Goal: Task Accomplishment & Management: Manage account settings

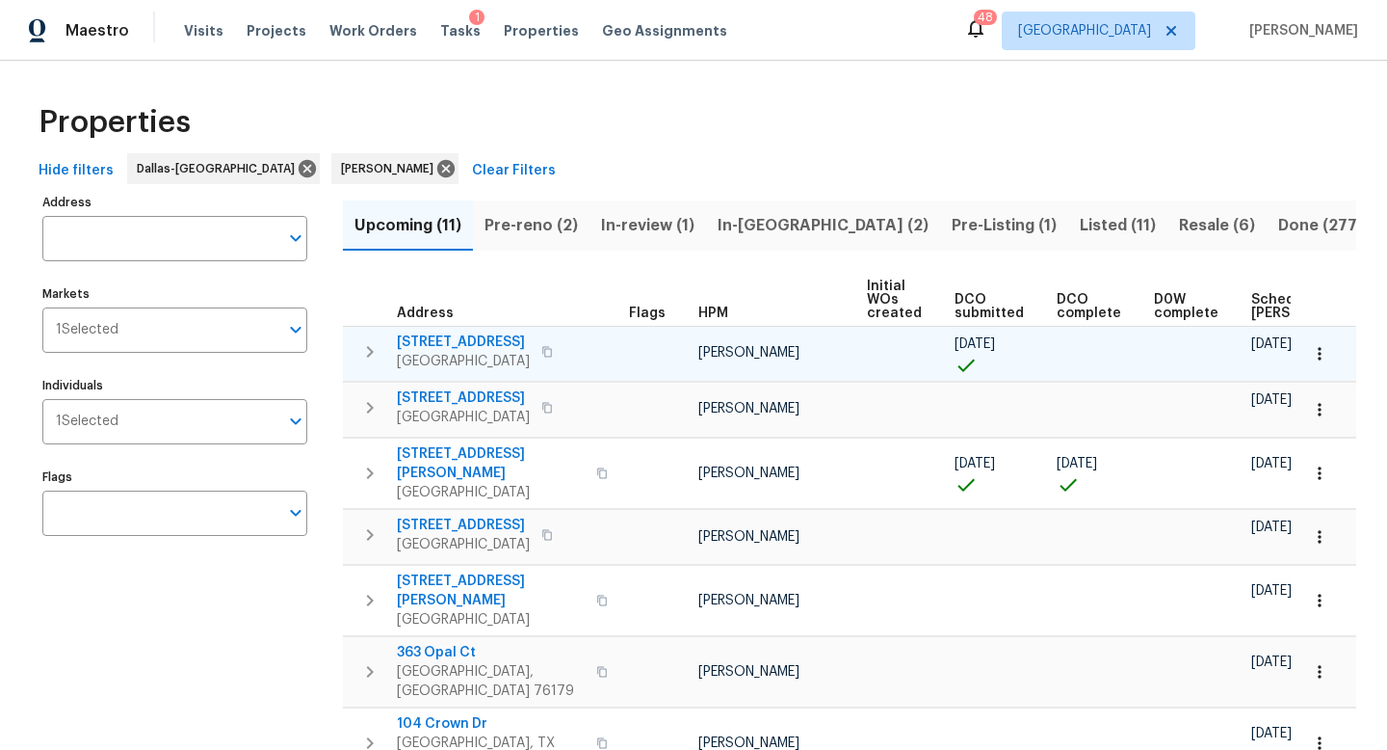
click at [1316, 350] on icon "button" at bounding box center [1319, 353] width 19 height 19
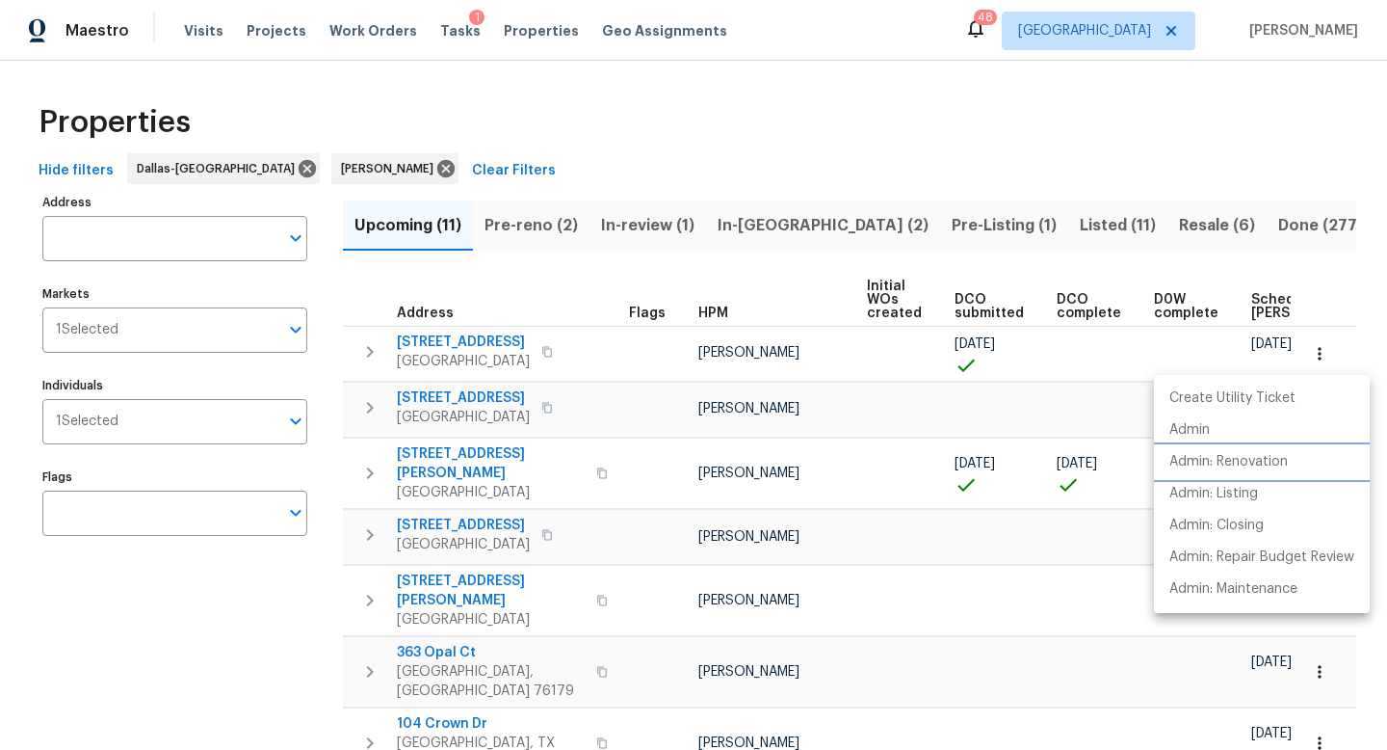
click at [1227, 458] on p "Admin: Renovation" at bounding box center [1229, 462] width 119 height 20
click at [857, 222] on div at bounding box center [693, 375] width 1387 height 750
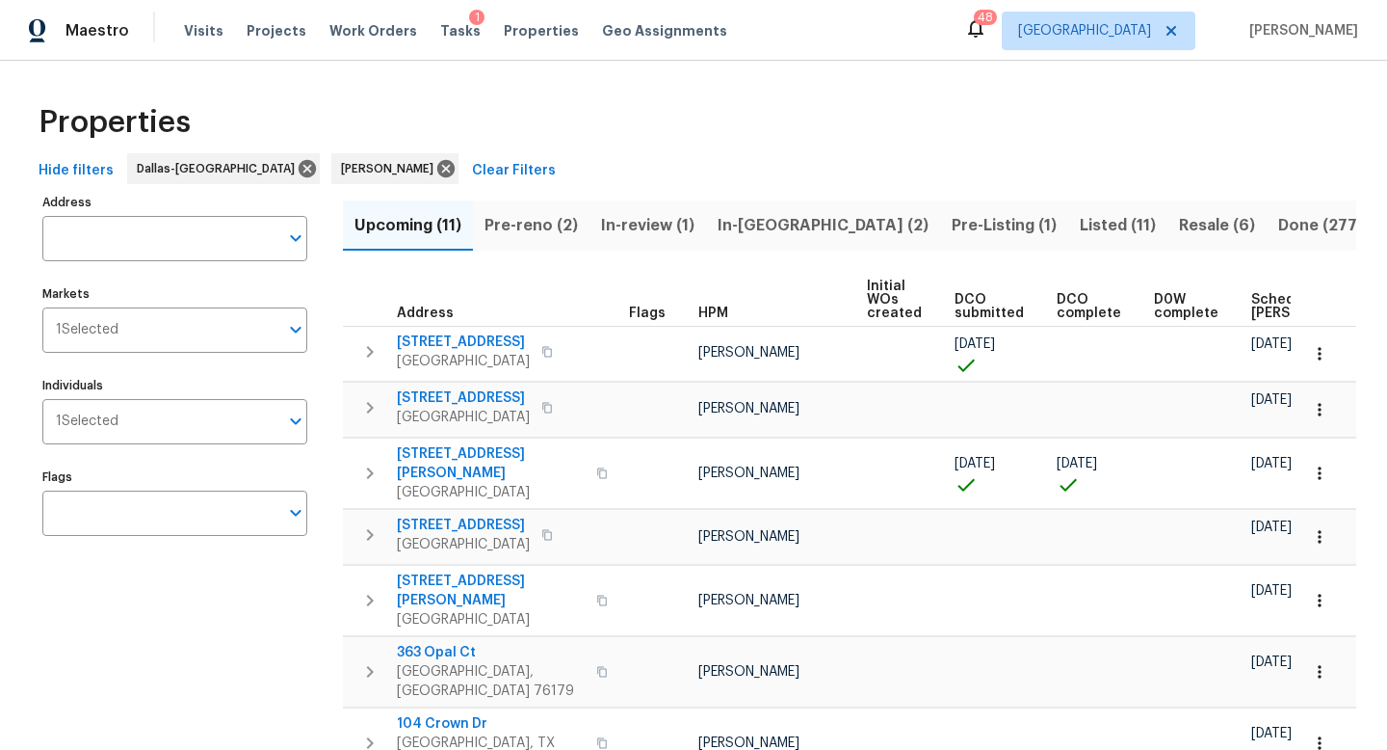
click at [952, 225] on span "Pre-Listing (1)" at bounding box center [1004, 225] width 105 height 27
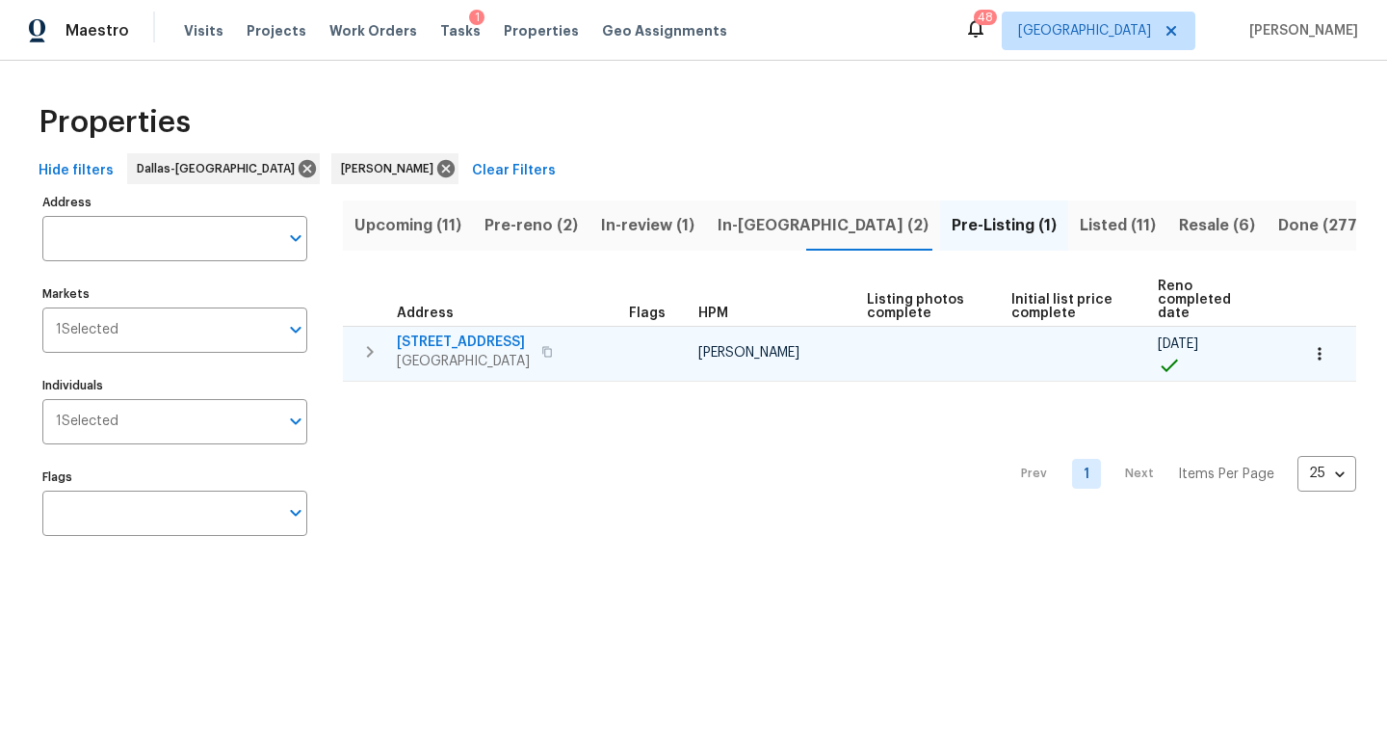
click at [460, 332] on span "7108 Brekenridge Dr" at bounding box center [463, 341] width 133 height 19
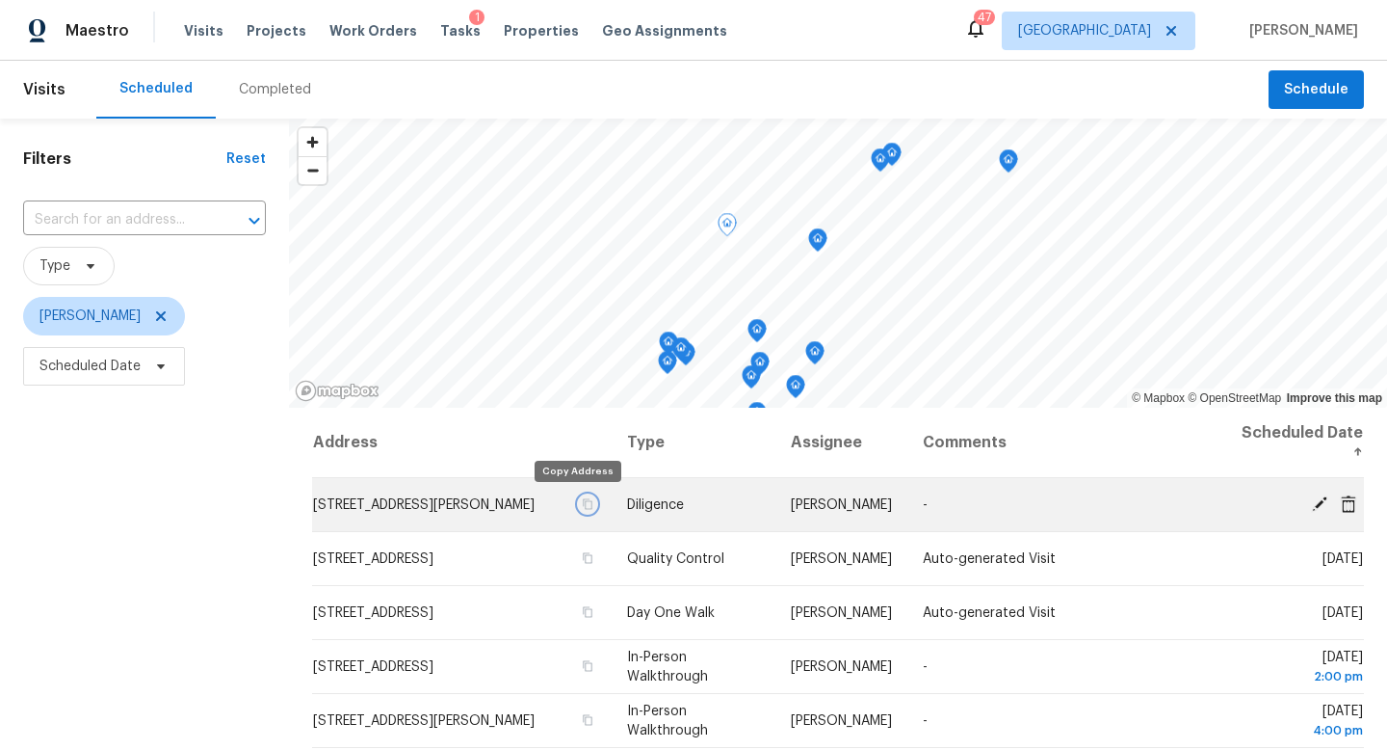
click at [583, 507] on icon "button" at bounding box center [588, 503] width 10 height 11
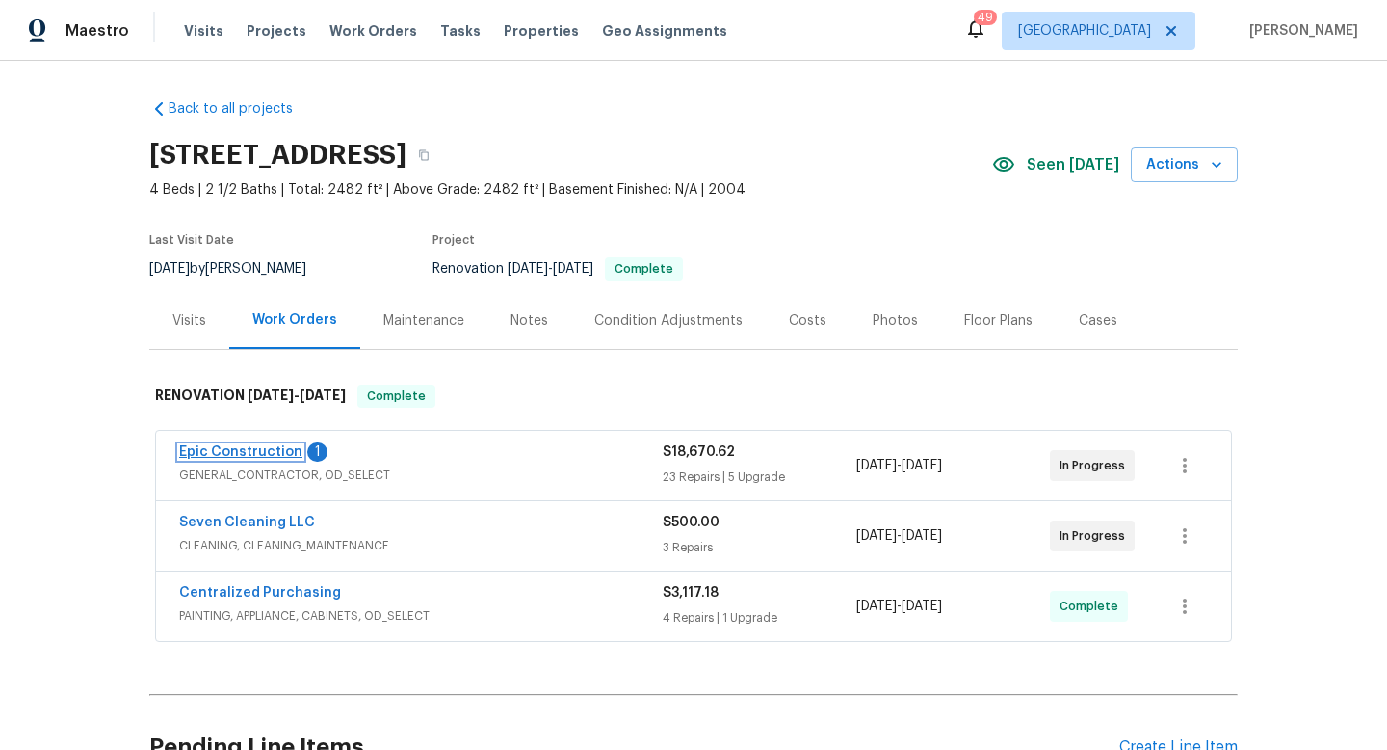
click at [239, 447] on link "Epic Construction" at bounding box center [240, 451] width 123 height 13
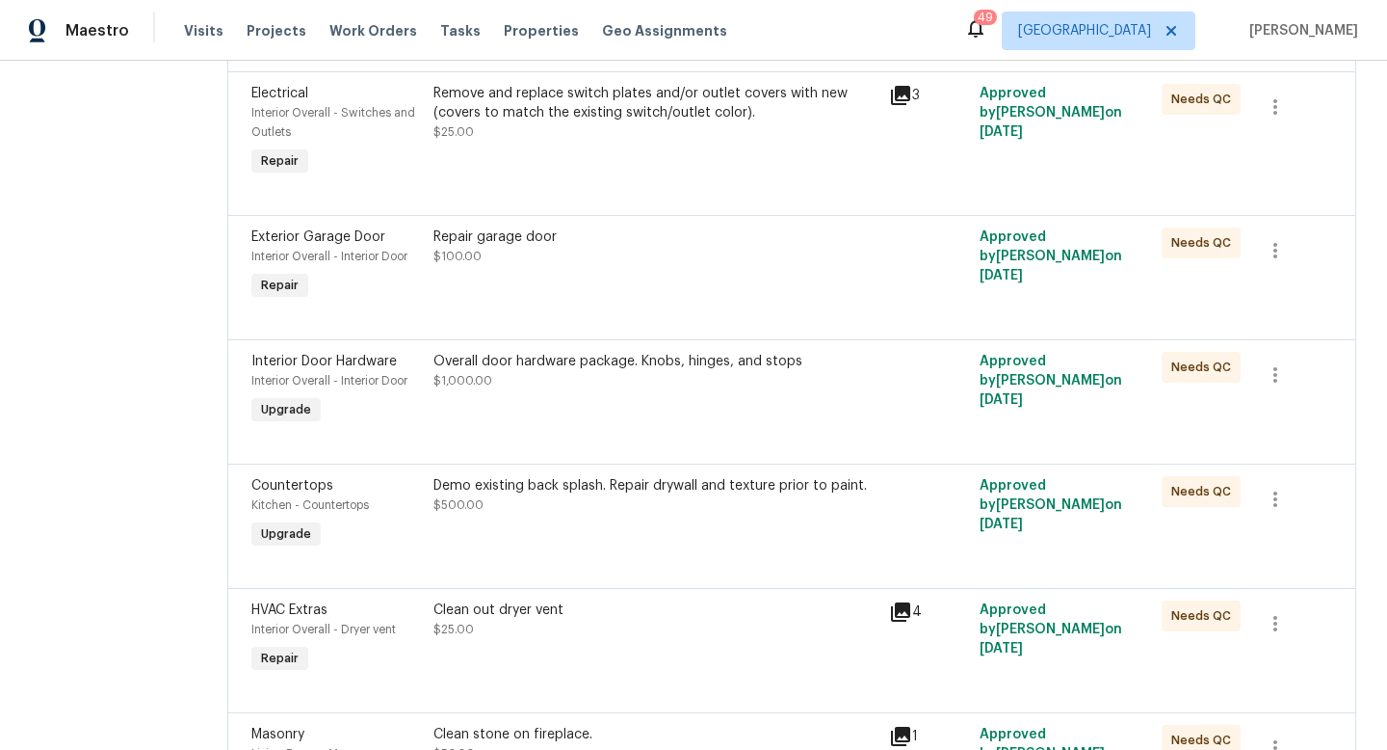
scroll to position [1554, 0]
click at [463, 225] on div "Repair garage door" at bounding box center [656, 234] width 444 height 19
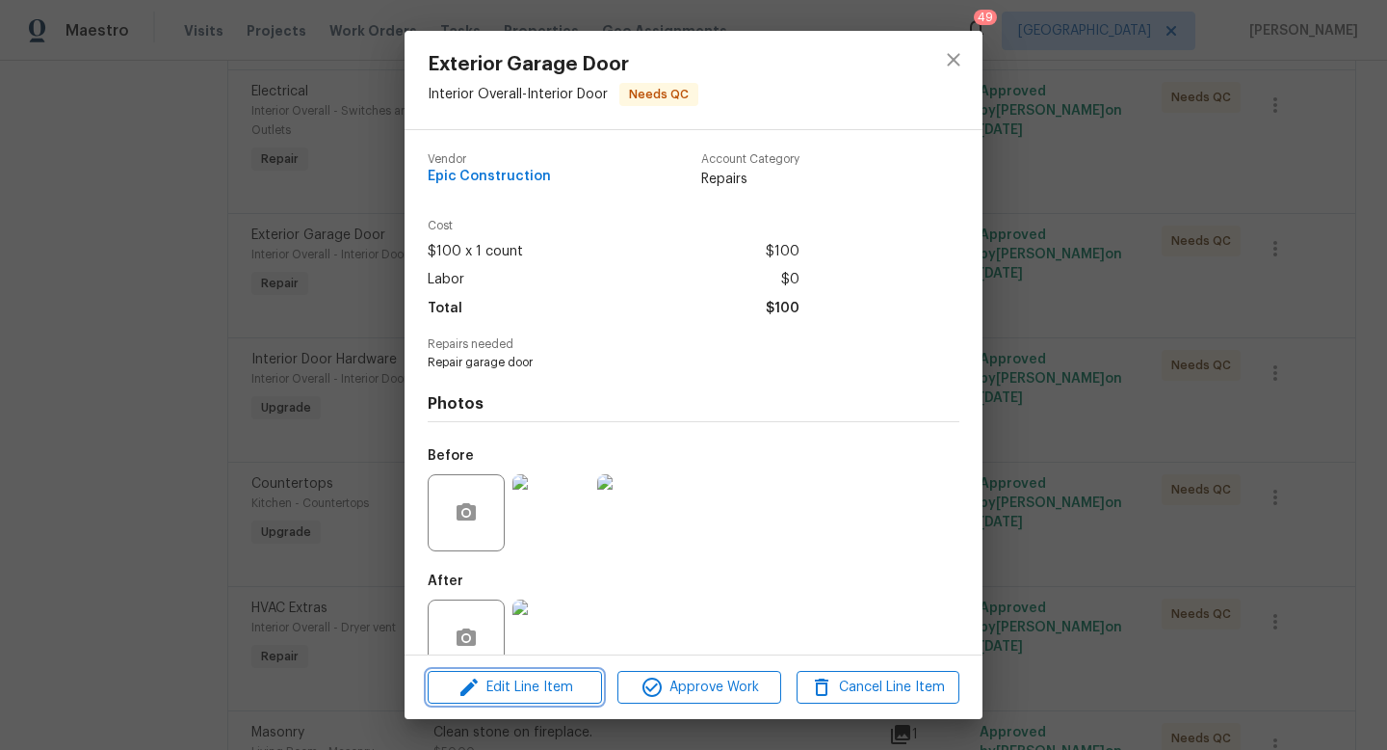
click at [532, 697] on span "Edit Line Item" at bounding box center [515, 687] width 163 height 24
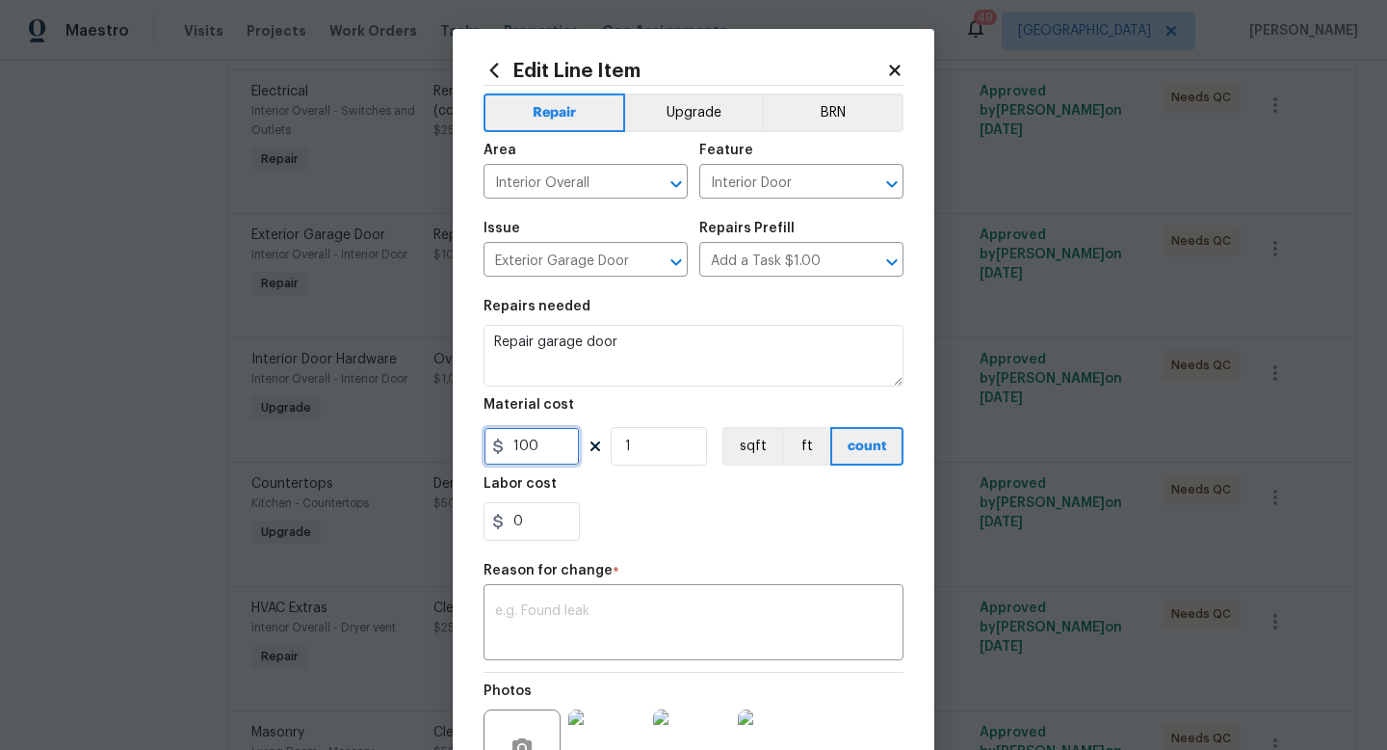
drag, startPoint x: 548, startPoint y: 451, endPoint x: 318, endPoint y: 424, distance: 231.8
click at [318, 424] on div "Edit Line Item Repair Upgrade BRN Area Interior Overall ​ Feature Interior Door…" at bounding box center [693, 375] width 1387 height 750
type input "475"
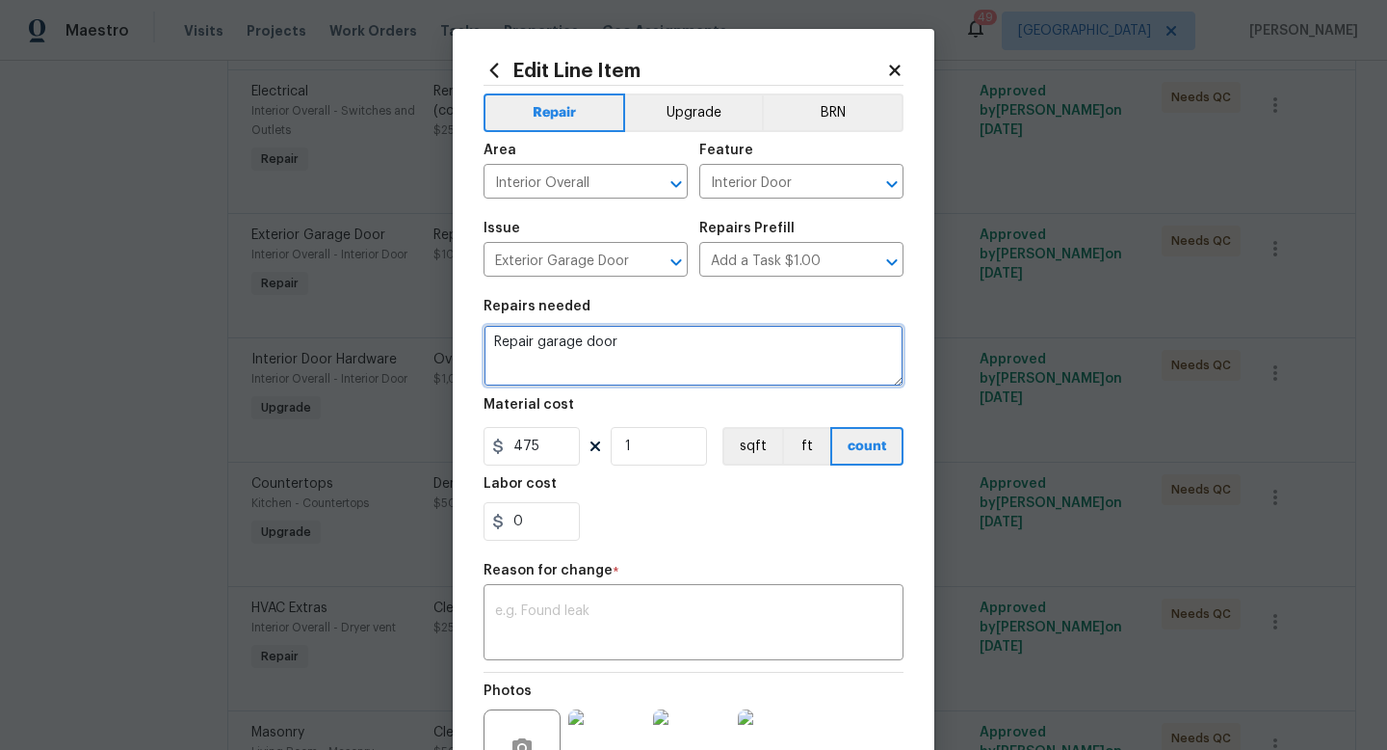
click at [669, 346] on textarea "Repair garage door" at bounding box center [694, 356] width 420 height 62
type textarea "Repair garage door, install new opener."
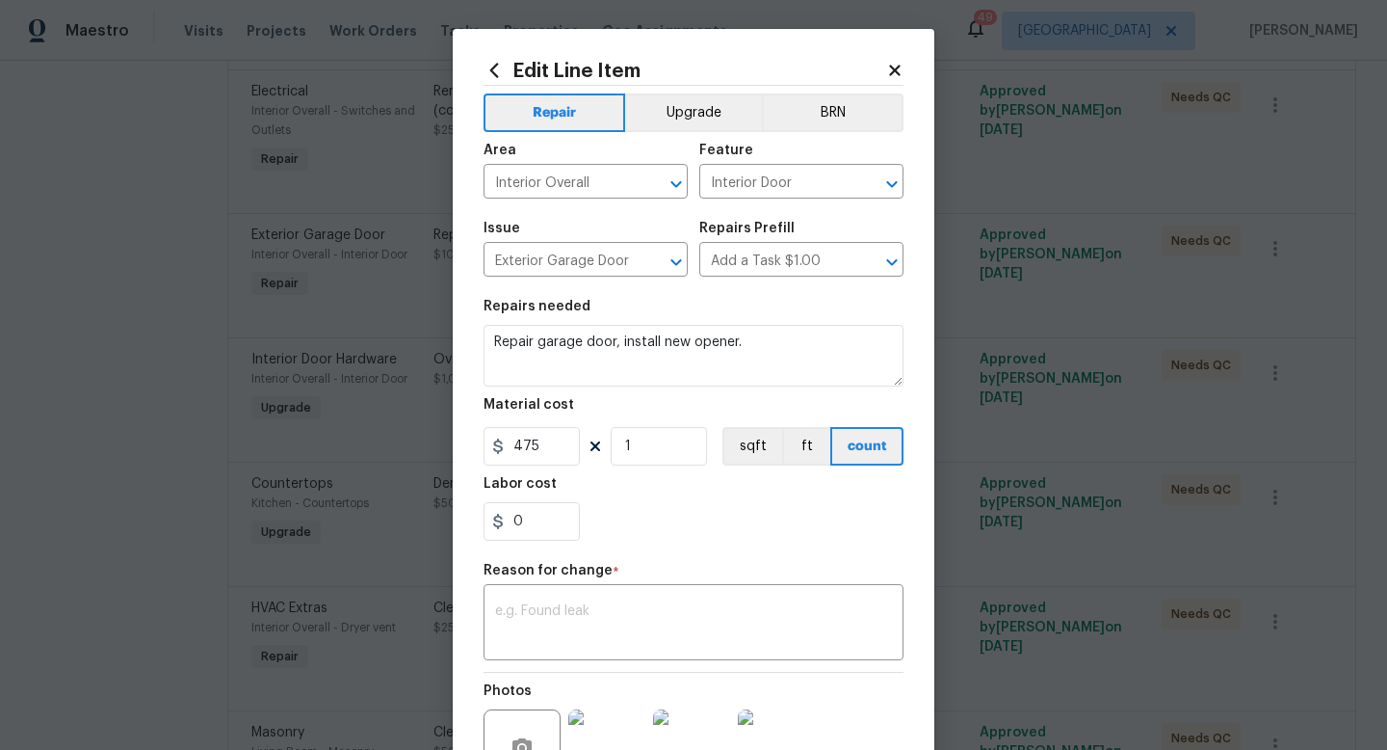
click at [676, 588] on div "Reason for change *" at bounding box center [694, 576] width 420 height 25
click at [641, 603] on div "x ​" at bounding box center [694, 624] width 420 height 71
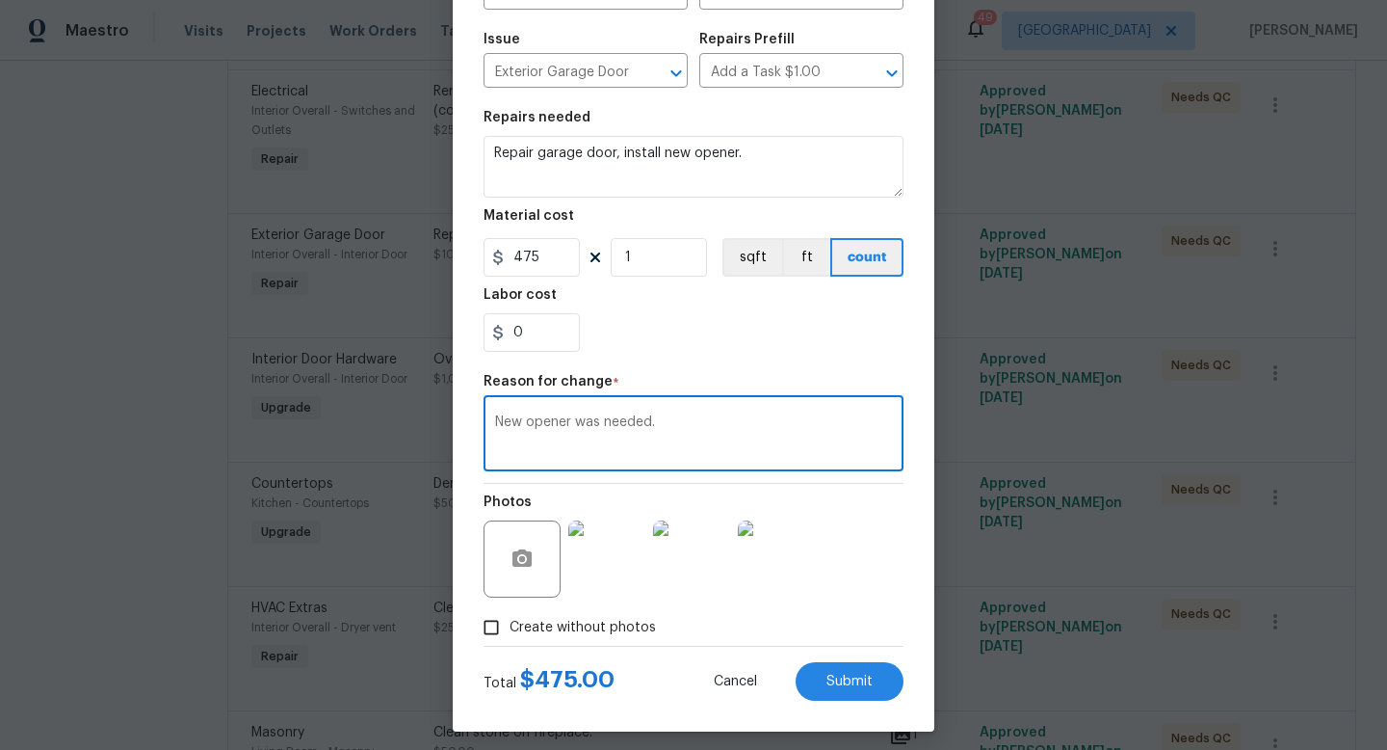
scroll to position [200, 0]
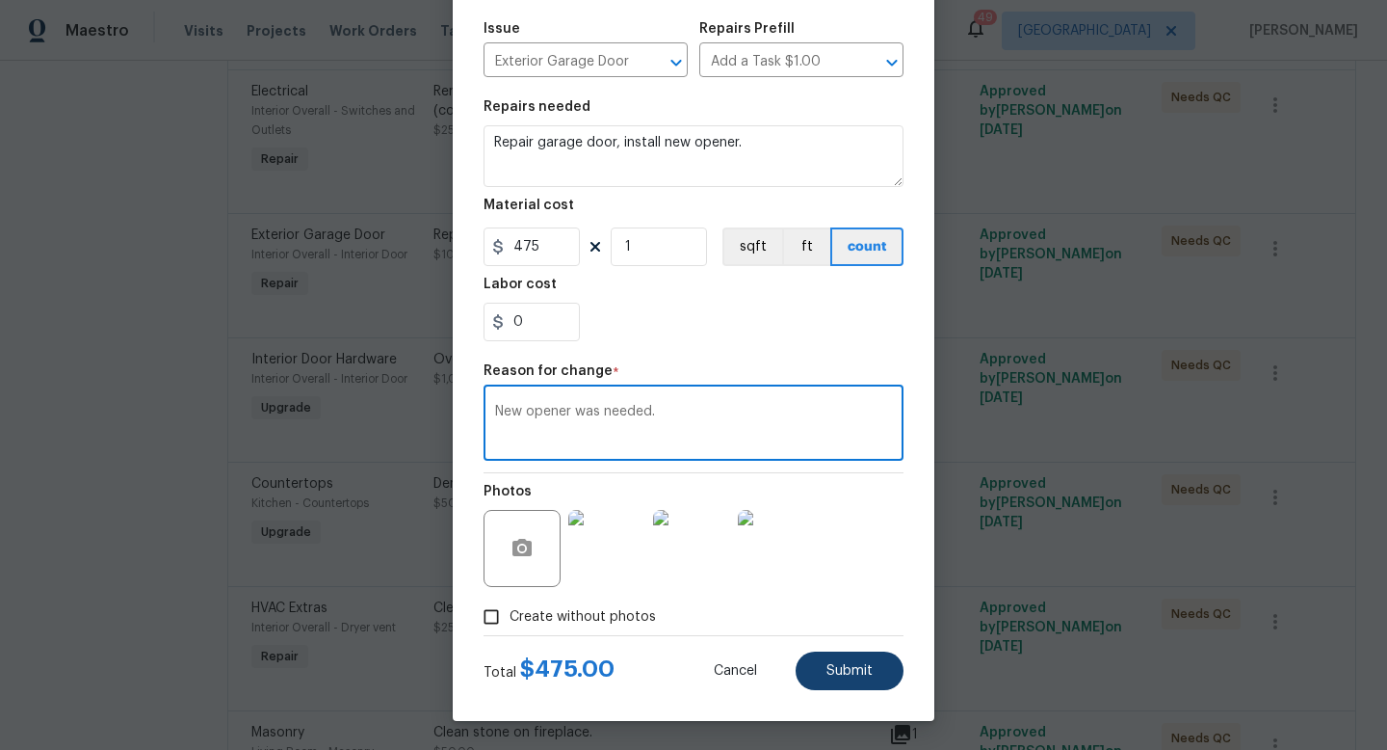
type textarea "New opener was needed."
click at [830, 669] on span "Submit" at bounding box center [850, 671] width 46 height 14
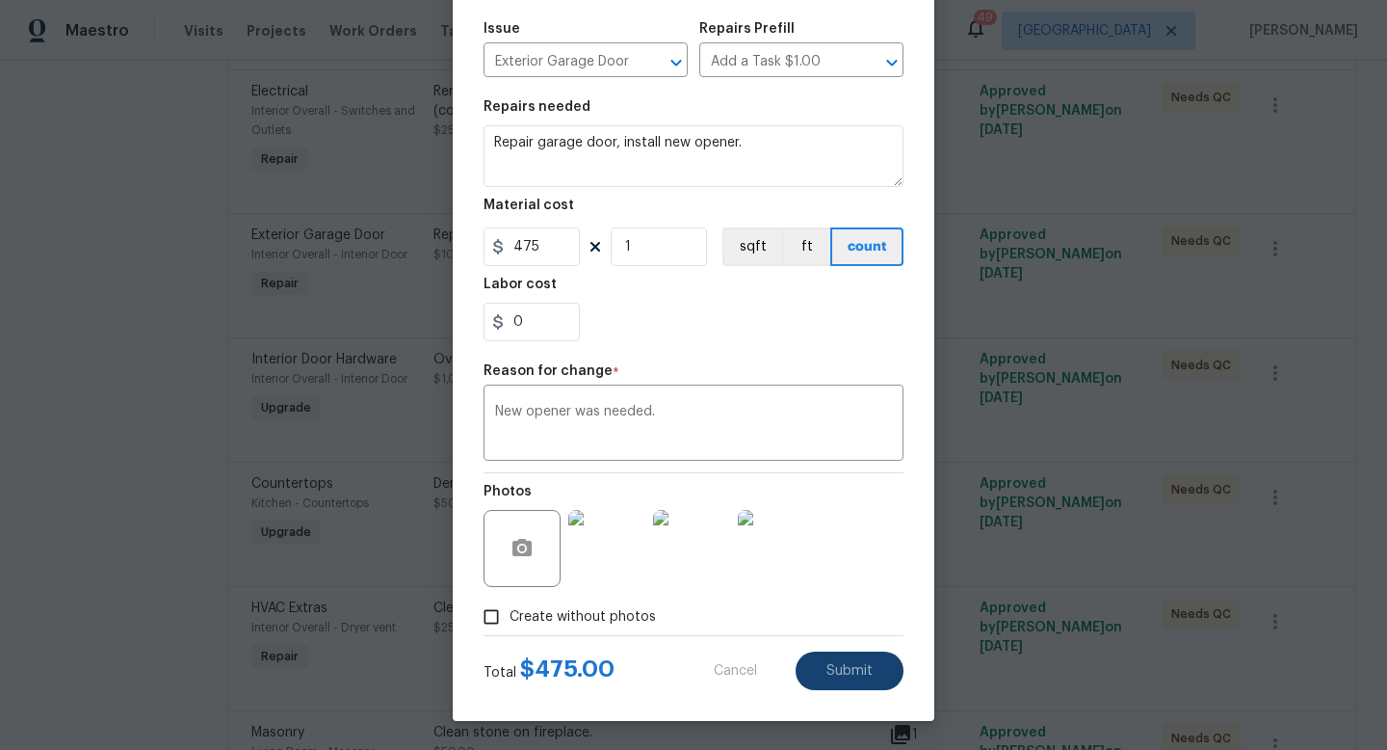
type textarea "Repair garage door"
type input "100"
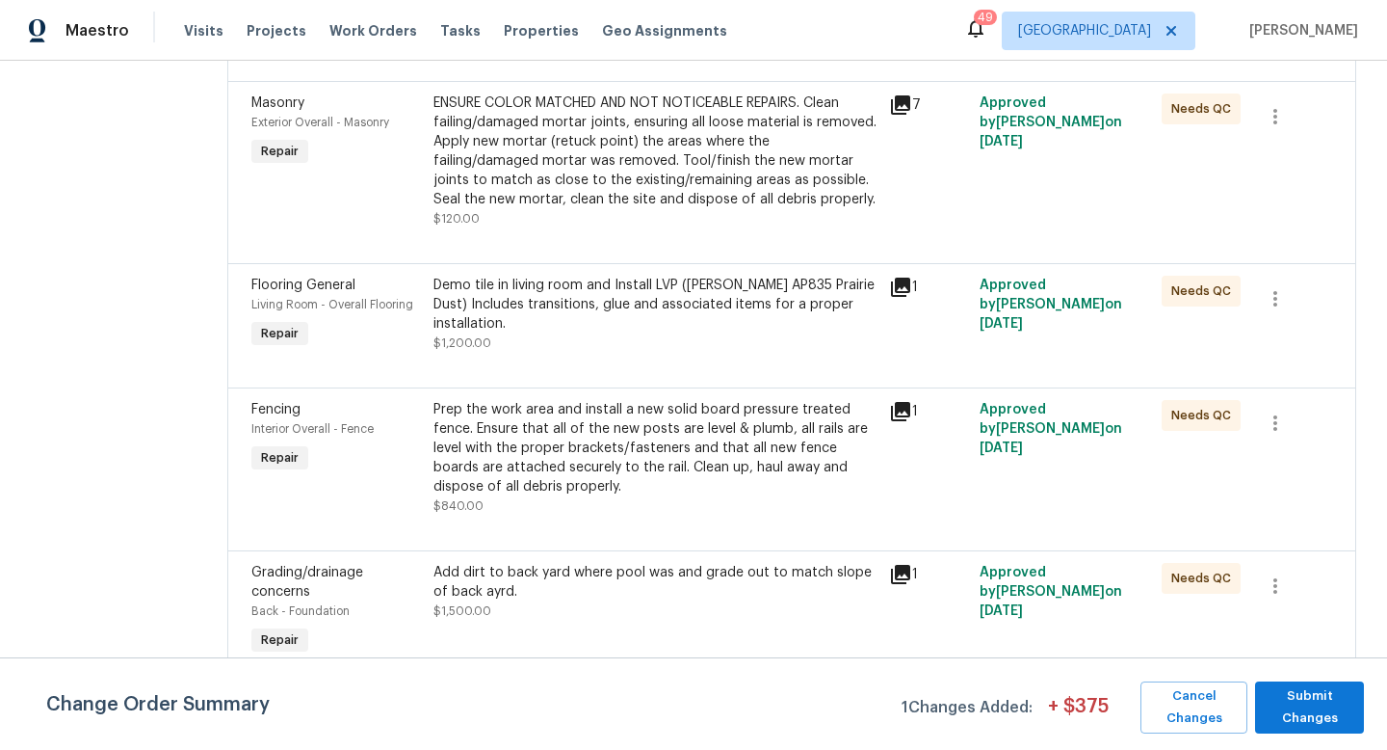
scroll to position [3114, 0]
click at [891, 403] on icon at bounding box center [900, 412] width 19 height 19
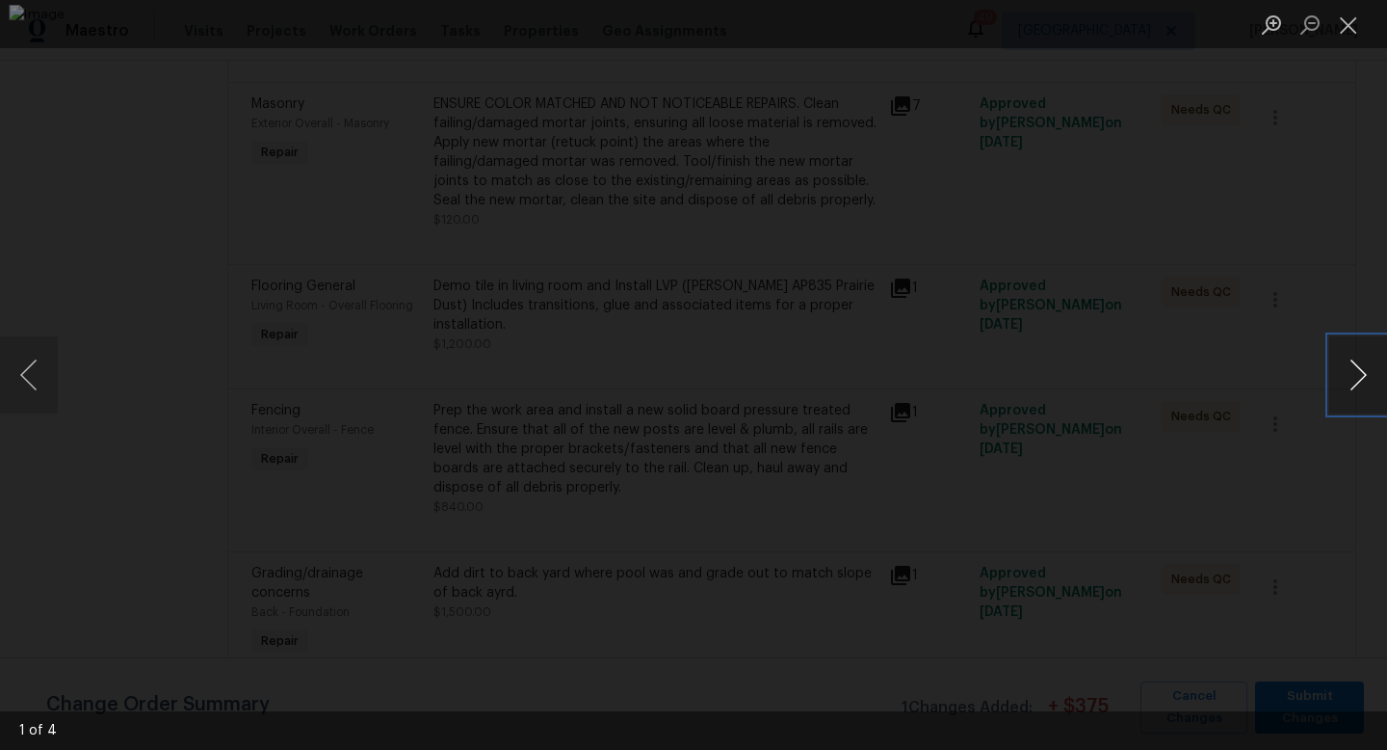
click at [1342, 371] on button "Next image" at bounding box center [1359, 374] width 58 height 77
click at [1350, 25] on button "Close lightbox" at bounding box center [1349, 25] width 39 height 34
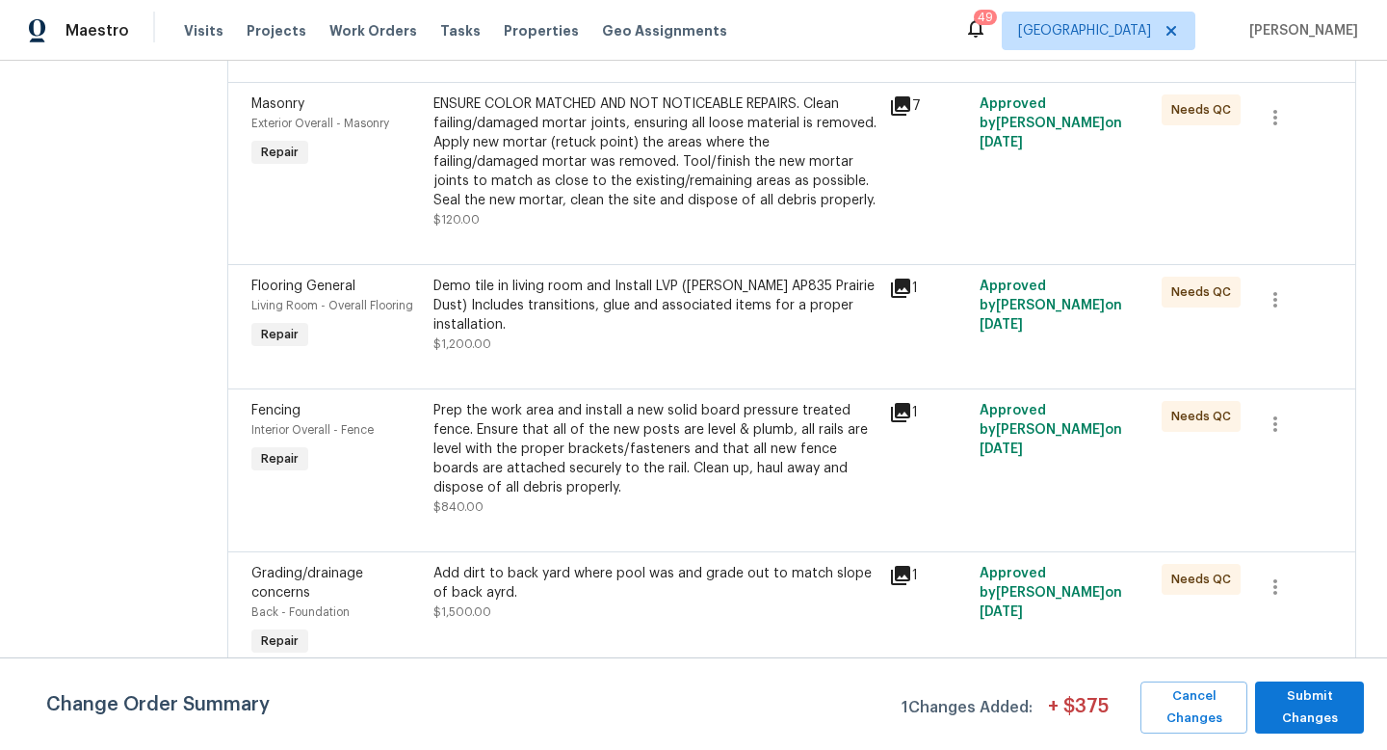
click at [555, 408] on div "Prep the work area and install a new solid board pressure treated fence. Ensure…" at bounding box center [656, 449] width 444 height 96
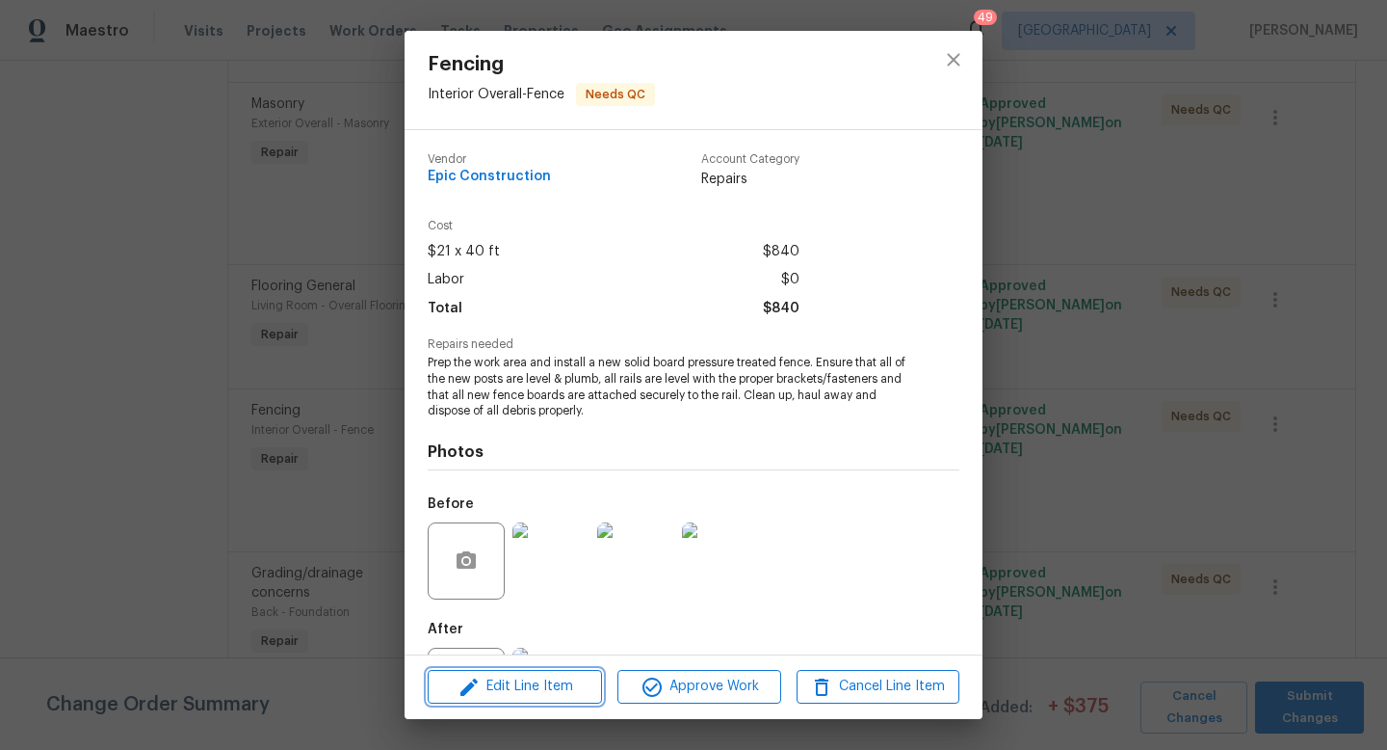
click at [504, 692] on span "Edit Line Item" at bounding box center [515, 686] width 163 height 24
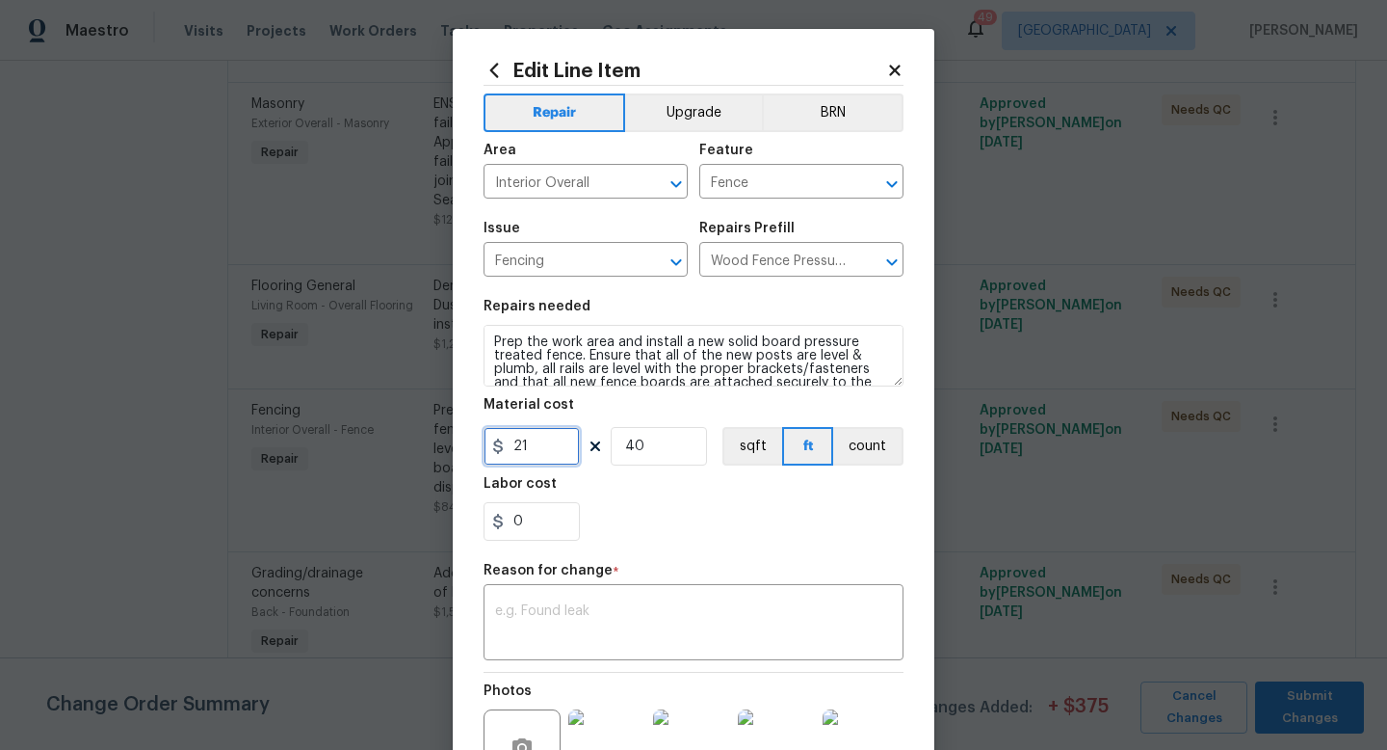
drag, startPoint x: 537, startPoint y: 454, endPoint x: 331, endPoint y: 395, distance: 213.5
click at [331, 395] on div "Edit Line Item Repair Upgrade BRN Area Interior Overall ​ Feature Fence ​ Issue…" at bounding box center [693, 375] width 1387 height 750
type input "1200"
type input "1"
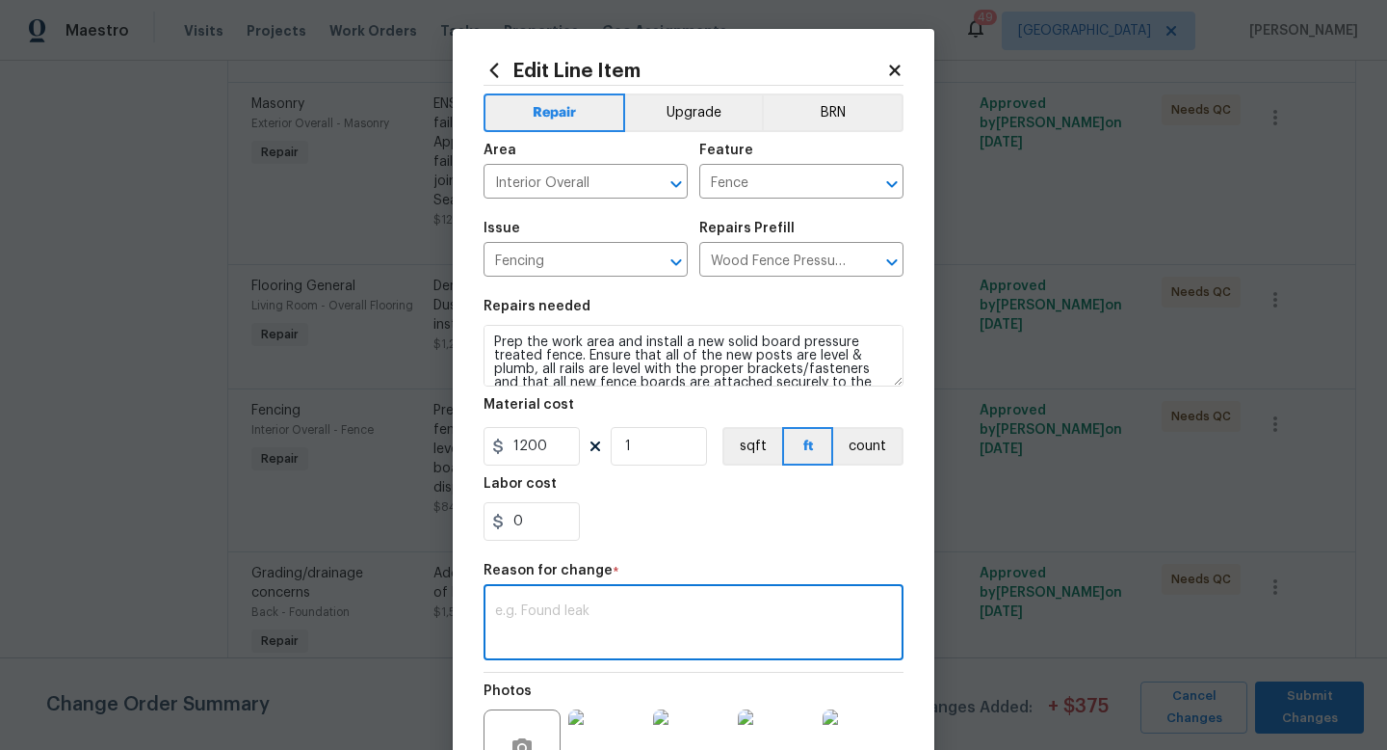
click at [578, 628] on textarea at bounding box center [693, 624] width 397 height 40
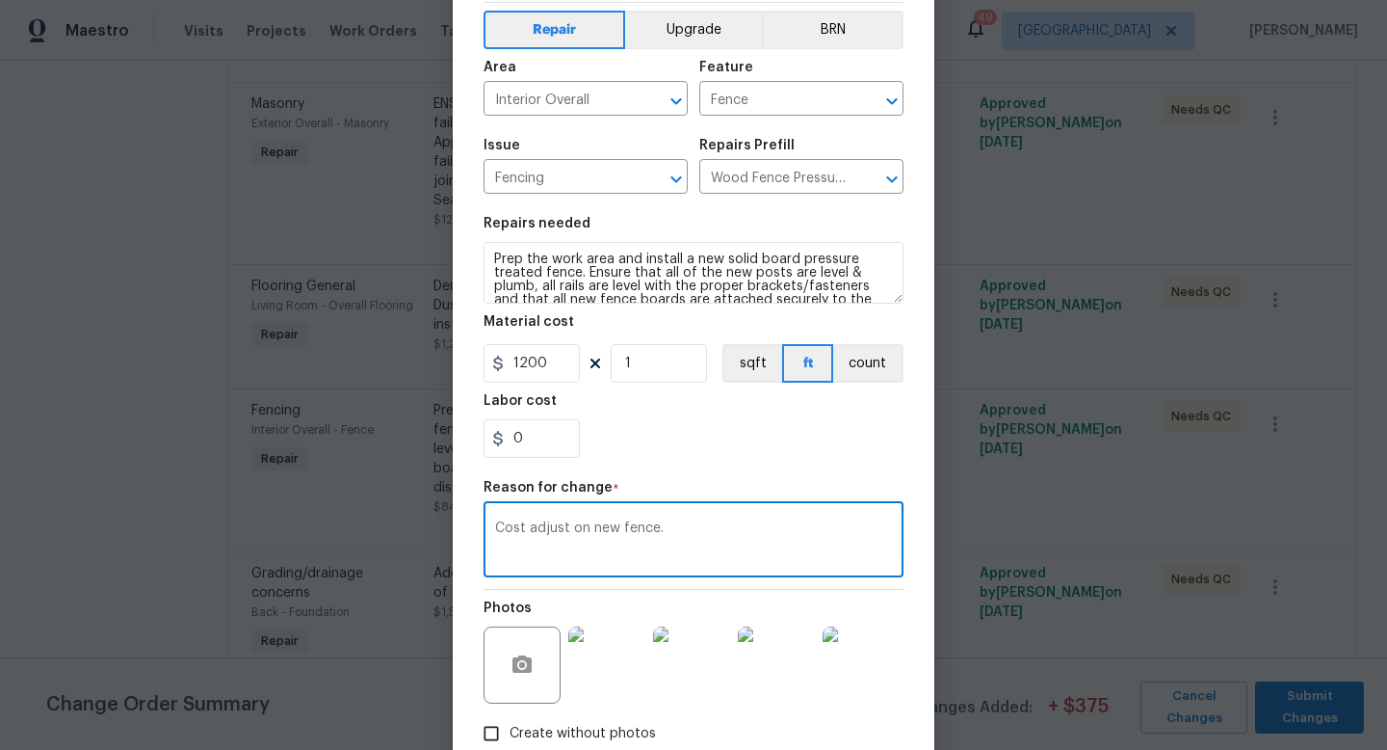
scroll to position [200, 0]
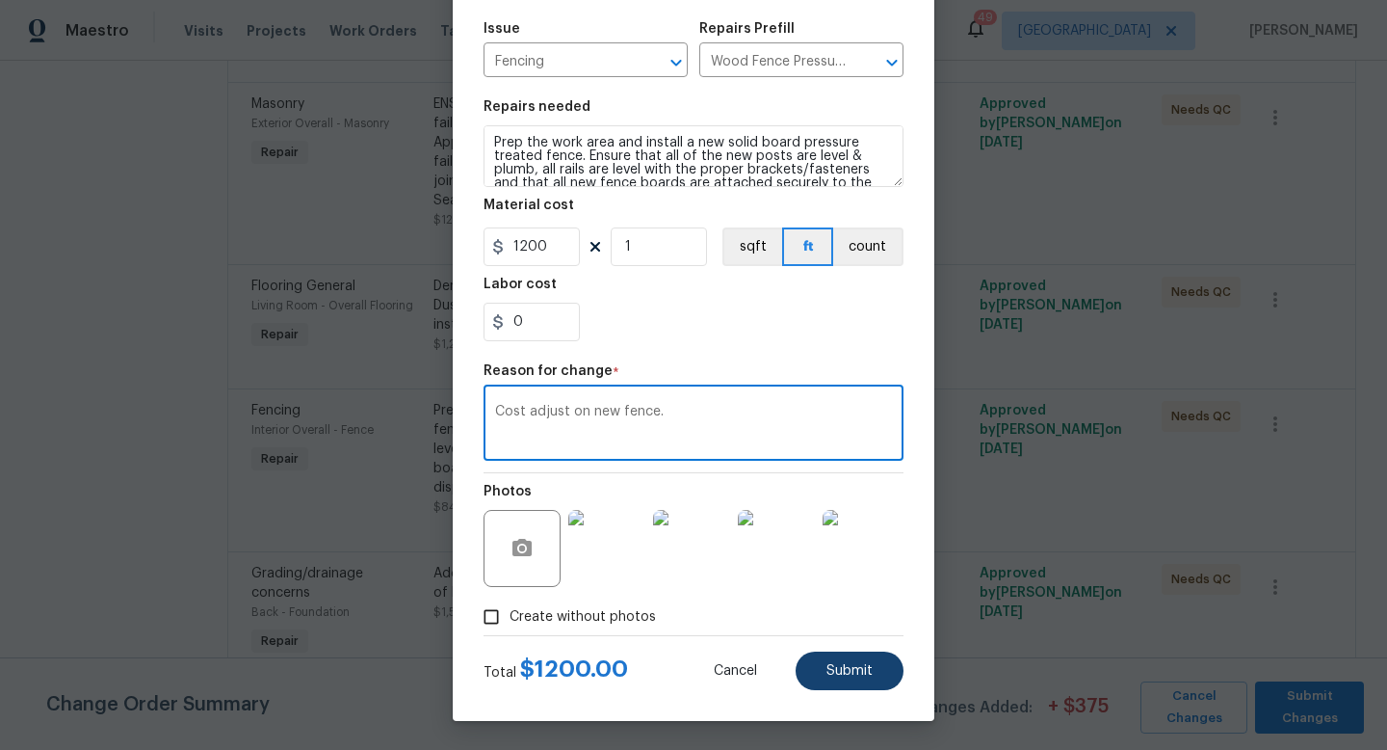
type textarea "Cost adjust on new fence."
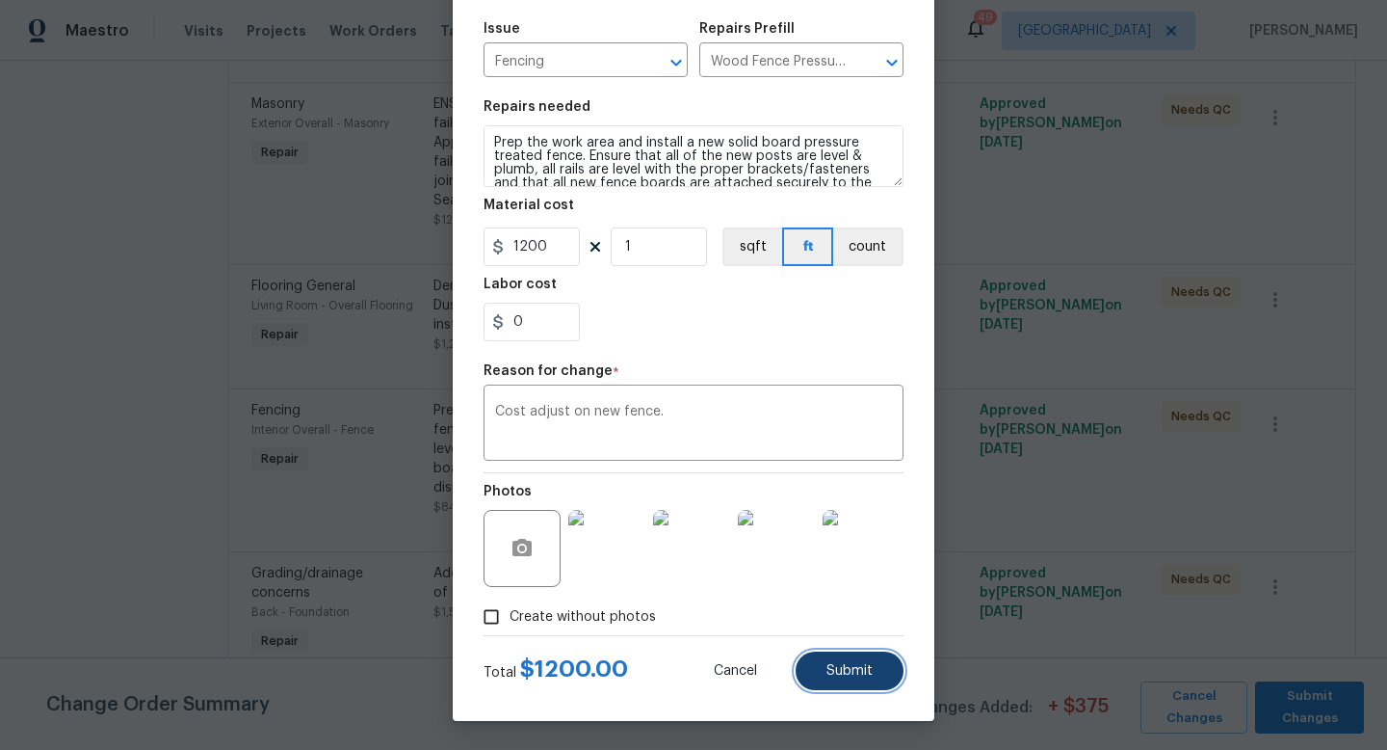
click at [832, 657] on button "Submit" at bounding box center [850, 670] width 108 height 39
type input "40"
type input "21"
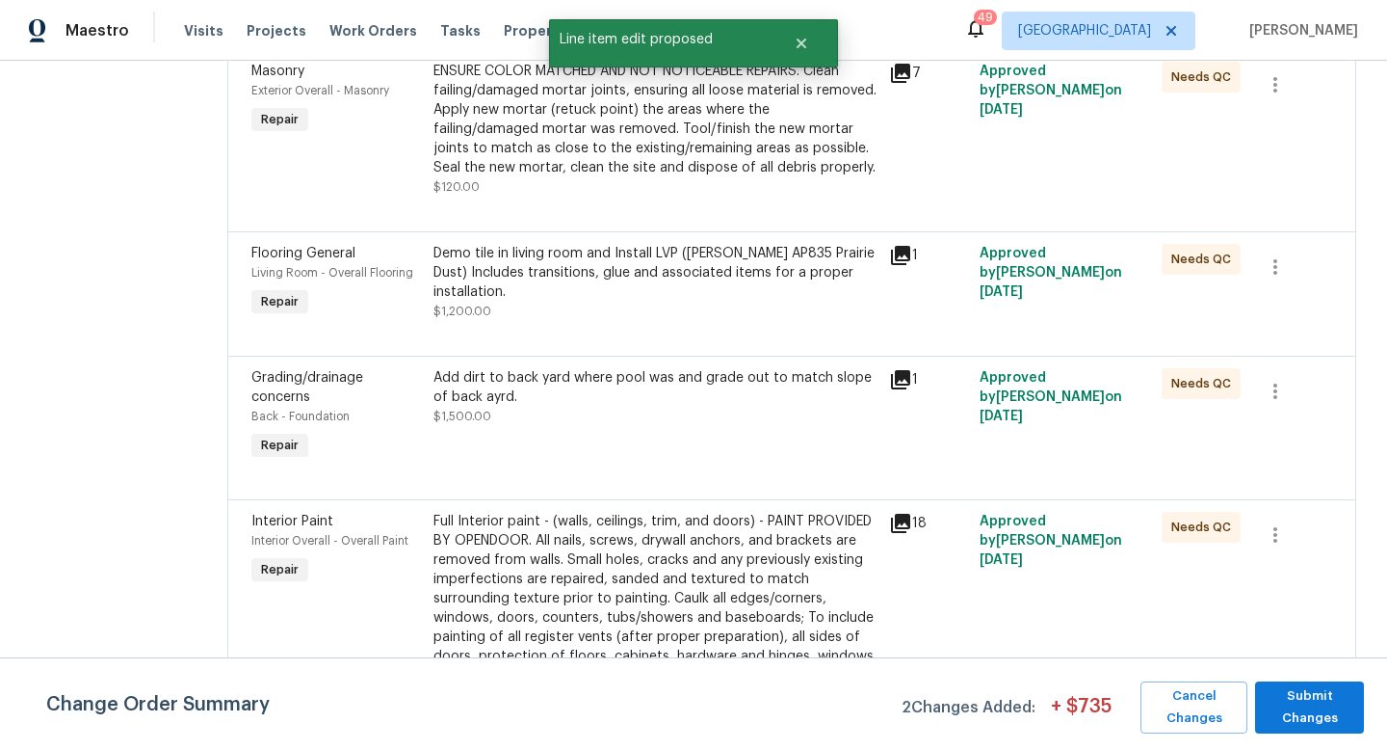
scroll to position [3773, 0]
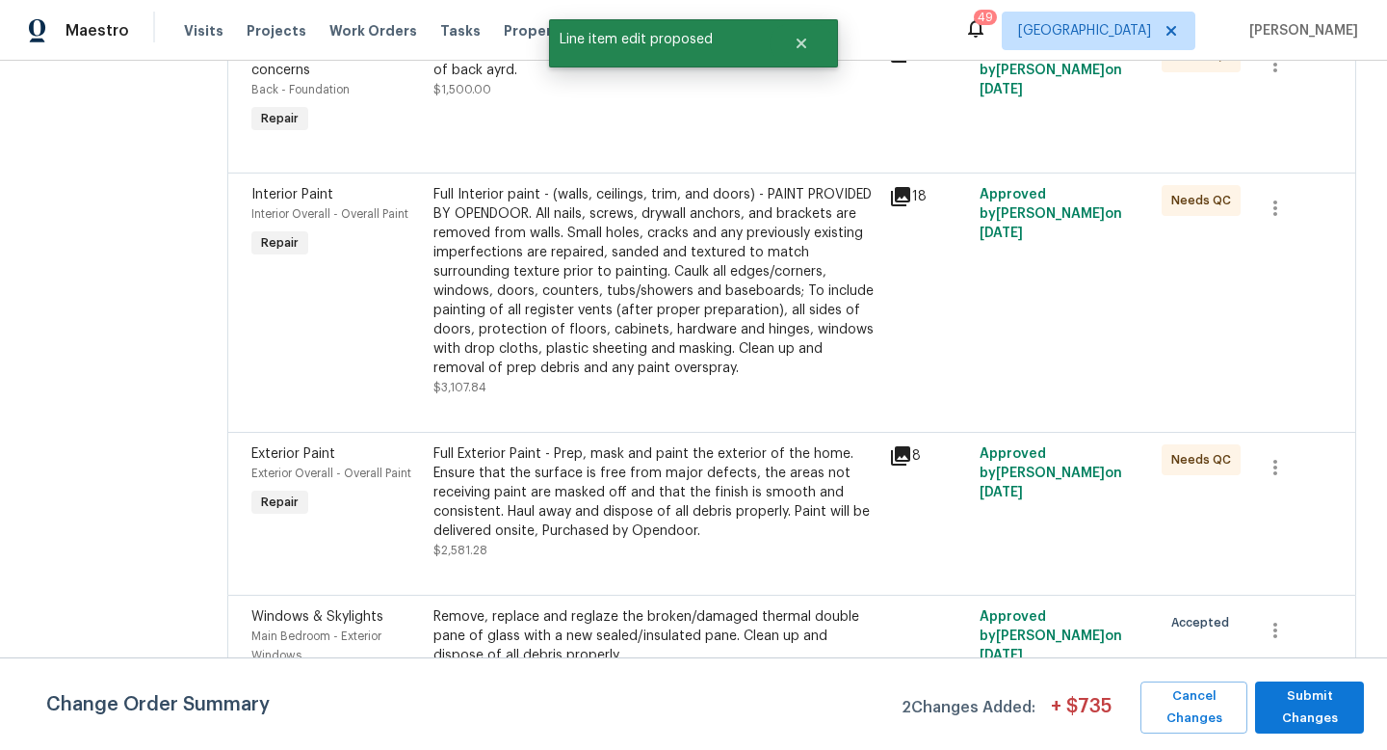
click at [451, 620] on div "Remove, replace and reglaze the broken/damaged thermal double pane of glass wit…" at bounding box center [656, 645] width 444 height 77
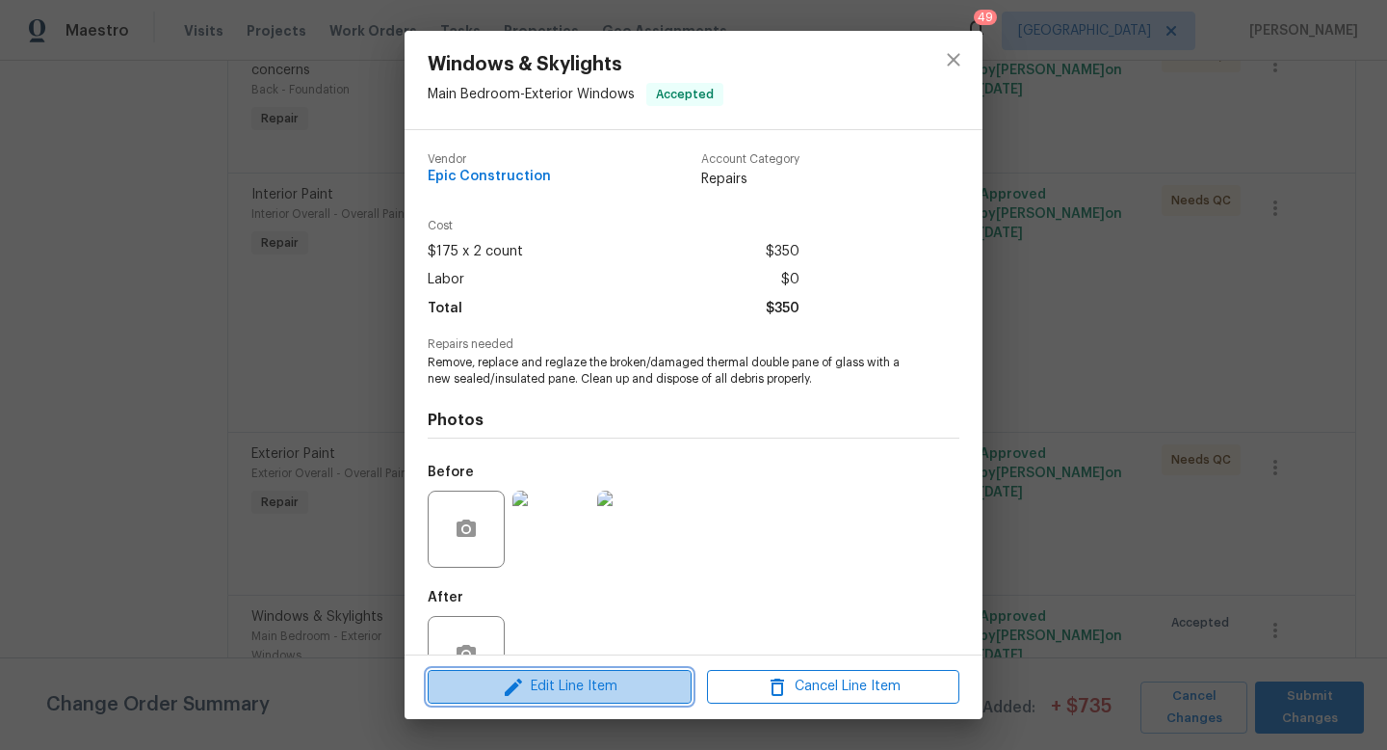
click at [580, 681] on span "Edit Line Item" at bounding box center [560, 686] width 252 height 24
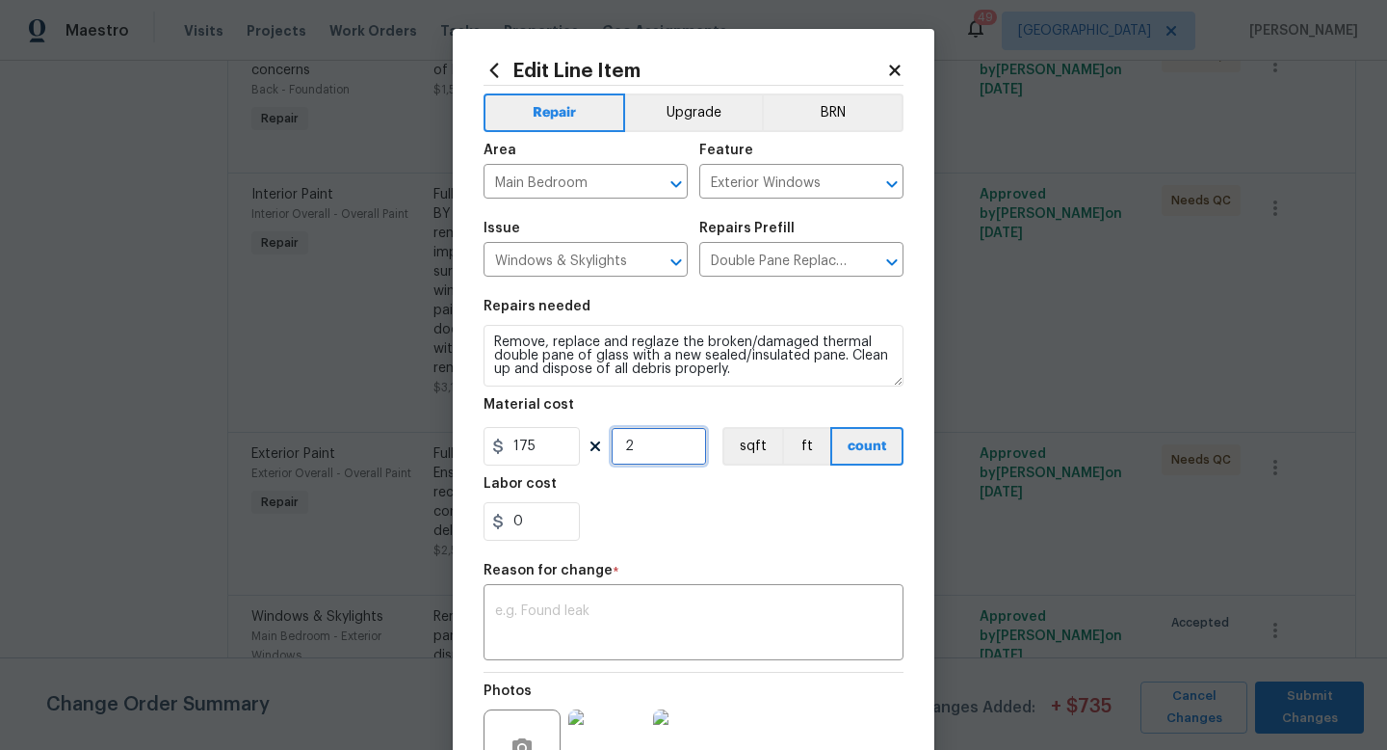
click at [657, 446] on input "2" at bounding box center [659, 446] width 96 height 39
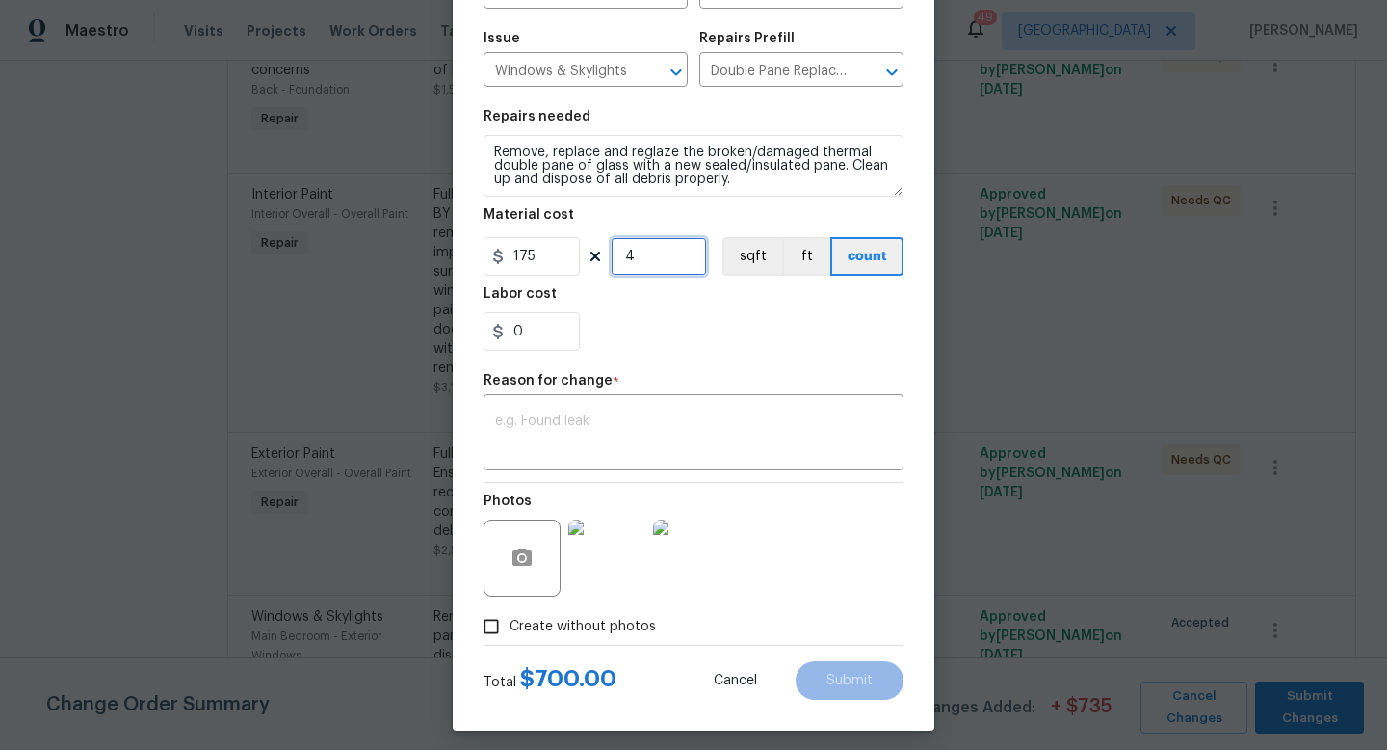
scroll to position [200, 0]
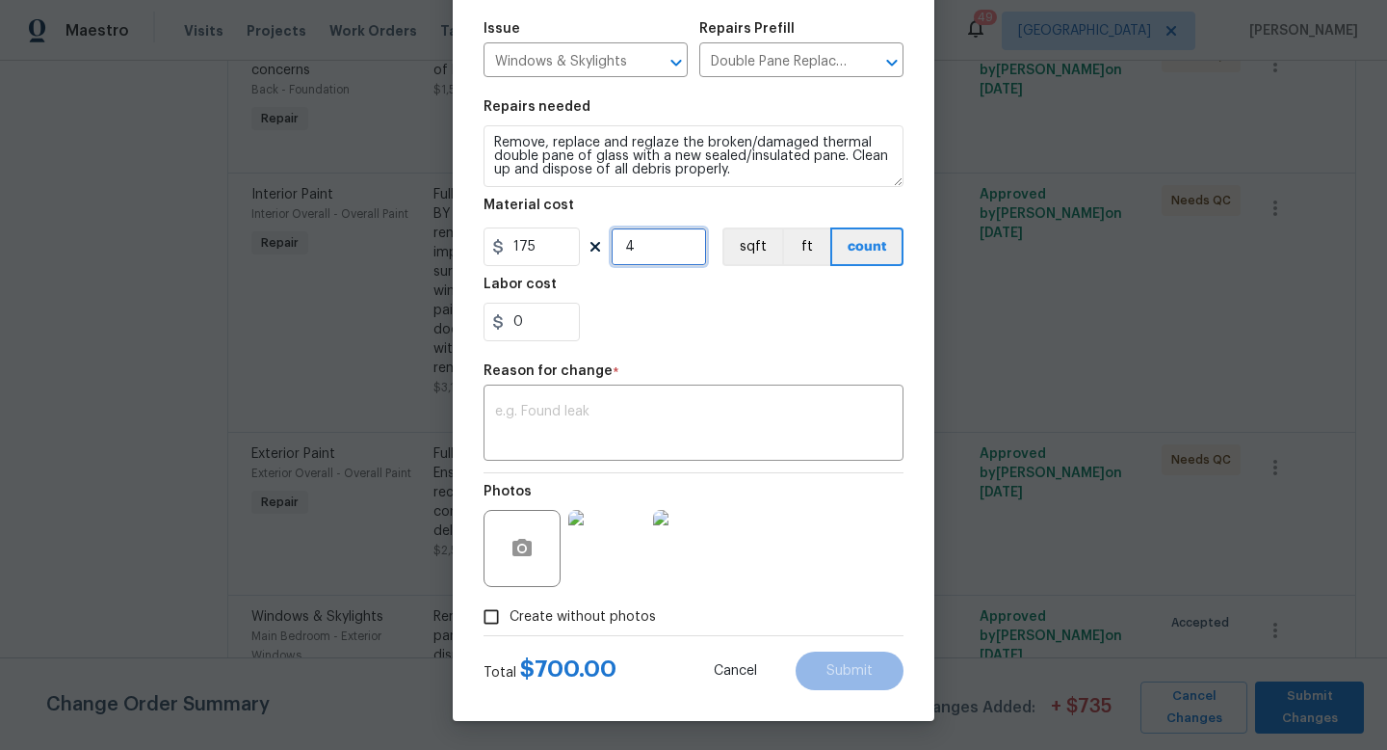
type input "4"
click at [540, 325] on input "0" at bounding box center [532, 322] width 96 height 39
type input "50"
click at [593, 455] on div "x ​" at bounding box center [694, 424] width 420 height 71
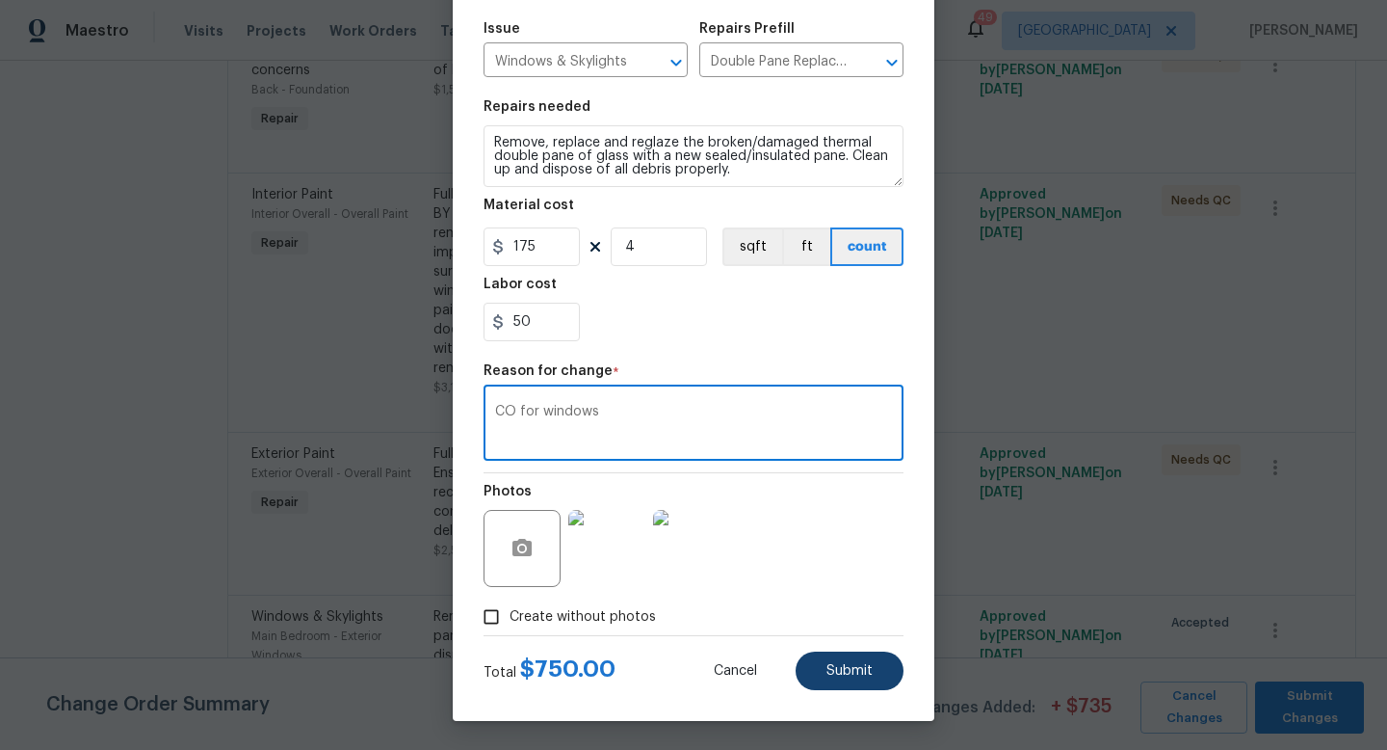
type textarea "CO for windows"
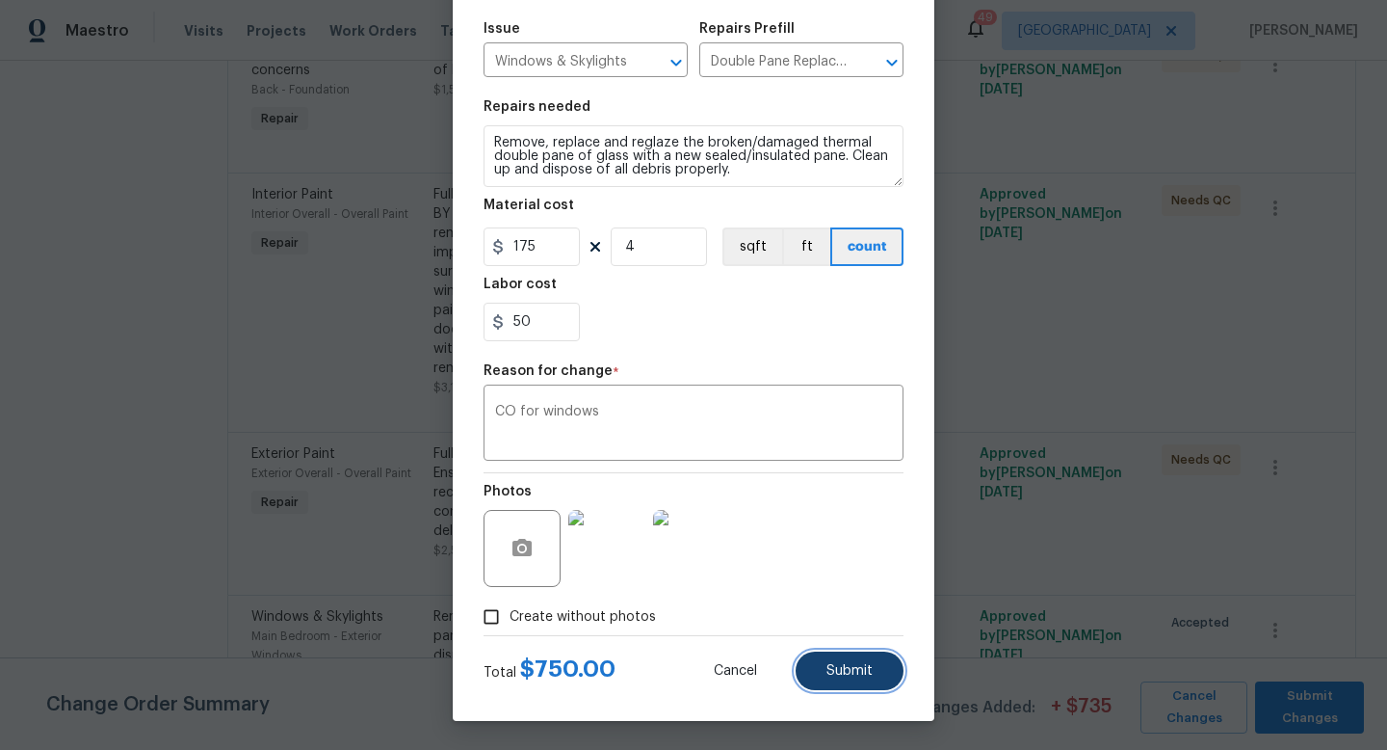
click at [852, 679] on button "Submit" at bounding box center [850, 670] width 108 height 39
type input "2"
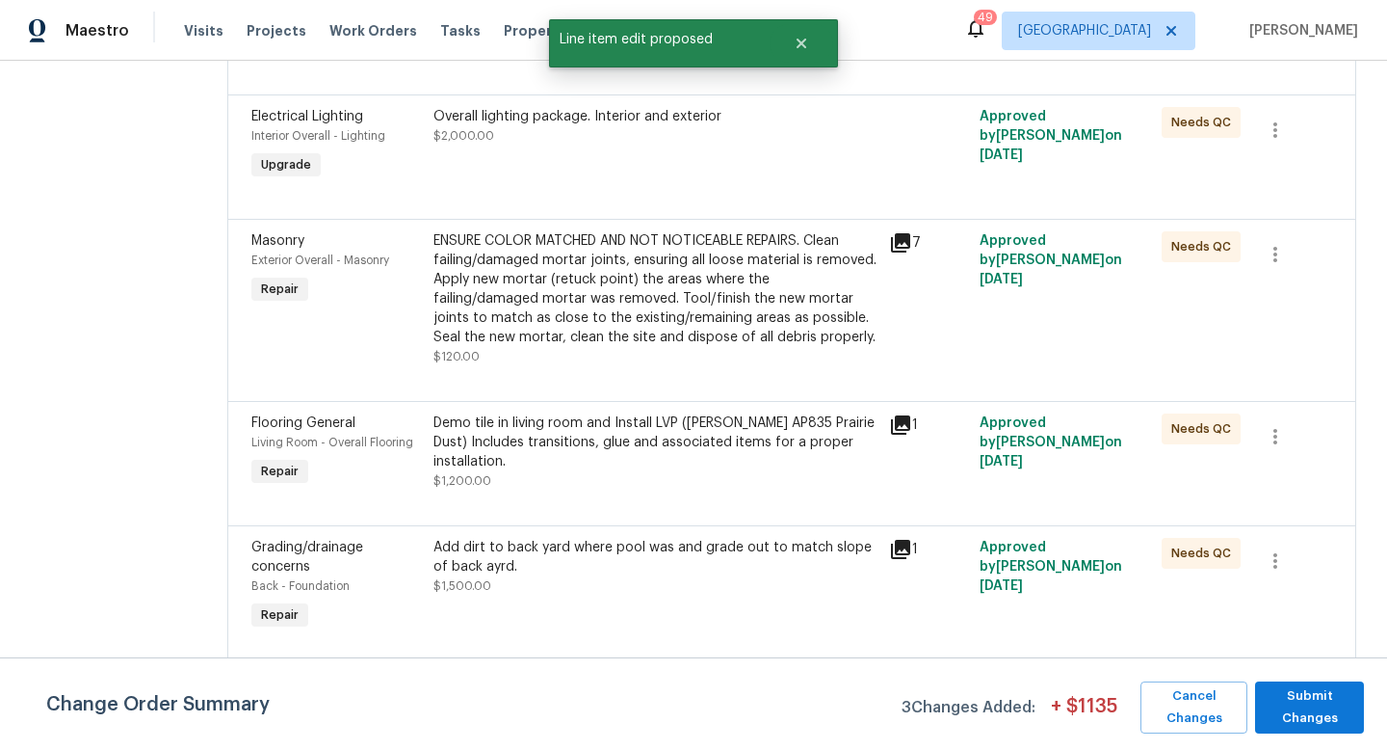
scroll to position [3526, 0]
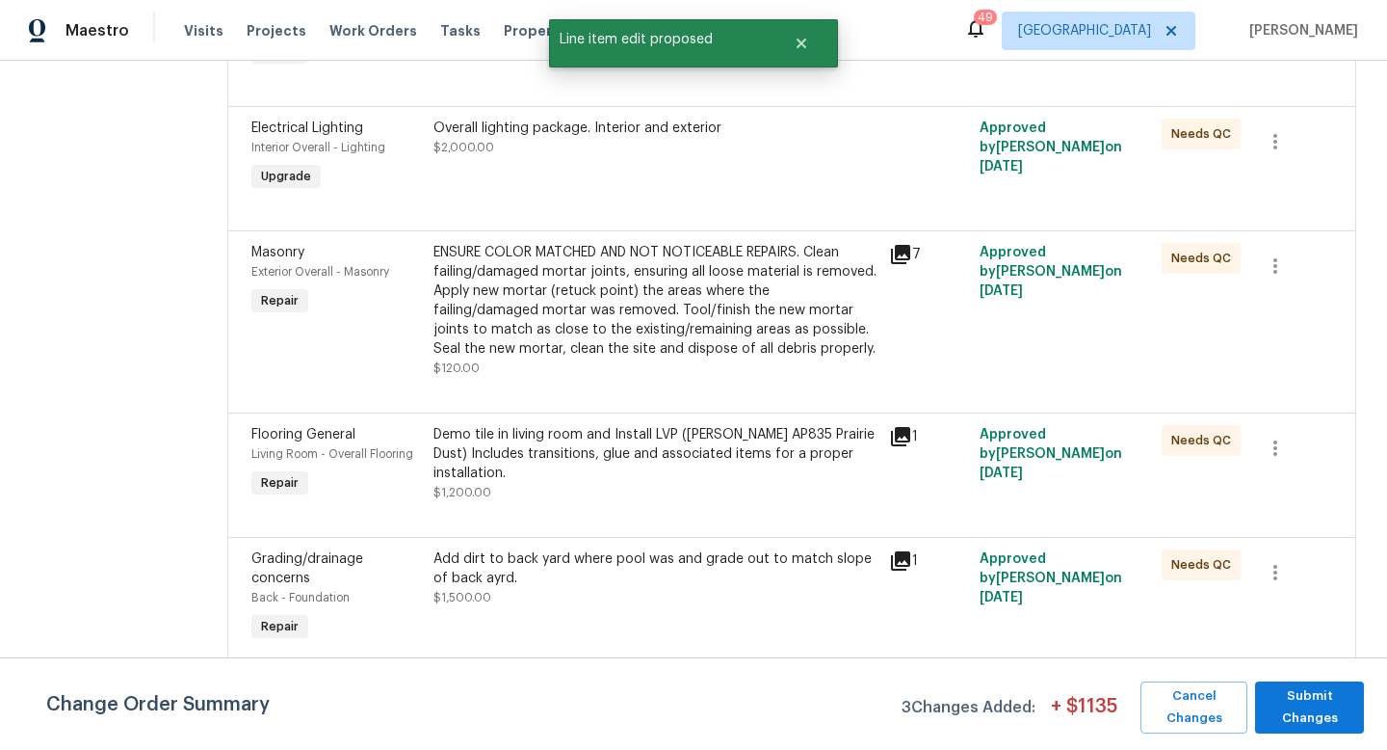
click at [610, 303] on div "ENSURE COLOR MATCHED AND NOT NOTICEABLE REPAIRS. Clean failing/damaged mortar j…" at bounding box center [656, 301] width 444 height 116
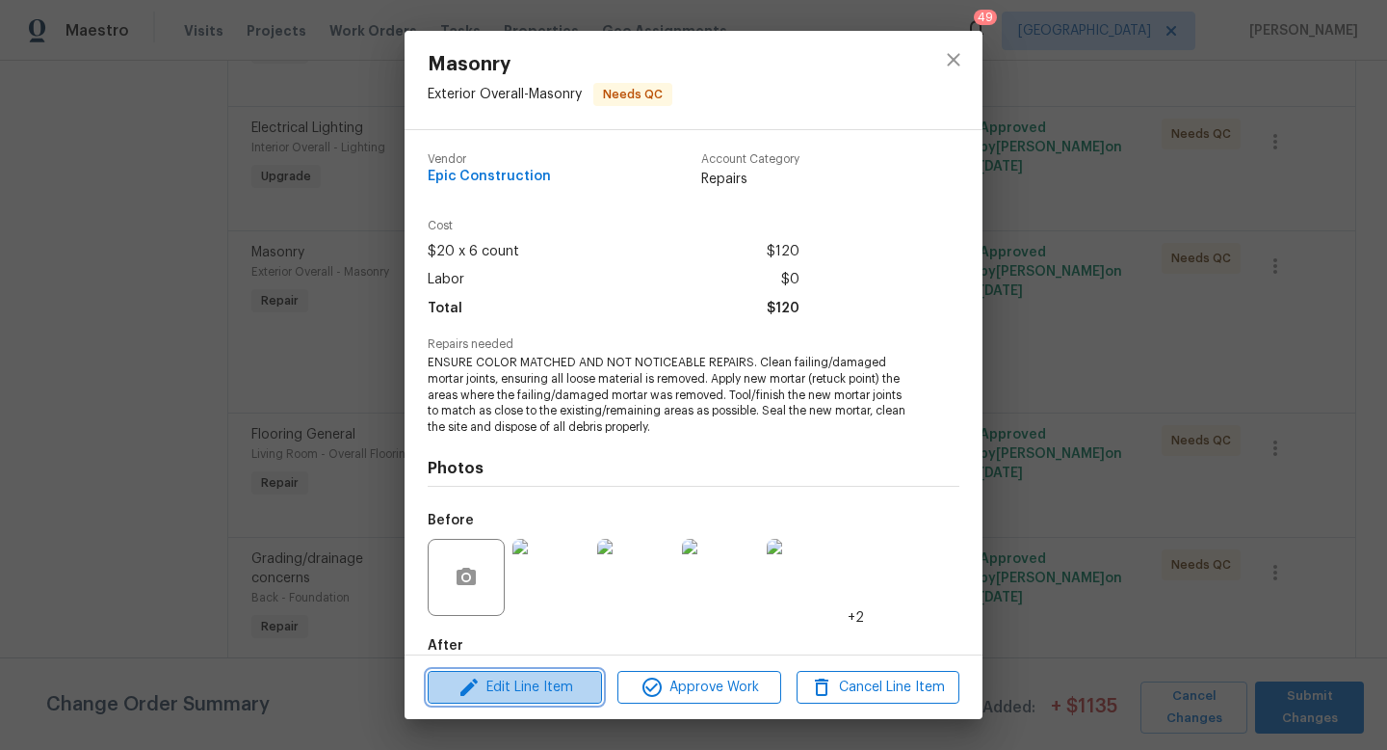
click at [545, 689] on span "Edit Line Item" at bounding box center [515, 687] width 163 height 24
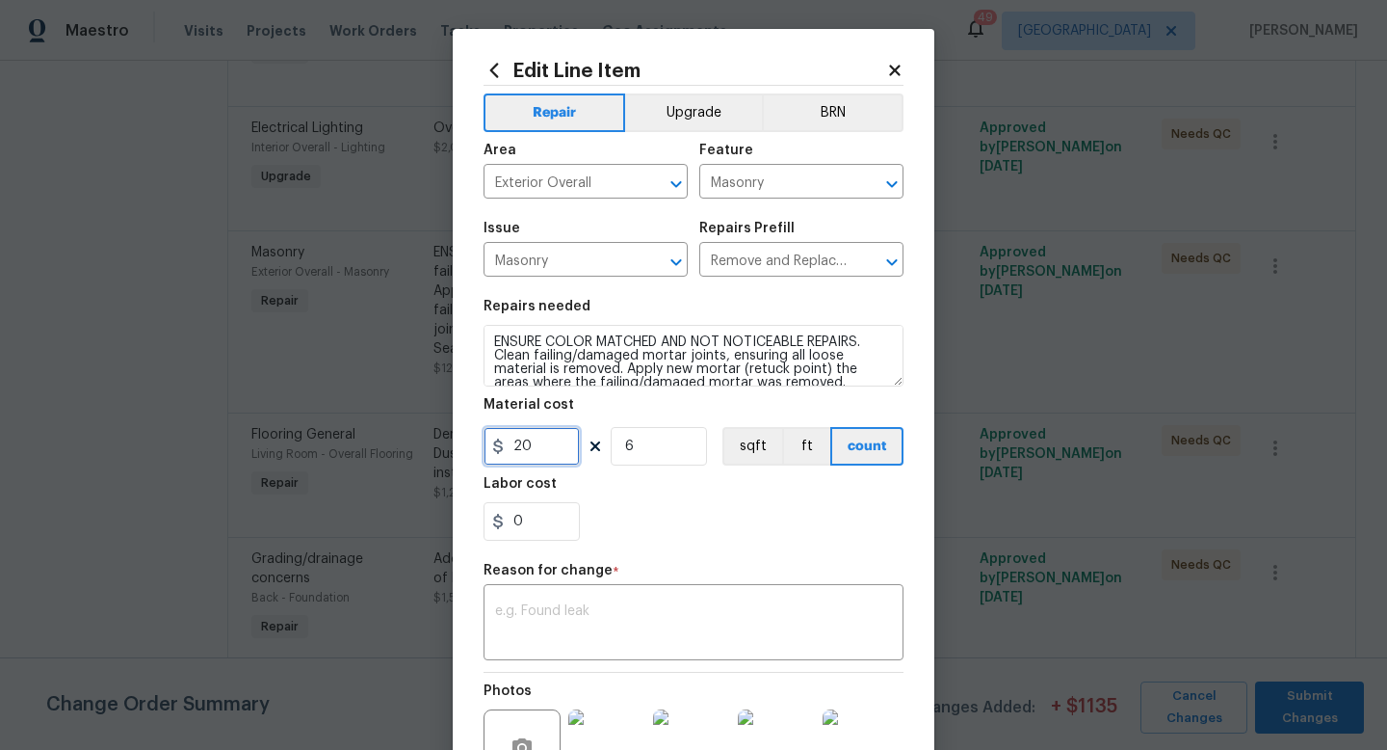
drag, startPoint x: 550, startPoint y: 446, endPoint x: 362, endPoint y: 413, distance: 190.7
click at [363, 416] on div "Edit Line Item Repair Upgrade BRN Area Exterior Overall ​ Feature Masonry ​ Iss…" at bounding box center [693, 375] width 1387 height 750
type input "450"
type input "1"
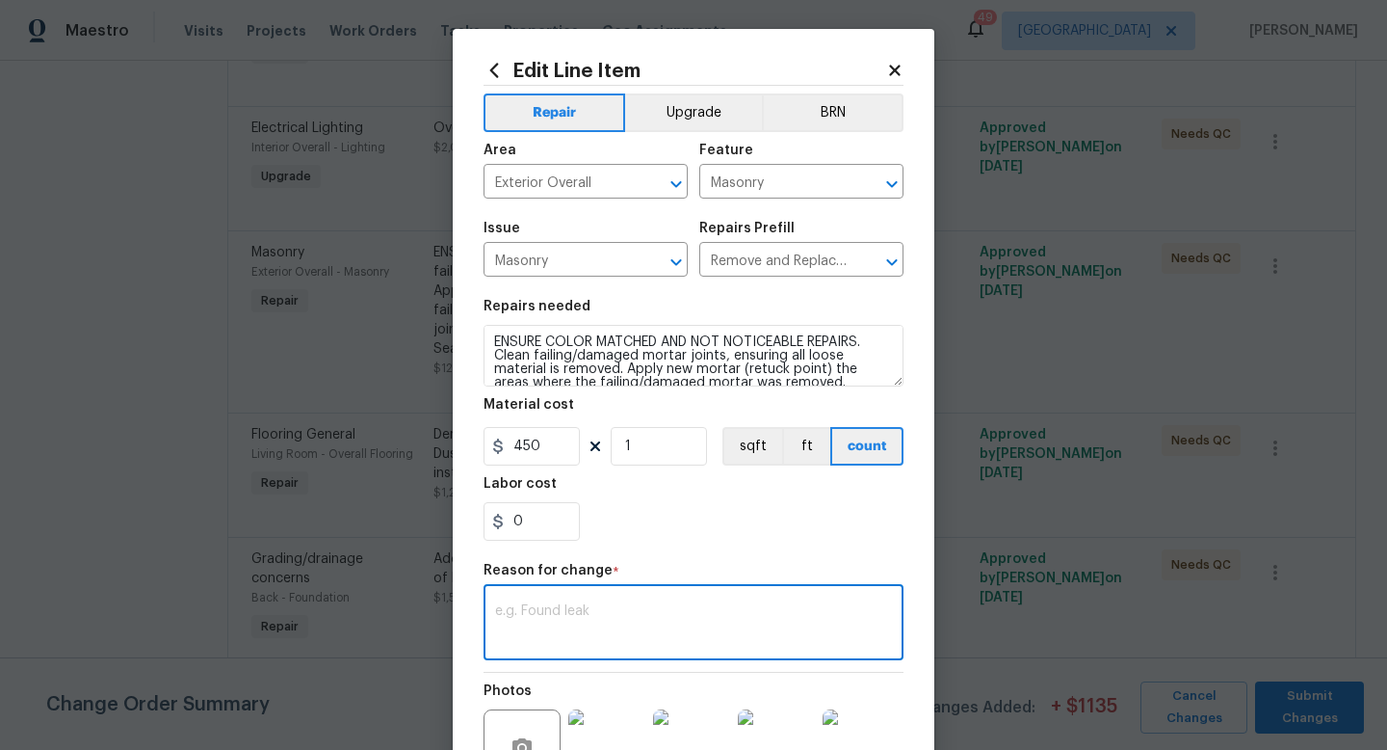
click at [570, 632] on textarea at bounding box center [693, 624] width 397 height 40
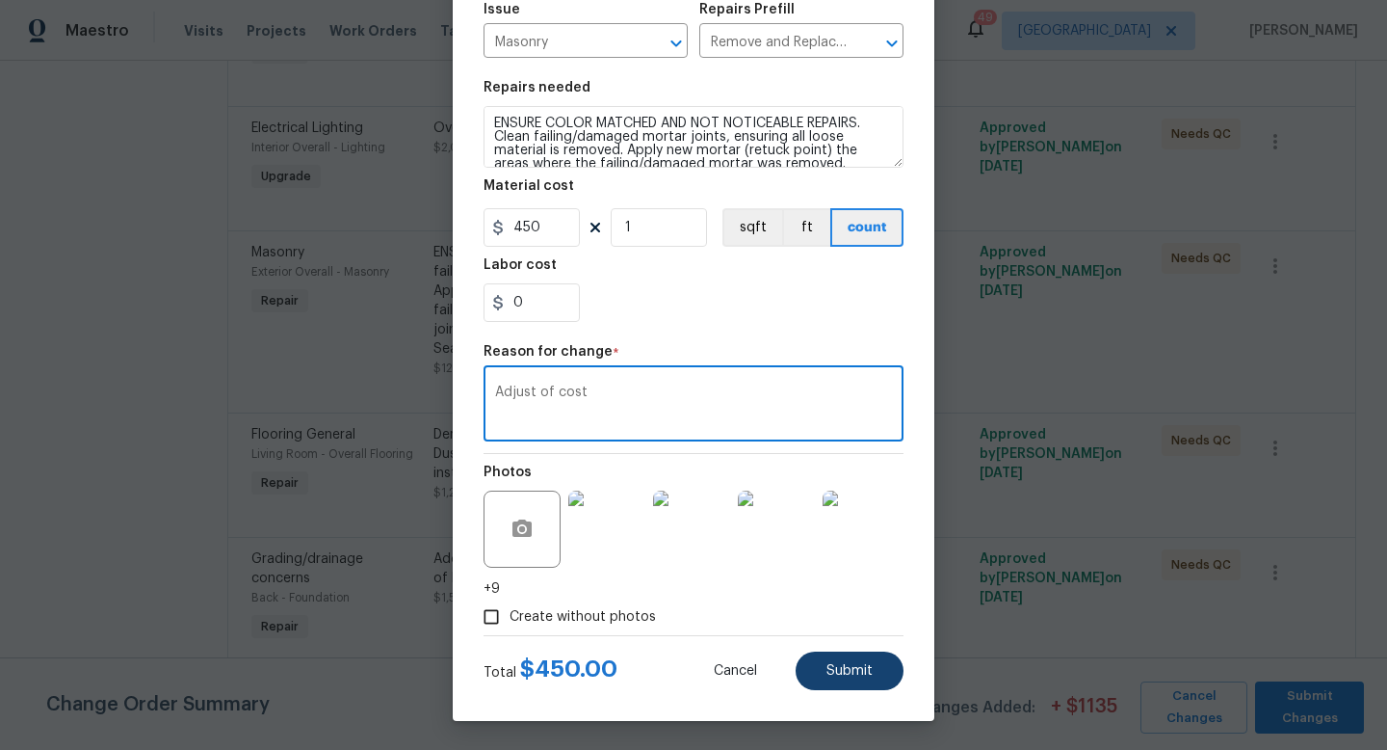
type textarea "Adjust of cost"
click at [834, 677] on span "Submit" at bounding box center [850, 671] width 46 height 14
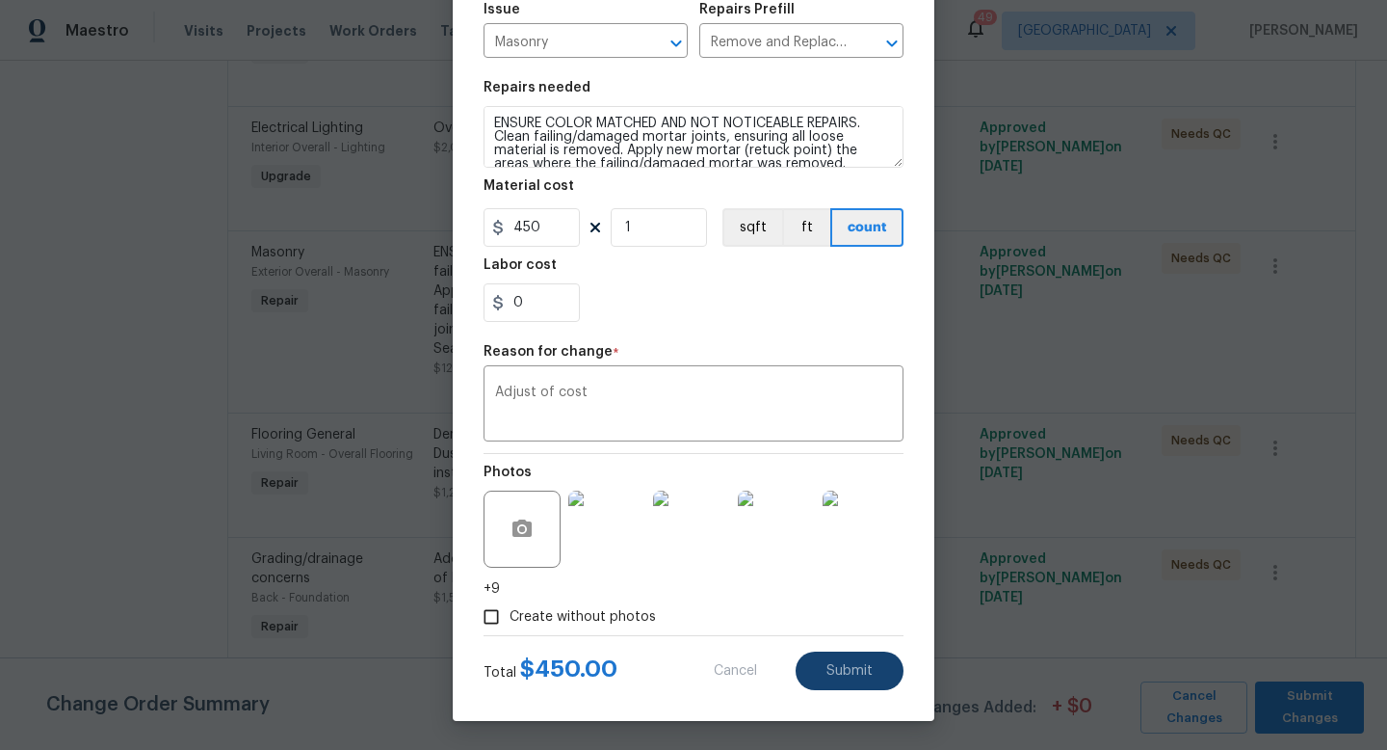
type input "6"
type input "20"
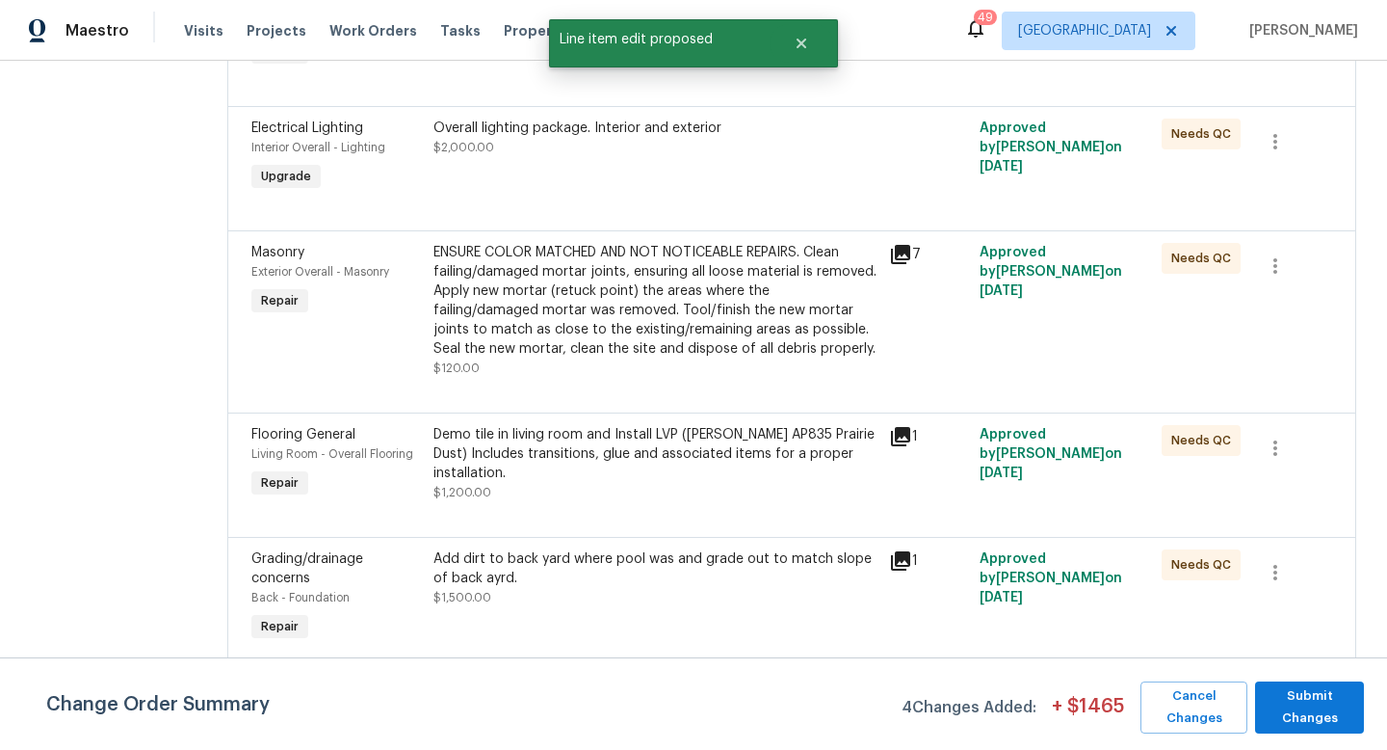
scroll to position [0, 0]
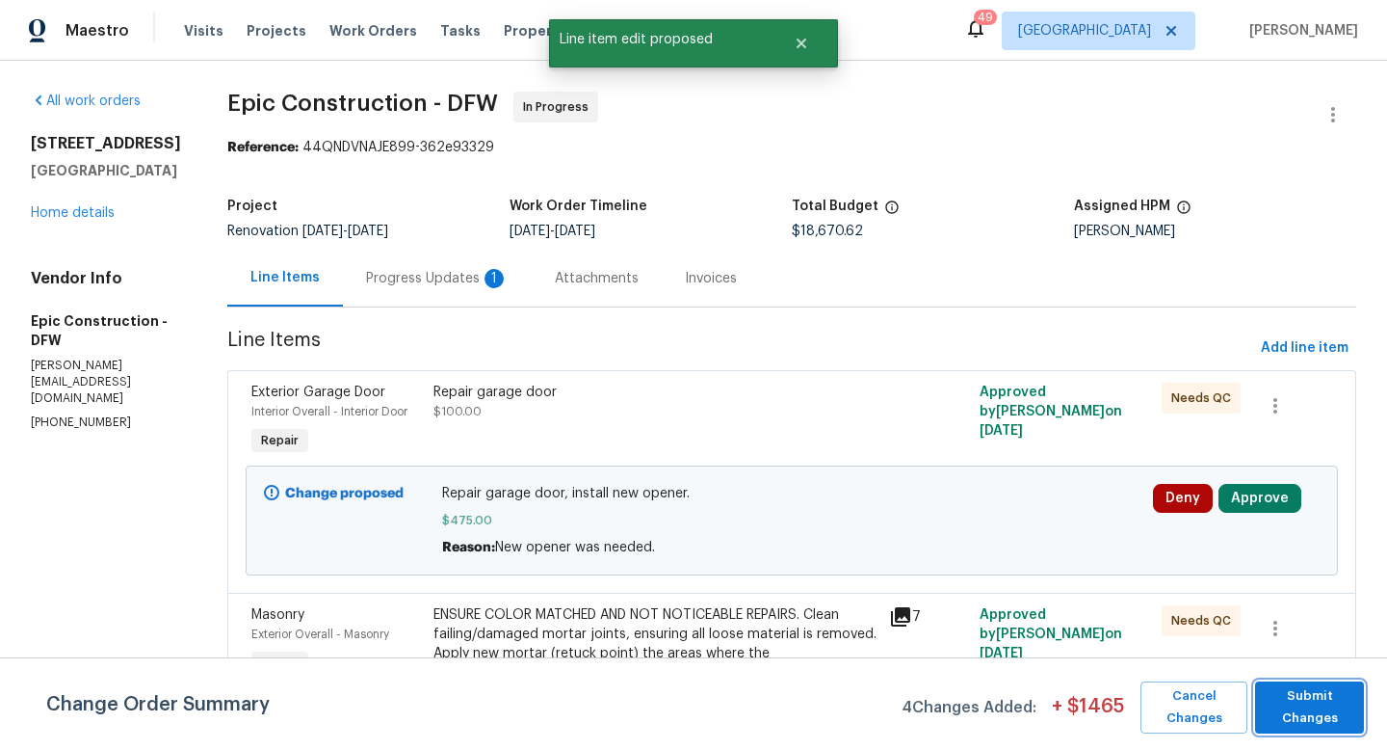
click at [1325, 713] on span "Submit Changes" at bounding box center [1310, 707] width 90 height 44
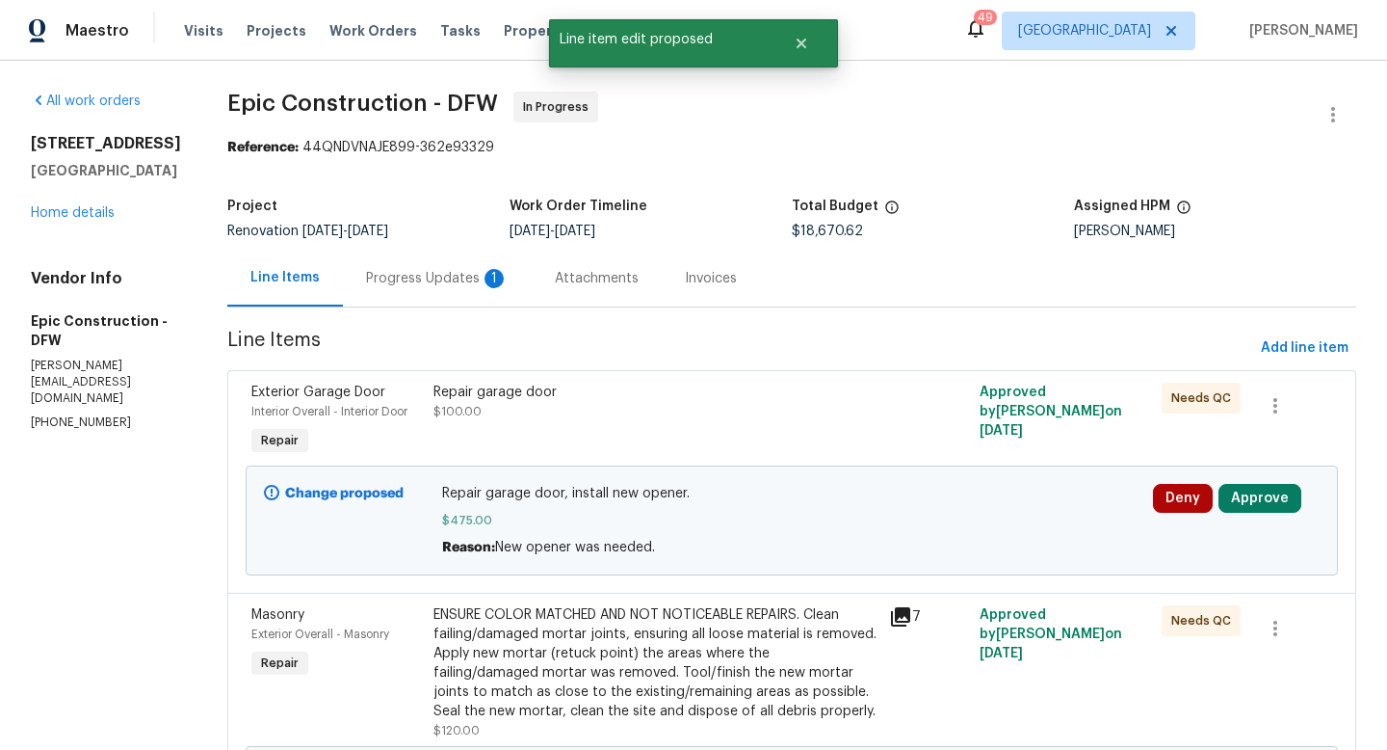
click at [399, 281] on div "Progress Updates 1" at bounding box center [437, 278] width 143 height 19
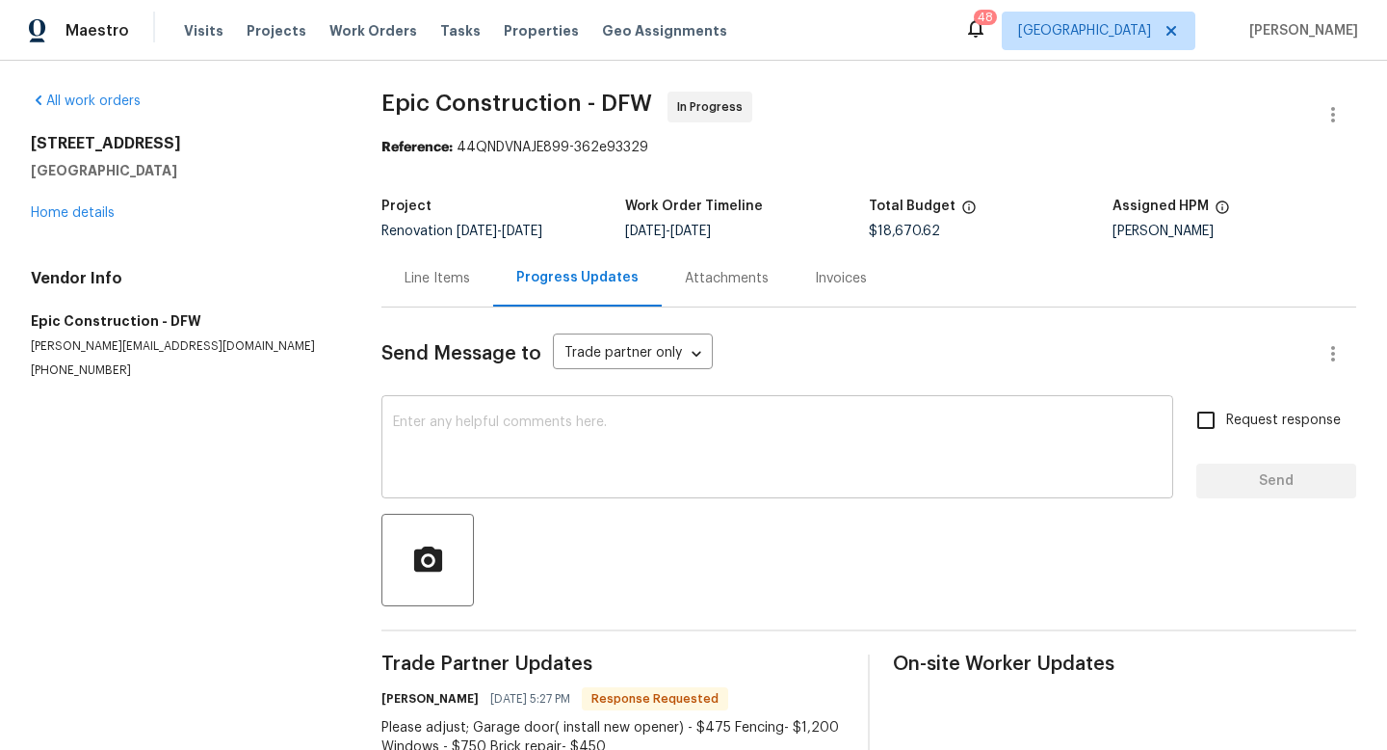
click at [539, 429] on textarea at bounding box center [777, 448] width 769 height 67
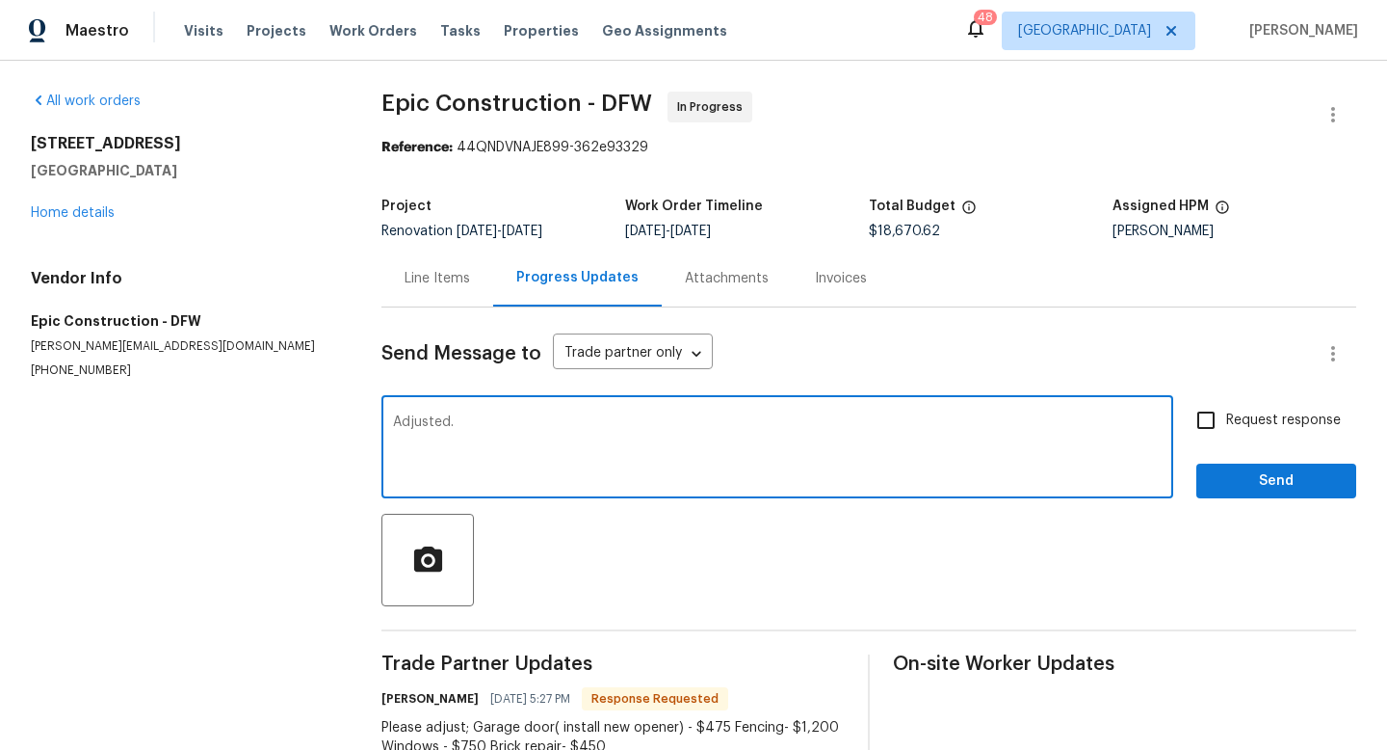
type textarea "Adjusted."
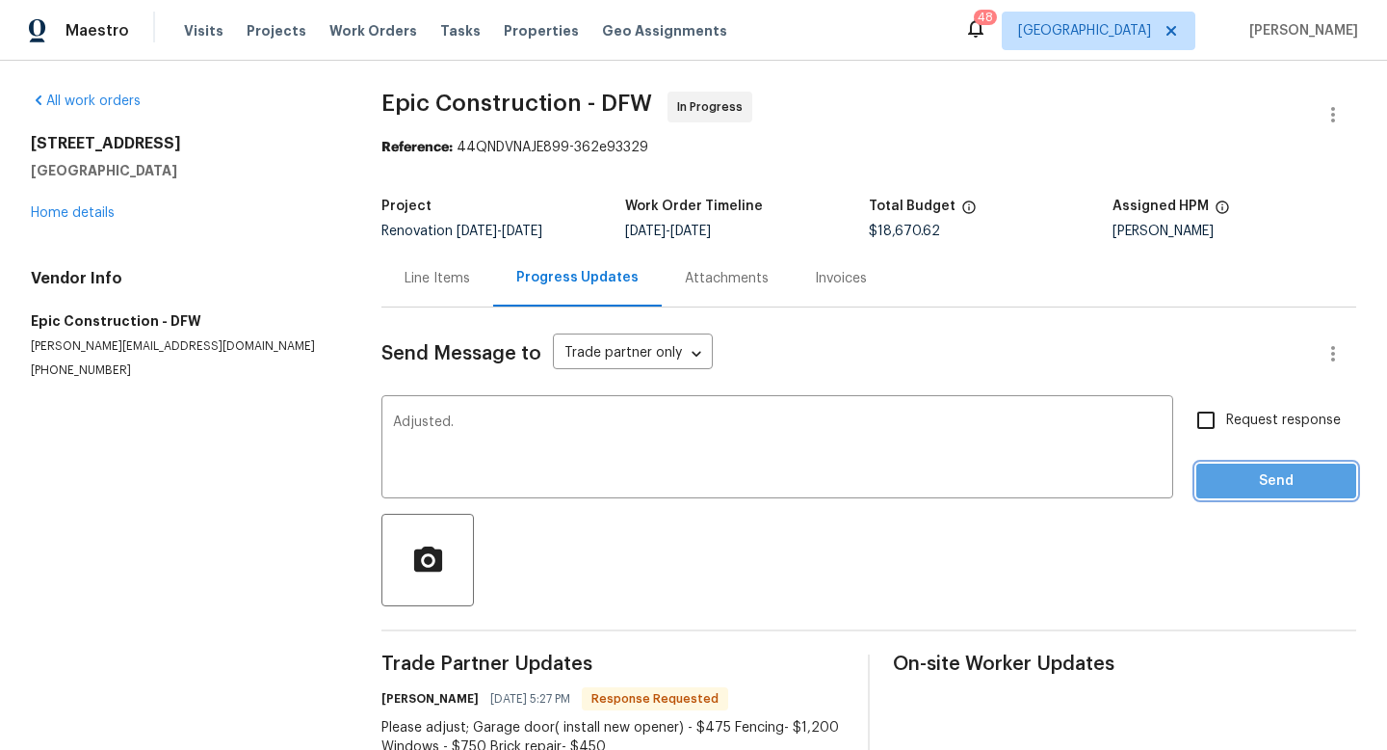
click at [1273, 494] on button "Send" at bounding box center [1277, 481] width 160 height 36
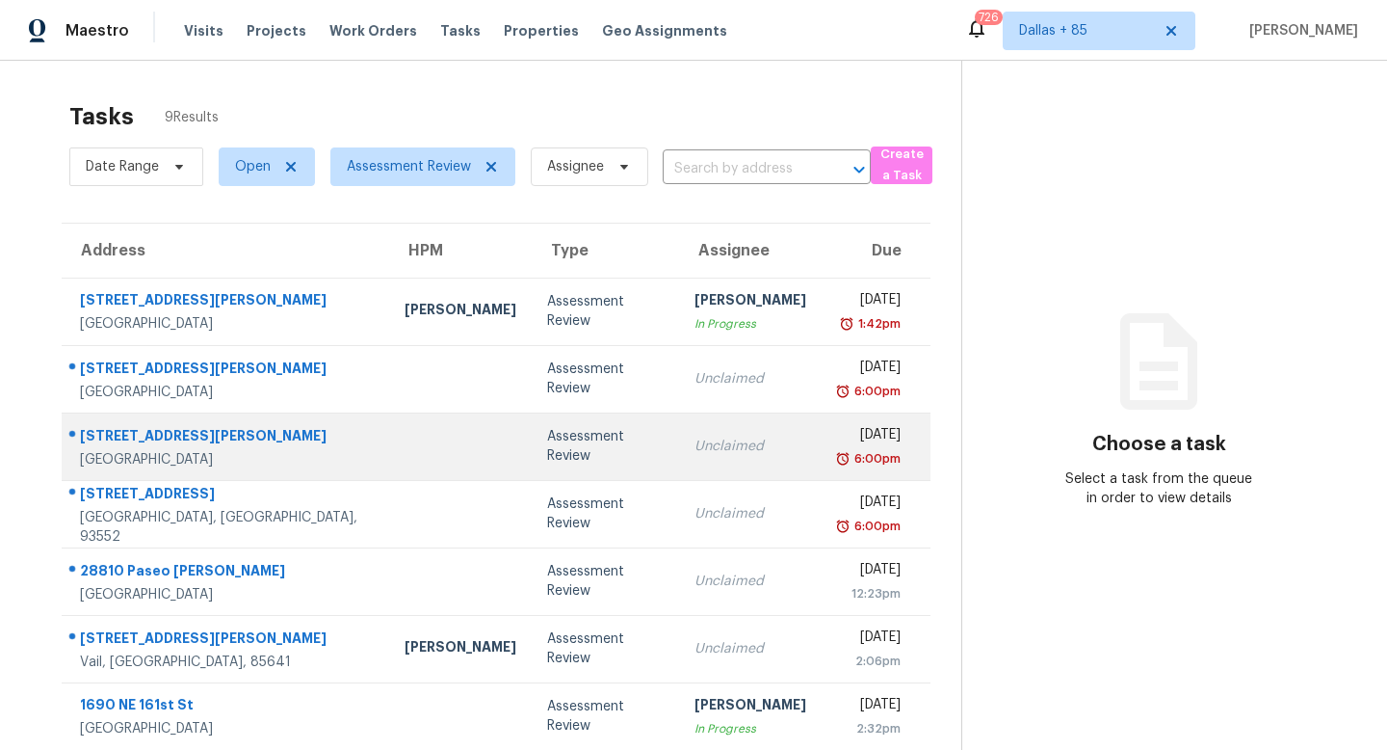
click at [695, 444] on div "Unclaimed" at bounding box center [751, 445] width 112 height 19
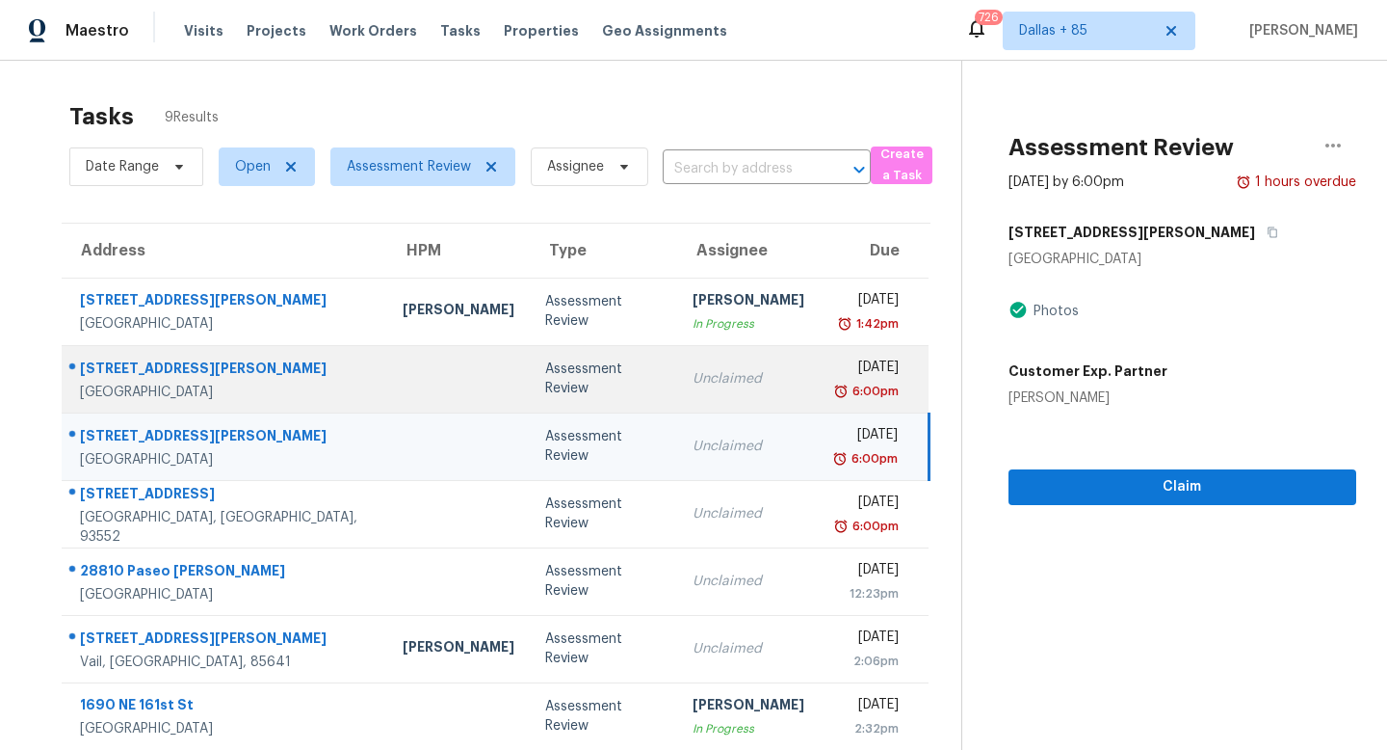
click at [677, 357] on td "Unclaimed" at bounding box center [748, 378] width 143 height 67
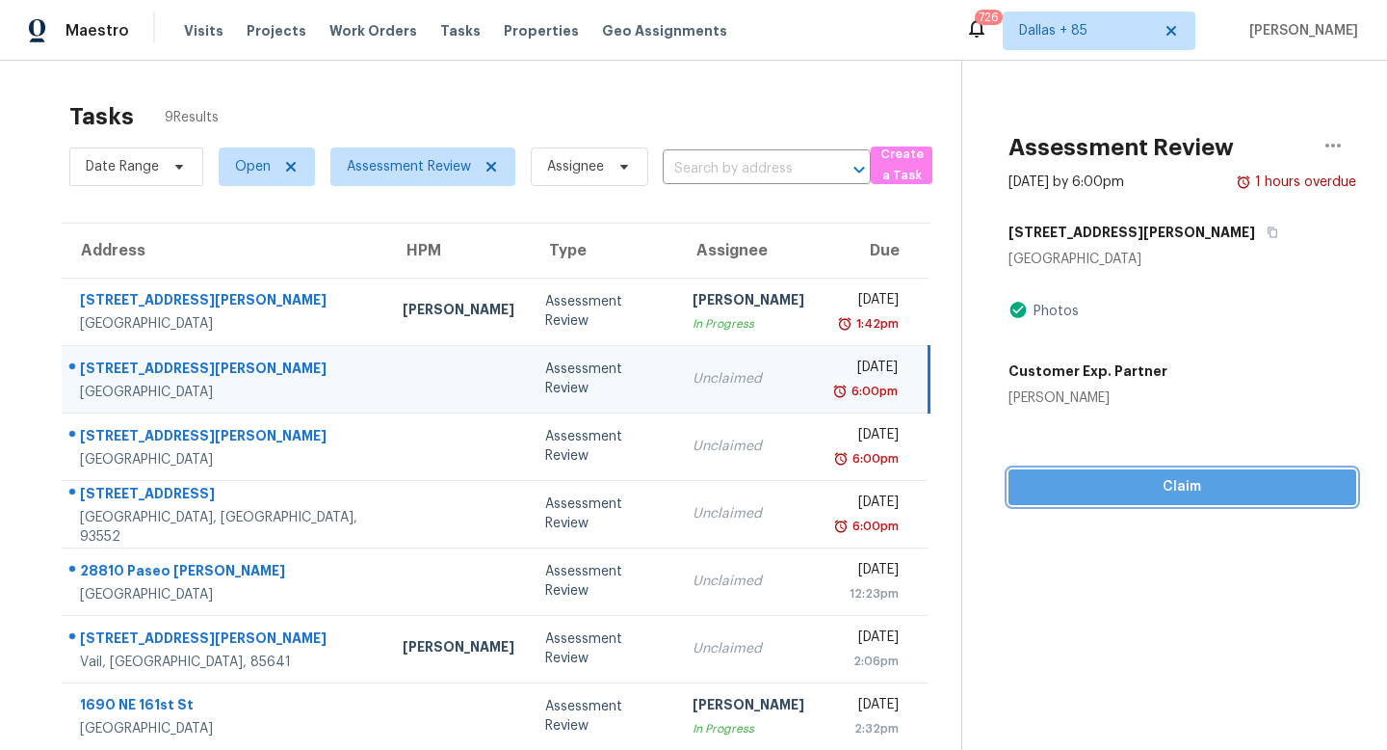
click at [1167, 485] on span "Claim" at bounding box center [1182, 487] width 317 height 24
click at [1167, 486] on span "Start Assessment" at bounding box center [1182, 487] width 317 height 24
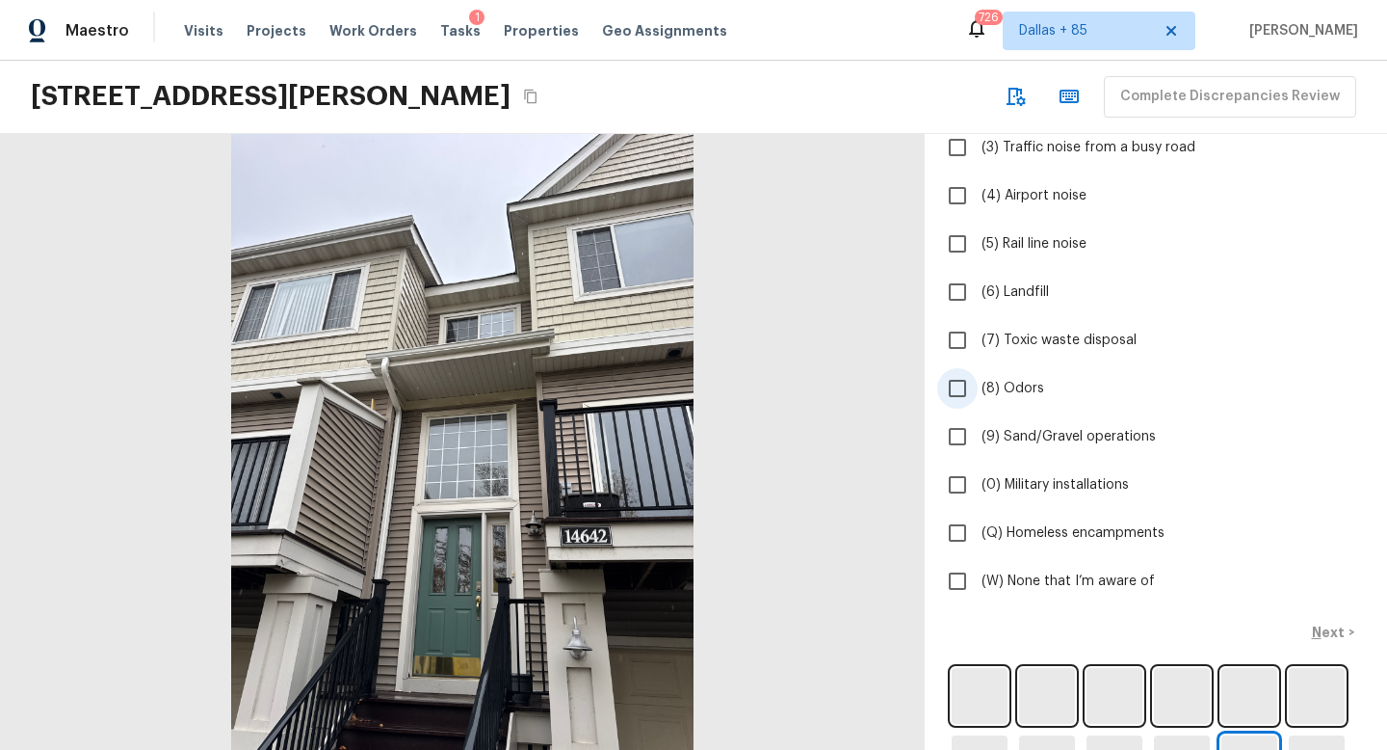
scroll to position [395, 0]
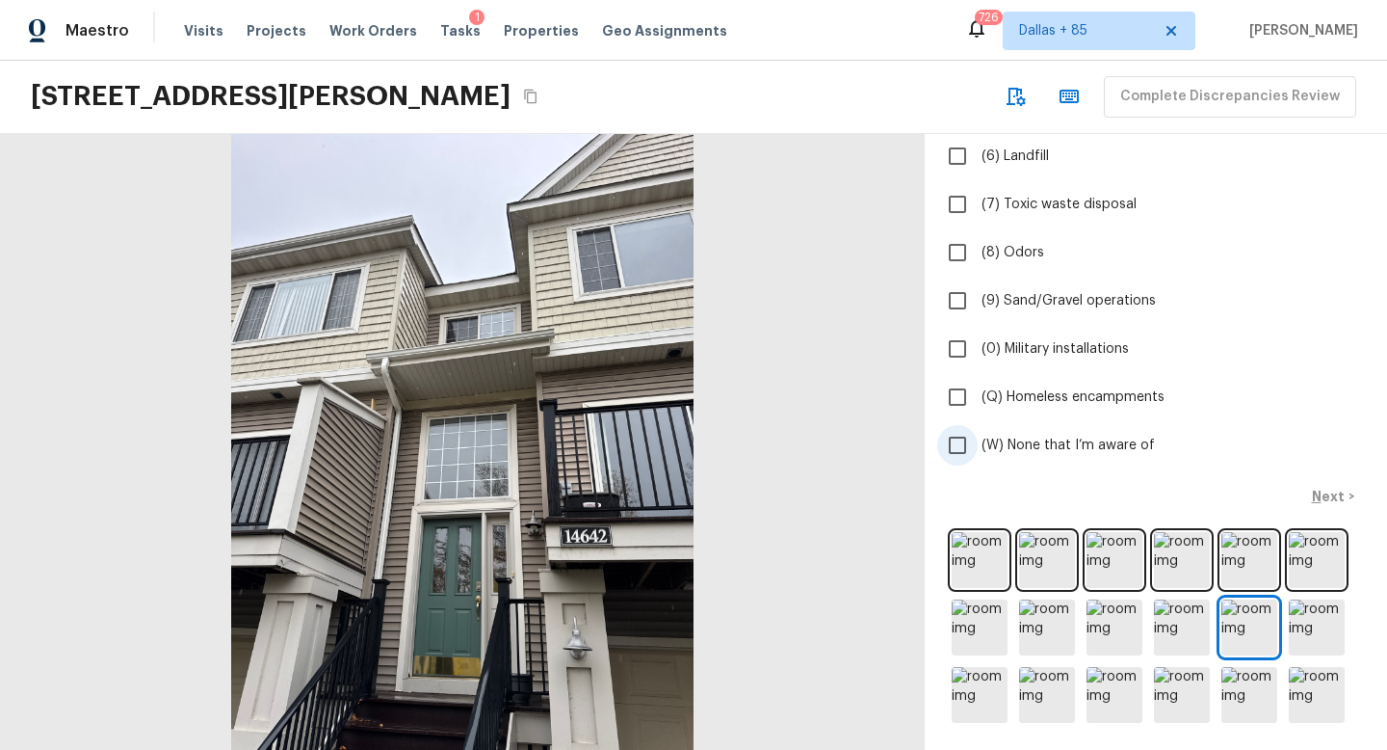
click at [970, 438] on input "(W) None that I’m aware of" at bounding box center [957, 445] width 40 height 40
checkbox input "true"
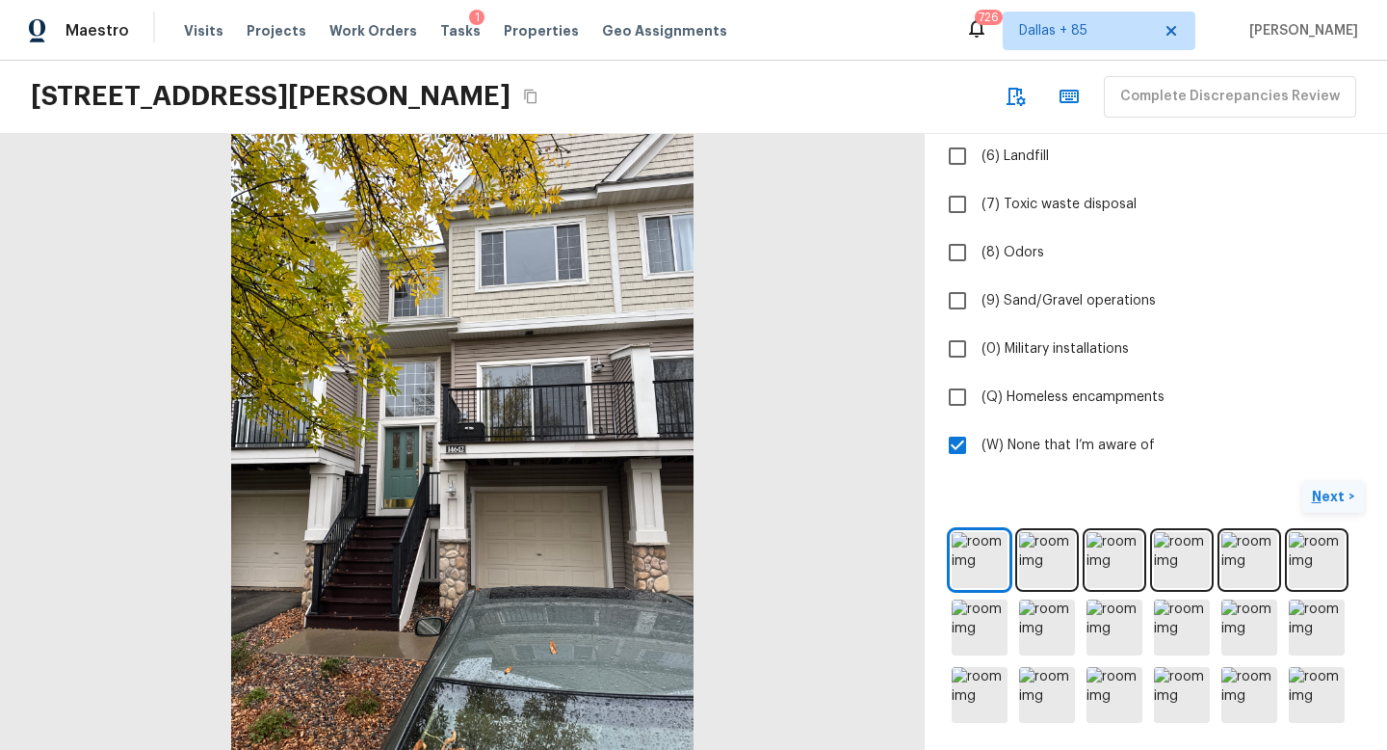
click at [1326, 496] on p "Next" at bounding box center [1330, 496] width 37 height 19
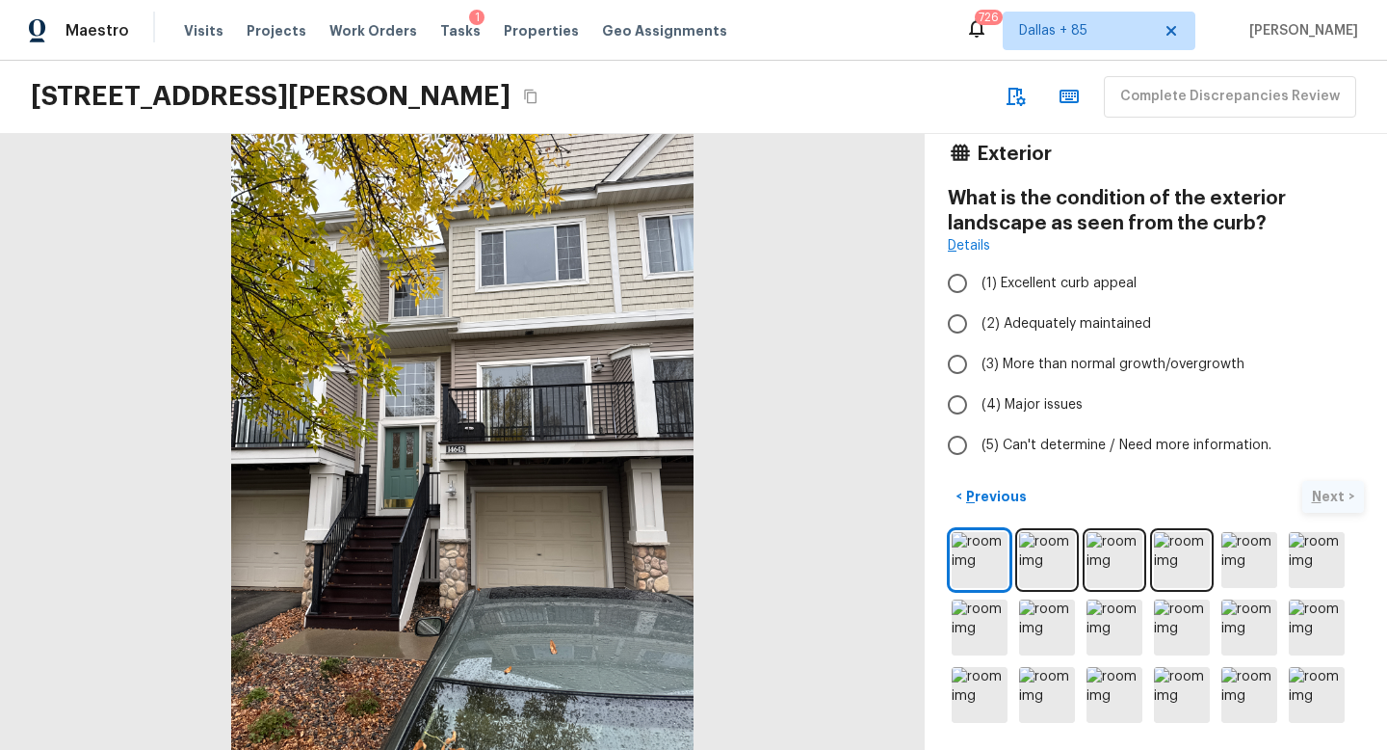
scroll to position [46, 0]
click at [1051, 328] on span "(2) Adequately maintained" at bounding box center [1067, 323] width 170 height 19
click at [978, 328] on input "(2) Adequately maintained" at bounding box center [957, 323] width 40 height 40
radio input "true"
click at [1325, 496] on p "Next" at bounding box center [1330, 496] width 37 height 19
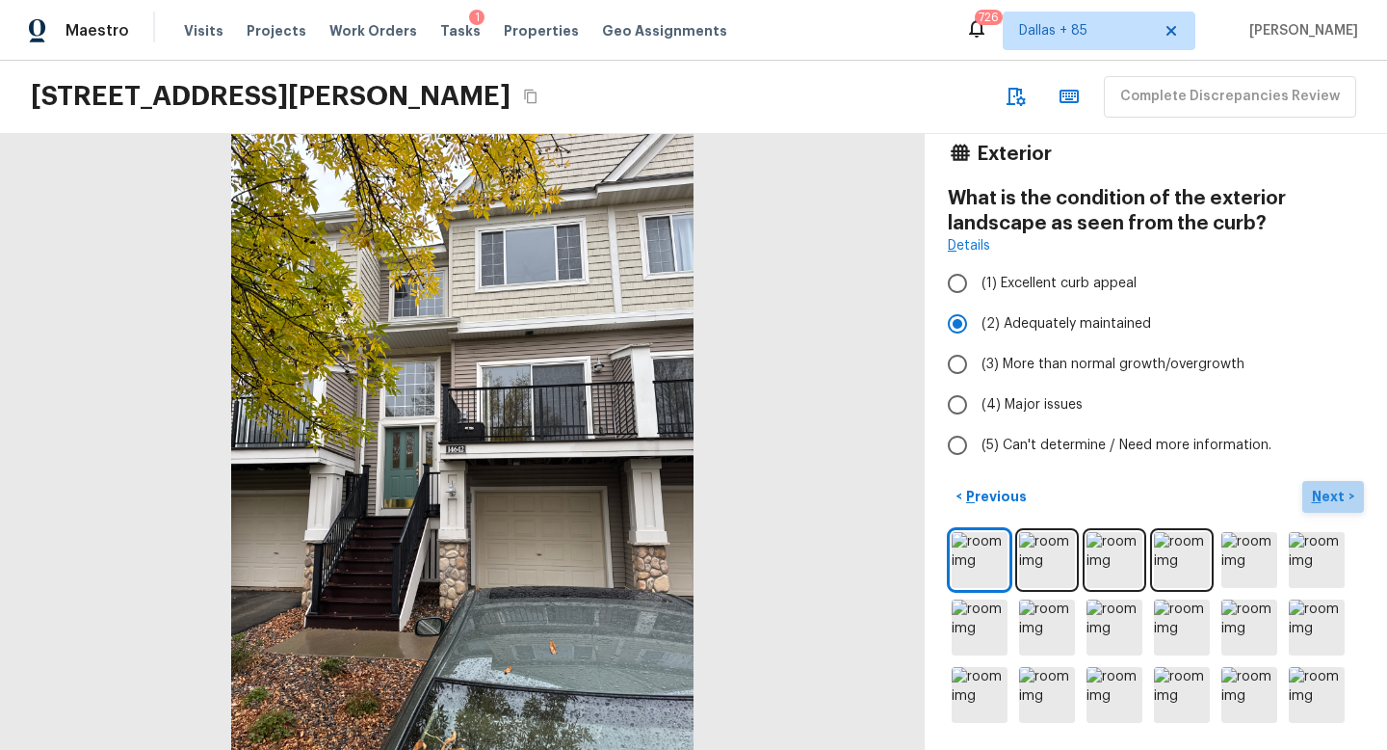
scroll to position [0, 0]
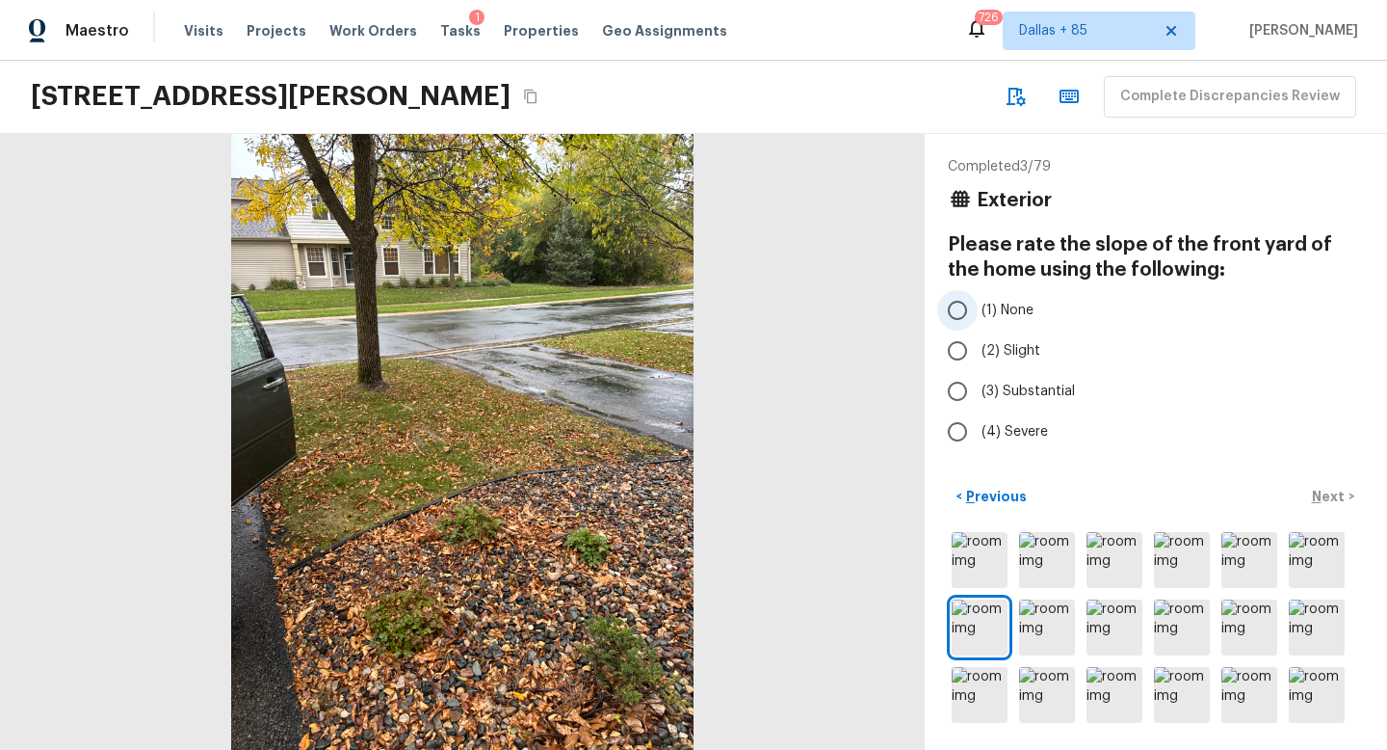
click at [981, 315] on label "(1) None" at bounding box center [1142, 310] width 411 height 40
click at [978, 315] on input "(1) None" at bounding box center [957, 310] width 40 height 40
radio input "true"
click at [1329, 504] on p "Next" at bounding box center [1330, 496] width 37 height 19
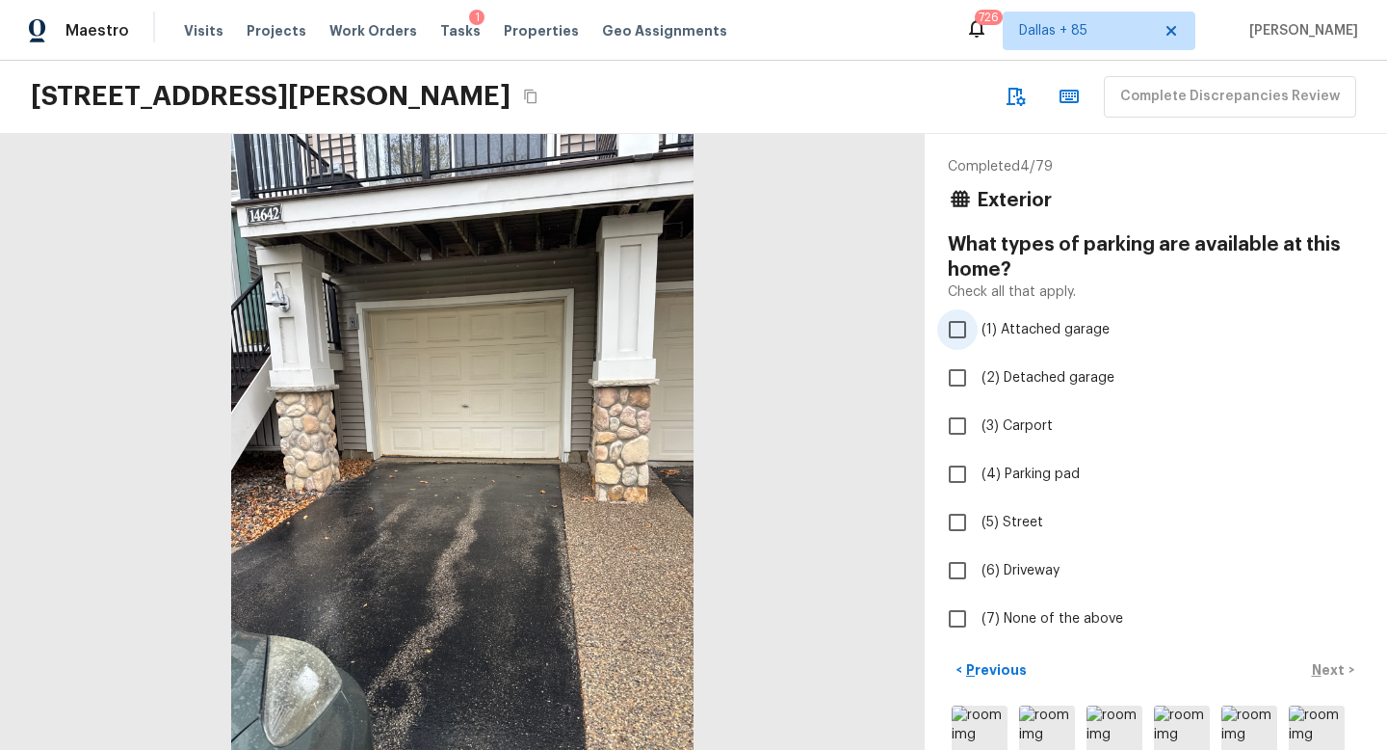
click at [983, 320] on span "(1) Attached garage" at bounding box center [1046, 329] width 128 height 19
click at [978, 319] on input "(1) Attached garage" at bounding box center [957, 329] width 40 height 40
checkbox input "true"
click at [960, 562] on input "(6) Driveway" at bounding box center [957, 570] width 40 height 40
checkbox input "true"
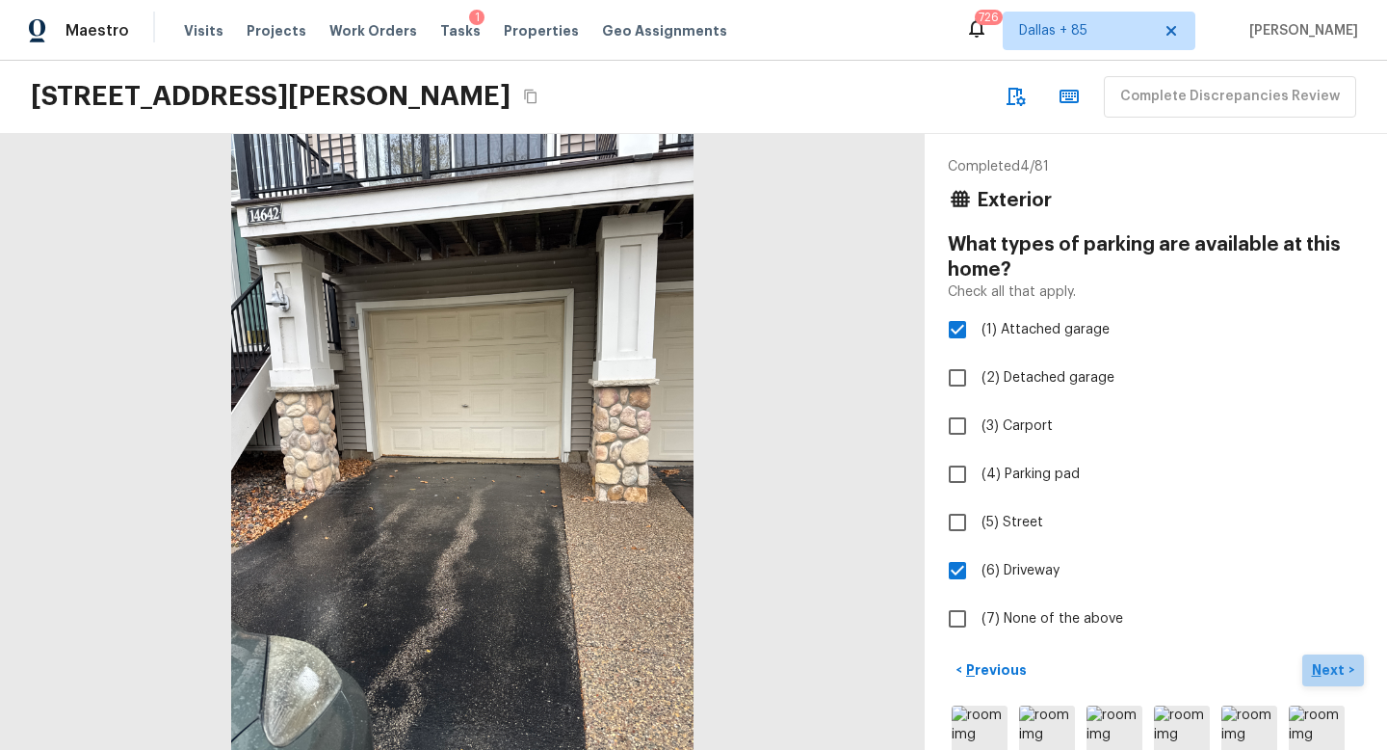
click at [1339, 672] on p "Next" at bounding box center [1330, 669] width 37 height 19
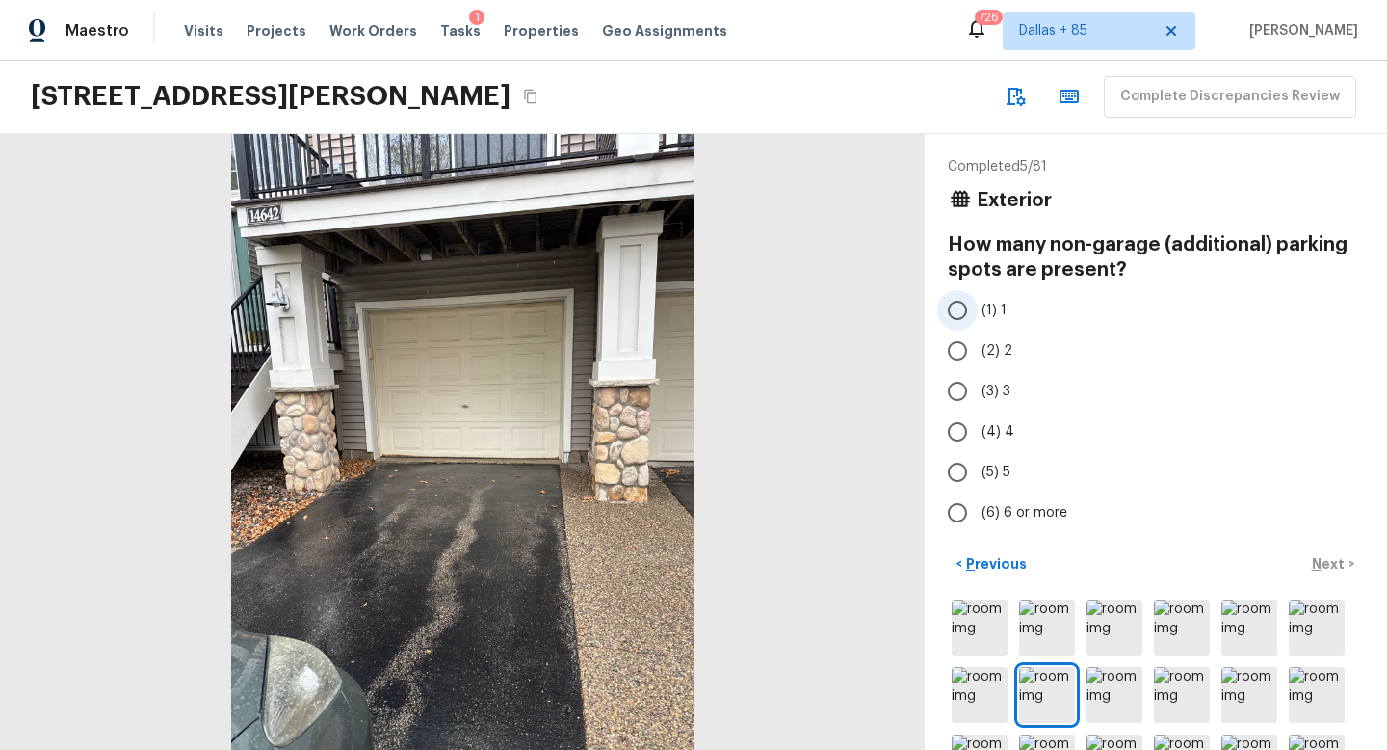
click at [959, 309] on input "(1) 1" at bounding box center [957, 310] width 40 height 40
radio input "true"
click at [1335, 564] on p "Next" at bounding box center [1330, 563] width 37 height 19
click at [964, 325] on input "(1) 1" at bounding box center [957, 310] width 40 height 40
radio input "true"
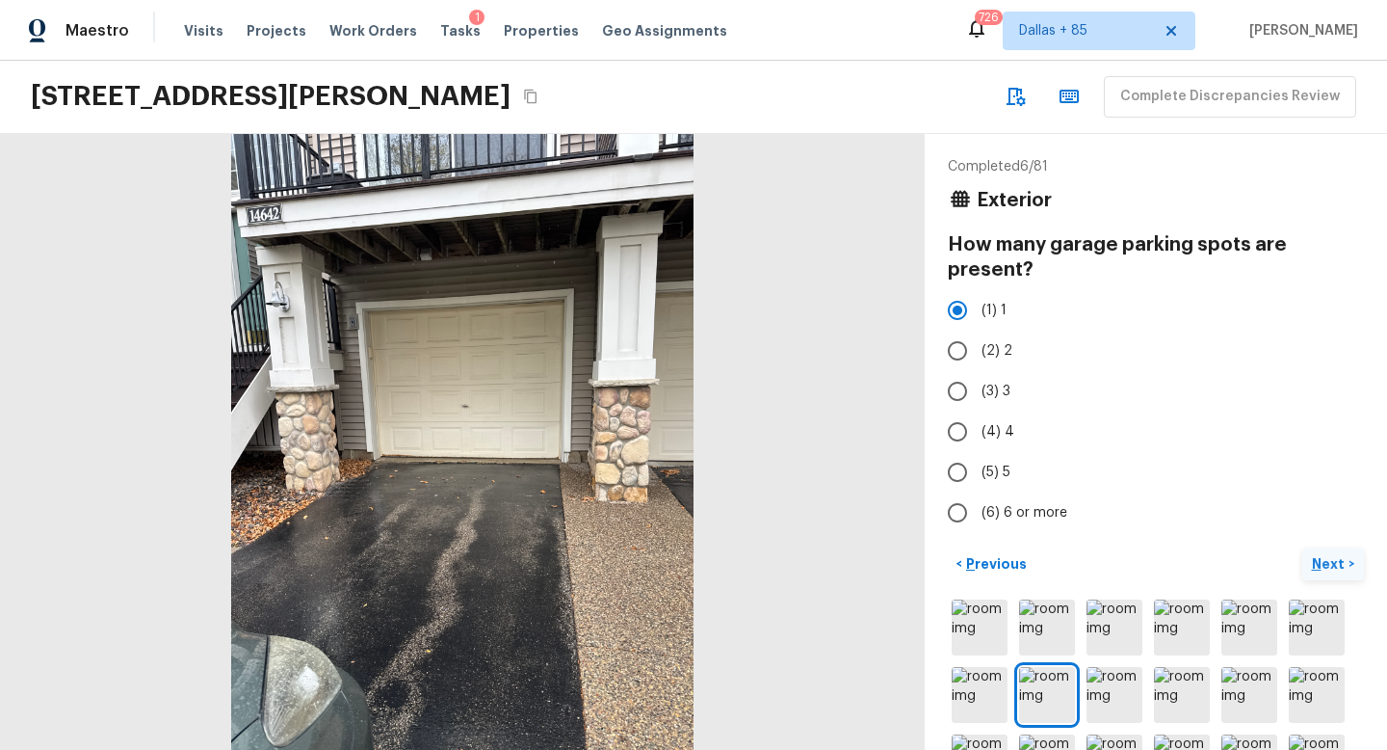
click at [1317, 551] on button "Next >" at bounding box center [1334, 564] width 62 height 32
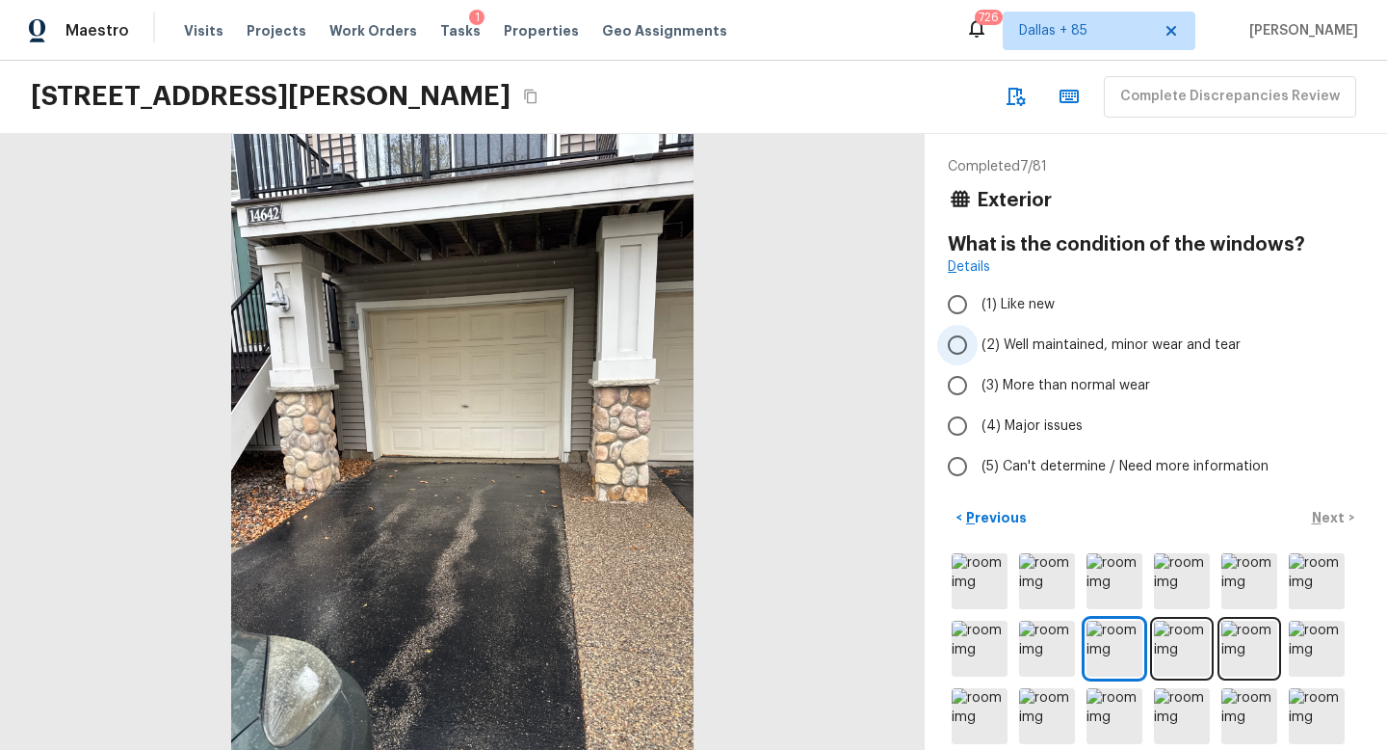
click at [987, 335] on span "(2) Well maintained, minor wear and tear" at bounding box center [1111, 344] width 259 height 19
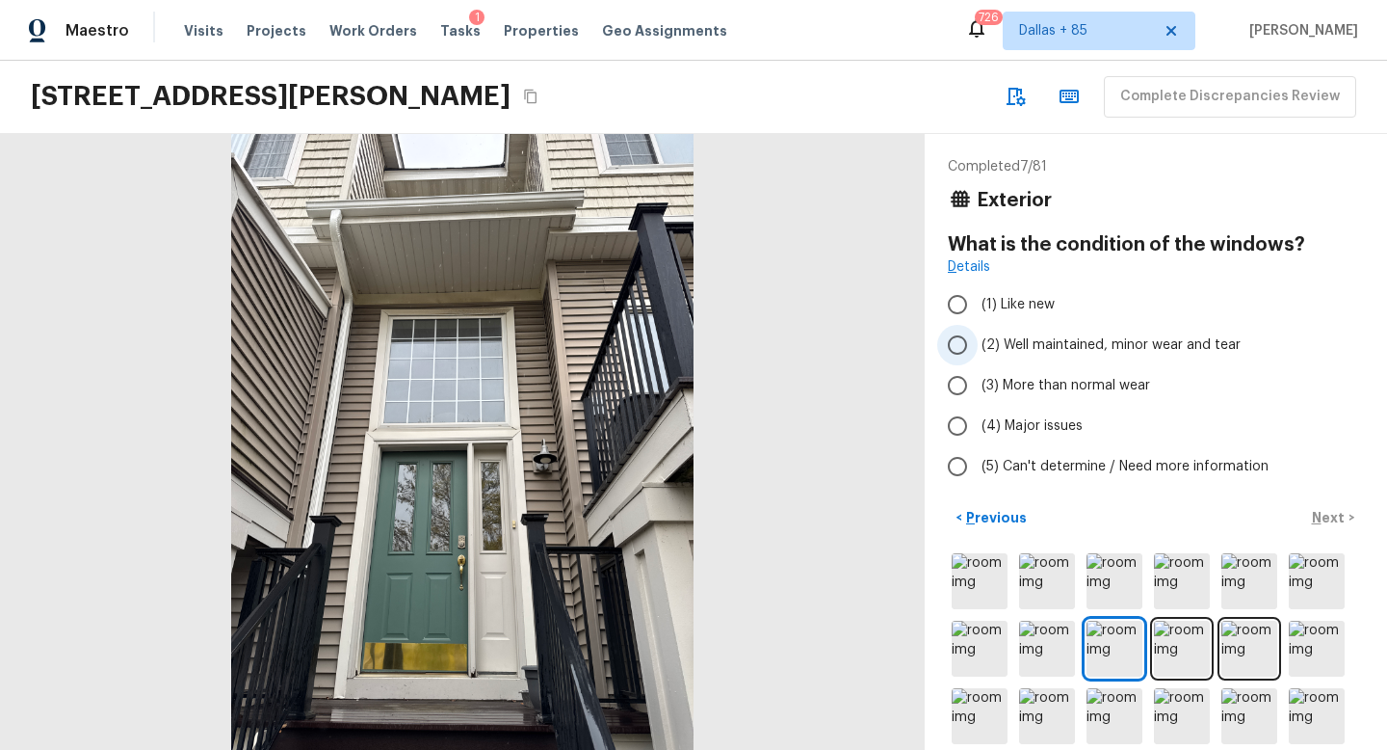
click at [978, 335] on input "(2) Well maintained, minor wear and tear" at bounding box center [957, 345] width 40 height 40
radio input "true"
click at [1341, 509] on p "Next" at bounding box center [1330, 517] width 37 height 19
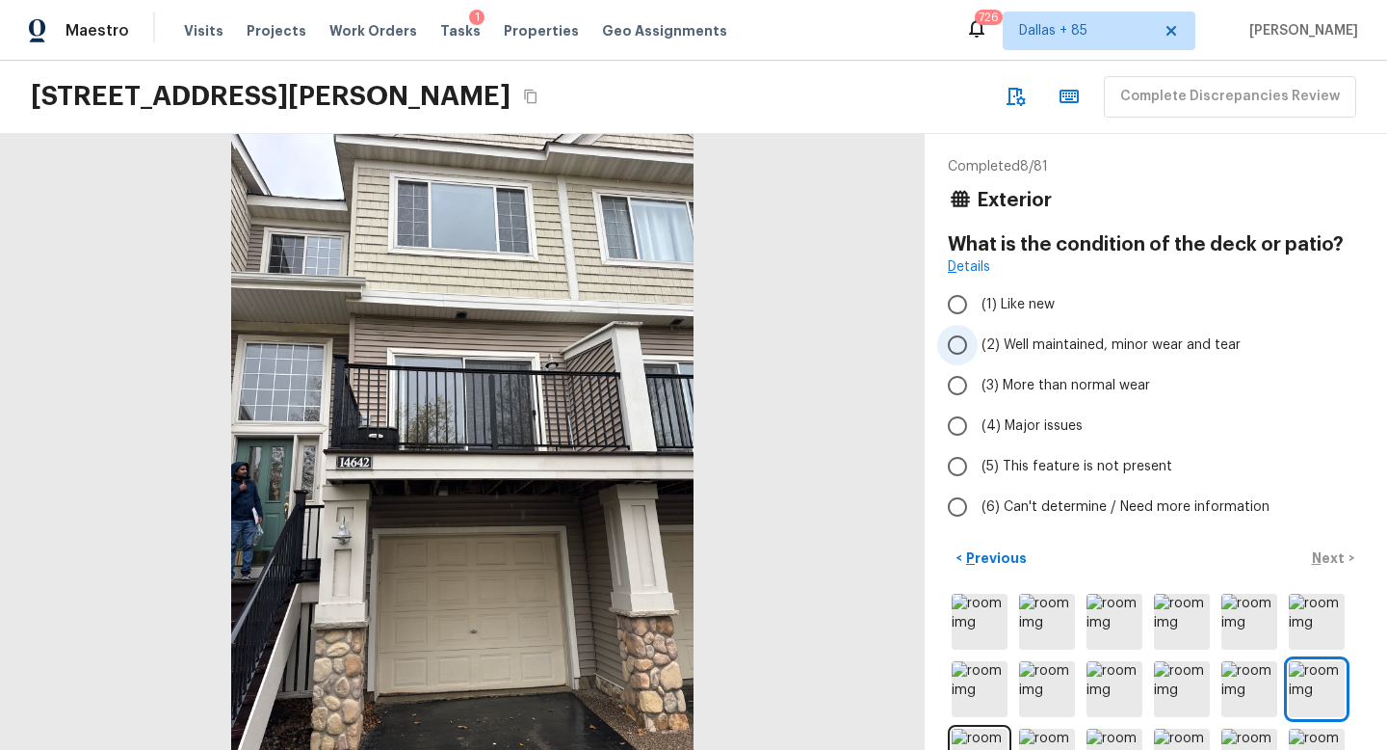
click at [1023, 335] on span "(2) Well maintained, minor wear and tear" at bounding box center [1111, 344] width 259 height 19
click at [978, 334] on input "(2) Well maintained, minor wear and tear" at bounding box center [957, 345] width 40 height 40
radio input "true"
click at [1332, 561] on p "Next" at bounding box center [1330, 557] width 37 height 19
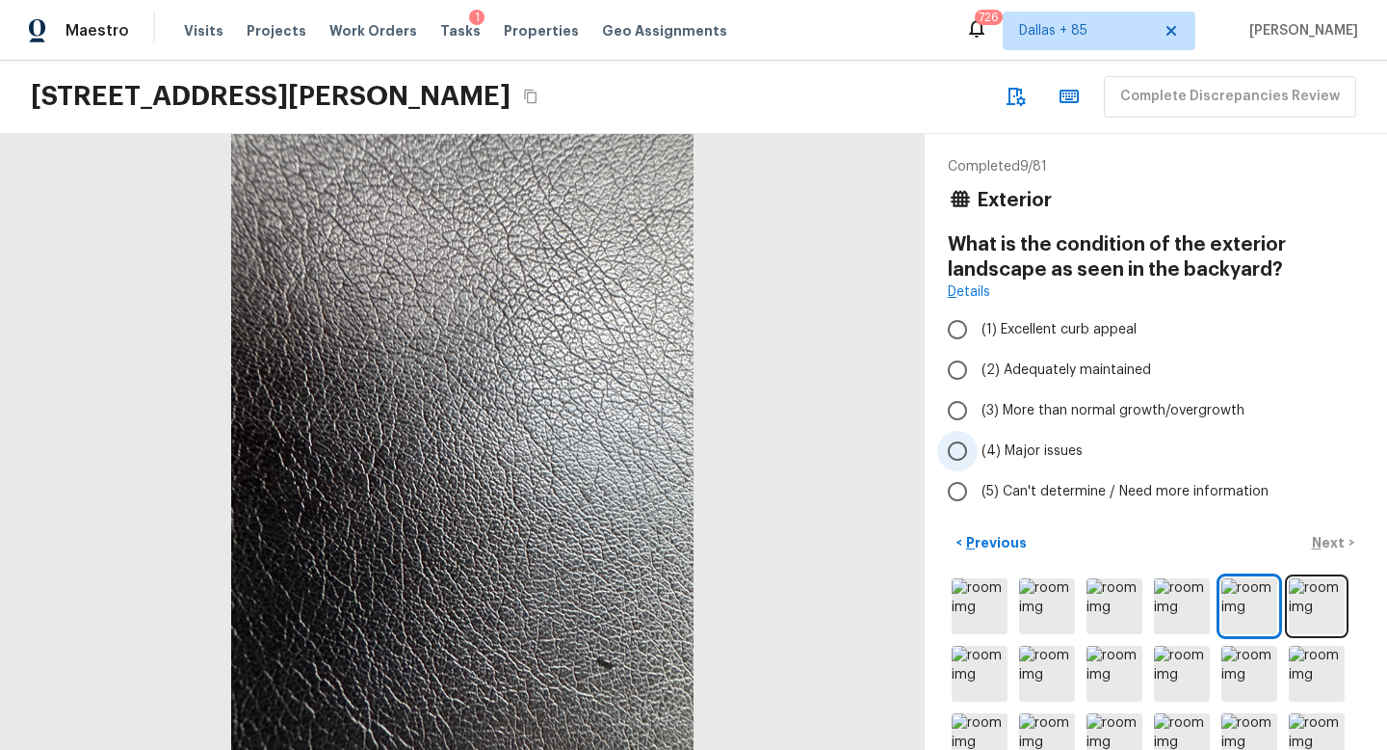
scroll to position [46, 0]
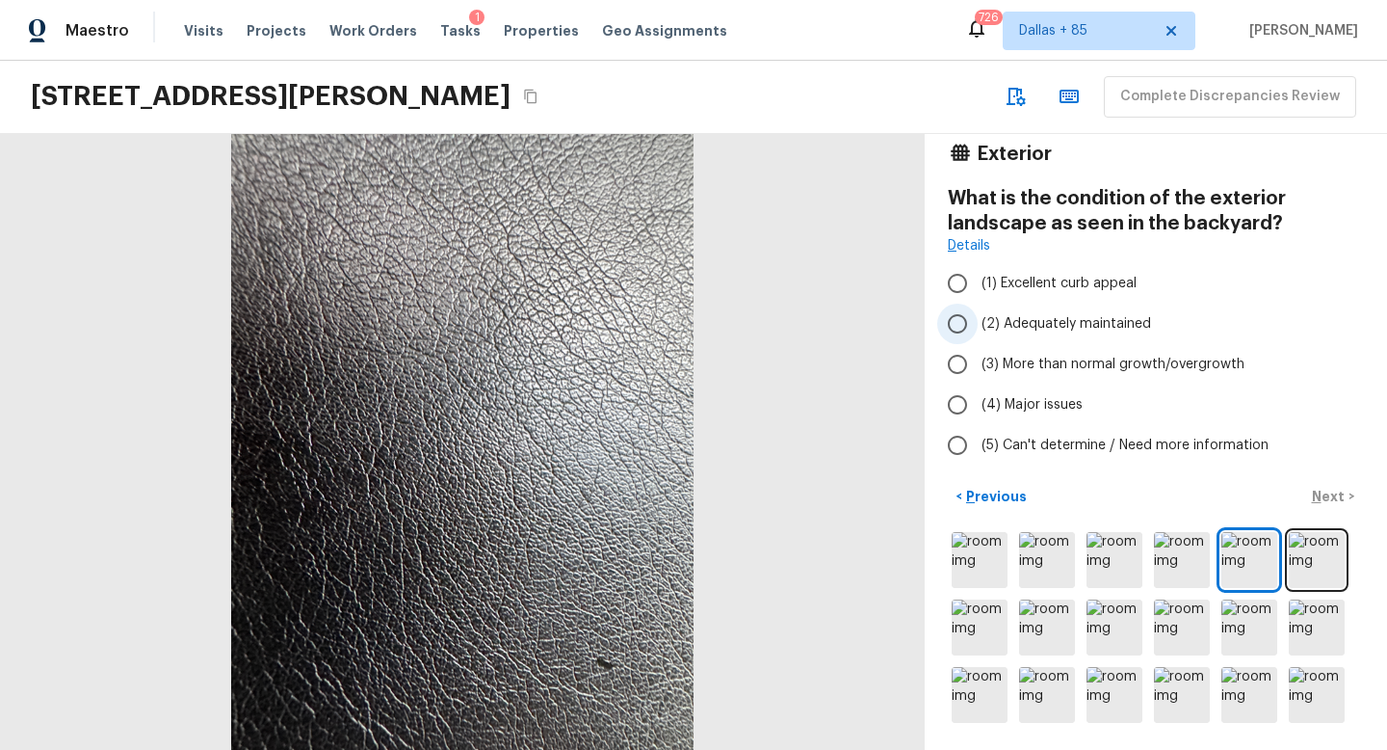
click at [1037, 318] on span "(2) Adequately maintained" at bounding box center [1067, 323] width 170 height 19
click at [978, 318] on input "(2) Adequately maintained" at bounding box center [957, 323] width 40 height 40
radio input "true"
click at [1327, 495] on p "Next" at bounding box center [1330, 496] width 37 height 19
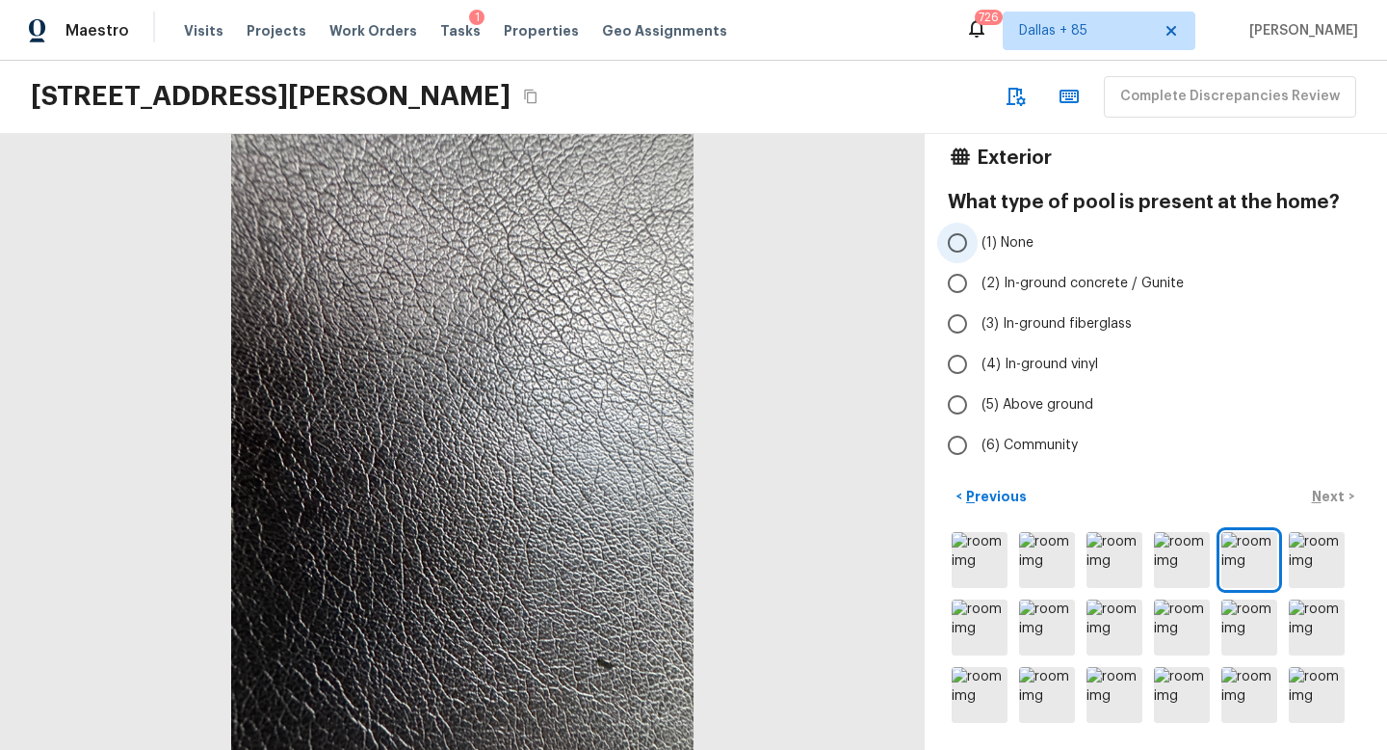
click at [1014, 245] on span "(1) None" at bounding box center [1008, 242] width 52 height 19
click at [978, 245] on input "(1) None" at bounding box center [957, 243] width 40 height 40
radio input "true"
click at [1328, 496] on p "Next" at bounding box center [1330, 496] width 37 height 19
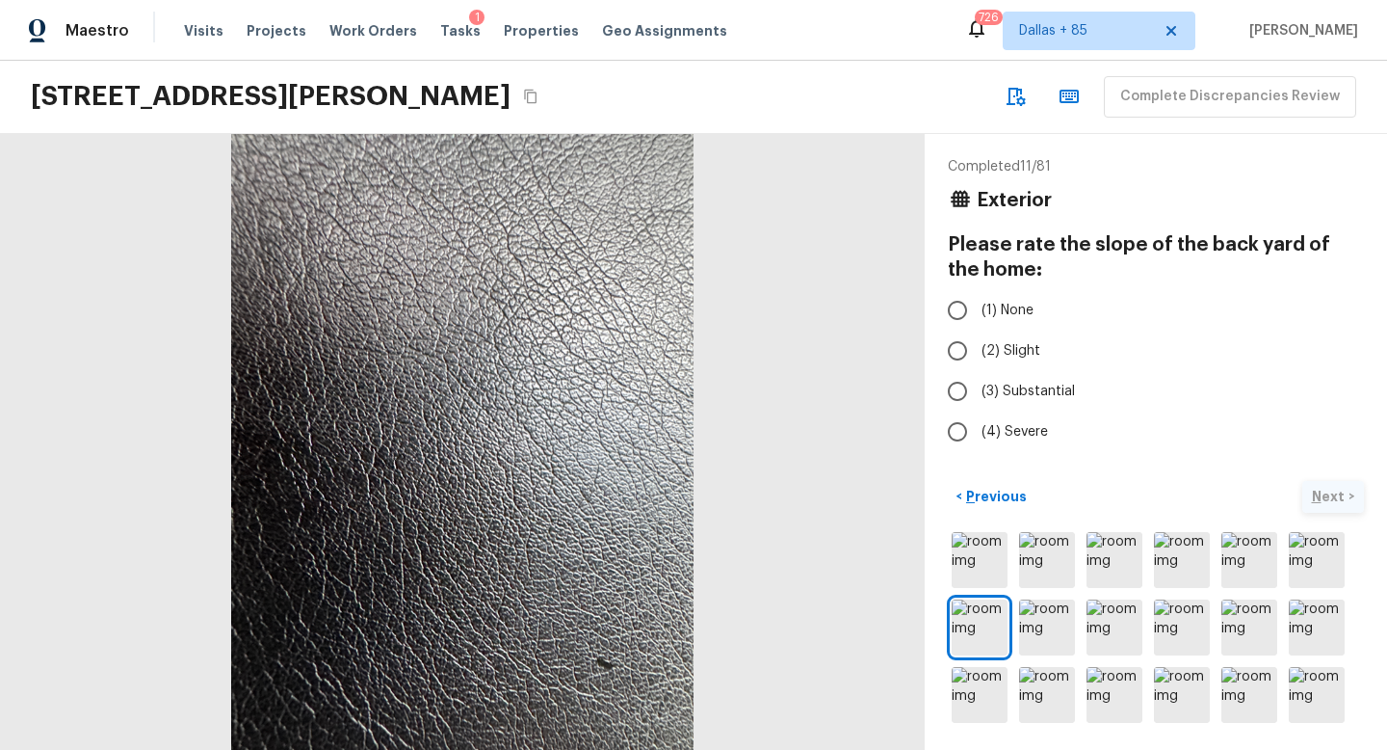
scroll to position [0, 0]
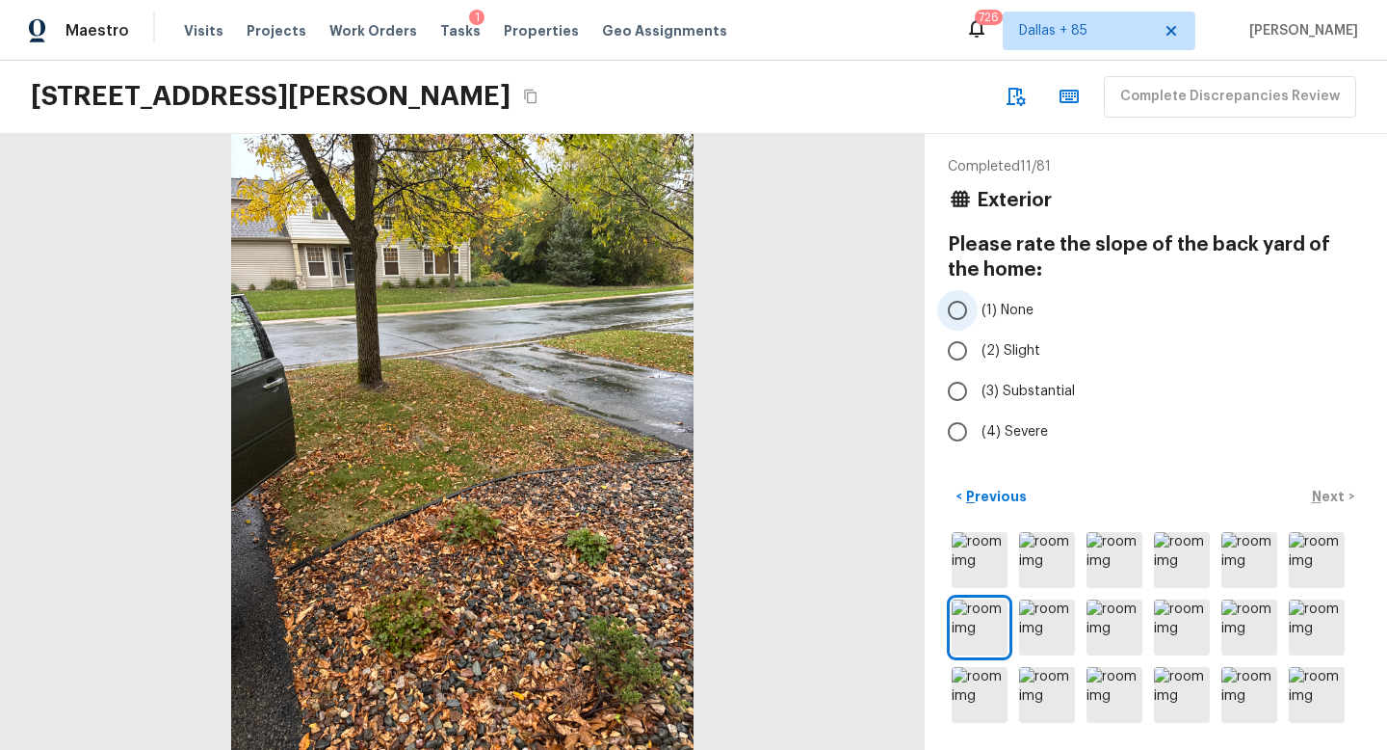
click at [1019, 308] on span "(1) None" at bounding box center [1008, 310] width 52 height 19
click at [978, 308] on input "(1) None" at bounding box center [957, 310] width 40 height 40
radio input "true"
click at [1335, 495] on p "Next" at bounding box center [1330, 496] width 37 height 19
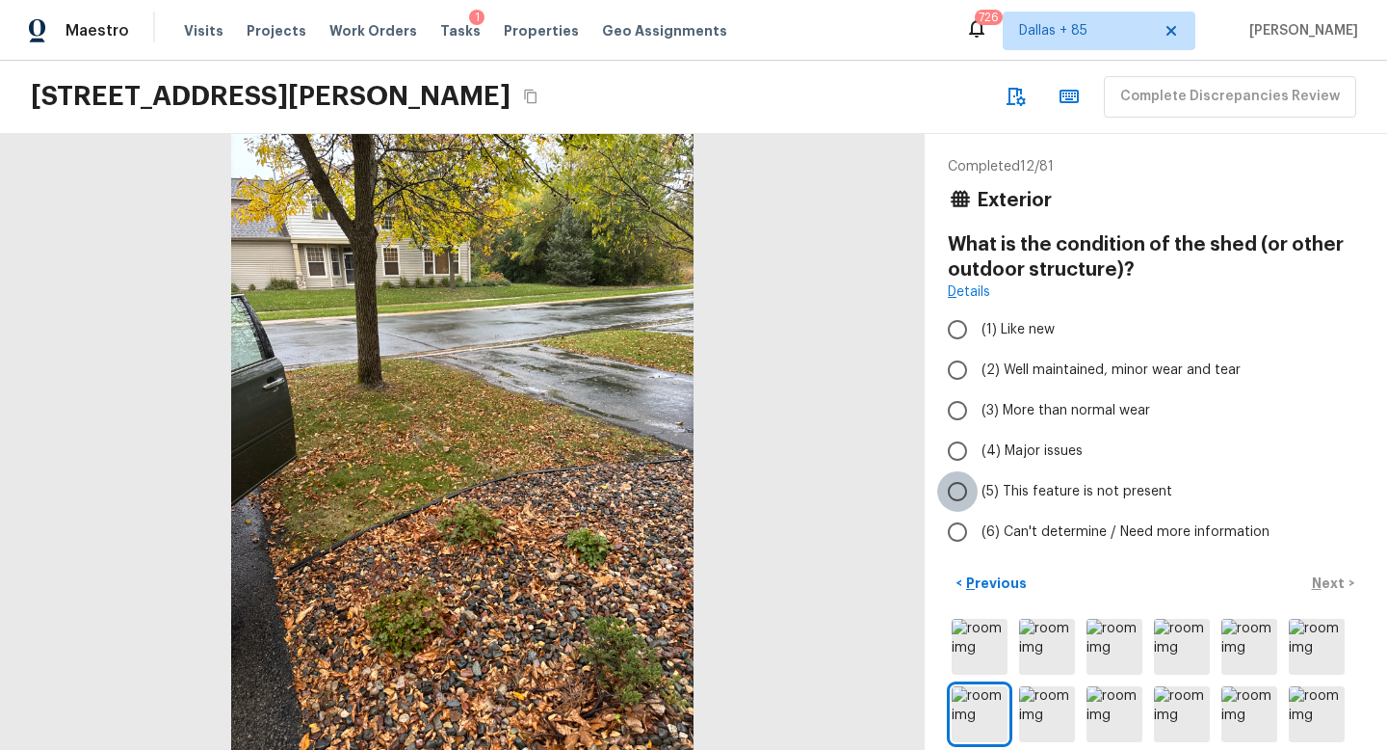
click at [968, 497] on input "(5) This feature is not present" at bounding box center [957, 491] width 40 height 40
radio input "true"
click at [1325, 581] on p "Next" at bounding box center [1330, 582] width 37 height 19
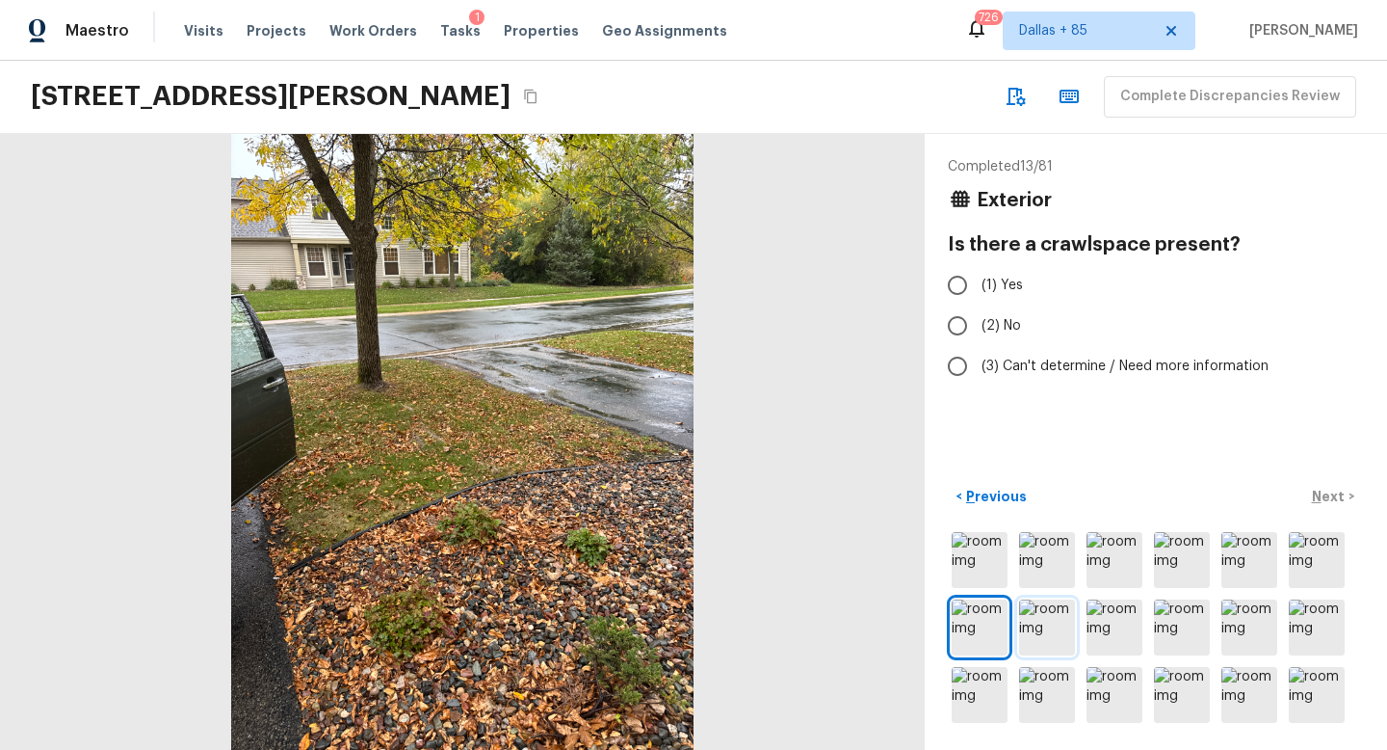
click at [1053, 617] on img at bounding box center [1047, 627] width 56 height 56
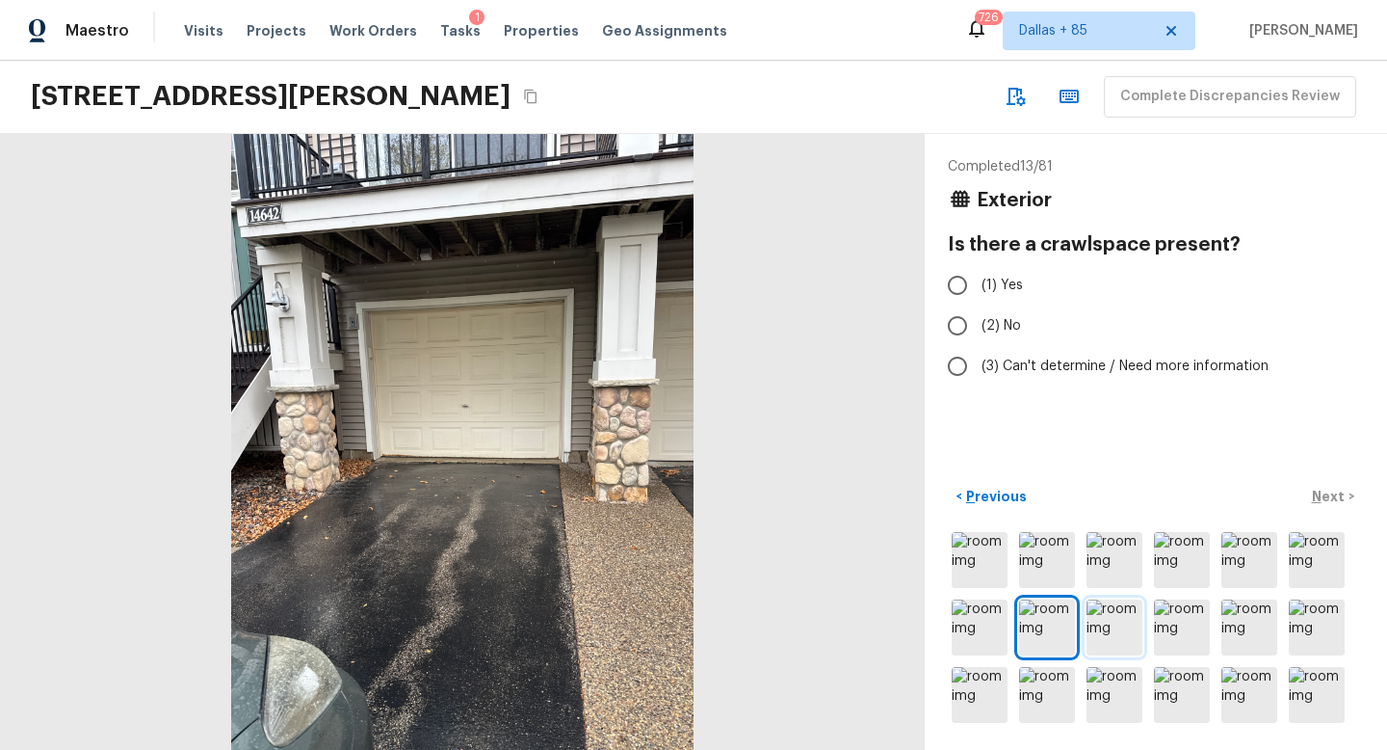
click at [1111, 617] on img at bounding box center [1115, 627] width 56 height 56
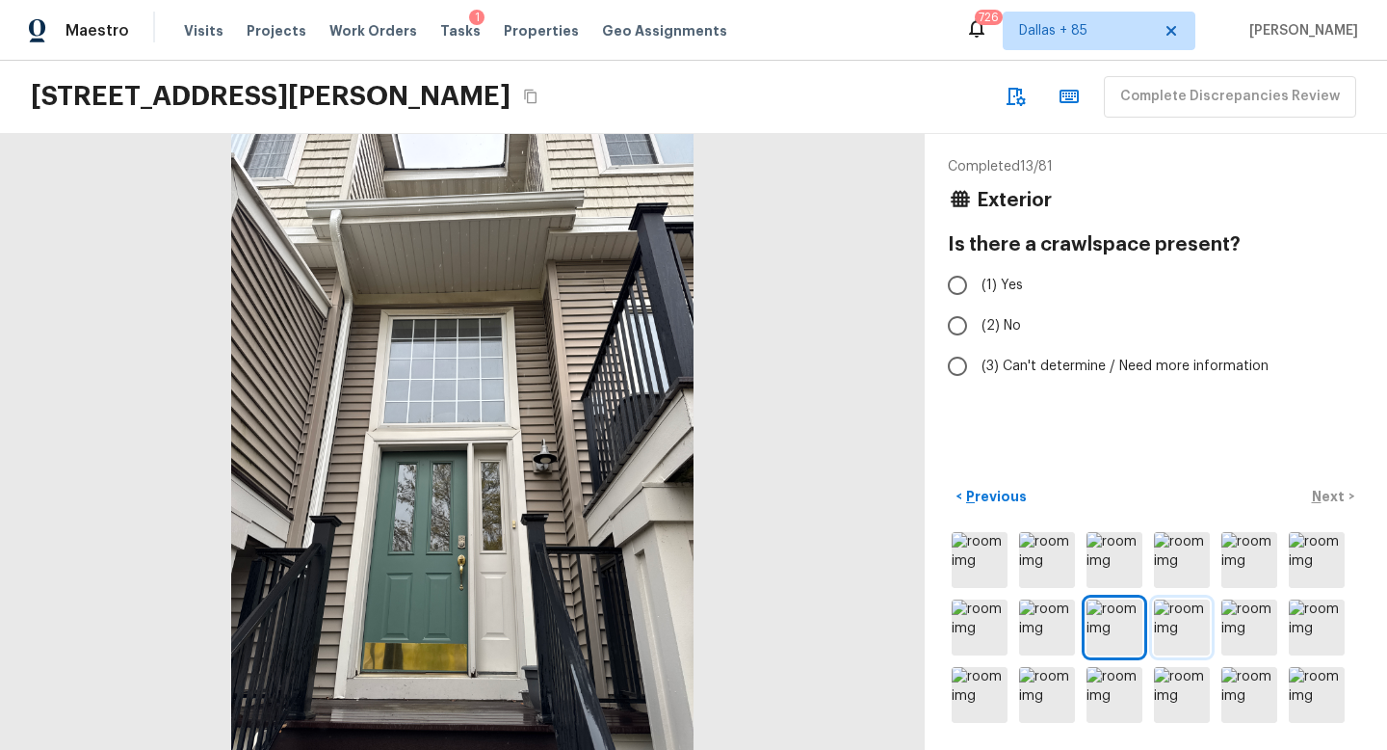
click at [1161, 619] on img at bounding box center [1182, 627] width 56 height 56
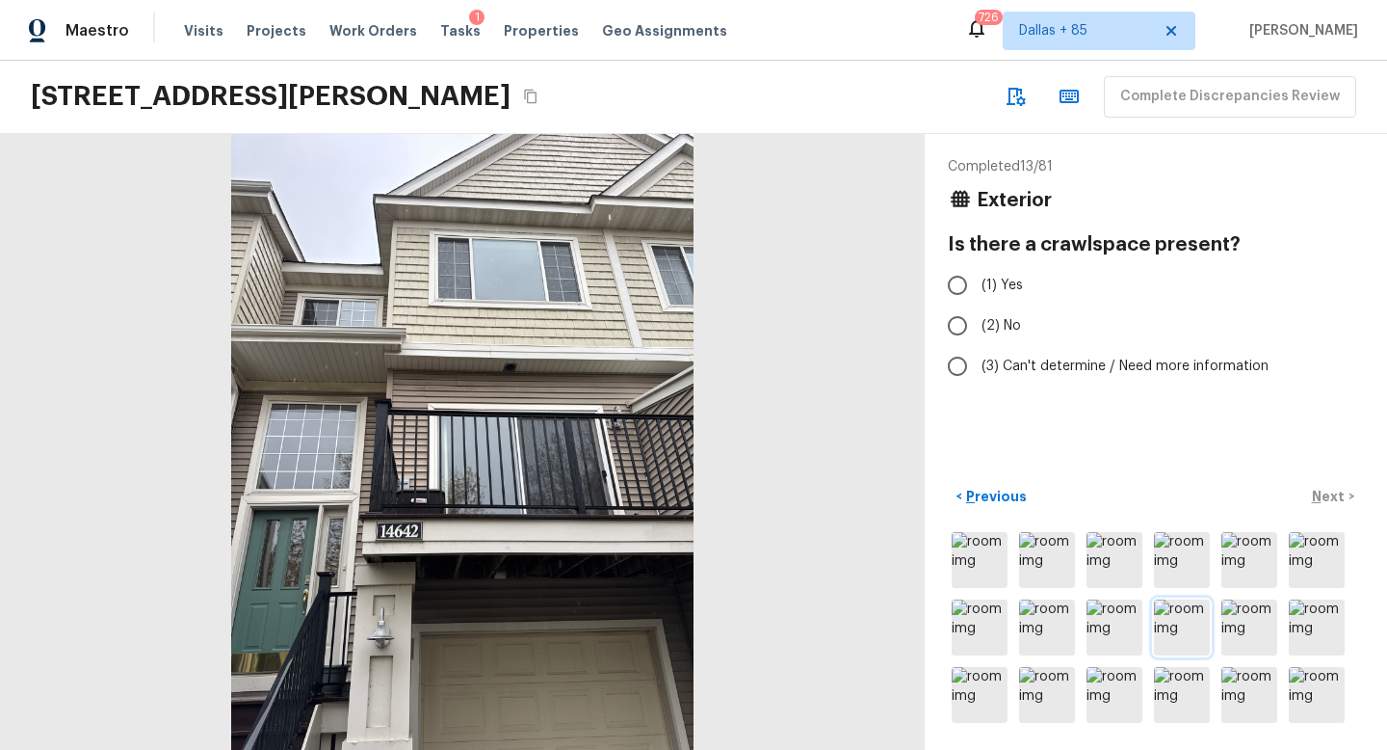
click at [1189, 625] on img at bounding box center [1182, 627] width 56 height 56
click at [1251, 627] on img at bounding box center [1250, 627] width 56 height 56
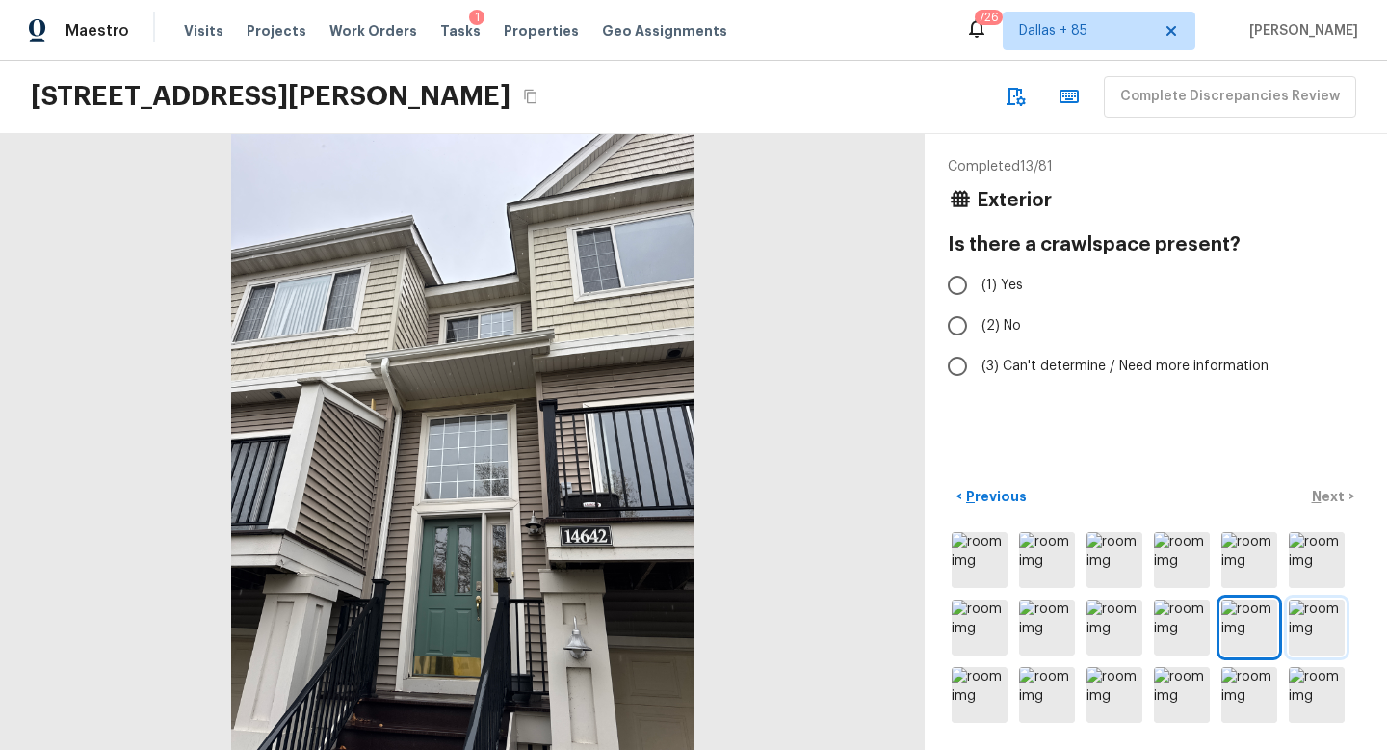
click at [1336, 634] on img at bounding box center [1317, 627] width 56 height 56
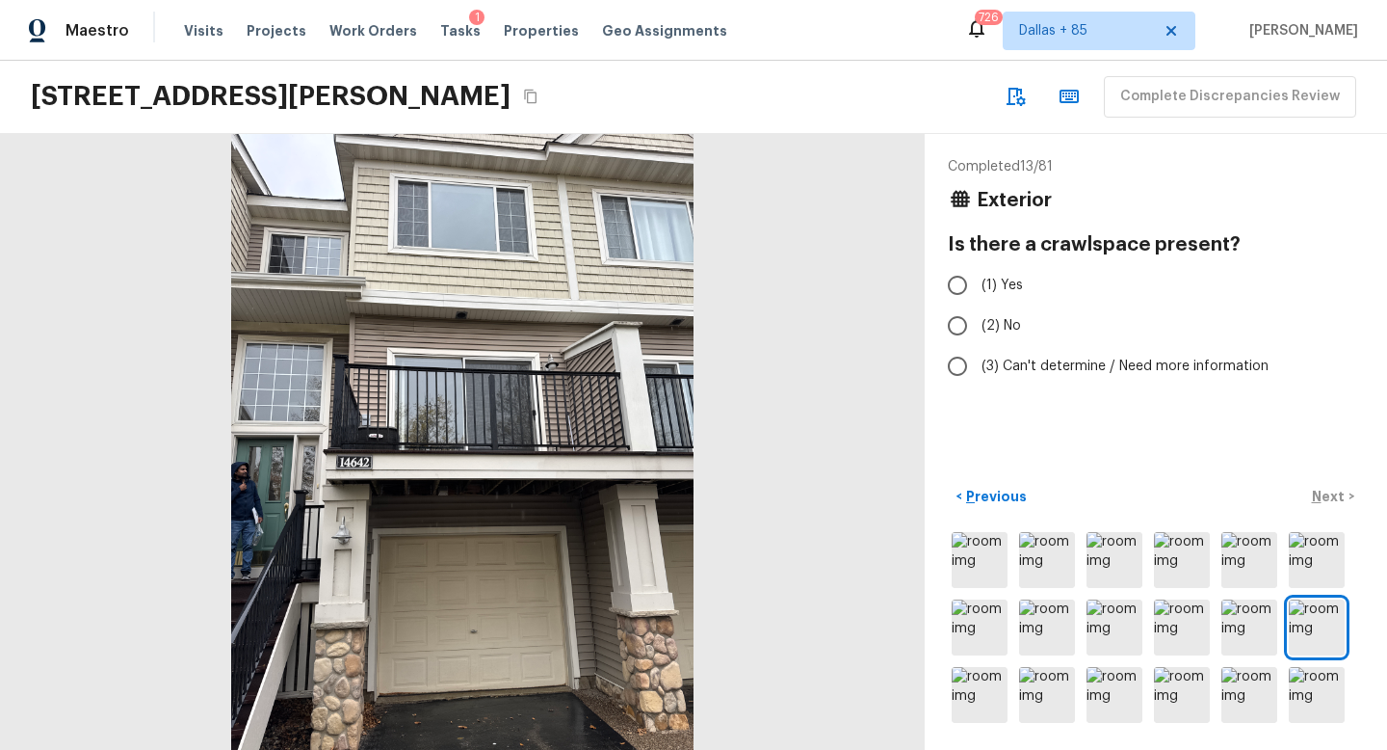
click at [1247, 725] on div at bounding box center [1156, 627] width 416 height 198
click at [1212, 702] on div at bounding box center [1156, 627] width 416 height 198
click at [1126, 703] on img at bounding box center [1115, 695] width 56 height 56
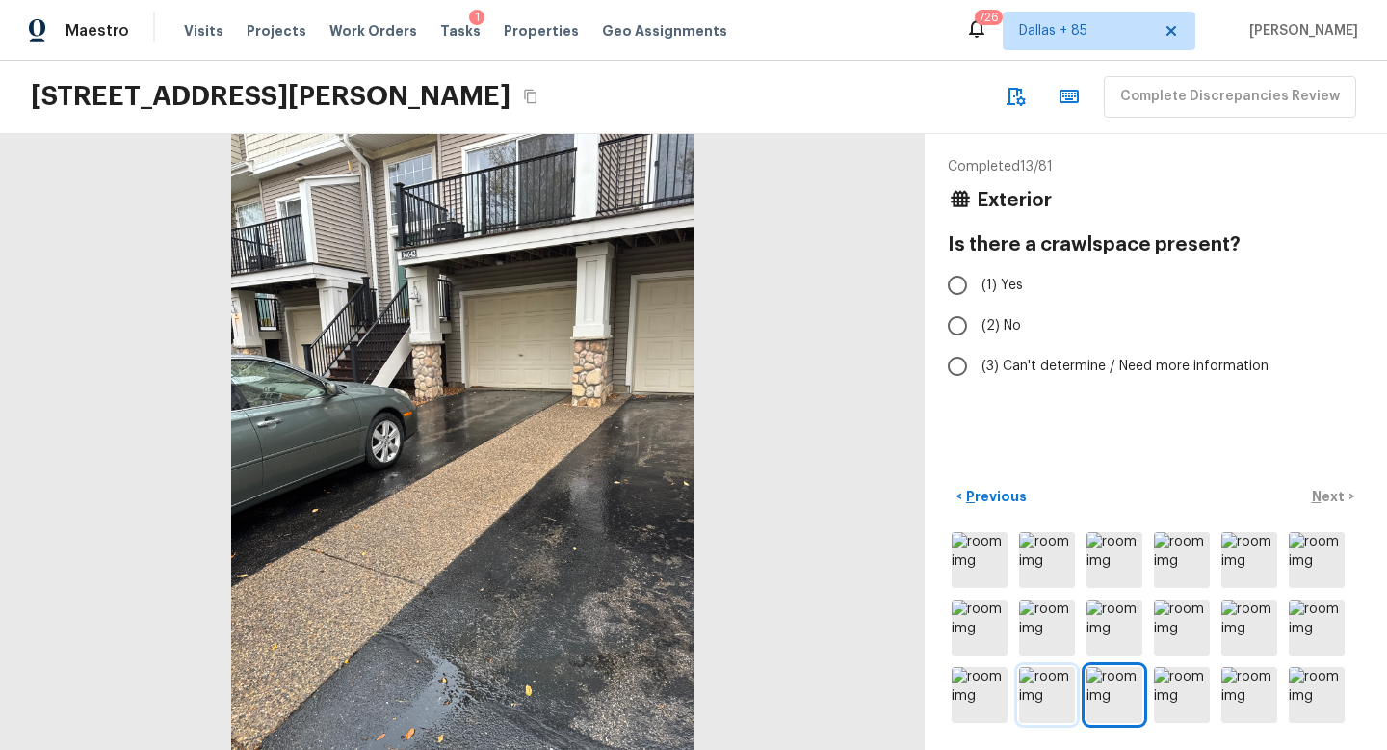
click at [1051, 698] on img at bounding box center [1047, 695] width 56 height 56
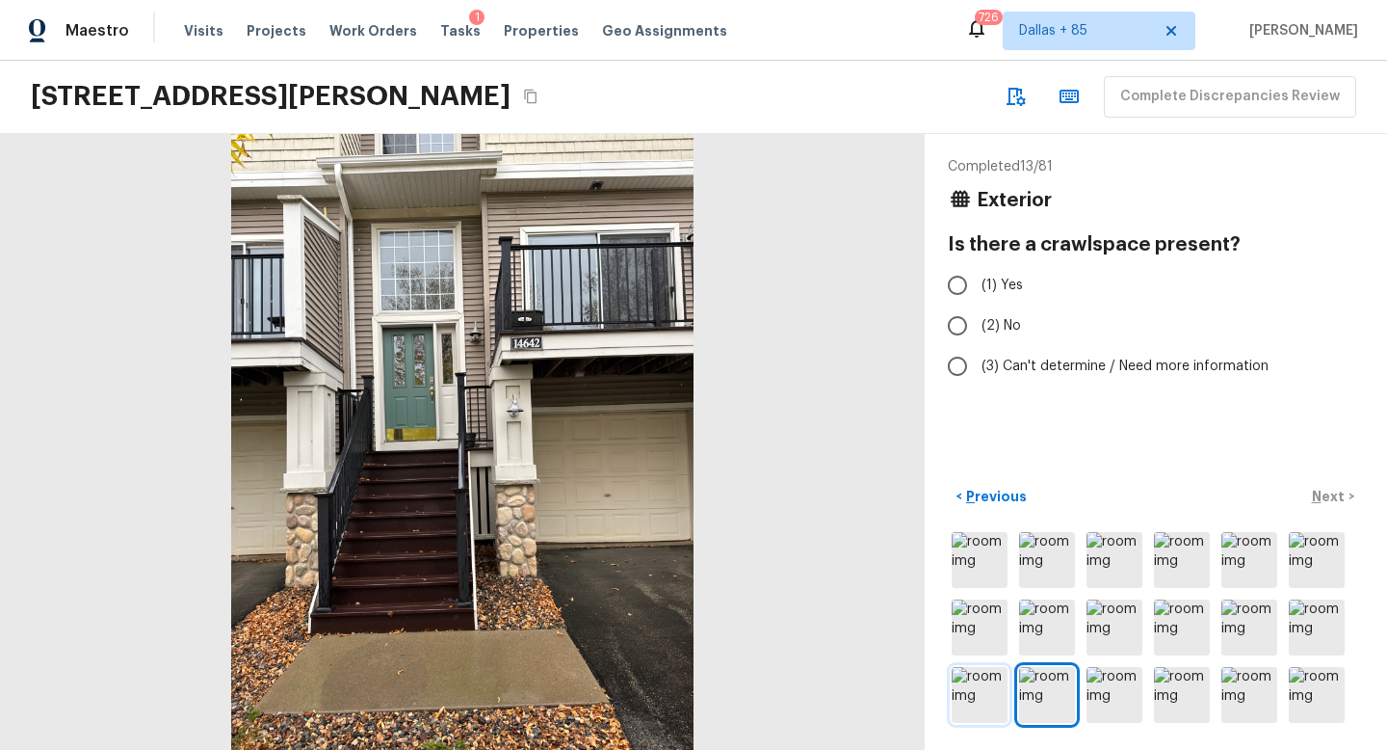
click at [976, 698] on img at bounding box center [980, 695] width 56 height 56
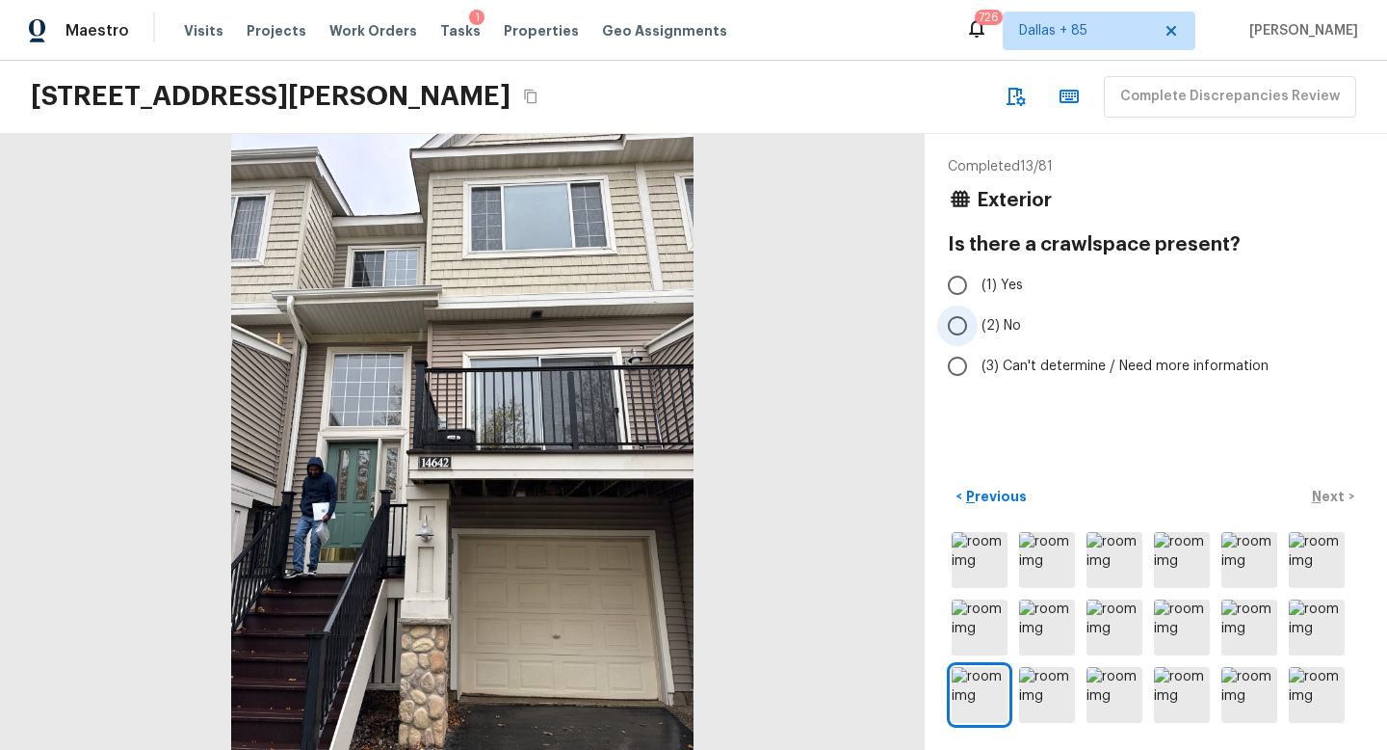
click at [962, 334] on input "(2) No" at bounding box center [957, 325] width 40 height 40
radio input "true"
click at [960, 358] on input "(3) Can't determine / Need more information" at bounding box center [957, 366] width 40 height 40
radio input "true"
click at [967, 321] on input "(2) No" at bounding box center [957, 325] width 40 height 40
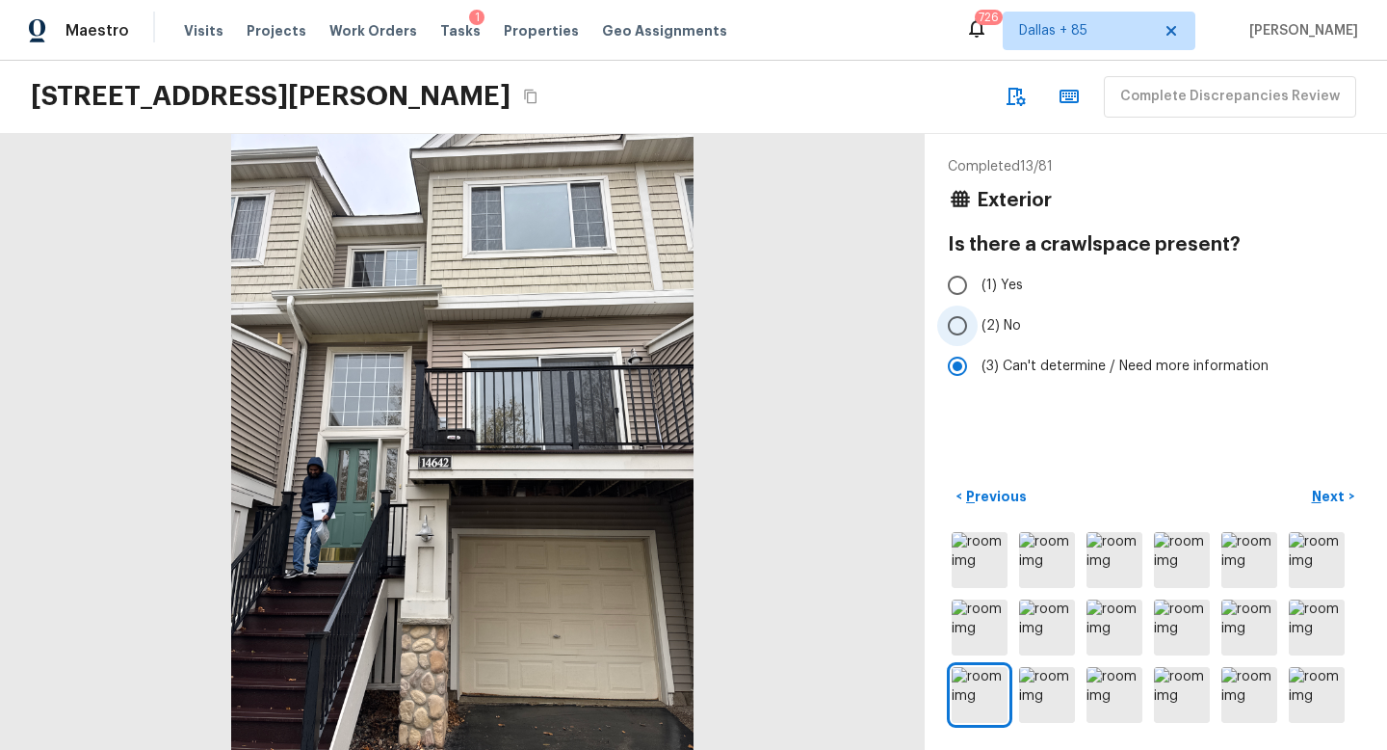
radio input "true"
click at [1325, 497] on p "Next" at bounding box center [1330, 496] width 37 height 19
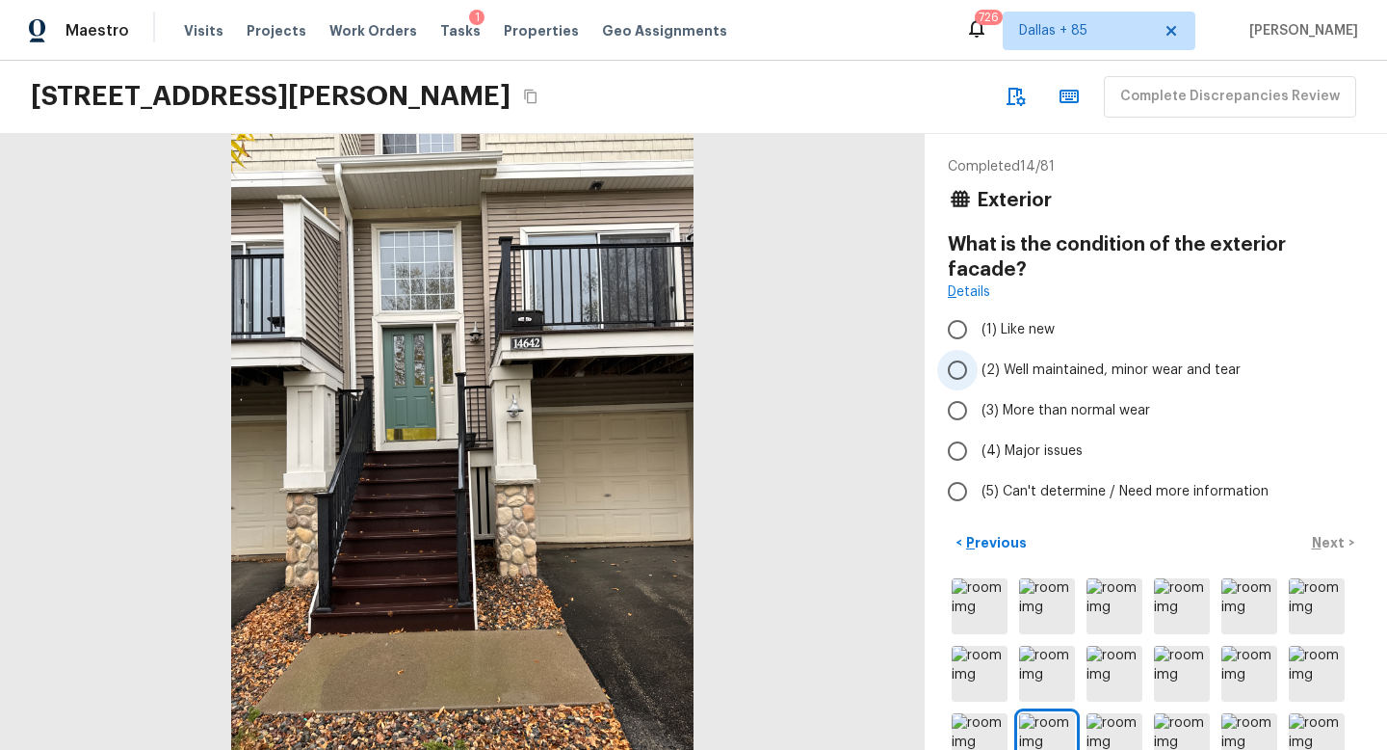
click at [973, 350] on input "(2) Well maintained, minor wear and tear" at bounding box center [957, 370] width 40 height 40
radio input "true"
click at [1328, 533] on p "Next" at bounding box center [1330, 542] width 37 height 19
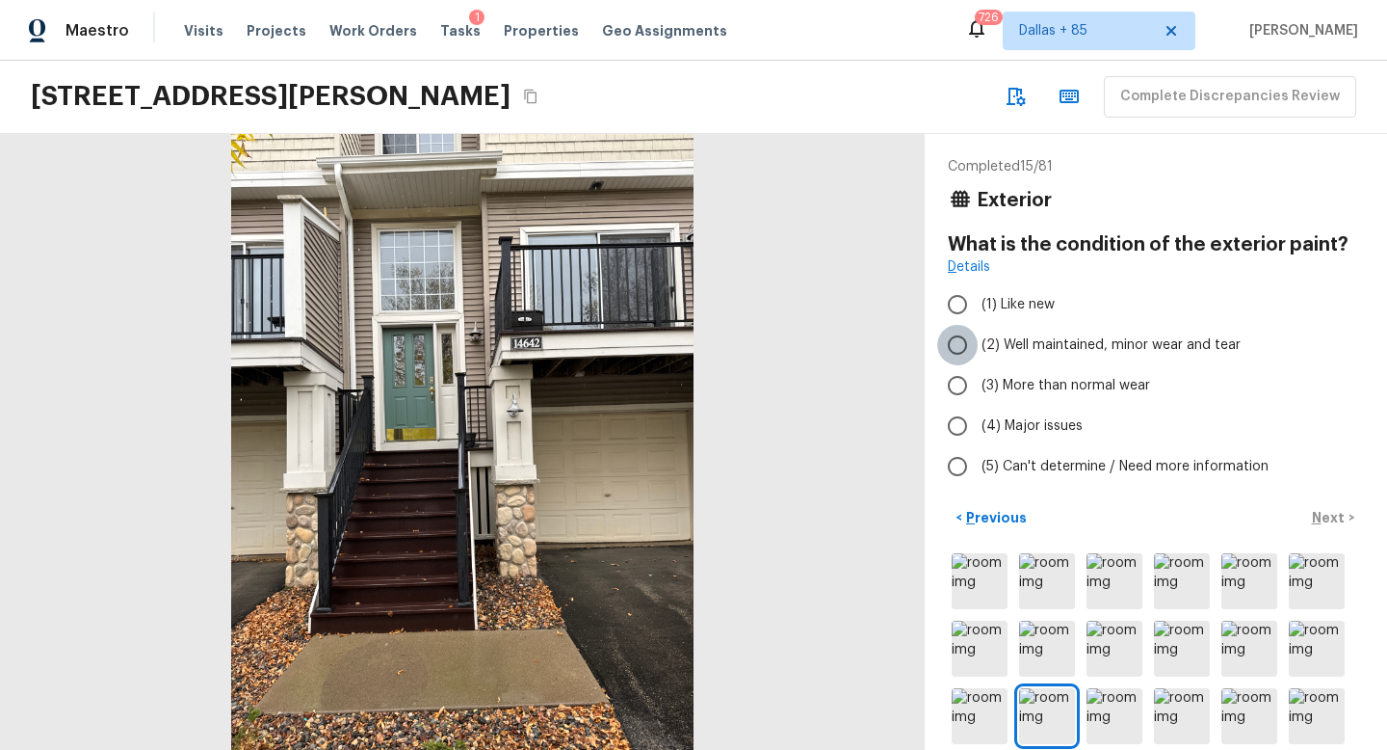
click at [974, 348] on input "(2) Well maintained, minor wear and tear" at bounding box center [957, 345] width 40 height 40
radio input "true"
click at [1326, 514] on p "Next" at bounding box center [1330, 517] width 37 height 19
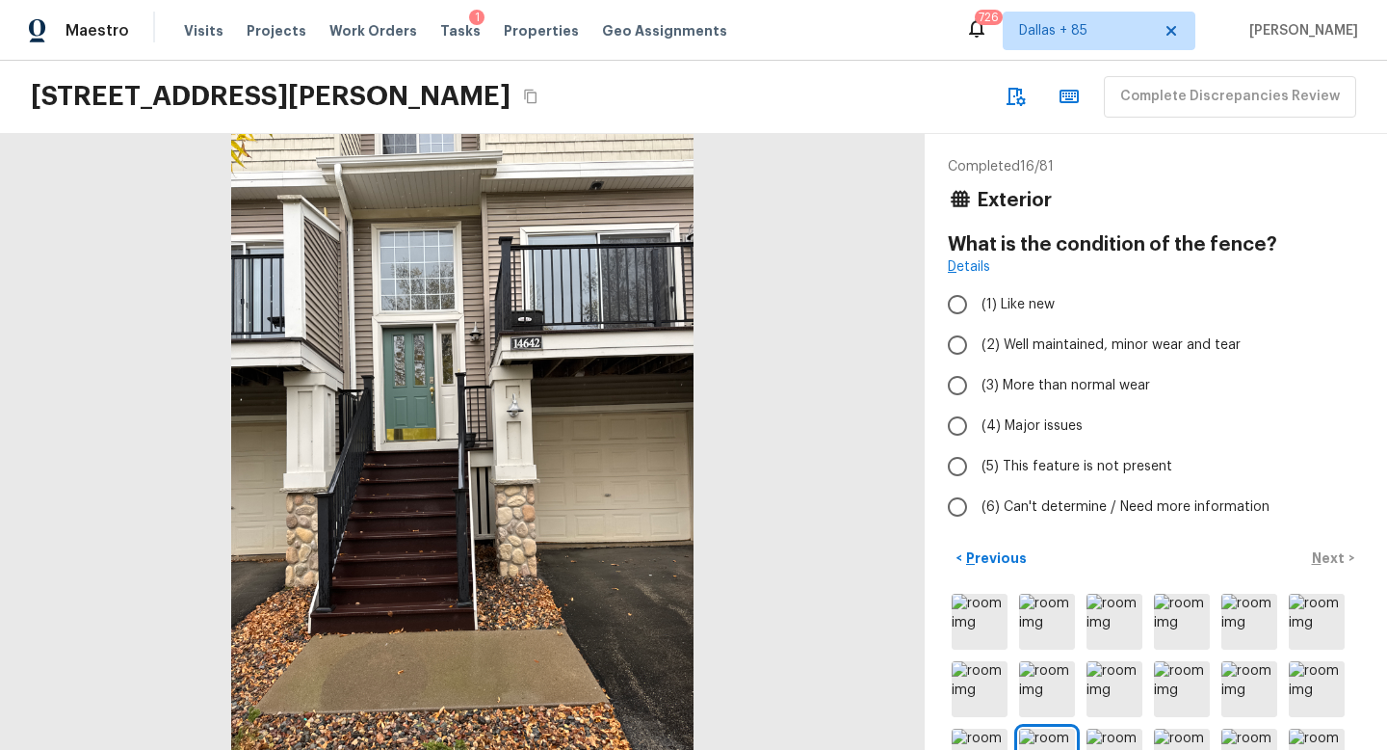
scroll to position [62, 0]
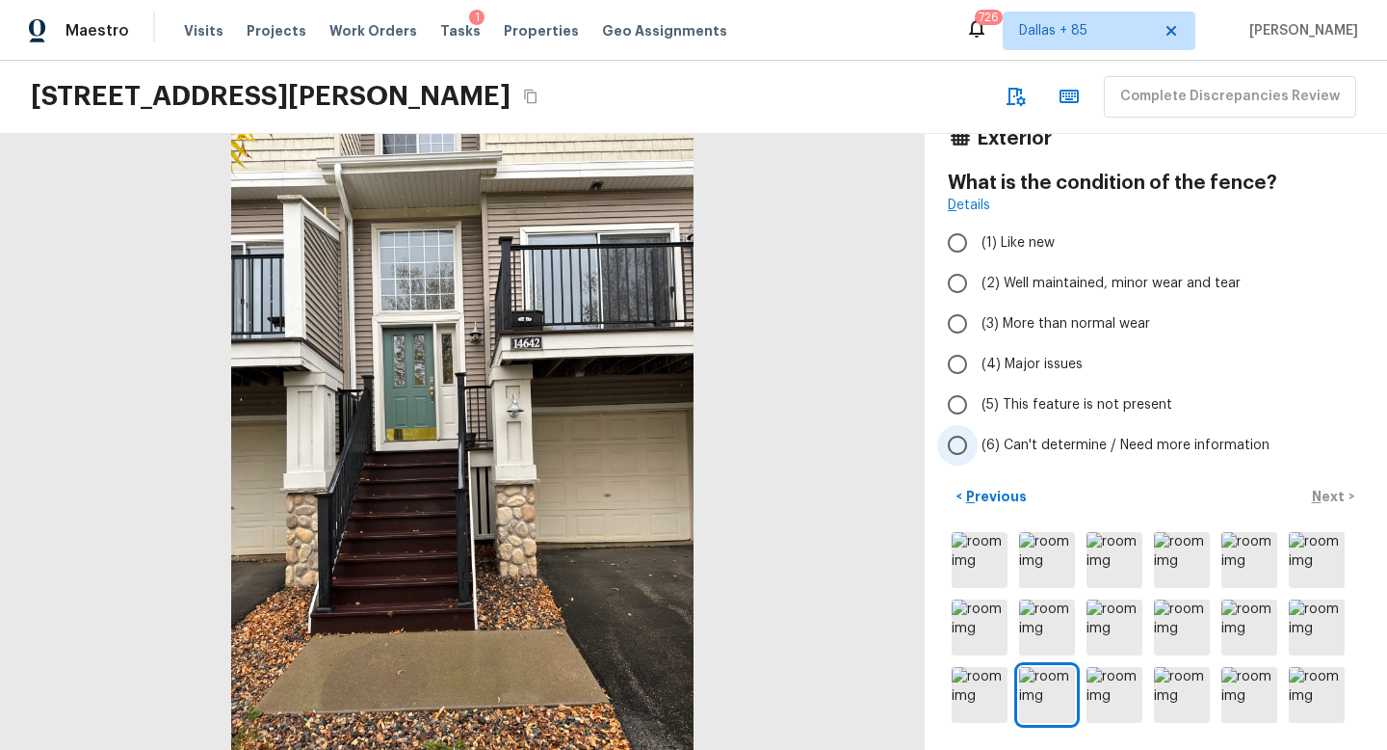
click at [987, 445] on span "(6) Can't determine / Need more information" at bounding box center [1126, 444] width 288 height 19
click at [978, 445] on input "(6) Can't determine / Need more information" at bounding box center [957, 445] width 40 height 40
radio input "true"
click at [1326, 504] on p "Next" at bounding box center [1330, 496] width 37 height 19
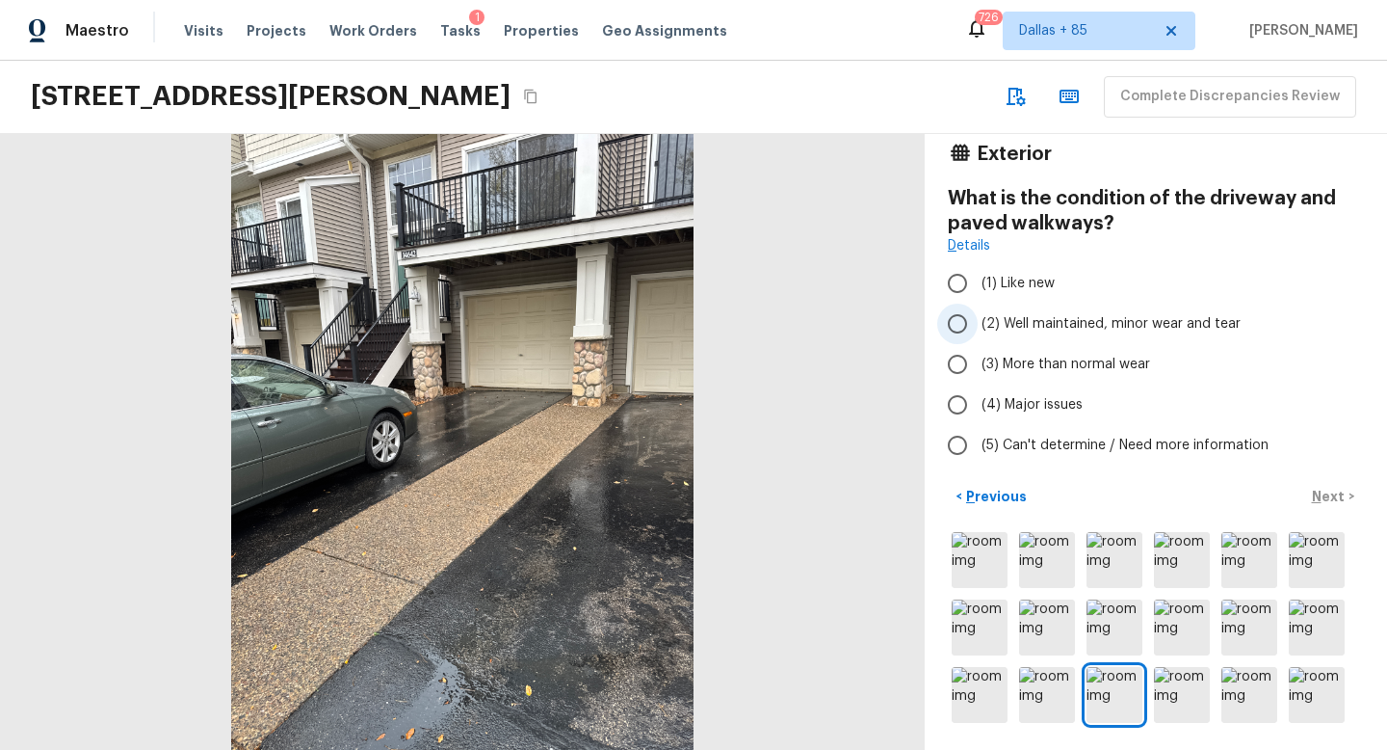
click at [972, 335] on input "(2) Well maintained, minor wear and tear" at bounding box center [957, 323] width 40 height 40
radio input "true"
click at [1326, 501] on p "Next" at bounding box center [1330, 496] width 37 height 19
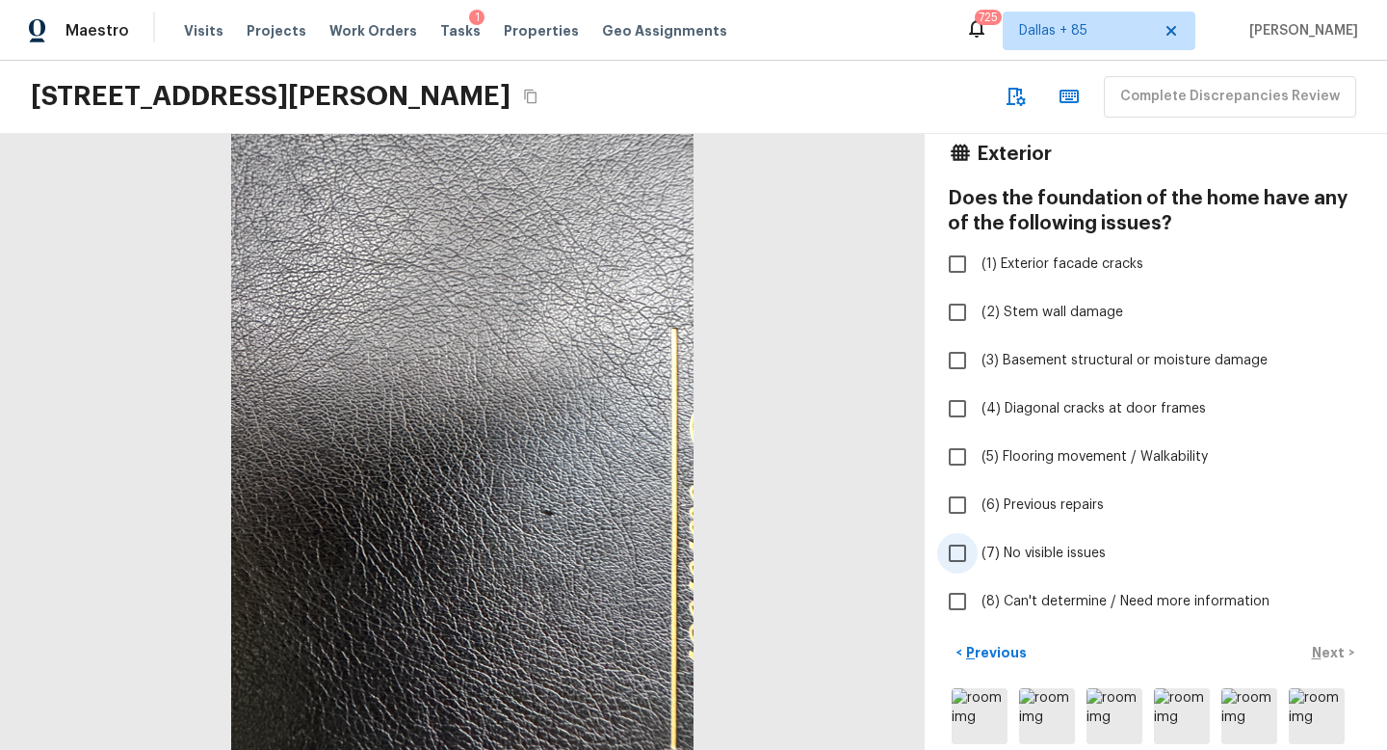
click at [1015, 546] on span "(7) No visible issues" at bounding box center [1044, 552] width 124 height 19
click at [978, 546] on input "(7) No visible issues" at bounding box center [957, 553] width 40 height 40
checkbox input "true"
click at [1327, 646] on p "Next" at bounding box center [1330, 652] width 37 height 19
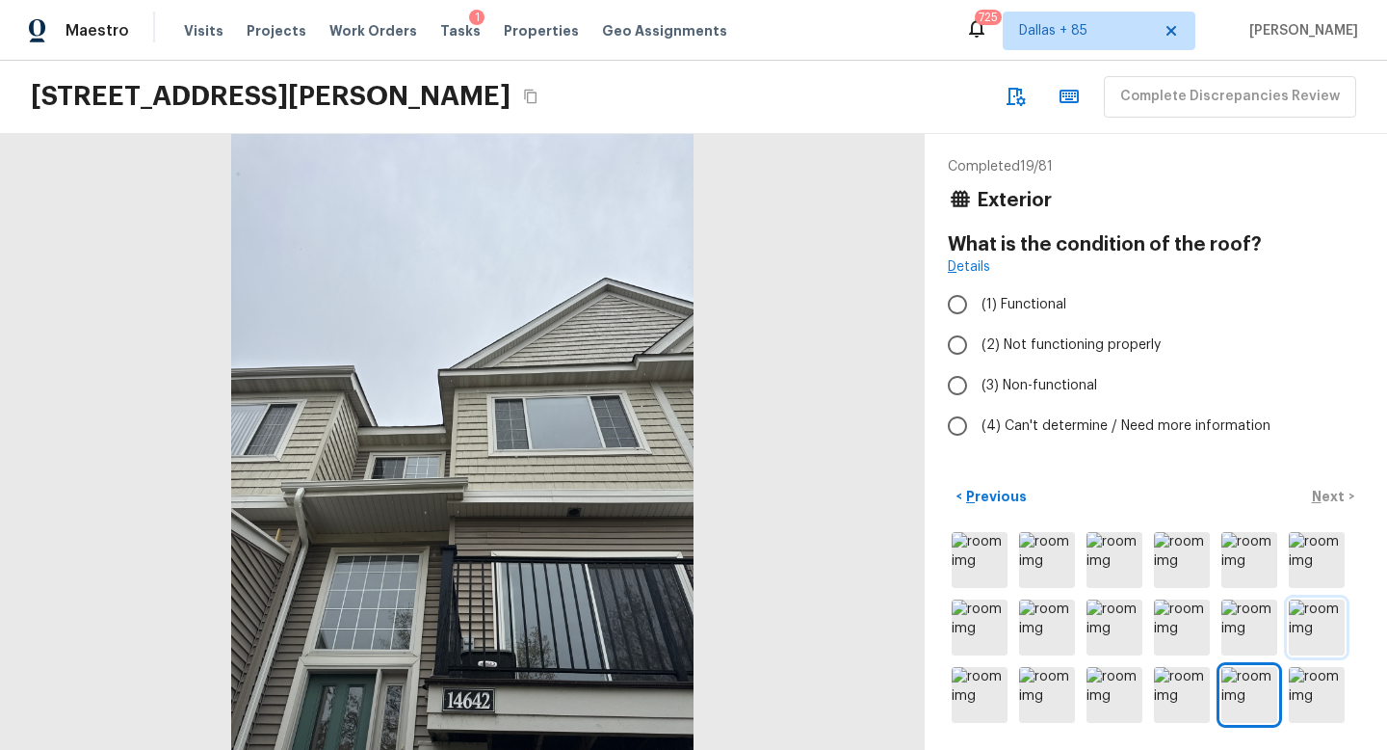
scroll to position [0, 0]
click at [967, 303] on input "(1) Functional" at bounding box center [957, 304] width 40 height 40
radio input "true"
click at [1335, 497] on p "Next" at bounding box center [1330, 496] width 37 height 19
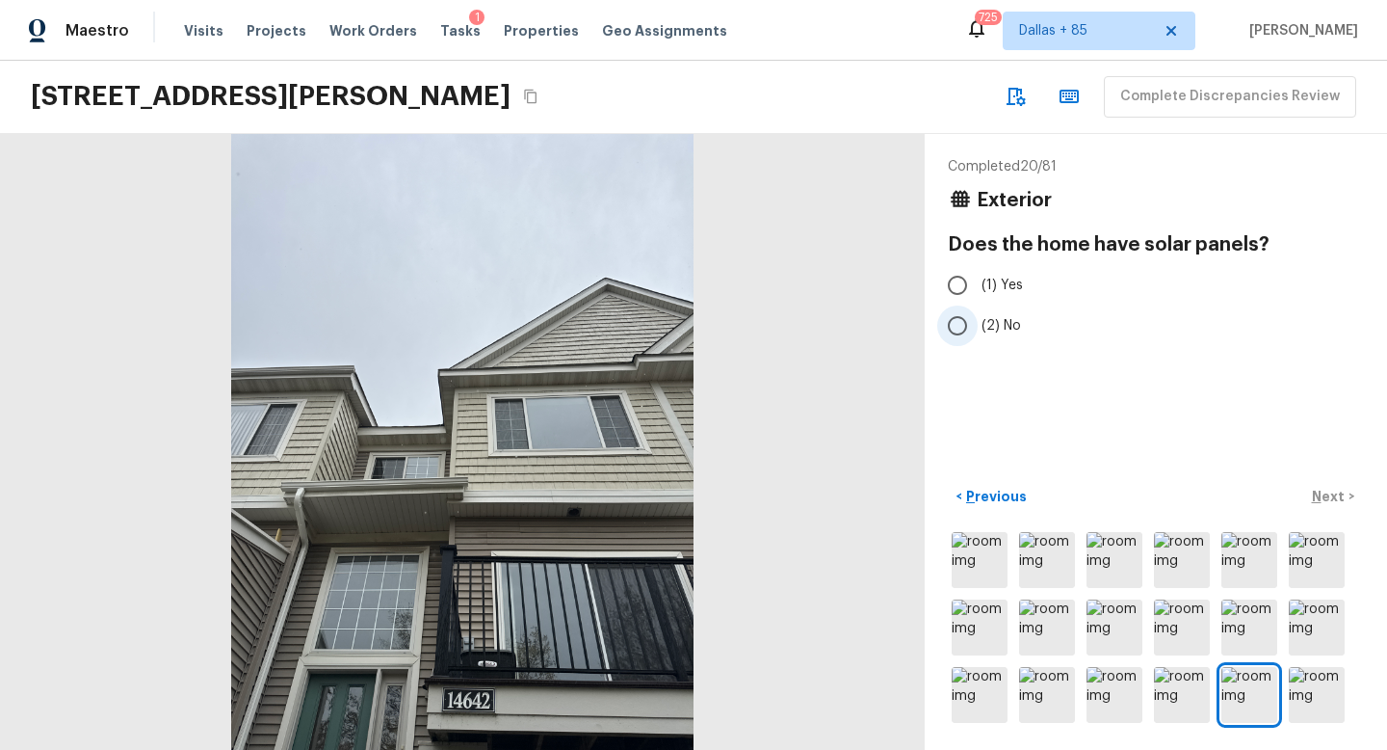
click at [988, 314] on label "(2) No" at bounding box center [1142, 325] width 411 height 40
click at [978, 314] on input "(2) No" at bounding box center [957, 325] width 40 height 40
radio input "true"
click at [1333, 493] on p "Next" at bounding box center [1330, 496] width 37 height 19
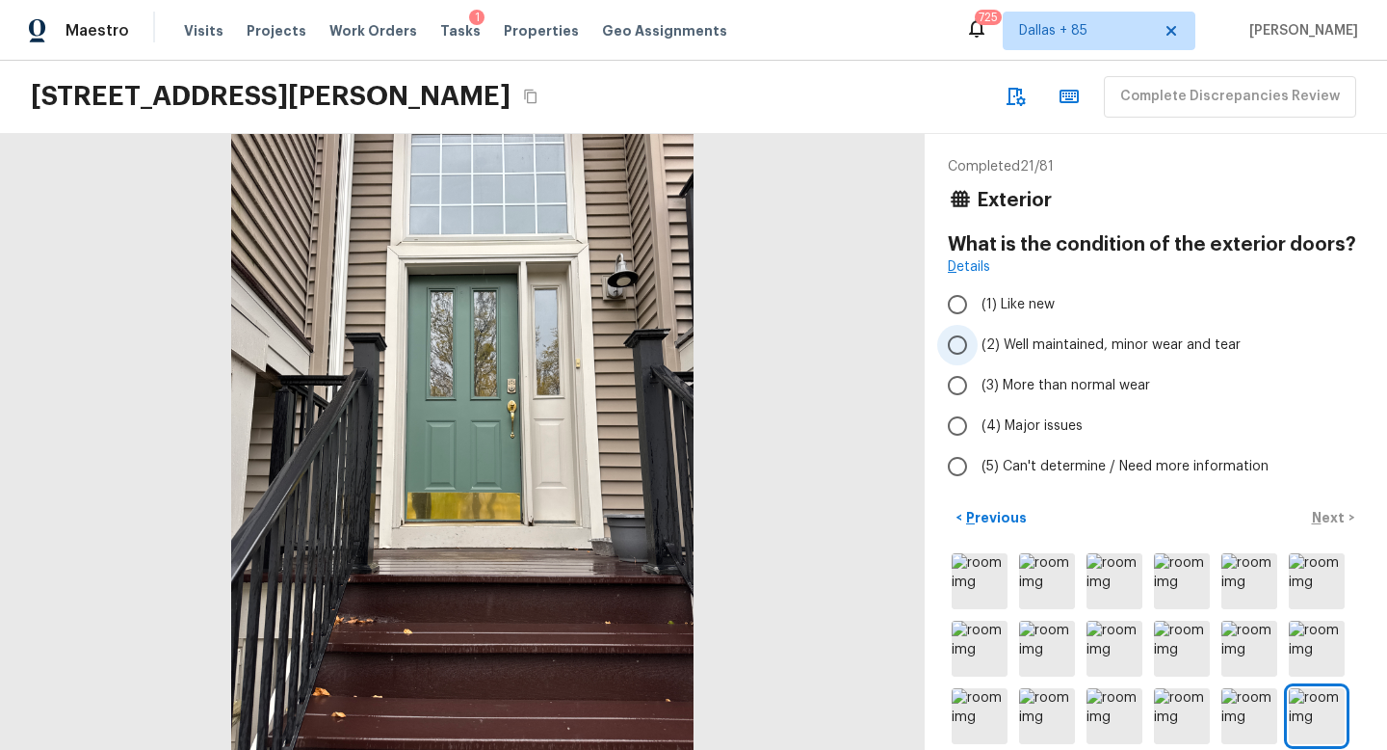
click at [1000, 341] on span "(2) Well maintained, minor wear and tear" at bounding box center [1111, 344] width 259 height 19
click at [978, 341] on input "(2) Well maintained, minor wear and tear" at bounding box center [957, 345] width 40 height 40
radio input "true"
click at [1324, 510] on p "Next" at bounding box center [1330, 517] width 37 height 19
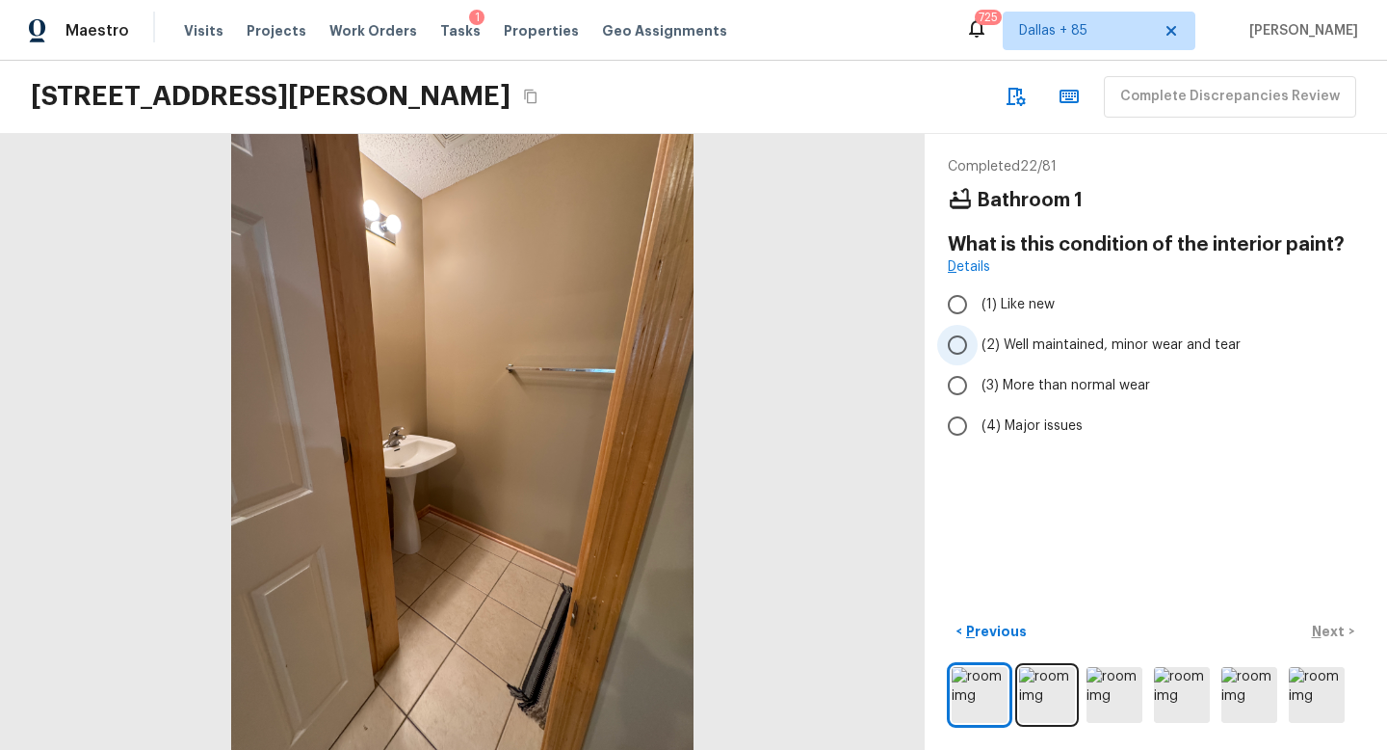
click at [984, 346] on span "(2) Well maintained, minor wear and tear" at bounding box center [1111, 344] width 259 height 19
click at [978, 346] on input "(2) Well maintained, minor wear and tear" at bounding box center [957, 345] width 40 height 40
radio input "true"
click at [1315, 633] on p "Next" at bounding box center [1330, 630] width 37 height 19
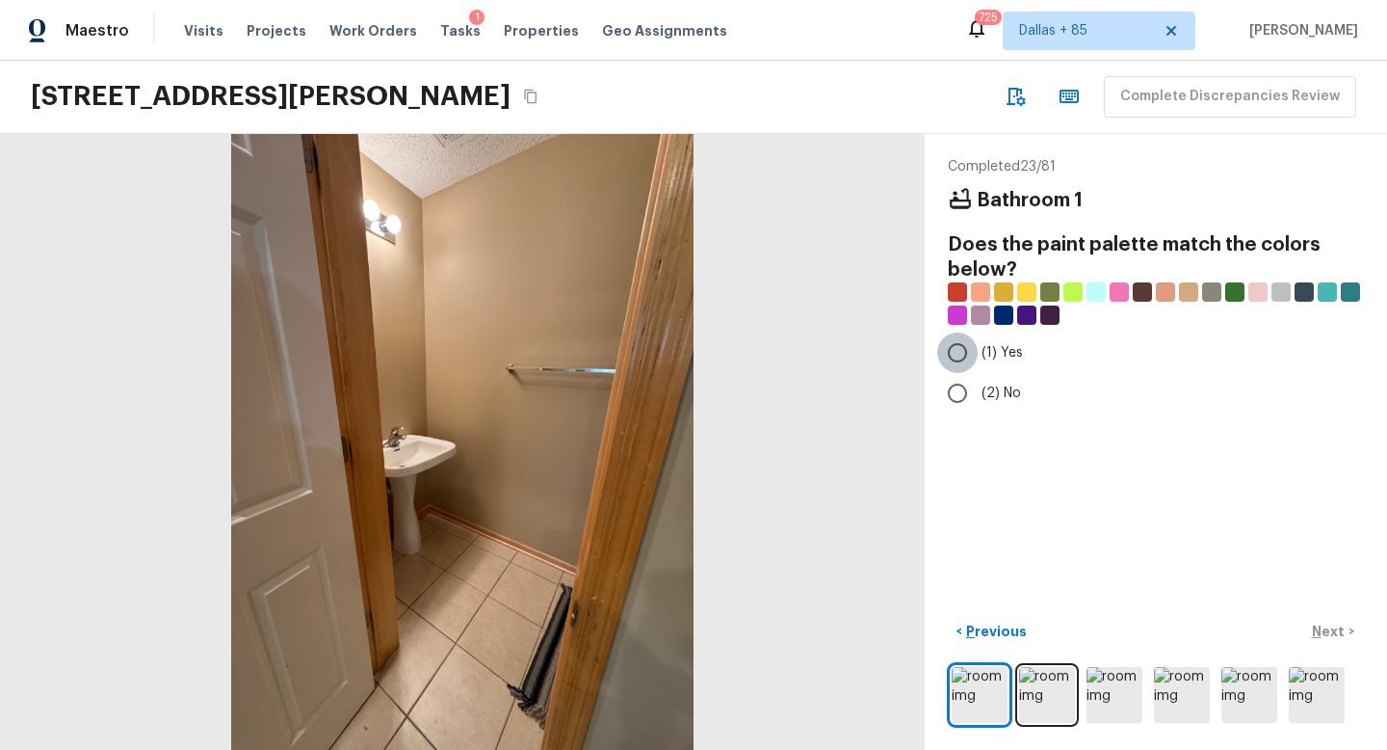
click at [961, 356] on input "(1) Yes" at bounding box center [957, 352] width 40 height 40
radio input "true"
click at [1329, 625] on p "Next" at bounding box center [1330, 630] width 37 height 19
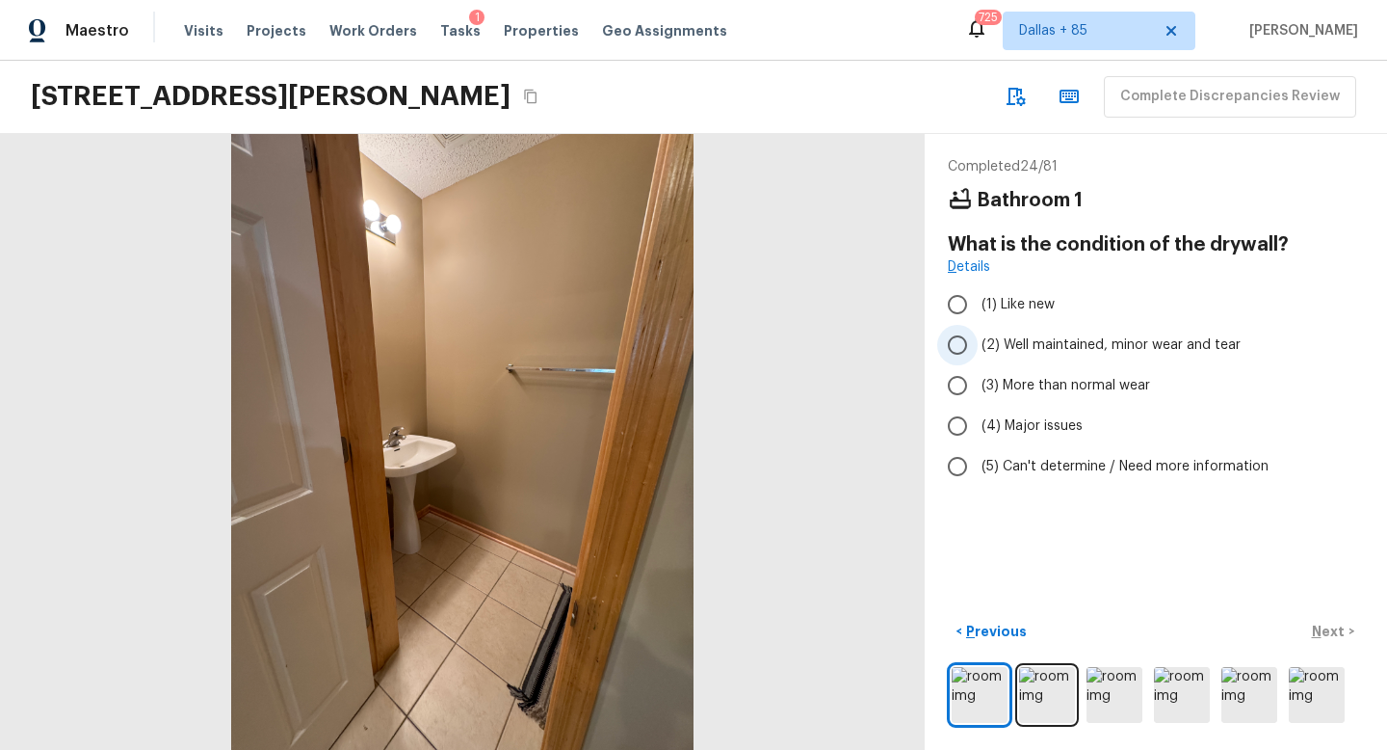
click at [975, 344] on input "(2) Well maintained, minor wear and tear" at bounding box center [957, 345] width 40 height 40
radio input "true"
click at [1326, 620] on button "Next >" at bounding box center [1334, 632] width 62 height 32
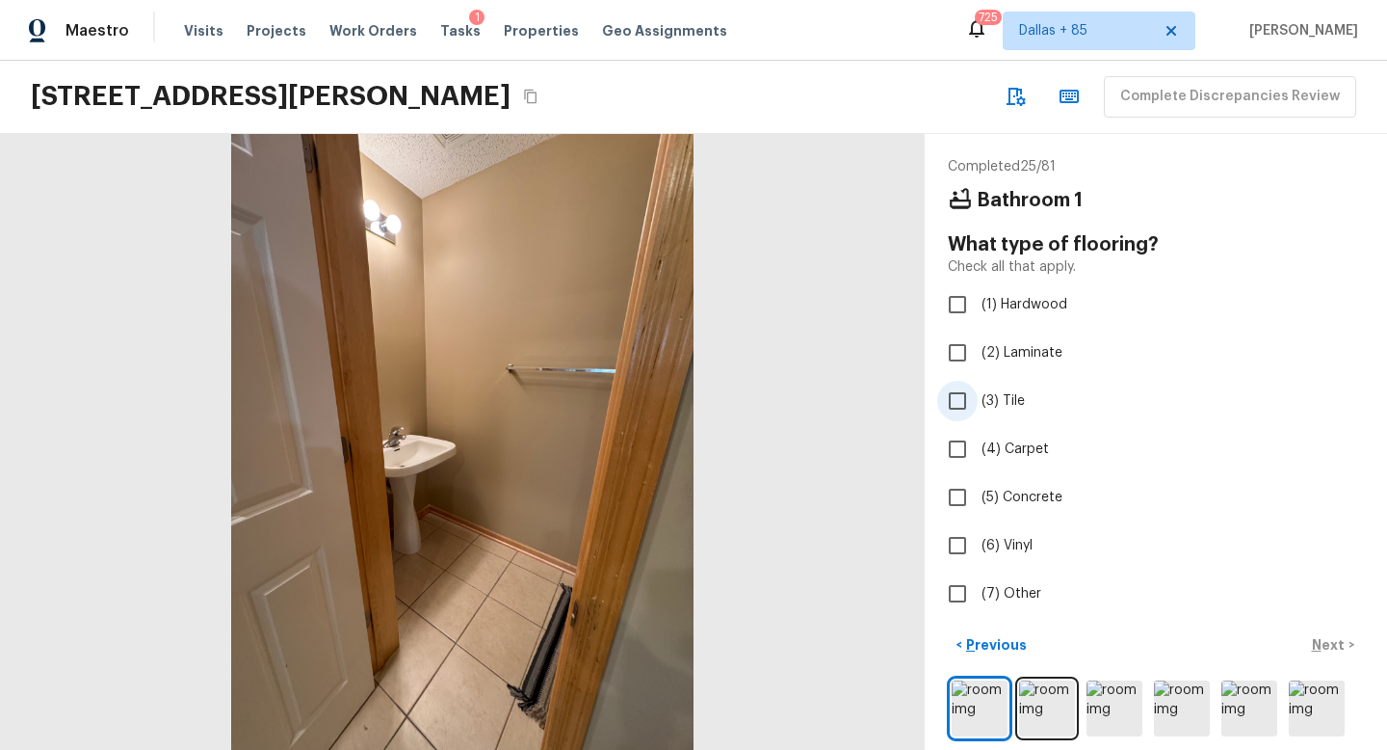
click at [974, 400] on input "(3) Tile" at bounding box center [957, 401] width 40 height 40
checkbox input "true"
click at [1335, 647] on p "Next" at bounding box center [1330, 644] width 37 height 19
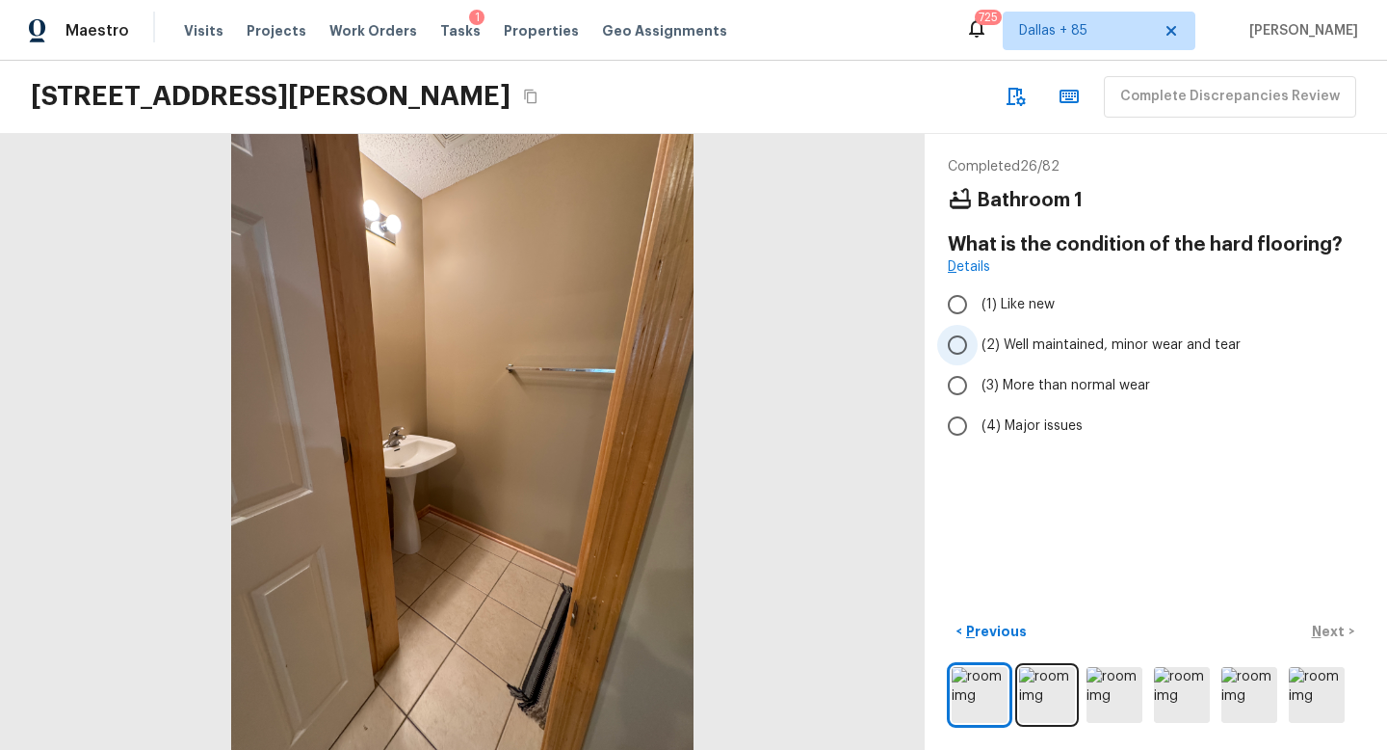
click at [963, 341] on input "(2) Well maintained, minor wear and tear" at bounding box center [957, 345] width 40 height 40
radio input "true"
click at [1329, 631] on p "Next" at bounding box center [1330, 630] width 37 height 19
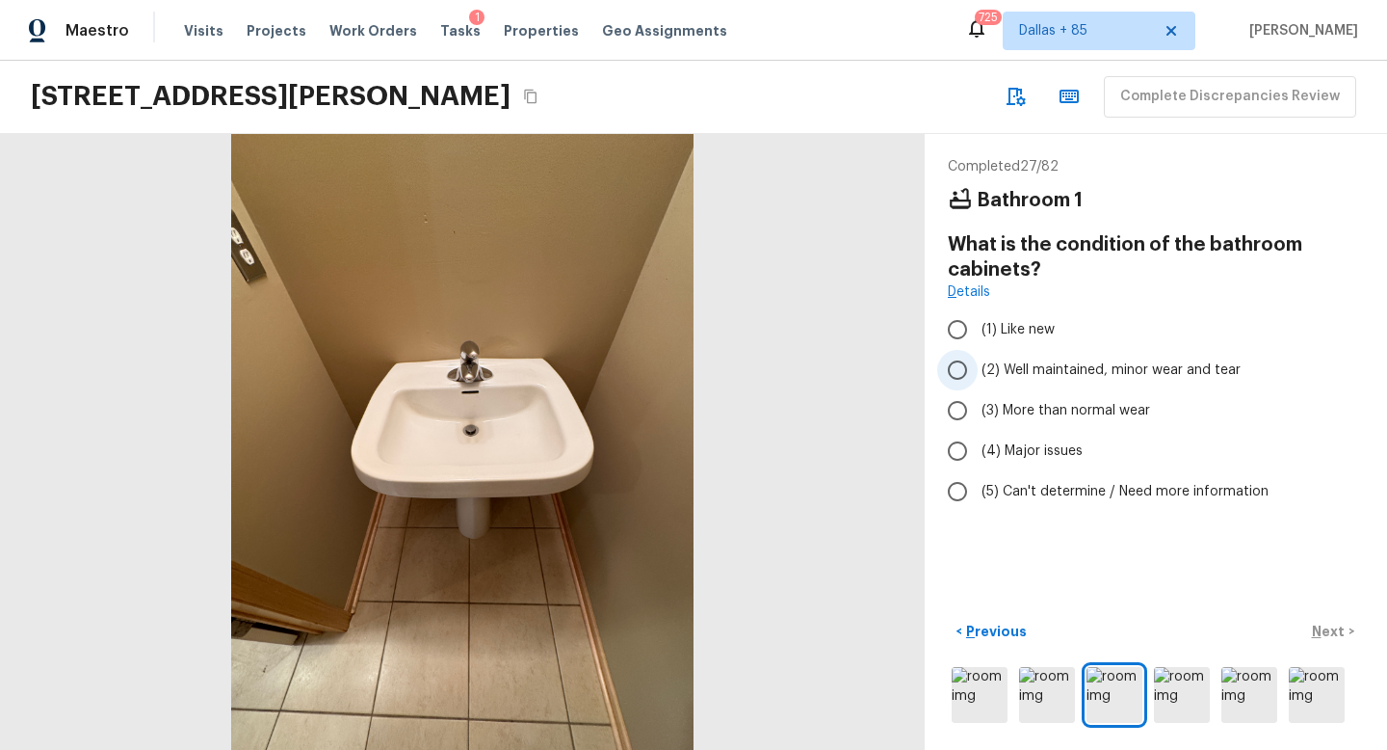
click at [980, 362] on label "(2) Well maintained, minor wear and tear" at bounding box center [1142, 370] width 411 height 40
click at [978, 362] on input "(2) Well maintained, minor wear and tear" at bounding box center [957, 370] width 40 height 40
radio input "true"
click at [975, 404] on input "(3) More than normal wear" at bounding box center [957, 410] width 40 height 40
radio input "true"
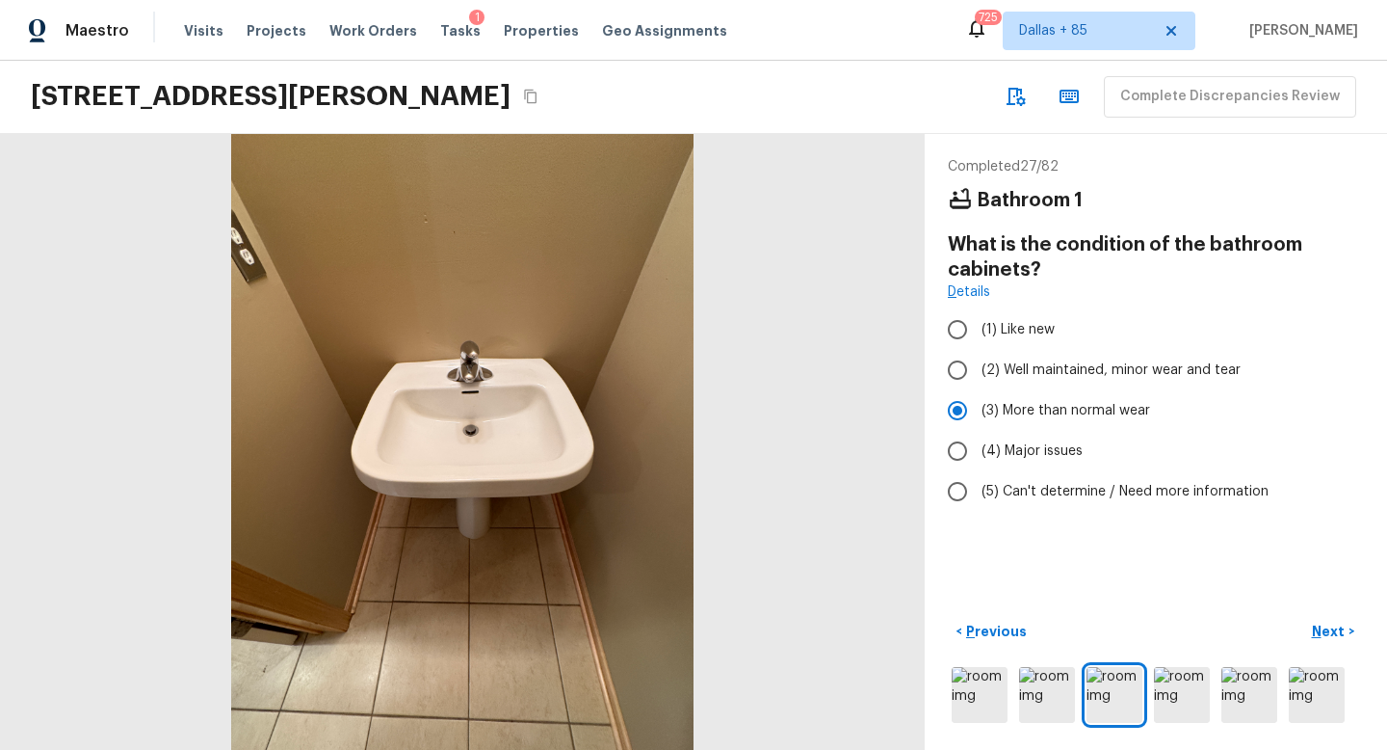
click at [488, 425] on div at bounding box center [462, 442] width 925 height 616
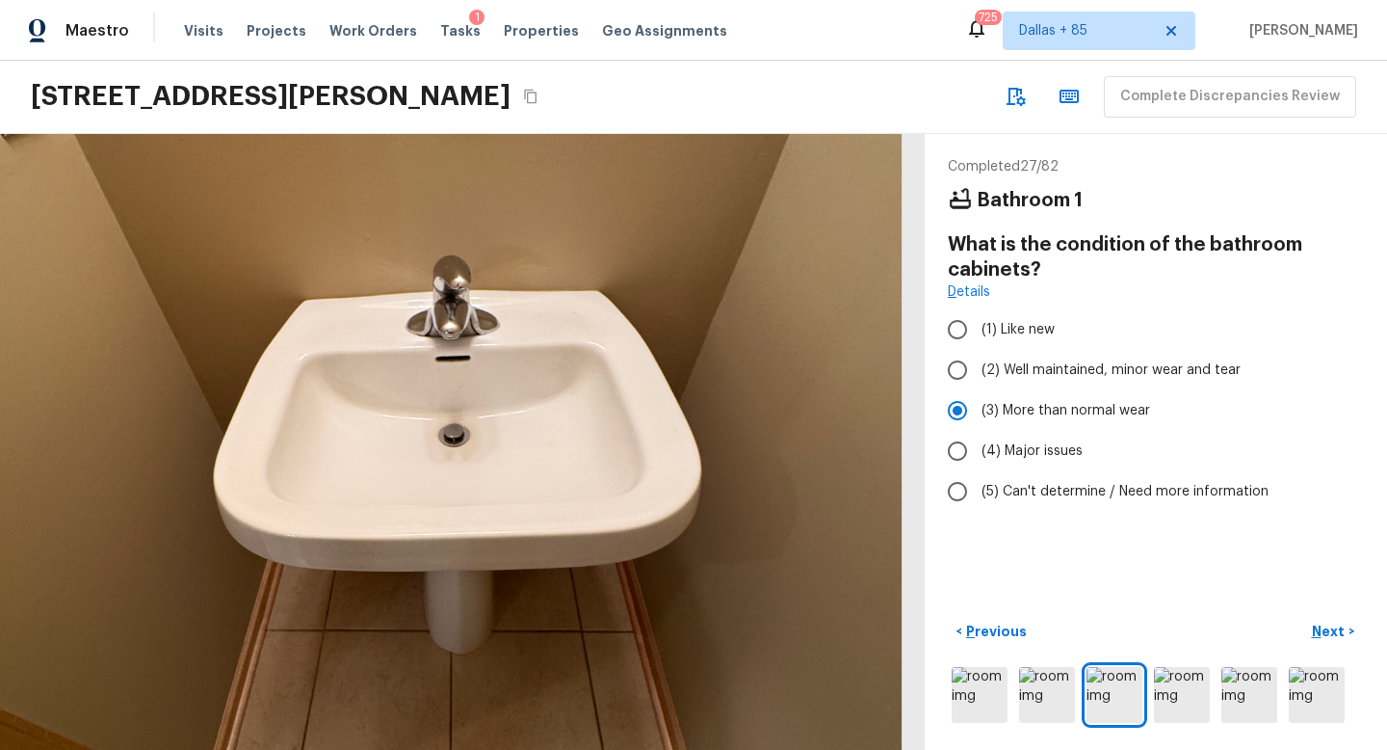
click at [488, 425] on div at bounding box center [437, 457] width 1859 height 1237
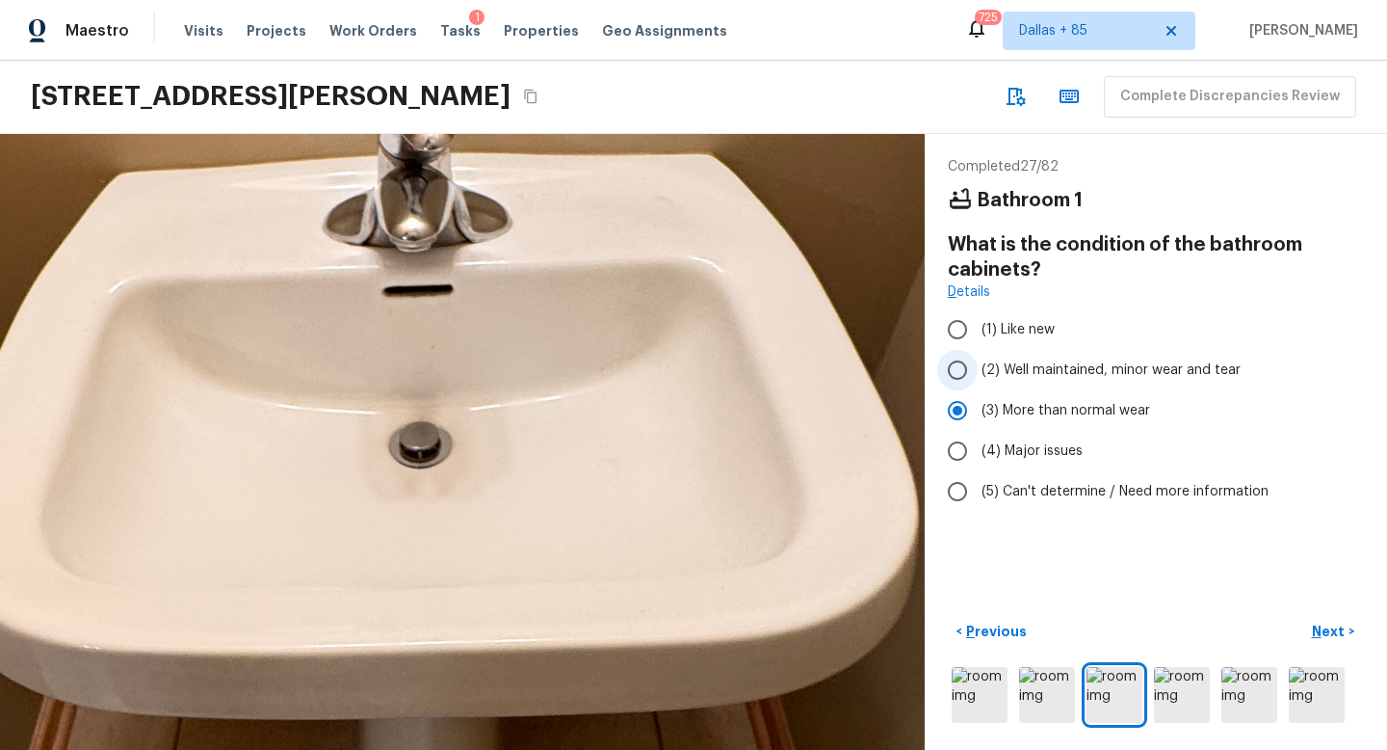
click at [1017, 374] on span "(2) Well maintained, minor wear and tear" at bounding box center [1111, 369] width 259 height 19
click at [978, 374] on input "(2) Well maintained, minor wear and tear" at bounding box center [957, 370] width 40 height 40
radio input "true"
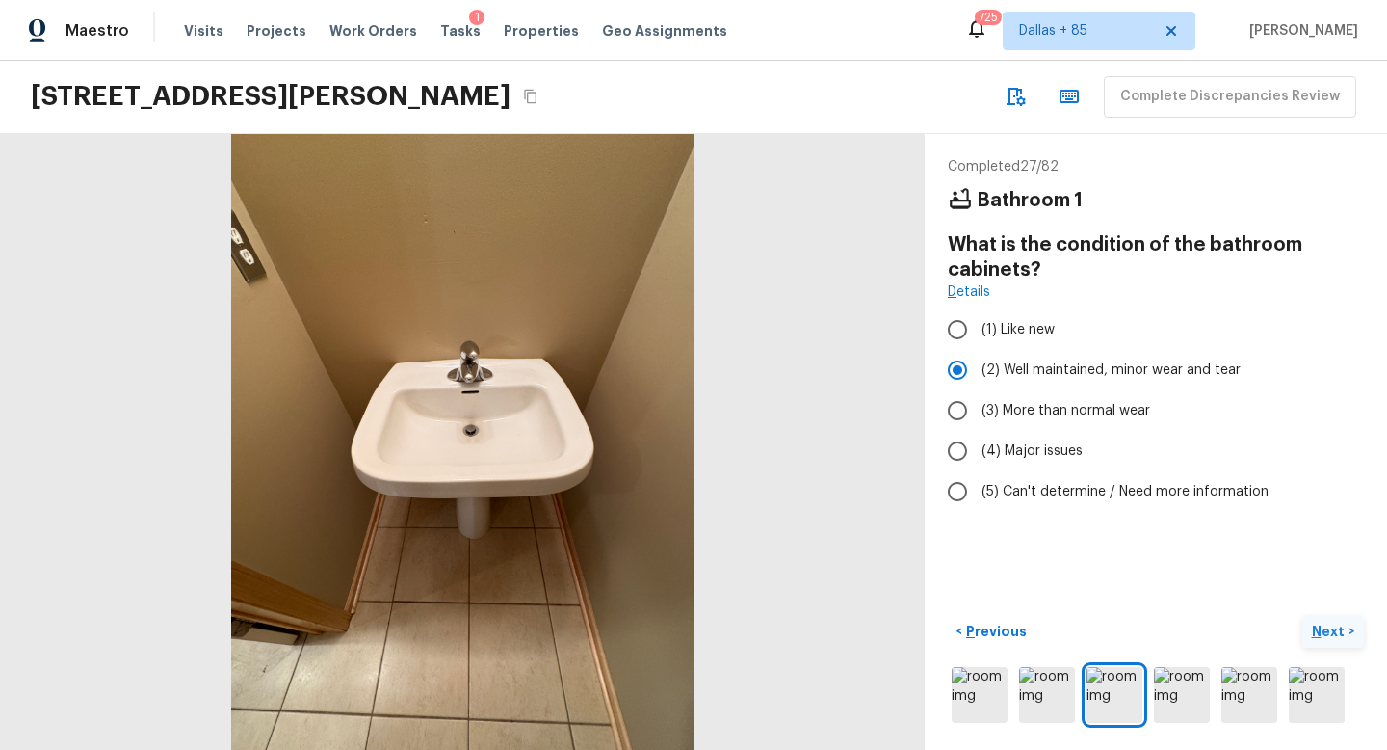
click at [1329, 625] on p "Next" at bounding box center [1330, 630] width 37 height 19
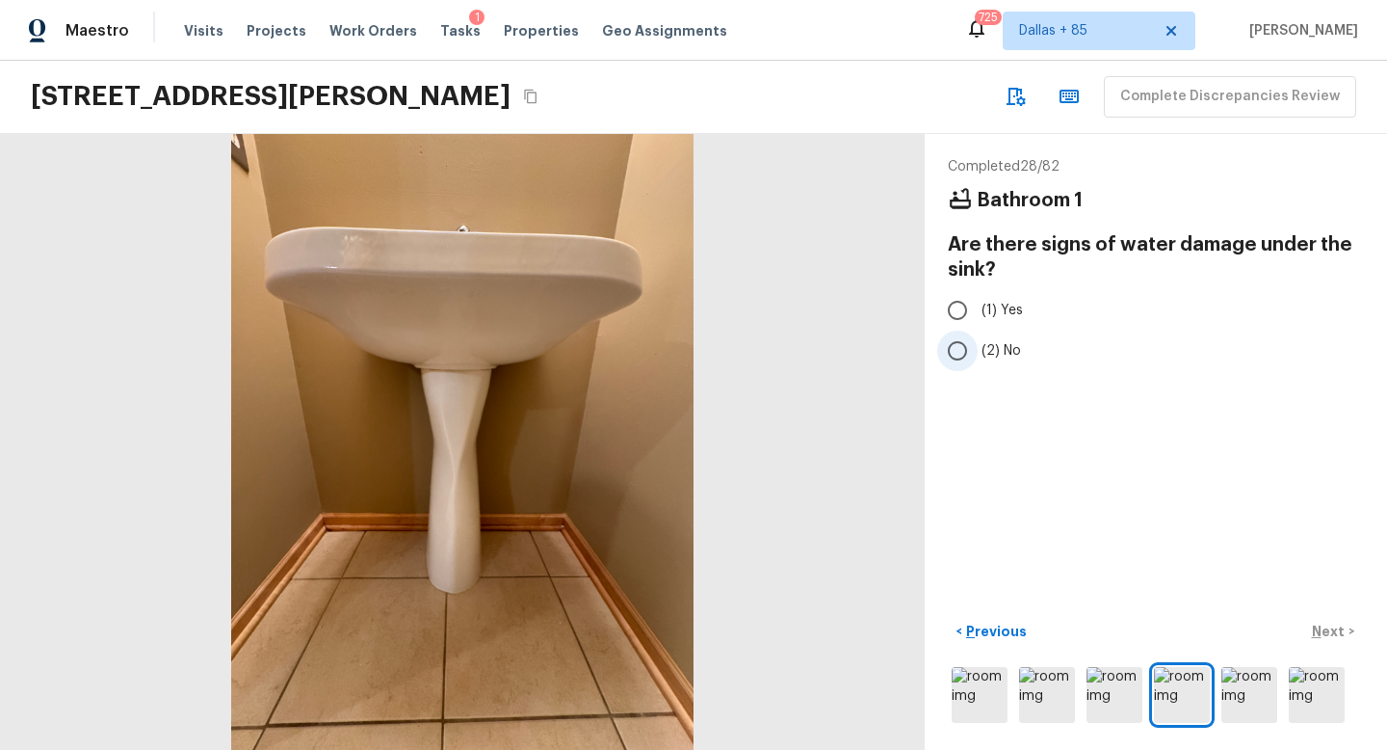
click at [958, 340] on input "(2) No" at bounding box center [957, 350] width 40 height 40
radio input "true"
click at [1315, 624] on p "Next" at bounding box center [1330, 630] width 37 height 19
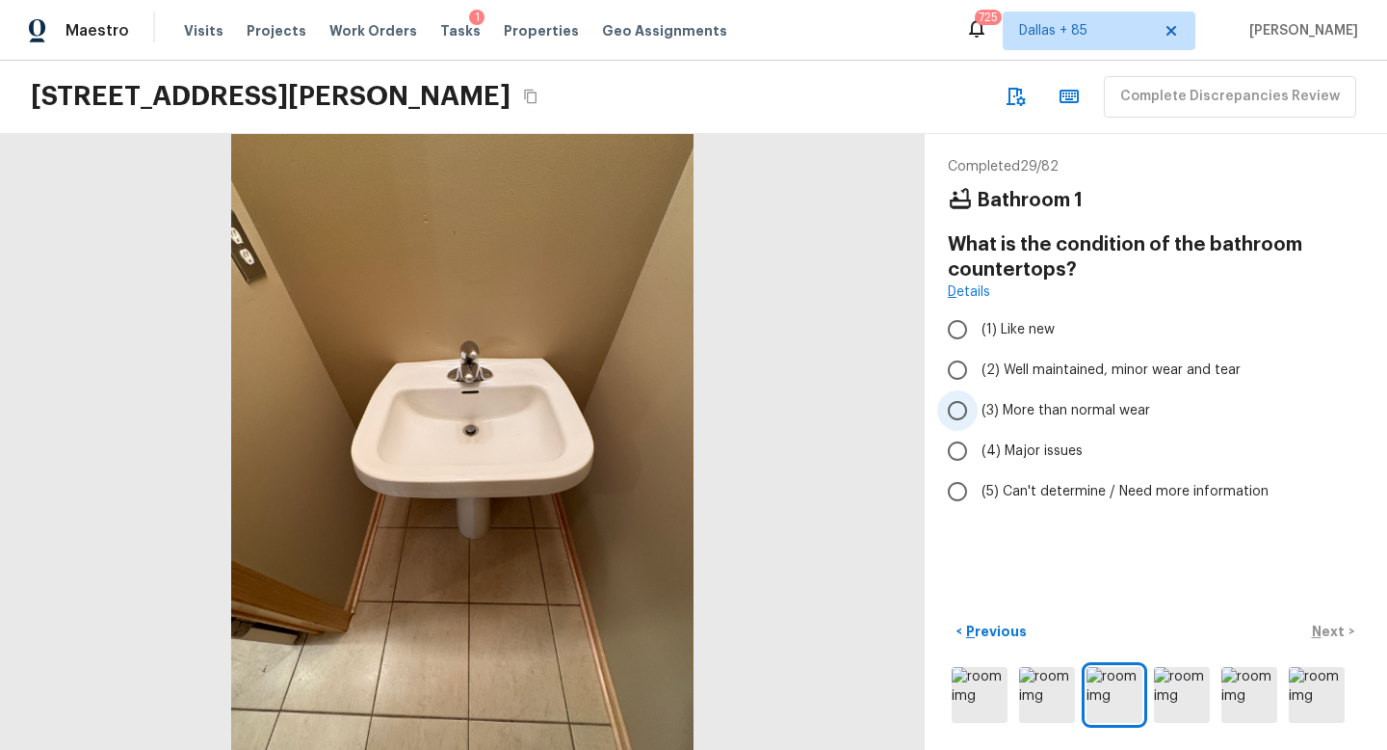
click at [983, 401] on span "(3) More than normal wear" at bounding box center [1066, 410] width 169 height 19
click at [978, 400] on input "(3) More than normal wear" at bounding box center [957, 410] width 40 height 40
radio input "true"
click at [1120, 360] on span "(2) Well maintained, minor wear and tear" at bounding box center [1111, 369] width 259 height 19
click at [978, 360] on input "(2) Well maintained, minor wear and tear" at bounding box center [957, 370] width 40 height 40
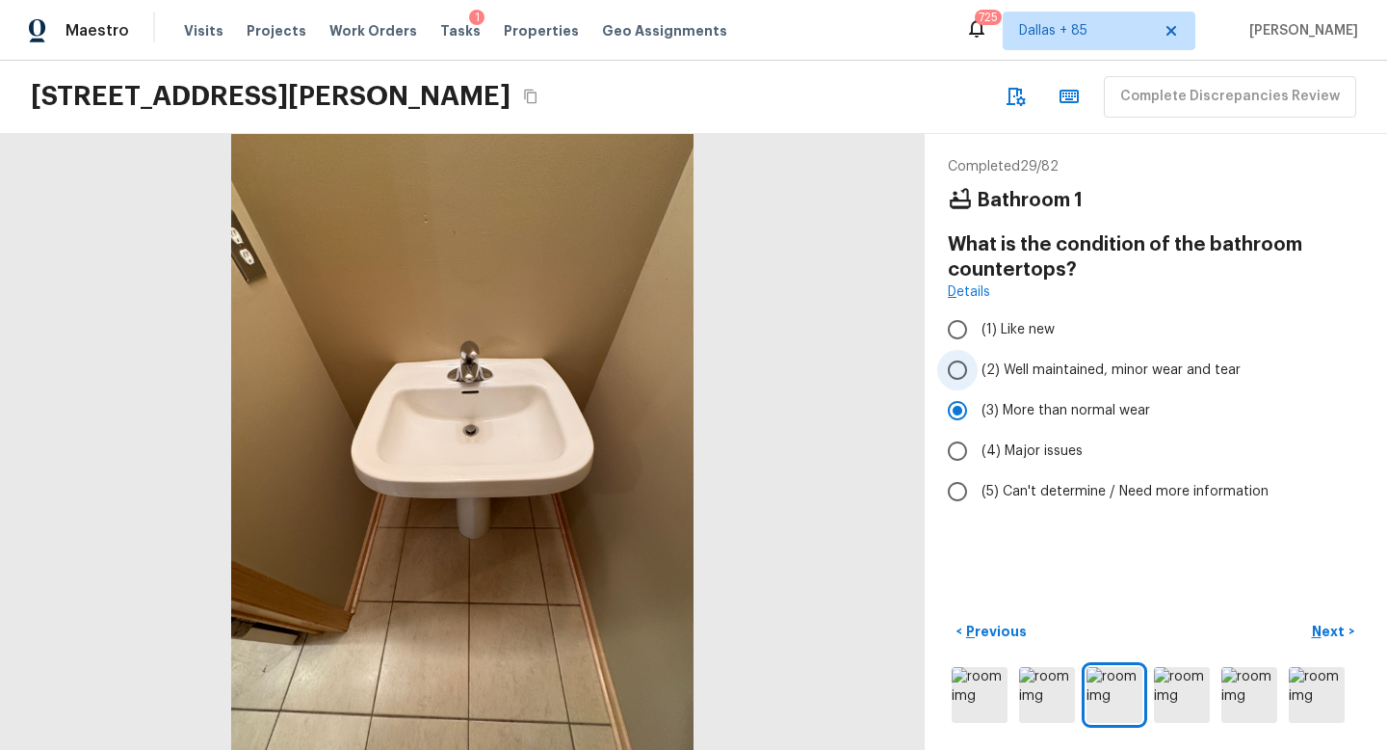
radio input "true"
click at [1340, 637] on p "Next" at bounding box center [1330, 630] width 37 height 19
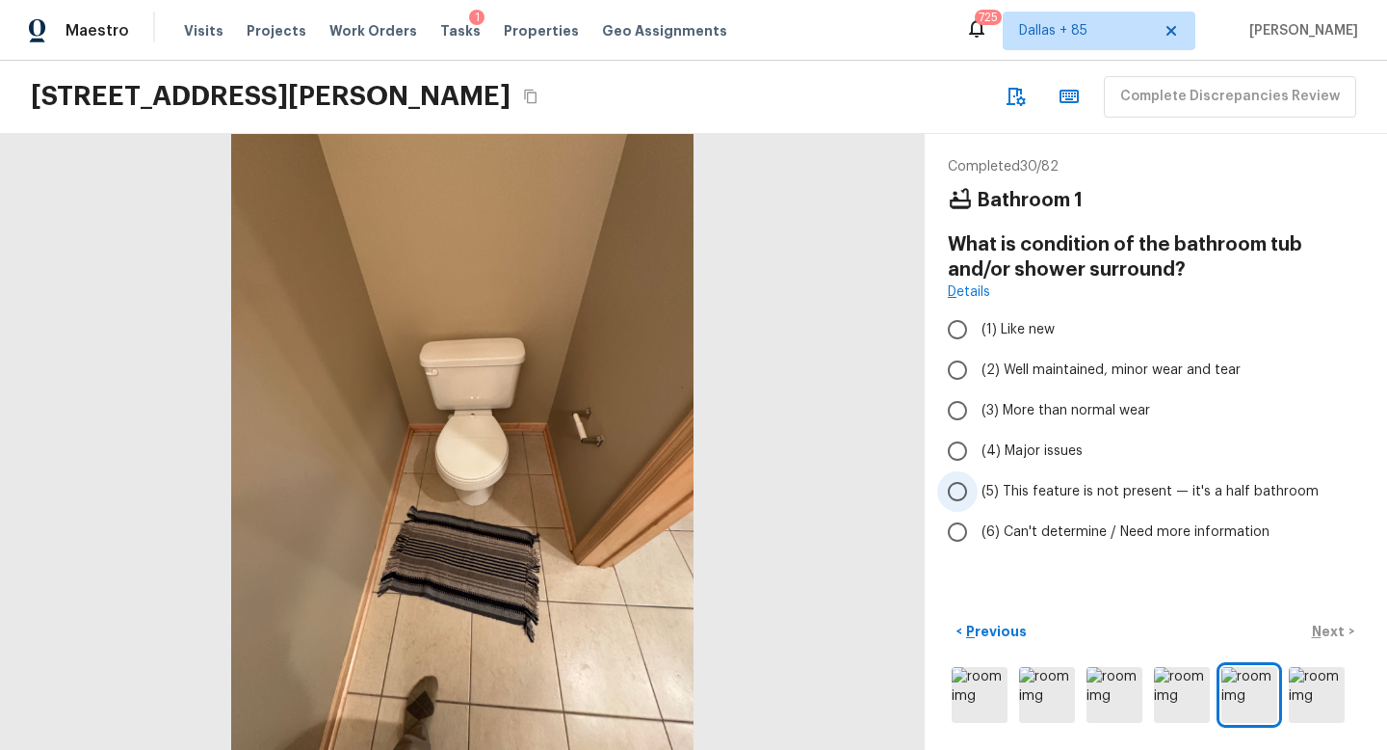
click at [1049, 480] on label "(5) This feature is not present — it's a half bathroom" at bounding box center [1142, 491] width 411 height 40
click at [978, 480] on input "(5) This feature is not present — it's a half bathroom" at bounding box center [957, 491] width 40 height 40
radio input "true"
click at [1329, 621] on p "Next" at bounding box center [1330, 630] width 37 height 19
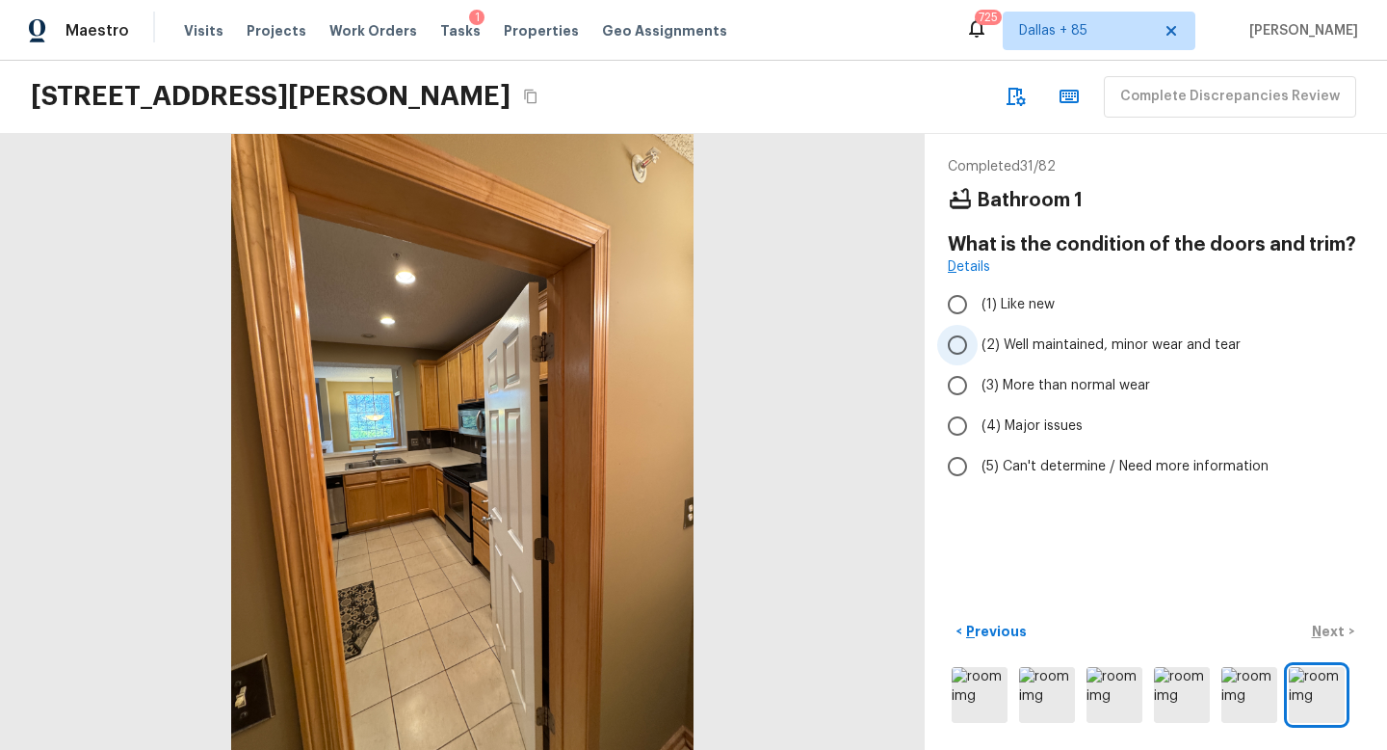
click at [991, 339] on span "(2) Well maintained, minor wear and tear" at bounding box center [1111, 344] width 259 height 19
click at [978, 339] on input "(2) Well maintained, minor wear and tear" at bounding box center [957, 345] width 40 height 40
radio input "true"
click at [1336, 628] on p "Next" at bounding box center [1330, 630] width 37 height 19
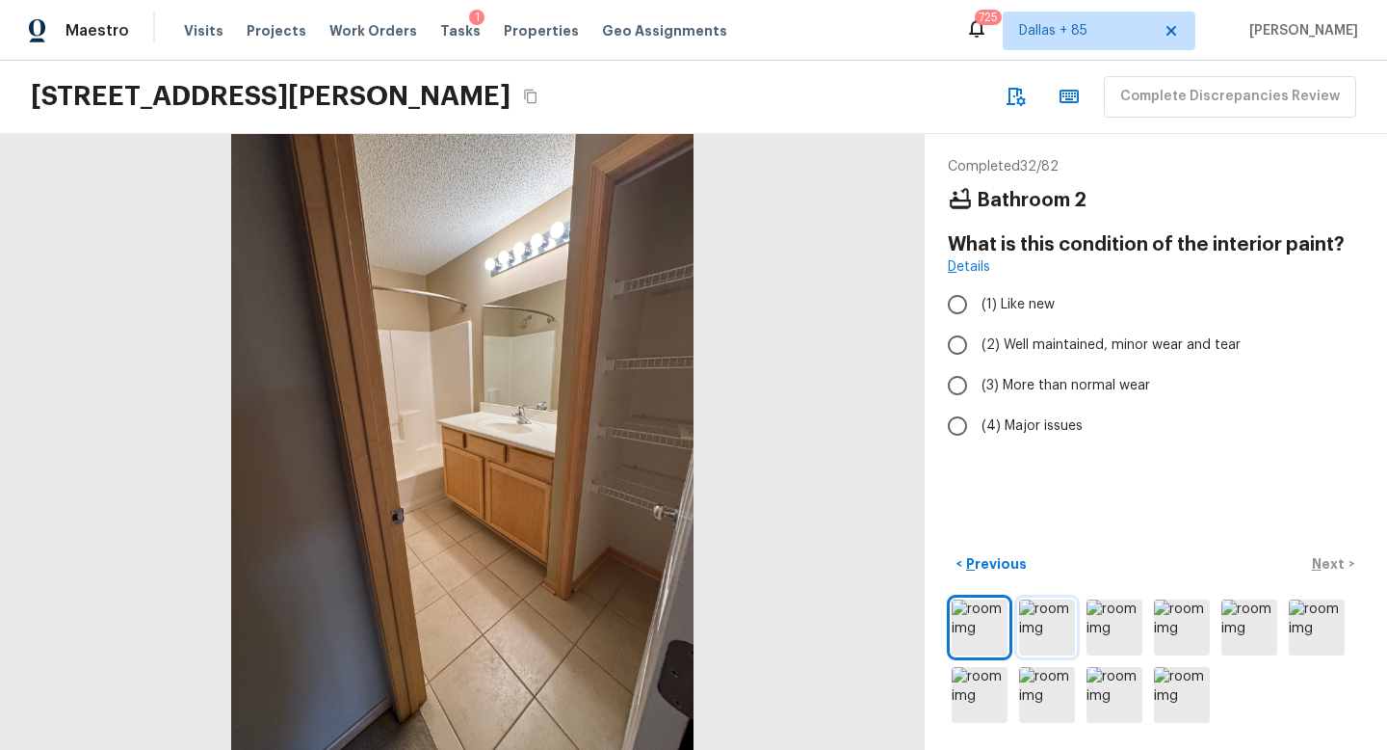
click at [1025, 606] on img at bounding box center [1047, 627] width 56 height 56
click at [1041, 349] on span "(2) Well maintained, minor wear and tear" at bounding box center [1111, 344] width 259 height 19
click at [978, 349] on input "(2) Well maintained, minor wear and tear" at bounding box center [957, 345] width 40 height 40
radio input "true"
click at [1322, 560] on p "Next" at bounding box center [1330, 563] width 37 height 19
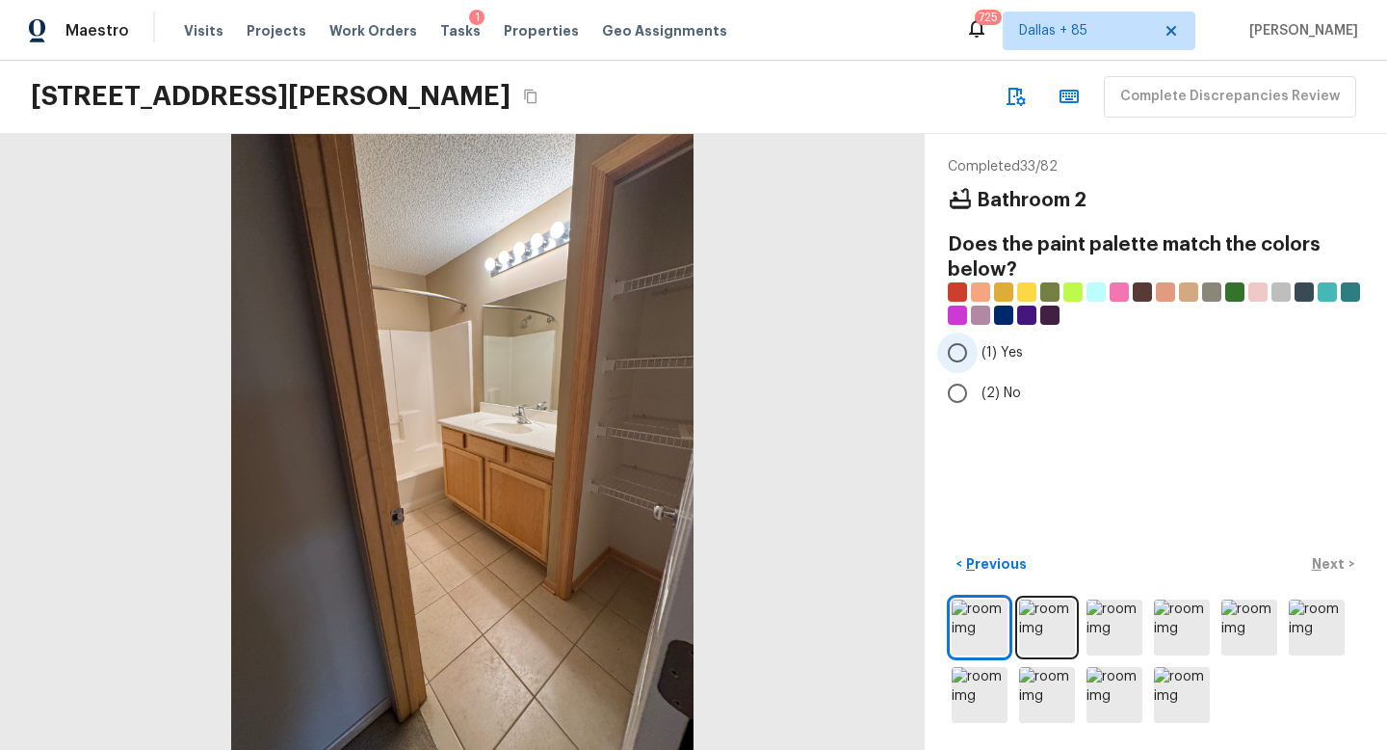
click at [961, 357] on input "(1) Yes" at bounding box center [957, 352] width 40 height 40
radio input "true"
click at [1322, 557] on p "Next" at bounding box center [1330, 563] width 37 height 19
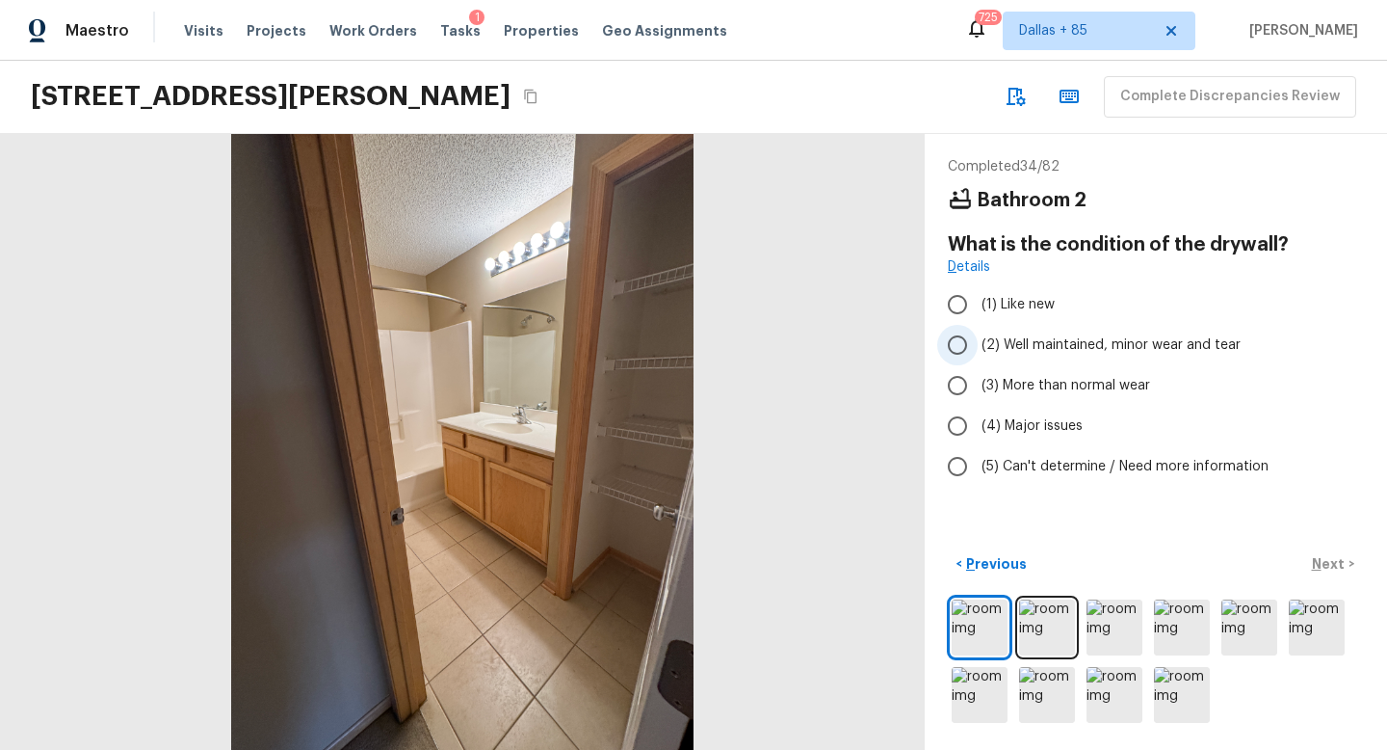
click at [980, 342] on label "(2) Well maintained, minor wear and tear" at bounding box center [1142, 345] width 411 height 40
click at [978, 342] on input "(2) Well maintained, minor wear and tear" at bounding box center [957, 345] width 40 height 40
radio input "true"
click at [1323, 554] on p "Next" at bounding box center [1330, 563] width 37 height 19
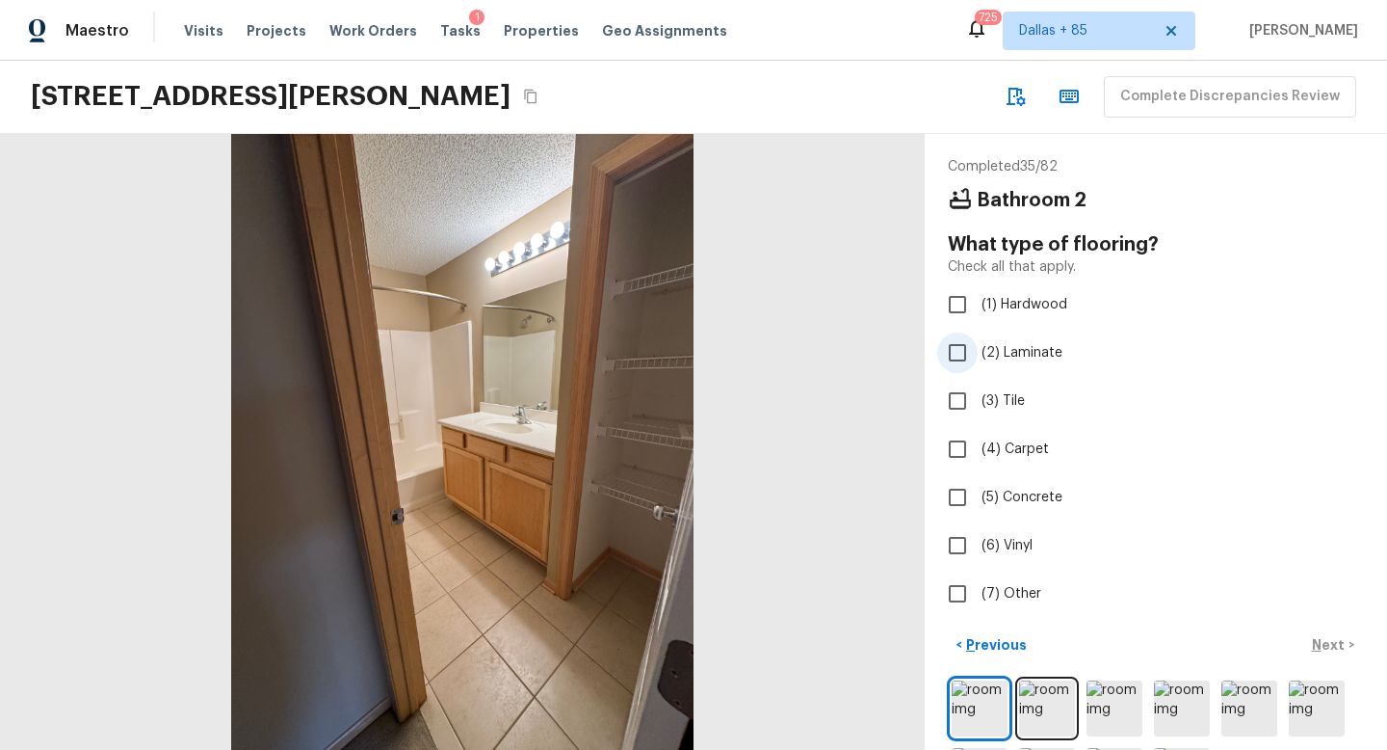
click at [953, 371] on input "(2) Laminate" at bounding box center [957, 352] width 40 height 40
checkbox input "true"
click at [953, 396] on input "(3) Tile" at bounding box center [957, 401] width 40 height 40
checkbox input "true"
click at [958, 365] on input "(2) Laminate" at bounding box center [957, 352] width 40 height 40
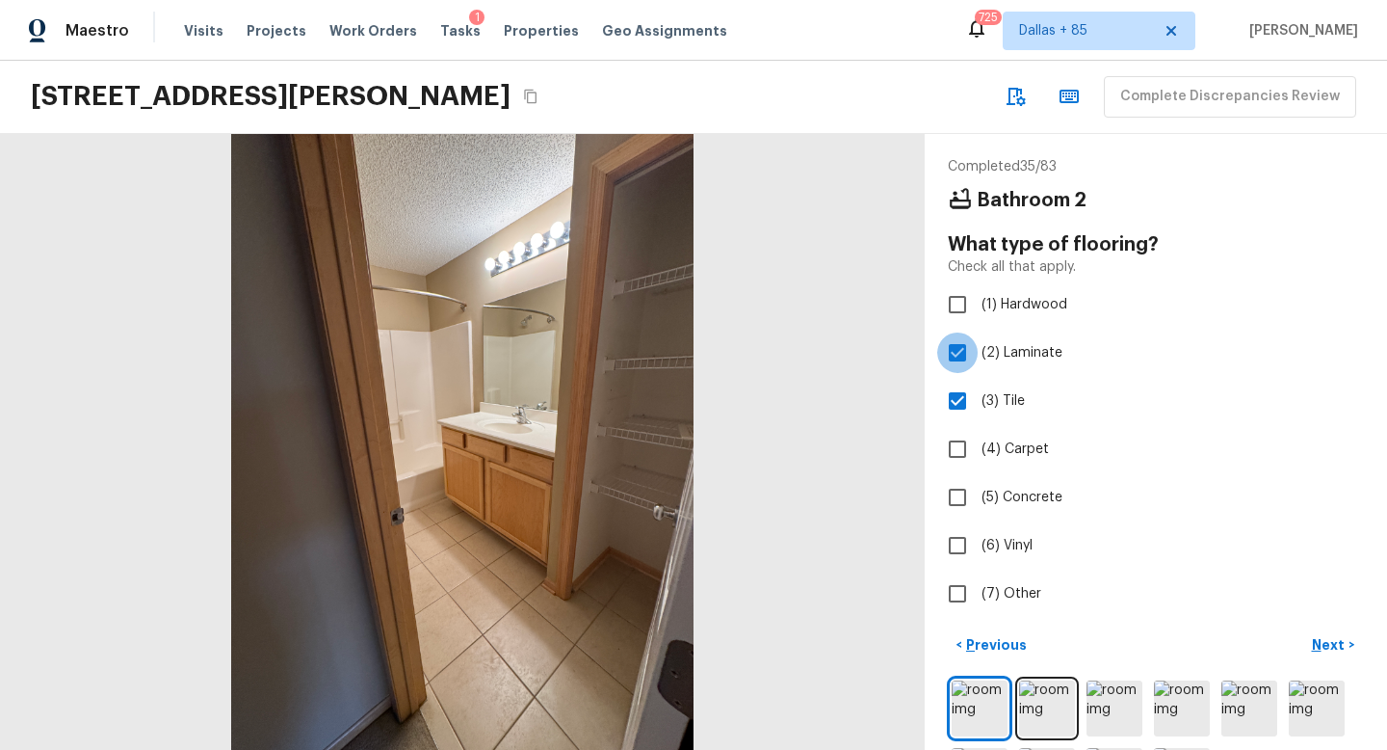
checkbox input "false"
click at [1337, 650] on p "Next" at bounding box center [1330, 644] width 37 height 19
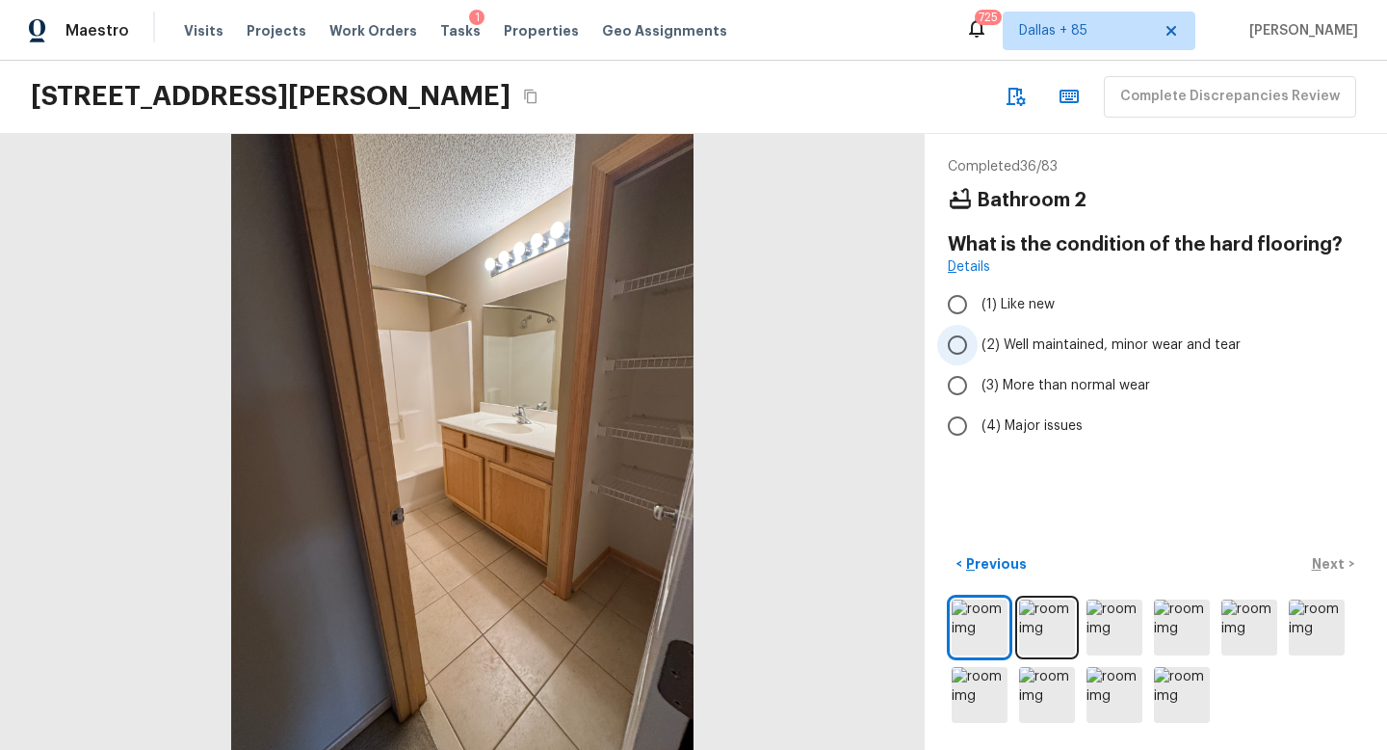
click at [970, 344] on input "(2) Well maintained, minor wear and tear" at bounding box center [957, 345] width 40 height 40
radio input "true"
click at [1329, 572] on p "Next" at bounding box center [1330, 563] width 37 height 19
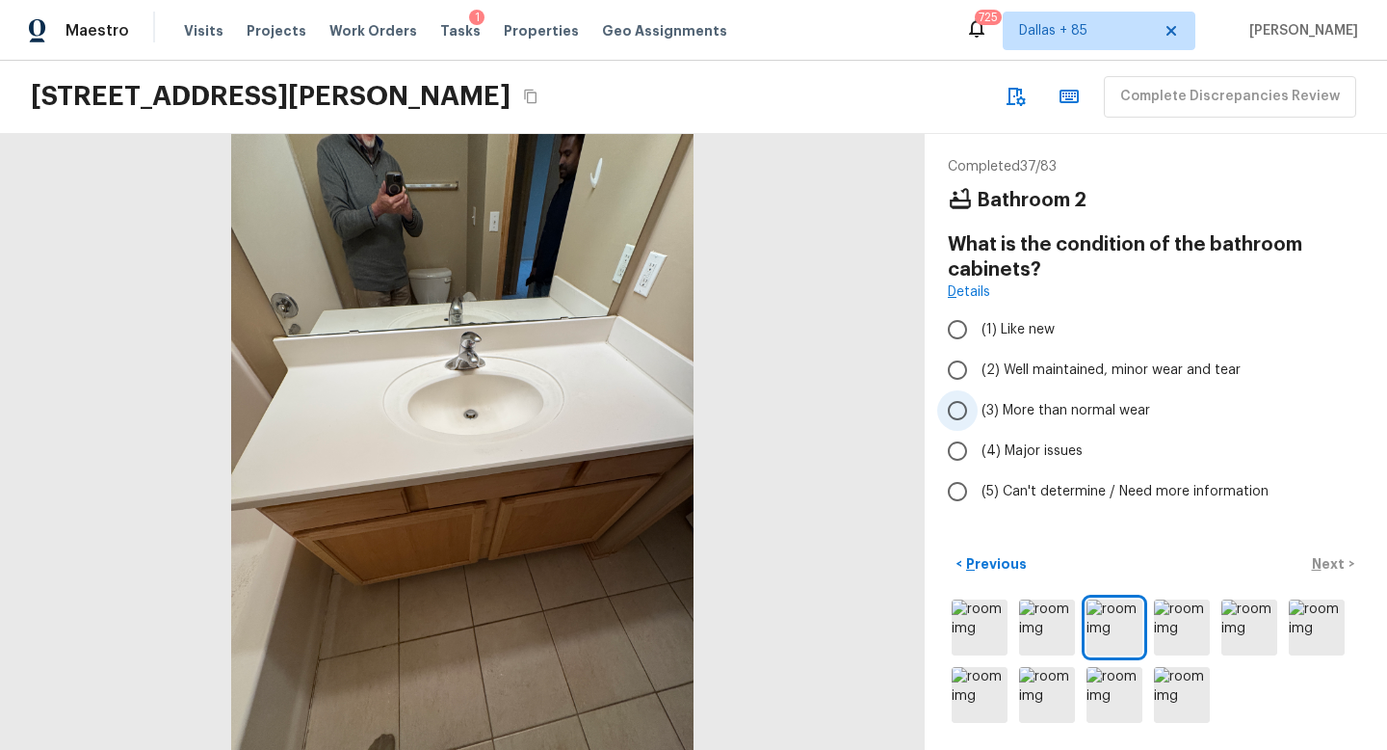
click at [1008, 404] on span "(3) More than normal wear" at bounding box center [1066, 410] width 169 height 19
click at [978, 404] on input "(3) More than normal wear" at bounding box center [957, 410] width 40 height 40
radio input "true"
click at [1328, 556] on p "Next" at bounding box center [1330, 563] width 37 height 19
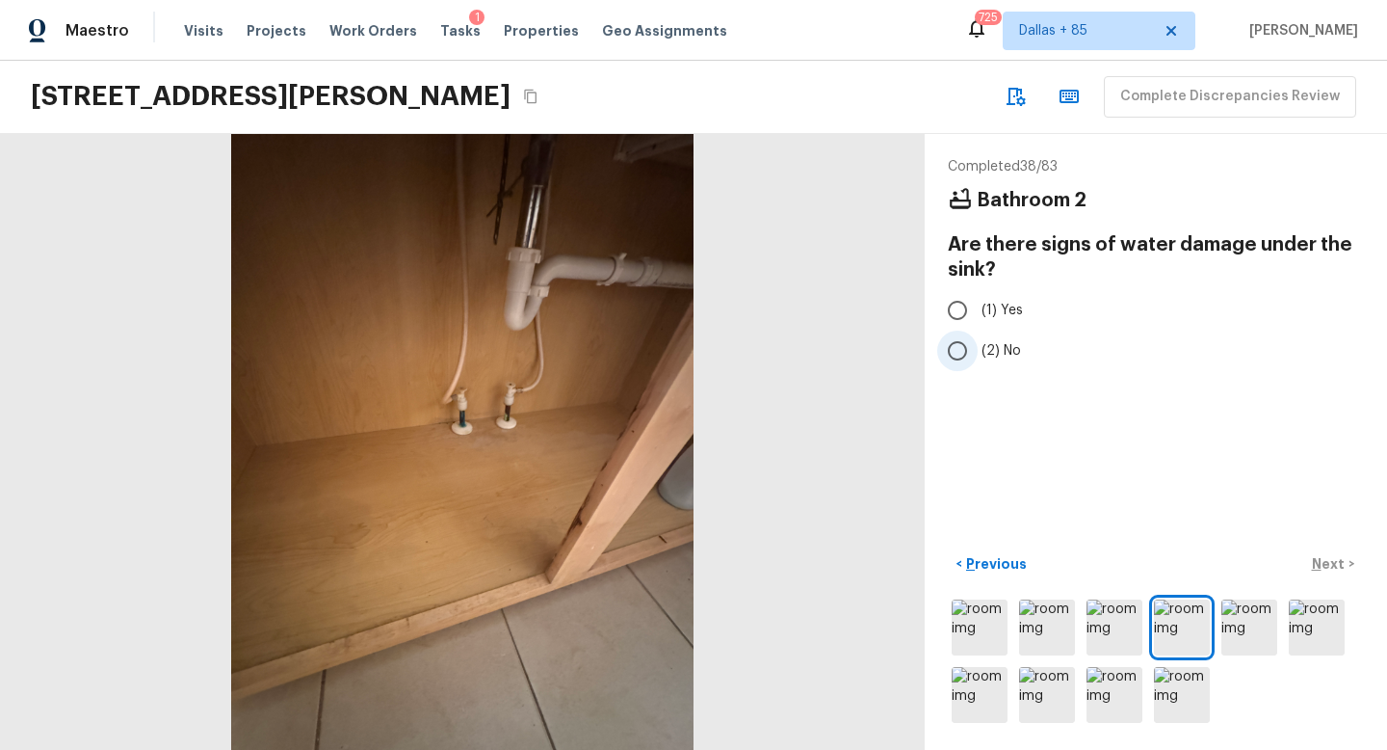
click at [993, 342] on span "(2) No" at bounding box center [1002, 350] width 40 height 19
click at [978, 342] on input "(2) No" at bounding box center [957, 350] width 40 height 40
radio input "true"
click at [1340, 558] on p "Next" at bounding box center [1330, 563] width 37 height 19
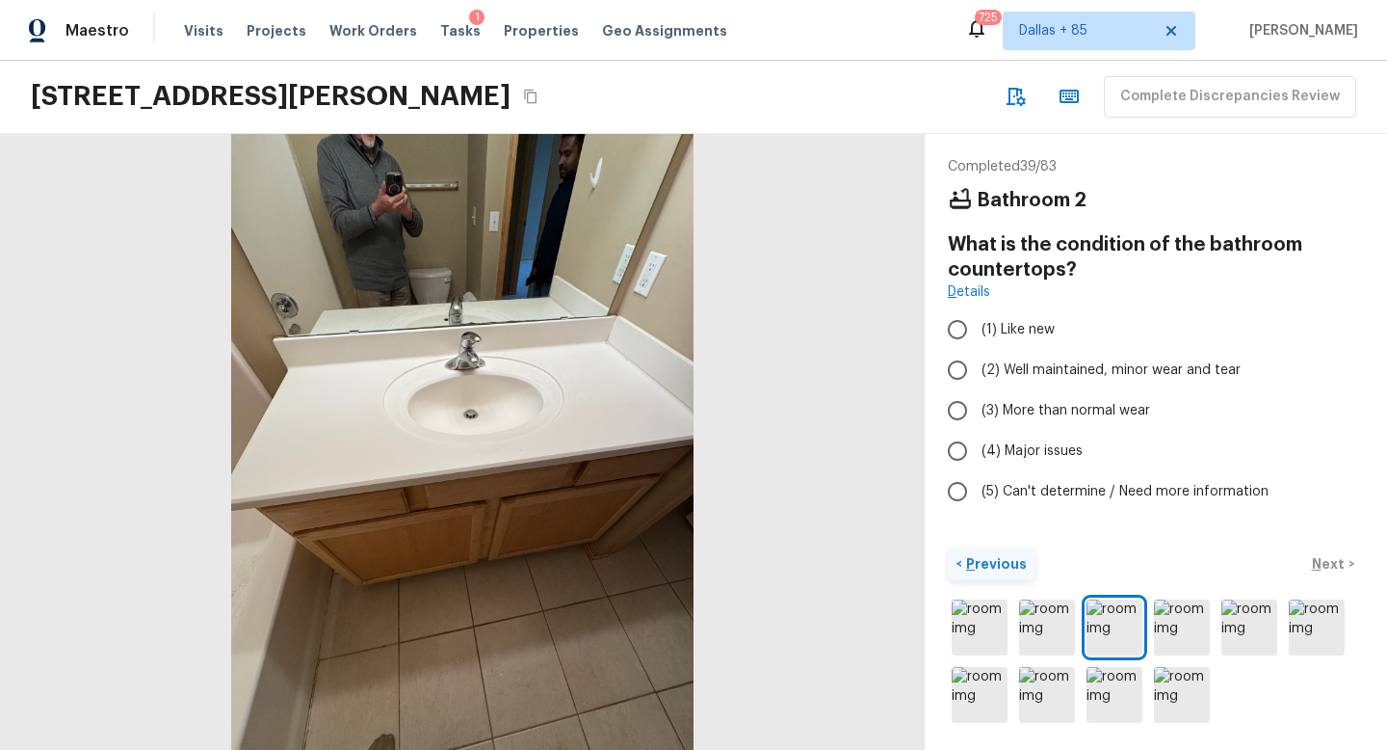
click at [979, 561] on p "Previous" at bounding box center [994, 563] width 65 height 19
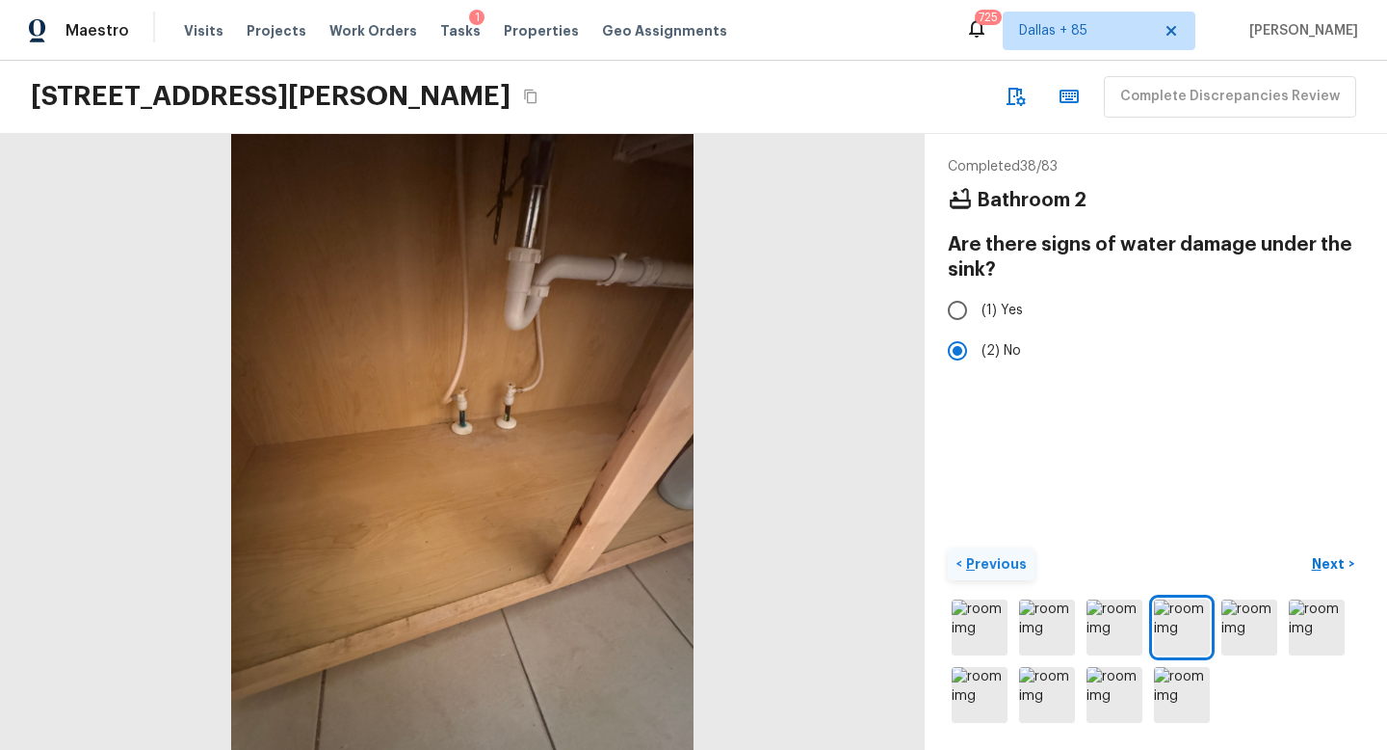
click at [979, 561] on p "Previous" at bounding box center [994, 563] width 65 height 19
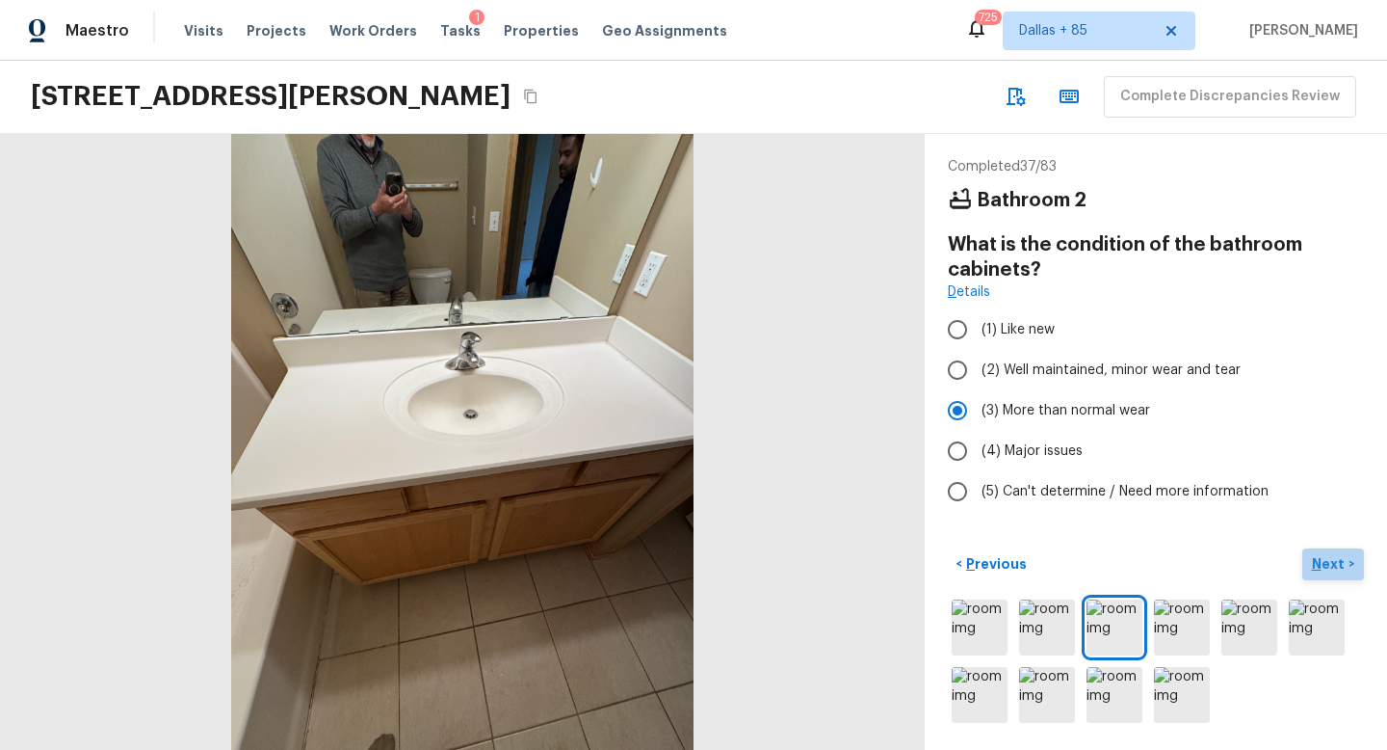
click at [1321, 560] on p "Next" at bounding box center [1330, 563] width 37 height 19
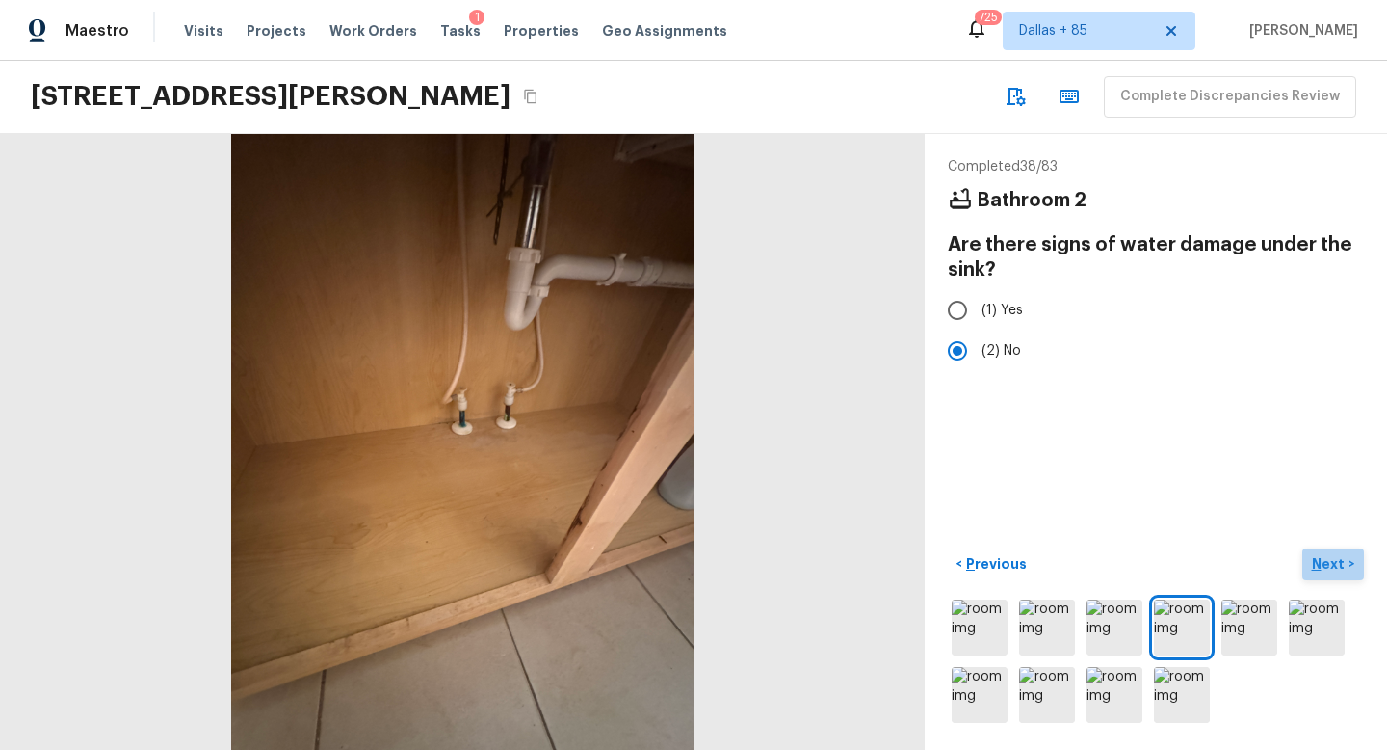
click at [1329, 566] on p "Next" at bounding box center [1330, 563] width 37 height 19
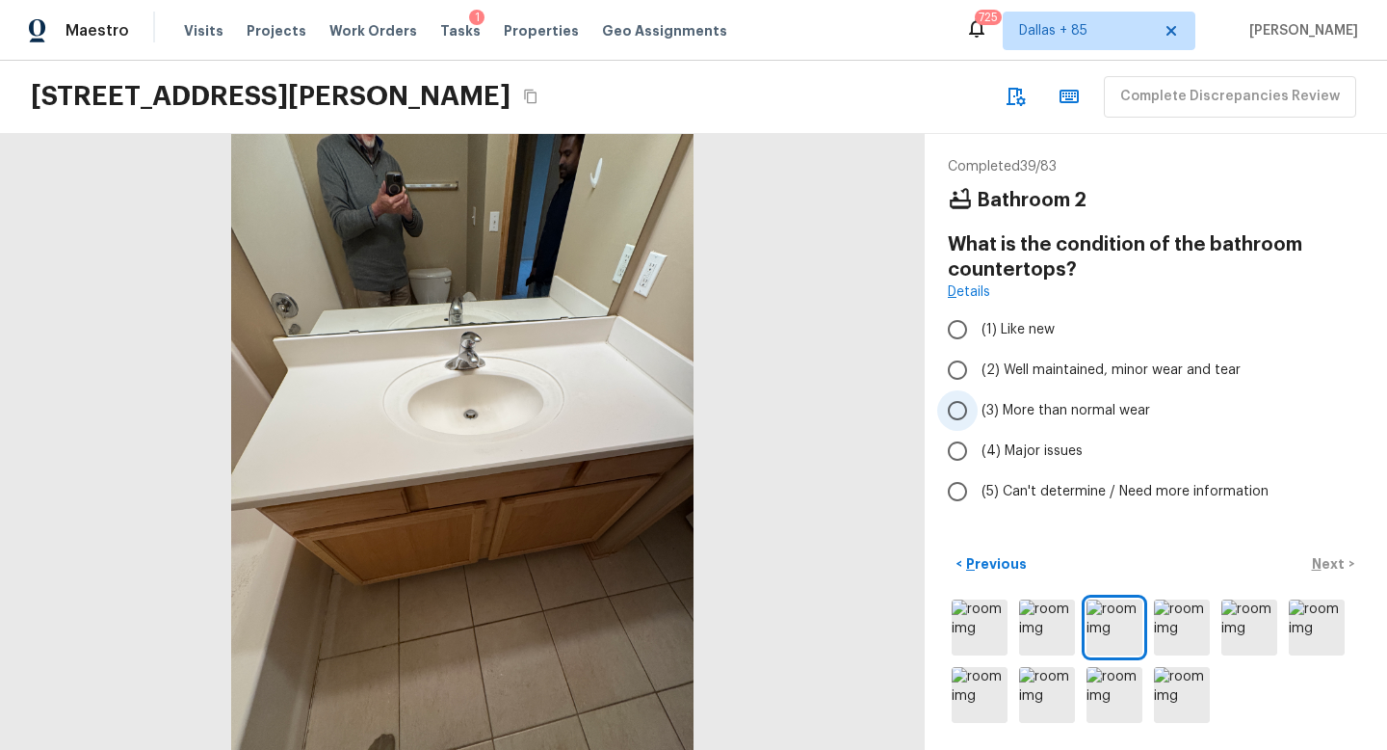
click at [995, 399] on label "(3) More than normal wear" at bounding box center [1142, 410] width 411 height 40
click at [978, 399] on input "(3) More than normal wear" at bounding box center [957, 410] width 40 height 40
radio input "true"
click at [1332, 567] on p "Next" at bounding box center [1330, 563] width 37 height 19
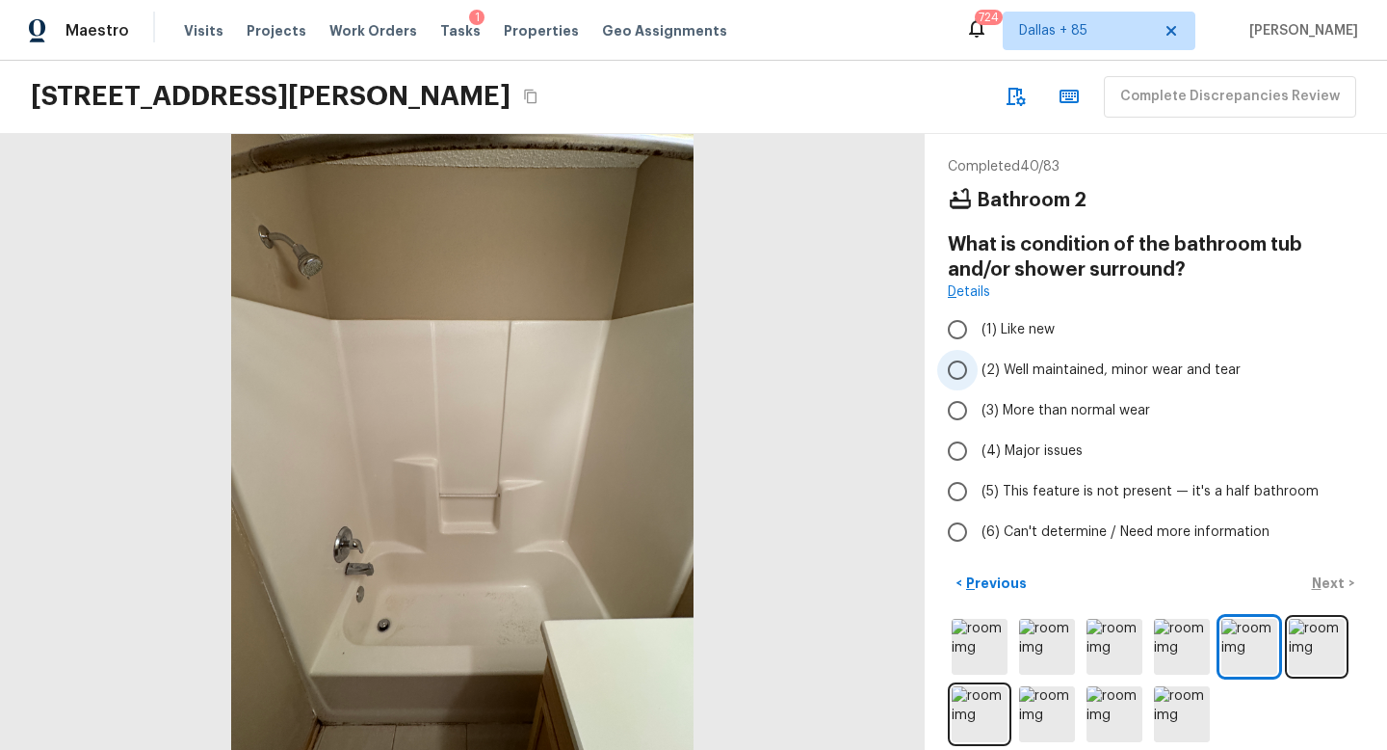
click at [1007, 366] on span "(2) Well maintained, minor wear and tear" at bounding box center [1111, 369] width 259 height 19
click at [978, 366] on input "(2) Well maintained, minor wear and tear" at bounding box center [957, 370] width 40 height 40
radio input "true"
click at [1332, 573] on p "Next" at bounding box center [1330, 582] width 37 height 19
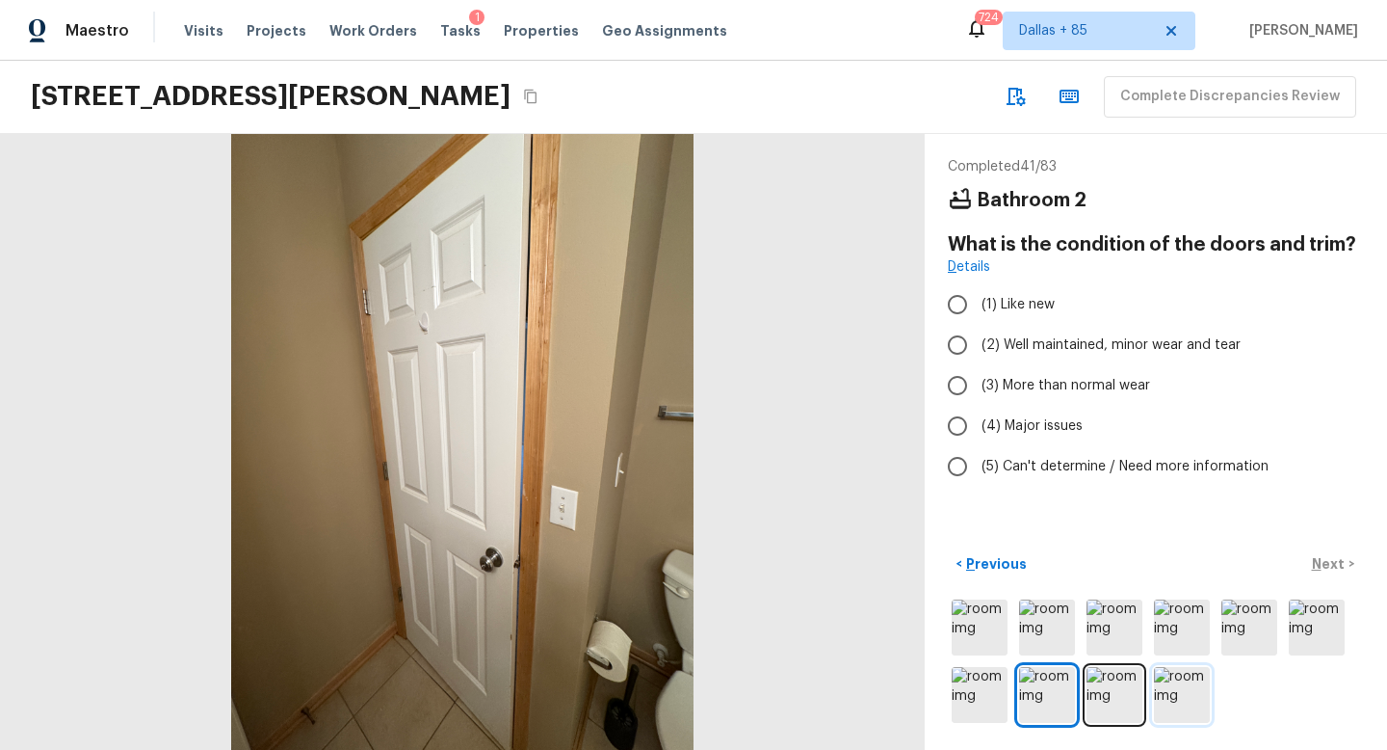
click at [1167, 692] on img at bounding box center [1182, 695] width 56 height 56
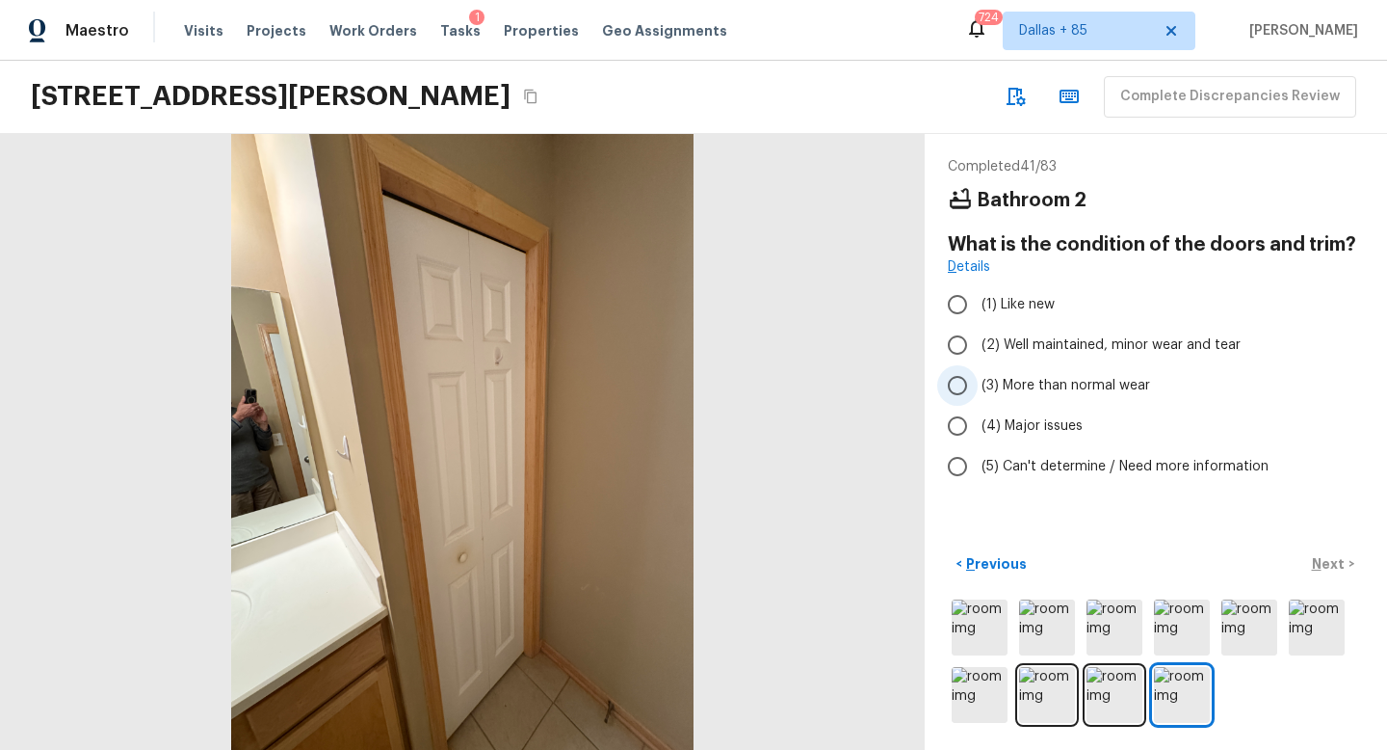
click at [1064, 380] on span "(3) More than normal wear" at bounding box center [1066, 385] width 169 height 19
click at [978, 380] on input "(3) More than normal wear" at bounding box center [957, 385] width 40 height 40
radio input "true"
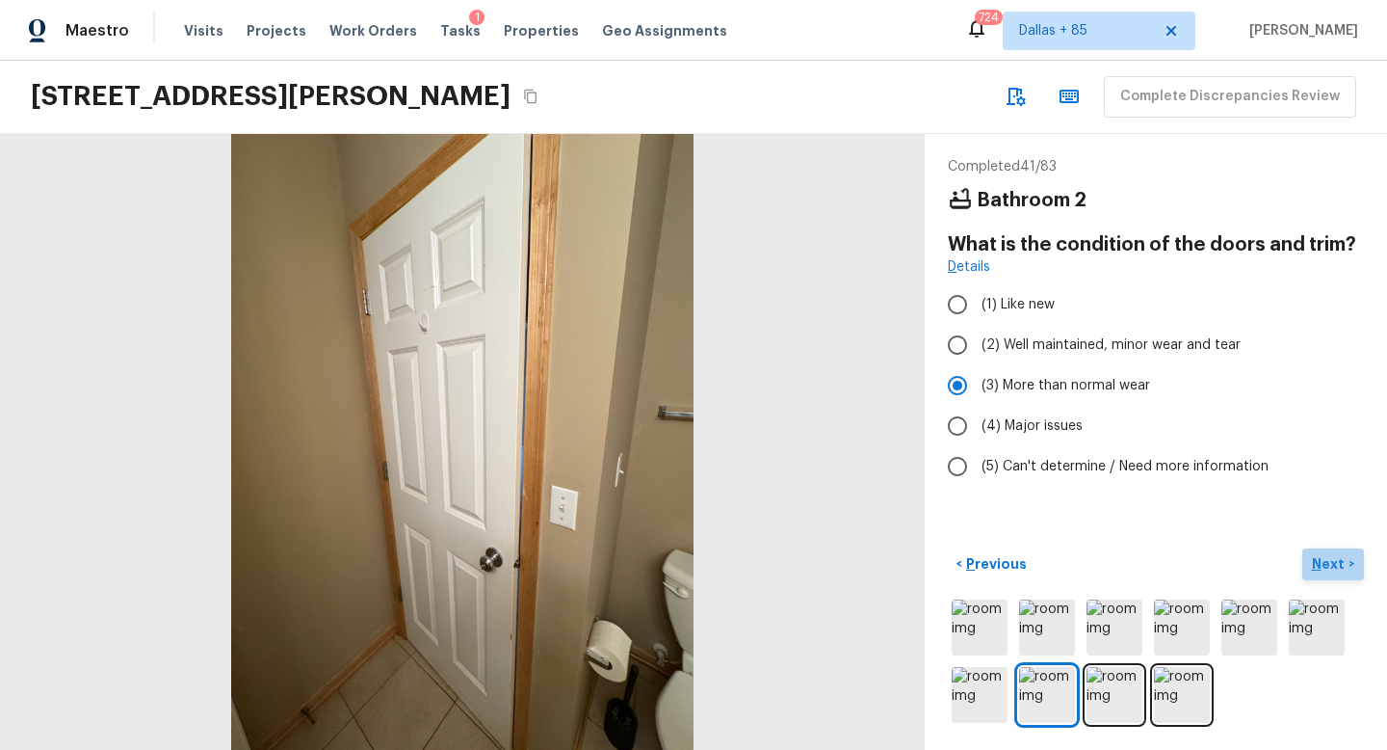
click at [1323, 558] on p "Next" at bounding box center [1330, 563] width 37 height 19
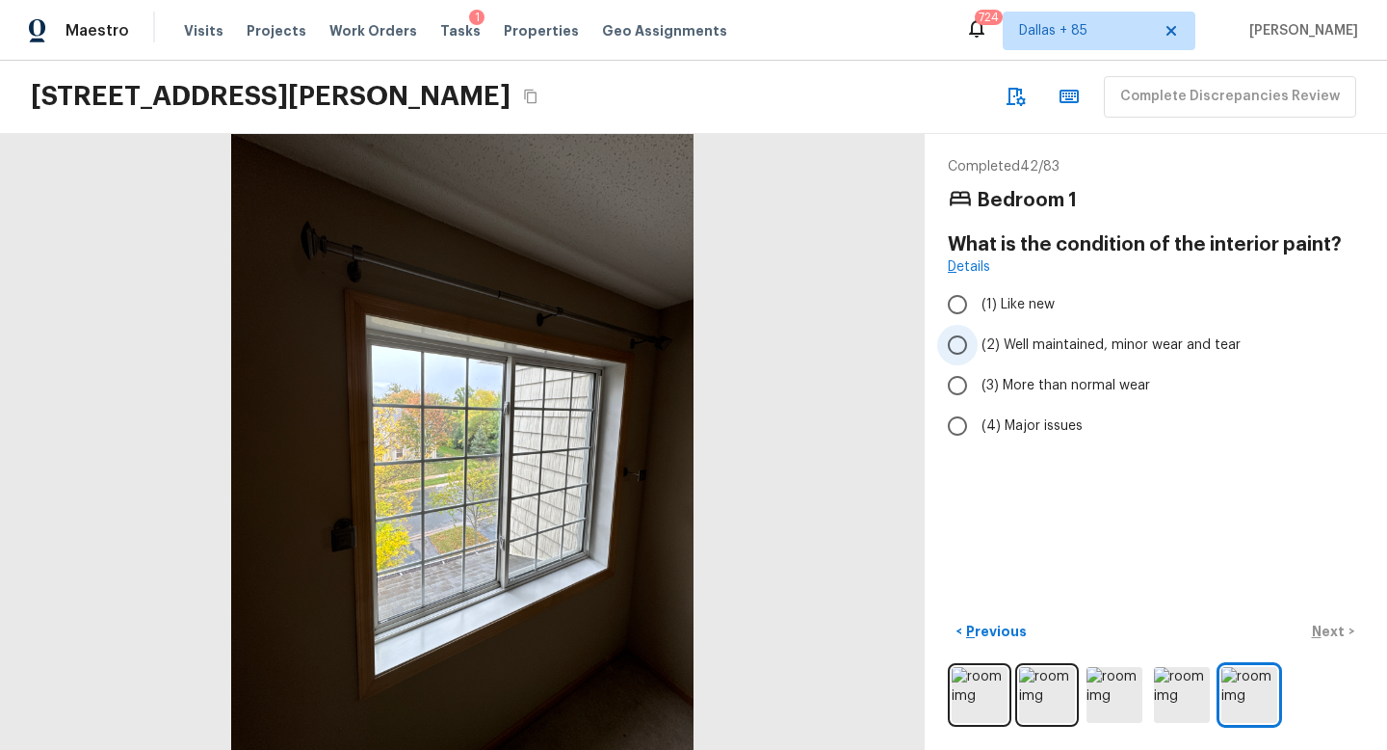
click at [1084, 329] on label "(2) Well maintained, minor wear and tear" at bounding box center [1142, 345] width 411 height 40
click at [978, 329] on input "(2) Well maintained, minor wear and tear" at bounding box center [957, 345] width 40 height 40
radio input "true"
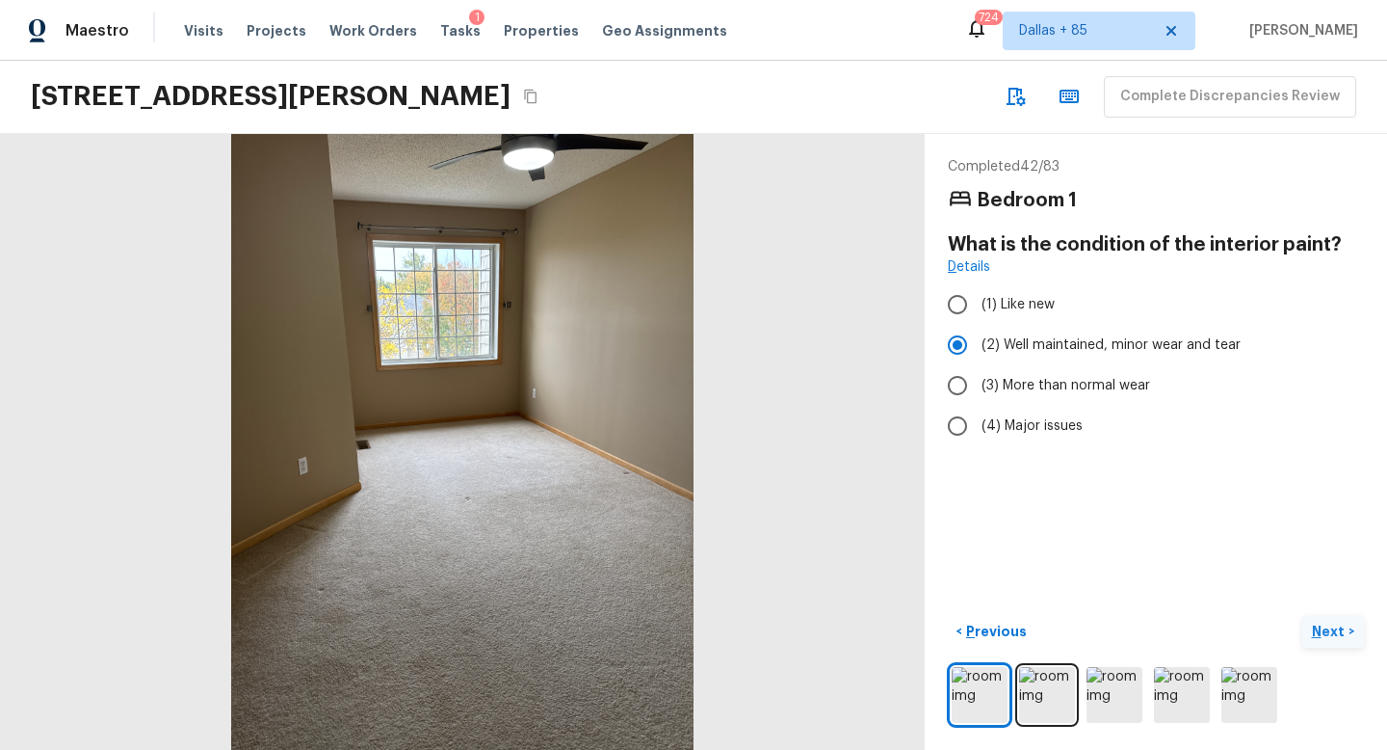
click at [1326, 626] on p "Next" at bounding box center [1330, 630] width 37 height 19
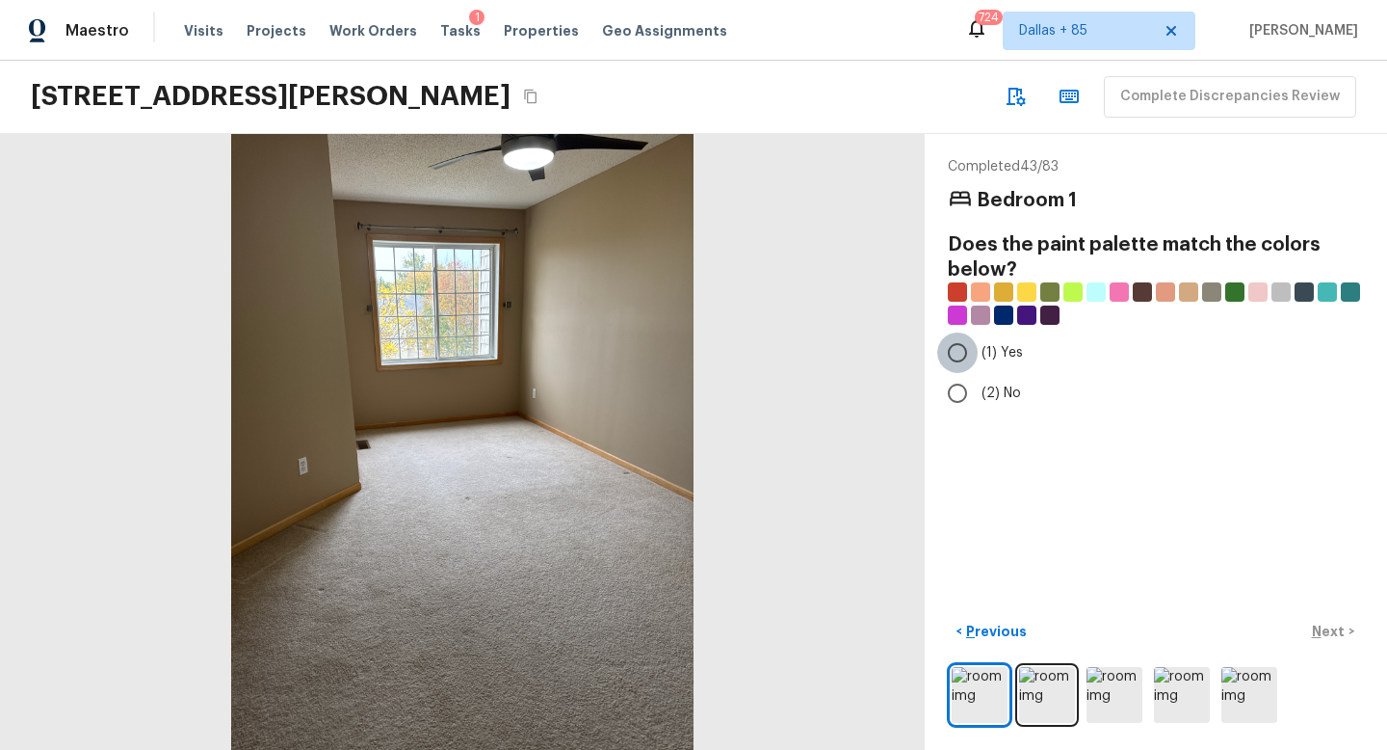
click at [977, 344] on input "(1) Yes" at bounding box center [957, 352] width 40 height 40
radio input "true"
click at [1319, 623] on p "Next" at bounding box center [1330, 630] width 37 height 19
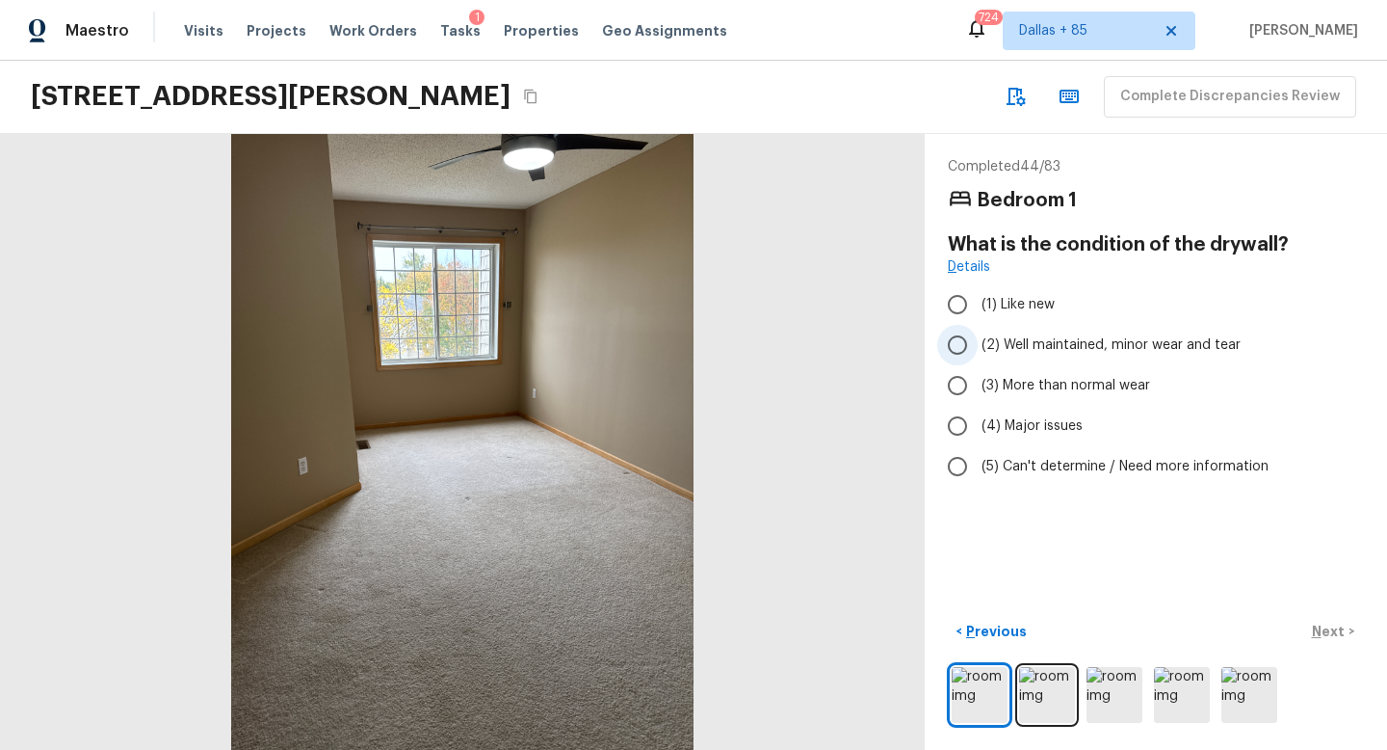
click at [989, 345] on span "(2) Well maintained, minor wear and tear" at bounding box center [1111, 344] width 259 height 19
click at [978, 345] on input "(2) Well maintained, minor wear and tear" at bounding box center [957, 345] width 40 height 40
radio input "true"
click at [1376, 631] on div "Completed 44 / 83 Bedroom 1 What is the condition of the drywall? Details (1) L…" at bounding box center [1156, 442] width 462 height 616
click at [1361, 632] on button "Next >" at bounding box center [1334, 632] width 62 height 32
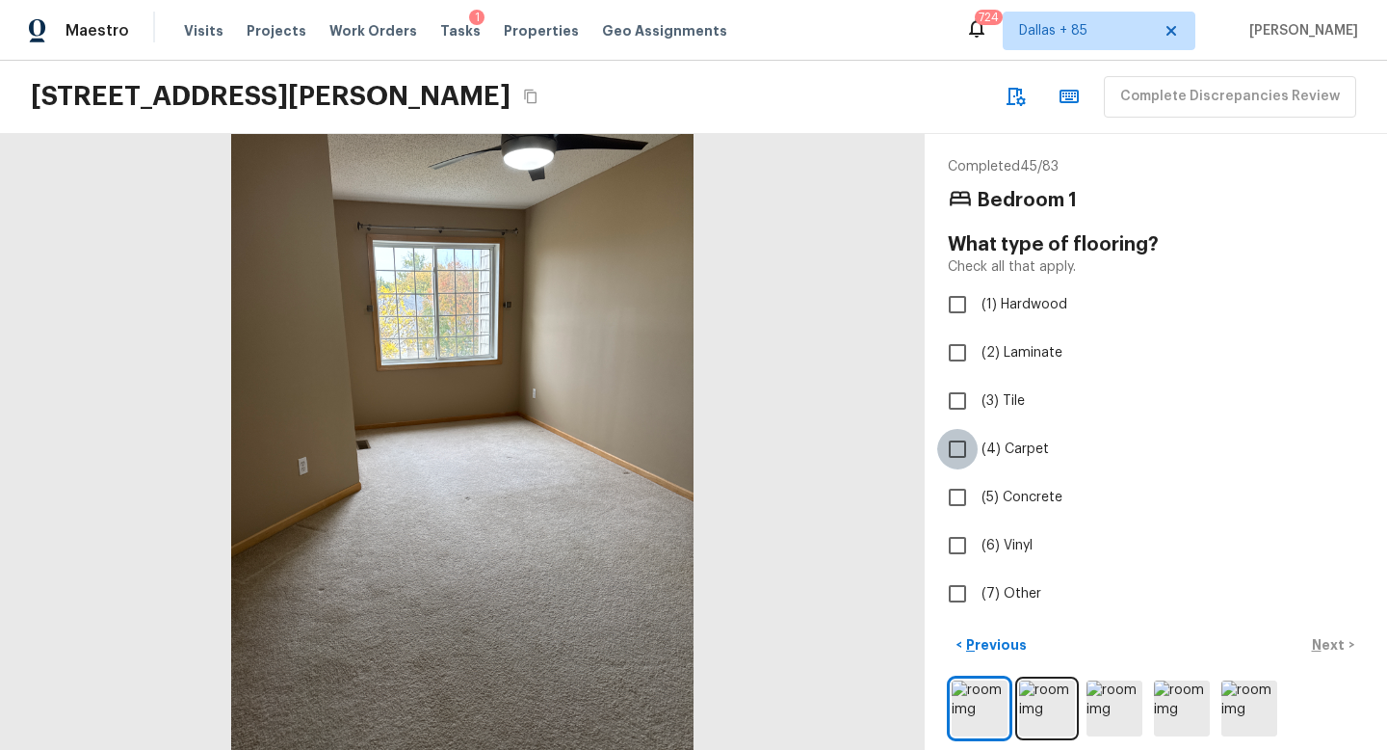
click at [962, 458] on input "(4) Carpet" at bounding box center [957, 449] width 40 height 40
checkbox input "true"
click at [1331, 635] on p "Next" at bounding box center [1330, 644] width 37 height 19
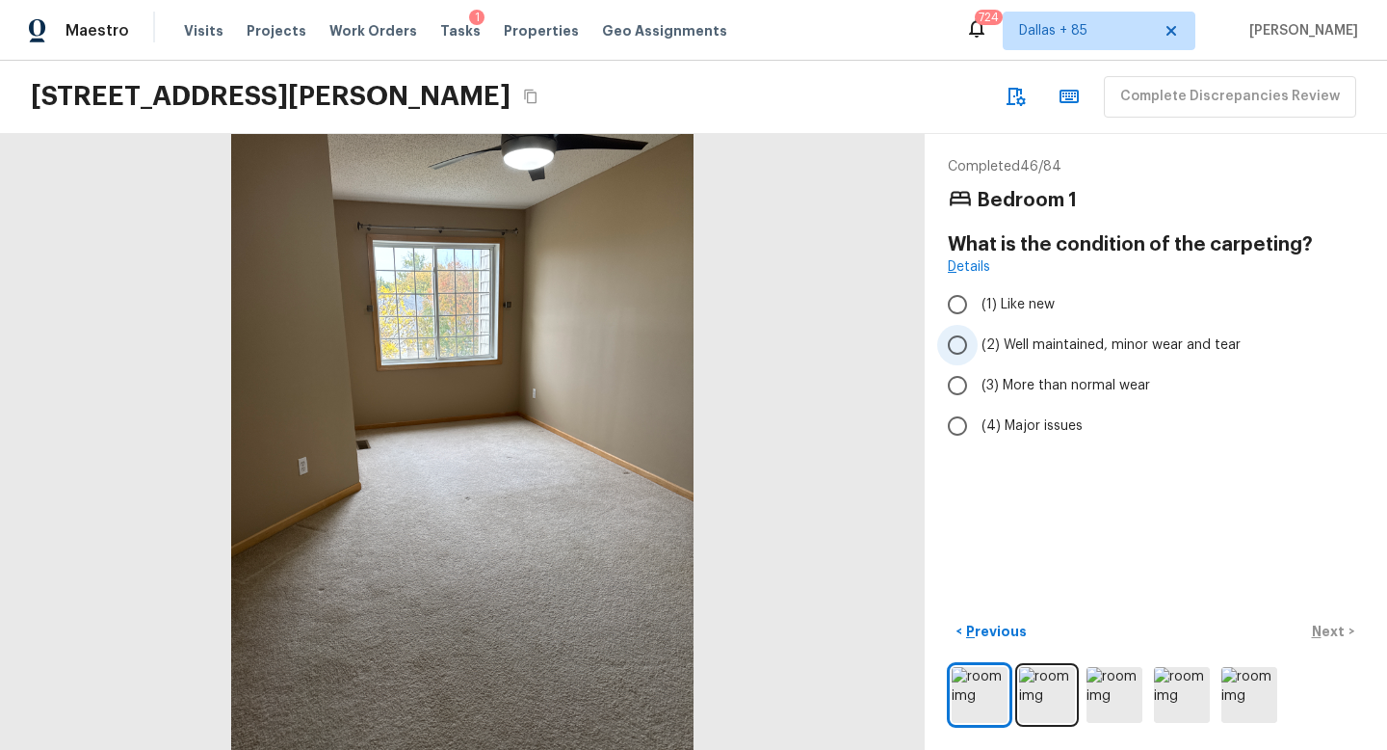
click at [985, 355] on label "(2) Well maintained, minor wear and tear" at bounding box center [1142, 345] width 411 height 40
click at [978, 355] on input "(2) Well maintained, minor wear and tear" at bounding box center [957, 345] width 40 height 40
radio input "true"
click at [1337, 621] on p "Next" at bounding box center [1330, 630] width 37 height 19
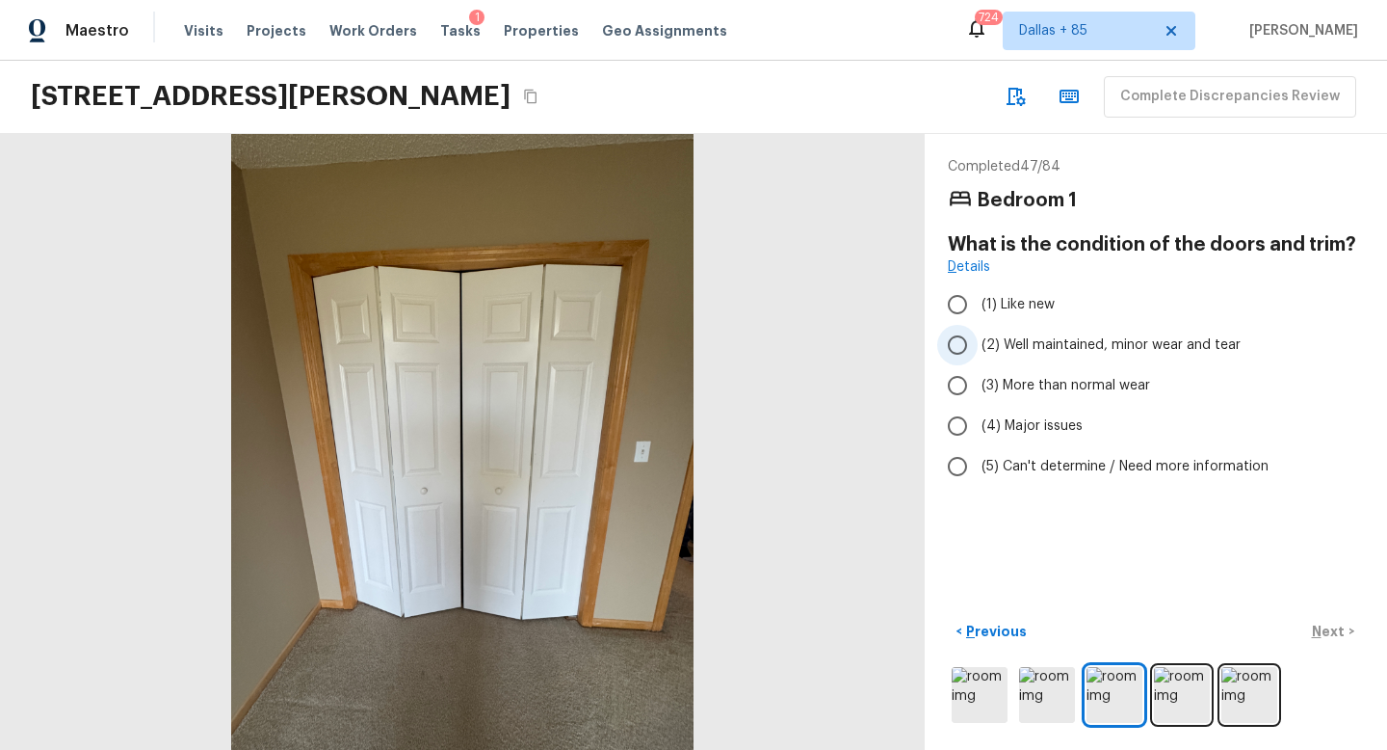
click at [1096, 352] on span "(2) Well maintained, minor wear and tear" at bounding box center [1111, 344] width 259 height 19
click at [978, 352] on input "(2) Well maintained, minor wear and tear" at bounding box center [957, 345] width 40 height 40
radio input "true"
click at [1316, 635] on p "Next" at bounding box center [1330, 630] width 37 height 19
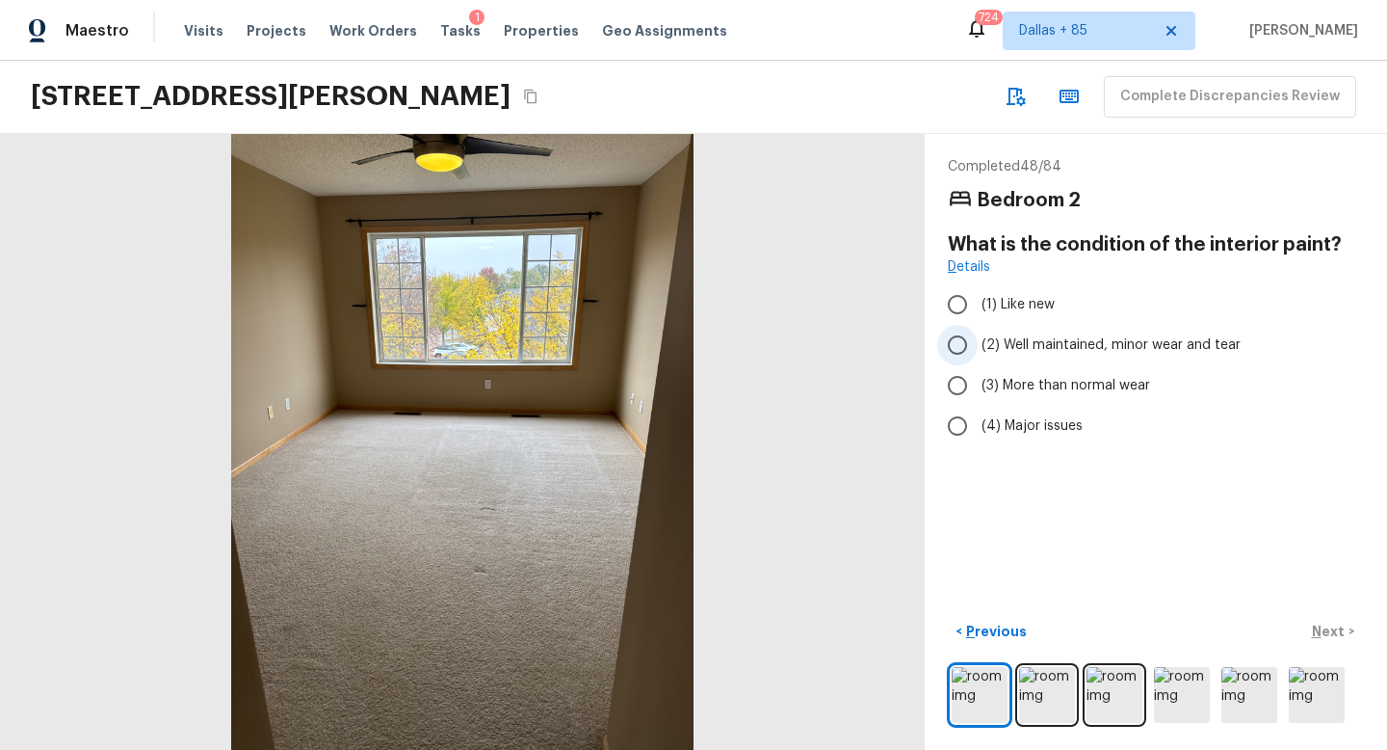
click at [1097, 339] on span "(2) Well maintained, minor wear and tear" at bounding box center [1111, 344] width 259 height 19
click at [978, 339] on input "(2) Well maintained, minor wear and tear" at bounding box center [957, 345] width 40 height 40
radio input "true"
click at [1335, 622] on p "Next" at bounding box center [1330, 630] width 37 height 19
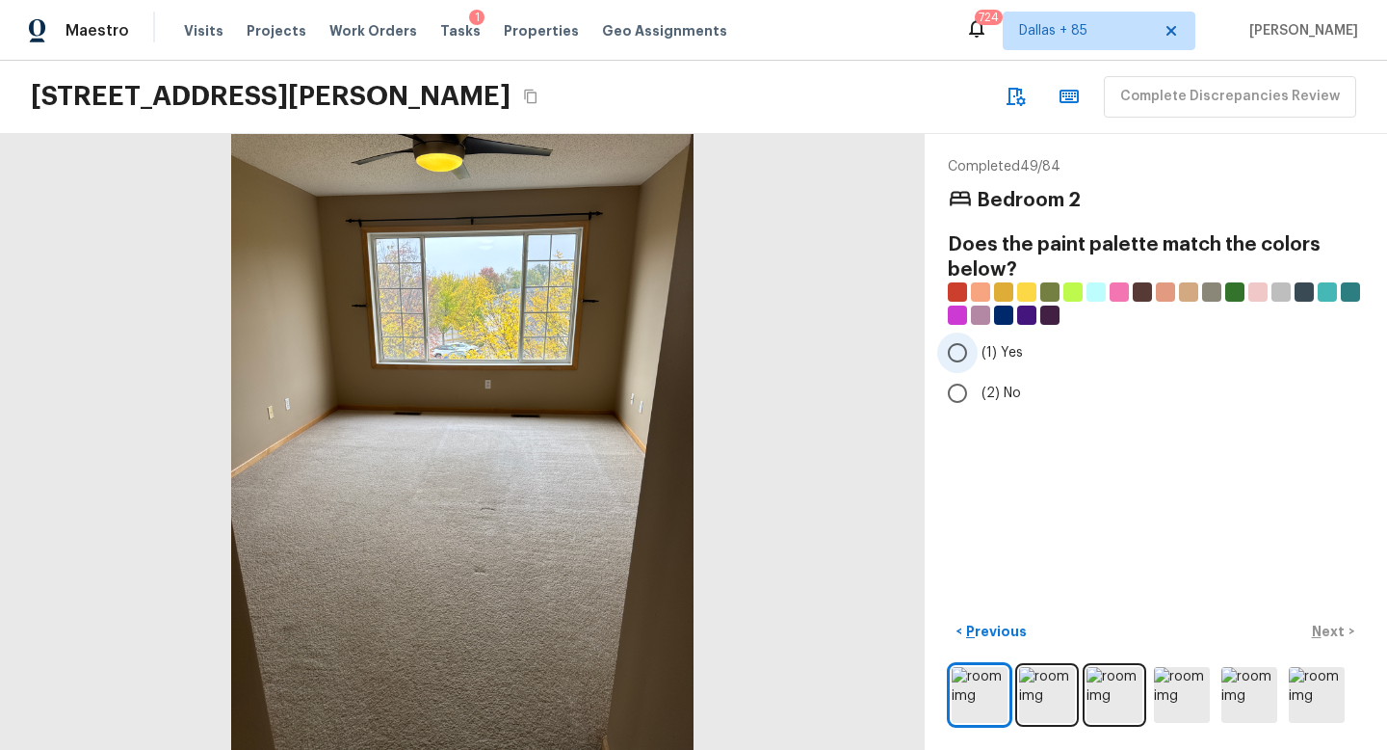
click at [962, 350] on input "(1) Yes" at bounding box center [957, 352] width 40 height 40
radio input "true"
click at [1331, 620] on button "Next >" at bounding box center [1334, 632] width 62 height 32
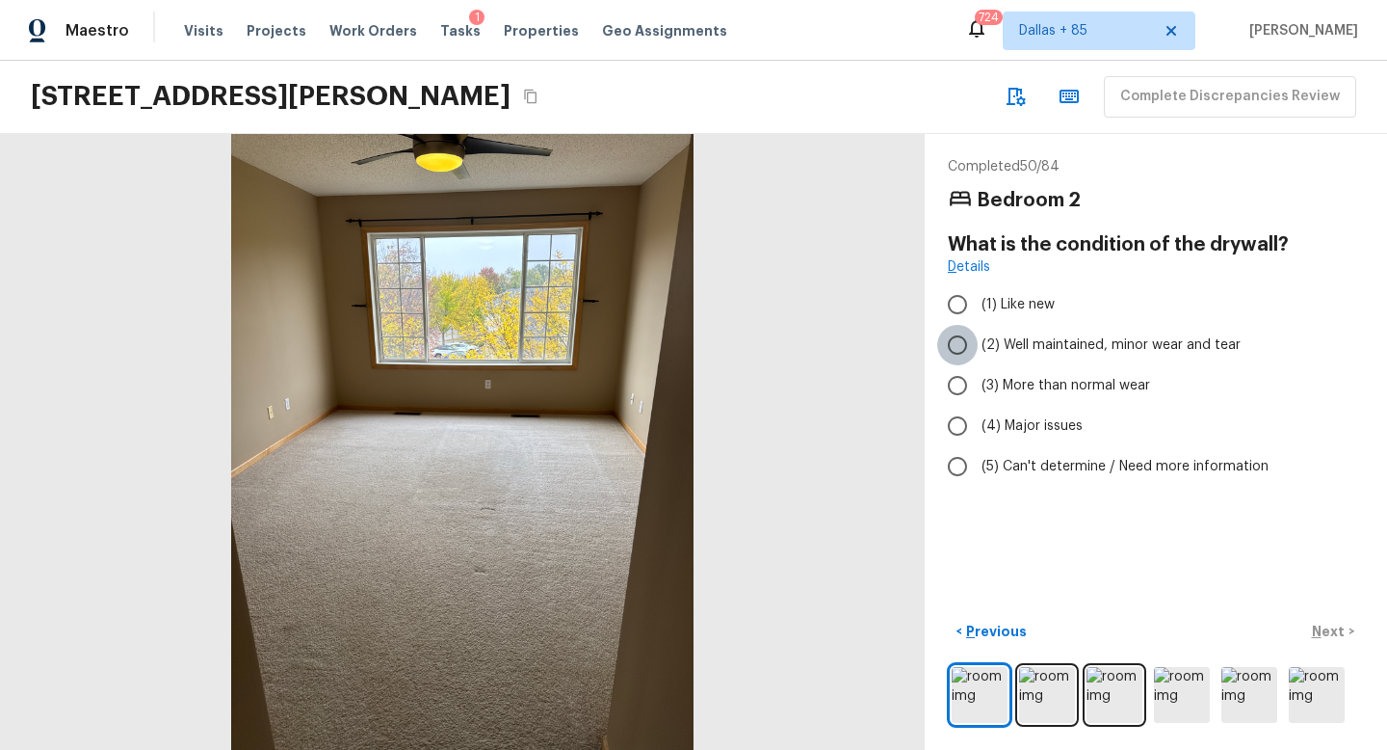
click at [962, 344] on input "(2) Well maintained, minor wear and tear" at bounding box center [957, 345] width 40 height 40
radio input "true"
click at [1327, 630] on p "Next" at bounding box center [1330, 630] width 37 height 19
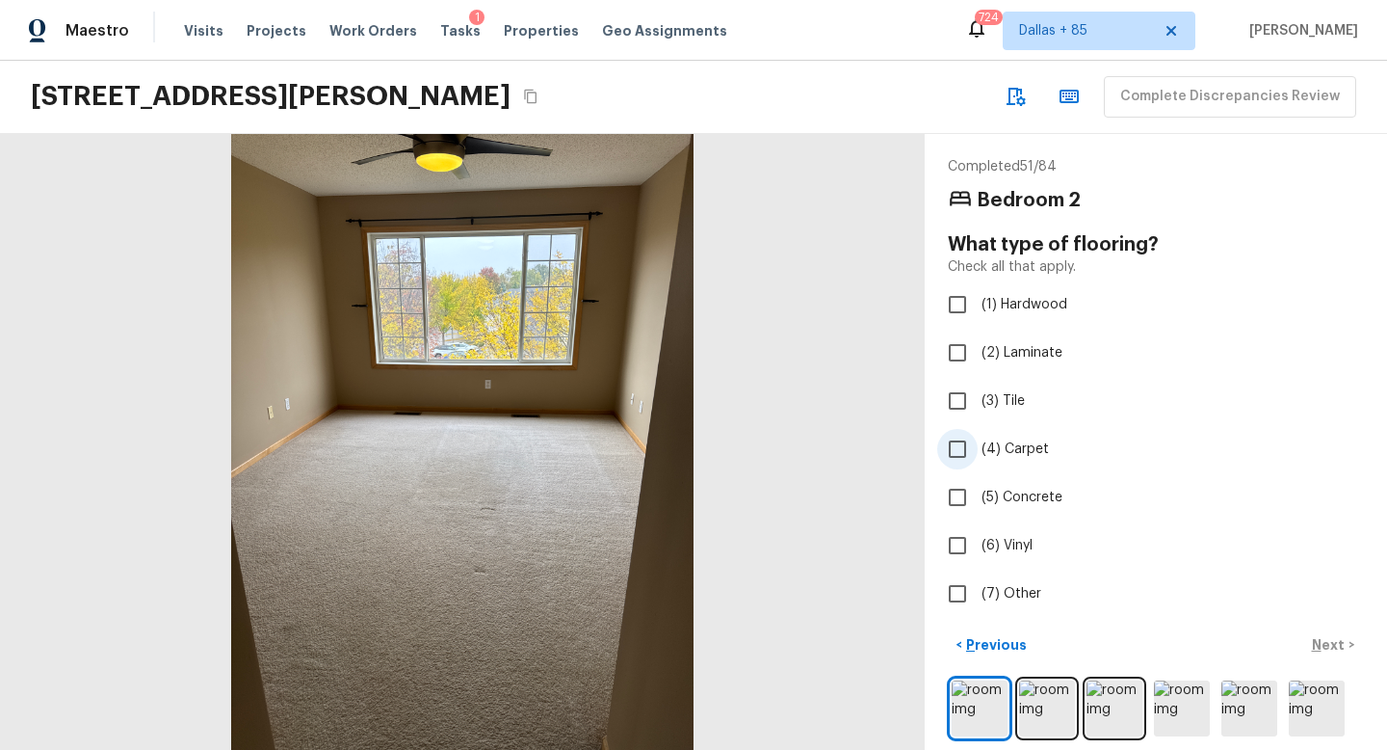
click at [962, 455] on input "(4) Carpet" at bounding box center [957, 449] width 40 height 40
checkbox input "true"
click at [1329, 646] on p "Next" at bounding box center [1330, 644] width 37 height 19
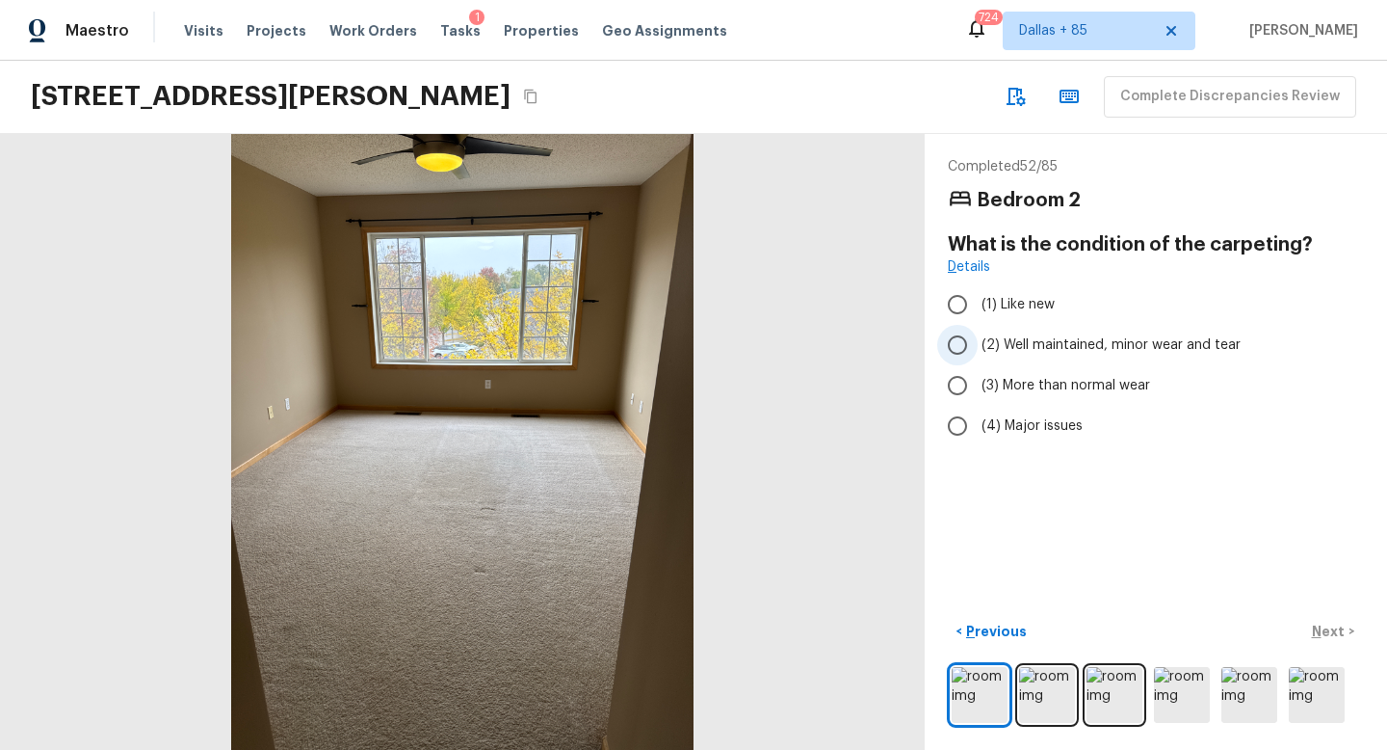
click at [966, 337] on input "(2) Well maintained, minor wear and tear" at bounding box center [957, 345] width 40 height 40
radio input "true"
click at [1333, 630] on p "Next" at bounding box center [1330, 630] width 37 height 19
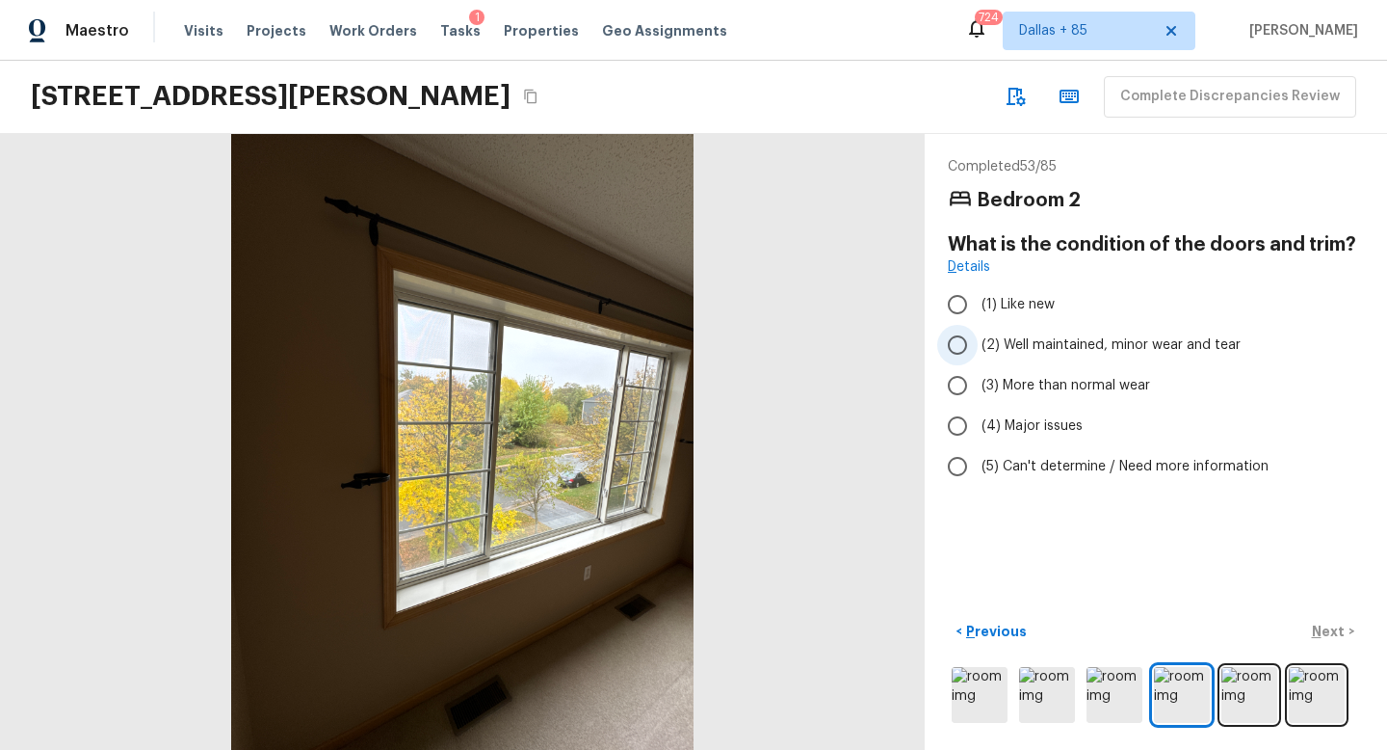
click at [1020, 335] on span "(2) Well maintained, minor wear and tear" at bounding box center [1111, 344] width 259 height 19
click at [978, 335] on input "(2) Well maintained, minor wear and tear" at bounding box center [957, 345] width 40 height 40
radio input "true"
click at [1330, 629] on p "Next" at bounding box center [1330, 630] width 37 height 19
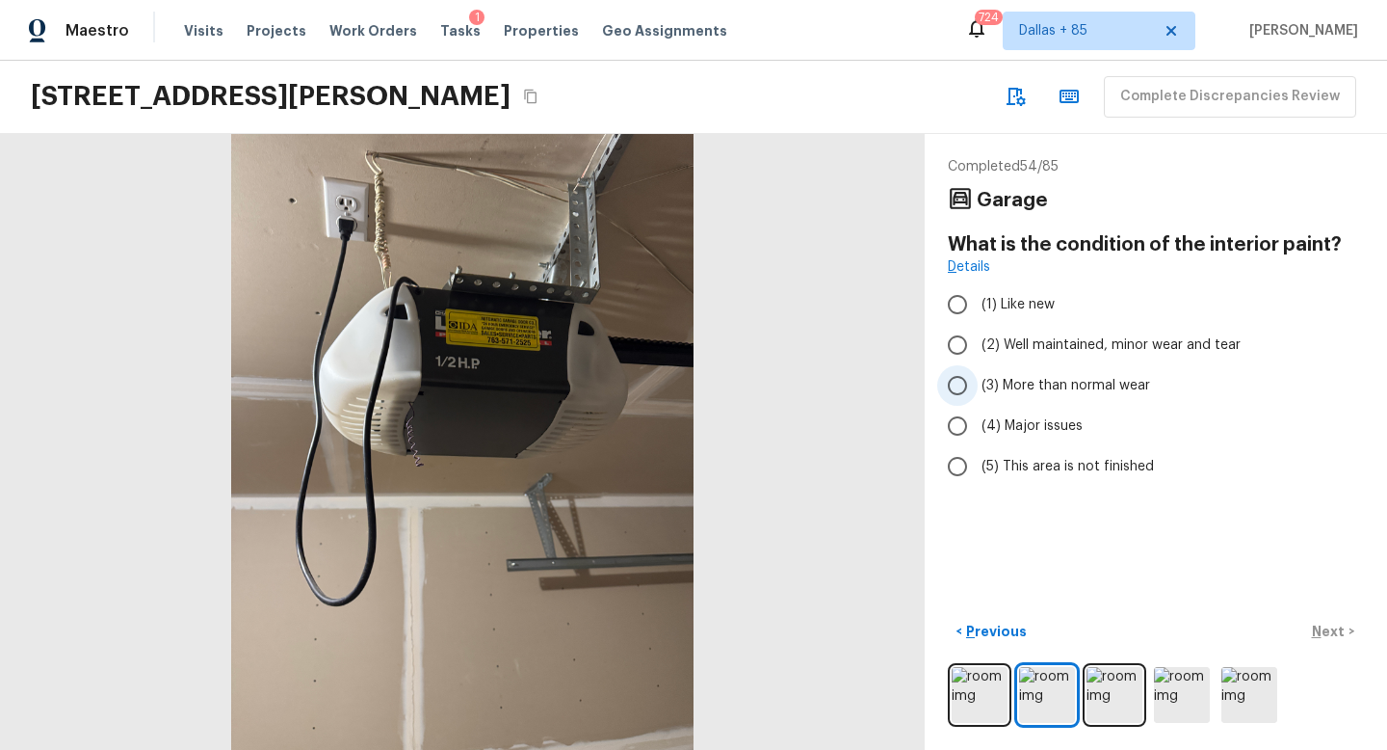
click at [997, 379] on span "(3) More than normal wear" at bounding box center [1066, 385] width 169 height 19
click at [978, 379] on input "(3) More than normal wear" at bounding box center [957, 385] width 40 height 40
radio input "true"
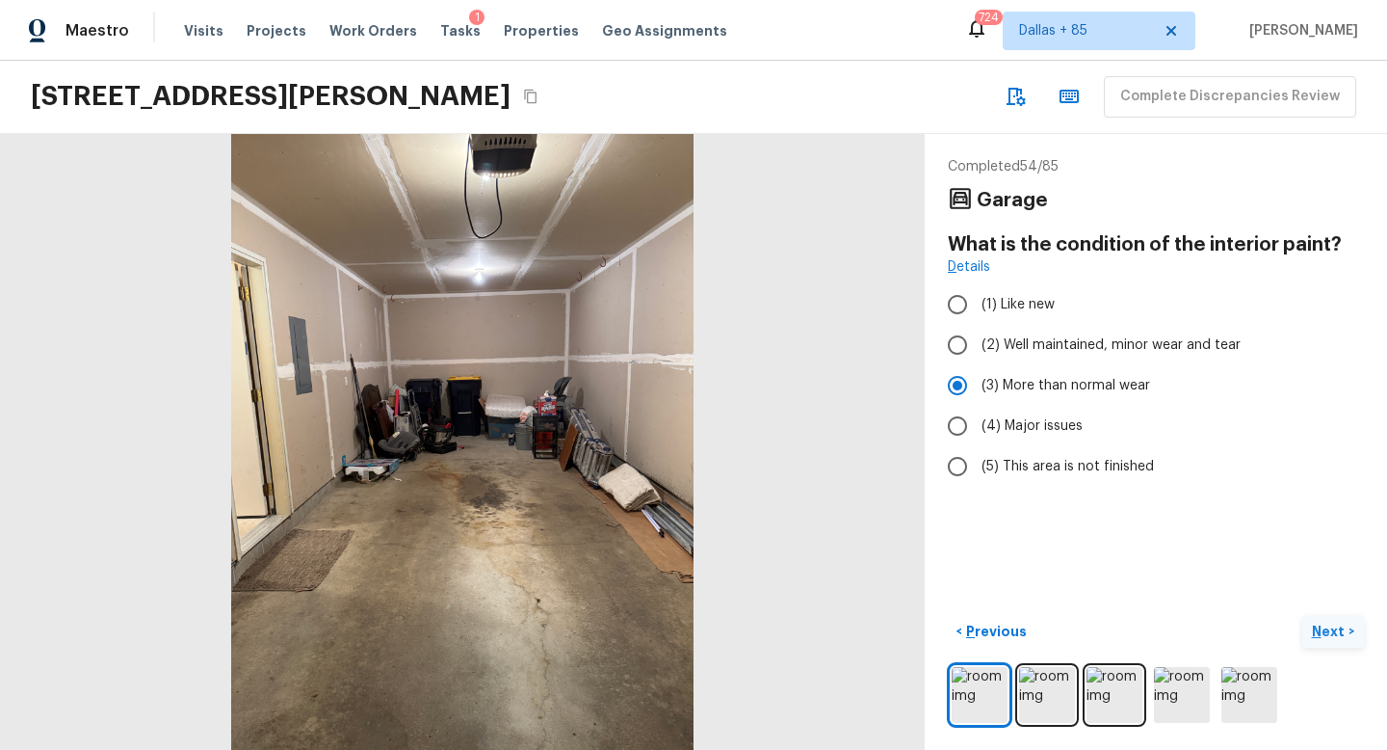
click at [1325, 624] on p "Next" at bounding box center [1330, 630] width 37 height 19
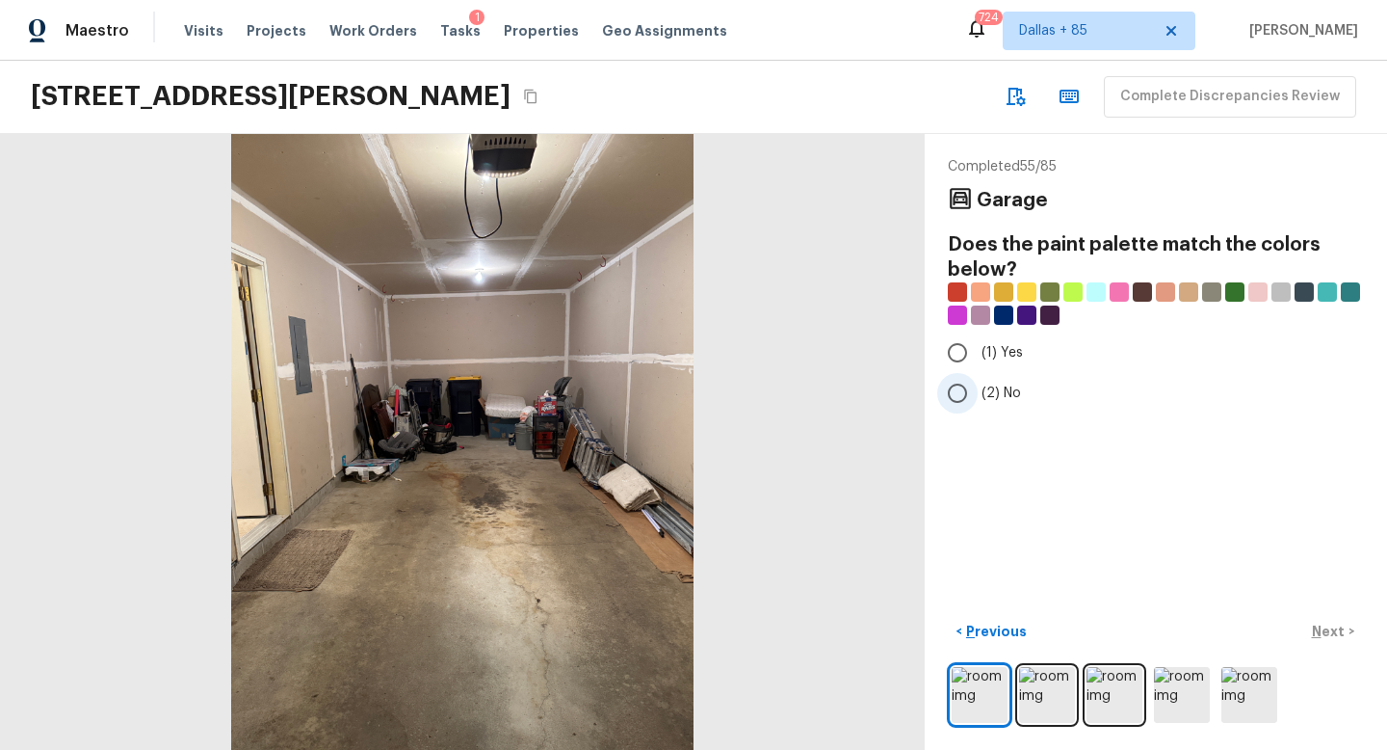
click at [967, 382] on input "(2) No" at bounding box center [957, 393] width 40 height 40
radio input "true"
click at [1326, 622] on p "Next" at bounding box center [1330, 630] width 37 height 19
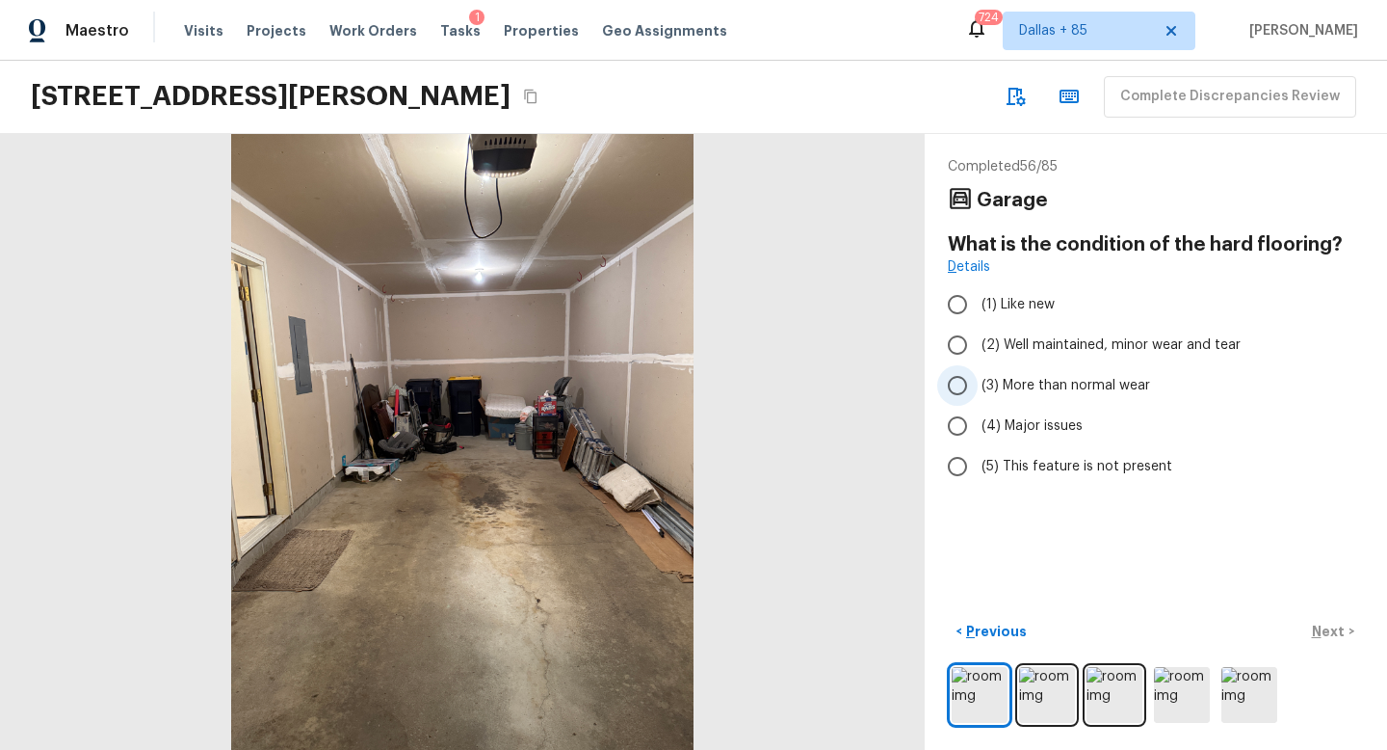
click at [1031, 382] on span "(3) More than normal wear" at bounding box center [1066, 385] width 169 height 19
click at [978, 382] on input "(3) More than normal wear" at bounding box center [957, 385] width 40 height 40
radio input "true"
click at [1327, 635] on p "Next" at bounding box center [1330, 630] width 37 height 19
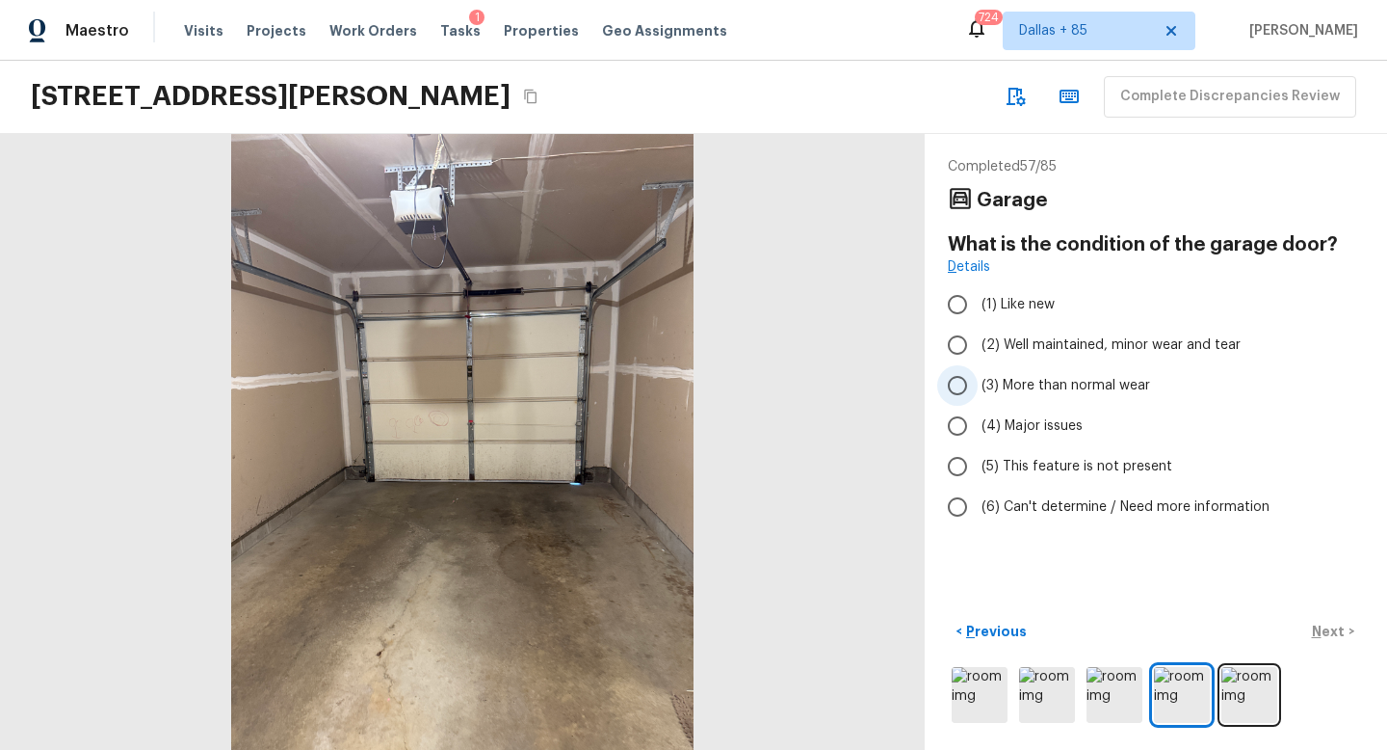
click at [1012, 385] on span "(3) More than normal wear" at bounding box center [1066, 385] width 169 height 19
click at [978, 385] on input "(3) More than normal wear" at bounding box center [957, 385] width 40 height 40
radio input "true"
click at [1329, 623] on p "Next" at bounding box center [1330, 630] width 37 height 19
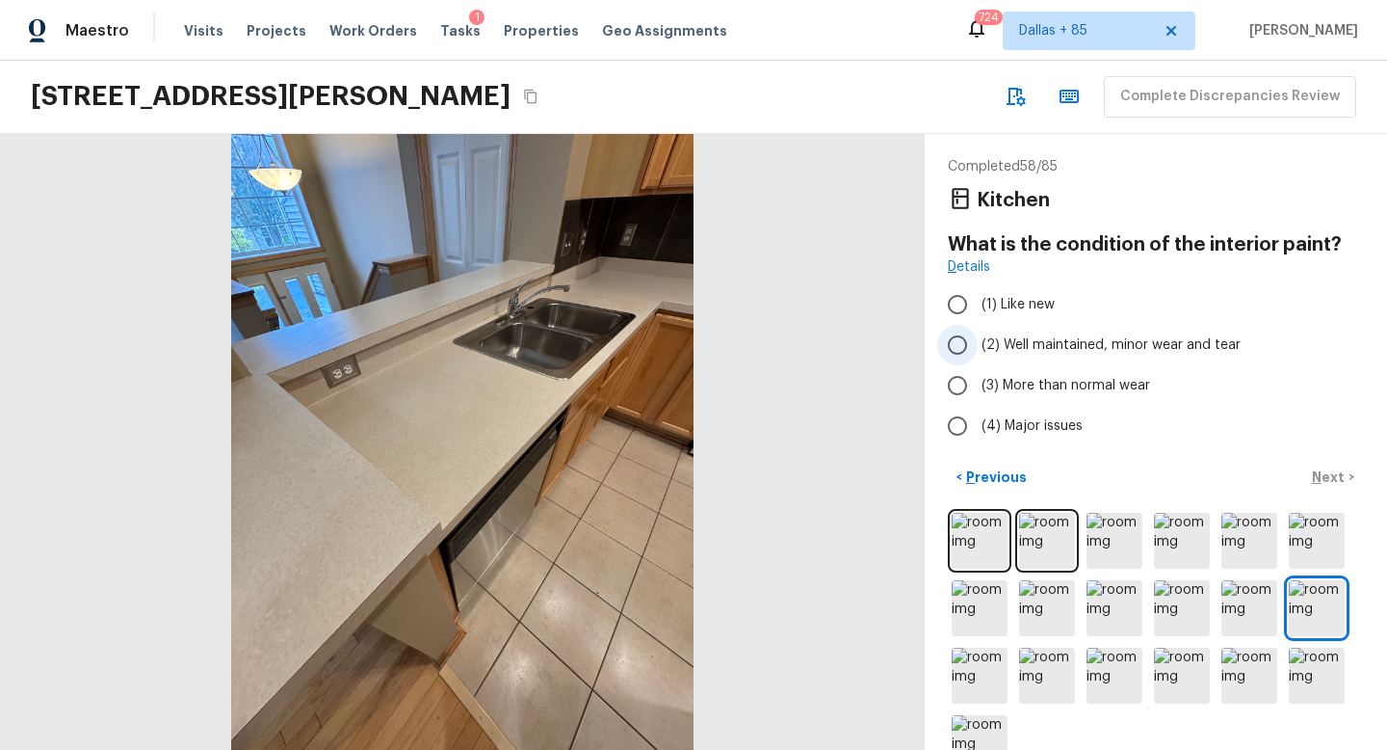
click at [1087, 352] on span "(2) Well maintained, minor wear and tear" at bounding box center [1111, 344] width 259 height 19
click at [978, 352] on input "(2) Well maintained, minor wear and tear" at bounding box center [957, 345] width 40 height 40
radio input "true"
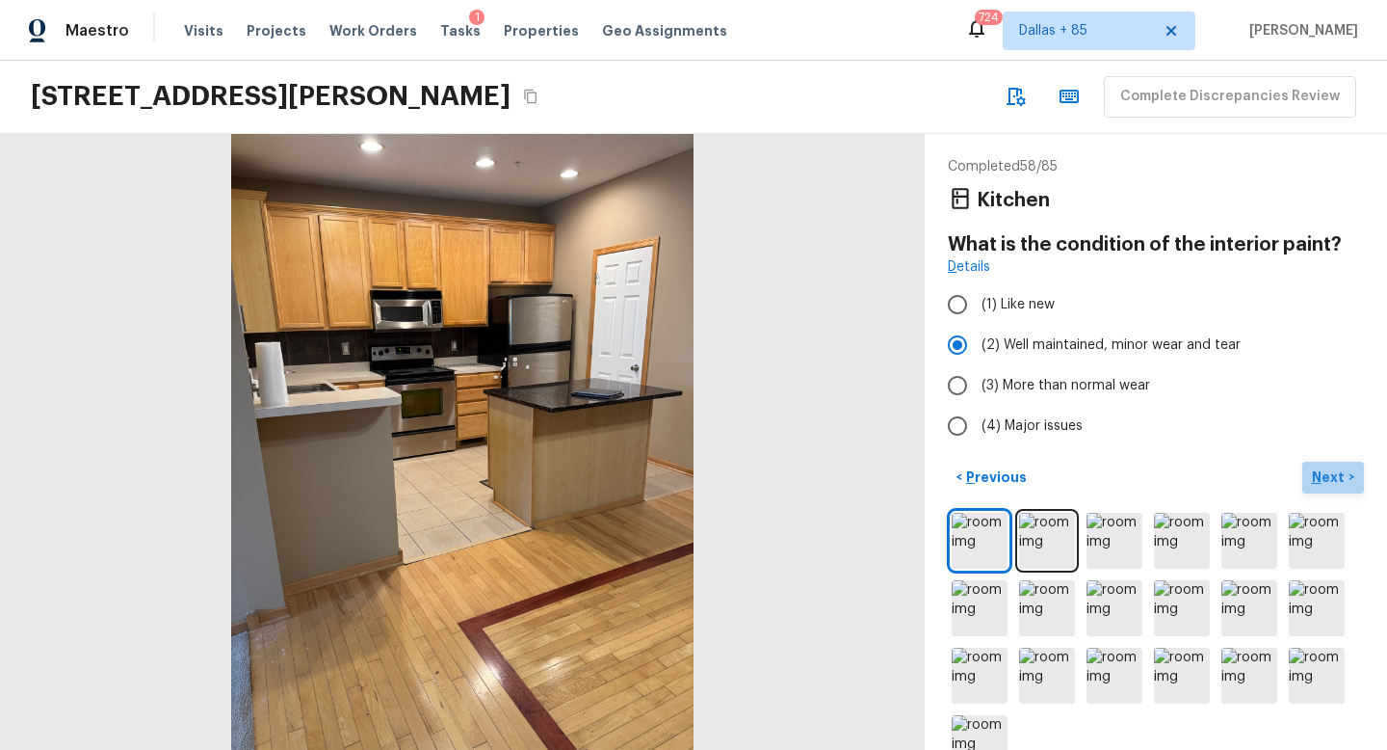
click at [1325, 465] on button "Next >" at bounding box center [1334, 477] width 62 height 32
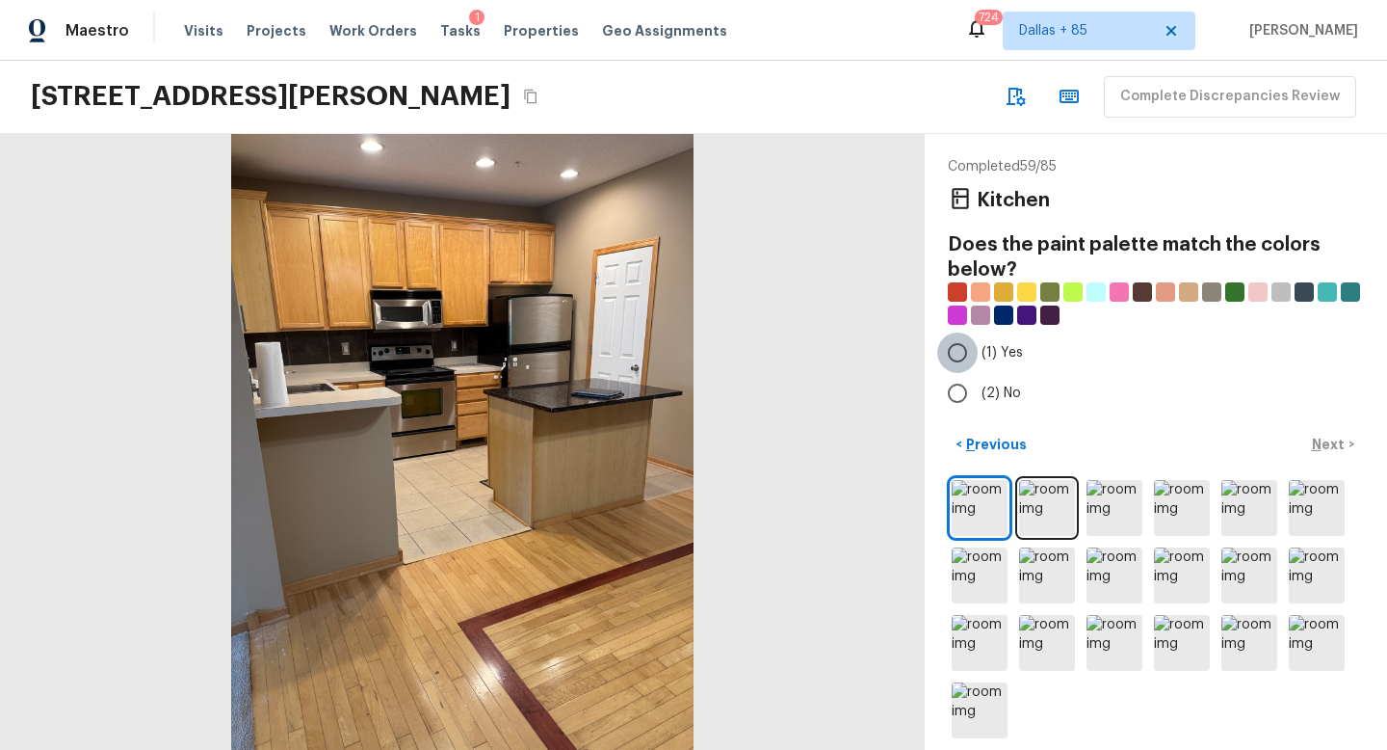
click at [964, 354] on input "(1) Yes" at bounding box center [957, 352] width 40 height 40
radio input "true"
click at [1340, 435] on p "Next" at bounding box center [1330, 444] width 37 height 19
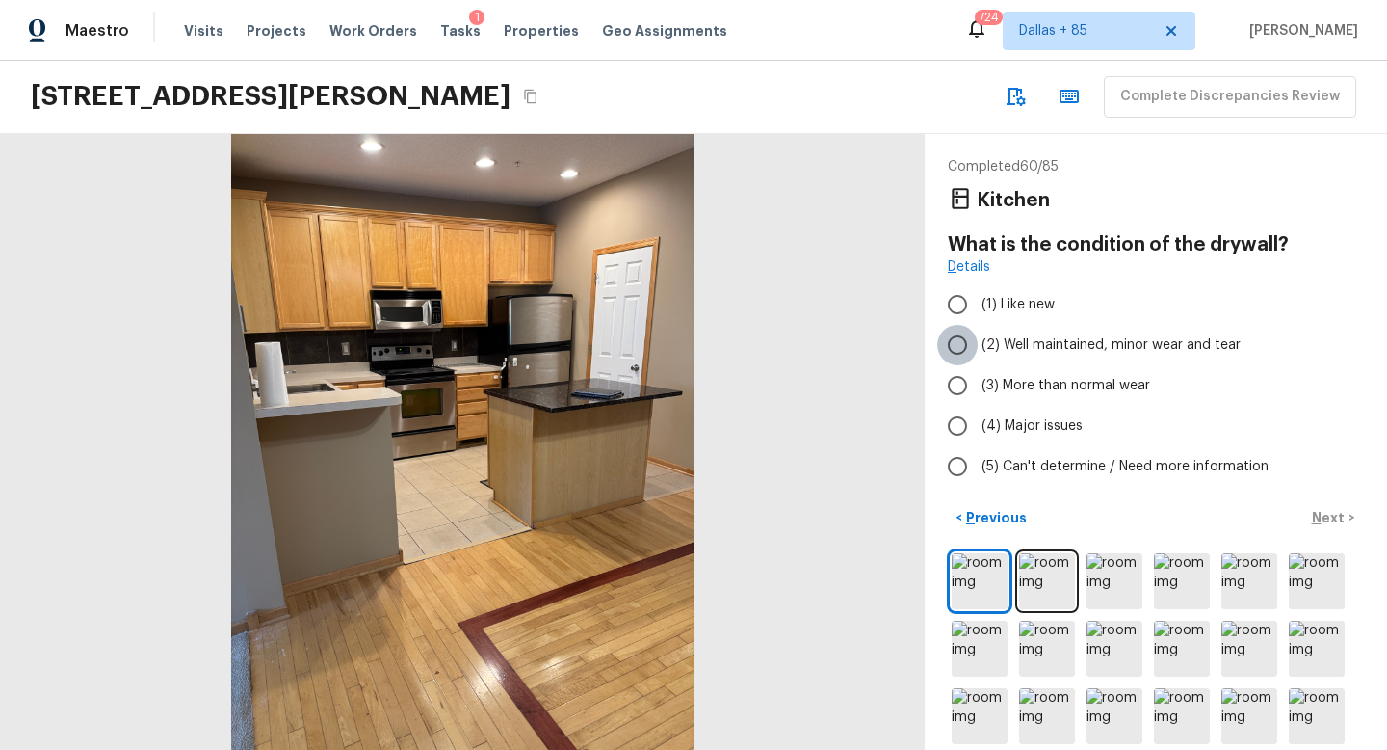
click at [956, 350] on input "(2) Well maintained, minor wear and tear" at bounding box center [957, 345] width 40 height 40
radio input "true"
click at [1308, 510] on button "Next >" at bounding box center [1334, 518] width 62 height 32
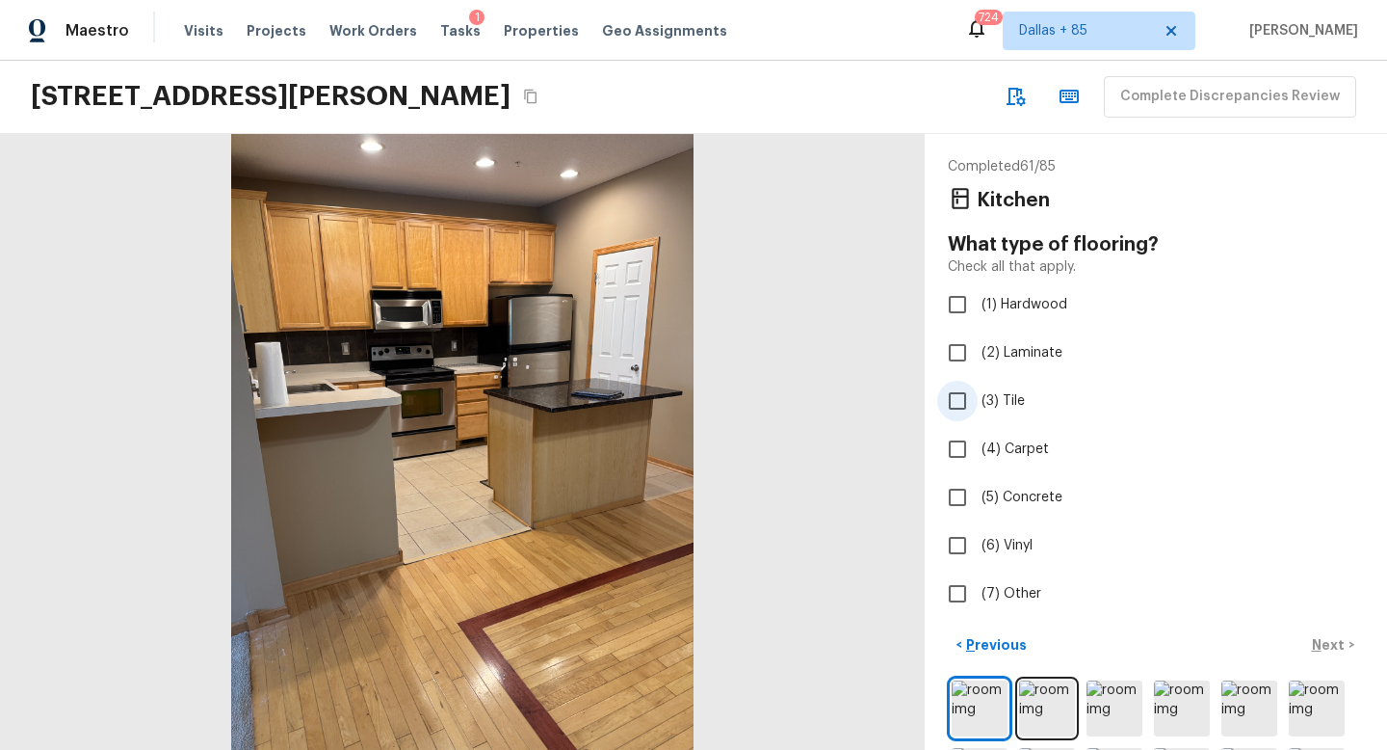
click at [946, 403] on input "(3) Tile" at bounding box center [957, 401] width 40 height 40
checkbox input "true"
click at [1323, 646] on p "Next" at bounding box center [1330, 644] width 37 height 19
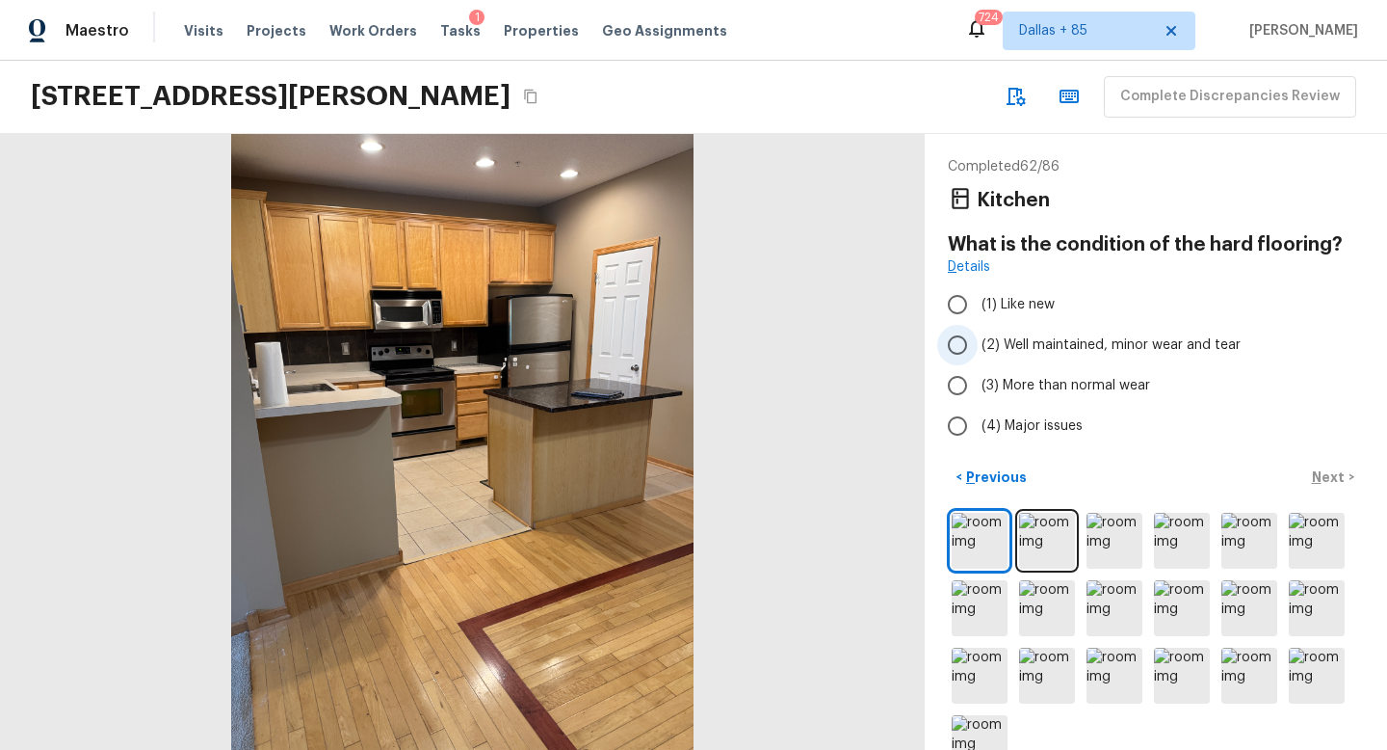
click at [992, 343] on span "(2) Well maintained, minor wear and tear" at bounding box center [1111, 344] width 259 height 19
click at [978, 343] on input "(2) Well maintained, minor wear and tear" at bounding box center [957, 345] width 40 height 40
radio input "true"
click at [1329, 474] on p "Next" at bounding box center [1330, 476] width 37 height 19
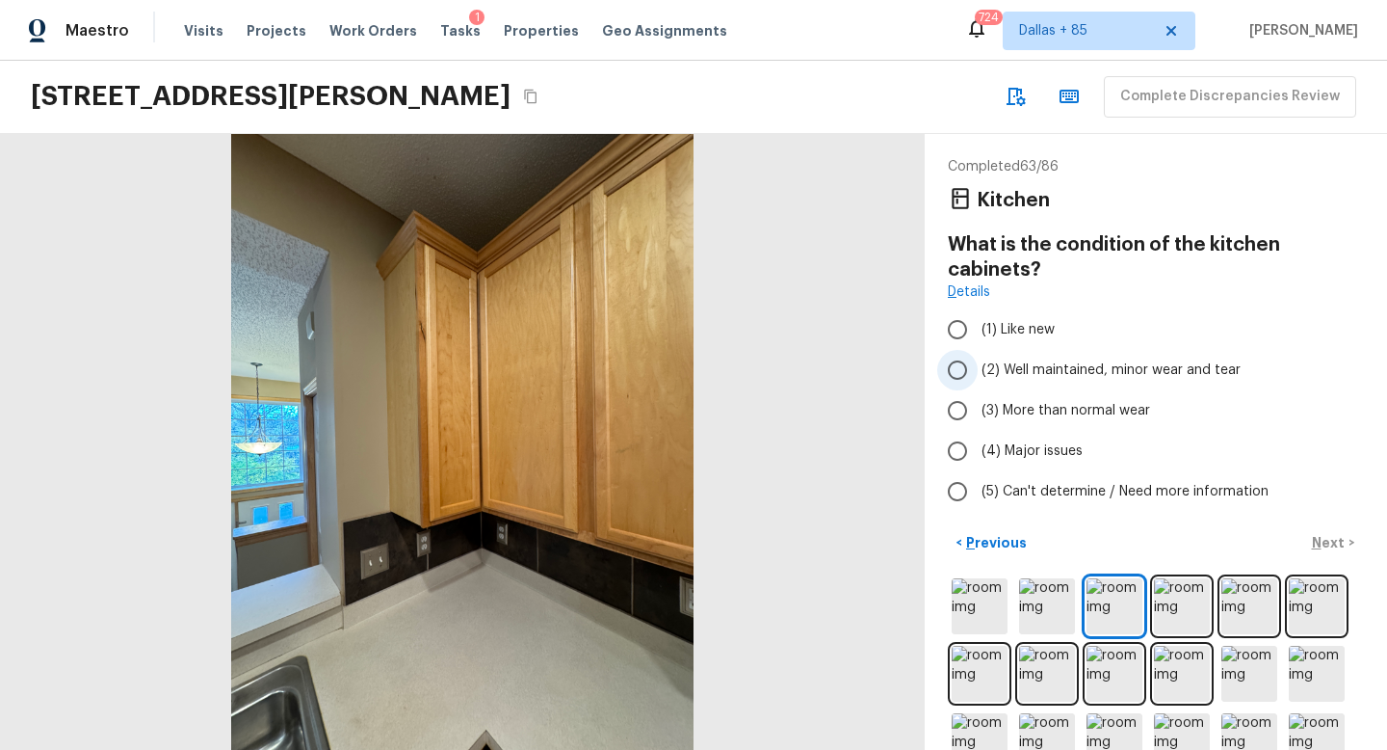
click at [1004, 372] on span "(2) Well maintained, minor wear and tear" at bounding box center [1111, 369] width 259 height 19
click at [978, 372] on input "(2) Well maintained, minor wear and tear" at bounding box center [957, 370] width 40 height 40
radio input "true"
click at [1327, 543] on div "< Previous Next >" at bounding box center [1156, 543] width 416 height 32
click at [1323, 540] on p "Next" at bounding box center [1330, 542] width 37 height 19
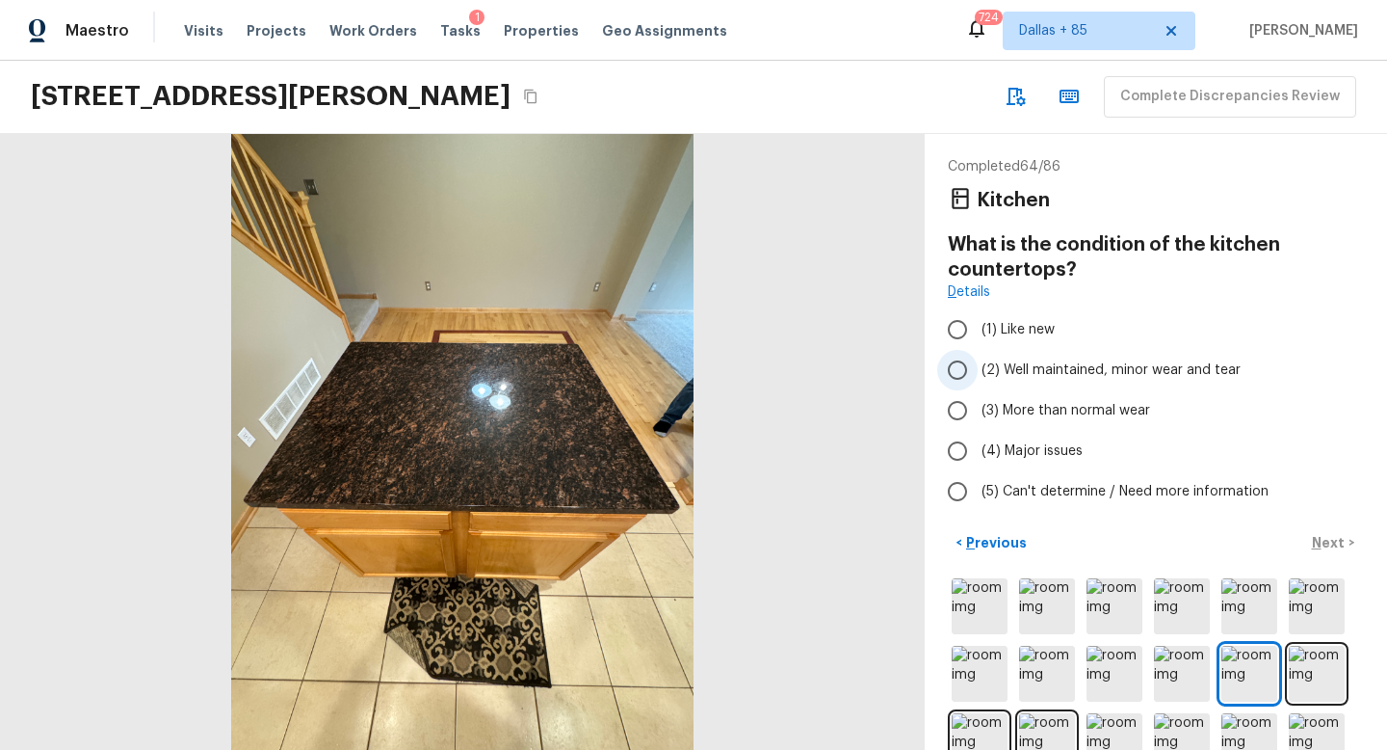
click at [946, 357] on input "(2) Well maintained, minor wear and tear" at bounding box center [957, 370] width 40 height 40
radio input "true"
click at [1334, 539] on p "Next" at bounding box center [1330, 542] width 37 height 19
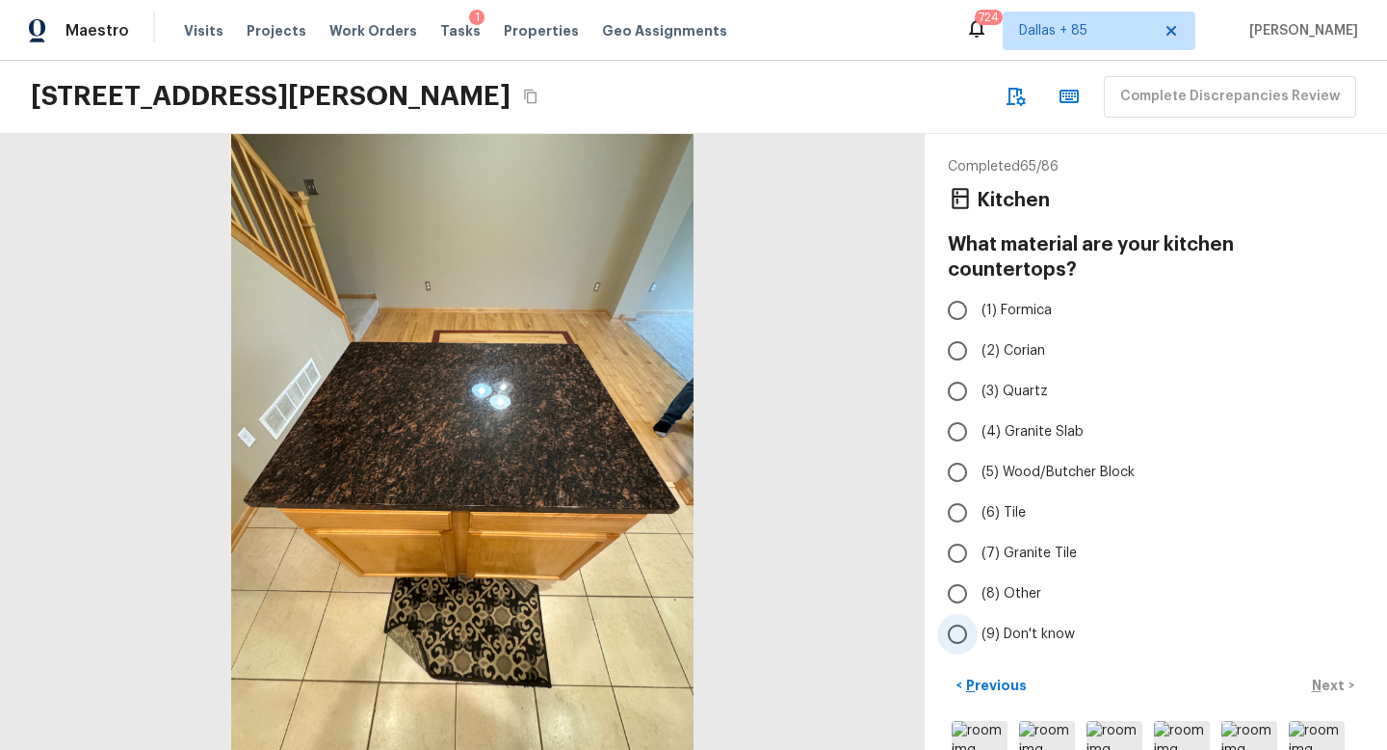
click at [955, 614] on input "(9) Don't know" at bounding box center [957, 634] width 40 height 40
radio input "true"
click at [984, 422] on span "(4) Granite Slab" at bounding box center [1033, 431] width 102 height 19
click at [978, 411] on input "(4) Granite Slab" at bounding box center [957, 431] width 40 height 40
radio input "true"
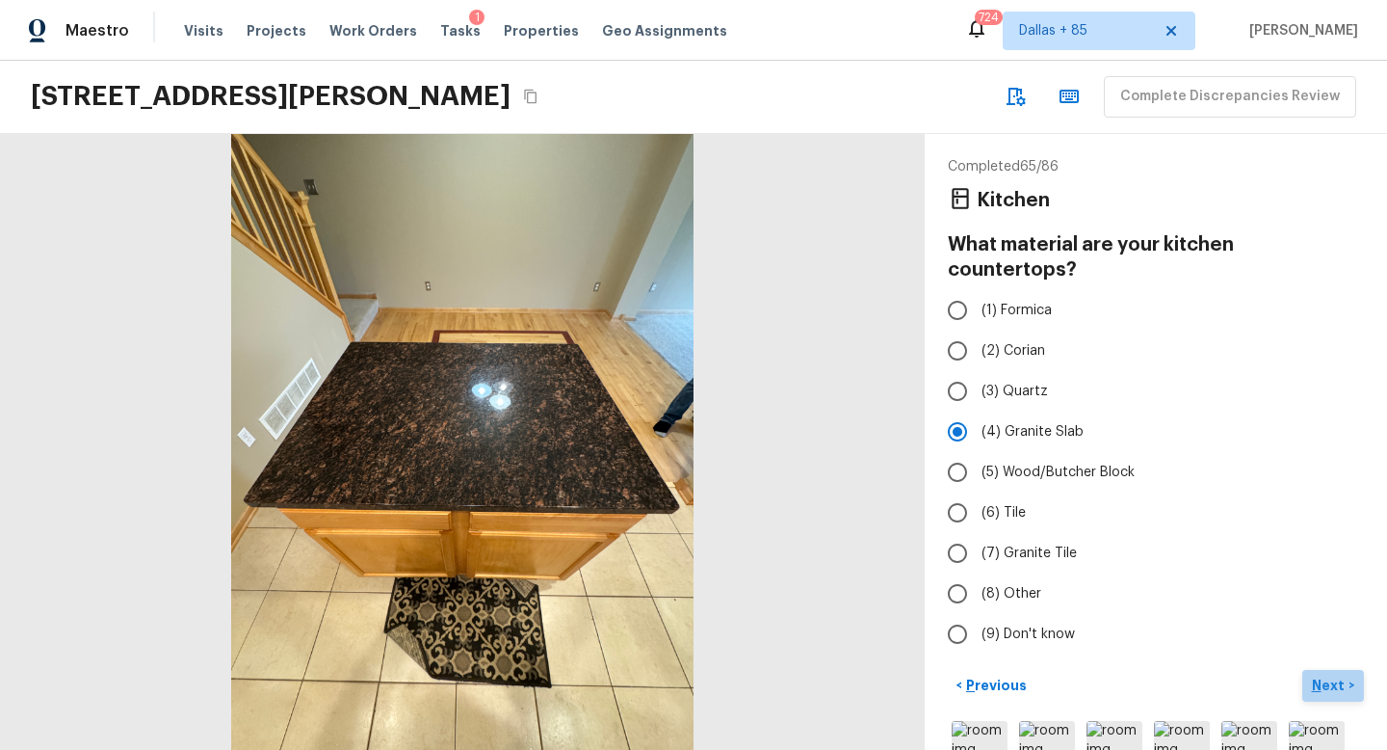
click at [1328, 675] on p "Next" at bounding box center [1330, 684] width 37 height 19
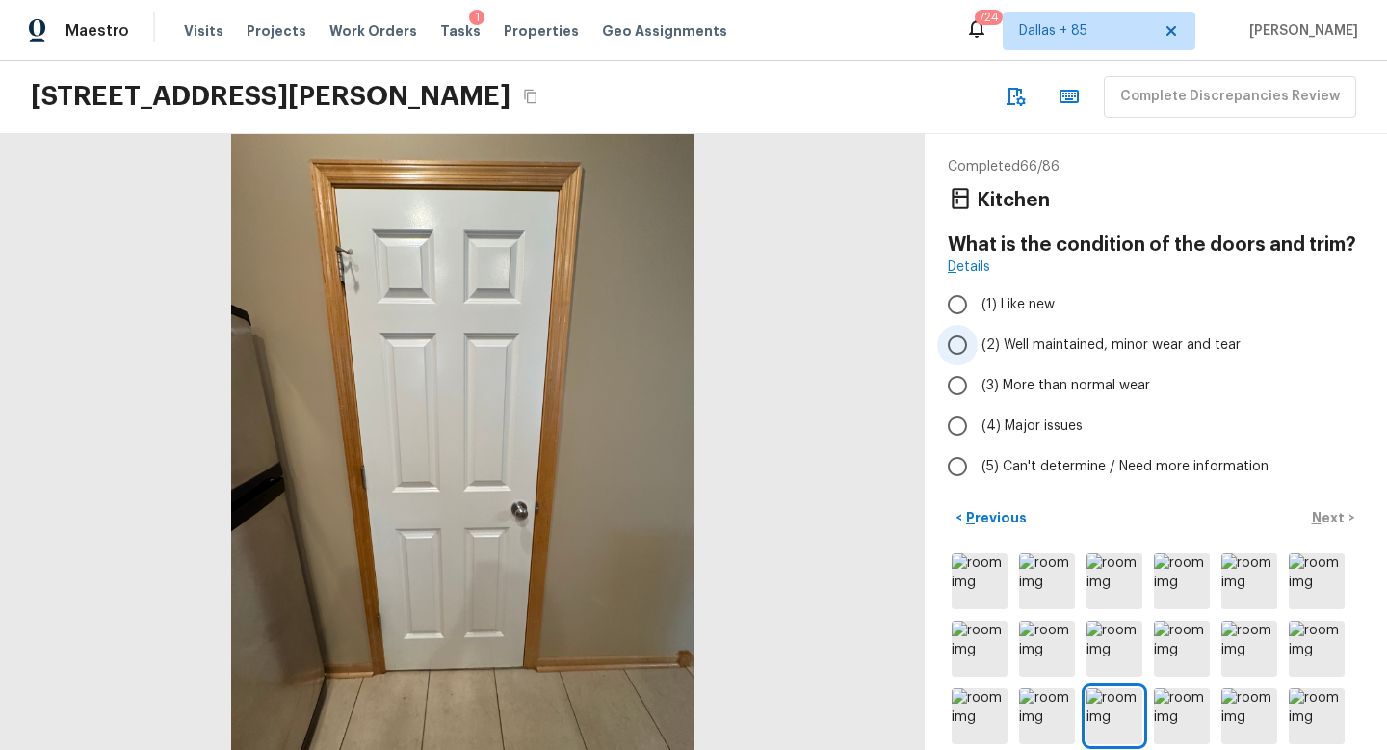
click at [1003, 333] on label "(2) Well maintained, minor wear and tear" at bounding box center [1142, 345] width 411 height 40
click at [978, 333] on input "(2) Well maintained, minor wear and tear" at bounding box center [957, 345] width 40 height 40
radio input "true"
click at [1329, 522] on p "Next" at bounding box center [1330, 517] width 37 height 19
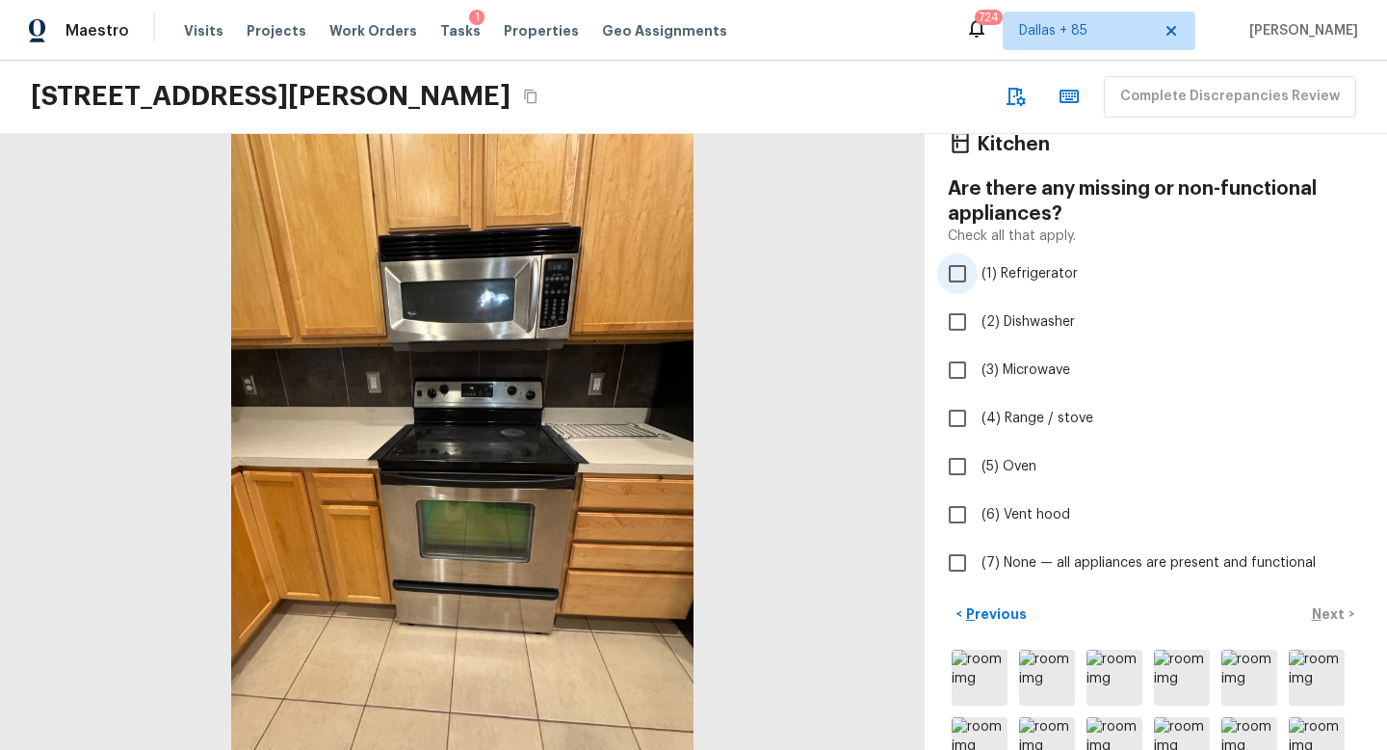
scroll to position [73, 0]
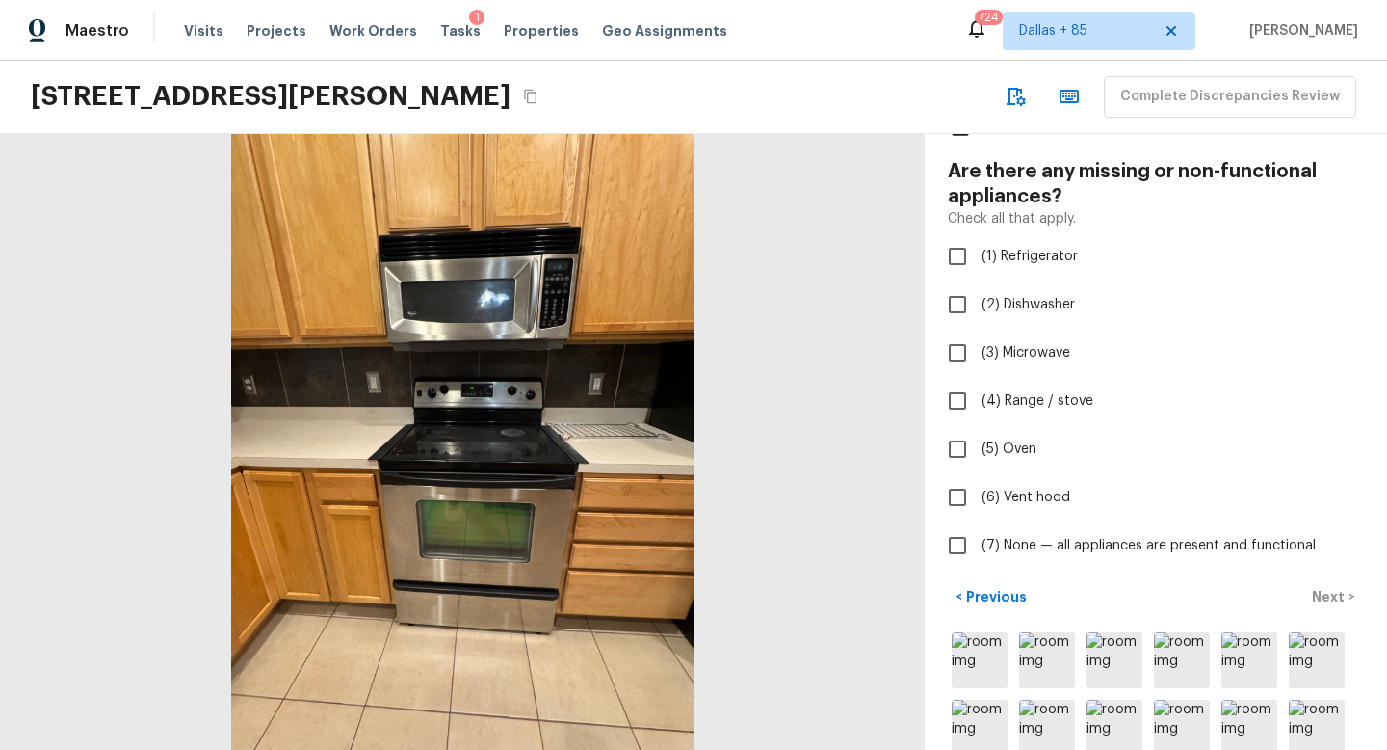
click at [539, 93] on icon "Copy Address" at bounding box center [530, 96] width 15 height 15
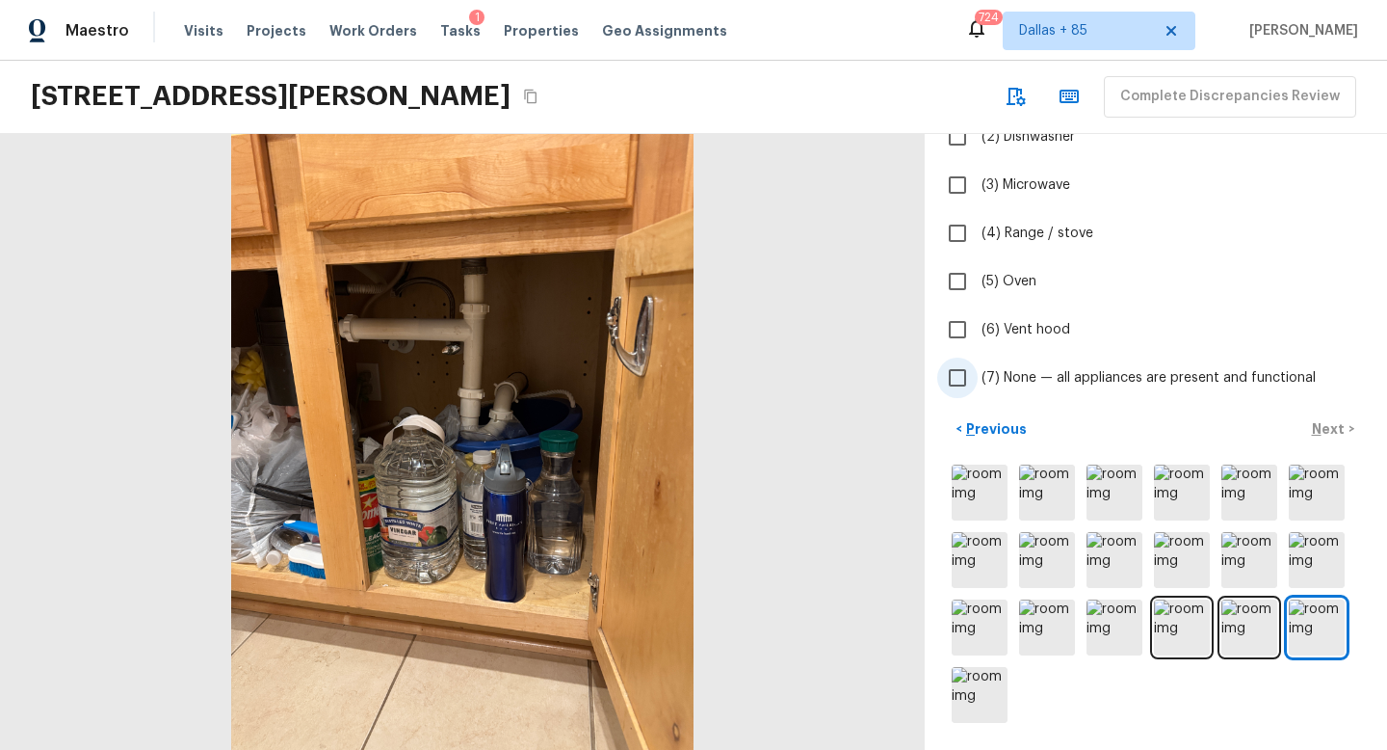
click at [1051, 368] on span "(7) None — all appliances are present and functional" at bounding box center [1149, 377] width 334 height 19
click at [978, 368] on input "(7) None — all appliances are present and functional" at bounding box center [957, 377] width 40 height 40
checkbox input "true"
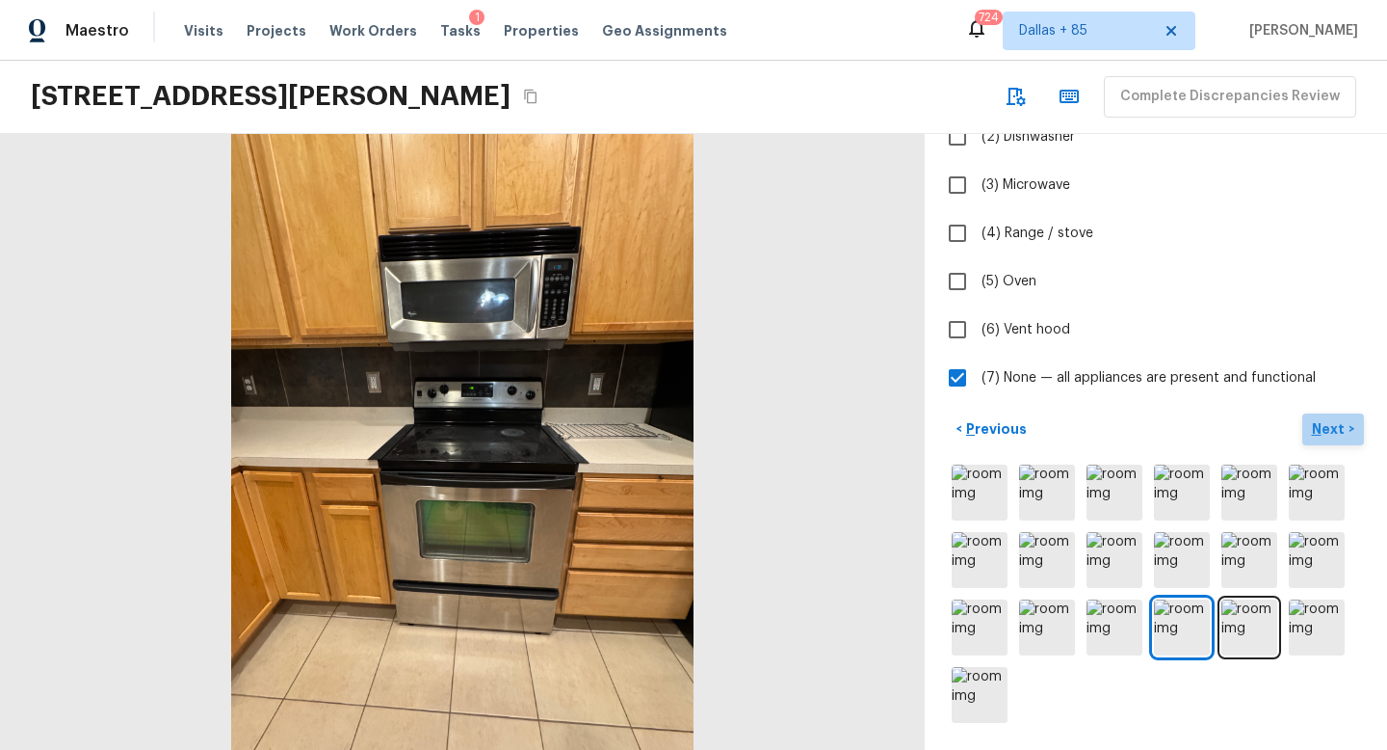
click at [1331, 423] on p "Next" at bounding box center [1330, 428] width 37 height 19
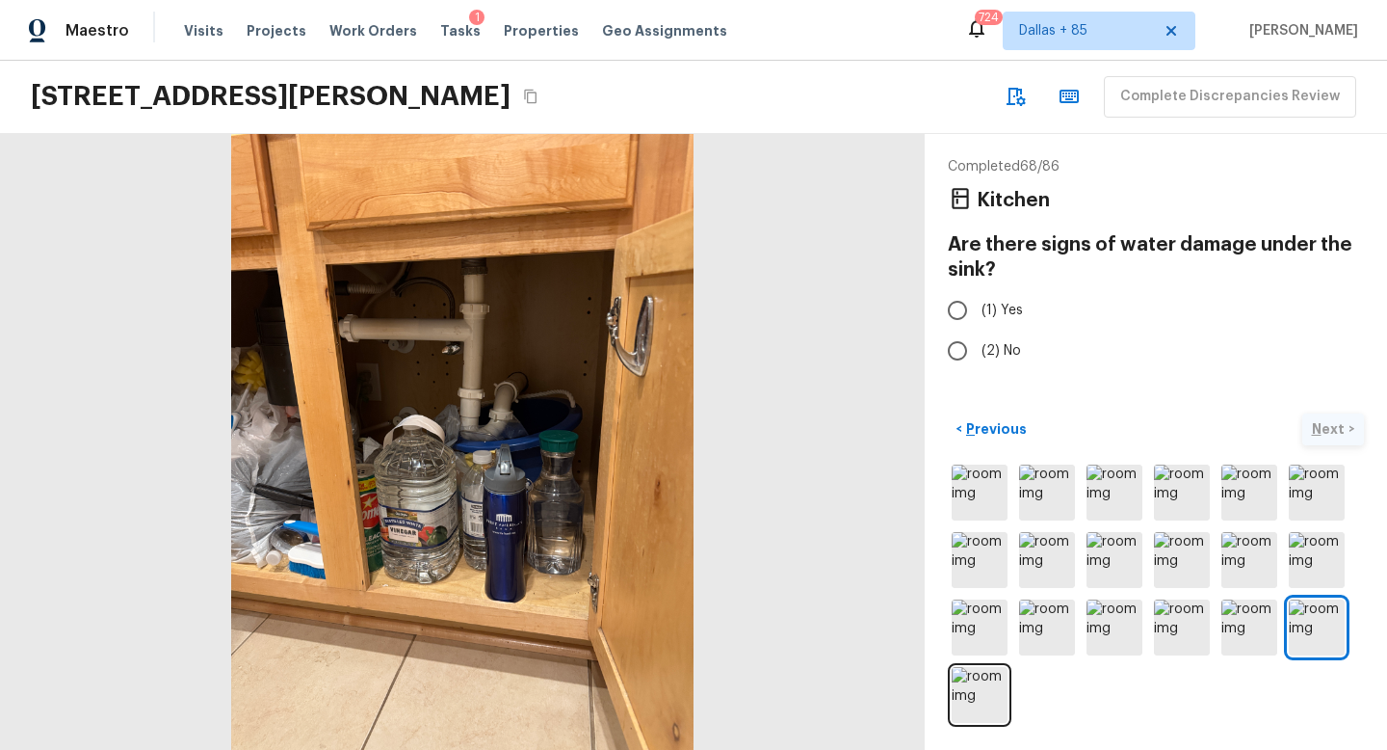
scroll to position [0, 0]
click at [962, 349] on input "(2) No" at bounding box center [957, 350] width 40 height 40
radio input "true"
click at [1317, 420] on p "Next" at bounding box center [1330, 428] width 37 height 19
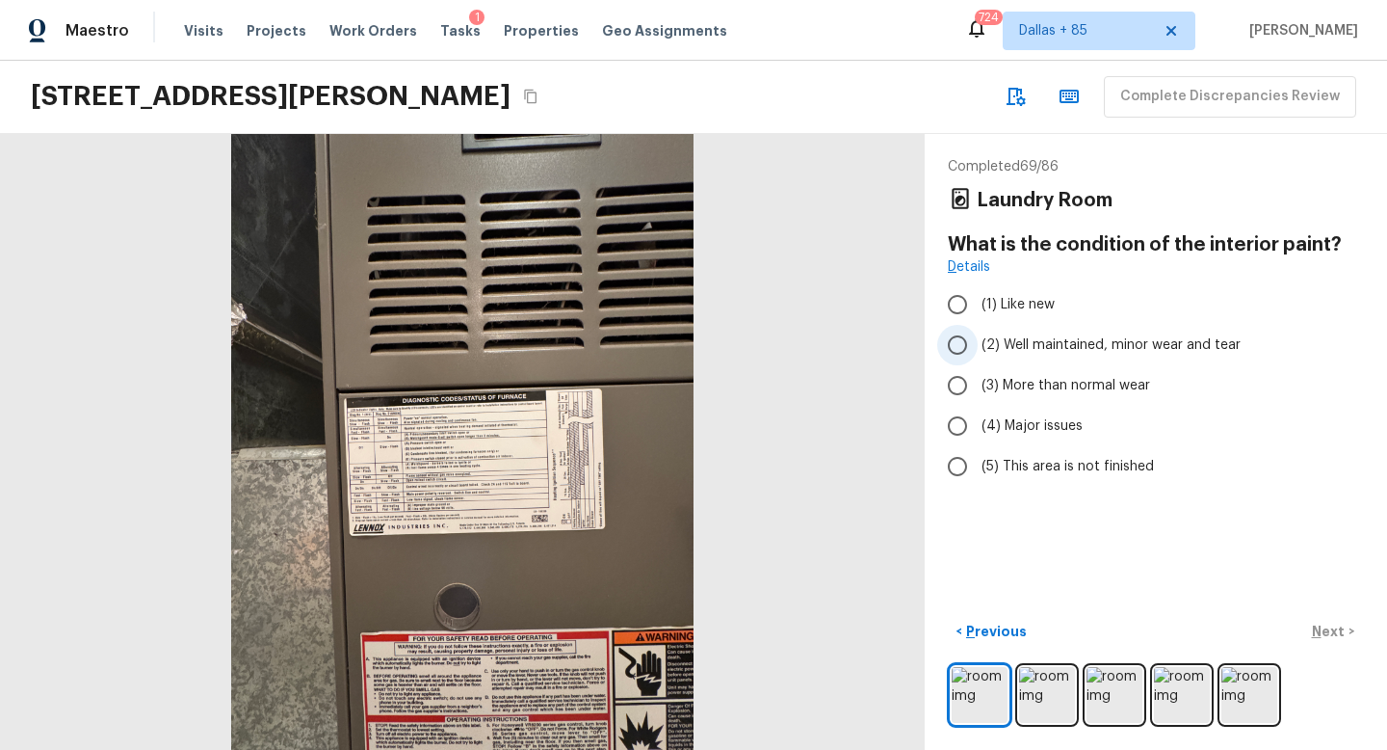
click at [1087, 337] on span "(2) Well maintained, minor wear and tear" at bounding box center [1111, 344] width 259 height 19
click at [978, 337] on input "(2) Well maintained, minor wear and tear" at bounding box center [957, 345] width 40 height 40
radio input "true"
click at [1332, 629] on p "Next" at bounding box center [1330, 630] width 37 height 19
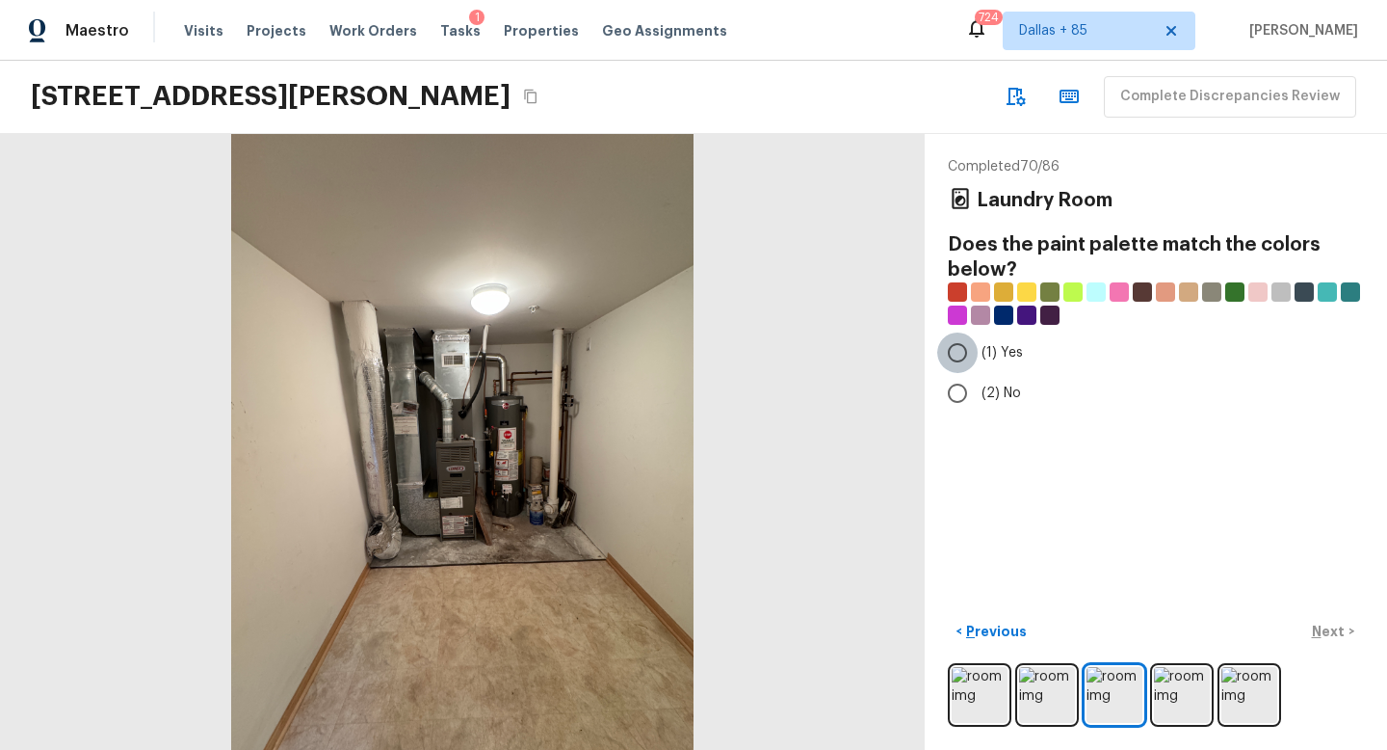
click at [974, 371] on input "(1) Yes" at bounding box center [957, 352] width 40 height 40
radio input "true"
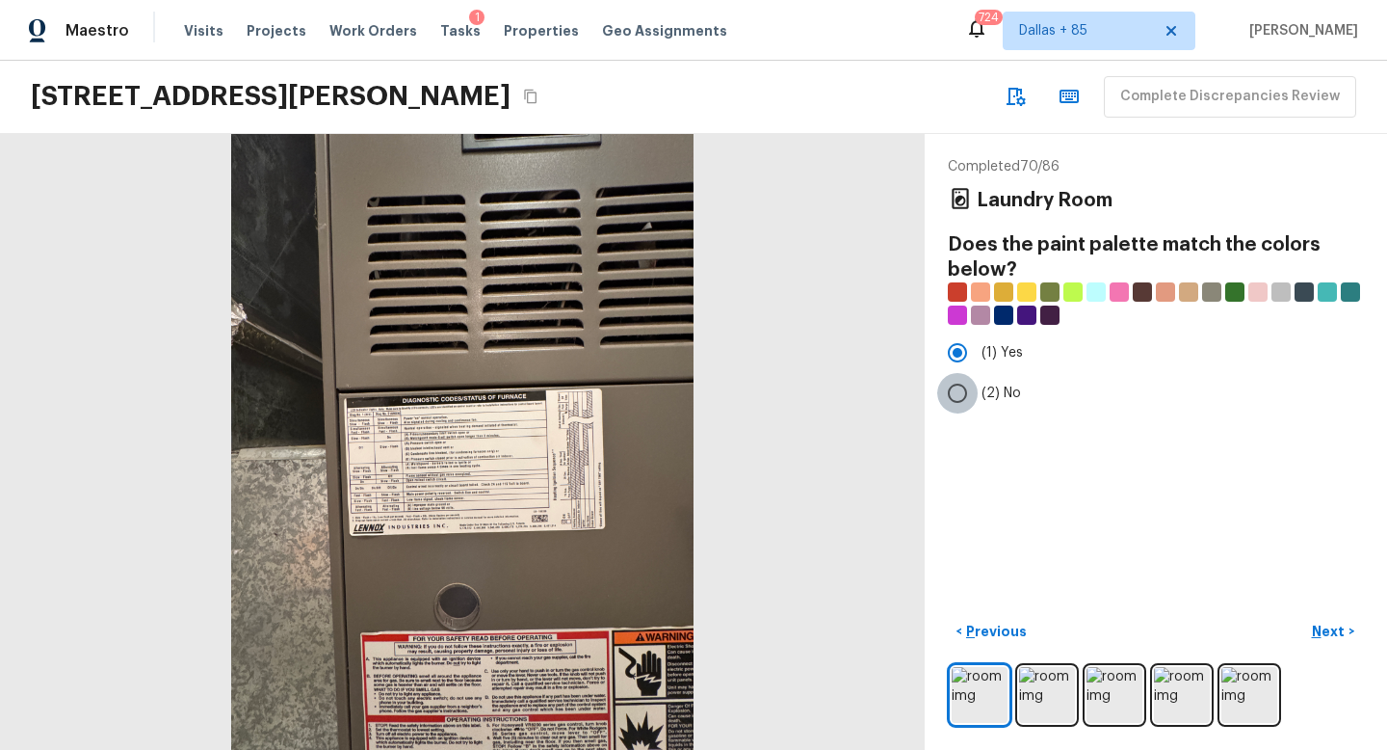
click at [970, 385] on input "(2) No" at bounding box center [957, 393] width 40 height 40
radio input "true"
click at [1332, 646] on button "Next >" at bounding box center [1334, 632] width 62 height 32
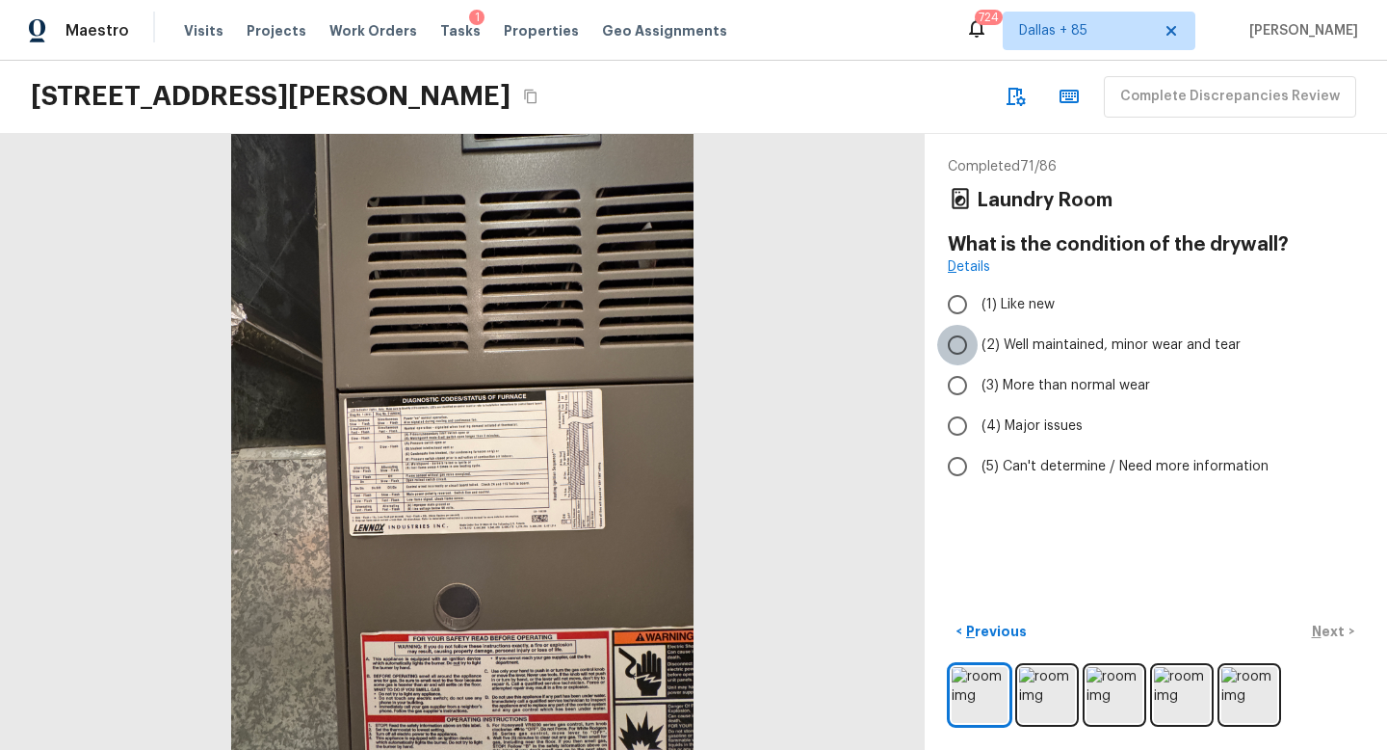
click at [972, 335] on input "(2) Well maintained, minor wear and tear" at bounding box center [957, 345] width 40 height 40
radio input "true"
click at [1333, 632] on p "Next" at bounding box center [1330, 630] width 37 height 19
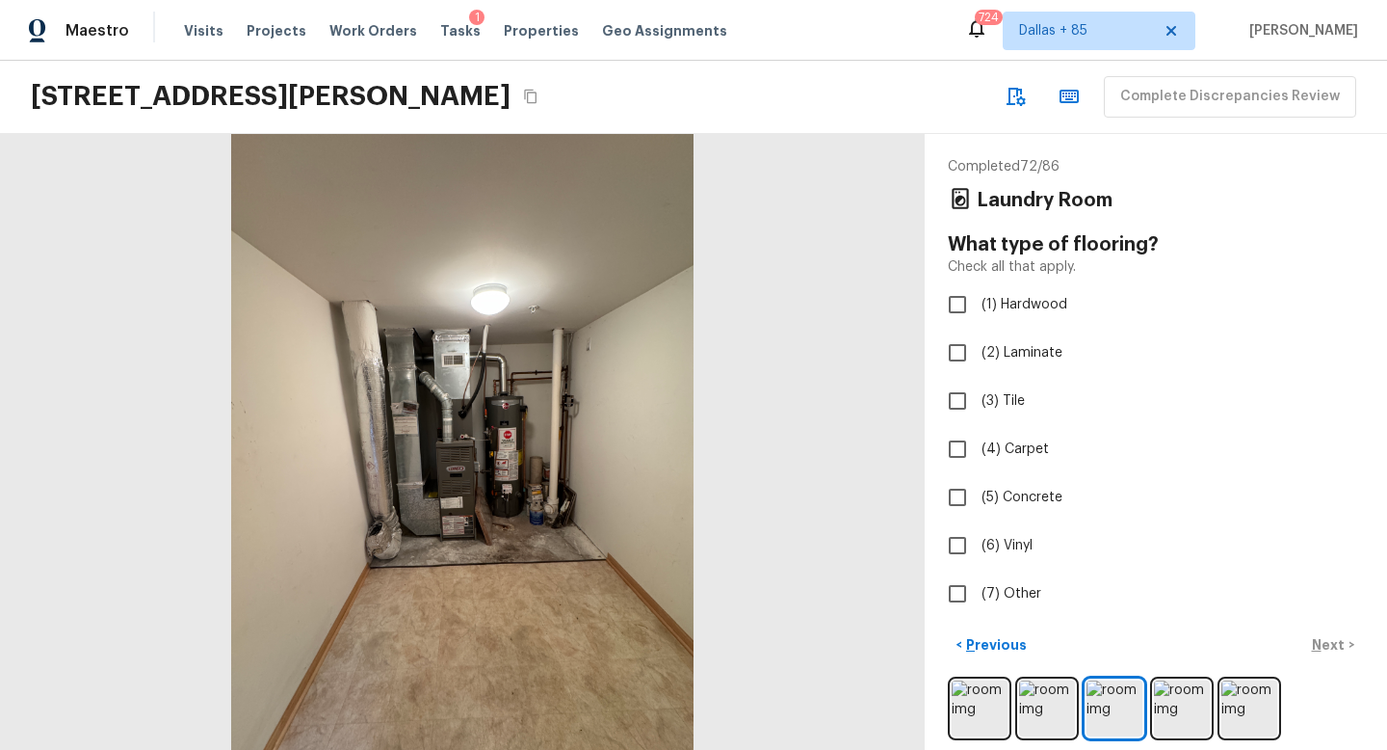
click at [571, 627] on div at bounding box center [462, 442] width 925 height 616
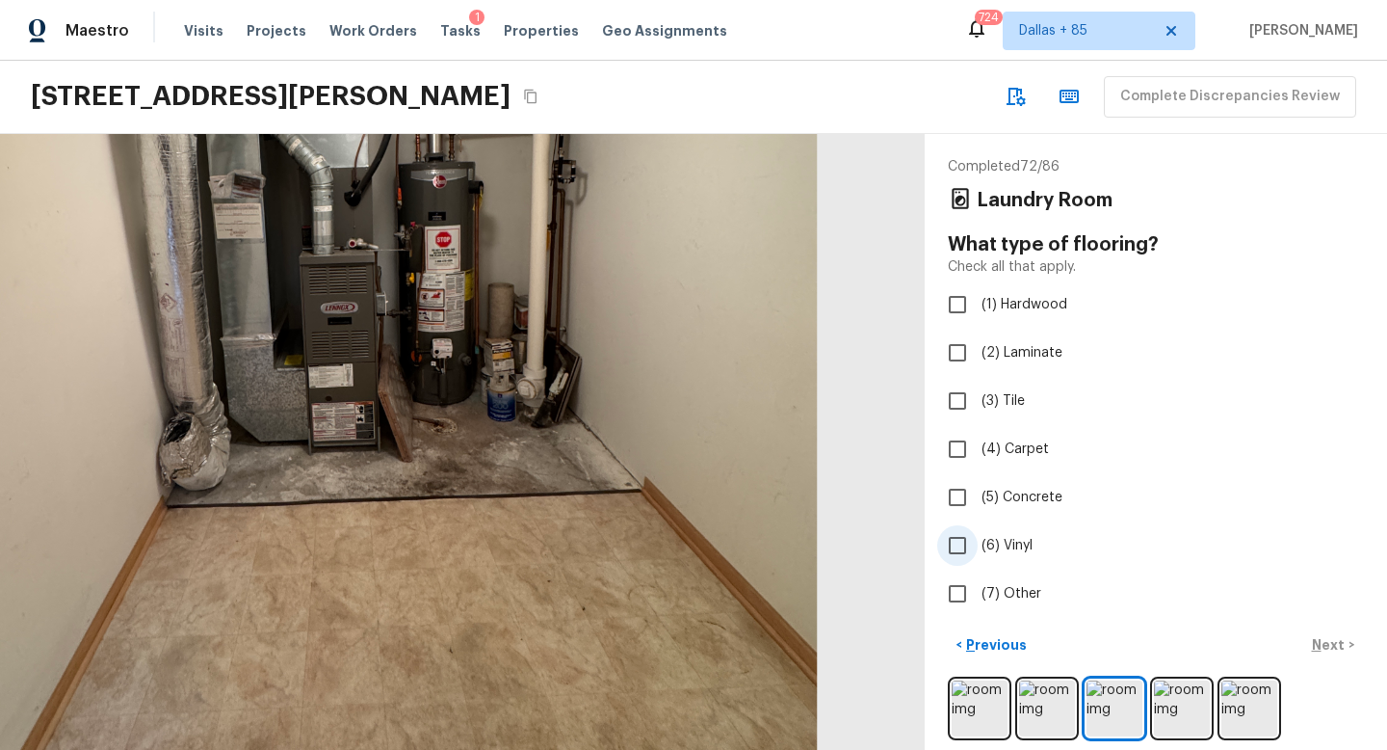
click at [976, 544] on input "(6) Vinyl" at bounding box center [957, 545] width 40 height 40
checkbox input "true"
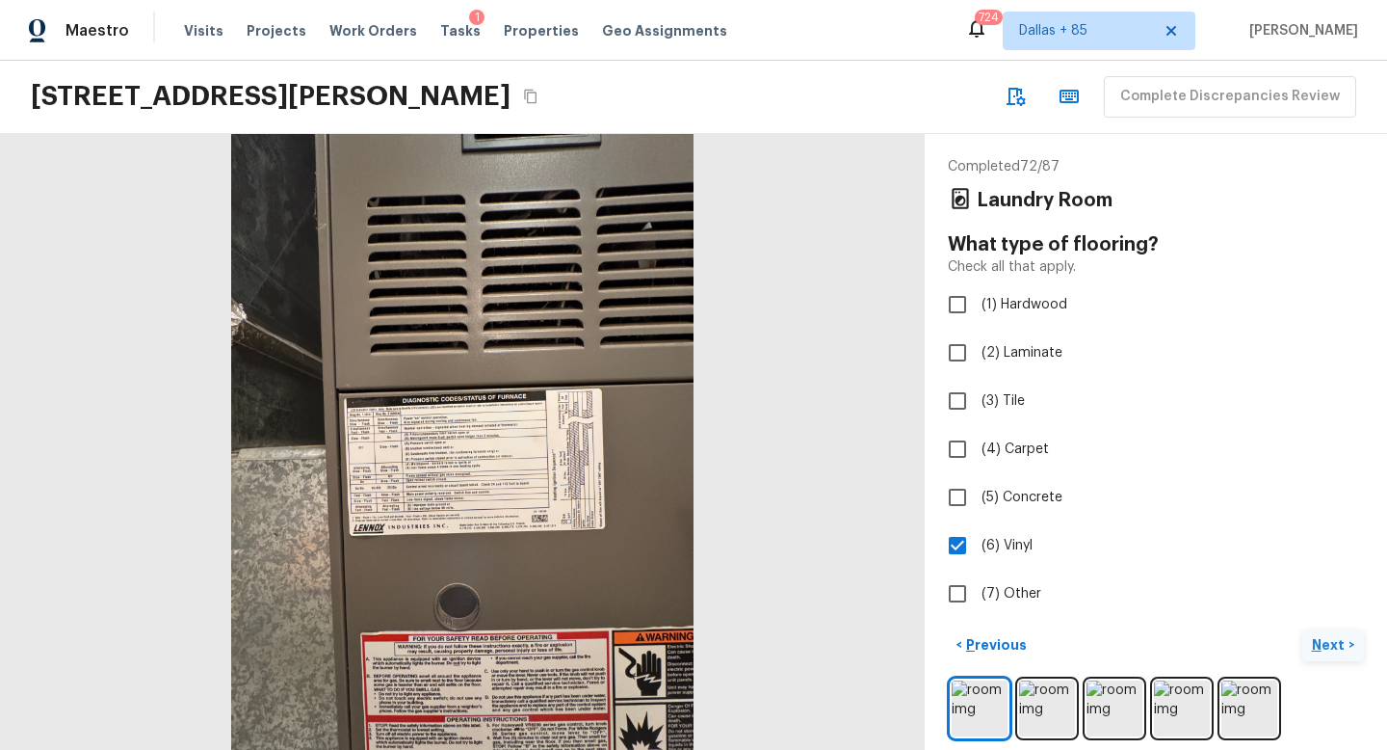
click at [1335, 630] on button "Next >" at bounding box center [1334, 645] width 62 height 32
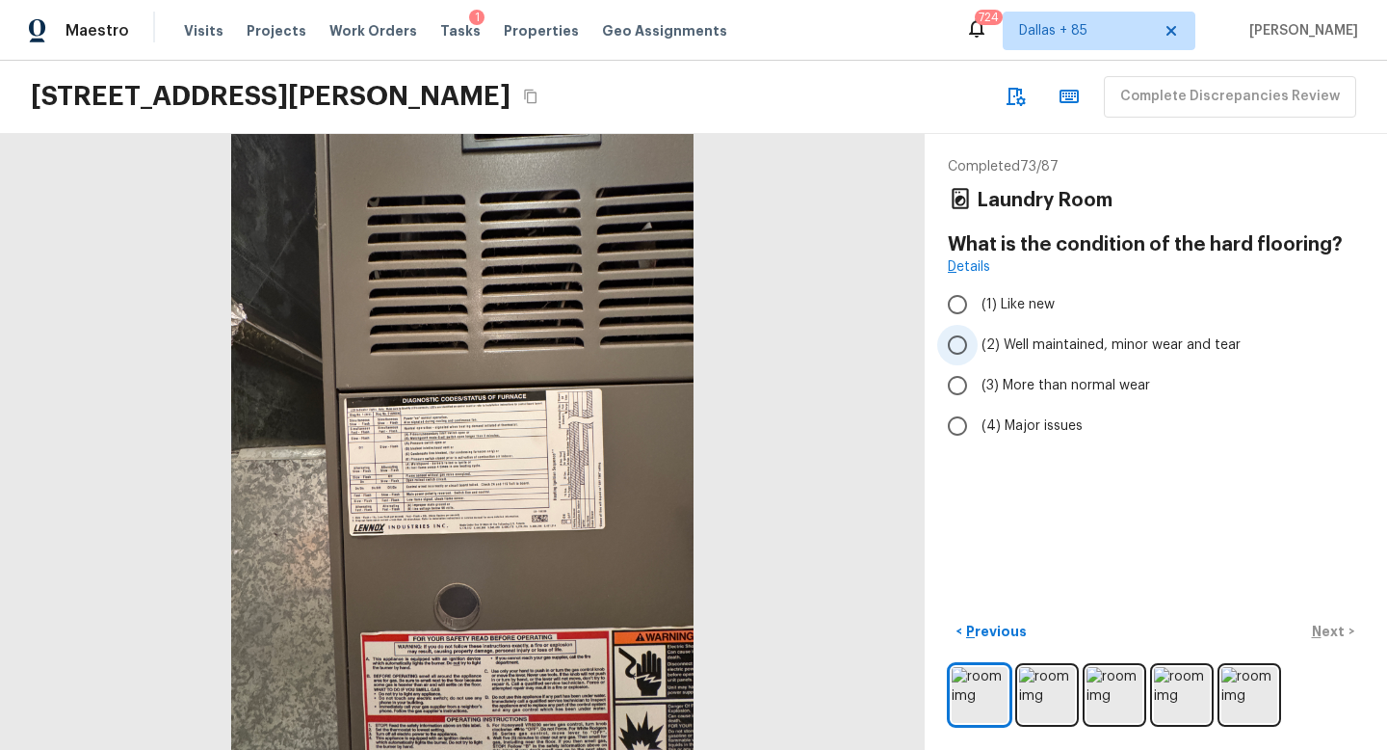
click at [1085, 346] on span "(2) Well maintained, minor wear and tear" at bounding box center [1111, 344] width 259 height 19
click at [978, 346] on input "(2) Well maintained, minor wear and tear" at bounding box center [957, 345] width 40 height 40
radio input "true"
click at [1335, 630] on p "Next" at bounding box center [1330, 630] width 37 height 19
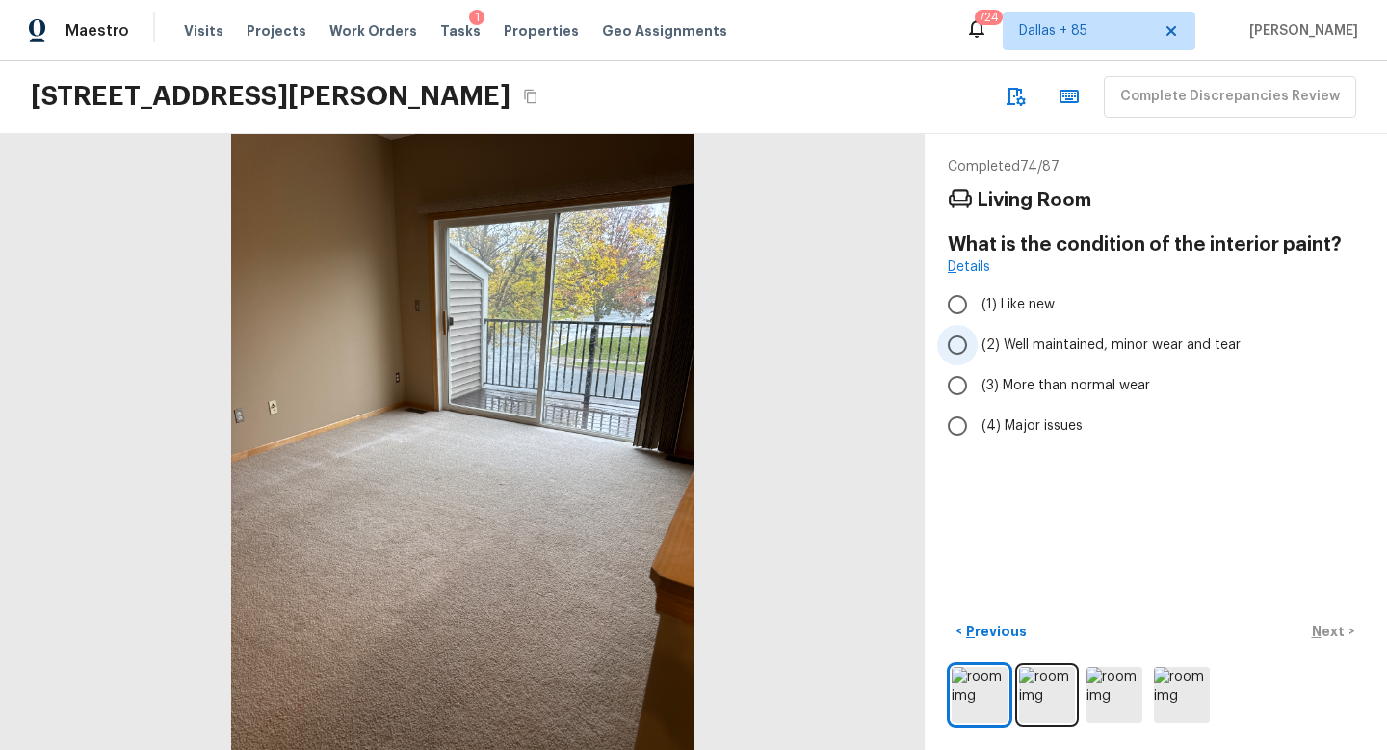
click at [1142, 339] on span "(2) Well maintained, minor wear and tear" at bounding box center [1111, 344] width 259 height 19
click at [978, 339] on input "(2) Well maintained, minor wear and tear" at bounding box center [957, 345] width 40 height 40
radio input "true"
click at [1317, 632] on p "Next" at bounding box center [1330, 630] width 37 height 19
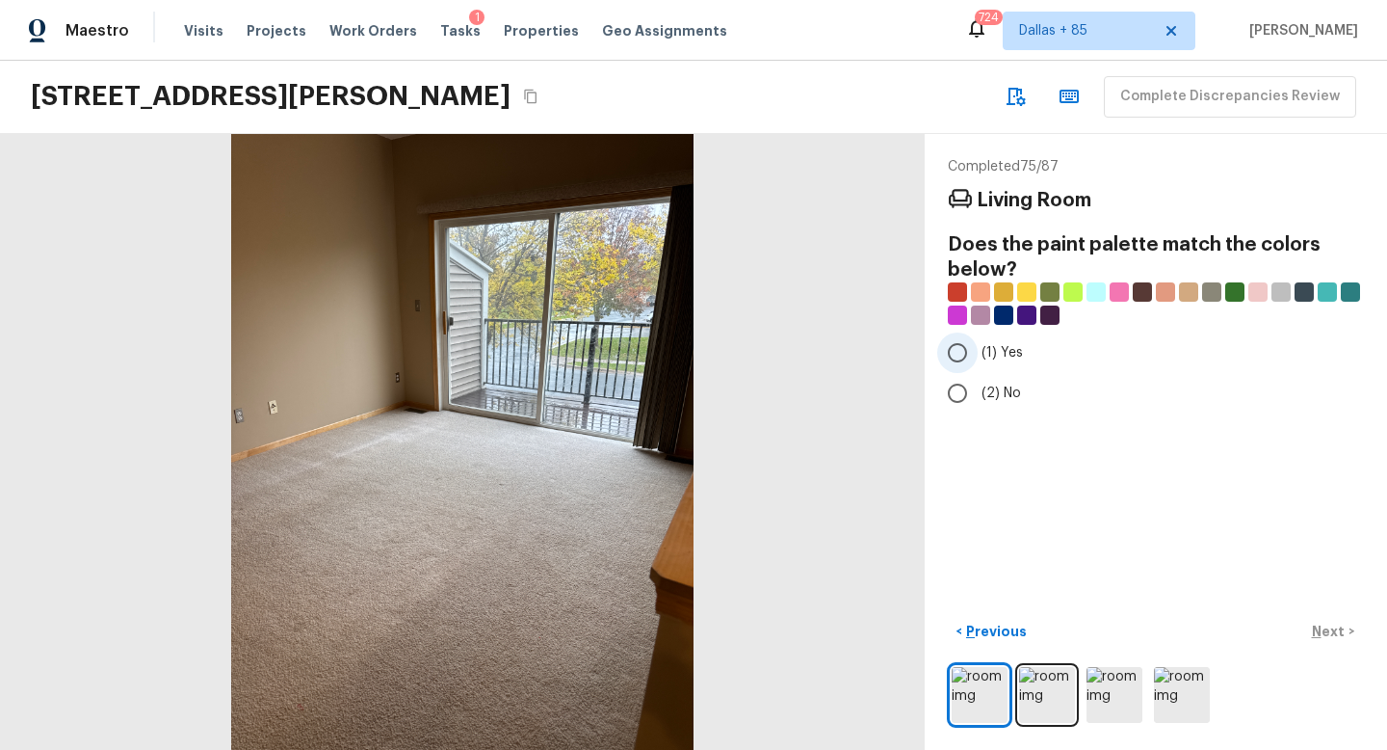
click at [999, 348] on span "(1) Yes" at bounding box center [1002, 352] width 41 height 19
click at [978, 348] on input "(1) Yes" at bounding box center [957, 352] width 40 height 40
radio input "true"
click at [1336, 633] on p "Next" at bounding box center [1330, 630] width 37 height 19
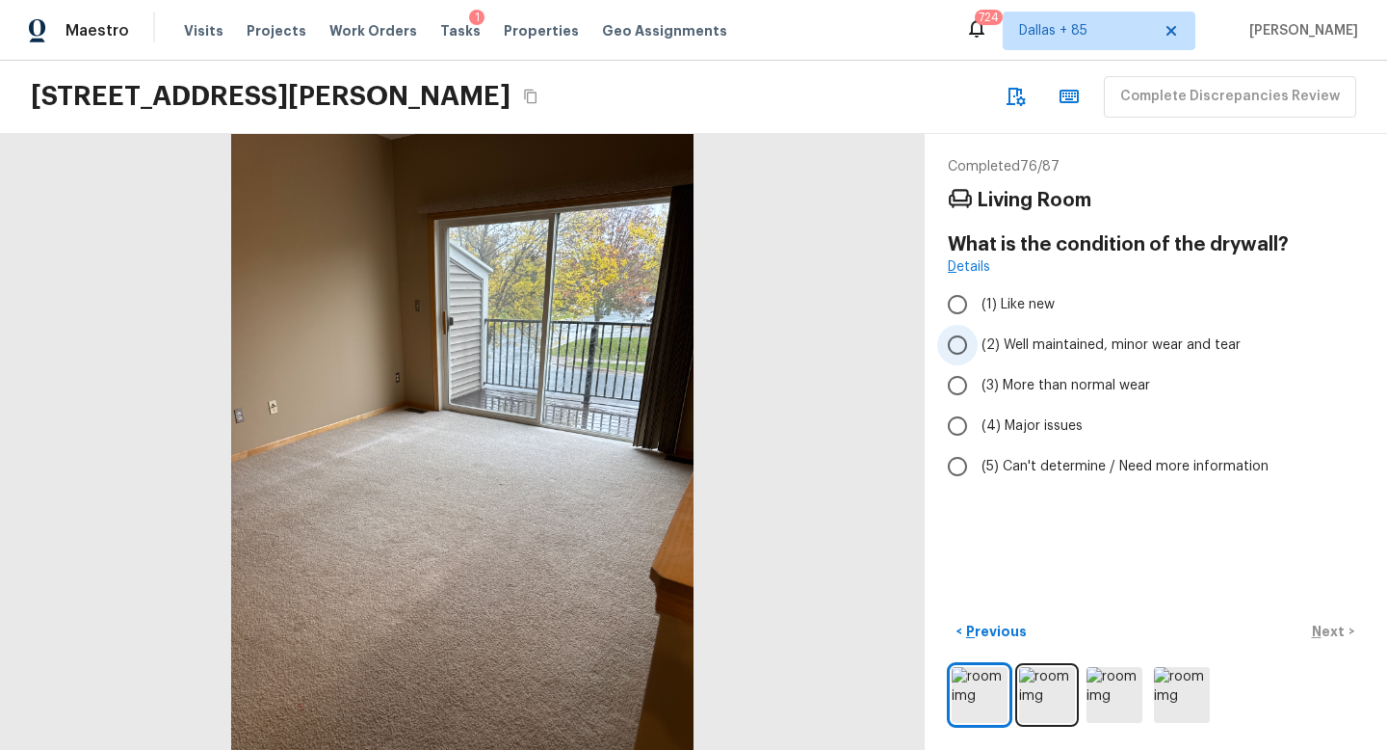
click at [1017, 347] on span "(2) Well maintained, minor wear and tear" at bounding box center [1111, 344] width 259 height 19
click at [978, 347] on input "(2) Well maintained, minor wear and tear" at bounding box center [957, 345] width 40 height 40
radio input "true"
click at [1314, 633] on p "Next" at bounding box center [1330, 630] width 37 height 19
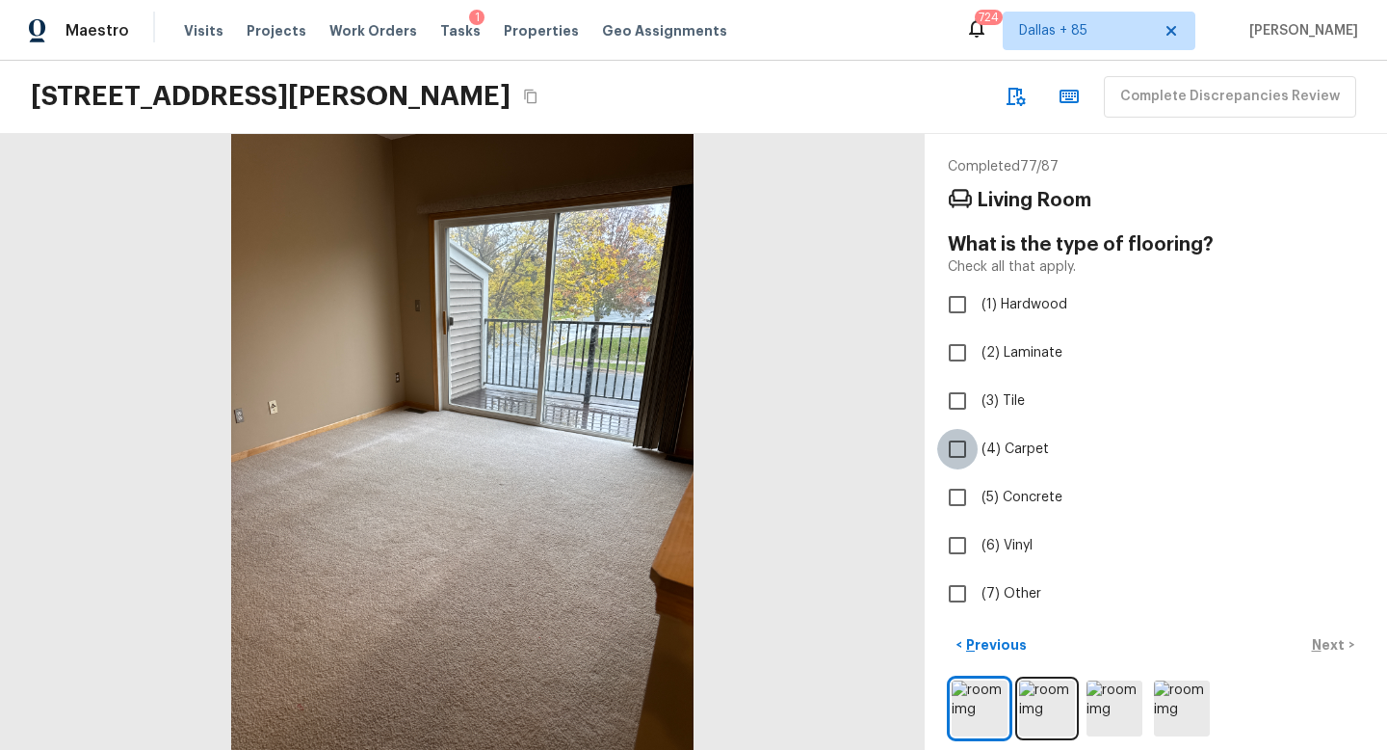
click at [962, 460] on input "(4) Carpet" at bounding box center [957, 449] width 40 height 40
checkbox input "true"
click at [1318, 650] on p "Next" at bounding box center [1330, 644] width 37 height 19
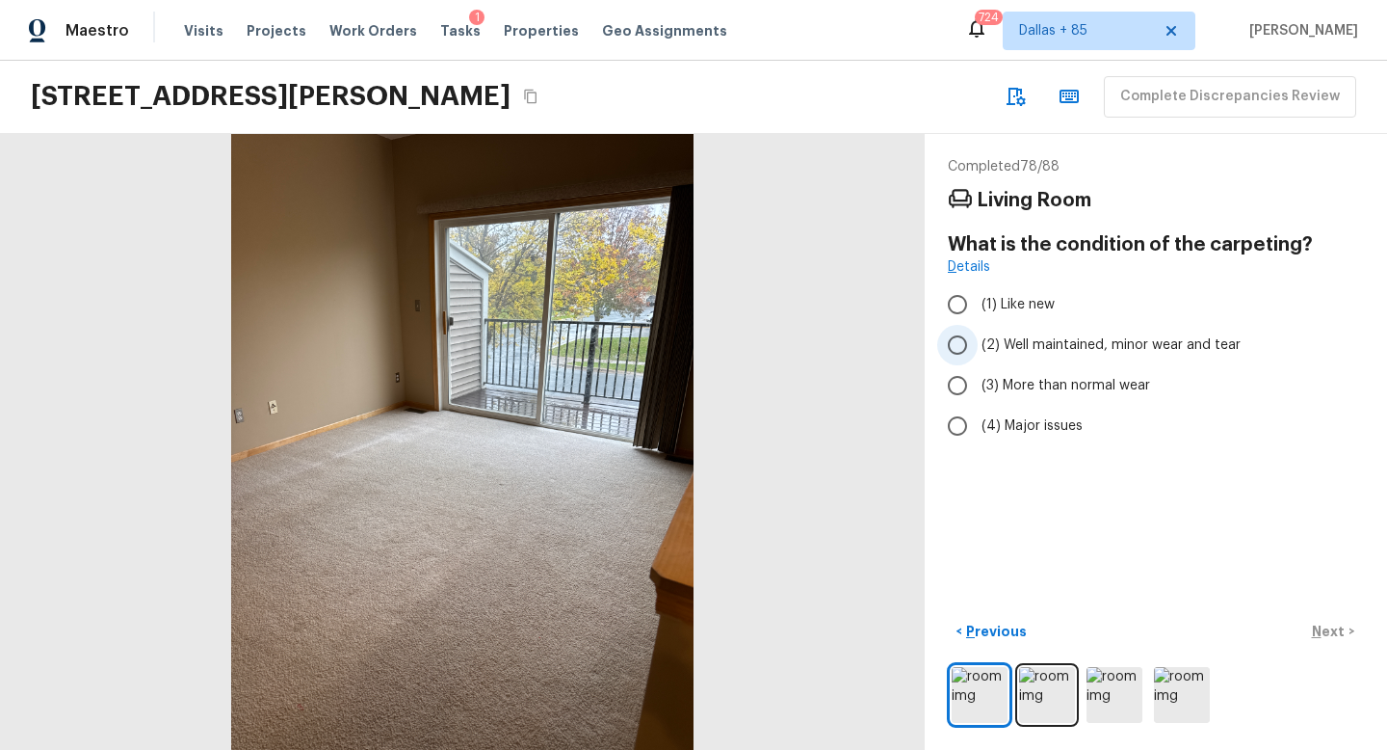
click at [1013, 349] on span "(2) Well maintained, minor wear and tear" at bounding box center [1111, 344] width 259 height 19
click at [978, 349] on input "(2) Well maintained, minor wear and tear" at bounding box center [957, 345] width 40 height 40
radio input "true"
click at [1320, 626] on p "Next" at bounding box center [1330, 630] width 37 height 19
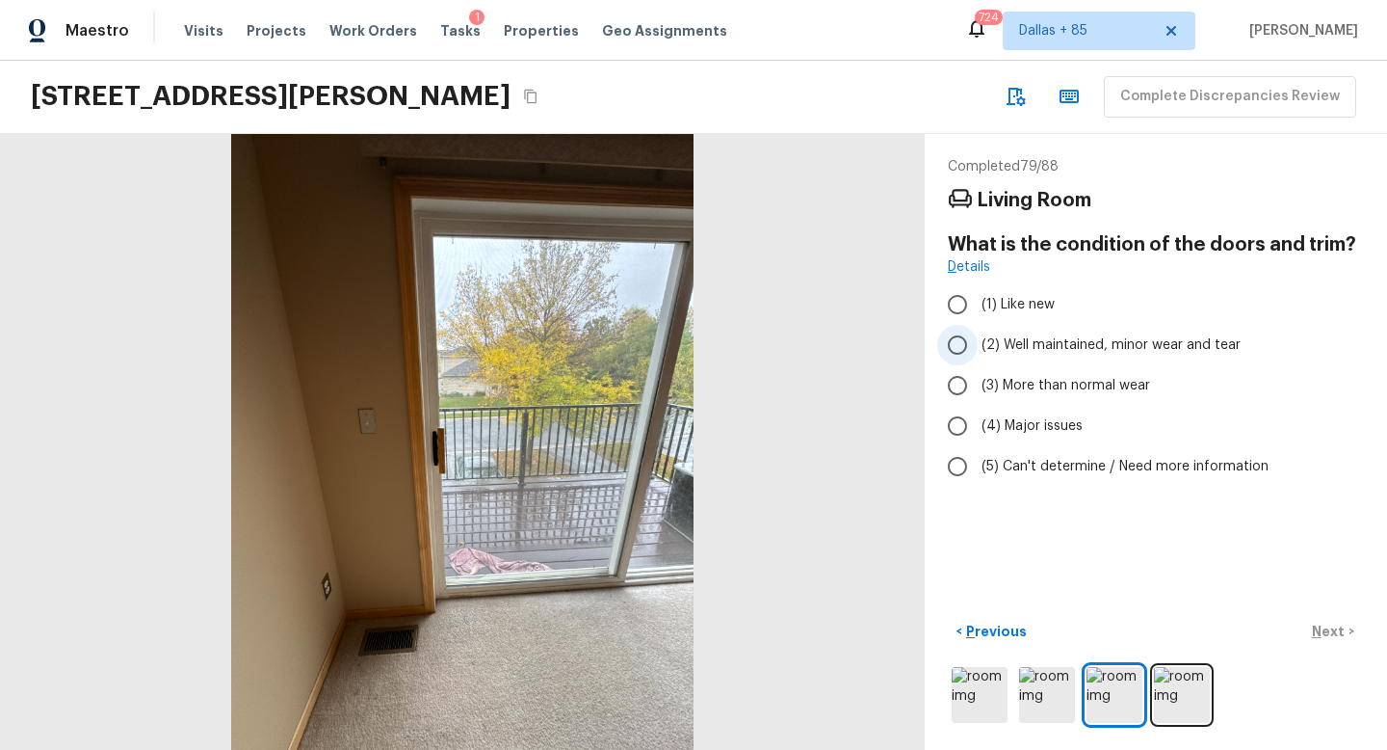
click at [1099, 352] on span "(2) Well maintained, minor wear and tear" at bounding box center [1111, 344] width 259 height 19
click at [978, 352] on input "(2) Well maintained, minor wear and tear" at bounding box center [957, 345] width 40 height 40
radio input "true"
click at [1323, 626] on p "Next" at bounding box center [1330, 630] width 37 height 19
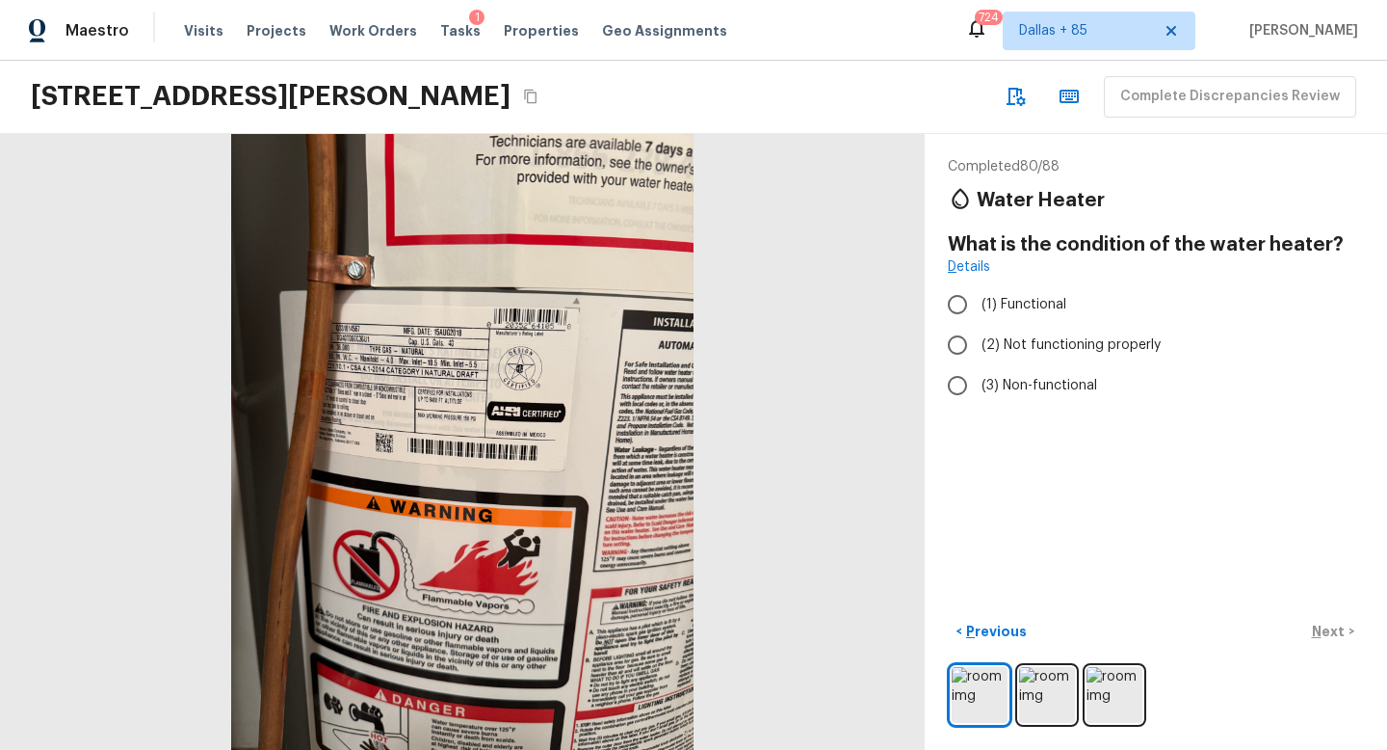
click at [471, 353] on div at bounding box center [462, 442] width 925 height 616
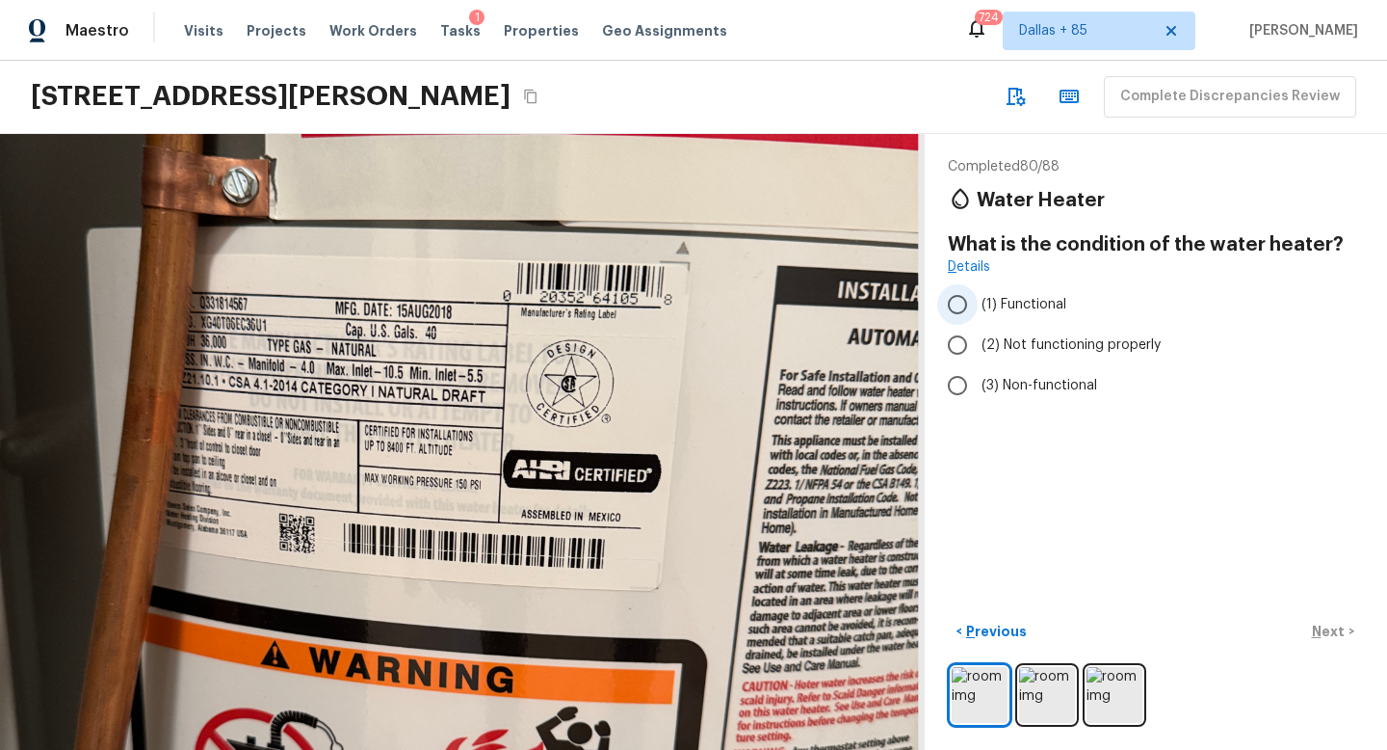
click at [1019, 308] on span "(1) Functional" at bounding box center [1024, 304] width 85 height 19
click at [978, 308] on input "(1) Functional" at bounding box center [957, 304] width 40 height 40
radio input "true"
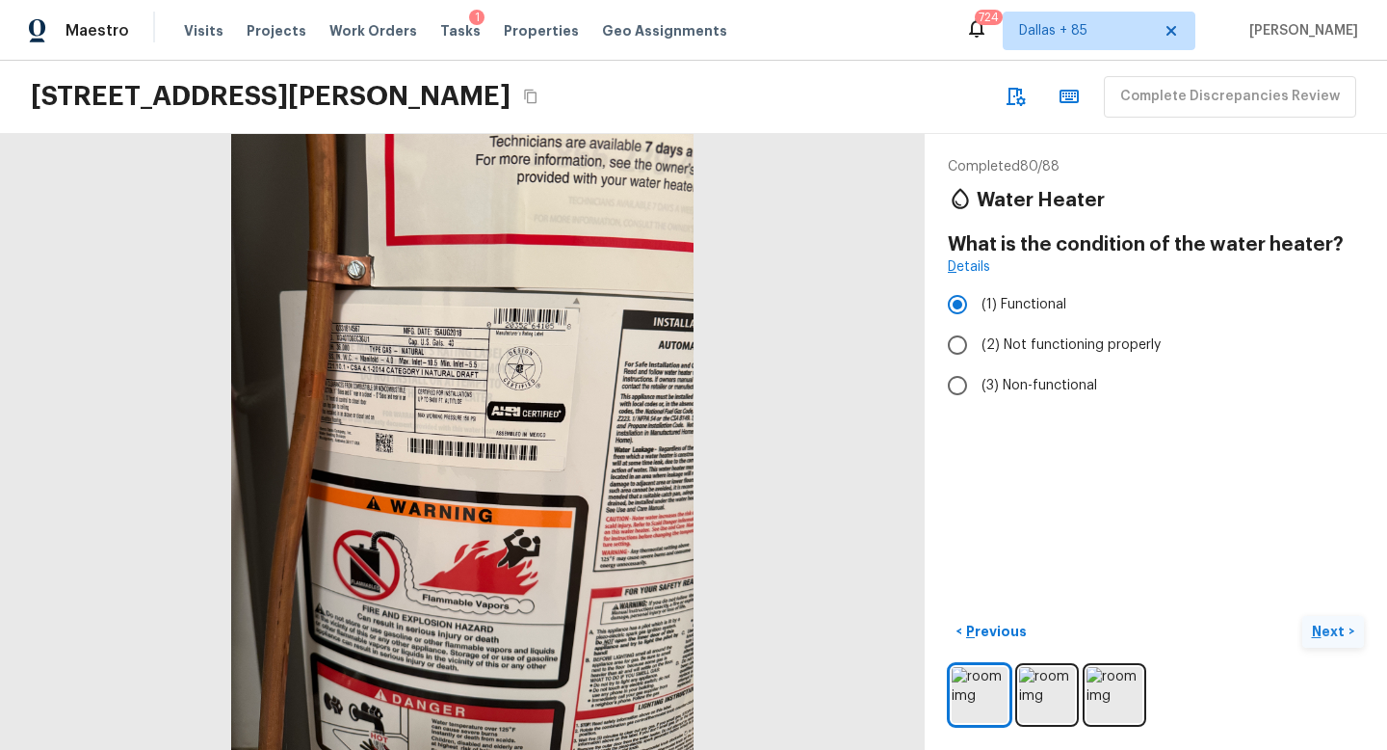
click at [1330, 632] on p "Next" at bounding box center [1330, 630] width 37 height 19
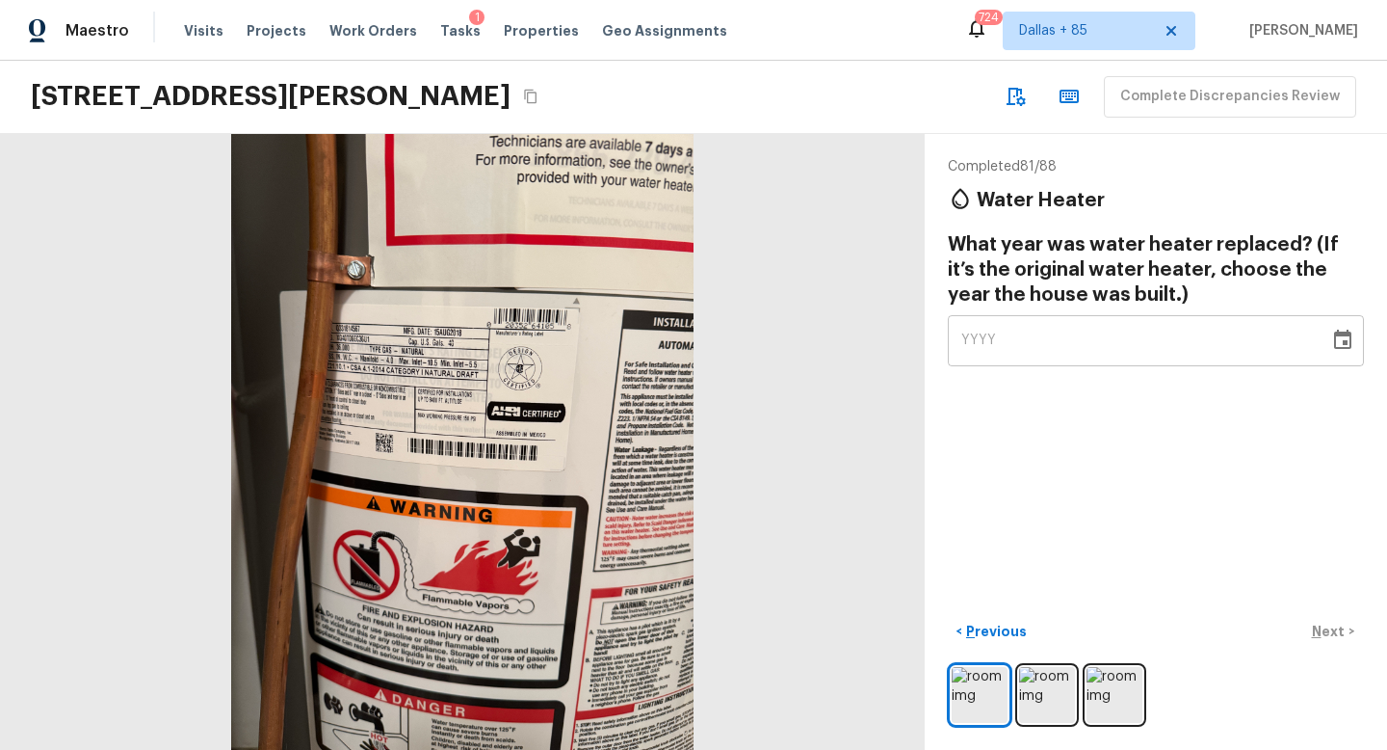
click at [1332, 333] on icon "Choose date" at bounding box center [1342, 340] width 23 height 23
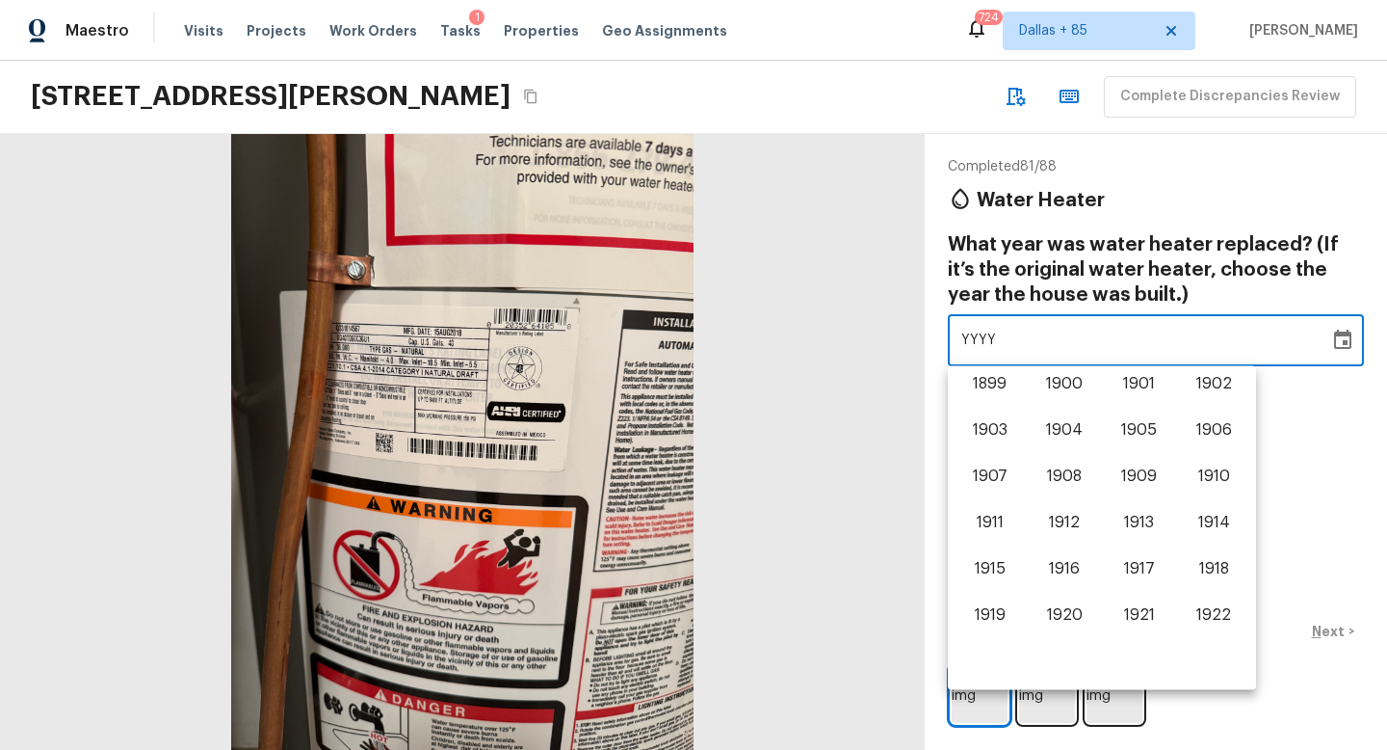
scroll to position [1199, 0]
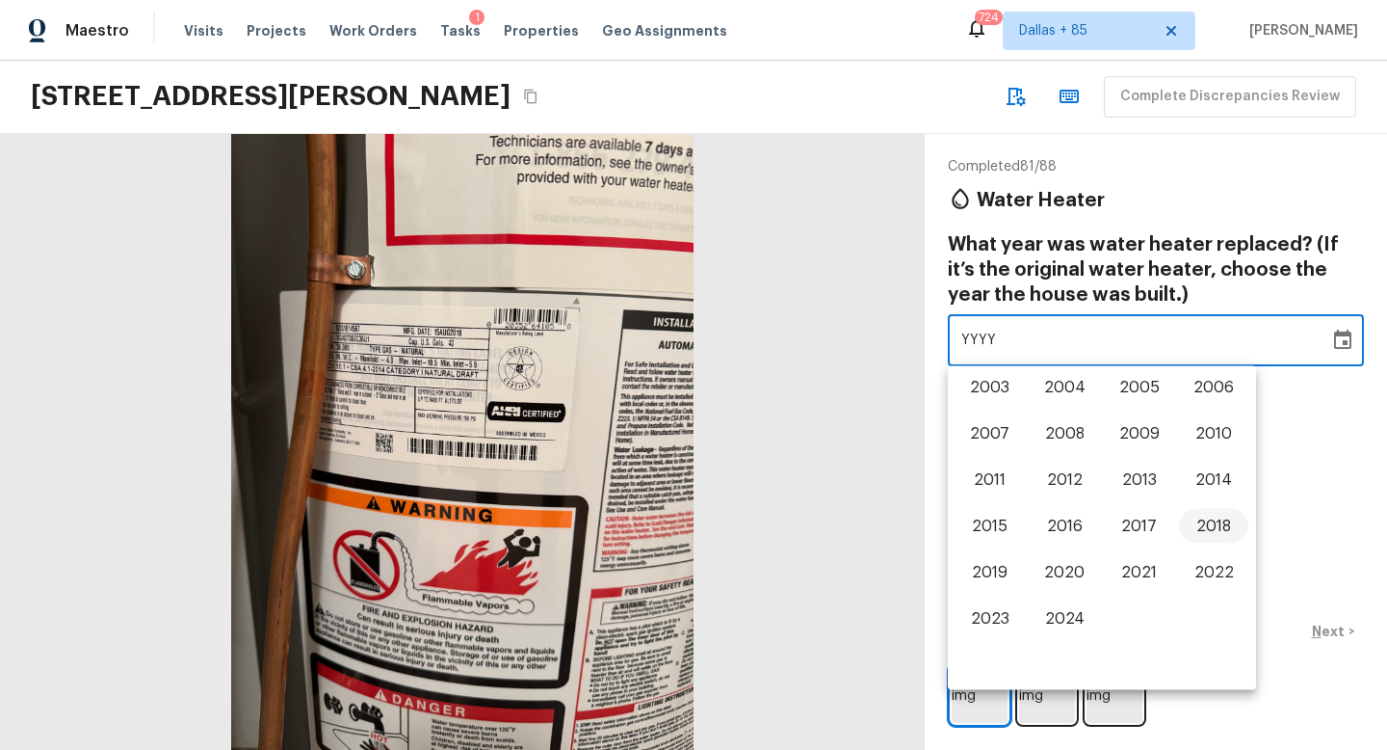
click at [1204, 527] on button "2018" at bounding box center [1213, 526] width 69 height 35
type input "2018"
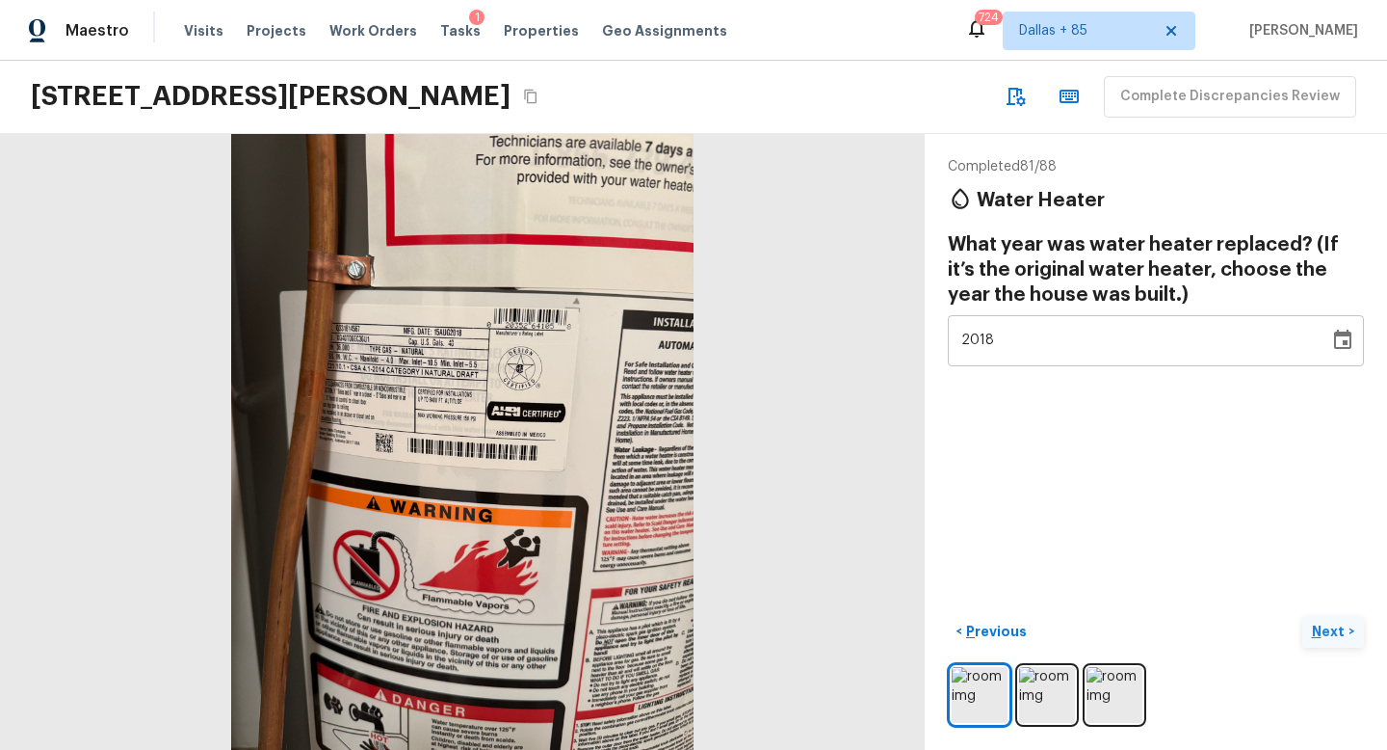
click at [1324, 626] on p "Next" at bounding box center [1330, 630] width 37 height 19
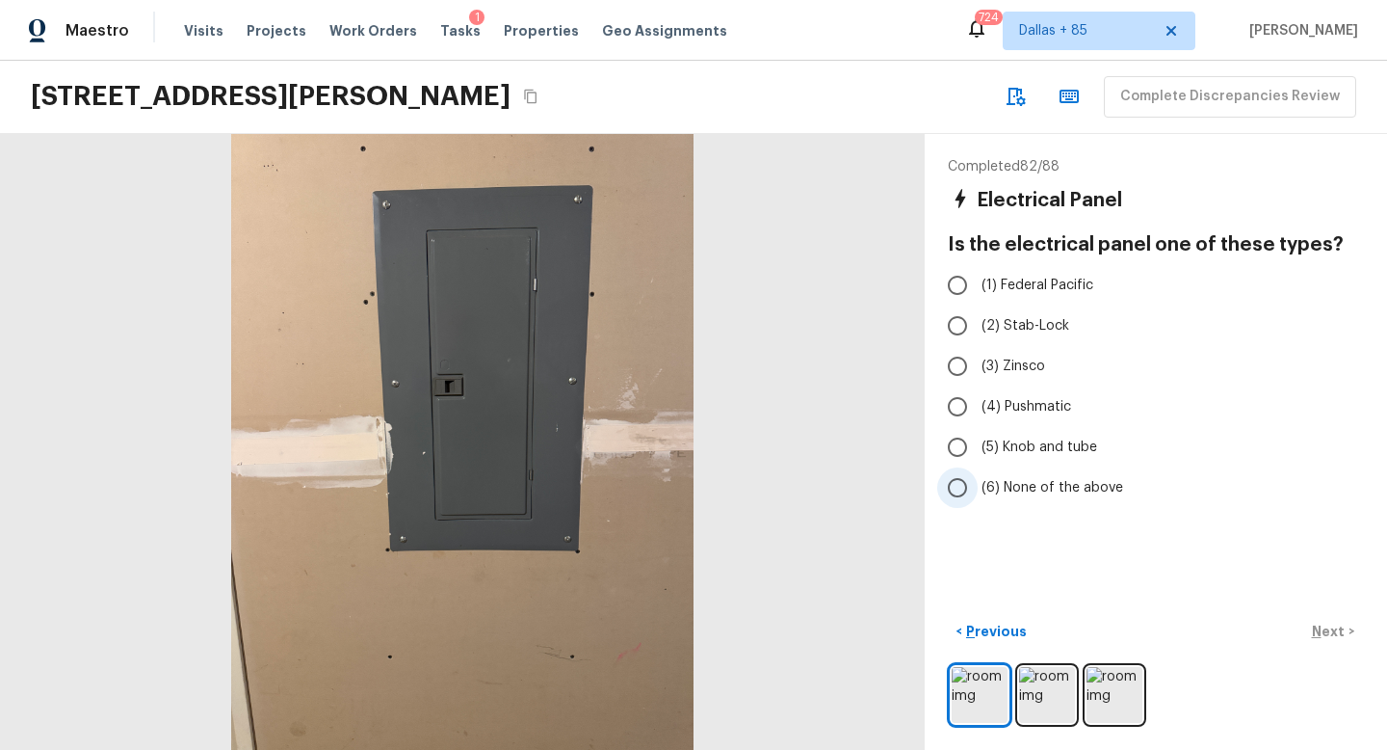
click at [1008, 484] on span "(6) None of the above" at bounding box center [1053, 487] width 142 height 19
click at [978, 484] on input "(6) None of the above" at bounding box center [957, 487] width 40 height 40
radio input "true"
click at [1320, 634] on p "Next" at bounding box center [1330, 630] width 37 height 19
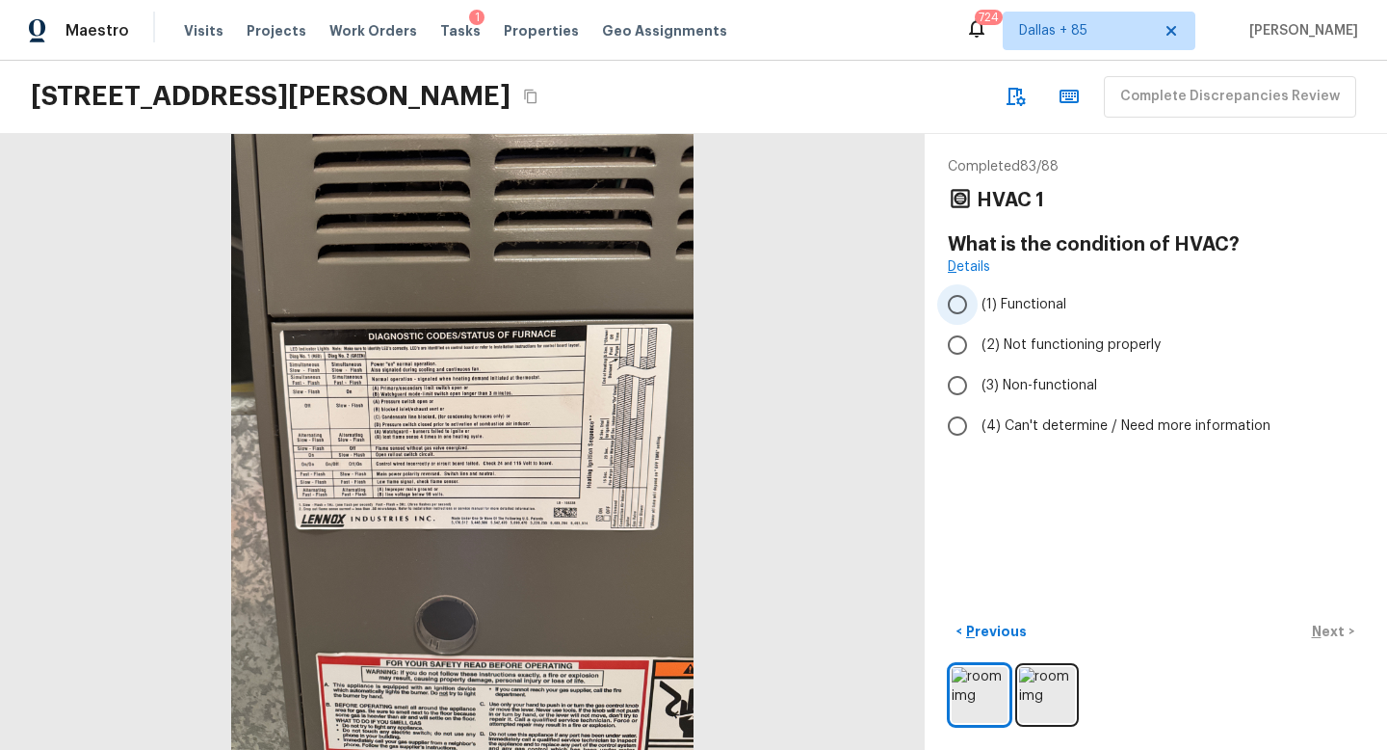
click at [1009, 303] on span "(1) Functional" at bounding box center [1024, 304] width 85 height 19
click at [978, 303] on input "(1) Functional" at bounding box center [957, 304] width 40 height 40
radio input "true"
click at [1339, 635] on p "Next" at bounding box center [1330, 630] width 37 height 19
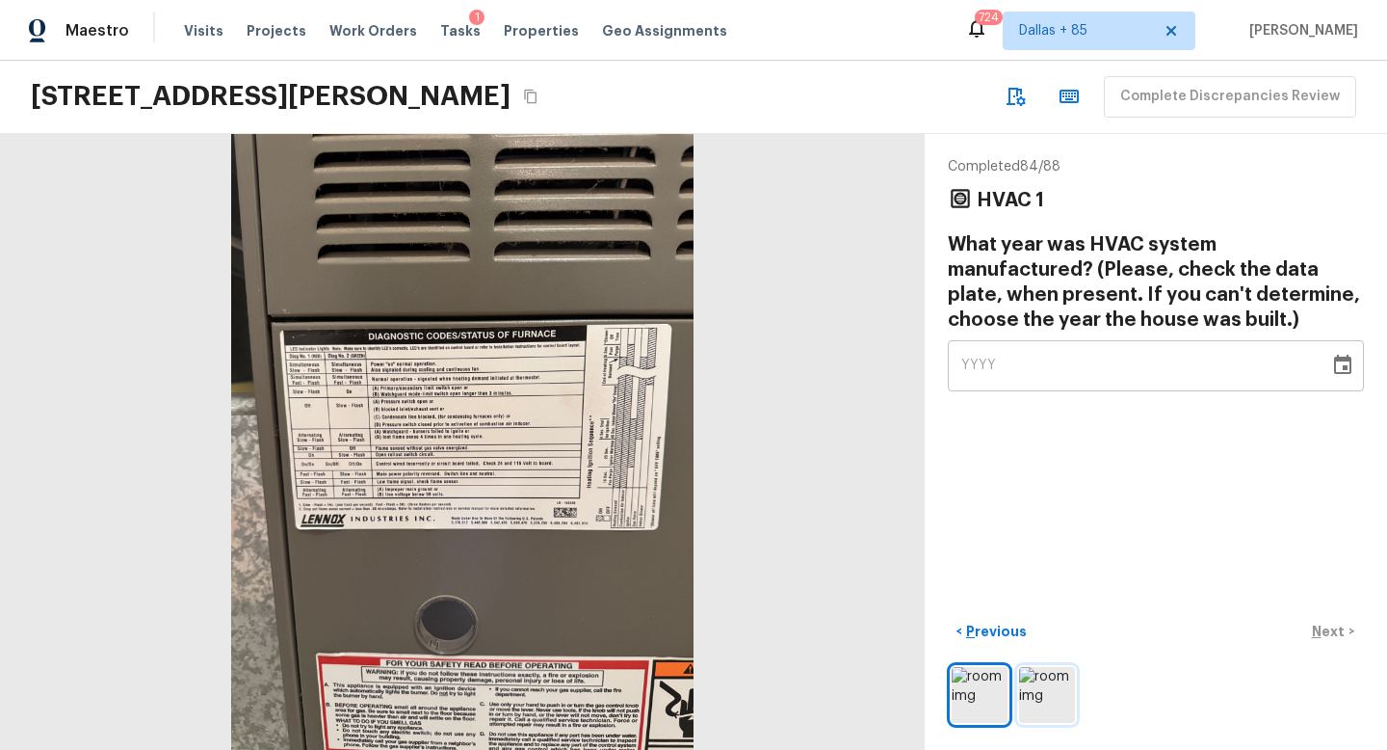
click at [1027, 710] on img at bounding box center [1047, 695] width 56 height 56
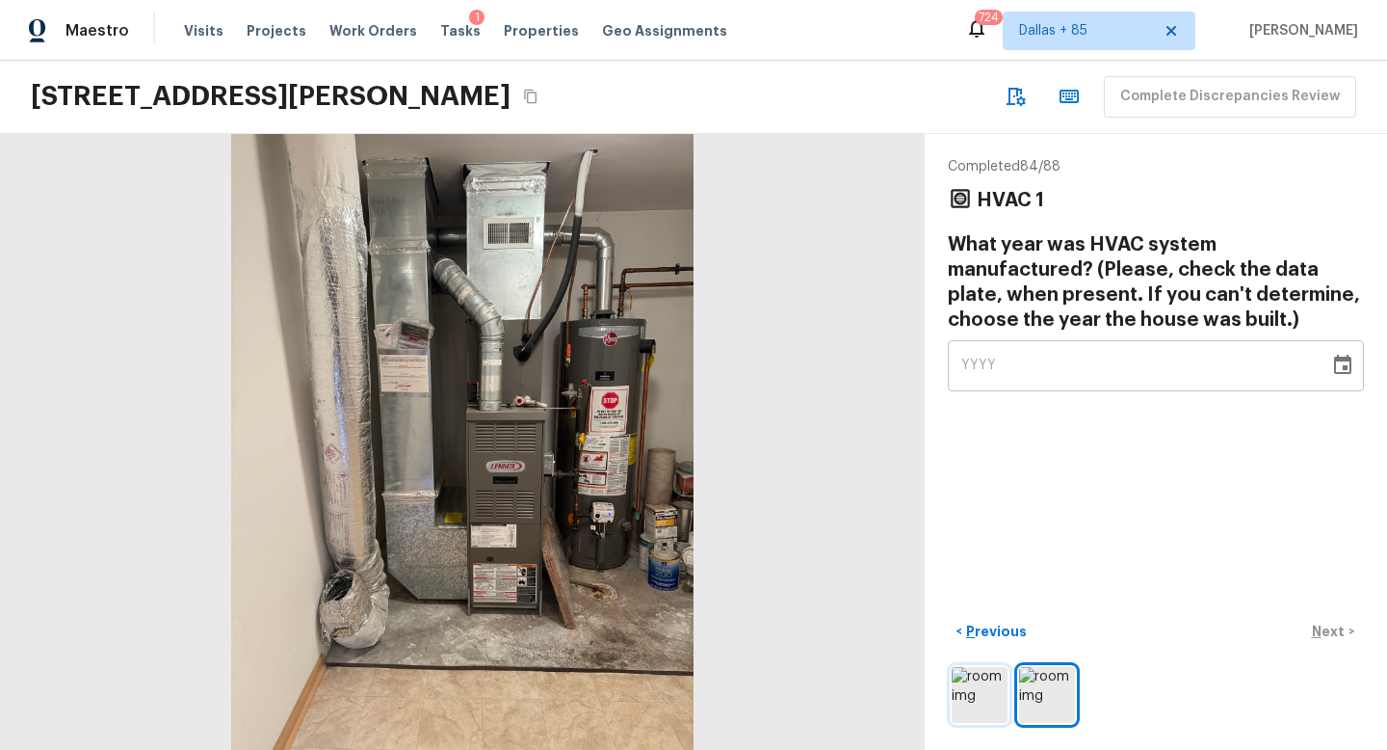
click at [984, 698] on img at bounding box center [980, 695] width 56 height 56
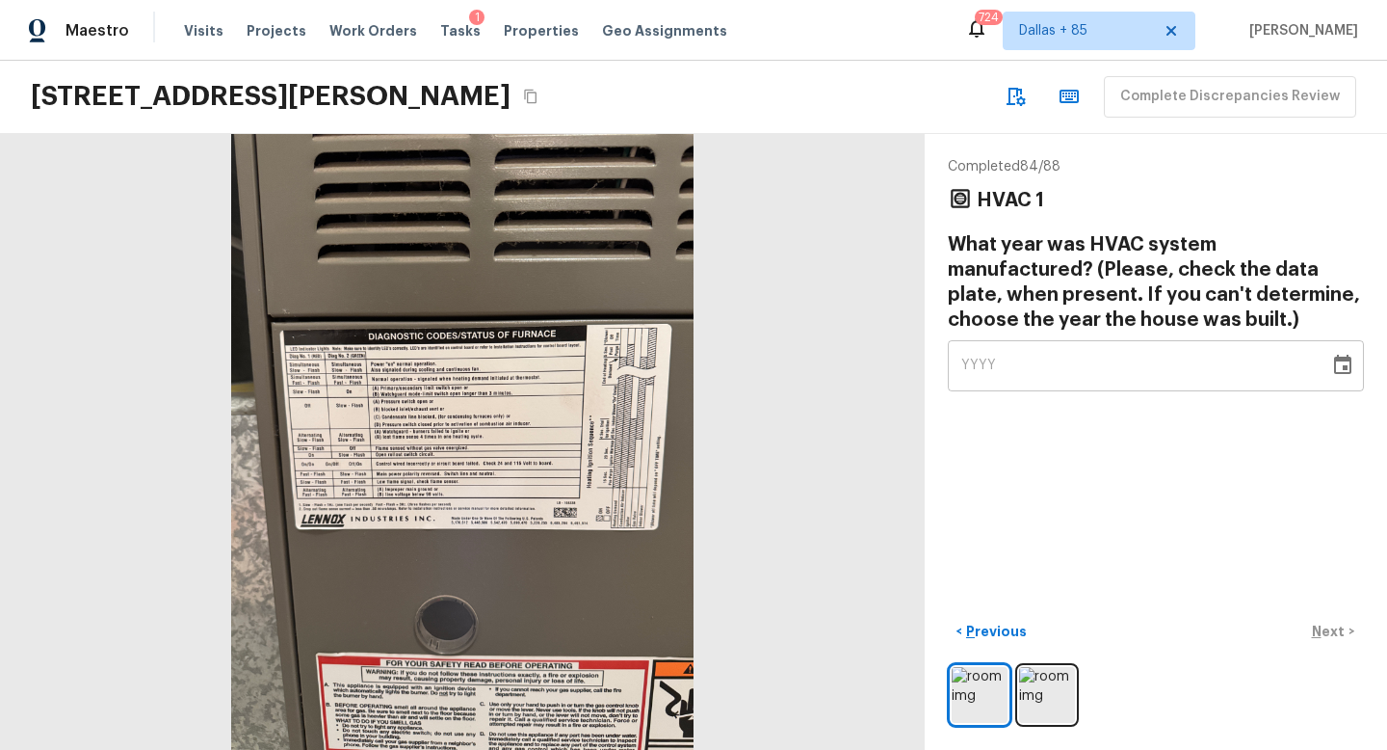
click at [419, 403] on div at bounding box center [462, 442] width 925 height 616
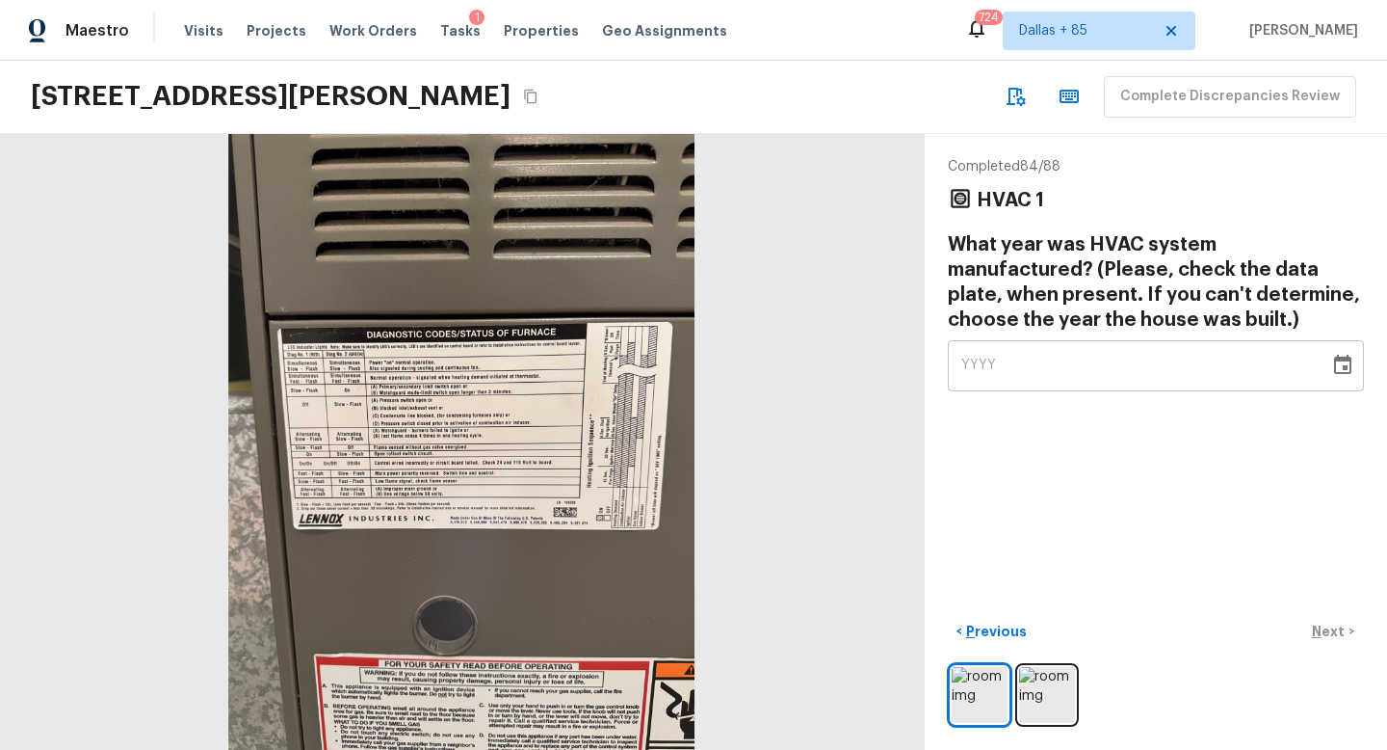
click at [1341, 363] on icon "Choose date" at bounding box center [1342, 365] width 23 height 23
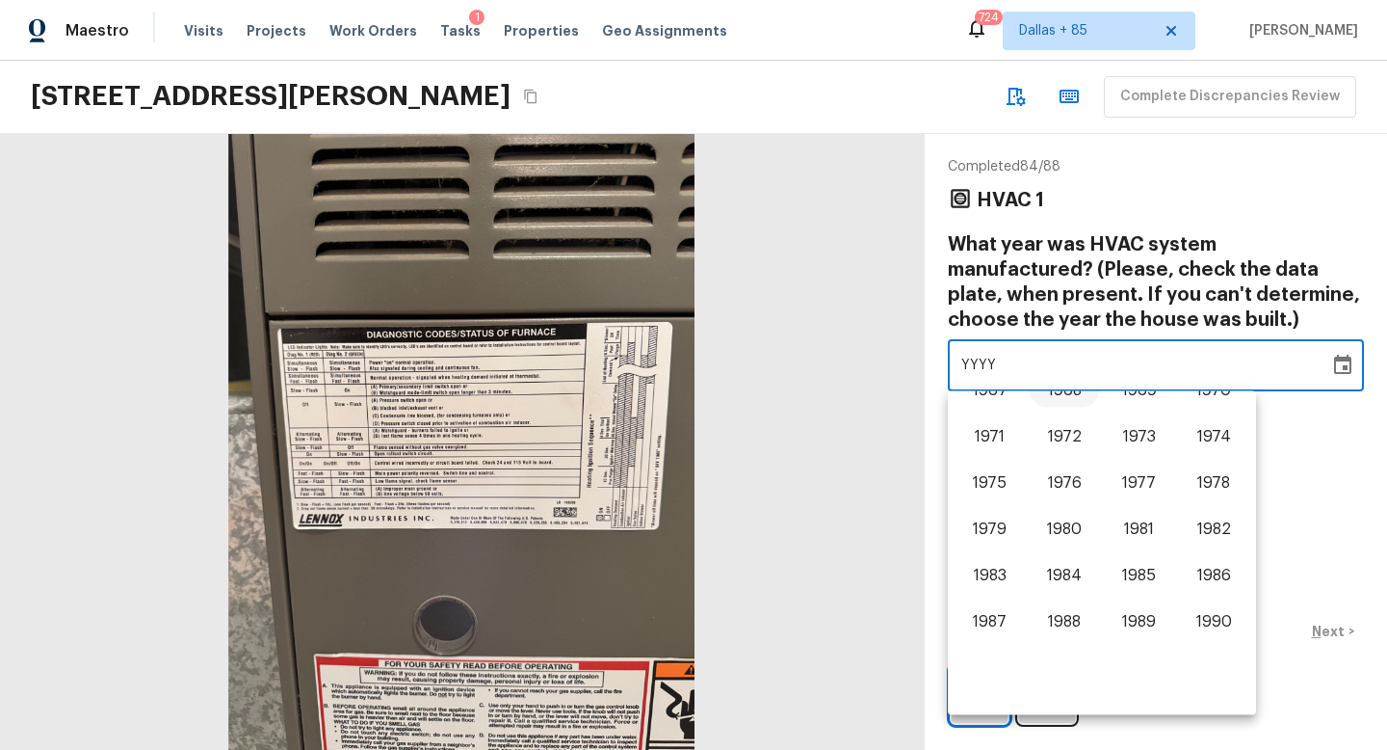
scroll to position [823, 0]
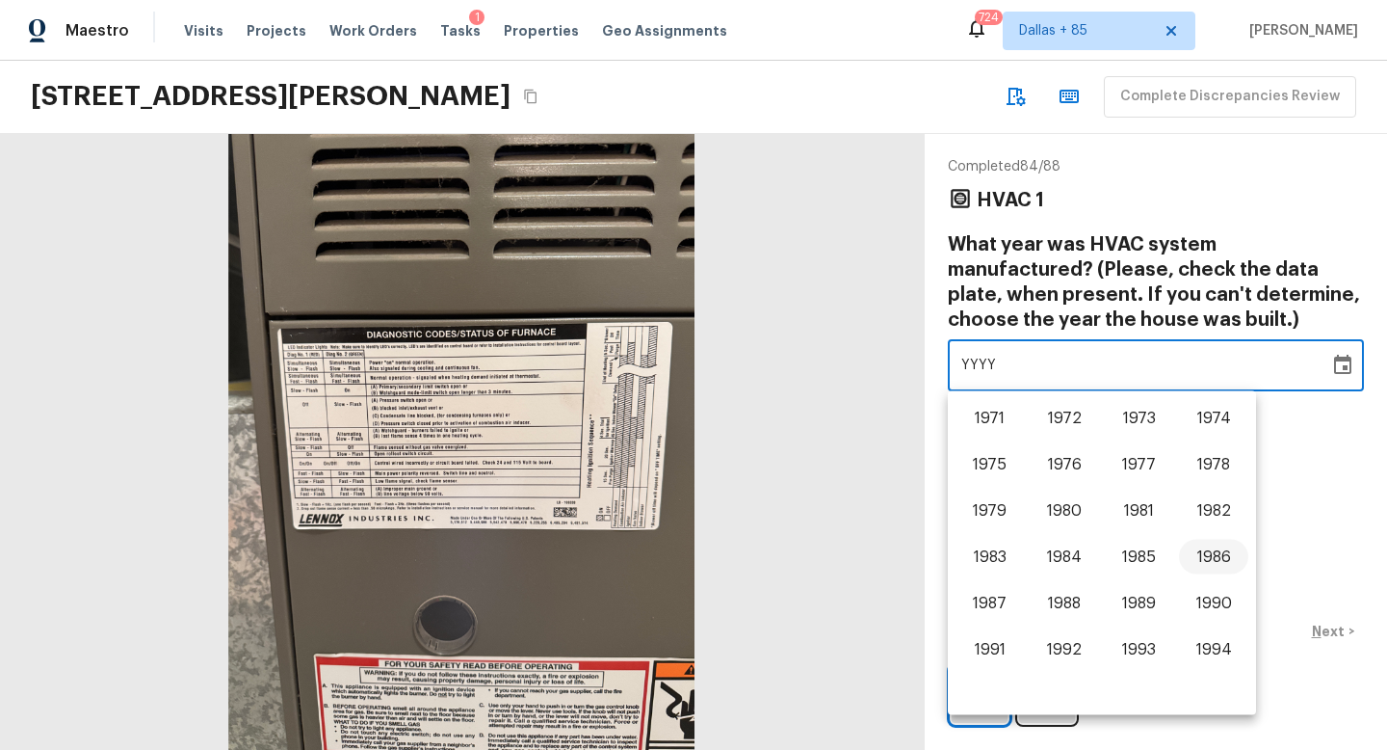
click at [1204, 561] on button "1986" at bounding box center [1213, 557] width 69 height 35
type input "1986"
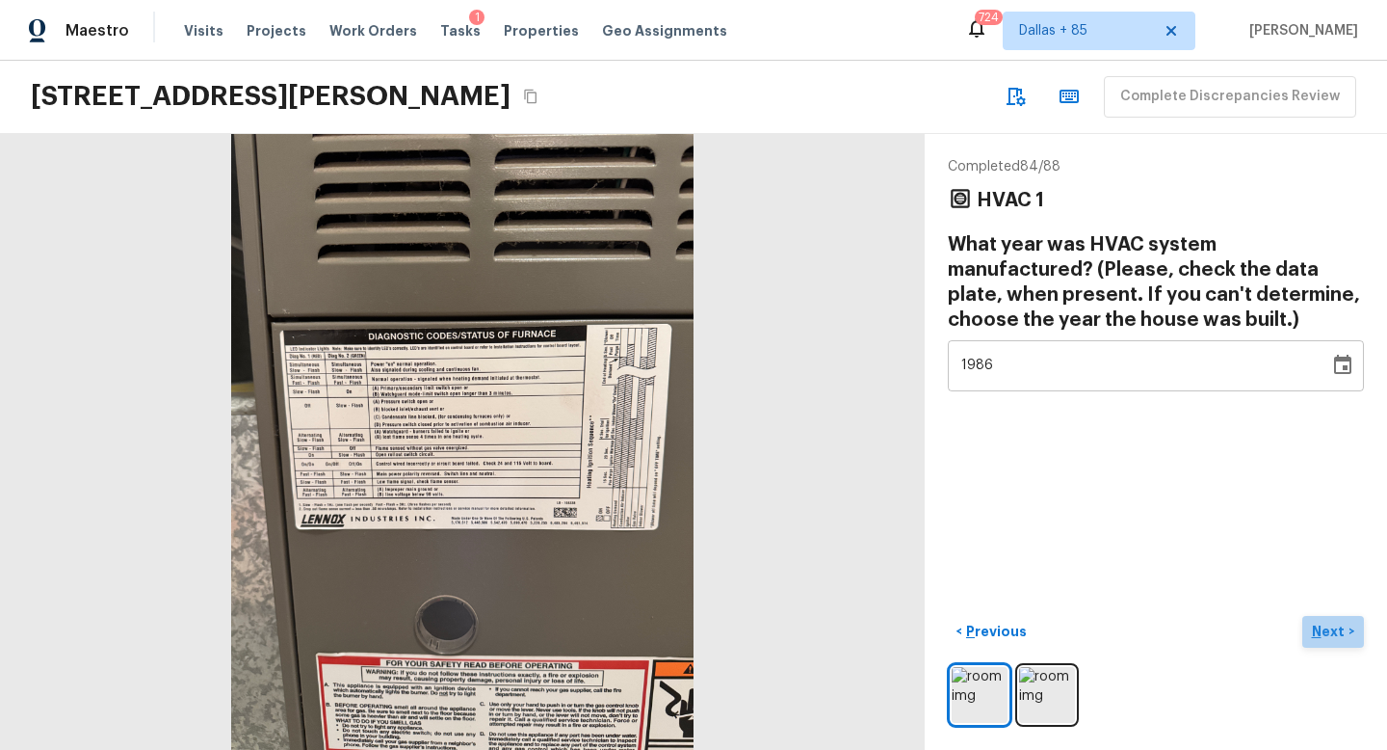
click at [1314, 624] on p "Next" at bounding box center [1330, 630] width 37 height 19
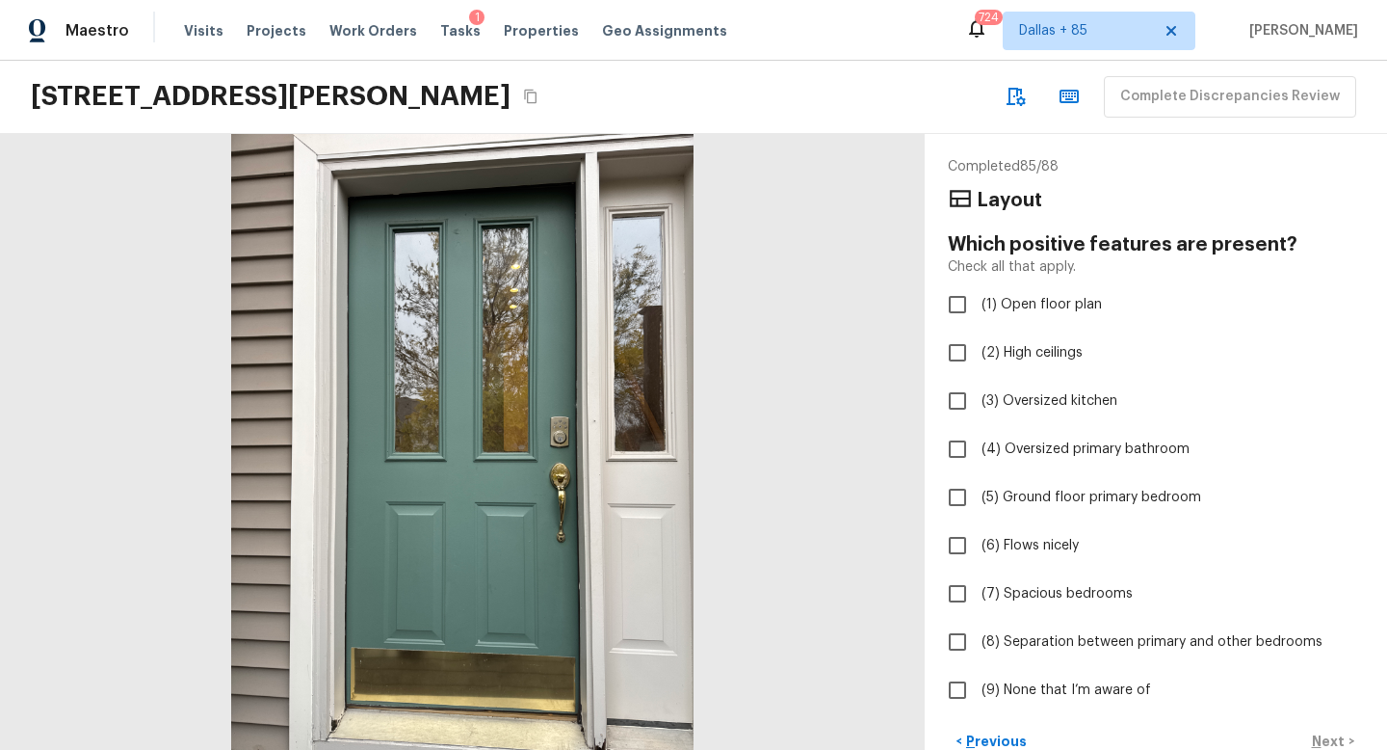
scroll to position [110, 0]
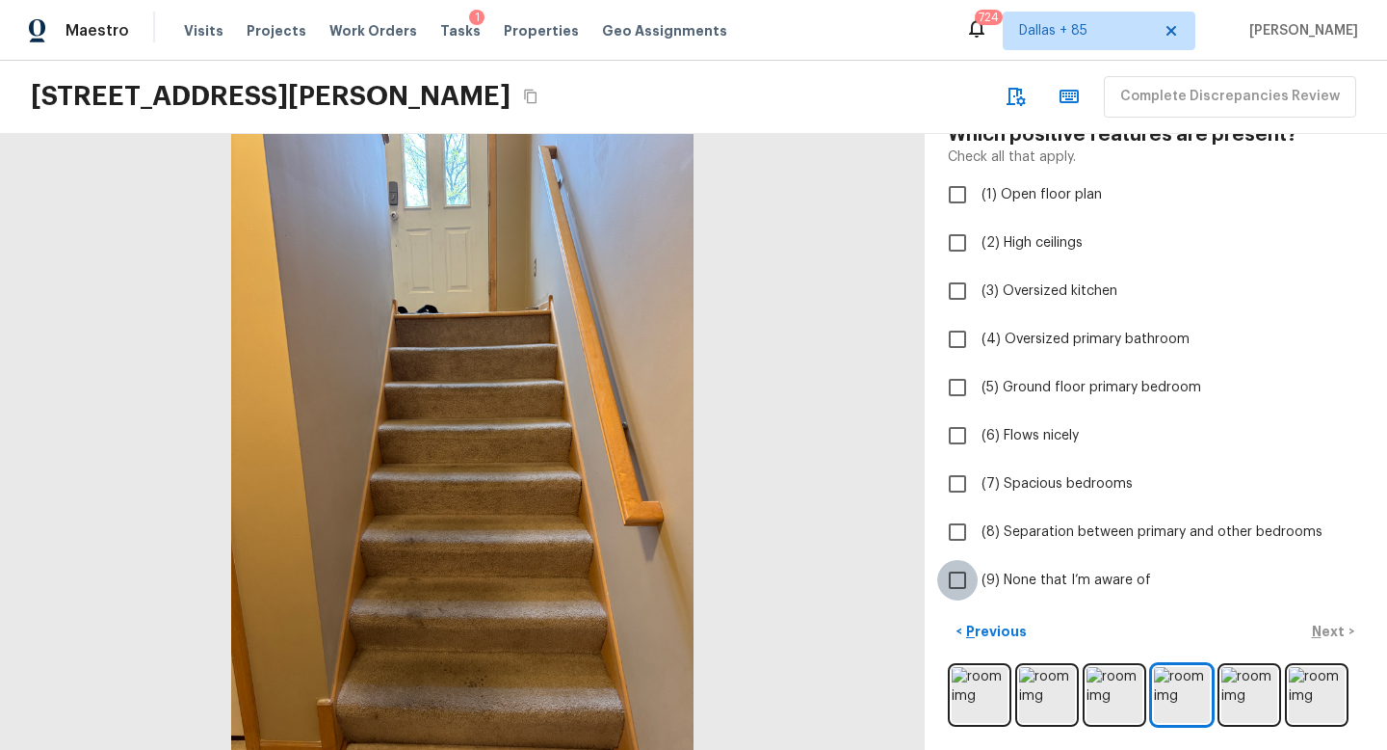
click at [976, 580] on input "(9) None that I’m aware of" at bounding box center [957, 580] width 40 height 40
checkbox input "true"
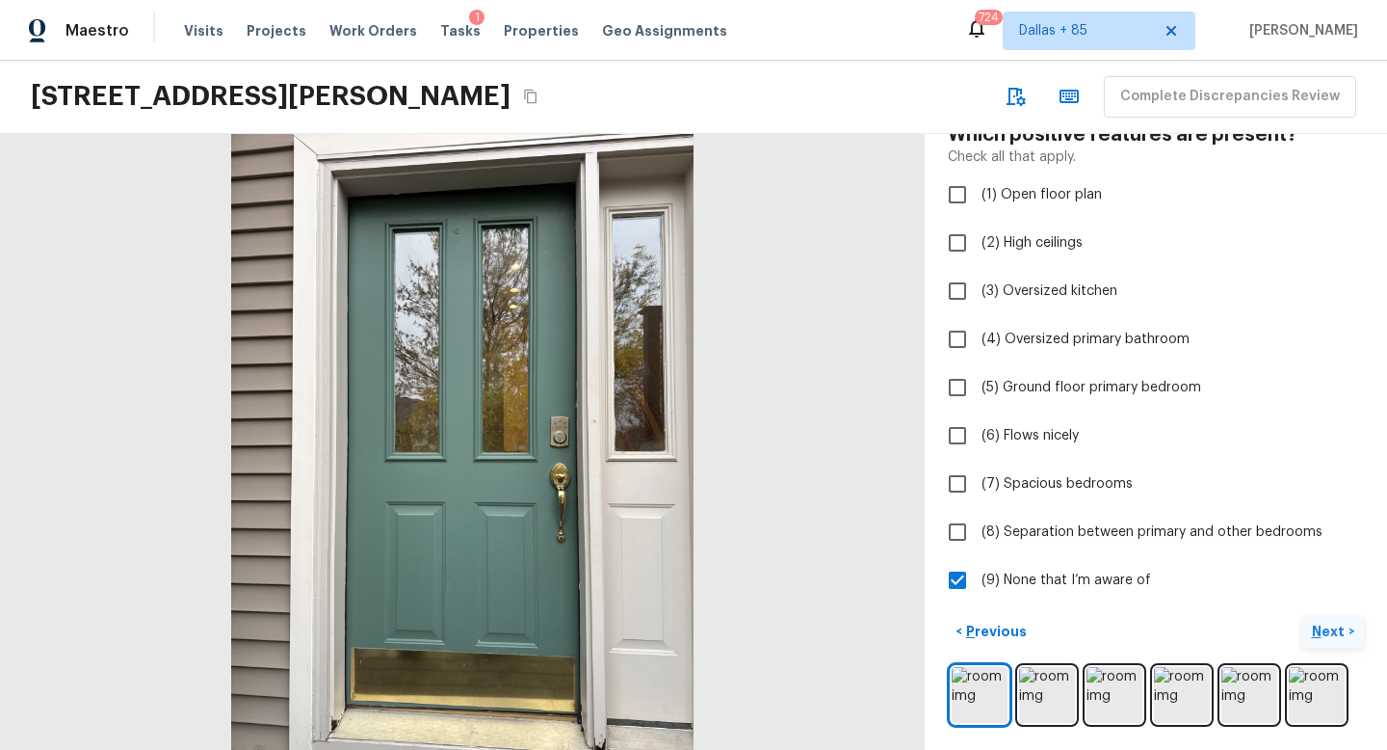
click at [1333, 629] on p "Next" at bounding box center [1330, 630] width 37 height 19
click at [999, 576] on span "(9) None that I’m aware of" at bounding box center [1067, 579] width 170 height 19
click at [978, 576] on input "(9) None that I’m aware of" at bounding box center [957, 580] width 40 height 40
checkbox input "true"
click at [1335, 627] on p "Next" at bounding box center [1330, 630] width 37 height 19
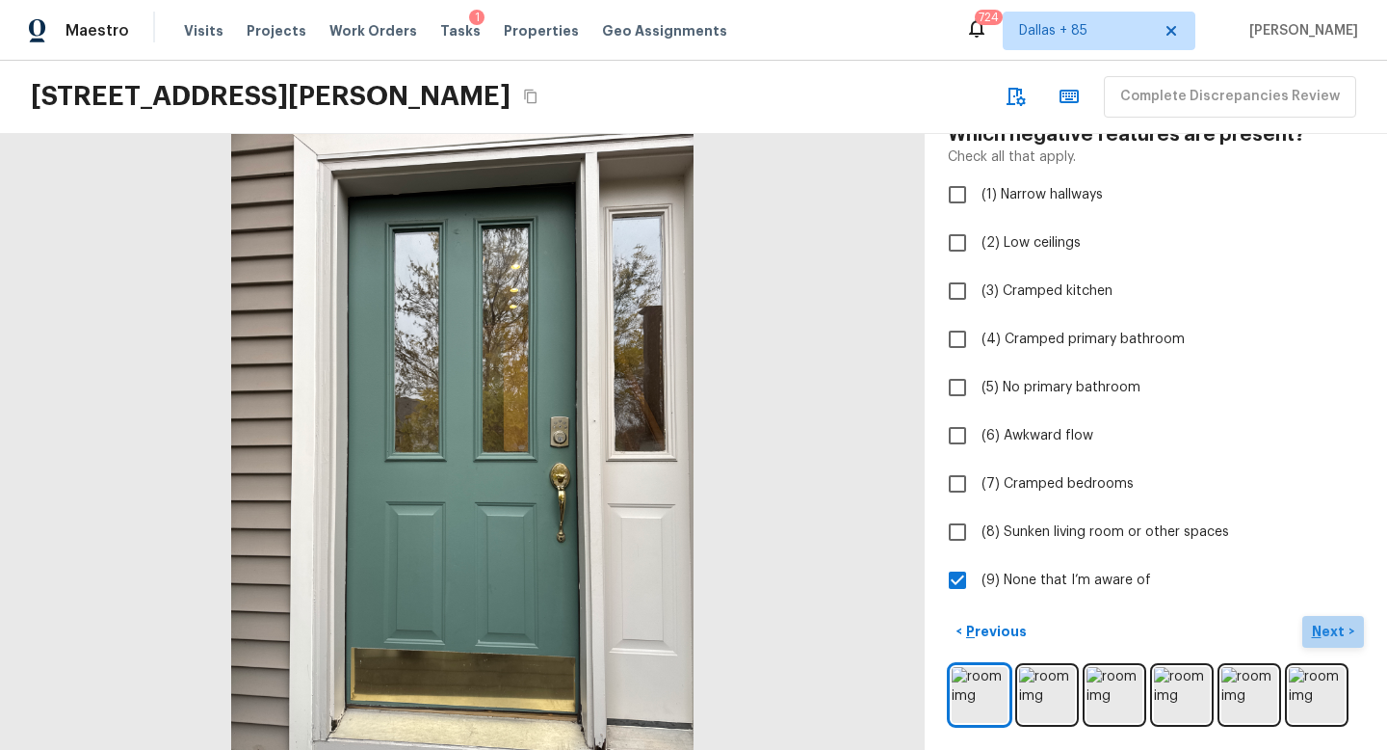
scroll to position [0, 0]
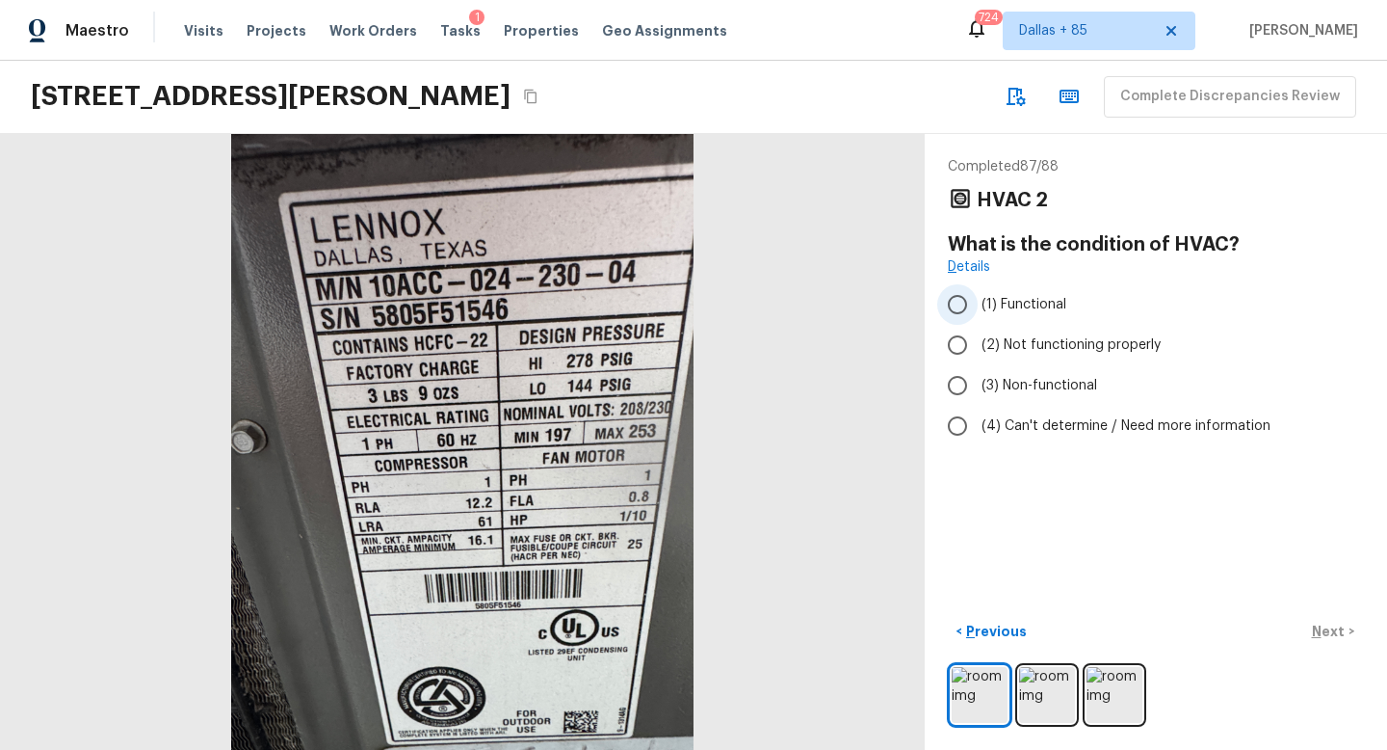
click at [1018, 302] on span "(1) Functional" at bounding box center [1024, 304] width 85 height 19
click at [978, 302] on input "(1) Functional" at bounding box center [957, 304] width 40 height 40
radio input "true"
click at [1325, 632] on p "Next" at bounding box center [1330, 630] width 37 height 19
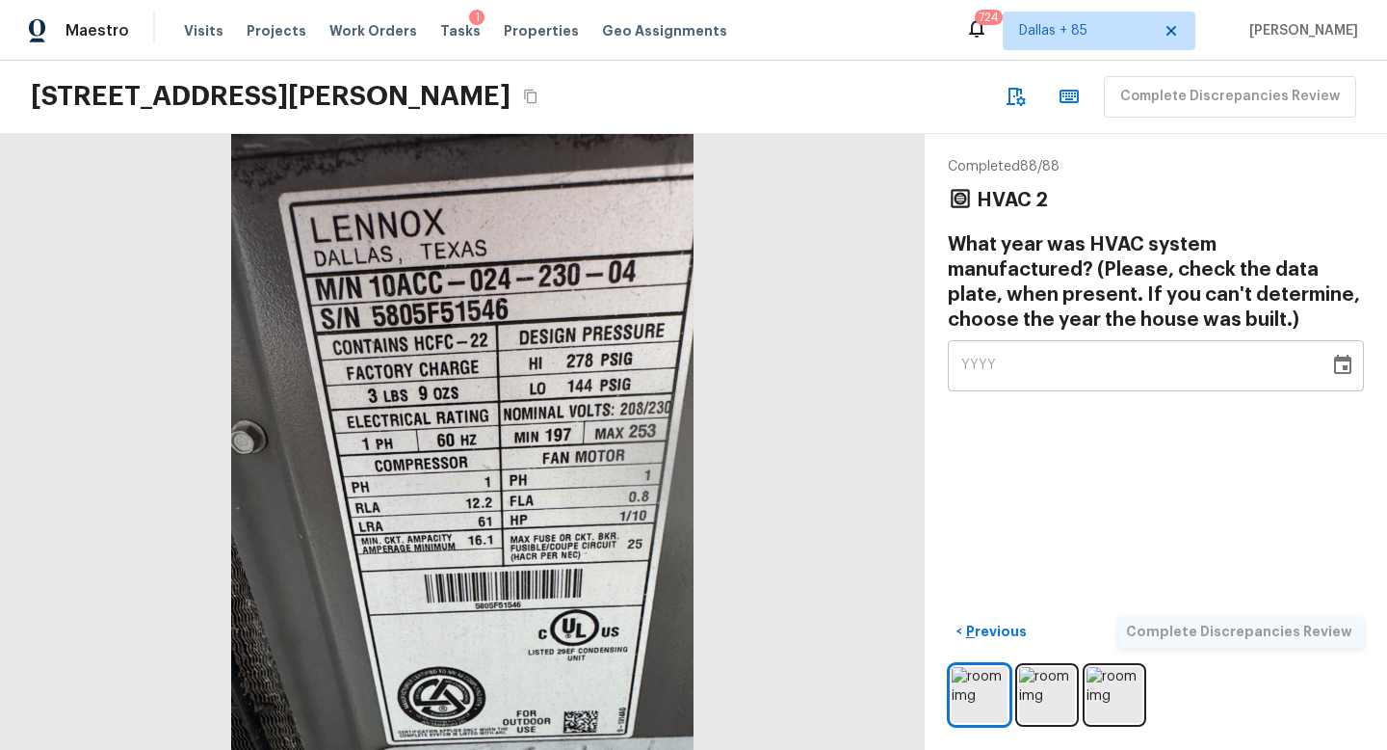
click at [1339, 366] on icon "Choose date" at bounding box center [1342, 365] width 23 height 23
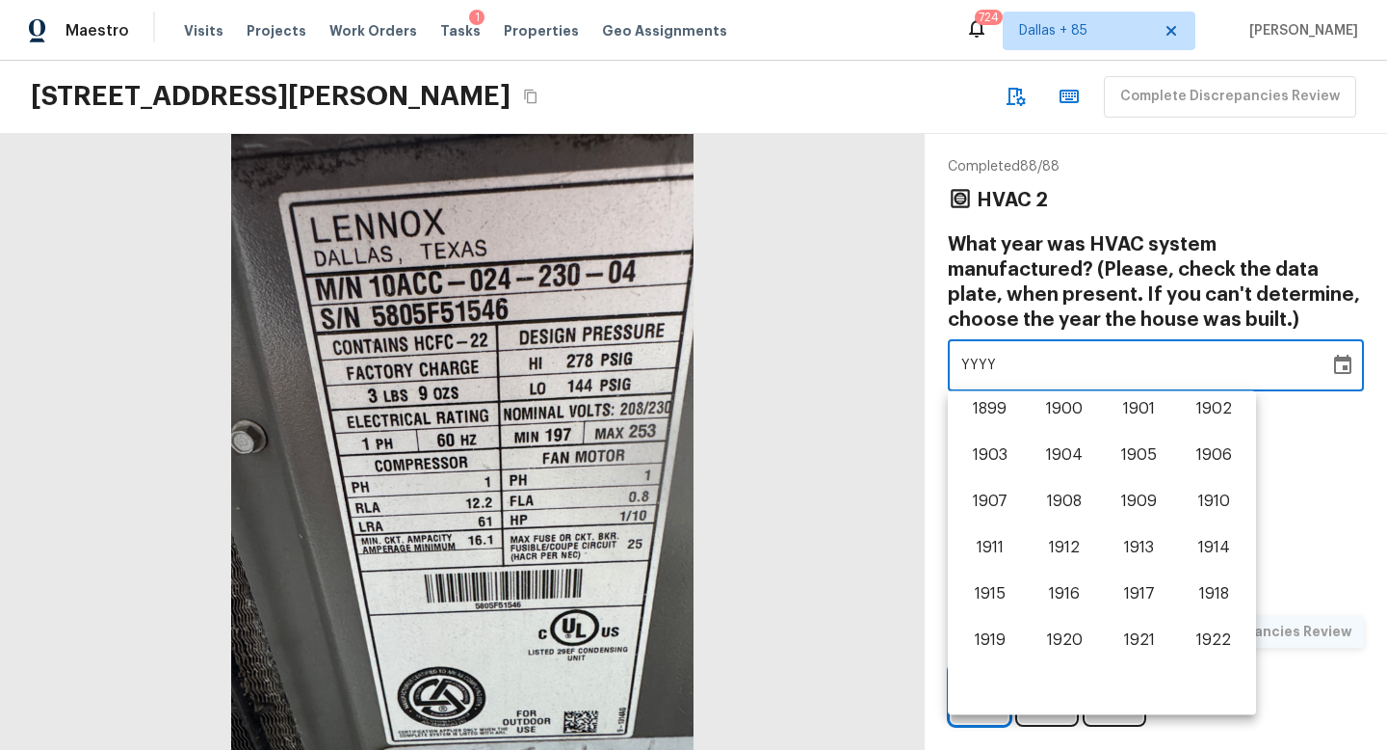
scroll to position [1199, 0]
click at [1136, 414] on button "2005" at bounding box center [1139, 412] width 69 height 35
type input "2005"
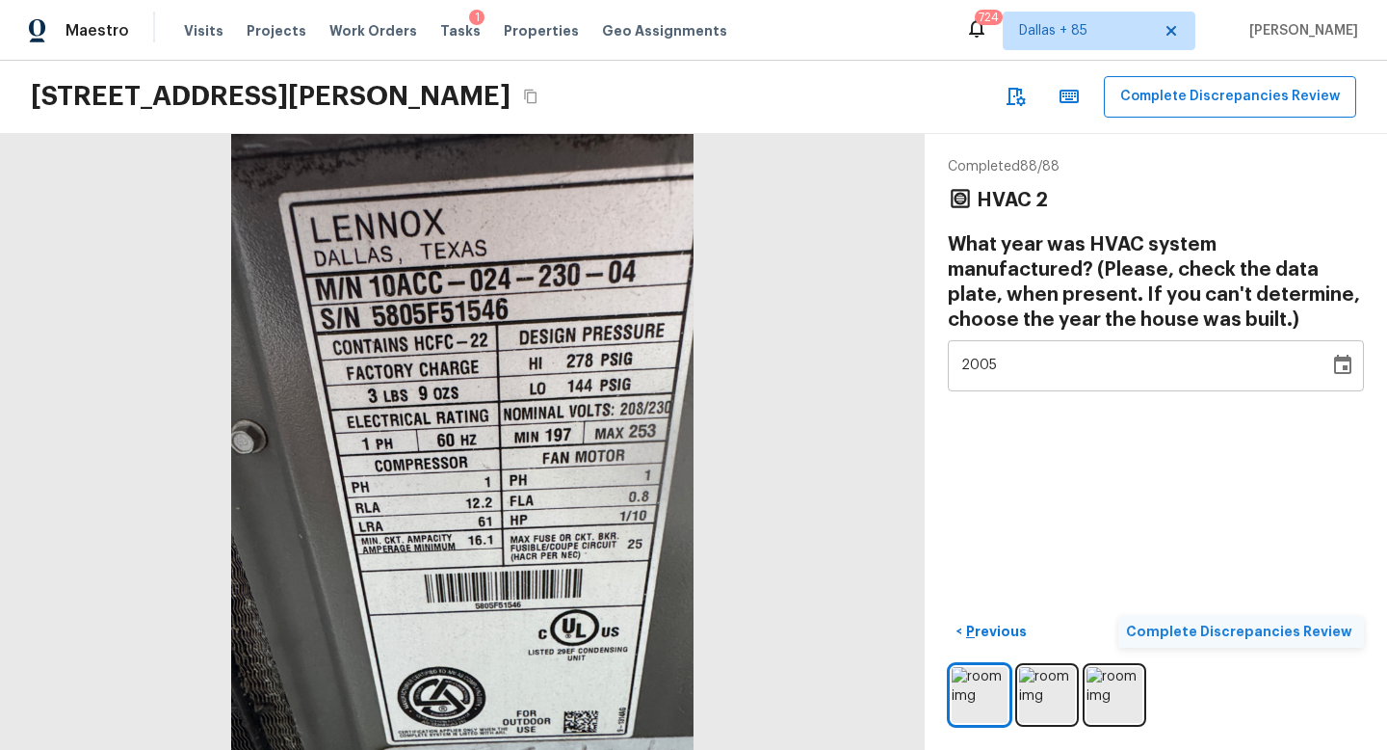
click at [1264, 632] on p "Complete Discrepancies Review" at bounding box center [1241, 630] width 230 height 19
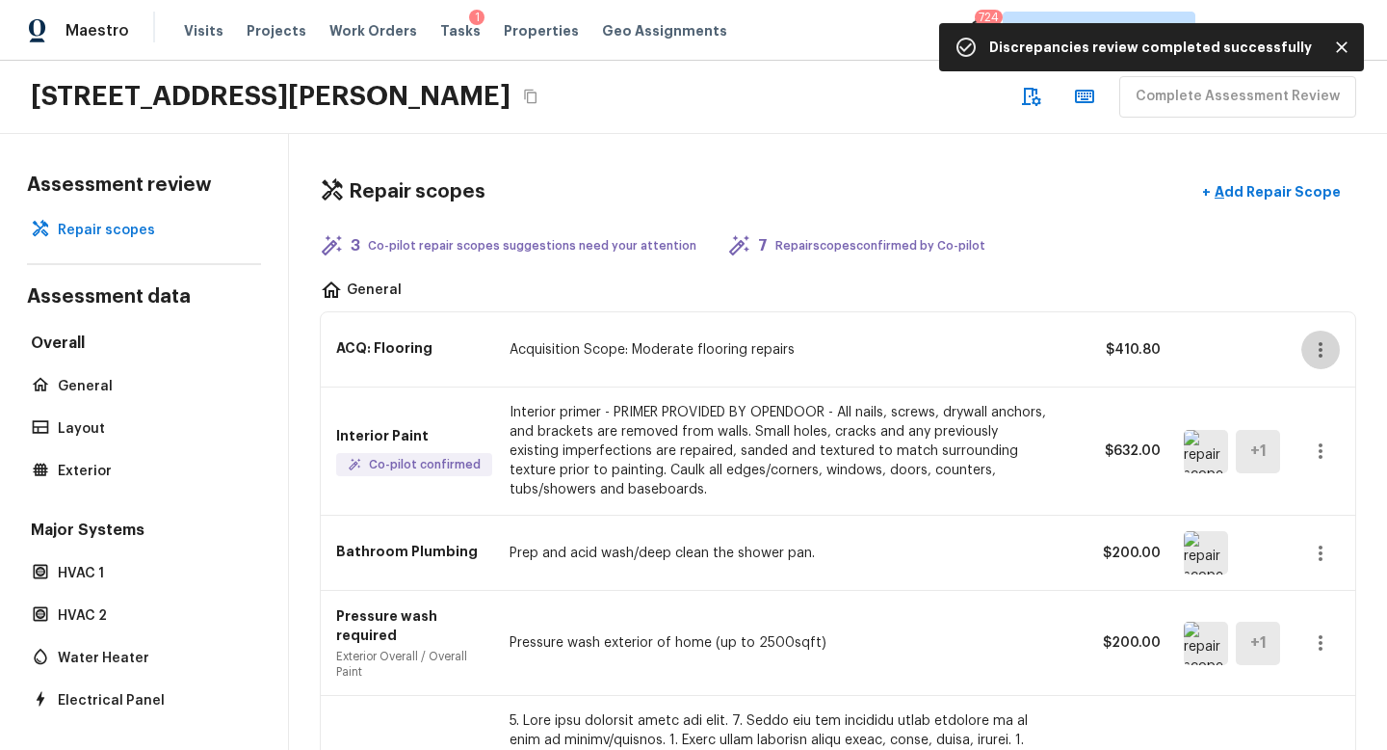
click at [1316, 347] on icon "button" at bounding box center [1320, 349] width 23 height 23
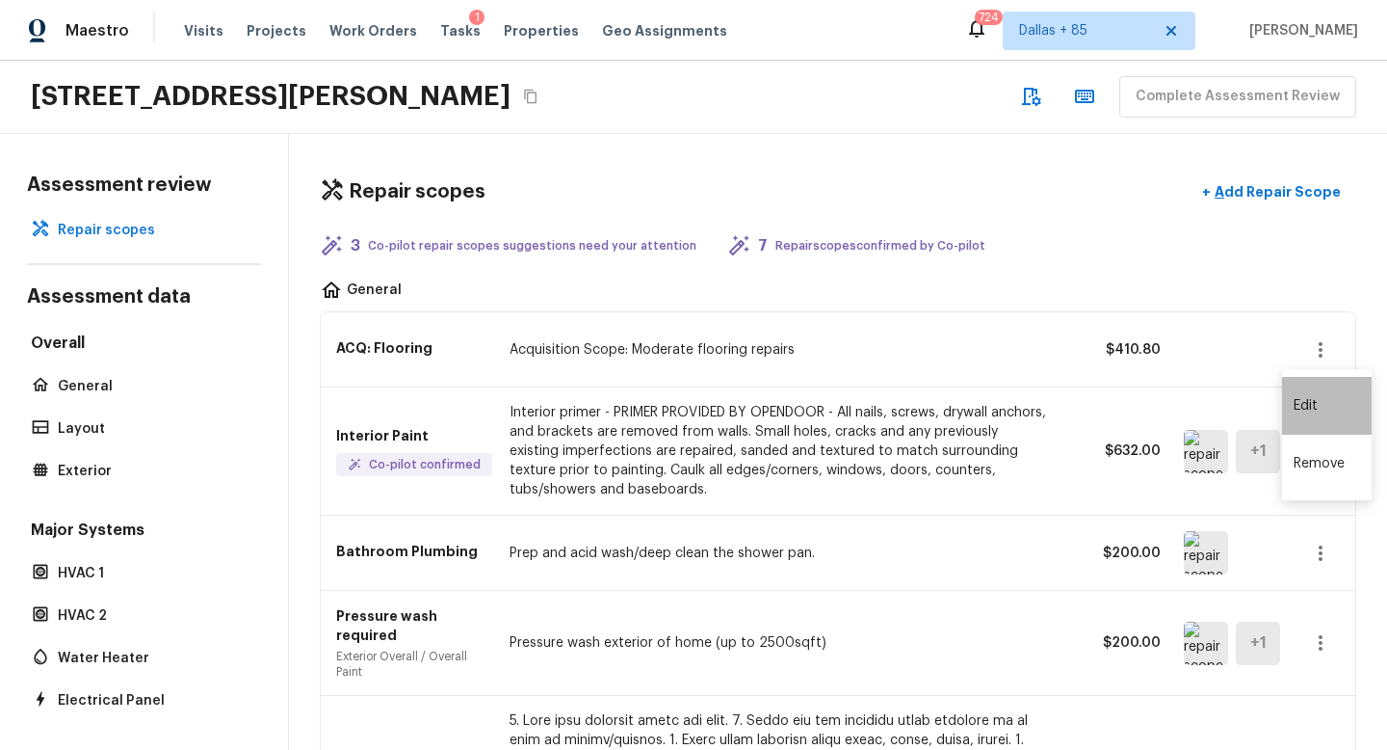
click at [1298, 416] on li "Edit" at bounding box center [1327, 406] width 90 height 58
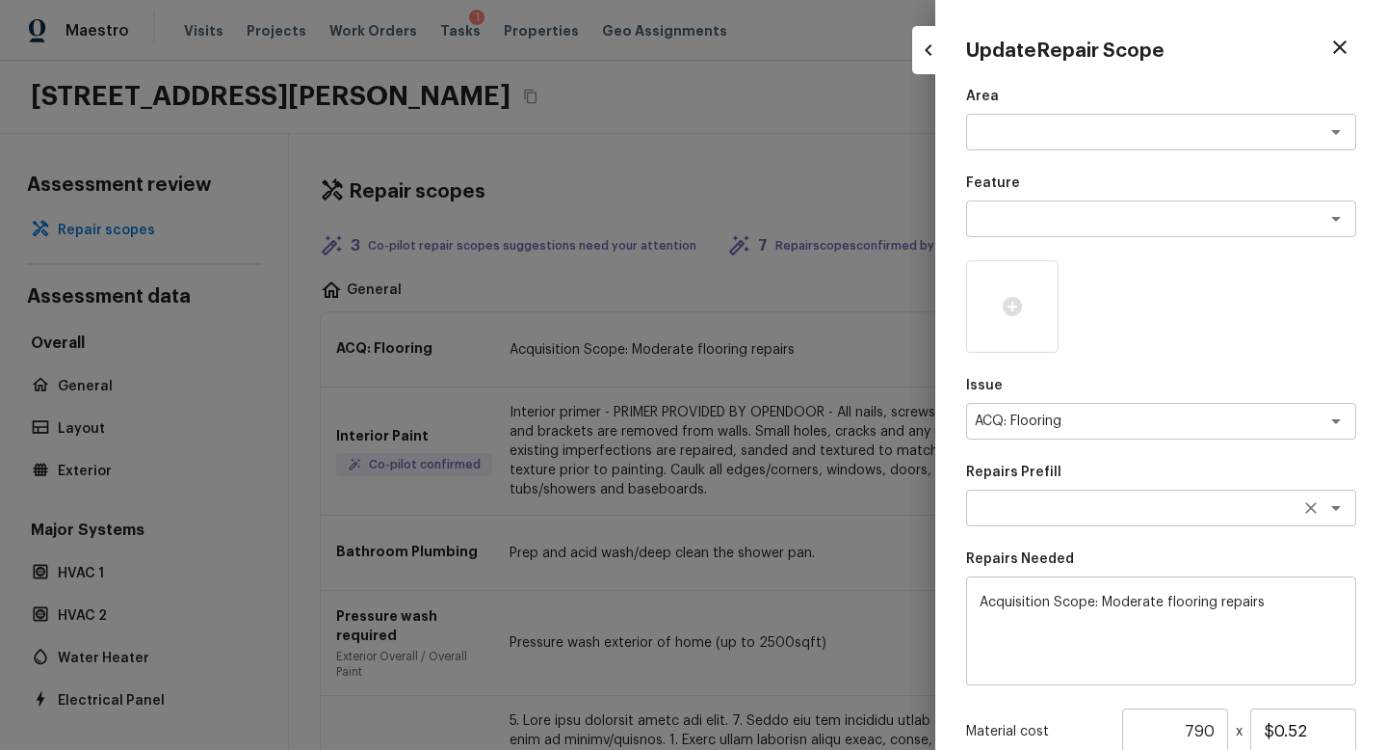
click at [1032, 514] on textarea at bounding box center [1134, 507] width 319 height 19
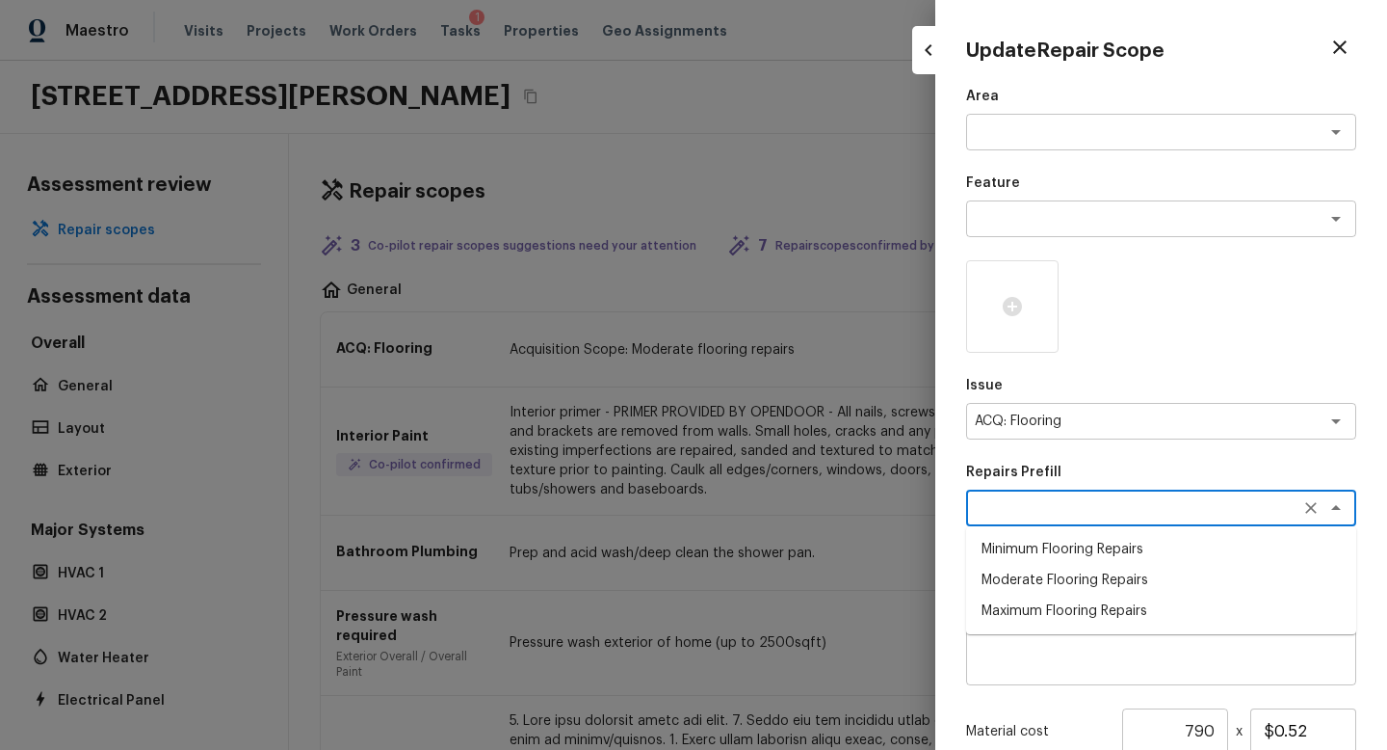
click at [1059, 614] on li "Maximum Flooring Repairs" at bounding box center [1161, 610] width 390 height 31
type textarea "Maximum Flooring Repairs"
type textarea "Acquisition Scope: Maximum flooring repairs"
type input "$1.98"
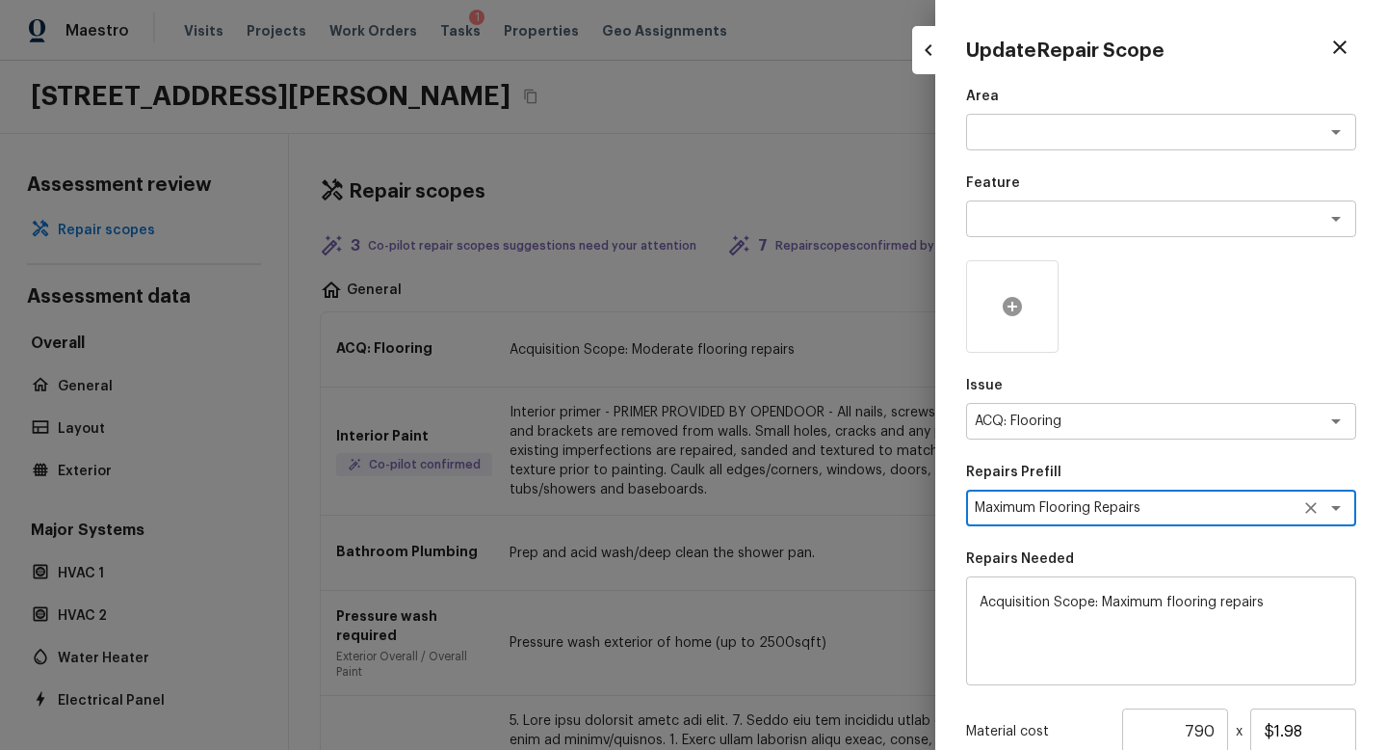
click at [1011, 310] on icon at bounding box center [1012, 306] width 19 height 19
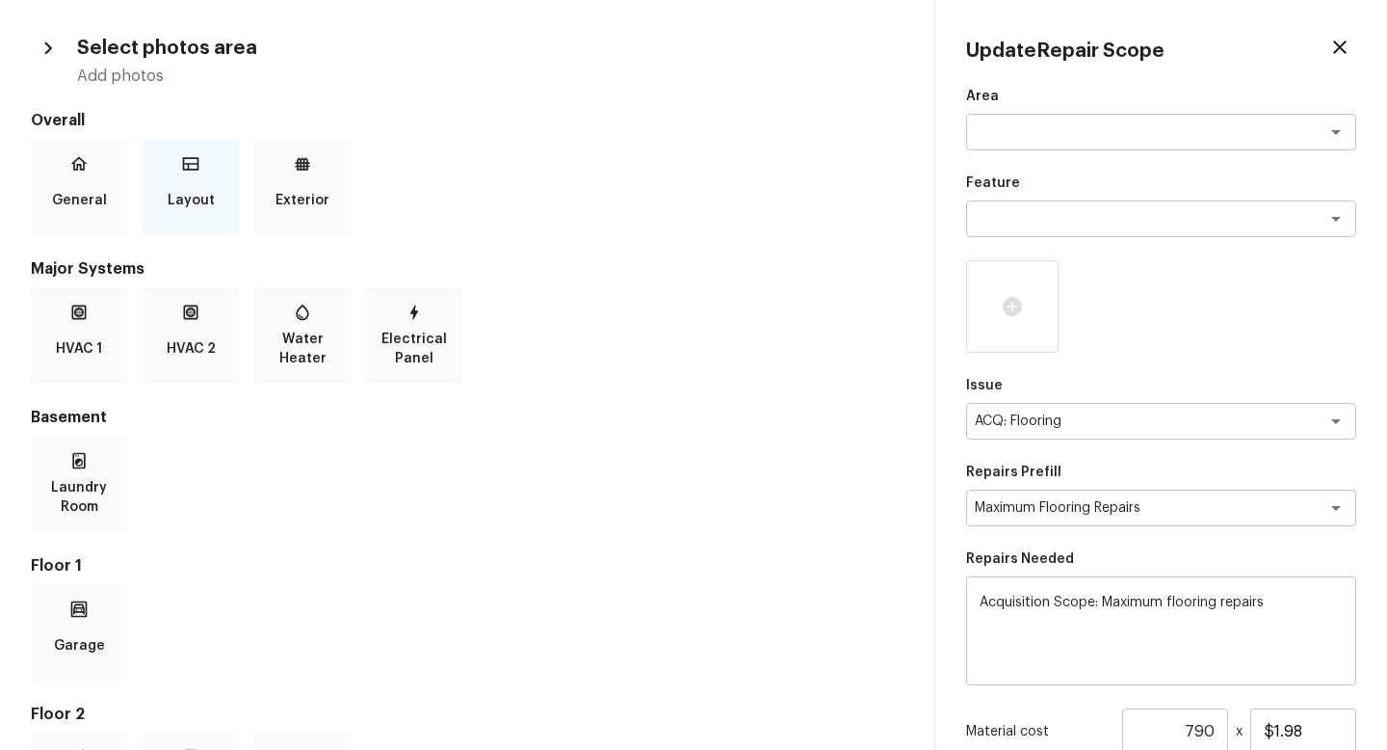
click at [150, 171] on div "Layout" at bounding box center [191, 187] width 96 height 96
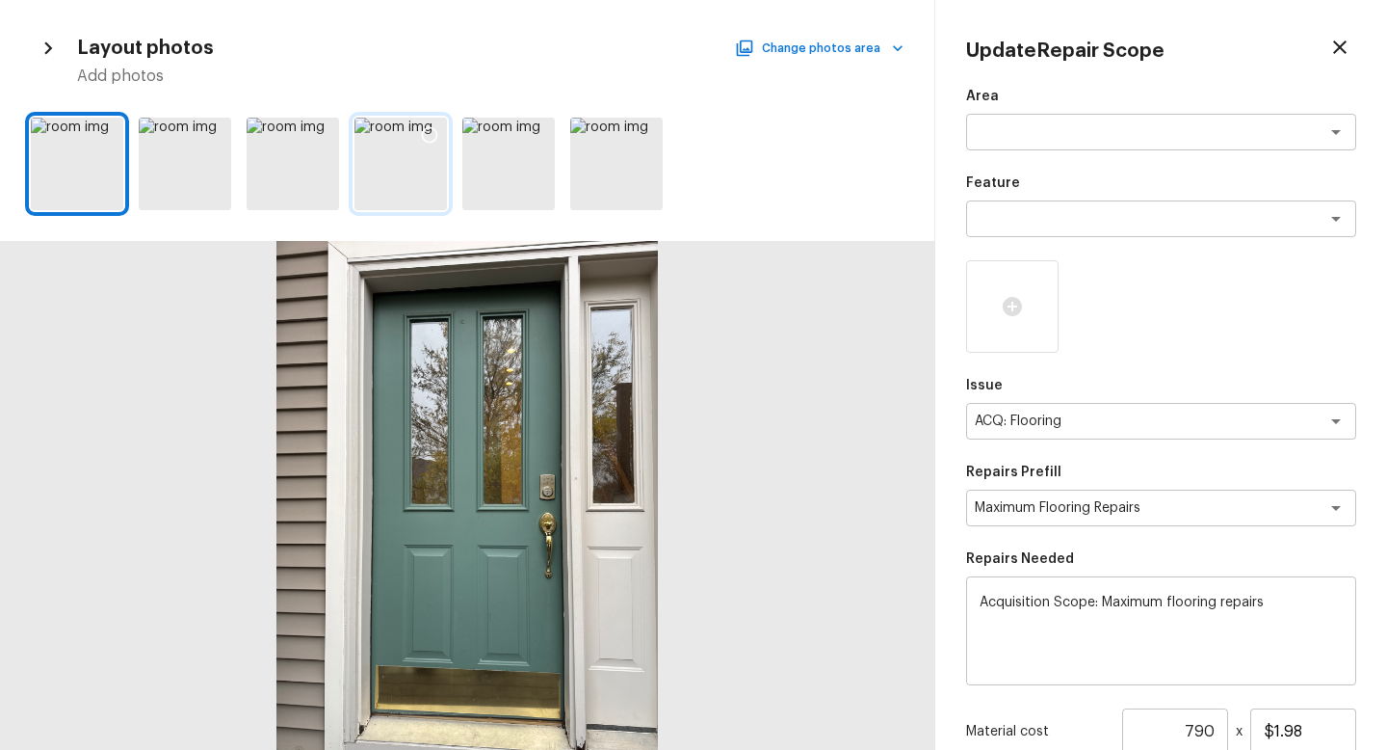
click at [433, 133] on icon at bounding box center [429, 134] width 19 height 19
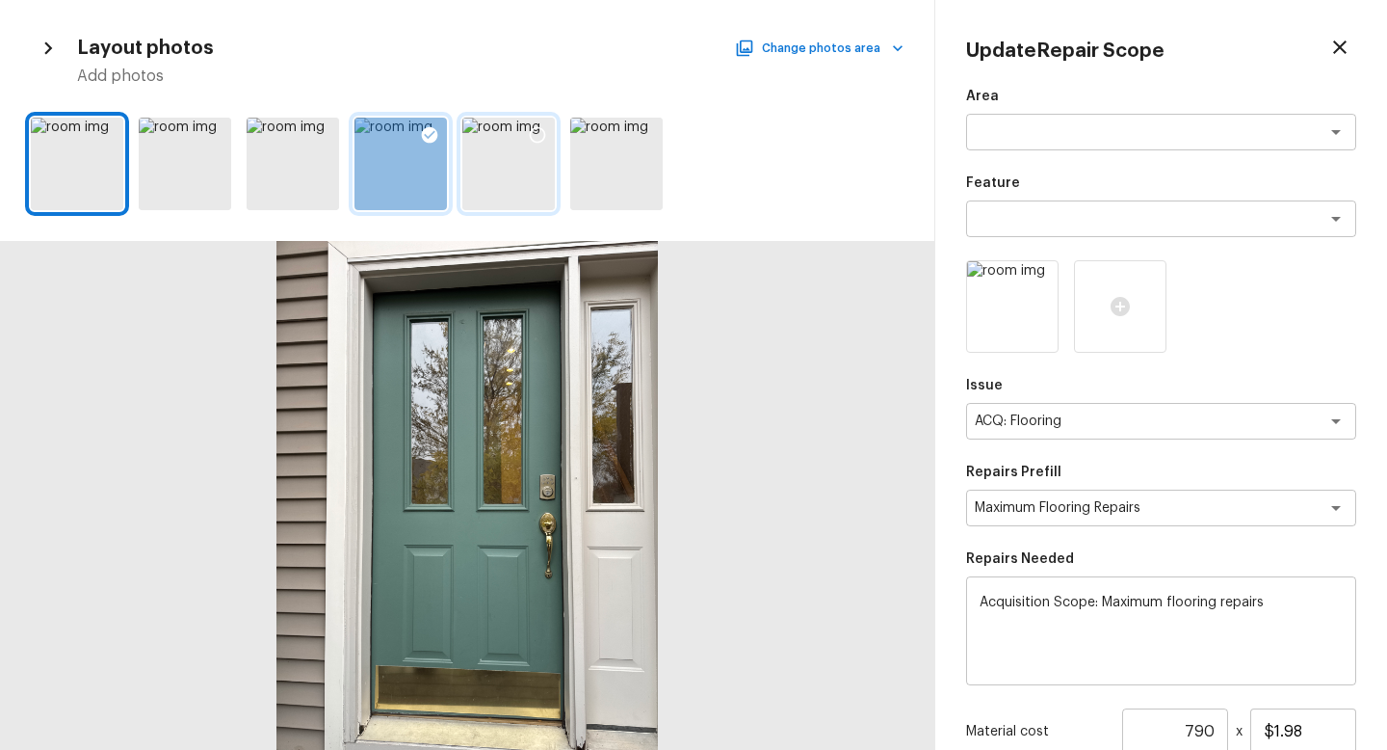
click at [537, 134] on icon at bounding box center [537, 134] width 19 height 19
click at [644, 139] on icon at bounding box center [645, 134] width 19 height 19
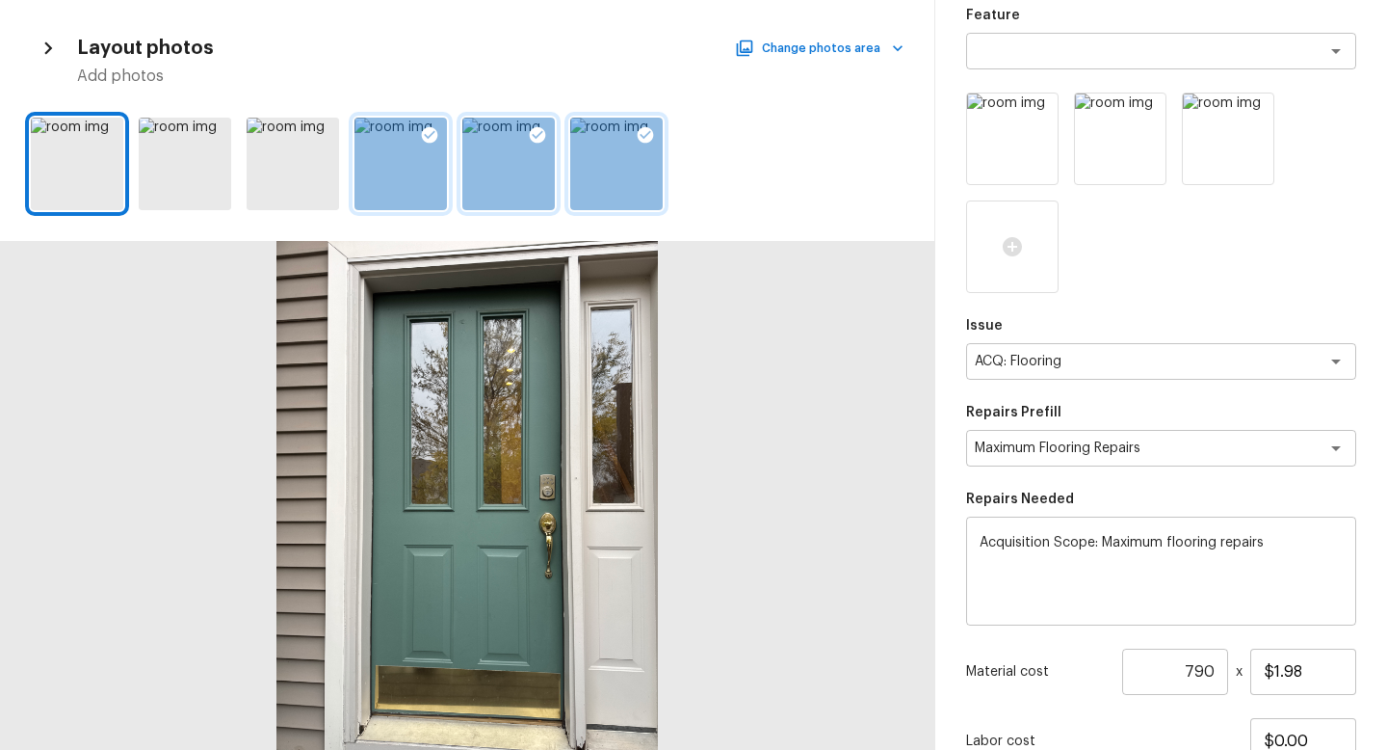
scroll to position [323, 0]
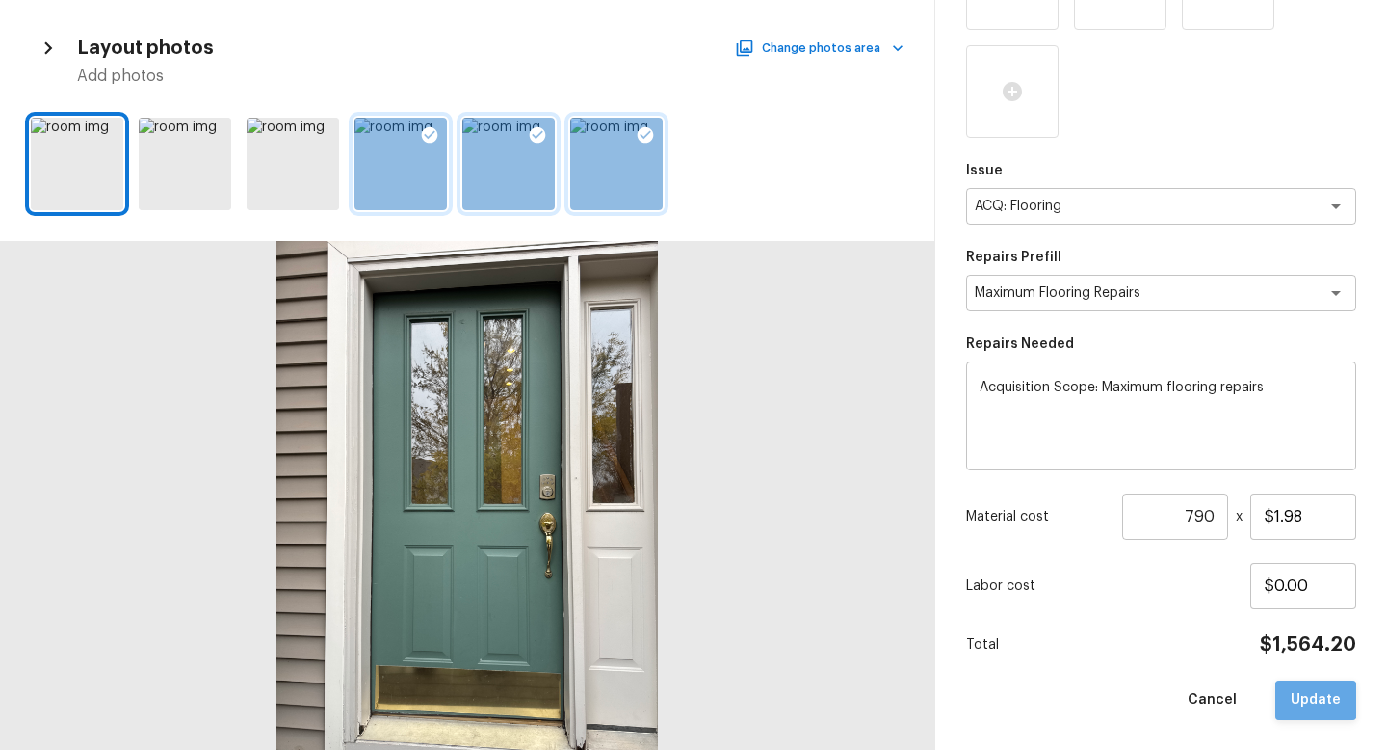
click at [1306, 698] on button "Update" at bounding box center [1316, 700] width 81 height 40
type textarea "Acquisition Scope: Moderate flooring repairs"
type input "$0.52"
type input "1"
type input "$0.00"
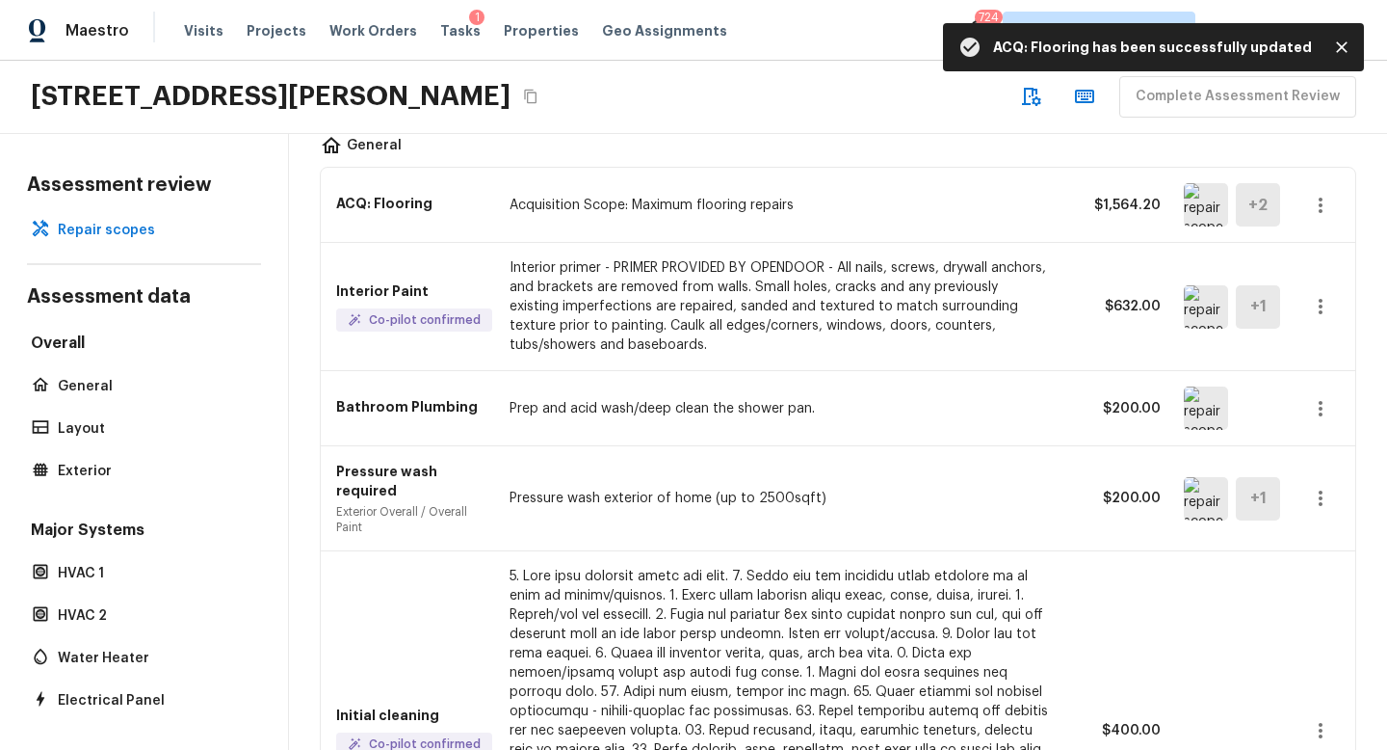
scroll to position [144, 0]
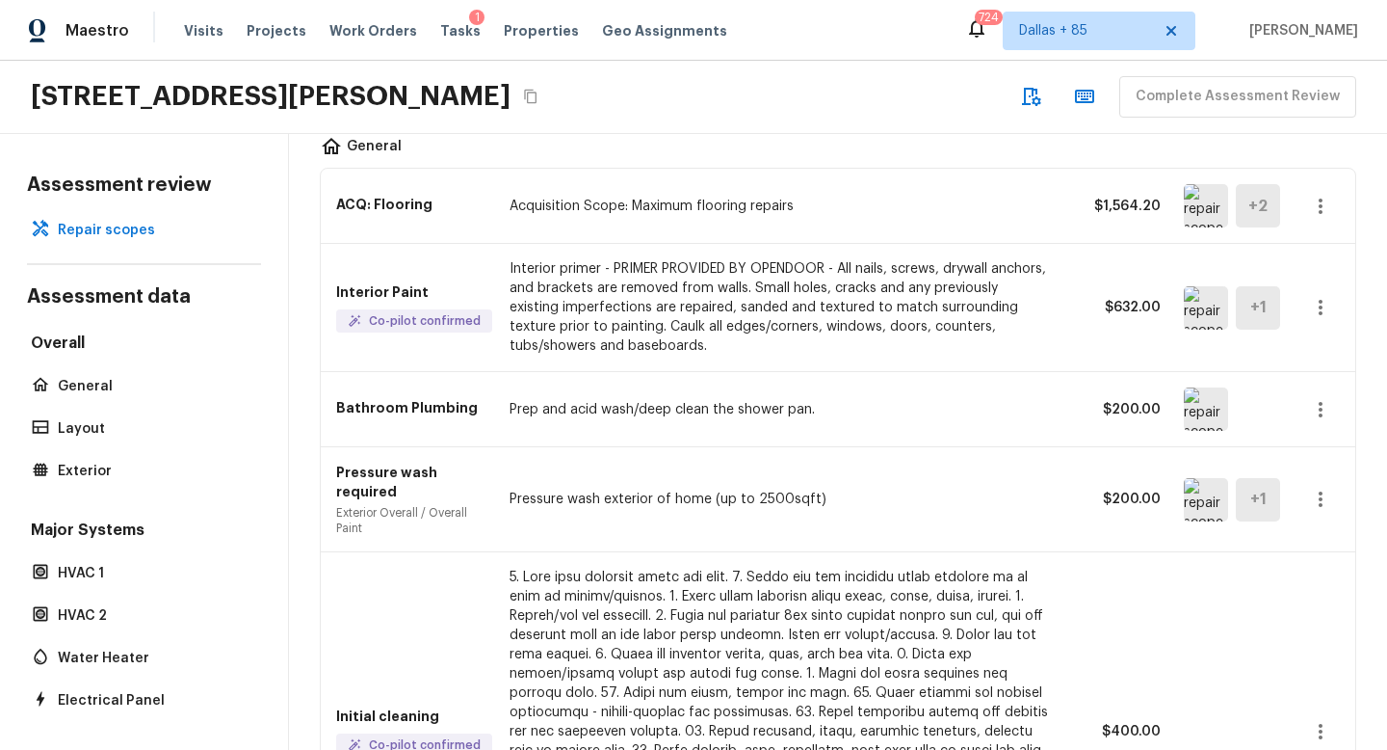
click at [1211, 400] on img at bounding box center [1206, 408] width 44 height 43
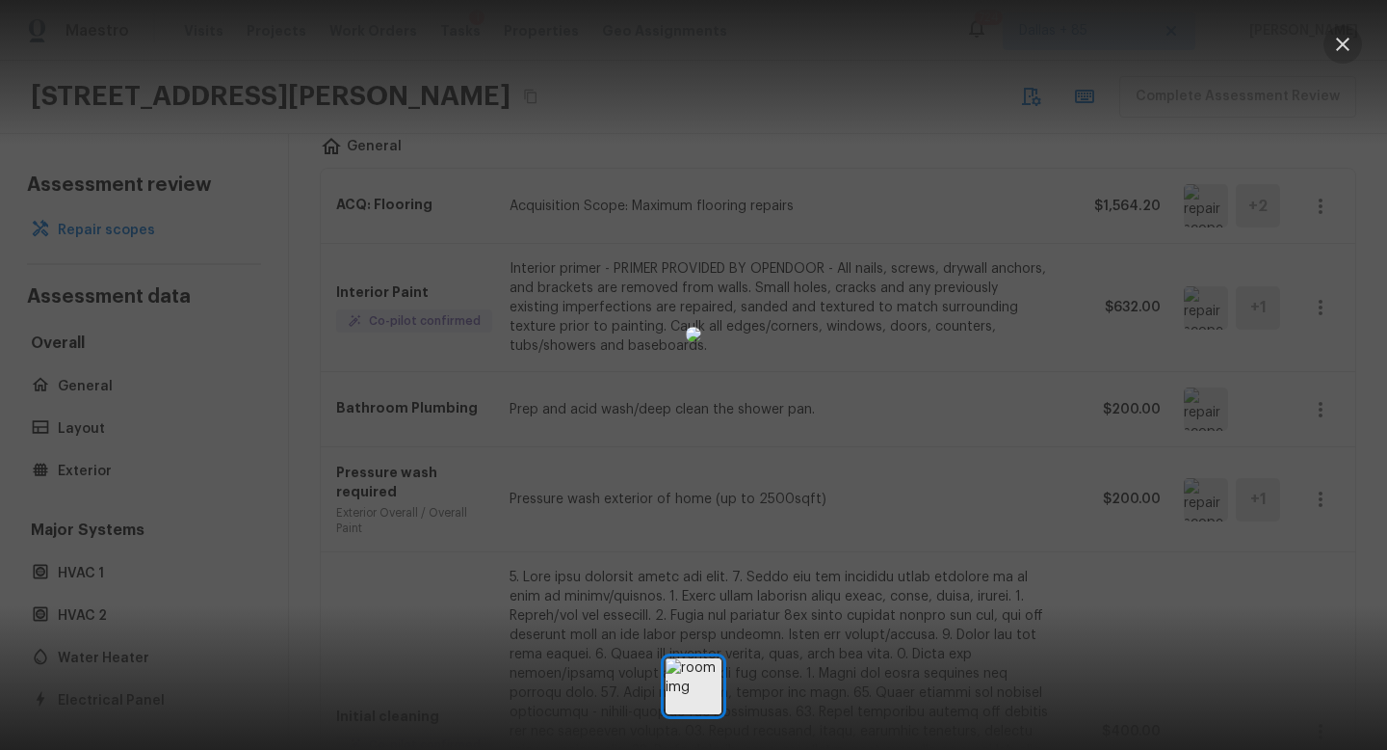
click at [1344, 42] on icon "button" at bounding box center [1342, 44] width 13 height 13
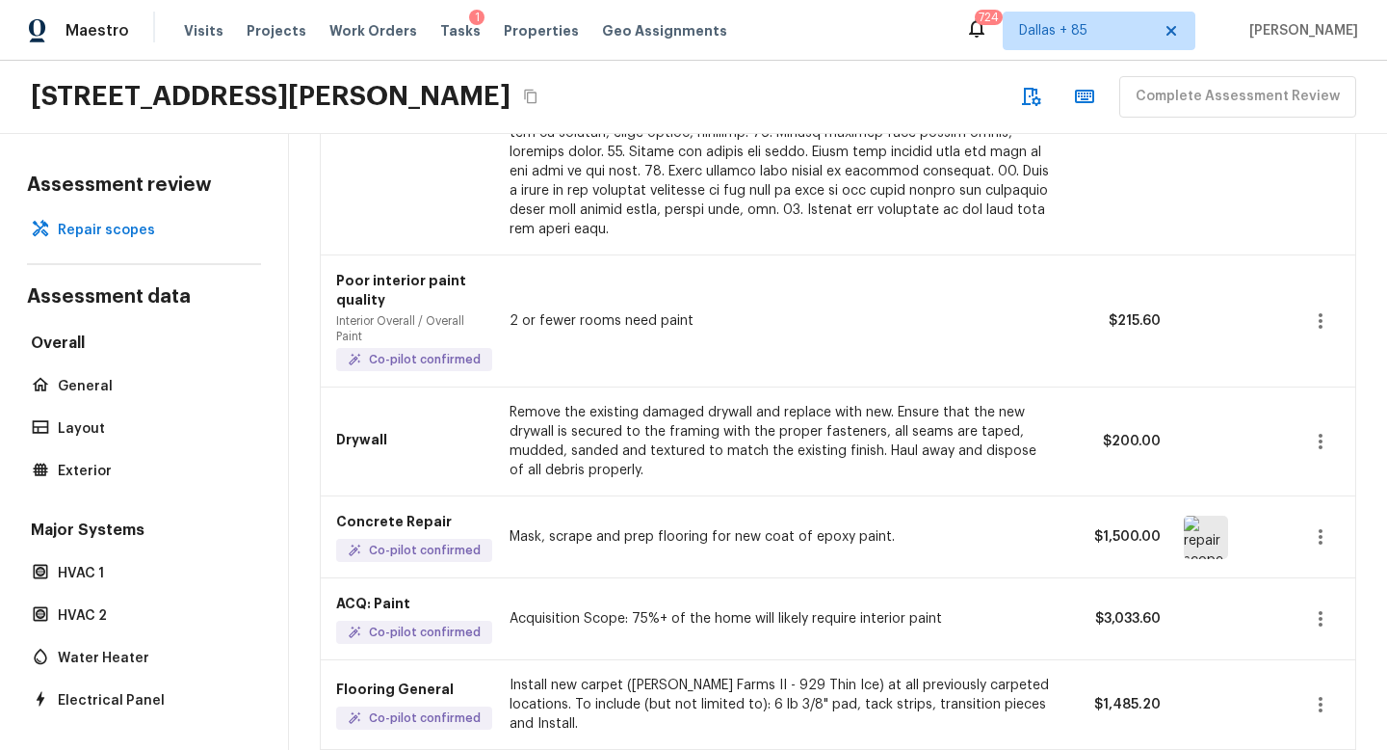
scroll to position [802, 0]
click at [1215, 514] on img at bounding box center [1206, 535] width 44 height 43
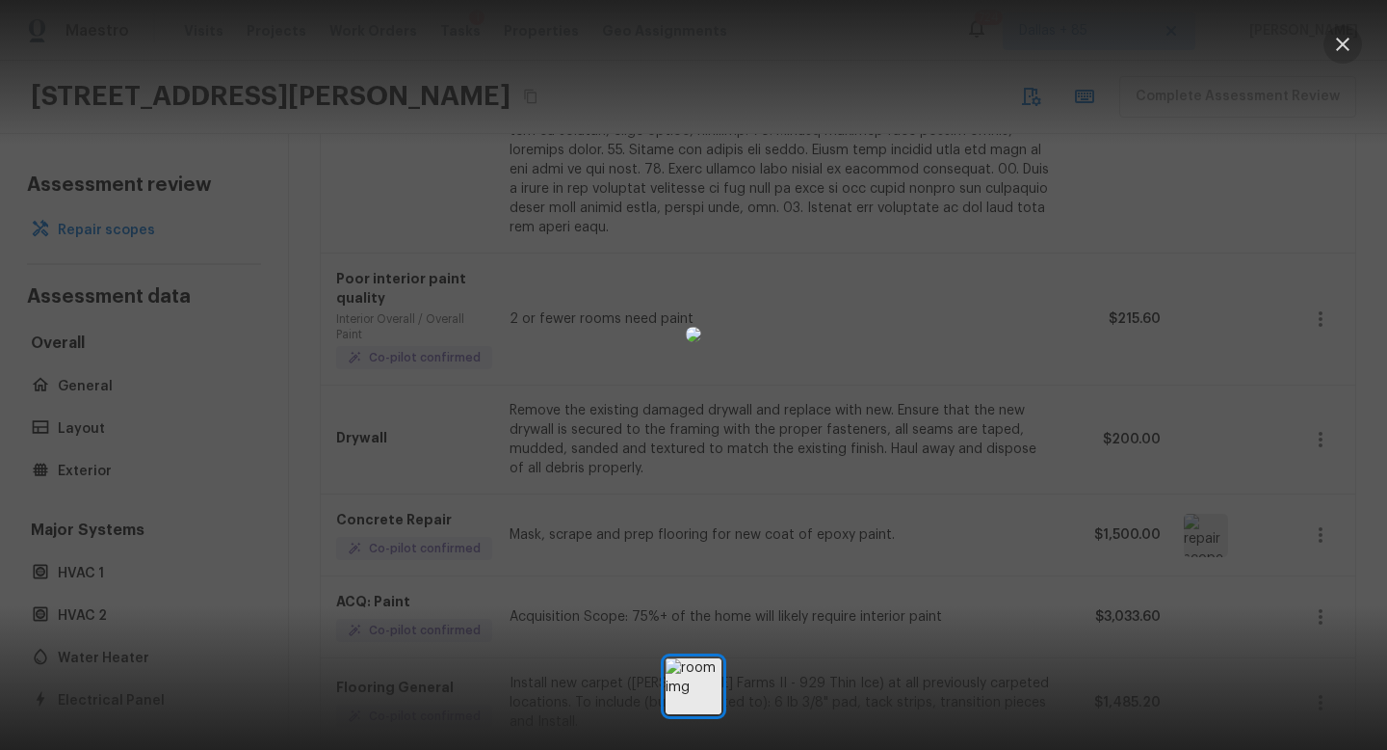
click at [1336, 50] on icon "button" at bounding box center [1342, 44] width 23 height 23
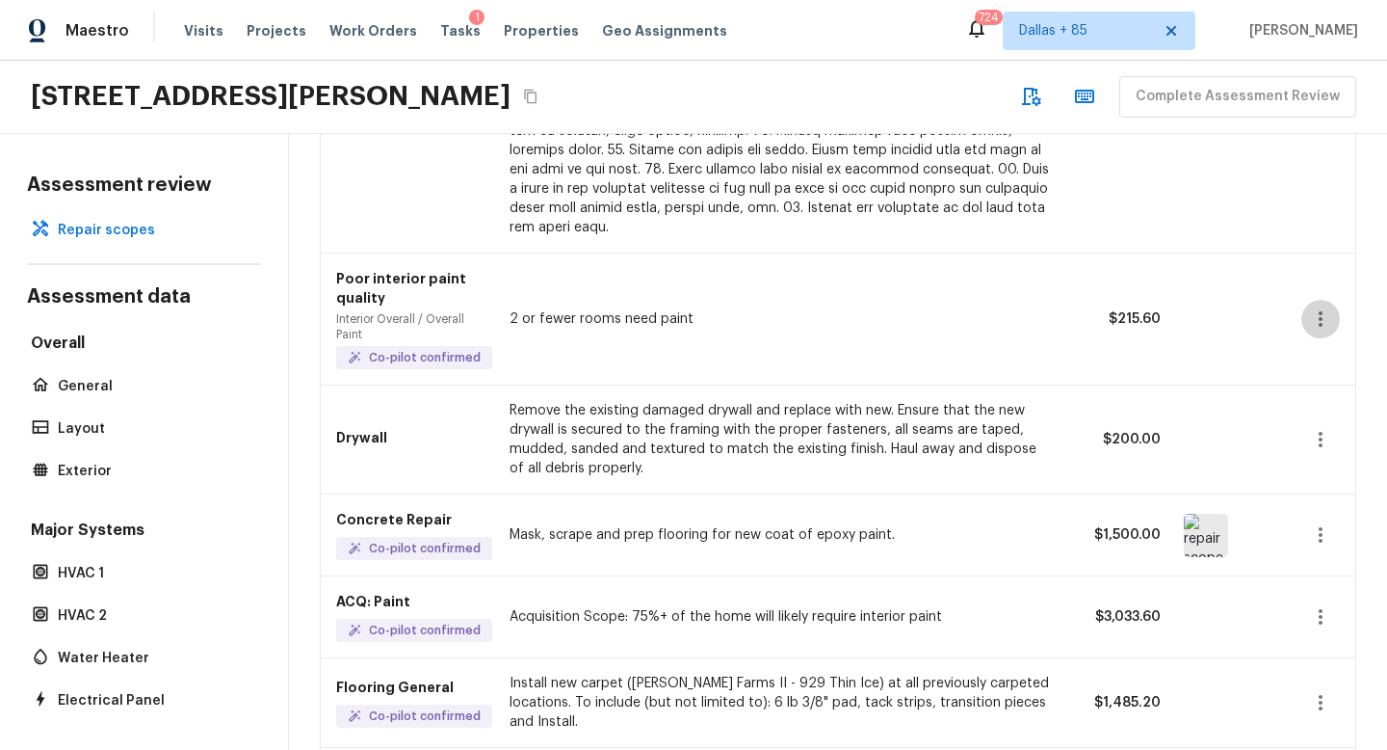
click at [1319, 307] on icon "button" at bounding box center [1320, 318] width 23 height 23
click at [1314, 417] on li "Remove" at bounding box center [1327, 413] width 90 height 58
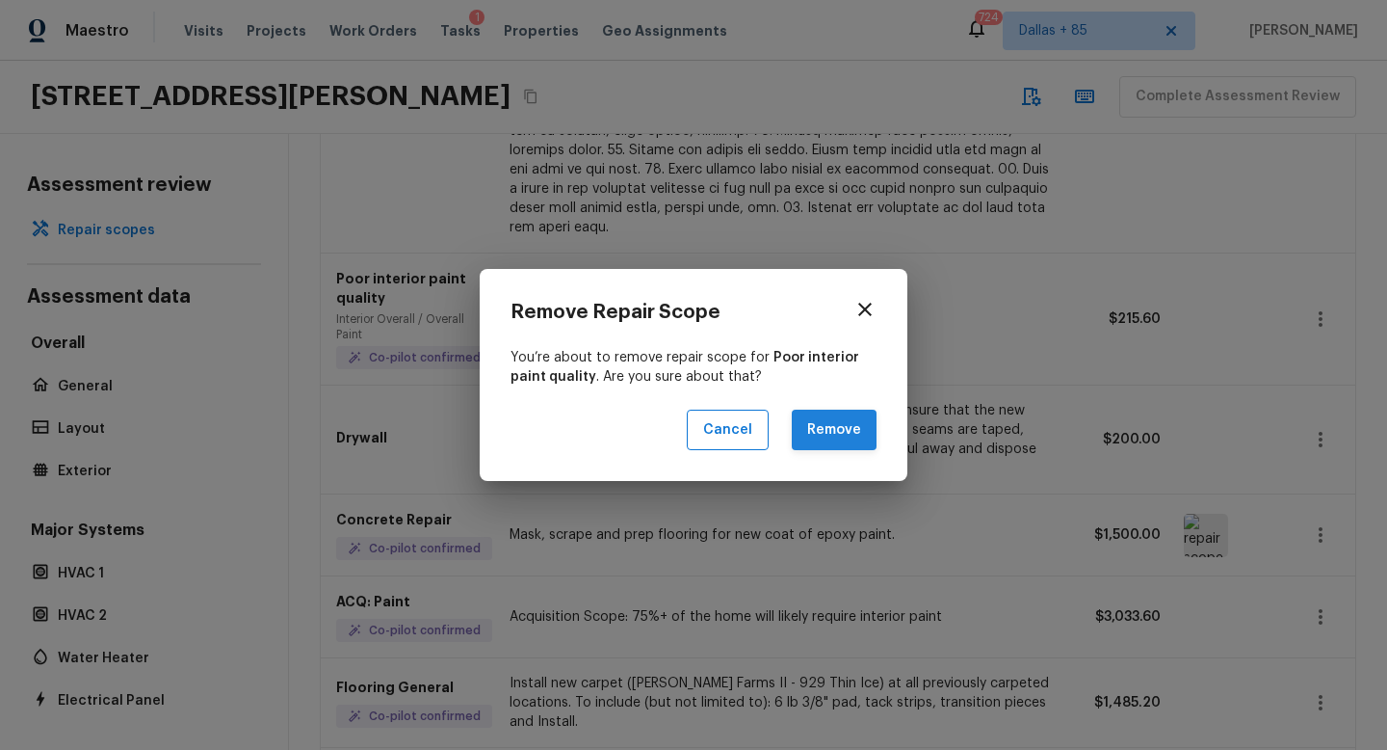
click at [852, 427] on button "Remove" at bounding box center [834, 429] width 85 height 41
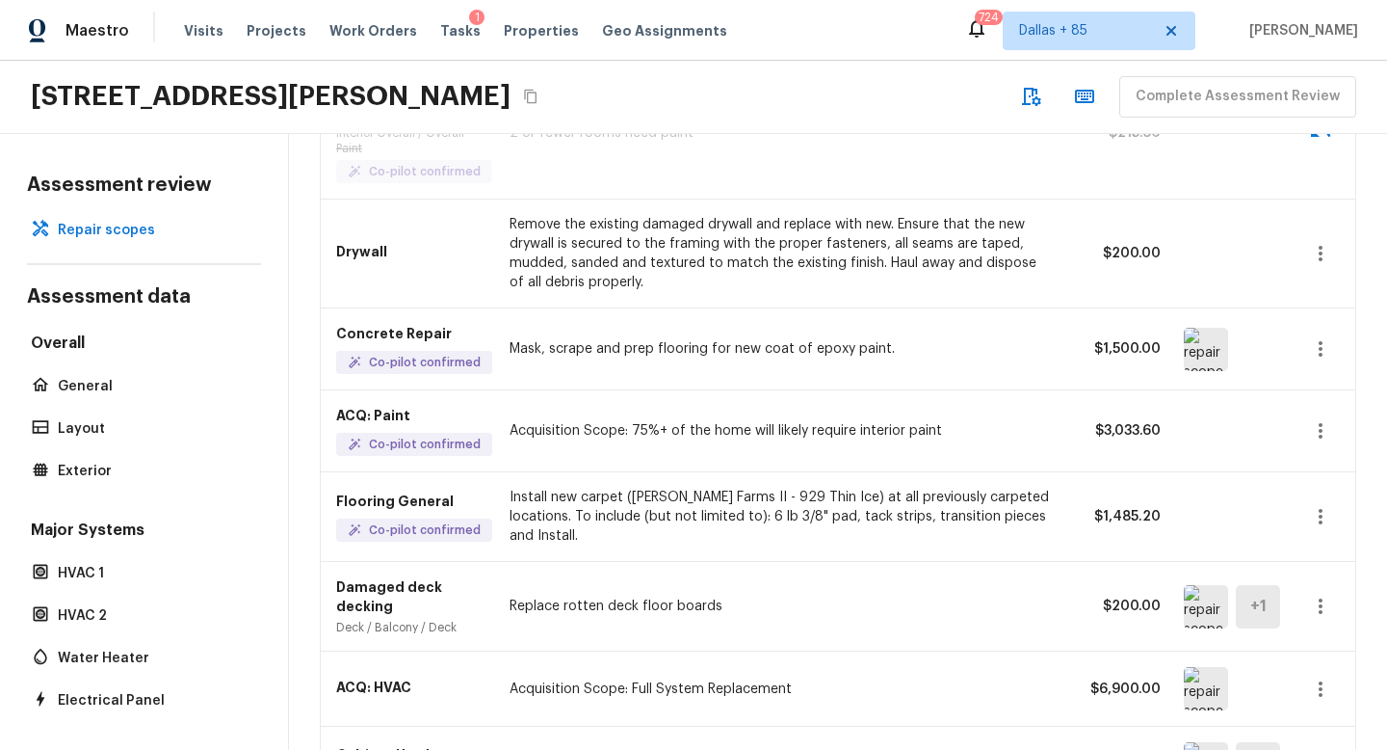
scroll to position [988, 0]
click at [1314, 504] on icon "button" at bounding box center [1320, 515] width 23 height 23
click at [1307, 608] on li "Remove" at bounding box center [1327, 610] width 90 height 58
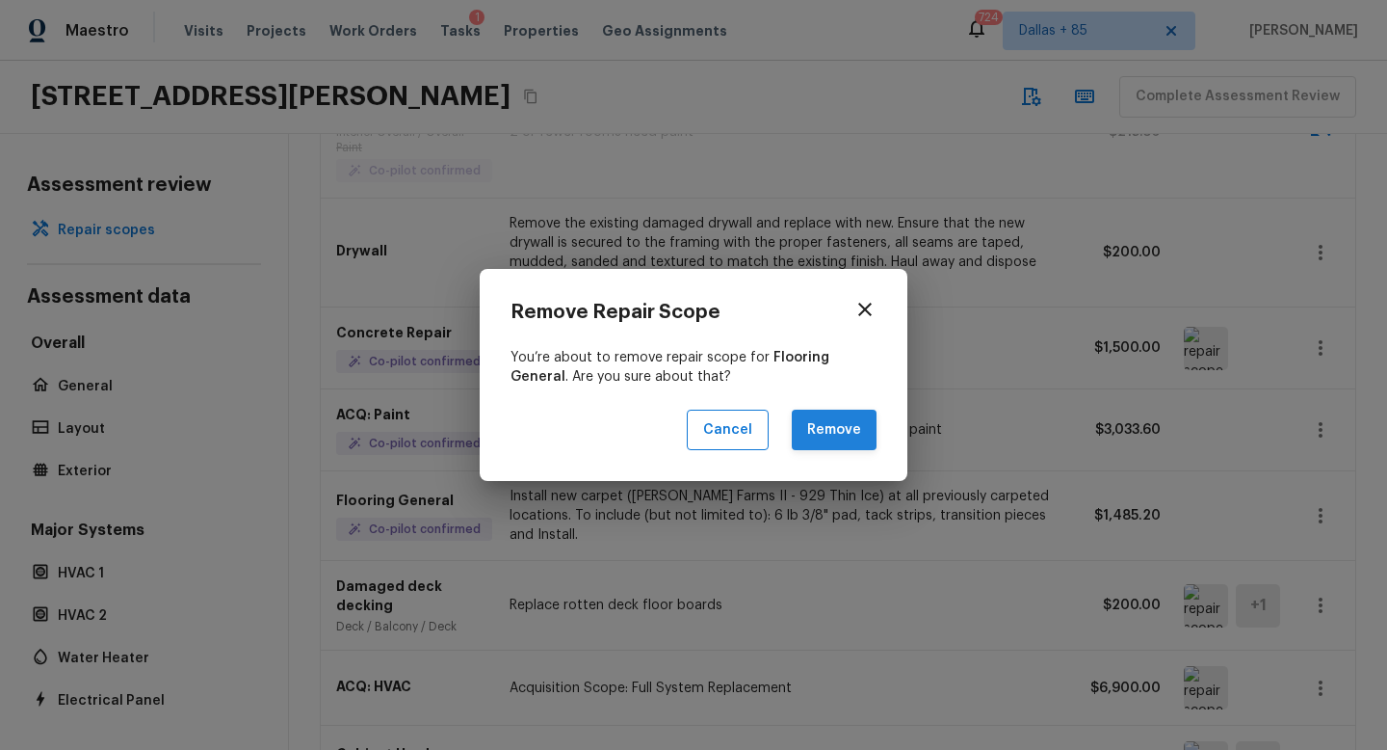
click at [825, 428] on button "Remove" at bounding box center [834, 429] width 85 height 41
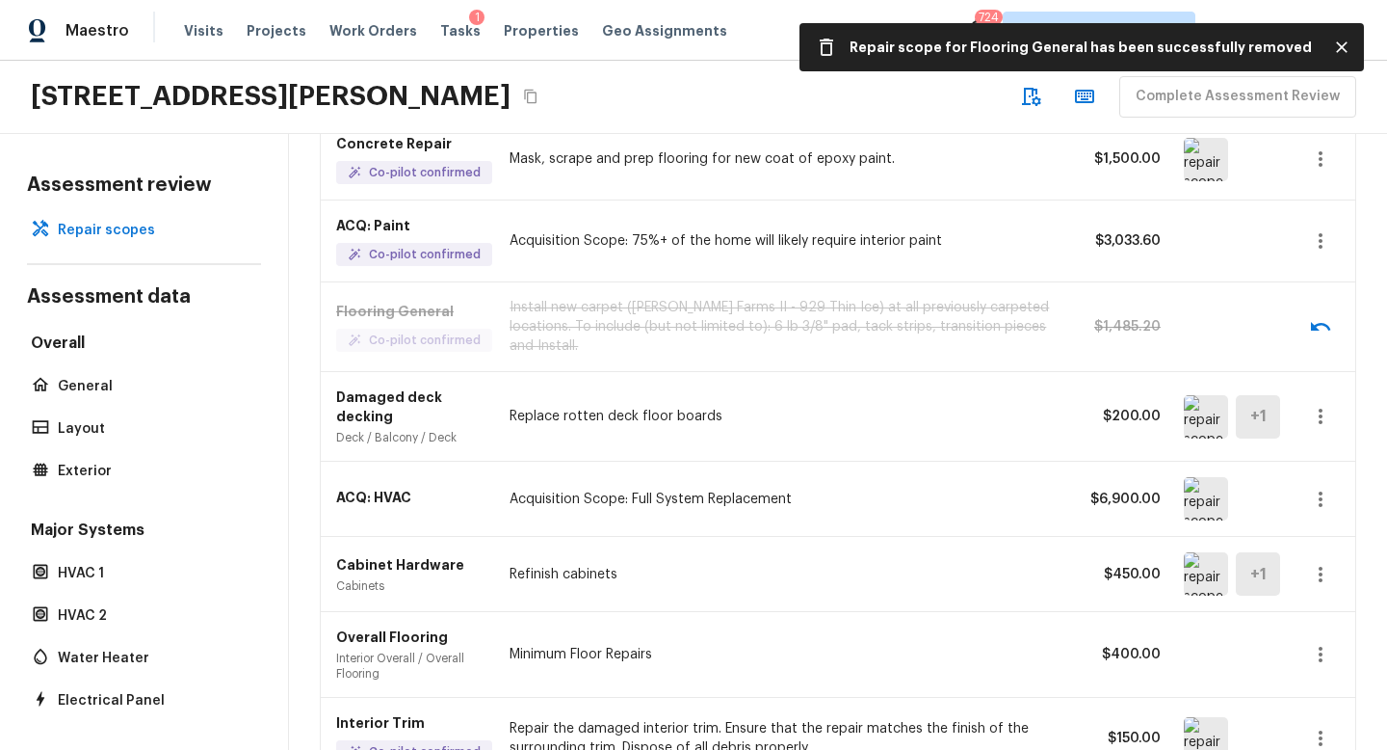
scroll to position [1185, 0]
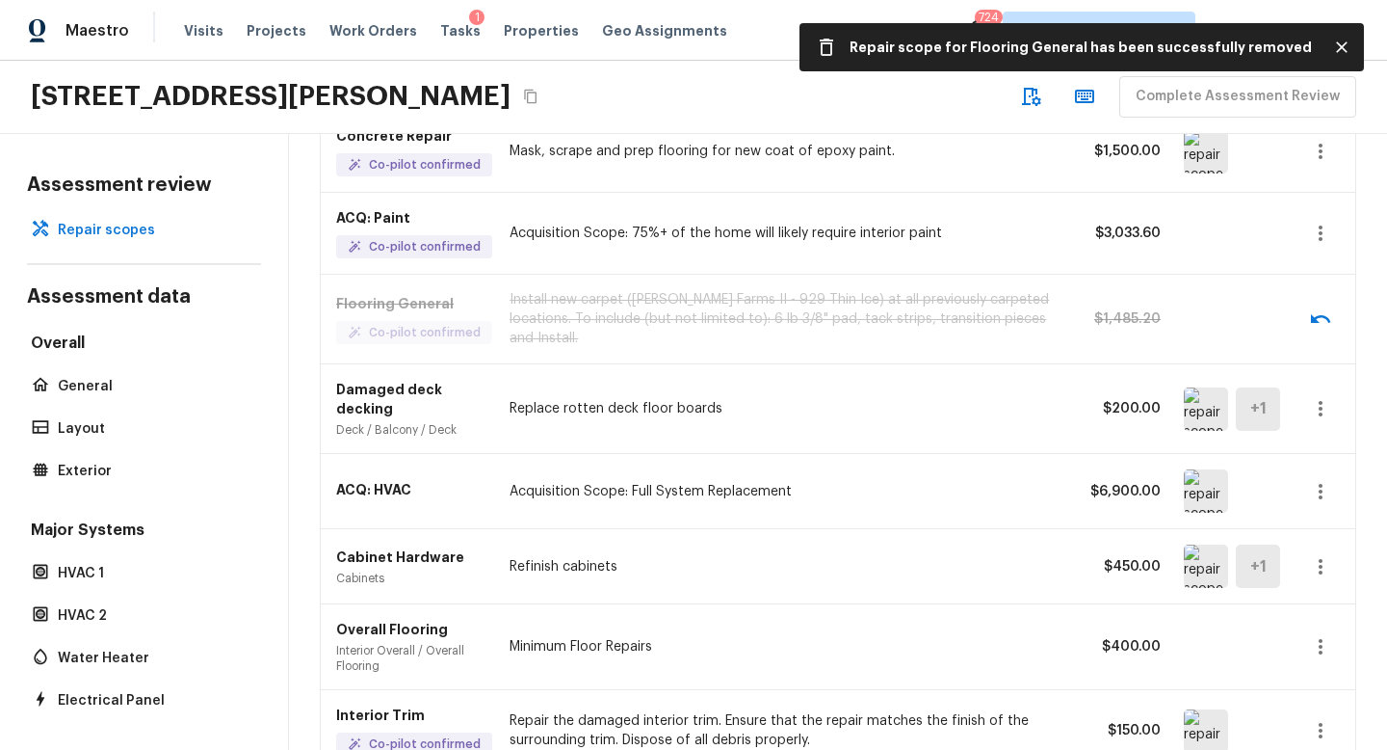
click at [1204, 395] on img at bounding box center [1206, 408] width 44 height 43
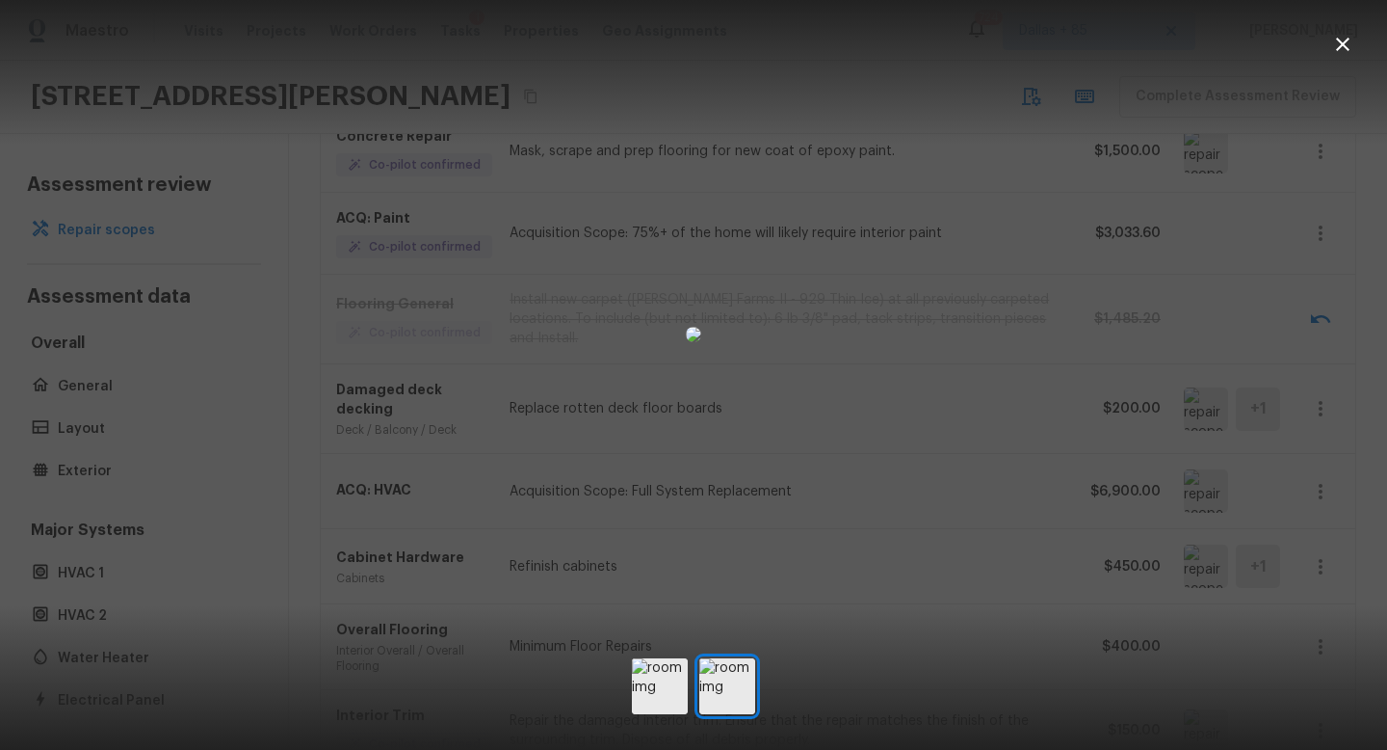
click at [1347, 60] on button "button" at bounding box center [1343, 44] width 39 height 39
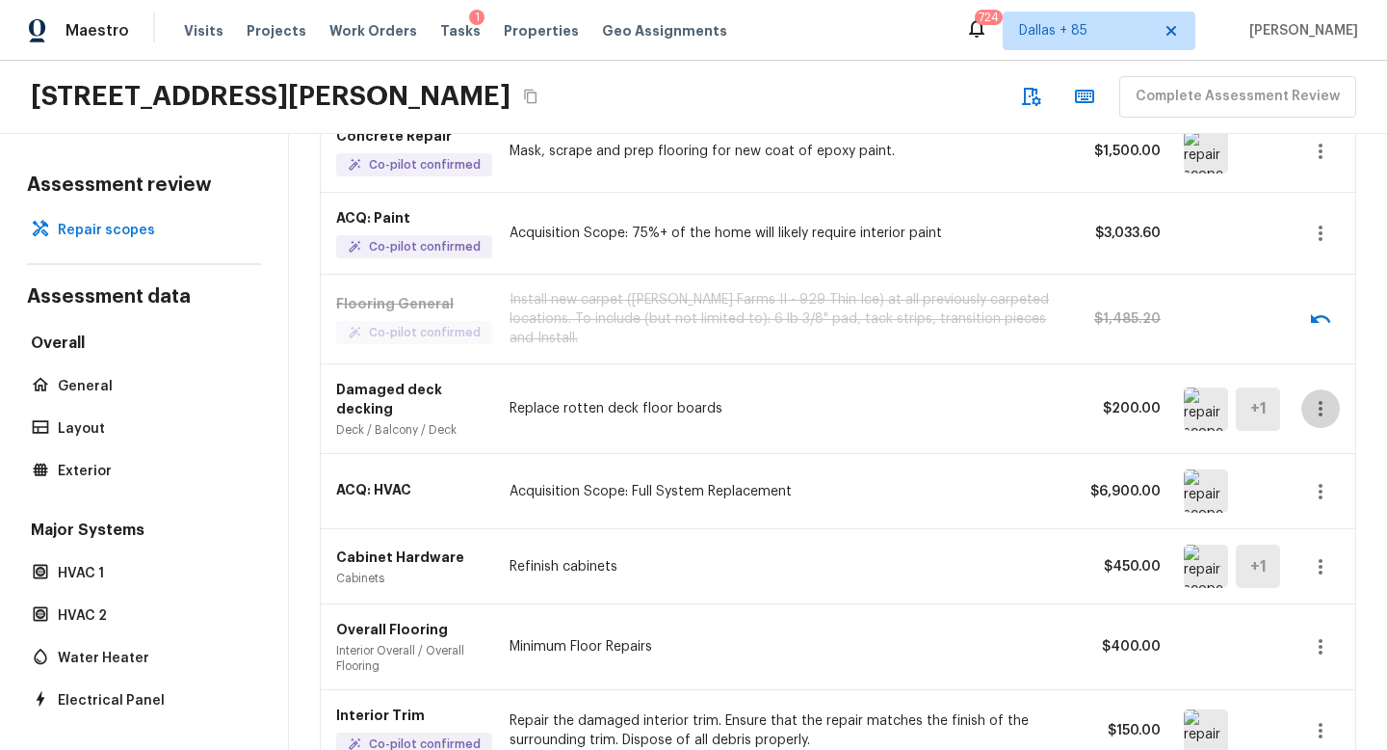
click at [1321, 401] on icon "button" at bounding box center [1321, 408] width 4 height 15
click at [1320, 490] on li "Remove" at bounding box center [1327, 503] width 90 height 58
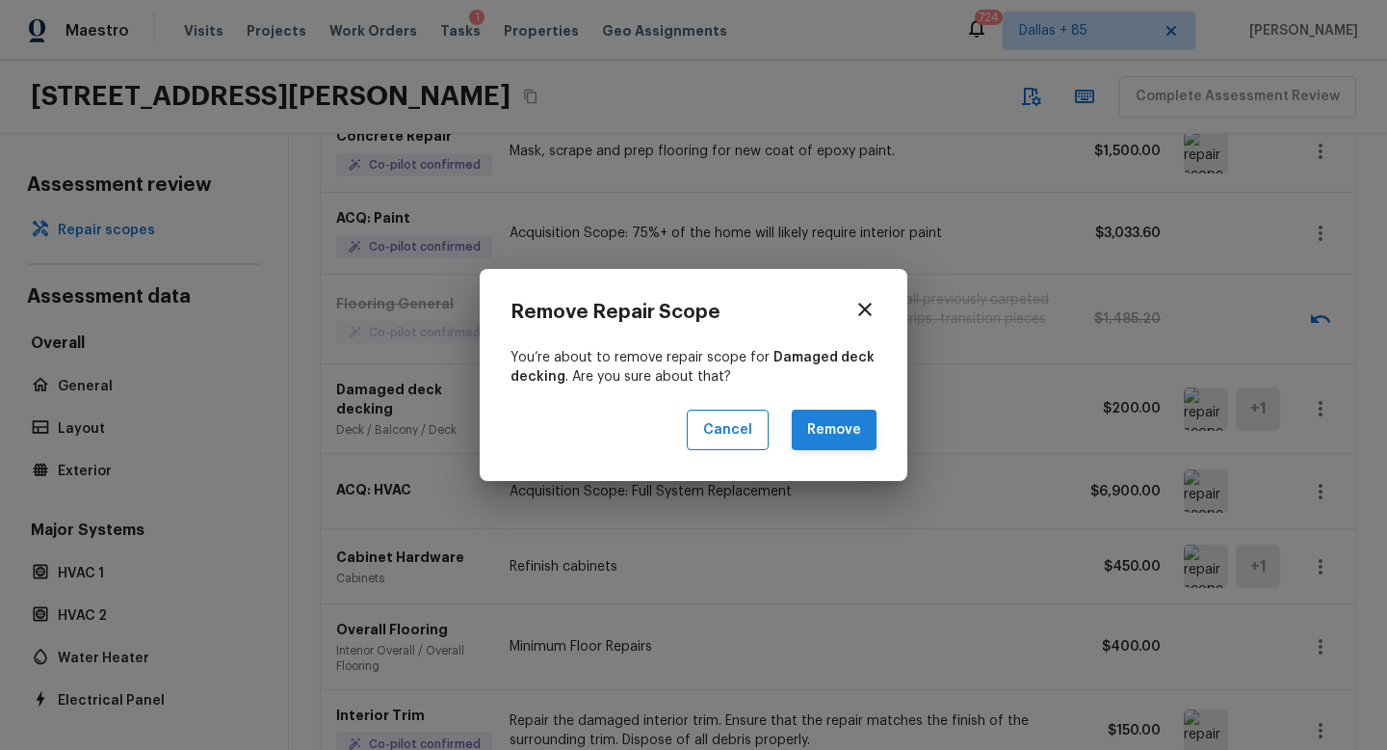
click at [849, 426] on button "Remove" at bounding box center [834, 429] width 85 height 41
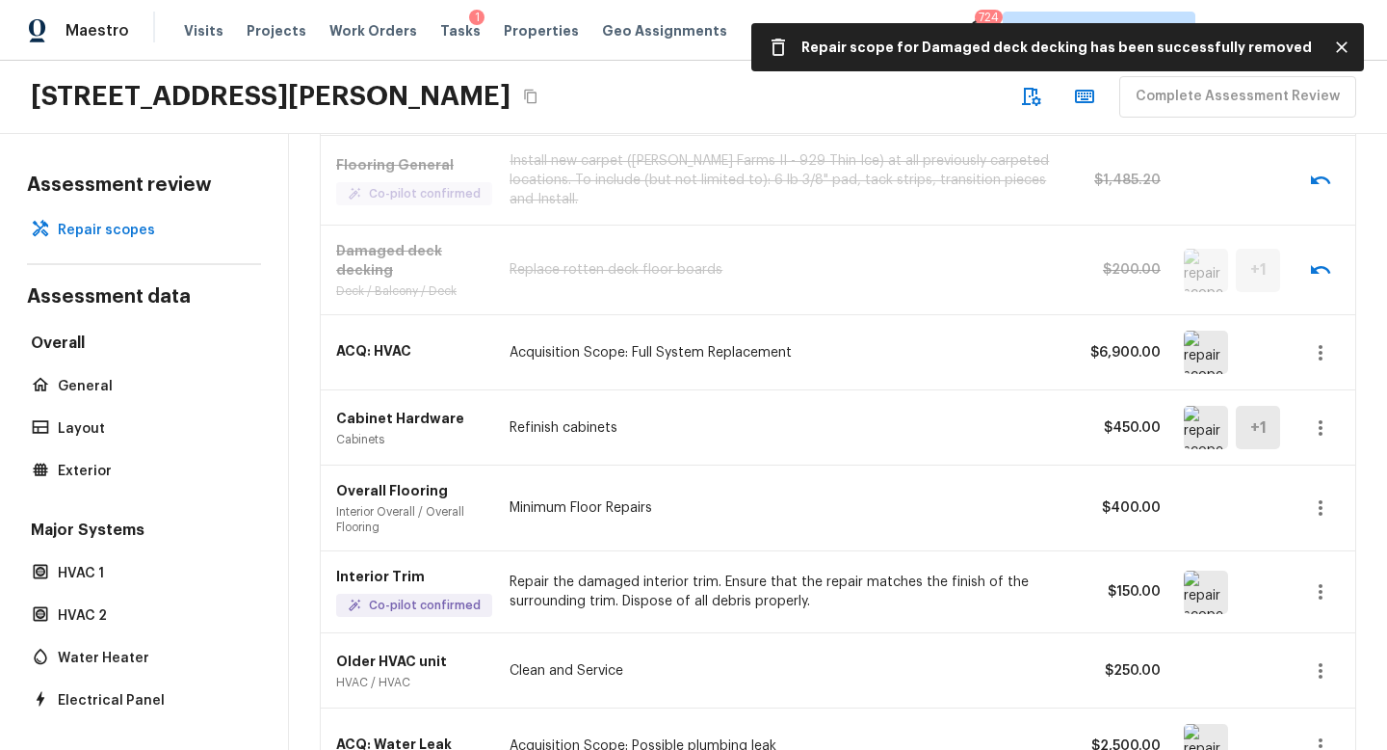
scroll to position [1332, 0]
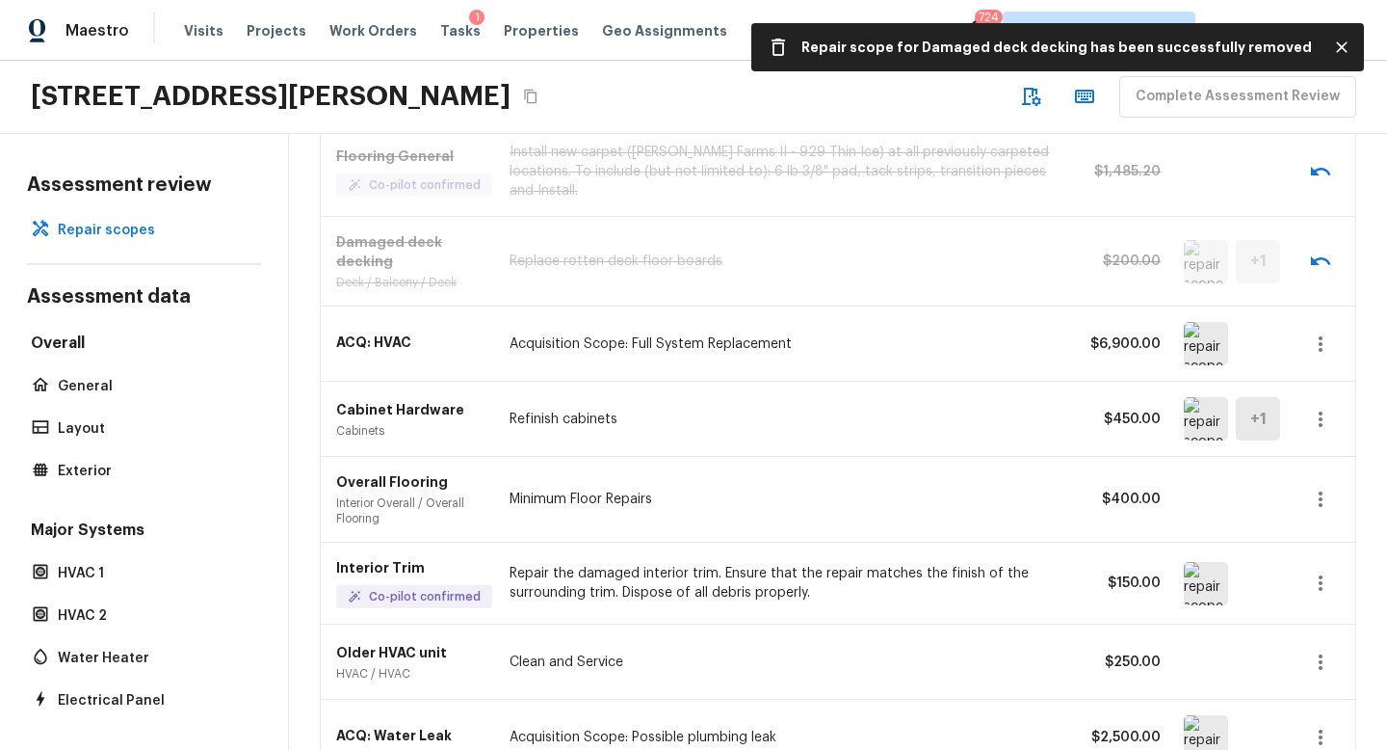
click at [1212, 400] on img at bounding box center [1206, 418] width 44 height 43
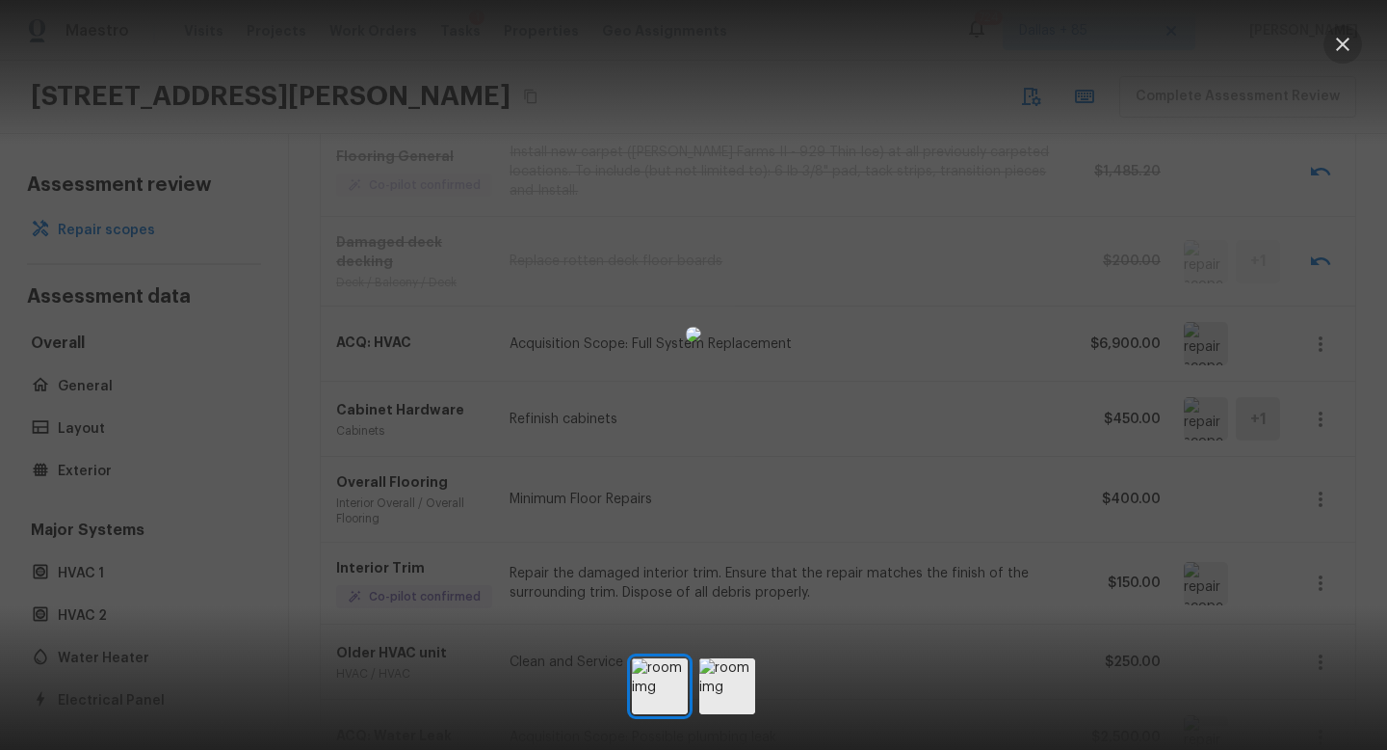
click at [1345, 40] on icon "button" at bounding box center [1342, 44] width 23 height 23
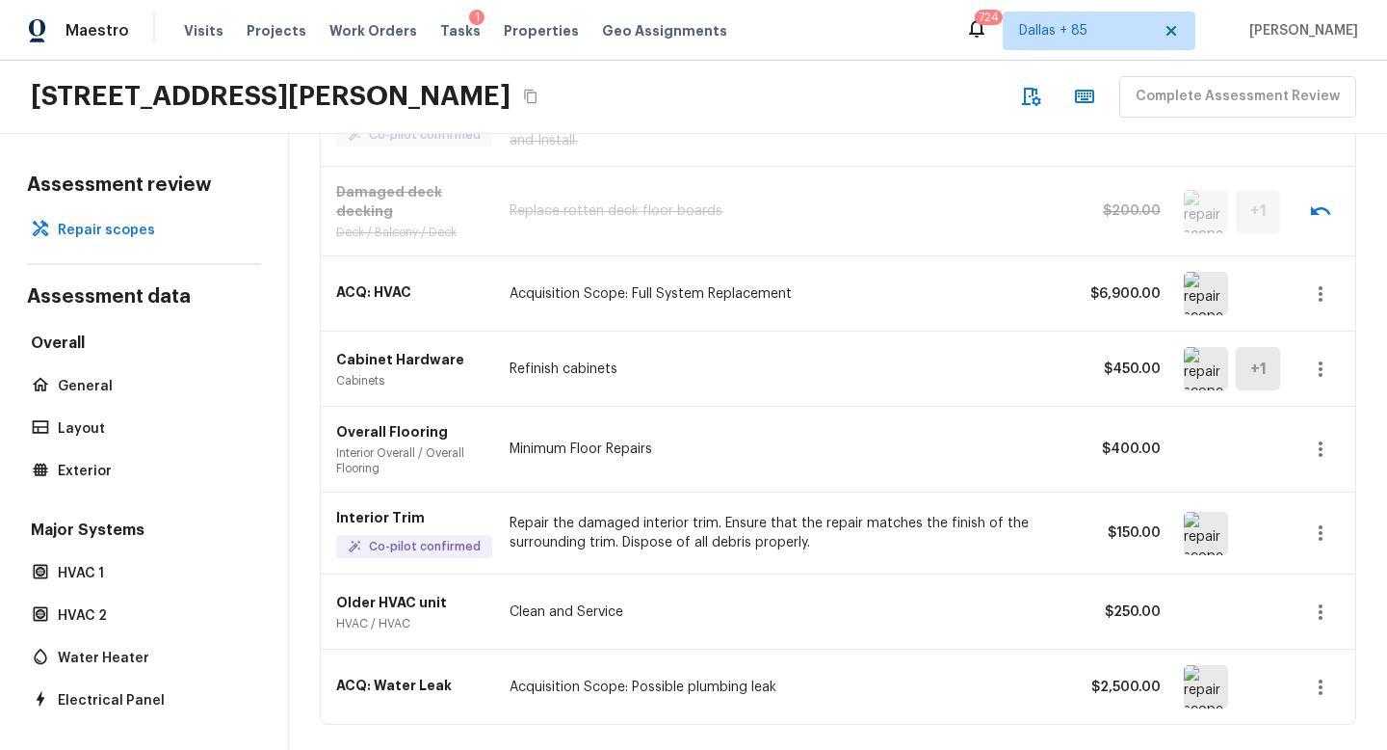
scroll to position [1388, 0]
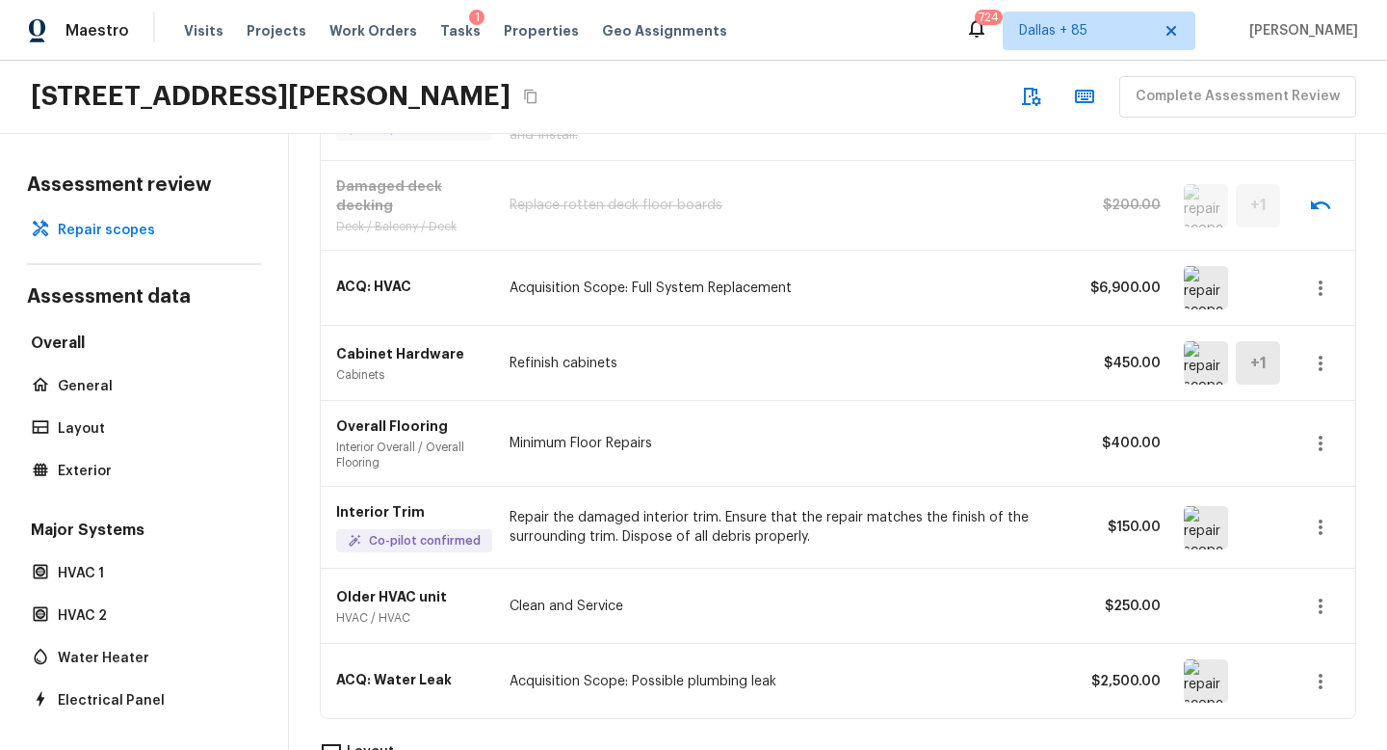
click at [1309, 432] on icon "button" at bounding box center [1320, 443] width 23 height 23
click at [1312, 531] on li "Remove" at bounding box center [1327, 538] width 90 height 58
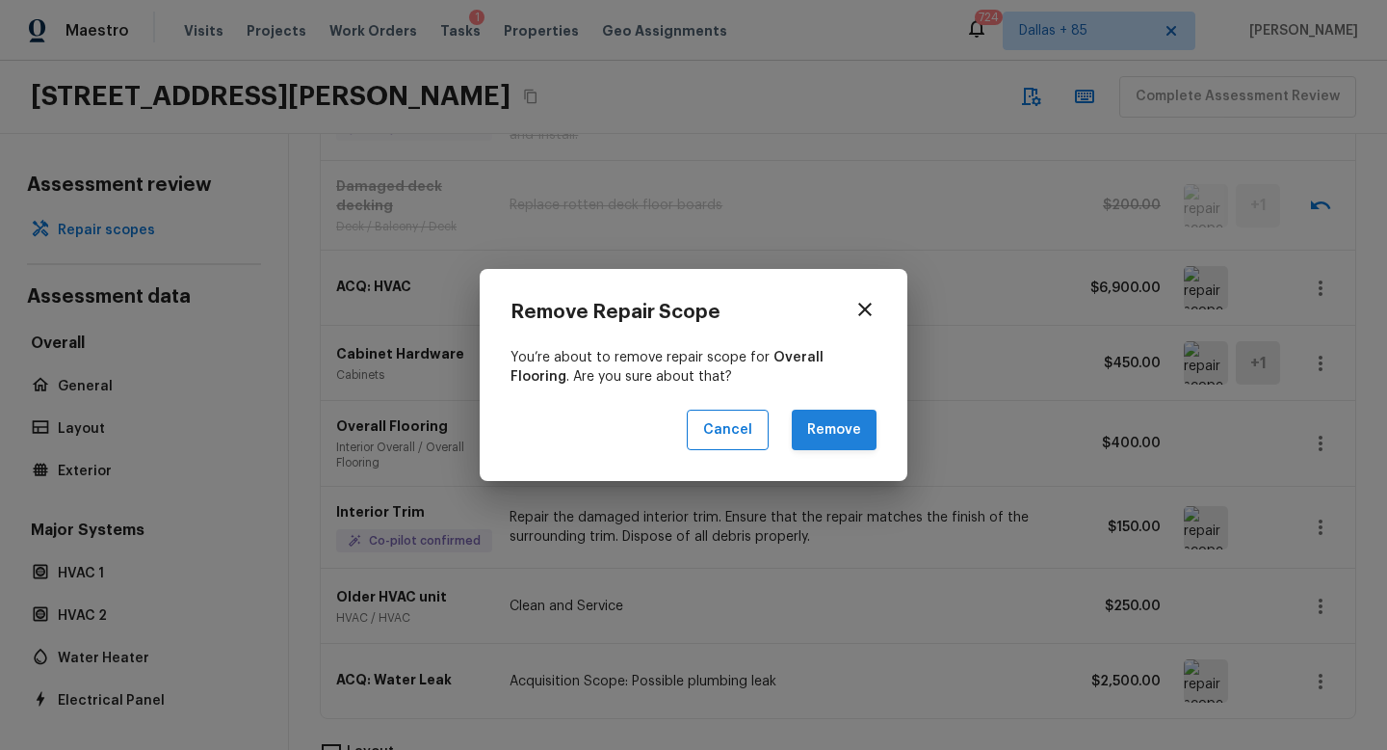
click at [854, 432] on button "Remove" at bounding box center [834, 429] width 85 height 41
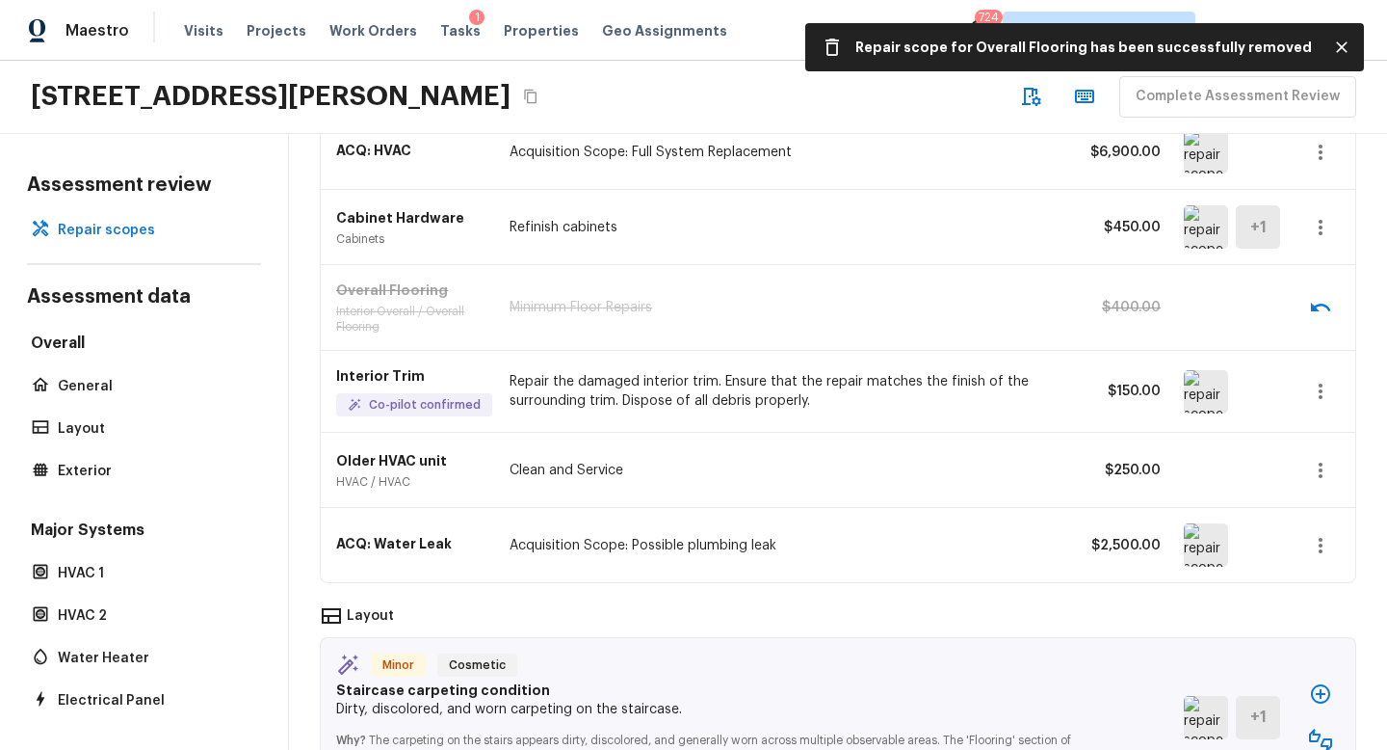
scroll to position [1522, 0]
click at [1315, 382] on icon "button" at bounding box center [1320, 393] width 23 height 23
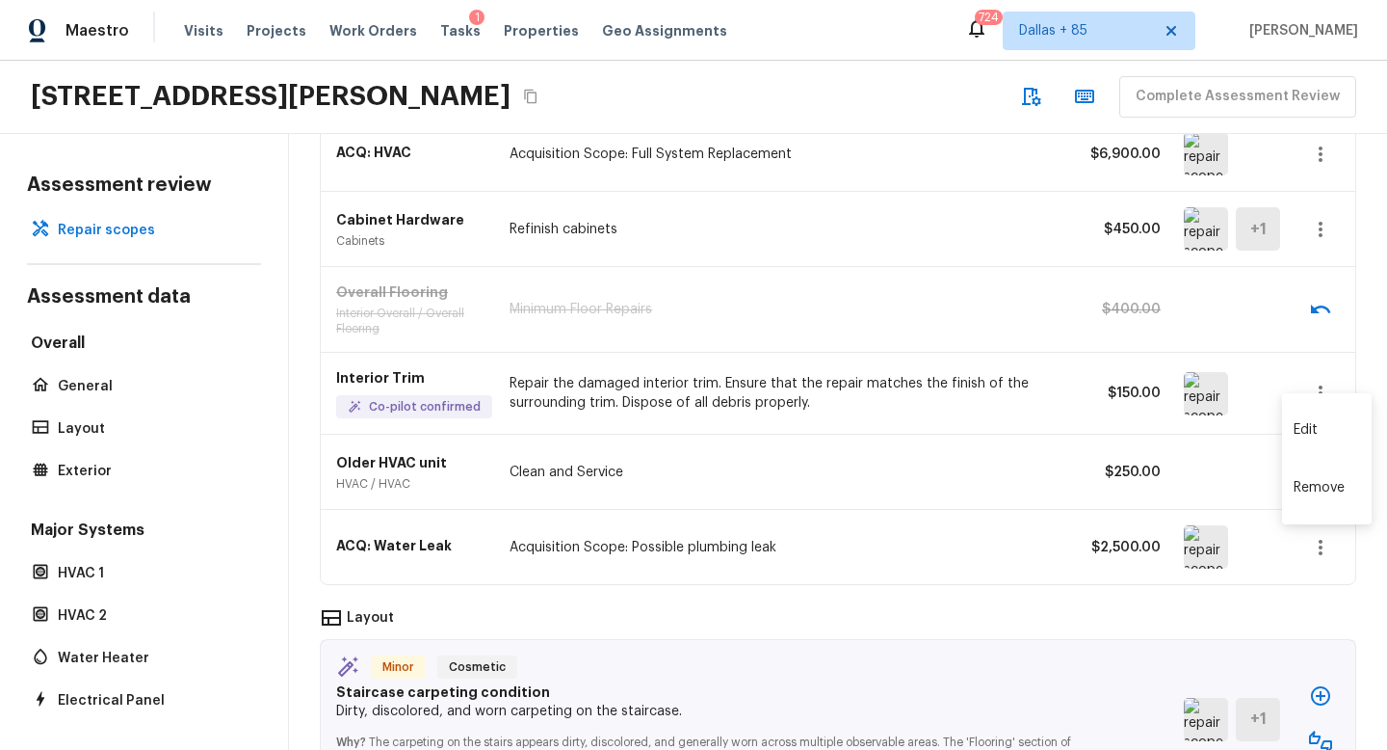
click at [1327, 443] on li "Edit" at bounding box center [1327, 430] width 90 height 58
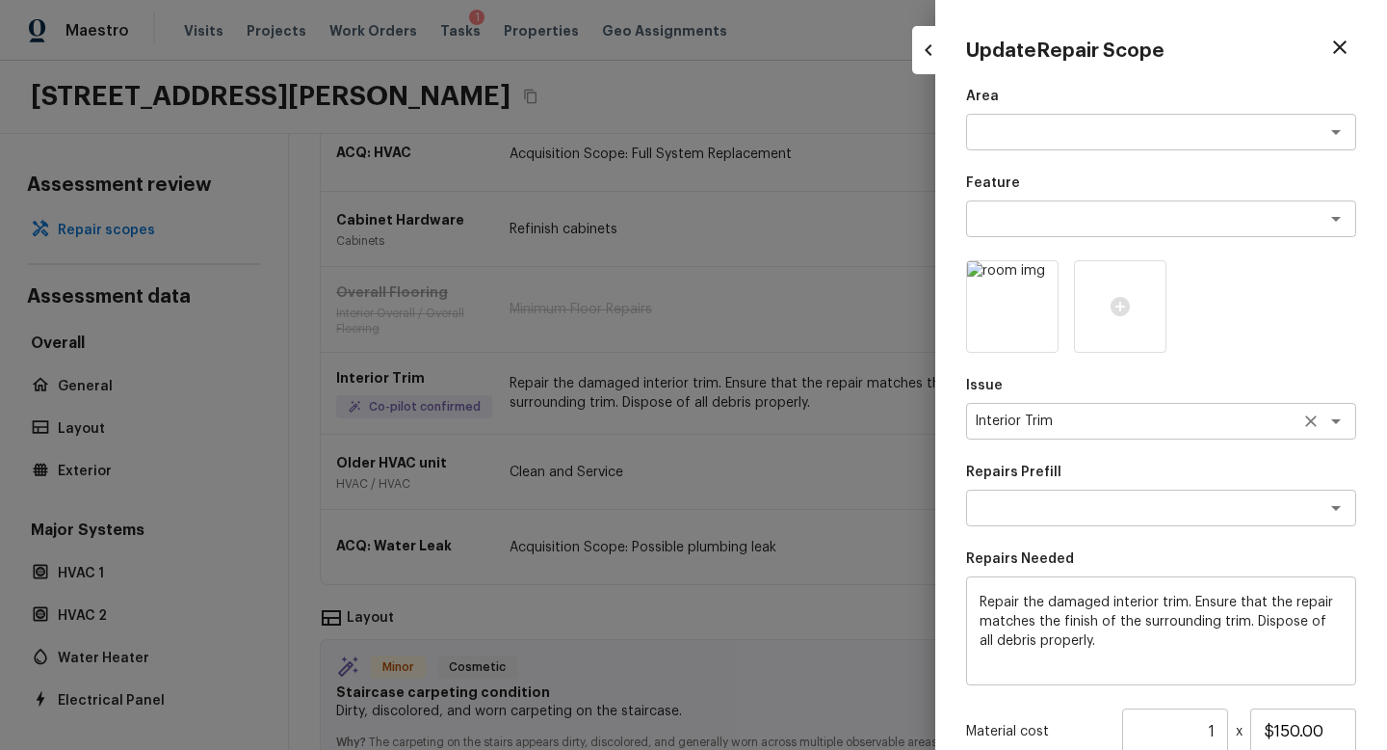
click at [1092, 426] on textarea "Interior Trim" at bounding box center [1134, 420] width 319 height 19
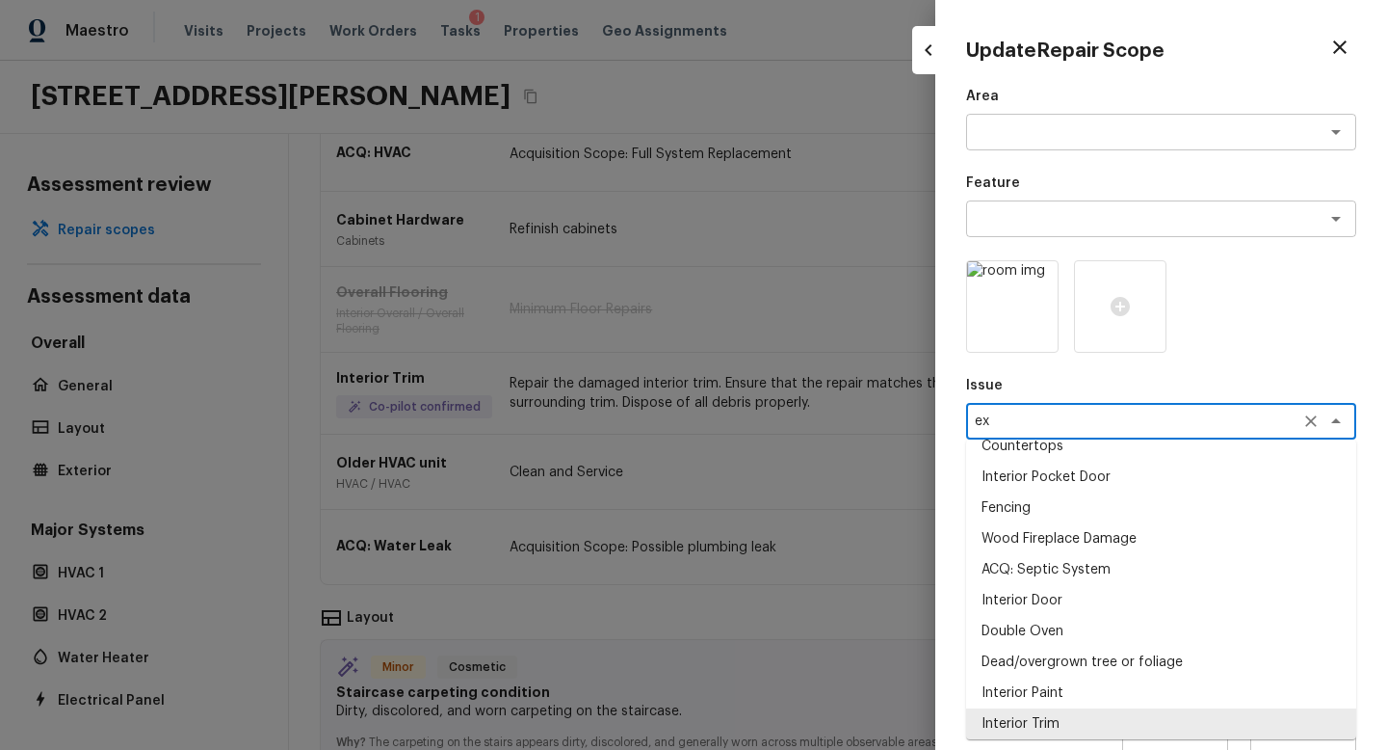
scroll to position [0, 0]
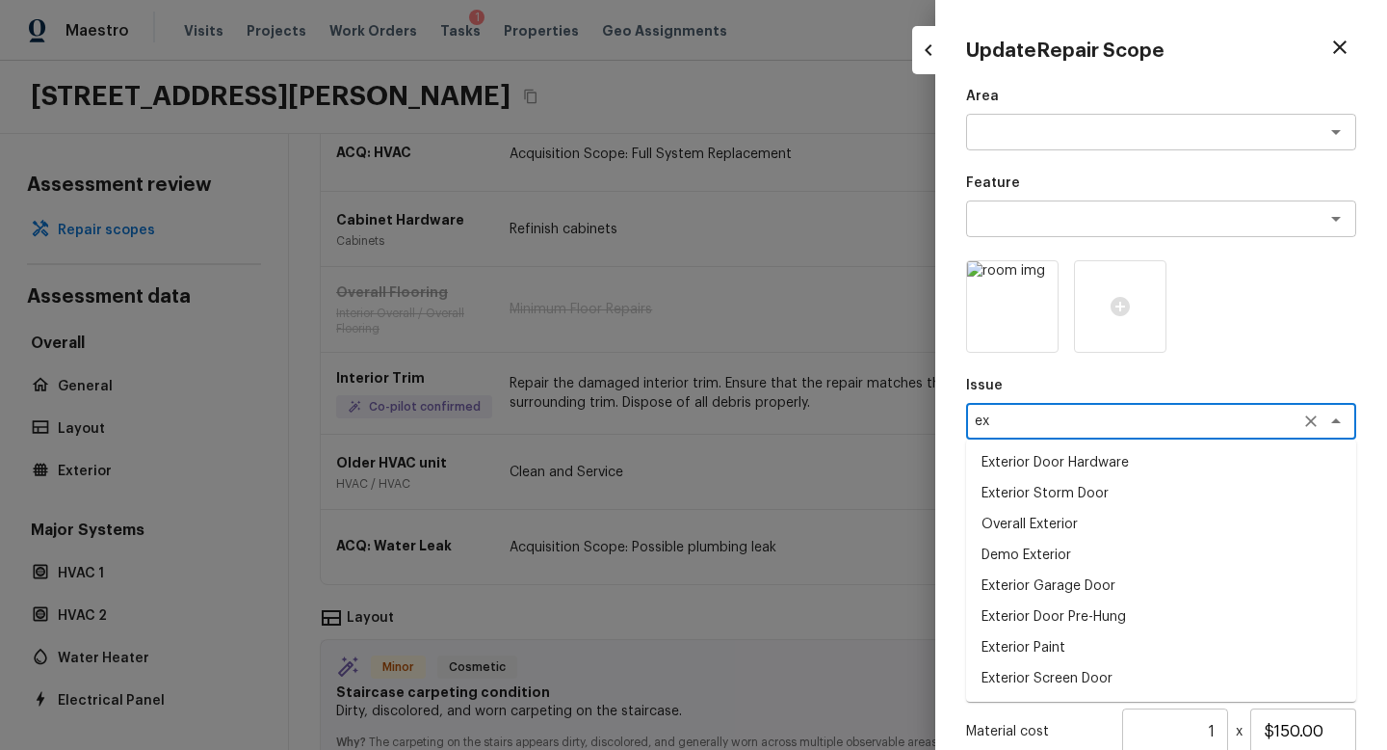
type textarea "e"
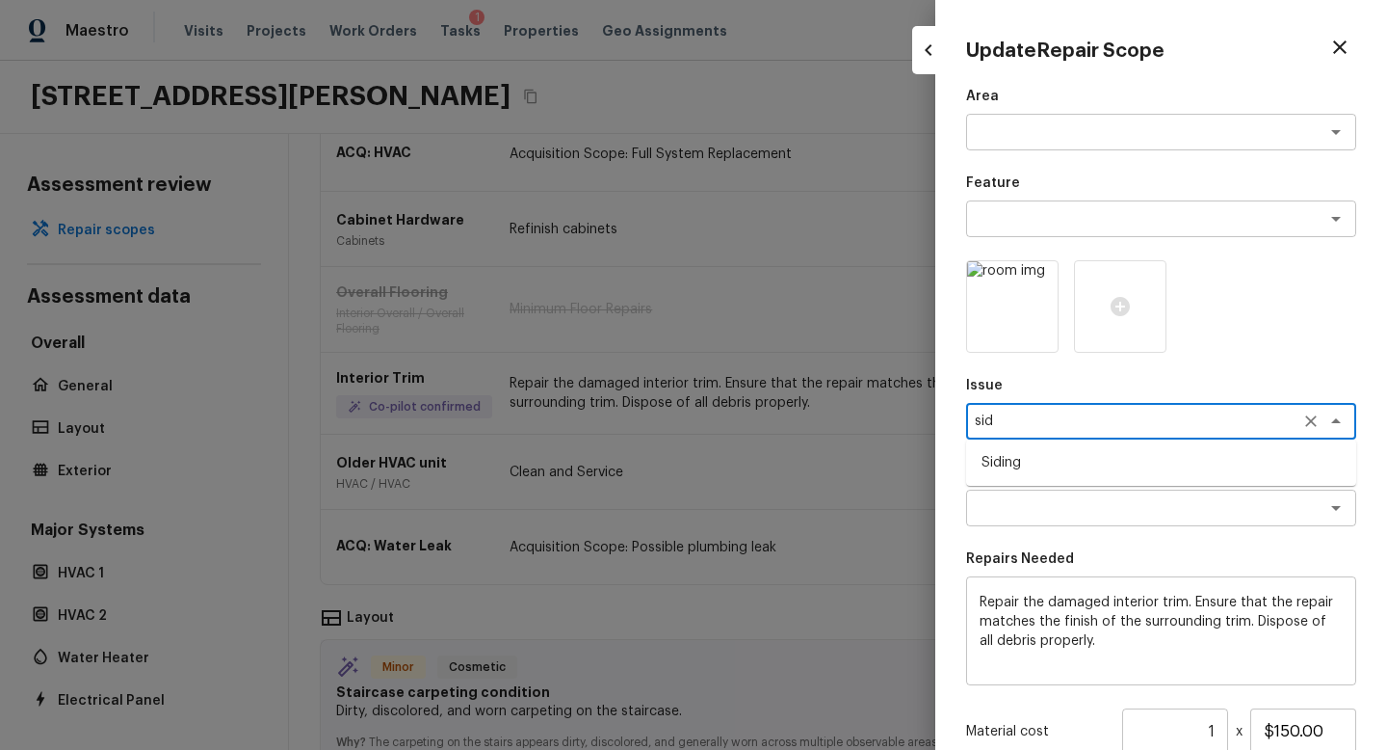
type textarea "sid"
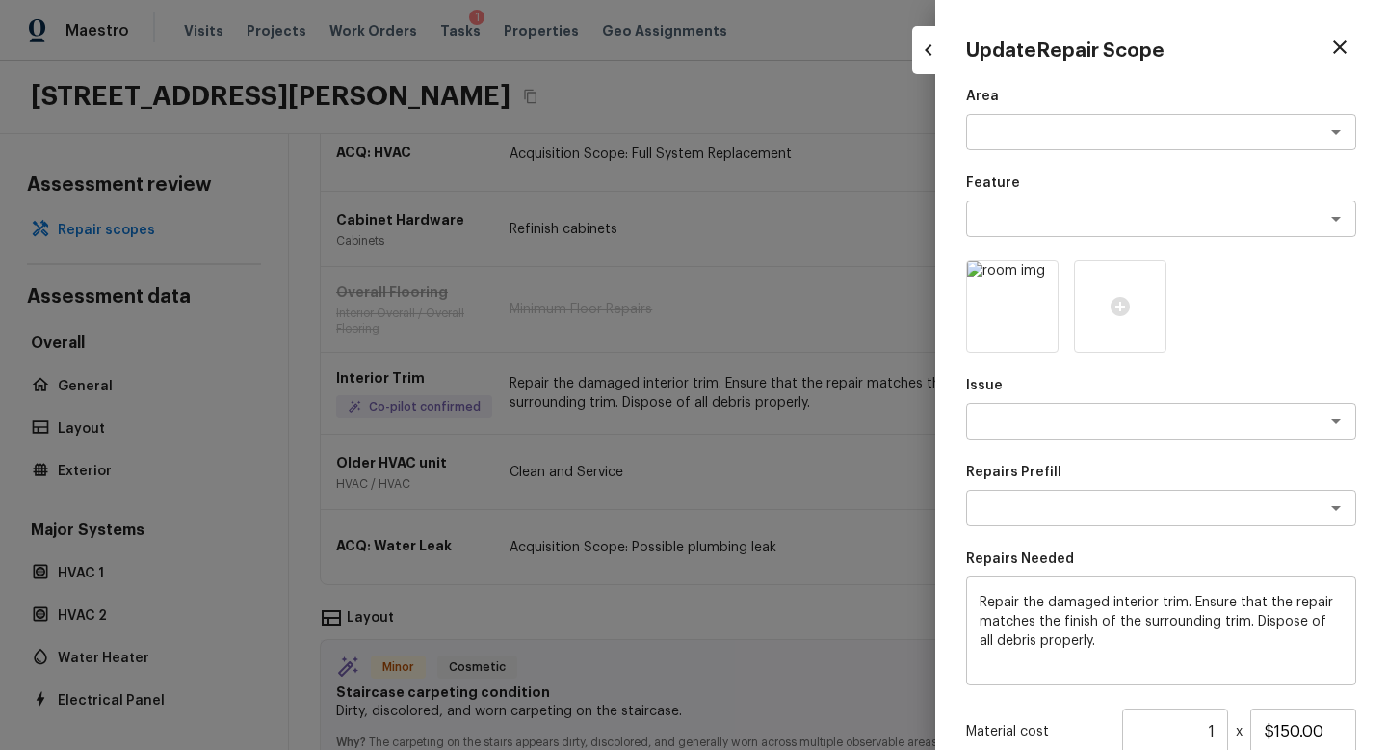
click at [1116, 487] on div "Repairs Prefill x ​" at bounding box center [1161, 494] width 390 height 64
click at [1074, 437] on div "x ​" at bounding box center [1161, 421] width 390 height 37
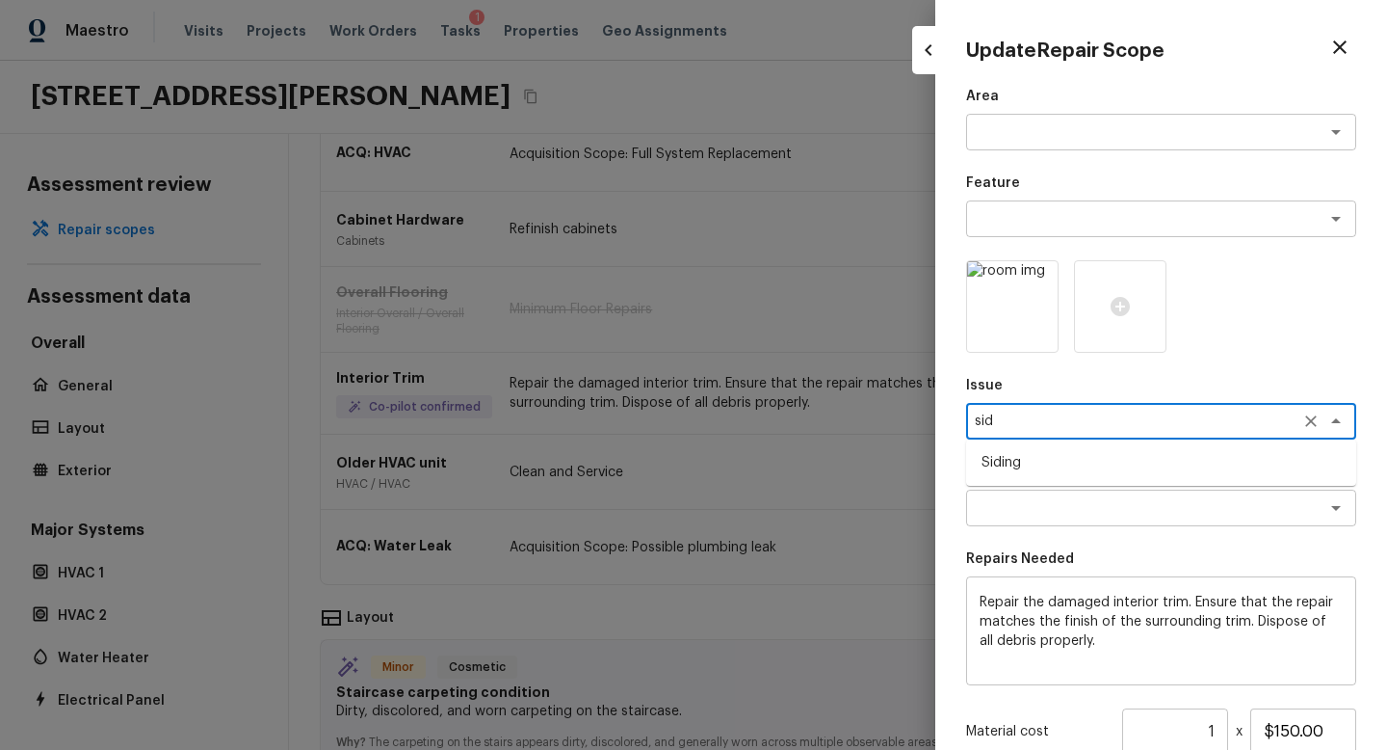
click at [1075, 458] on li "Siding" at bounding box center [1161, 462] width 390 height 31
type textarea "Siding"
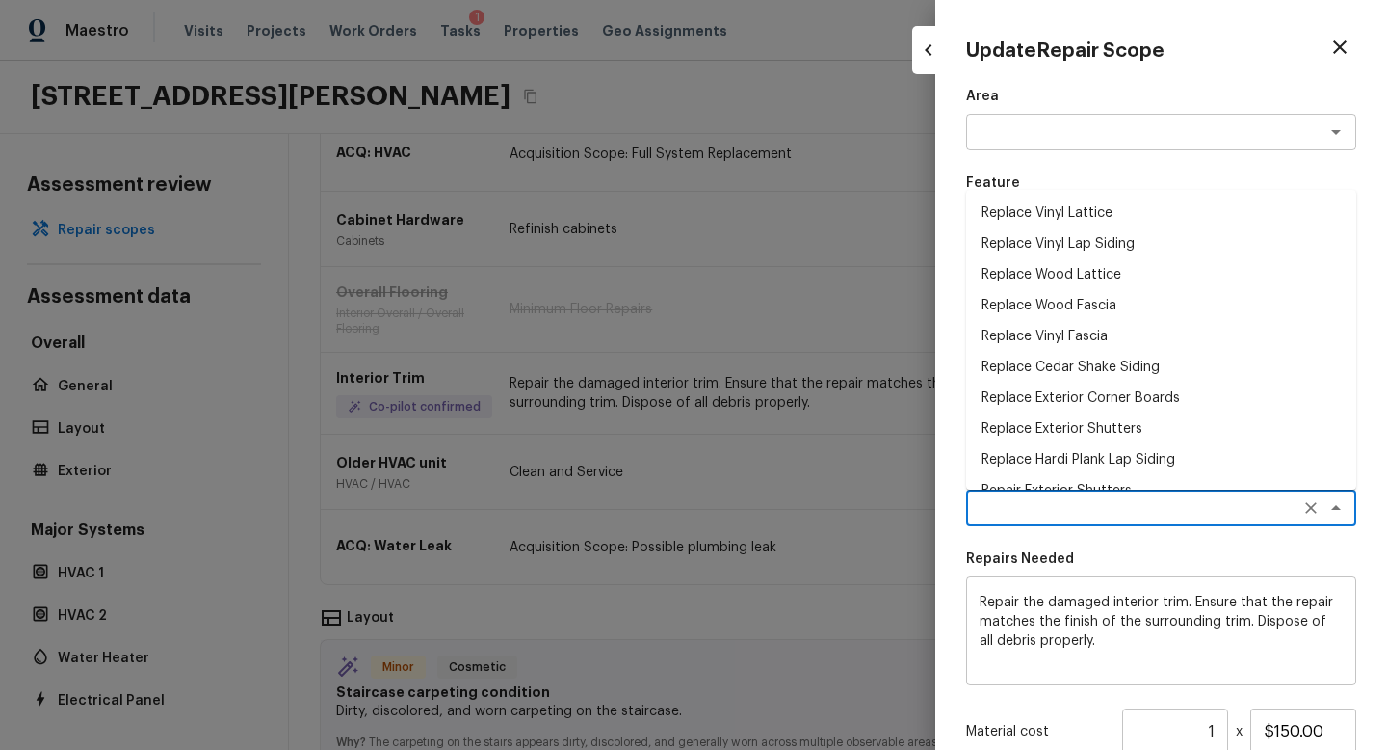
click at [1049, 499] on textarea at bounding box center [1134, 507] width 319 height 19
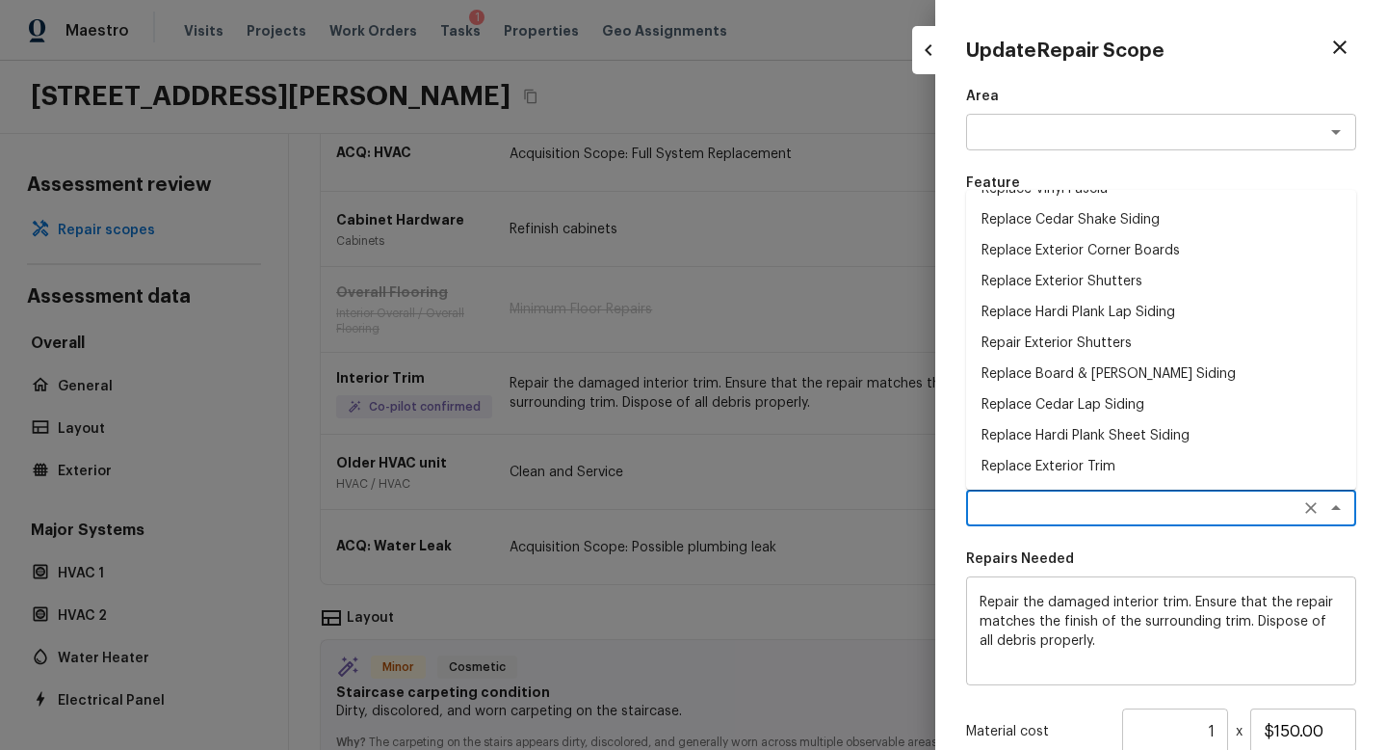
scroll to position [161, 0]
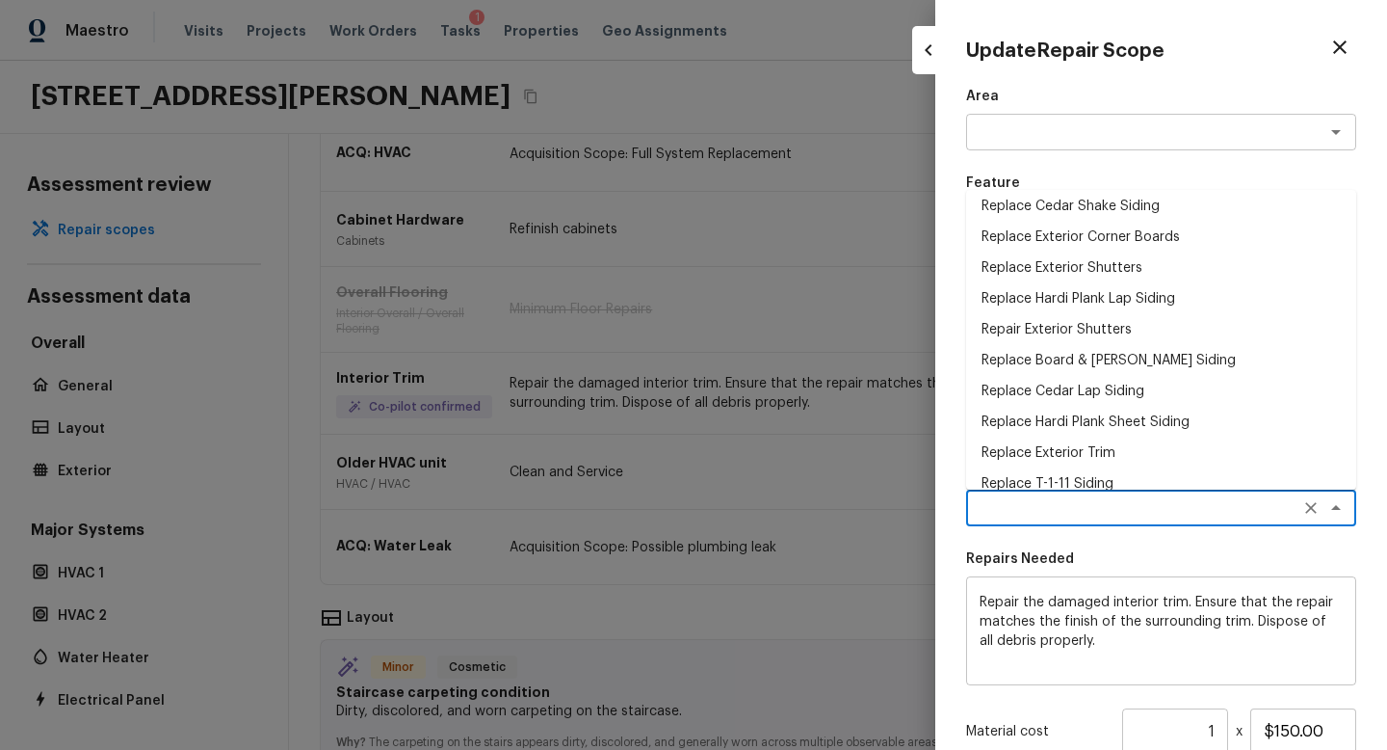
click at [1050, 439] on li "Replace Exterior Trim" at bounding box center [1161, 452] width 390 height 31
type textarea "Replace Exterior Trim"
type textarea "Remove the existing trim and replace with new. Ensure that the new trim matches…"
type input "$5.75"
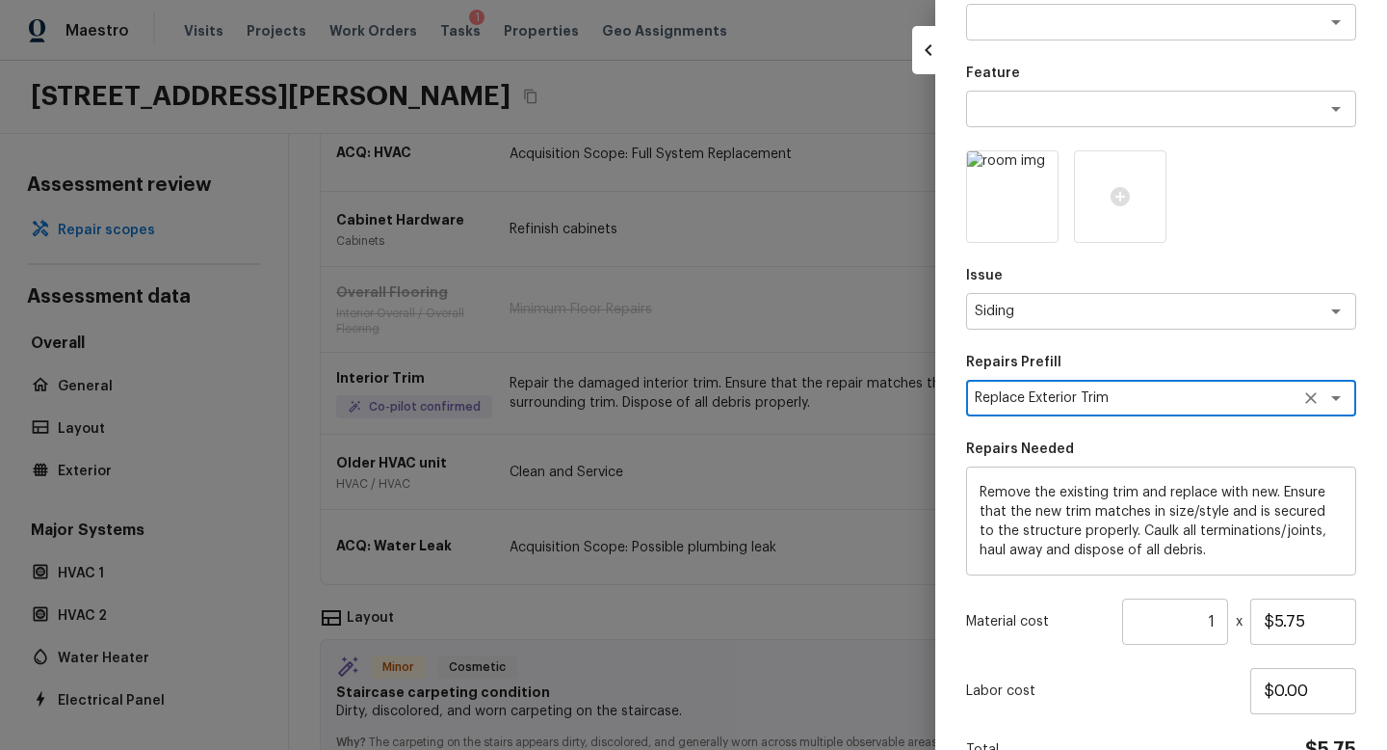
scroll to position [116, 0]
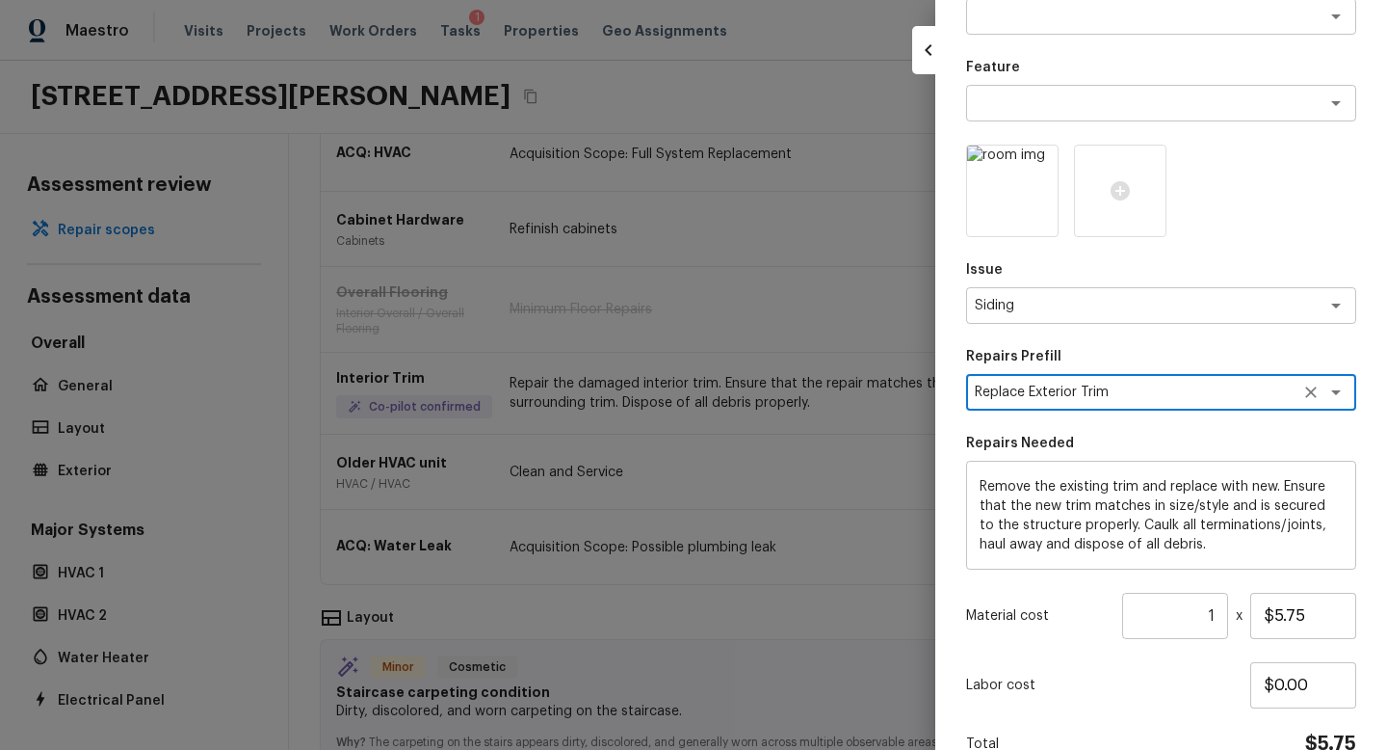
click at [1222, 616] on input "1" at bounding box center [1175, 616] width 106 height 46
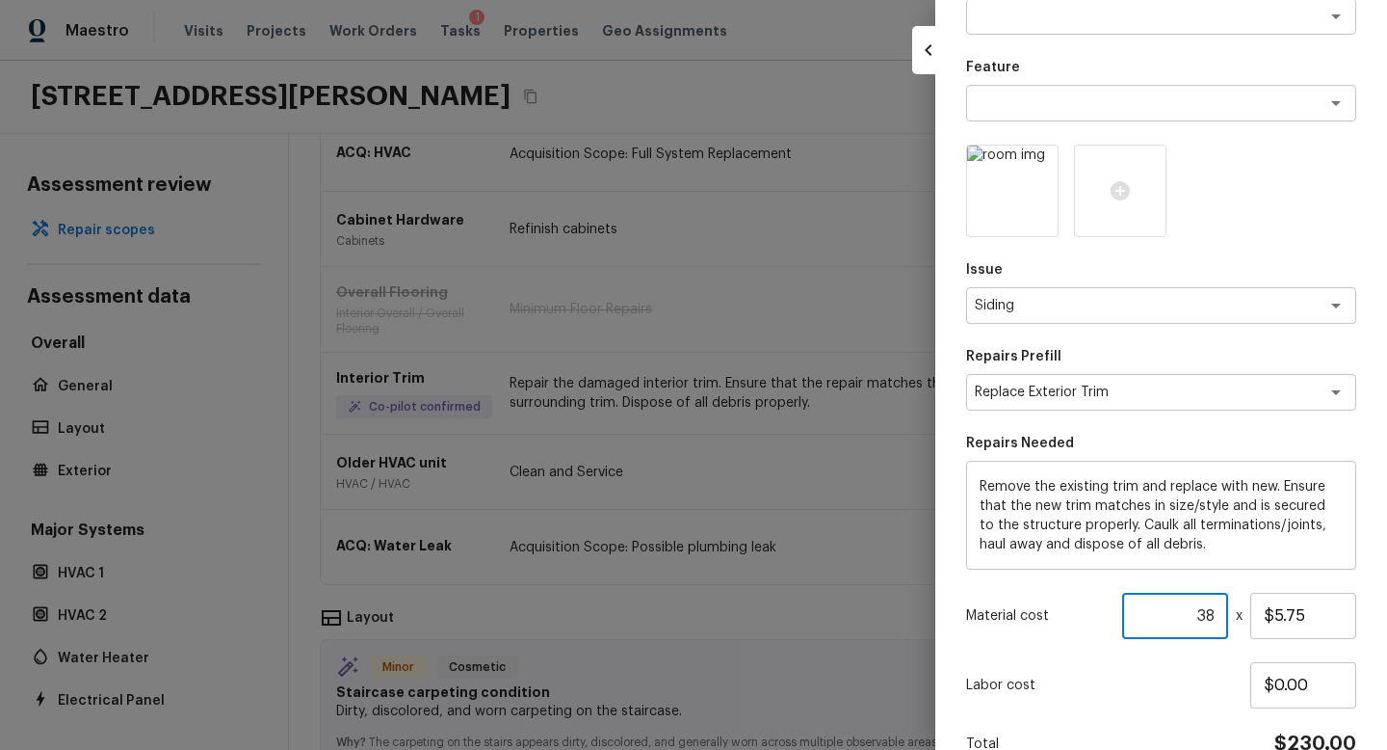
scroll to position [215, 0]
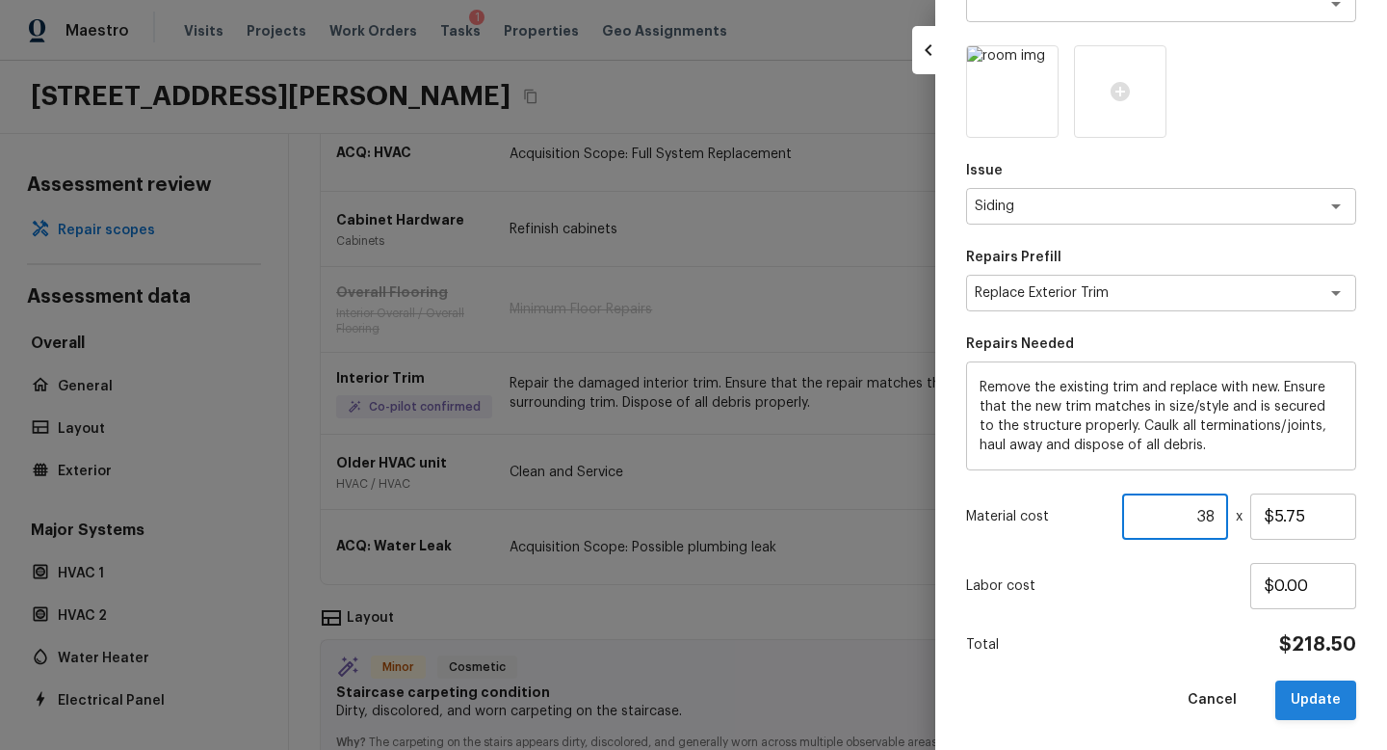
type input "38"
click at [1327, 700] on button "Update" at bounding box center [1316, 700] width 81 height 40
type textarea "Repair the damaged interior trim. Ensure that the repair matches the finish of …"
type input "1"
type input "$150.00"
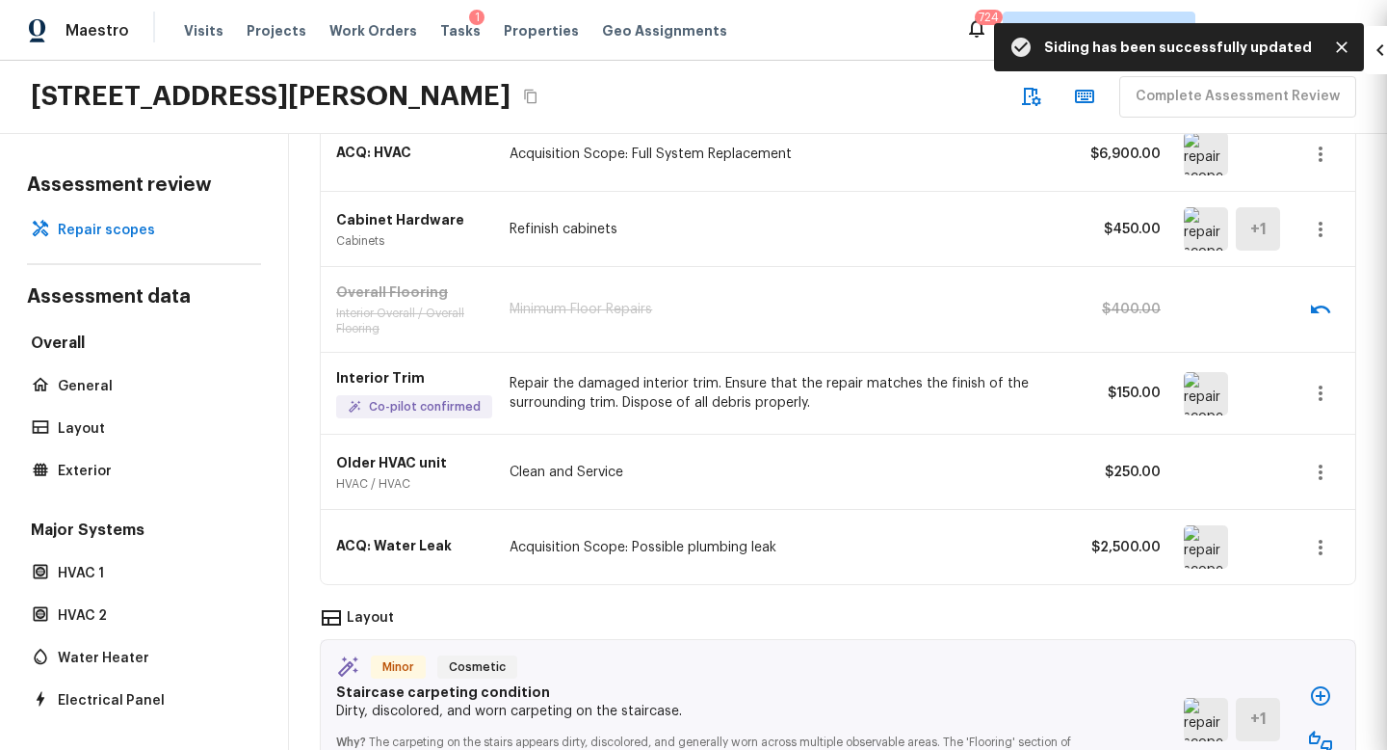
type textarea "Interior Trim"
type input "$0.00"
click at [1216, 542] on img at bounding box center [1206, 546] width 44 height 43
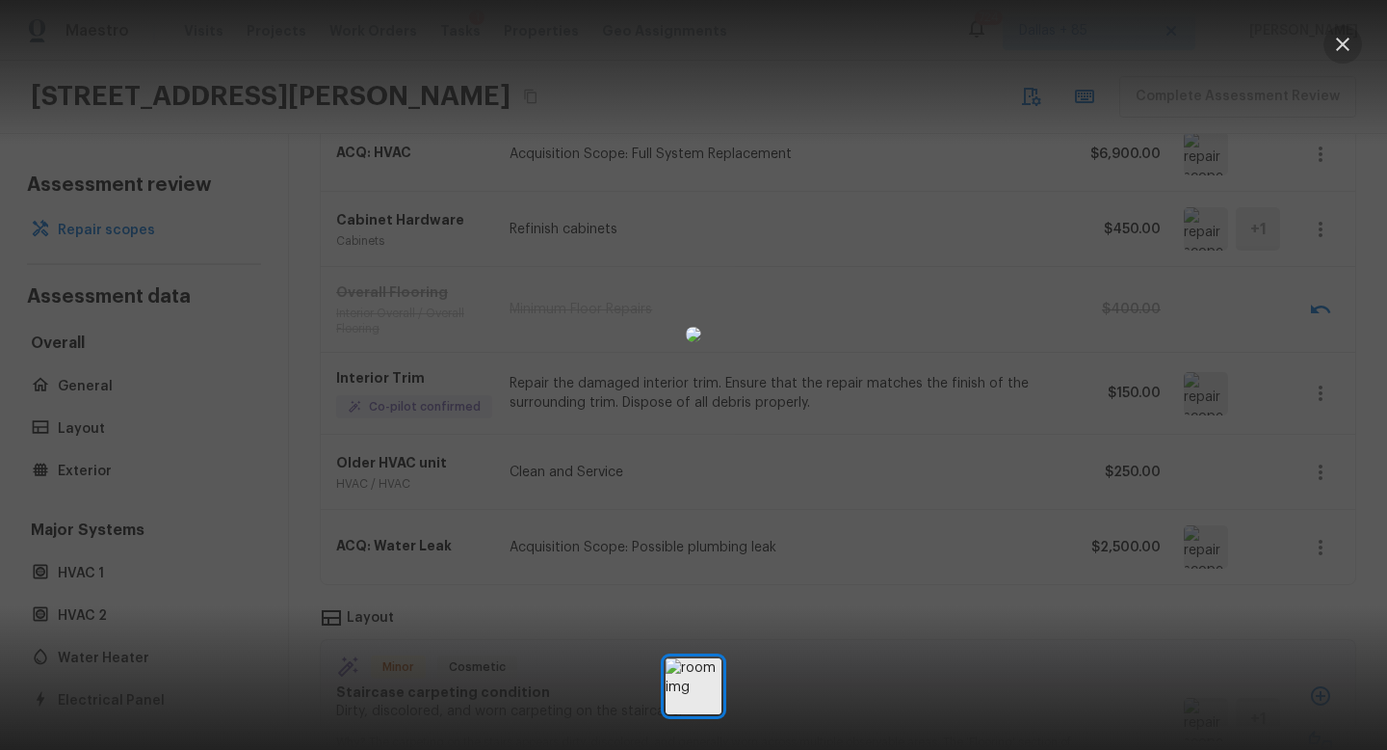
click at [1324, 44] on button "button" at bounding box center [1343, 44] width 39 height 39
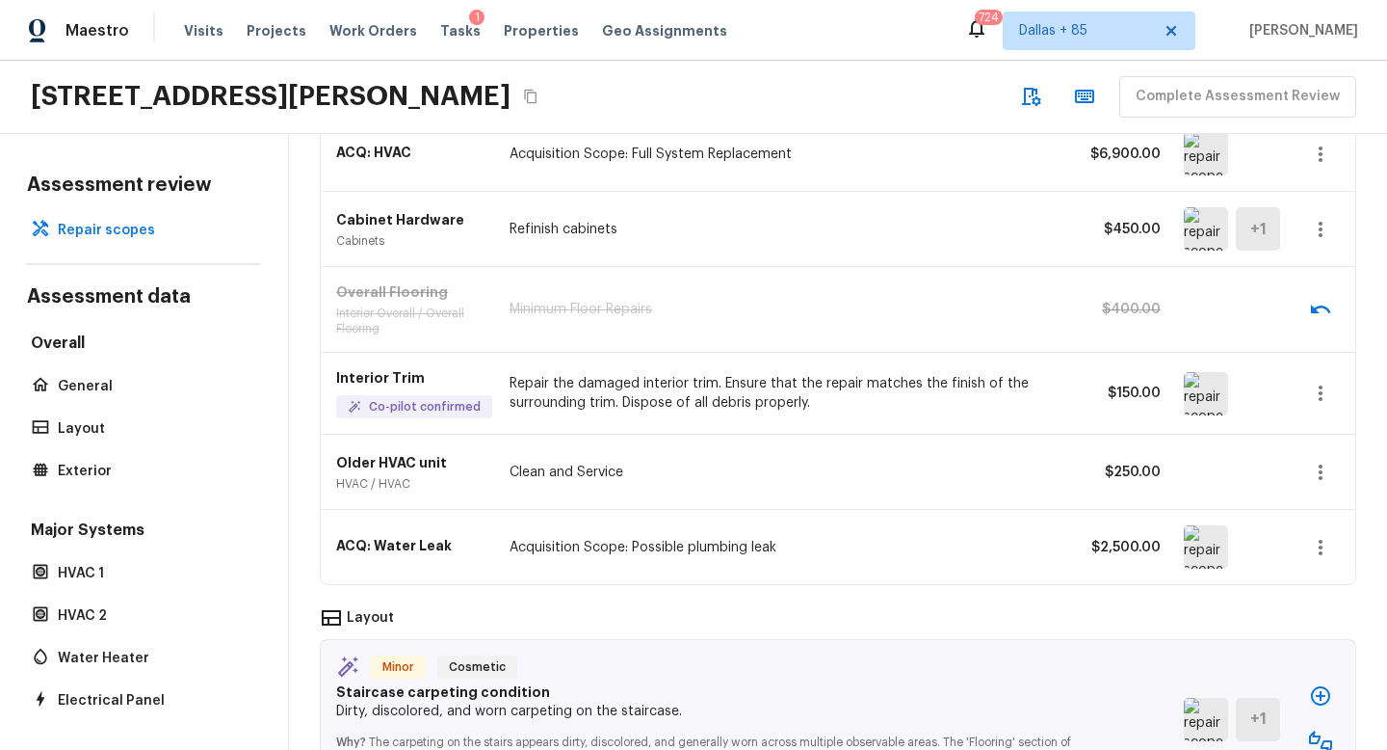
click at [1316, 536] on icon "button" at bounding box center [1320, 547] width 23 height 23
click at [1312, 657] on li "Remove" at bounding box center [1327, 642] width 90 height 58
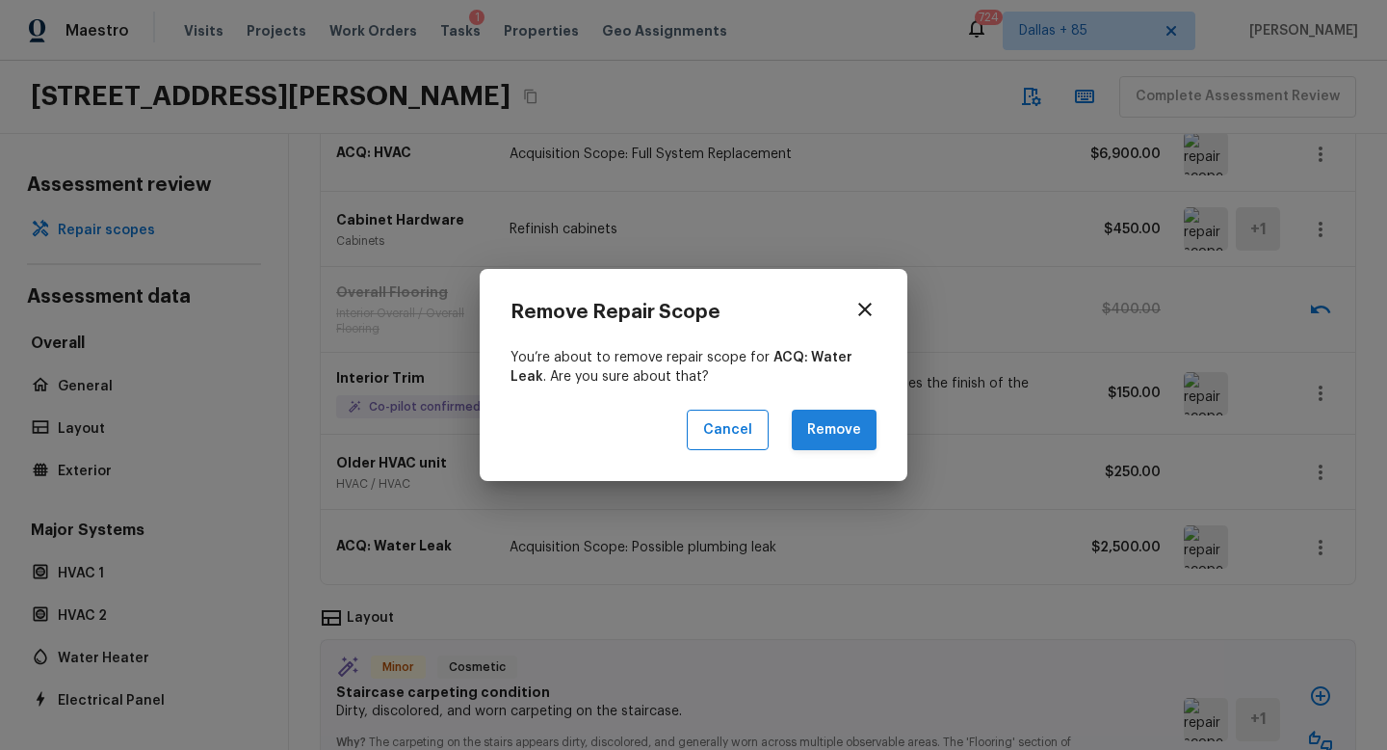
click at [843, 428] on button "Remove" at bounding box center [834, 429] width 85 height 41
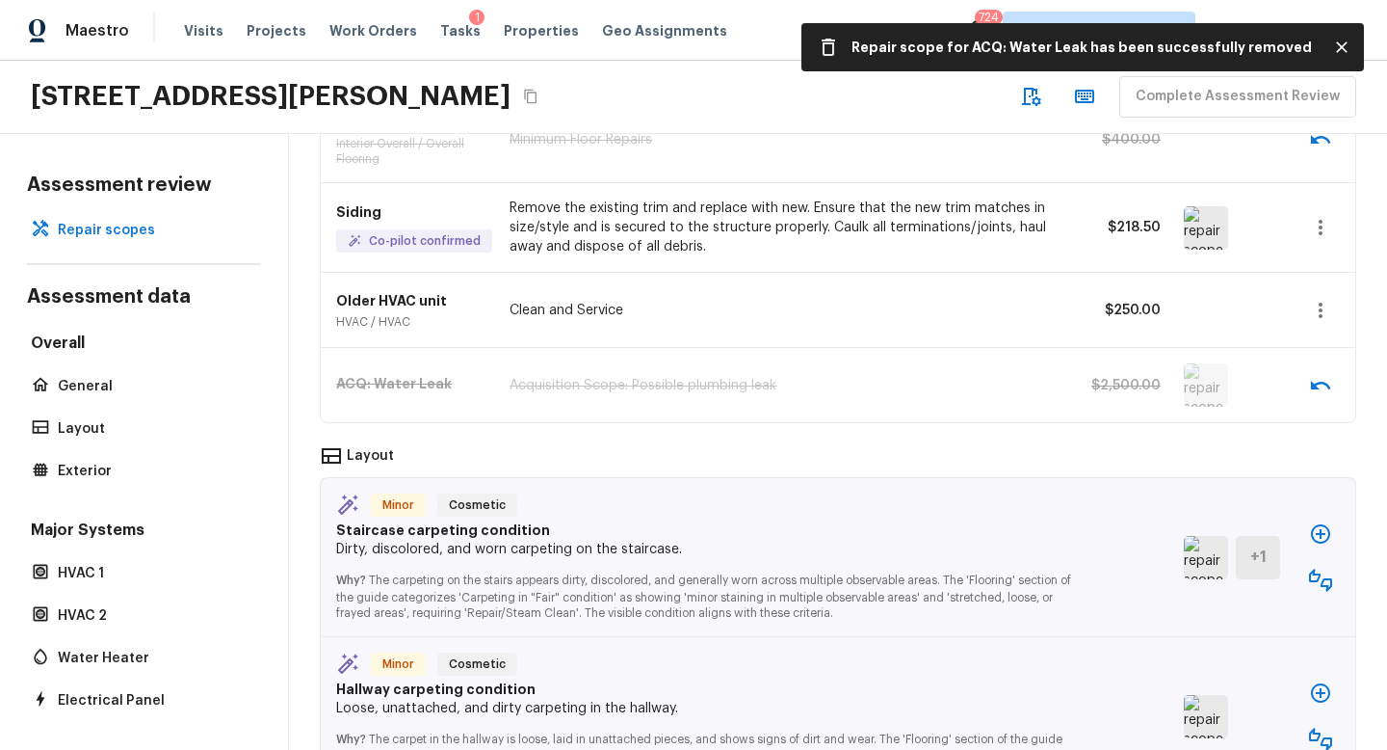
scroll to position [1777, 0]
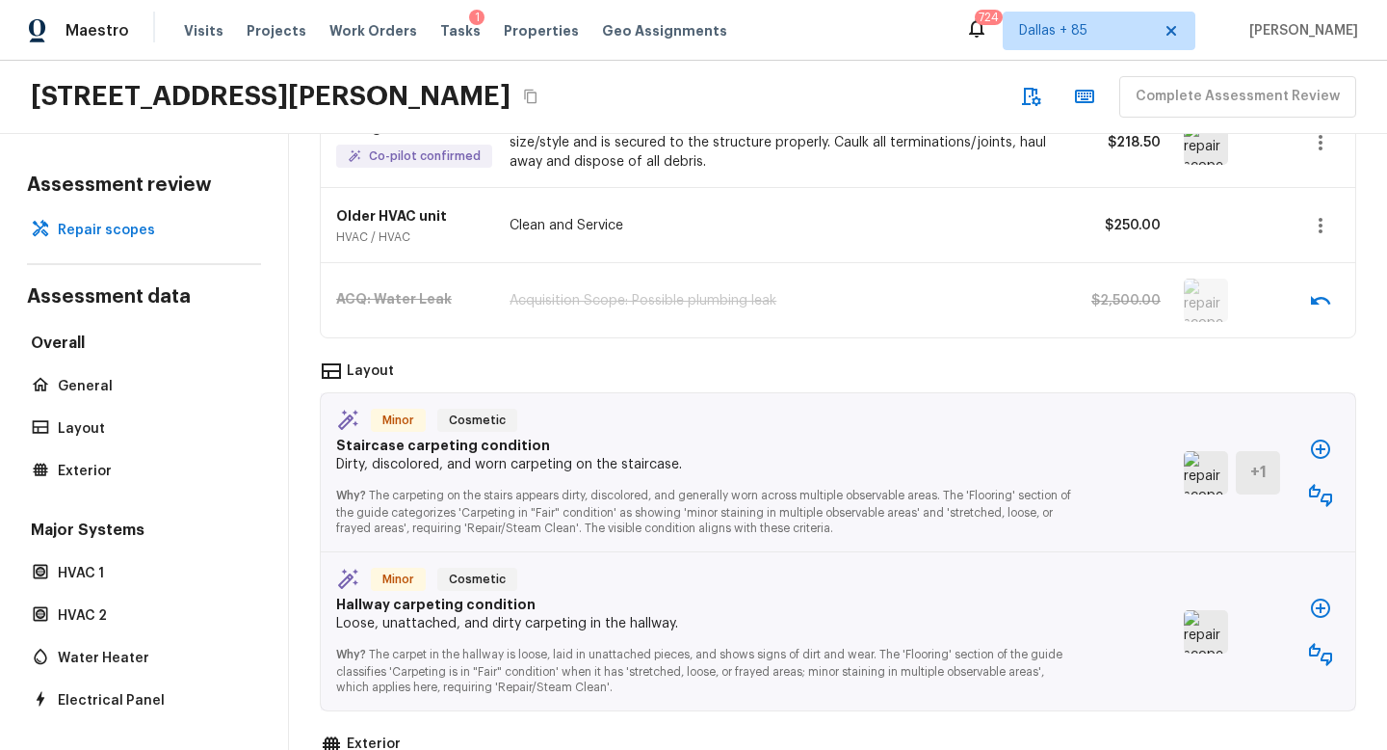
click at [1309, 484] on icon "button" at bounding box center [1320, 495] width 23 height 23
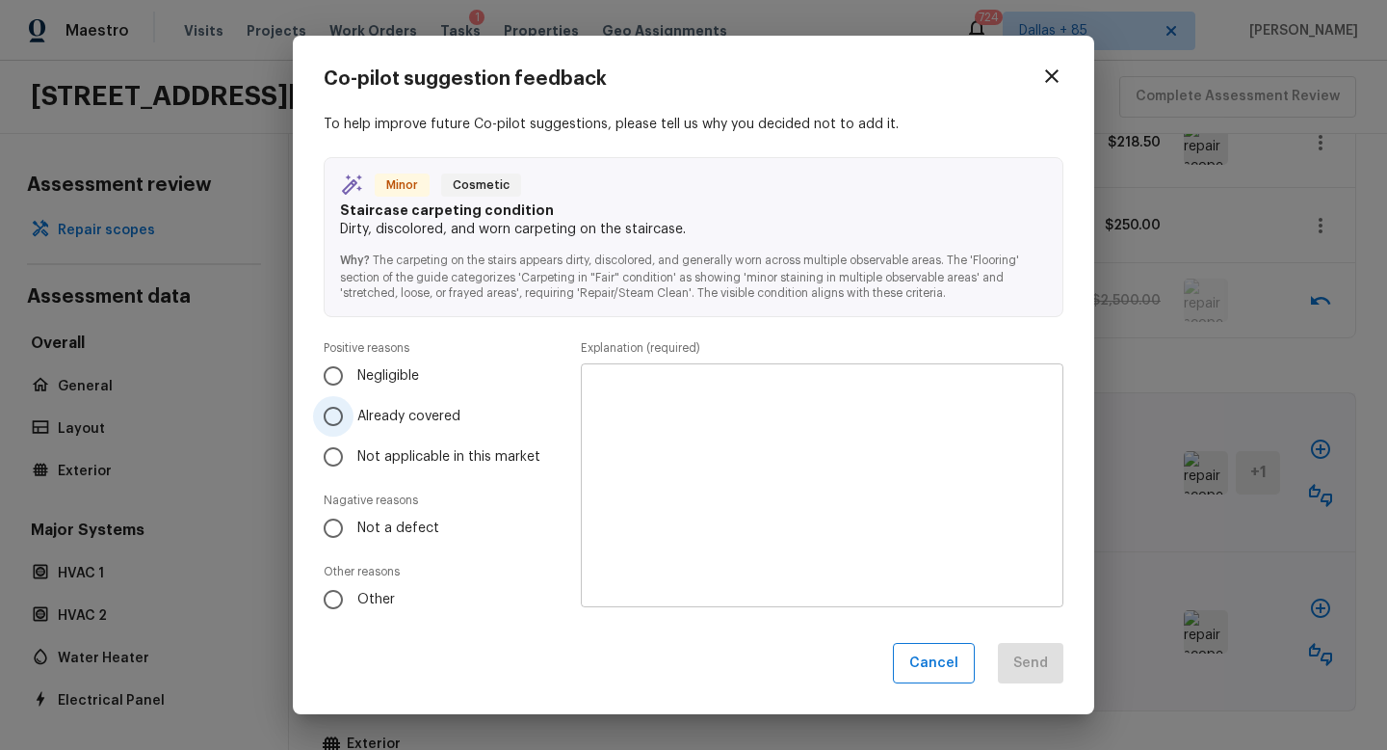
click at [387, 406] on label "Already covered" at bounding box center [431, 416] width 237 height 40
click at [354, 406] on input "Already covered" at bounding box center [333, 416] width 40 height 40
radio input "true"
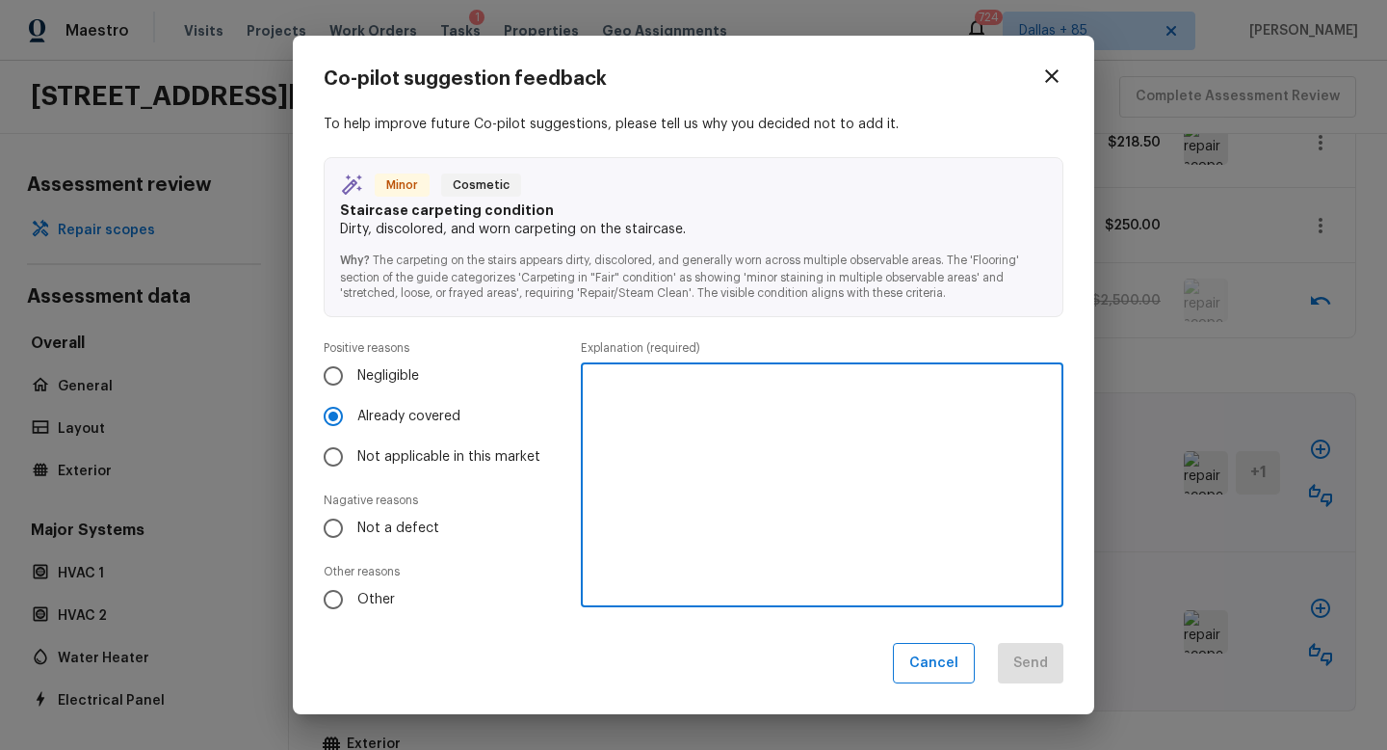
click at [710, 483] on textarea at bounding box center [822, 485] width 456 height 212
type textarea "Covered by flooring"
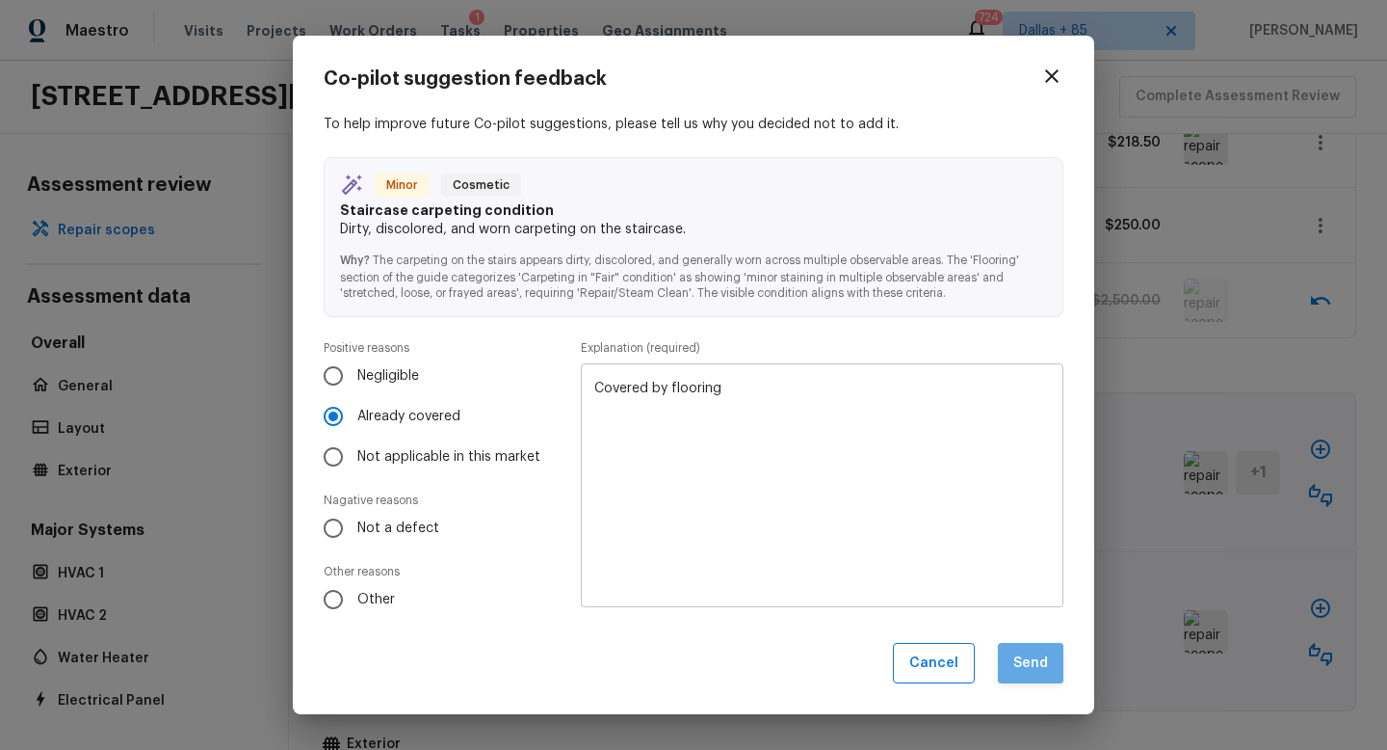
click at [1052, 648] on button "Send" at bounding box center [1031, 663] width 66 height 41
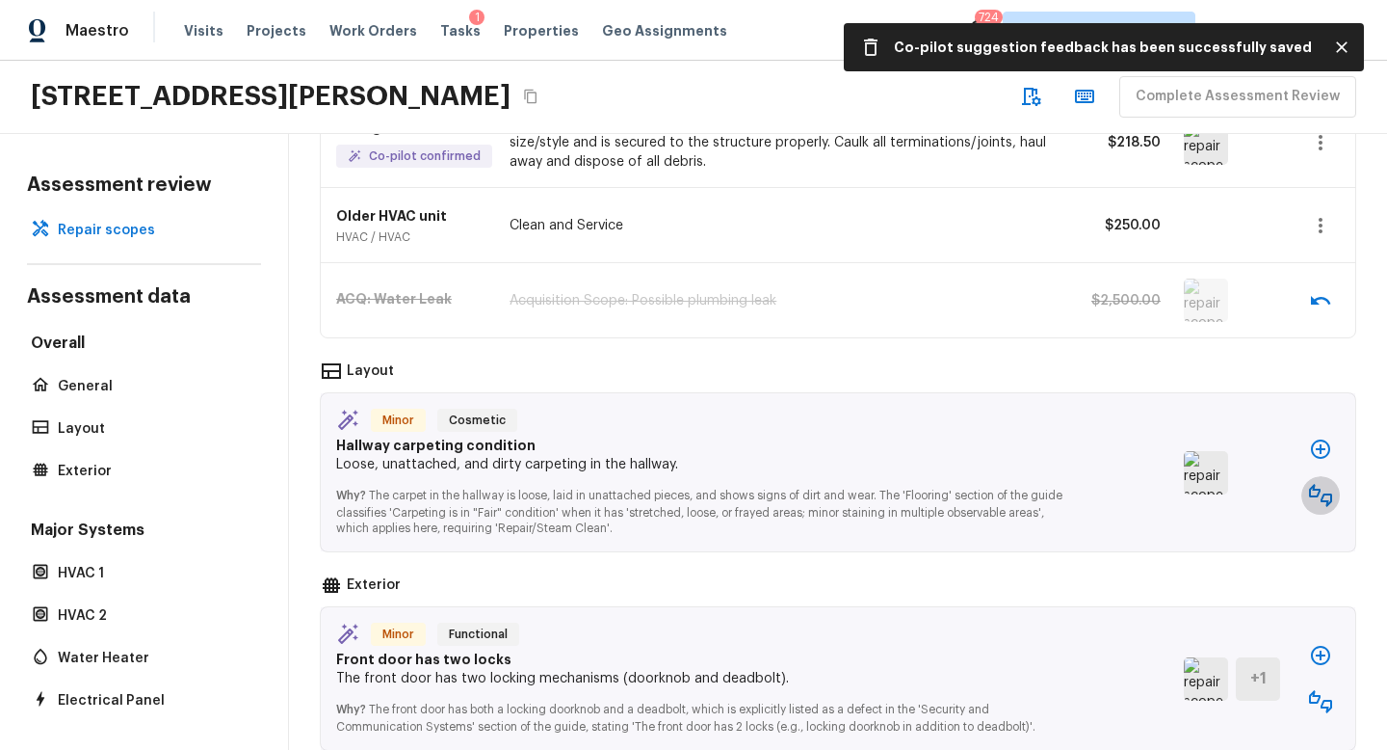
click at [1318, 485] on icon "button" at bounding box center [1320, 495] width 23 height 23
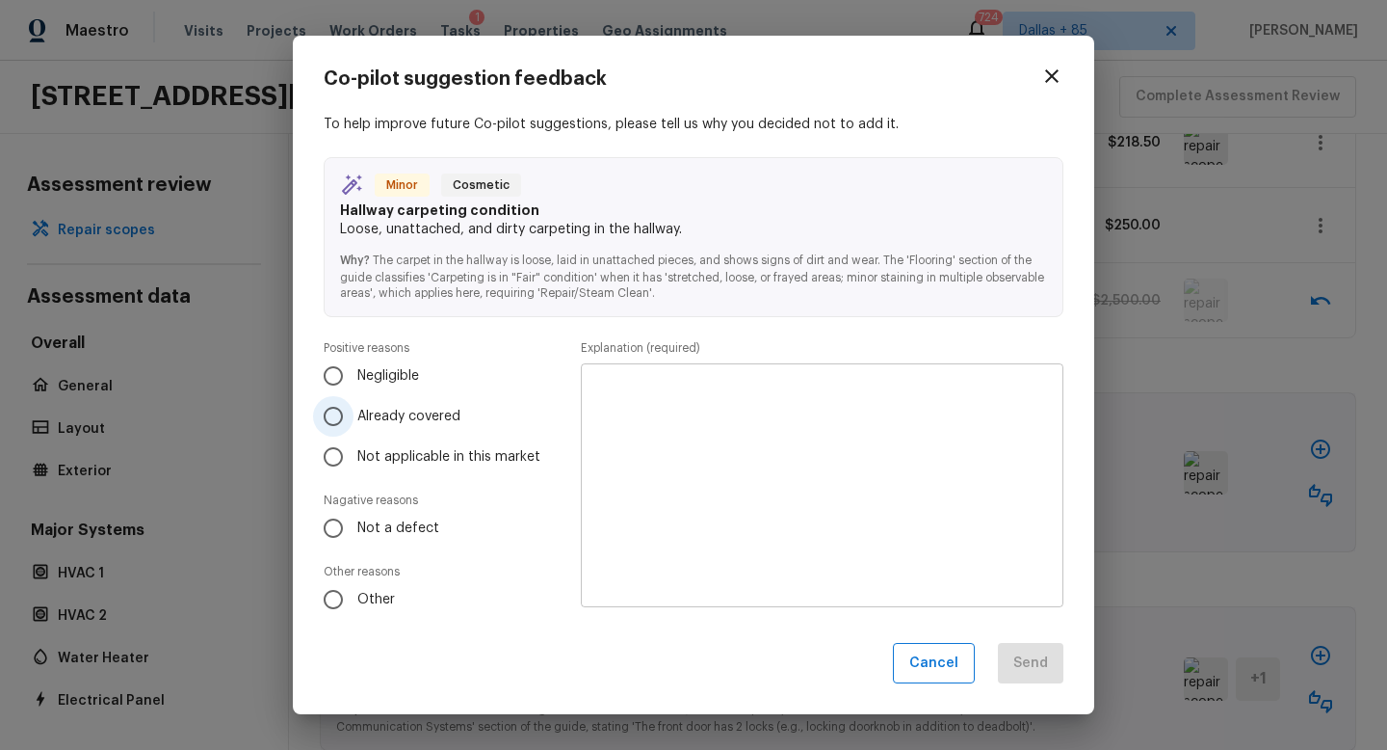
click at [374, 407] on span "Already covered" at bounding box center [408, 416] width 103 height 19
click at [354, 406] on input "Already covered" at bounding box center [333, 416] width 40 height 40
radio input "true"
click at [712, 460] on textarea at bounding box center [822, 485] width 456 height 212
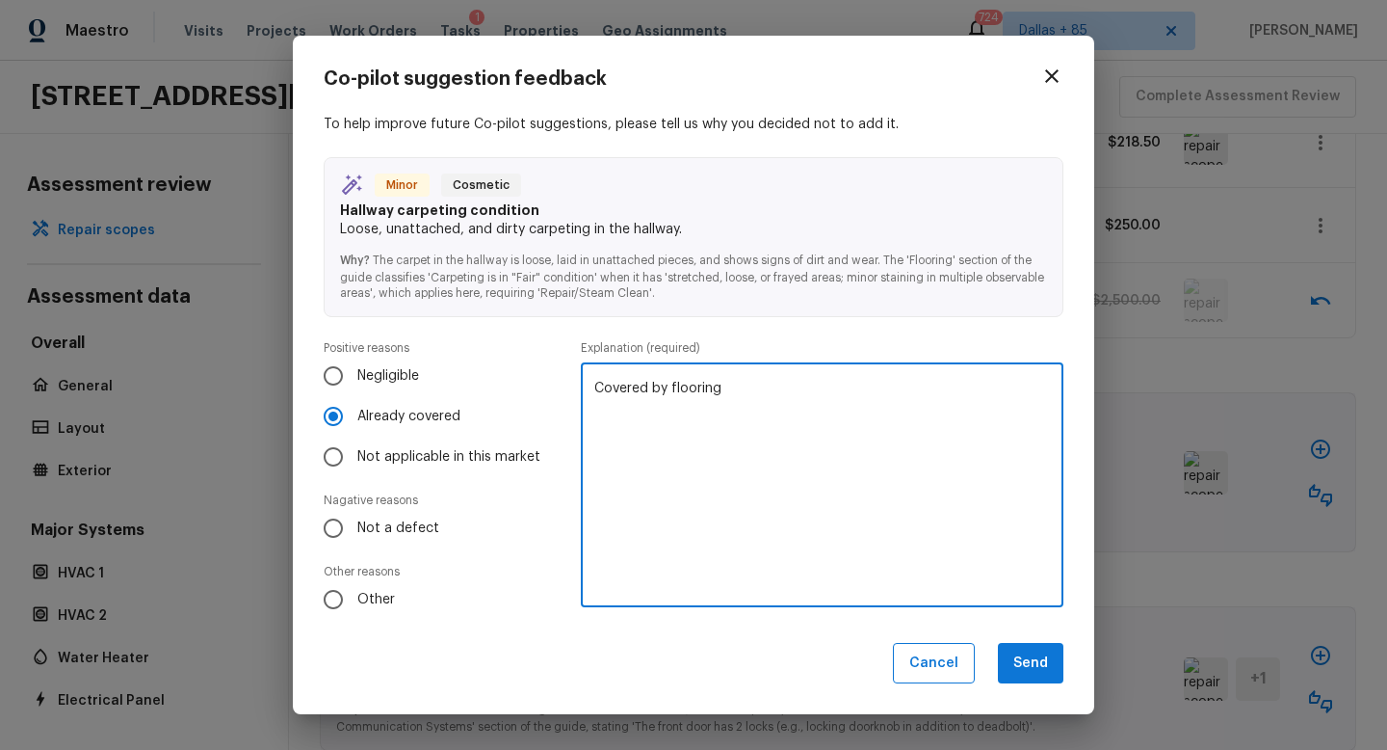
type textarea "Covered by flooring"
click at [1033, 662] on button "Send" at bounding box center [1031, 663] width 66 height 41
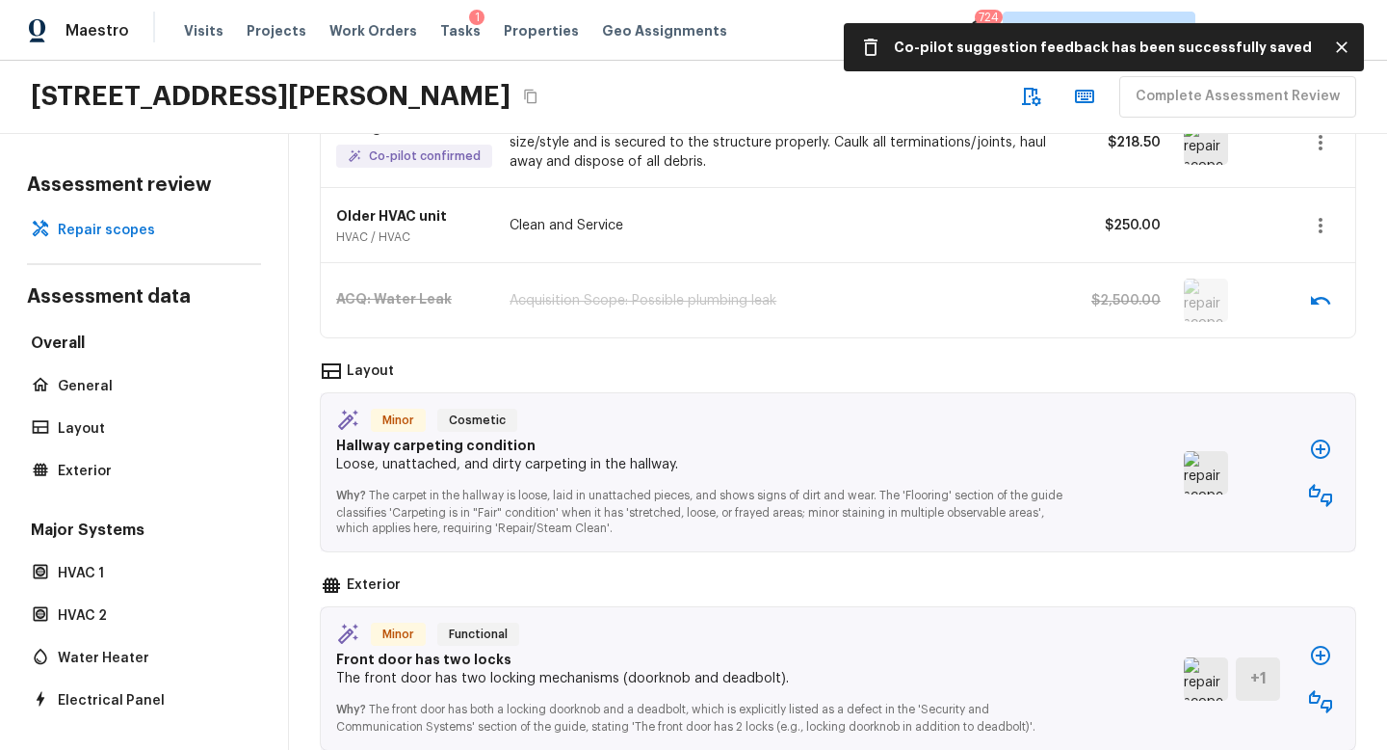
scroll to position [1664, 0]
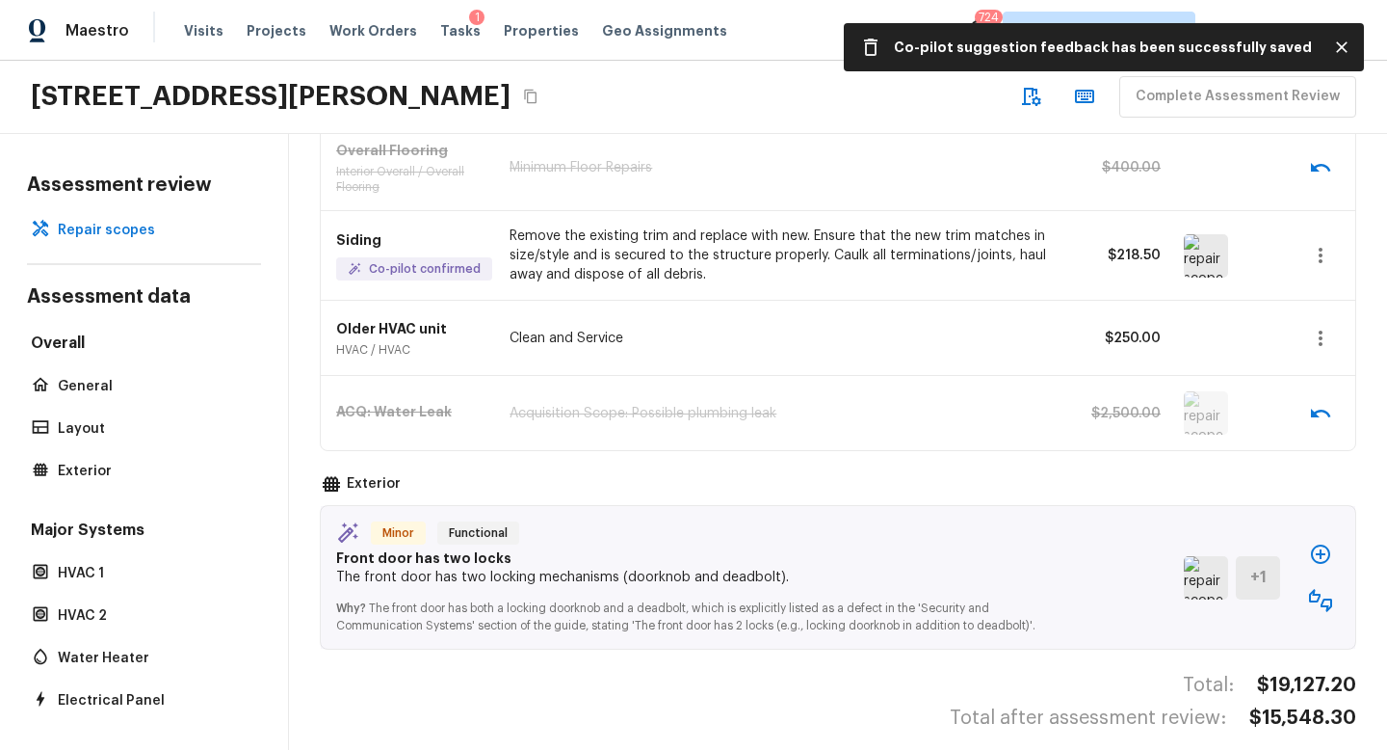
click at [1322, 589] on icon "button" at bounding box center [1320, 600] width 23 height 23
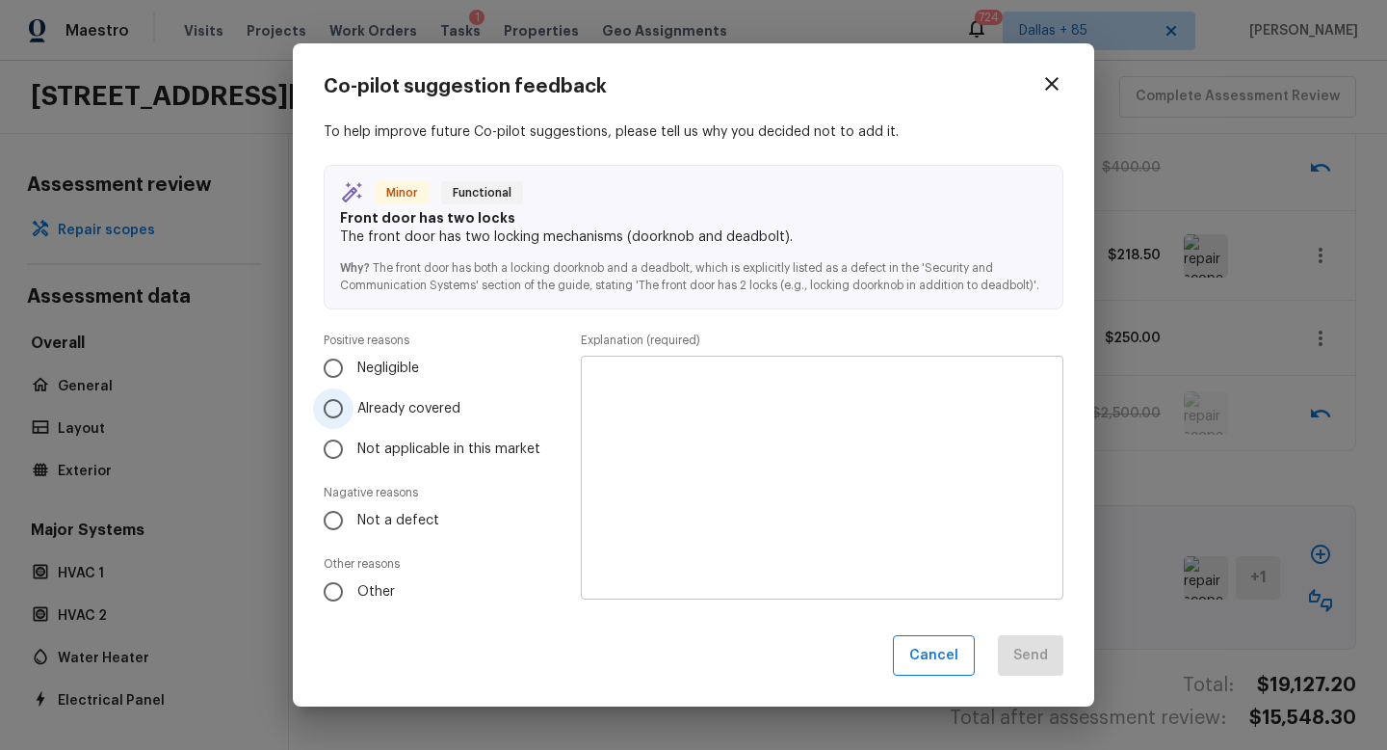
click at [394, 416] on span "Already covered" at bounding box center [408, 408] width 103 height 19
click at [354, 416] on input "Already covered" at bounding box center [333, 408] width 40 height 40
radio input "true"
click at [715, 457] on textarea at bounding box center [822, 477] width 456 height 212
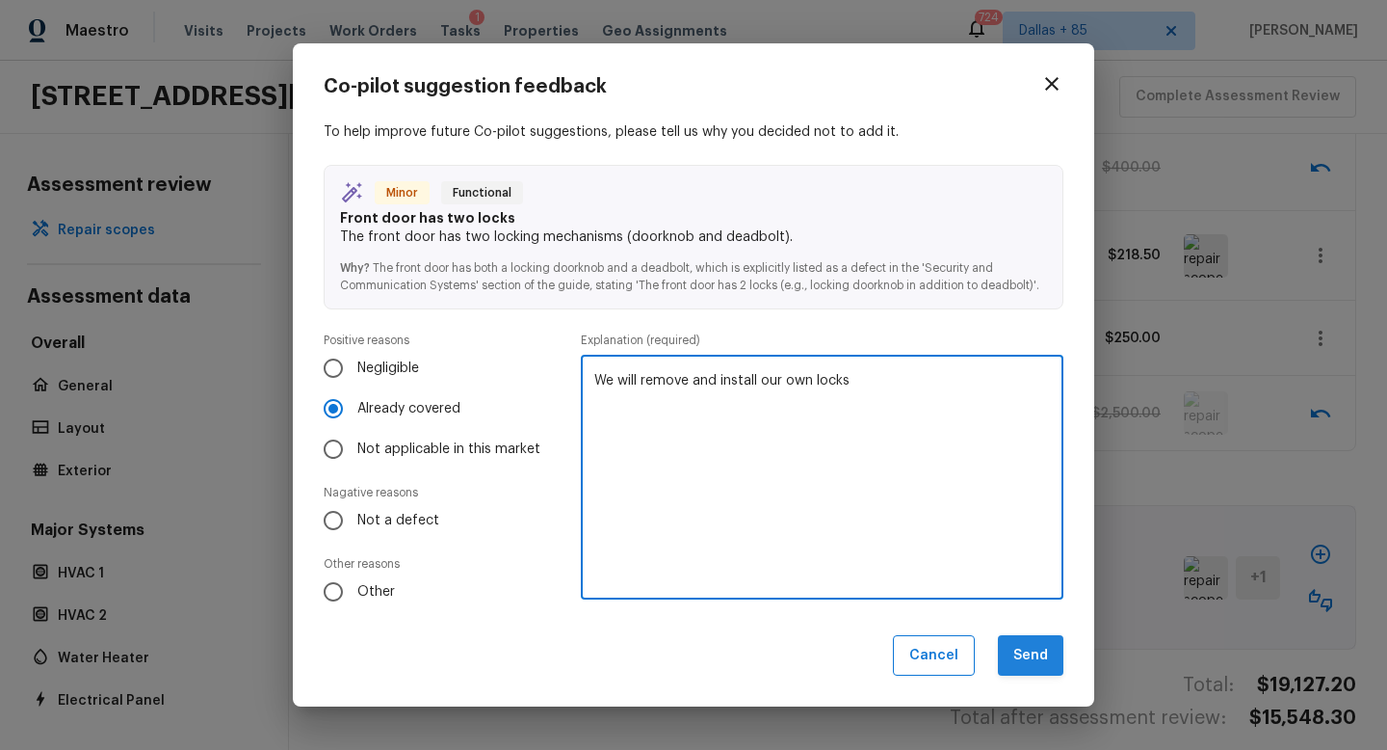
type textarea "We will remove and install our own locks"
click at [1049, 651] on button "Send" at bounding box center [1031, 655] width 66 height 41
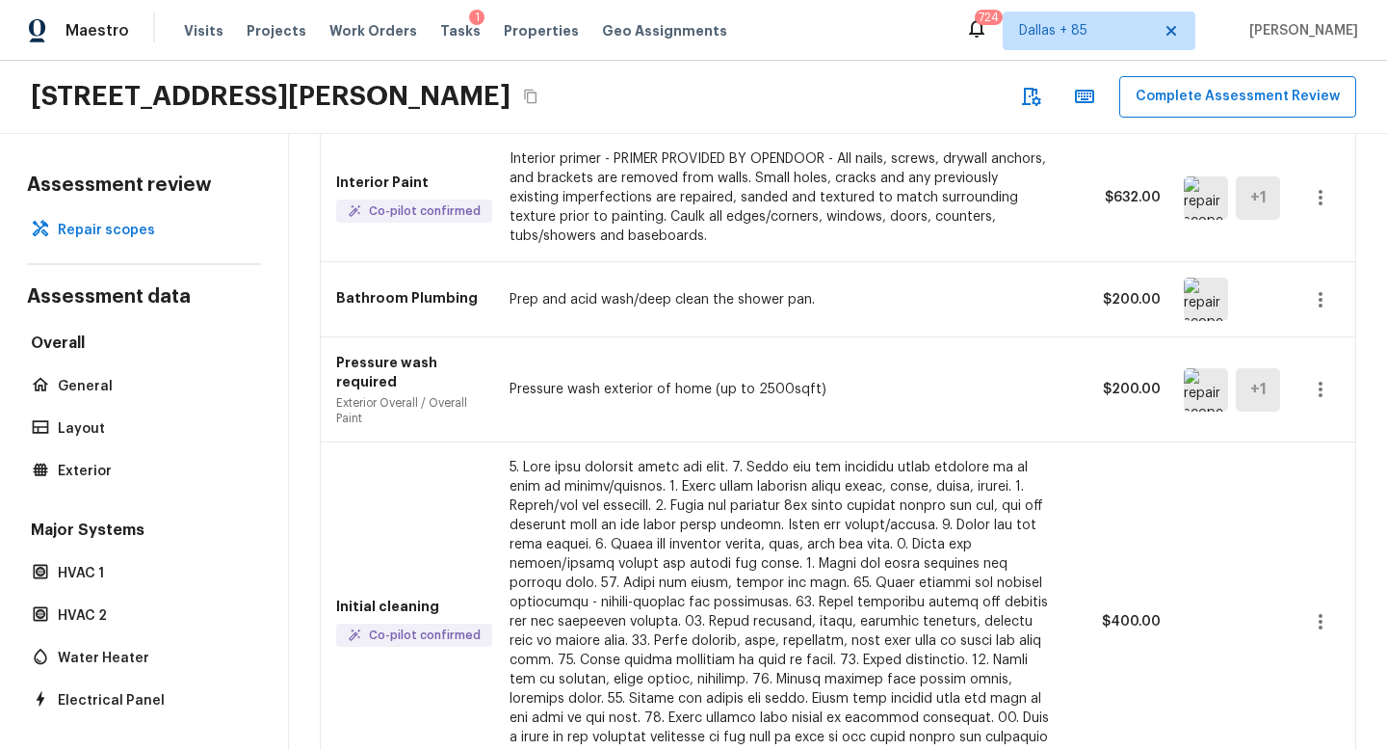
scroll to position [0, 0]
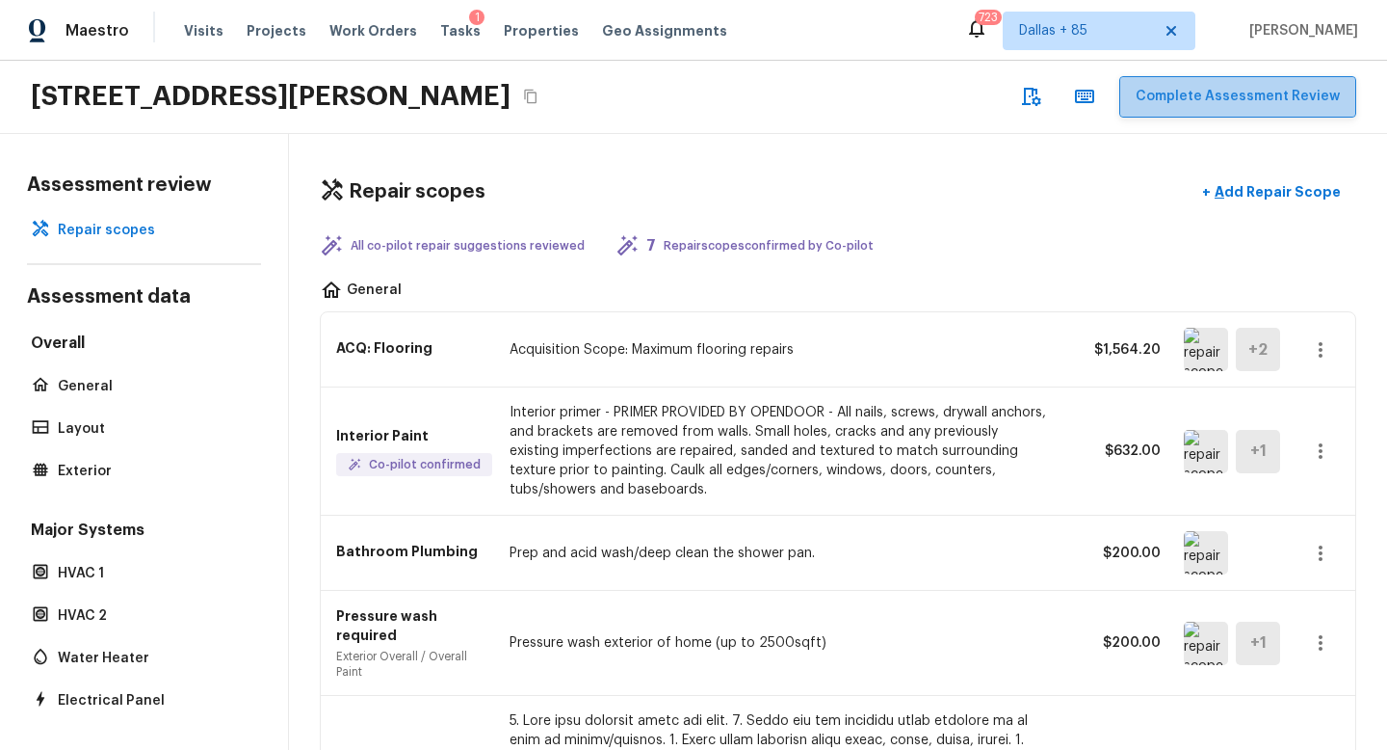
click at [1292, 92] on button "Complete Assessment Review" at bounding box center [1238, 96] width 237 height 41
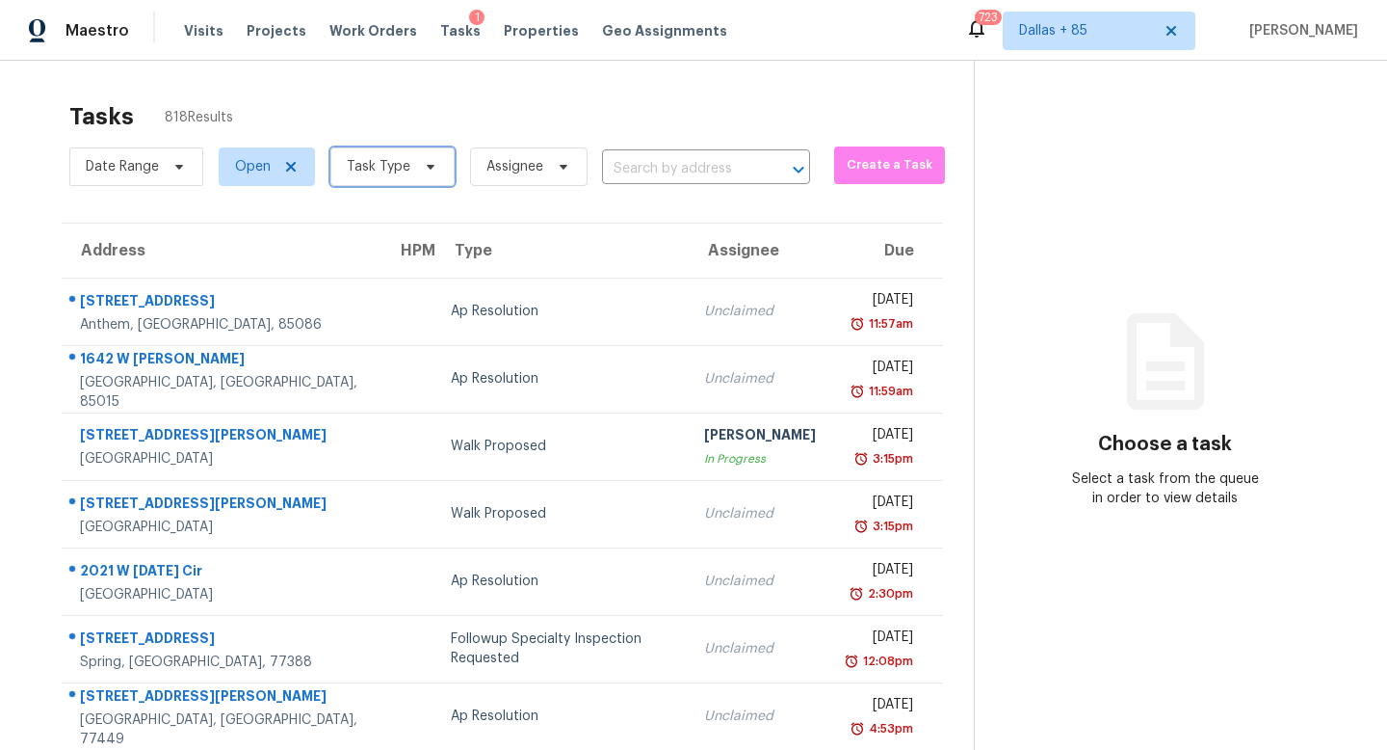
click at [390, 153] on span "Task Type" at bounding box center [392, 166] width 124 height 39
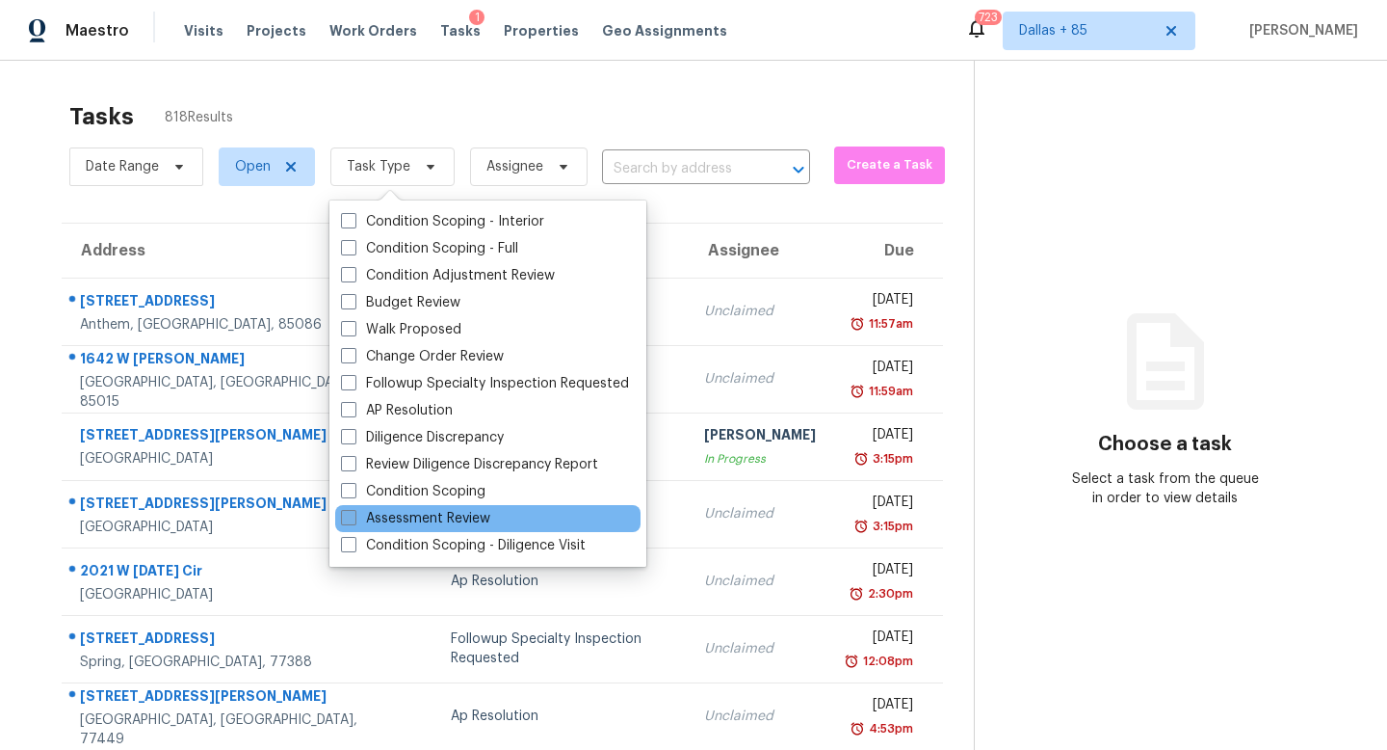
click at [356, 515] on span at bounding box center [348, 517] width 15 height 15
click at [354, 515] on input "Assessment Review" at bounding box center [347, 515] width 13 height 13
checkbox input "true"
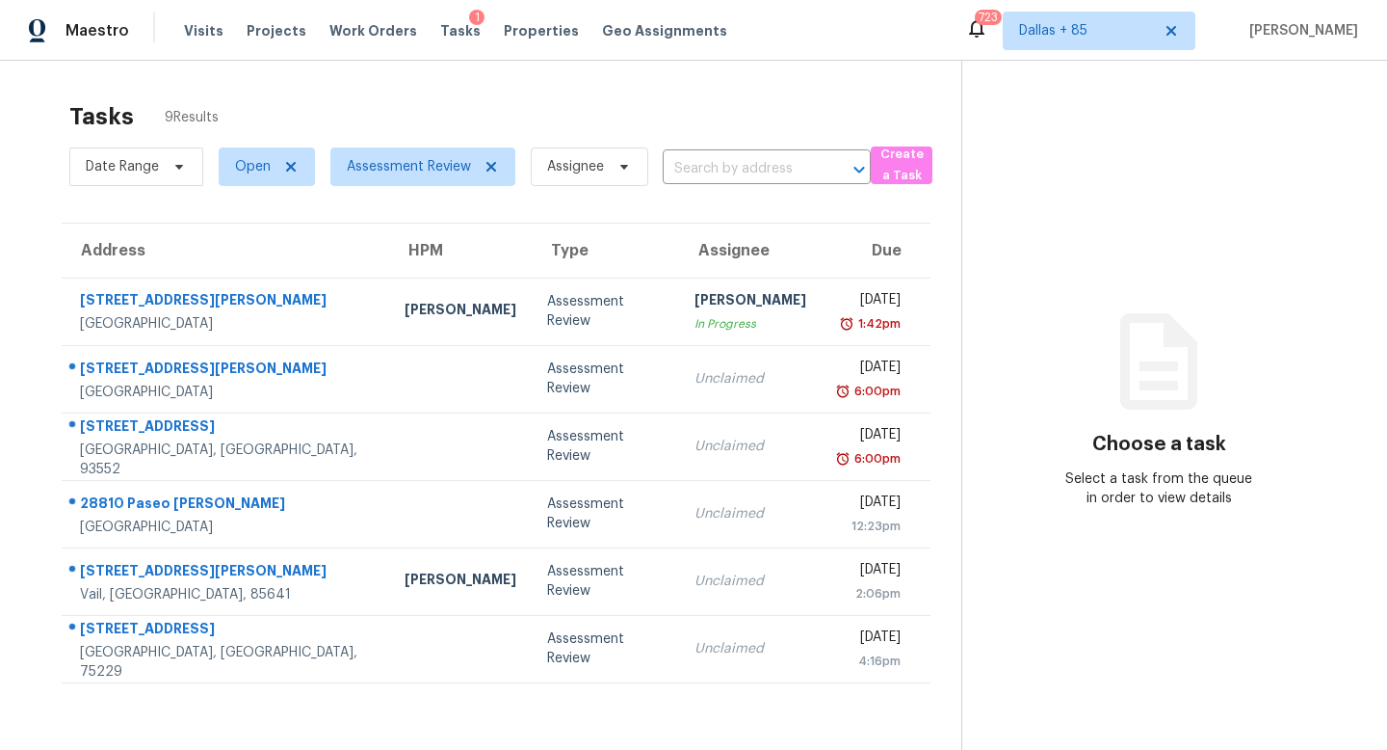
click at [1122, 604] on section "Choose a task Select a task from the queue in order to view details" at bounding box center [1159, 436] width 395 height 750
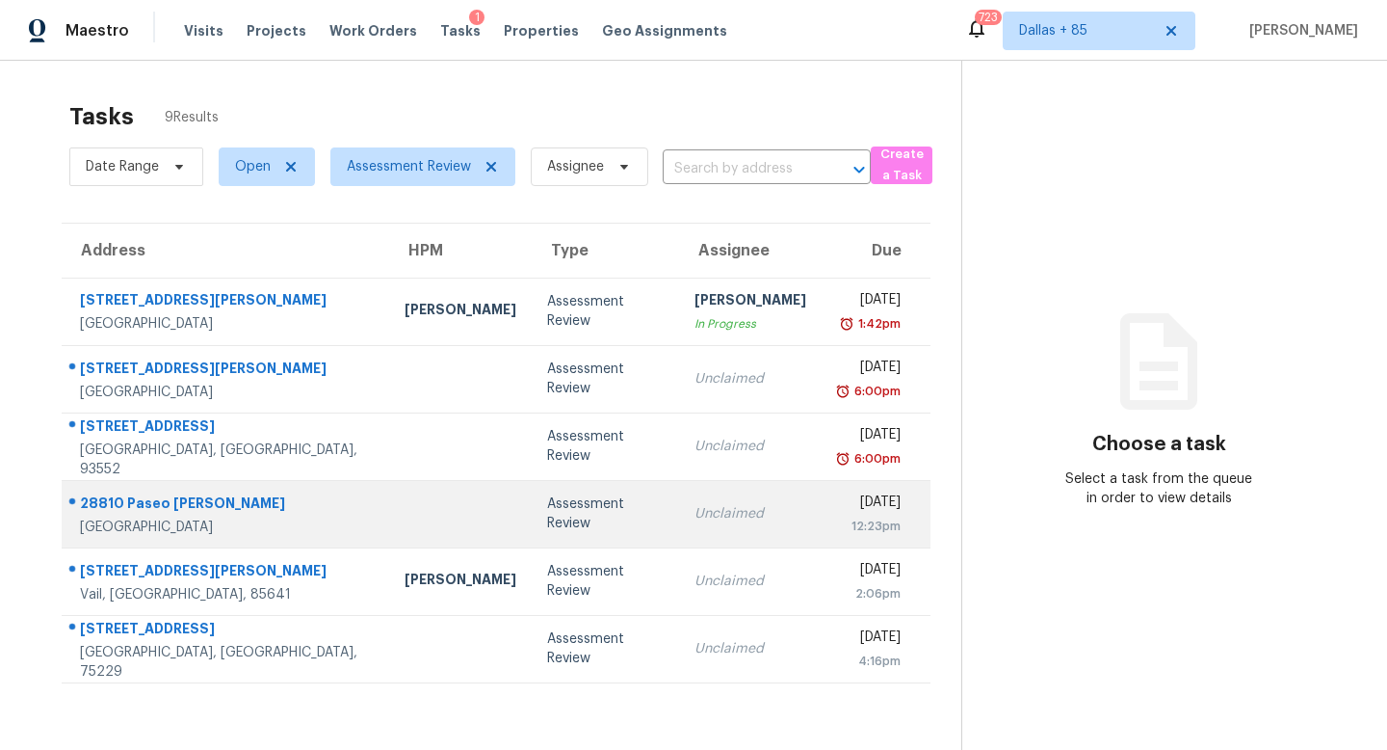
scroll to position [61, 0]
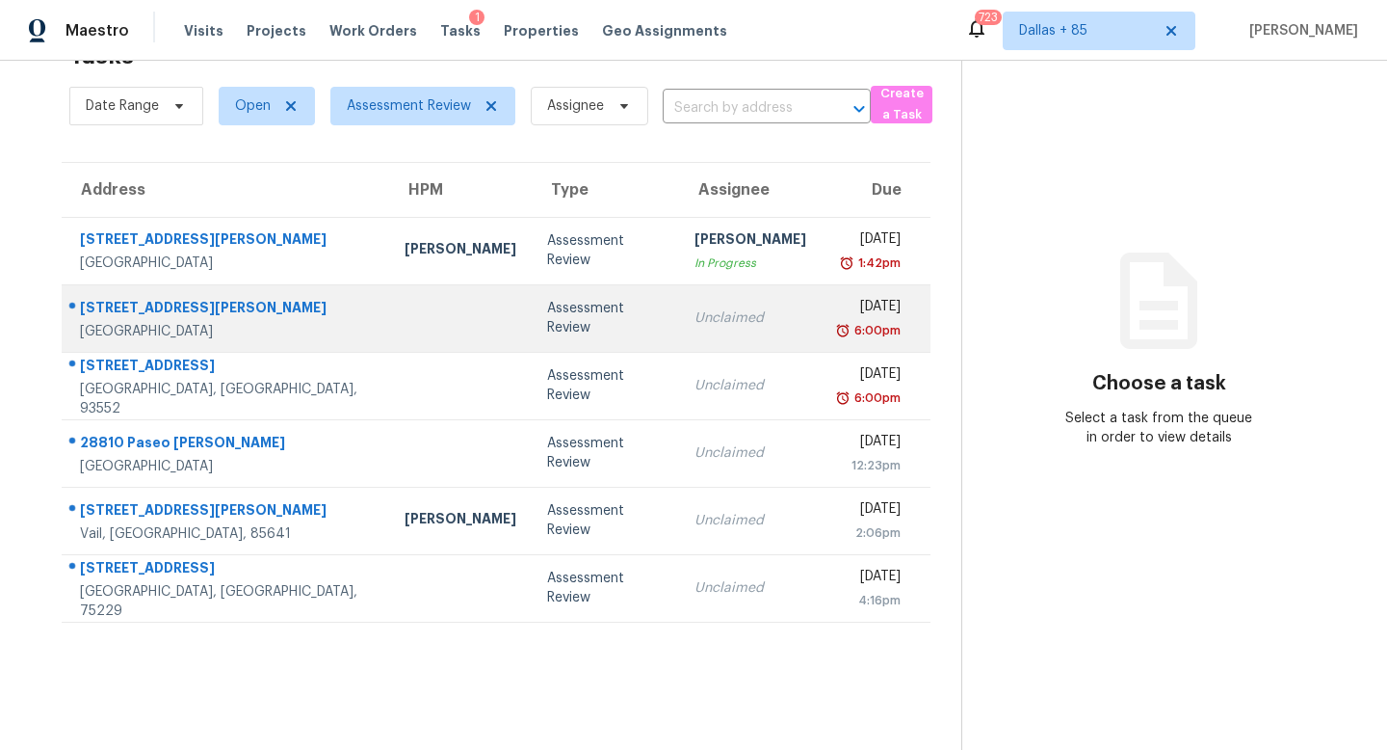
click at [837, 314] on div "Wed, Oct 15th 2025" at bounding box center [868, 309] width 63 height 24
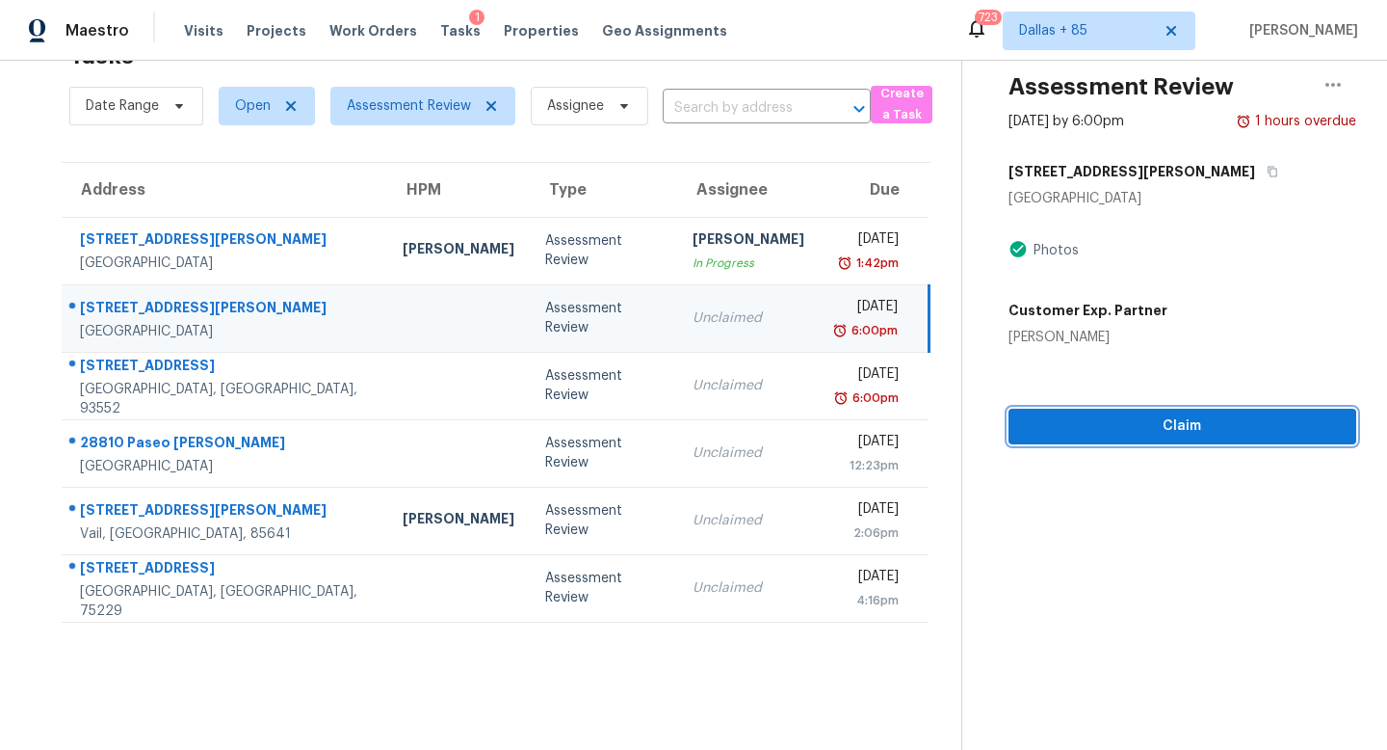
click at [1240, 430] on span "Claim" at bounding box center [1182, 426] width 317 height 24
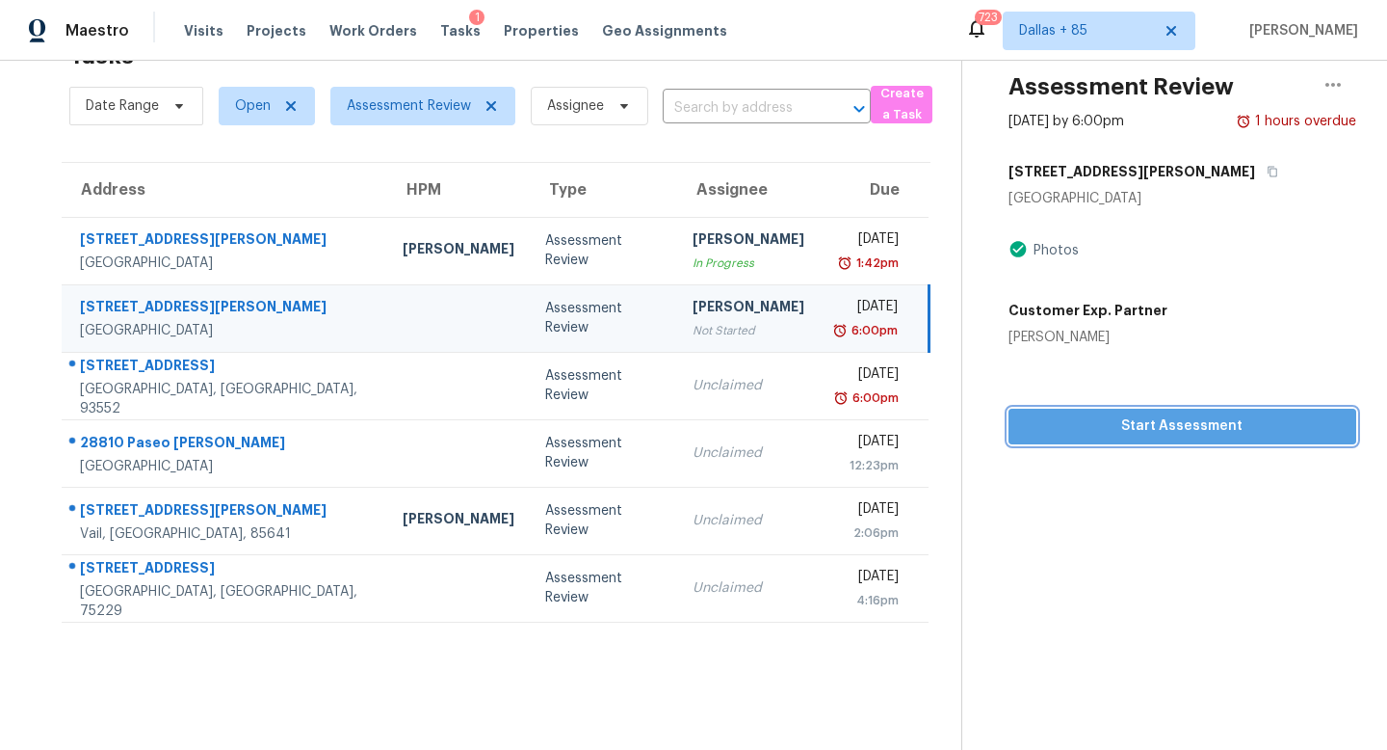
click at [1240, 430] on span "Start Assessment" at bounding box center [1182, 426] width 317 height 24
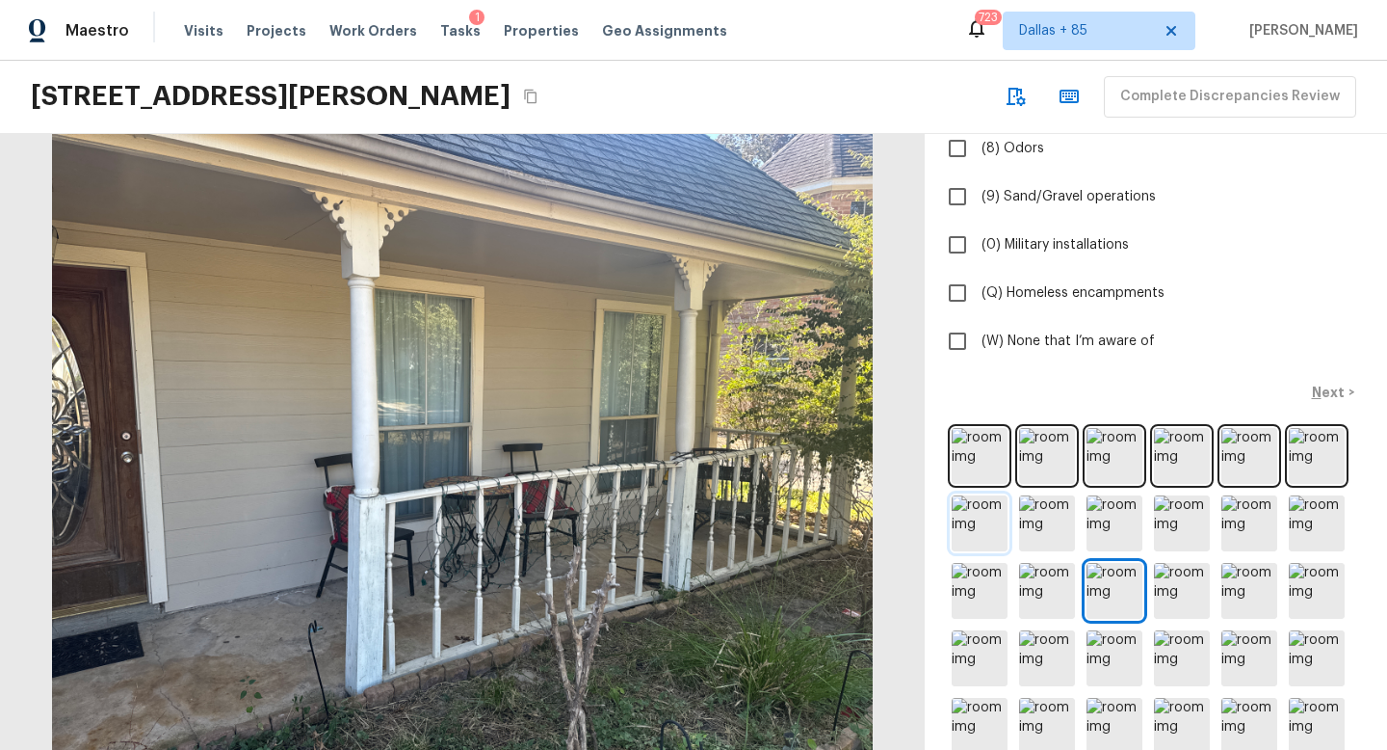
scroll to position [475, 0]
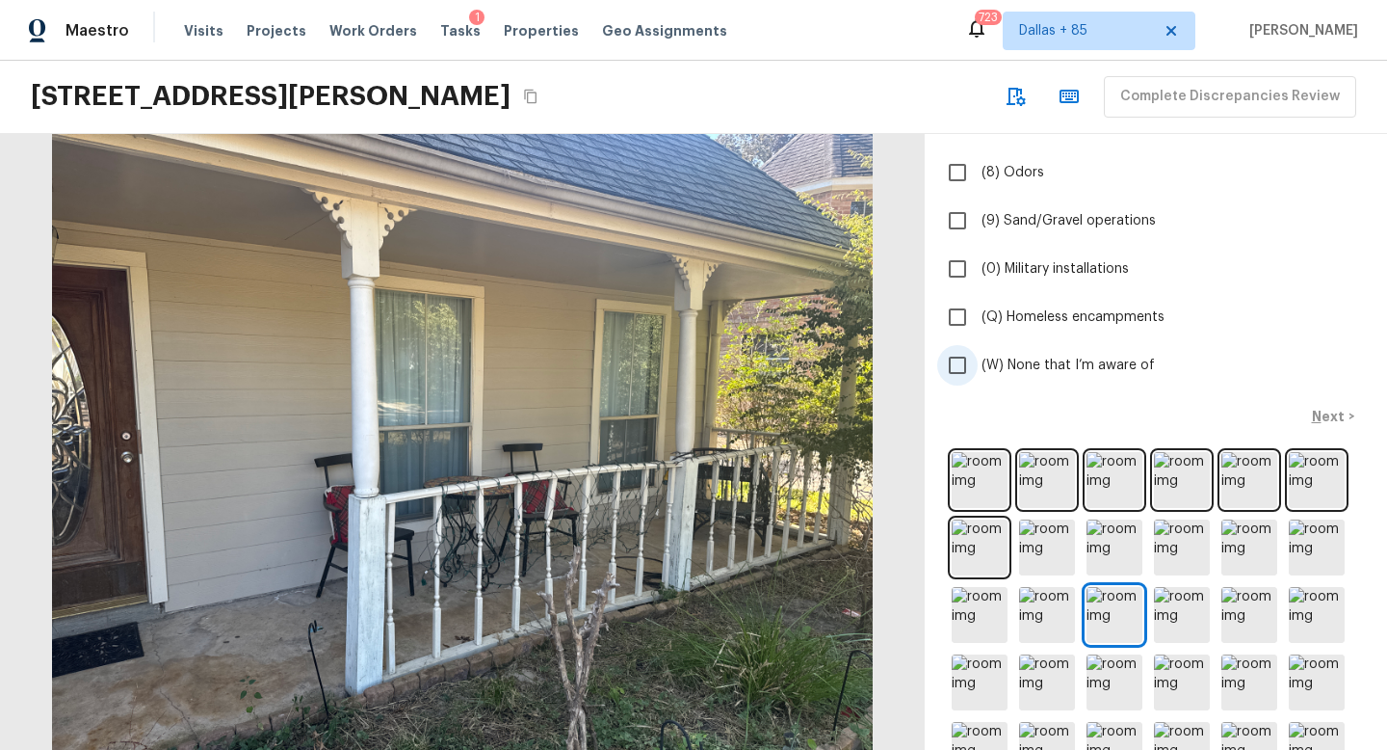
click at [951, 348] on input "(W) None that I’m aware of" at bounding box center [957, 365] width 40 height 40
checkbox input "true"
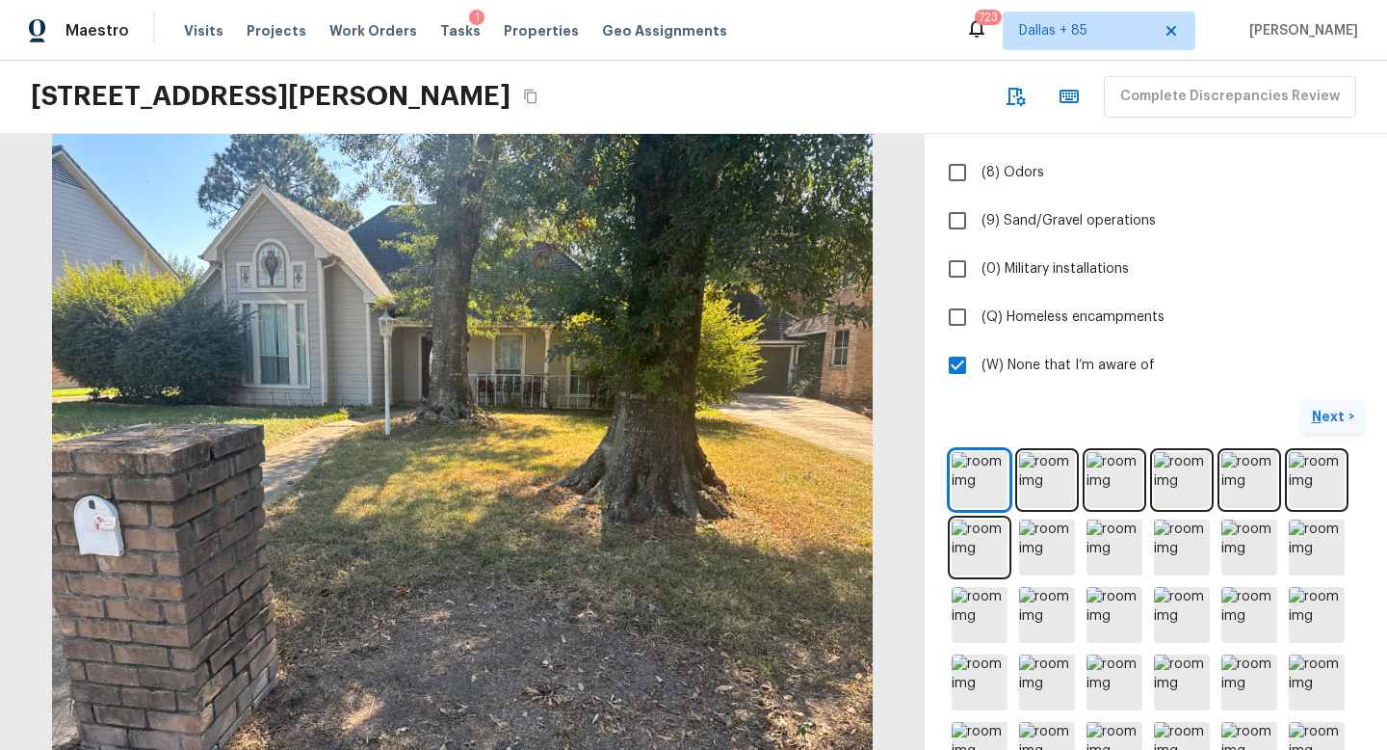
click at [1324, 407] on p "Next" at bounding box center [1330, 416] width 37 height 19
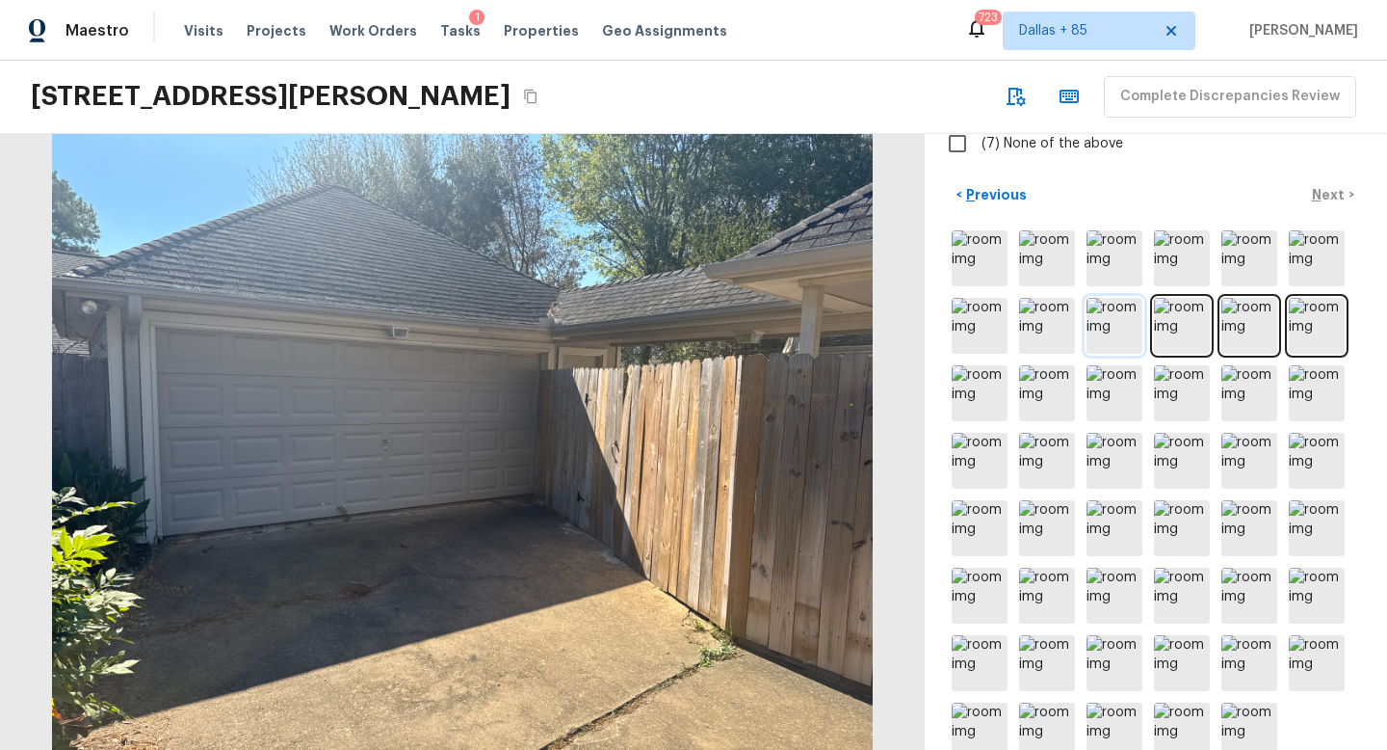
scroll to position [0, 0]
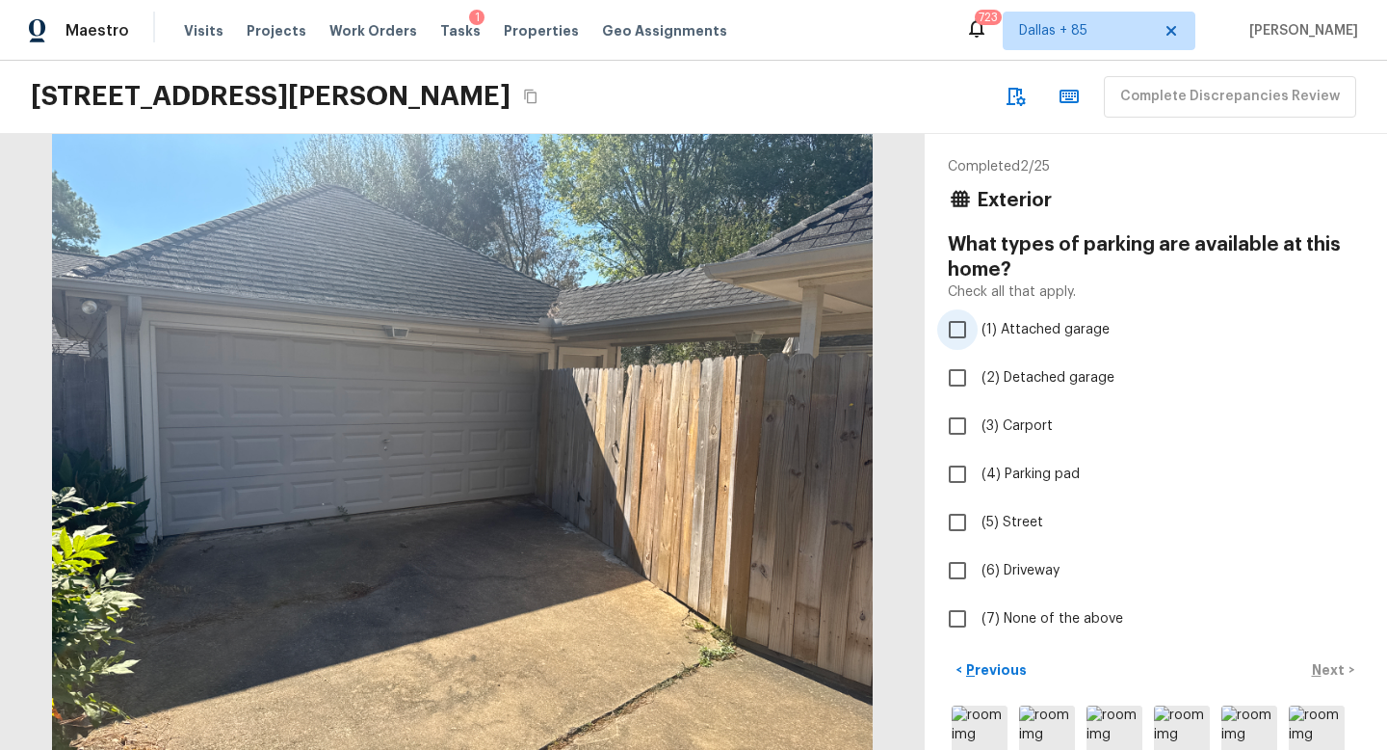
click at [962, 335] on input "(1) Attached garage" at bounding box center [957, 329] width 40 height 40
checkbox input "true"
click at [962, 559] on input "(6) Driveway" at bounding box center [957, 570] width 40 height 40
checkbox input "true"
click at [961, 528] on input "(5) Street" at bounding box center [957, 522] width 40 height 40
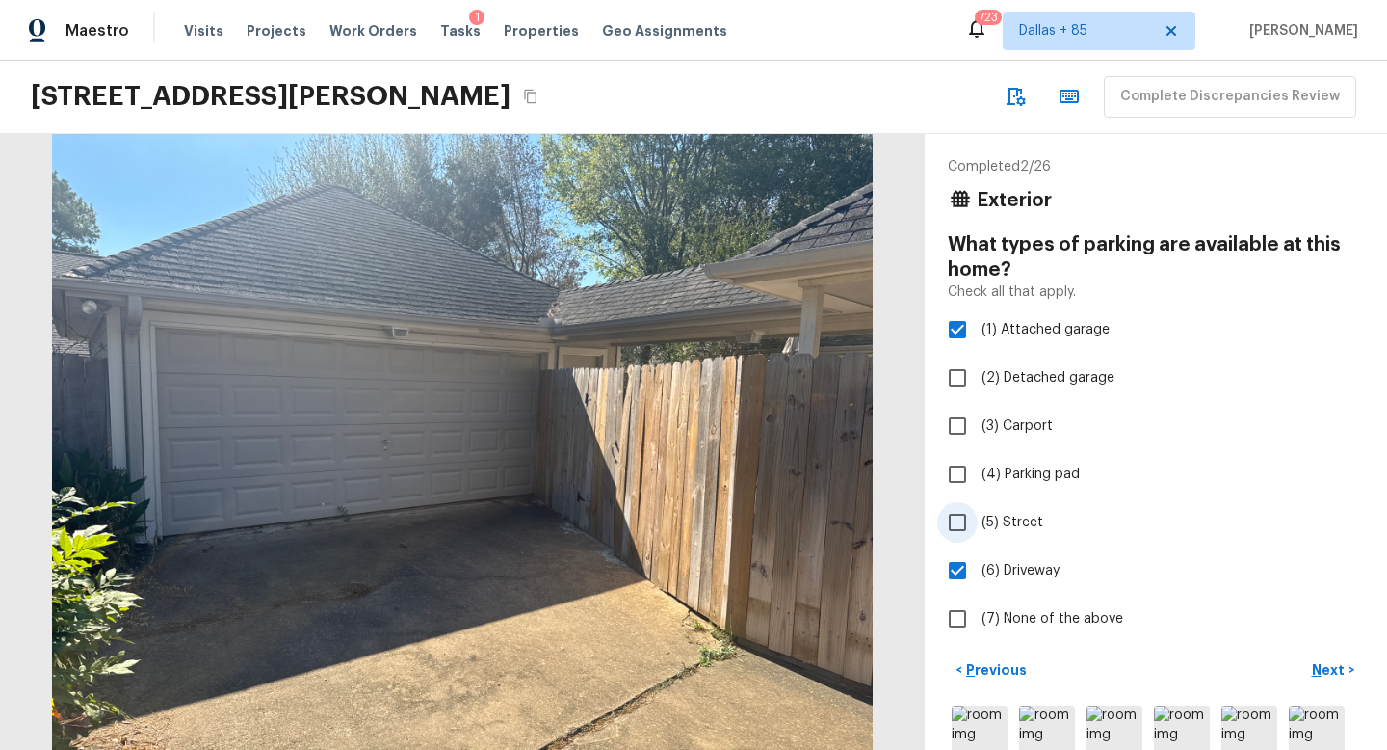
checkbox input "true"
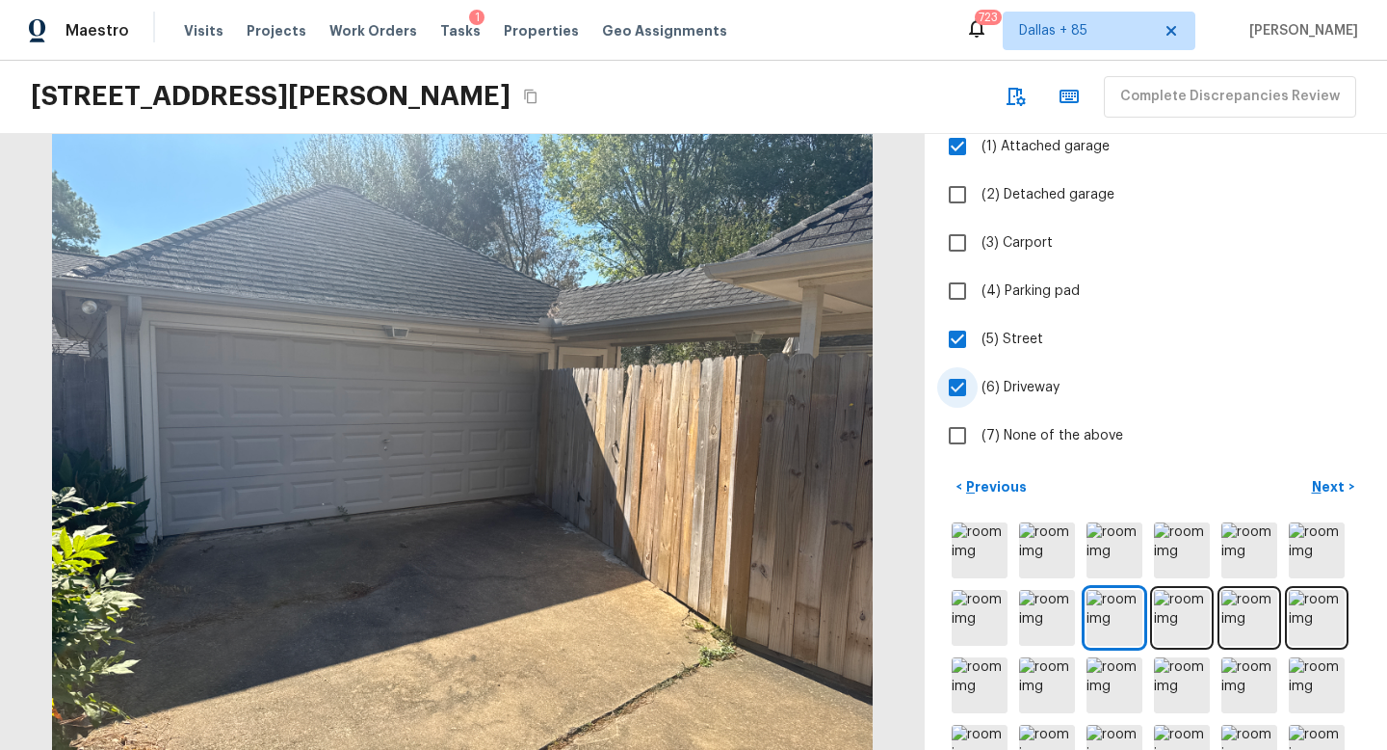
scroll to position [201, 0]
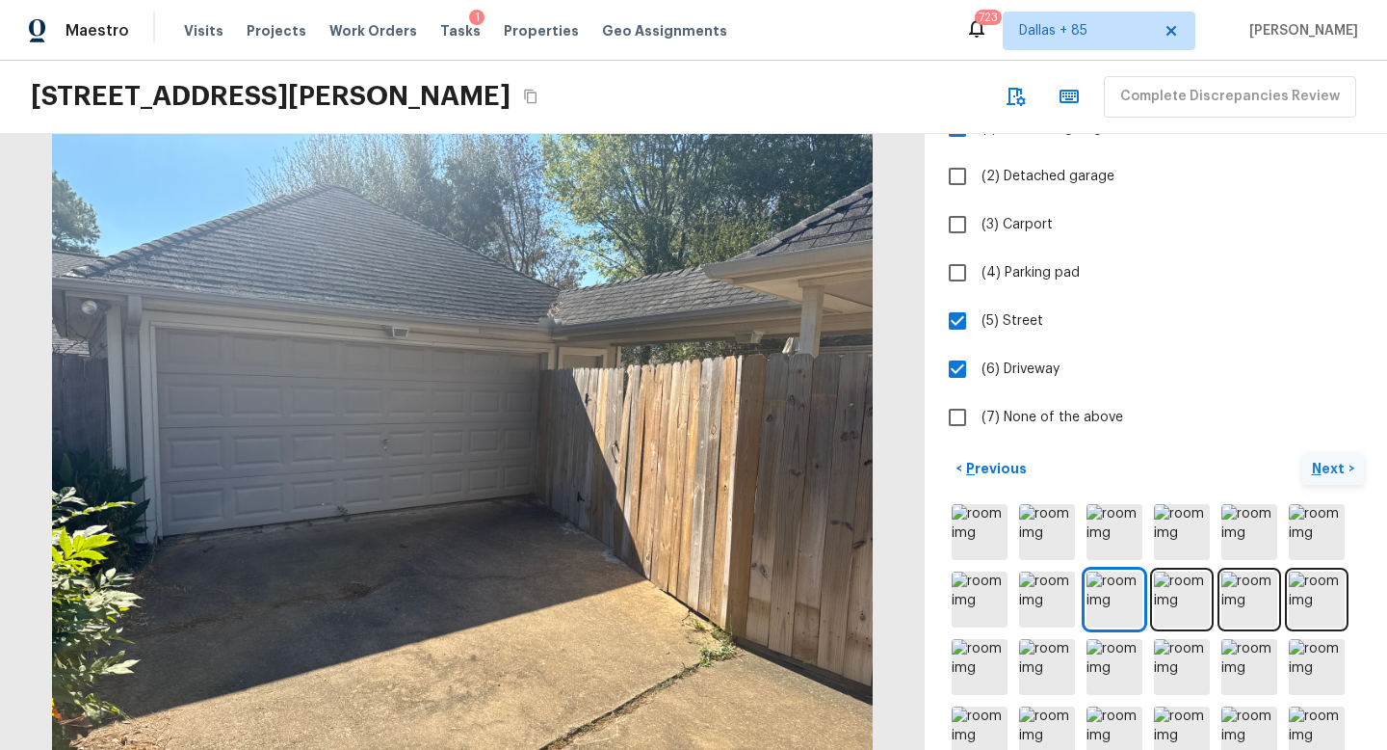
click at [1319, 469] on p "Next" at bounding box center [1330, 468] width 37 height 19
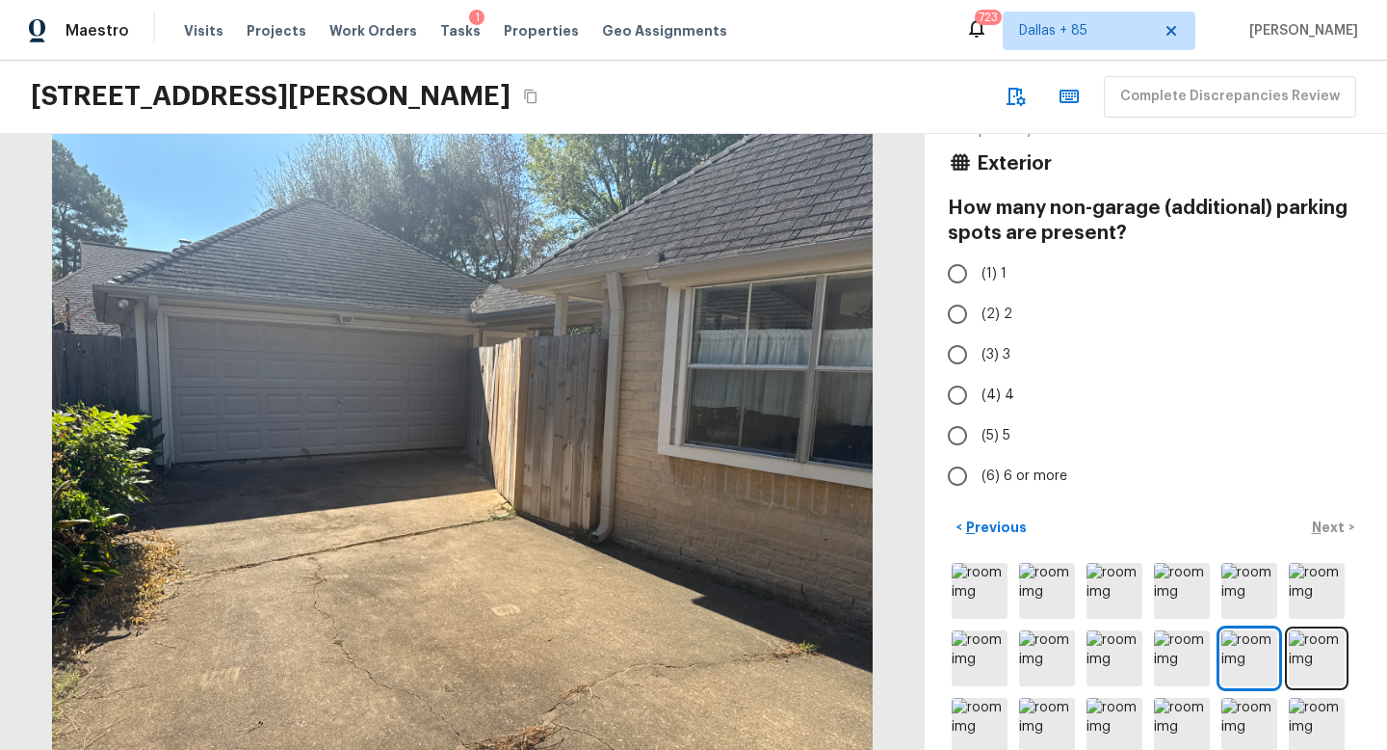
scroll to position [0, 0]
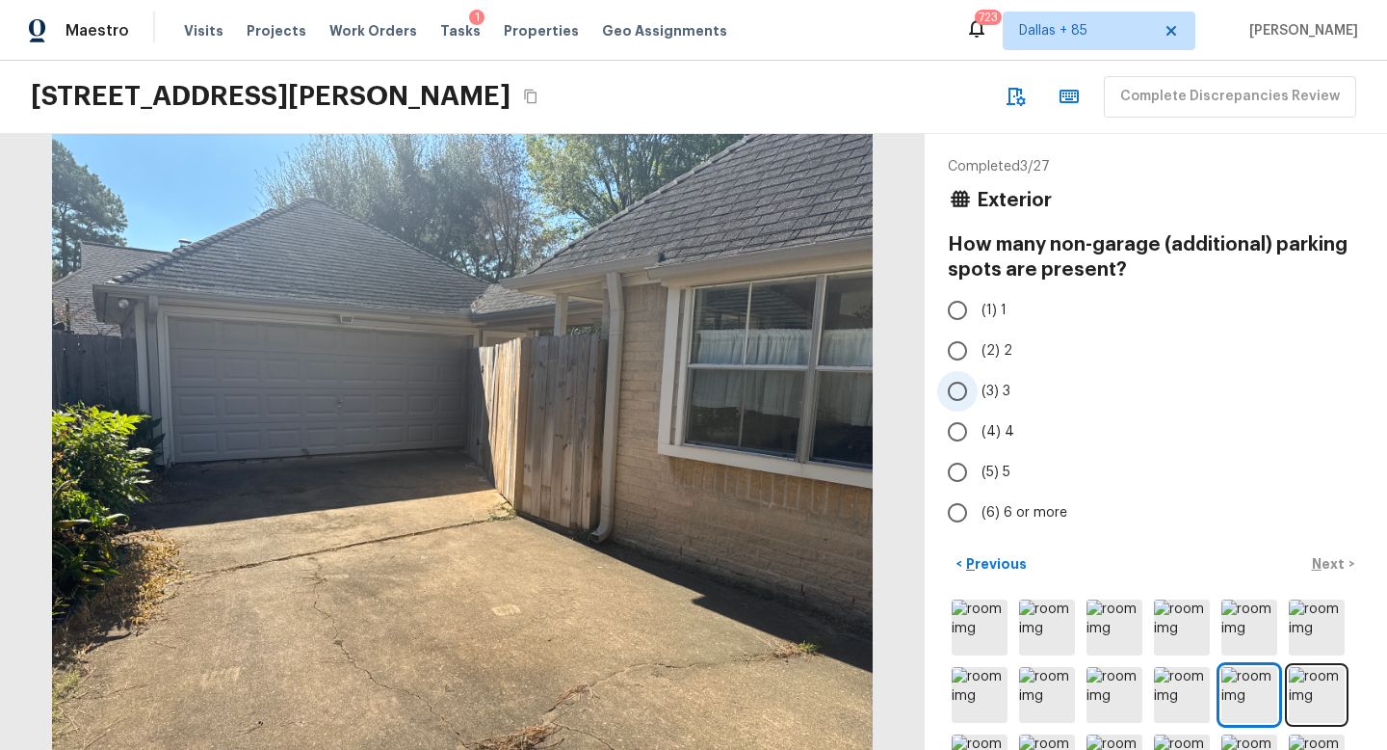
click at [984, 392] on span "(3) 3" at bounding box center [996, 391] width 29 height 19
click at [978, 392] on input "(3) 3" at bounding box center [957, 391] width 40 height 40
radio input "true"
click at [1323, 558] on p "Next" at bounding box center [1330, 563] width 37 height 19
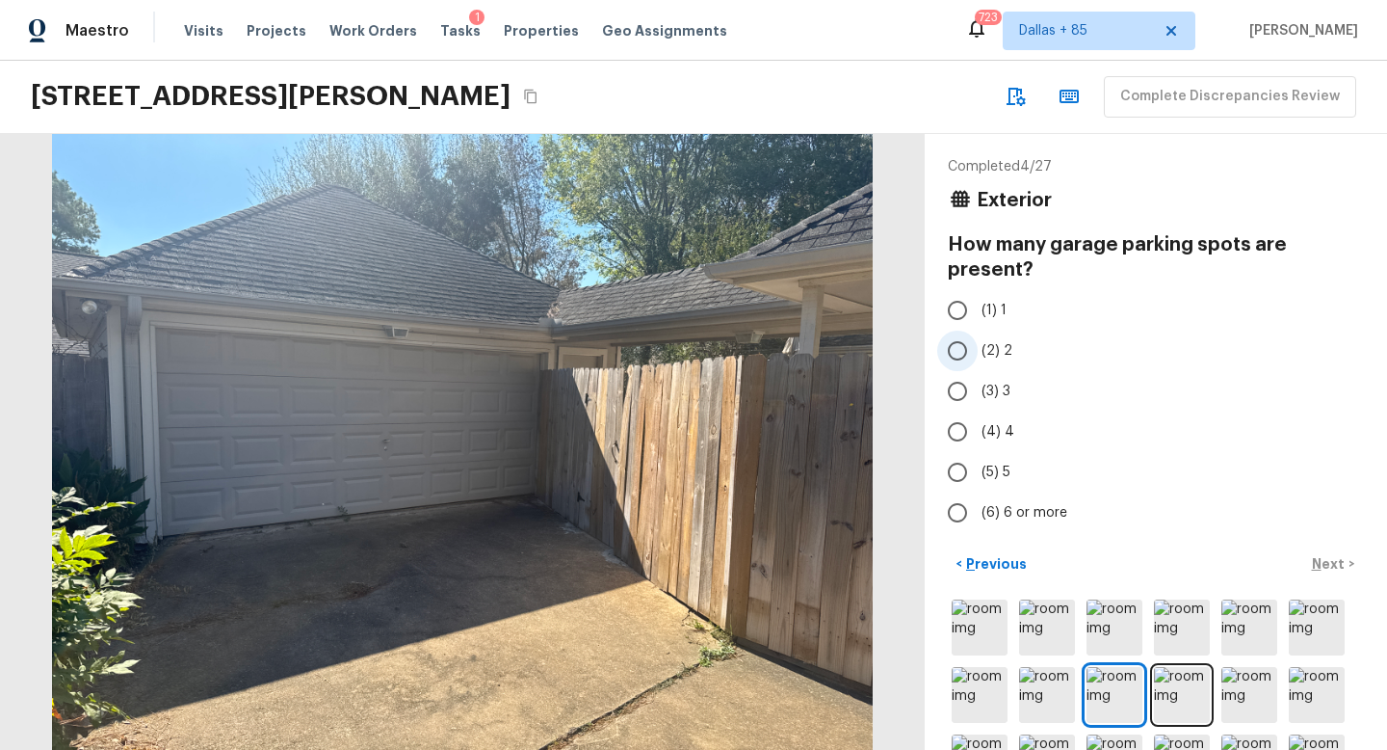
click at [992, 343] on span "(2) 2" at bounding box center [997, 350] width 31 height 19
click at [978, 343] on input "(2) 2" at bounding box center [957, 350] width 40 height 40
radio input "true"
click at [1322, 559] on p "Next" at bounding box center [1330, 563] width 37 height 19
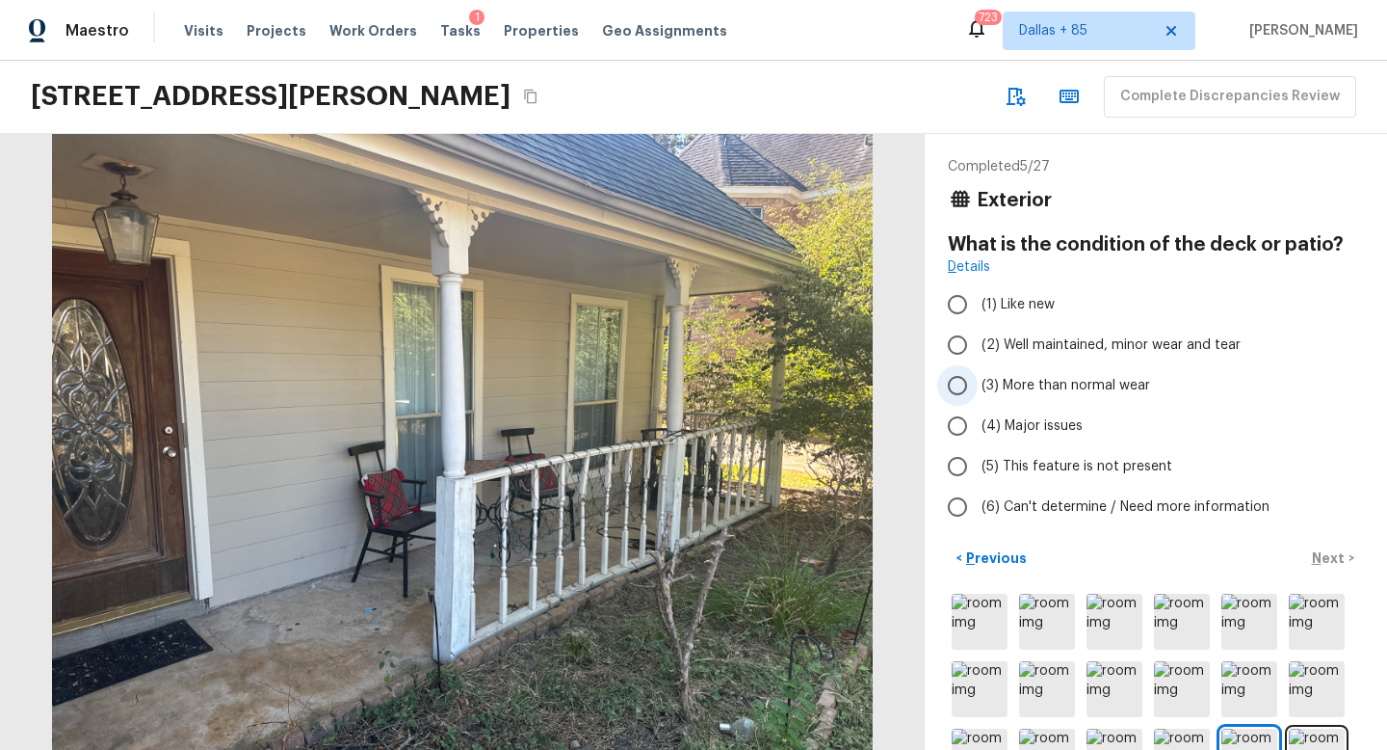
click at [996, 380] on span "(3) More than normal wear" at bounding box center [1066, 385] width 169 height 19
click at [978, 380] on input "(3) More than normal wear" at bounding box center [957, 385] width 40 height 40
radio input "true"
click at [1353, 553] on button "Next >" at bounding box center [1334, 558] width 62 height 32
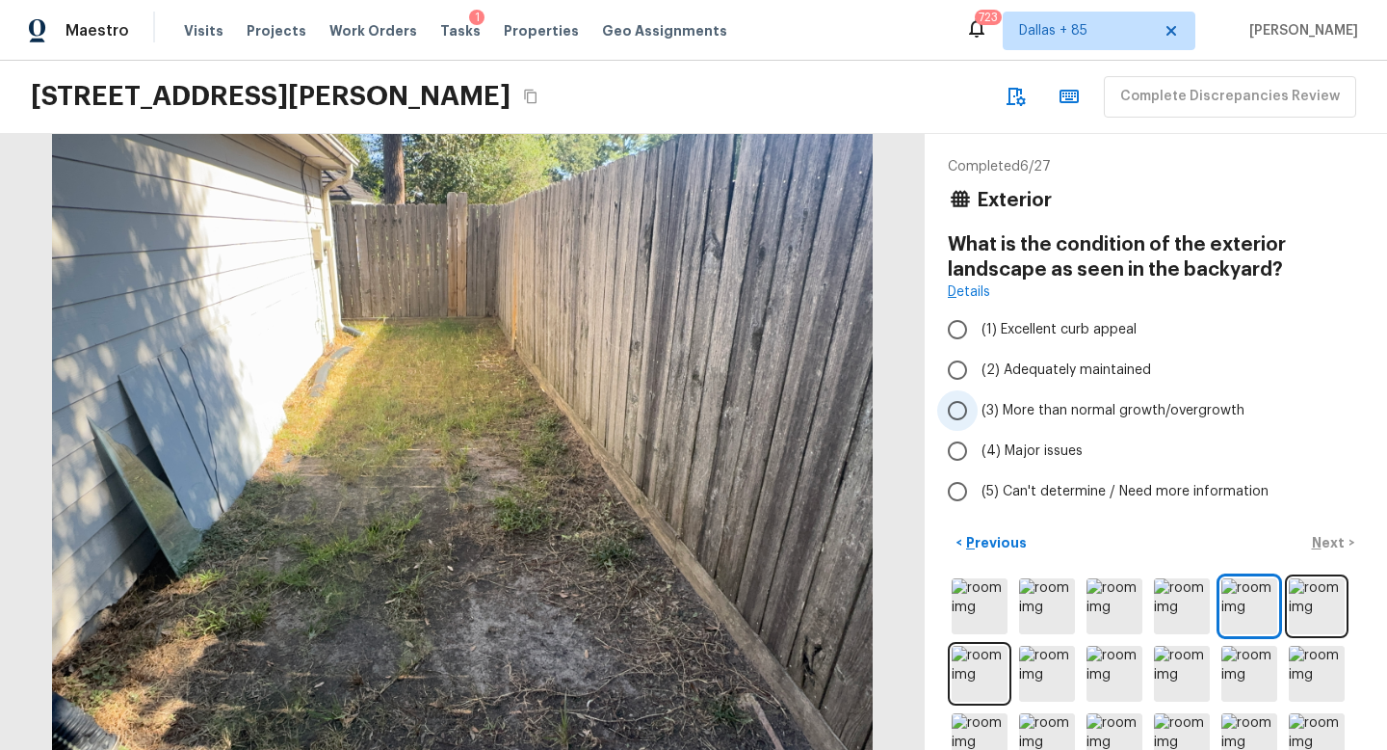
click at [973, 410] on input "(3) More than normal growth/overgrowth" at bounding box center [957, 410] width 40 height 40
radio input "true"
click at [1324, 543] on p "Next" at bounding box center [1330, 542] width 37 height 19
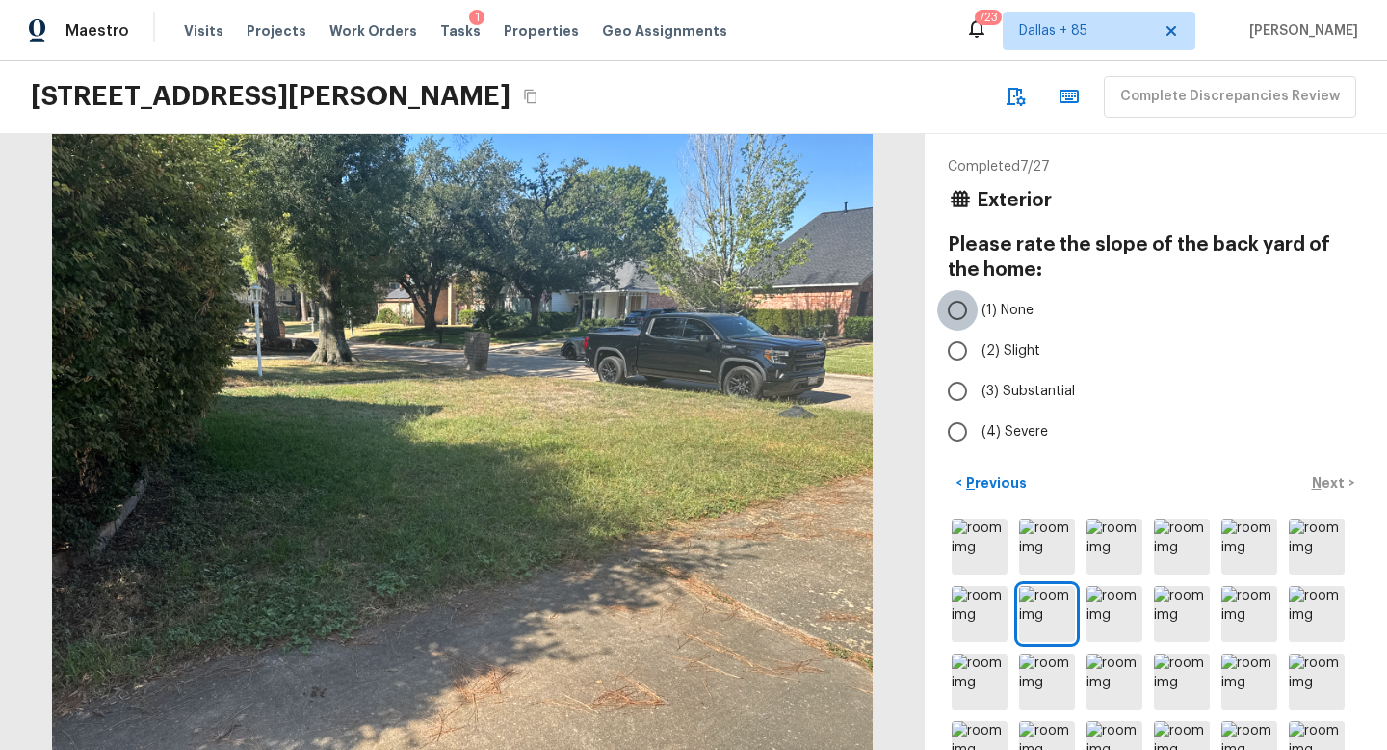
click at [963, 316] on input "(1) None" at bounding box center [957, 310] width 40 height 40
radio input "true"
click at [1326, 496] on button "Next >" at bounding box center [1334, 483] width 62 height 32
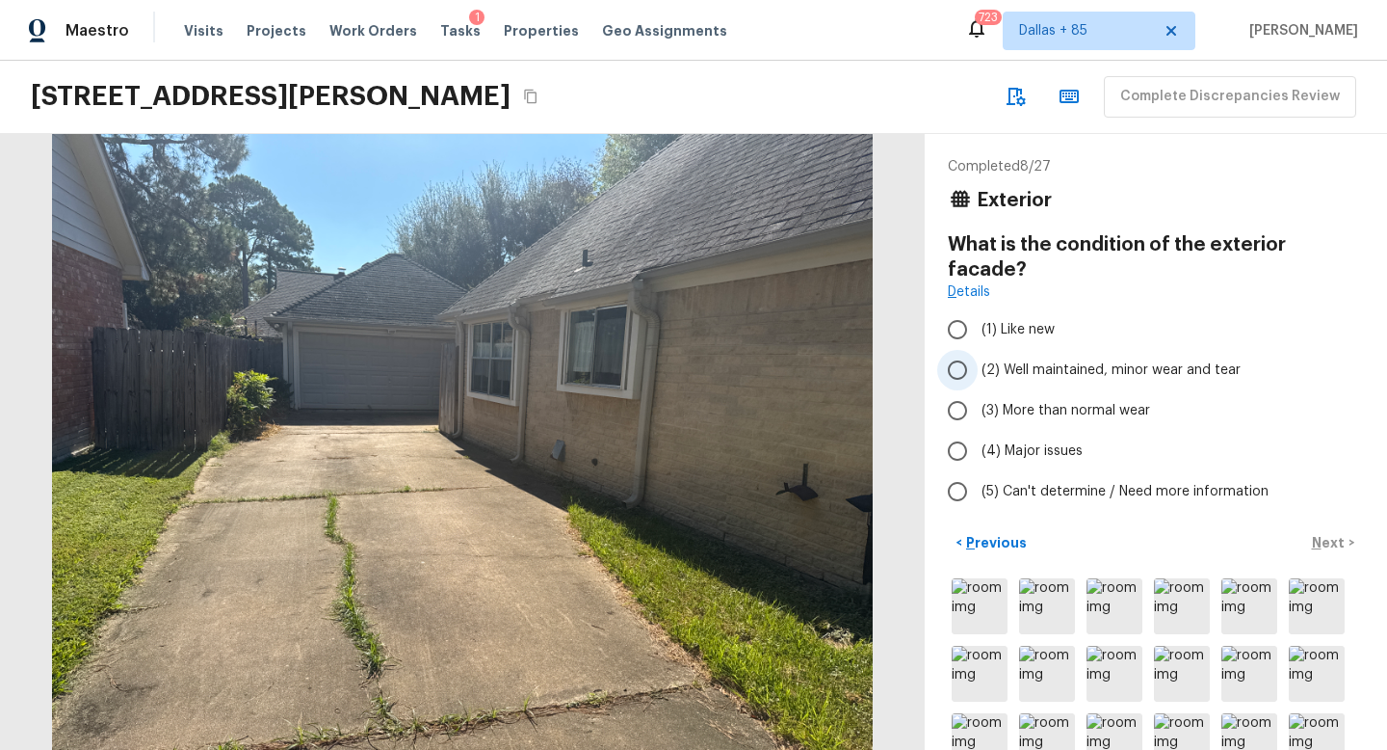
click at [1037, 360] on span "(2) Well maintained, minor wear and tear" at bounding box center [1111, 369] width 259 height 19
click at [978, 350] on input "(2) Well maintained, minor wear and tear" at bounding box center [957, 370] width 40 height 40
radio input "true"
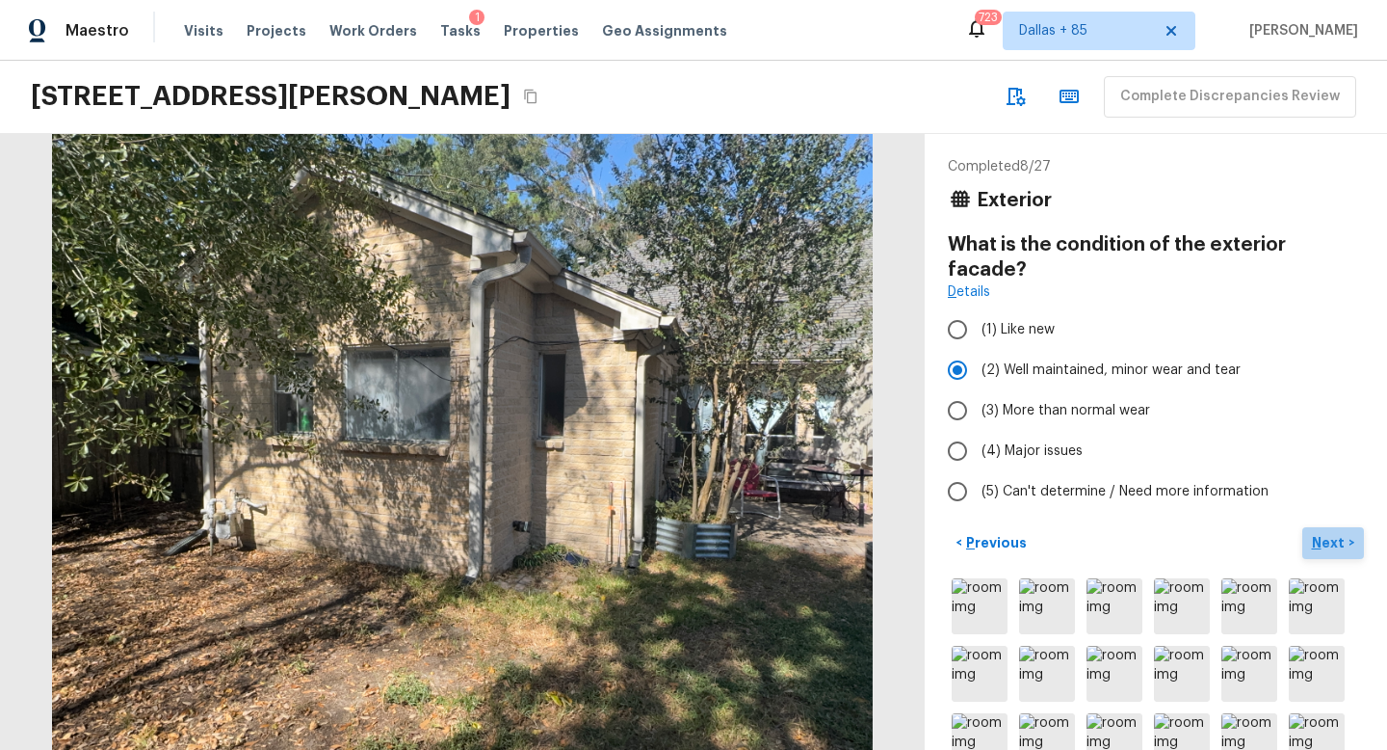
click at [1328, 533] on p "Next" at bounding box center [1330, 542] width 37 height 19
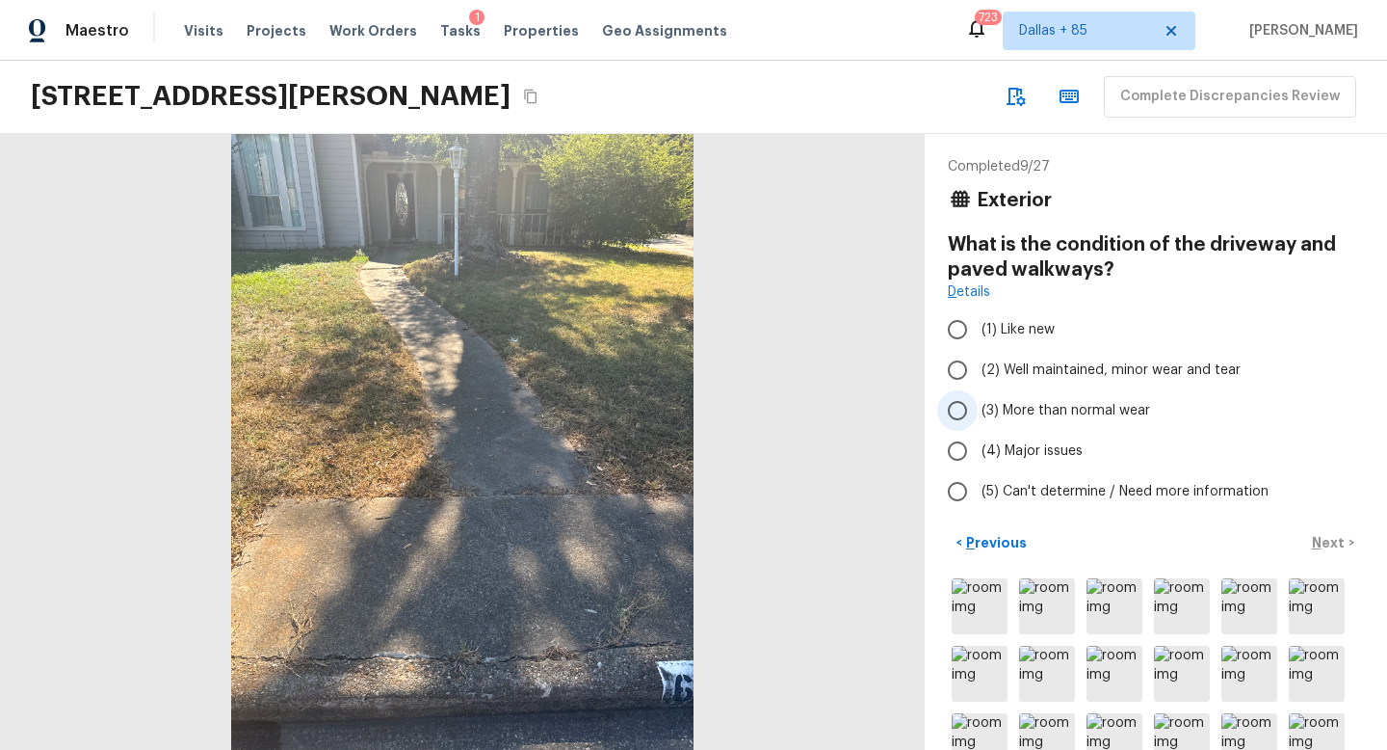
click at [1041, 414] on span "(3) More than normal wear" at bounding box center [1066, 410] width 169 height 19
click at [978, 414] on input "(3) More than normal wear" at bounding box center [957, 410] width 40 height 40
radio input "true"
click at [1323, 533] on p "Next" at bounding box center [1330, 542] width 37 height 19
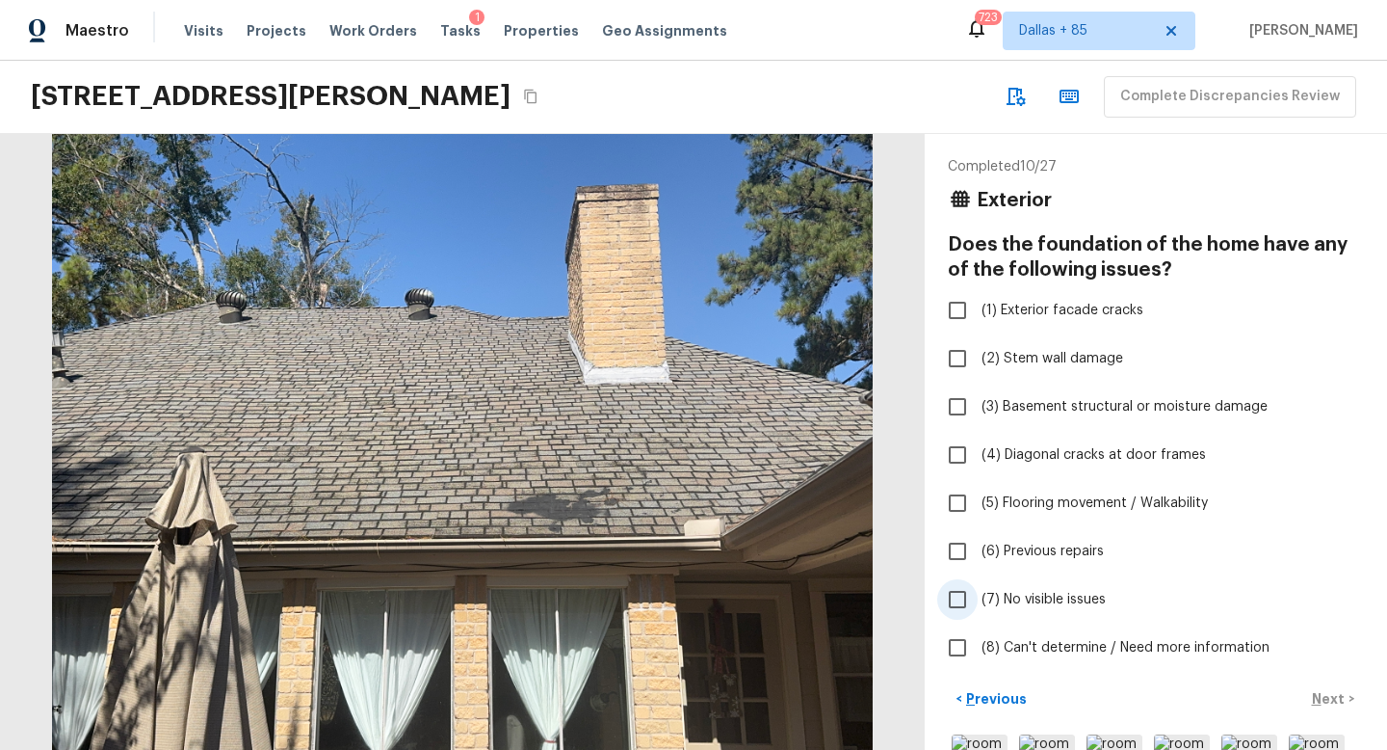
click at [956, 600] on input "(7) No visible issues" at bounding box center [957, 599] width 40 height 40
checkbox input "true"
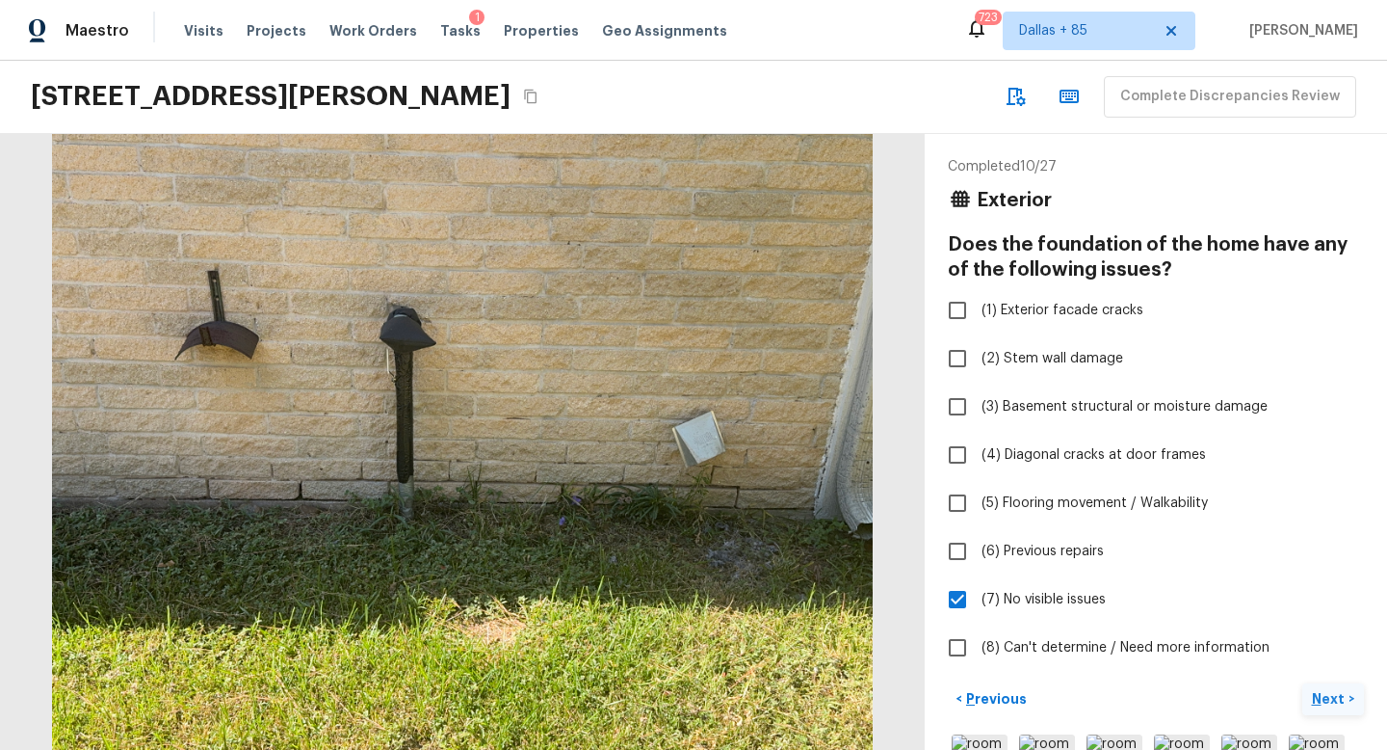
click at [1343, 697] on p "Next" at bounding box center [1330, 698] width 37 height 19
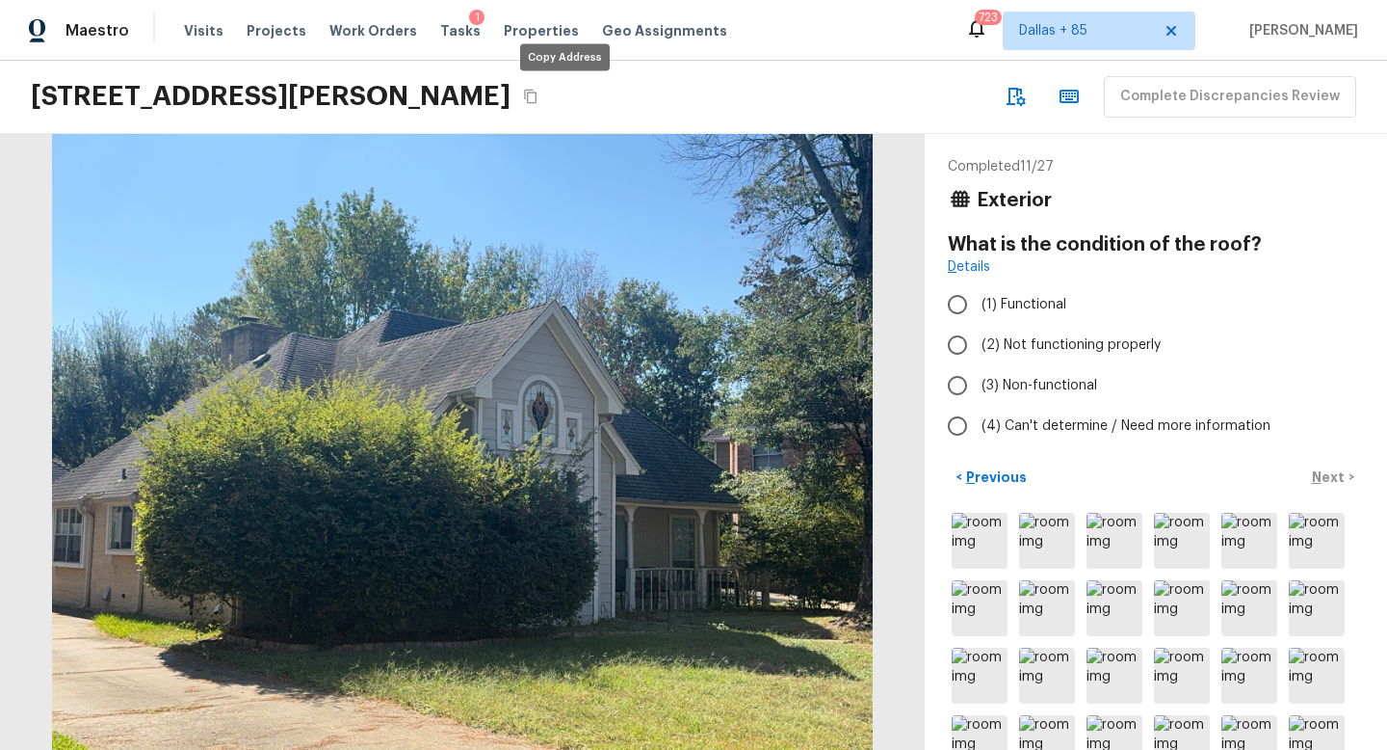
click at [539, 96] on icon "Copy Address" at bounding box center [530, 96] width 15 height 15
click at [985, 332] on label "(2) Not functioning properly" at bounding box center [1142, 345] width 411 height 40
click at [978, 332] on input "(2) Not functioning properly" at bounding box center [957, 345] width 40 height 40
radio input "true"
click at [1328, 479] on p "Next" at bounding box center [1330, 476] width 37 height 19
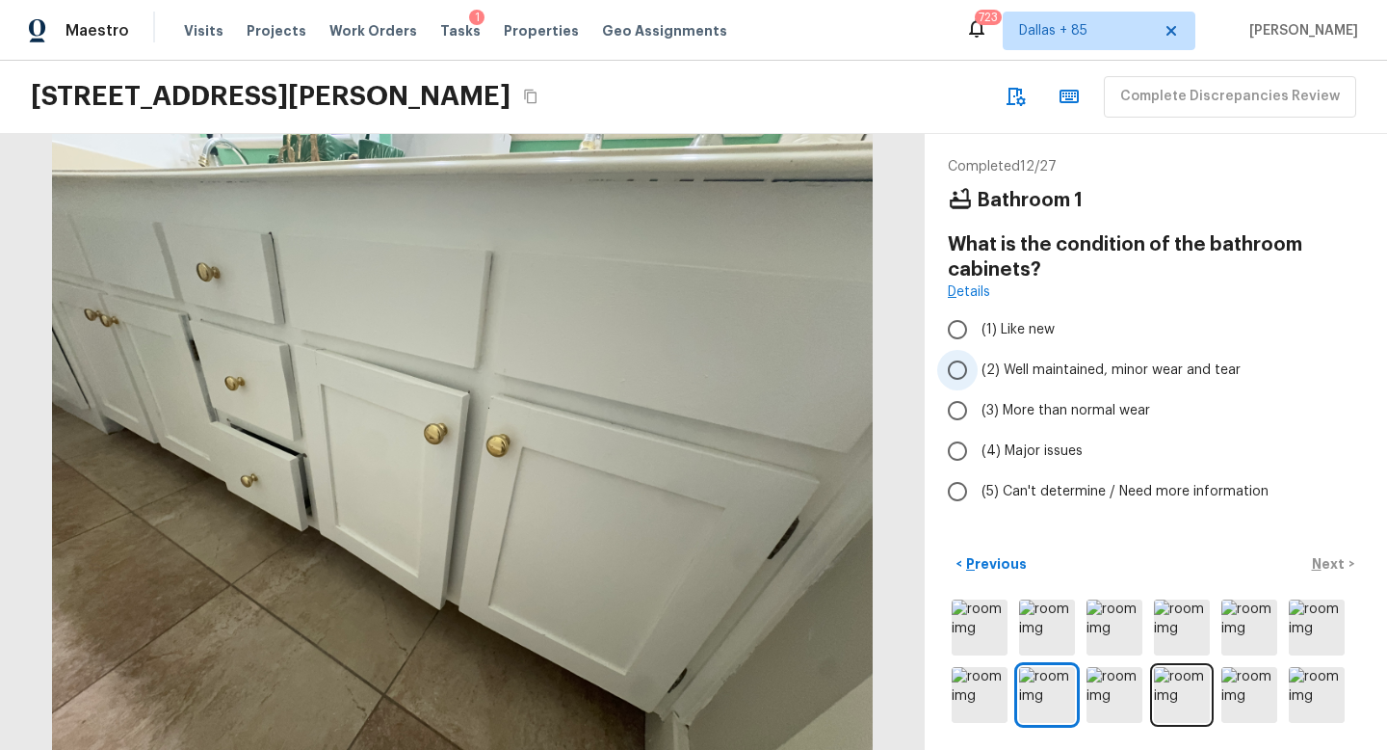
click at [1153, 360] on span "(2) Well maintained, minor wear and tear" at bounding box center [1111, 369] width 259 height 19
click at [978, 360] on input "(2) Well maintained, minor wear and tear" at bounding box center [957, 370] width 40 height 40
radio input "true"
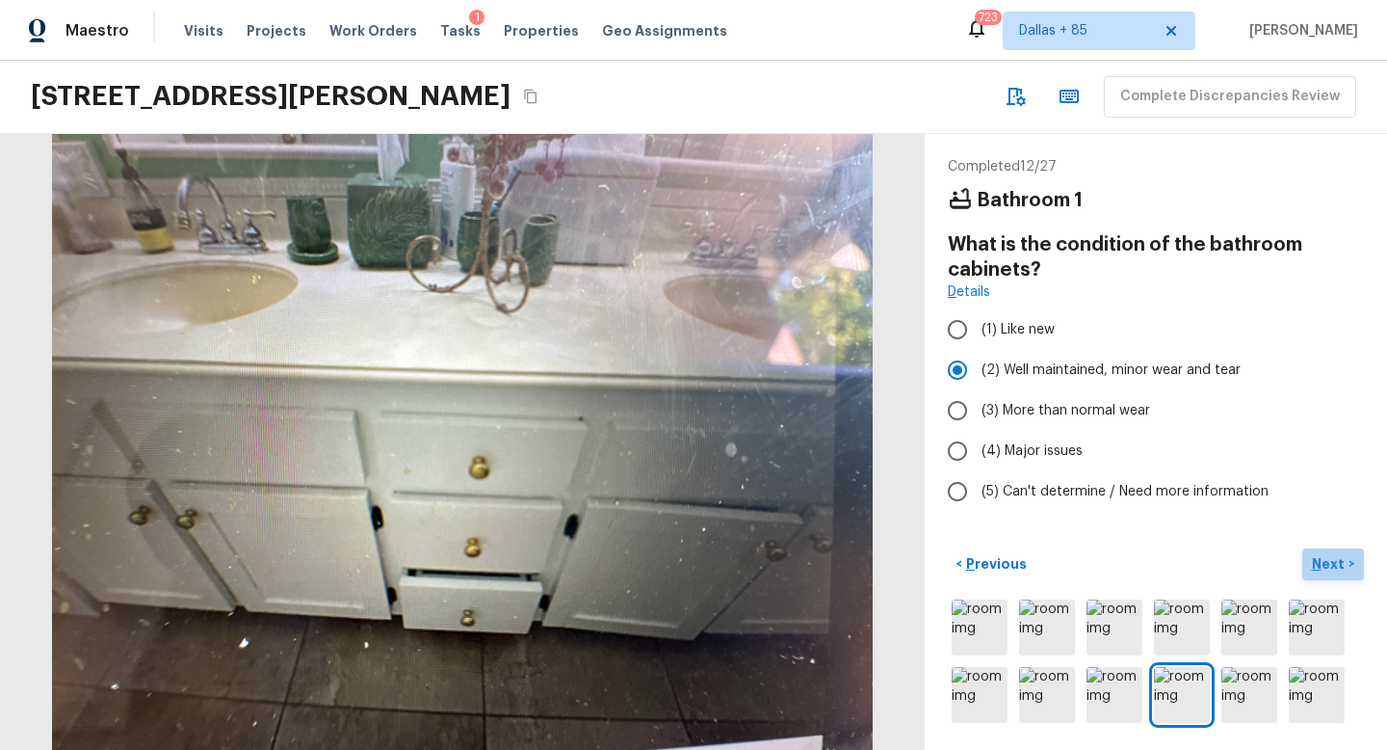
click at [1323, 558] on p "Next" at bounding box center [1330, 563] width 37 height 19
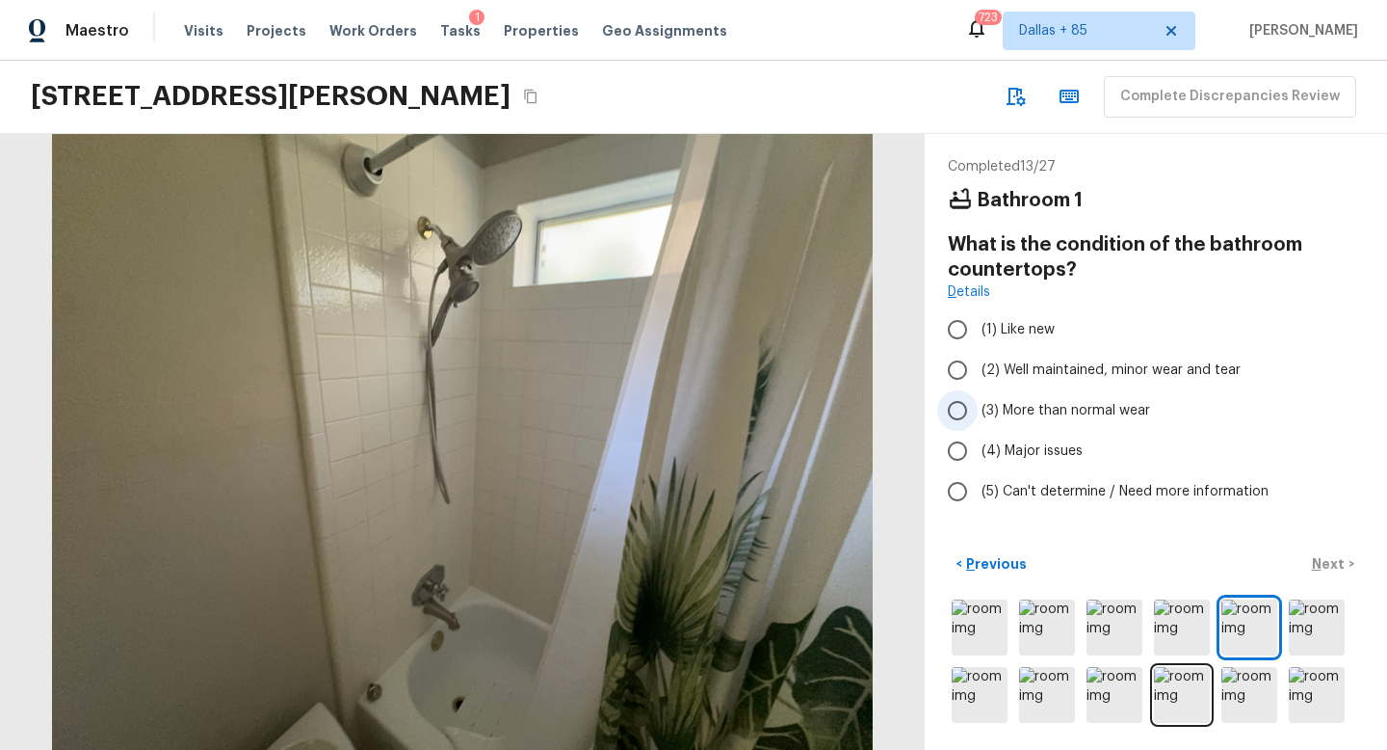
click at [1006, 411] on span "(3) More than normal wear" at bounding box center [1066, 410] width 169 height 19
click at [978, 411] on input "(3) More than normal wear" at bounding box center [957, 410] width 40 height 40
radio input "true"
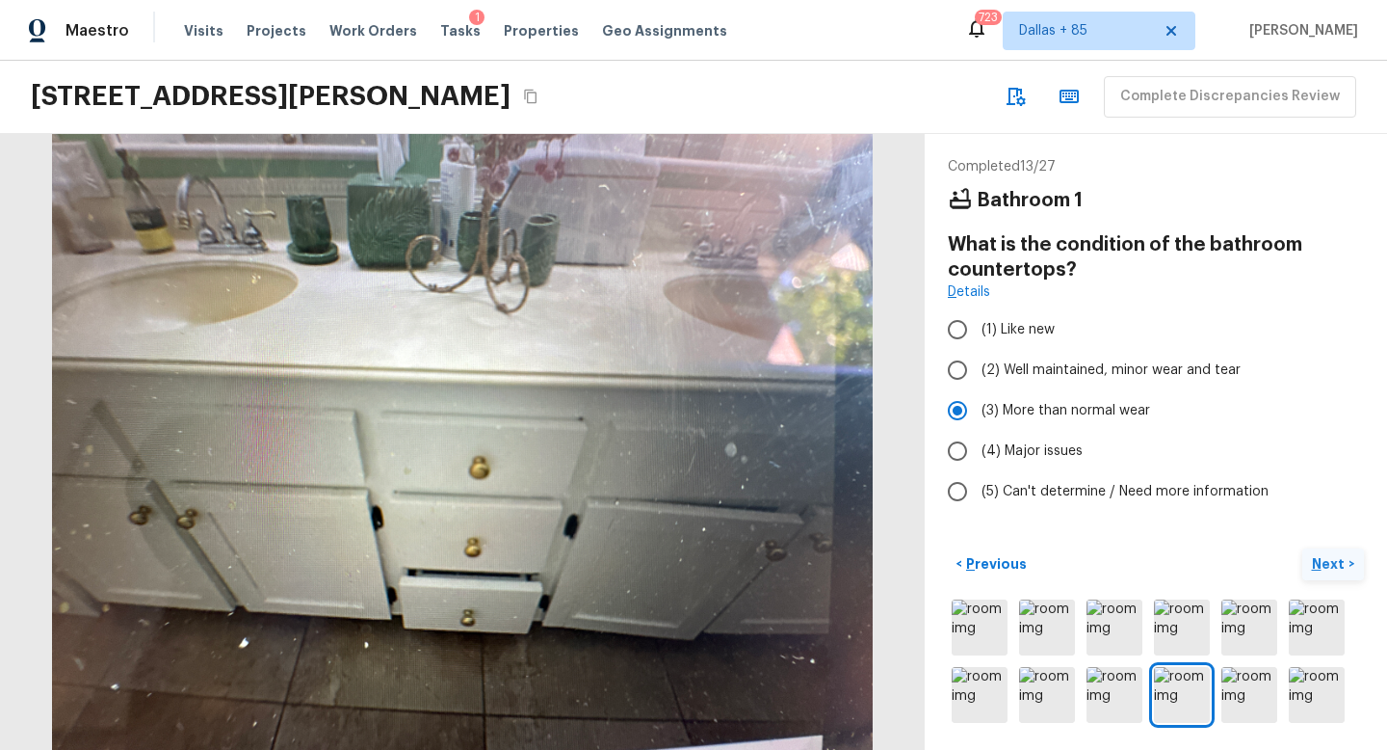
click at [1322, 568] on p "Next" at bounding box center [1330, 563] width 37 height 19
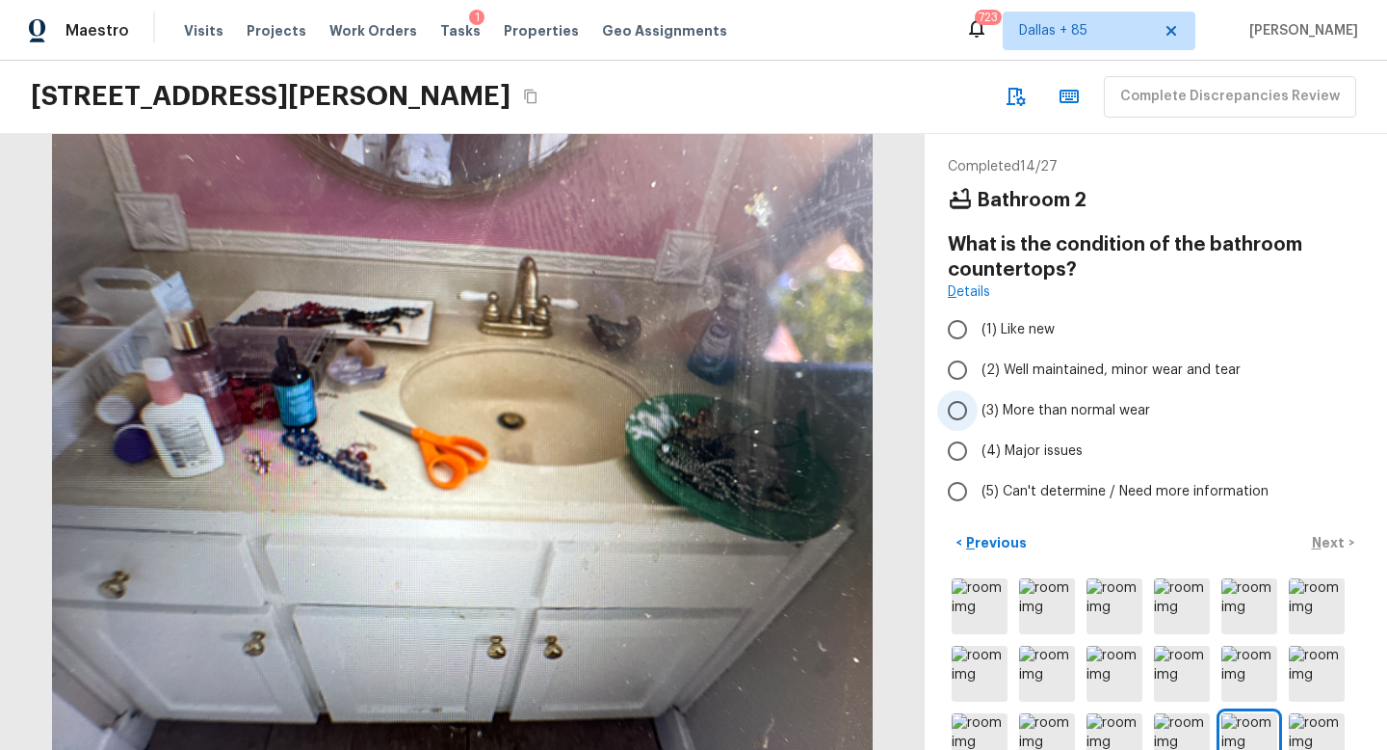
click at [968, 404] on input "(3) More than normal wear" at bounding box center [957, 410] width 40 height 40
radio input "true"
click at [1333, 539] on p "Next" at bounding box center [1330, 542] width 37 height 19
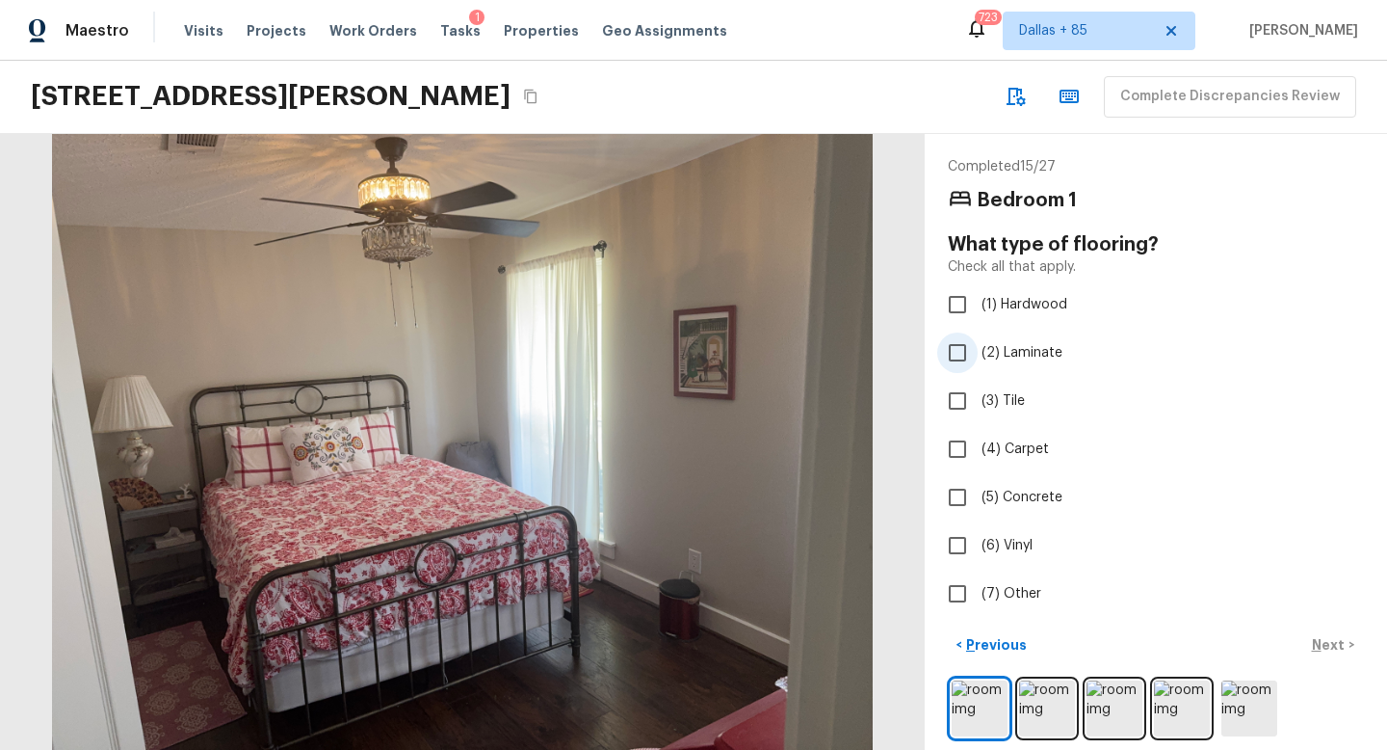
click at [1059, 347] on span "(2) Laminate" at bounding box center [1022, 352] width 81 height 19
click at [978, 347] on input "(2) Laminate" at bounding box center [957, 352] width 40 height 40
checkbox input "true"
click at [1329, 635] on p "Next" at bounding box center [1330, 644] width 37 height 19
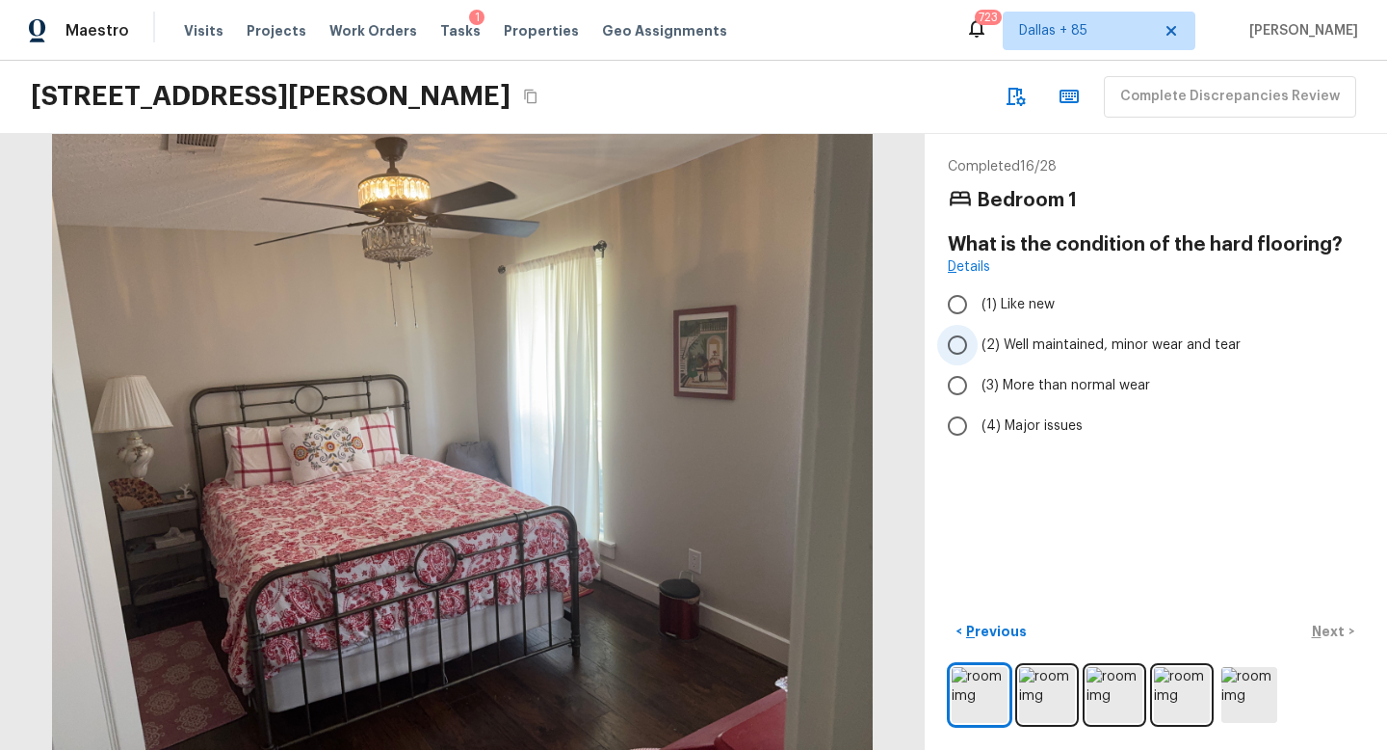
click at [1061, 337] on span "(2) Well maintained, minor wear and tear" at bounding box center [1111, 344] width 259 height 19
click at [978, 337] on input "(2) Well maintained, minor wear and tear" at bounding box center [957, 345] width 40 height 40
radio input "true"
click at [1319, 637] on p "Next" at bounding box center [1330, 630] width 37 height 19
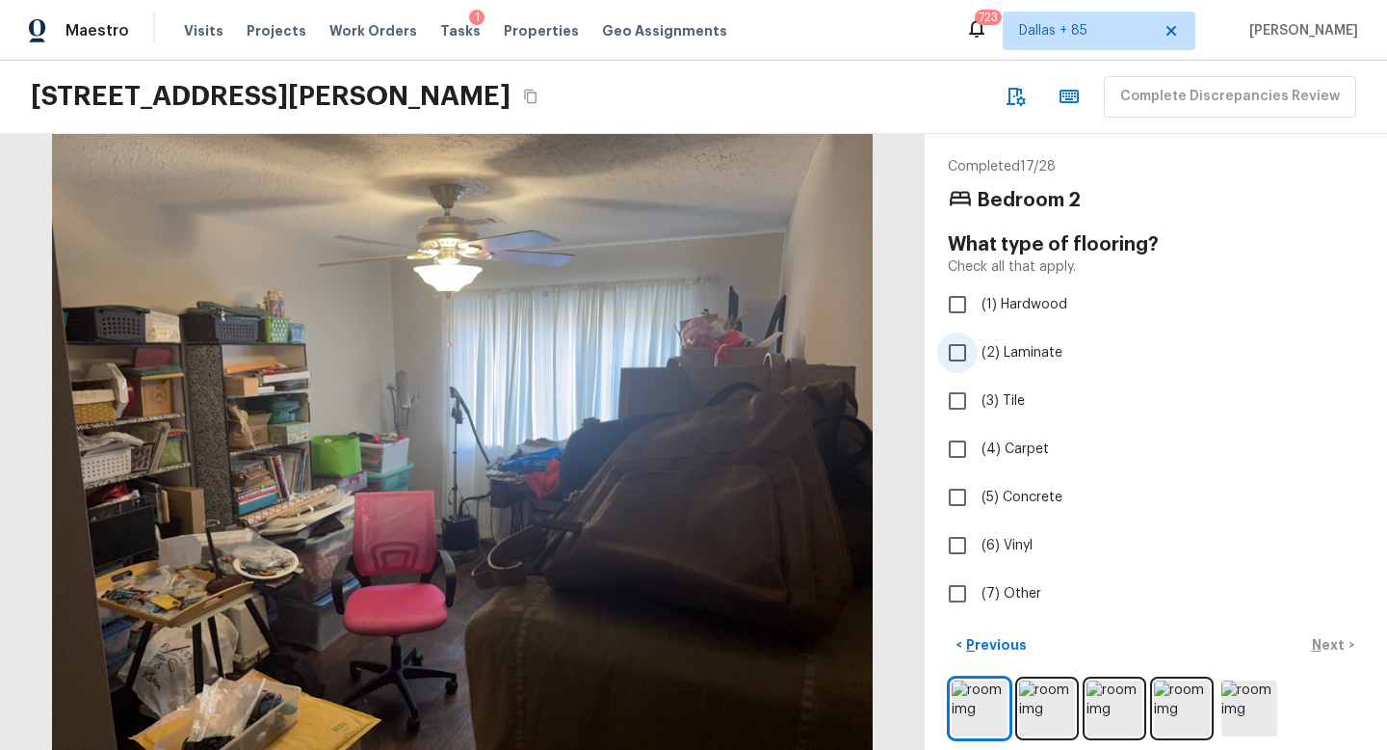
click at [1037, 336] on label "(2) Laminate" at bounding box center [1142, 352] width 411 height 40
click at [978, 336] on input "(2) Laminate" at bounding box center [957, 352] width 40 height 40
checkbox input "true"
click at [1327, 632] on button "Next >" at bounding box center [1334, 645] width 62 height 32
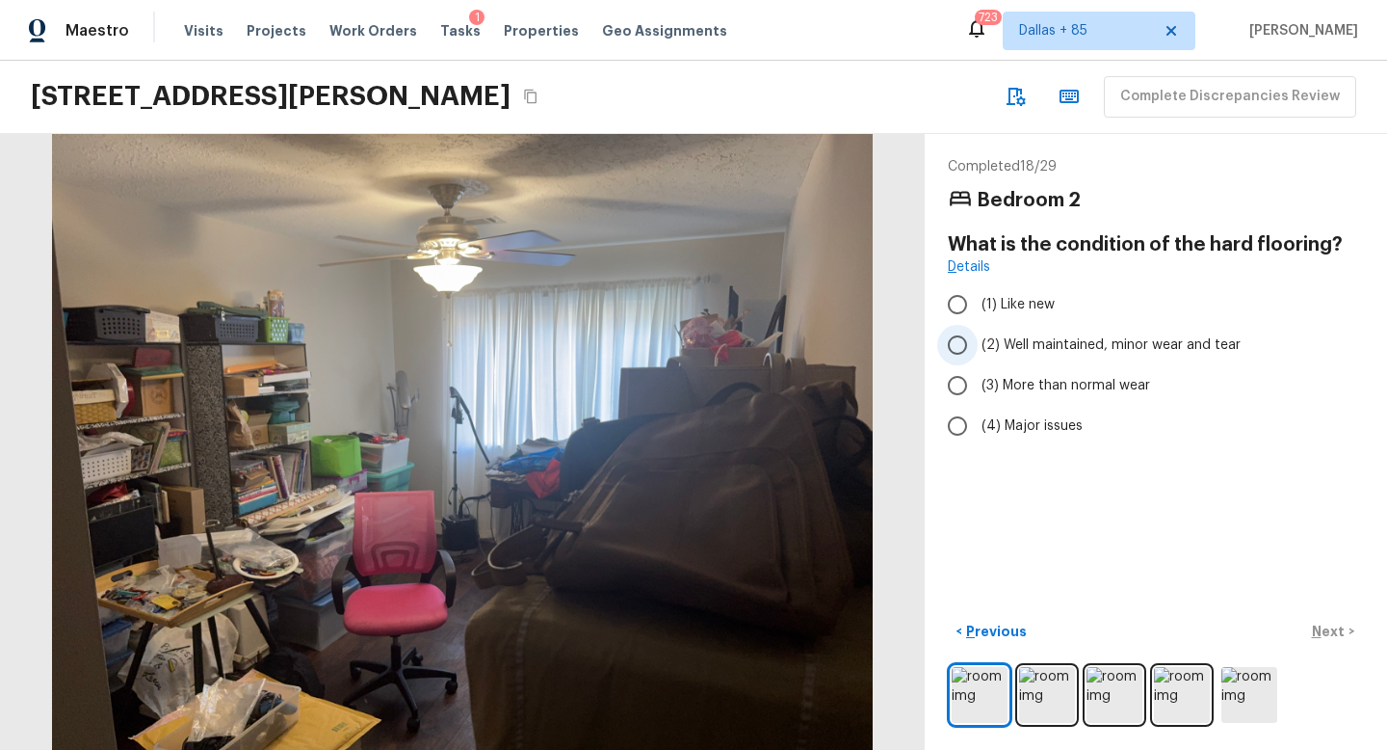
click at [954, 331] on input "(2) Well maintained, minor wear and tear" at bounding box center [957, 345] width 40 height 40
radio input "true"
click at [1312, 620] on button "Next >" at bounding box center [1334, 632] width 62 height 32
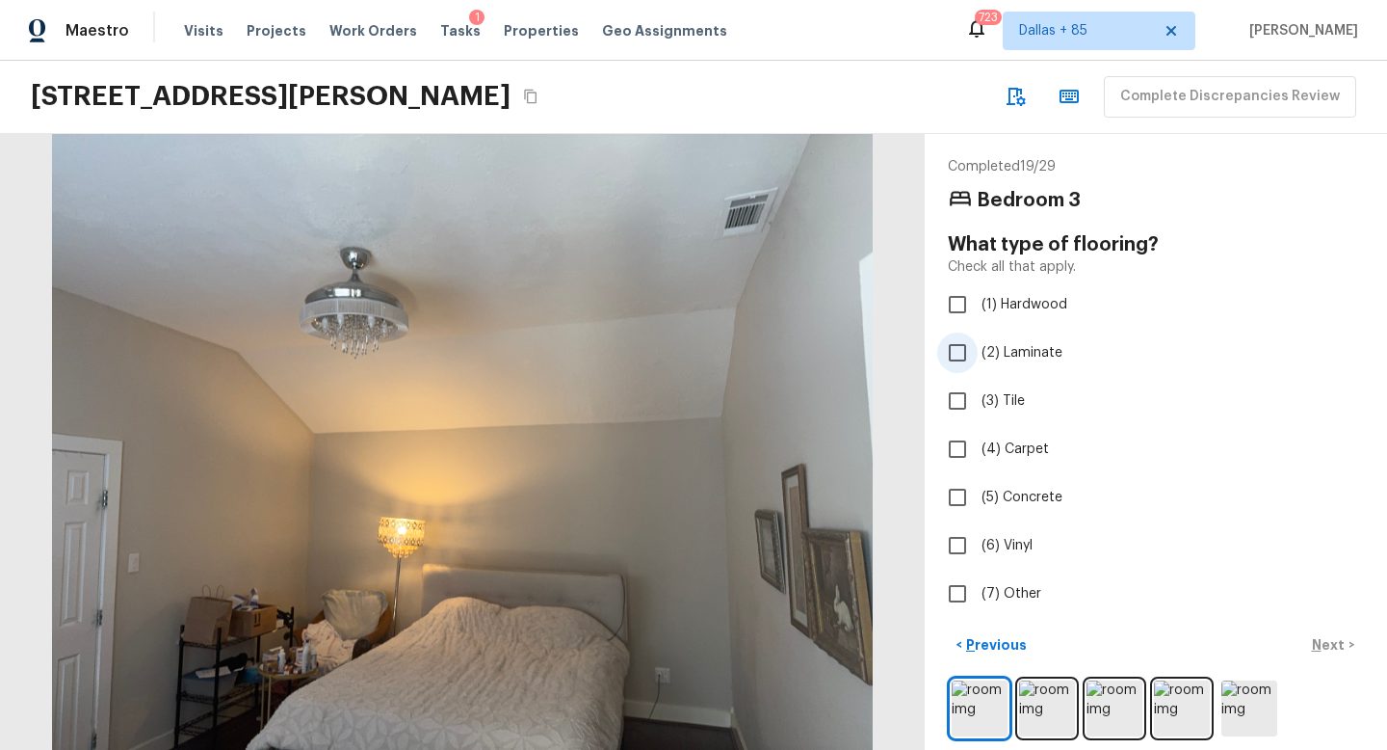
click at [958, 342] on input "(2) Laminate" at bounding box center [957, 352] width 40 height 40
checkbox input "true"
click at [1313, 635] on p "Next" at bounding box center [1330, 644] width 37 height 19
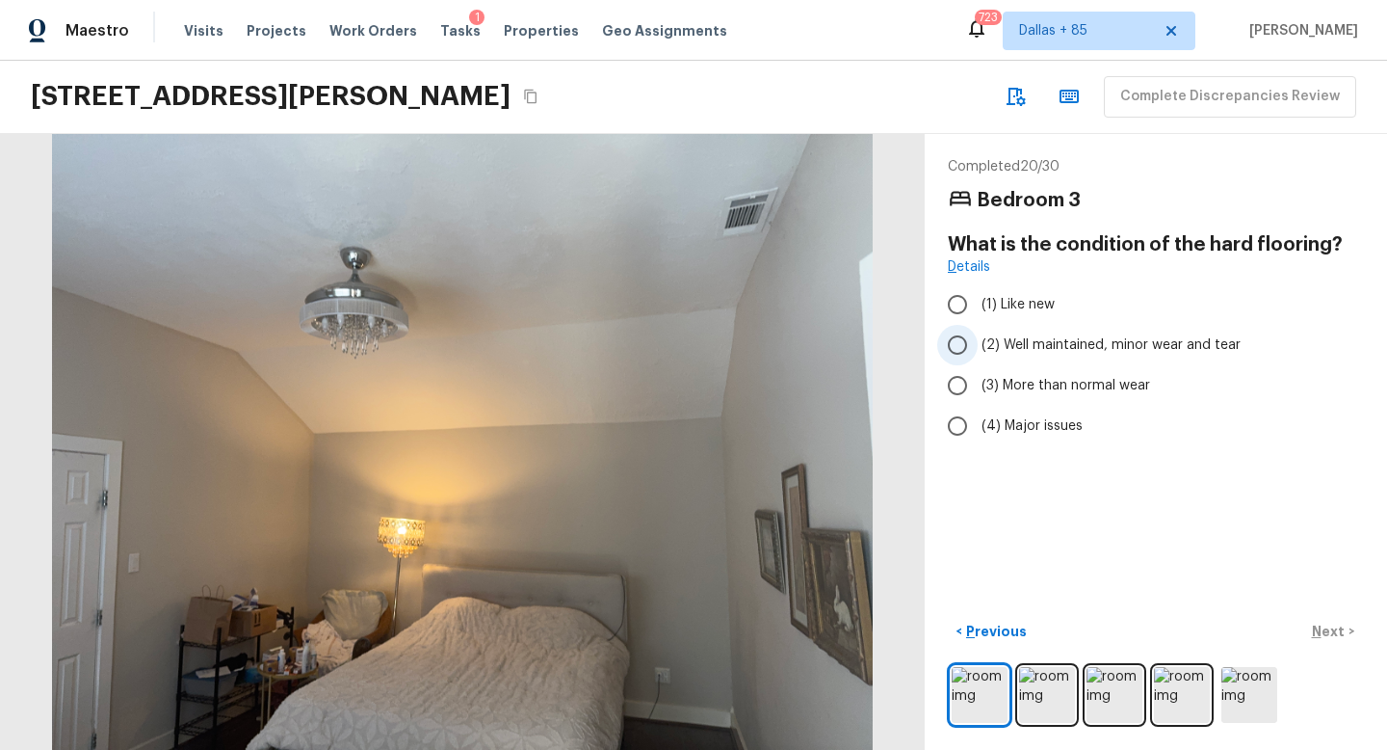
click at [1026, 353] on span "(2) Well maintained, minor wear and tear" at bounding box center [1111, 344] width 259 height 19
click at [978, 353] on input "(2) Well maintained, minor wear and tear" at bounding box center [957, 345] width 40 height 40
radio input "true"
click at [1329, 631] on p "Next" at bounding box center [1330, 630] width 37 height 19
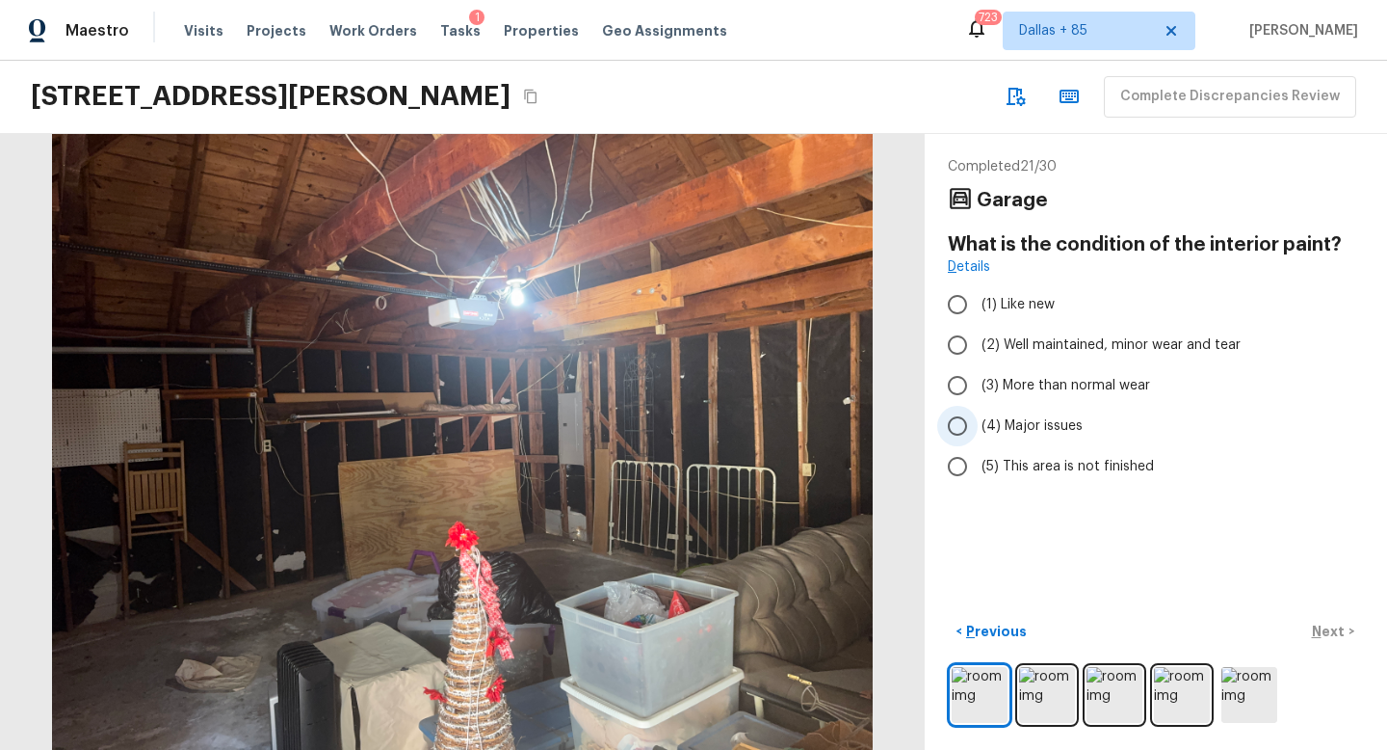
click at [1015, 406] on label "(4) Major issues" at bounding box center [1142, 426] width 411 height 40
click at [978, 406] on input "(4) Major issues" at bounding box center [957, 426] width 40 height 40
radio input "true"
click at [1317, 631] on p "Next" at bounding box center [1330, 630] width 37 height 19
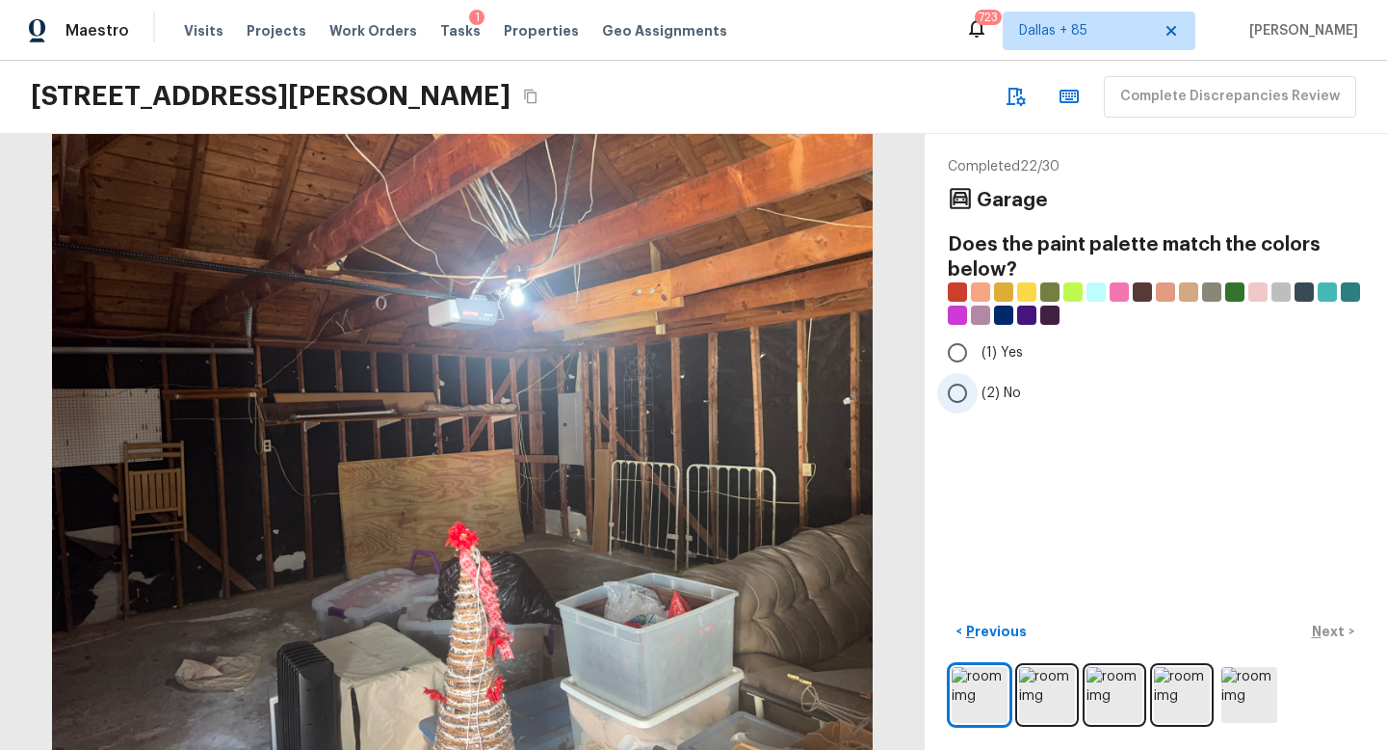
click at [960, 384] on input "(2) No" at bounding box center [957, 393] width 40 height 40
radio input "true"
click at [1321, 630] on p "Next" at bounding box center [1330, 630] width 37 height 19
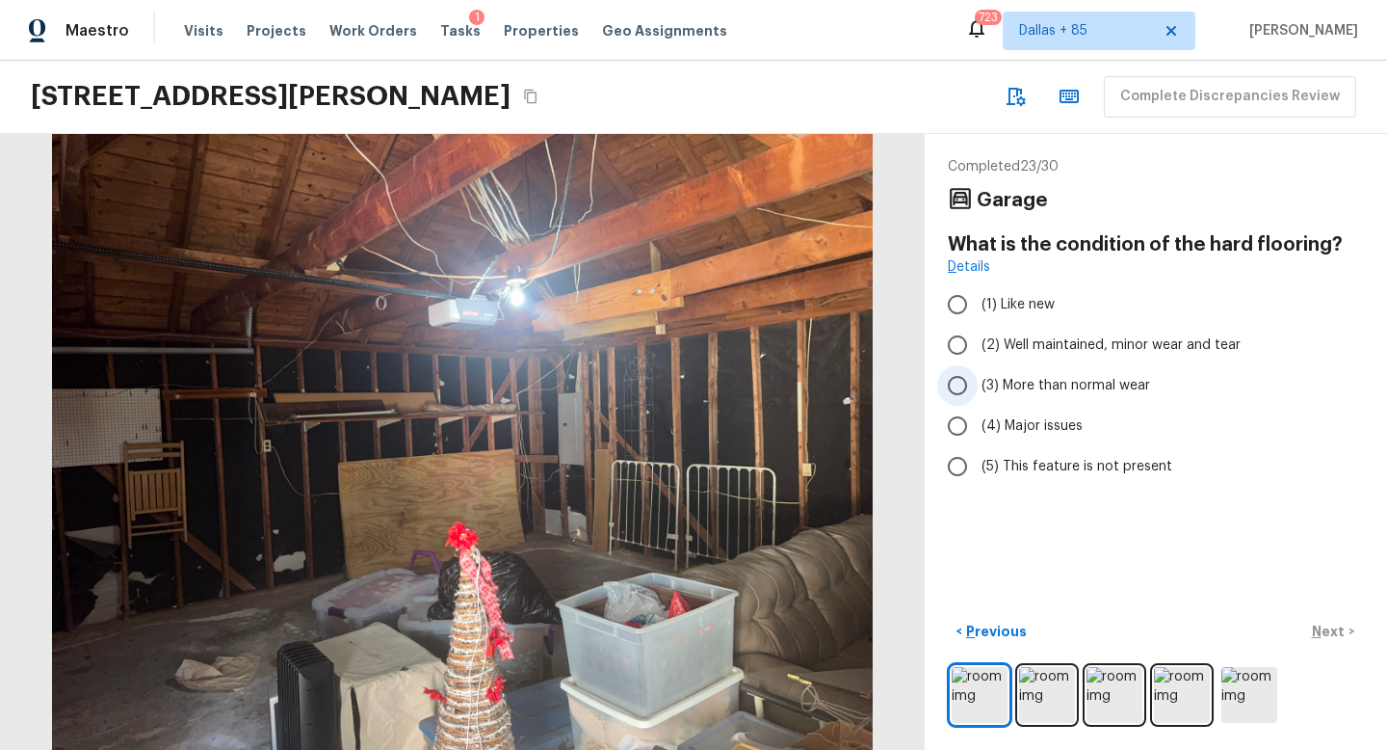
click at [1019, 381] on span "(3) More than normal wear" at bounding box center [1066, 385] width 169 height 19
click at [978, 381] on input "(3) More than normal wear" at bounding box center [957, 385] width 40 height 40
radio input "true"
click at [1332, 616] on button "Next >" at bounding box center [1334, 632] width 62 height 32
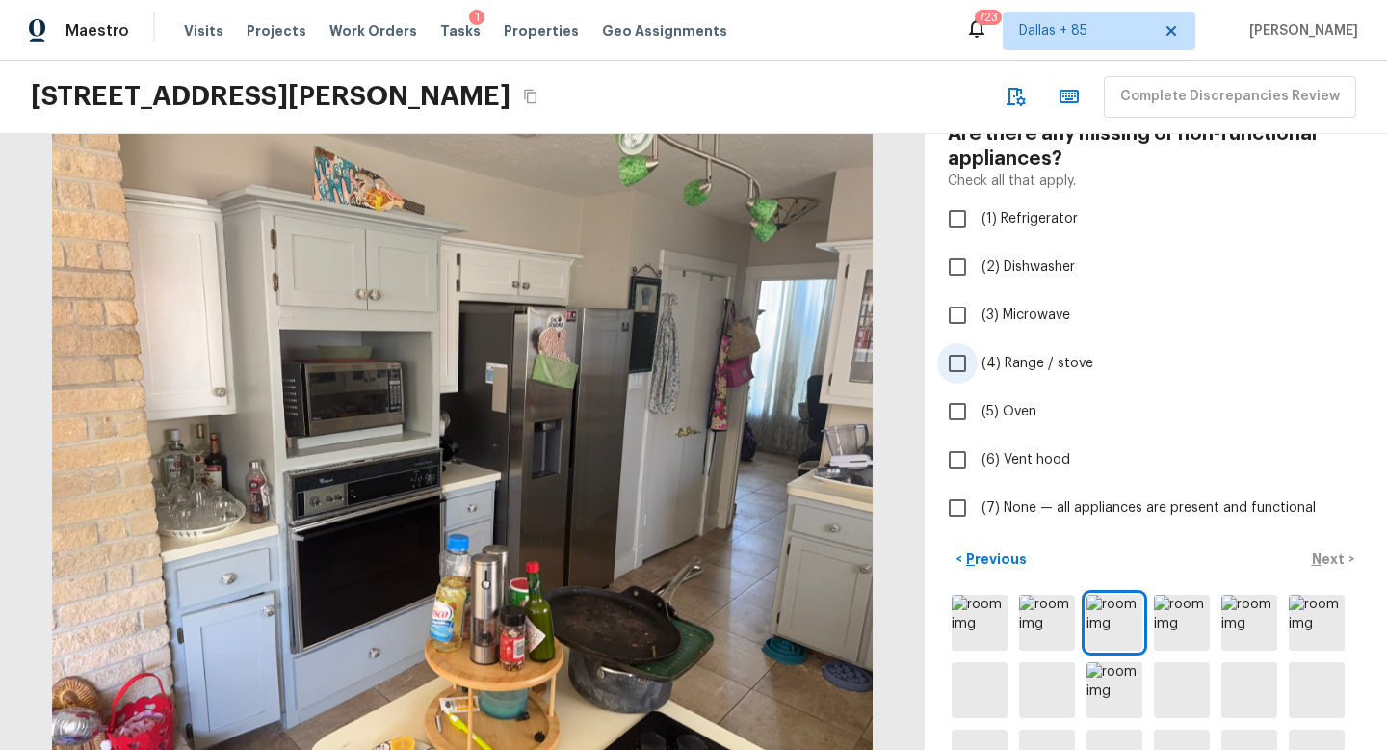
scroll to position [118, 0]
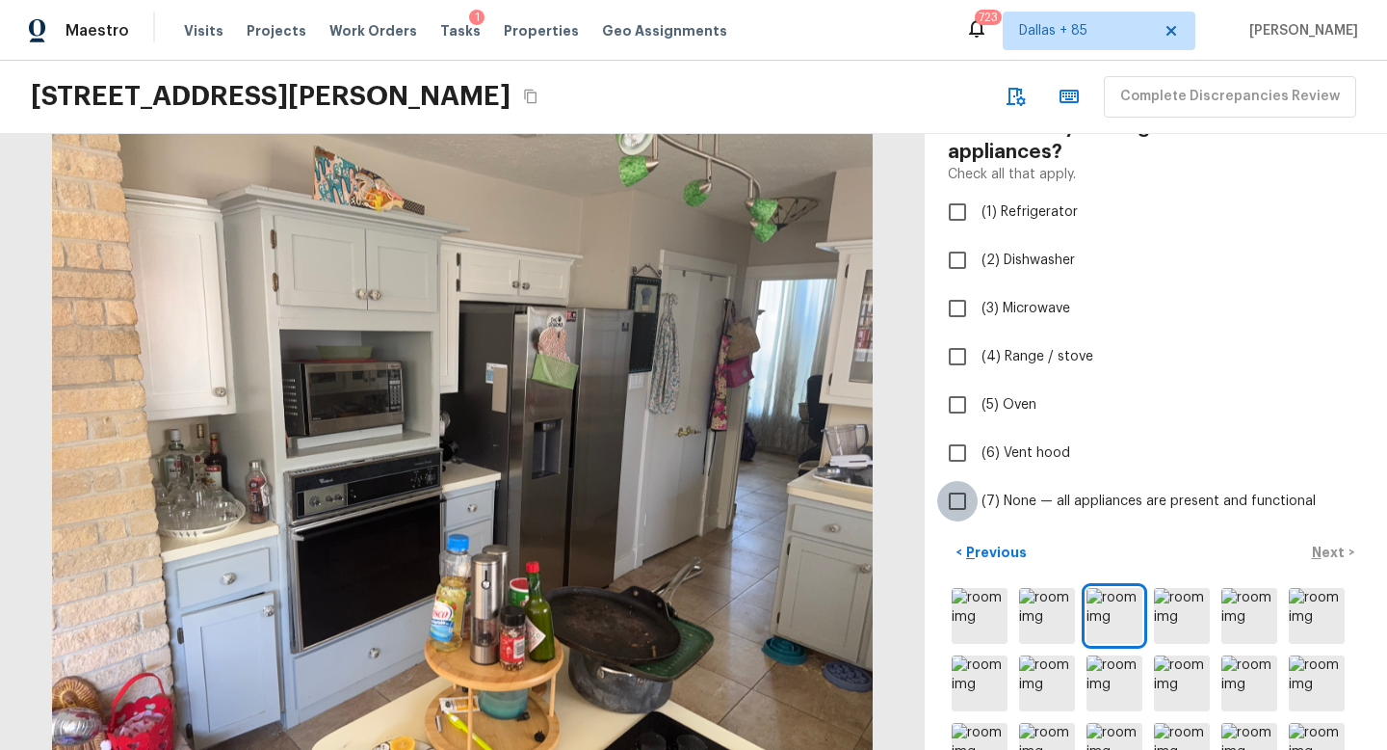
click at [969, 498] on input "(7) None — all appliances are present and functional" at bounding box center [957, 501] width 40 height 40
checkbox input "true"
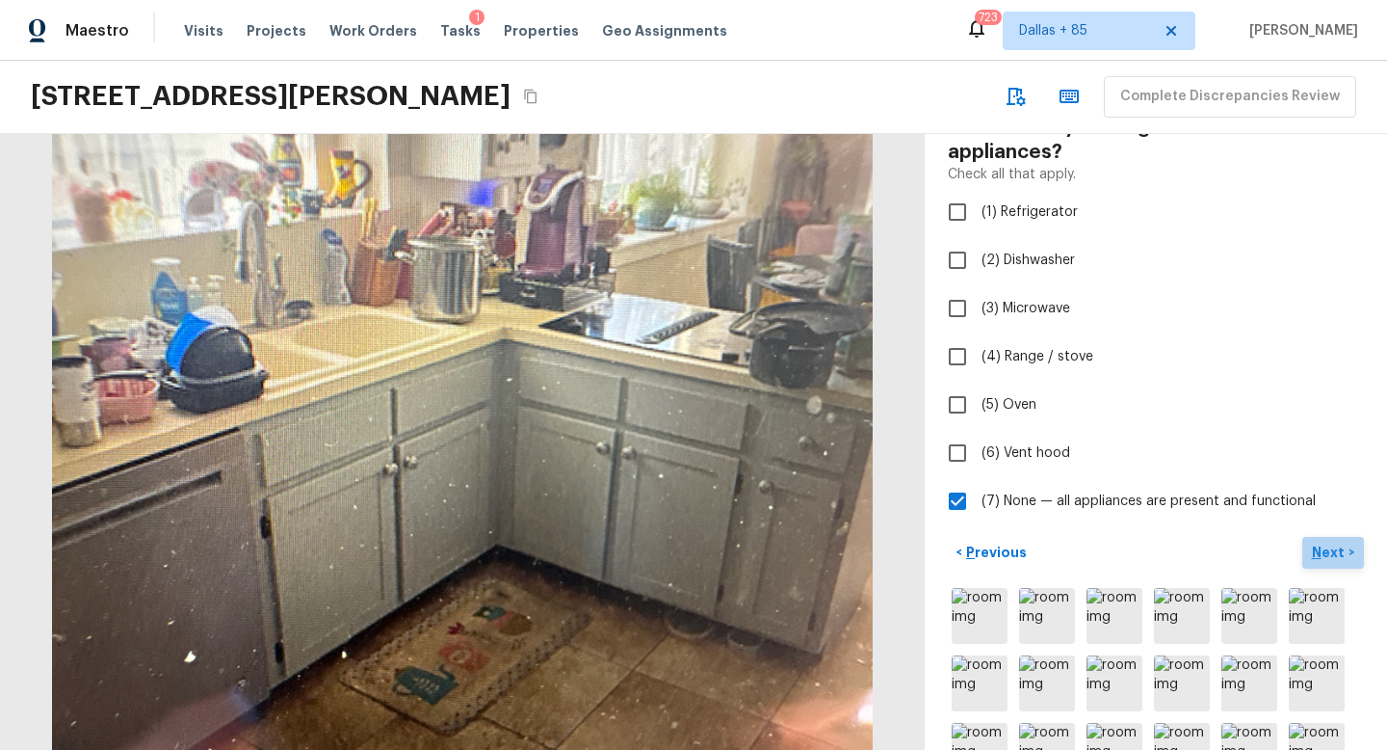
click at [1326, 551] on p "Next" at bounding box center [1330, 551] width 37 height 19
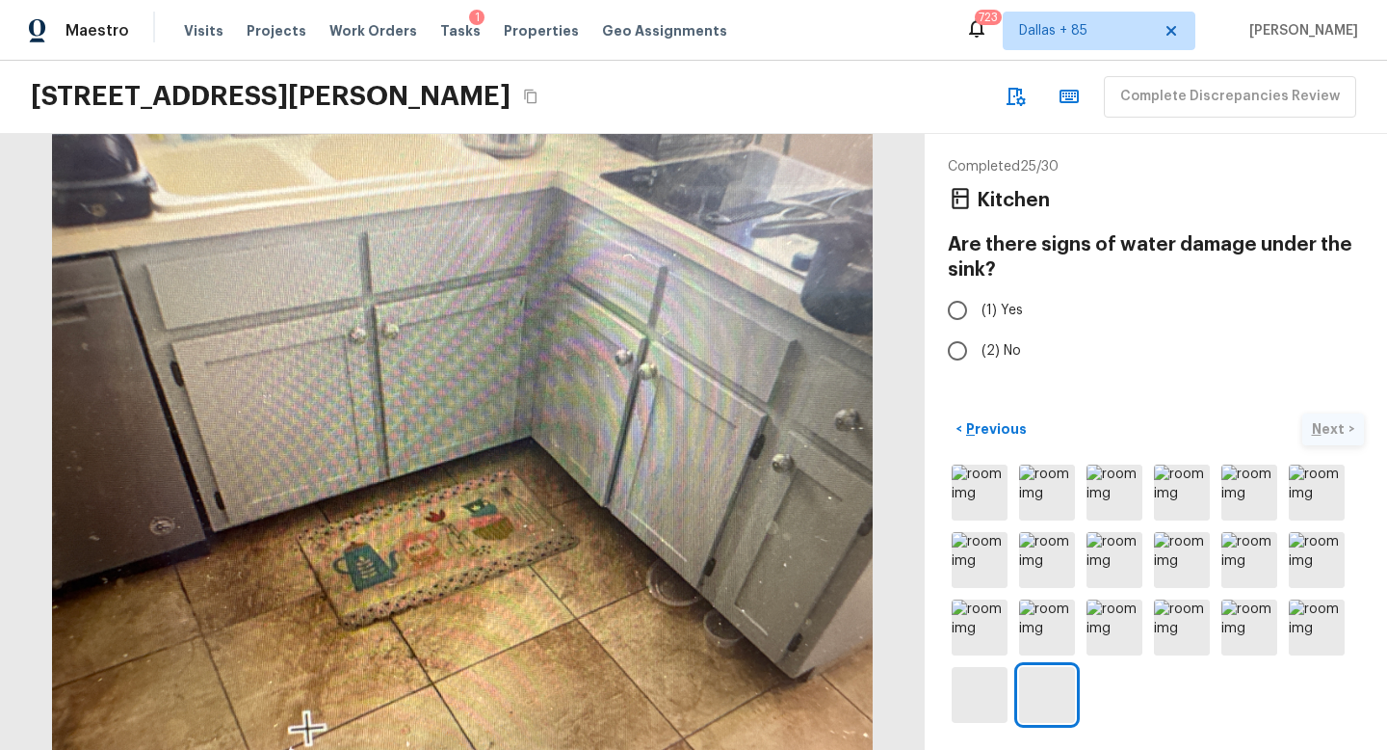
scroll to position [0, 0]
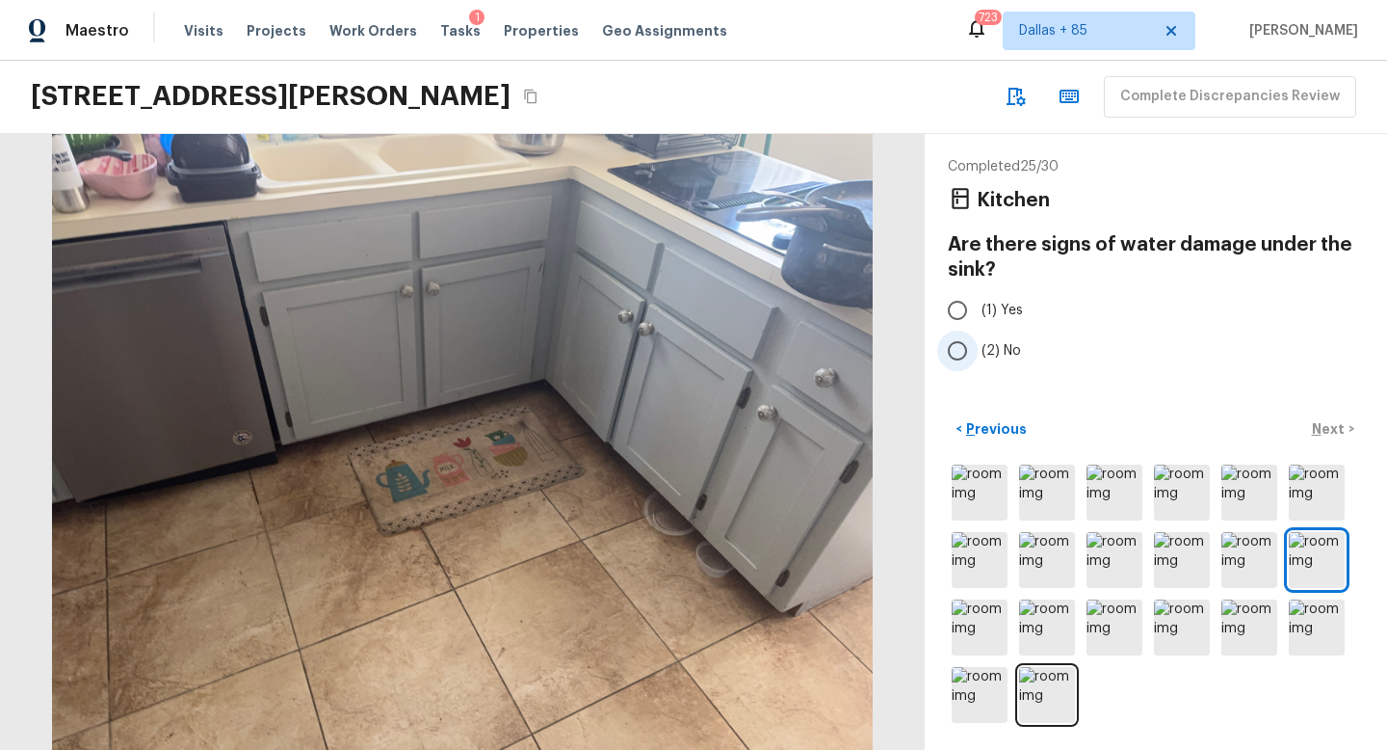
click at [978, 350] on label "(2) No" at bounding box center [1142, 350] width 411 height 40
click at [978, 350] on input "(2) No" at bounding box center [957, 350] width 40 height 40
radio input "true"
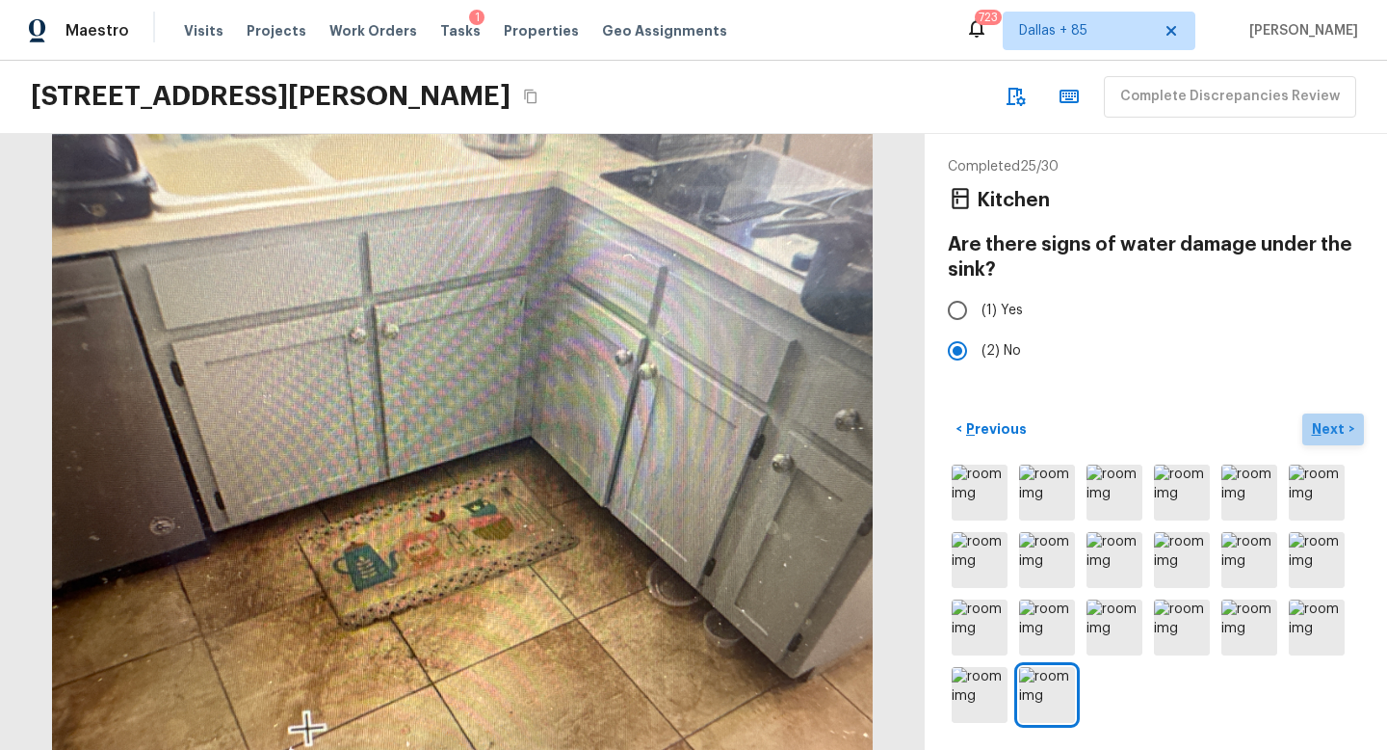
click at [1322, 434] on p "Next" at bounding box center [1330, 428] width 37 height 19
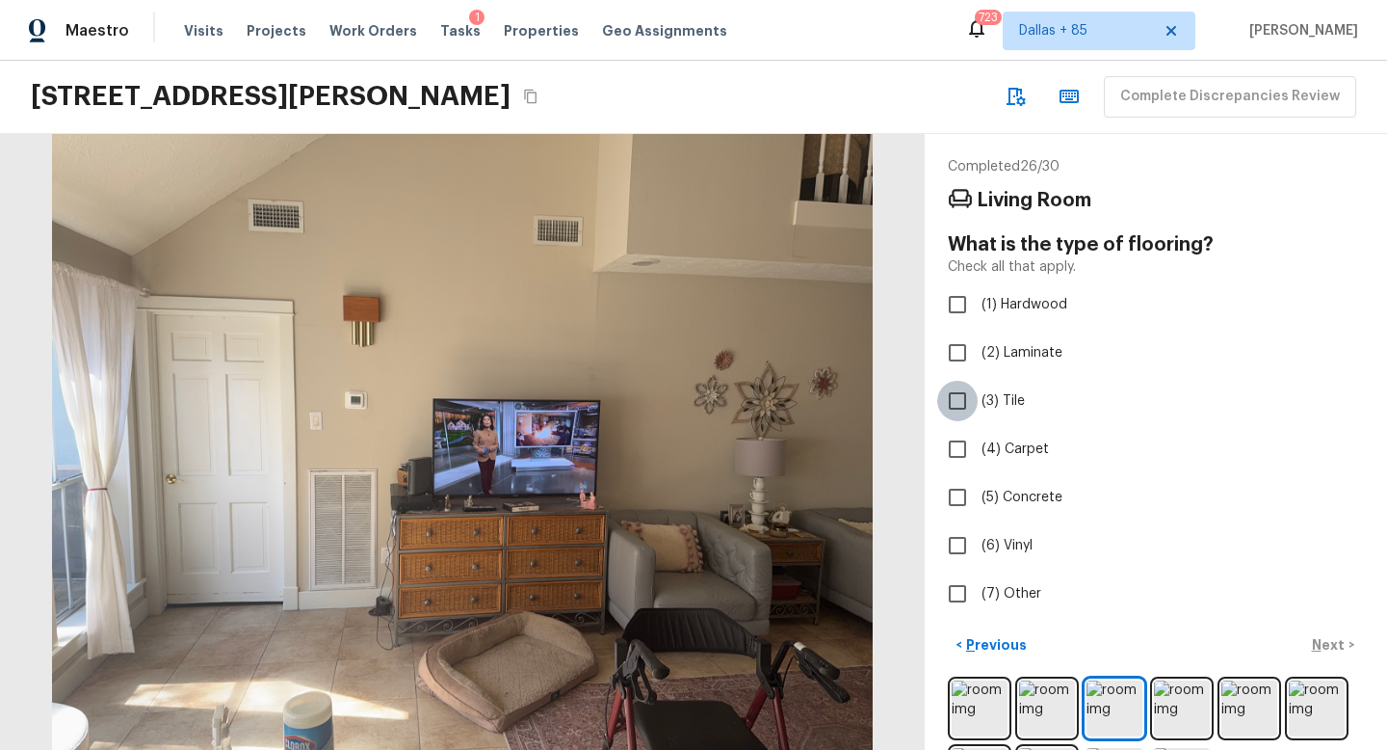
click at [967, 404] on input "(3) Tile" at bounding box center [957, 401] width 40 height 40
checkbox input "true"
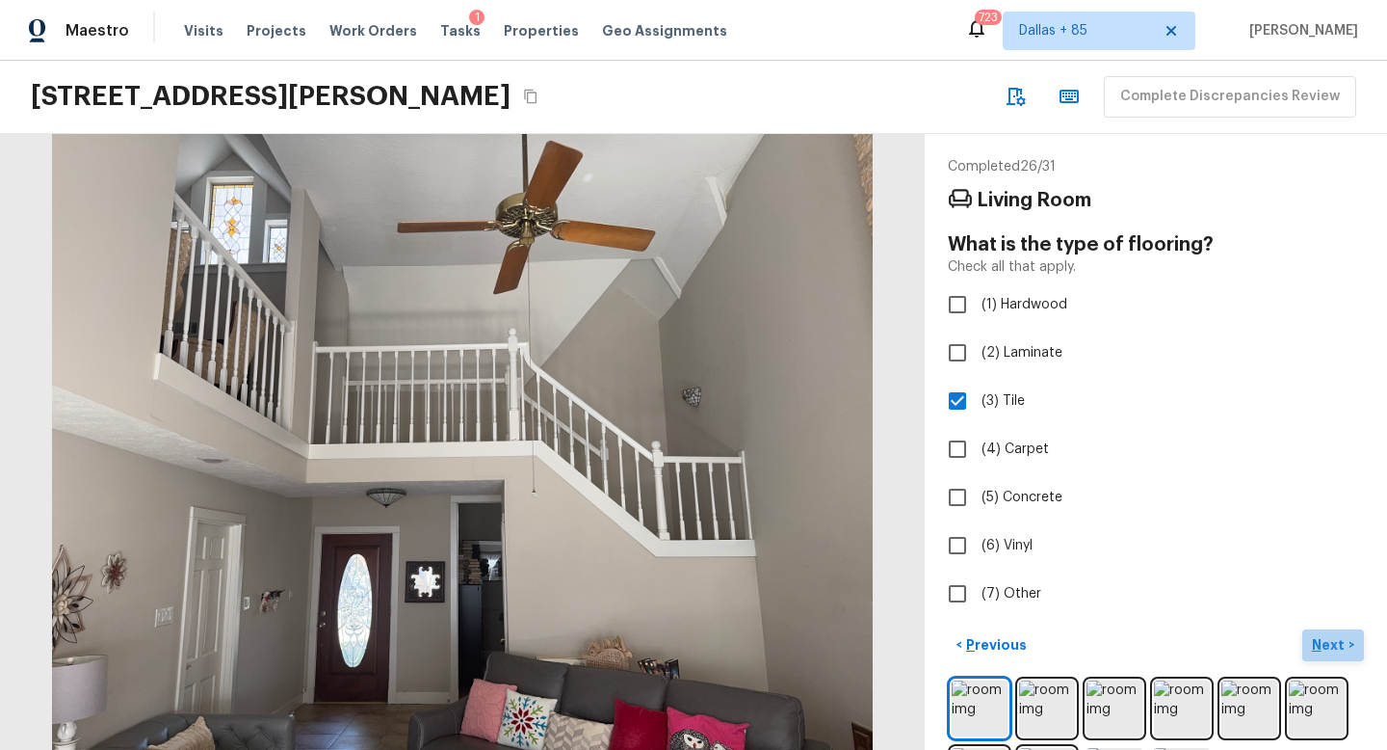
click at [1332, 646] on p "Next" at bounding box center [1330, 644] width 37 height 19
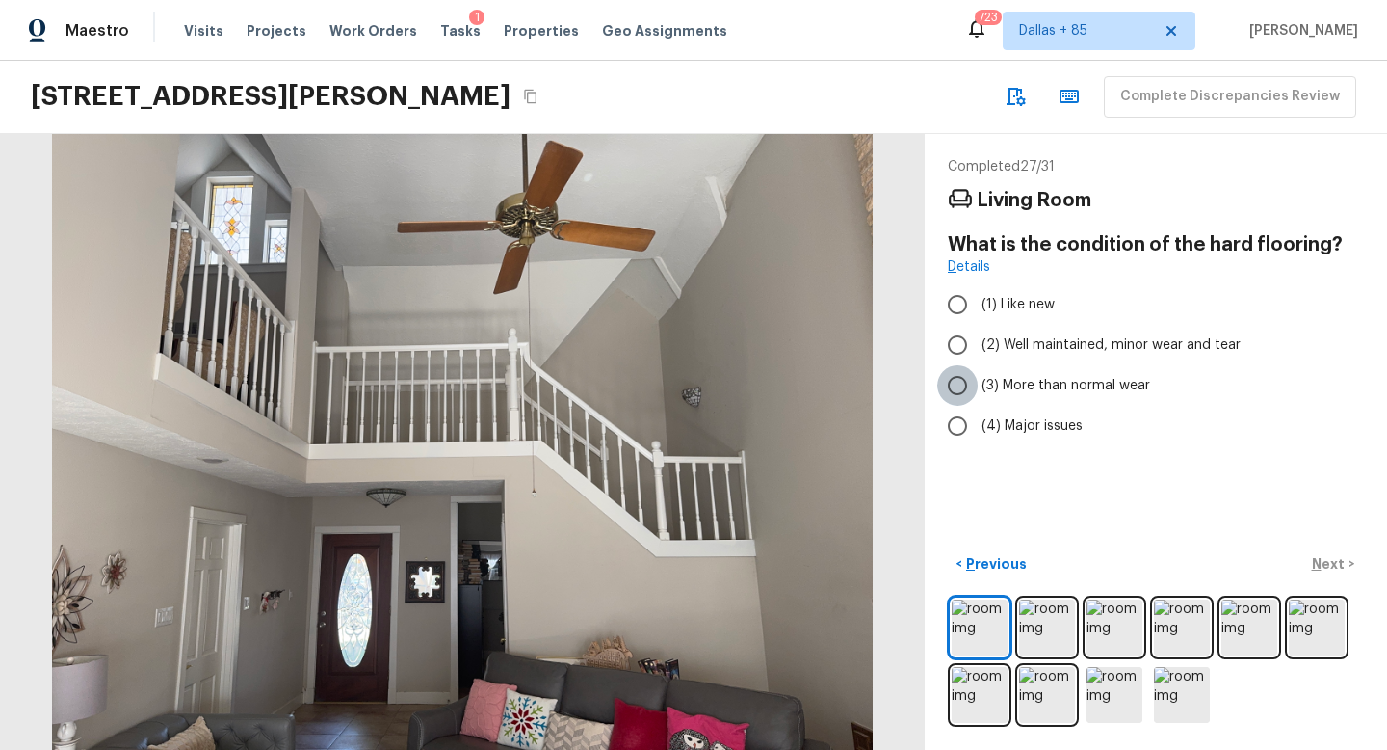
click at [966, 370] on input "(3) More than normal wear" at bounding box center [957, 385] width 40 height 40
radio input "true"
click at [1335, 567] on p "Next" at bounding box center [1330, 563] width 37 height 19
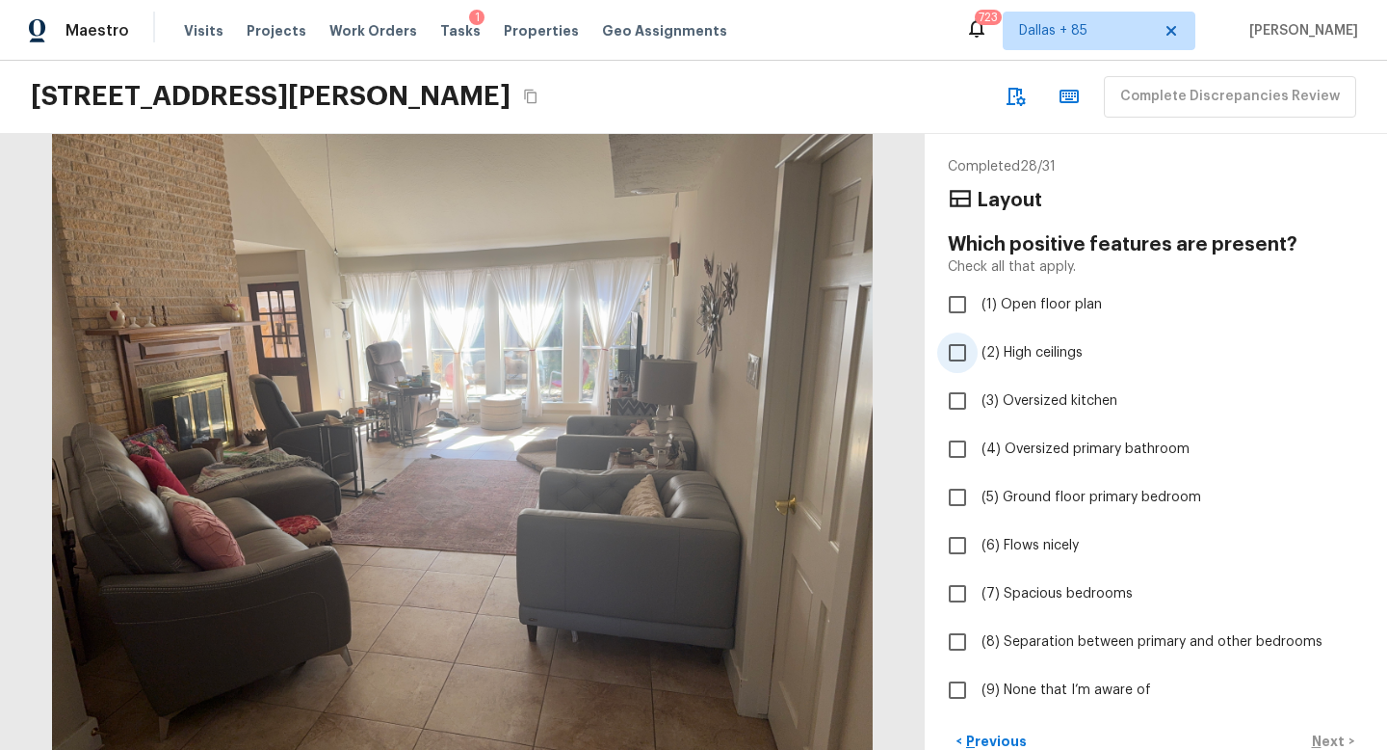
click at [987, 343] on span "(2) High ceilings" at bounding box center [1032, 352] width 101 height 19
click at [978, 343] on input "(2) High ceilings" at bounding box center [957, 352] width 40 height 40
checkbox input "true"
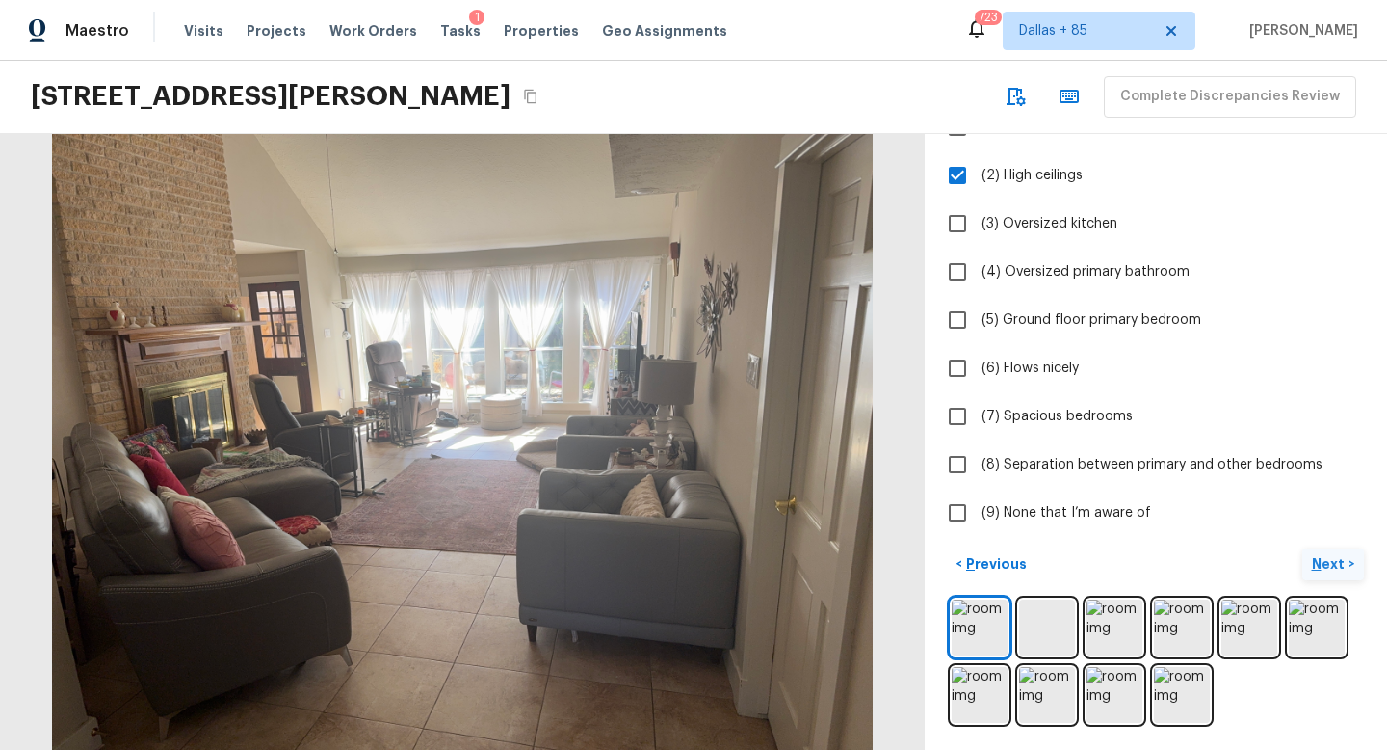
click at [1332, 570] on p "Next" at bounding box center [1330, 563] width 37 height 19
click at [1009, 519] on span "(9) None that I’m aware of" at bounding box center [1067, 512] width 170 height 19
click at [978, 519] on input "(9) None that I’m aware of" at bounding box center [957, 512] width 40 height 40
checkbox input "true"
click at [1327, 565] on p "Next" at bounding box center [1330, 563] width 37 height 19
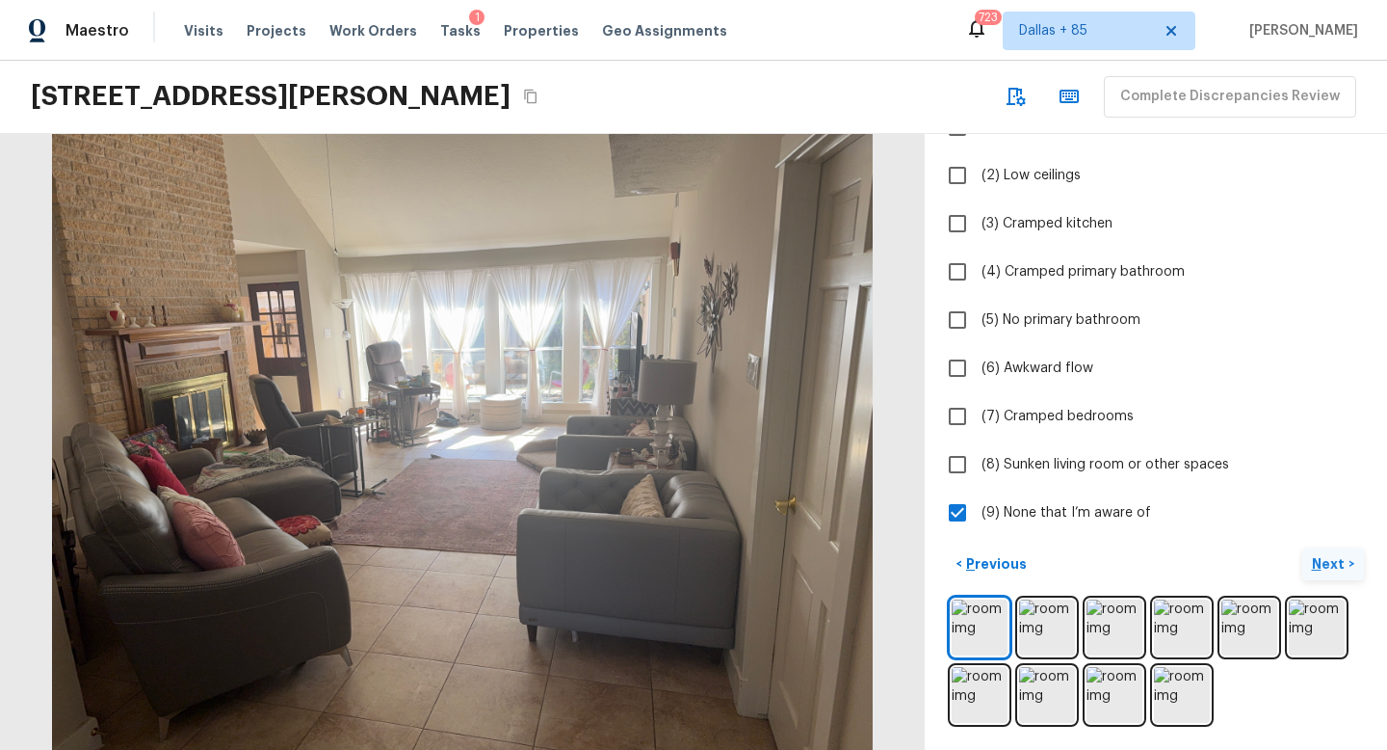
scroll to position [0, 0]
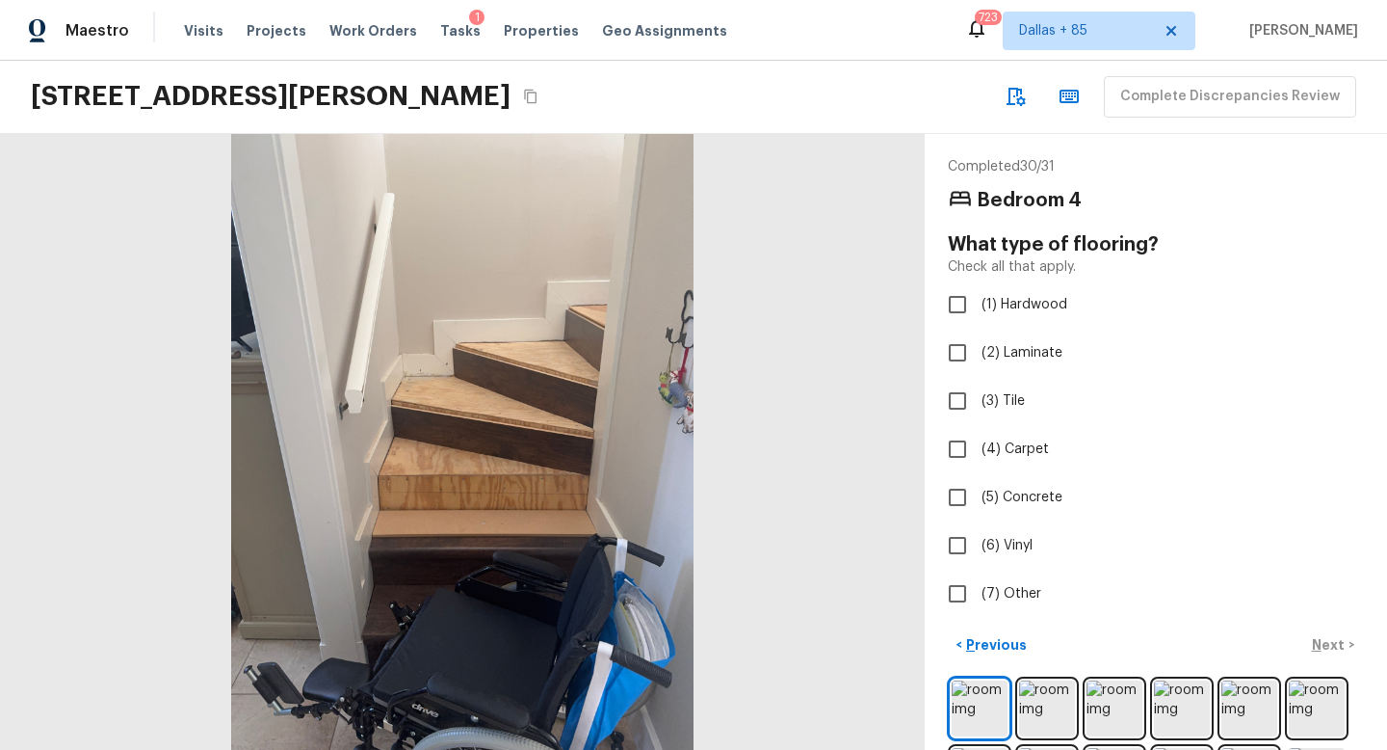
click at [450, 410] on div at bounding box center [462, 442] width 925 height 616
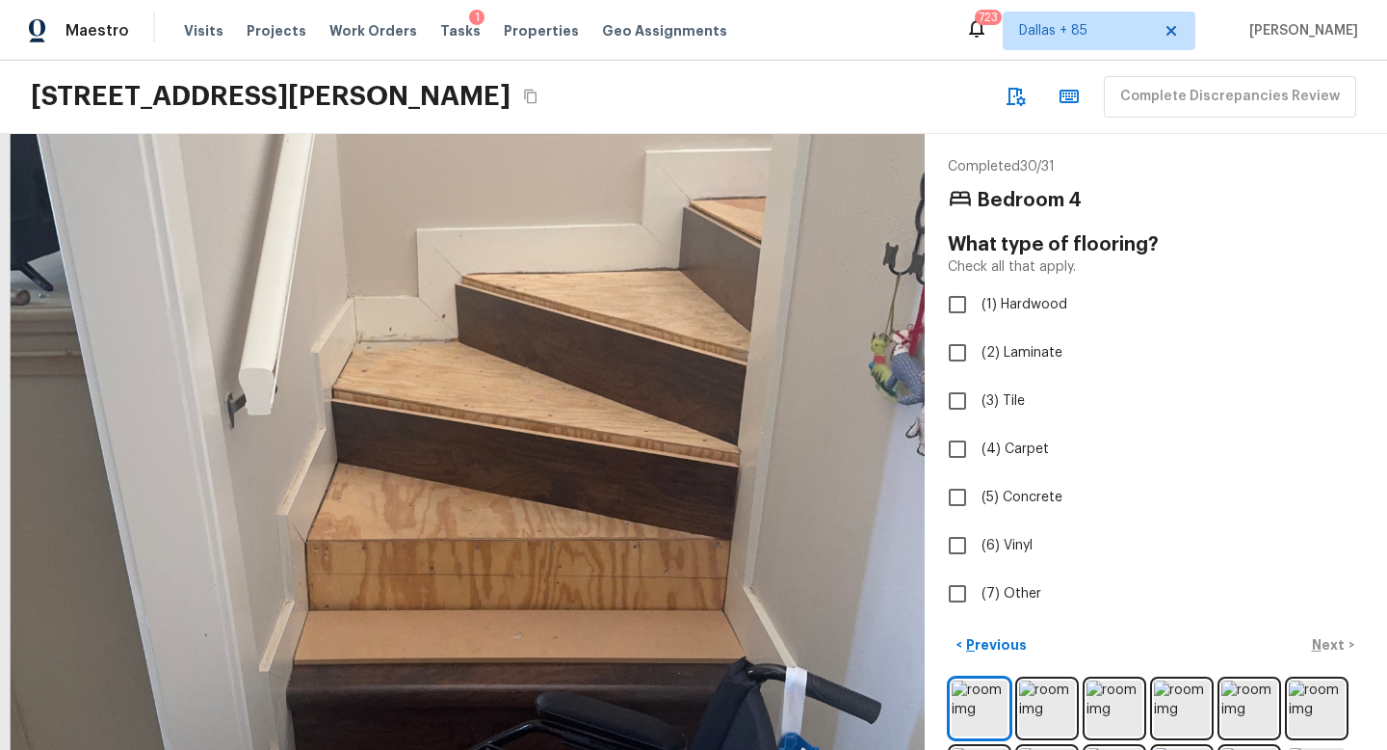
click at [450, 410] on div at bounding box center [474, 472] width 1859 height 1237
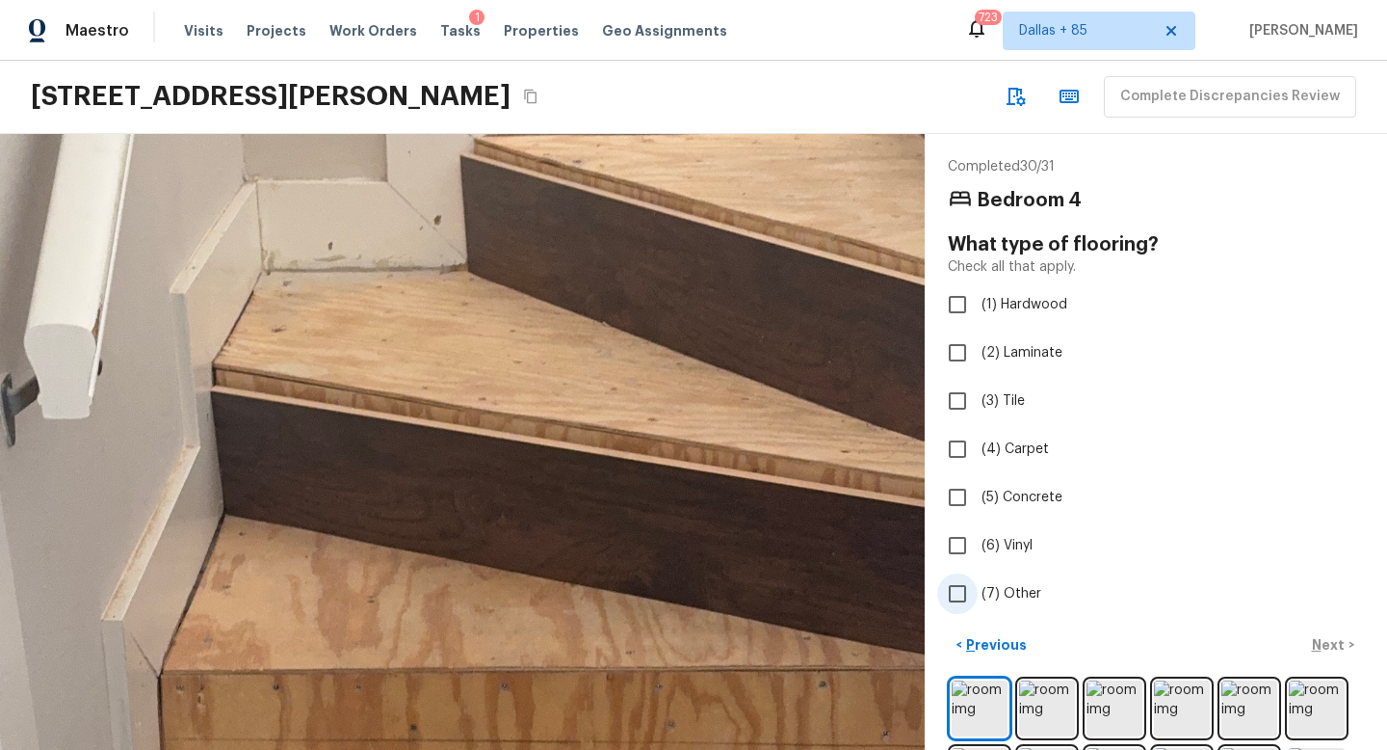
click at [1001, 603] on label "(7) Other" at bounding box center [1142, 593] width 411 height 40
click at [978, 603] on input "(7) Other" at bounding box center [957, 593] width 40 height 40
checkbox input "true"
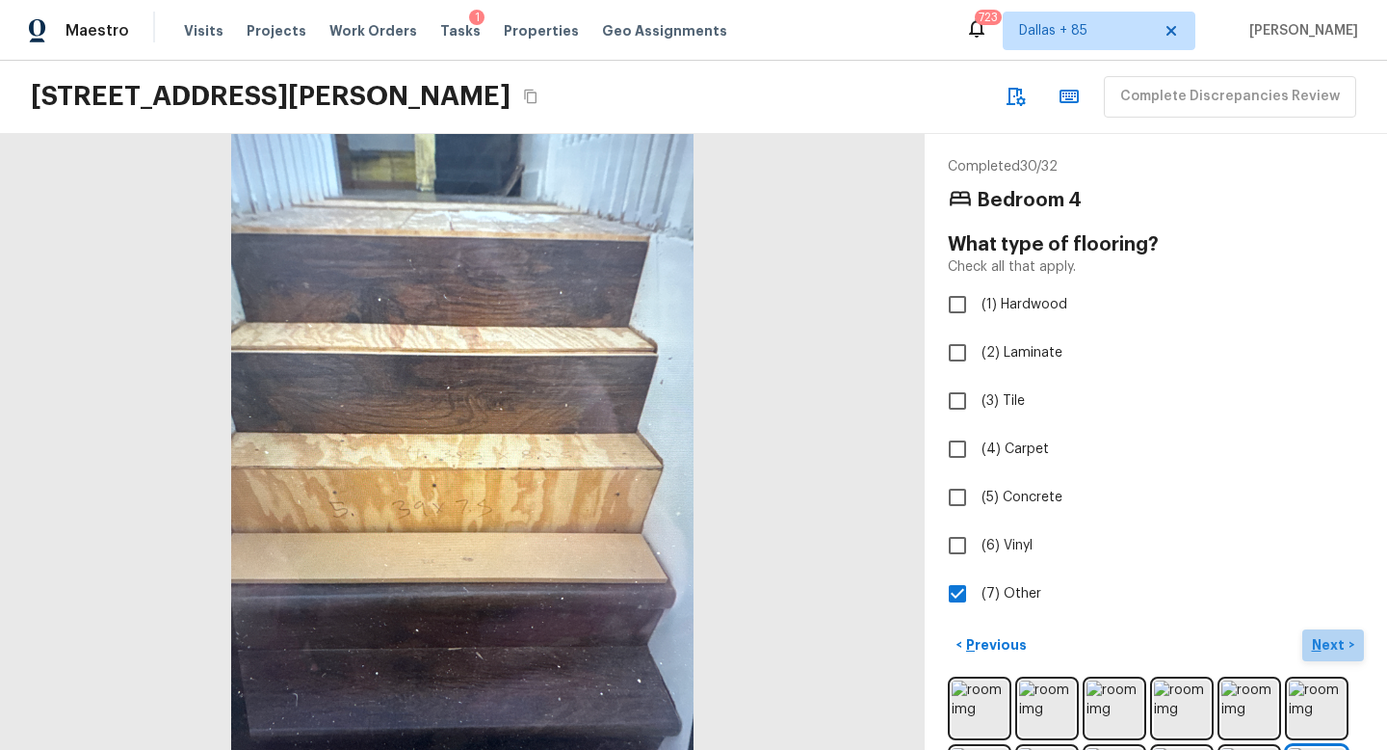
click at [1327, 645] on p "Next" at bounding box center [1330, 644] width 37 height 19
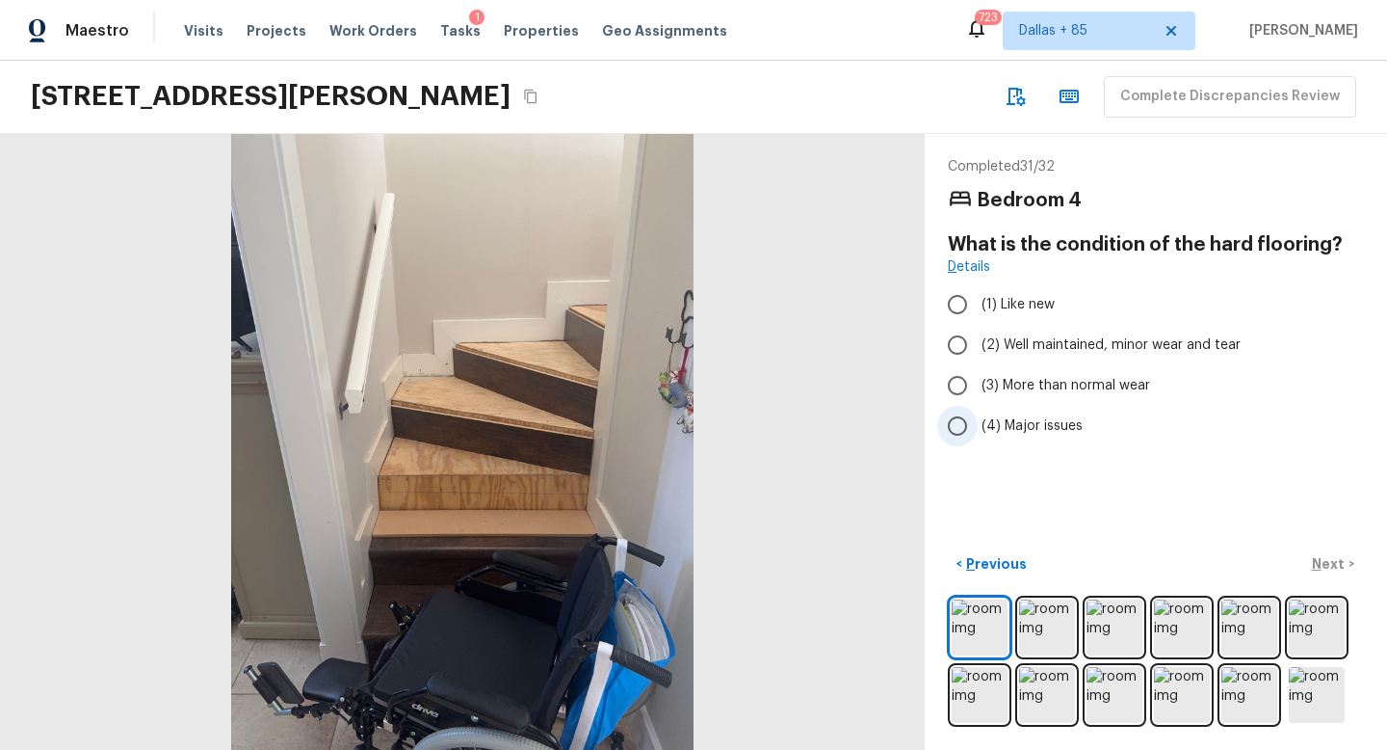
click at [1052, 413] on label "(4) Major issues" at bounding box center [1142, 426] width 411 height 40
click at [978, 413] on input "(4) Major issues" at bounding box center [957, 426] width 40 height 40
radio input "true"
click at [1315, 561] on p "Next" at bounding box center [1330, 563] width 37 height 19
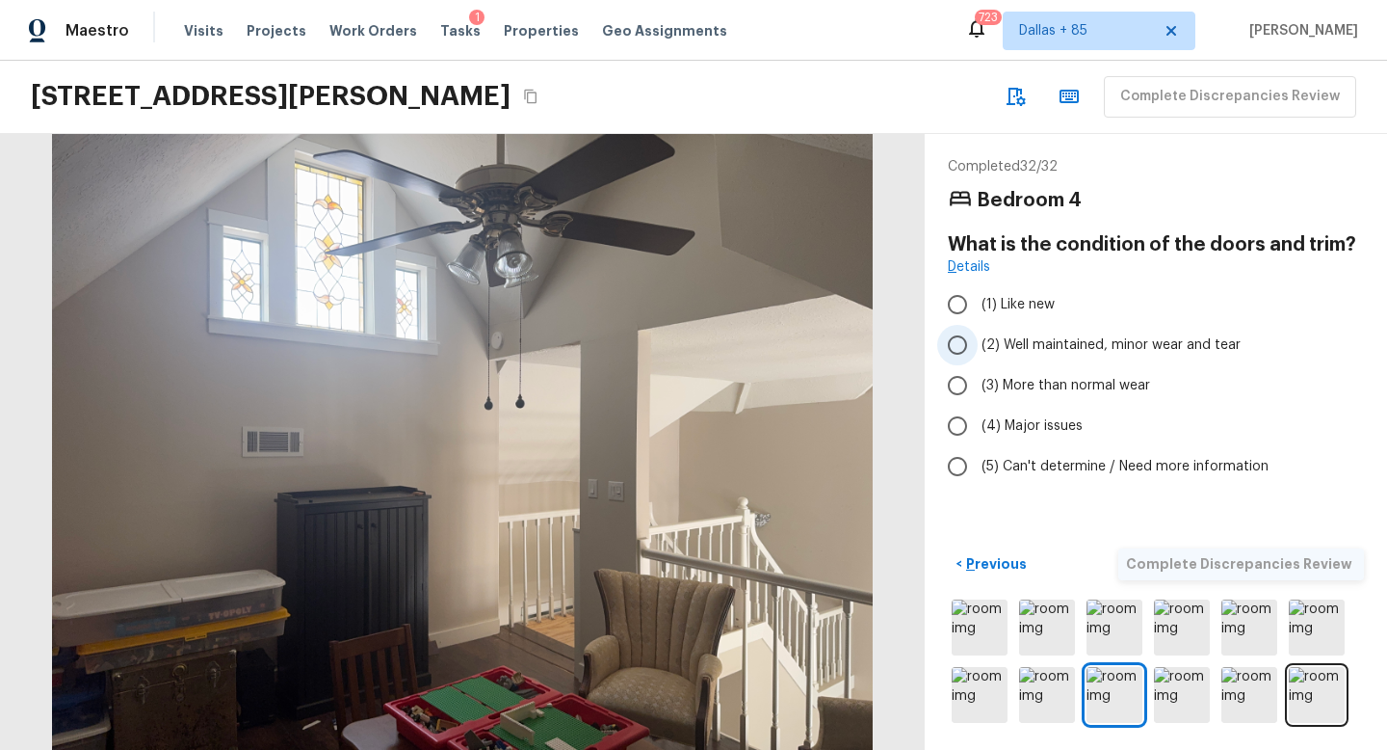
click at [1068, 344] on span "(2) Well maintained, minor wear and tear" at bounding box center [1111, 344] width 259 height 19
click at [978, 344] on input "(2) Well maintained, minor wear and tear" at bounding box center [957, 345] width 40 height 40
radio input "true"
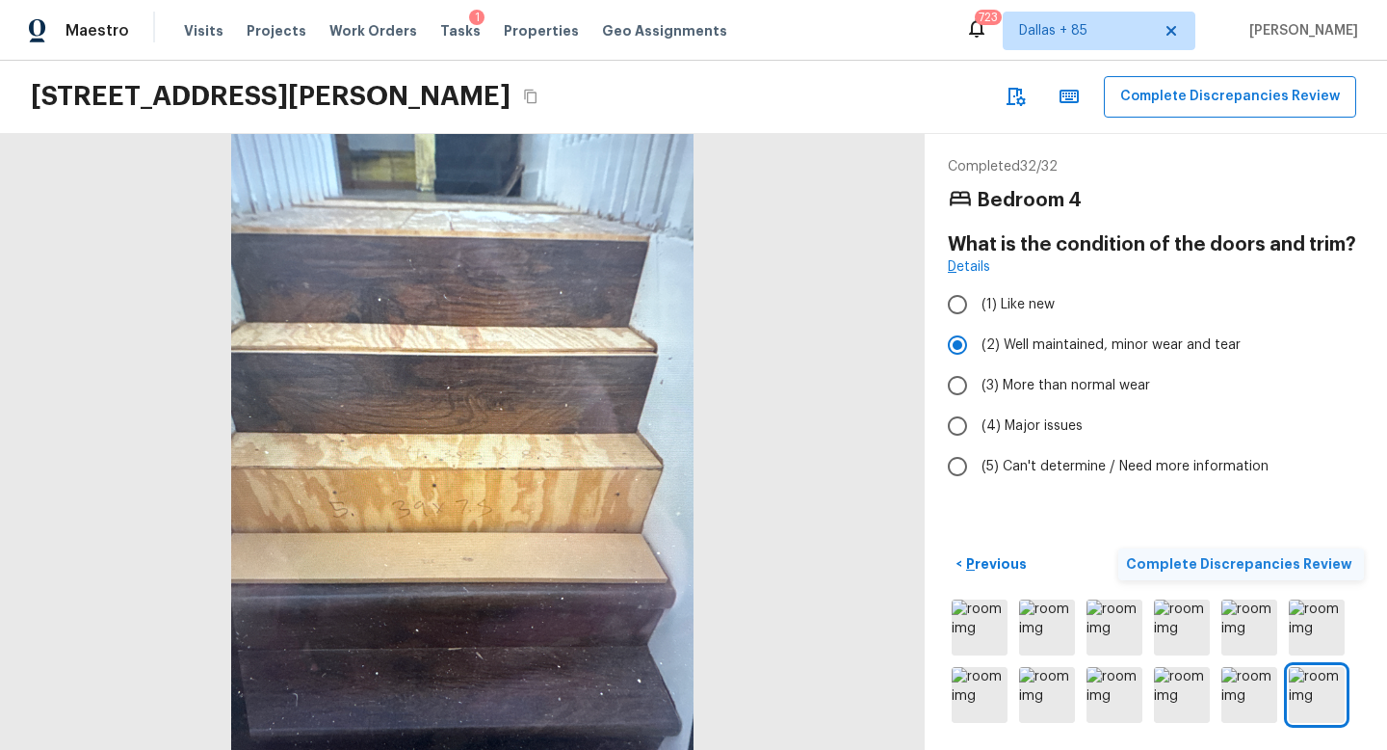
click at [1278, 567] on p "Complete Discrepancies Review" at bounding box center [1241, 563] width 230 height 19
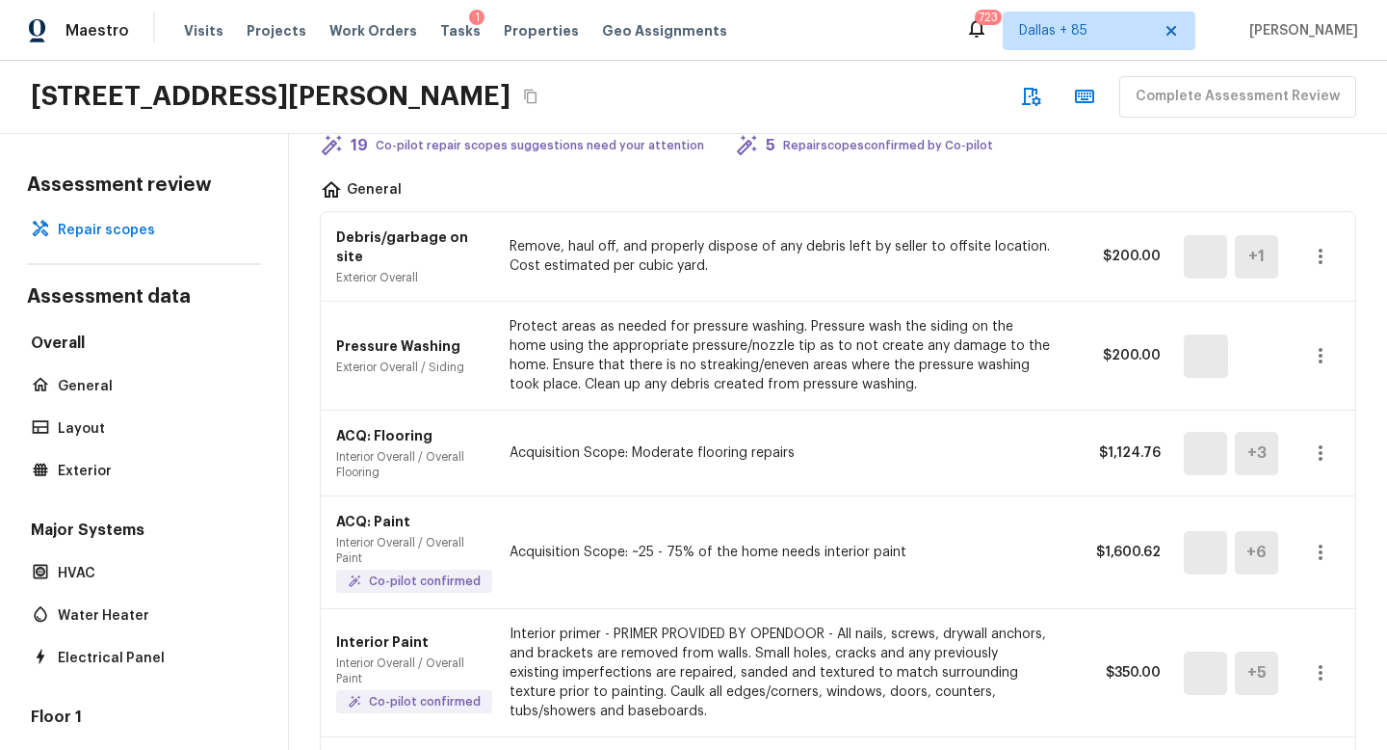
scroll to position [105, 0]
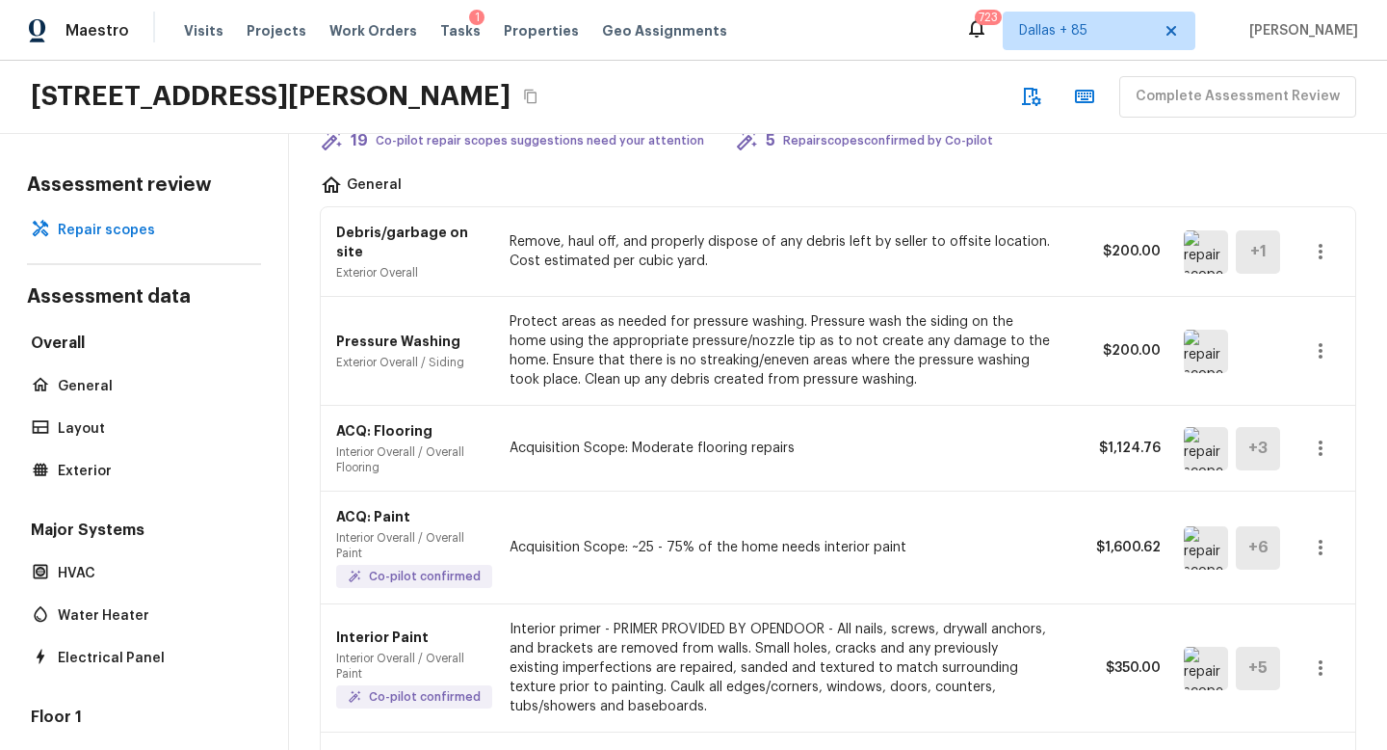
click at [1208, 433] on img at bounding box center [1206, 448] width 44 height 43
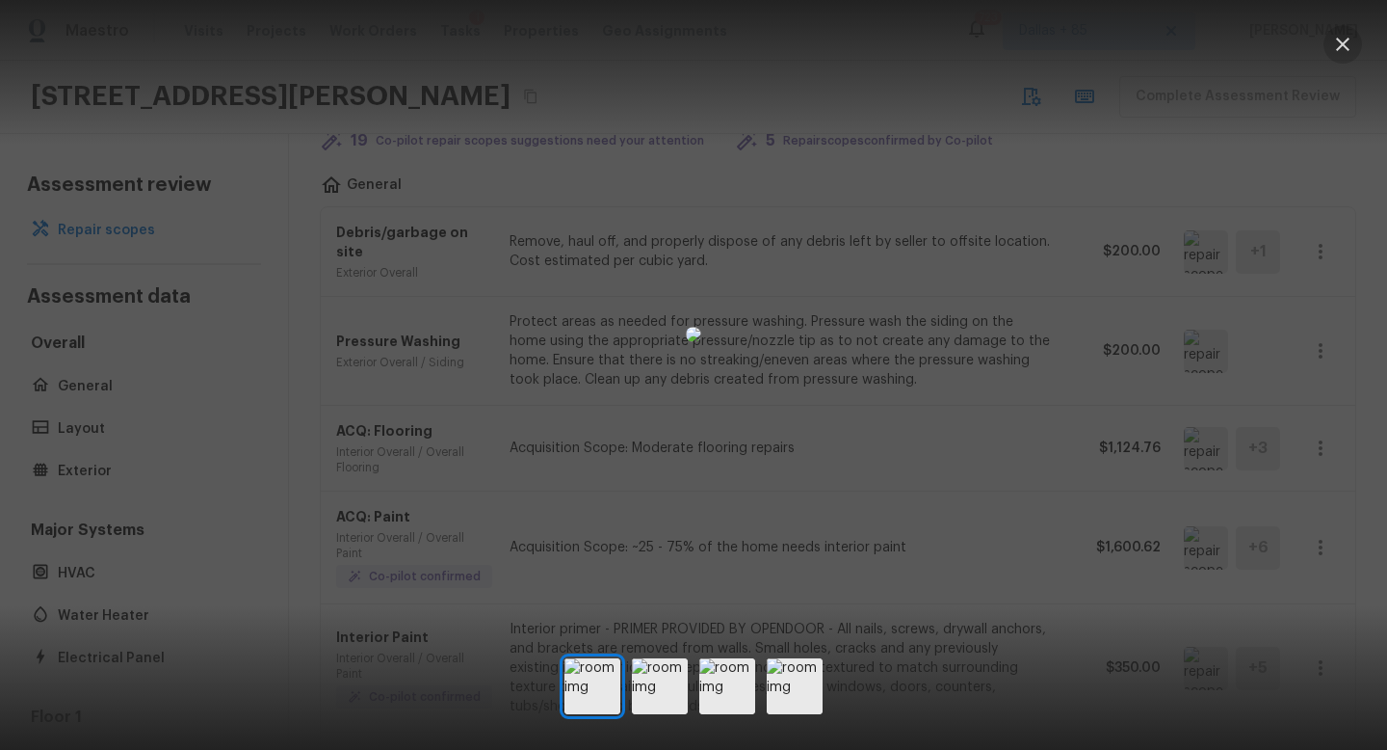
click at [1344, 57] on button "button" at bounding box center [1343, 44] width 39 height 39
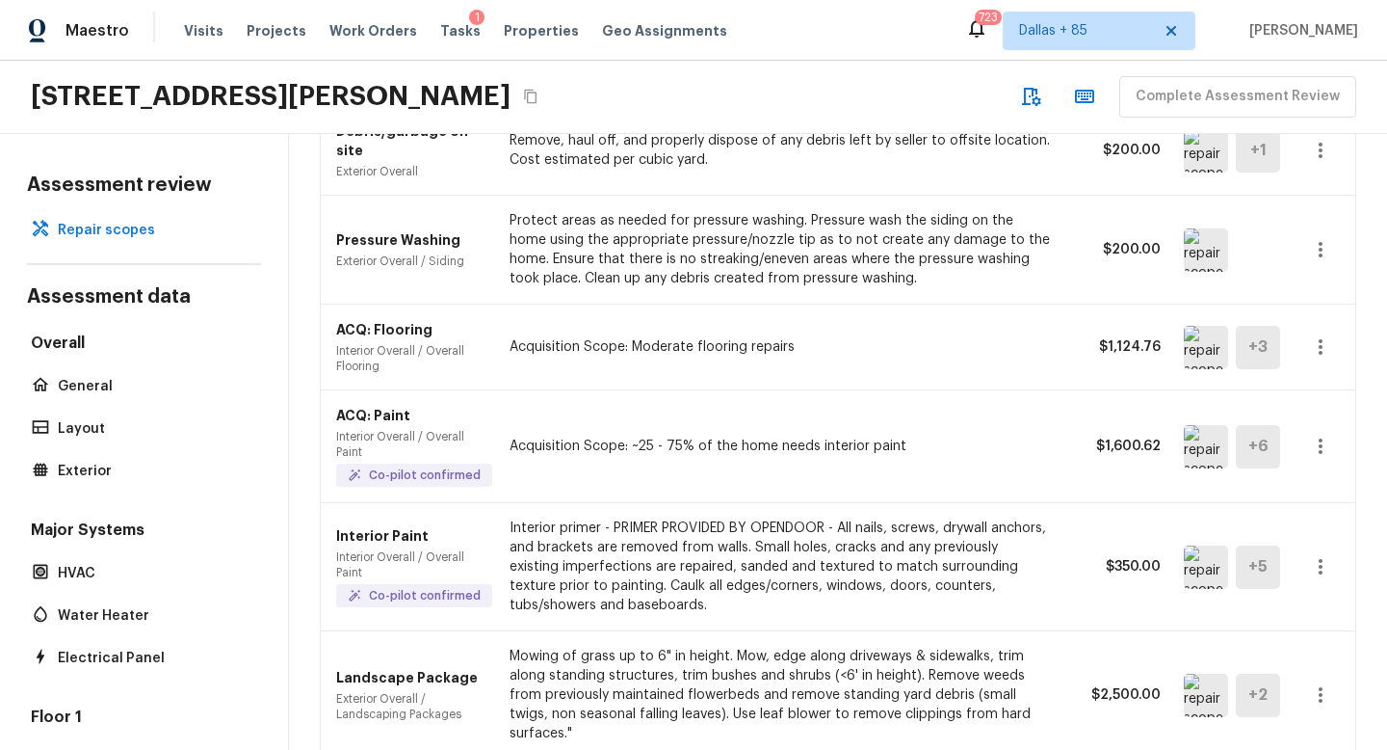
scroll to position [207, 0]
click at [1204, 438] on img at bounding box center [1206, 445] width 44 height 43
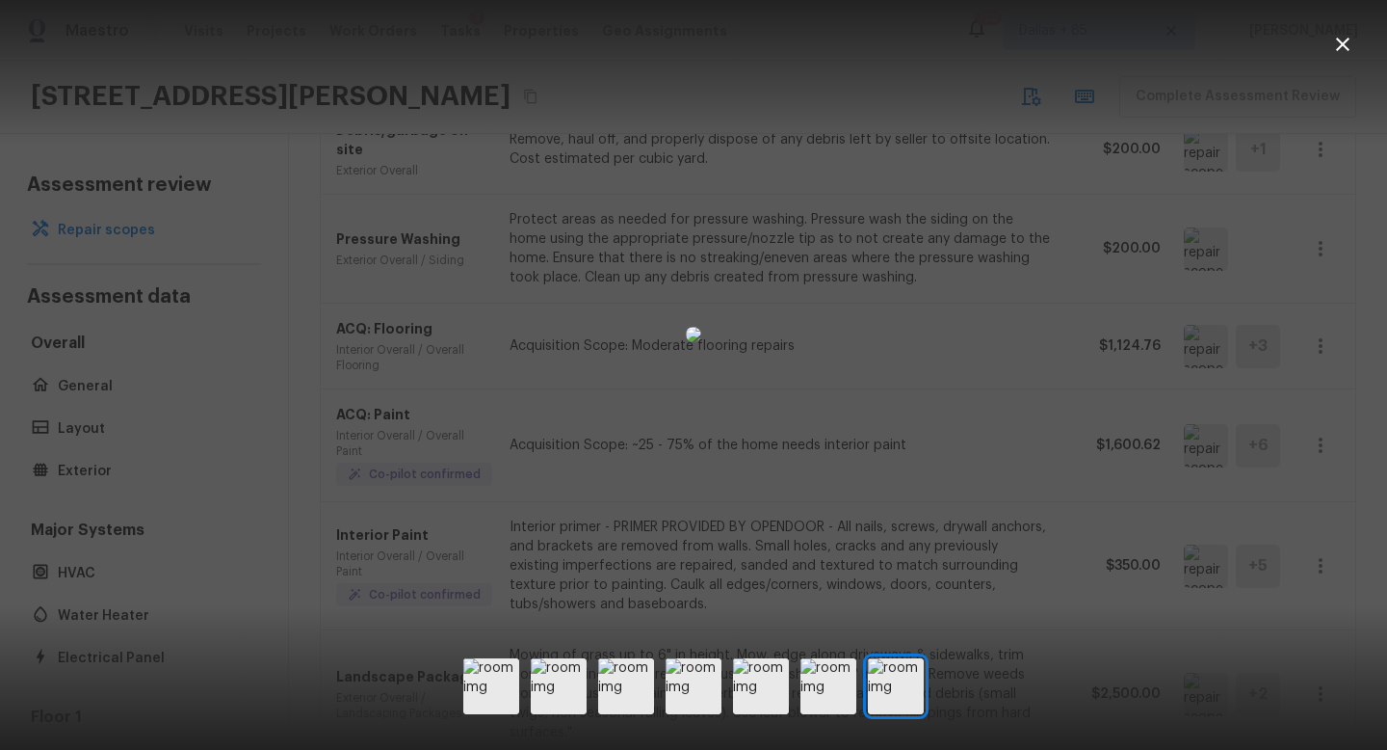
click at [1365, 38] on div at bounding box center [693, 334] width 1387 height 607
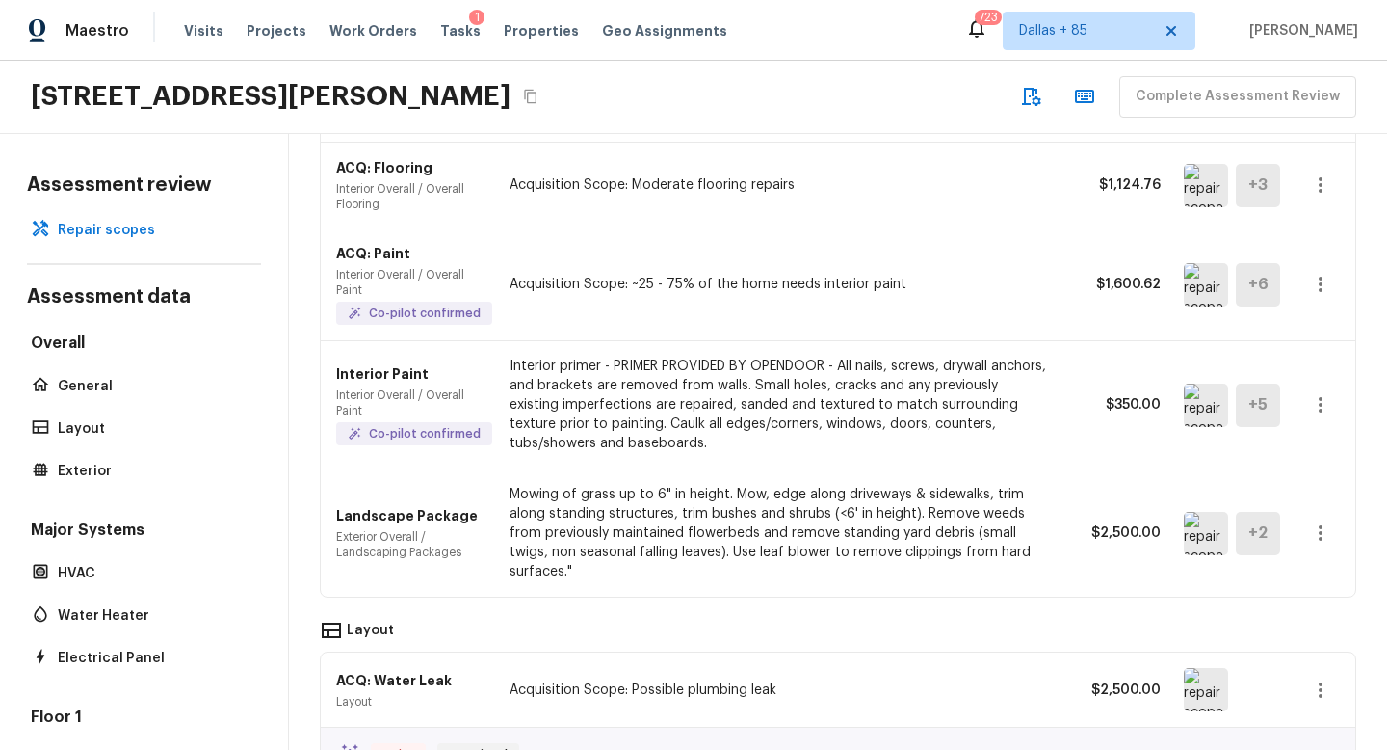
scroll to position [390, 0]
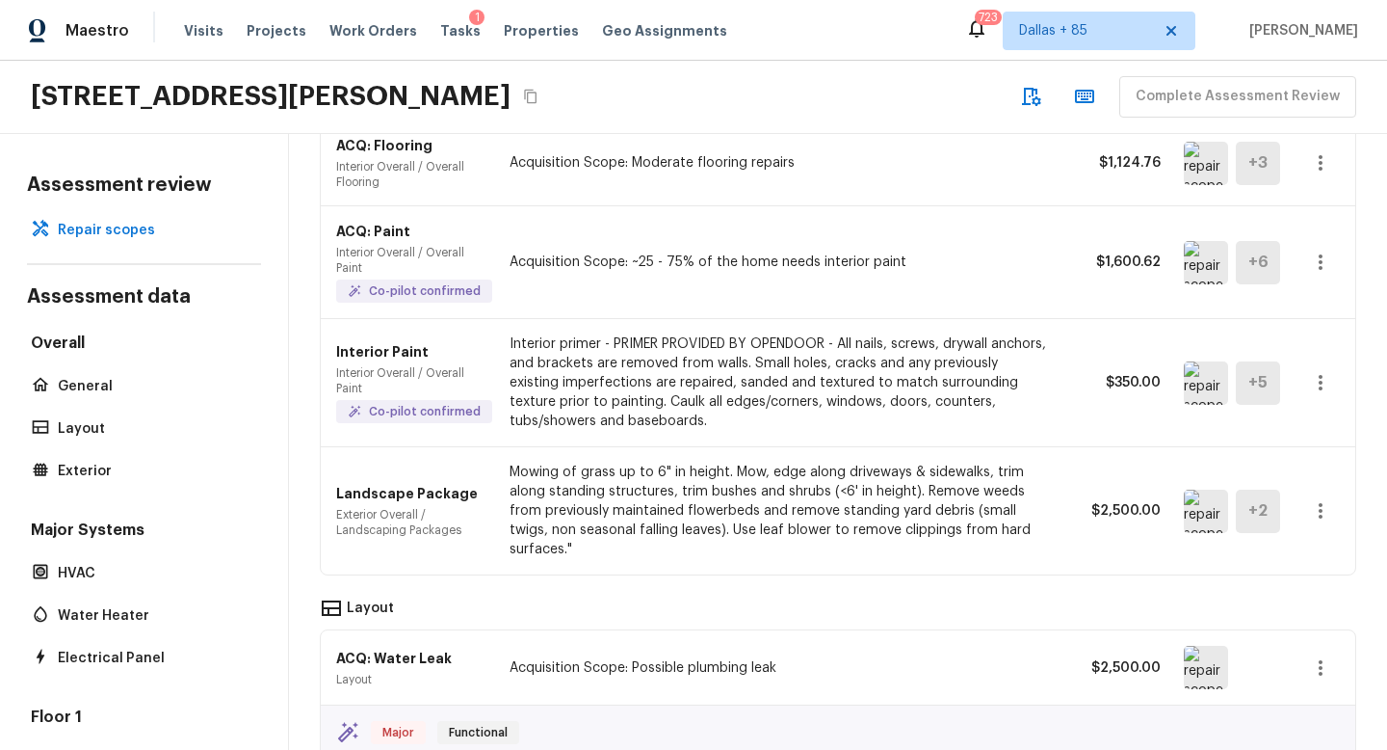
click at [1208, 489] on img at bounding box center [1206, 510] width 44 height 43
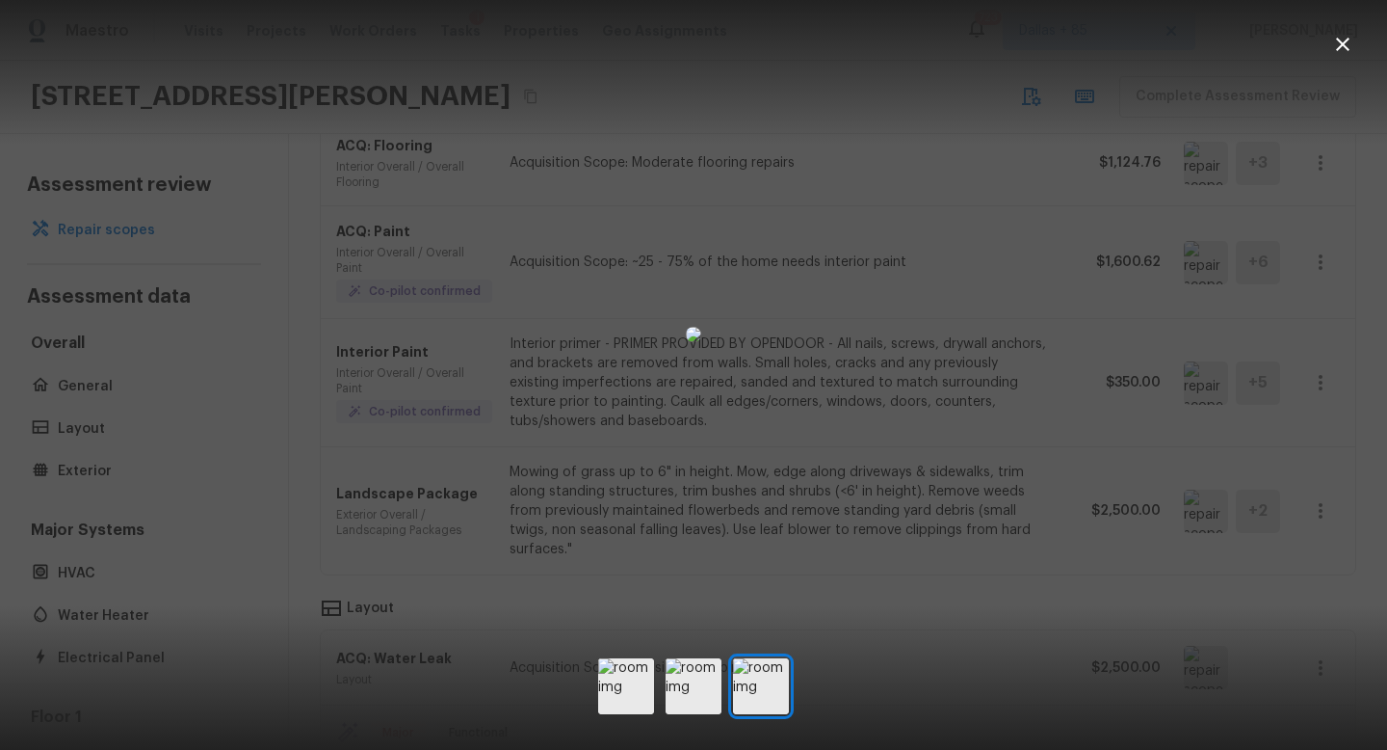
click at [1338, 45] on icon "button" at bounding box center [1342, 44] width 23 height 23
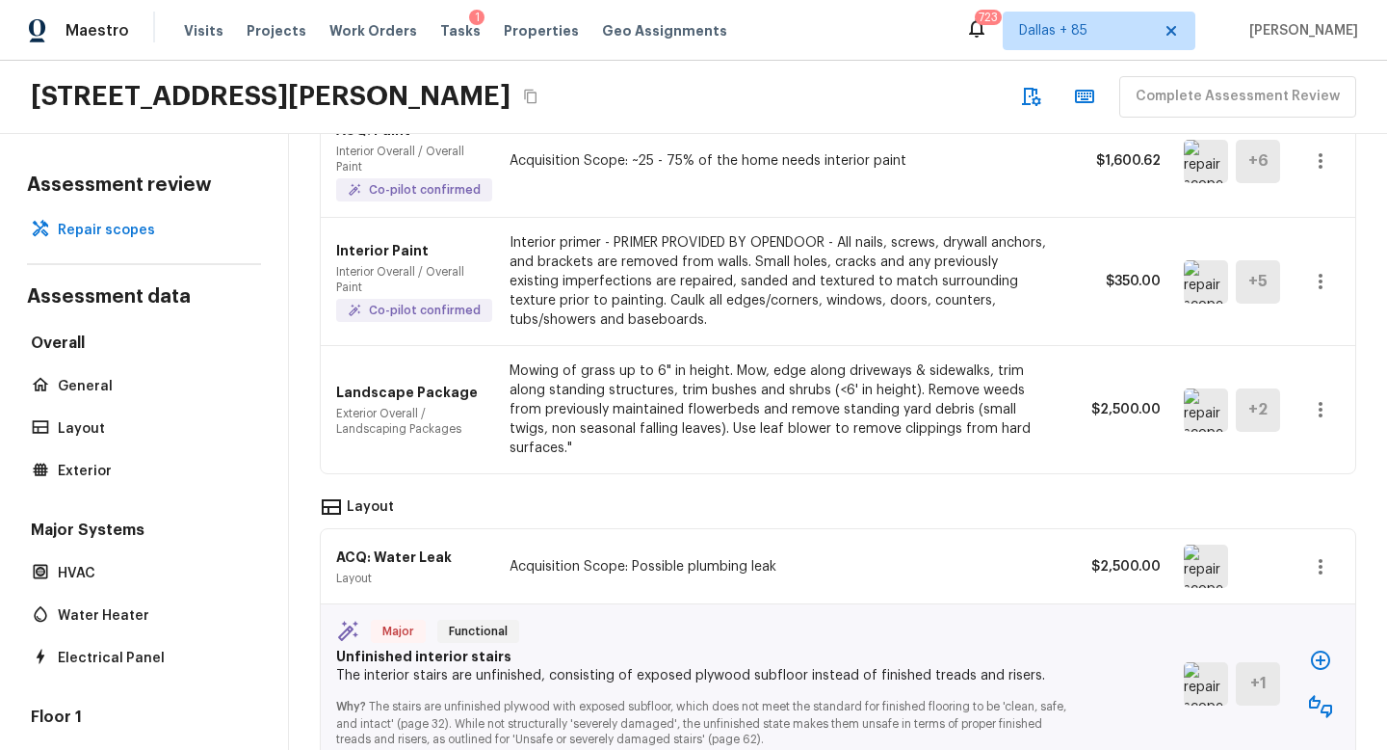
scroll to position [541, 0]
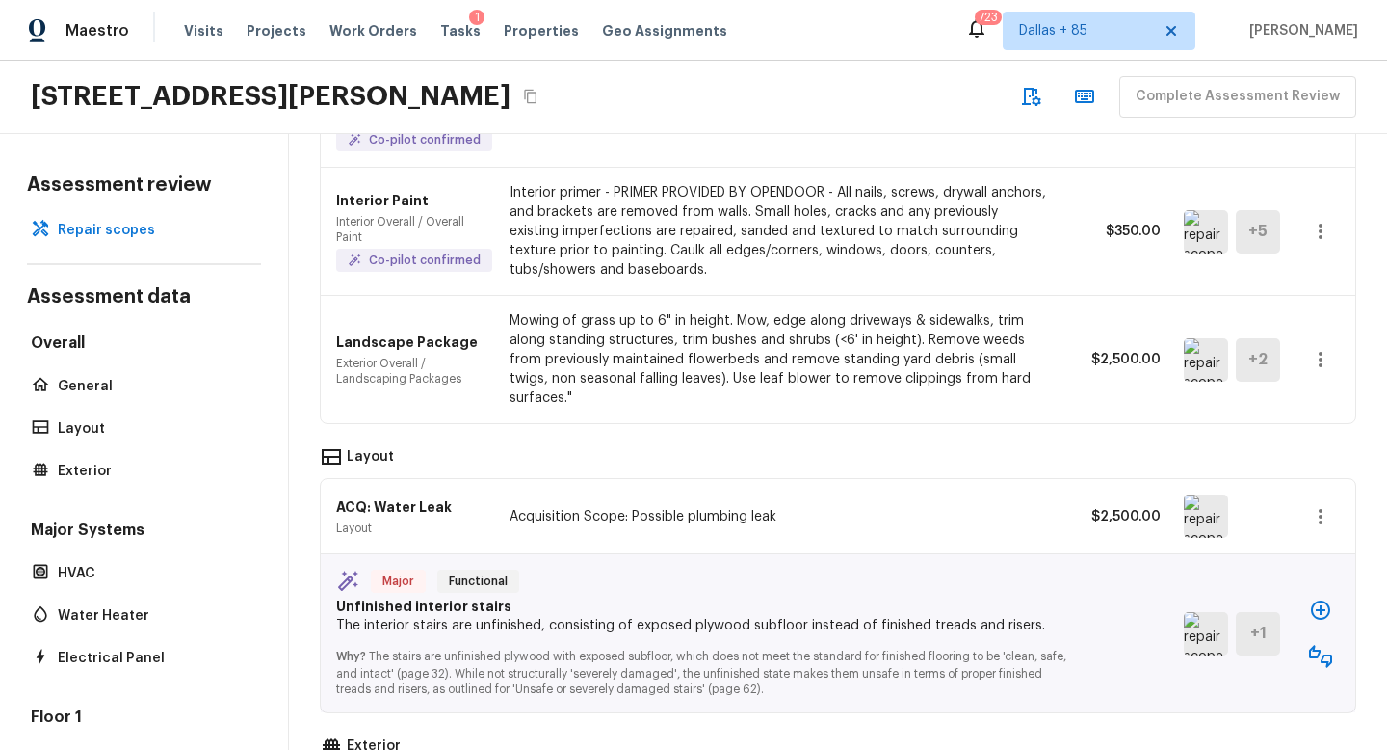
click at [1194, 494] on img at bounding box center [1206, 515] width 44 height 43
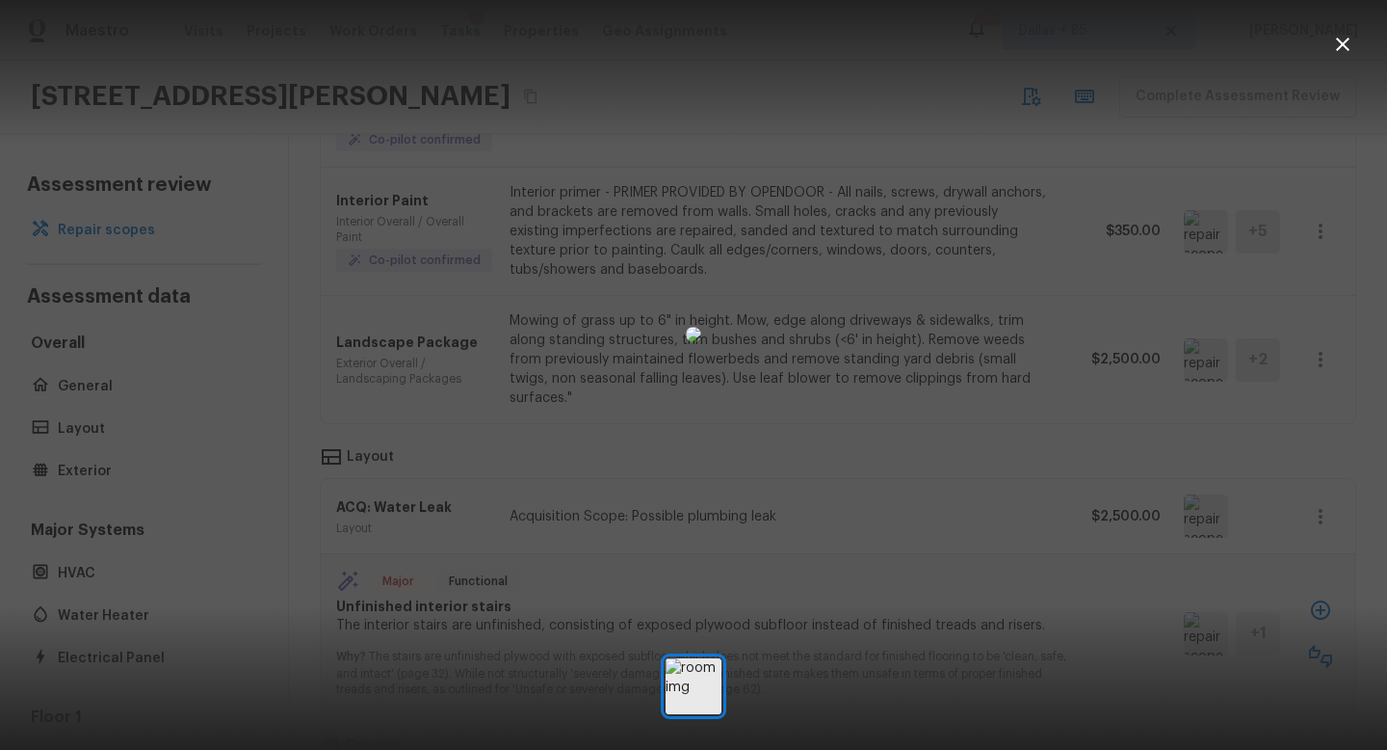
click at [686, 327] on img at bounding box center [693, 334] width 15 height 15
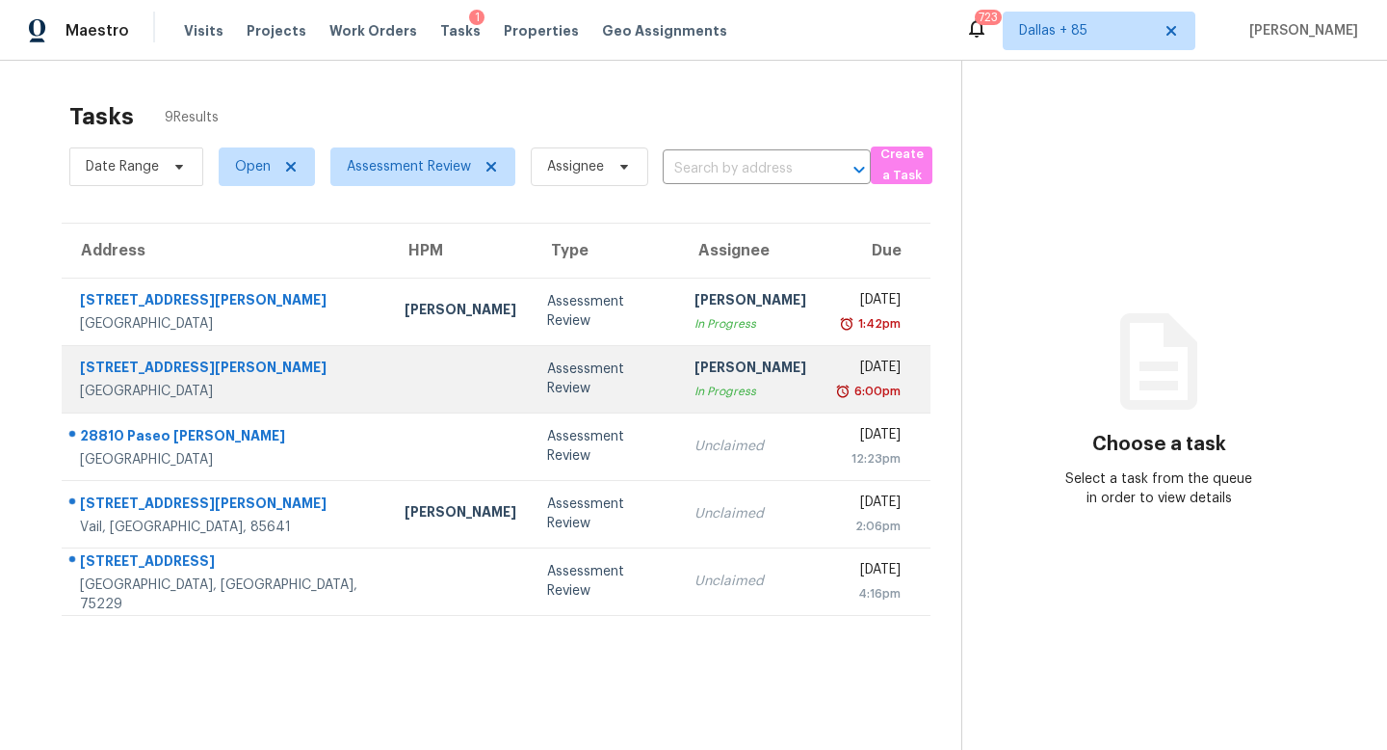
click at [695, 375] on div "[PERSON_NAME]" at bounding box center [751, 369] width 112 height 24
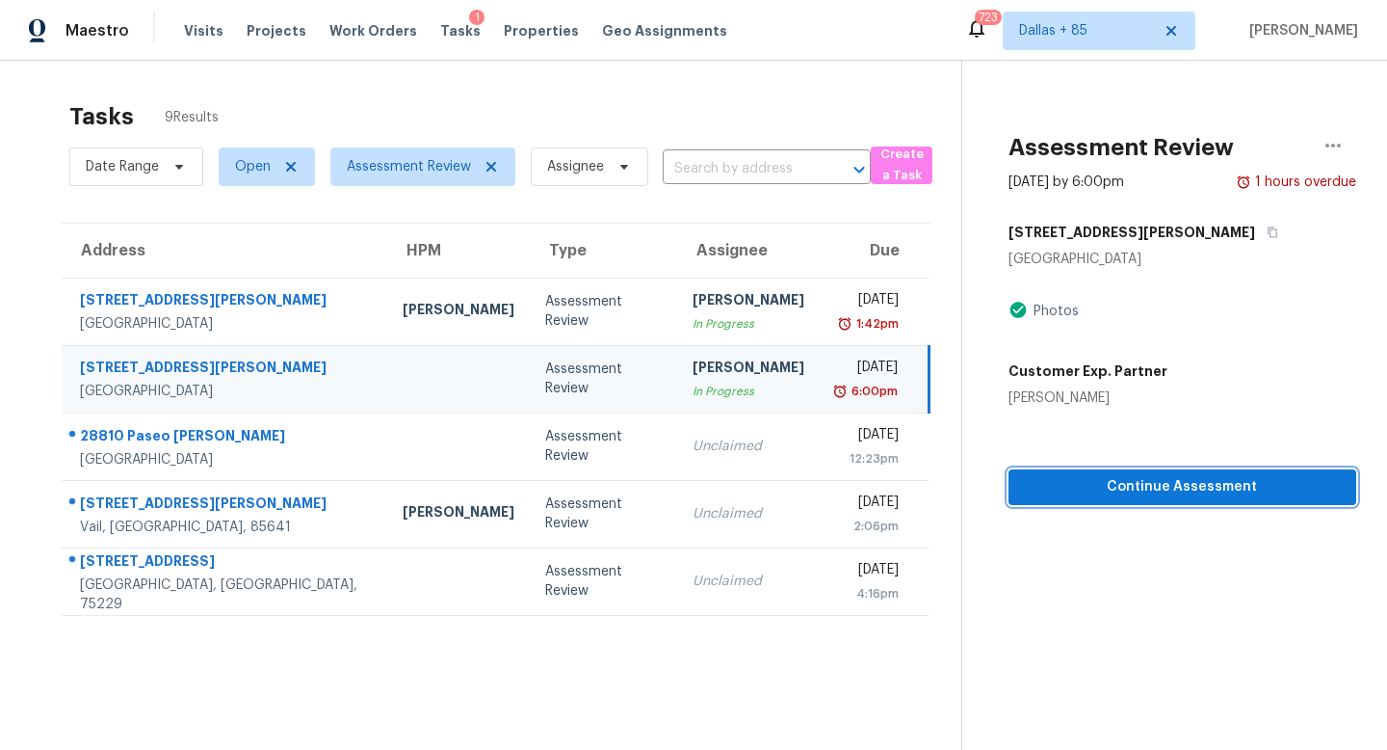
click at [1222, 500] on button "Continue Assessment" at bounding box center [1183, 487] width 348 height 36
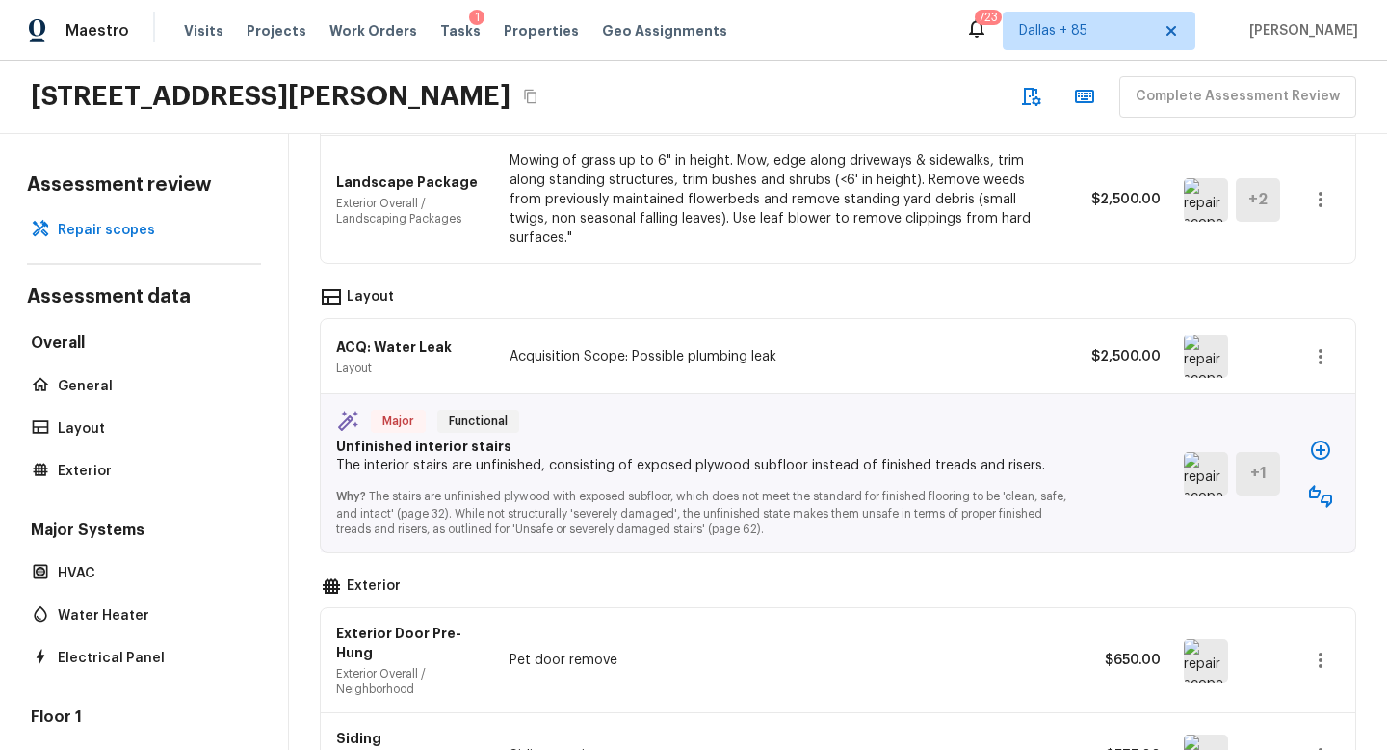
scroll to position [708, 0]
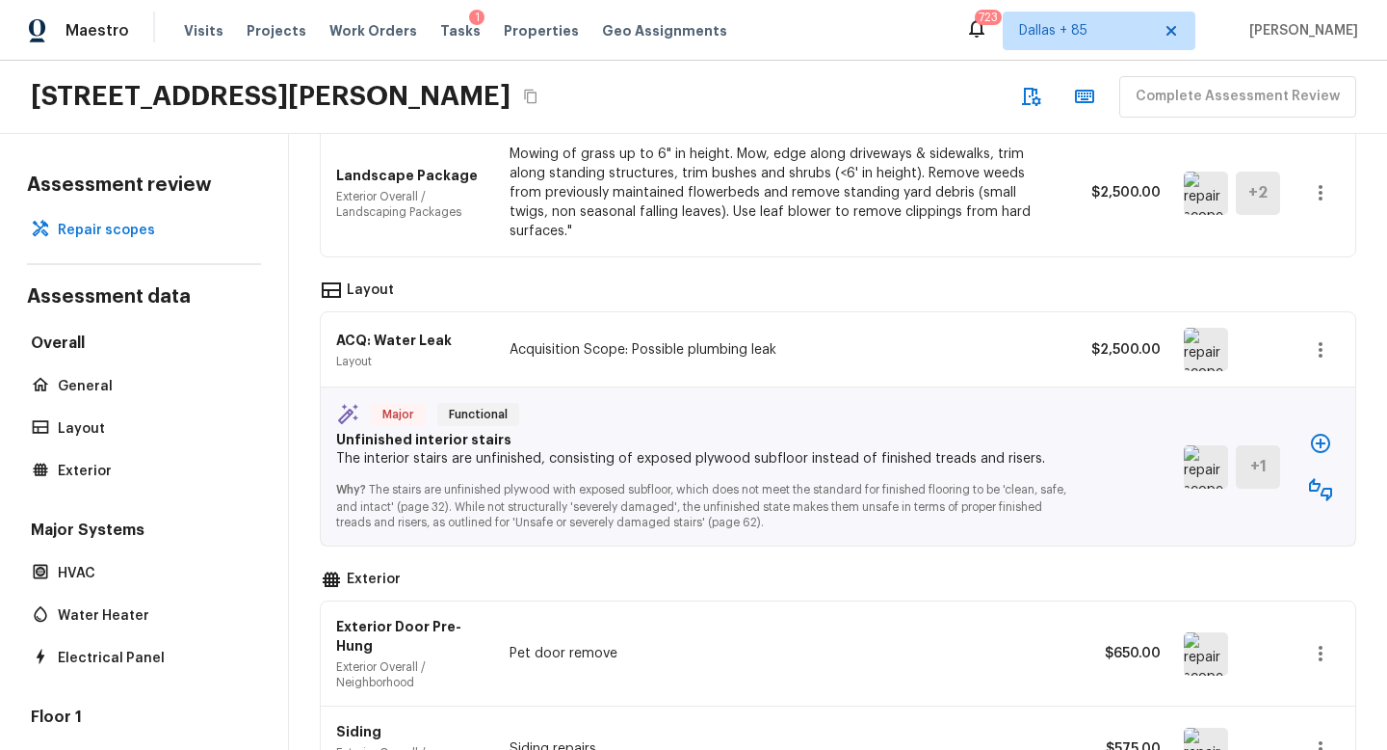
click at [1202, 449] on img at bounding box center [1206, 466] width 44 height 43
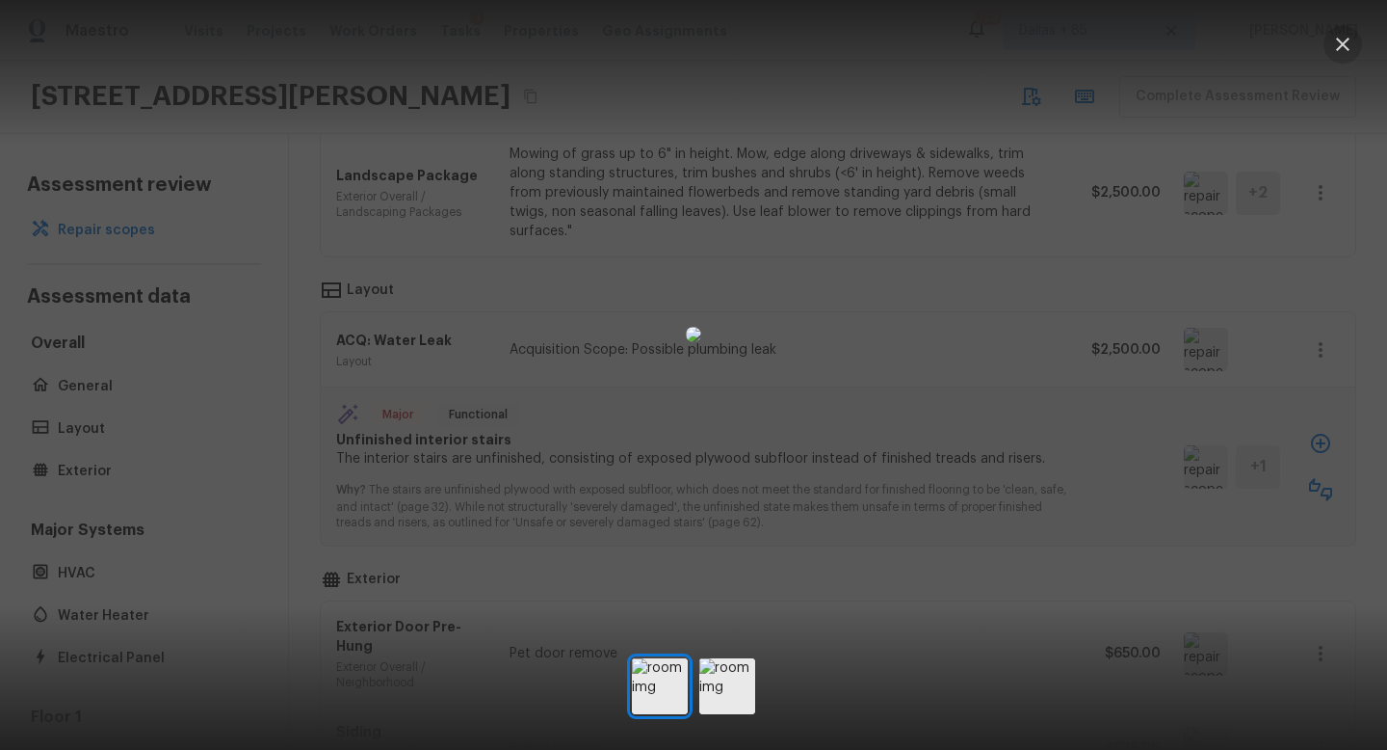
click at [1348, 55] on icon "button" at bounding box center [1342, 44] width 23 height 23
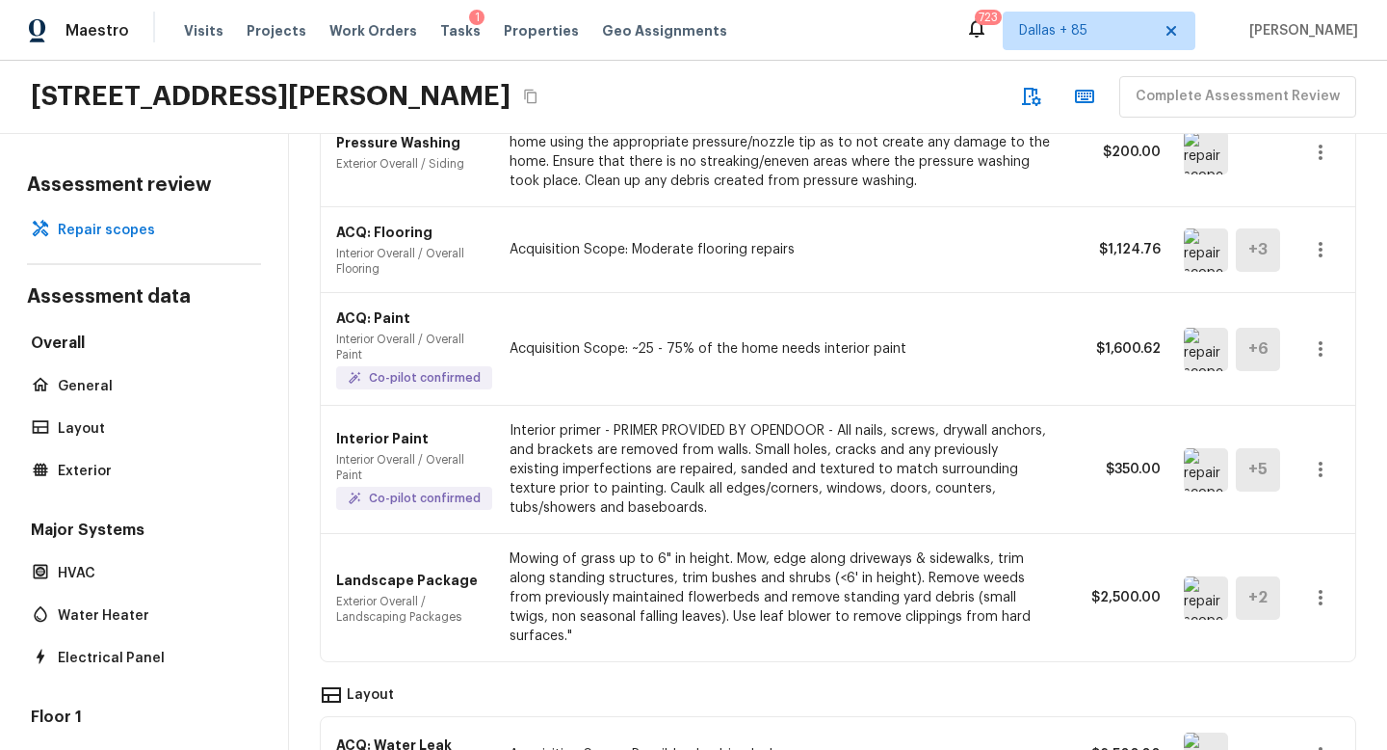
scroll to position [303, 0]
click at [1318, 239] on icon "button" at bounding box center [1320, 250] width 23 height 23
click at [1333, 298] on li "Edit" at bounding box center [1327, 292] width 90 height 58
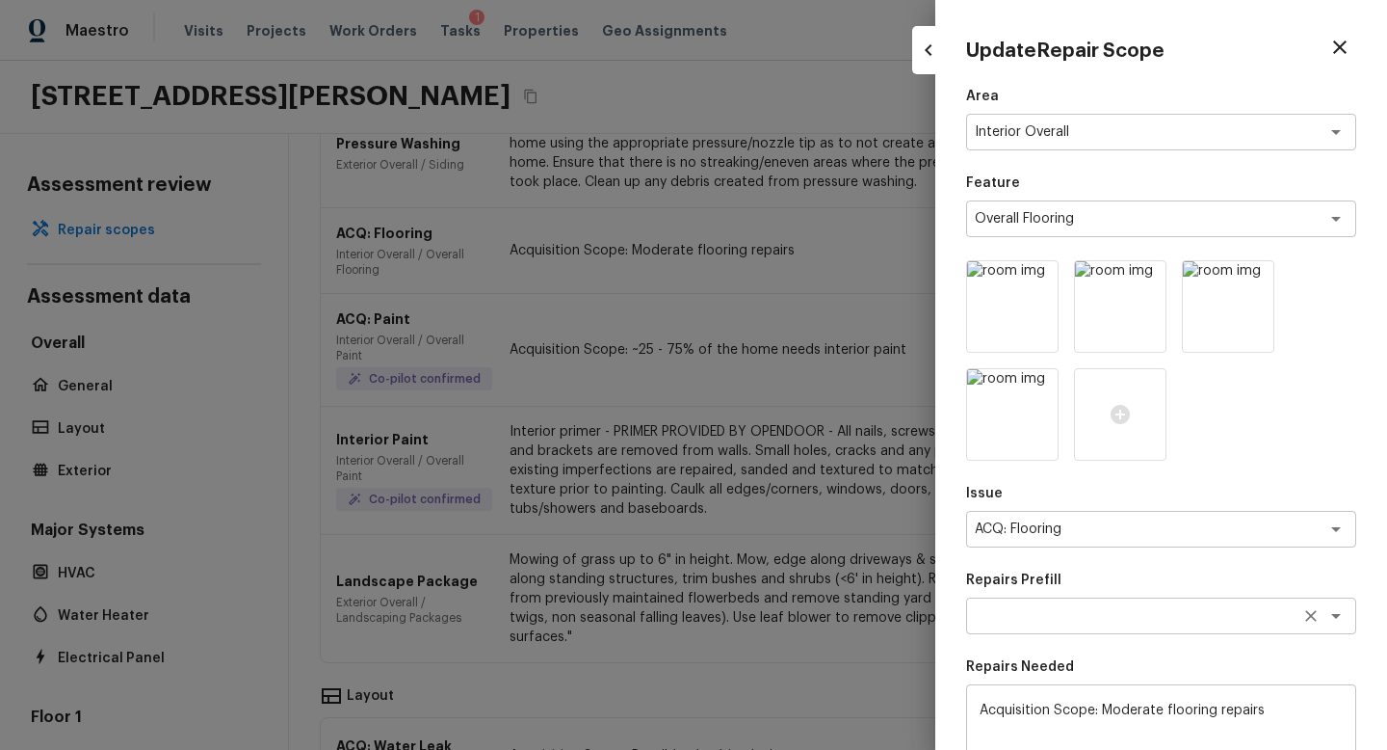
click at [1119, 617] on textarea at bounding box center [1134, 615] width 319 height 19
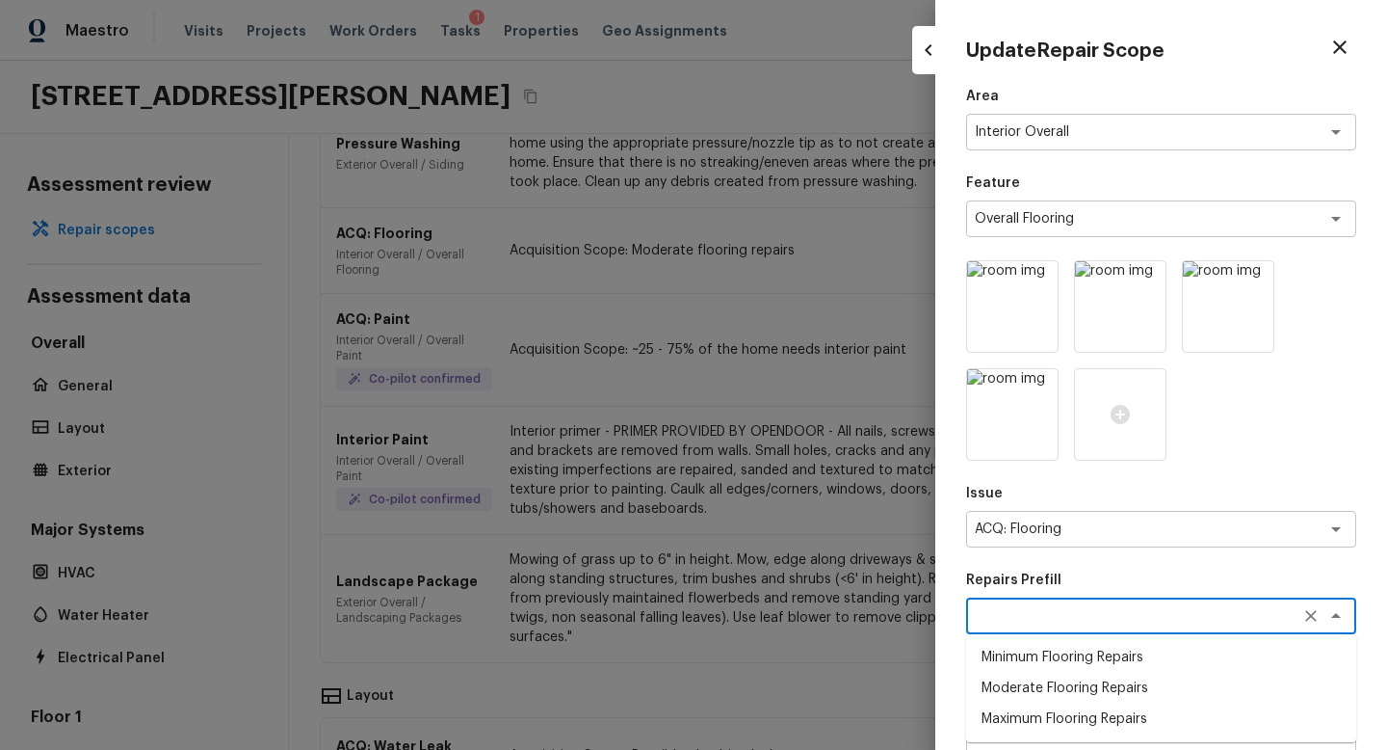
click at [1090, 652] on li "Minimum Flooring Repairs" at bounding box center [1161, 657] width 390 height 31
type textarea "Minimum Flooring Repairs"
type textarea "Acquisition Scope: Minimum flooring repairs"
type input "$0.20"
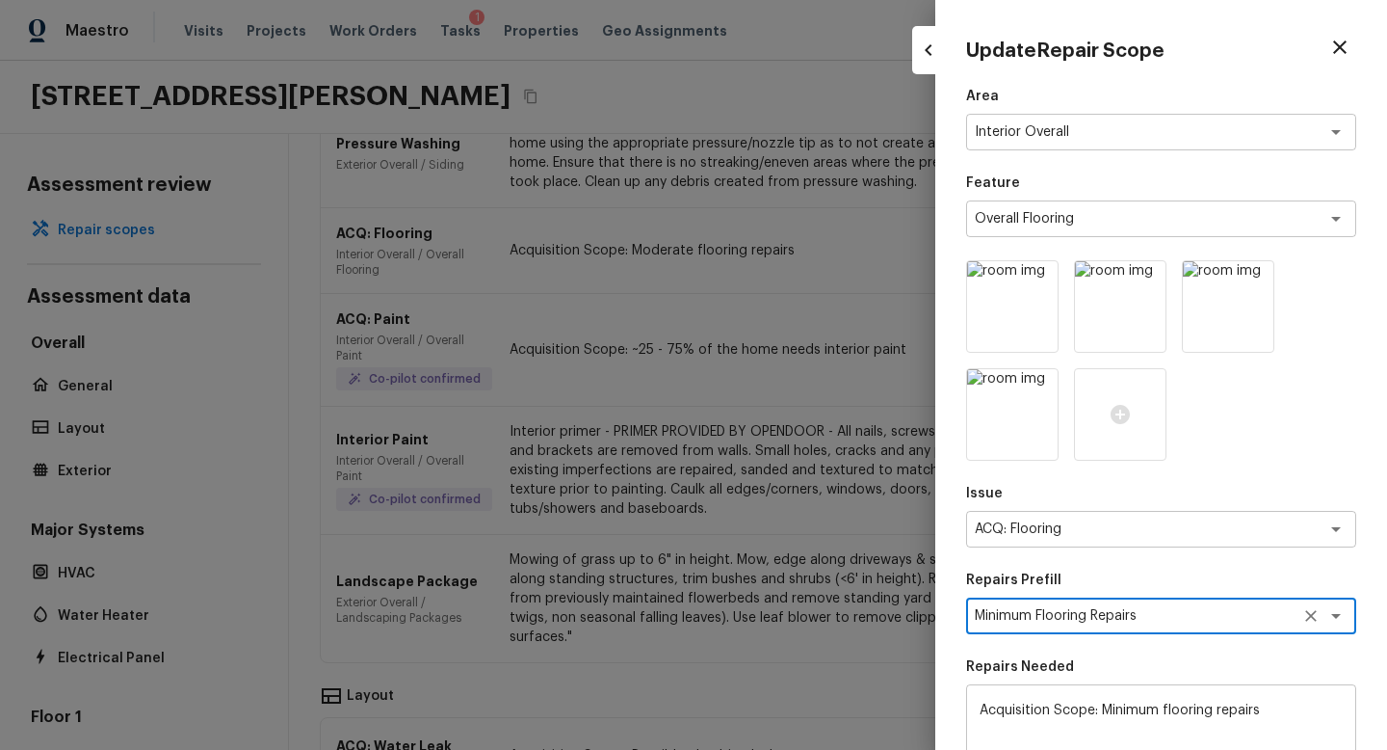
click at [1199, 617] on textarea "Minimum Flooring Repairs" at bounding box center [1134, 615] width 319 height 19
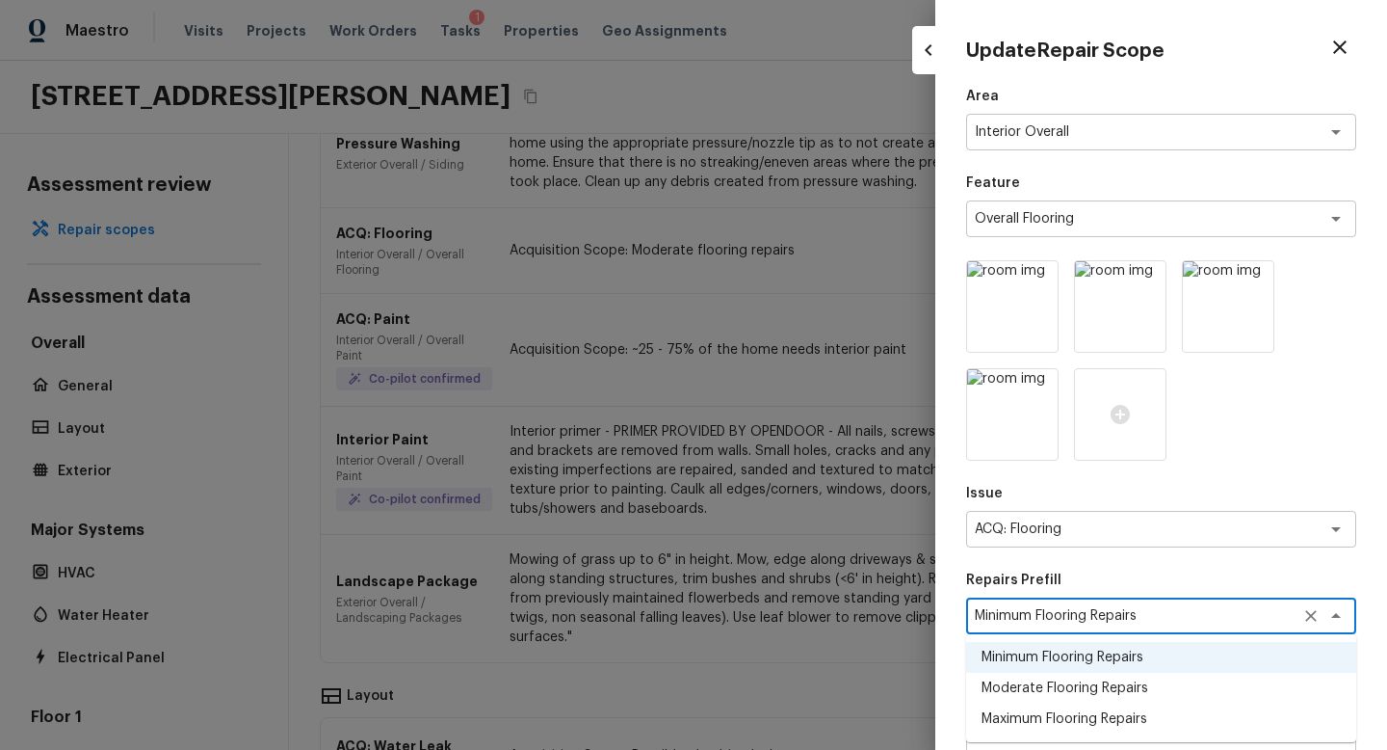
click at [1097, 714] on li "Maximum Flooring Repairs" at bounding box center [1161, 718] width 390 height 31
type textarea "Maximum Flooring Repairs"
type textarea "Acquisition Scope: Maximum flooring repairs"
type input "$2.28"
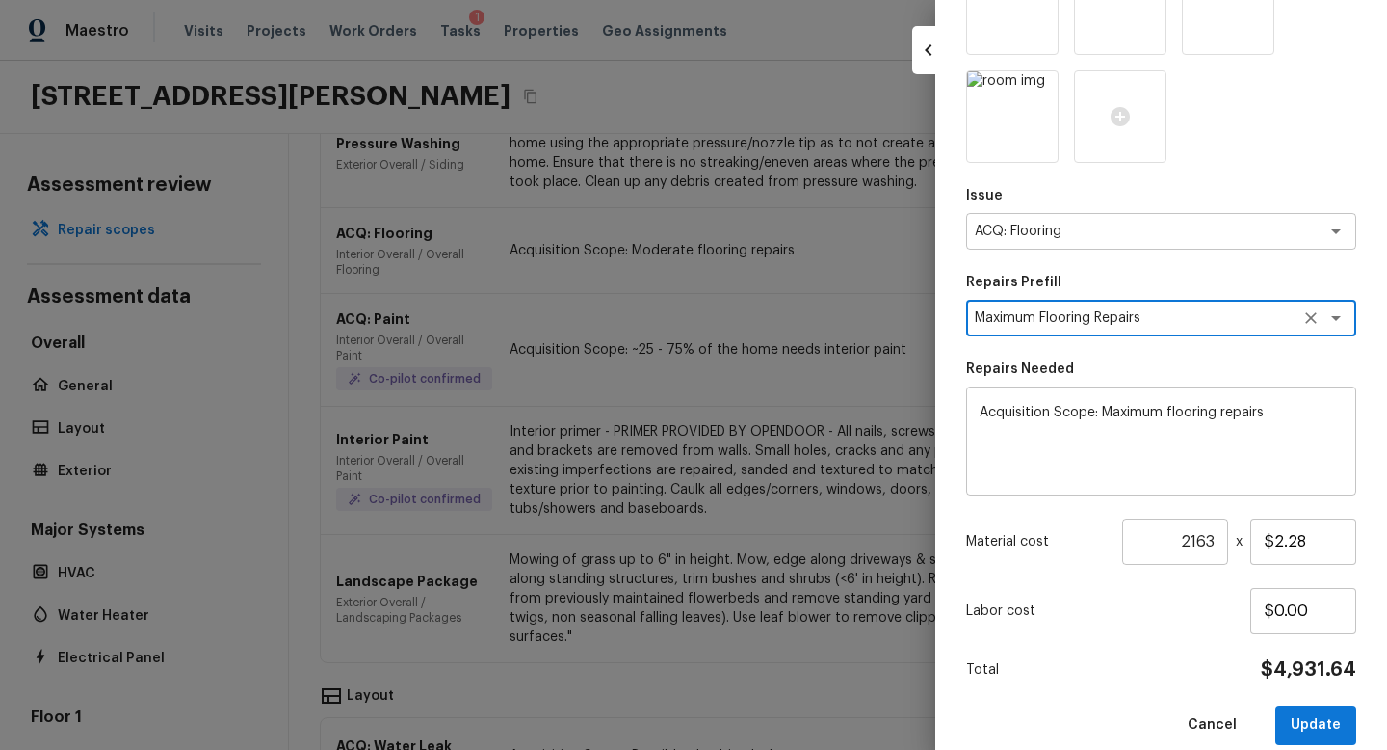
scroll to position [323, 0]
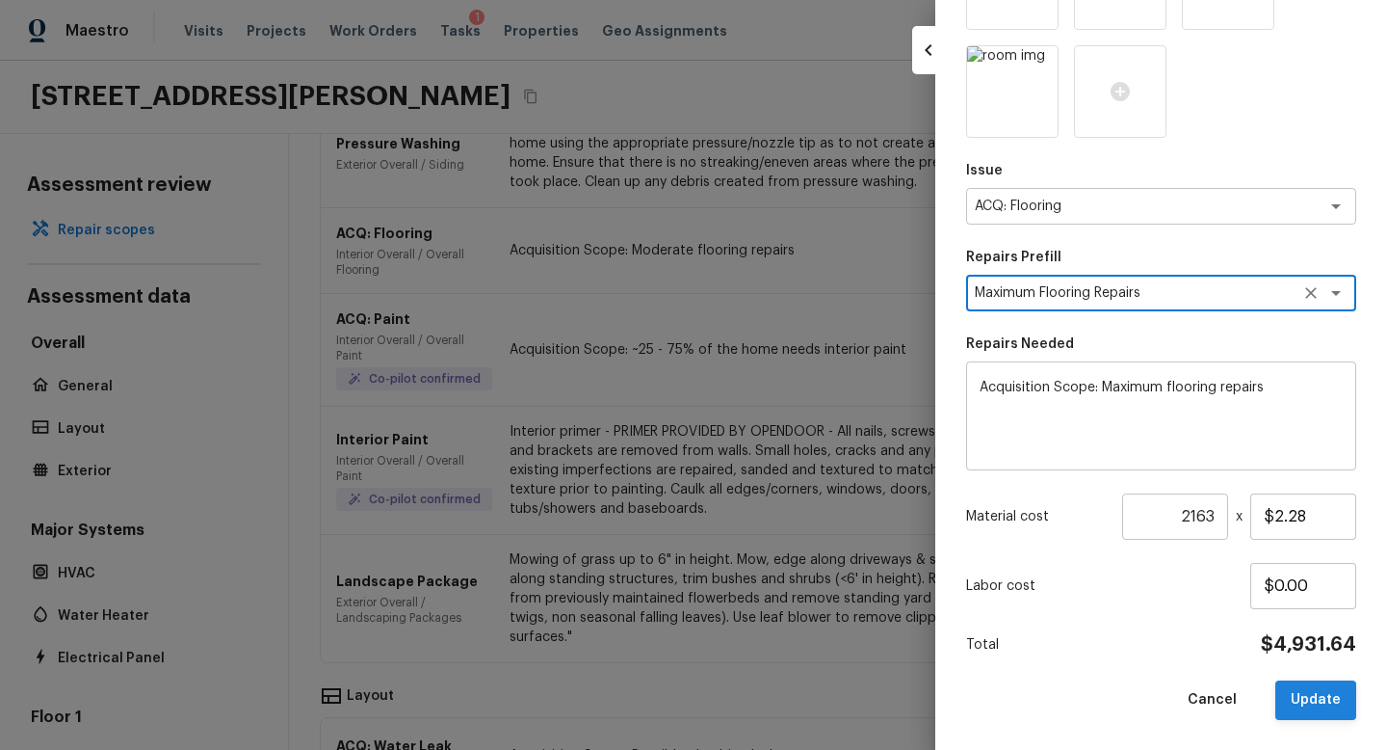
click at [1299, 691] on button "Update" at bounding box center [1316, 700] width 81 height 40
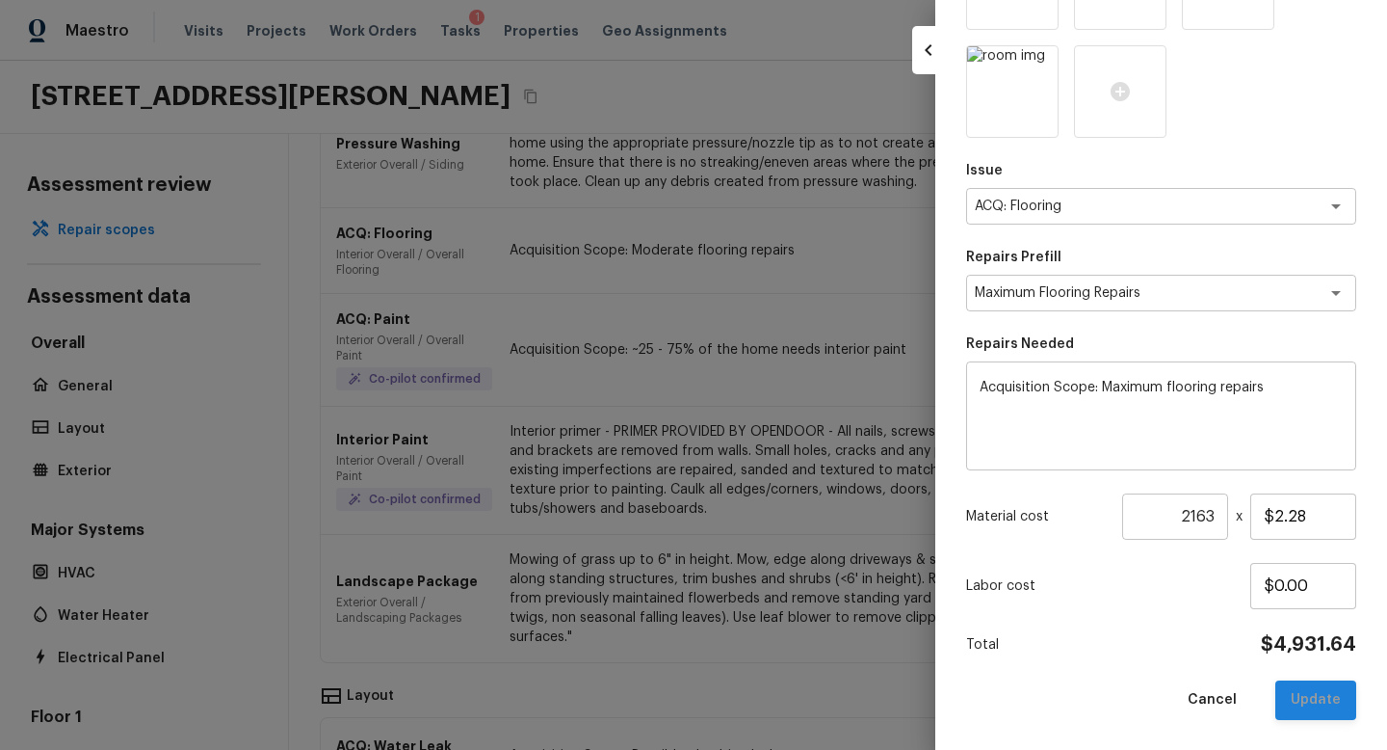
type textarea "Acquisition Scope: Moderate flooring repairs"
type input "$0.52"
type input "1"
type input "$0.00"
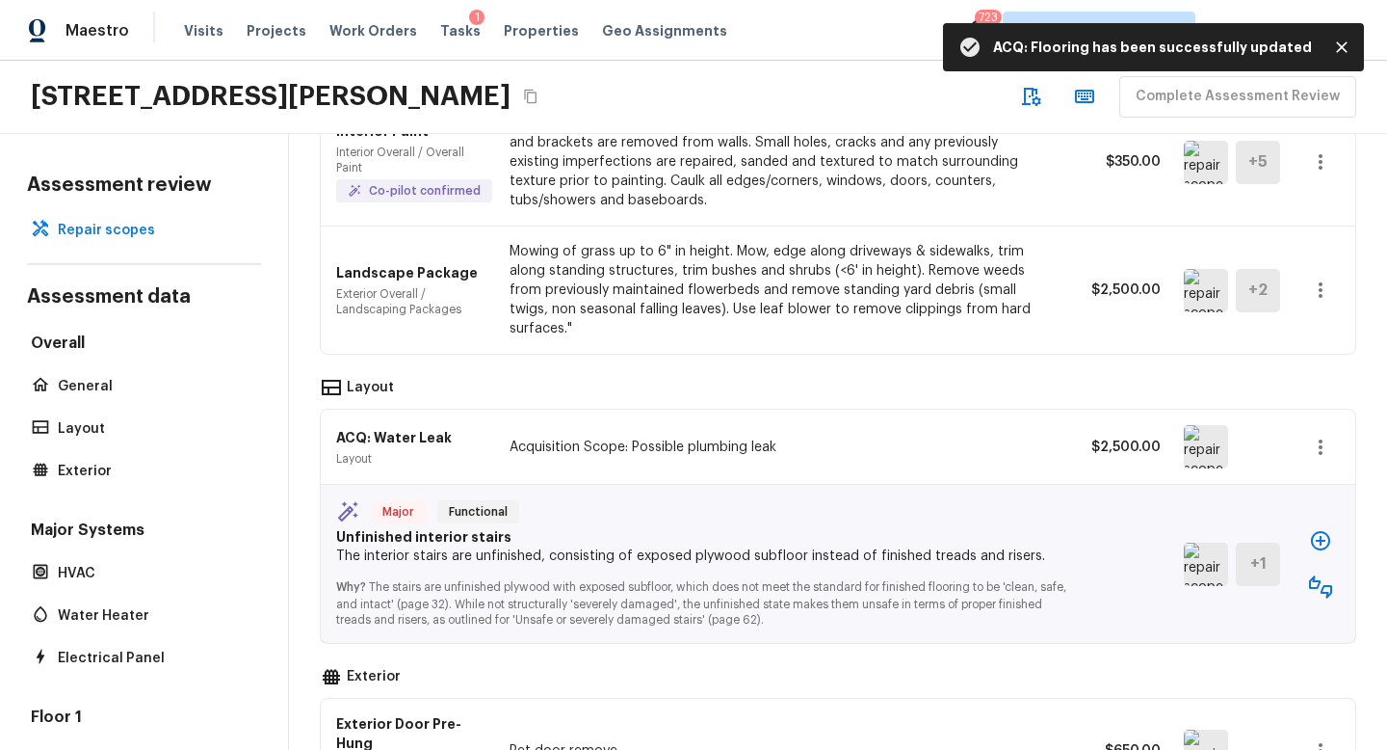
scroll to position [618, 0]
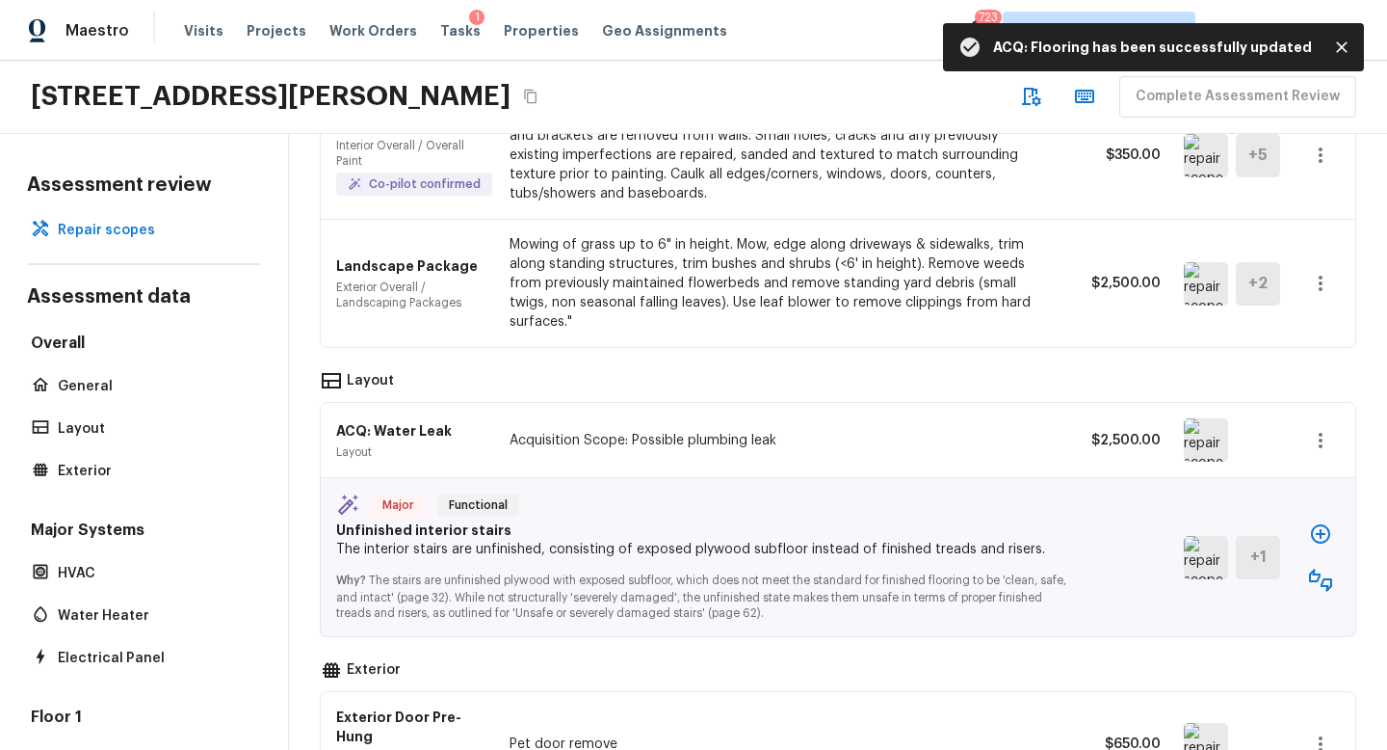
click at [1336, 561] on button "button" at bounding box center [1321, 580] width 39 height 39
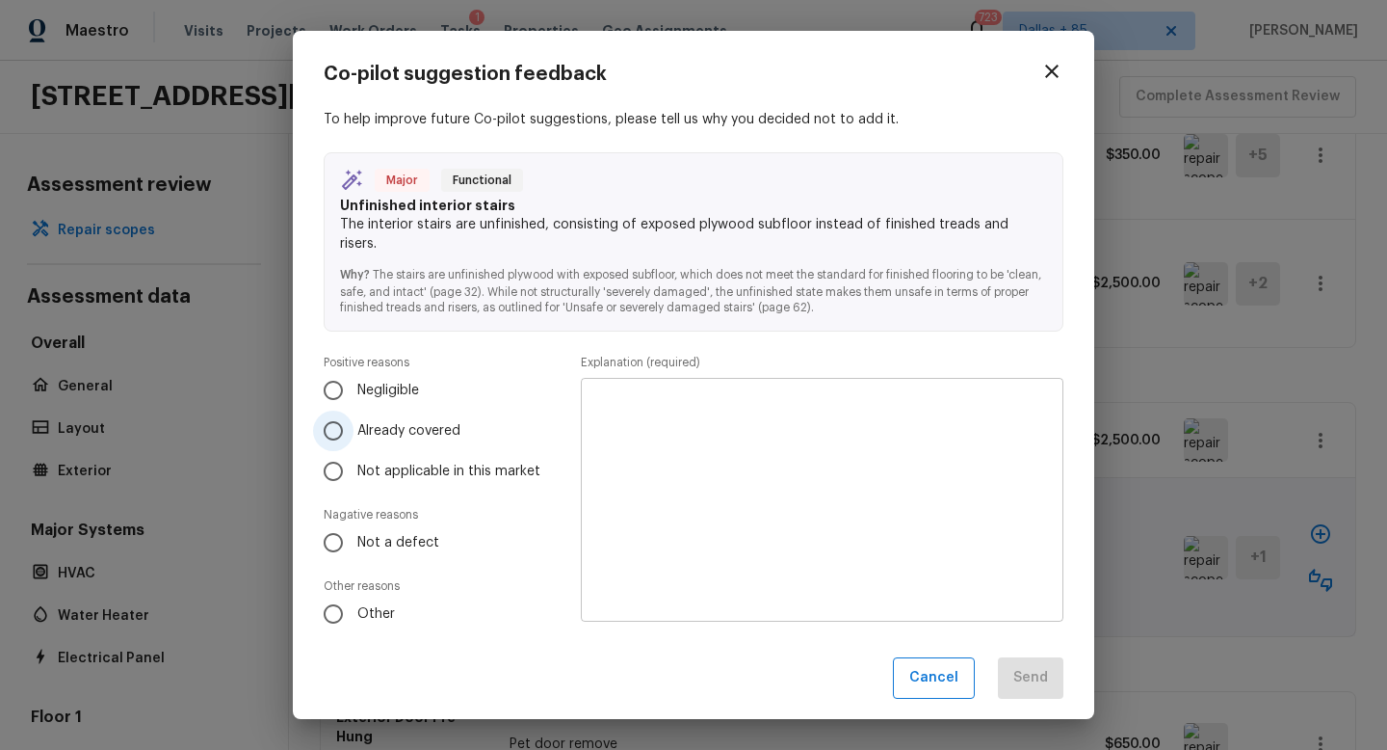
click at [389, 421] on span "Already covered" at bounding box center [408, 430] width 103 height 19
click at [354, 421] on input "Already covered" at bounding box center [333, 430] width 40 height 40
radio input "true"
click at [734, 489] on textarea at bounding box center [822, 500] width 456 height 212
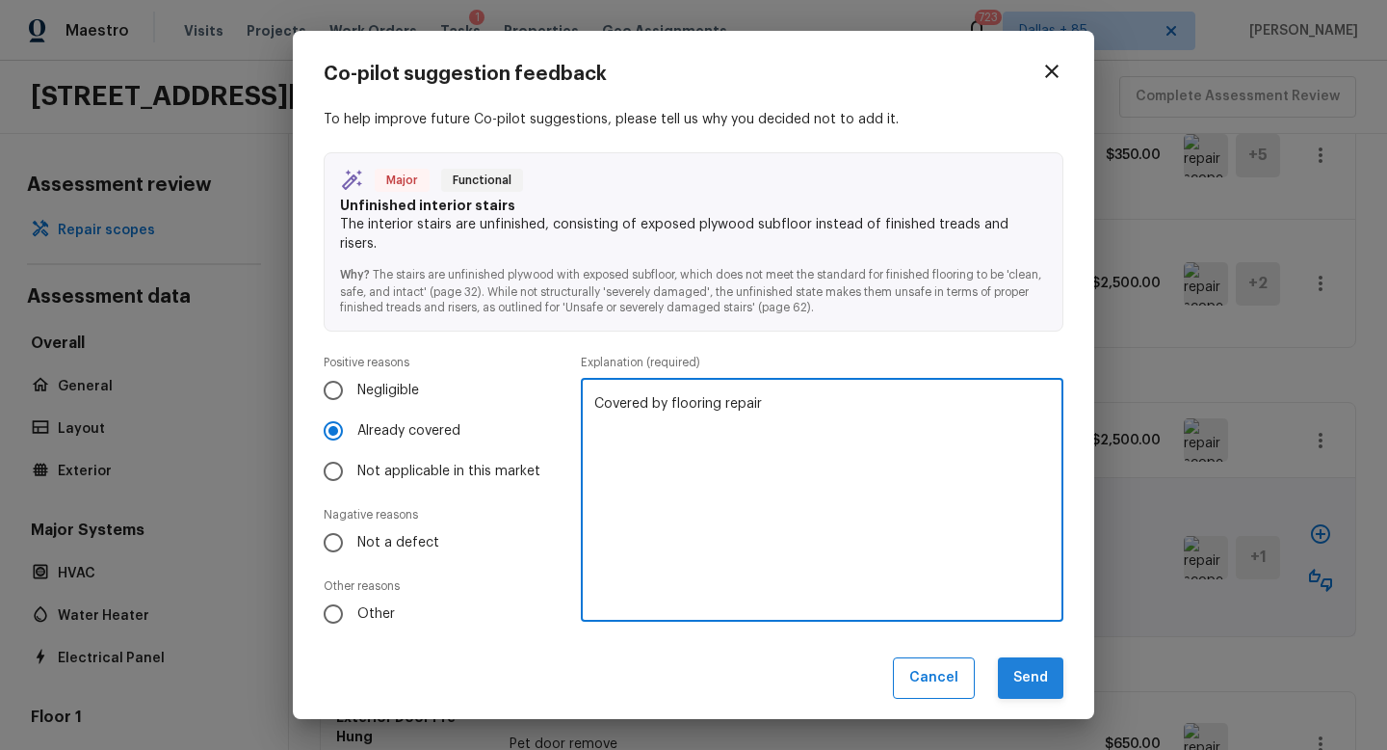
type textarea "Covered by flooring repair"
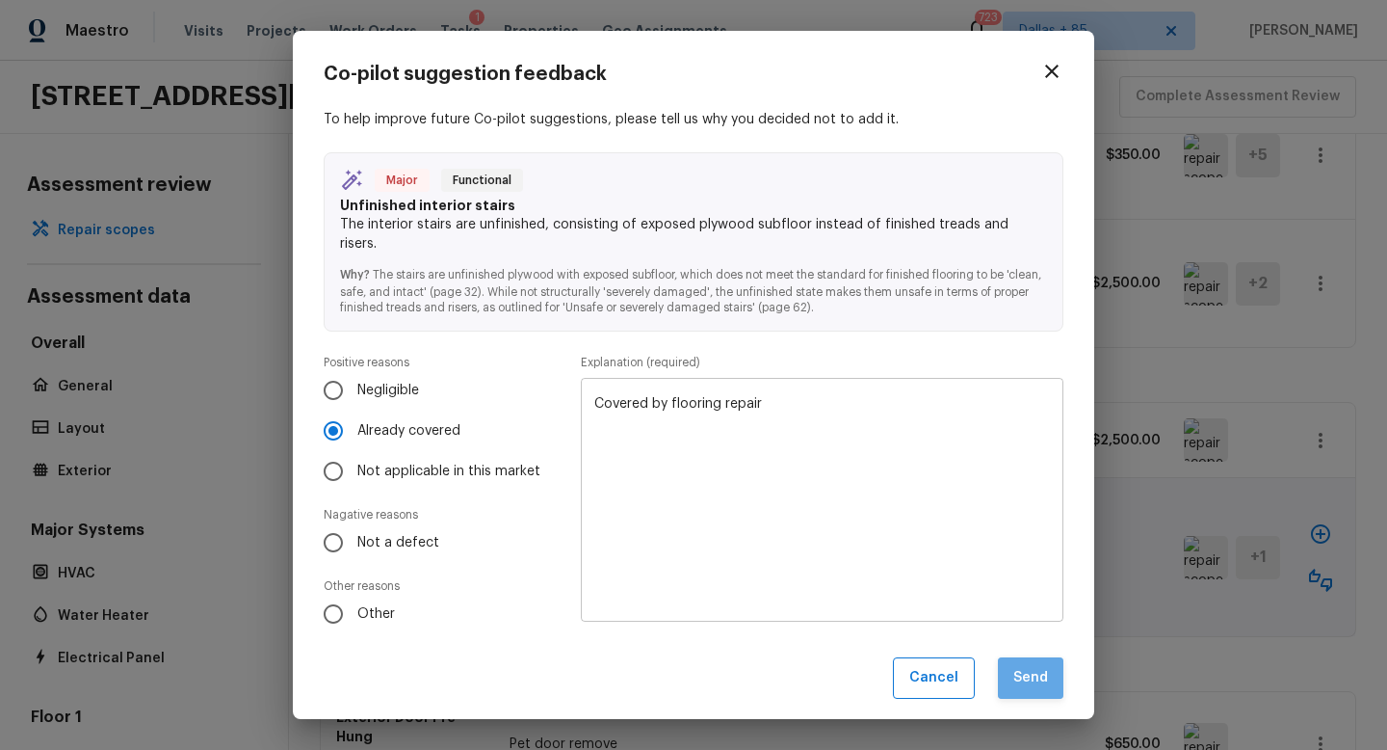
click at [1048, 668] on button "Send" at bounding box center [1031, 677] width 66 height 41
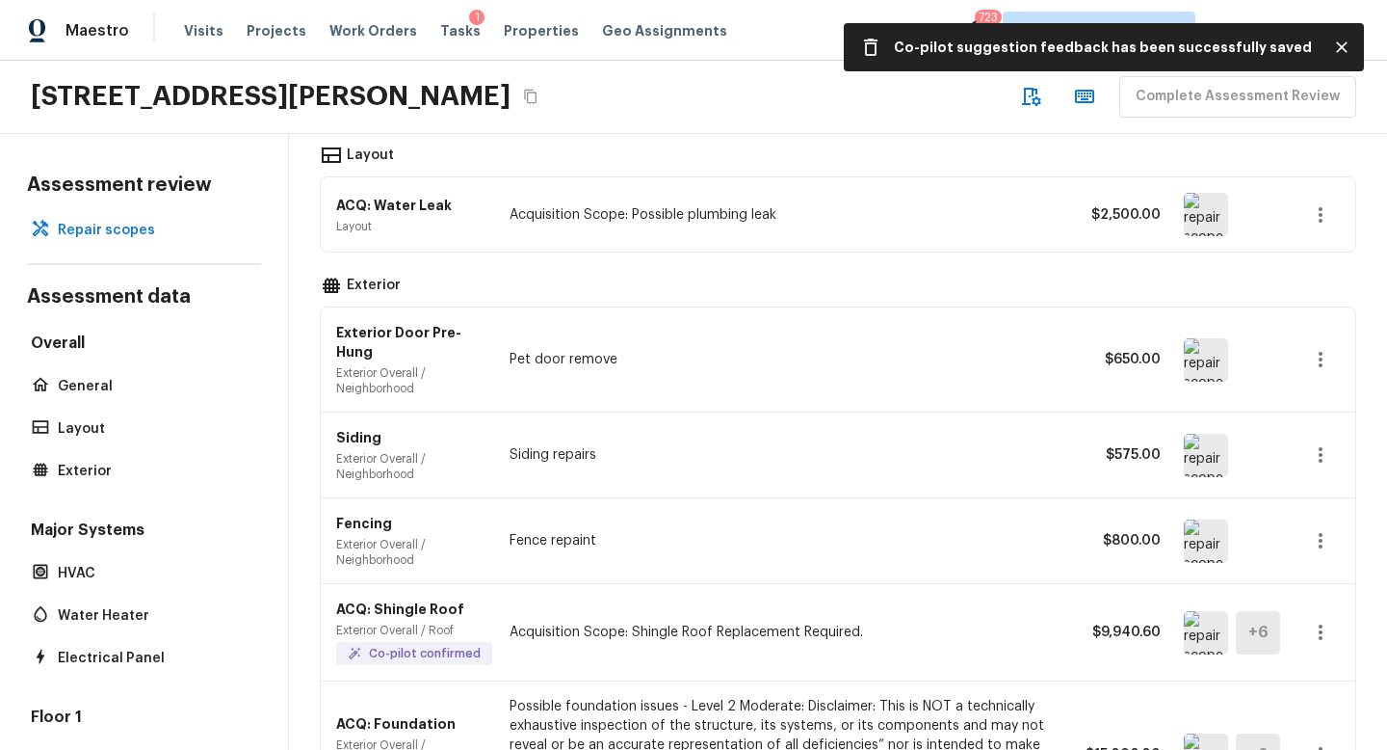
scroll to position [859, 0]
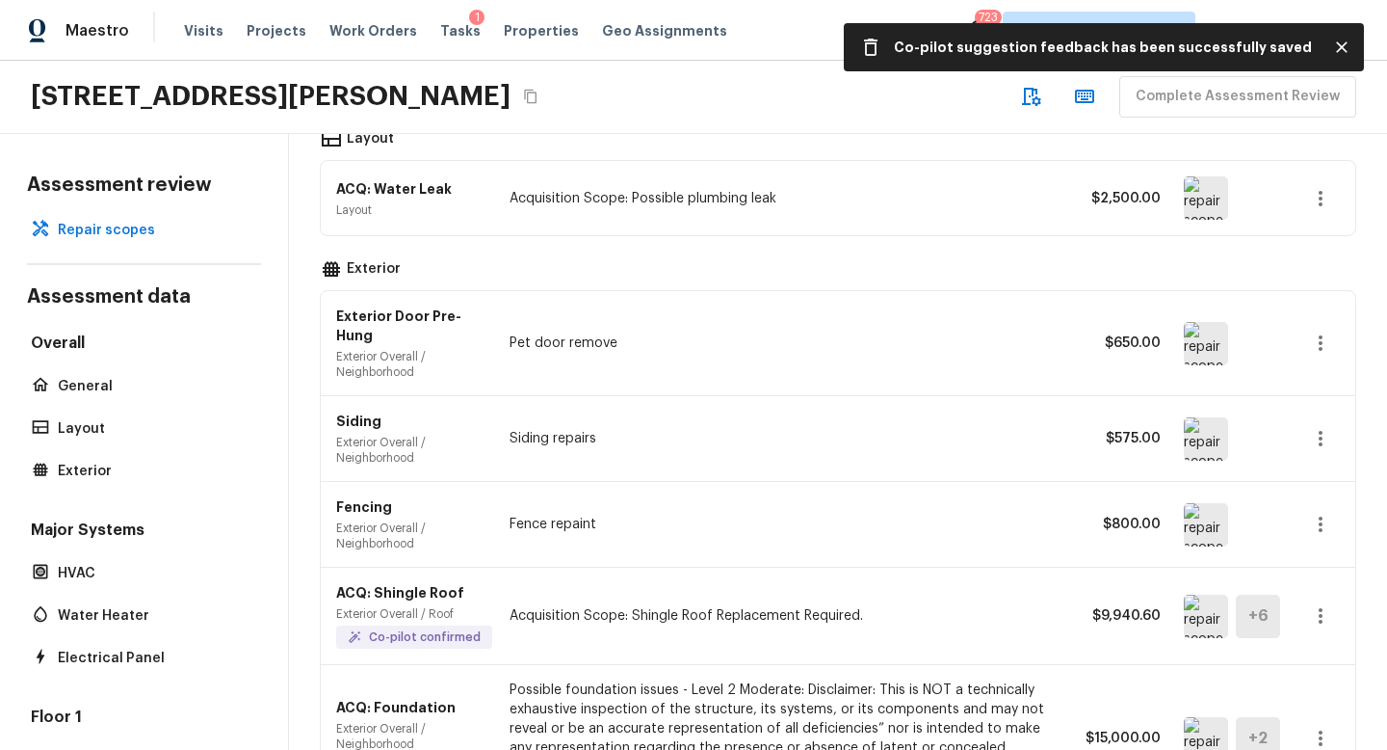
click at [1214, 417] on img at bounding box center [1206, 438] width 44 height 43
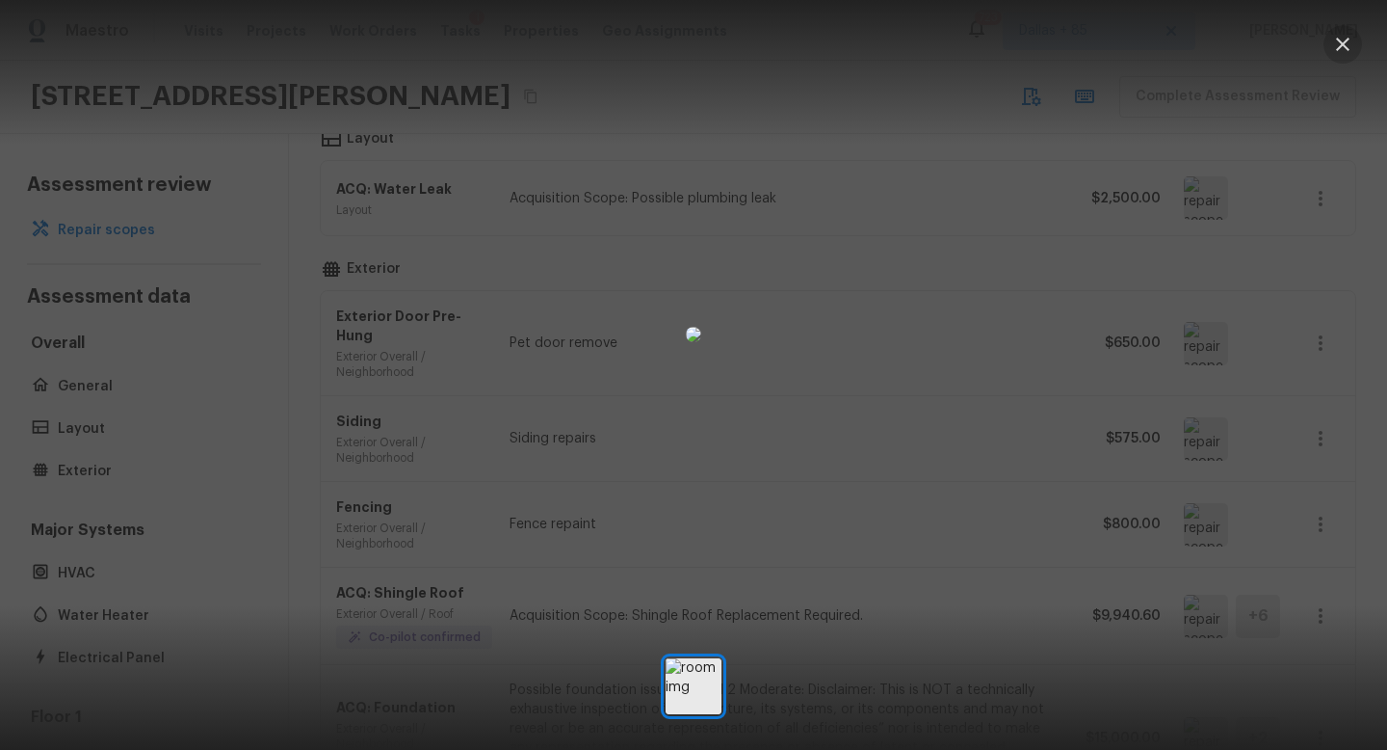
click at [1341, 47] on icon "button" at bounding box center [1342, 44] width 23 height 23
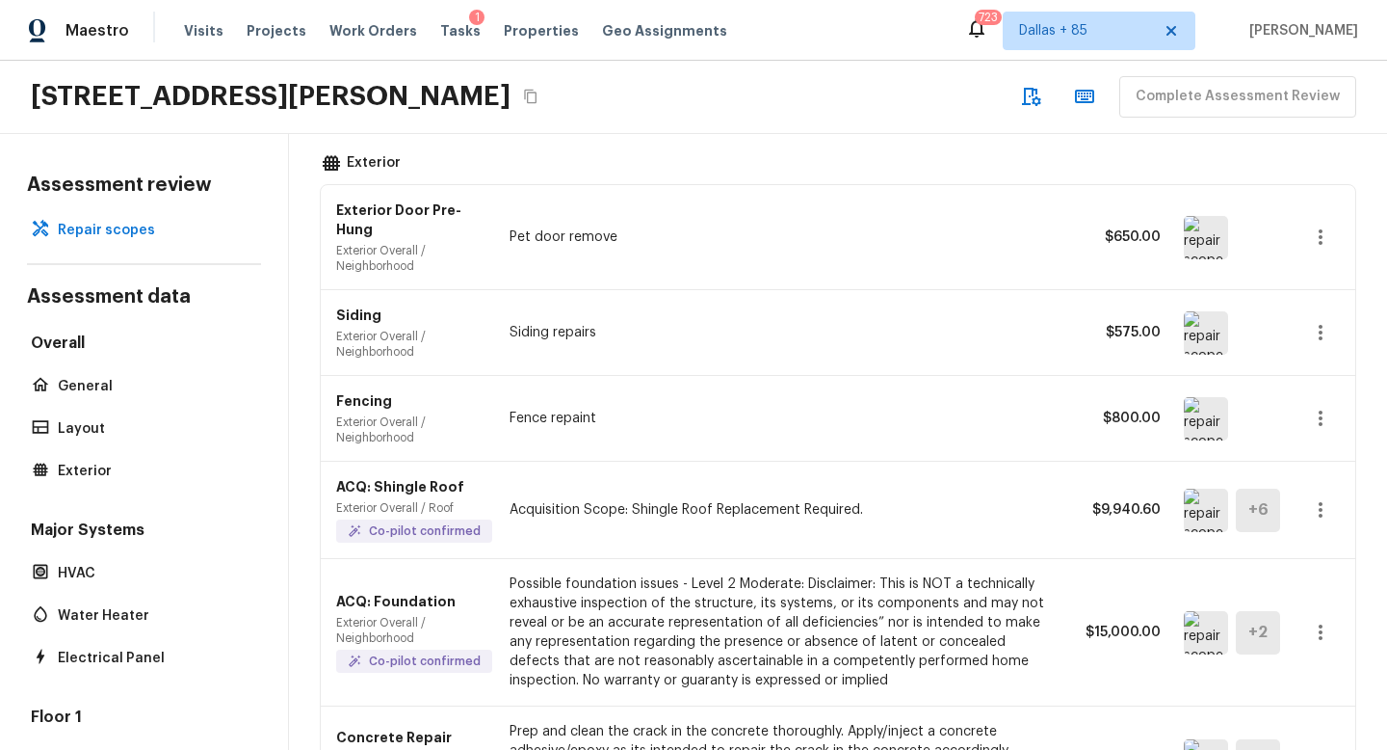
scroll to position [966, 0]
click at [1204, 488] on img at bounding box center [1206, 509] width 44 height 43
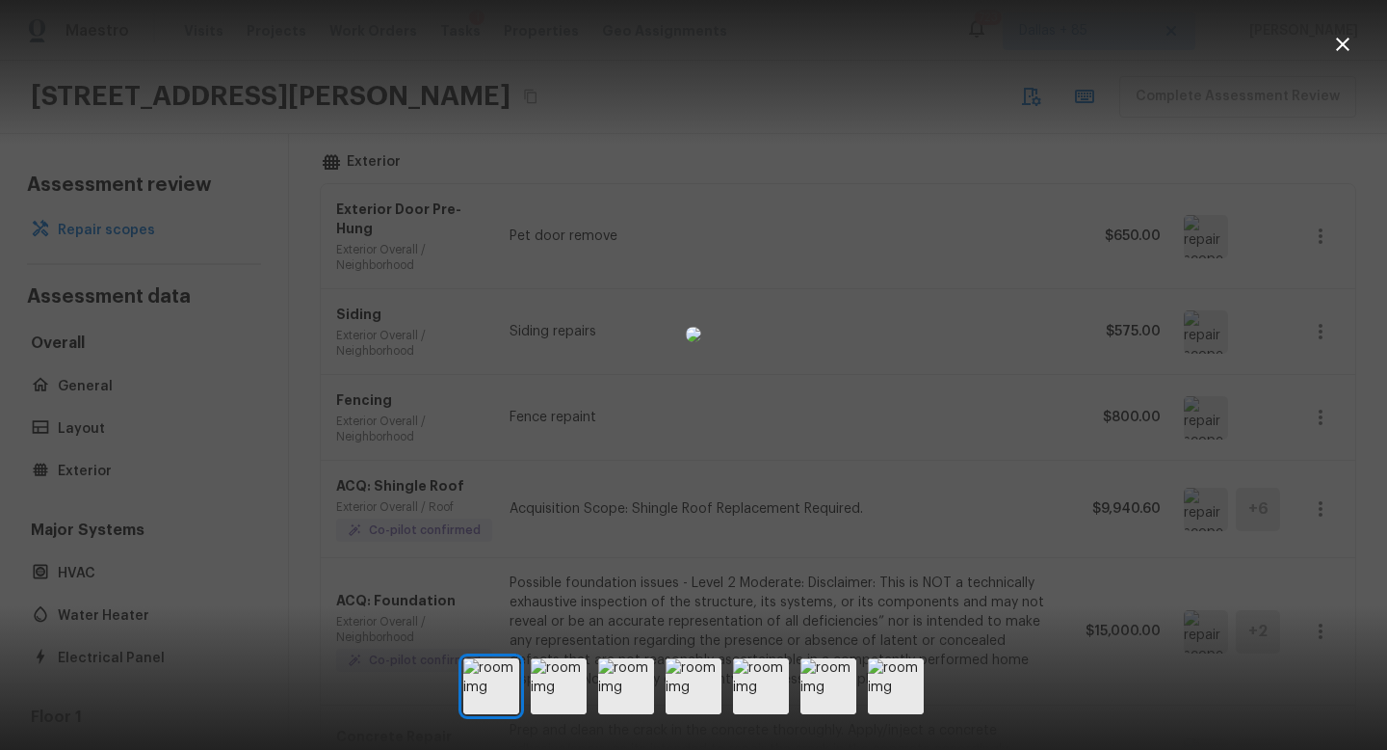
click at [1341, 41] on icon "button" at bounding box center [1342, 44] width 13 height 13
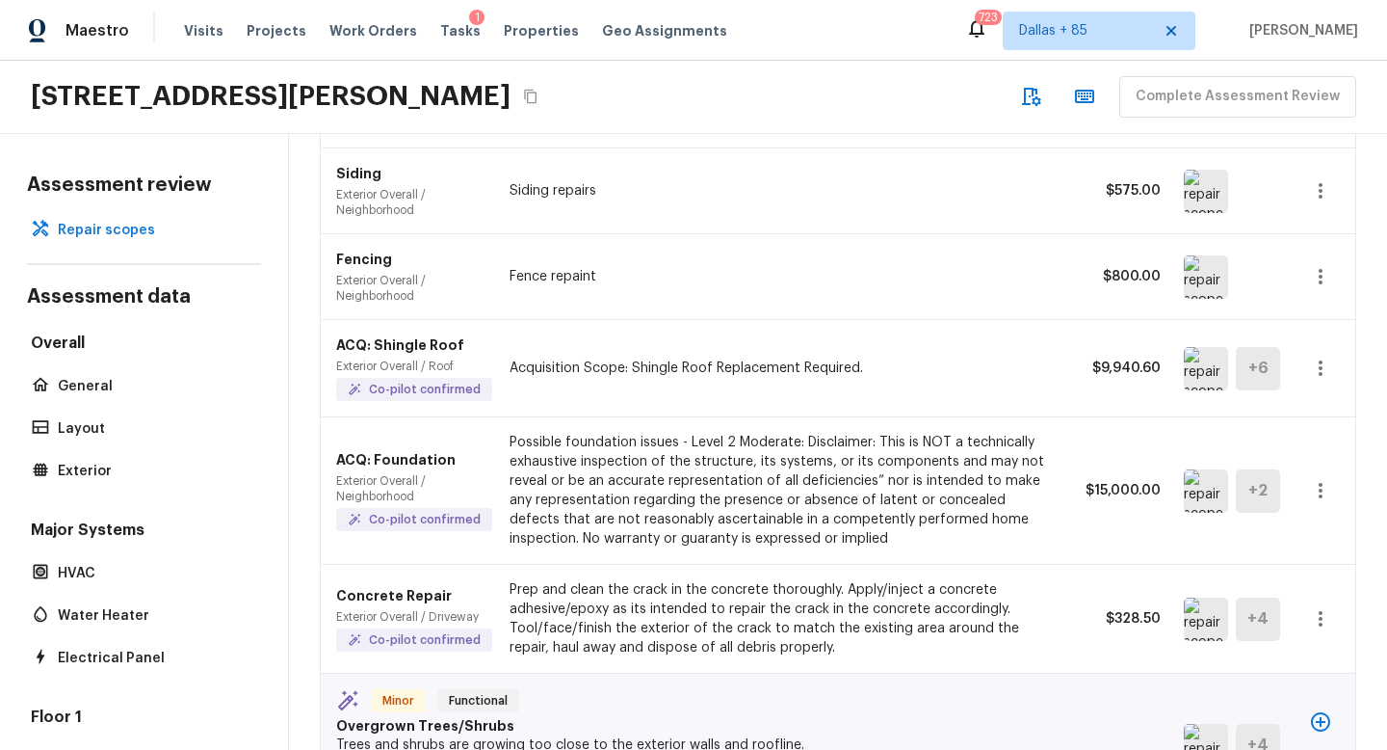
scroll to position [1104, 0]
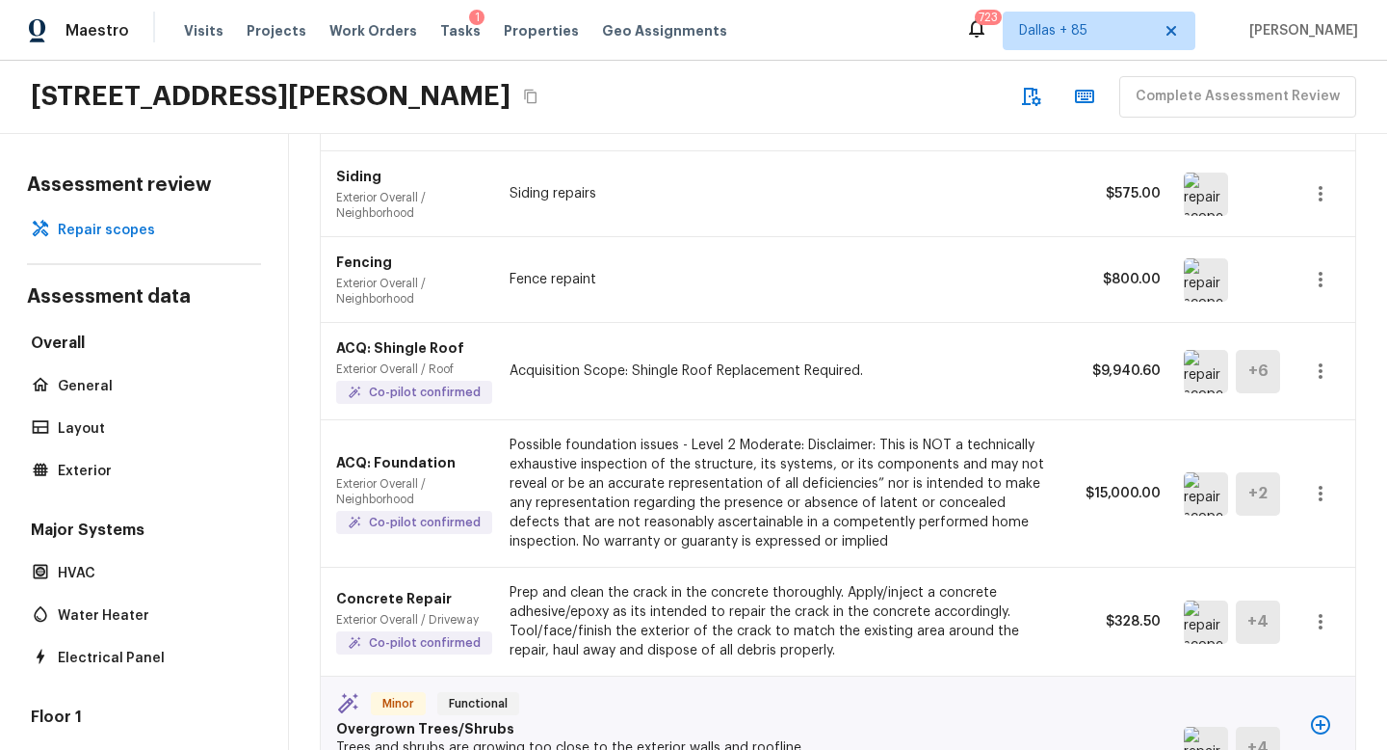
click at [1189, 472] on img at bounding box center [1206, 493] width 44 height 43
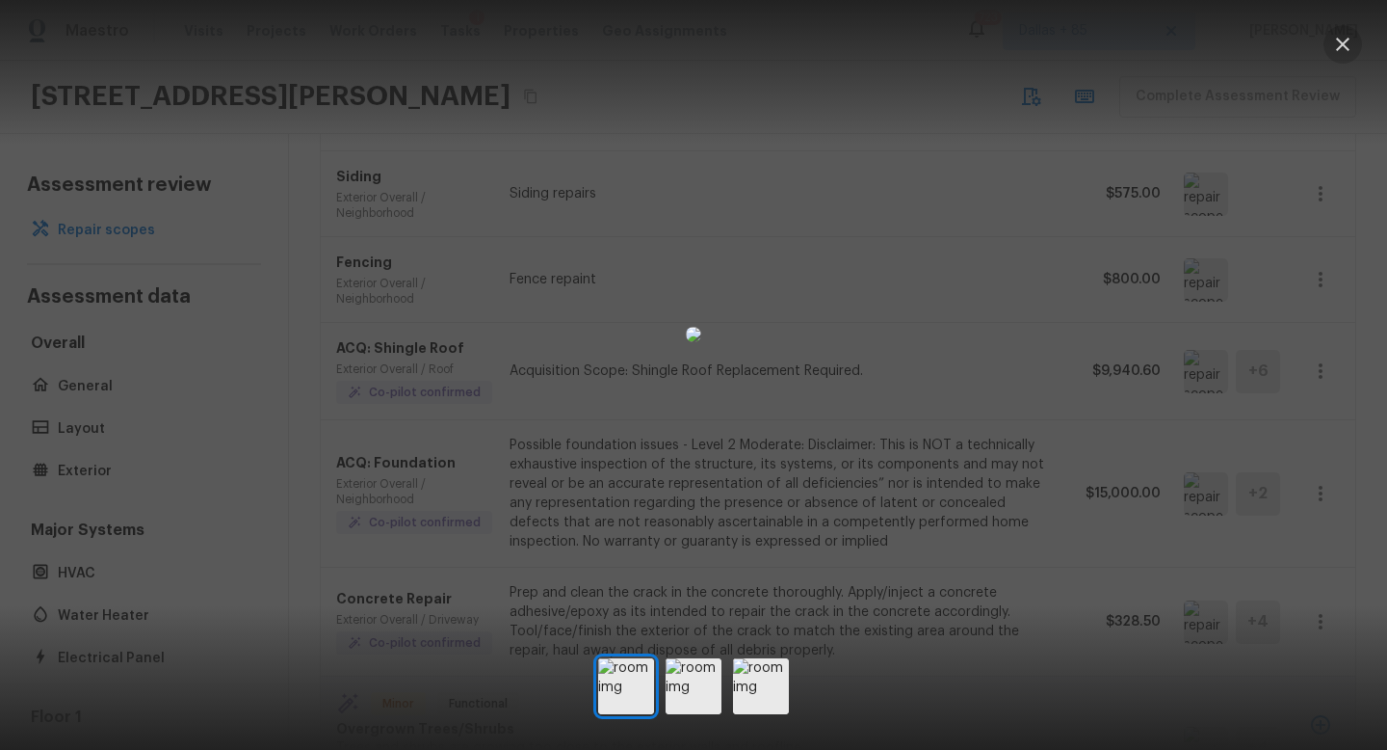
click at [1341, 33] on icon "button" at bounding box center [1342, 44] width 23 height 23
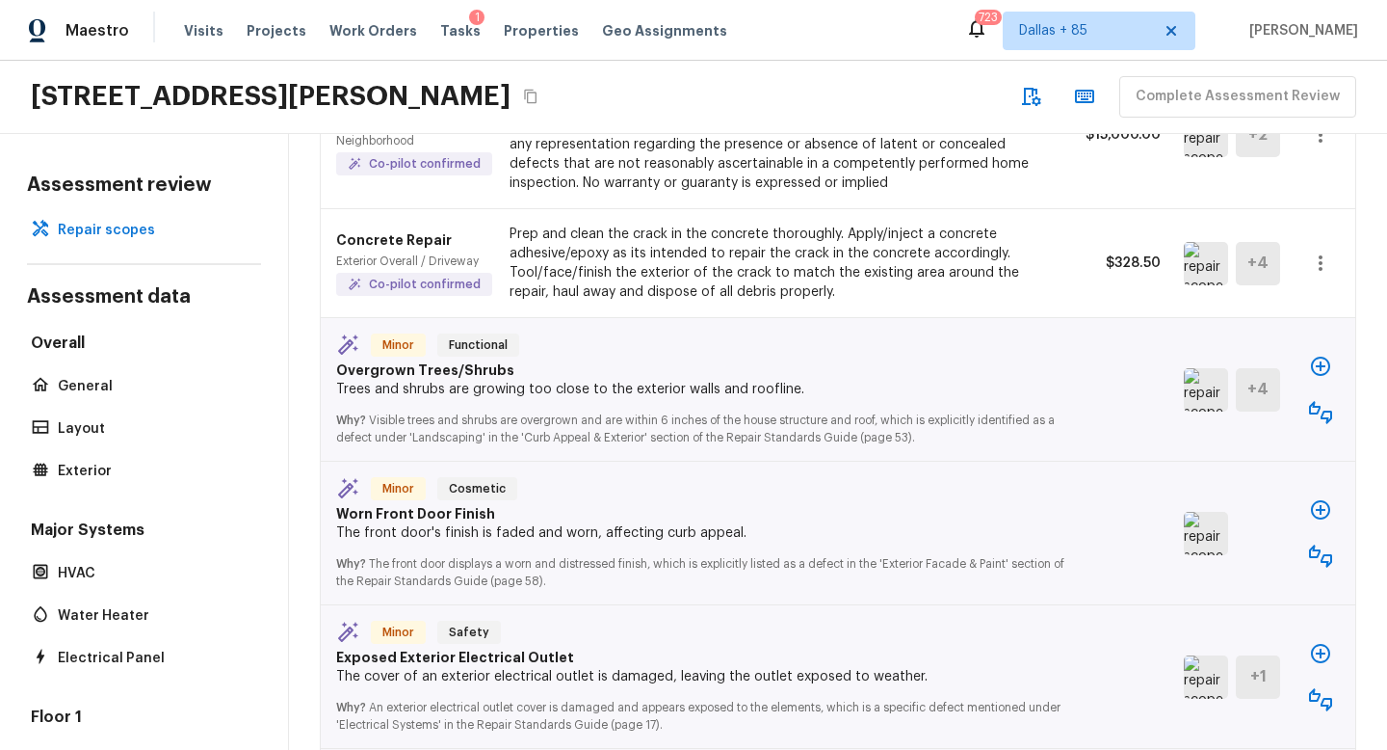
scroll to position [1460, 0]
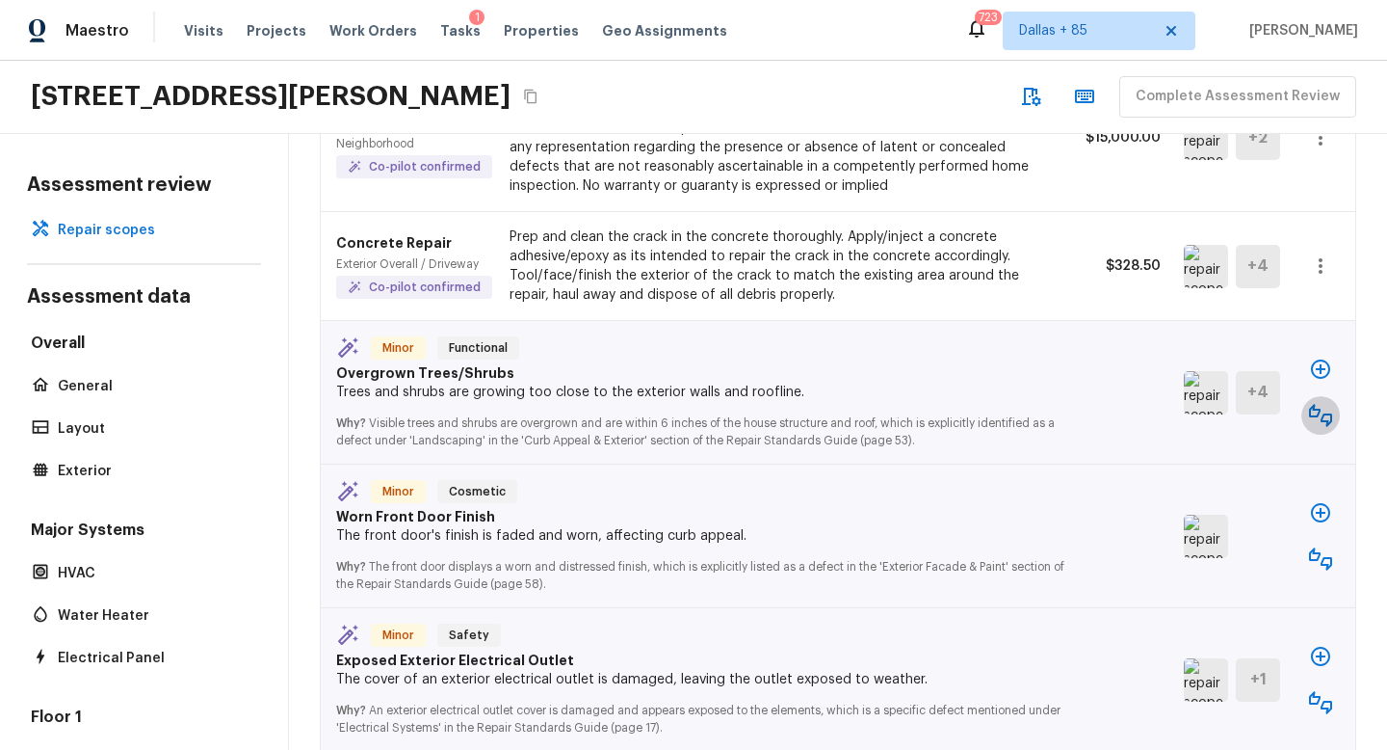
click at [1312, 404] on icon "button" at bounding box center [1320, 415] width 23 height 23
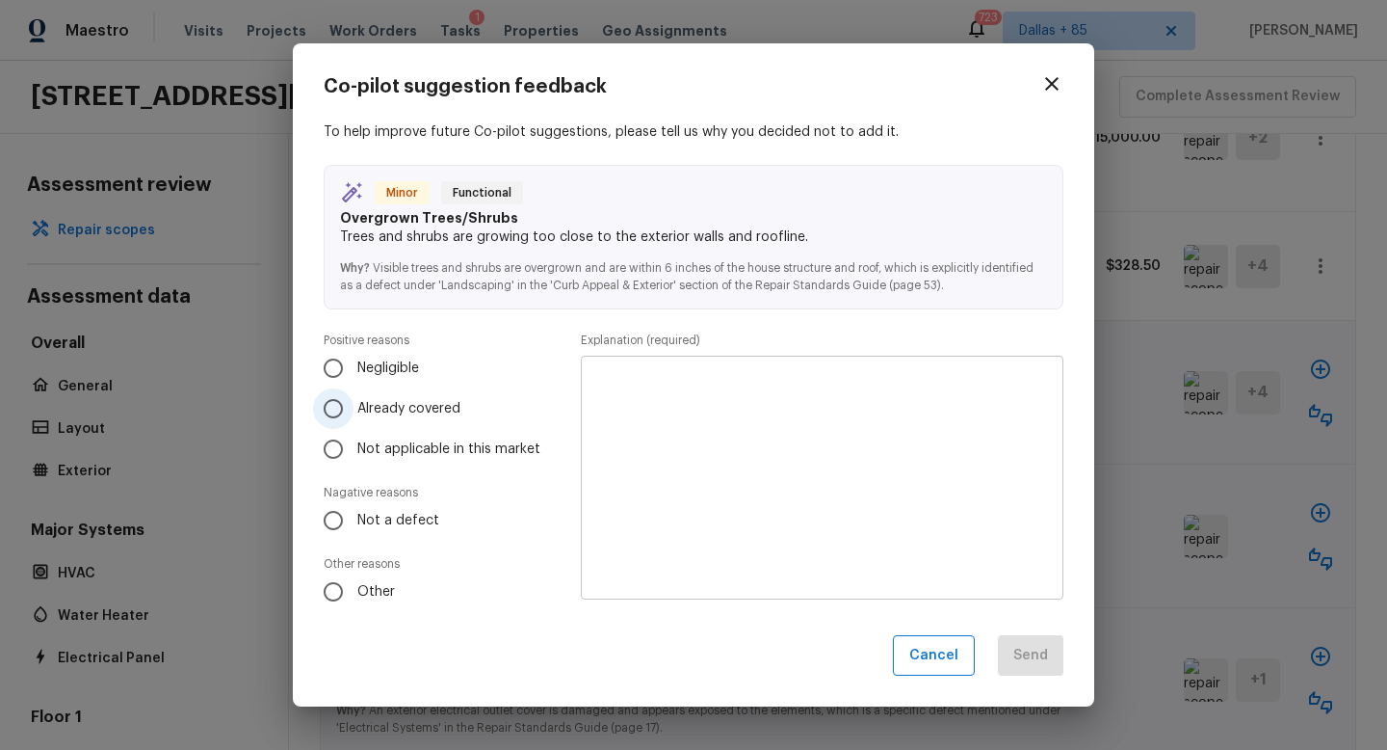
click at [425, 402] on span "Already covered" at bounding box center [408, 408] width 103 height 19
click at [354, 402] on input "Already covered" at bounding box center [333, 408] width 40 height 40
radio input "true"
click at [808, 492] on textarea at bounding box center [822, 477] width 456 height 212
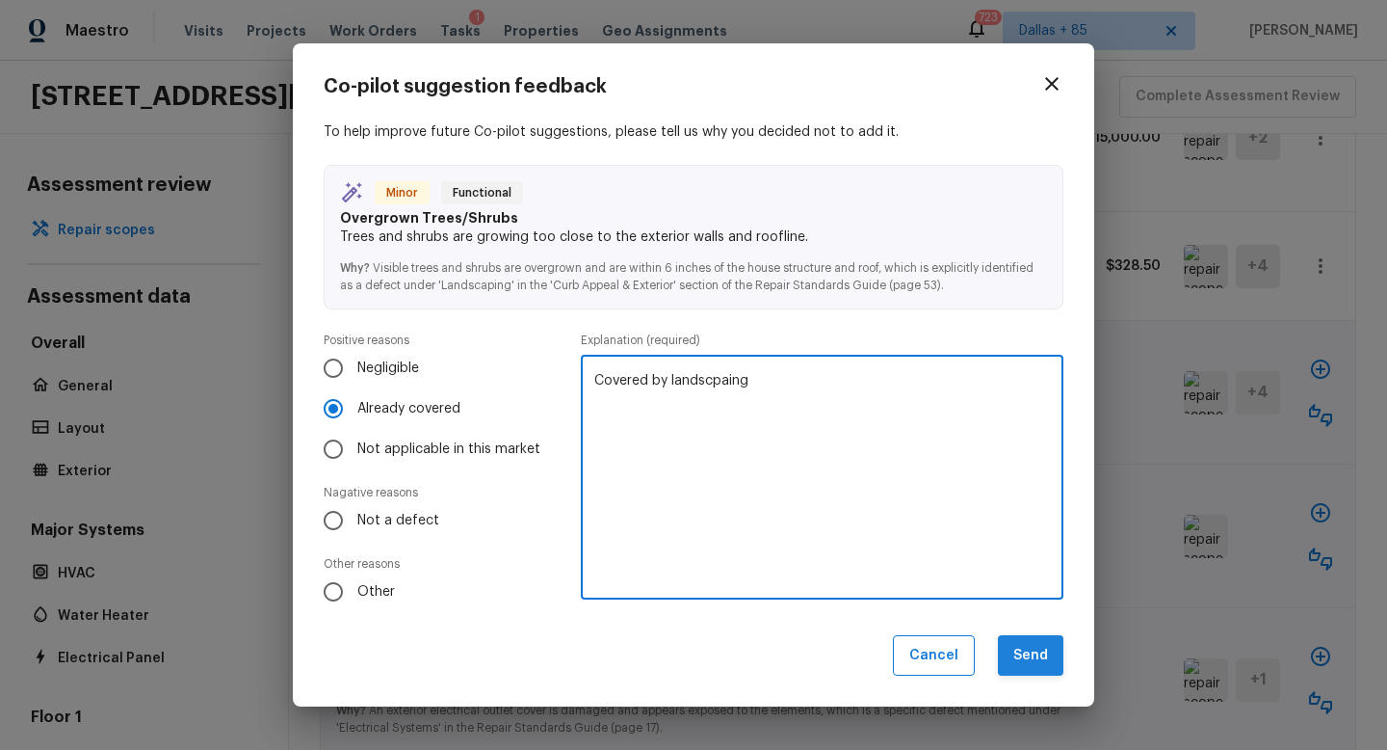
type textarea "Covered by landscpaing"
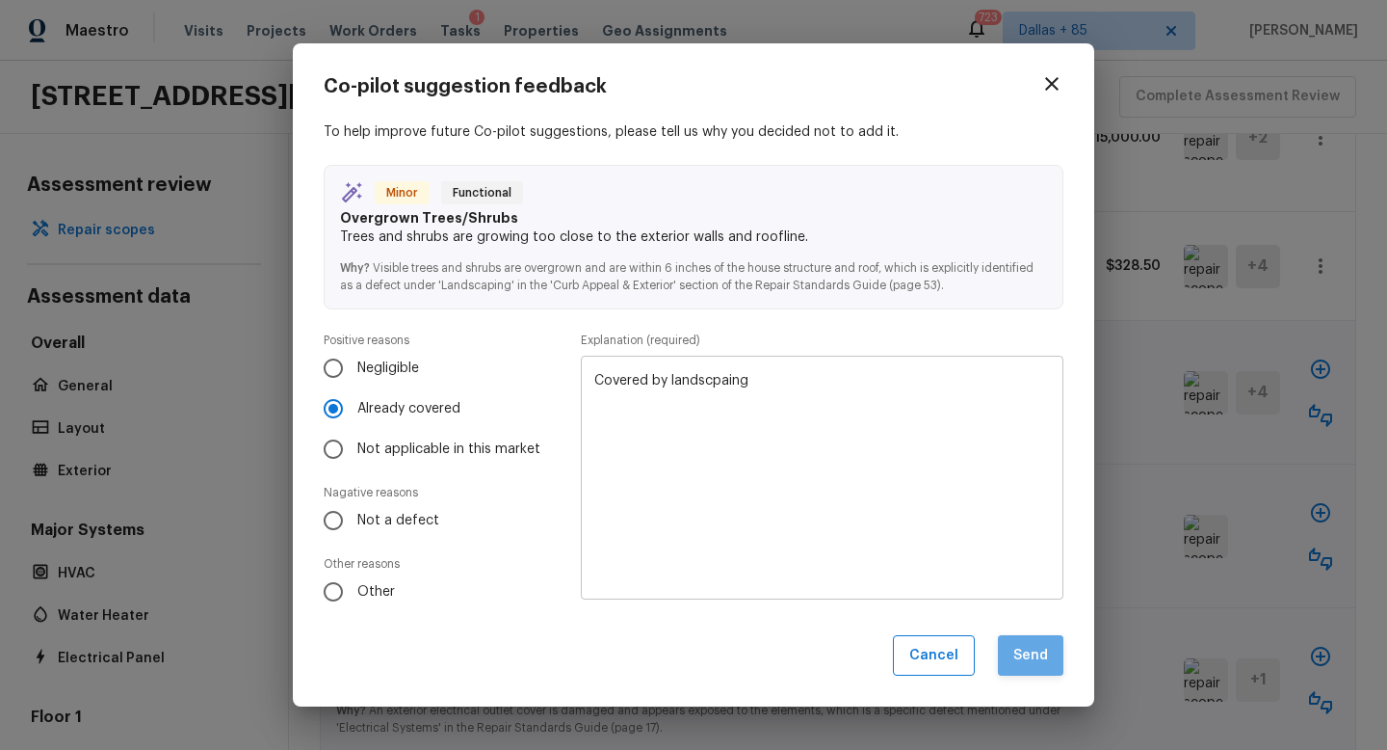
click at [1040, 663] on button "Send" at bounding box center [1031, 655] width 66 height 41
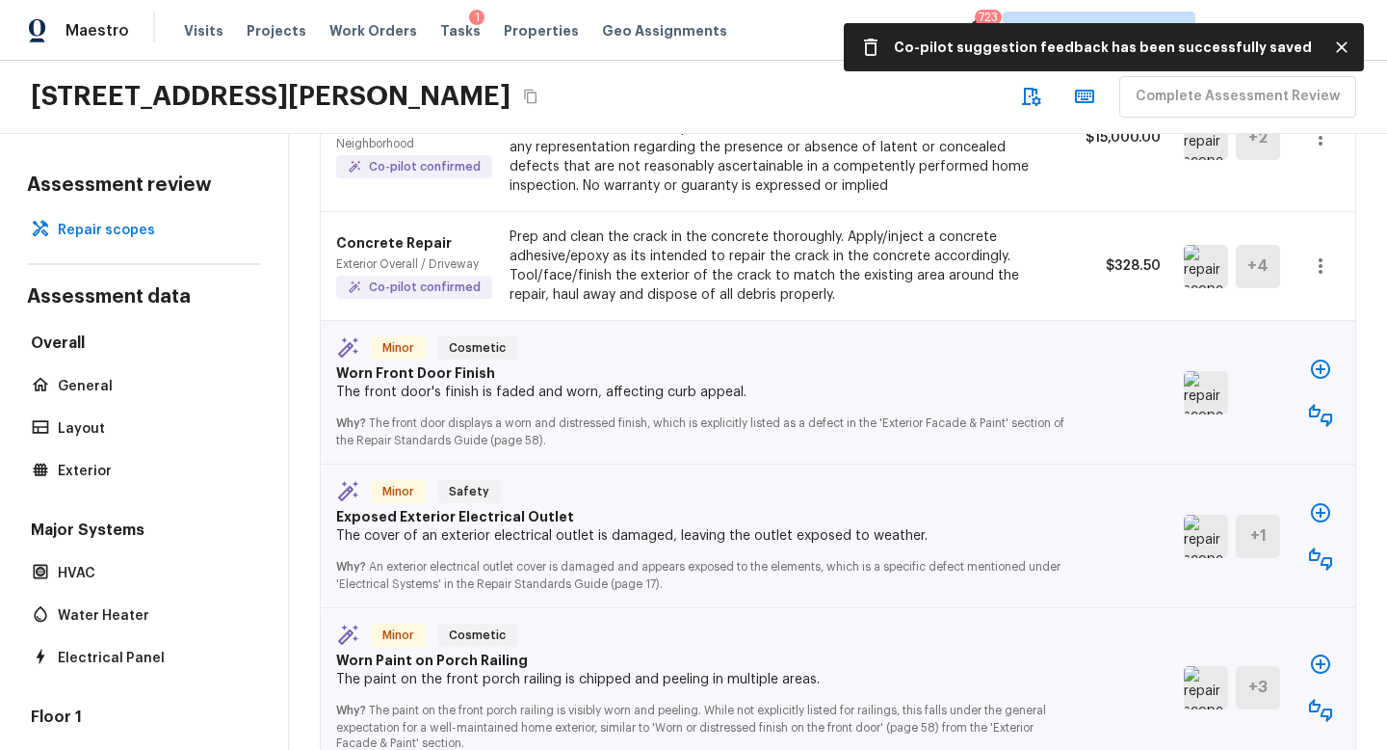
click at [1186, 371] on img at bounding box center [1206, 392] width 44 height 43
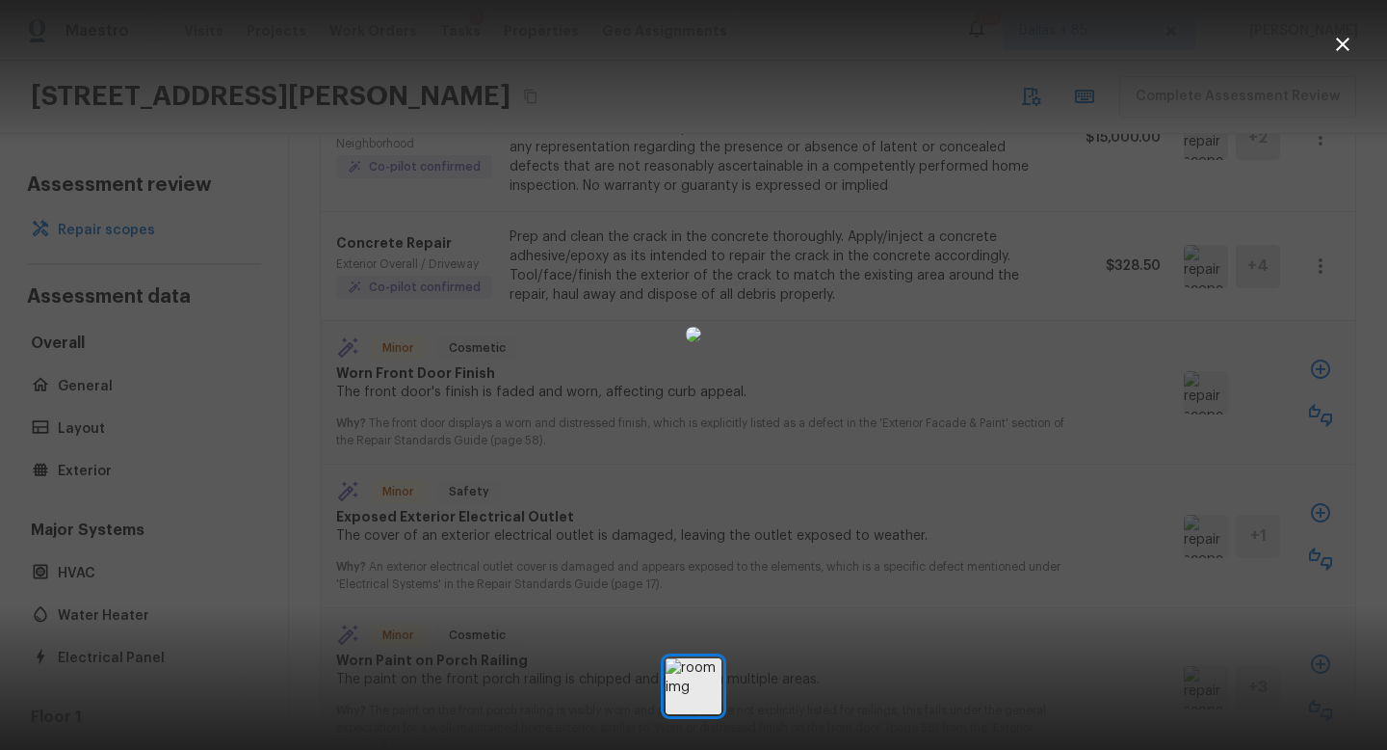
click at [1341, 41] on icon "button" at bounding box center [1342, 44] width 13 height 13
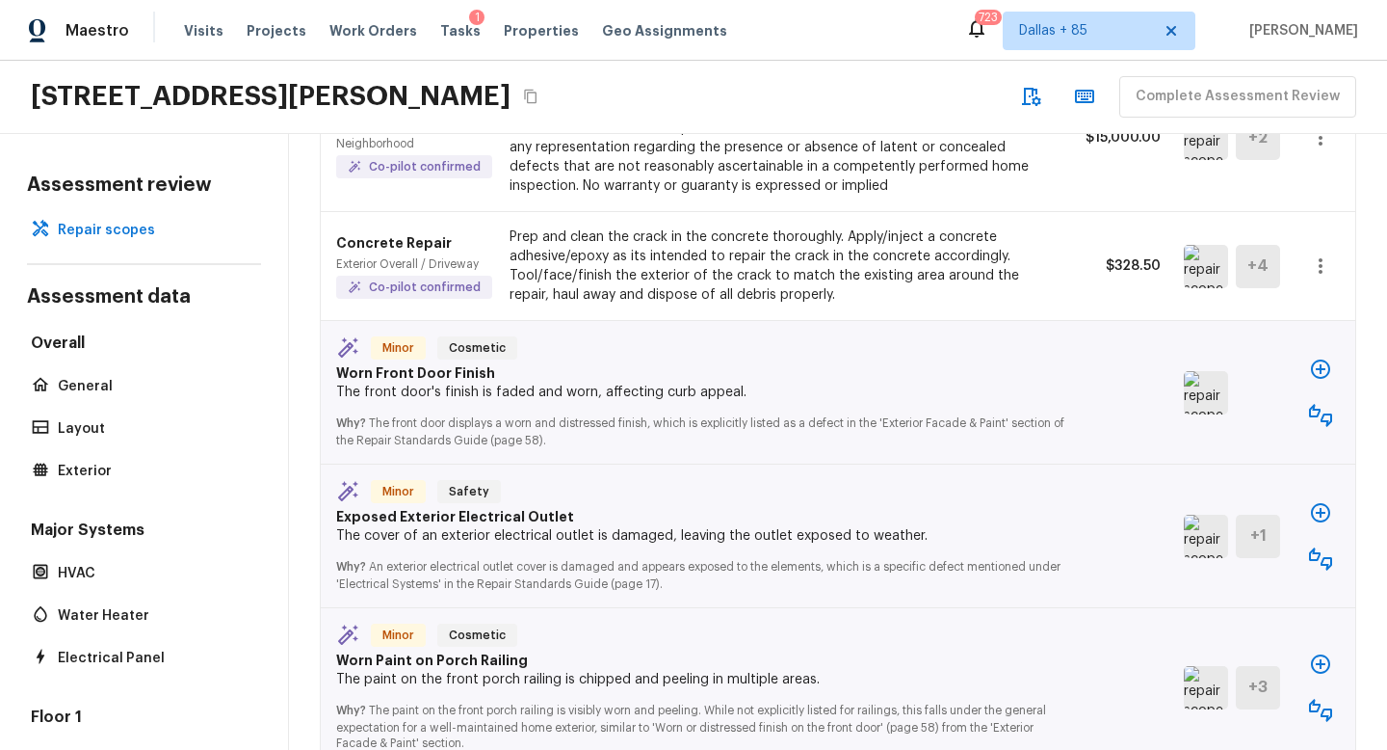
click at [1320, 357] on icon "button" at bounding box center [1320, 368] width 23 height 23
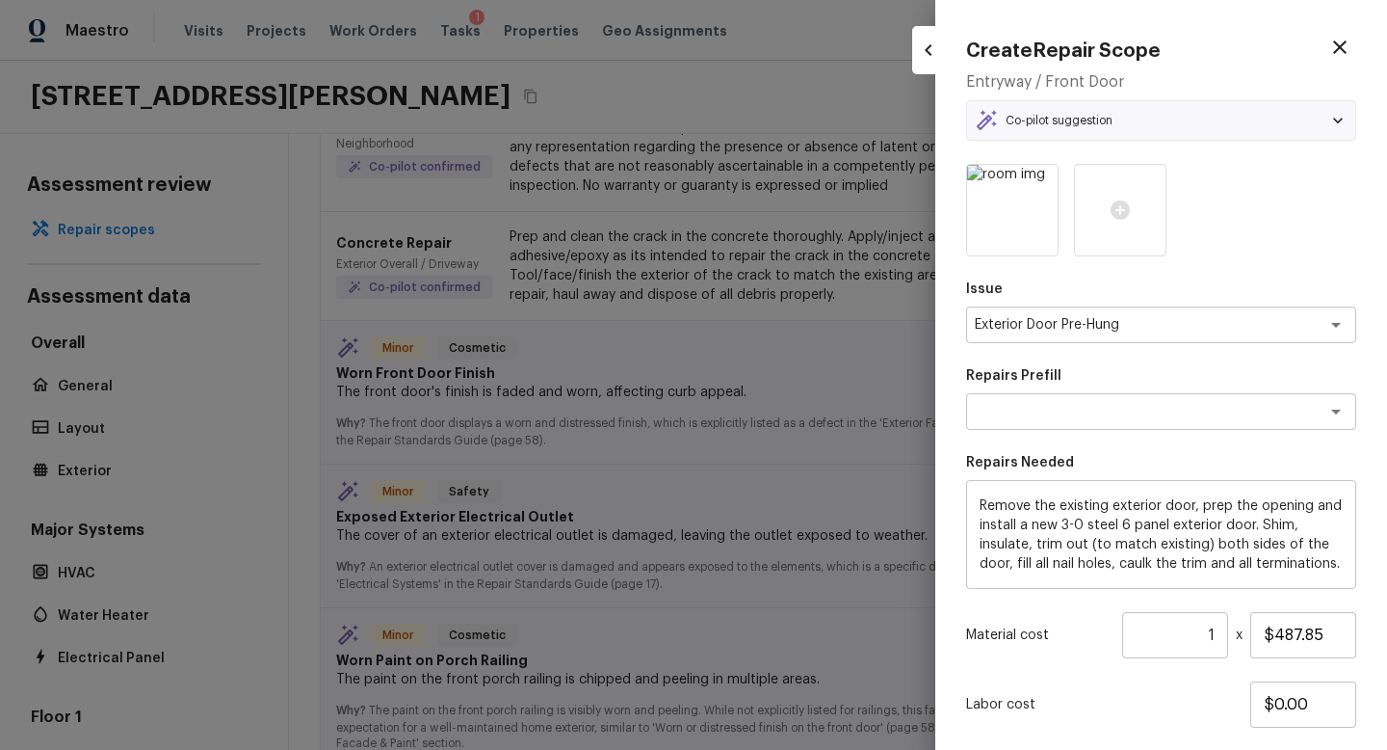
type textarea "Remove & Replace 3-0 Door"
click at [1192, 421] on div "Remove & Replace 3-0 Door x ​" at bounding box center [1161, 411] width 390 height 37
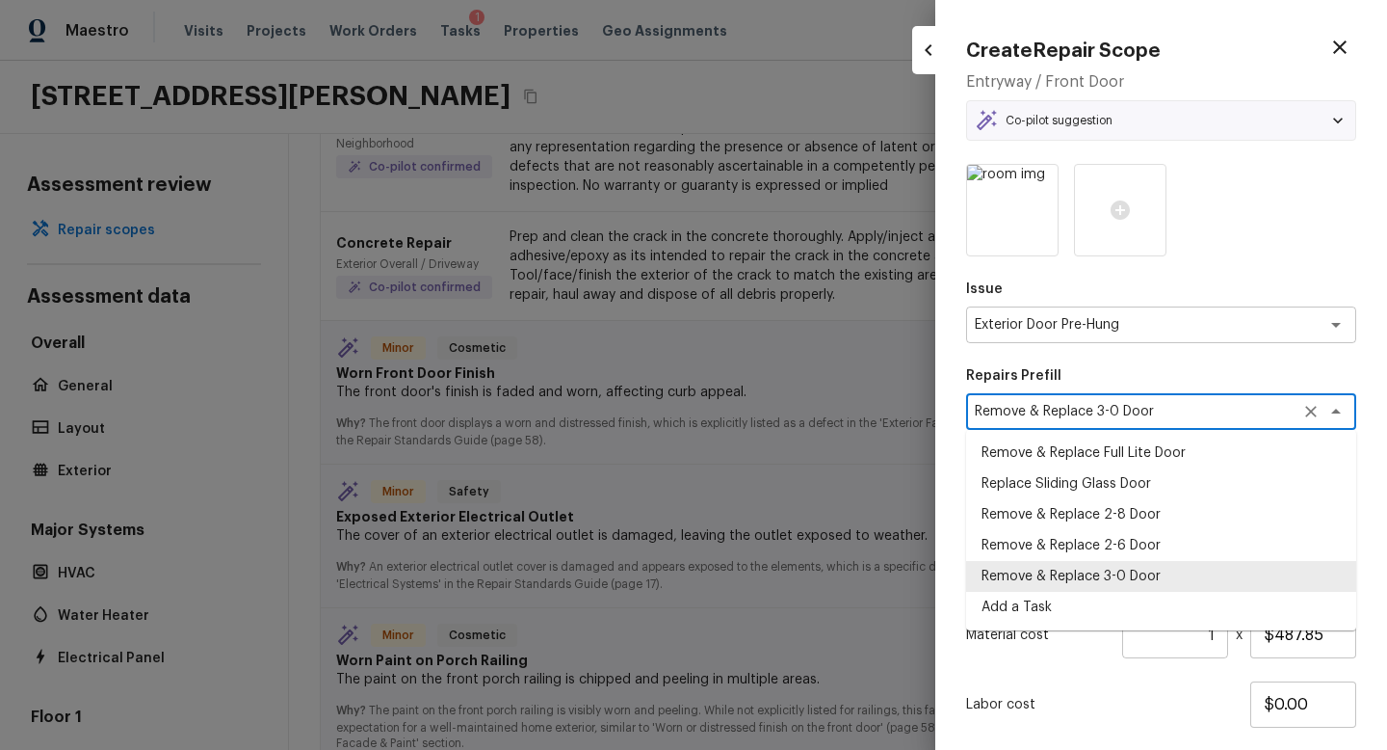
click at [1345, 57] on icon "button" at bounding box center [1340, 47] width 23 height 23
type input "$0.00"
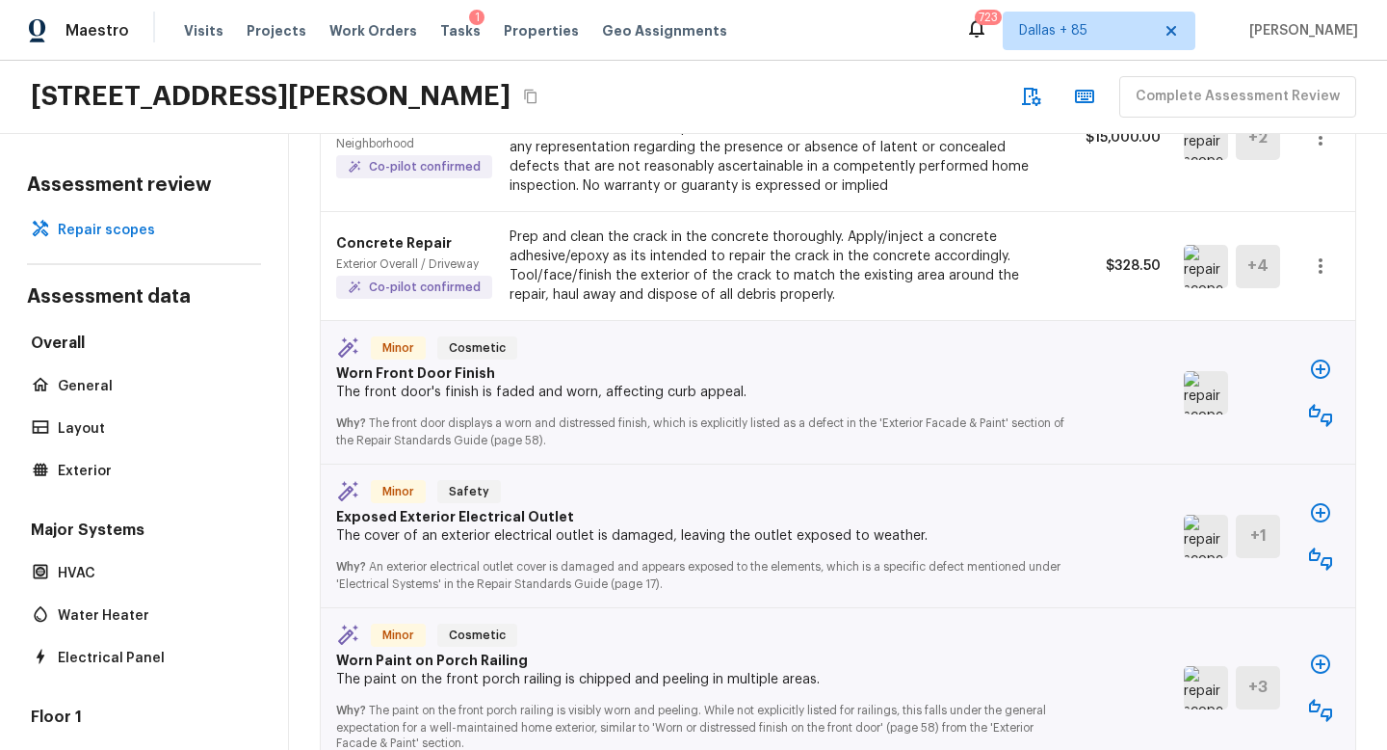
click at [1319, 404] on icon "button" at bounding box center [1320, 415] width 23 height 23
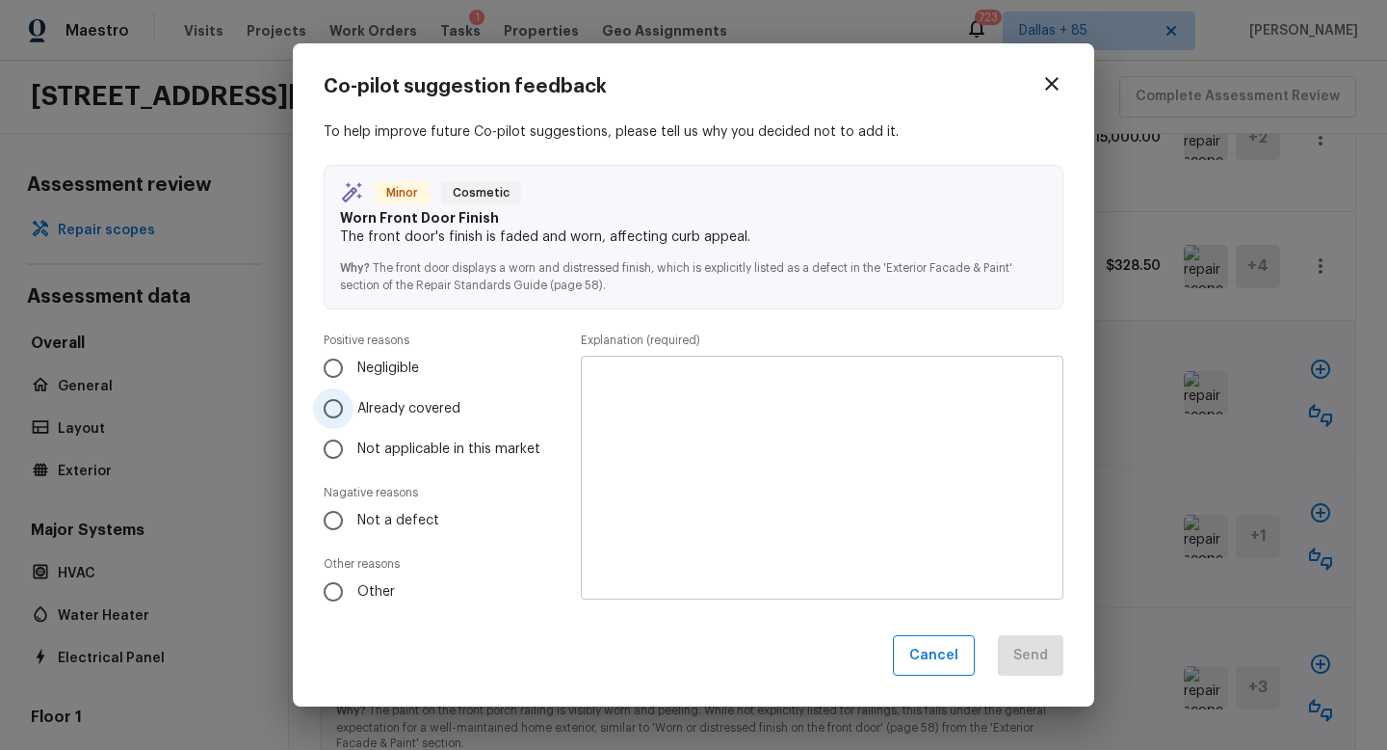
click at [336, 414] on input "Already covered" at bounding box center [333, 408] width 40 height 40
radio input "true"
click at [663, 472] on textarea at bounding box center [822, 477] width 456 height 212
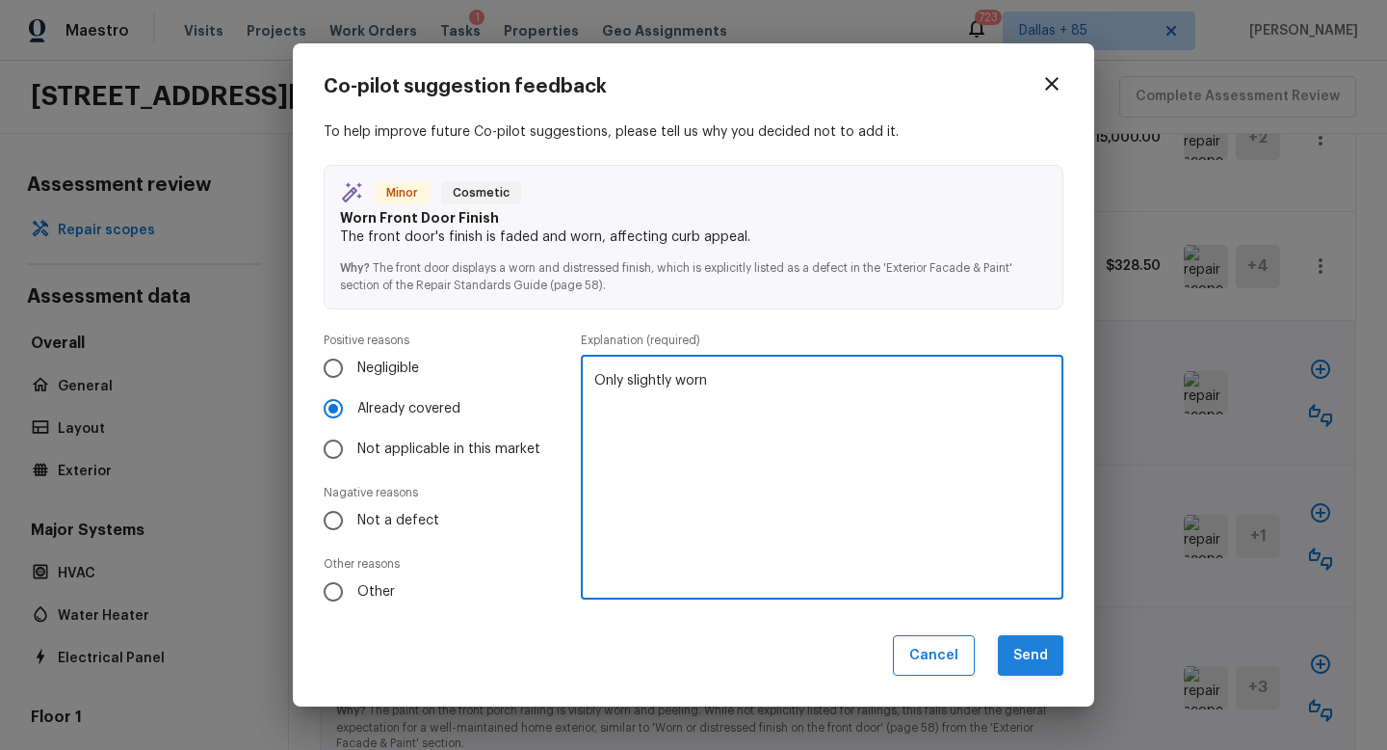
type textarea "Only slightly worn"
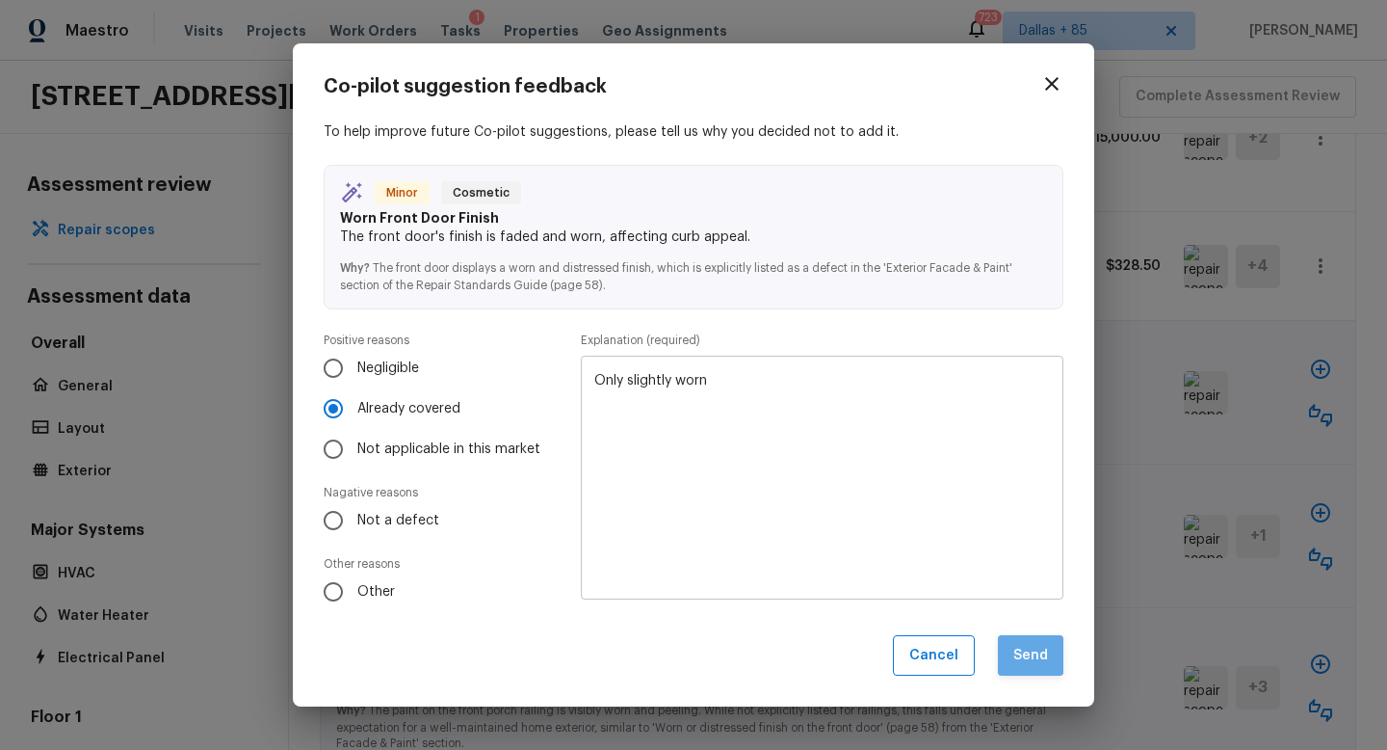
click at [1025, 637] on button "Send" at bounding box center [1031, 655] width 66 height 41
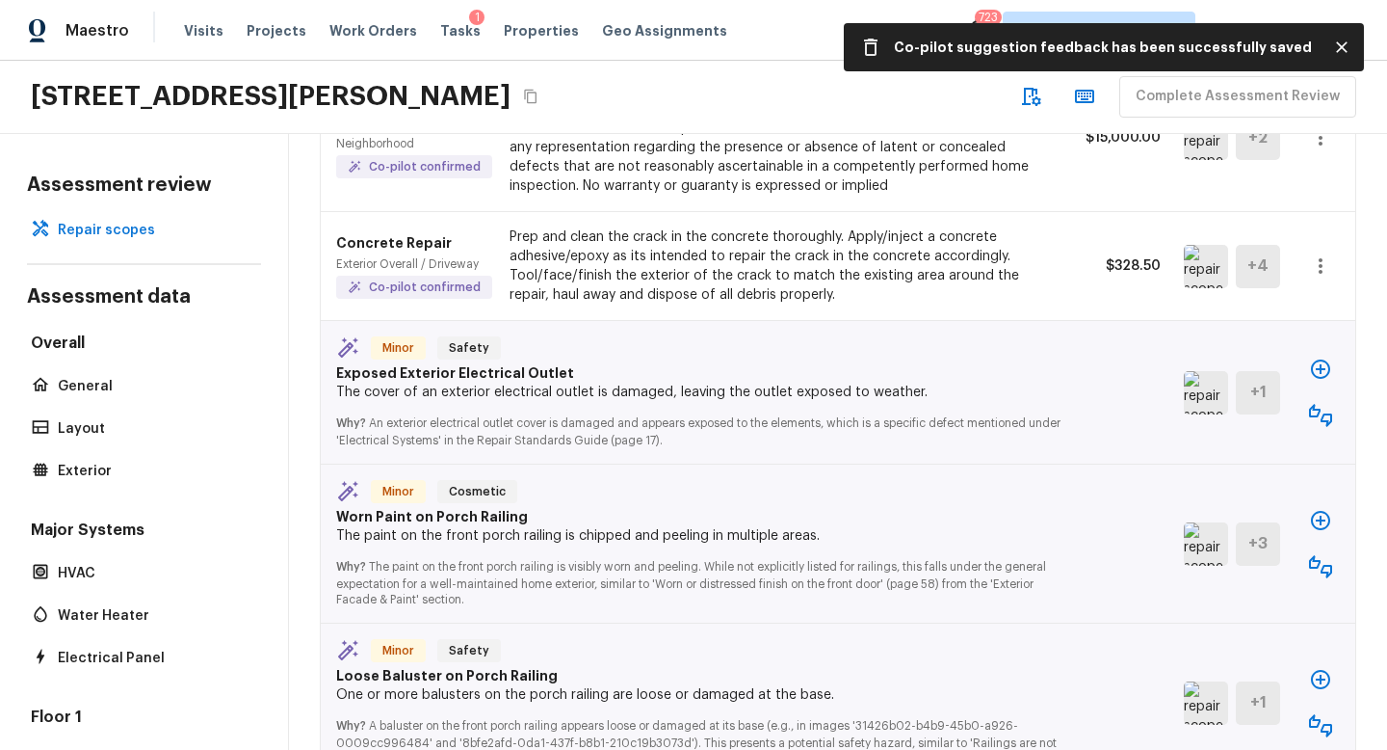
click at [1195, 371] on img at bounding box center [1206, 392] width 44 height 43
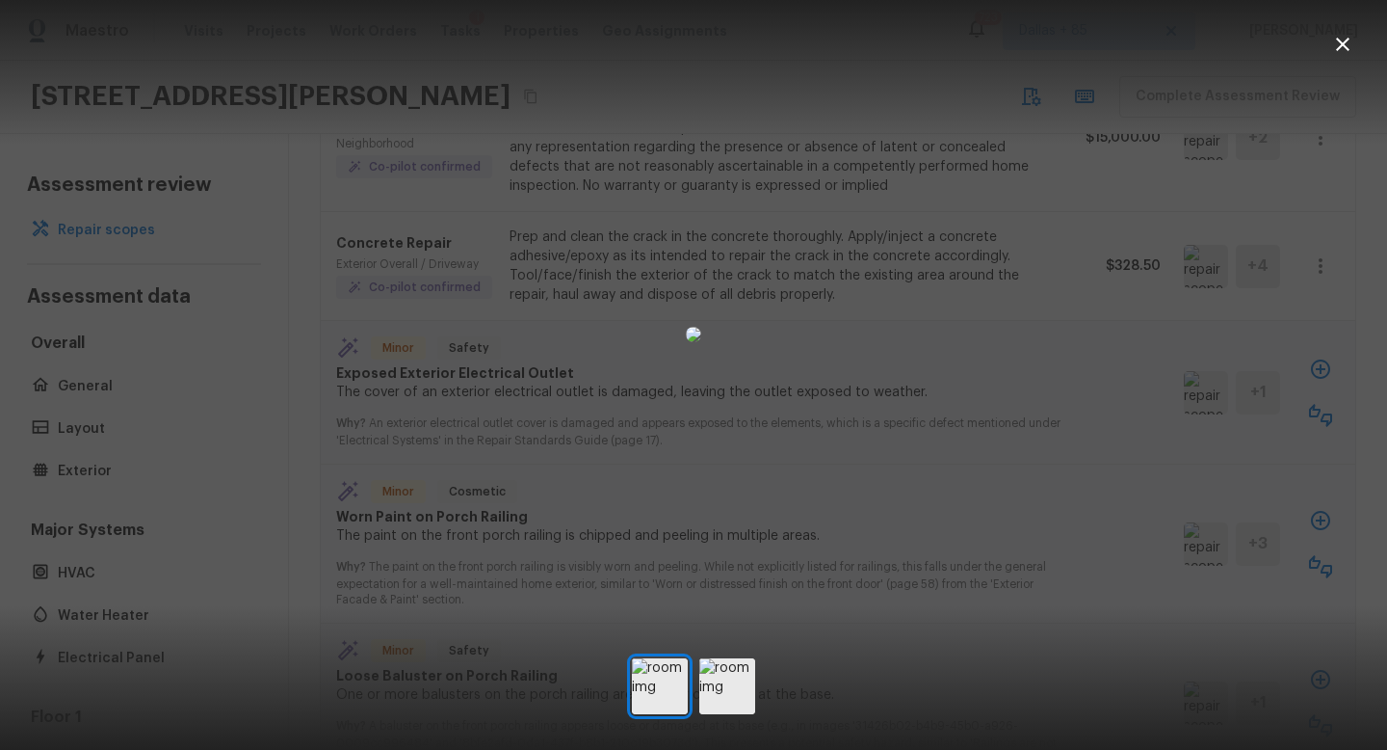
click at [1339, 49] on icon "button" at bounding box center [1342, 44] width 23 height 23
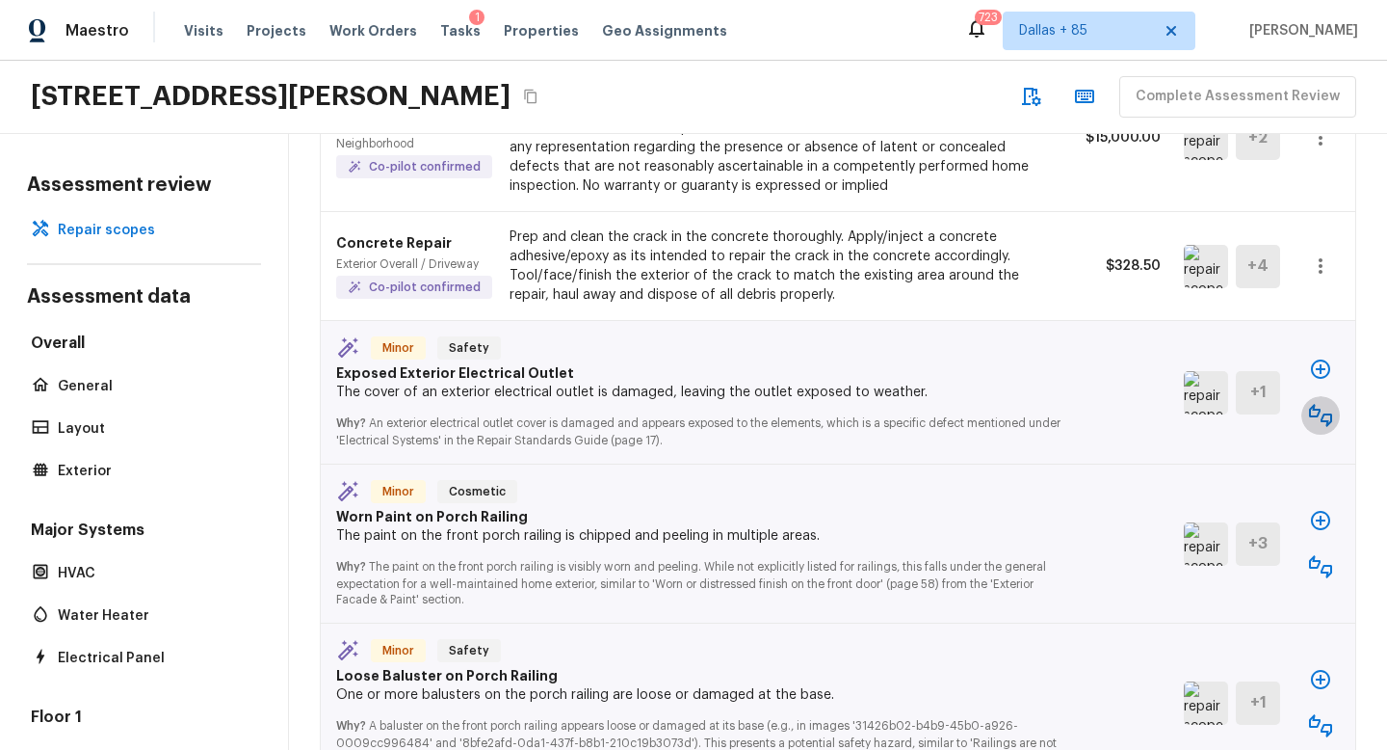
click at [1312, 404] on icon "button" at bounding box center [1320, 415] width 23 height 23
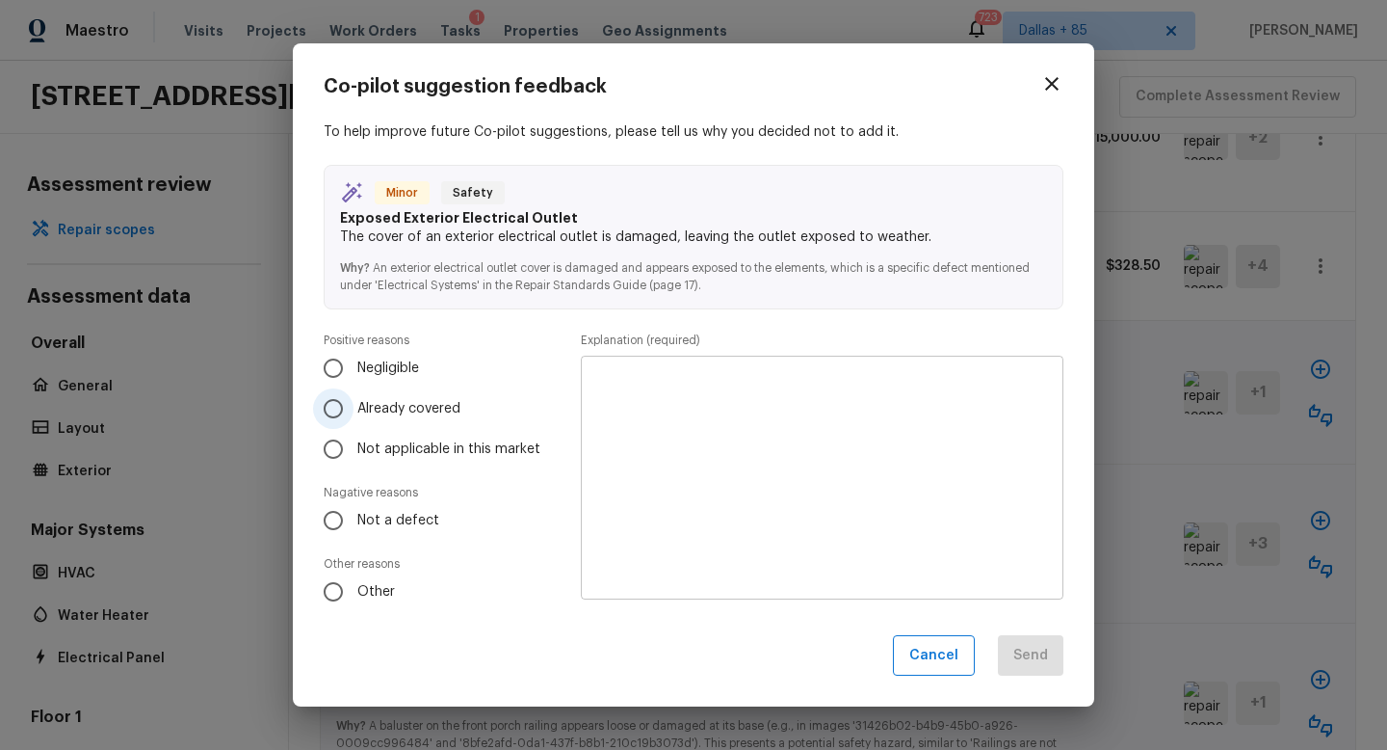
click at [352, 418] on input "Already covered" at bounding box center [333, 408] width 40 height 40
radio input "true"
click at [333, 542] on div "Positive reasons Negligible Already covered Not applicable in this market Nagat…" at bounding box center [445, 471] width 242 height 279
click at [357, 522] on span "Not a defect" at bounding box center [398, 520] width 82 height 19
click at [354, 522] on input "Not a defect" at bounding box center [333, 520] width 40 height 40
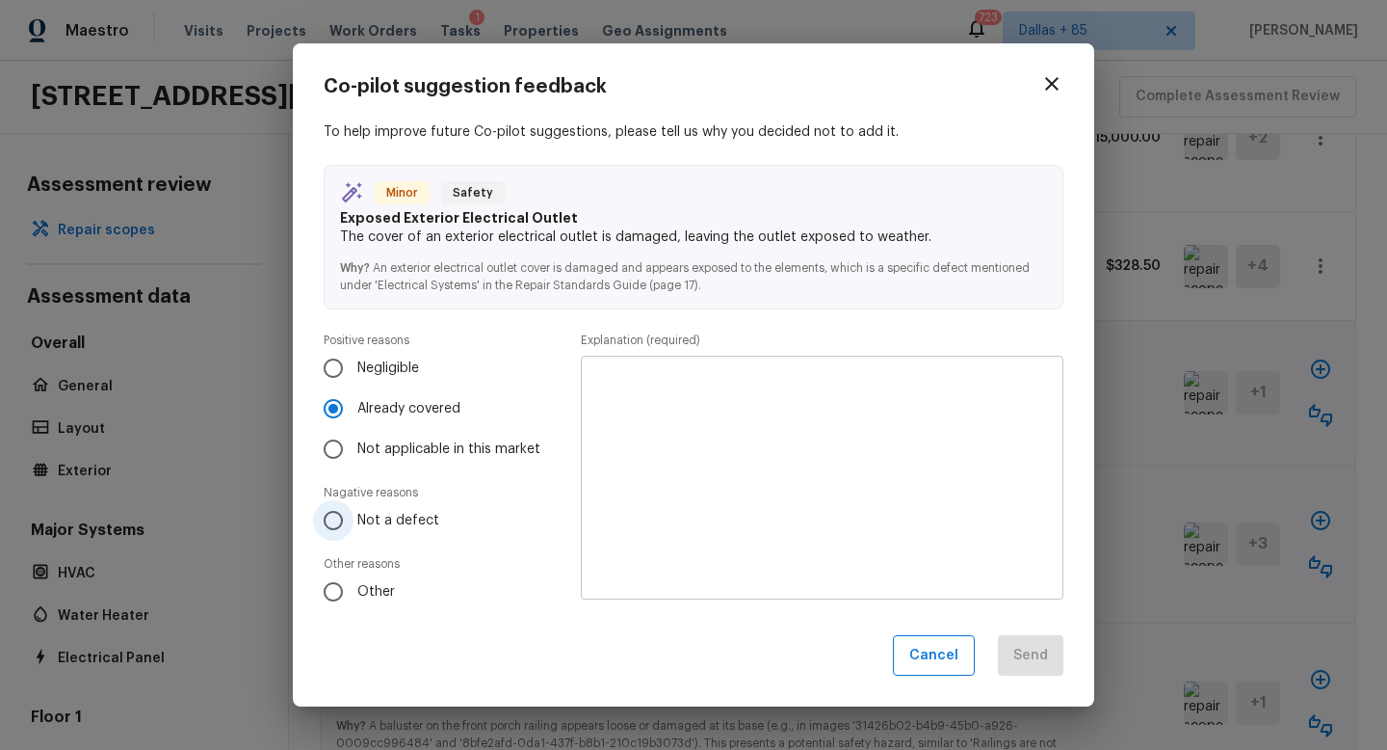
radio input "true"
radio input "false"
click at [779, 487] on textarea at bounding box center [822, 477] width 456 height 212
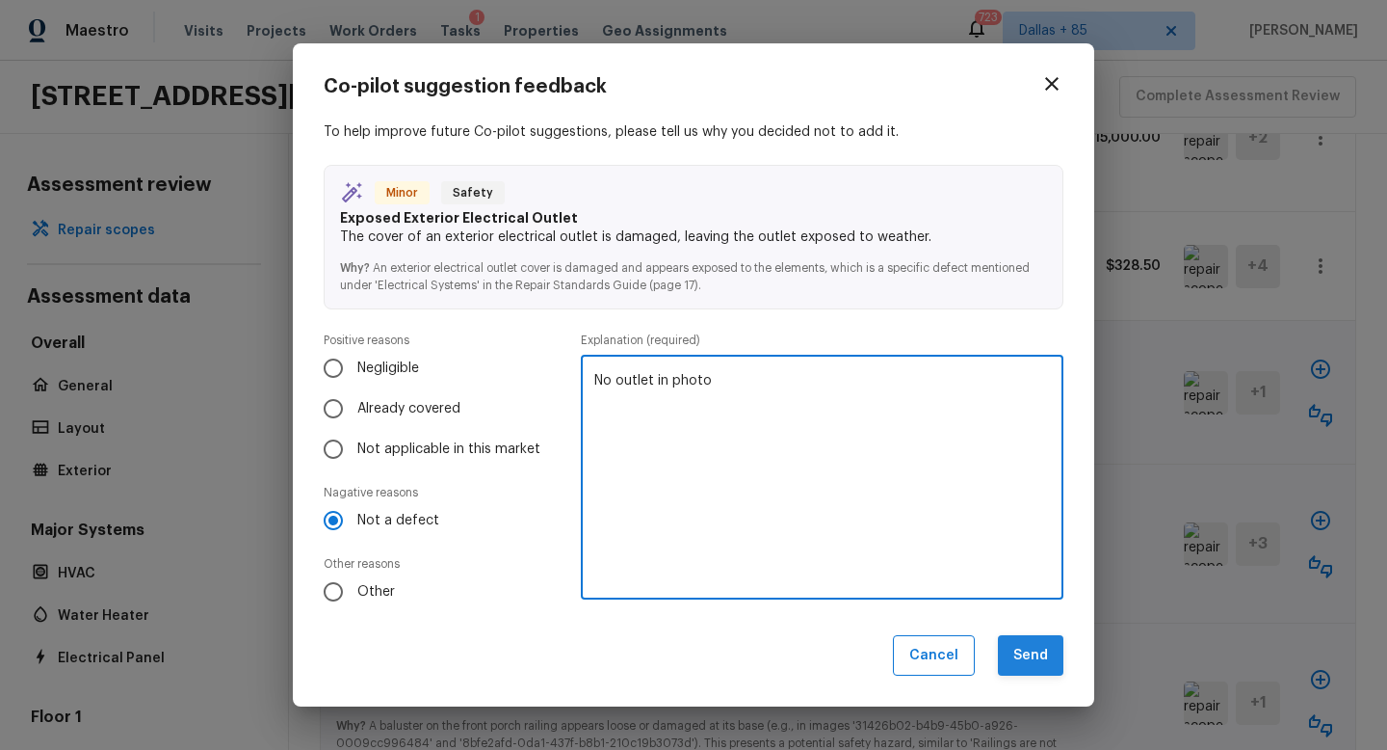
type textarea "No outlet in photo"
click at [1048, 649] on button "Send" at bounding box center [1031, 655] width 66 height 41
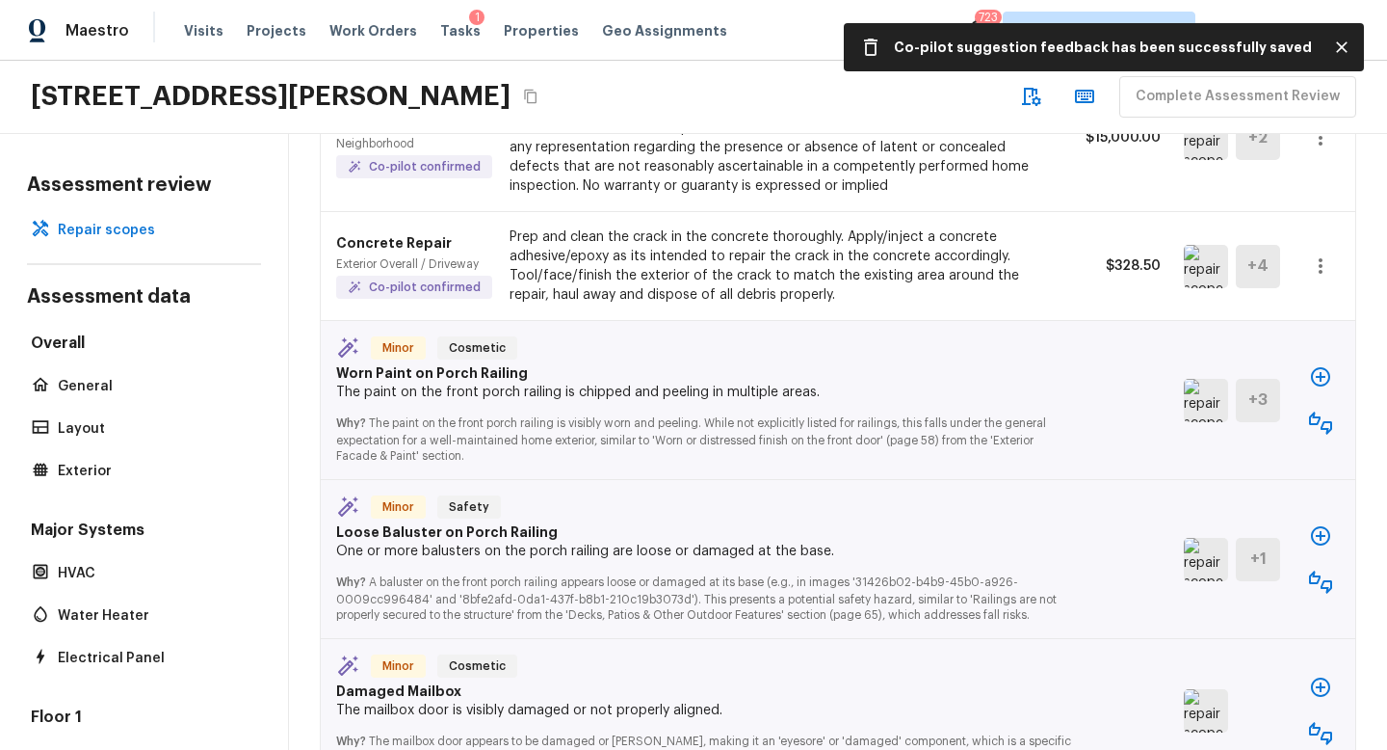
click at [1200, 379] on img at bounding box center [1206, 400] width 44 height 43
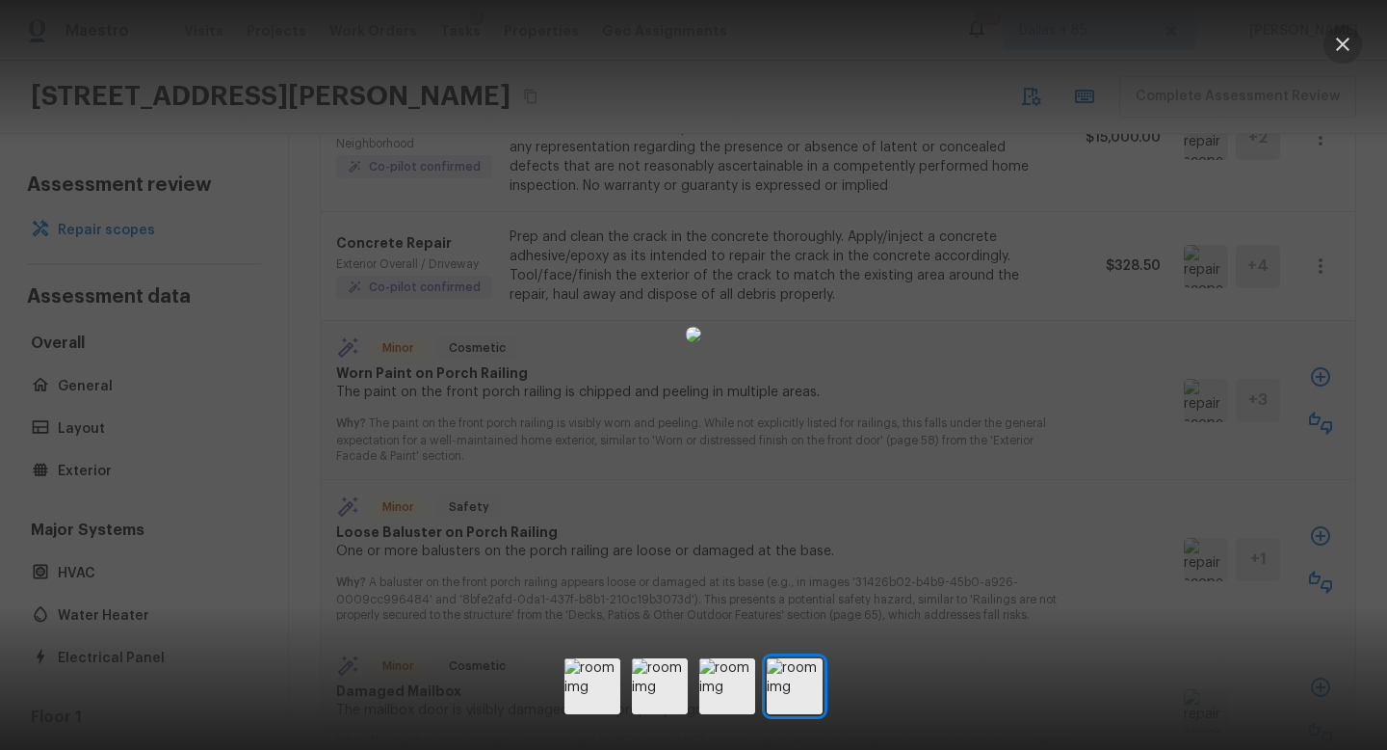
click at [1352, 46] on icon "button" at bounding box center [1342, 44] width 23 height 23
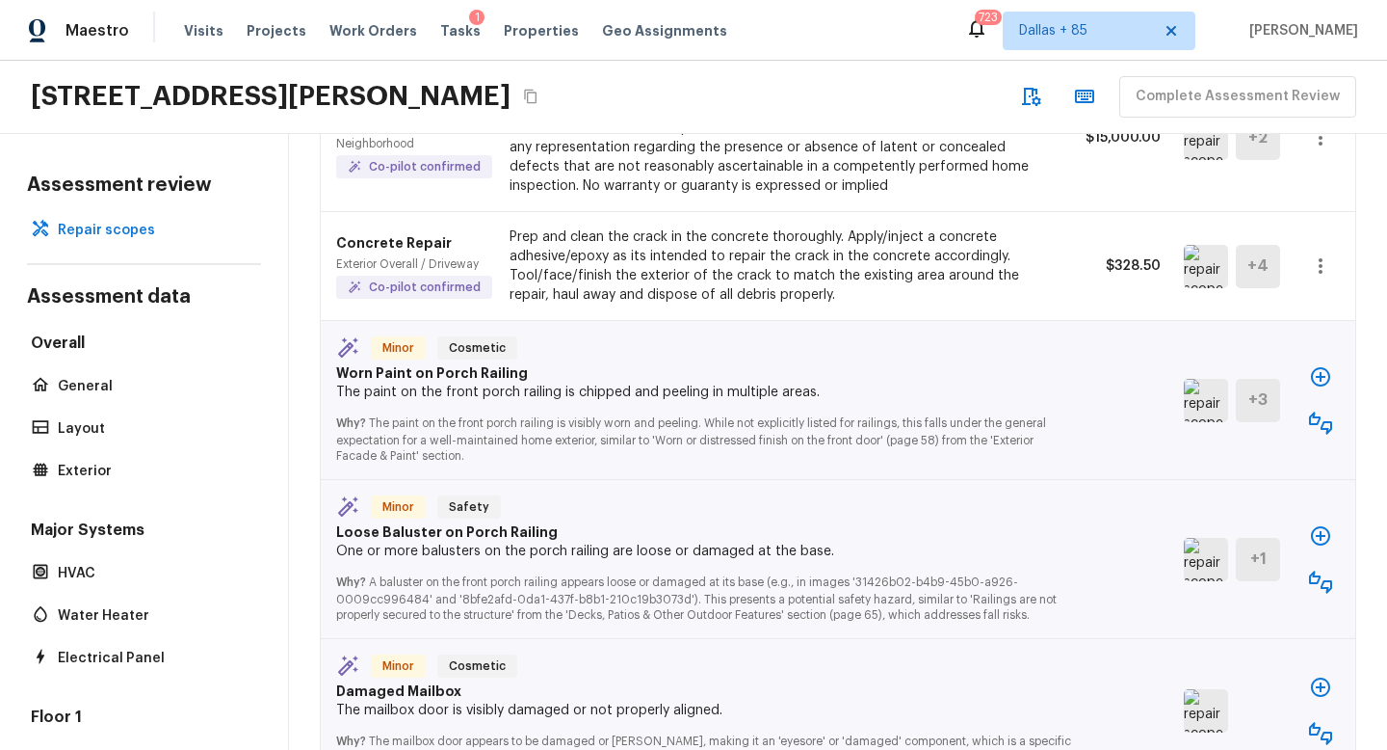
click at [1331, 365] on icon "button" at bounding box center [1320, 376] width 23 height 23
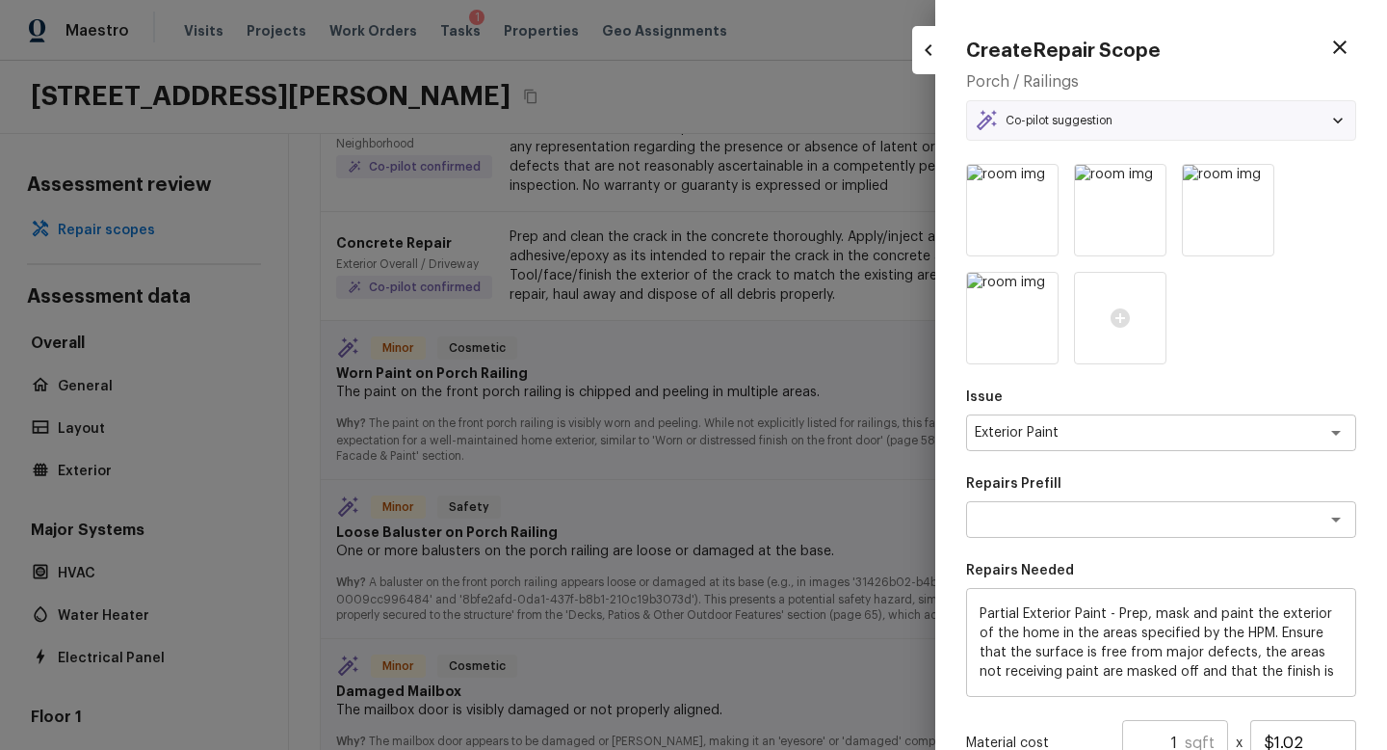
type textarea "Partial Exterior Paint LABOR ONLY"
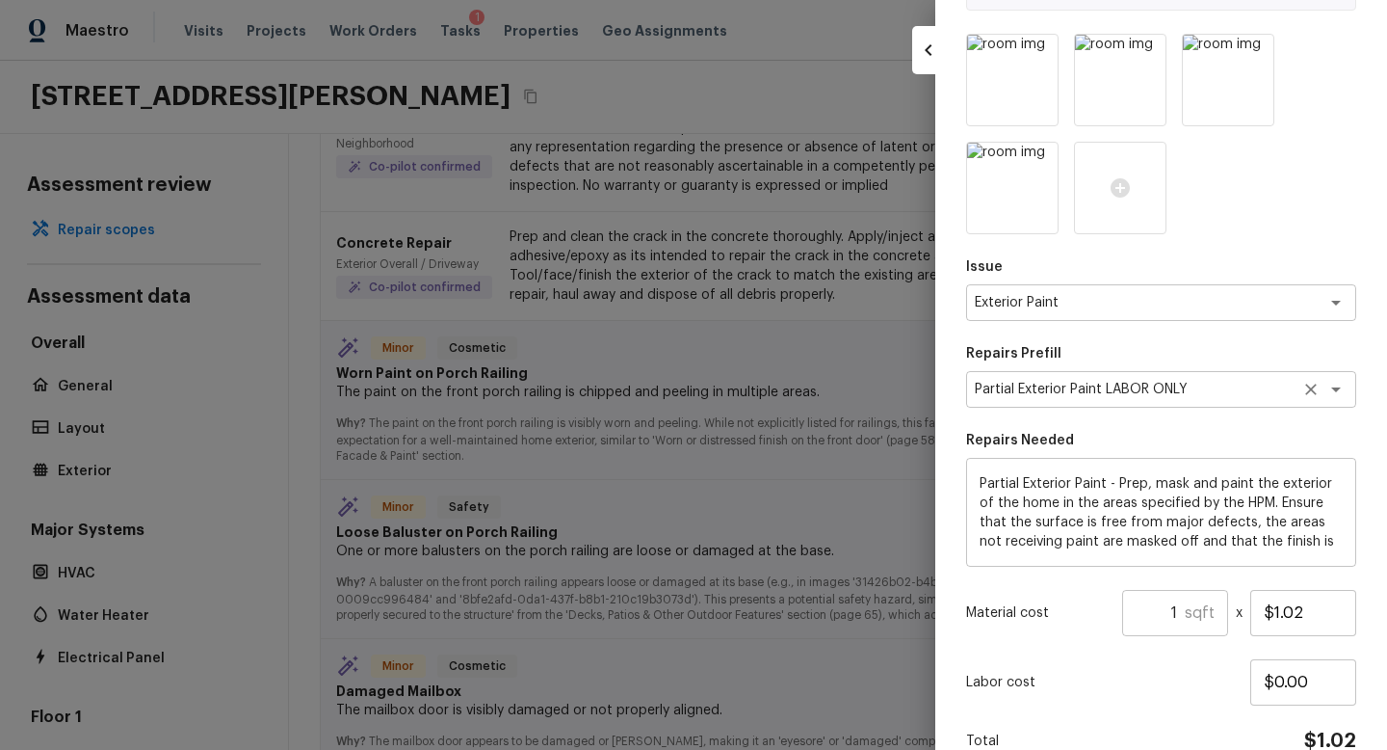
scroll to position [138, 0]
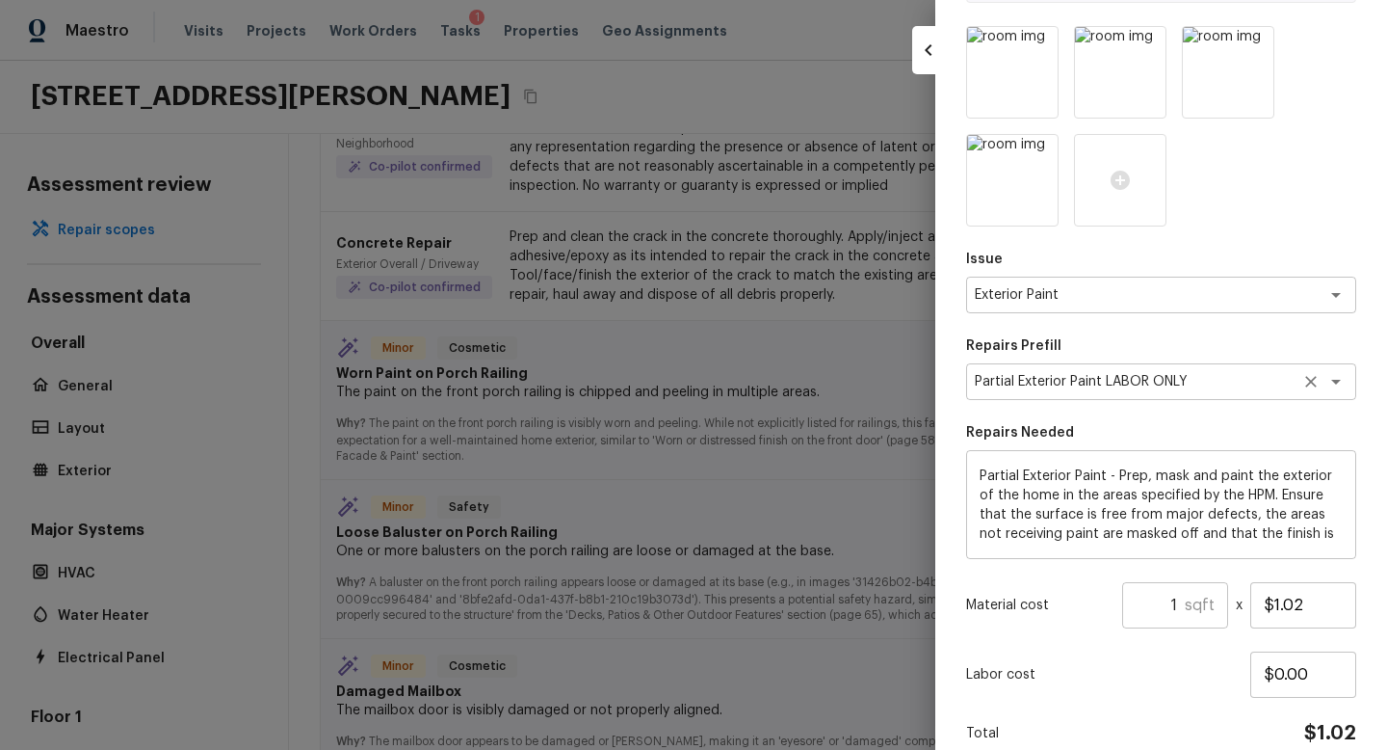
click at [1313, 376] on icon "Clear" at bounding box center [1311, 381] width 19 height 19
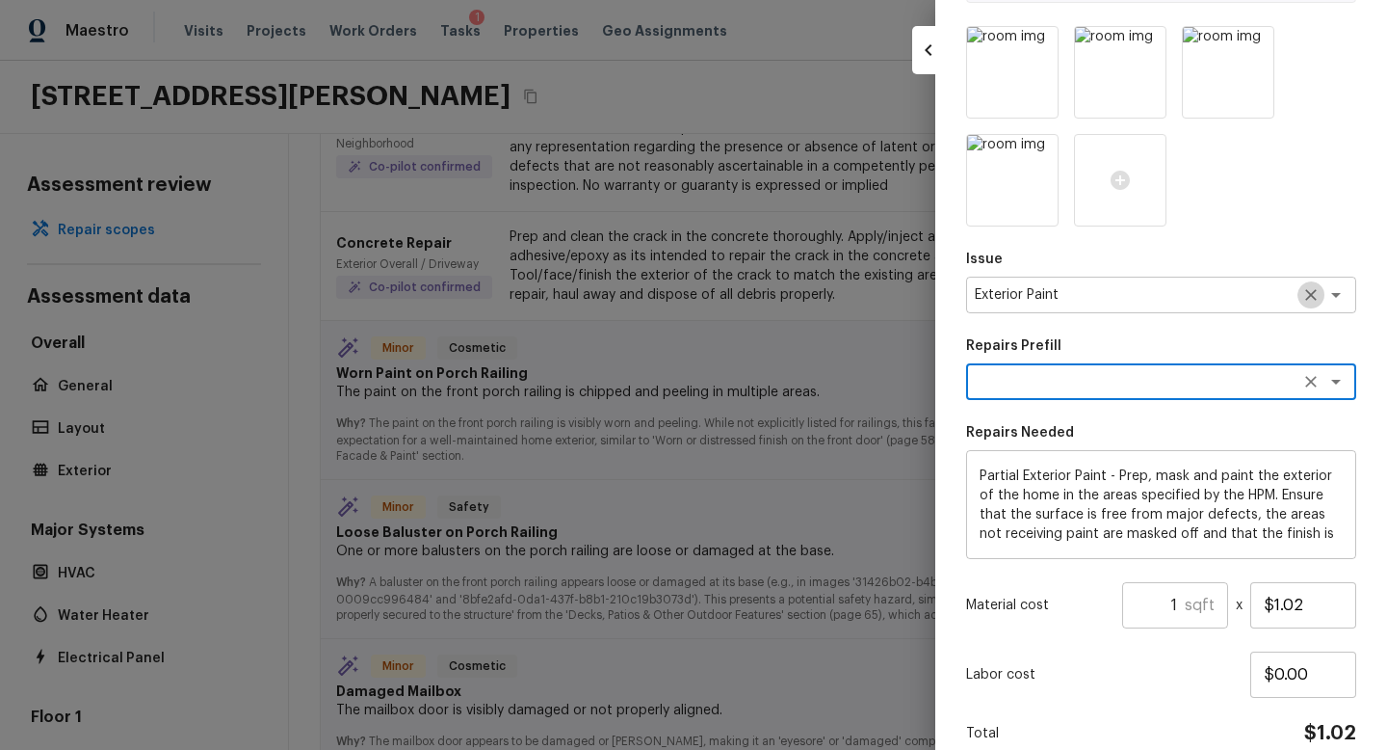
click at [1316, 290] on icon "Clear" at bounding box center [1311, 294] width 19 height 19
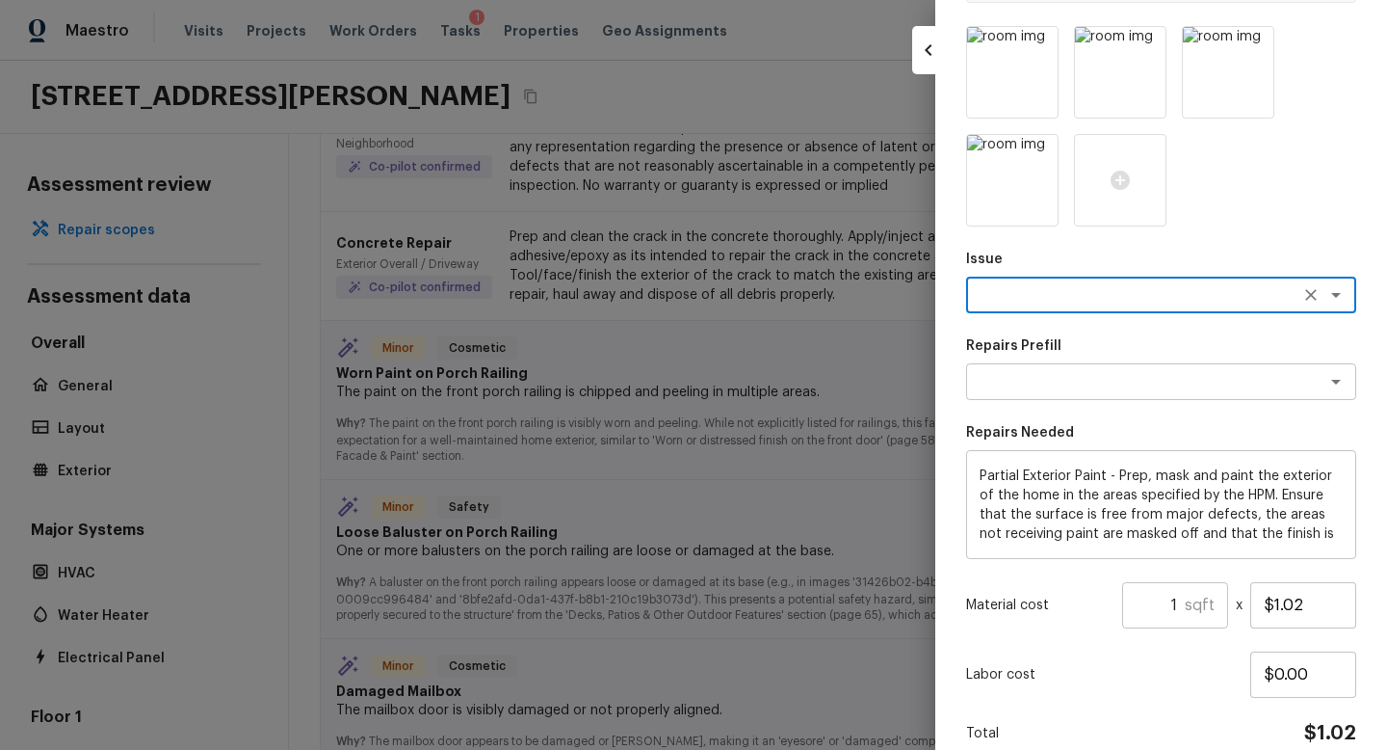
click at [1166, 302] on textarea at bounding box center [1134, 294] width 319 height 19
click at [1076, 341] on li "ACQ: Paint" at bounding box center [1161, 336] width 390 height 31
type textarea "ACQ: Paint"
click at [1061, 373] on textarea at bounding box center [1134, 381] width 319 height 19
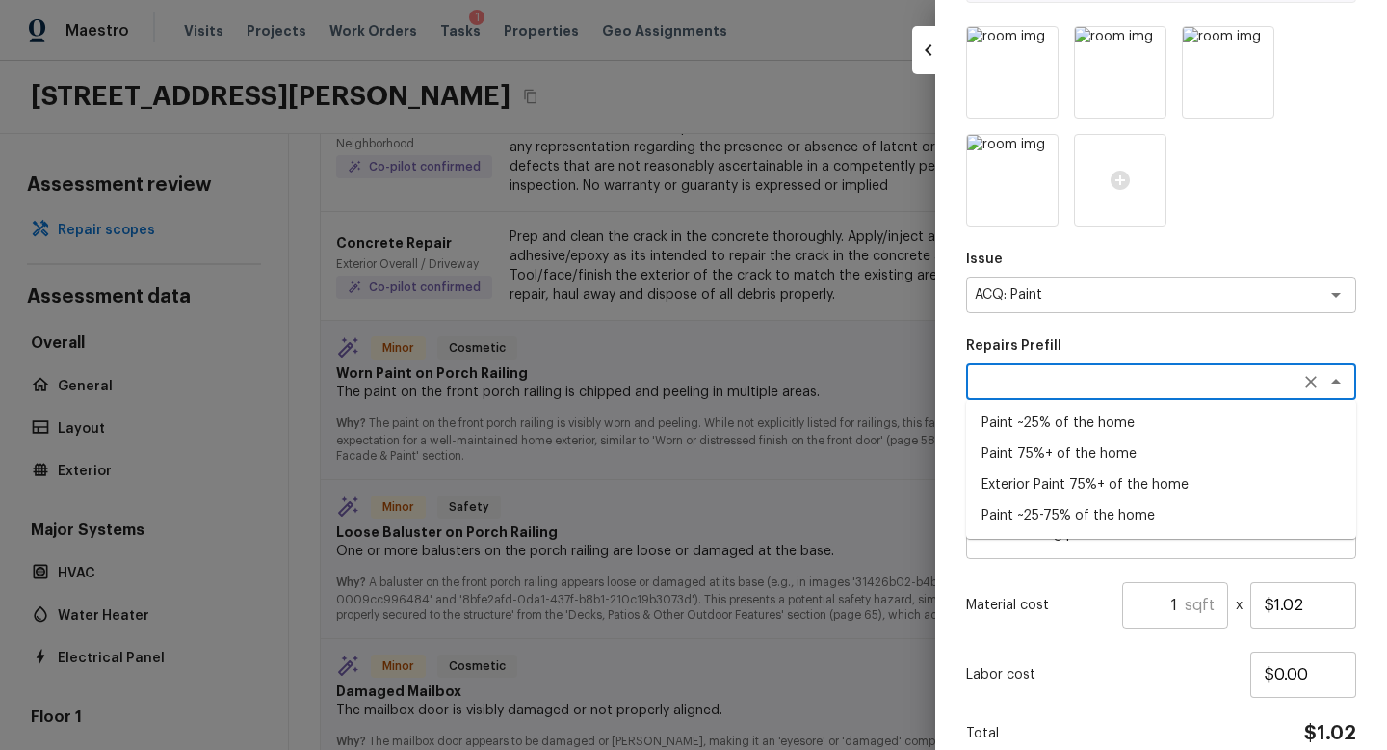
click at [1059, 479] on li "Exterior Paint 75%+ of the home" at bounding box center [1161, 484] width 390 height 31
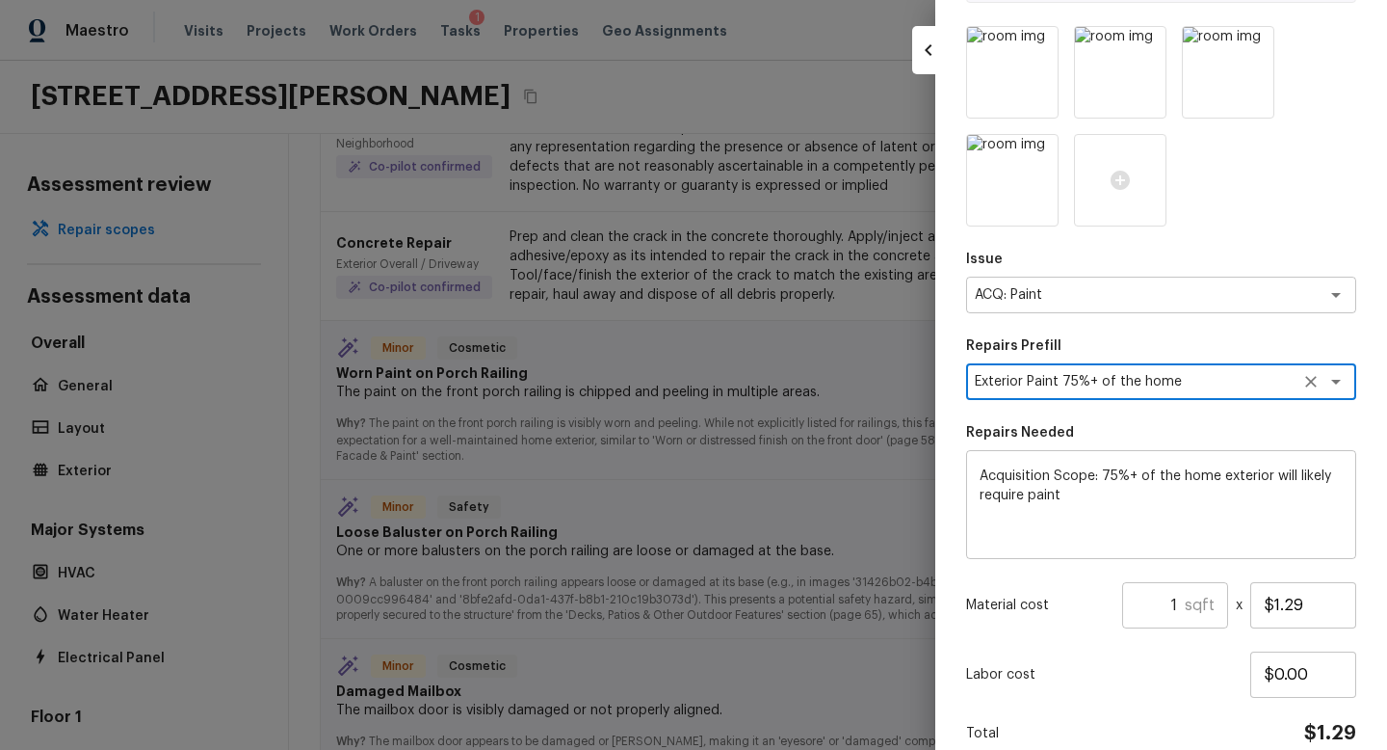
scroll to position [226, 0]
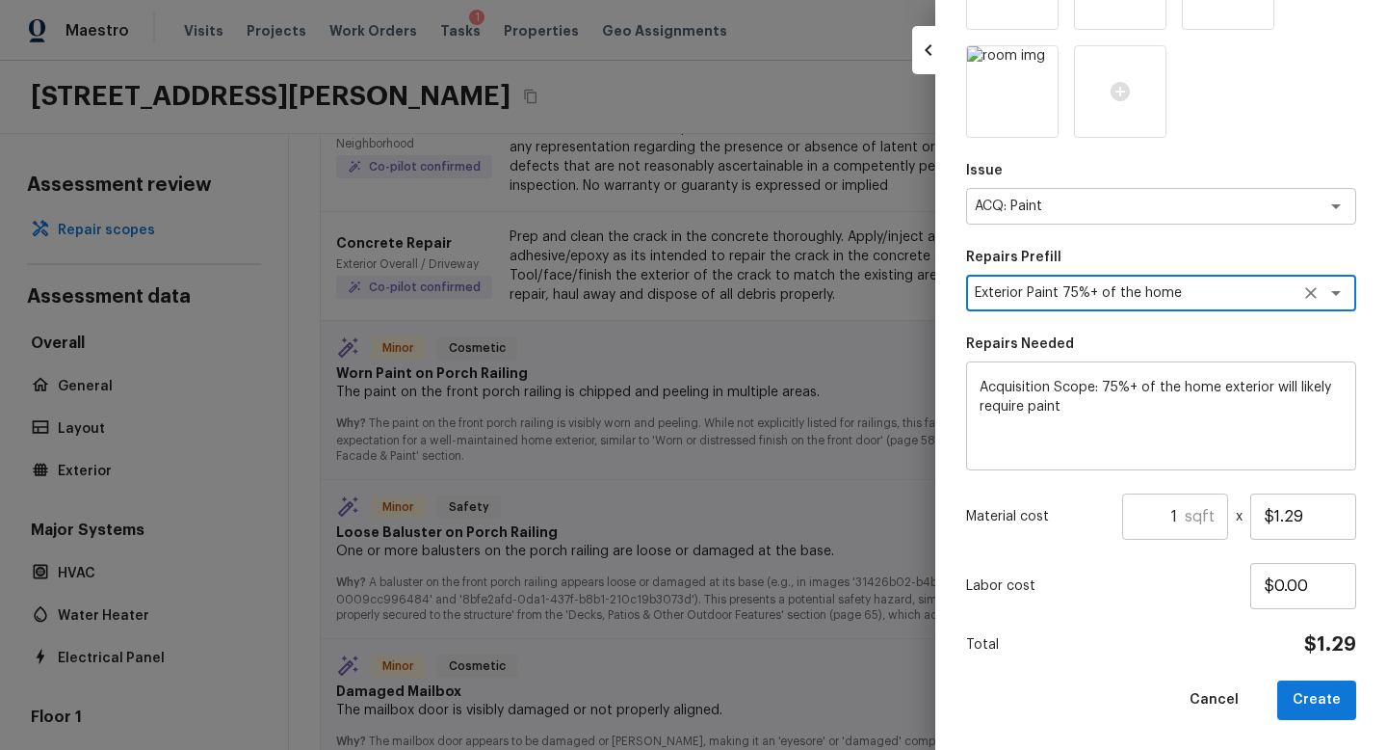
click at [1189, 514] on h5 "sqft" at bounding box center [1200, 516] width 30 height 21
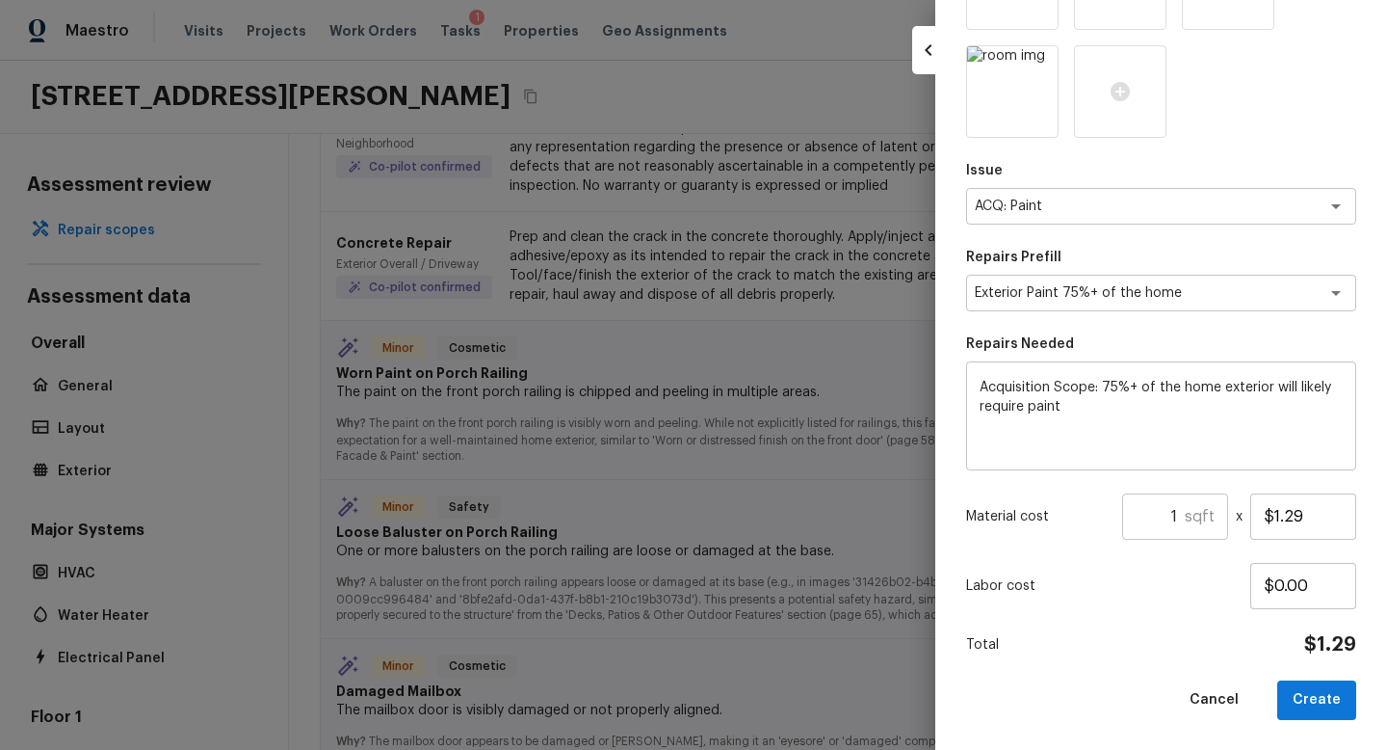
click at [1180, 514] on input "1" at bounding box center [1153, 516] width 63 height 46
click at [1342, 683] on button "Create" at bounding box center [1317, 700] width 79 height 40
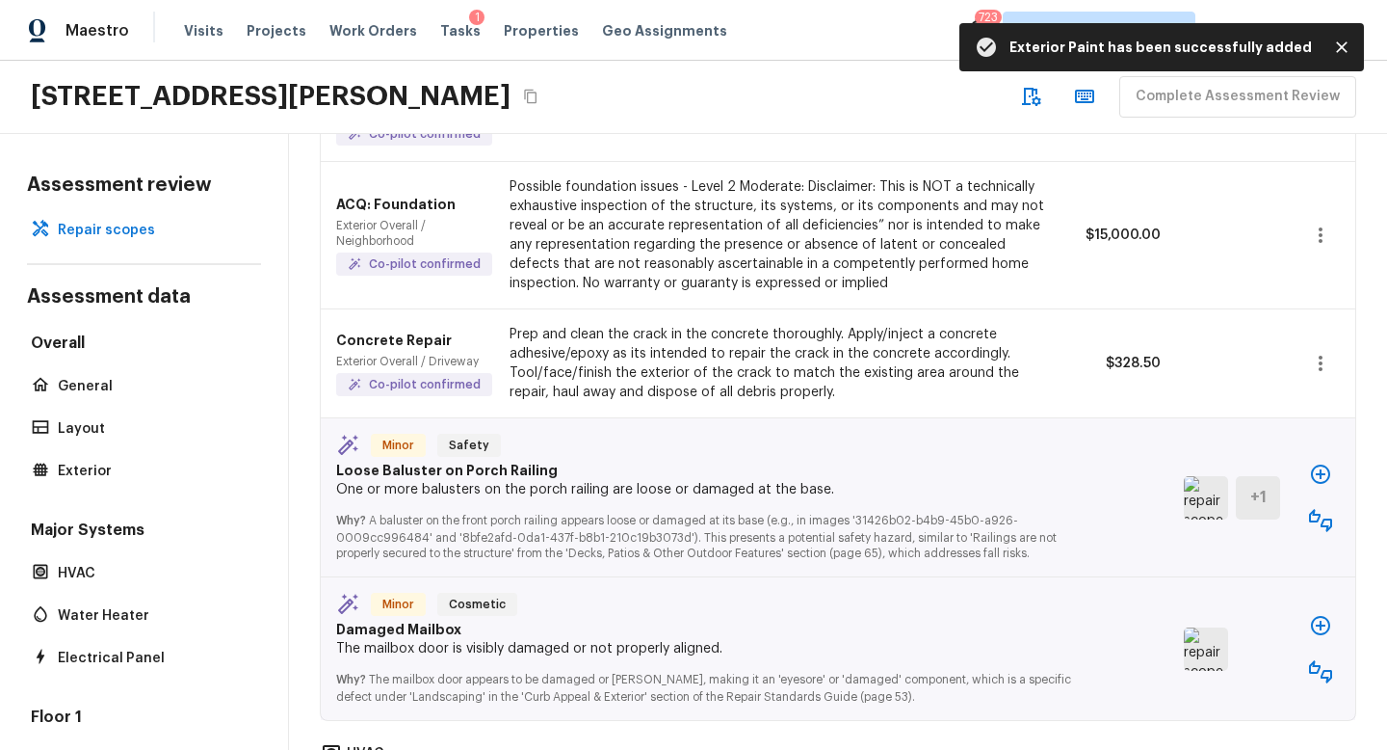
scroll to position [1557, 0]
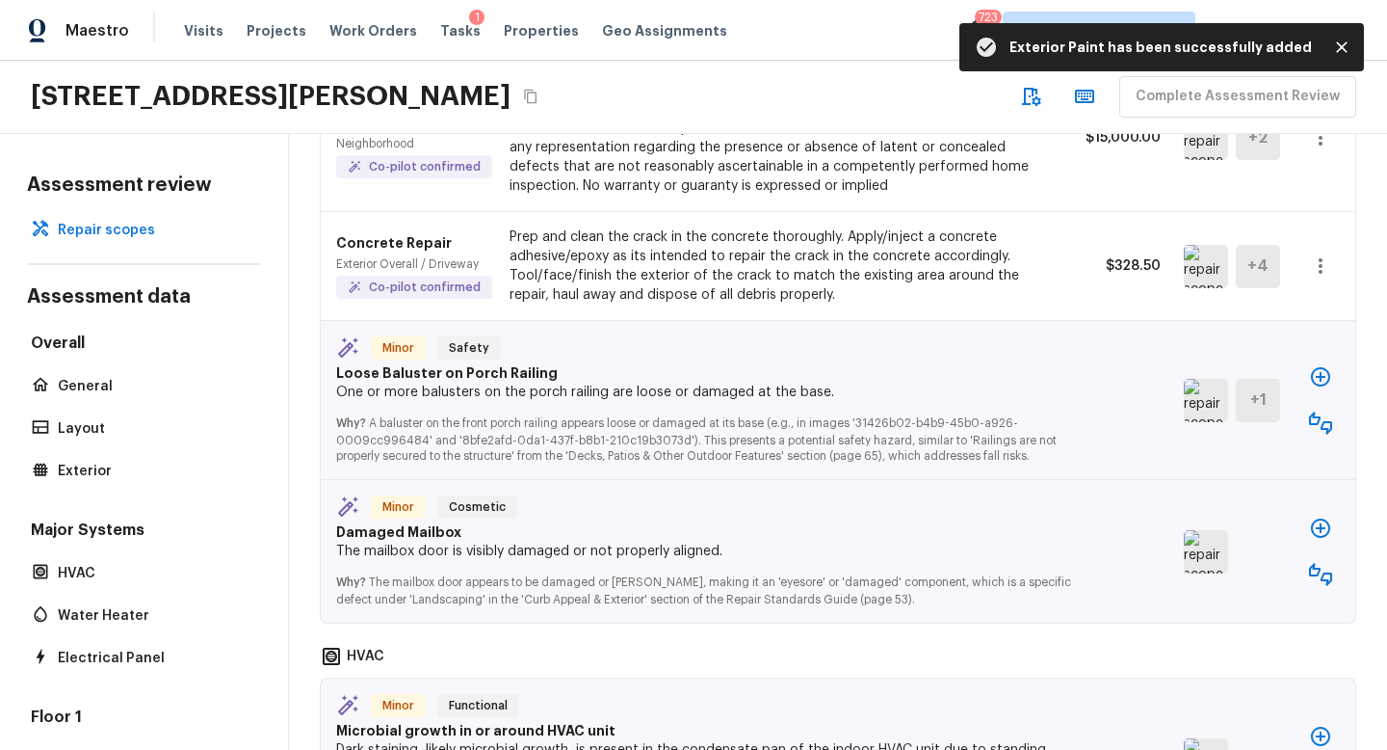
click at [1305, 357] on button "button" at bounding box center [1321, 376] width 39 height 39
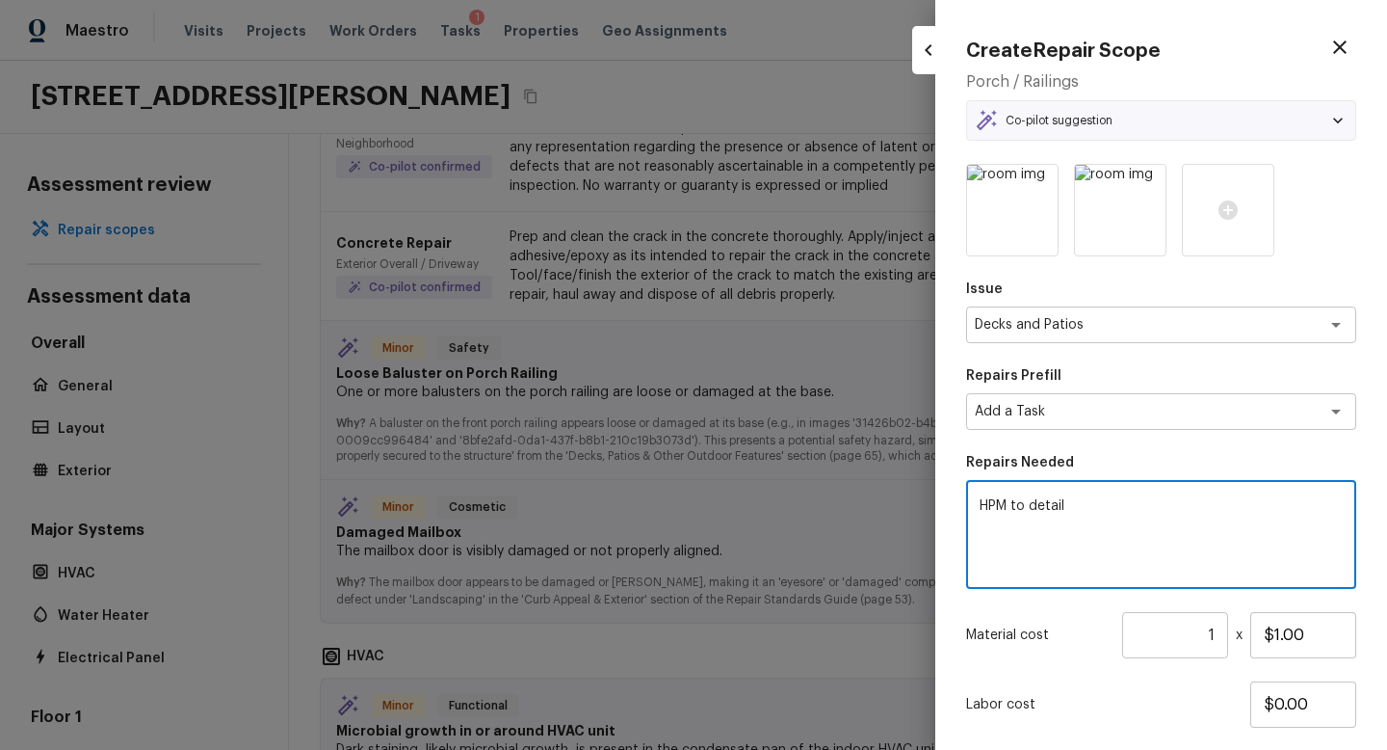
drag, startPoint x: 1087, startPoint y: 500, endPoint x: 748, endPoint y: 448, distance: 343.1
click at [748, 448] on div "Create Repair Scope Porch / Railings Co-pilot suggestion Minor Safety Loose Bal…" at bounding box center [693, 375] width 1387 height 750
click at [1221, 630] on input "1" at bounding box center [1175, 635] width 106 height 46
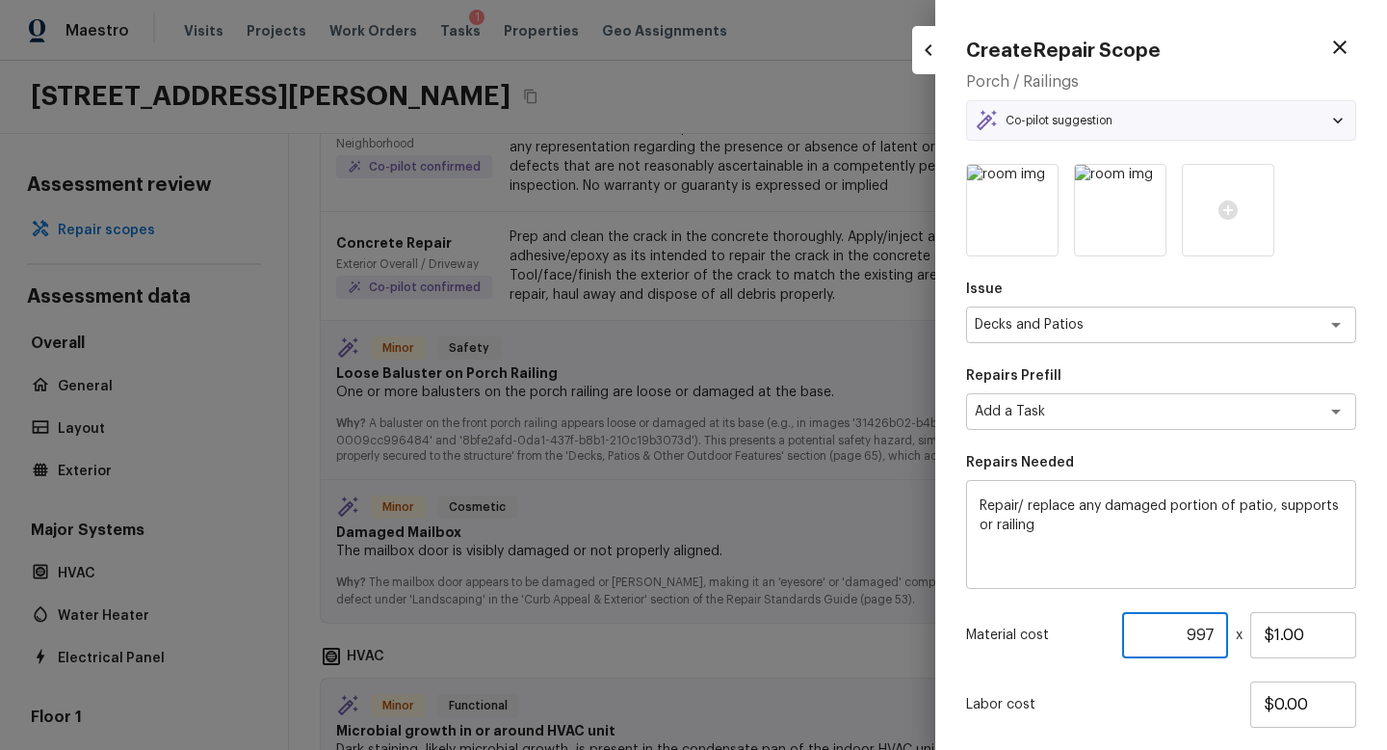
scroll to position [119, 0]
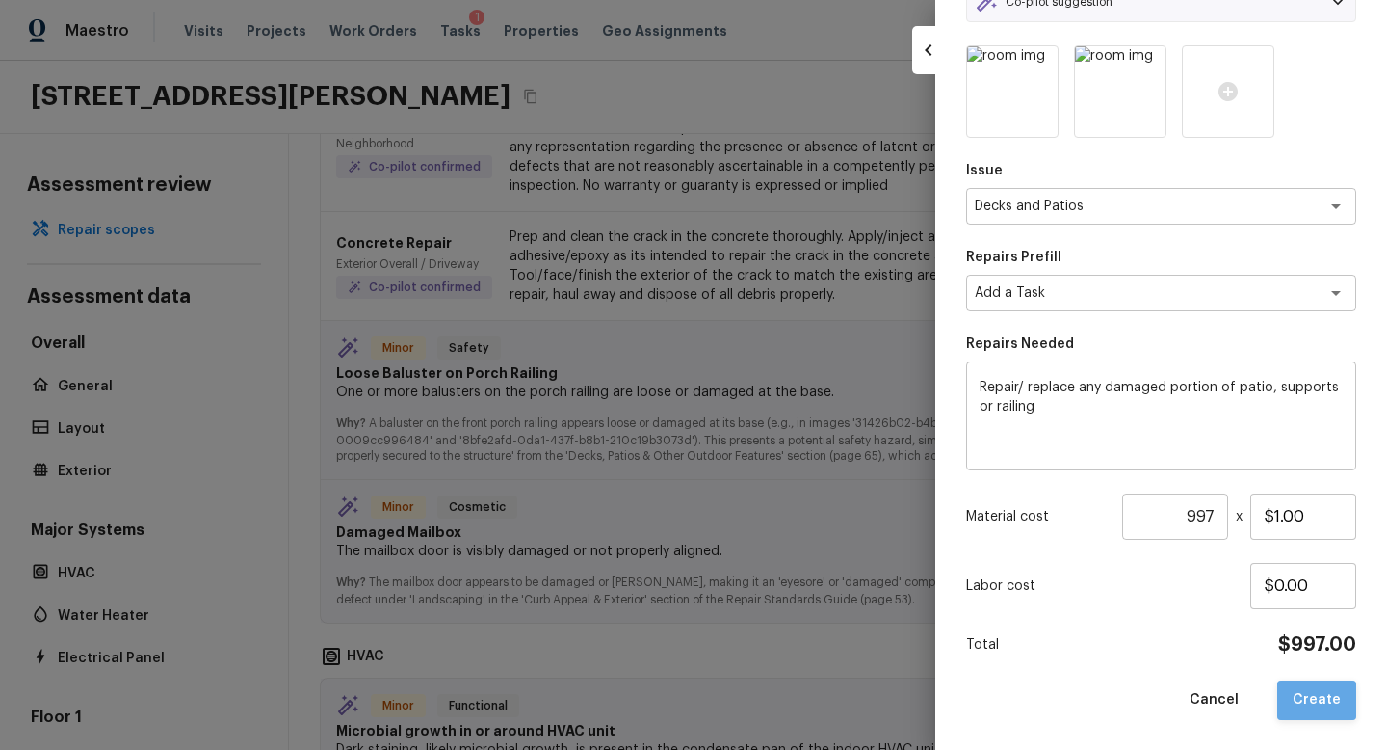
click at [1341, 698] on button "Create" at bounding box center [1317, 700] width 79 height 40
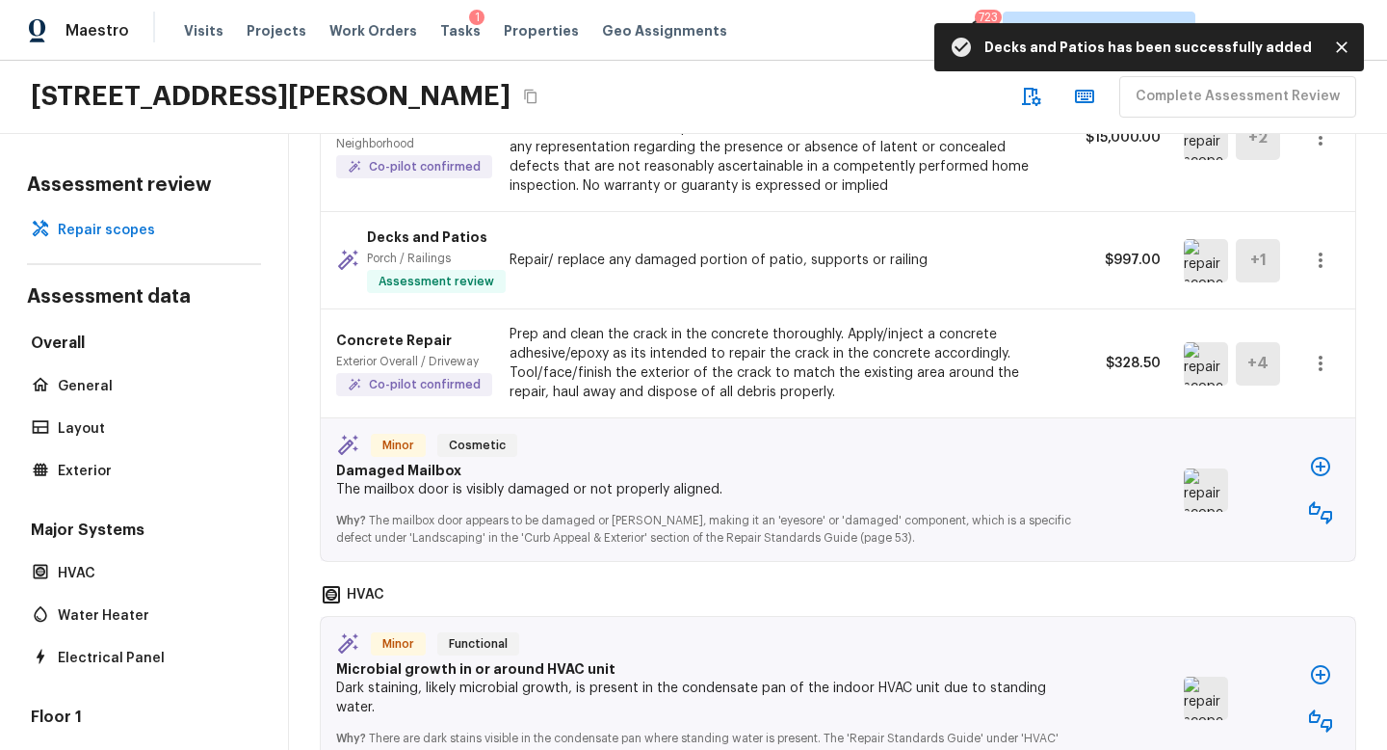
click at [1210, 468] on img at bounding box center [1206, 489] width 44 height 43
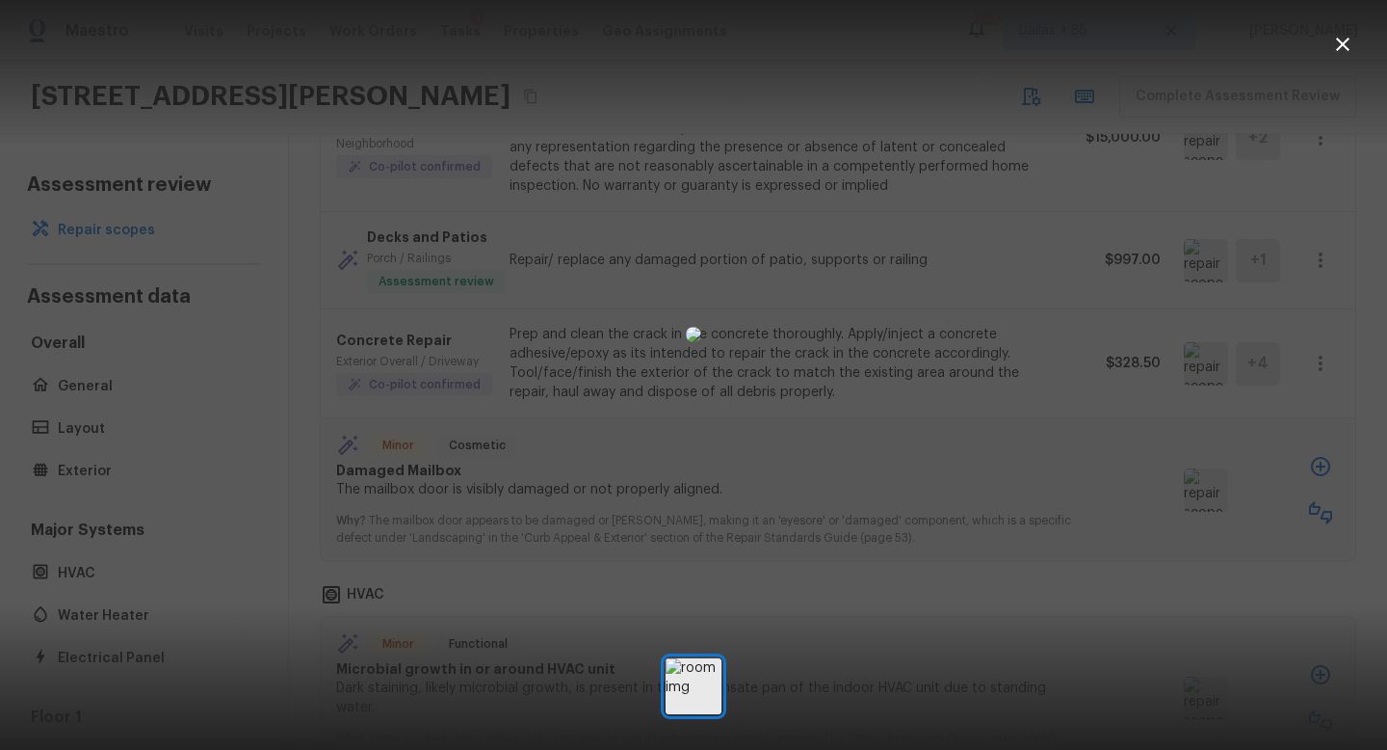
click at [1347, 46] on icon "button" at bounding box center [1342, 44] width 23 height 23
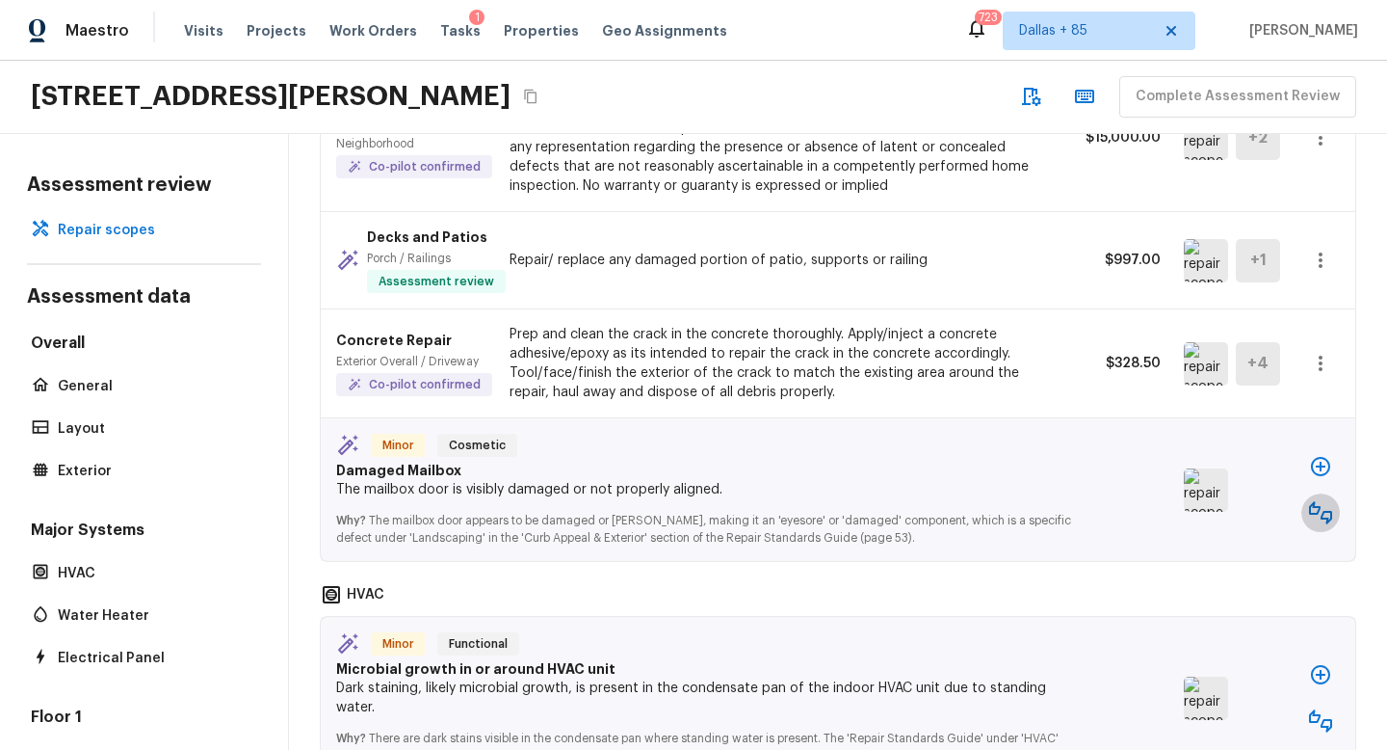
click at [1312, 493] on button "button" at bounding box center [1321, 512] width 39 height 39
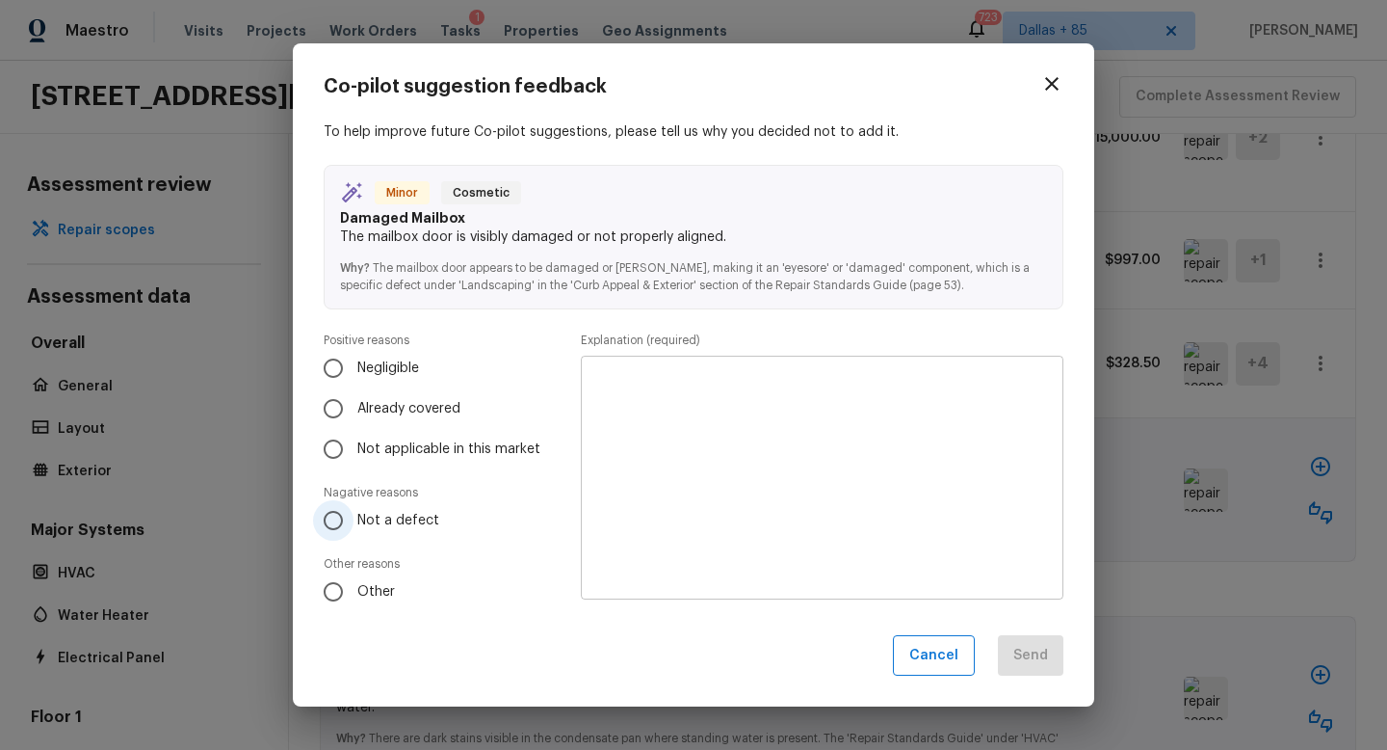
click at [343, 537] on input "Not a defect" at bounding box center [333, 520] width 40 height 40
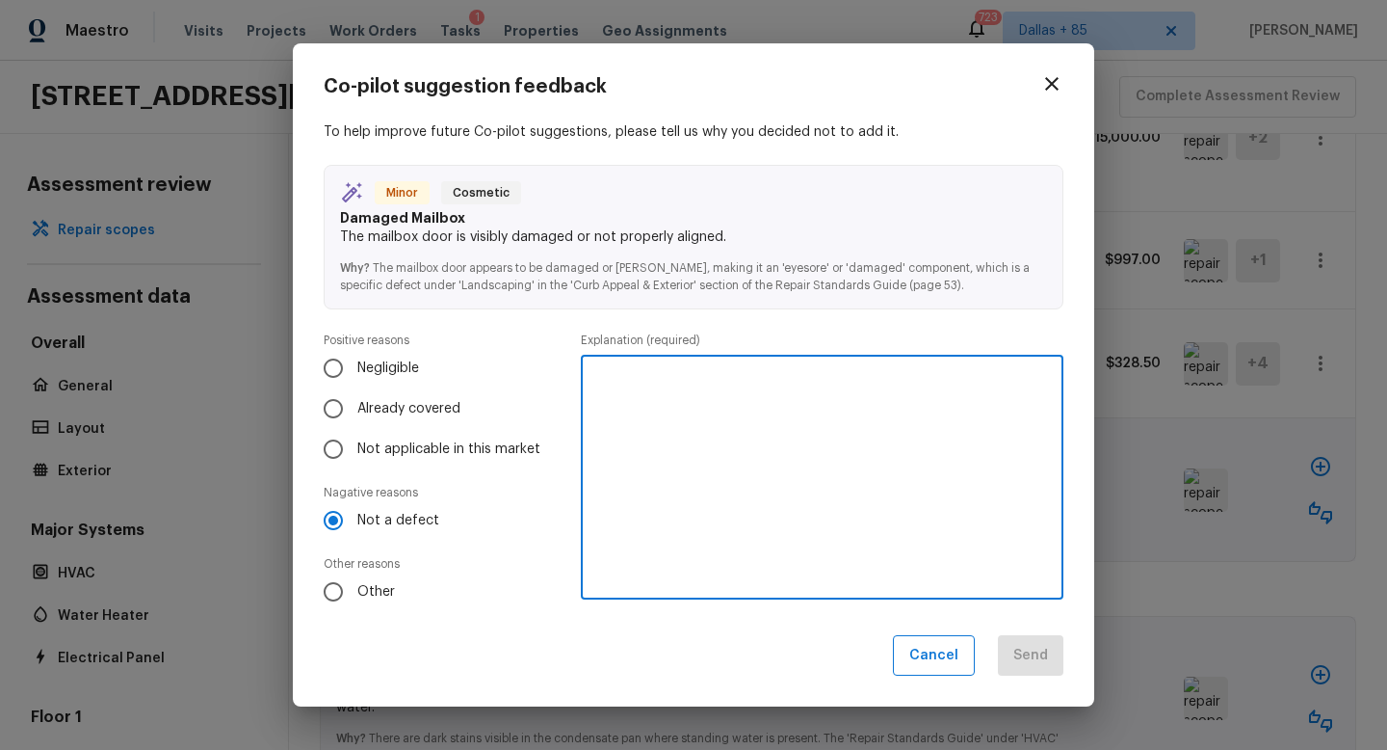
click at [765, 476] on textarea at bounding box center [822, 477] width 456 height 212
click at [1010, 643] on button "Send" at bounding box center [1031, 655] width 66 height 41
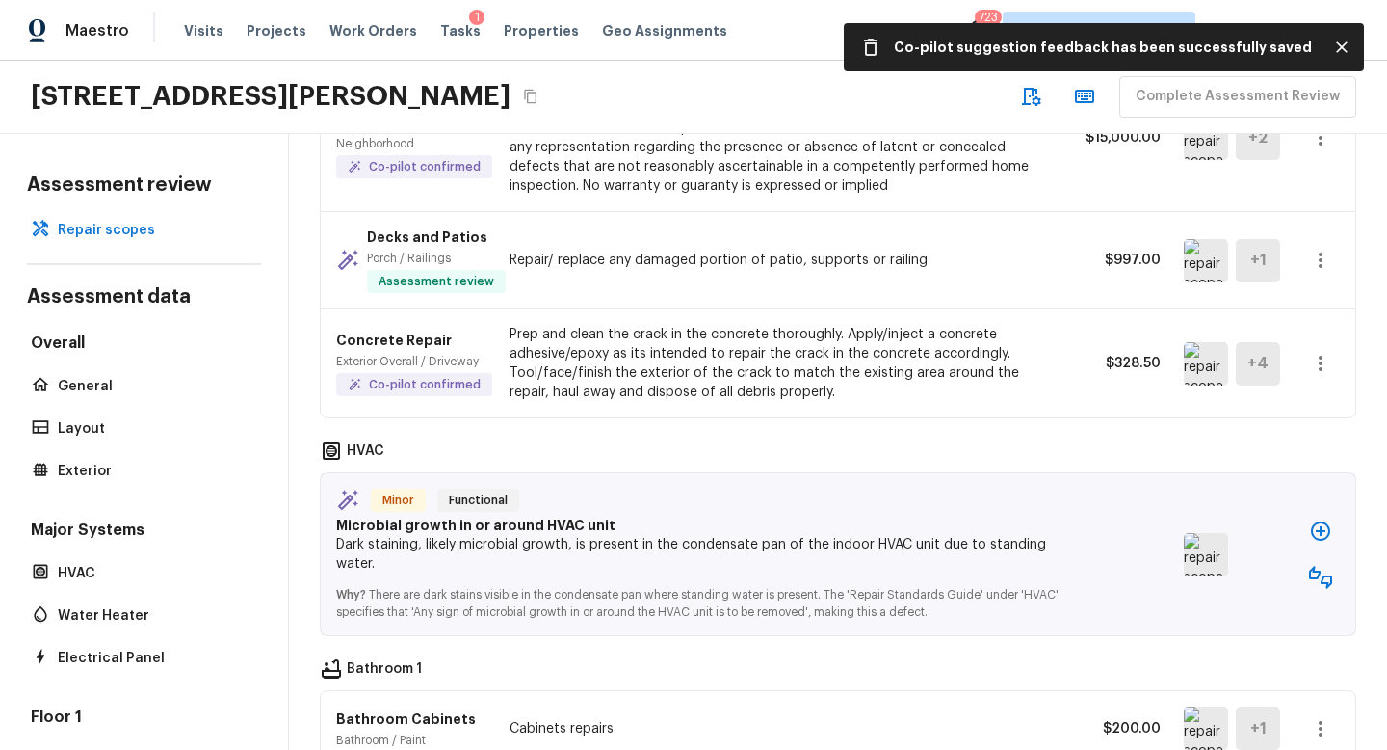
click at [1199, 533] on img at bounding box center [1206, 554] width 44 height 43
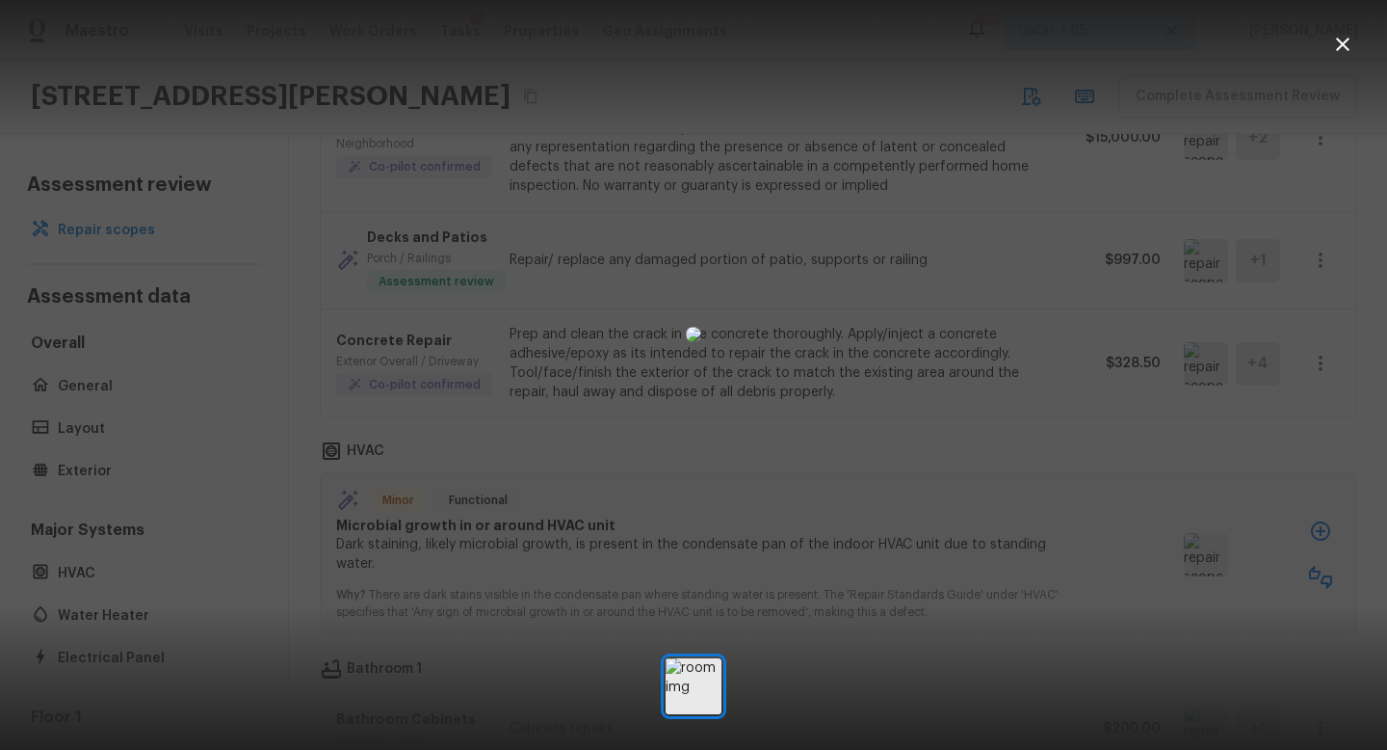
click at [1337, 38] on icon "button" at bounding box center [1342, 44] width 13 height 13
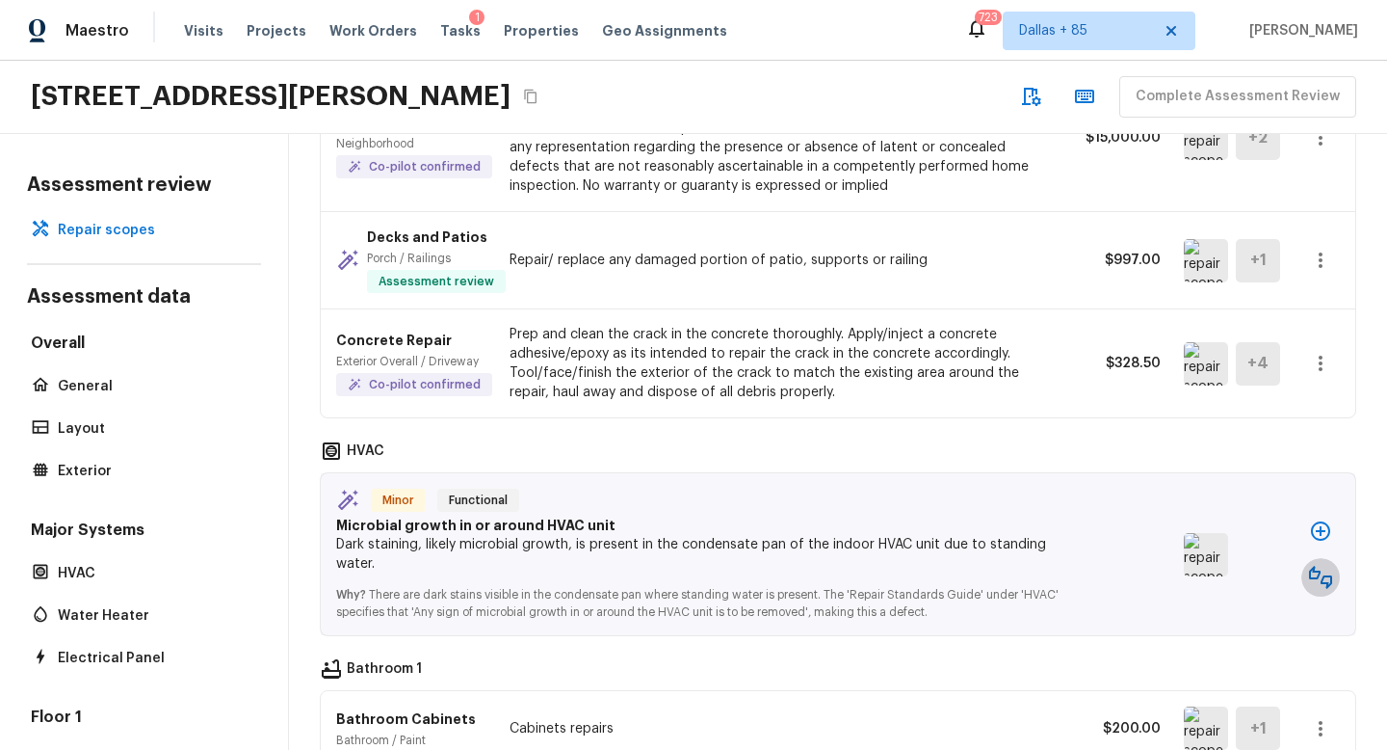
click at [1315, 566] on icon "button" at bounding box center [1320, 577] width 23 height 23
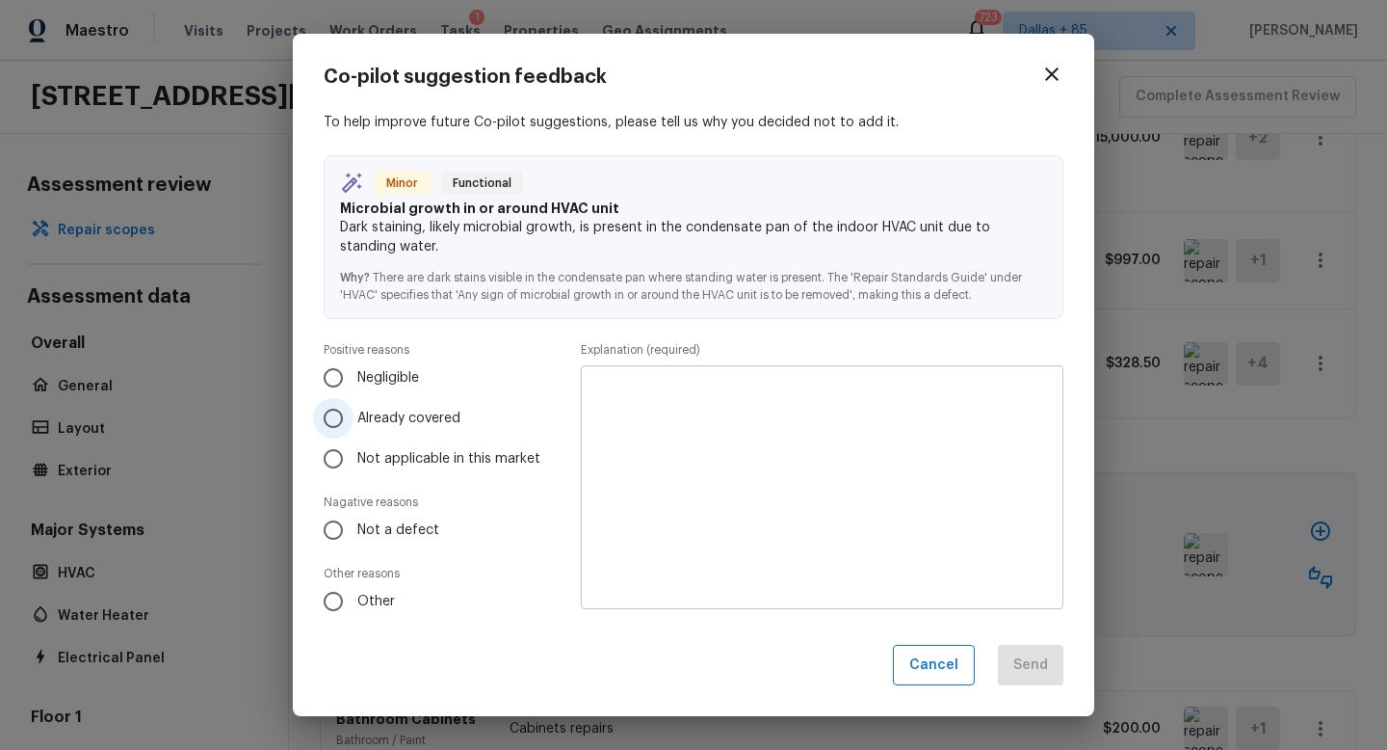
click at [366, 416] on span "Already covered" at bounding box center [408, 417] width 103 height 19
click at [354, 416] on input "Already covered" at bounding box center [333, 418] width 40 height 40
click at [862, 509] on textarea at bounding box center [822, 487] width 456 height 212
click at [1022, 665] on button "Send" at bounding box center [1031, 665] width 66 height 41
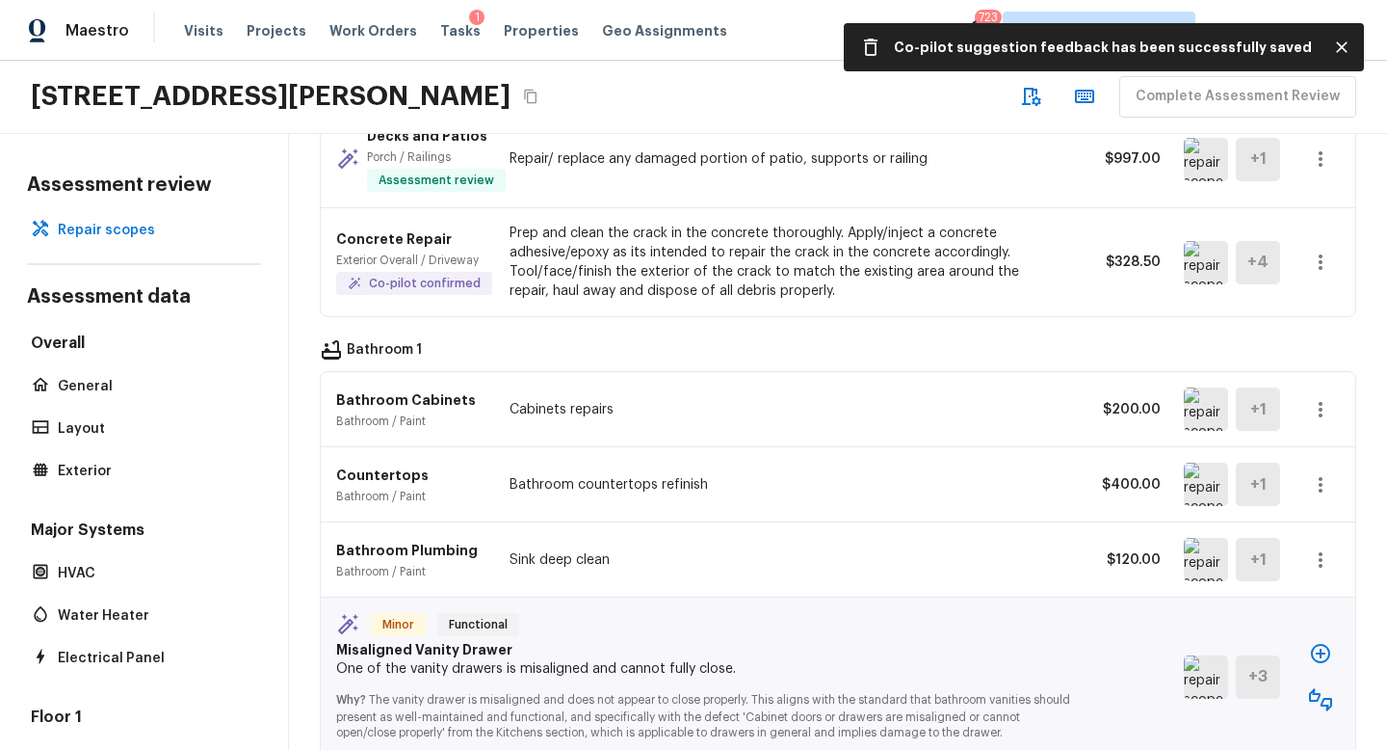
scroll to position [1659, 0]
click at [1206, 386] on img at bounding box center [1206, 407] width 44 height 43
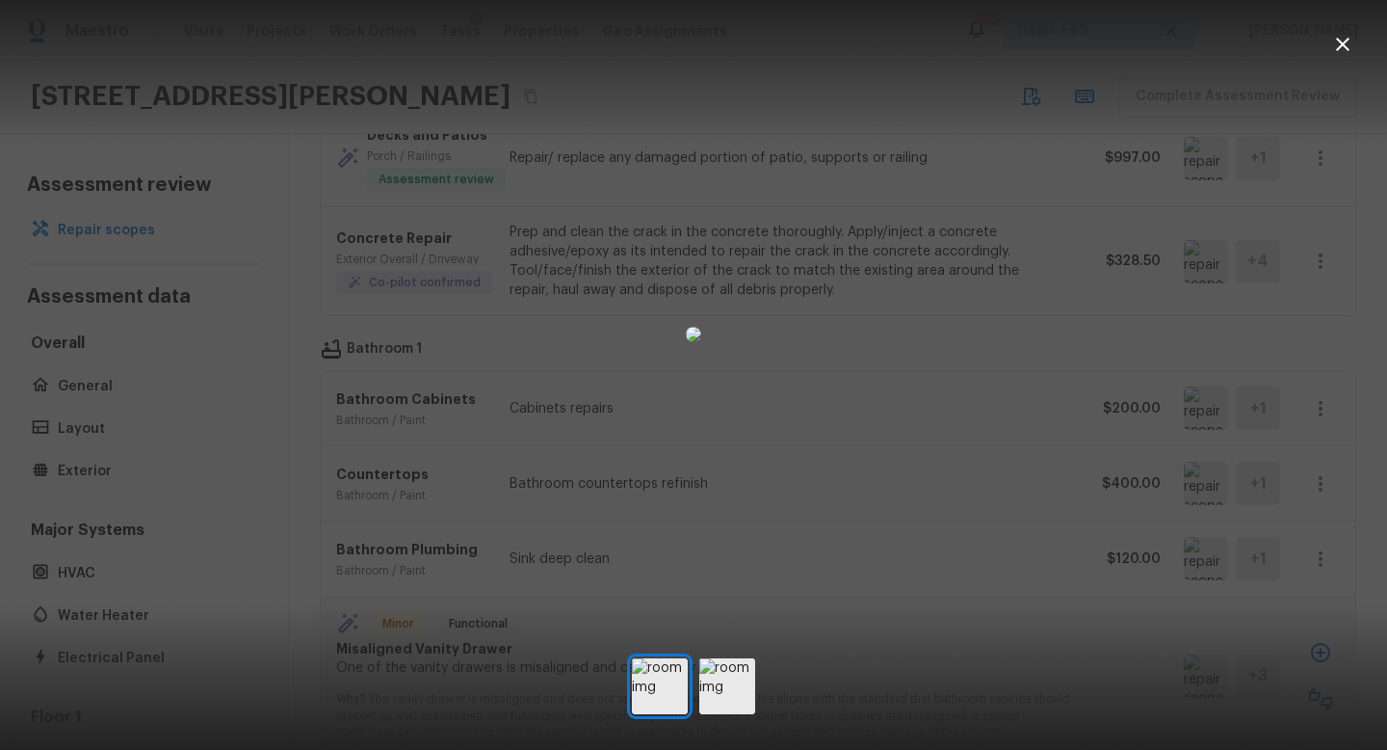
click at [1343, 49] on icon "button" at bounding box center [1342, 44] width 23 height 23
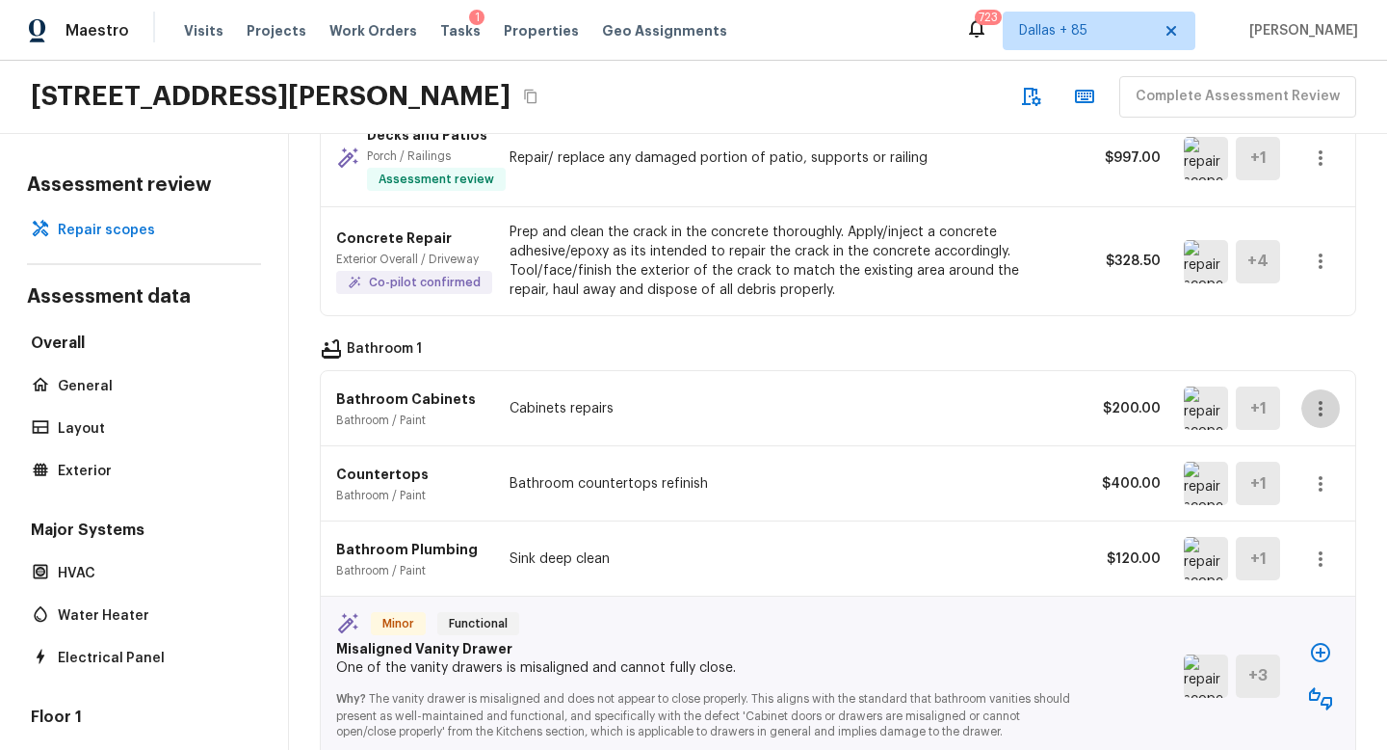
click at [1310, 397] on icon "button" at bounding box center [1320, 408] width 23 height 23
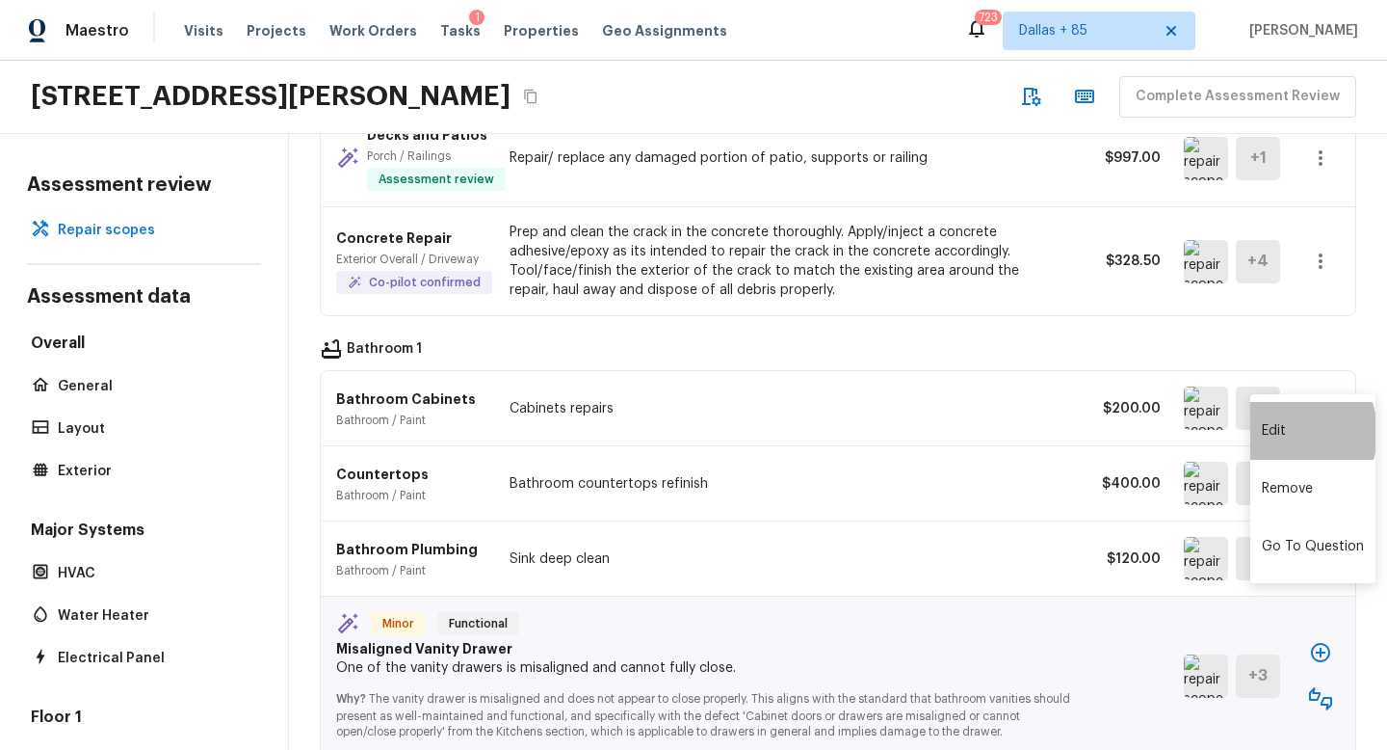
click at [1278, 433] on li "Edit" at bounding box center [1313, 431] width 125 height 58
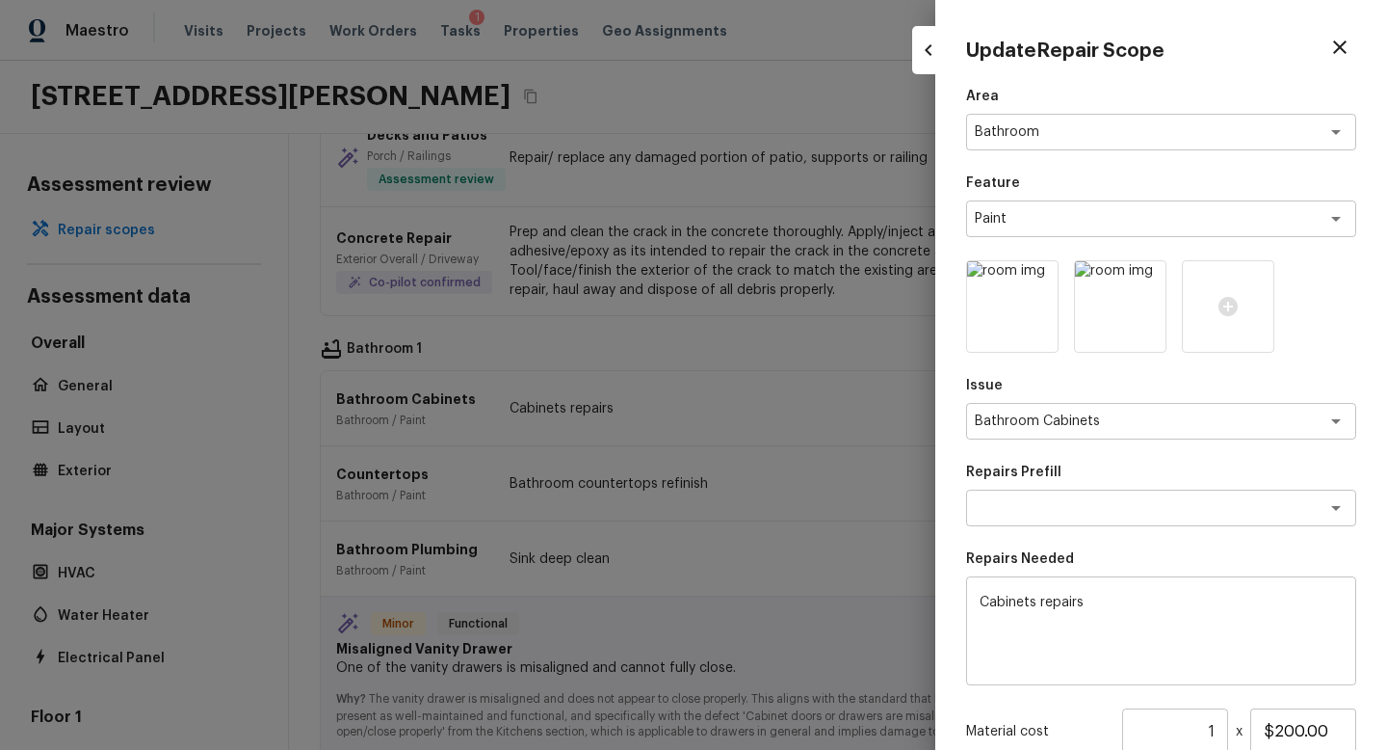
click at [1218, 724] on input "1" at bounding box center [1175, 731] width 106 height 46
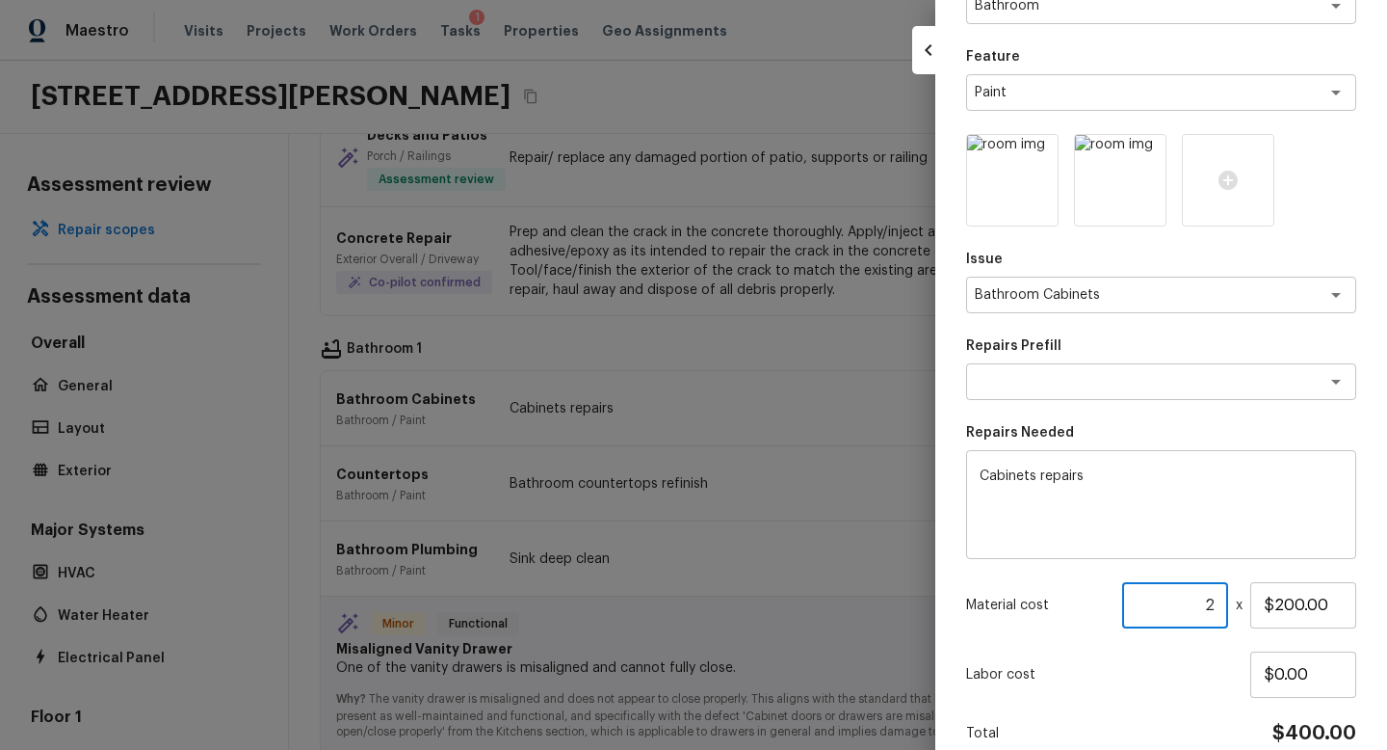
scroll to position [215, 0]
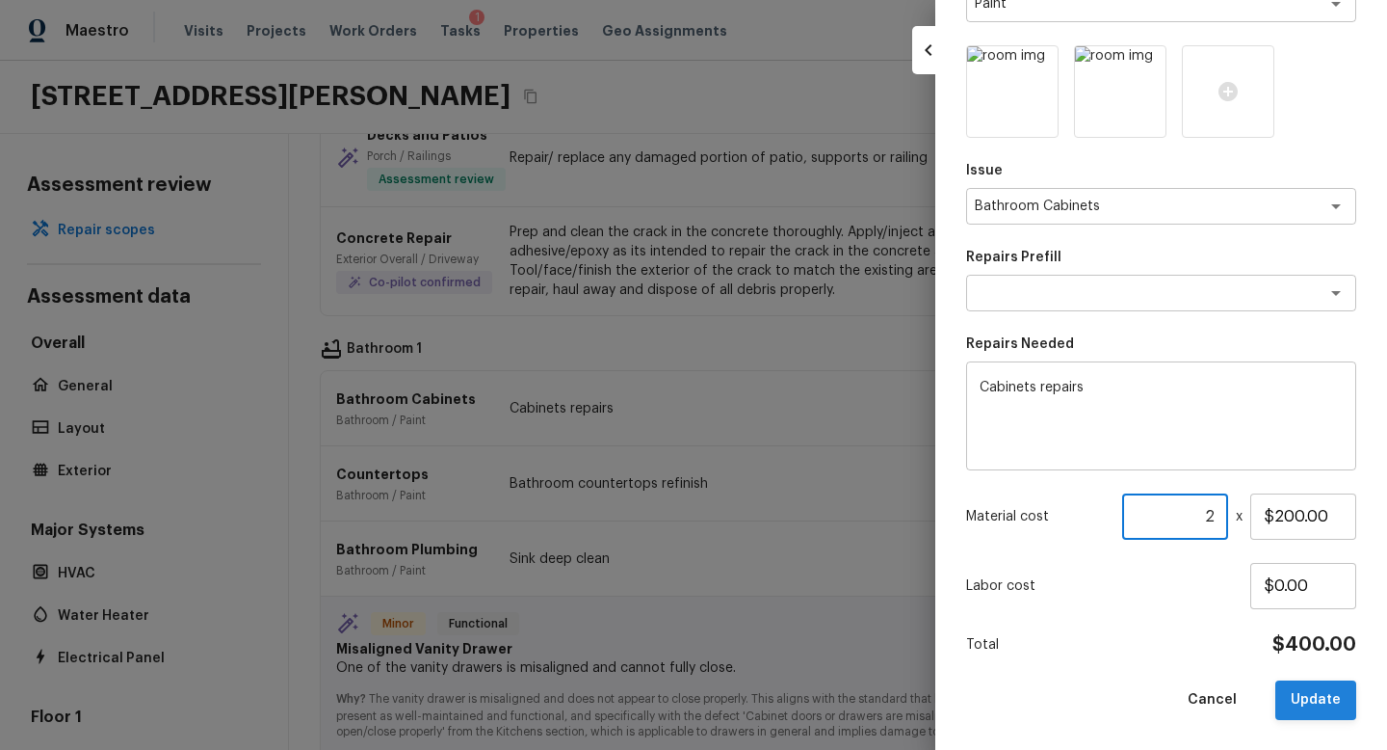
click at [1317, 690] on button "Update" at bounding box center [1316, 700] width 81 height 40
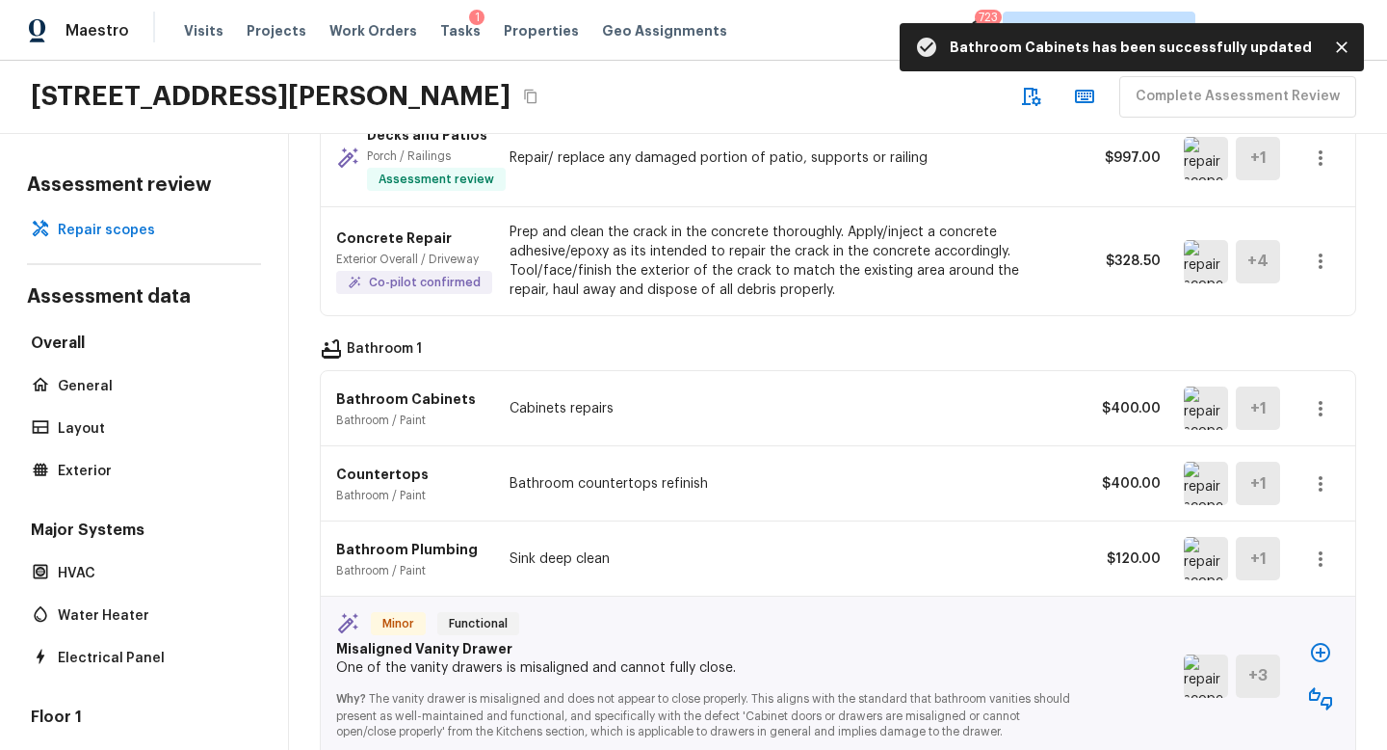
click at [1202, 461] on img at bounding box center [1206, 482] width 44 height 43
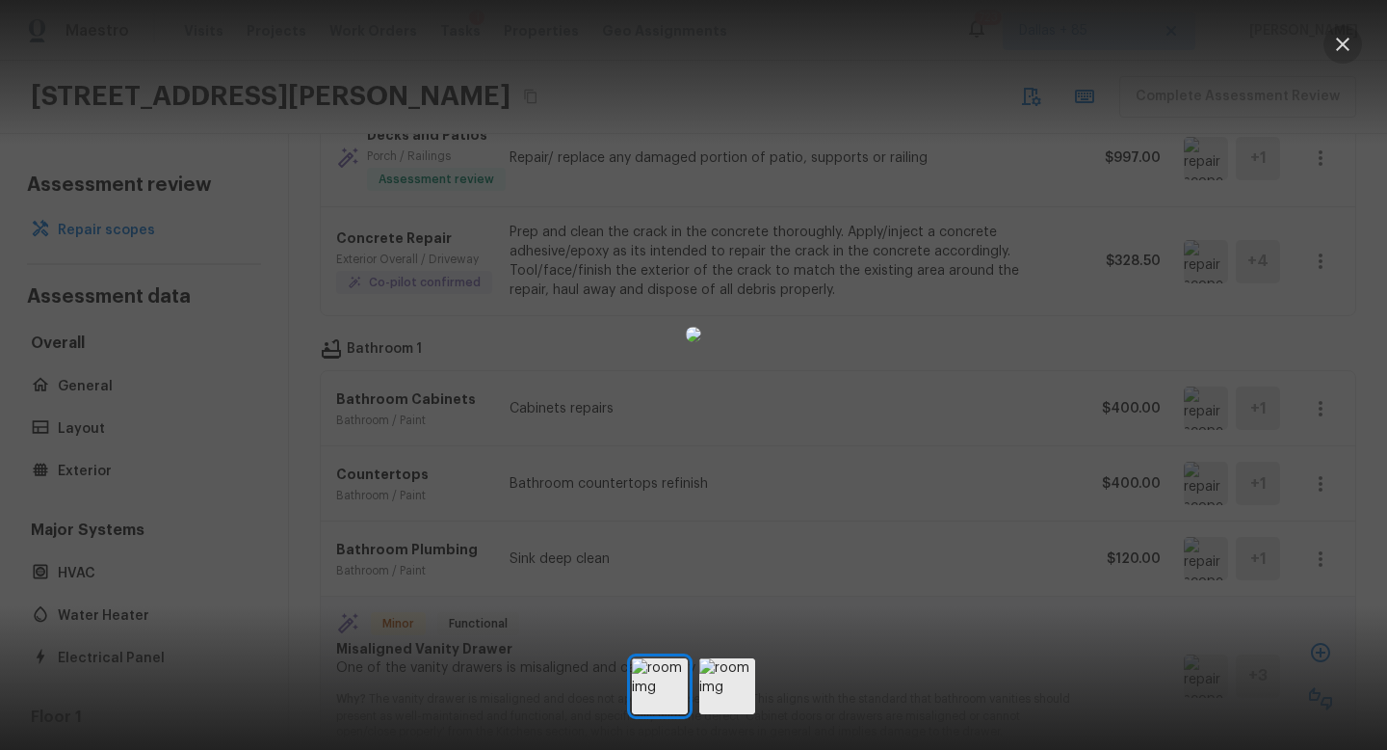
click at [1342, 44] on icon "button" at bounding box center [1342, 44] width 13 height 13
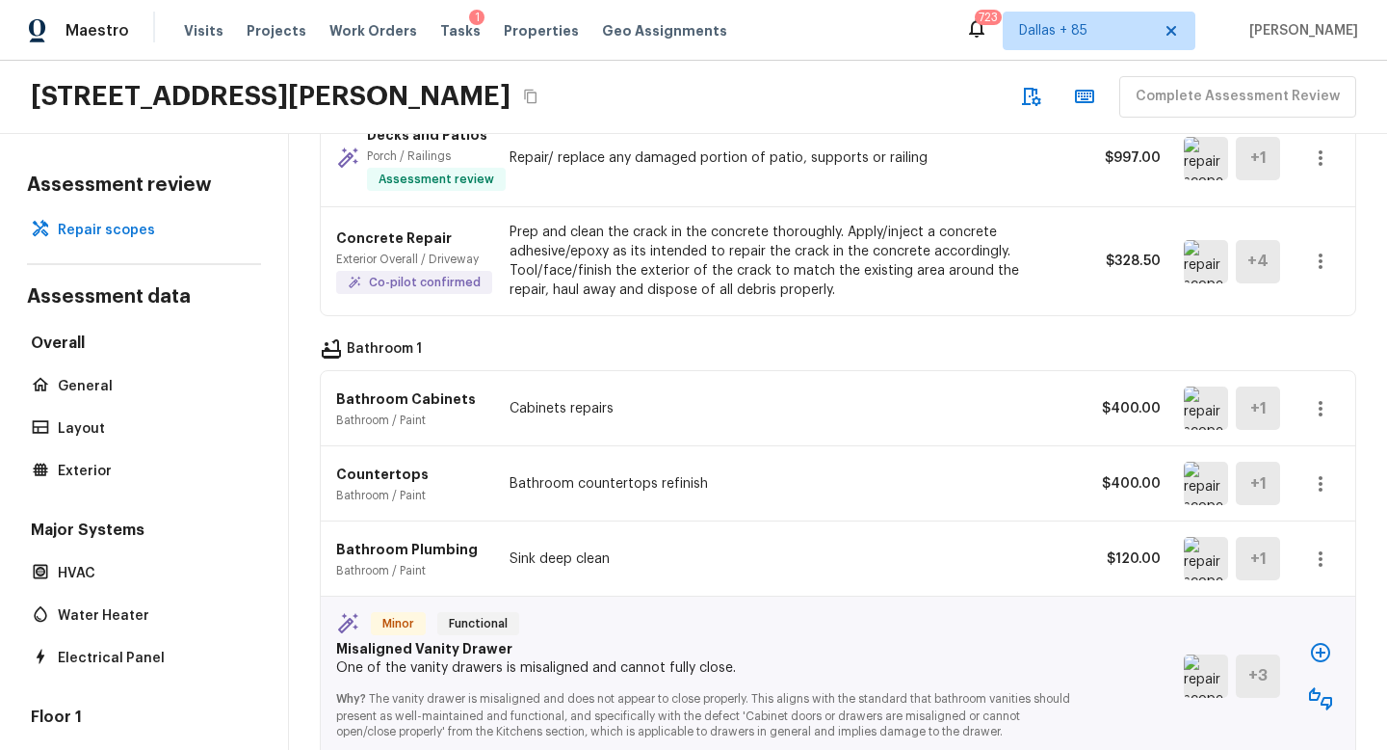
click at [1208, 537] on img at bounding box center [1206, 558] width 44 height 43
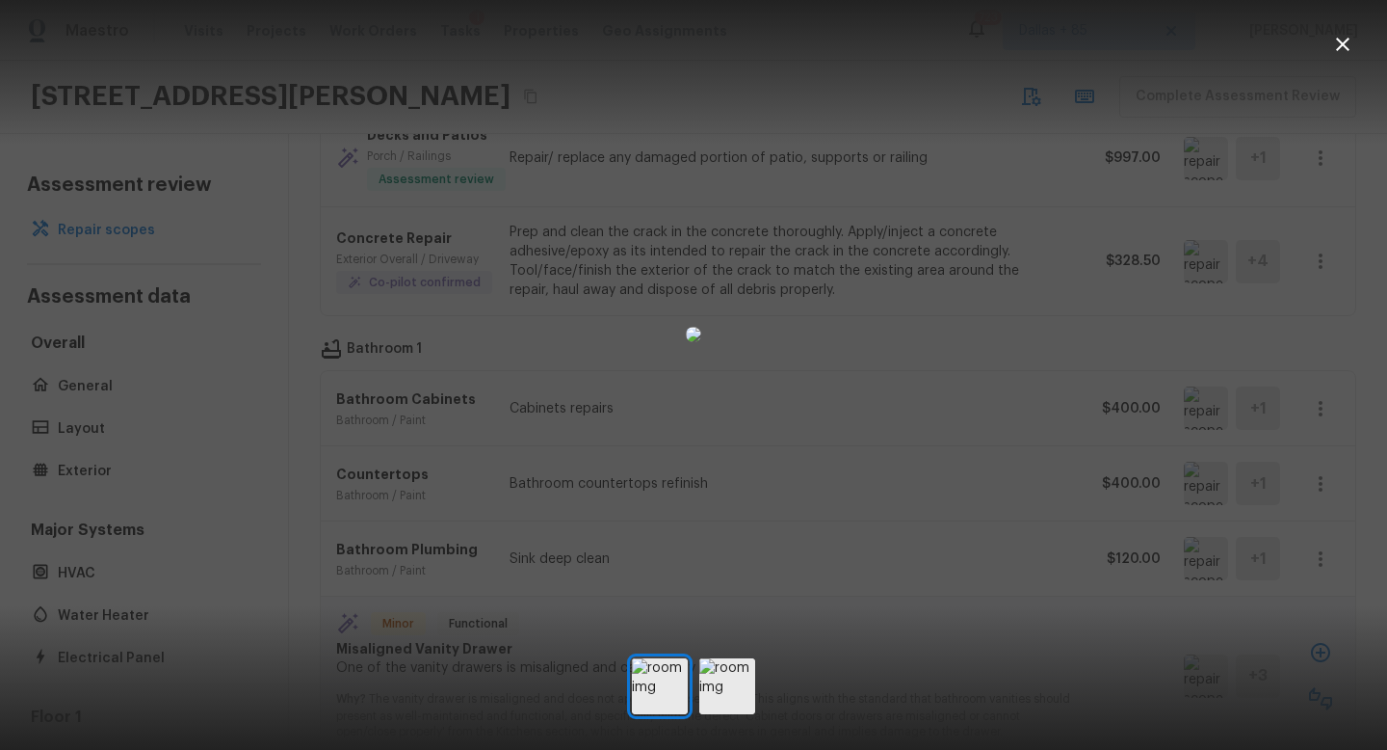
click at [1348, 42] on icon "button" at bounding box center [1342, 44] width 23 height 23
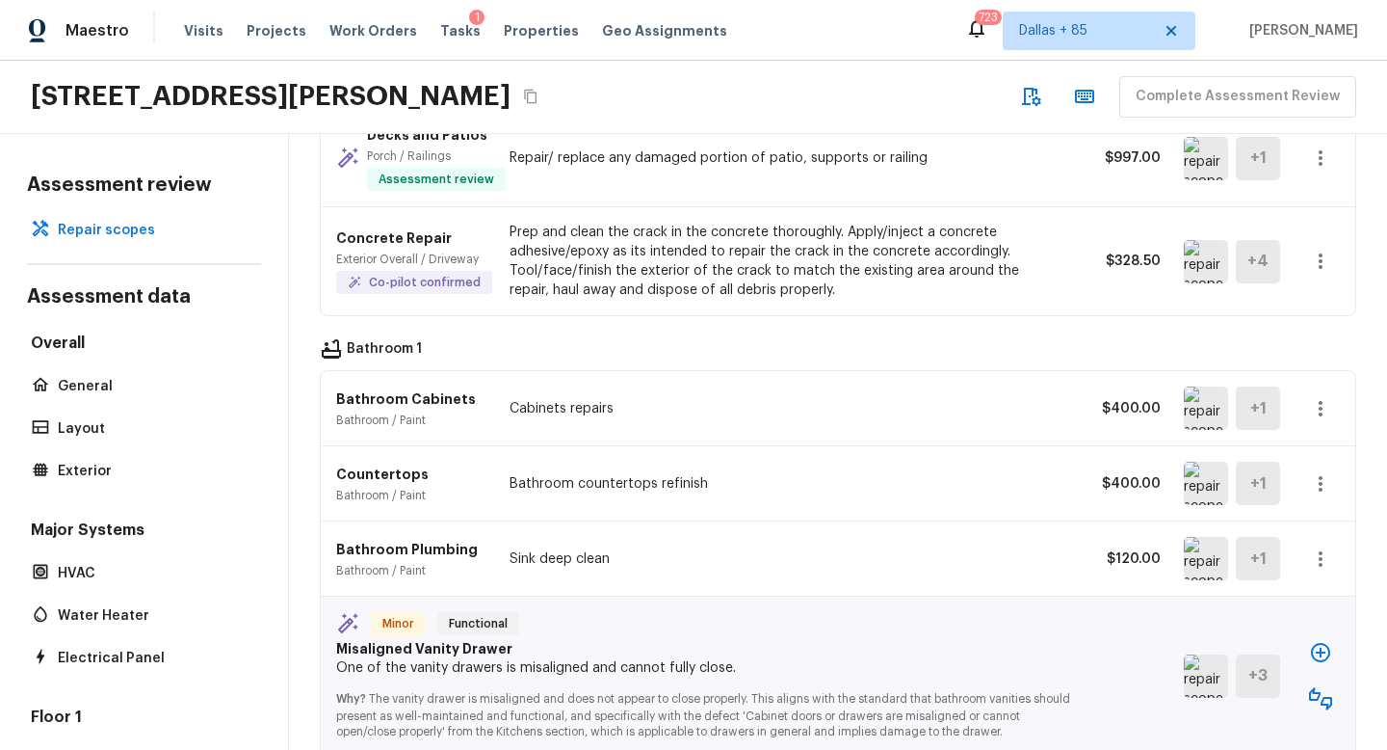
click at [1312, 547] on icon "button" at bounding box center [1320, 558] width 23 height 23
click at [1292, 639] on li "Remove" at bounding box center [1313, 639] width 125 height 58
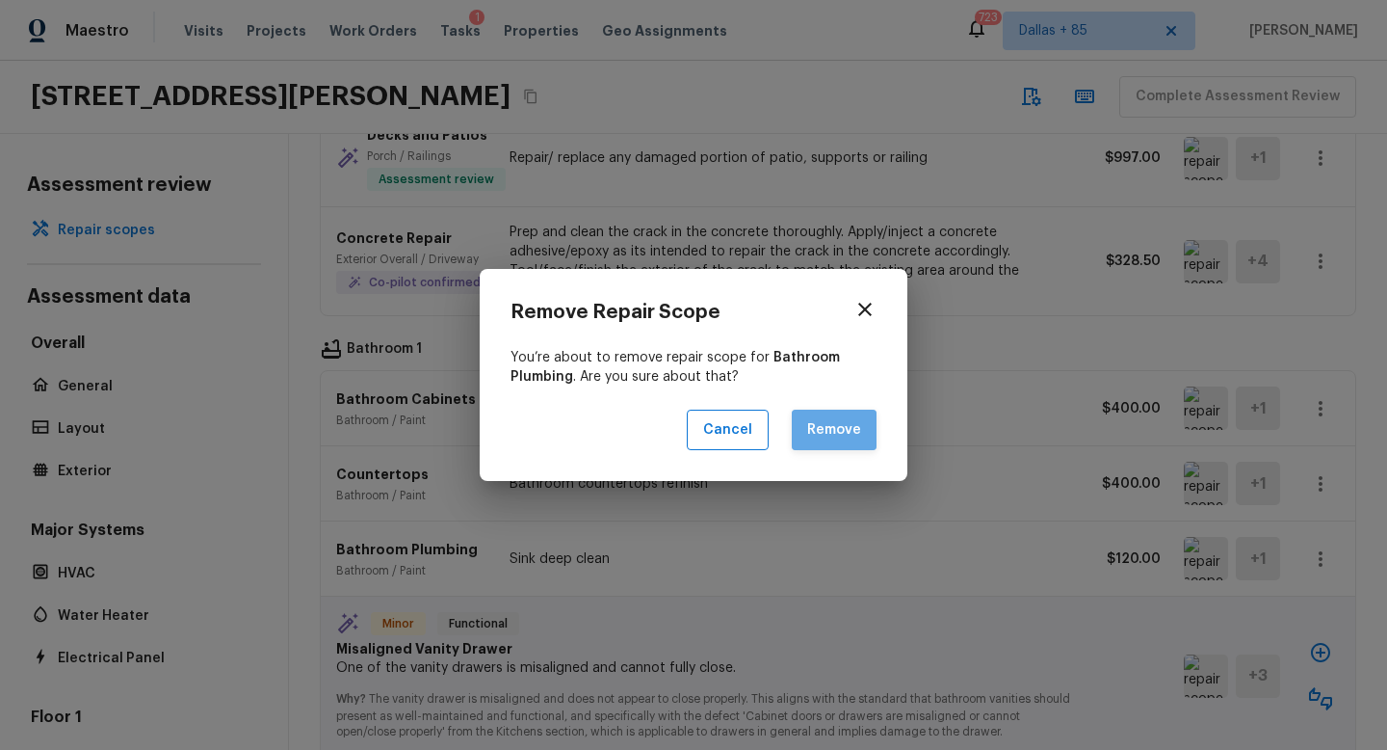
click at [856, 425] on button "Remove" at bounding box center [834, 429] width 85 height 41
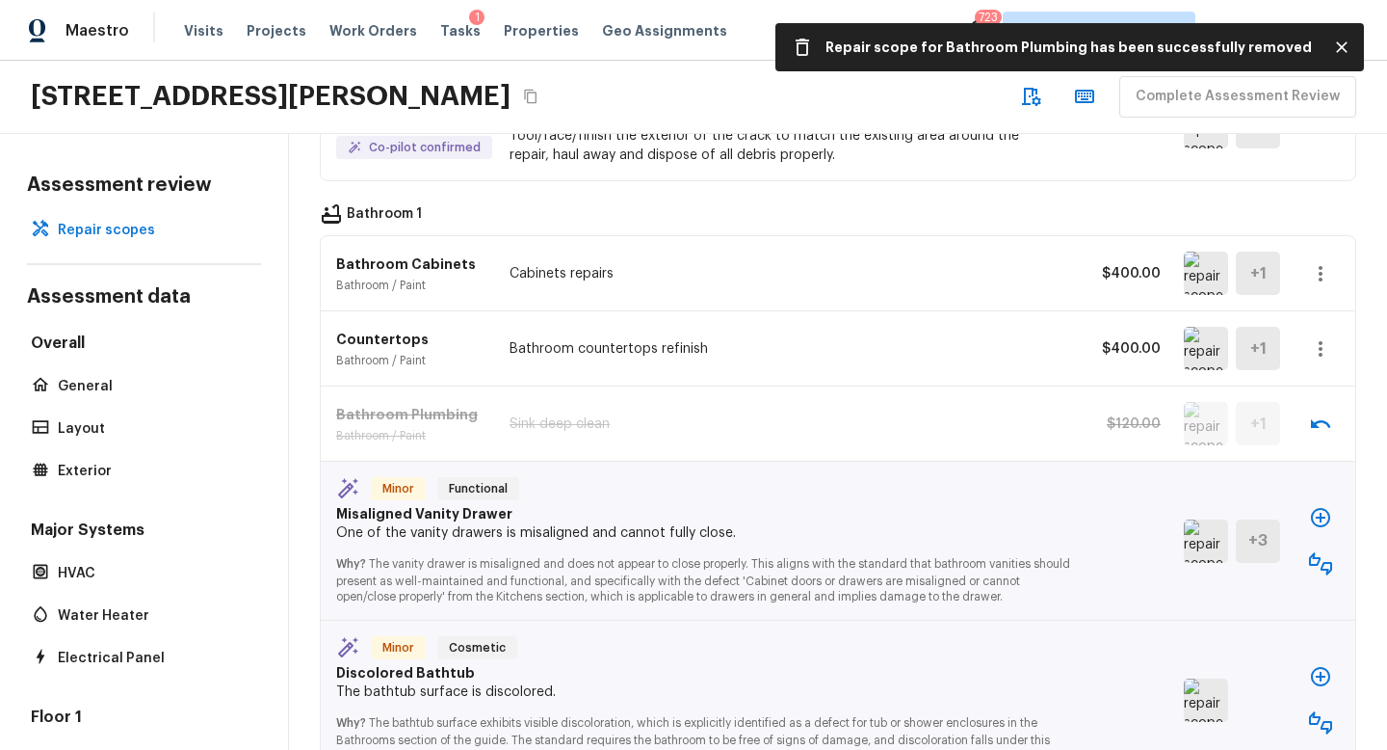
scroll to position [1802, 0]
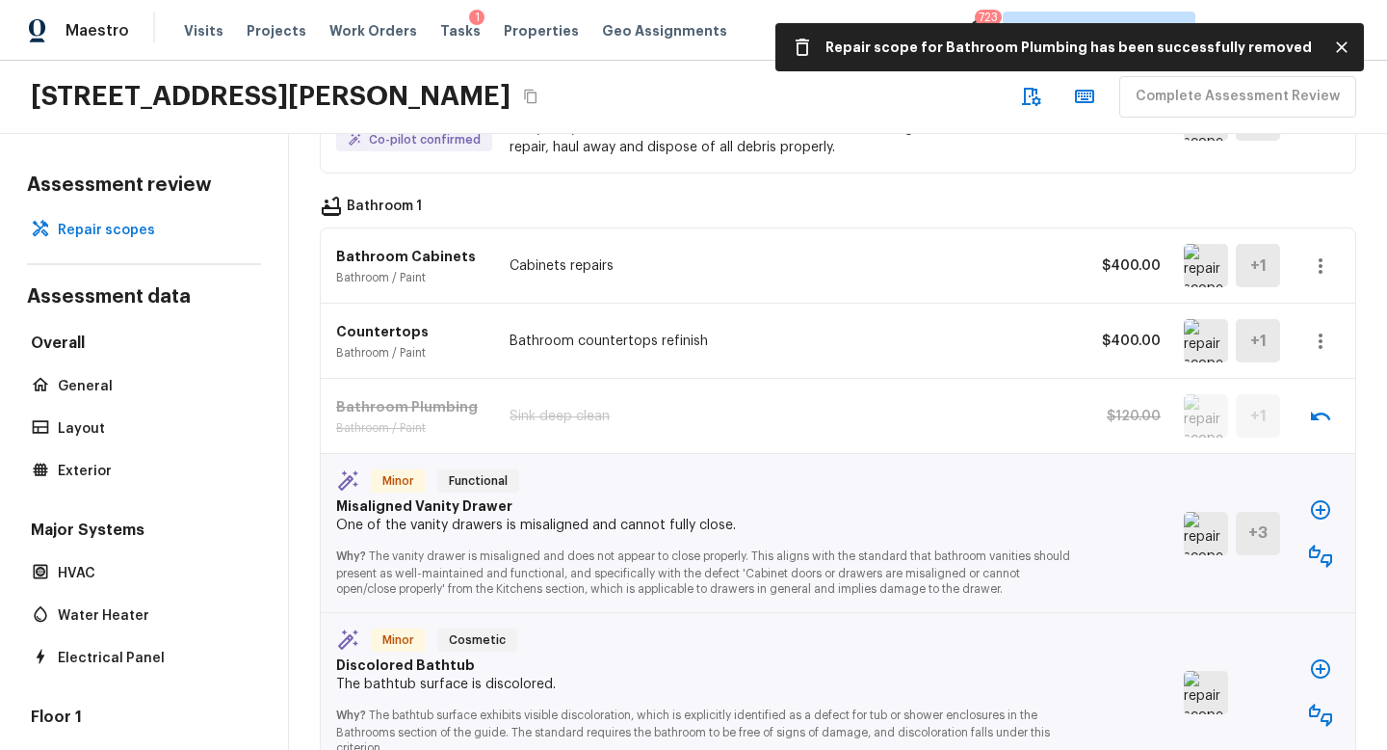
click at [1203, 512] on img at bounding box center [1206, 533] width 44 height 43
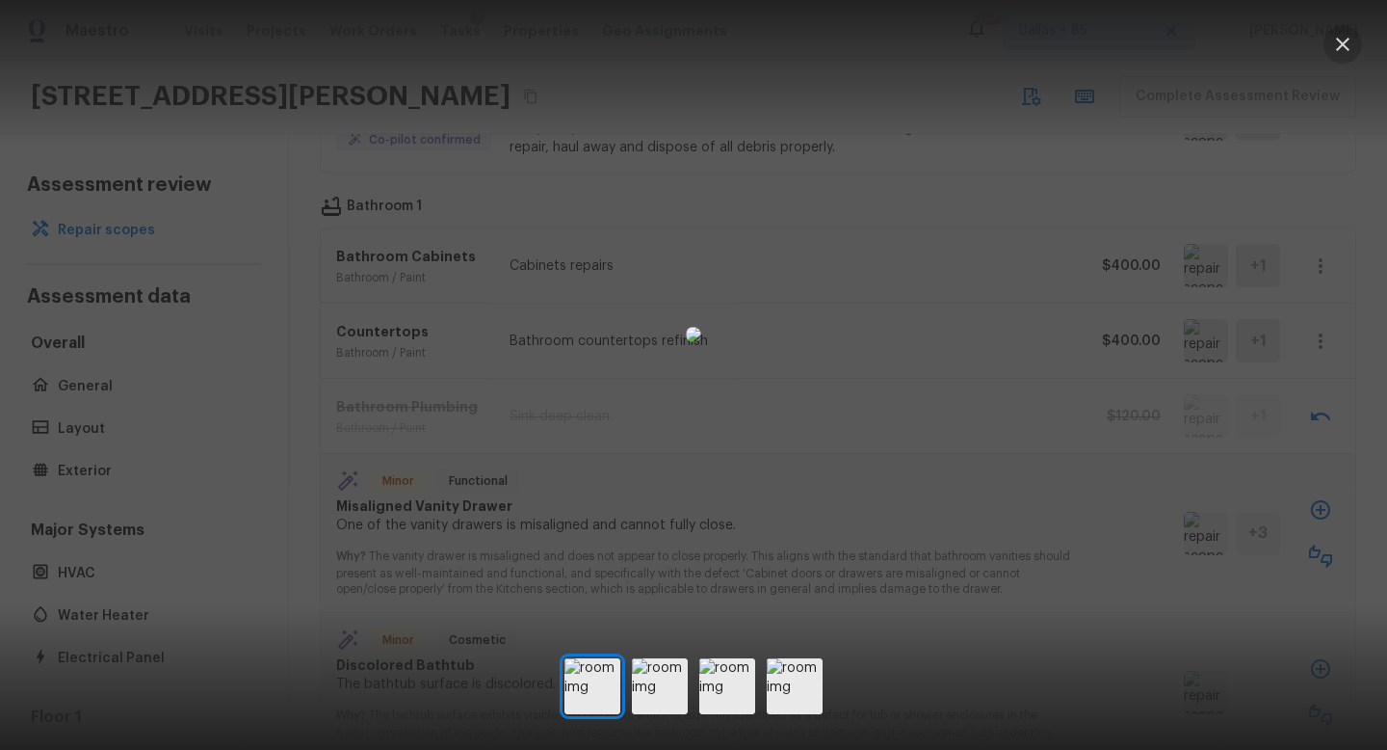
click at [1345, 60] on button "button" at bounding box center [1343, 44] width 39 height 39
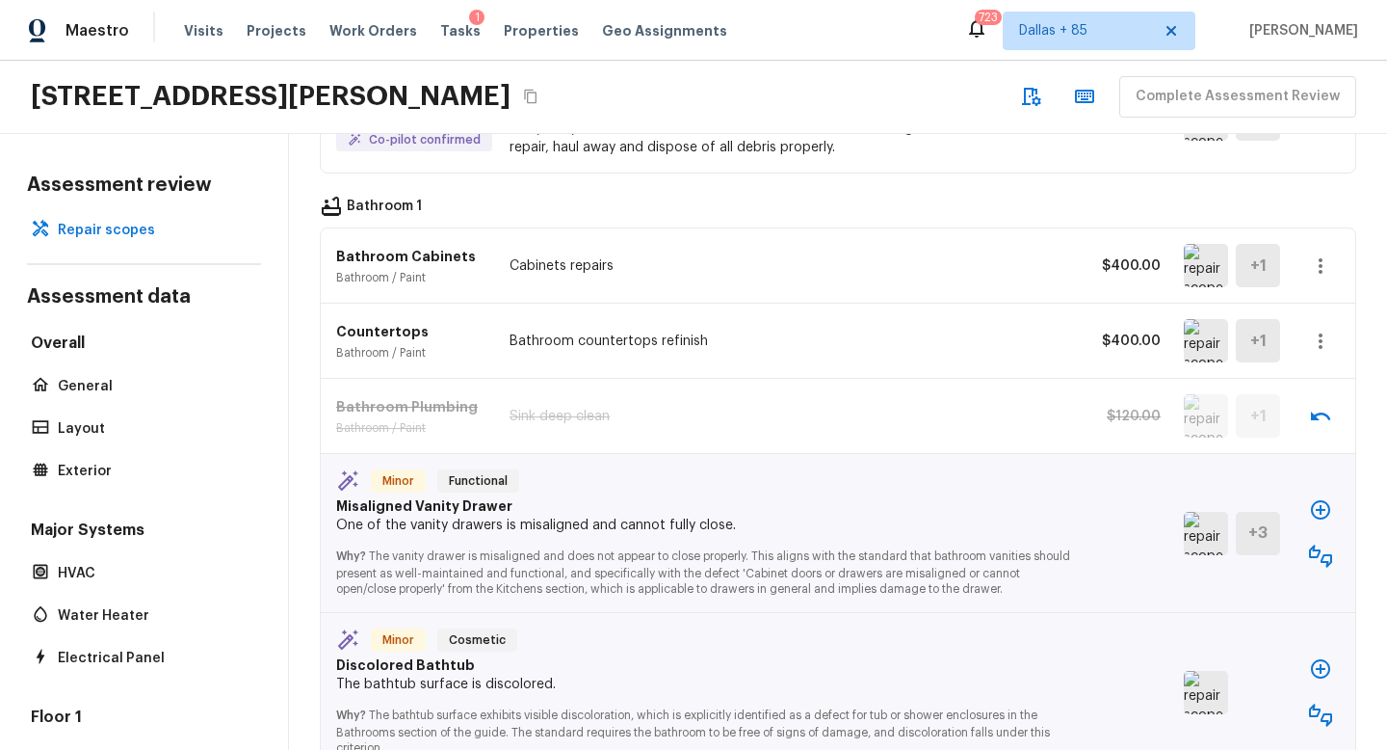
click at [1318, 544] on icon "button" at bounding box center [1320, 555] width 23 height 23
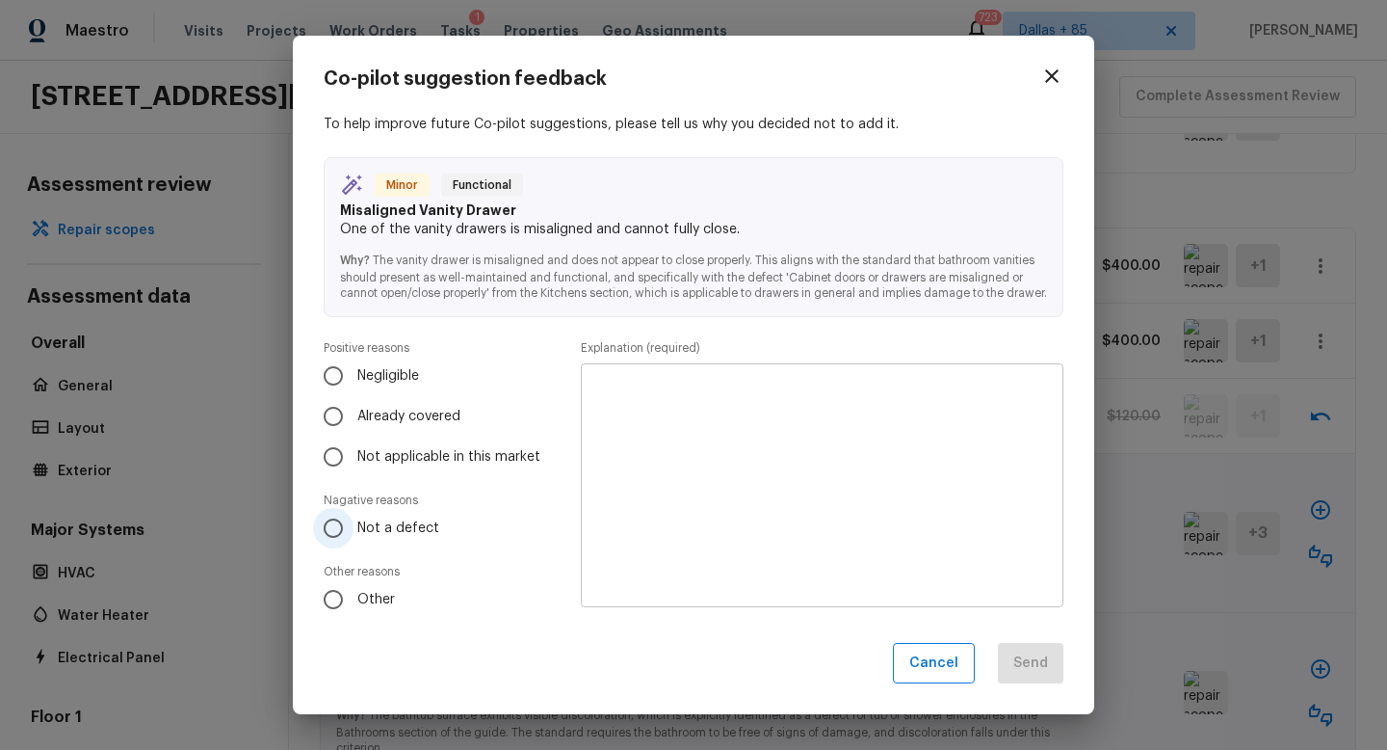
click at [369, 522] on label "Not a defect" at bounding box center [431, 528] width 237 height 40
click at [354, 522] on input "Not a defect" at bounding box center [333, 528] width 40 height 40
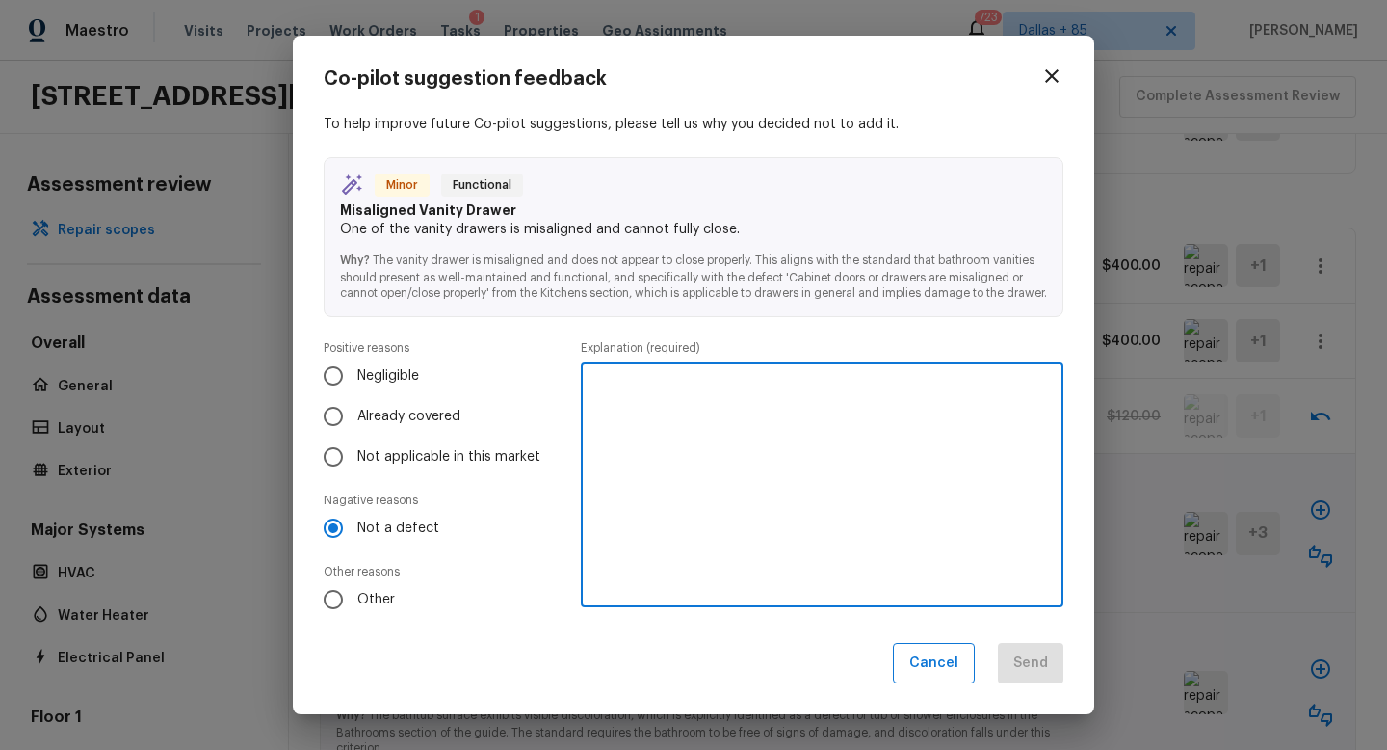
click at [691, 485] on textarea at bounding box center [822, 485] width 456 height 212
click at [1022, 657] on button "Send" at bounding box center [1031, 663] width 66 height 41
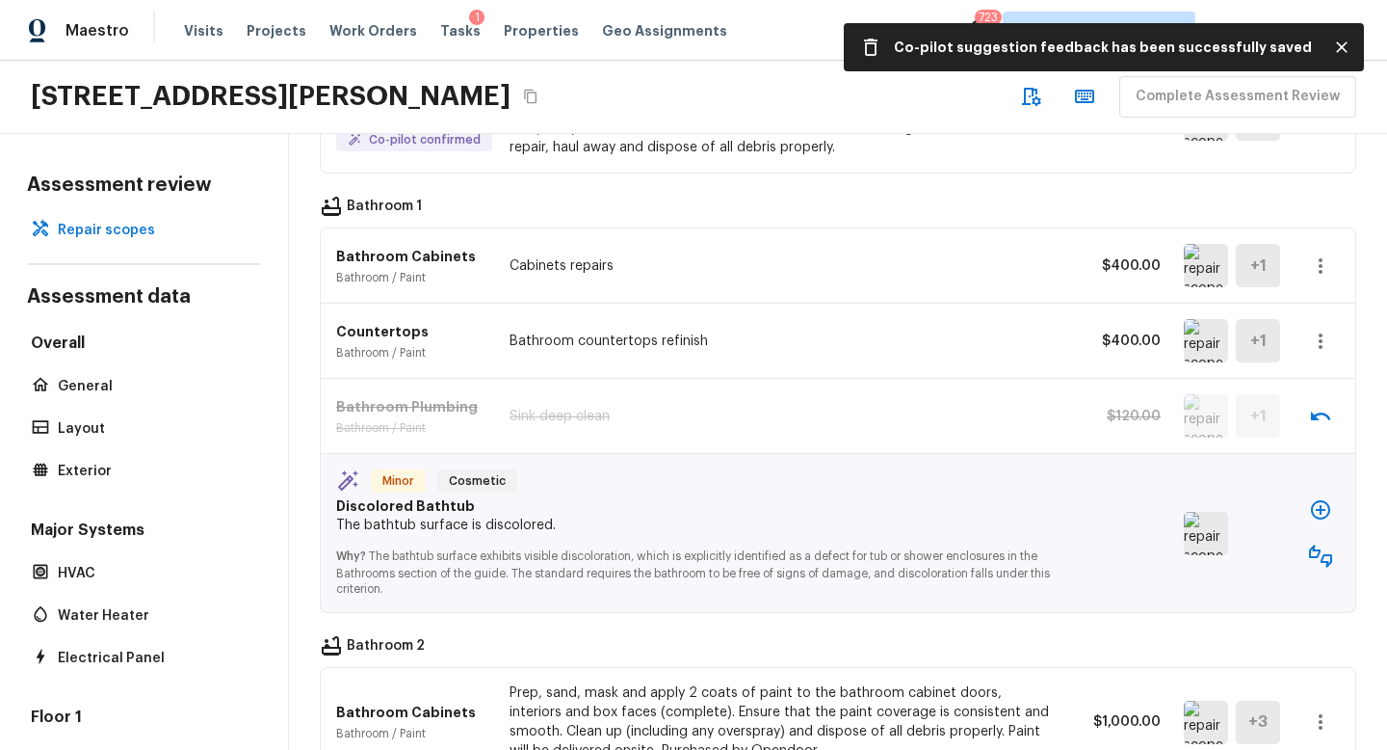
click at [1217, 512] on img at bounding box center [1206, 533] width 44 height 43
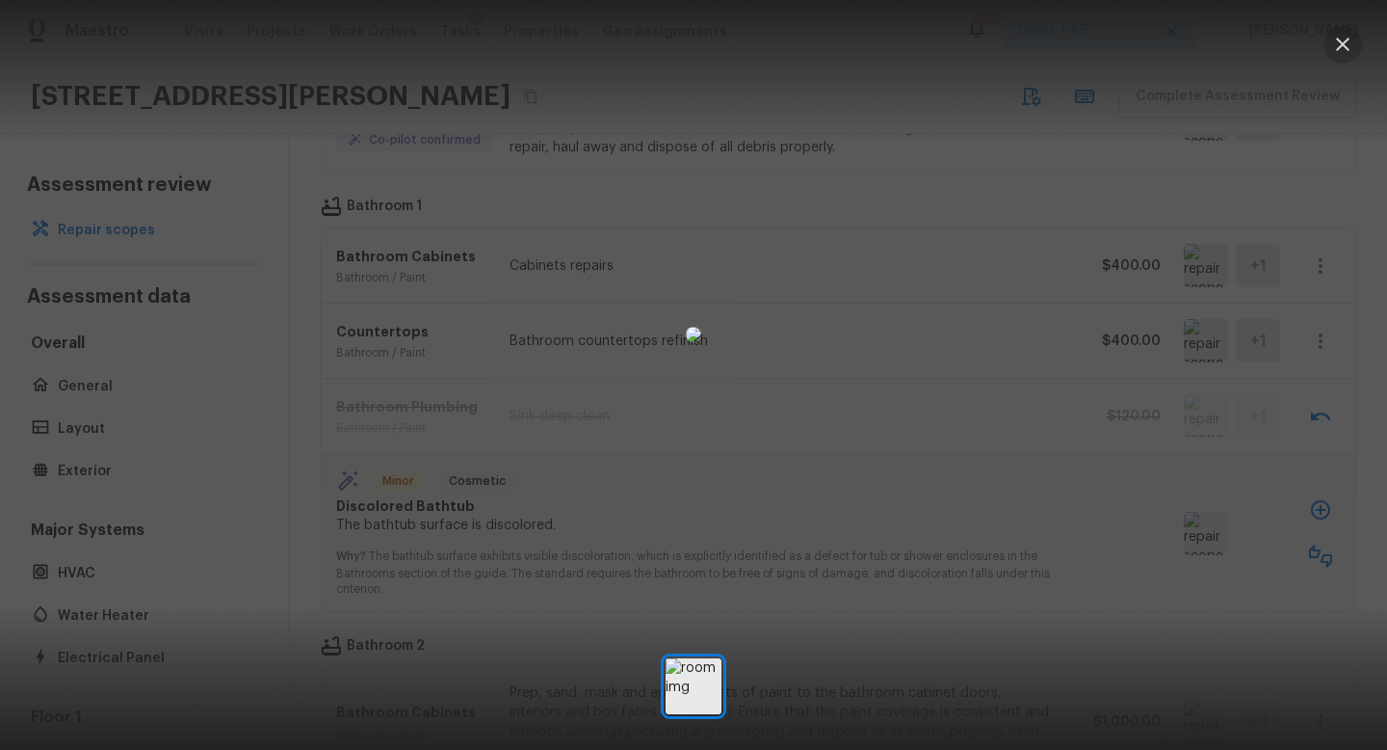
click at [1343, 39] on icon "button" at bounding box center [1342, 44] width 23 height 23
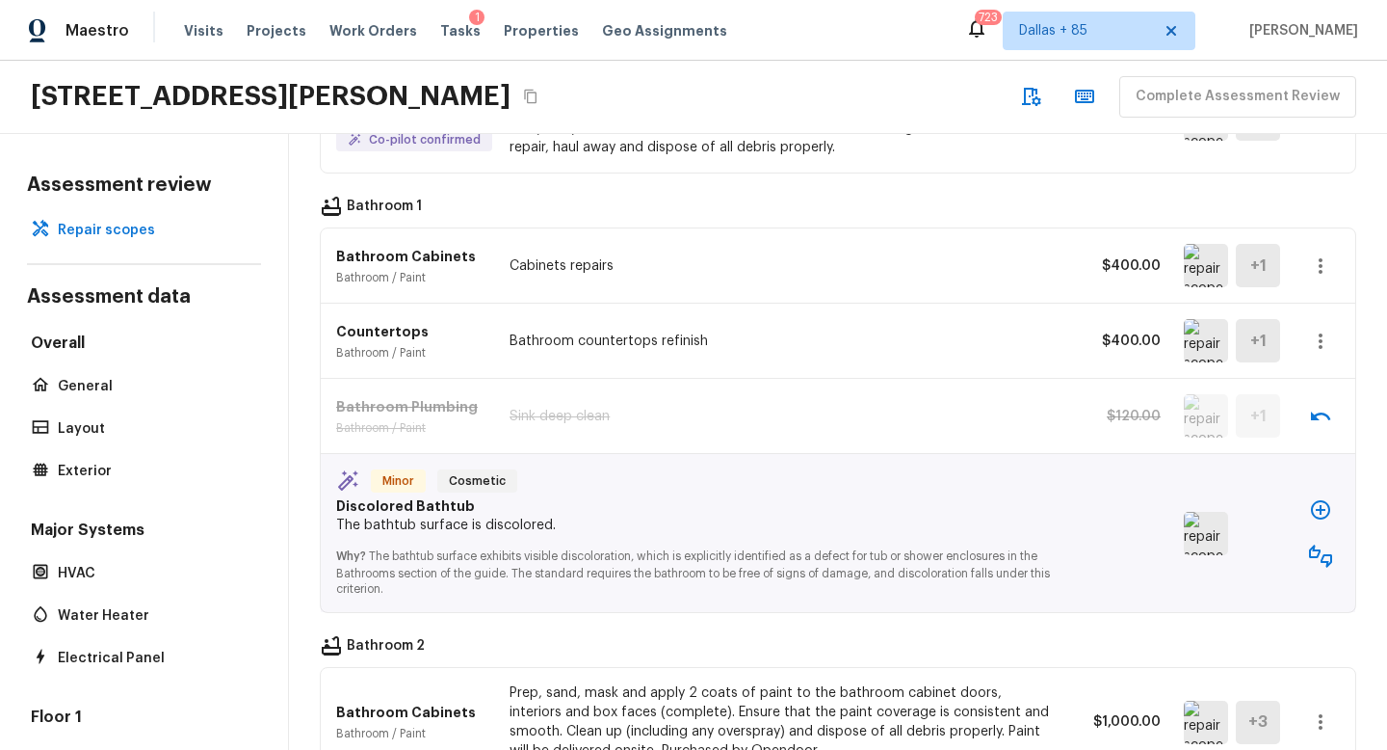
click at [1322, 498] on icon "button" at bounding box center [1320, 509] width 23 height 23
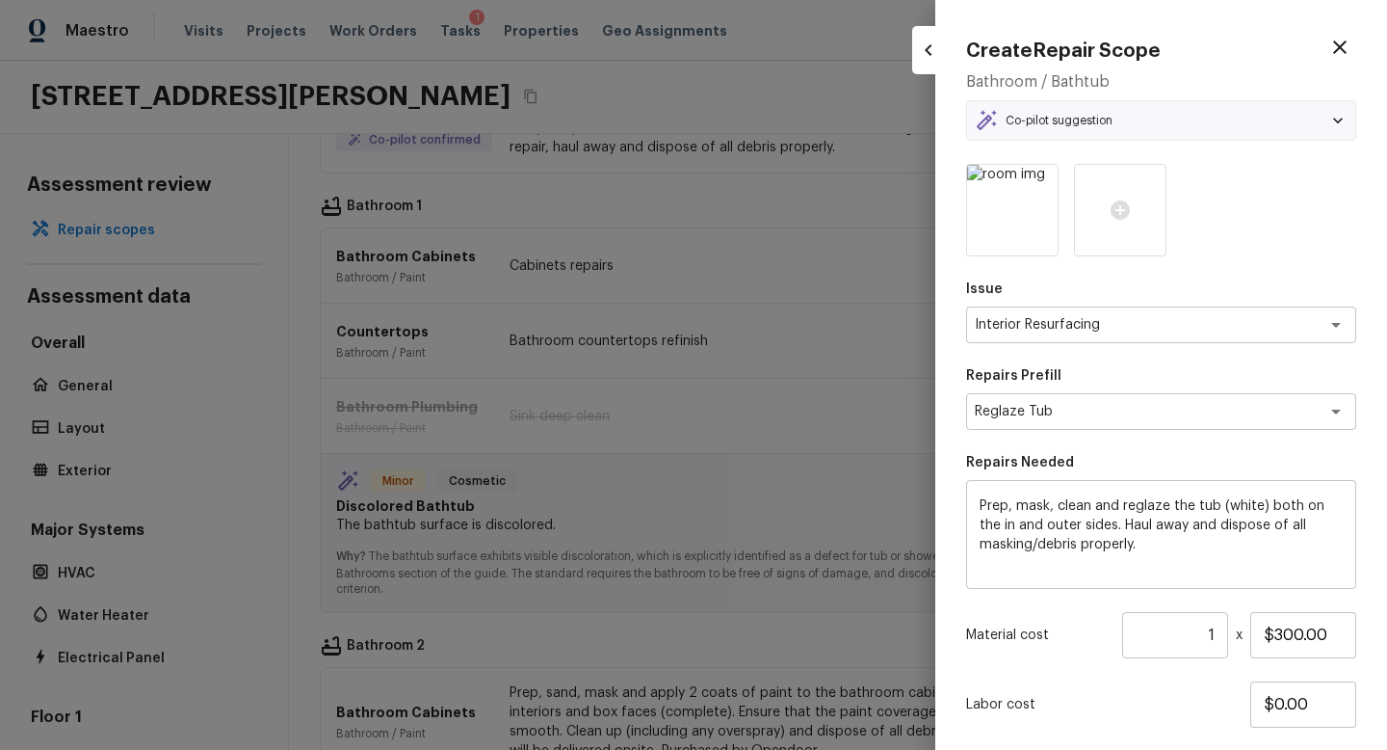
scroll to position [119, 0]
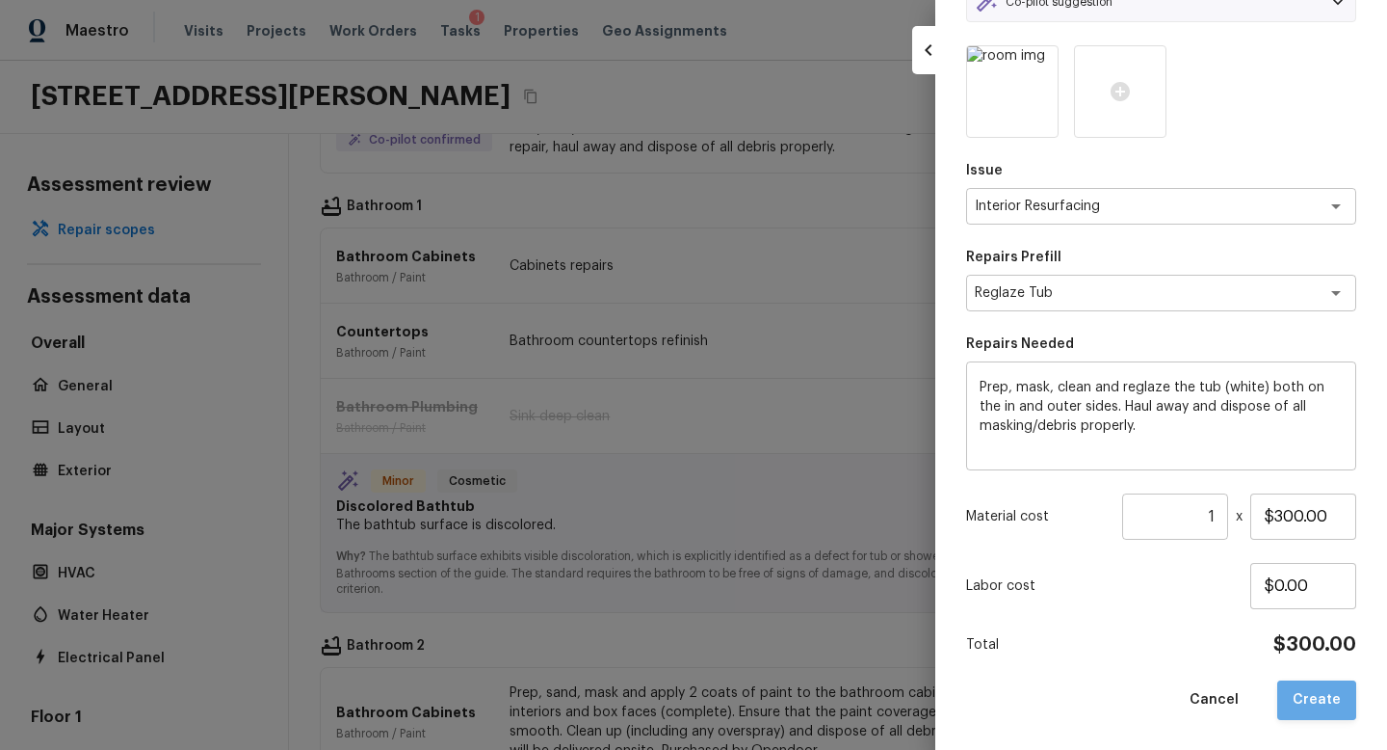
click at [1340, 705] on button "Create" at bounding box center [1317, 700] width 79 height 40
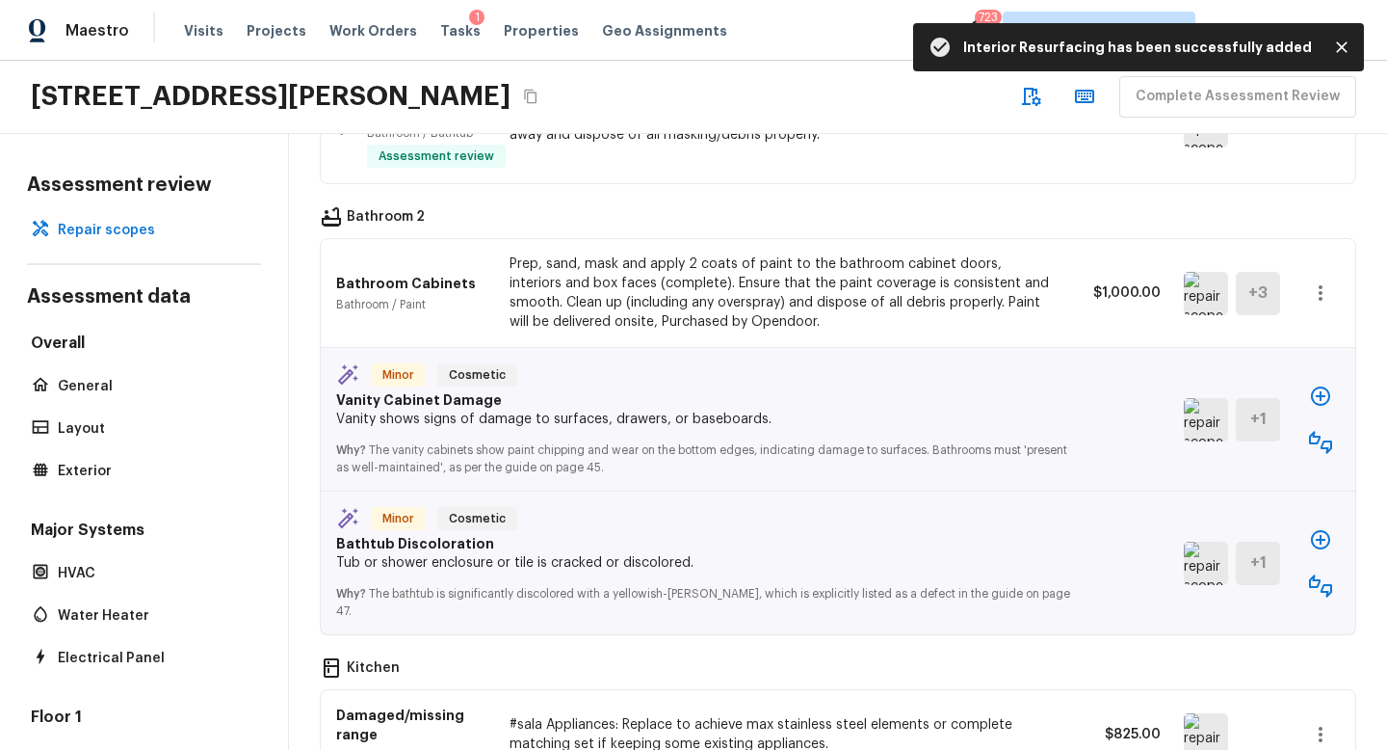
scroll to position [2187, 0]
click at [1200, 273] on img at bounding box center [1206, 294] width 44 height 43
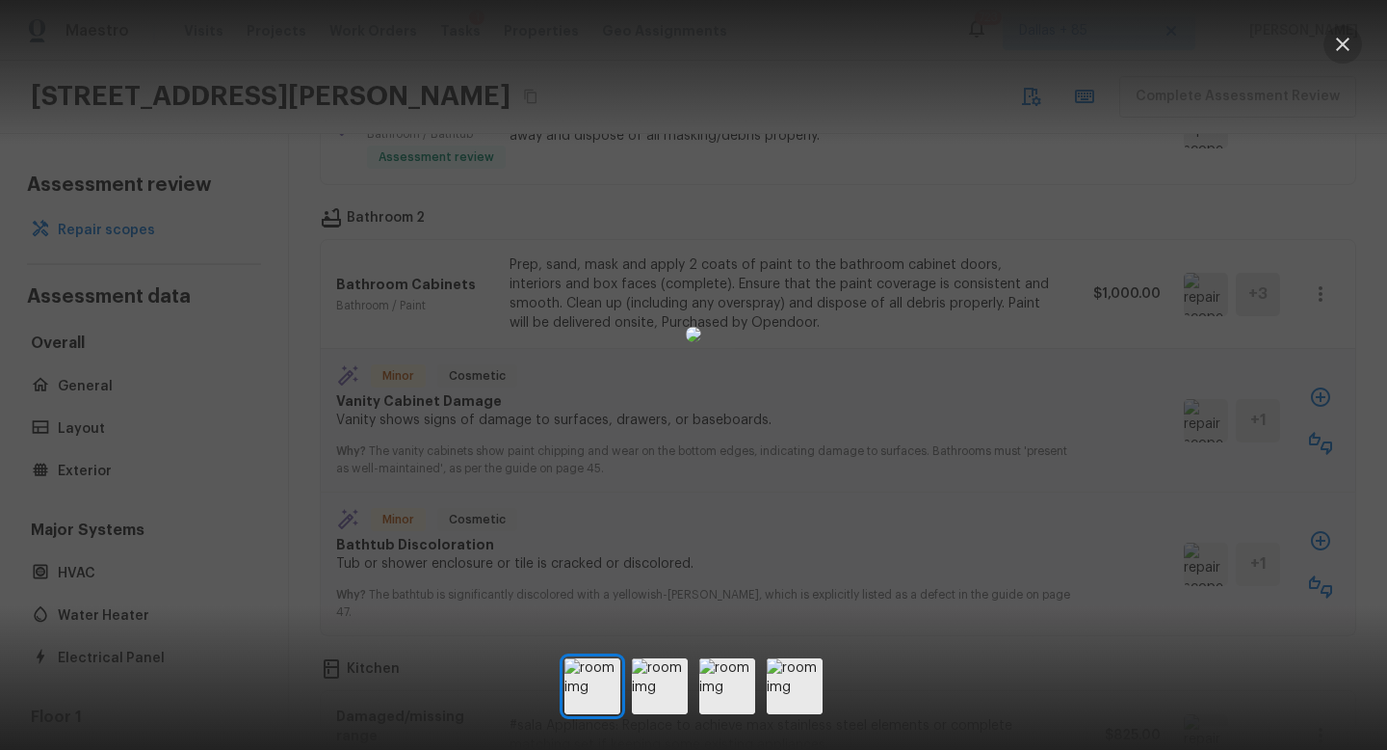
click at [1346, 36] on icon "button" at bounding box center [1342, 44] width 23 height 23
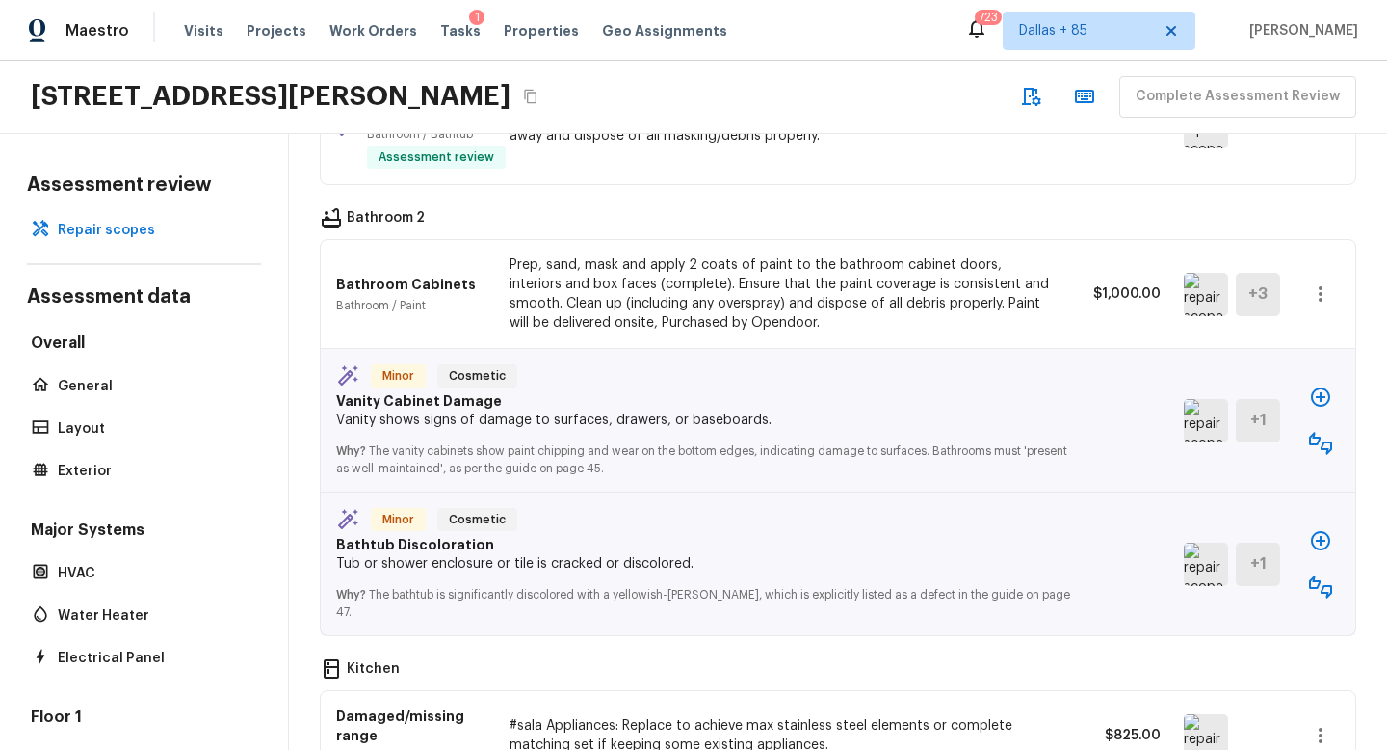
click at [1212, 273] on img at bounding box center [1206, 294] width 44 height 43
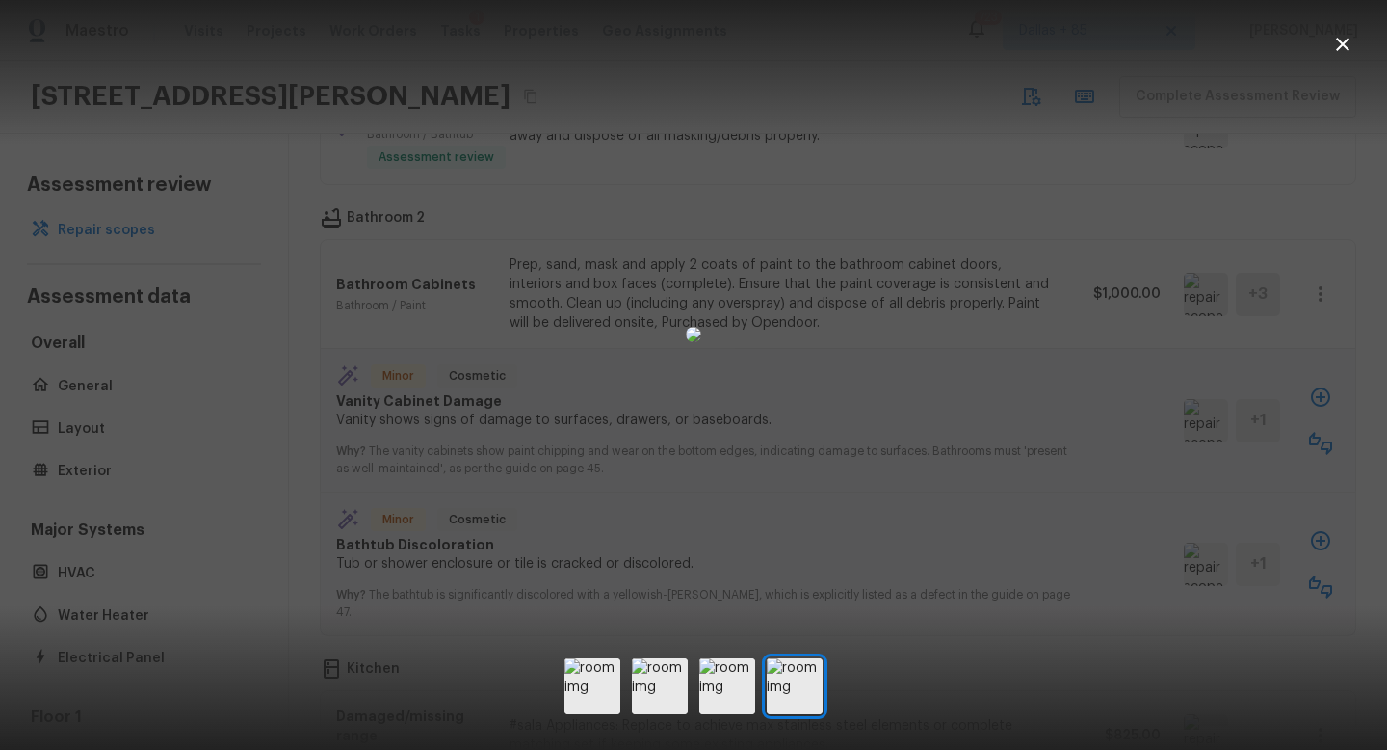
click at [1340, 44] on icon "button" at bounding box center [1342, 44] width 23 height 23
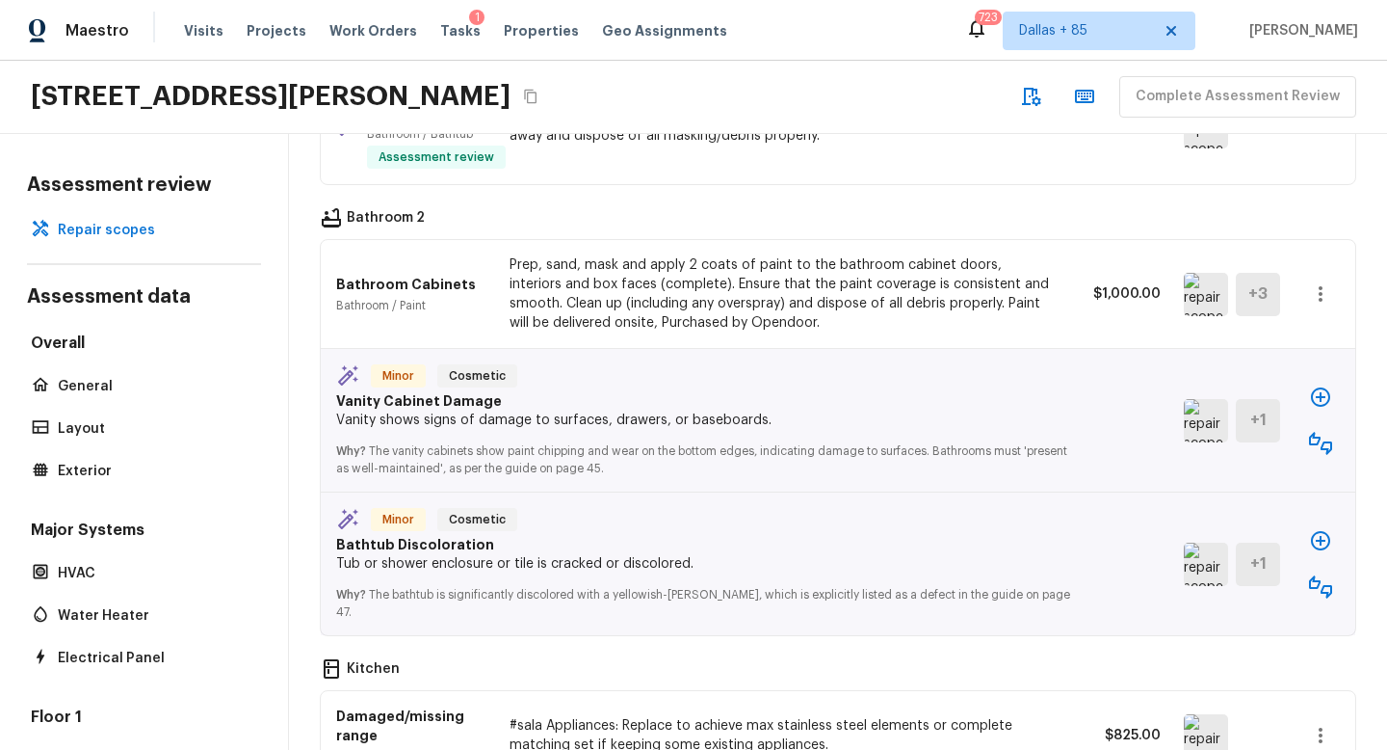
click at [1332, 275] on button "button" at bounding box center [1321, 294] width 39 height 39
click at [1306, 318] on li "Edit" at bounding box center [1313, 316] width 125 height 58
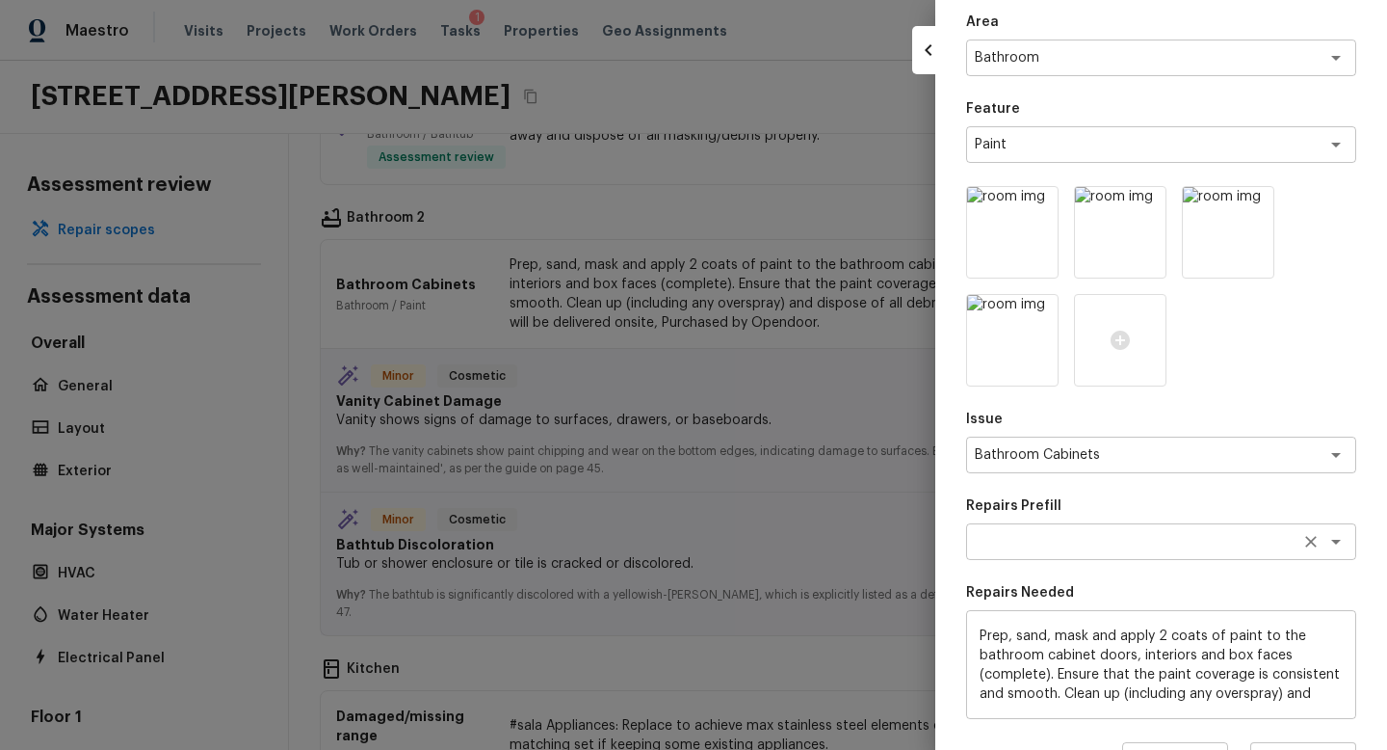
scroll to position [323, 0]
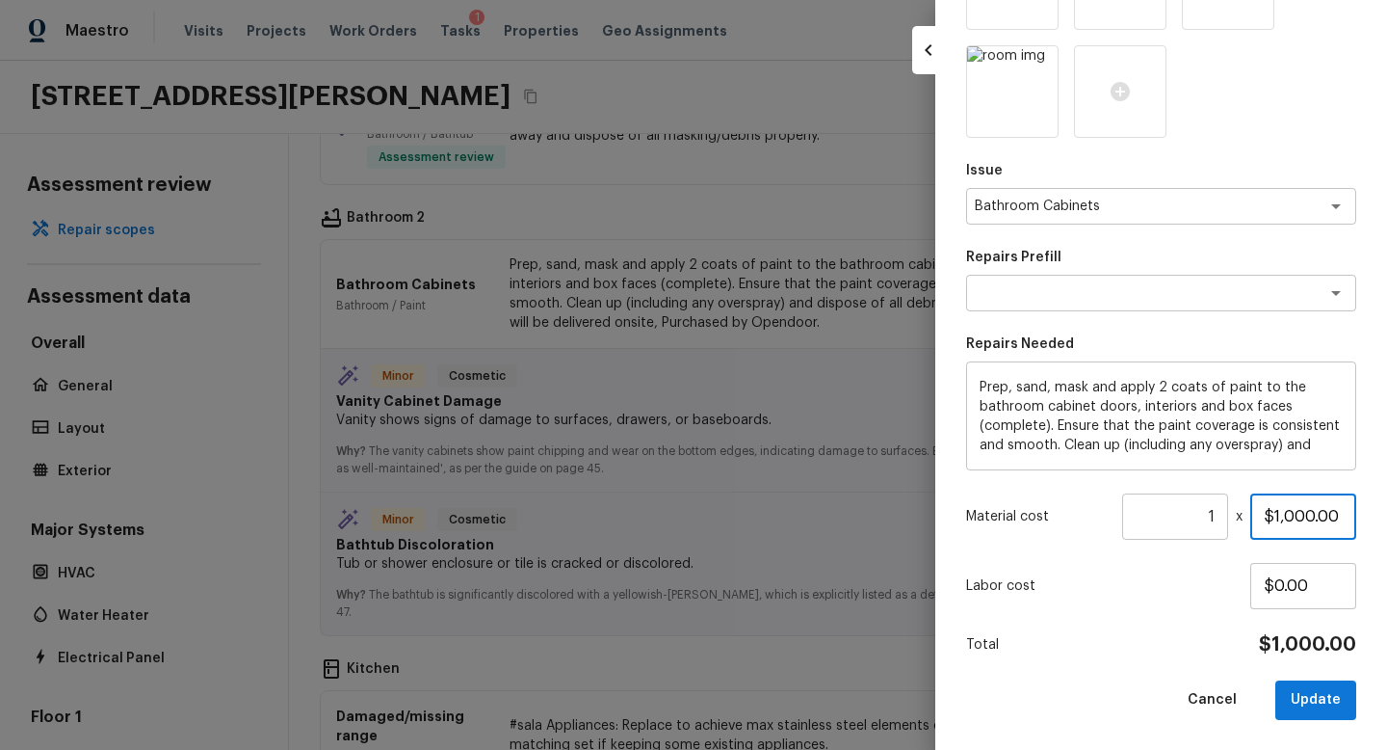
click at [1342, 513] on input "$1,000.00" at bounding box center [1304, 516] width 106 height 46
click at [1343, 688] on button "Update" at bounding box center [1316, 700] width 81 height 40
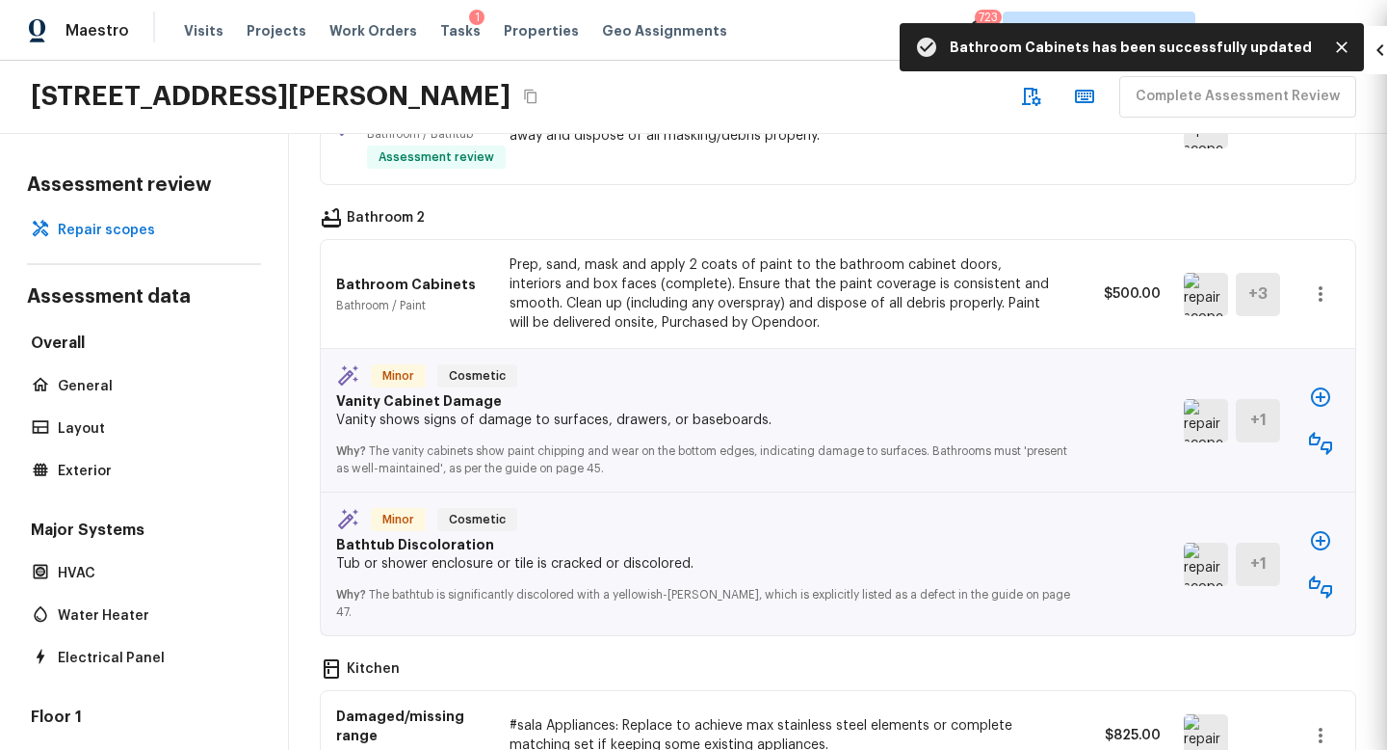
scroll to position [215, 0]
click at [1205, 399] on img at bounding box center [1206, 420] width 44 height 43
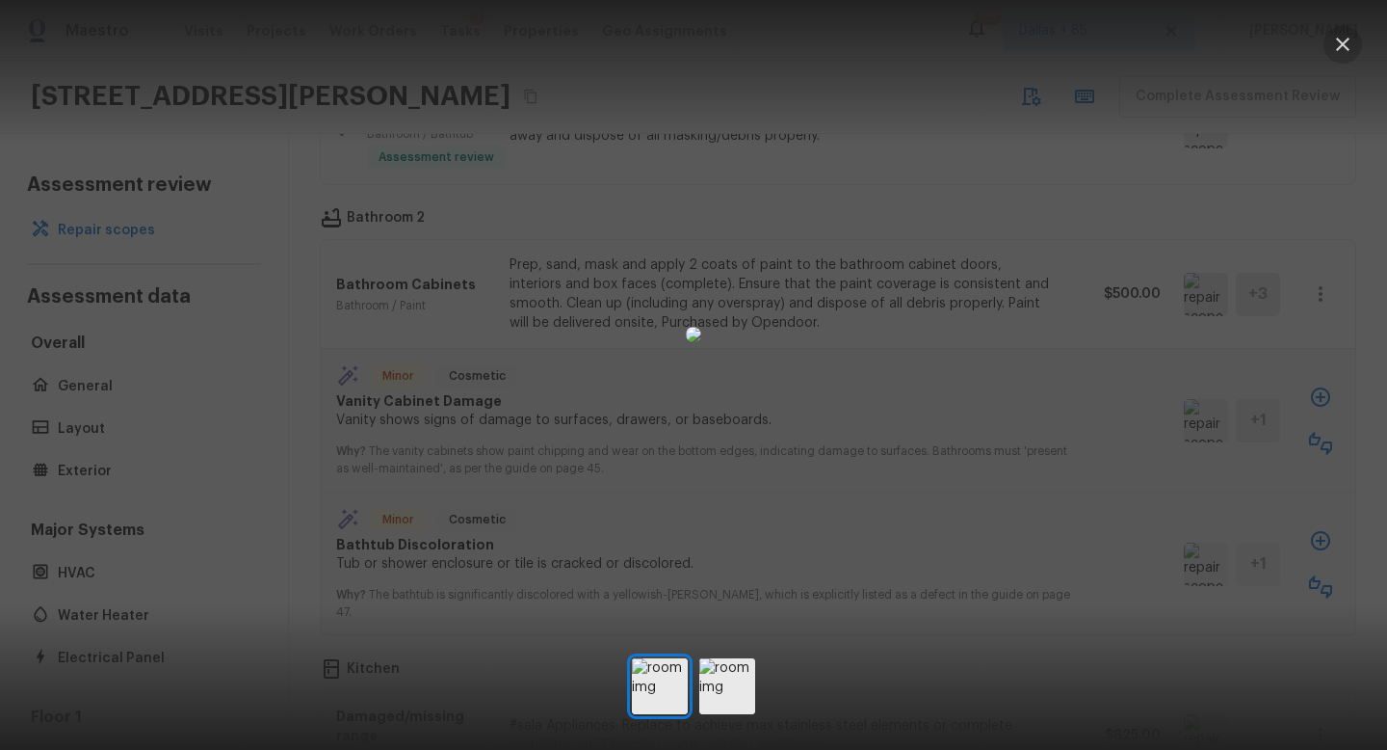
click at [1339, 41] on icon "button" at bounding box center [1342, 44] width 23 height 23
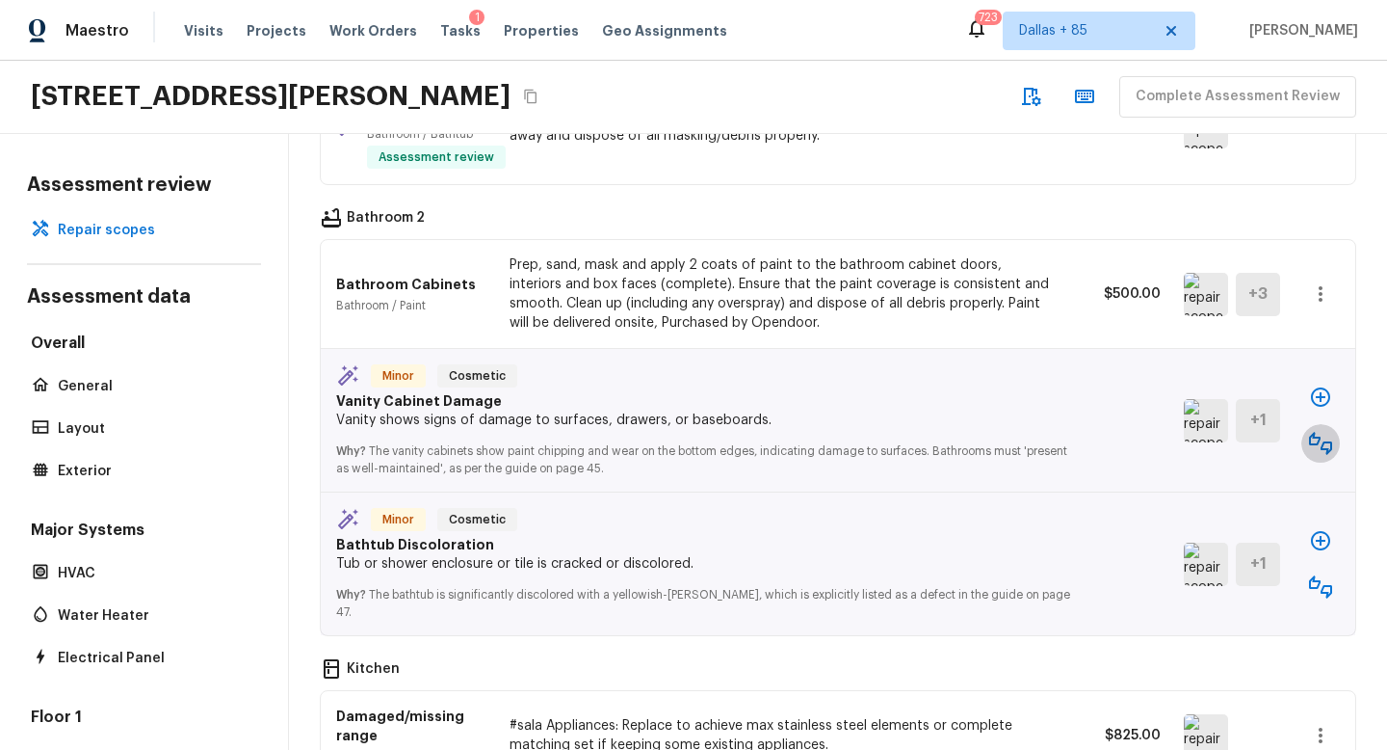
click at [1322, 432] on icon "button" at bounding box center [1320, 443] width 23 height 23
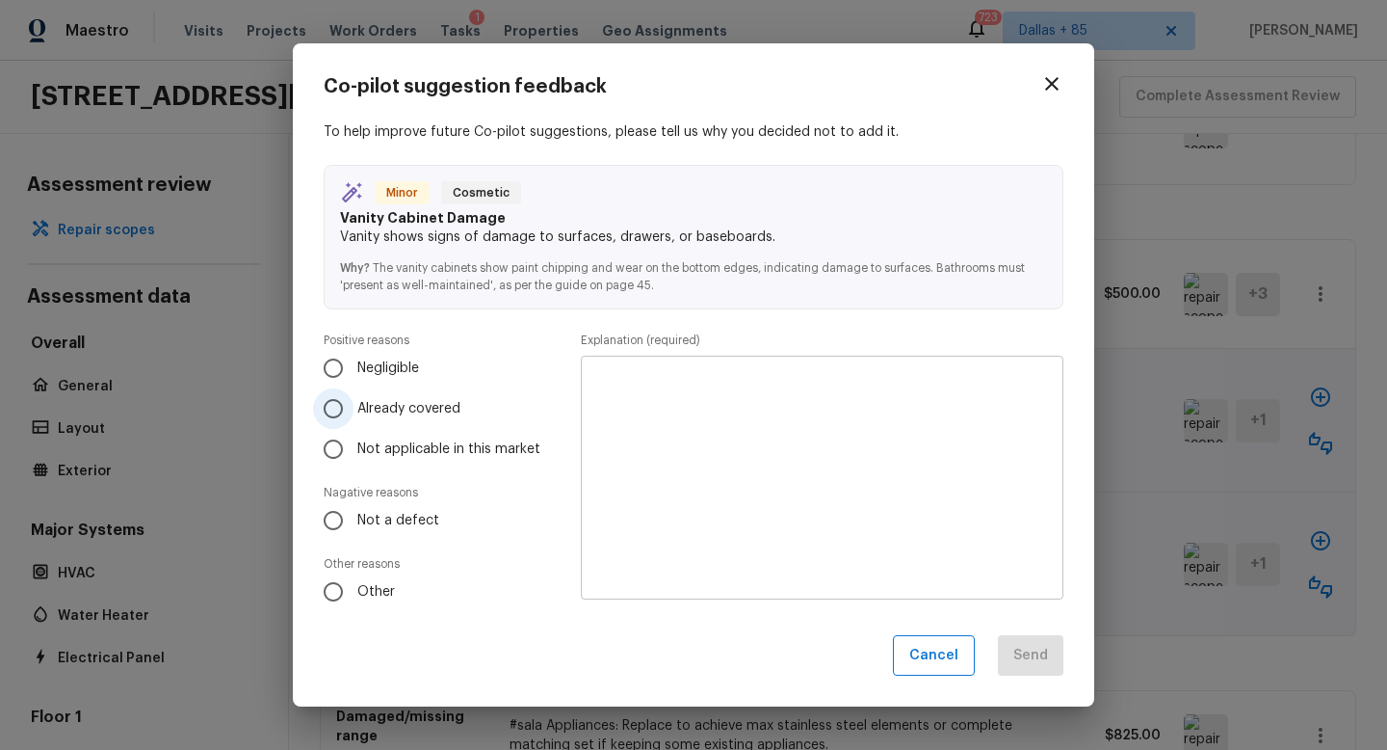
click at [455, 401] on span "Already covered" at bounding box center [408, 408] width 103 height 19
click at [354, 401] on input "Already covered" at bounding box center [333, 408] width 40 height 40
click at [738, 441] on textarea at bounding box center [822, 477] width 456 height 212
click at [1027, 660] on button "Send" at bounding box center [1031, 655] width 66 height 41
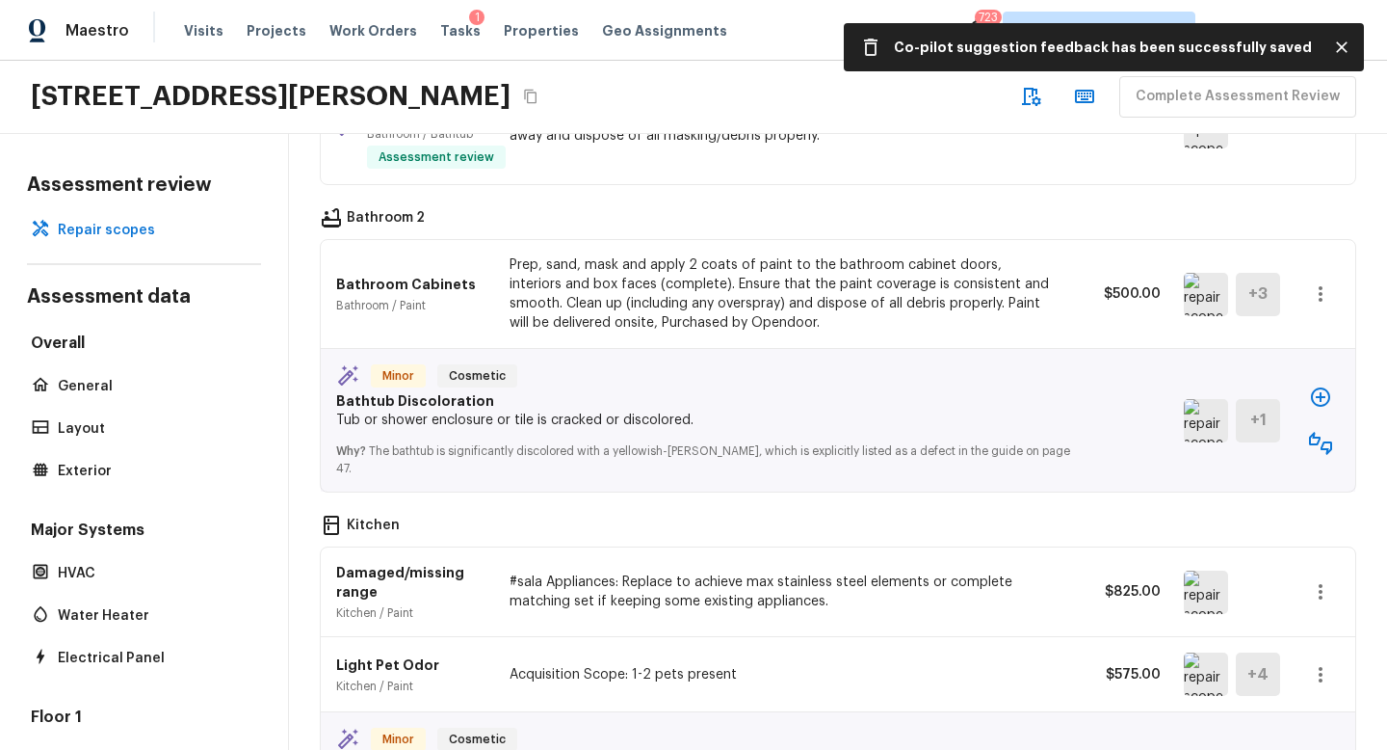
click at [1189, 399] on img at bounding box center [1206, 420] width 44 height 43
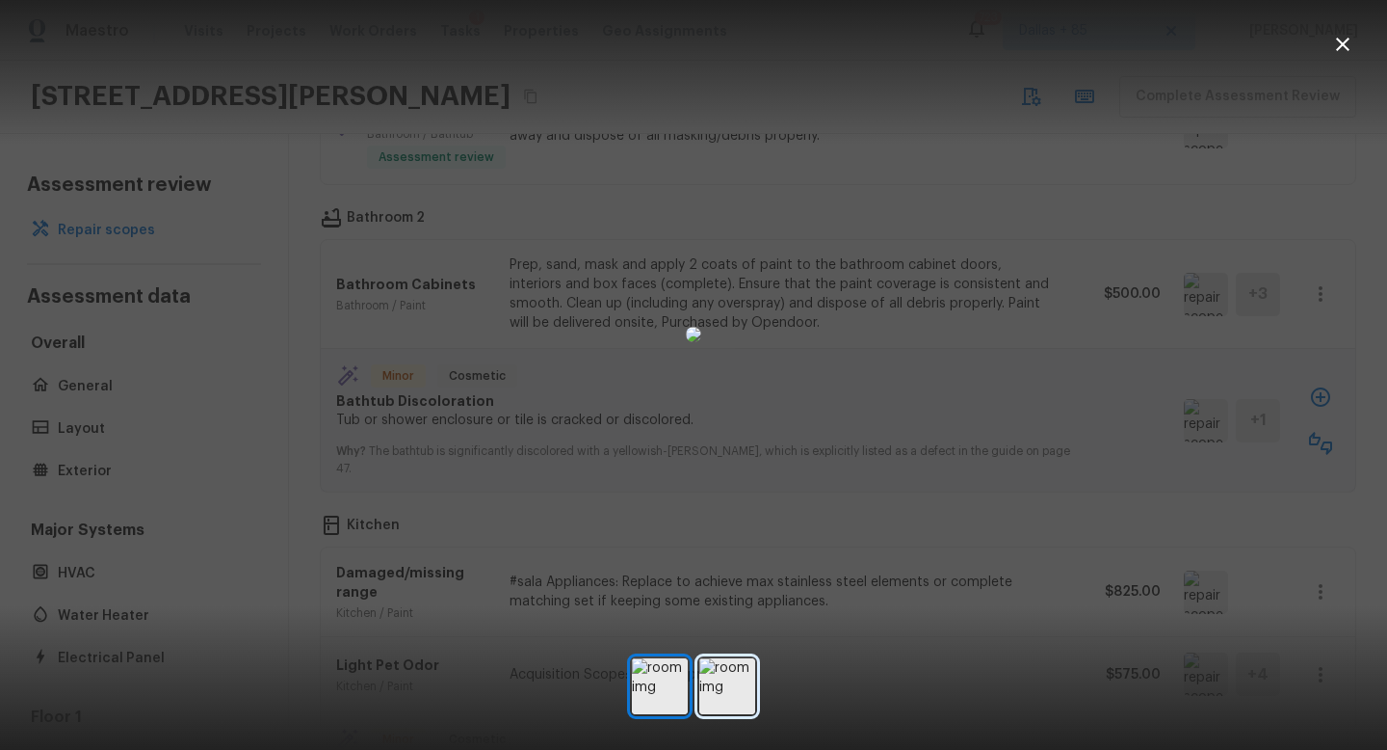
click at [725, 695] on img at bounding box center [727, 686] width 56 height 56
click at [1346, 46] on icon "button" at bounding box center [1342, 44] width 23 height 23
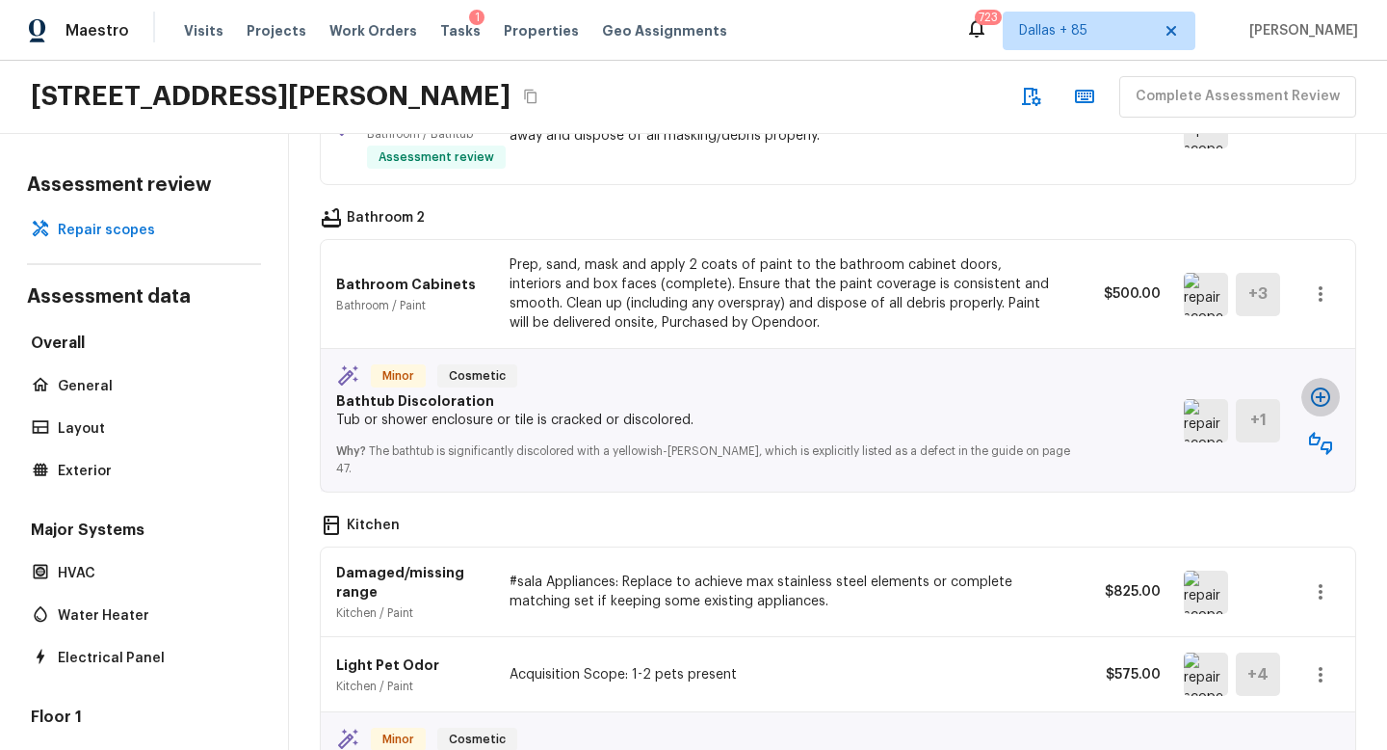
click at [1324, 385] on icon "button" at bounding box center [1320, 396] width 23 height 23
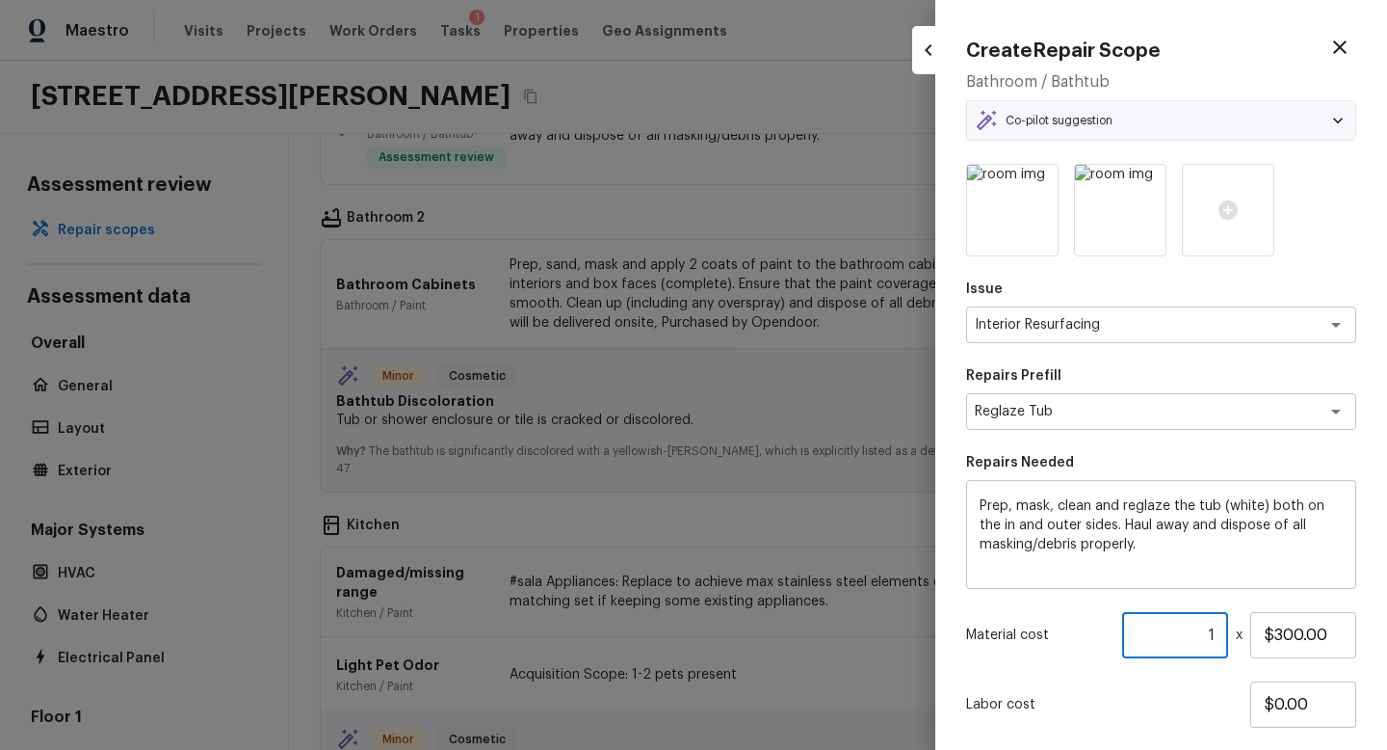
click at [1222, 632] on input "1" at bounding box center [1175, 635] width 106 height 46
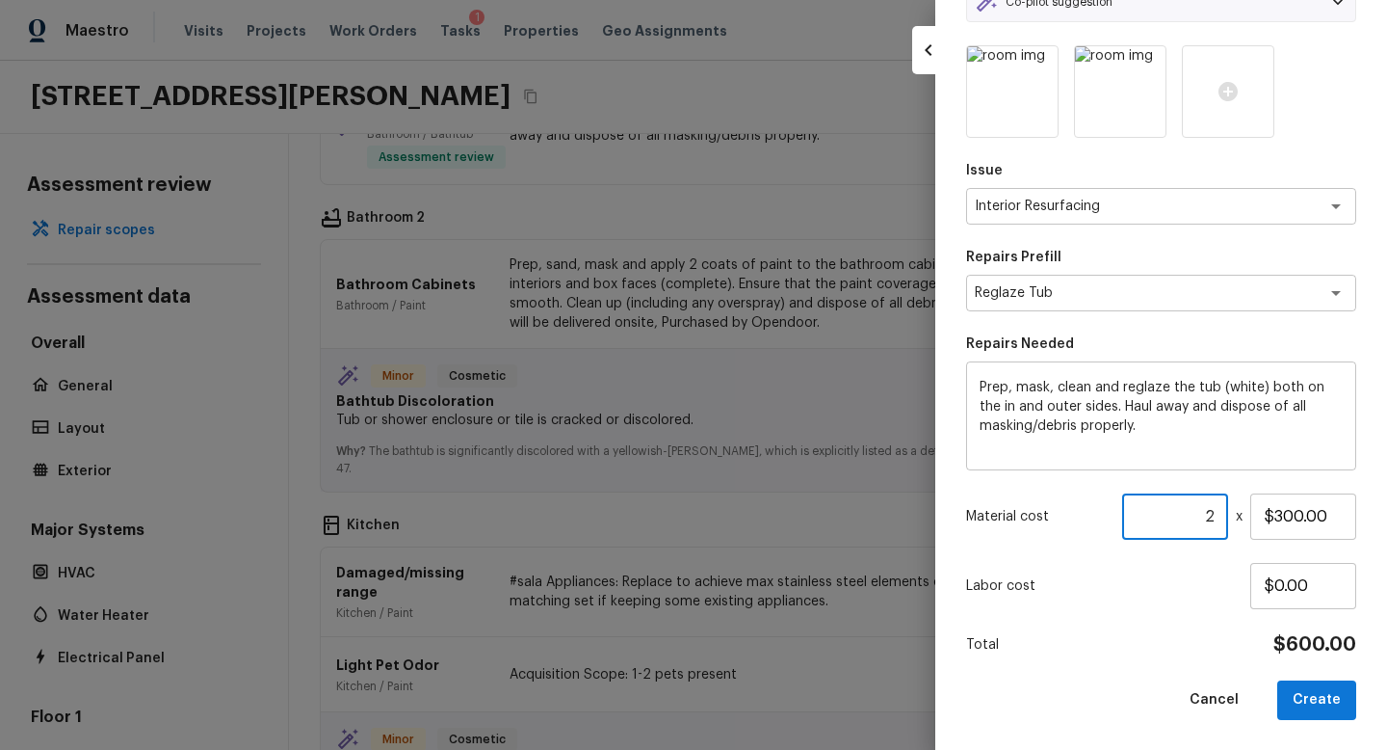
click at [1344, 682] on button "Create" at bounding box center [1317, 700] width 79 height 40
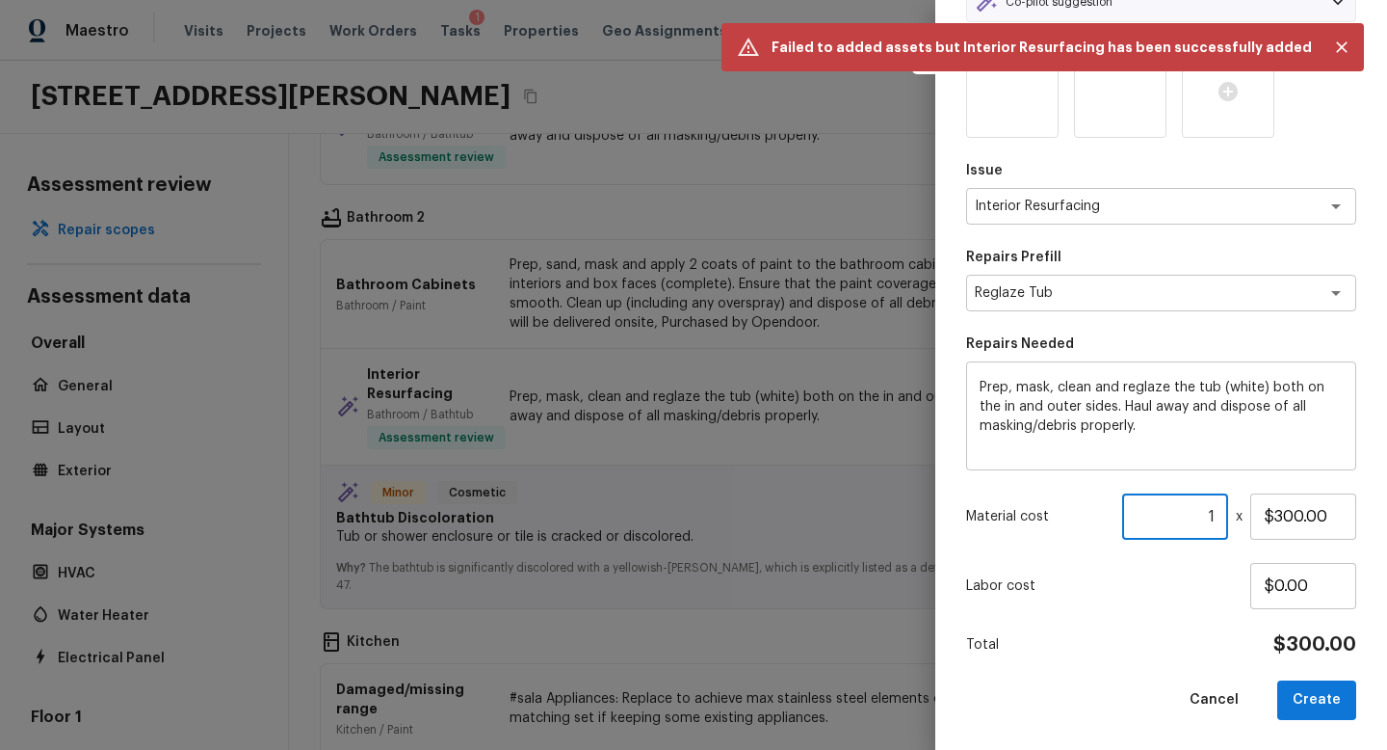
click at [1222, 518] on input "1" at bounding box center [1175, 516] width 106 height 46
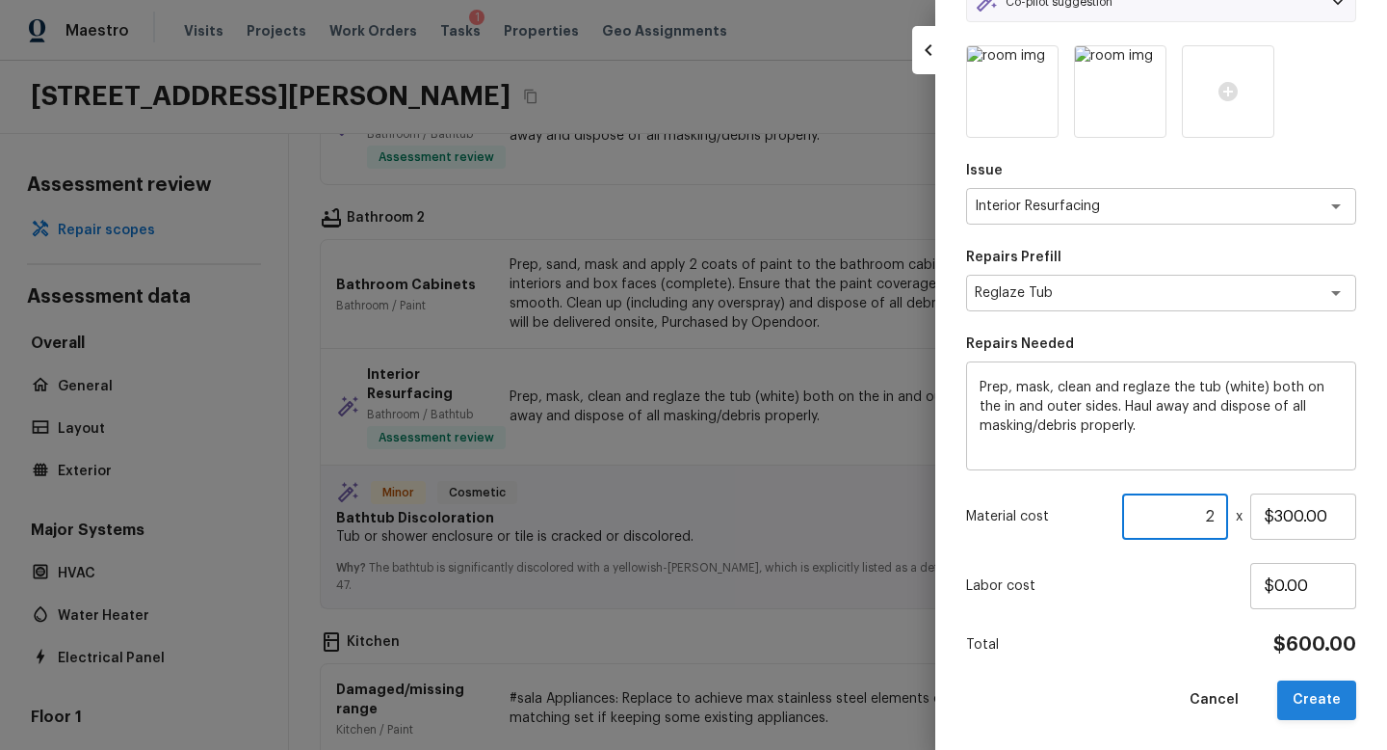
click at [1319, 691] on button "Create" at bounding box center [1317, 700] width 79 height 40
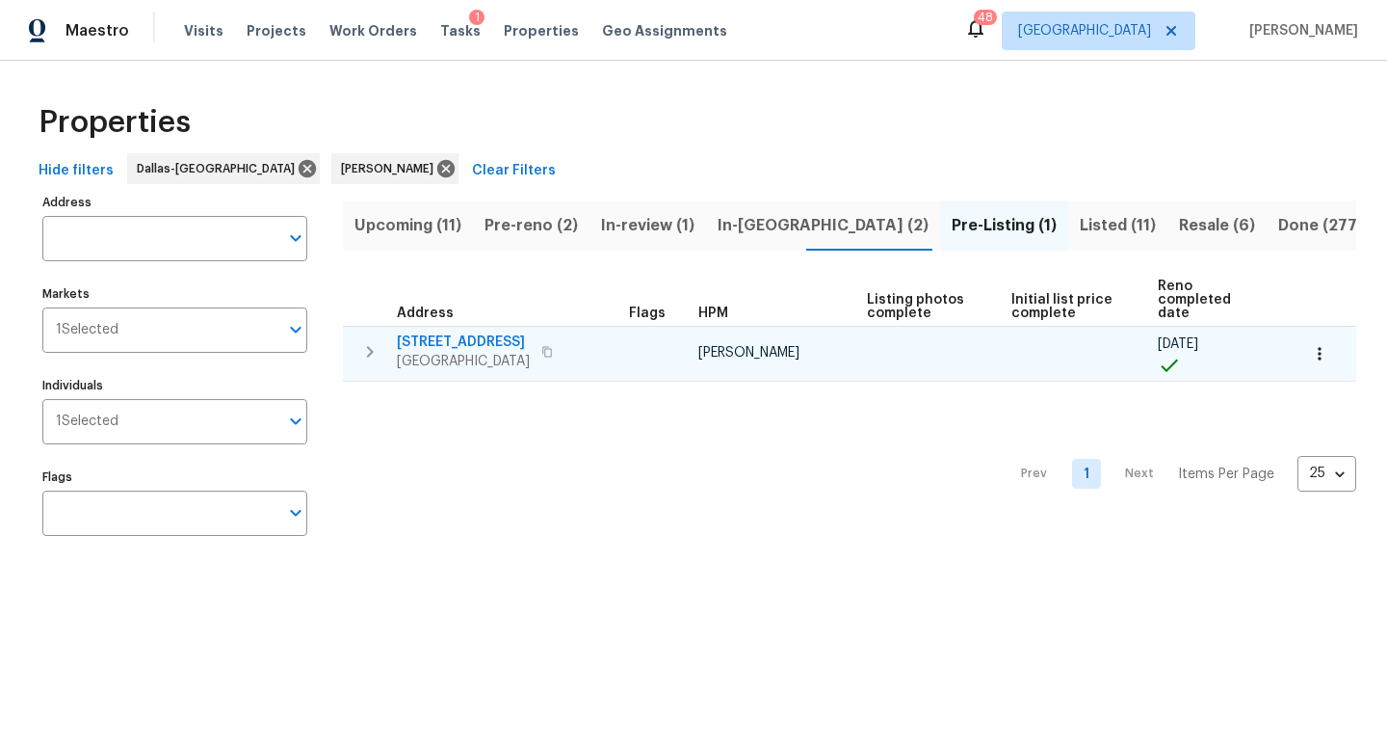
click at [1318, 347] on icon "button" at bounding box center [1319, 353] width 19 height 19
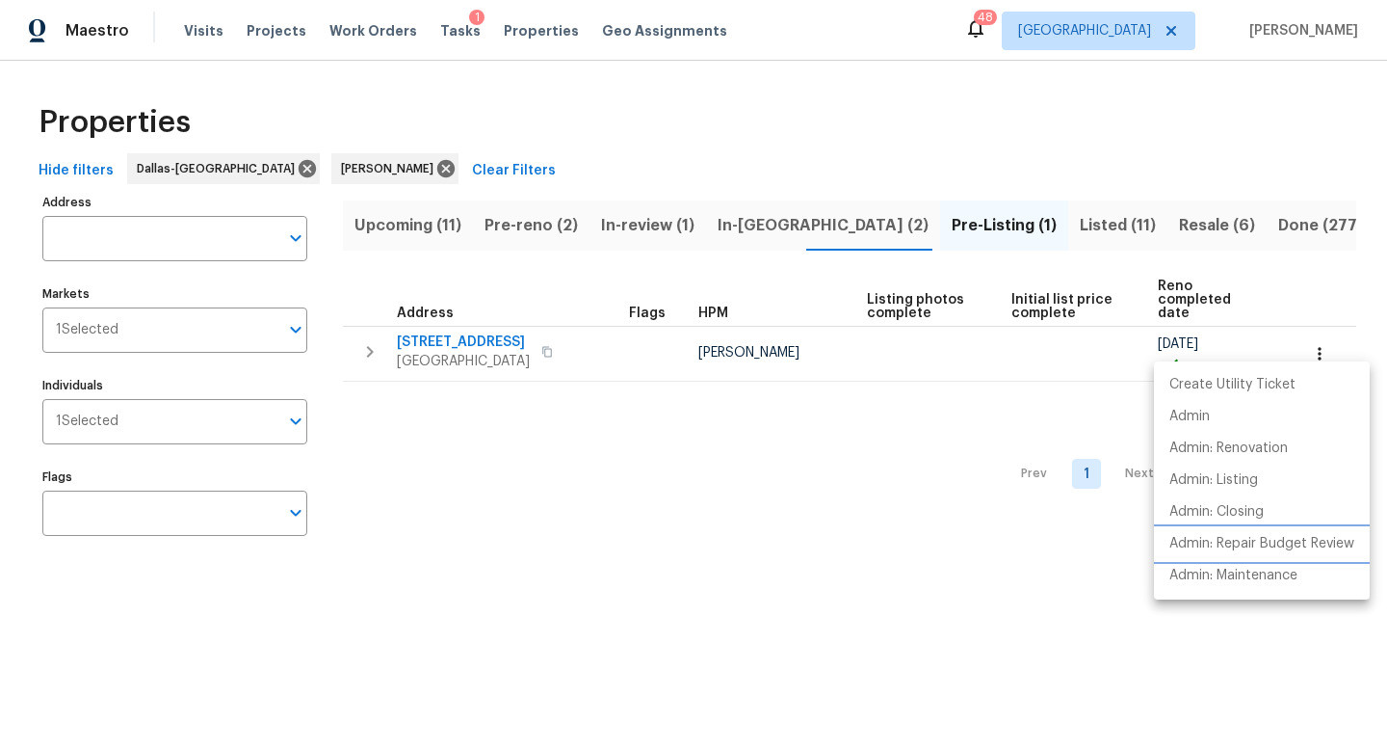
click at [1265, 540] on p "Admin: Repair Budget Review" at bounding box center [1262, 544] width 185 height 20
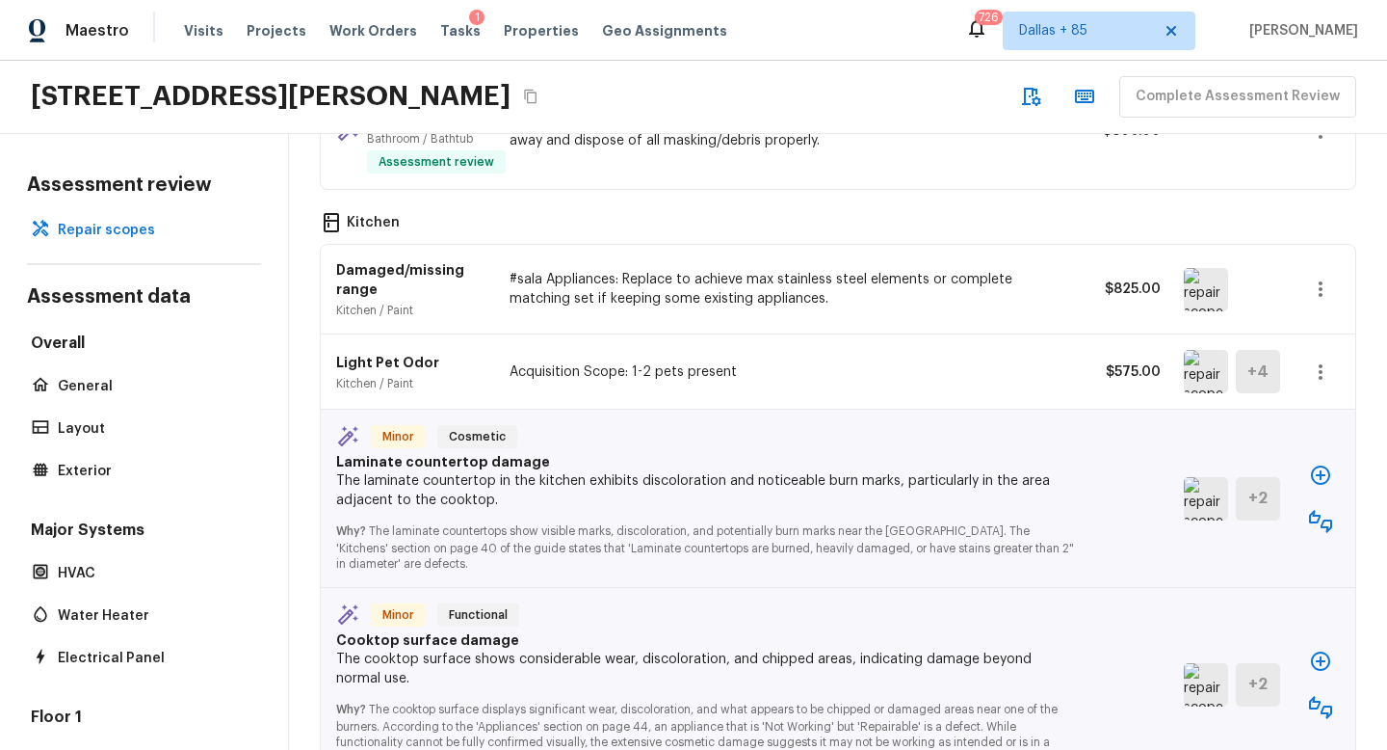
scroll to position [2545, 0]
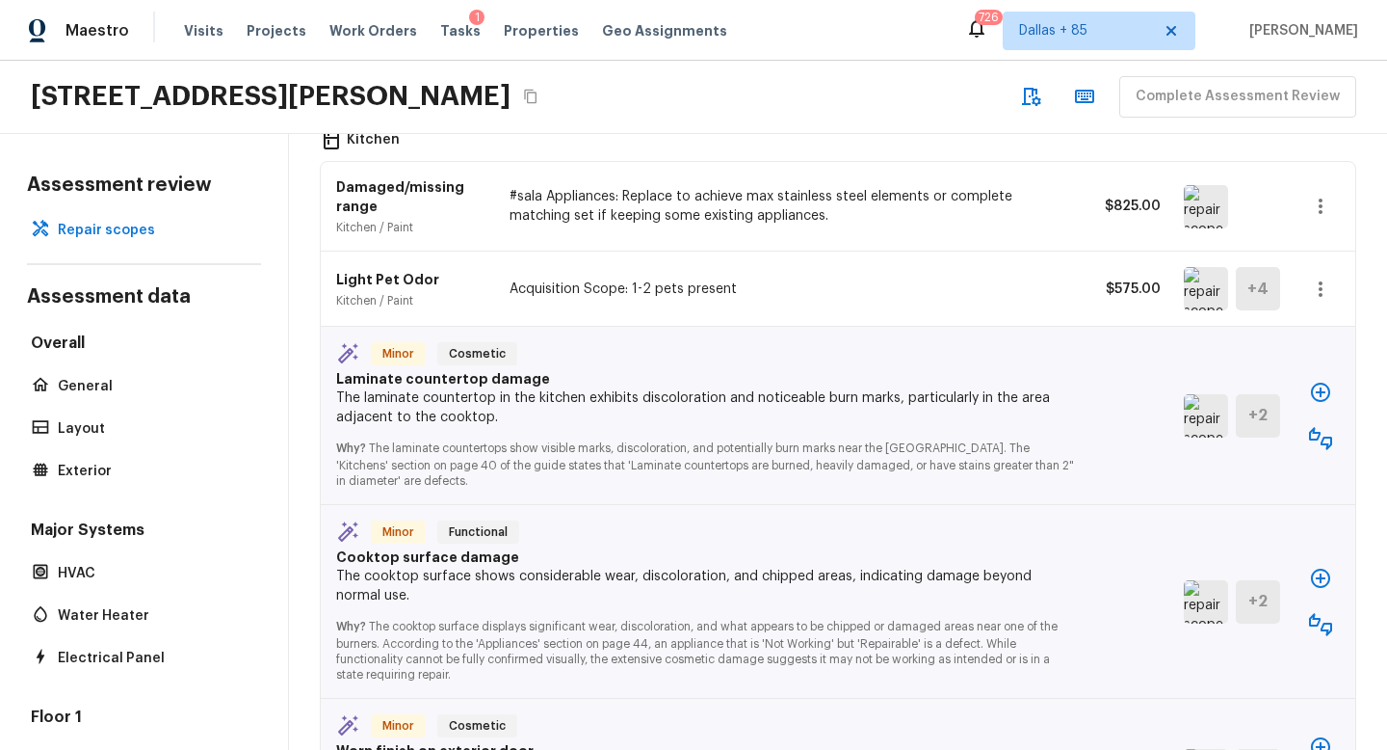
click at [1210, 394] on img at bounding box center [1206, 415] width 44 height 43
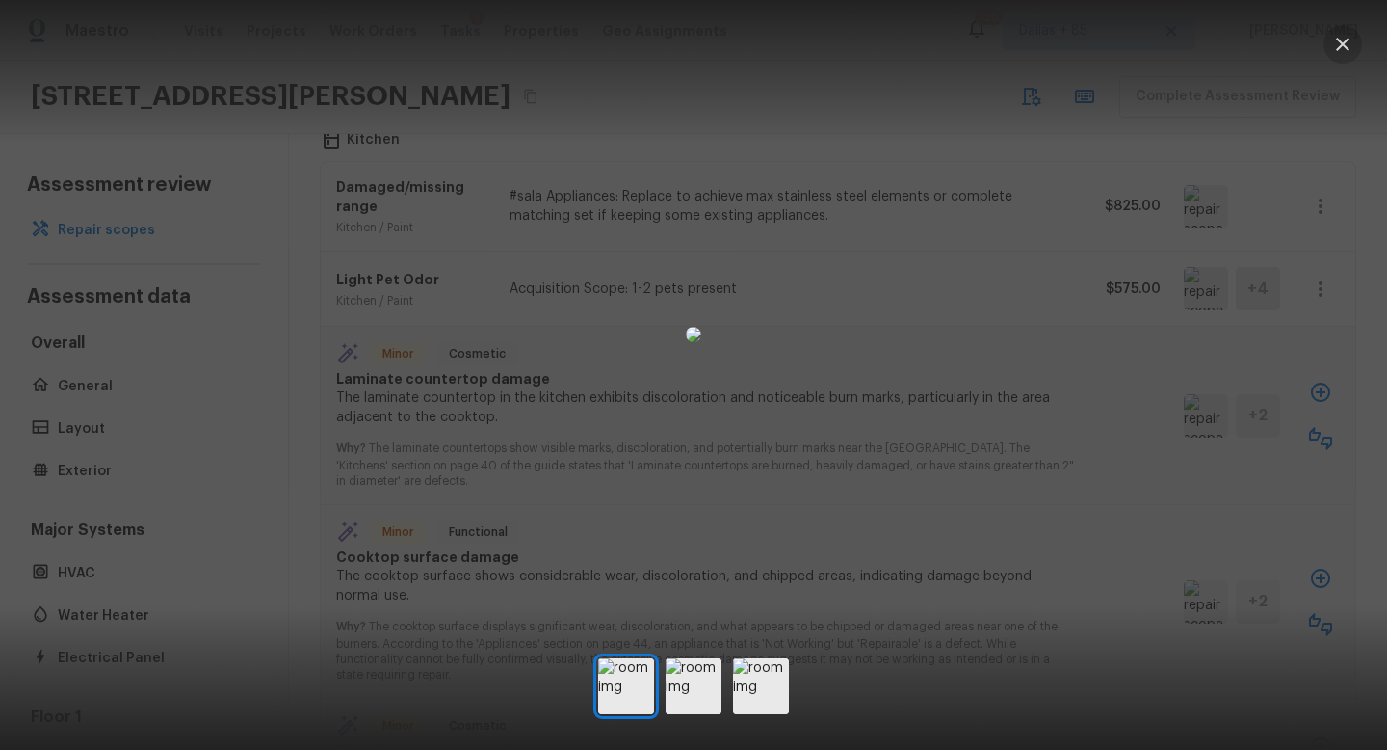
click at [1347, 37] on icon "button" at bounding box center [1342, 44] width 23 height 23
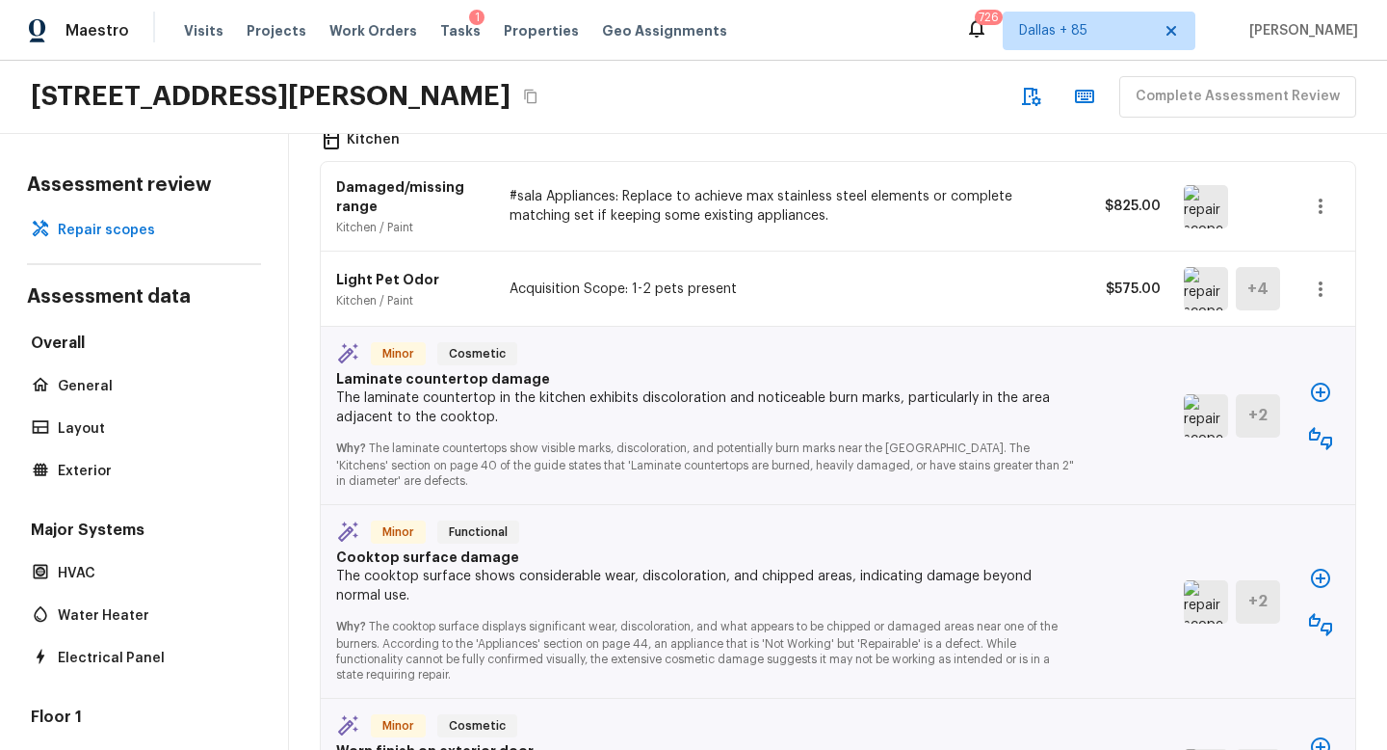
click at [1194, 394] on img at bounding box center [1206, 415] width 44 height 43
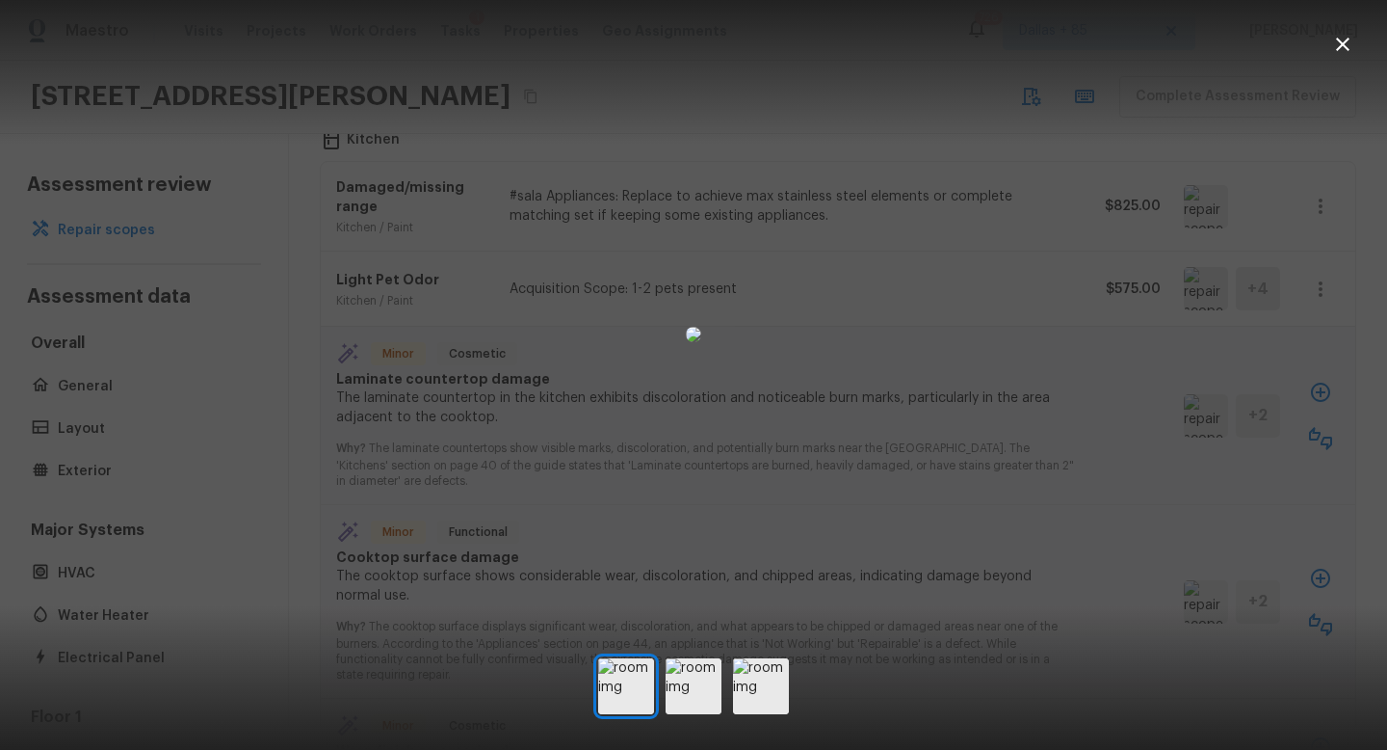
click at [1336, 34] on icon "button" at bounding box center [1342, 44] width 23 height 23
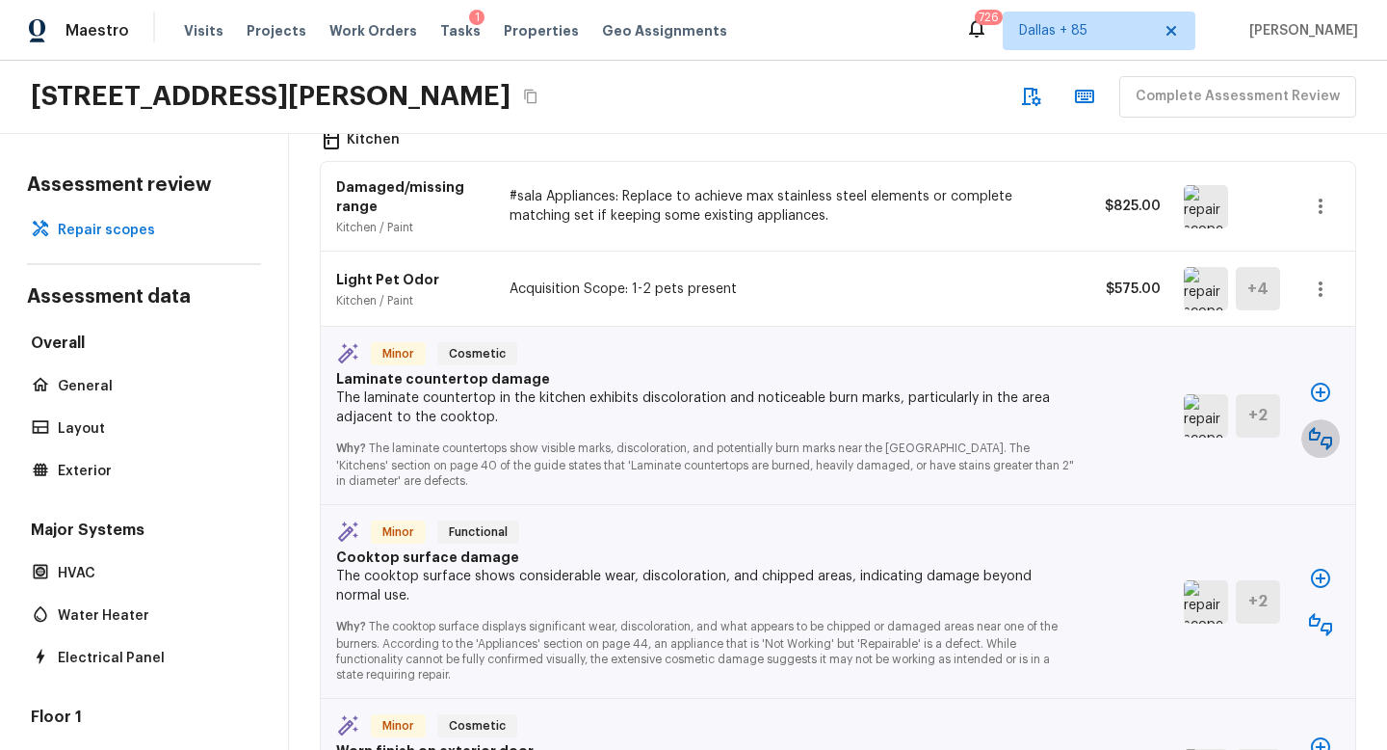
click at [1316, 427] on icon "button" at bounding box center [1320, 438] width 23 height 23
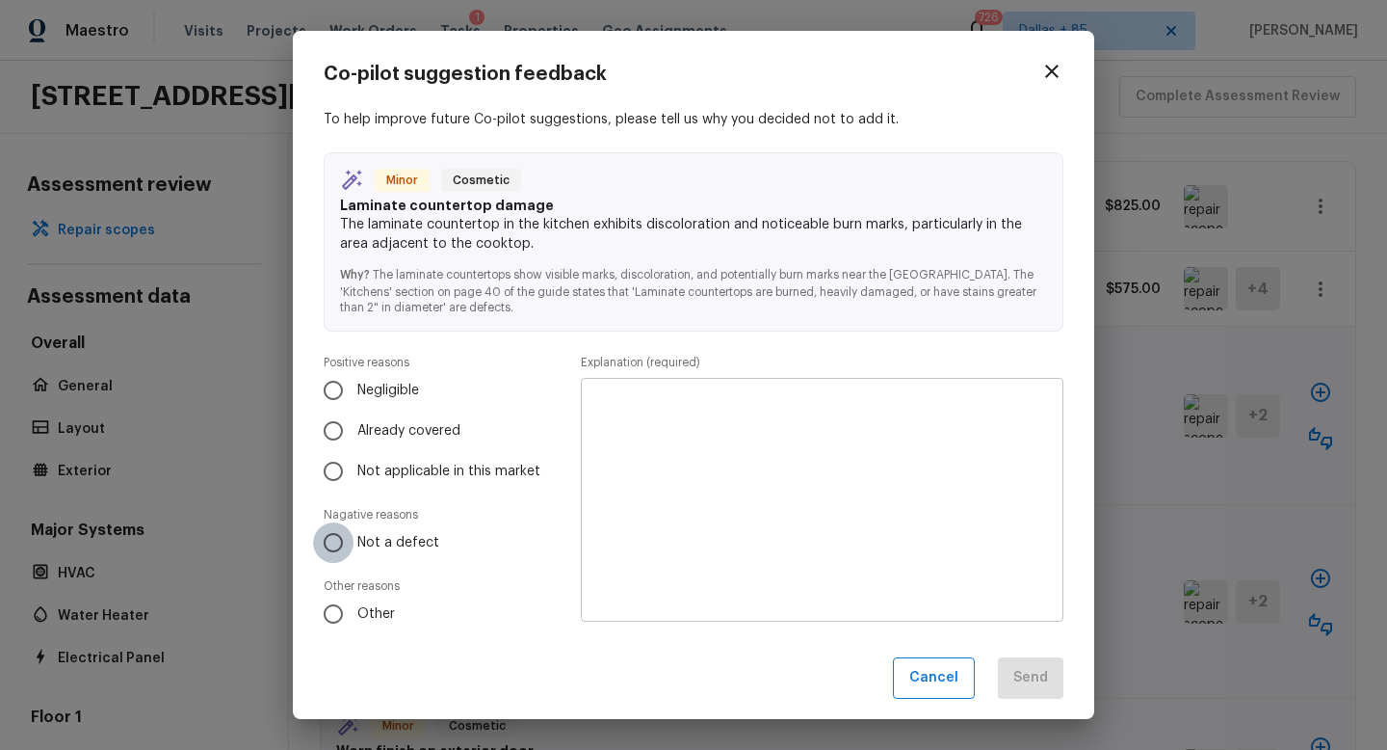
click at [349, 545] on input "Not a defect" at bounding box center [333, 542] width 40 height 40
radio input "true"
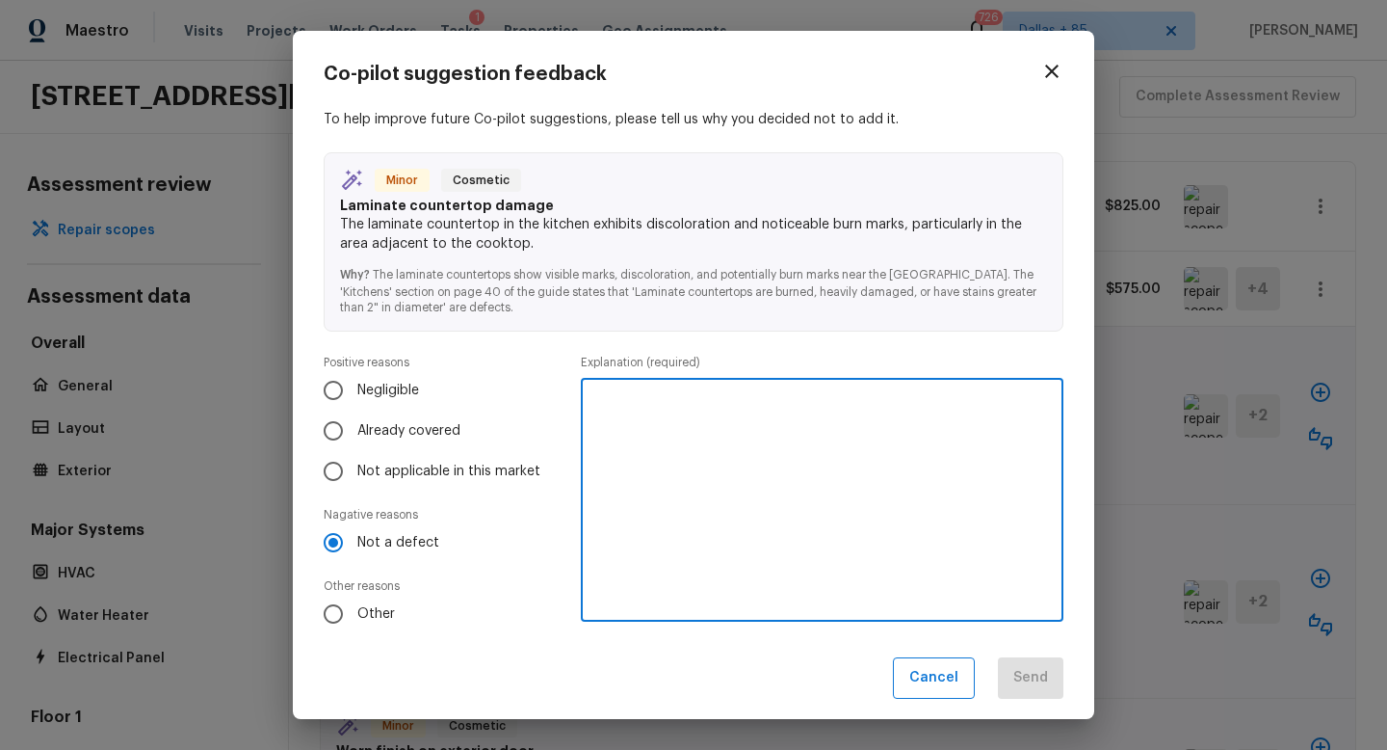
click at [709, 478] on textarea at bounding box center [822, 500] width 456 height 212
type textarea "No damage seen"
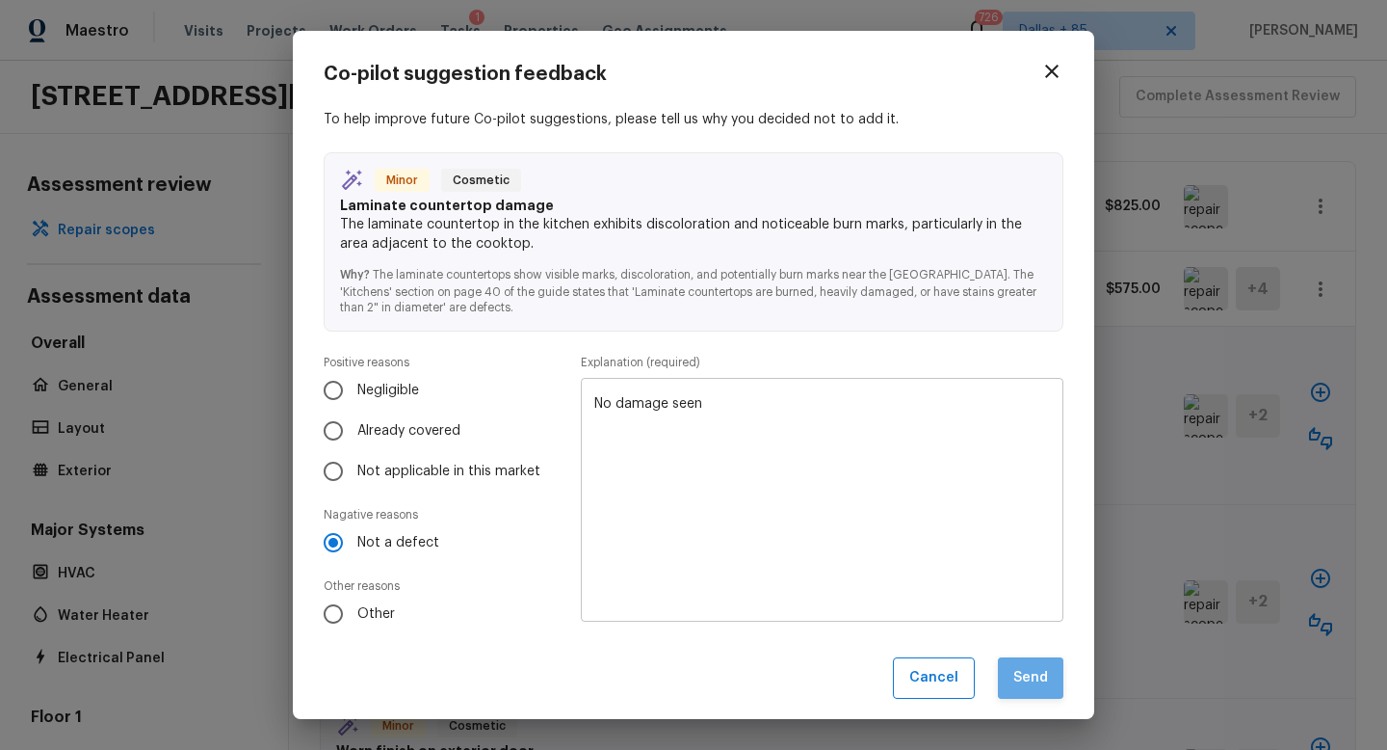
click at [1061, 679] on button "Send" at bounding box center [1031, 677] width 66 height 41
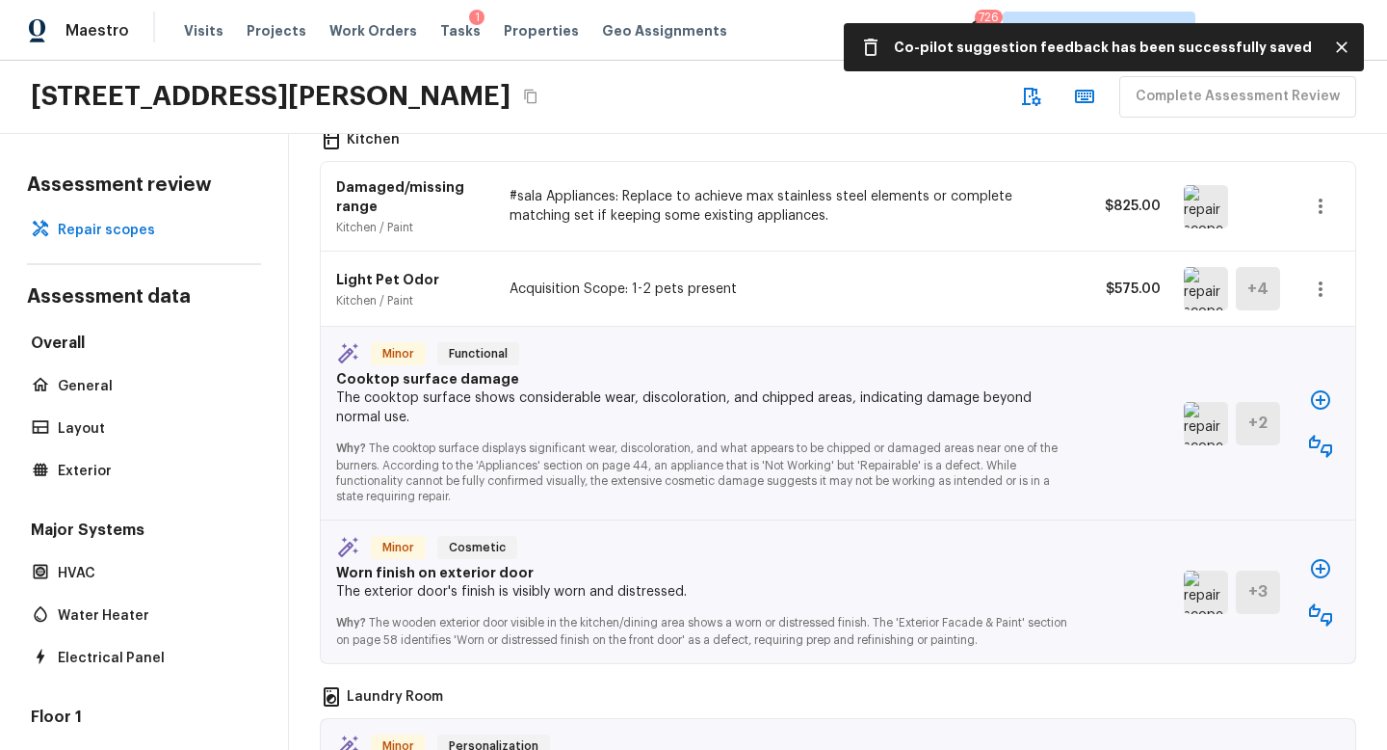
click at [1208, 402] on img at bounding box center [1206, 423] width 44 height 43
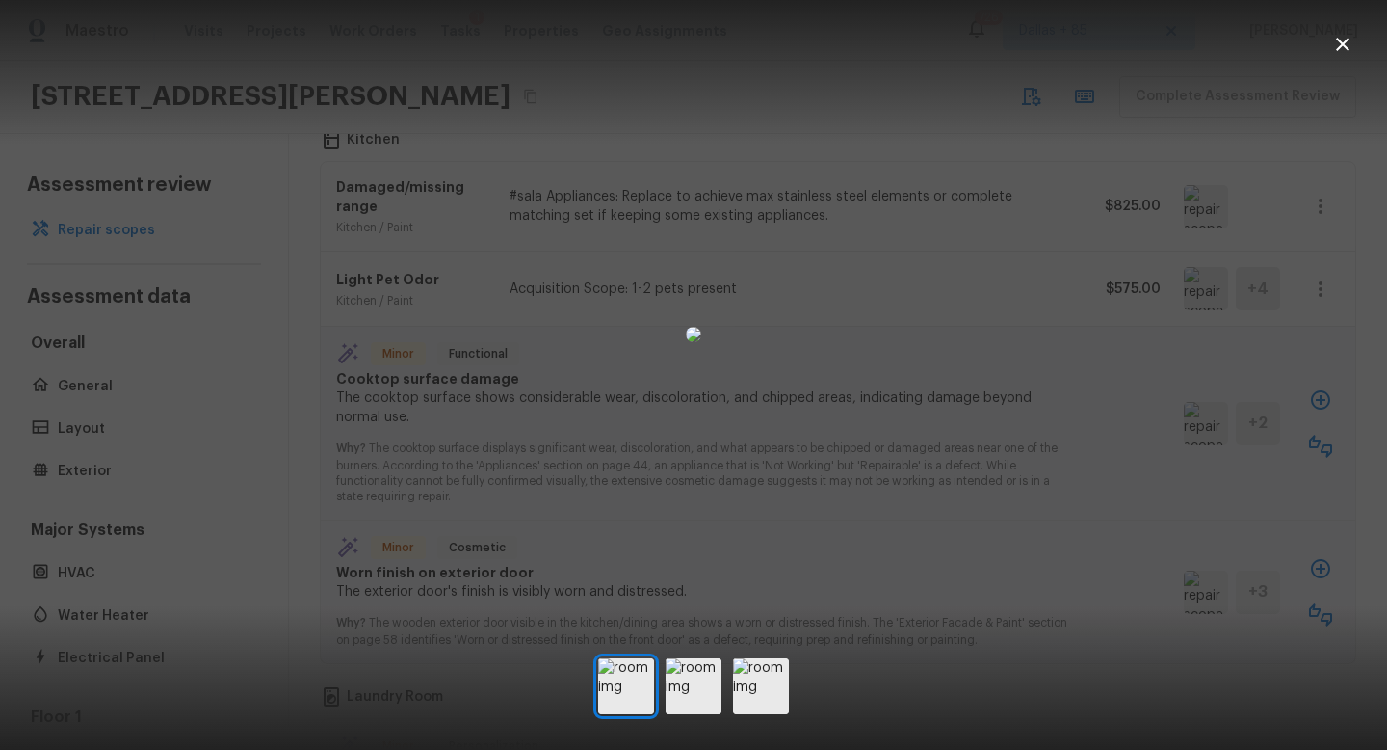
click at [1349, 46] on icon "button" at bounding box center [1342, 44] width 23 height 23
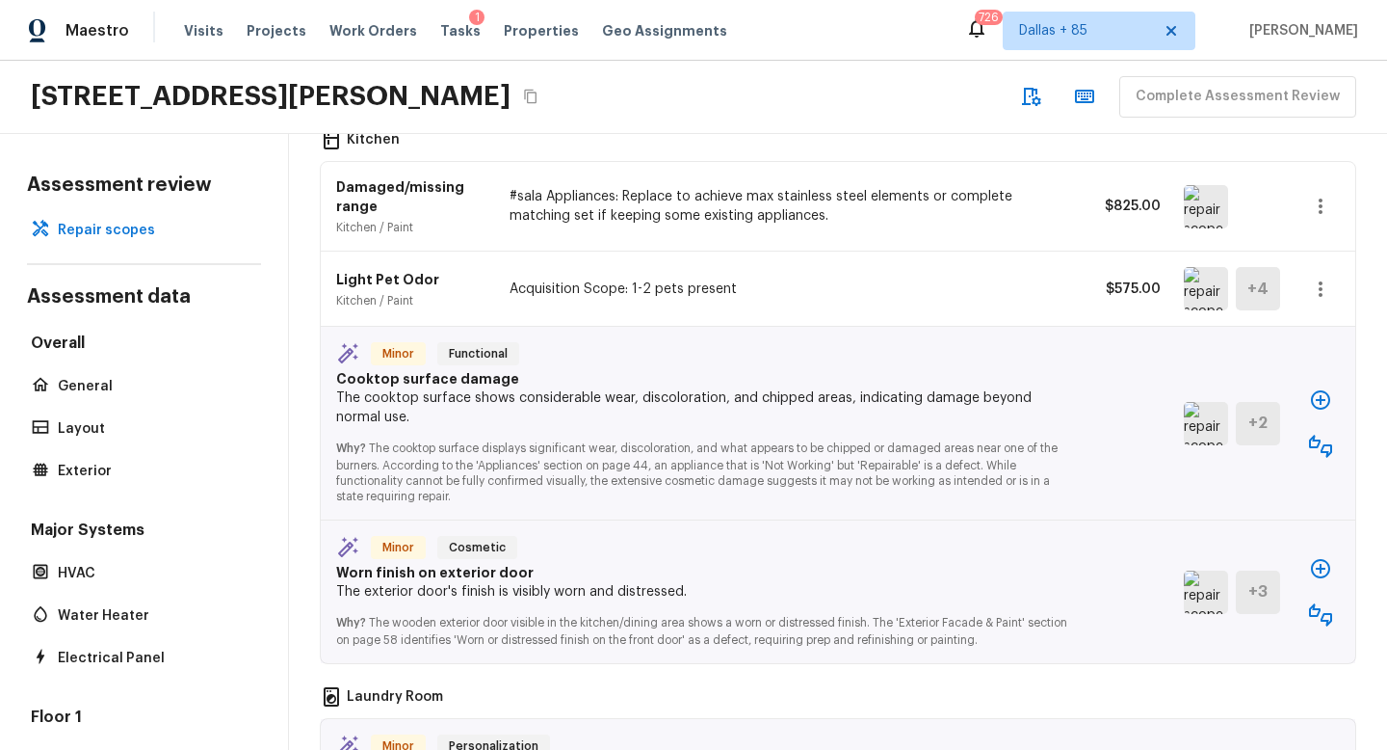
click at [1328, 388] on icon "button" at bounding box center [1320, 399] width 23 height 23
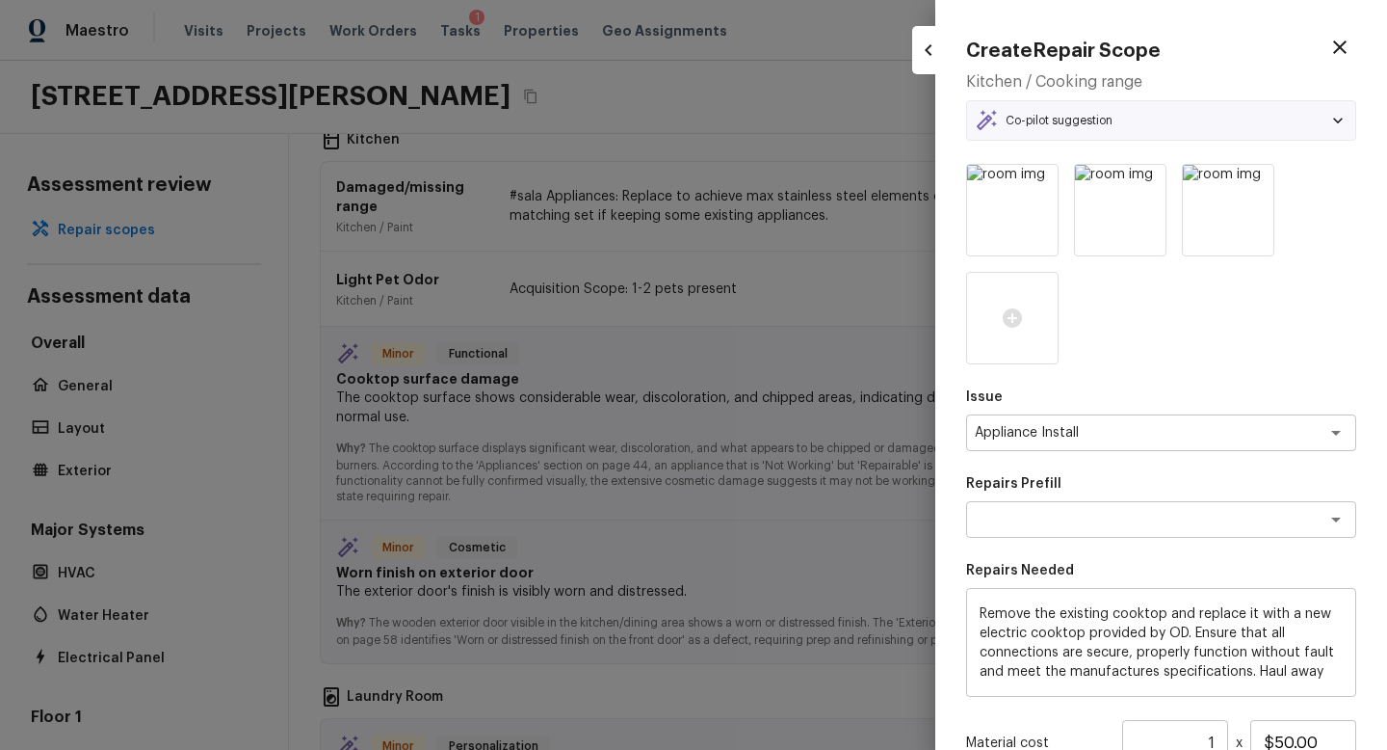
type textarea "Remove & Replace Cooktop (Electric) With New"
click at [1192, 453] on div "Issue Appliance Install x ​ Repairs Prefill Remove & Replace Cooktop (Electric)…" at bounding box center [1161, 555] width 390 height 782
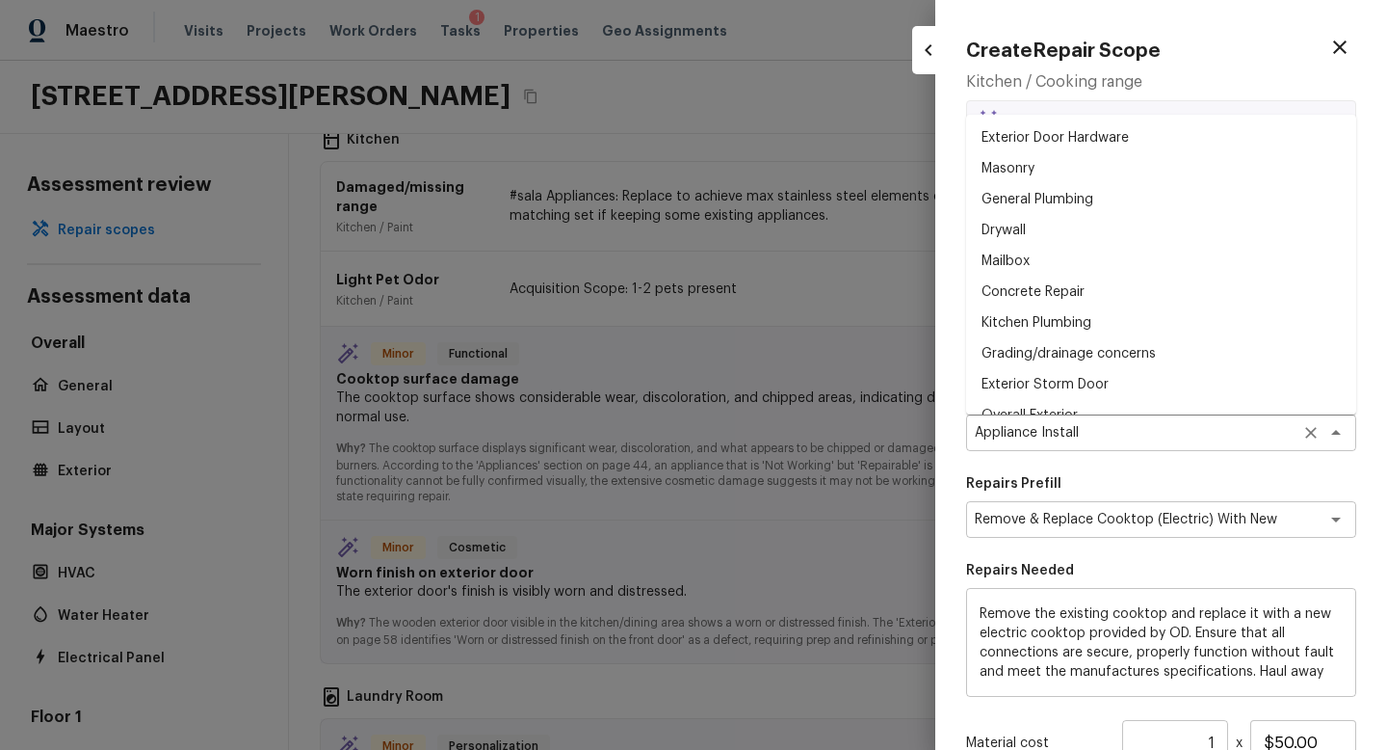
click at [1187, 445] on div "Appliance Install x ​" at bounding box center [1161, 432] width 390 height 37
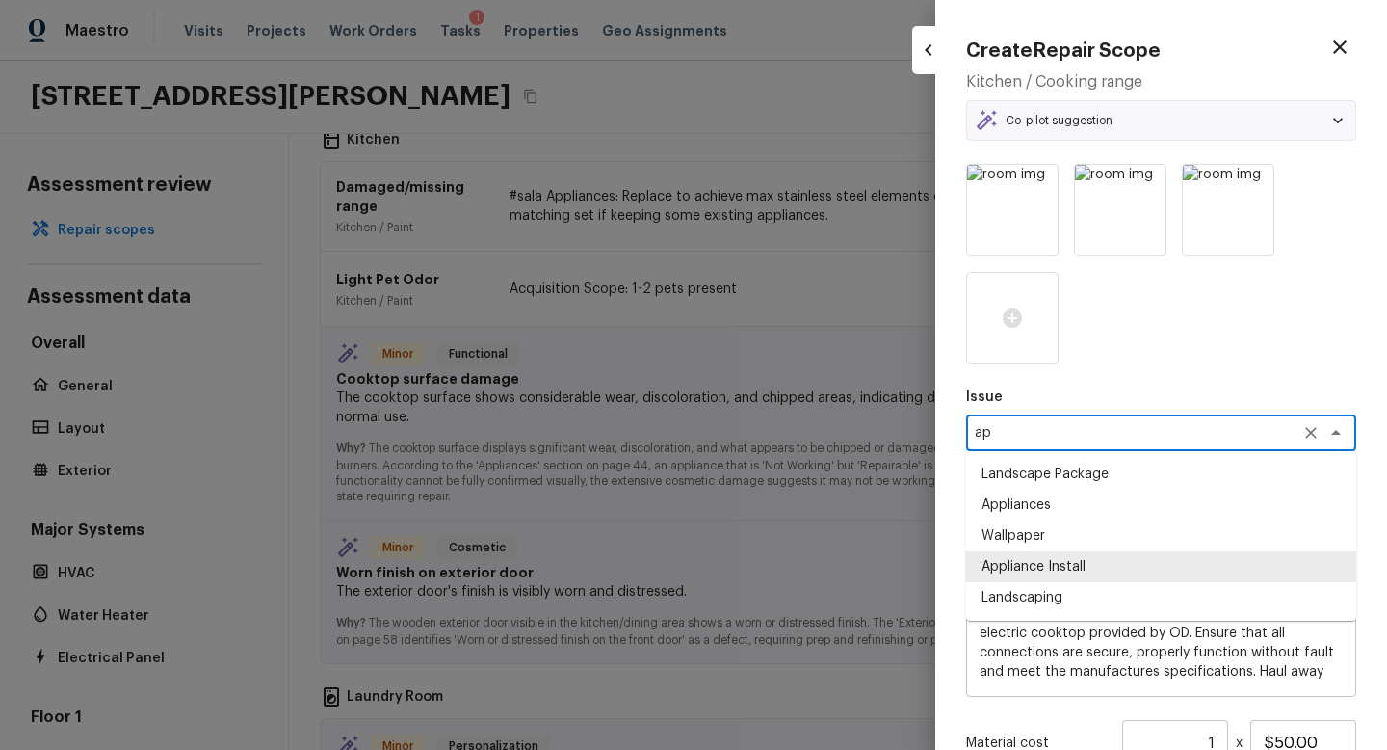
scroll to position [0, 0]
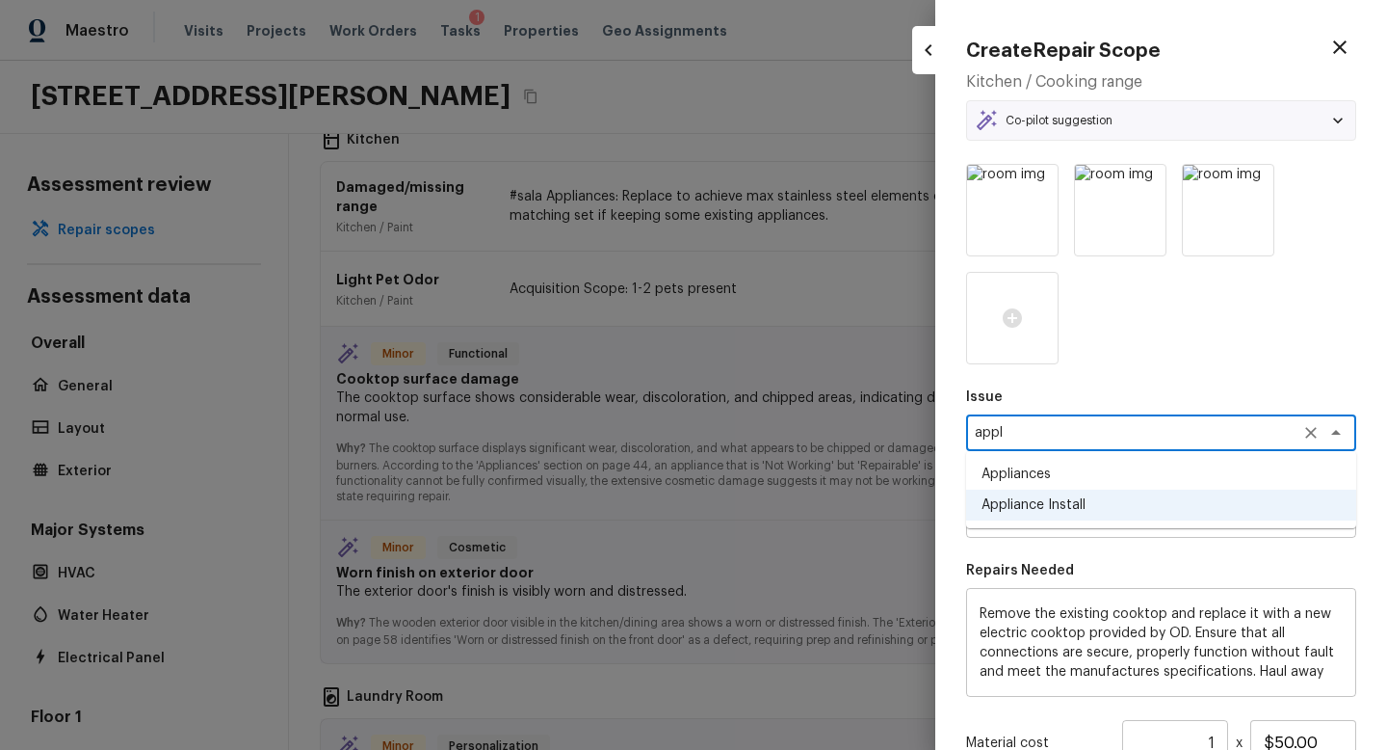
click at [1099, 481] on li "Appliances" at bounding box center [1161, 474] width 390 height 31
type textarea "Appliances"
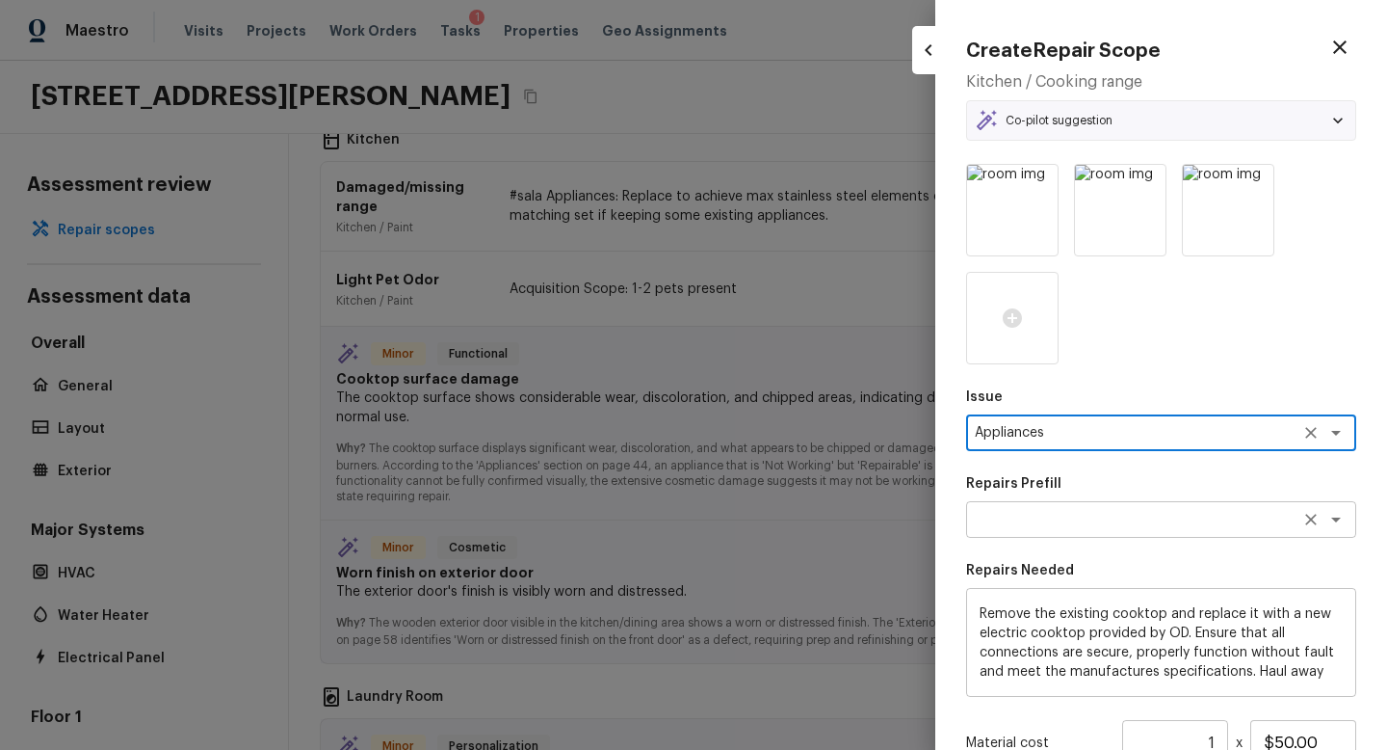
click at [1138, 531] on div "x ​" at bounding box center [1161, 519] width 390 height 37
type textarea "Appliances"
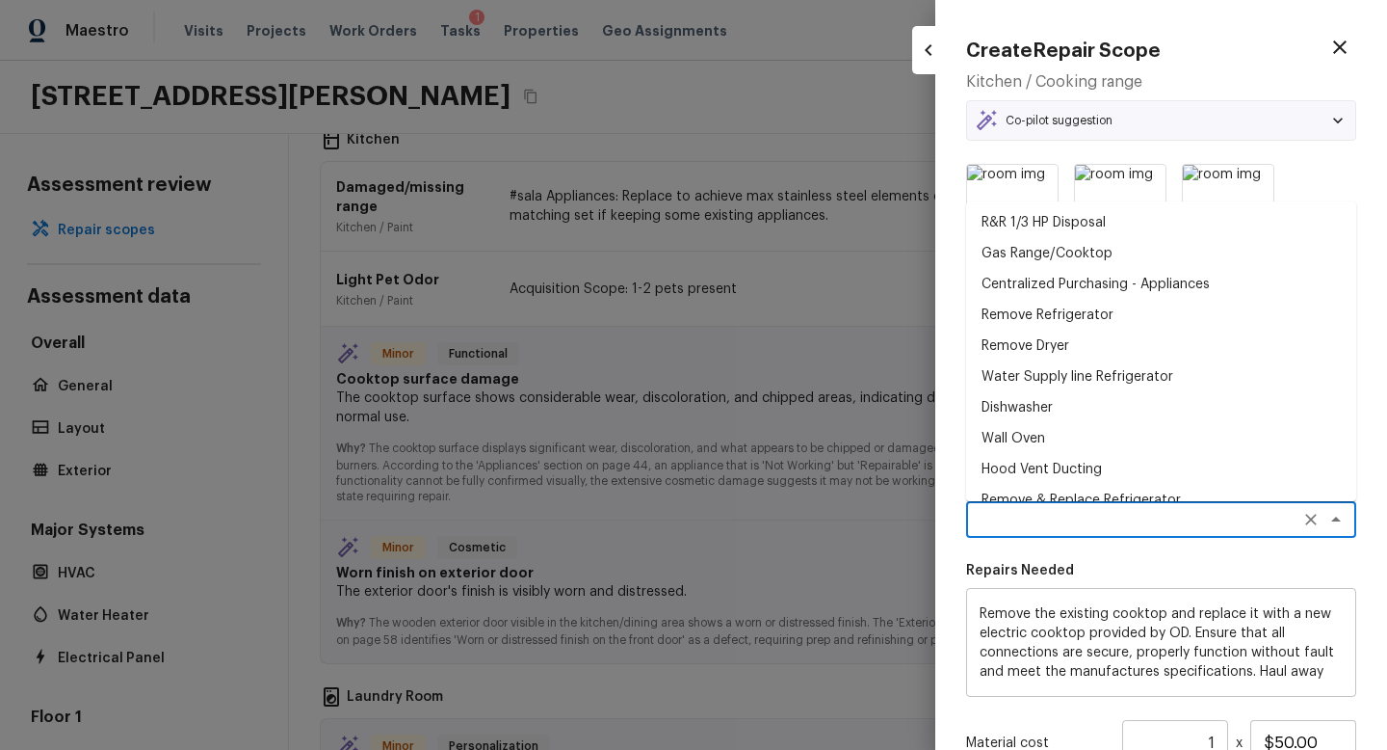
scroll to position [104, 0]
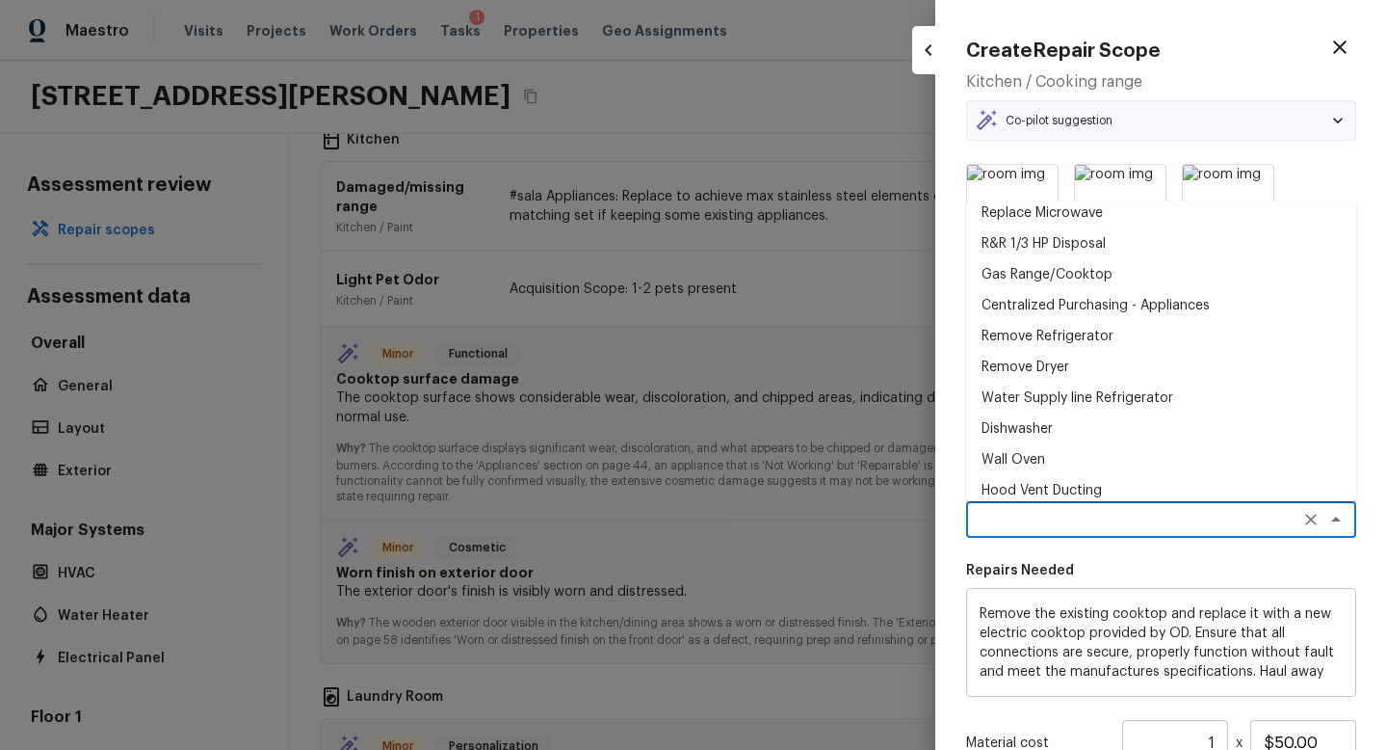
click at [1082, 276] on li "Gas Range/Cooktop" at bounding box center [1161, 274] width 390 height 31
type textarea "Gas Range/Cooktop"
type textarea "Remove the existing gas range/cooktop and prep the area for a new unit. Install…"
type input "$650.00"
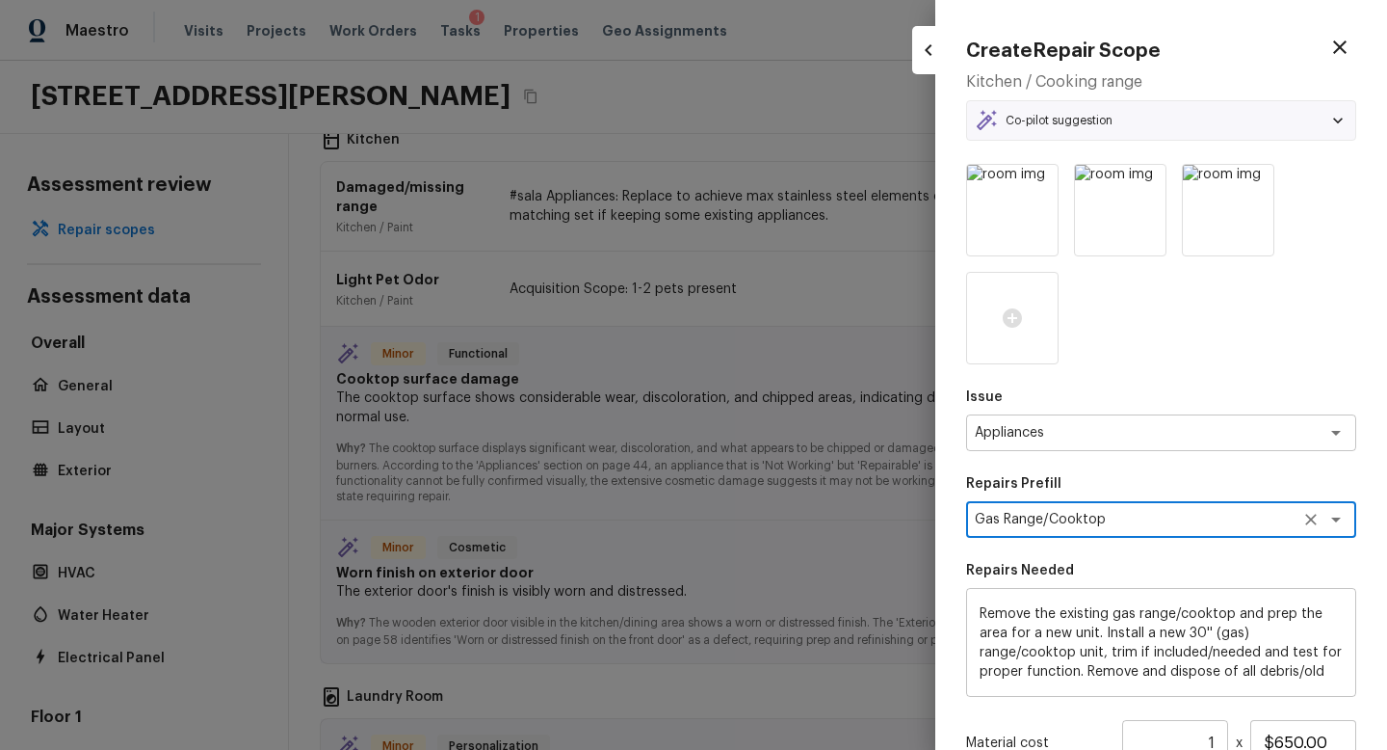
scroll to position [226, 0]
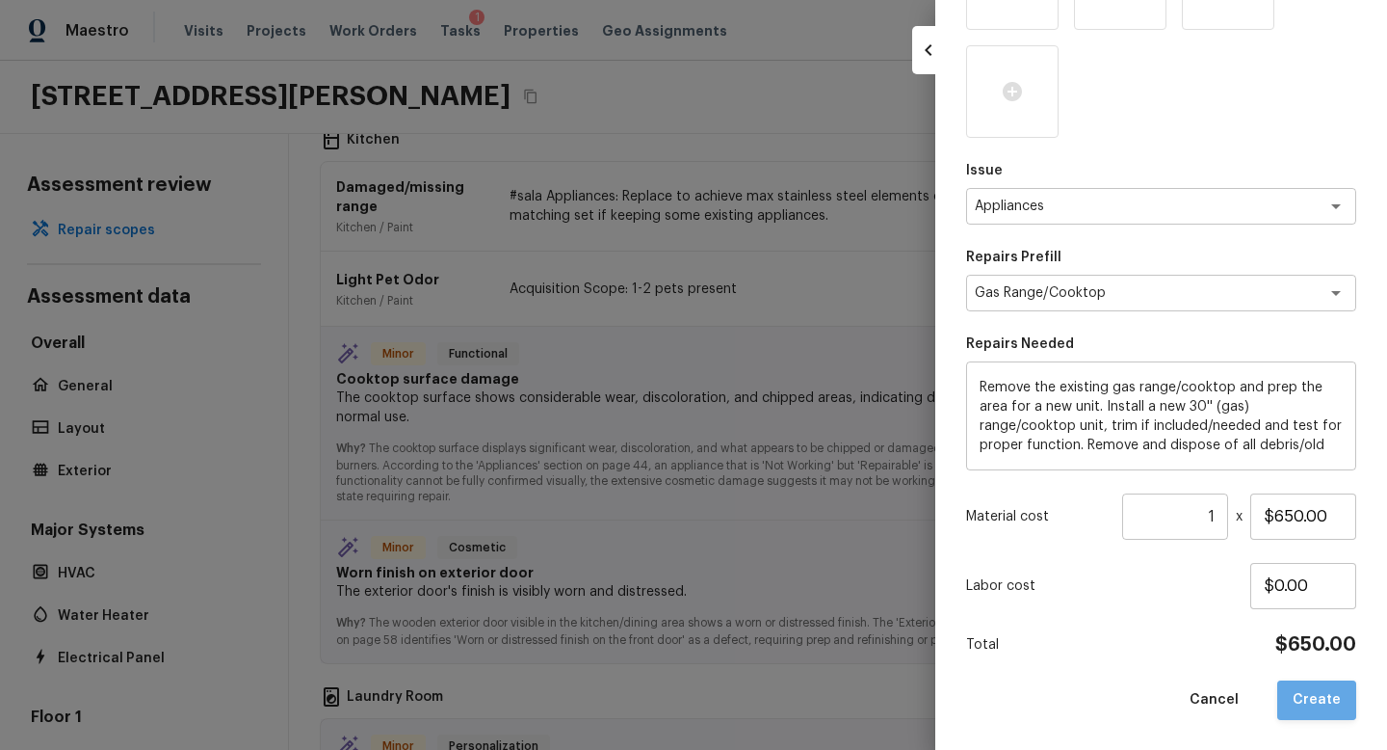
click at [1333, 688] on button "Create" at bounding box center [1317, 700] width 79 height 40
type textarea "Remove the existing cooktop and replace it with a new electric cooktop provided…"
type input "$50.00"
type textarea "Appliance Install"
type textarea "Remove & Replace Cooktop (Electric) With New"
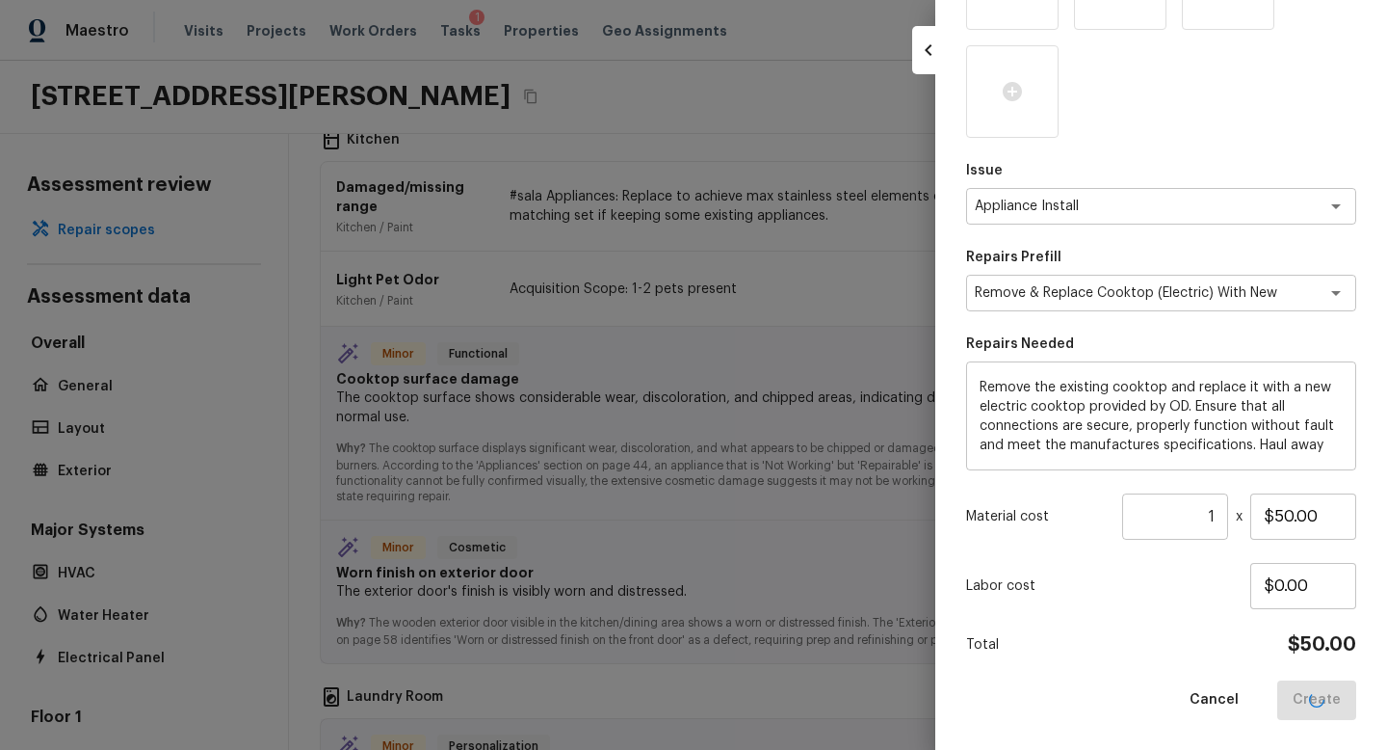
type input "$0.00"
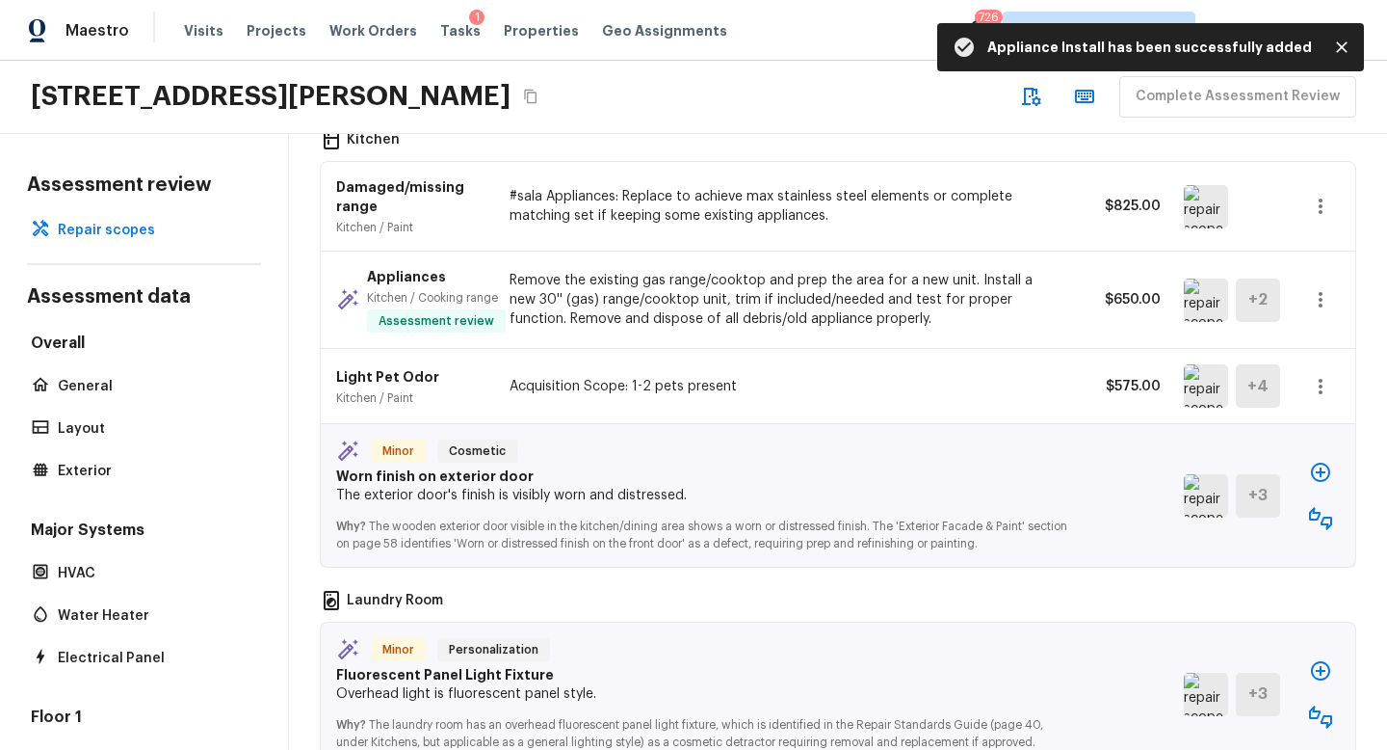
scroll to position [2554, 0]
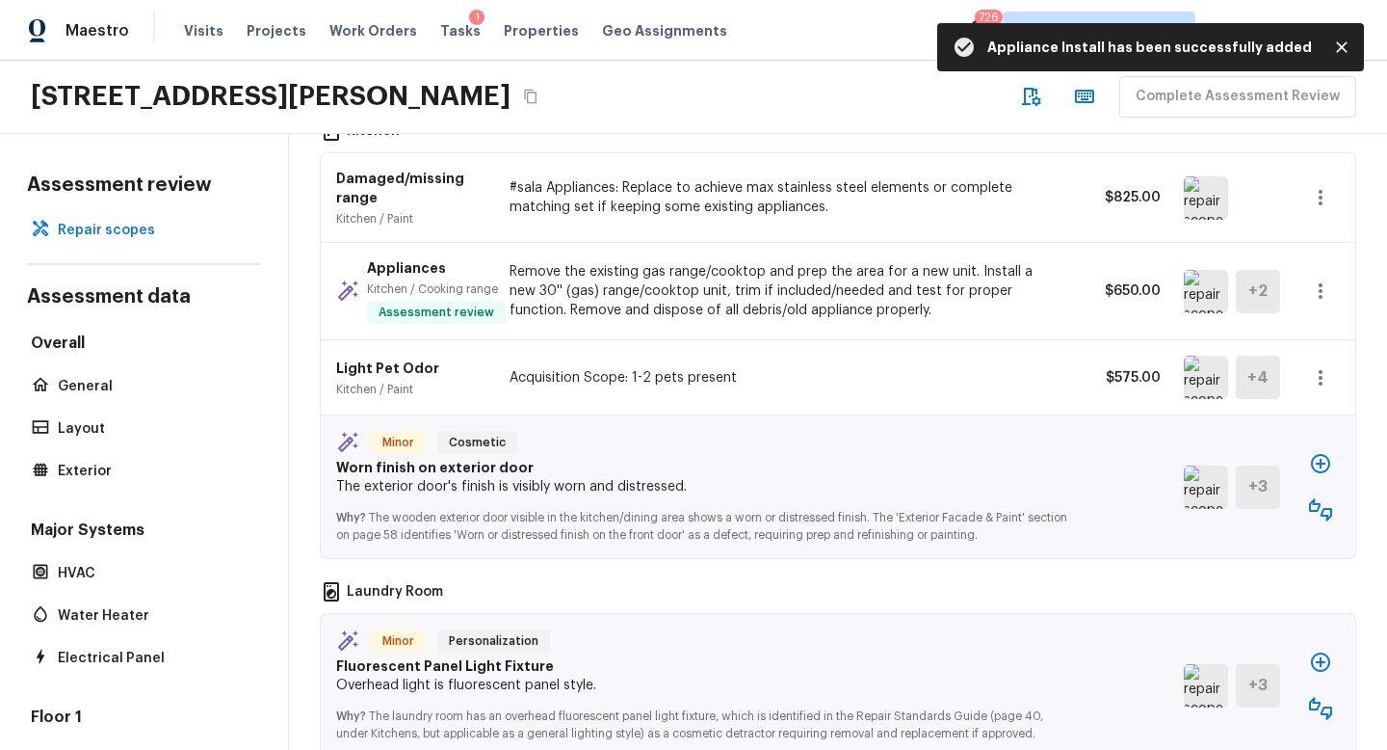
click at [1208, 474] on img at bounding box center [1206, 486] width 44 height 43
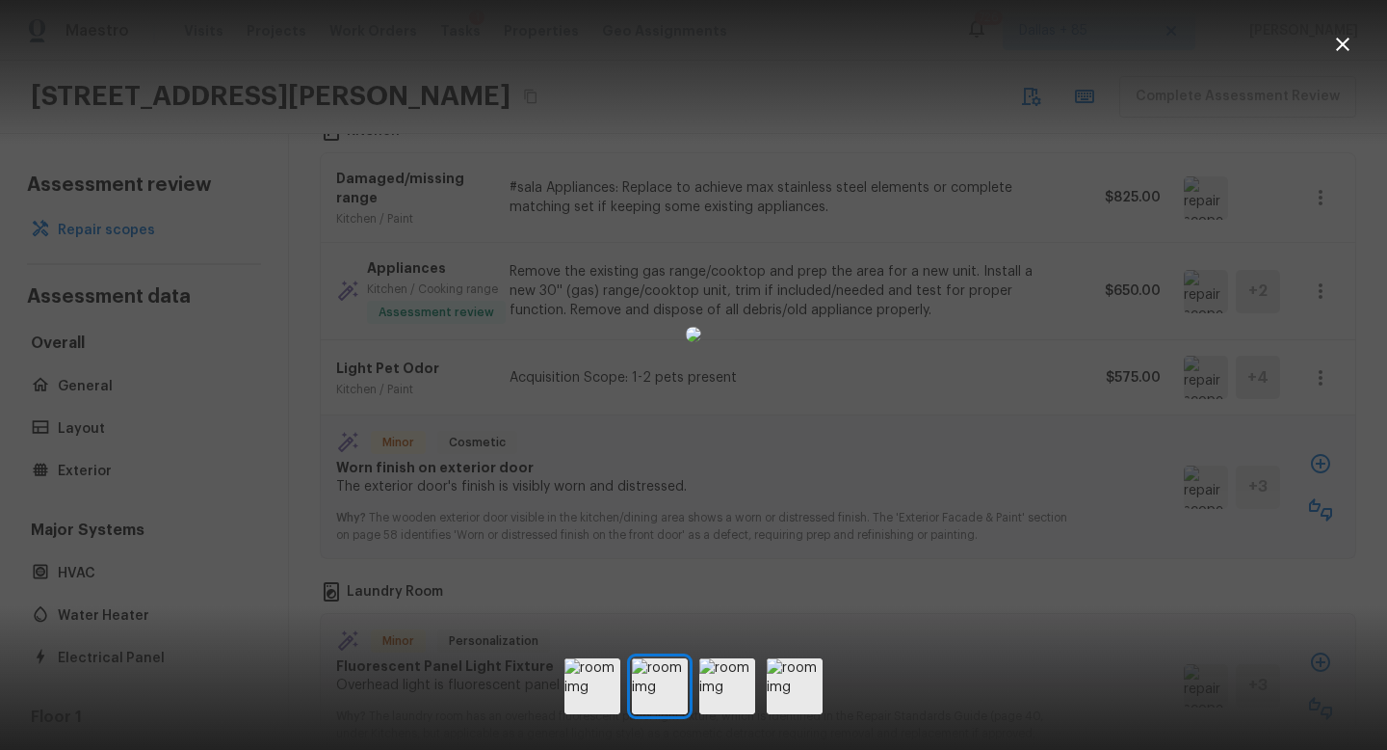
click at [1349, 44] on icon "button" at bounding box center [1342, 44] width 23 height 23
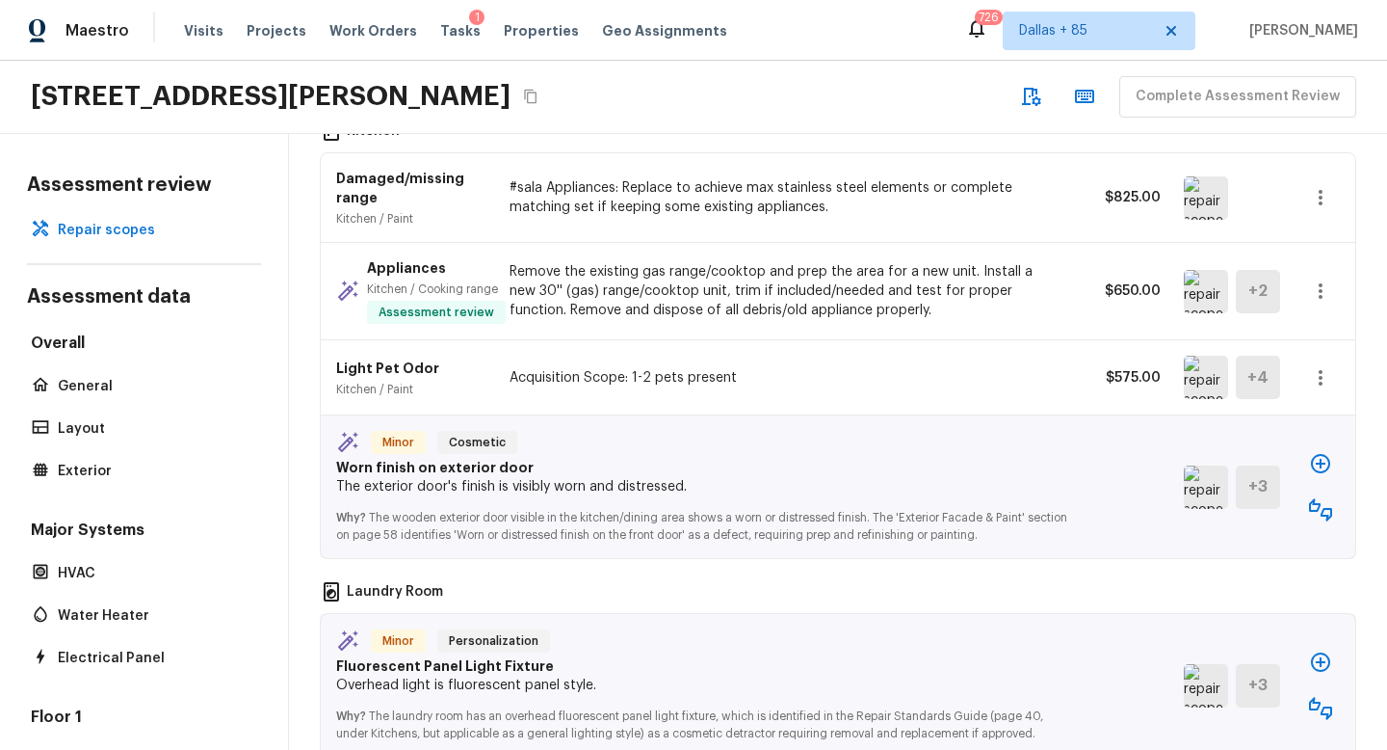
click at [1336, 451] on button "button" at bounding box center [1321, 463] width 39 height 39
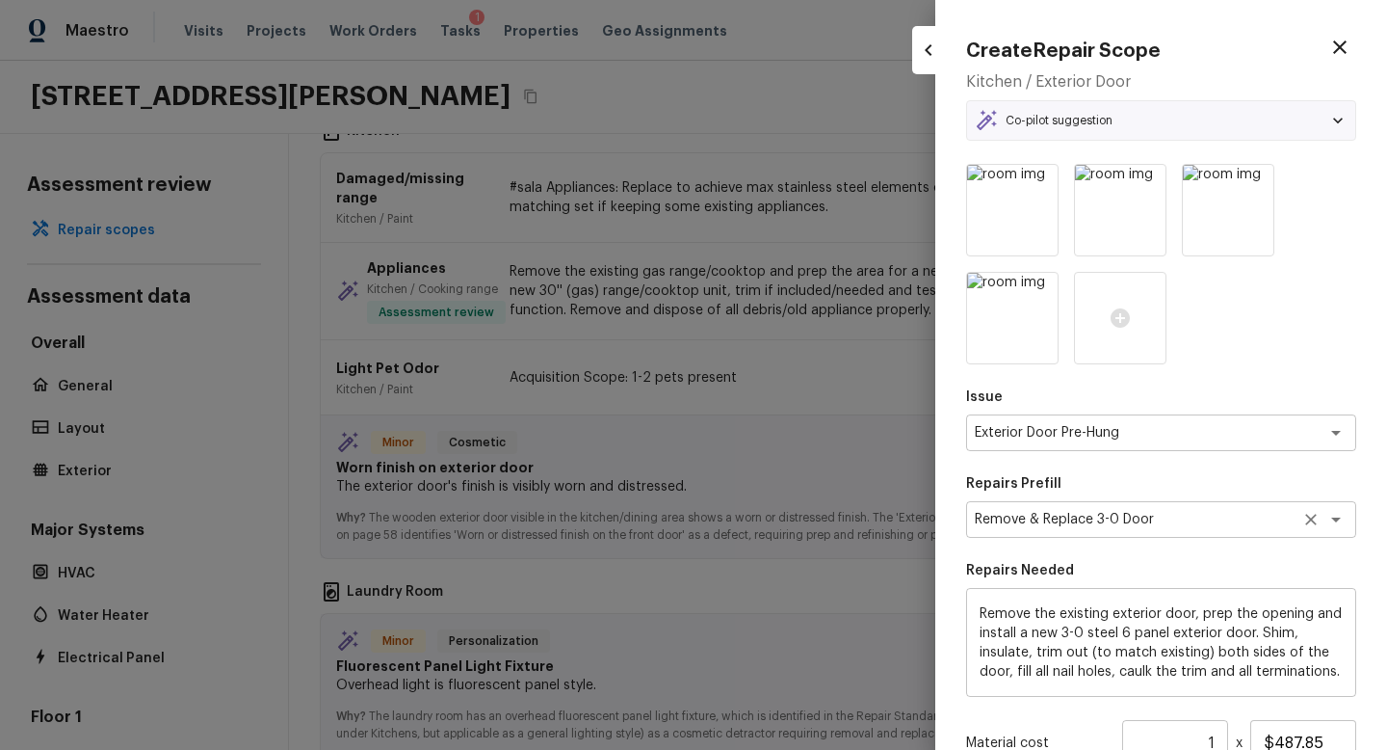
click at [1211, 532] on div "Remove & Replace 3-0 Door x ​" at bounding box center [1161, 519] width 390 height 37
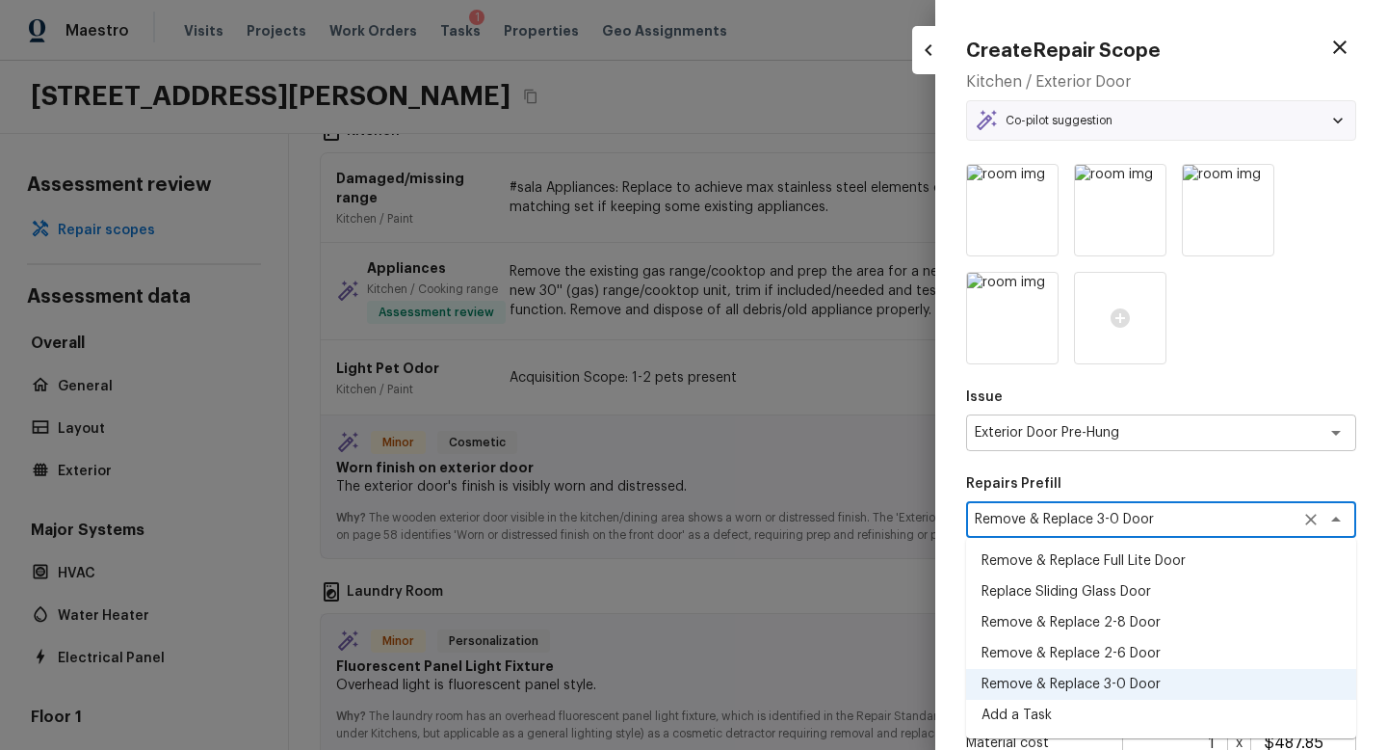
click at [1170, 573] on li "Remove & Replace Full Lite Door" at bounding box center [1161, 560] width 390 height 31
type textarea "Remove & Replace Full Lite Door"
type textarea "Remove the existing exterior door, prep the opening and install a new full lite…"
type input "$559.25"
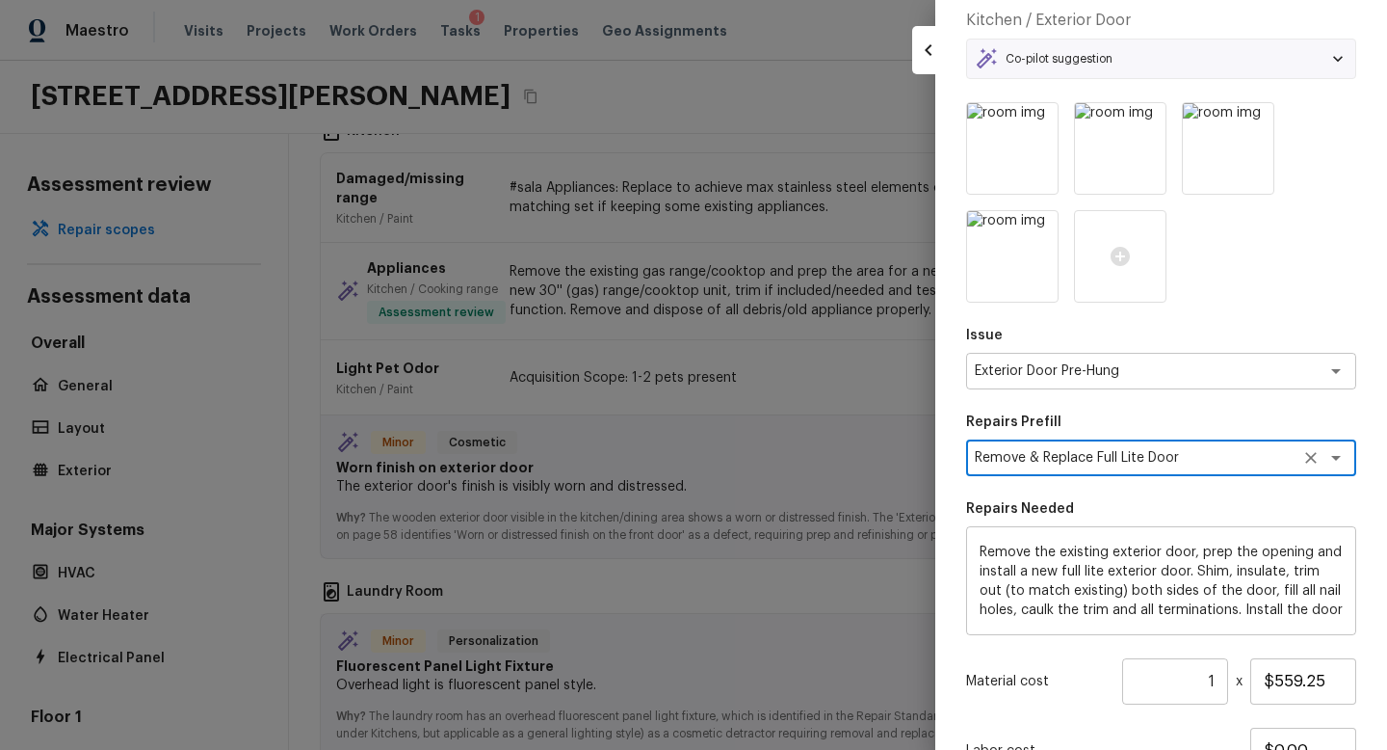
scroll to position [226, 0]
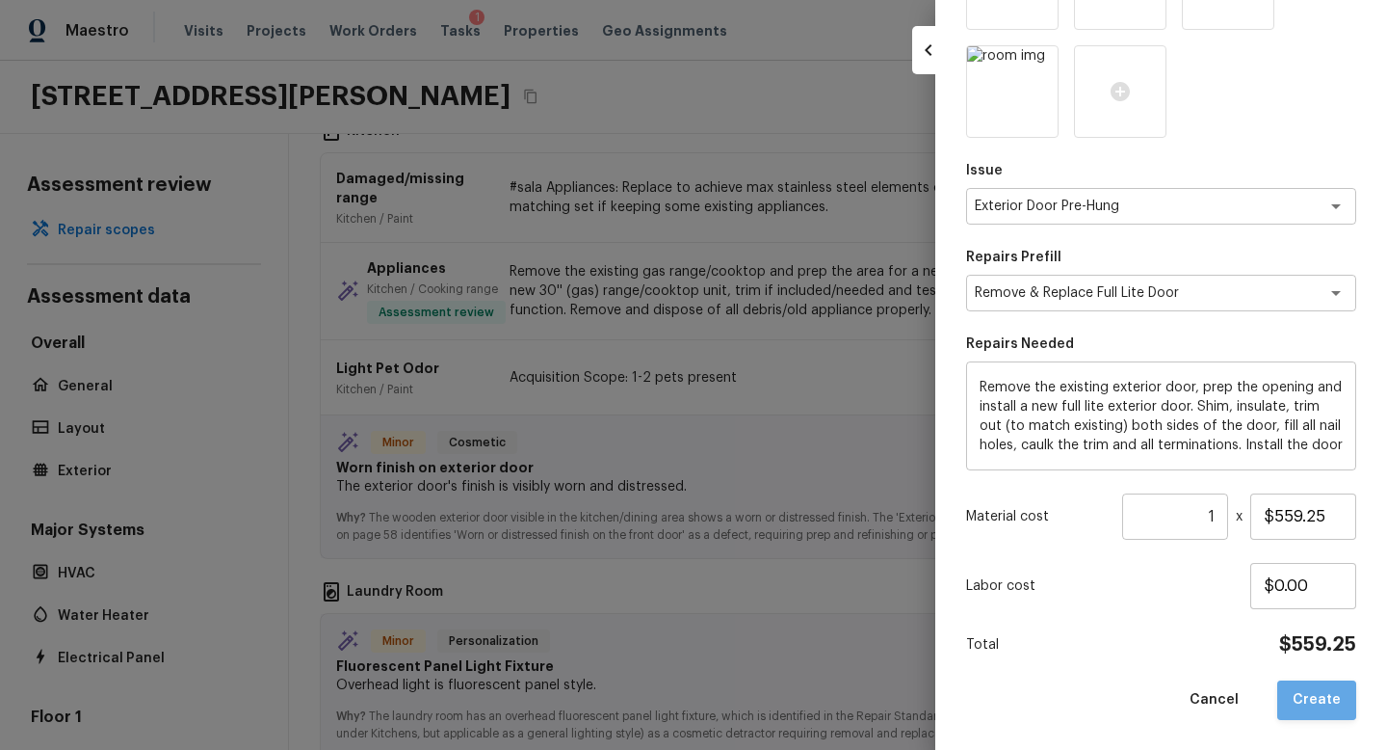
click at [1333, 704] on button "Create" at bounding box center [1317, 700] width 79 height 40
type textarea "Remove the existing exterior door, prep the opening and install a new 3-0 steel…"
type input "$487.85"
type textarea "Remove & Replace 3-0 Door"
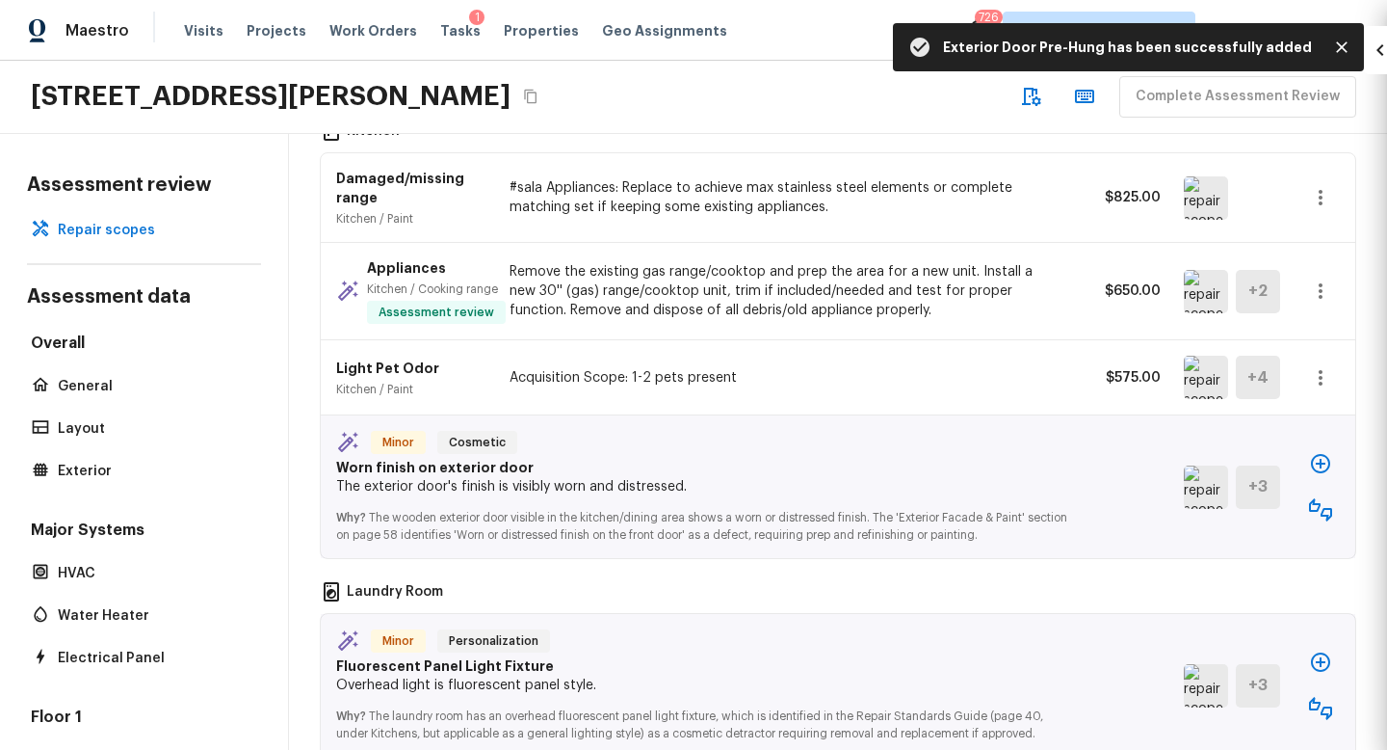
type input "$0.00"
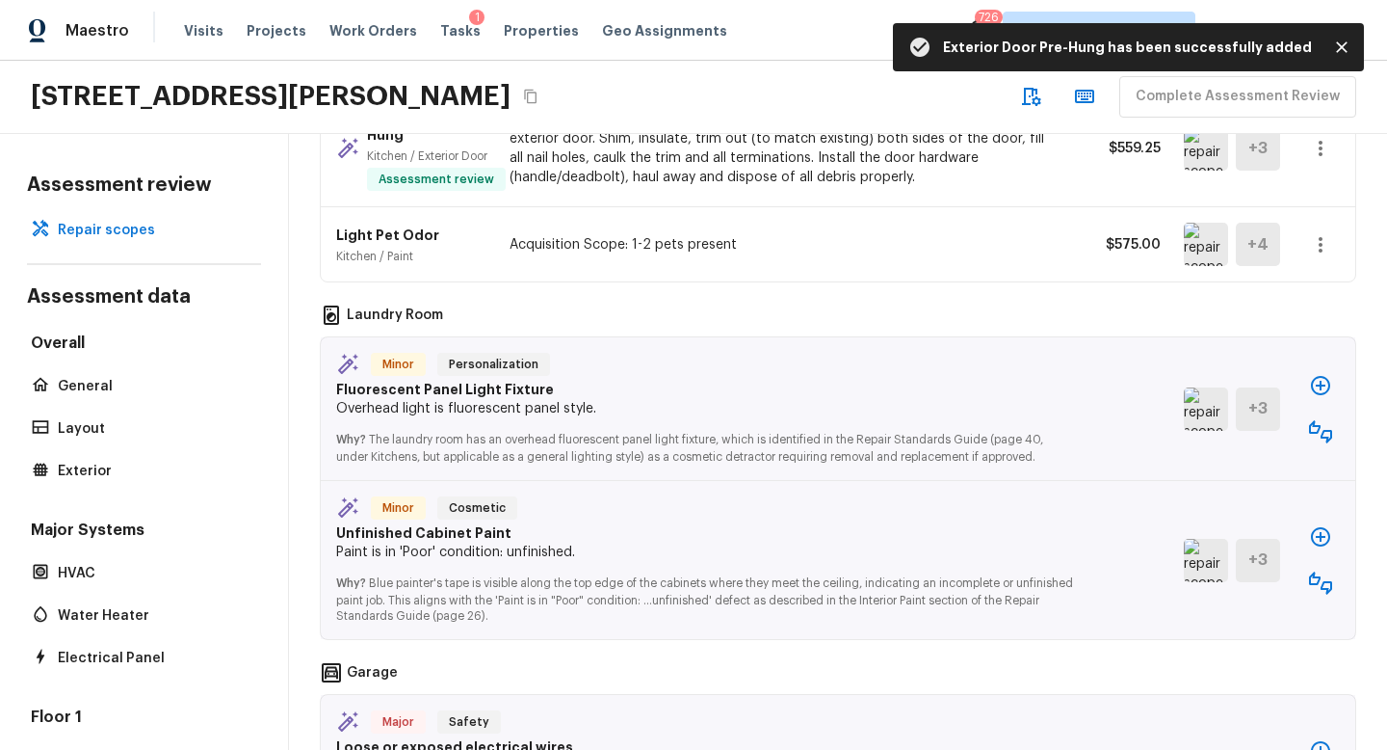
scroll to position [2806, 0]
click at [1193, 389] on img at bounding box center [1206, 406] width 44 height 43
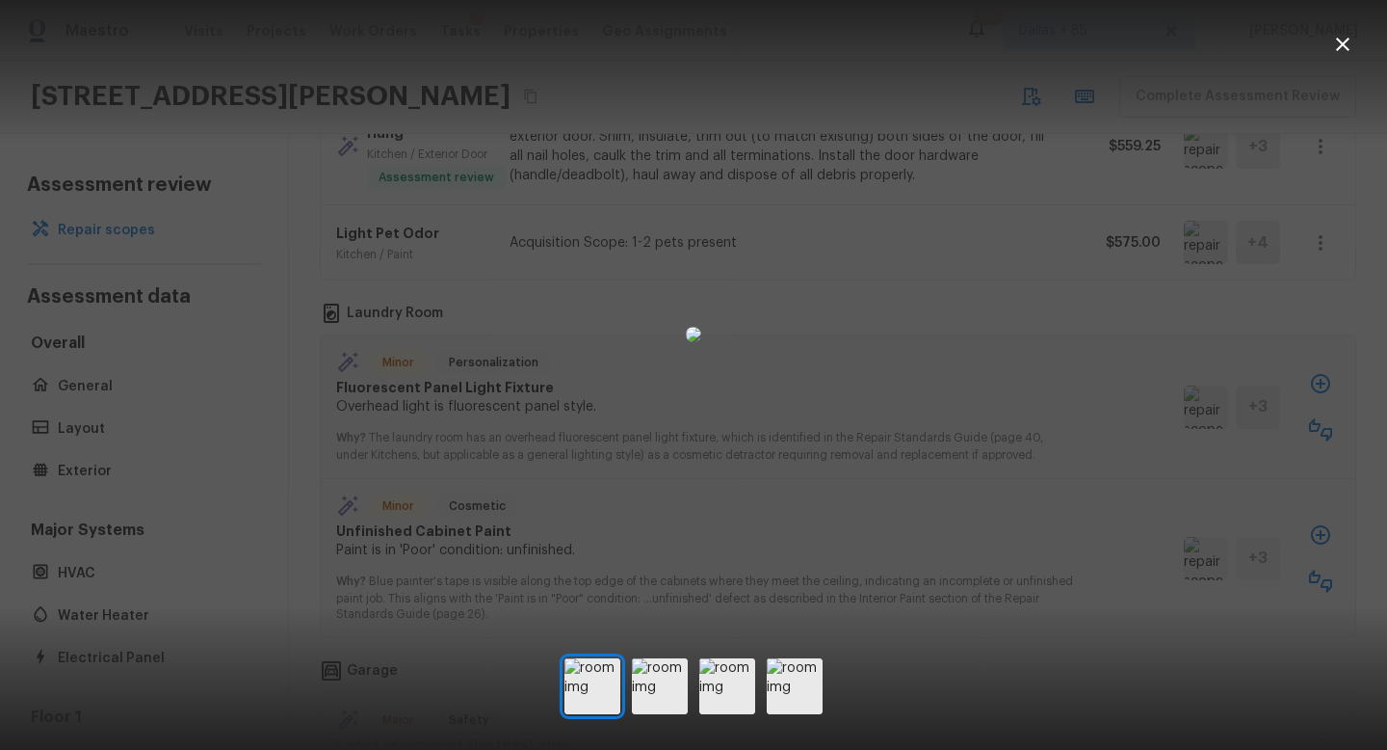
click at [1351, 35] on icon "button" at bounding box center [1342, 44] width 23 height 23
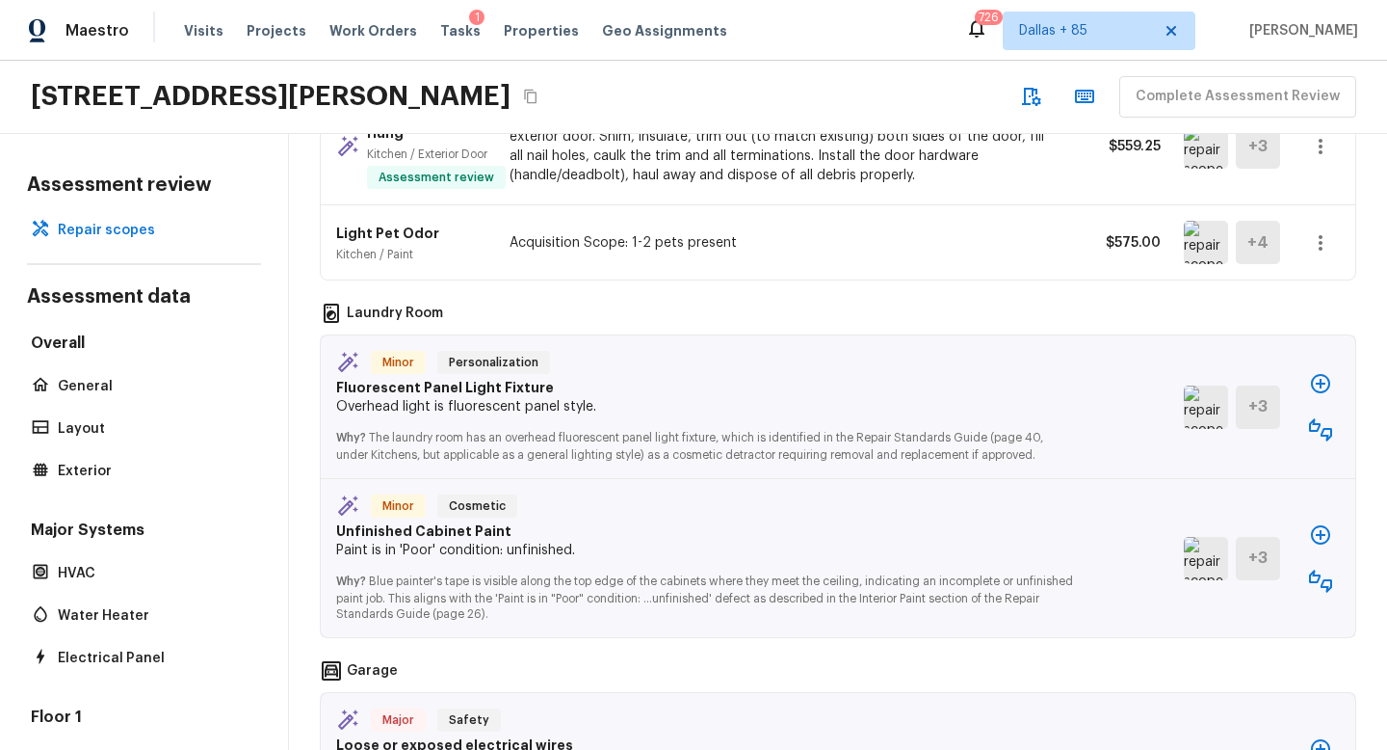
click at [1304, 413] on button "button" at bounding box center [1321, 429] width 39 height 39
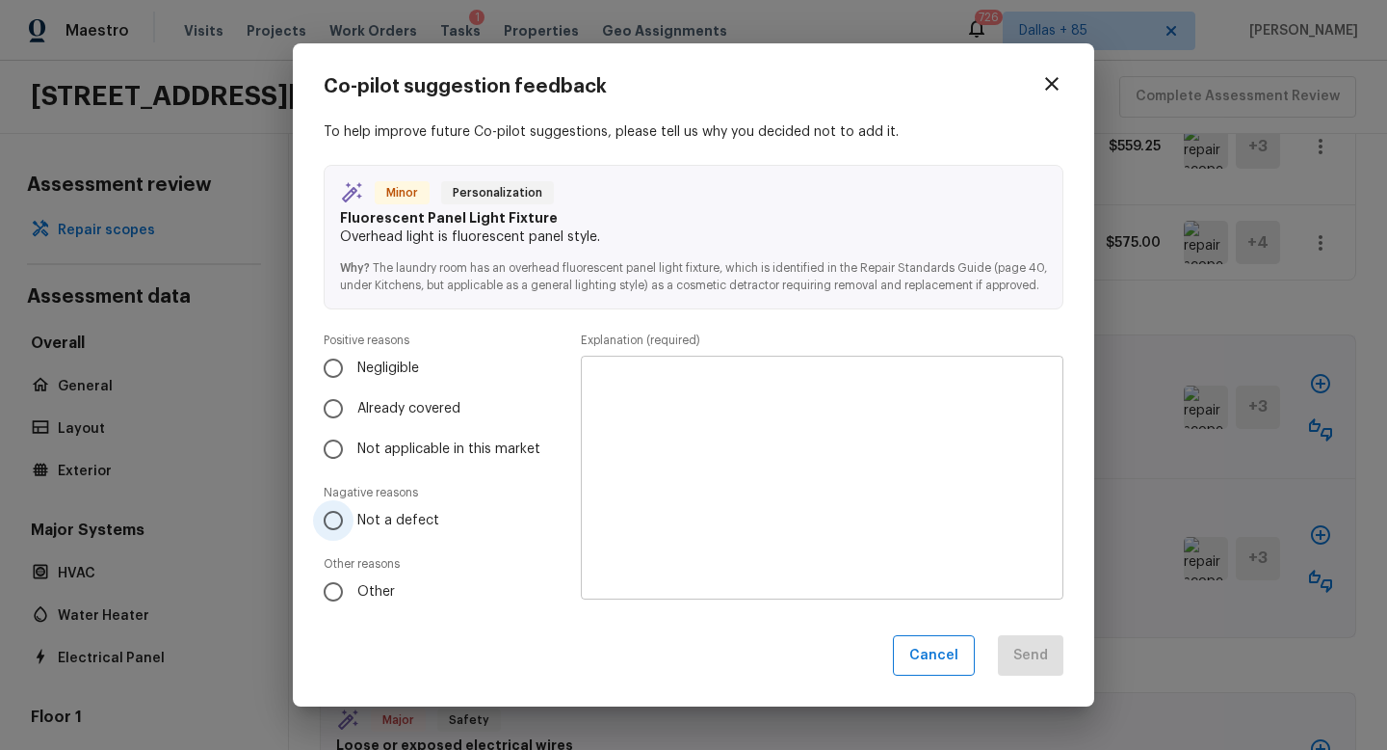
click at [368, 534] on label "Not a defect" at bounding box center [431, 520] width 237 height 40
click at [354, 534] on input "Not a defect" at bounding box center [333, 520] width 40 height 40
radio input "true"
click at [905, 443] on textarea at bounding box center [822, 477] width 456 height 212
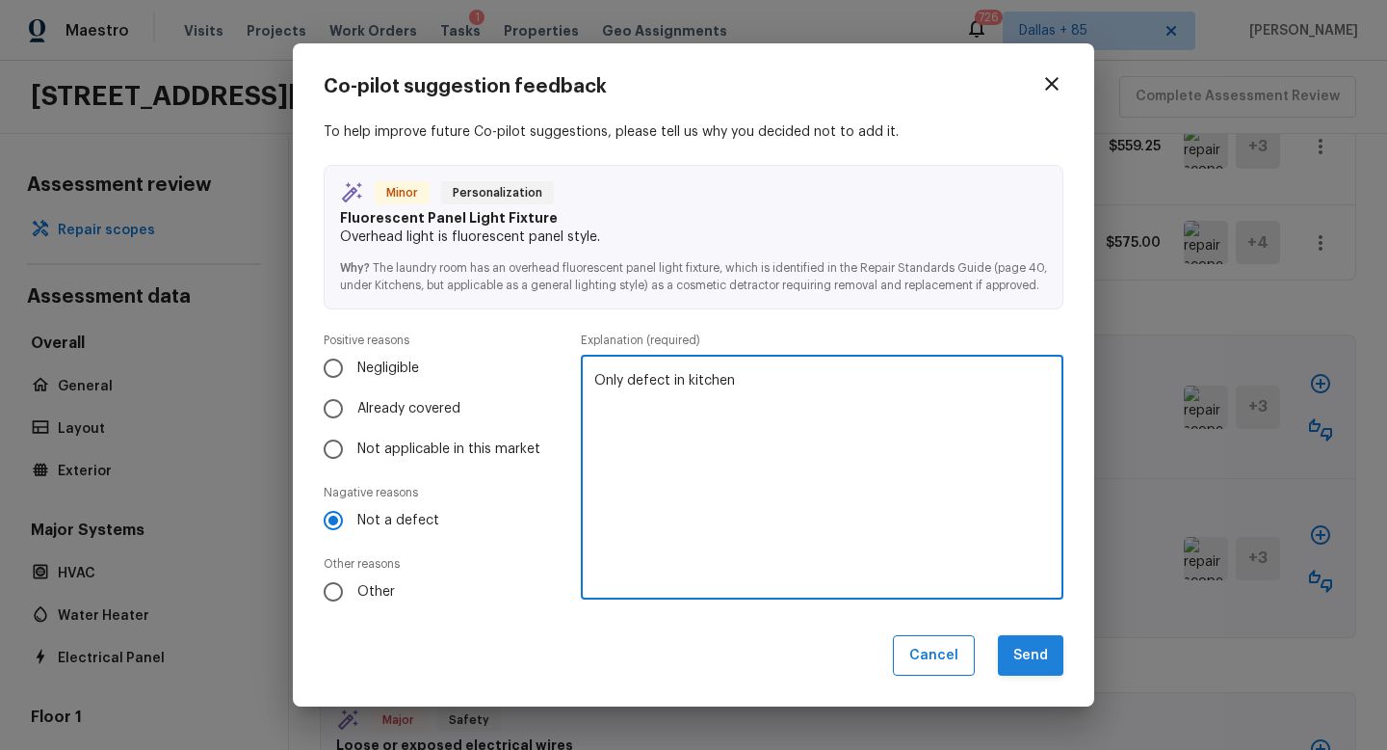
type textarea "Only defect in kitchen"
click at [1023, 643] on button "Send" at bounding box center [1031, 655] width 66 height 41
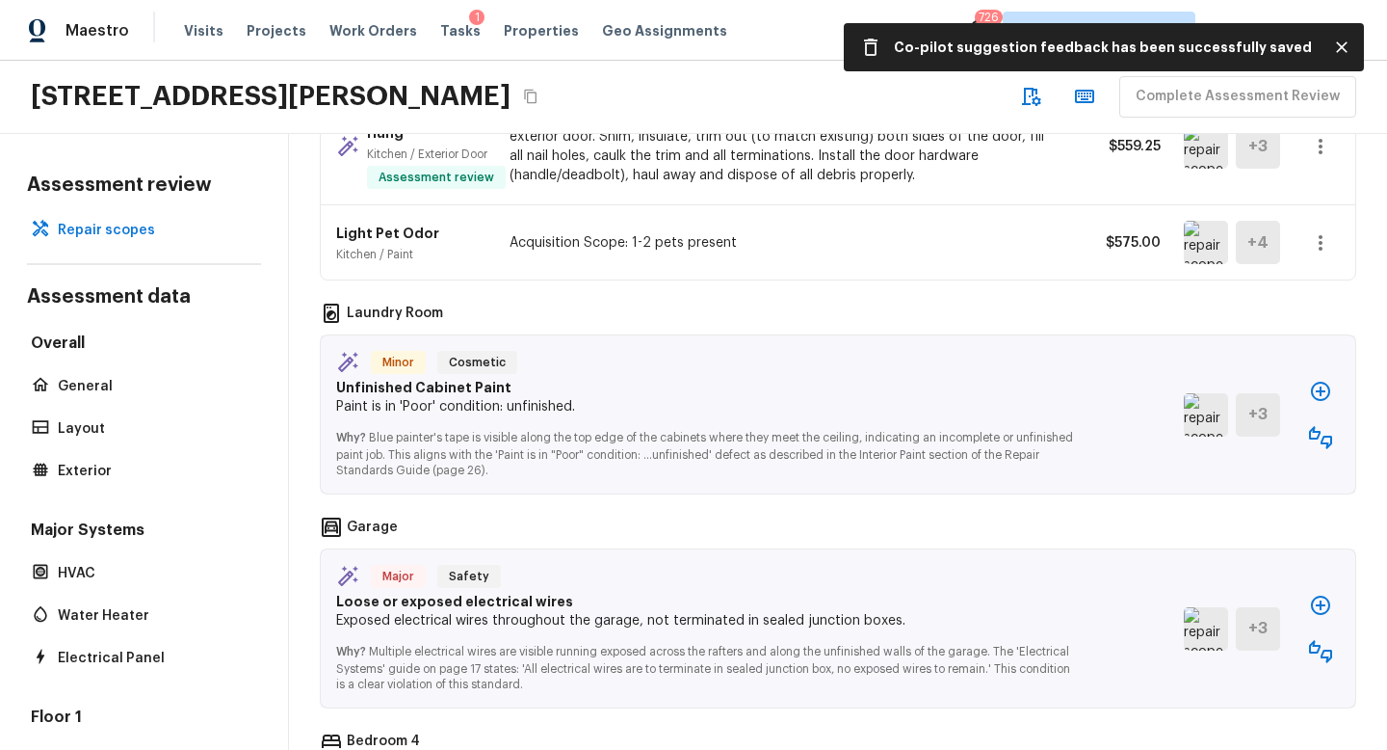
click at [1190, 396] on img at bounding box center [1206, 414] width 44 height 43
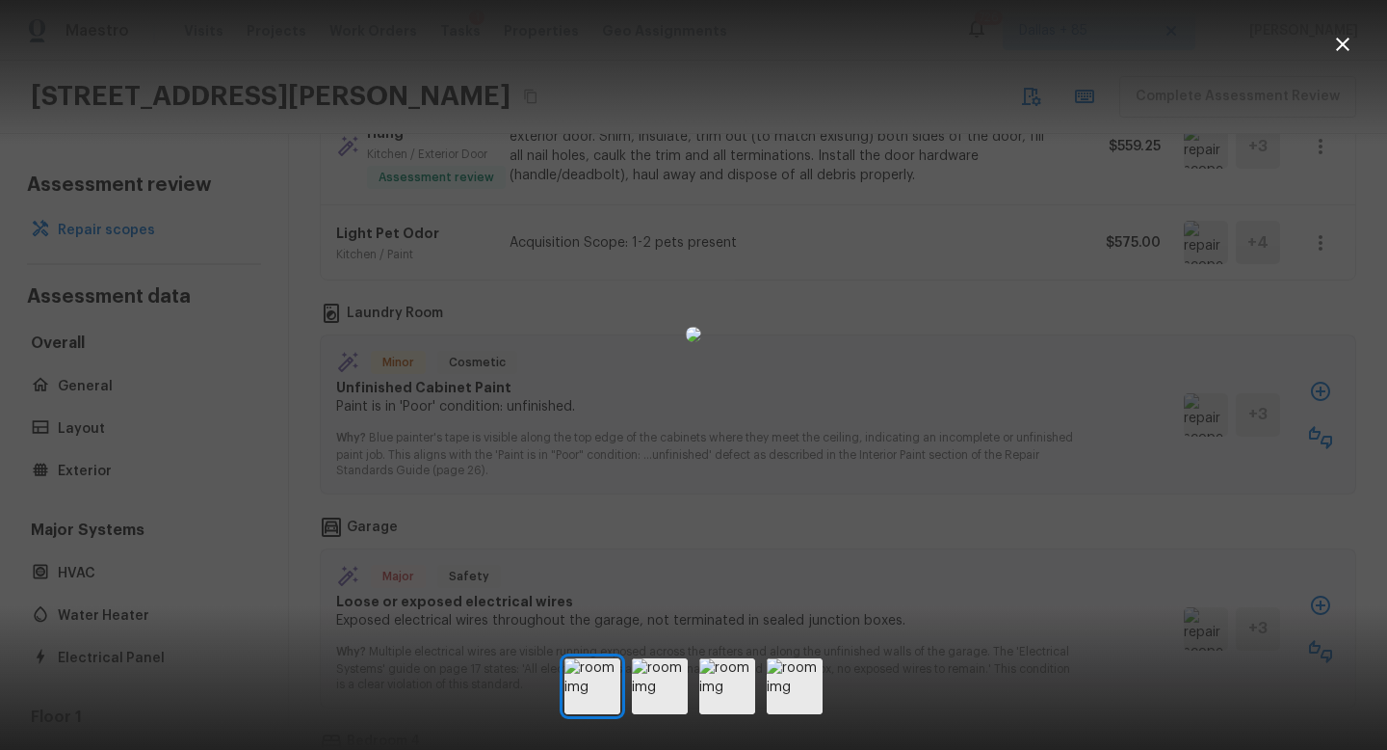
click at [1345, 51] on icon "button" at bounding box center [1342, 44] width 23 height 23
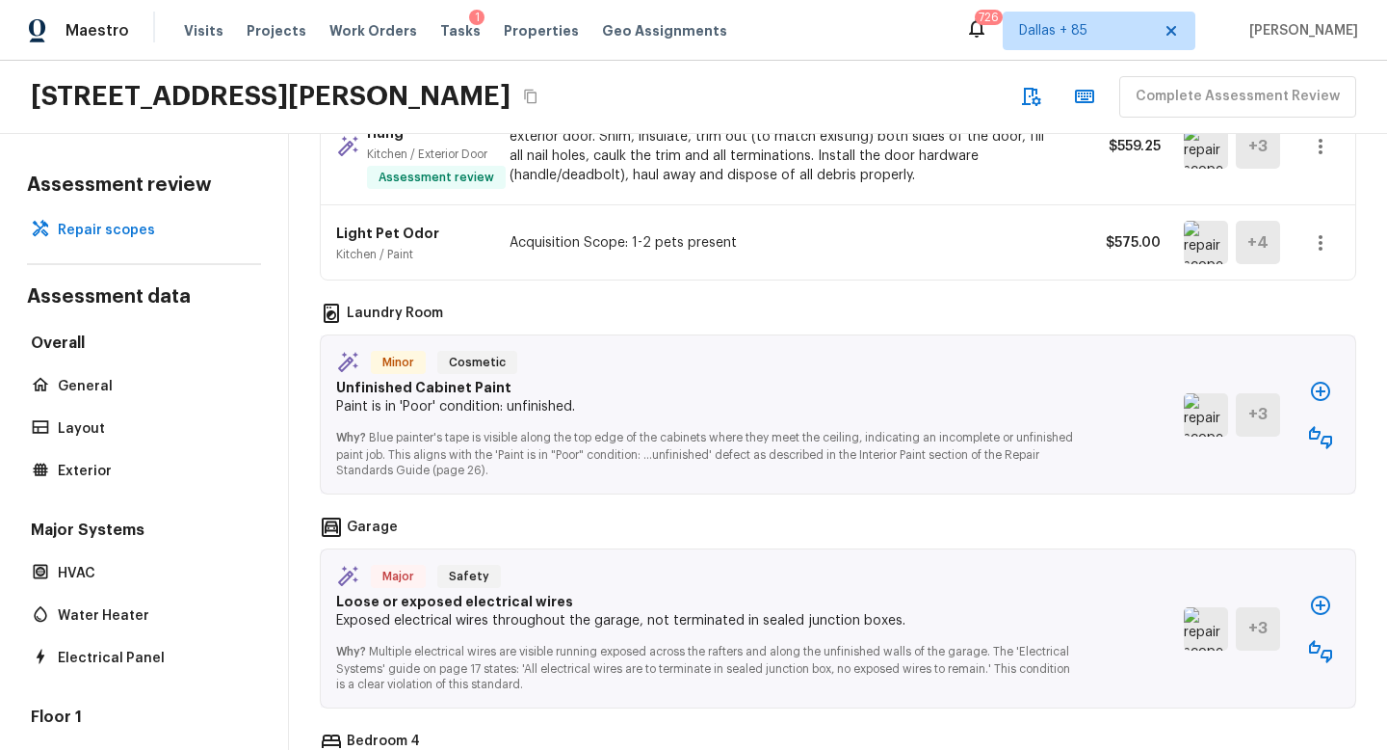
click at [1308, 372] on button "button" at bounding box center [1321, 391] width 39 height 39
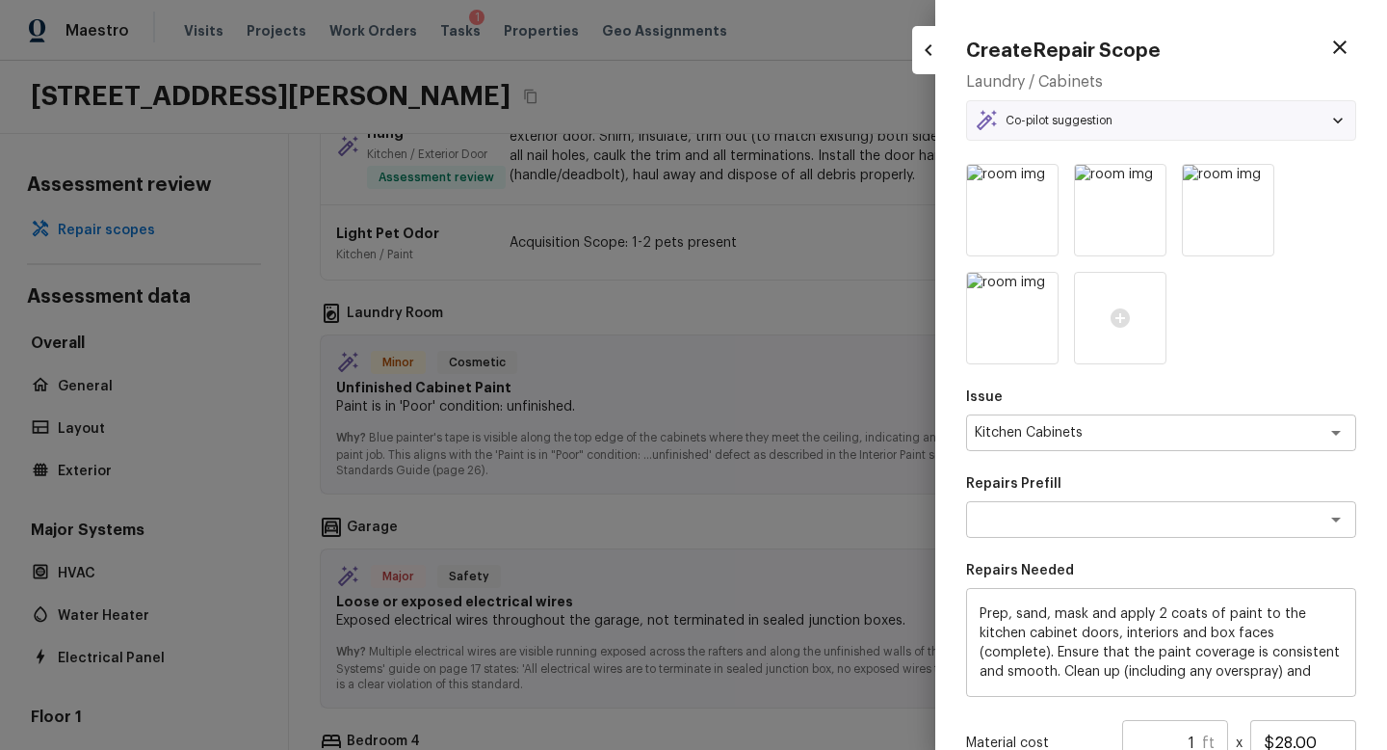
type textarea "Paint Cabinets Full Inside & Out - LABOR ONLY"
click at [1302, 512] on icon "Clear" at bounding box center [1311, 519] width 19 height 19
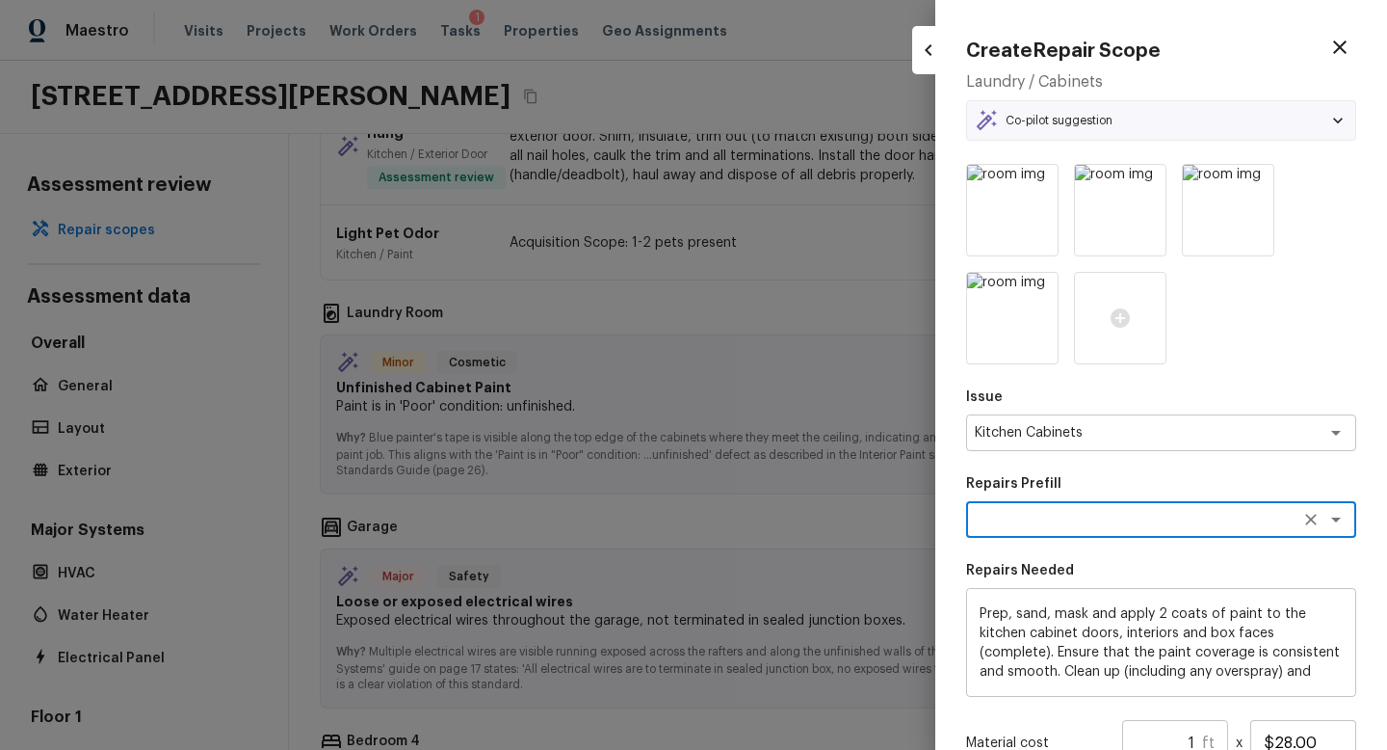
click at [1117, 510] on textarea at bounding box center [1134, 519] width 319 height 19
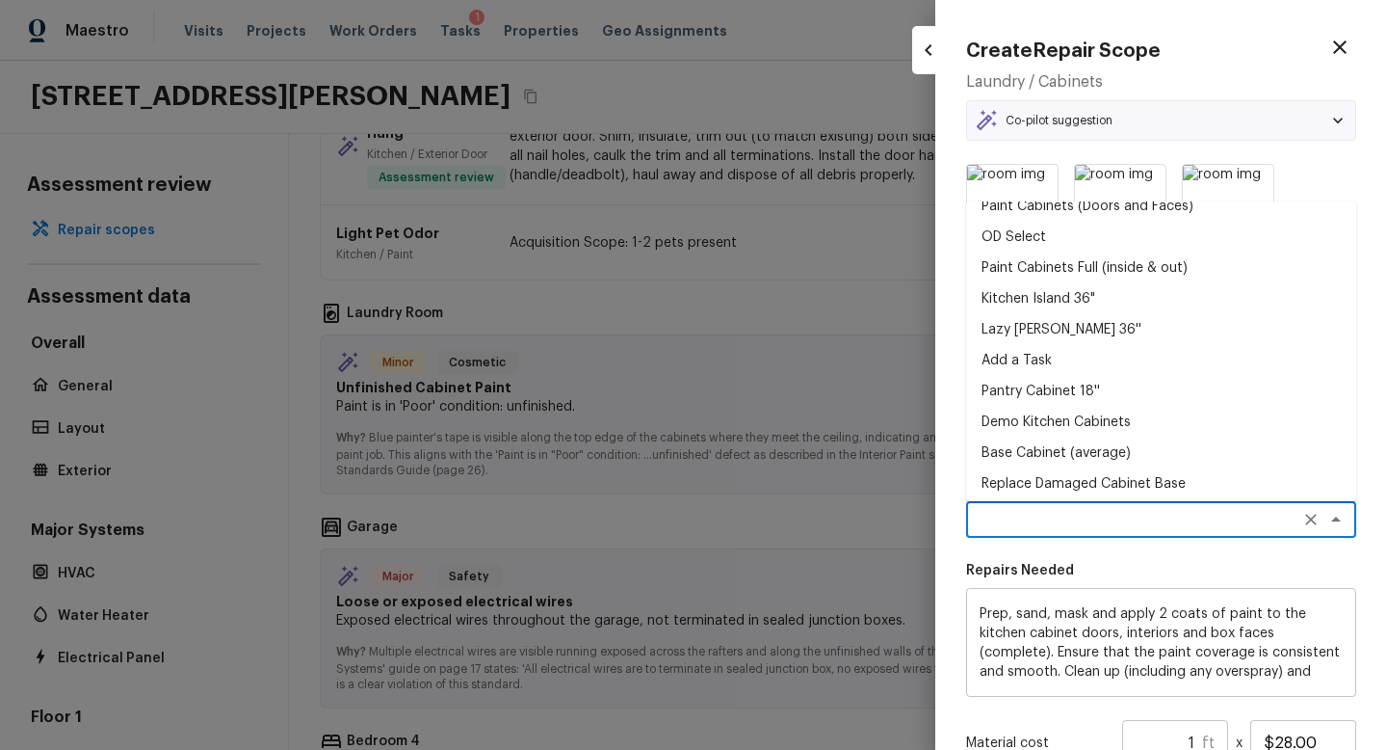
scroll to position [173, 0]
click at [1036, 372] on li "Add a Task" at bounding box center [1161, 359] width 390 height 31
type textarea "Add a Task"
type textarea "HPM to detail"
type input "$1.00"
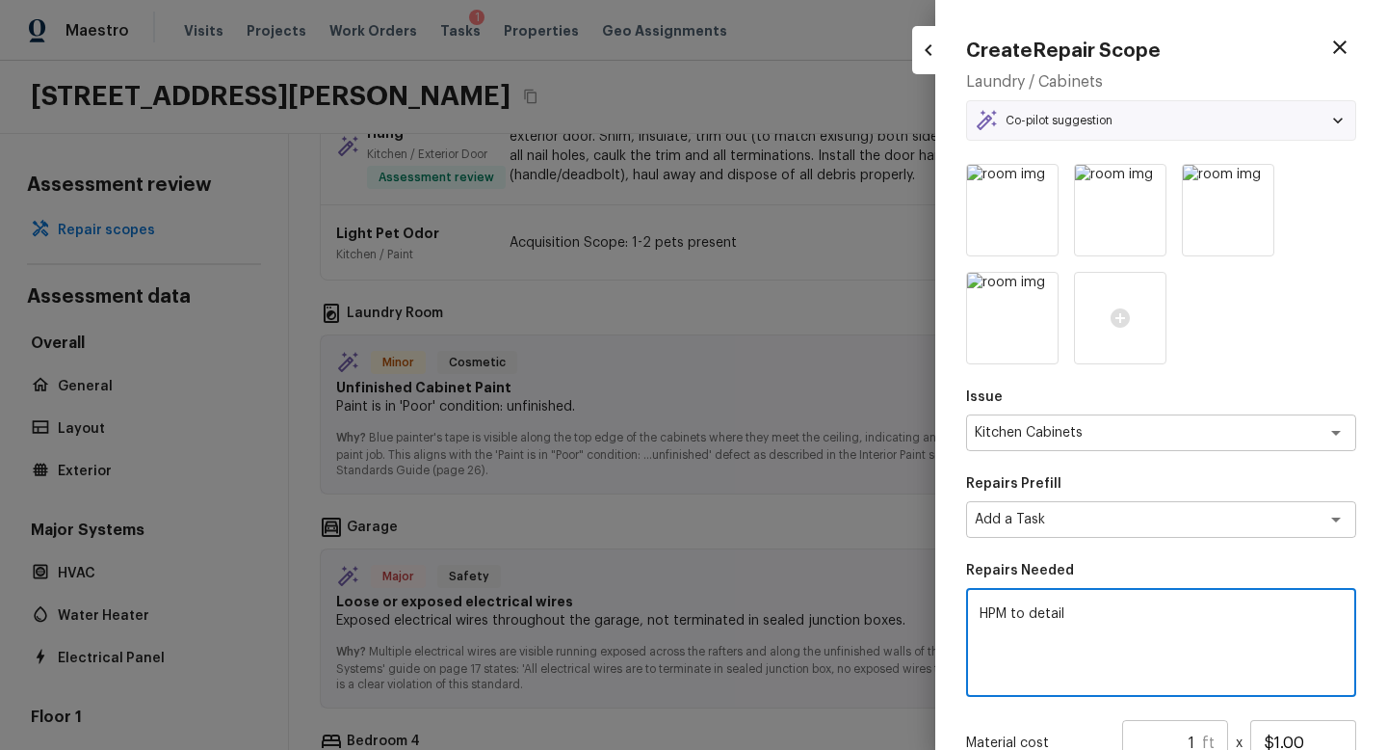
drag, startPoint x: 1107, startPoint y: 616, endPoint x: 768, endPoint y: 549, distance: 345.6
click at [768, 550] on div "Create Repair Scope Laundry / Cabinets Co-pilot suggestion Minor Cosmetic Unfin…" at bounding box center [693, 375] width 1387 height 750
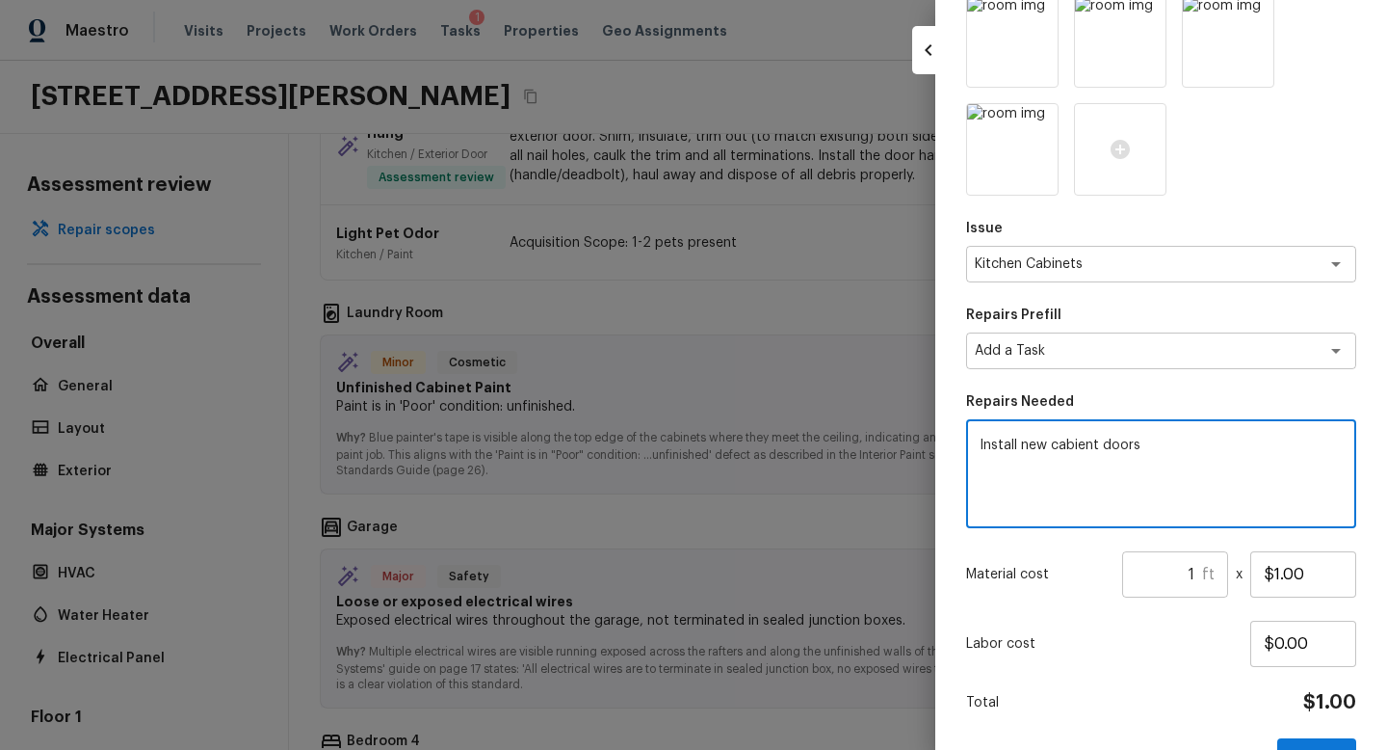
scroll to position [184, 0]
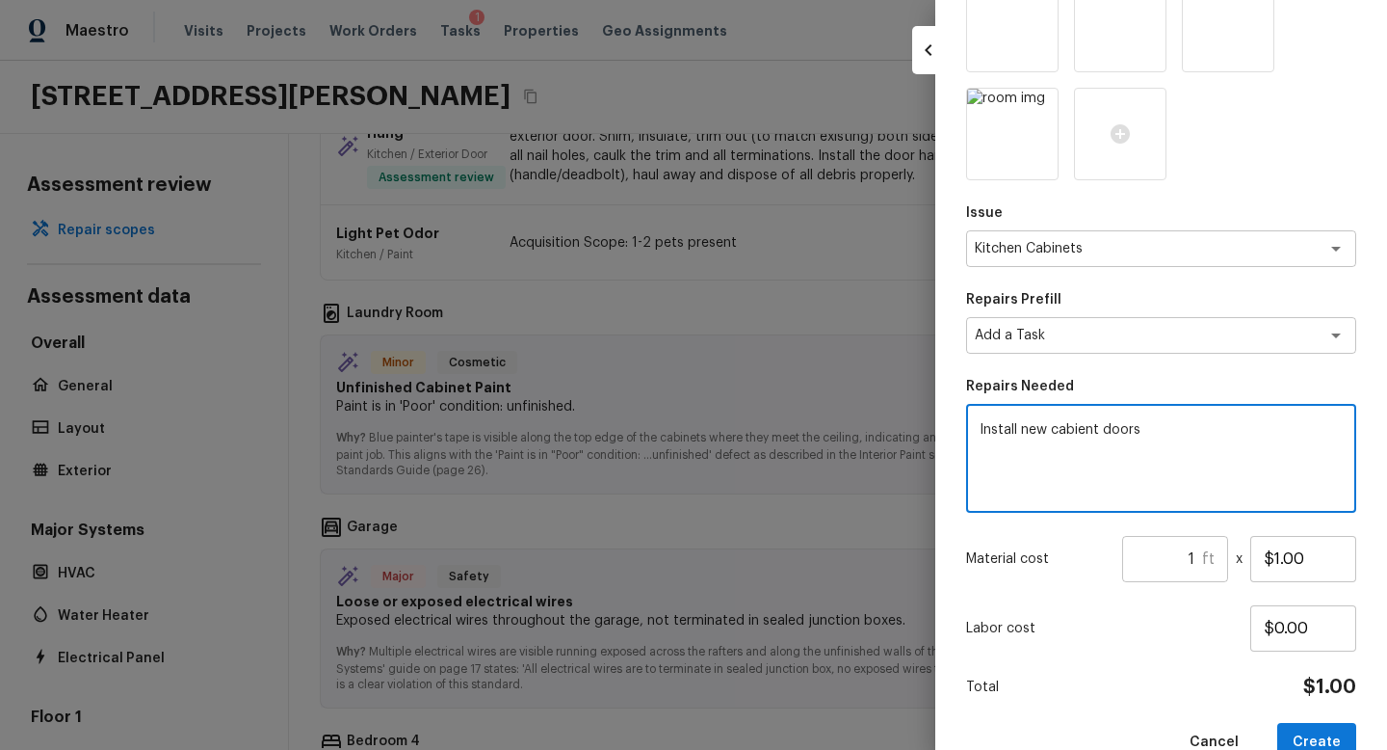
type textarea "Install new cabient doors"
click at [1199, 561] on input "1" at bounding box center [1162, 559] width 80 height 46
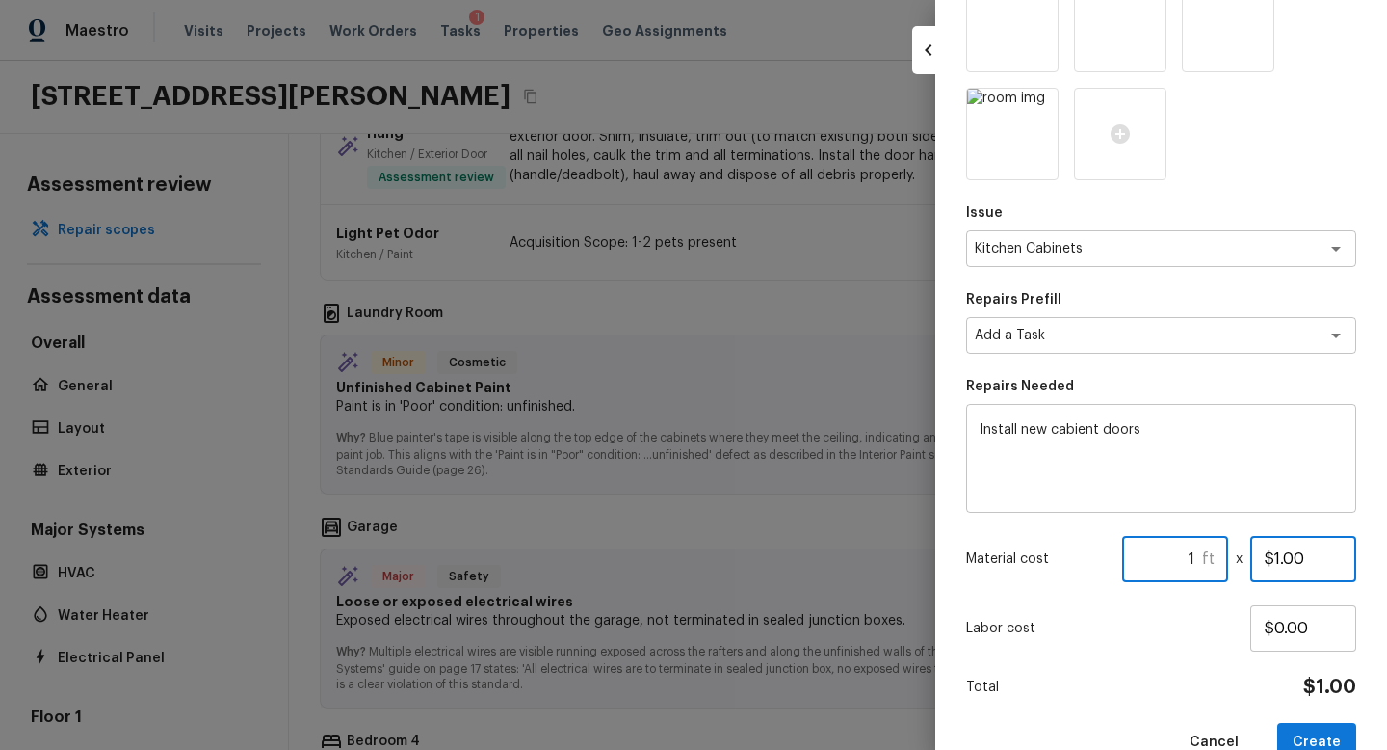
click at [1337, 567] on input "$1.00" at bounding box center [1304, 559] width 106 height 46
type input "$150.00"
click at [1198, 555] on input "1" at bounding box center [1162, 559] width 80 height 46
type input "4"
click at [1171, 646] on div "Labor cost $0.00" at bounding box center [1161, 628] width 390 height 46
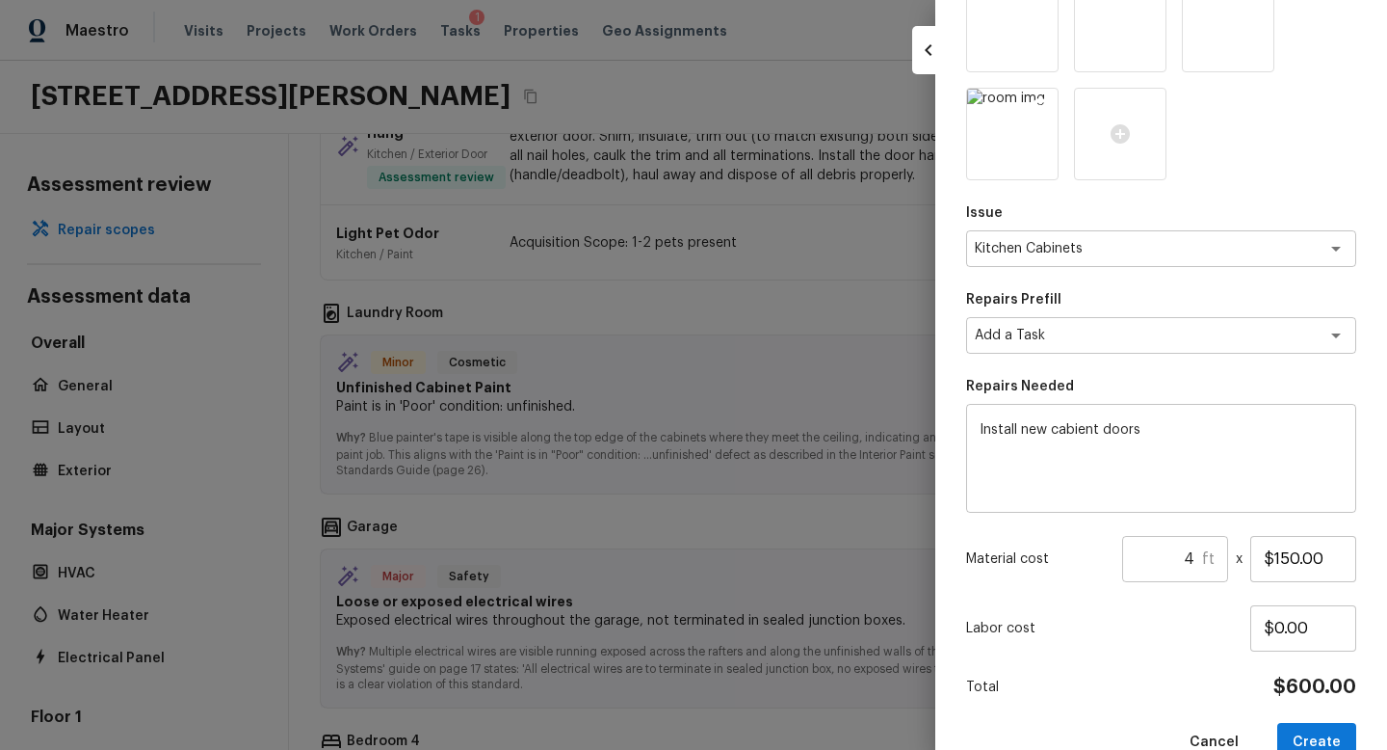
click at [1039, 145] on img at bounding box center [1012, 134] width 91 height 91
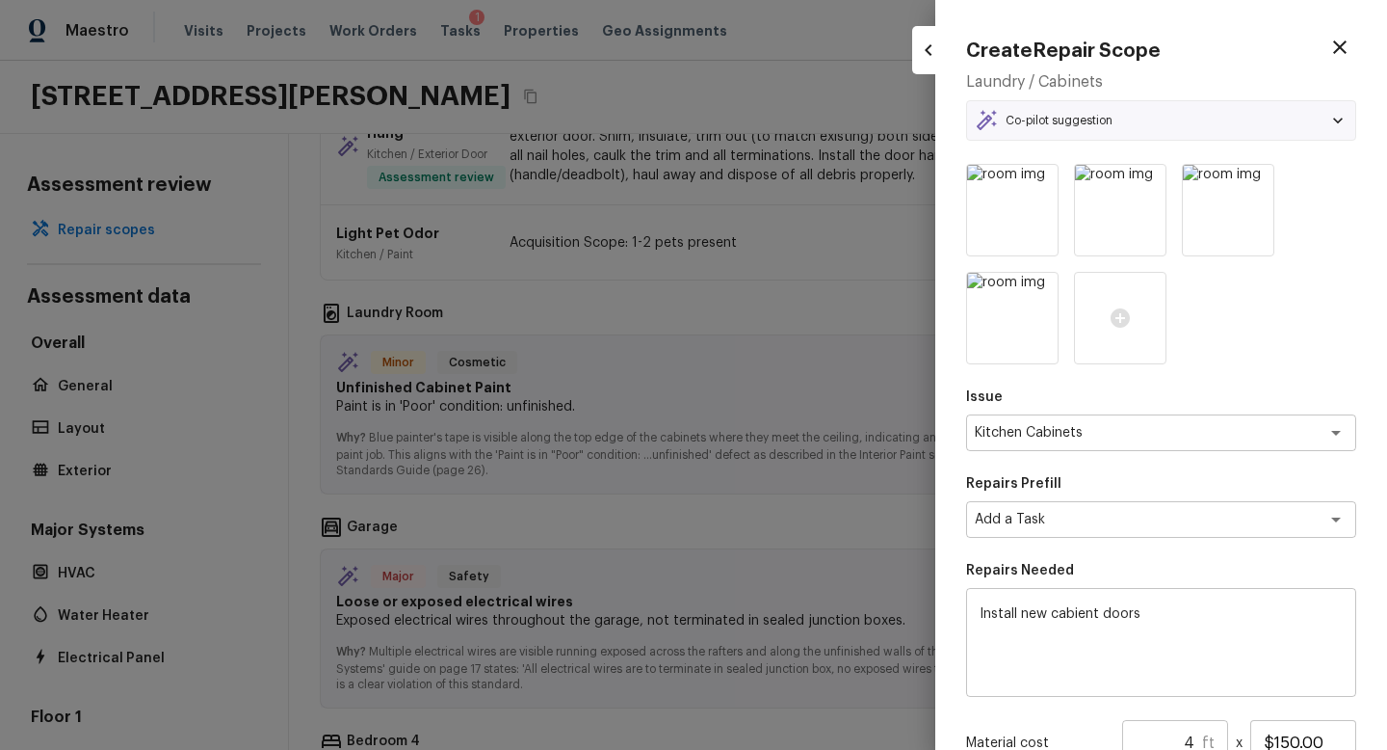
scroll to position [226, 0]
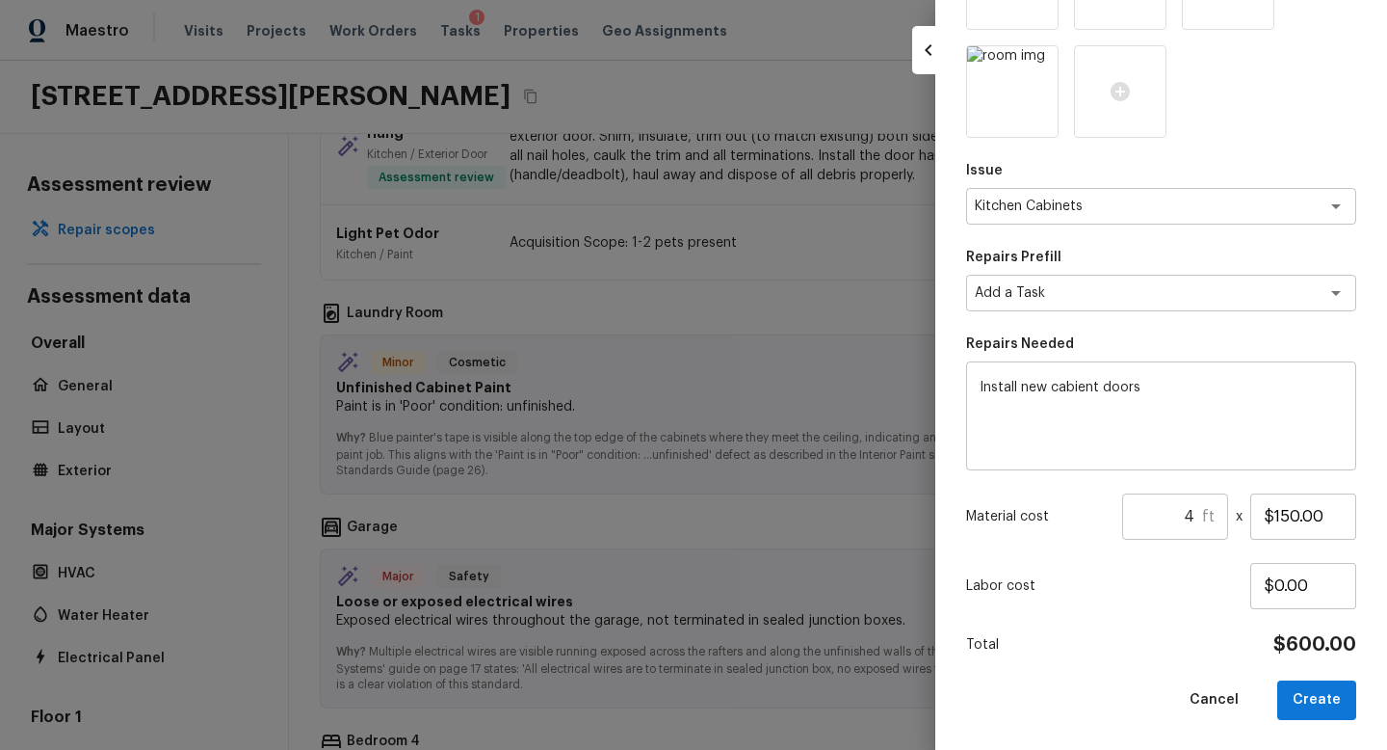
click at [1304, 706] on button "Create" at bounding box center [1317, 700] width 79 height 40
type textarea "Prep, sand, mask and apply 2 coats of paint to the kitchen cabinet doors, inter…"
type input "1"
type input "$28.00"
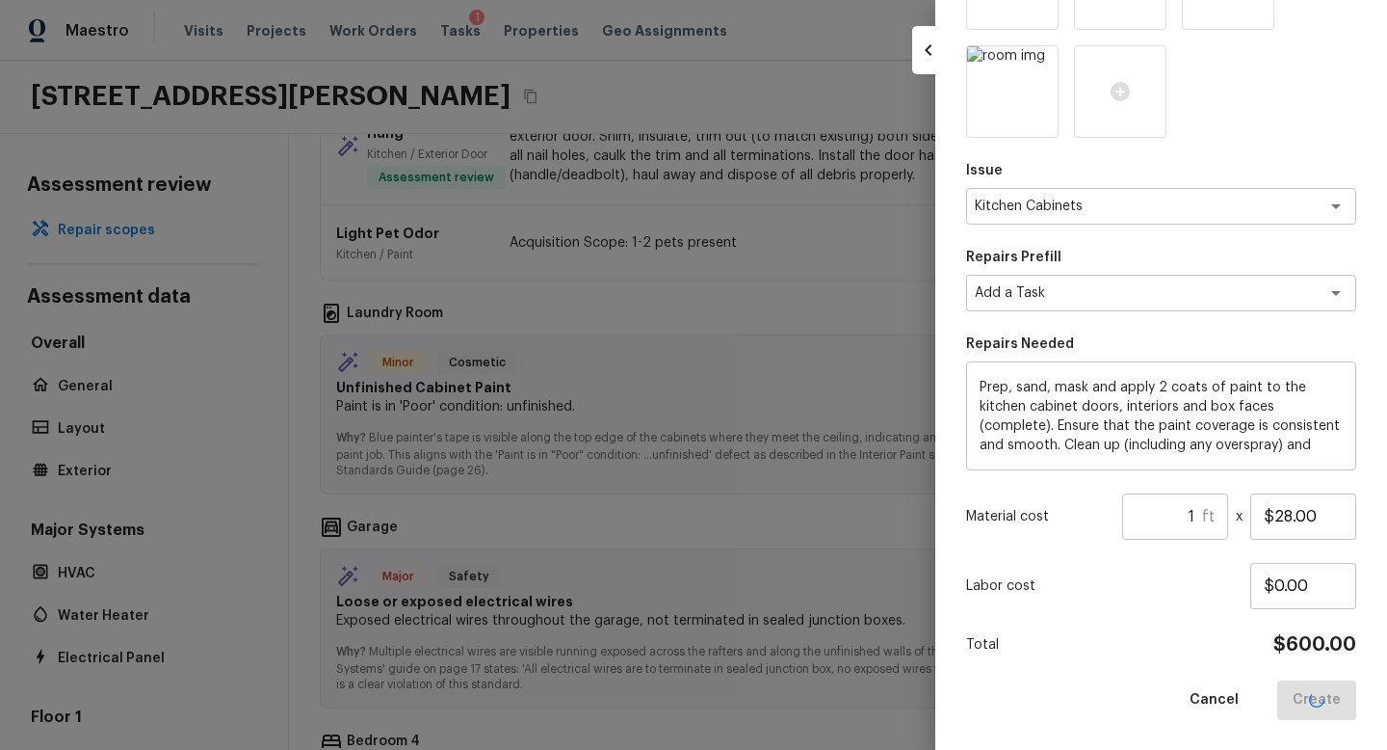
type textarea "Paint Cabinets Full Inside & Out - LABOR ONLY"
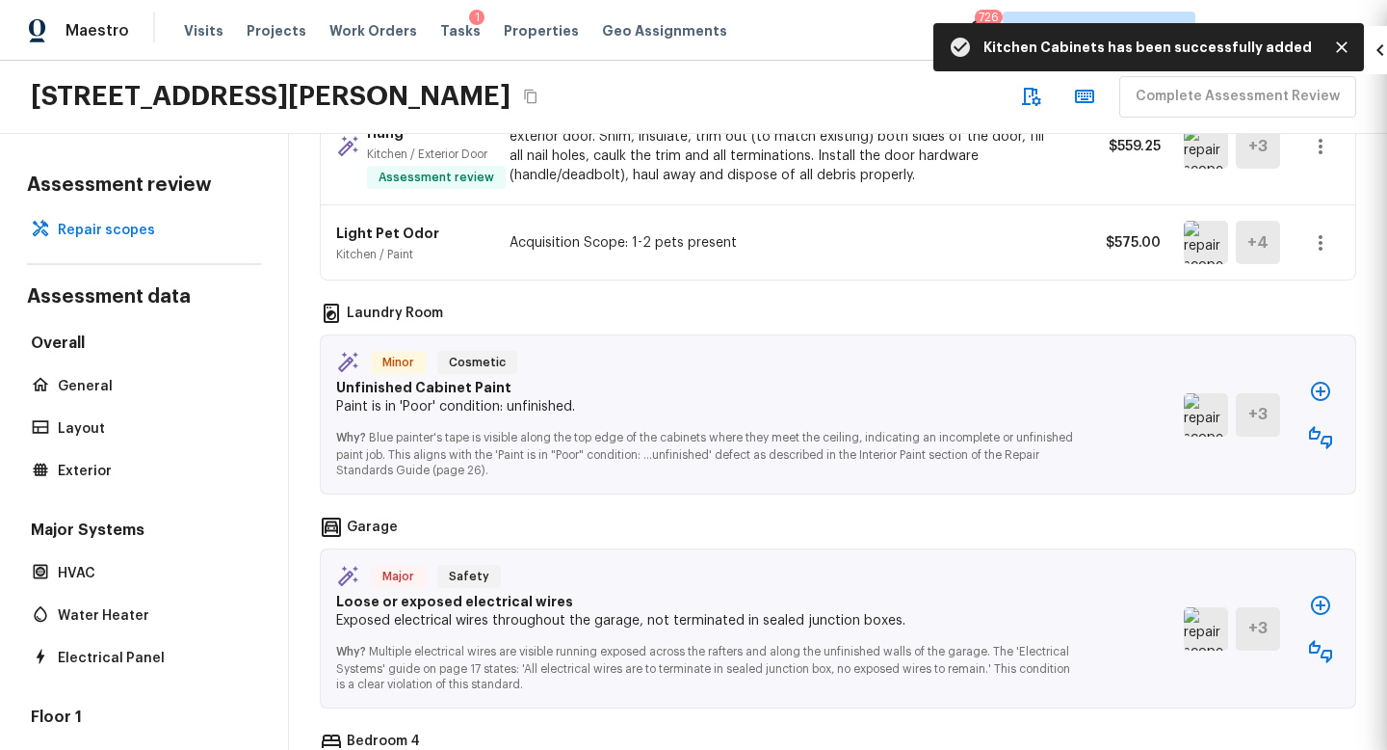
type input "$0.00"
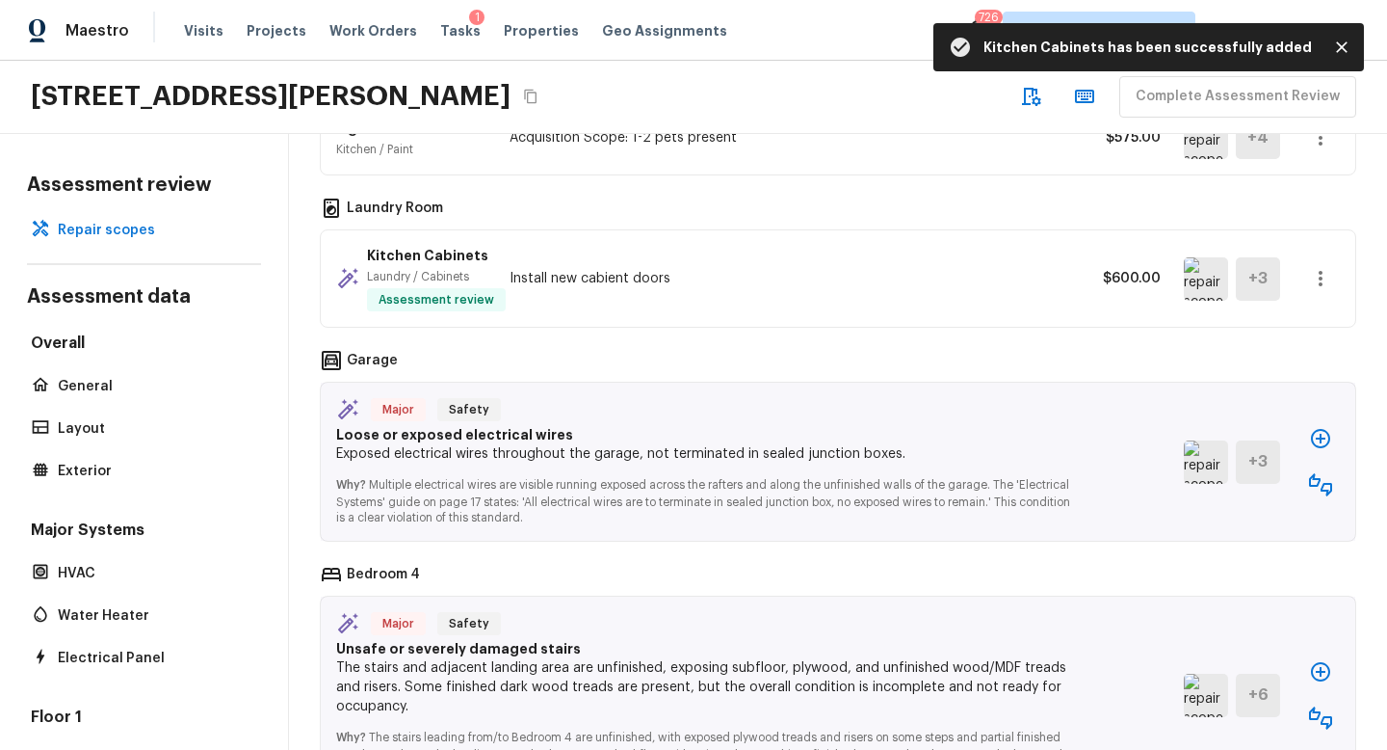
scroll to position [2959, 0]
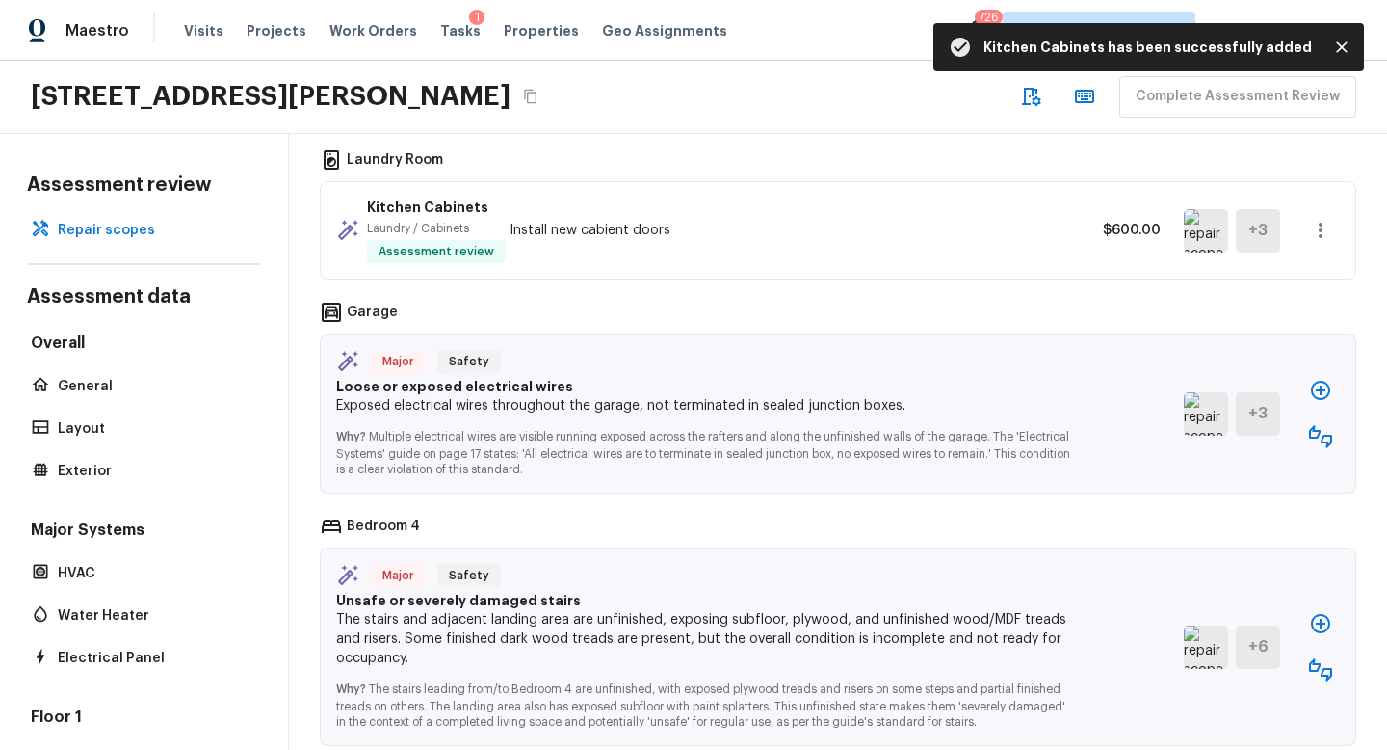
click at [1203, 402] on img at bounding box center [1206, 413] width 44 height 43
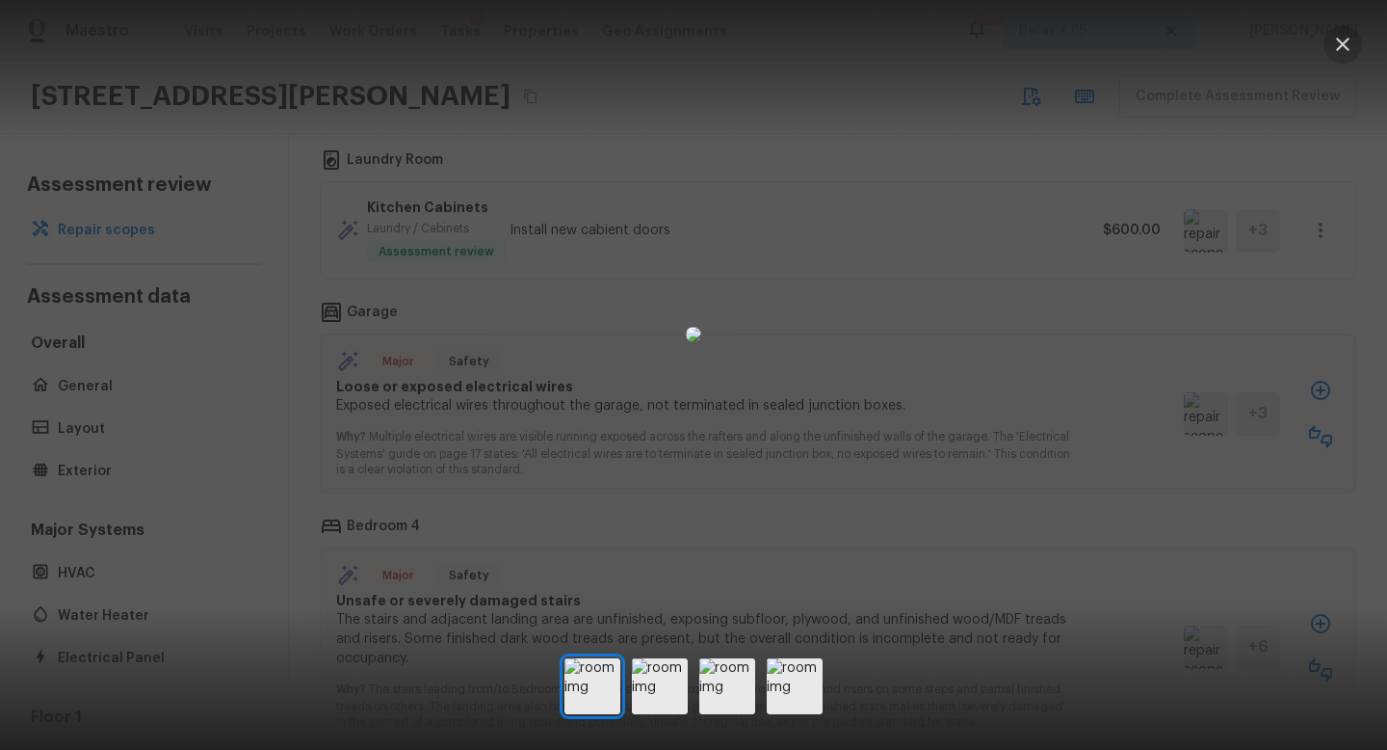
click at [1332, 38] on icon "button" at bounding box center [1342, 44] width 23 height 23
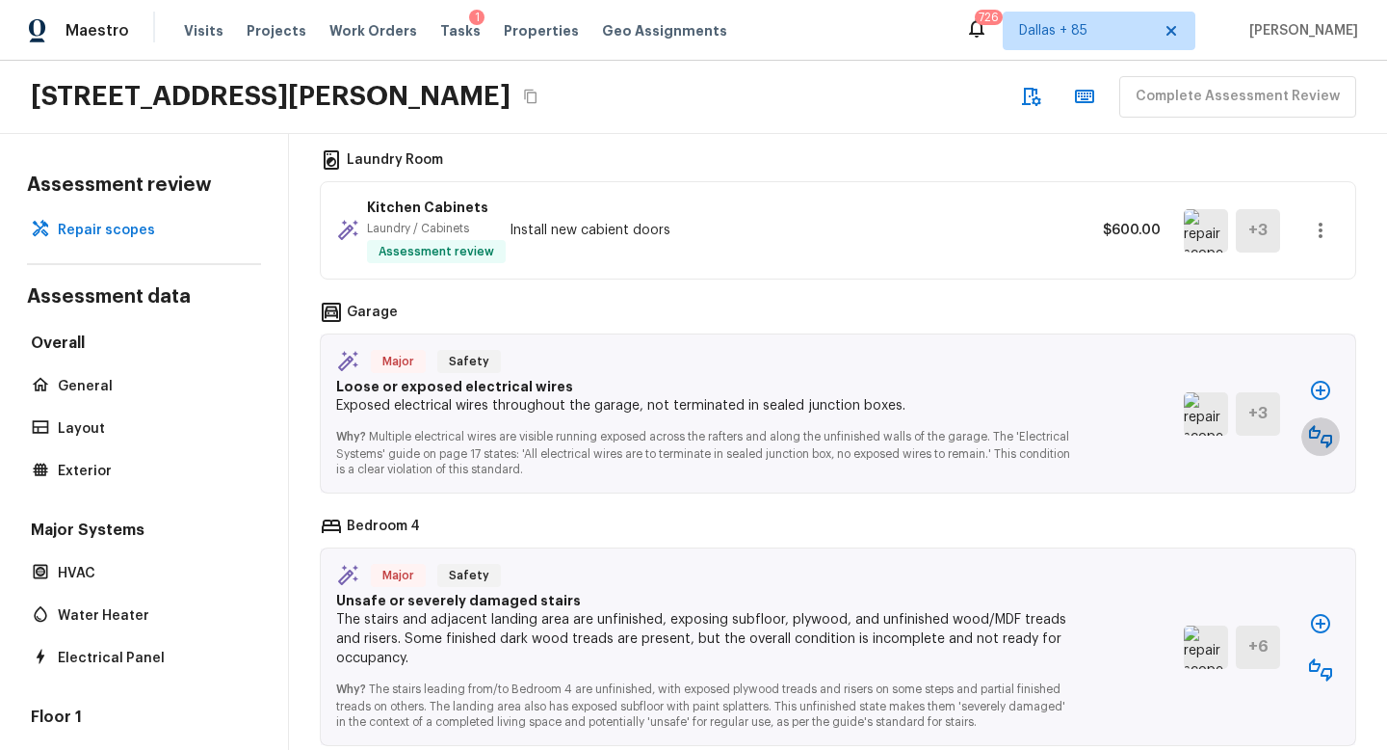
click at [1314, 425] on icon "button" at bounding box center [1320, 436] width 23 height 23
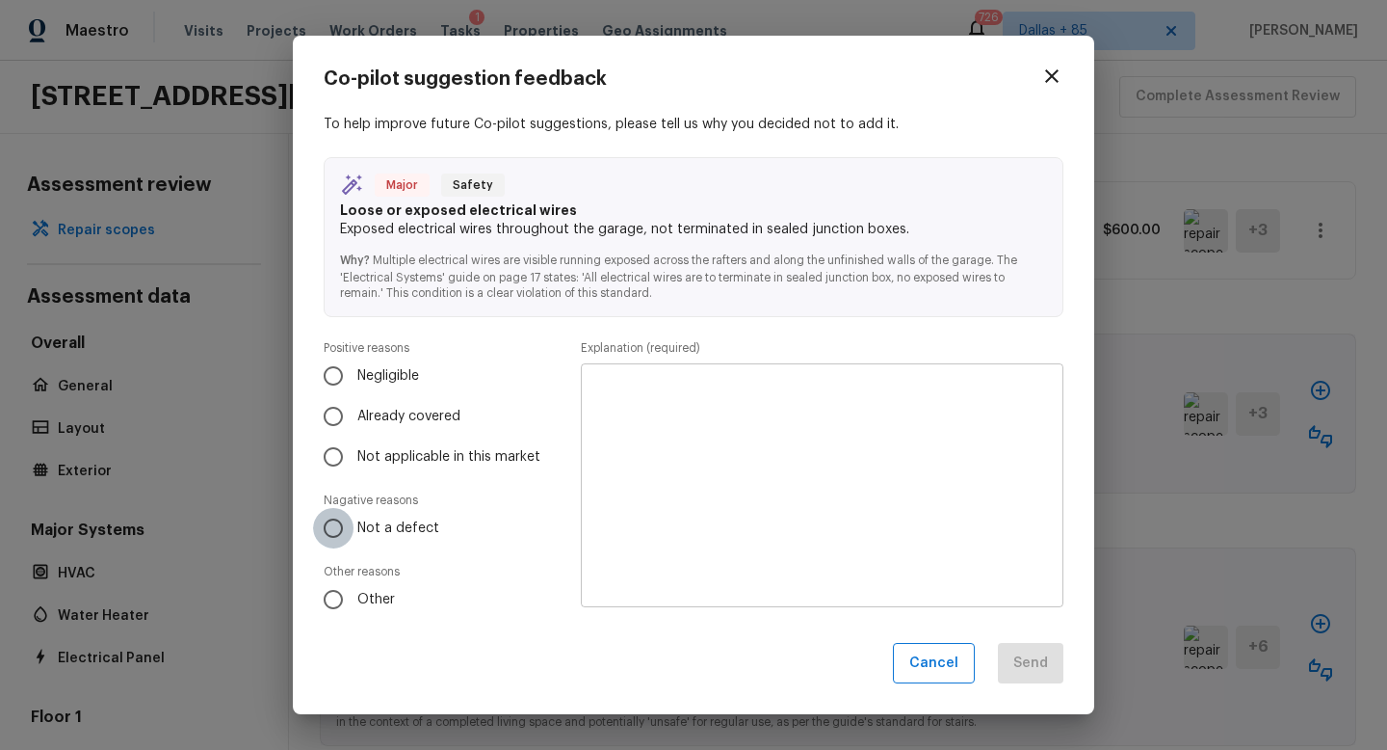
click at [331, 528] on input "Not a defect" at bounding box center [333, 528] width 40 height 40
radio input "true"
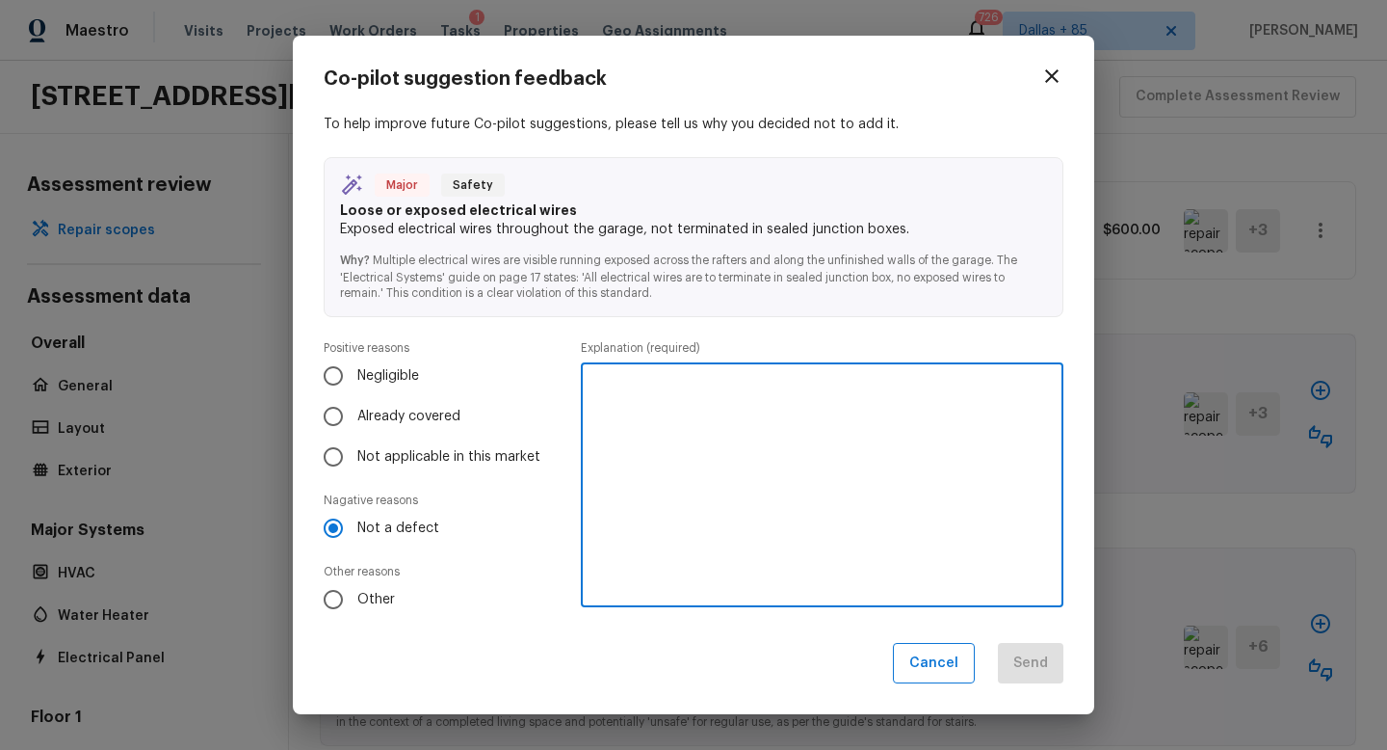
click at [682, 461] on textarea at bounding box center [822, 485] width 456 height 212
type textarea "Unfinished garage"
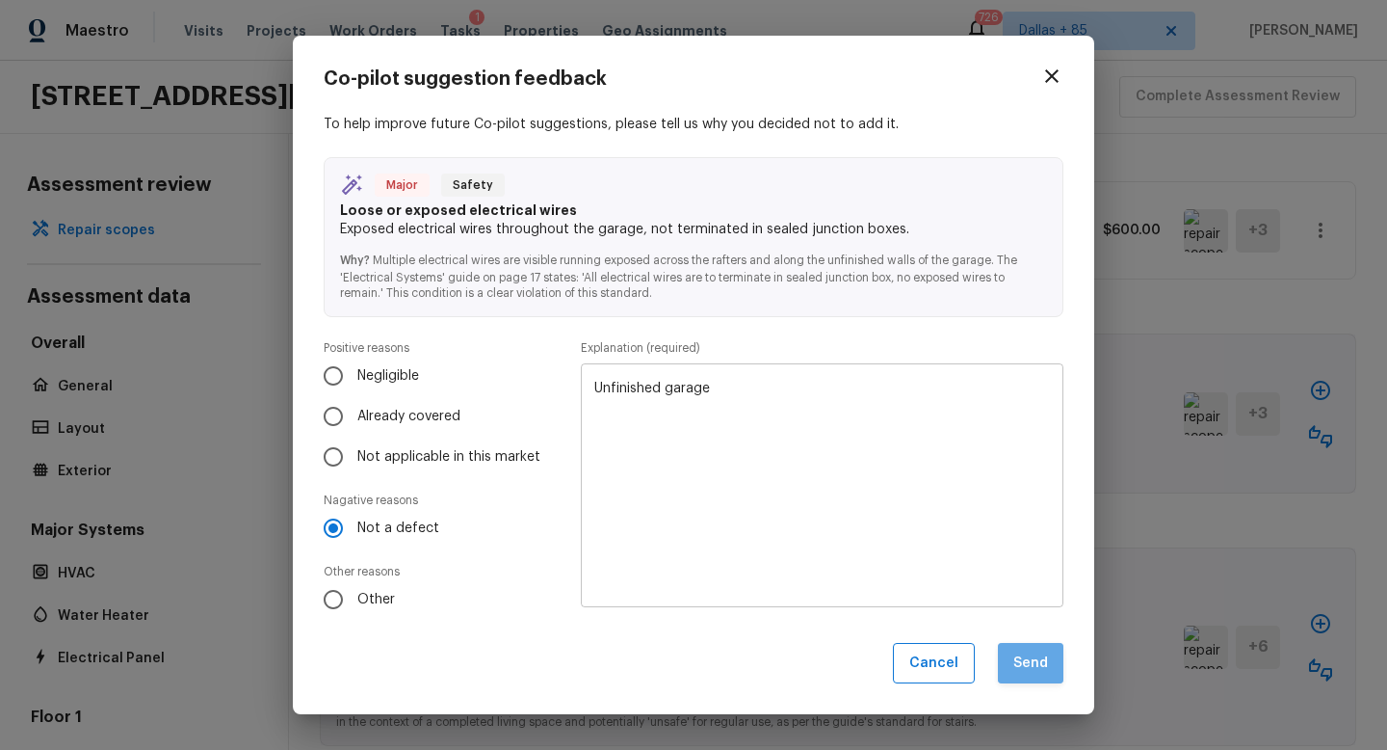
click at [1011, 656] on button "Send" at bounding box center [1031, 663] width 66 height 41
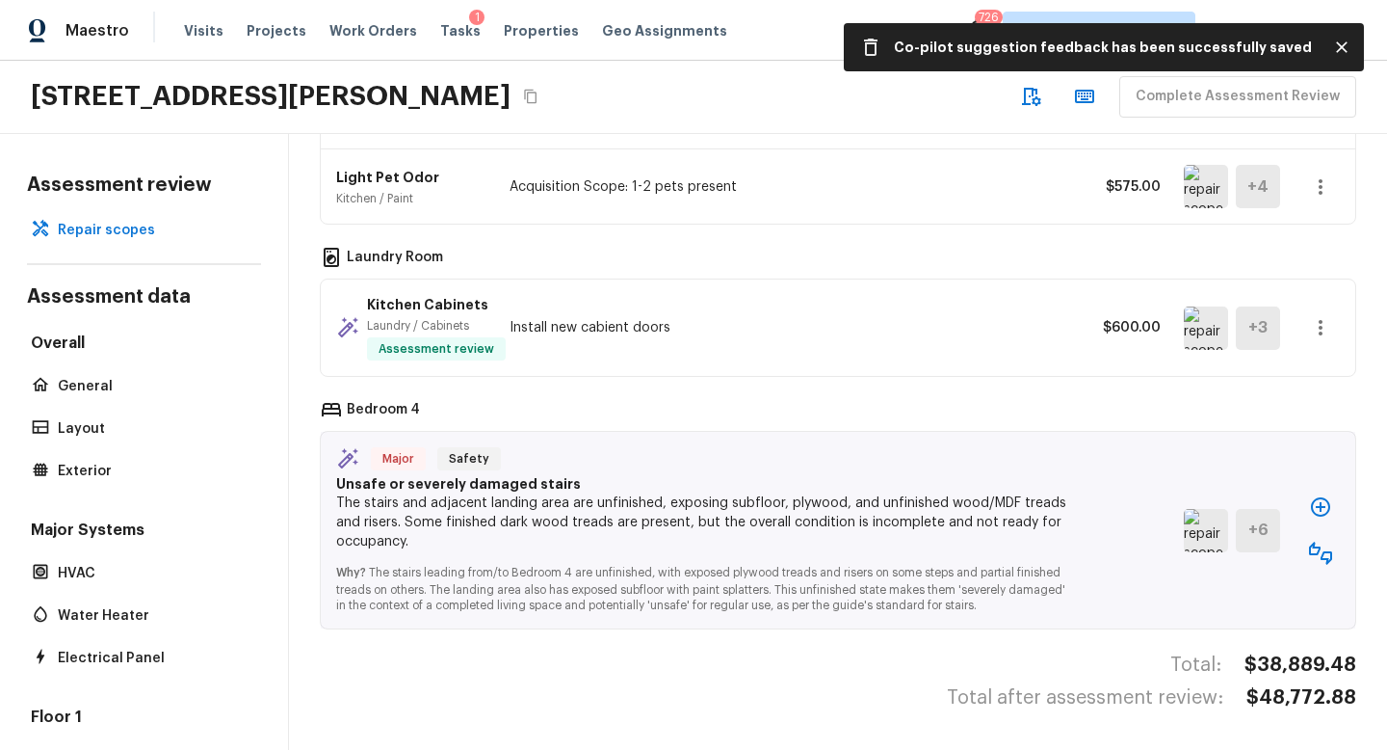
scroll to position [2842, 0]
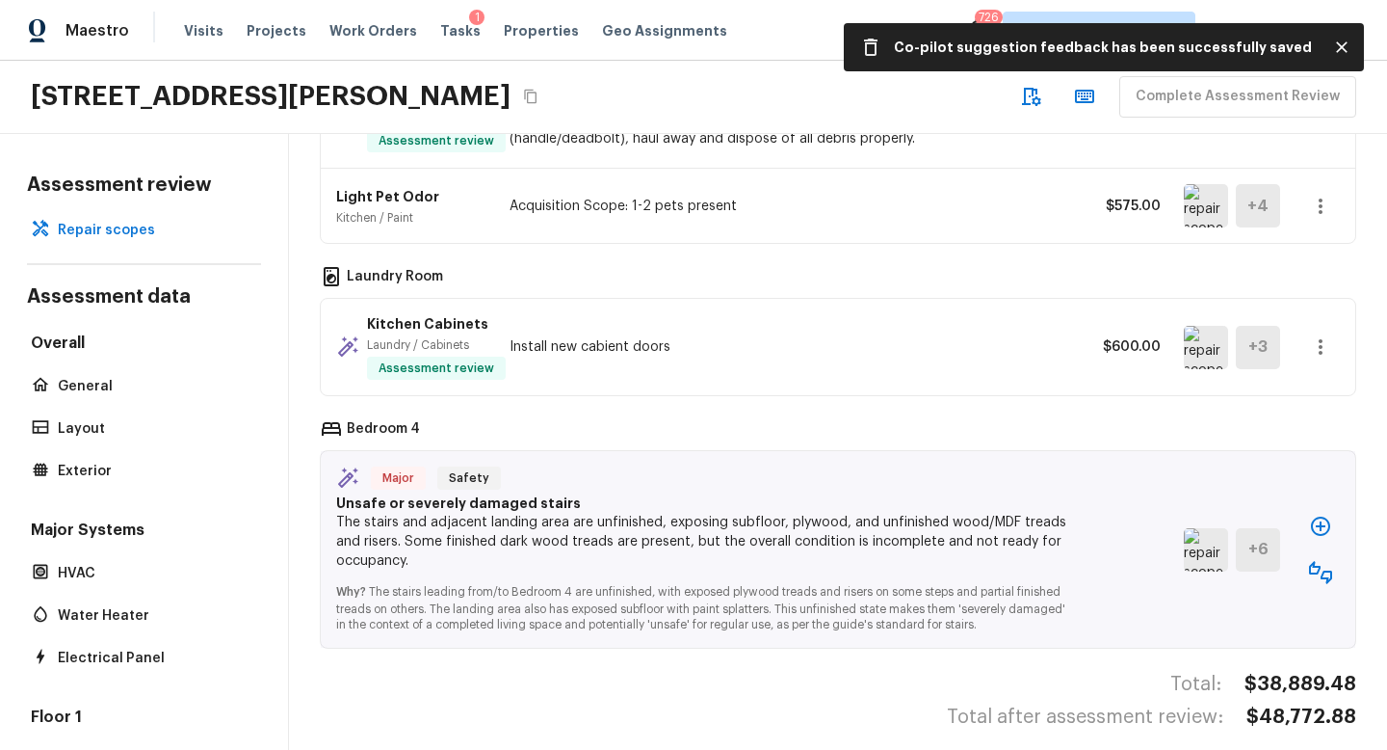
click at [1304, 553] on button "button" at bounding box center [1321, 572] width 39 height 39
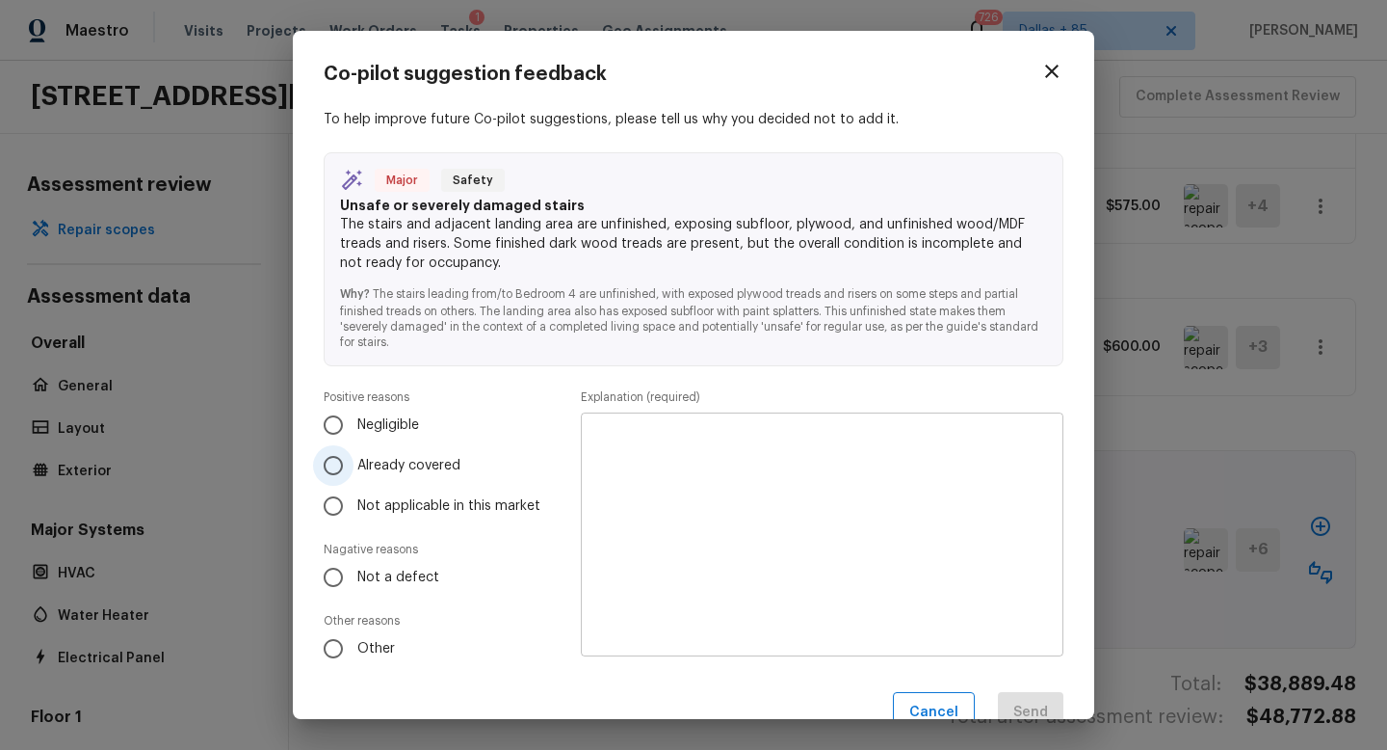
click at [352, 466] on input "Already covered" at bounding box center [333, 465] width 40 height 40
radio input "true"
click at [823, 494] on textarea at bounding box center [822, 535] width 456 height 212
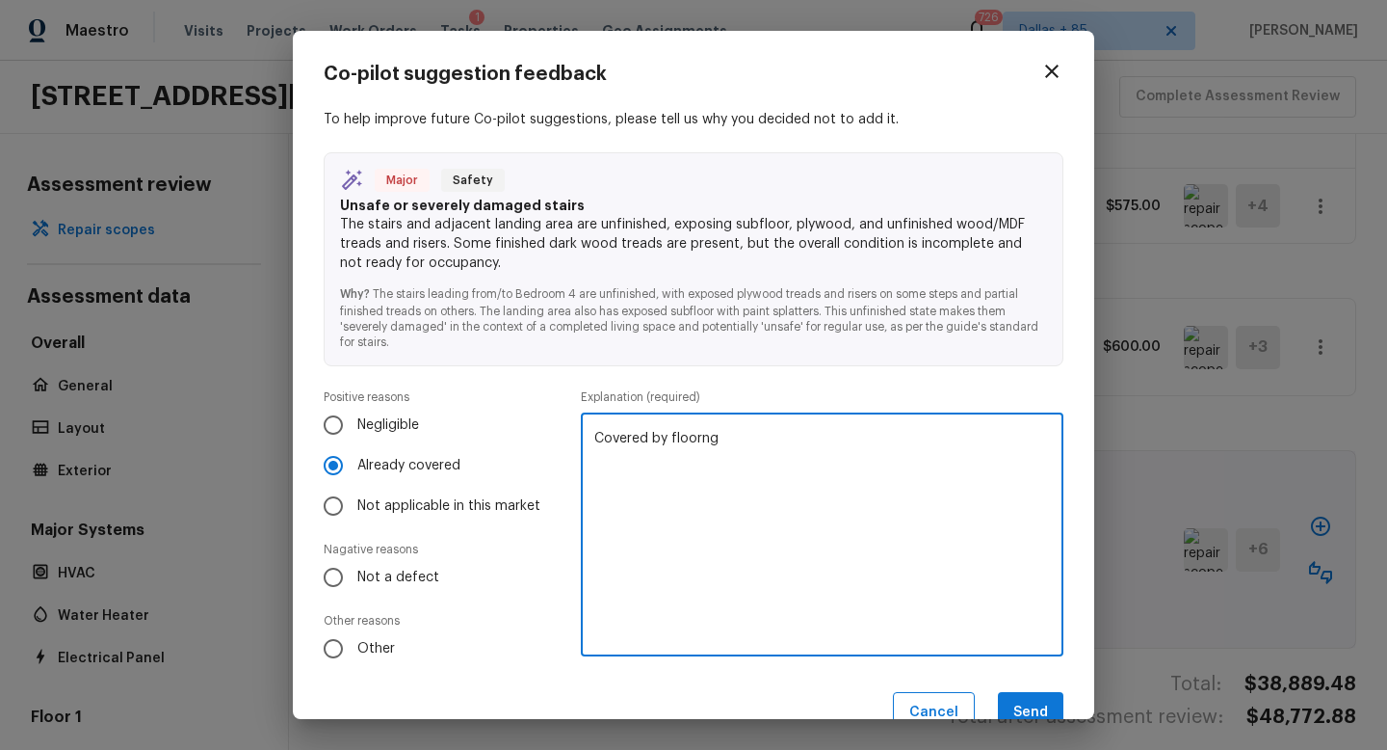
scroll to position [44, 0]
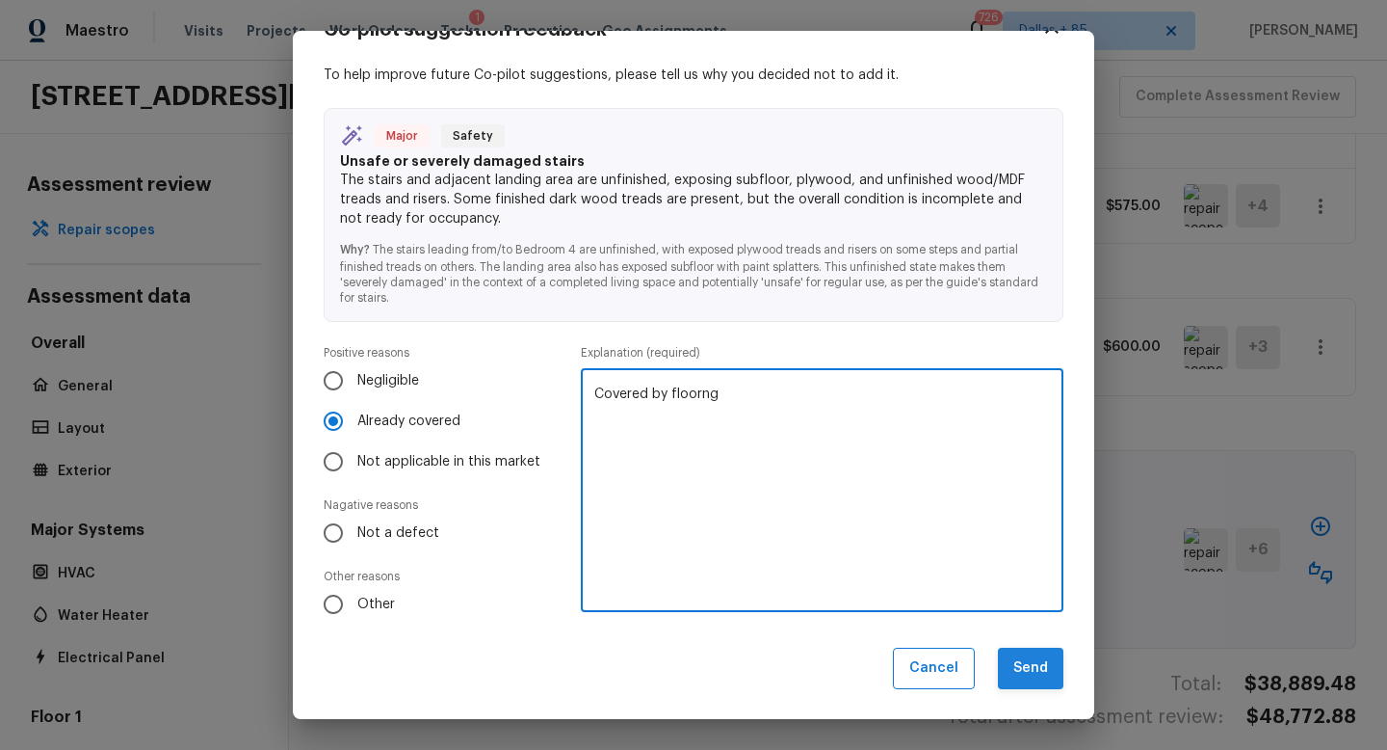
type textarea "Covered by floorng"
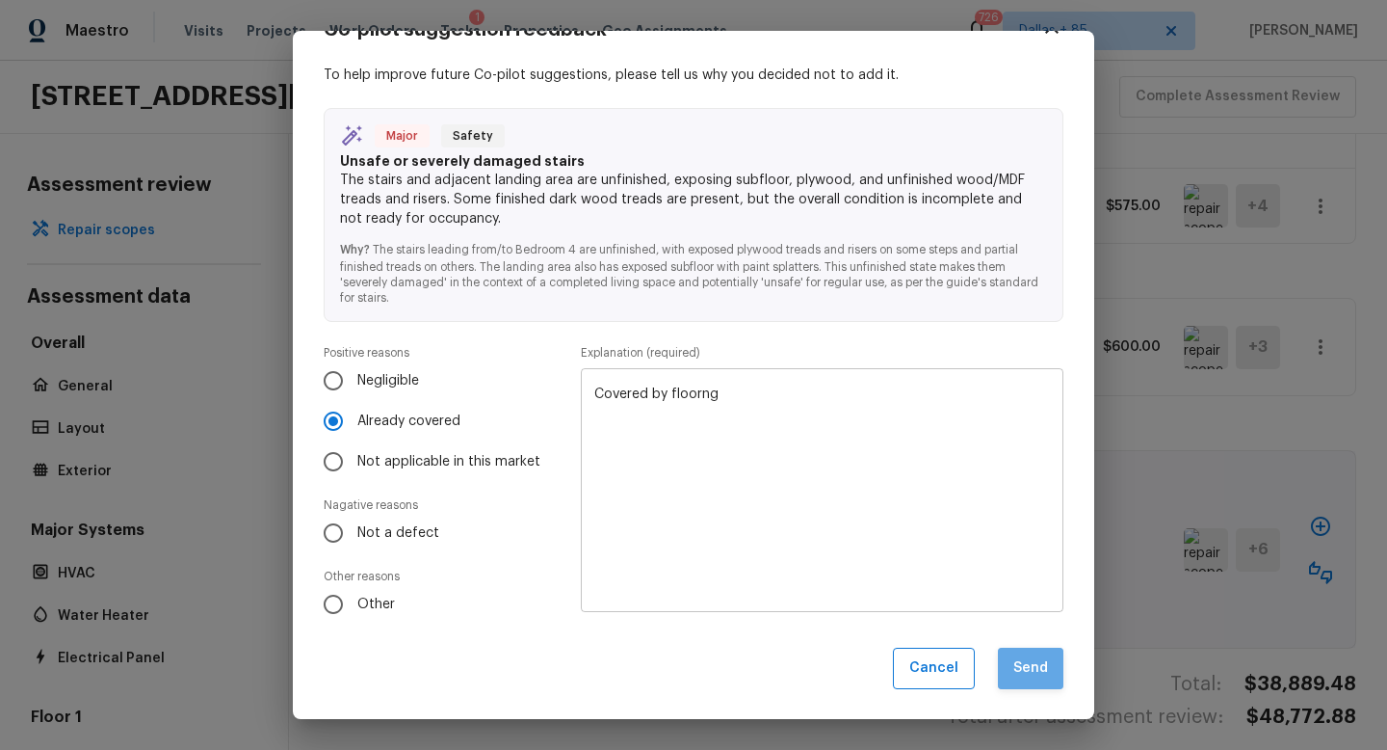
click at [1041, 655] on button "Send" at bounding box center [1031, 667] width 66 height 41
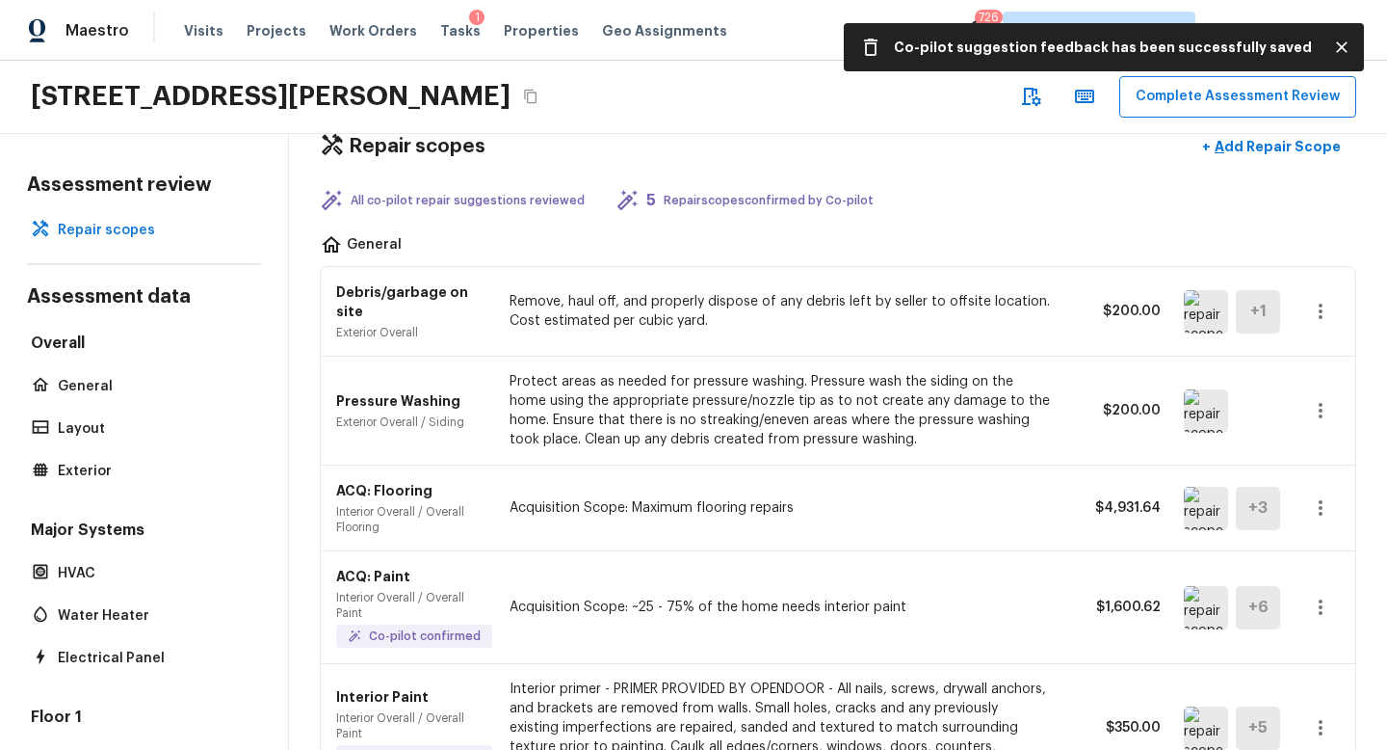
scroll to position [0, 0]
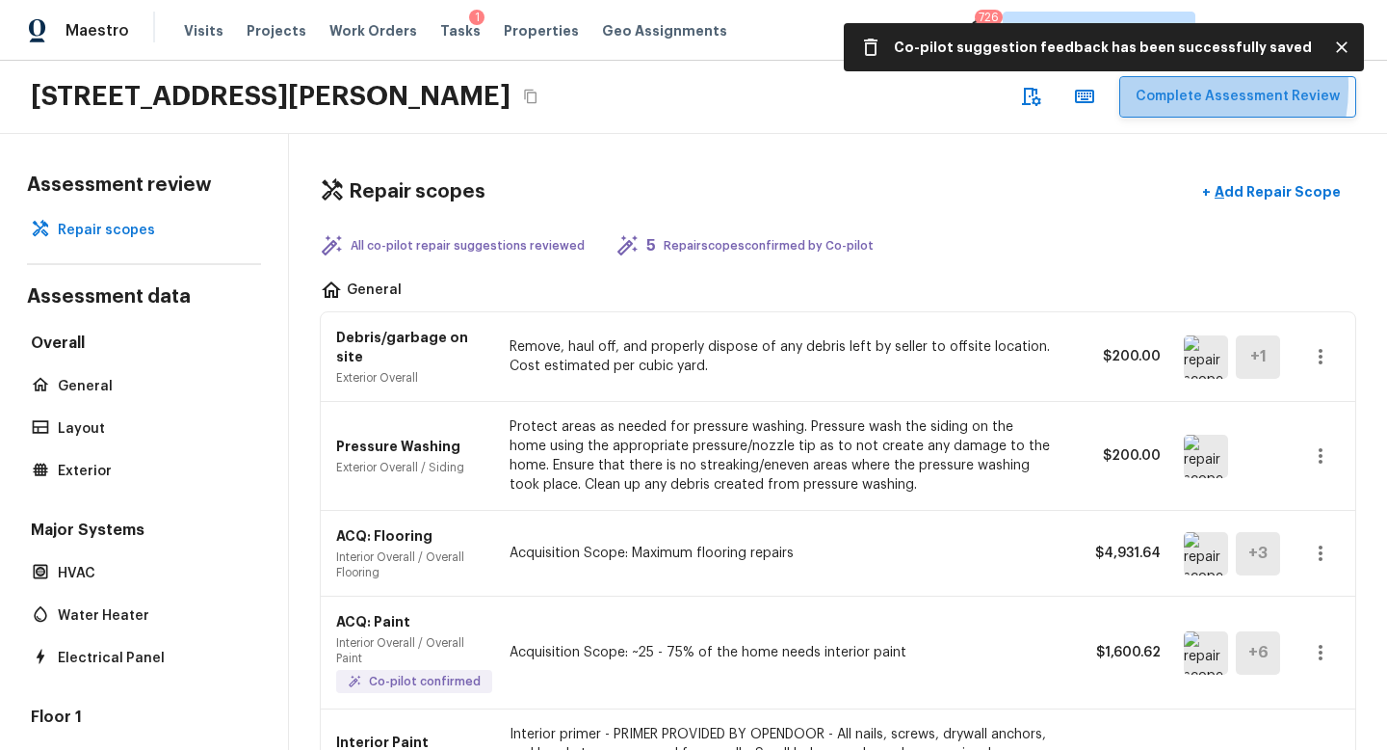
click at [1176, 87] on button "Complete Assessment Review" at bounding box center [1238, 96] width 237 height 41
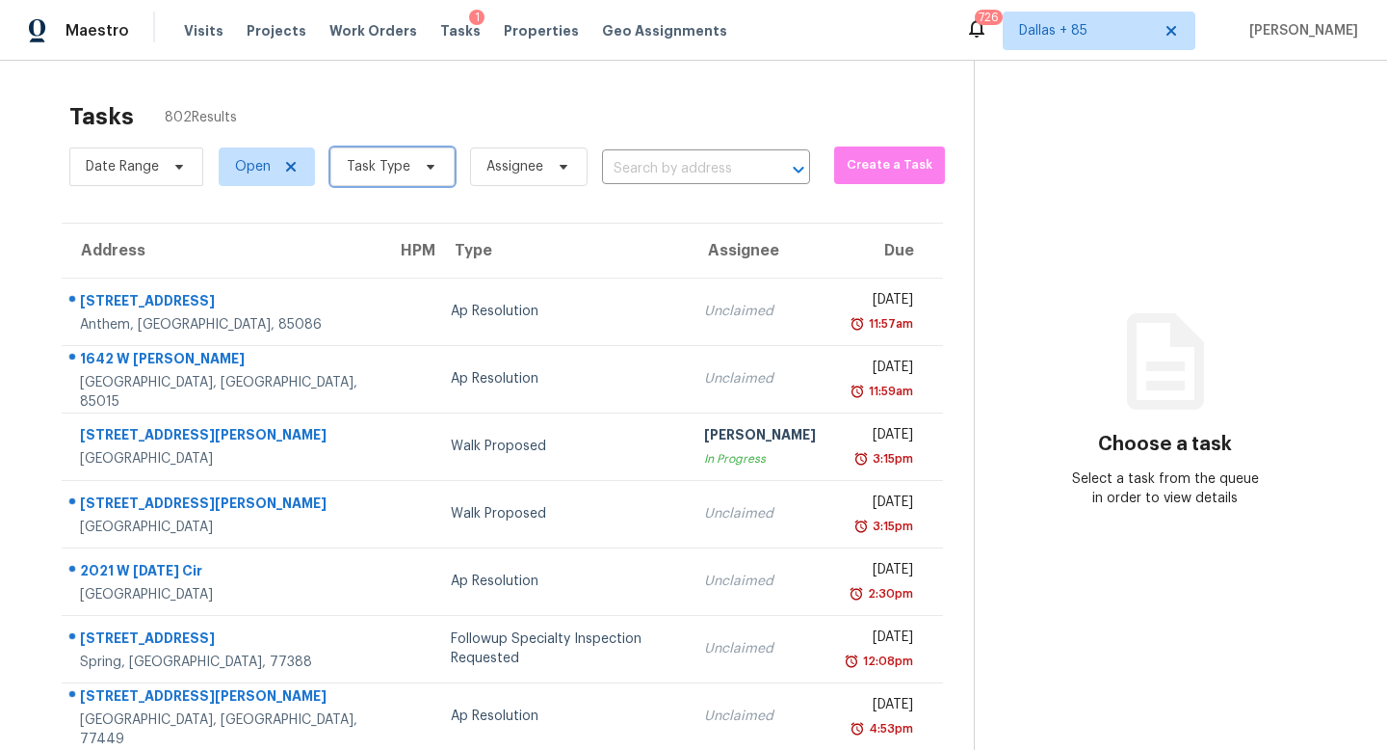
click at [402, 166] on span "Task Type" at bounding box center [379, 166] width 64 height 19
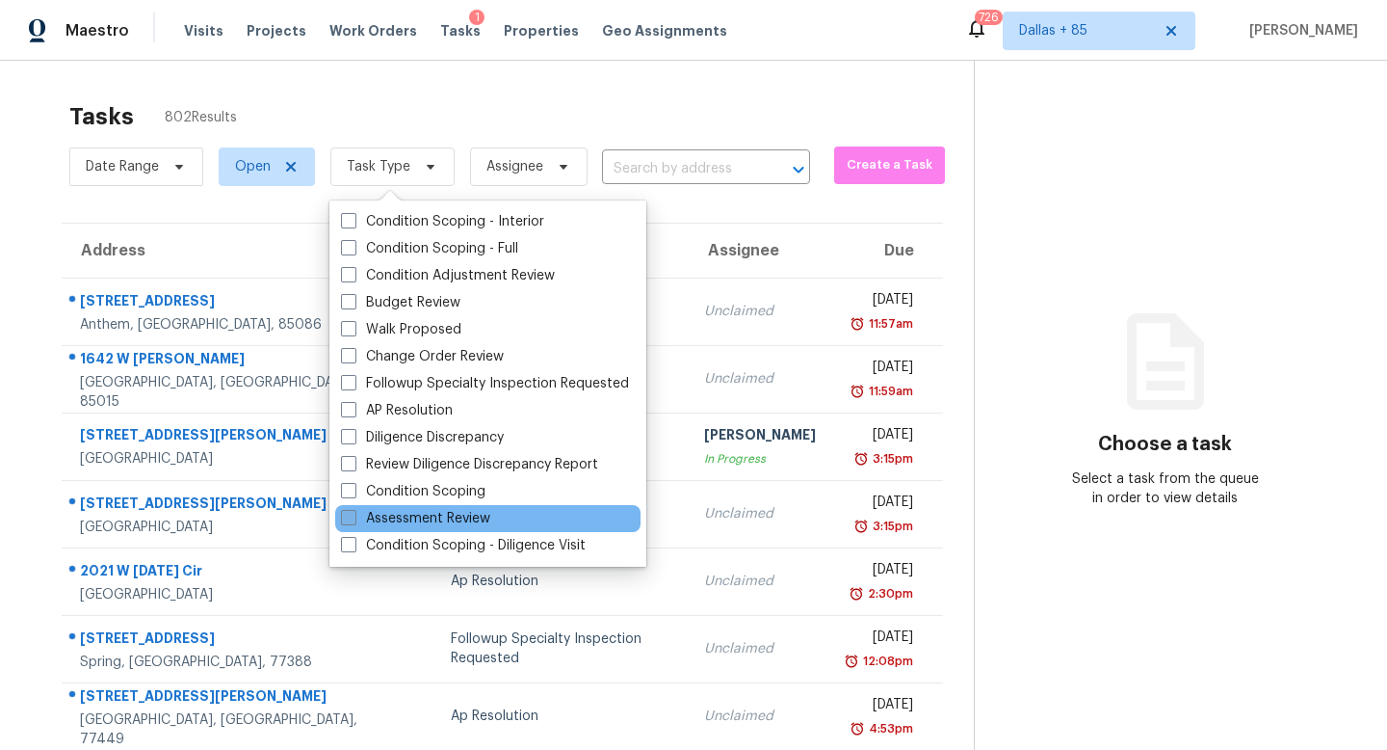
click at [388, 514] on label "Assessment Review" at bounding box center [415, 518] width 149 height 19
click at [354, 514] on input "Assessment Review" at bounding box center [347, 515] width 13 height 13
checkbox input "true"
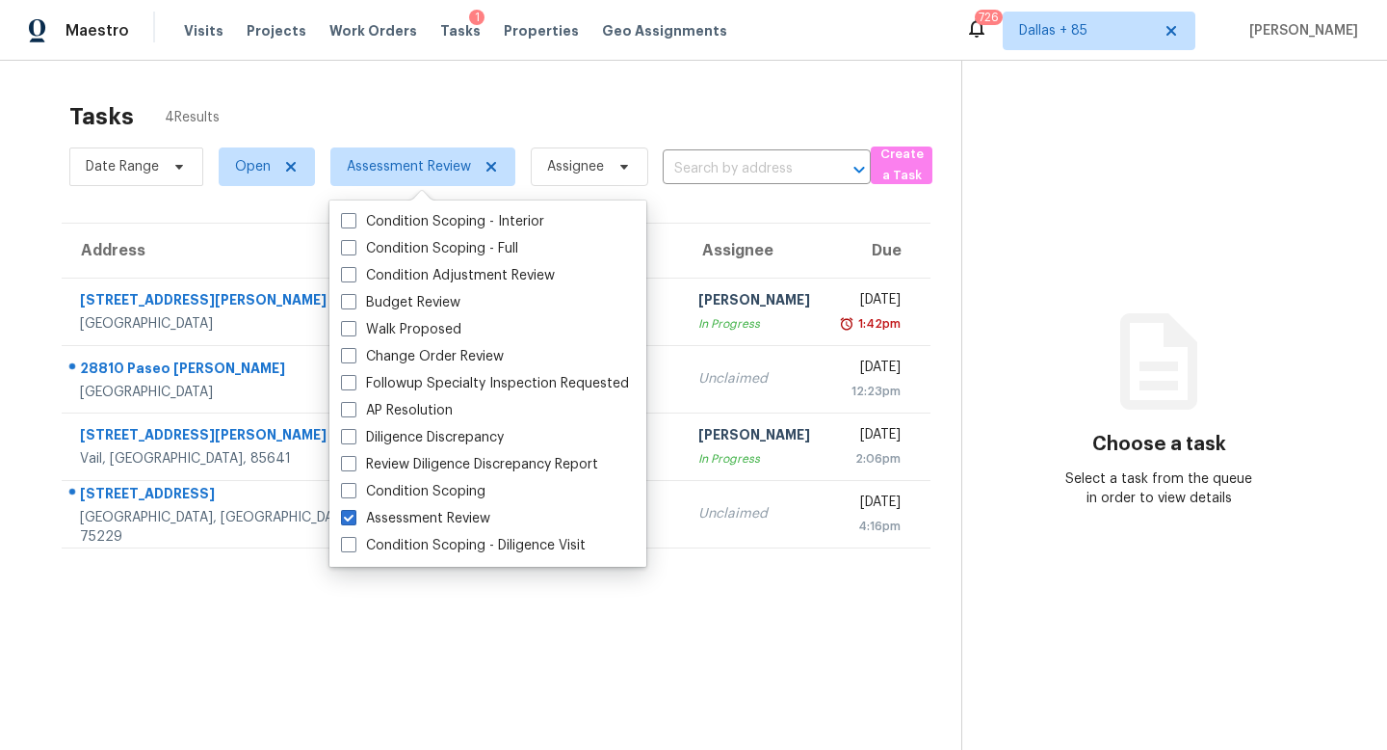
click at [696, 681] on section "Tasks 4 Results Date Range Open Assessment Review Assignee ​ Create a Task Addr…" at bounding box center [496, 451] width 931 height 719
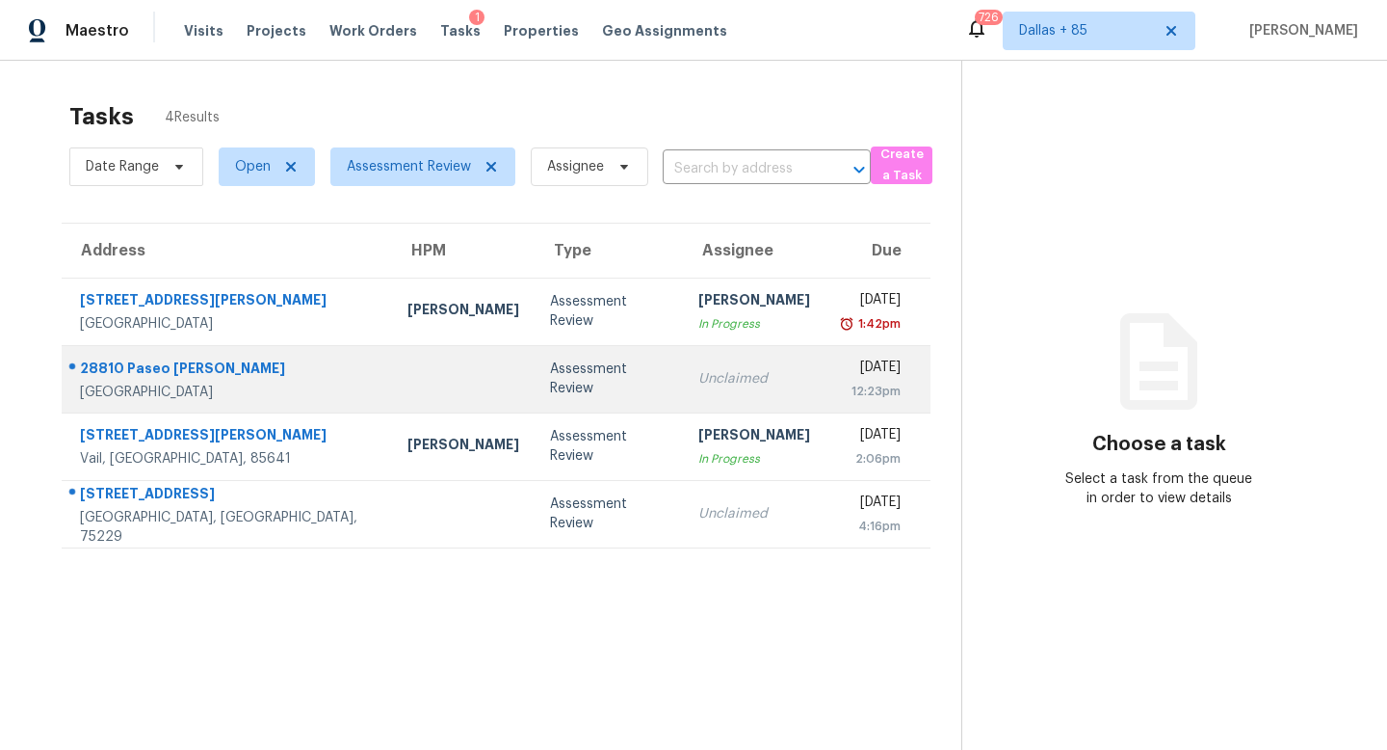
click at [698, 387] on div "Unclaimed" at bounding box center [754, 378] width 112 height 19
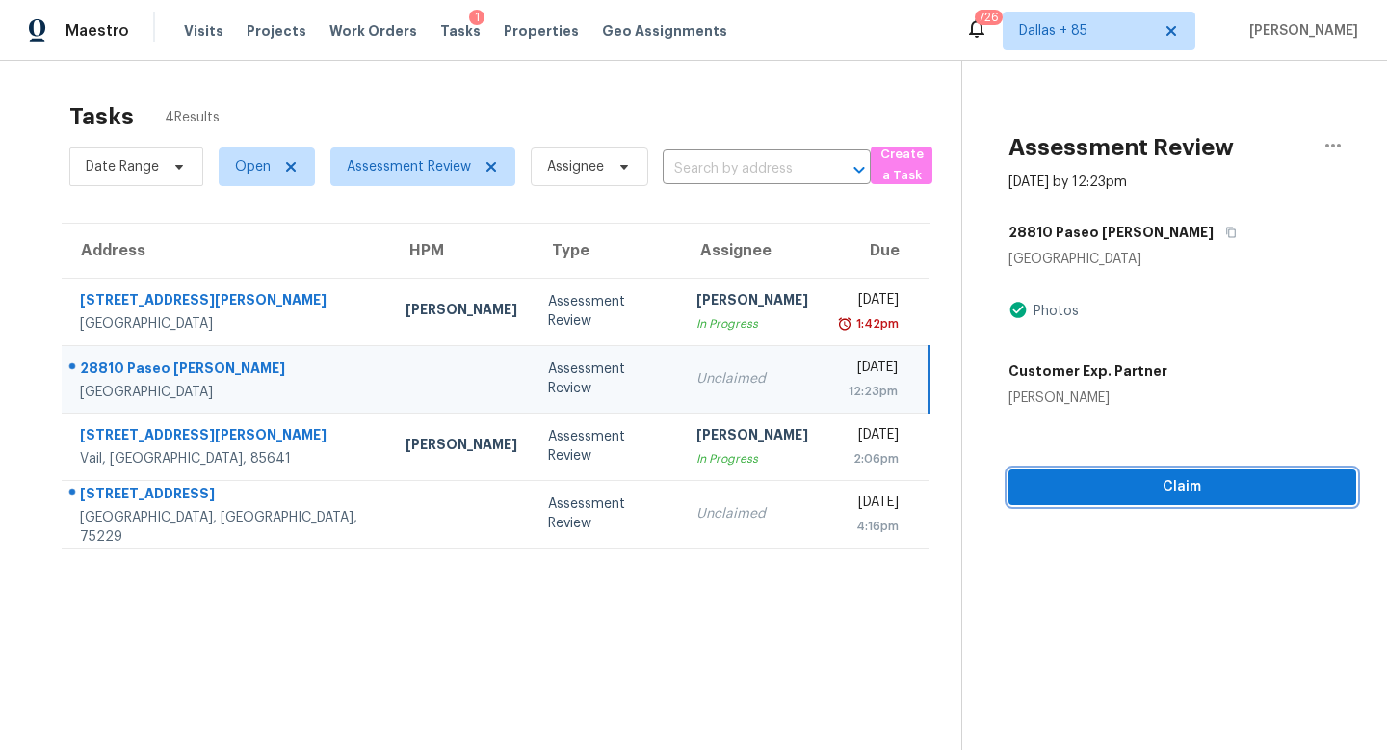
click at [1166, 491] on span "Claim" at bounding box center [1182, 487] width 317 height 24
click at [1166, 491] on span "Start Assessment" at bounding box center [1182, 487] width 317 height 24
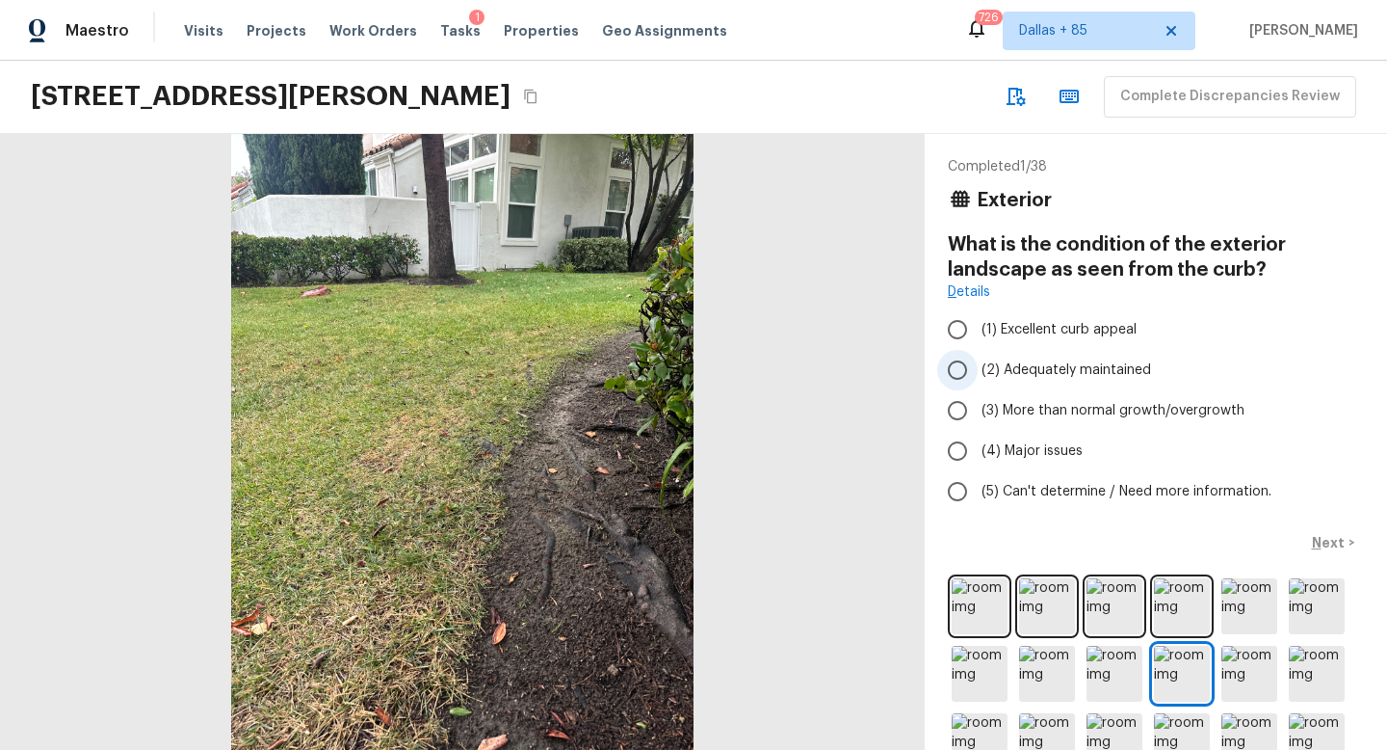
click at [966, 359] on input "(2) Adequately maintained" at bounding box center [957, 370] width 40 height 40
radio input "true"
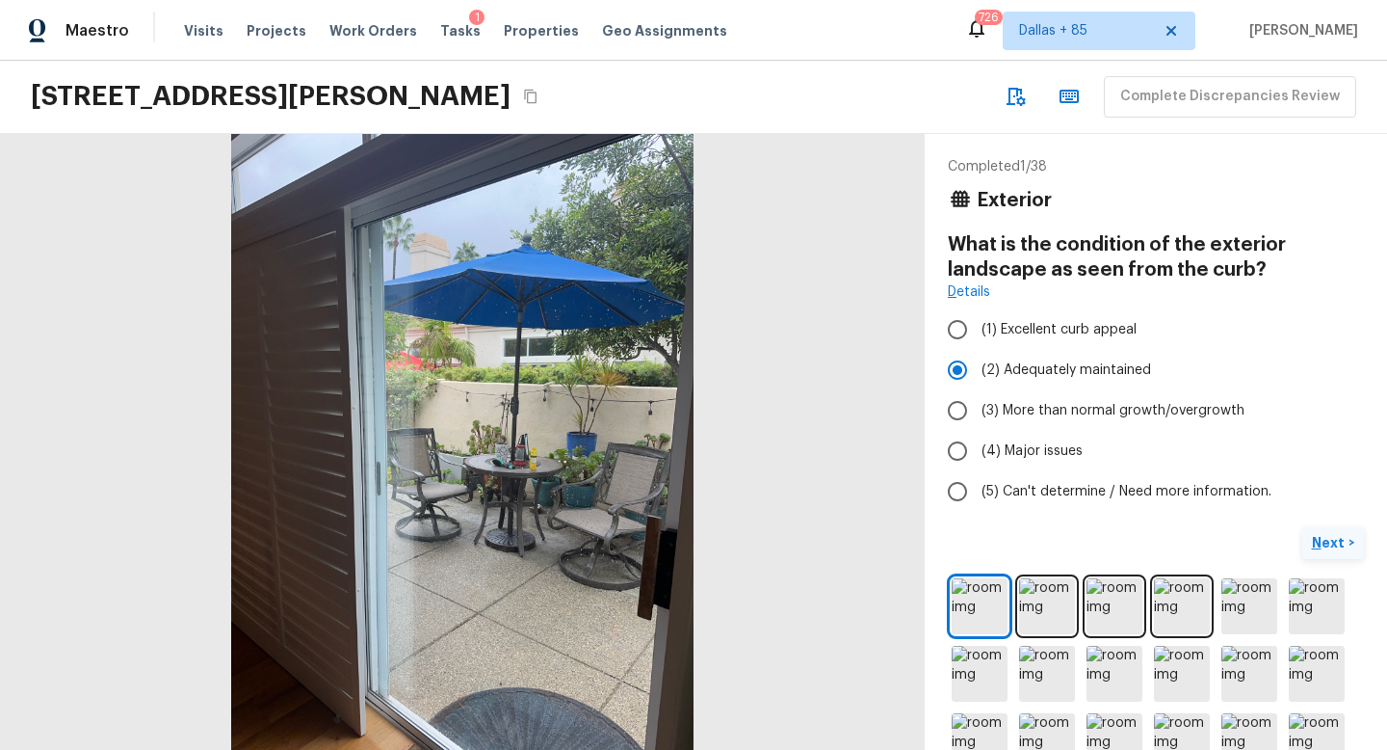
click at [1331, 541] on p "Next" at bounding box center [1330, 542] width 37 height 19
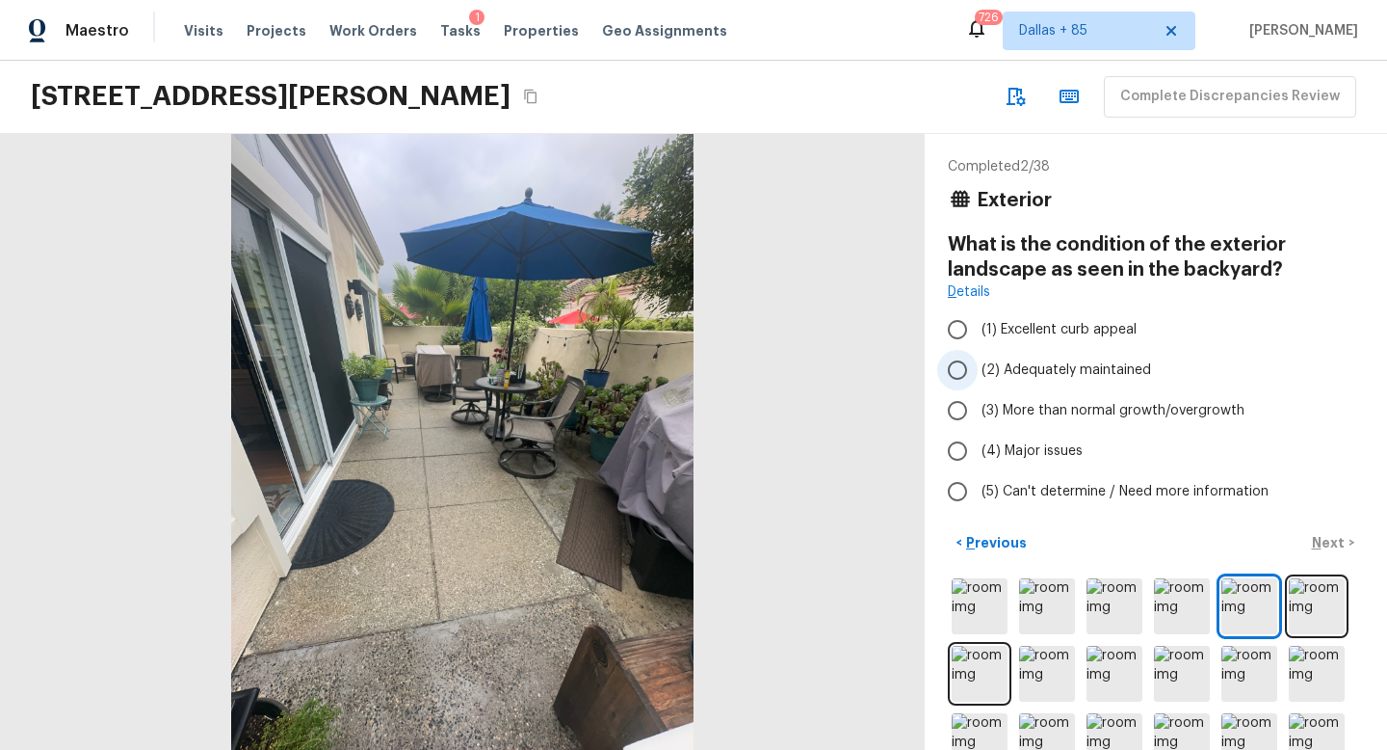
click at [1058, 366] on span "(2) Adequately maintained" at bounding box center [1067, 369] width 170 height 19
click at [978, 366] on input "(2) Adequately maintained" at bounding box center [957, 370] width 40 height 40
radio input "true"
click at [1323, 552] on button "Next >" at bounding box center [1334, 543] width 62 height 32
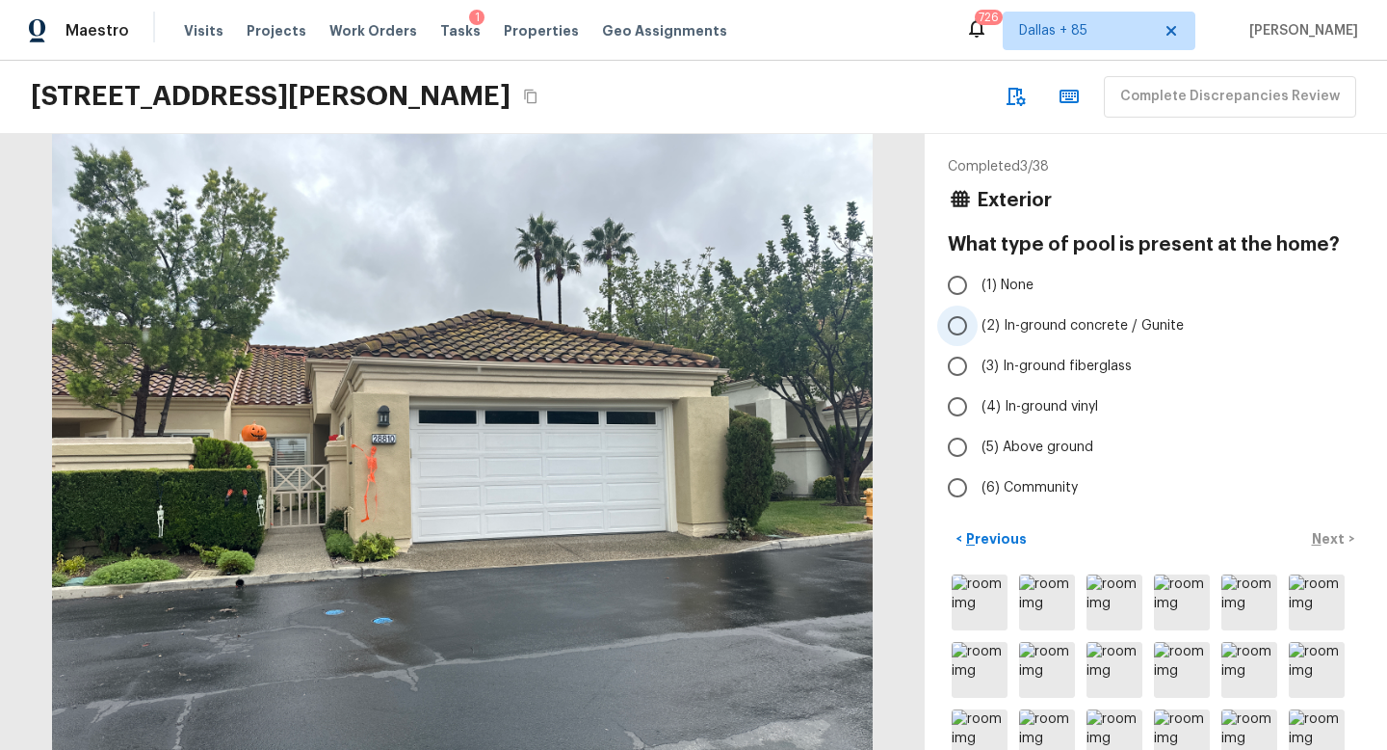
click at [1010, 321] on span "(2) In-ground concrete / Gunite" at bounding box center [1083, 325] width 202 height 19
click at [978, 321] on input "(2) In-ground concrete / Gunite" at bounding box center [957, 325] width 40 height 40
radio input "true"
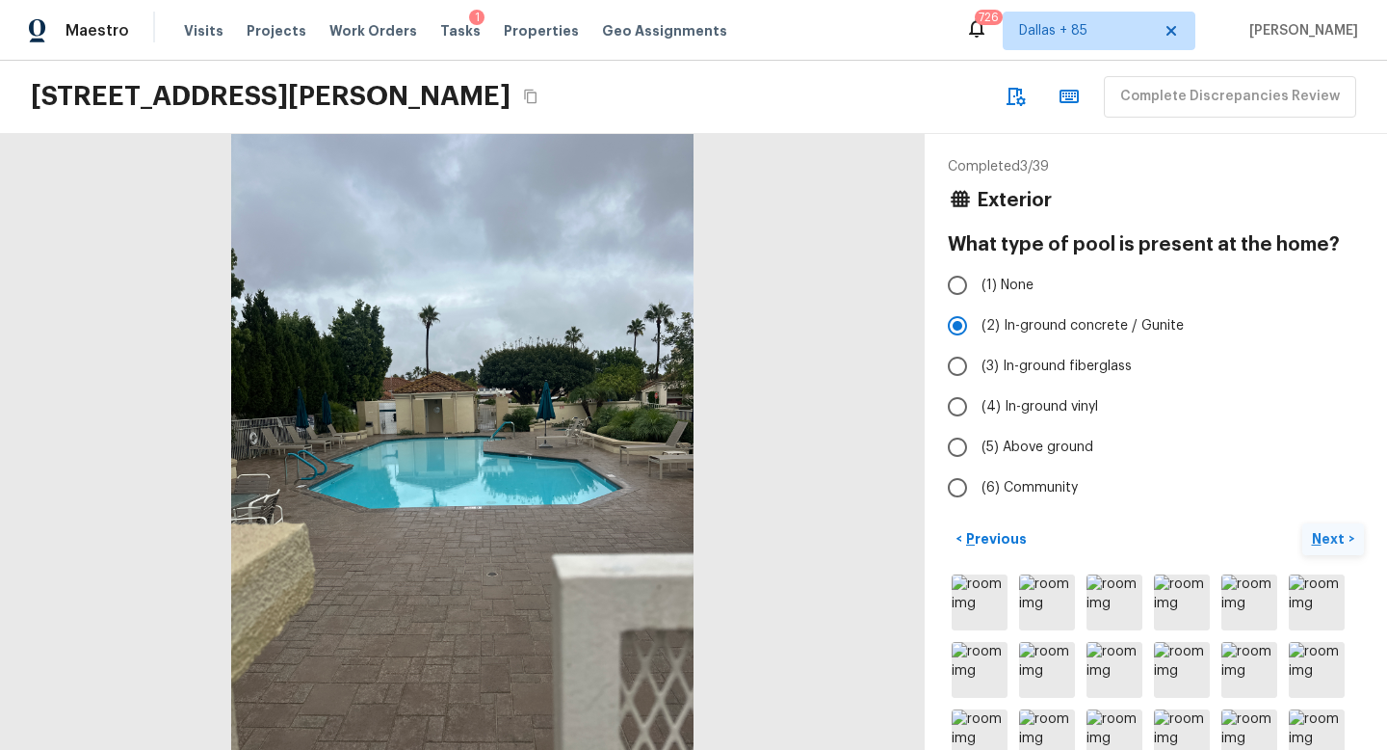
click at [1318, 535] on p "Next" at bounding box center [1330, 538] width 37 height 19
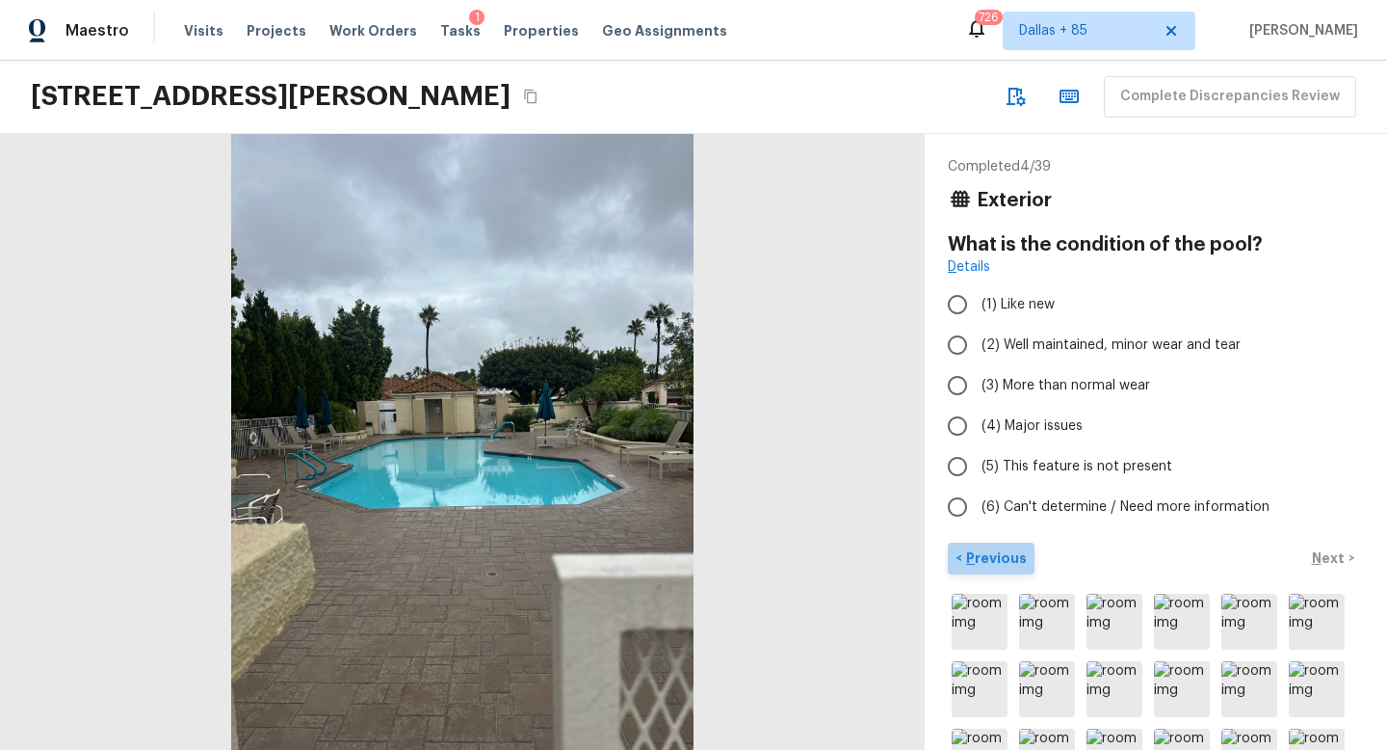
click at [1005, 566] on p "Previous" at bounding box center [994, 557] width 65 height 19
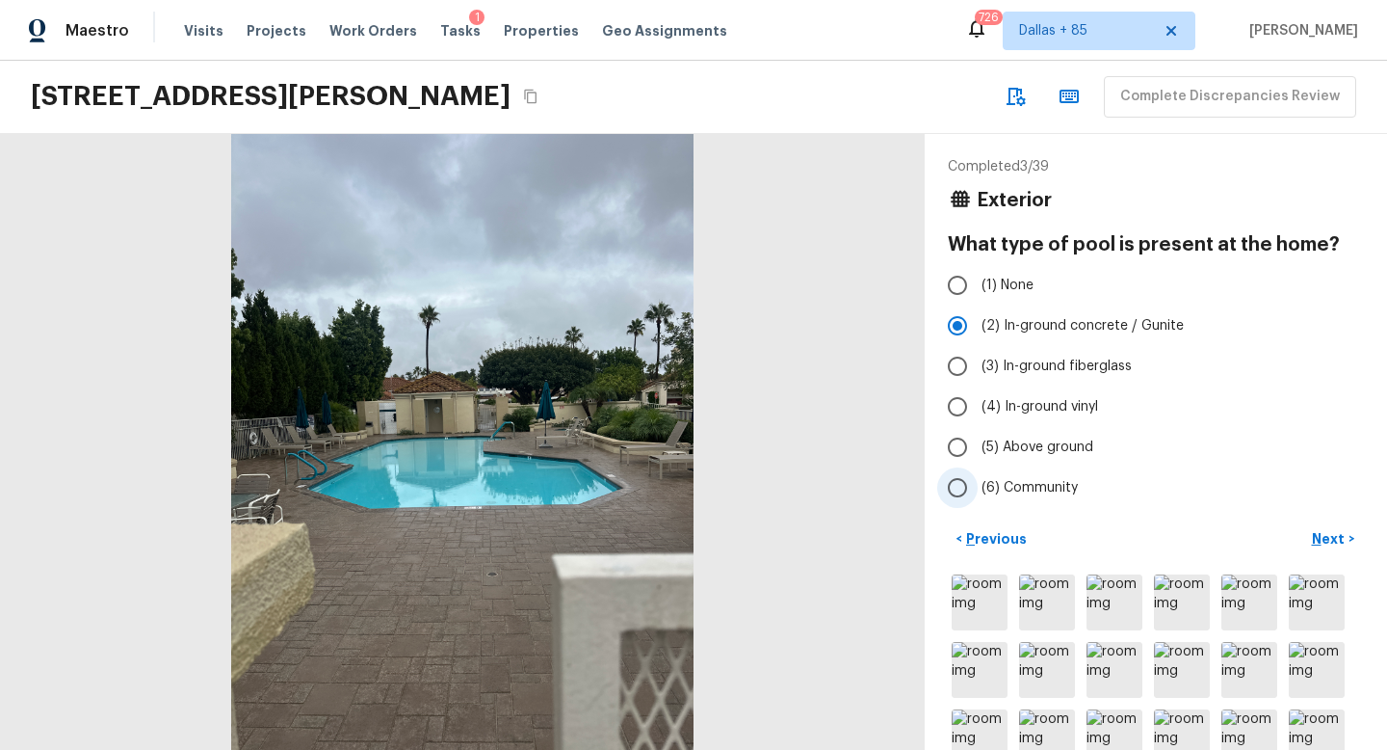
click at [1015, 478] on span "(6) Community" at bounding box center [1030, 487] width 96 height 19
click at [978, 478] on input "(6) Community" at bounding box center [957, 487] width 40 height 40
radio input "true"
click at [1325, 540] on p "Next" at bounding box center [1330, 538] width 37 height 19
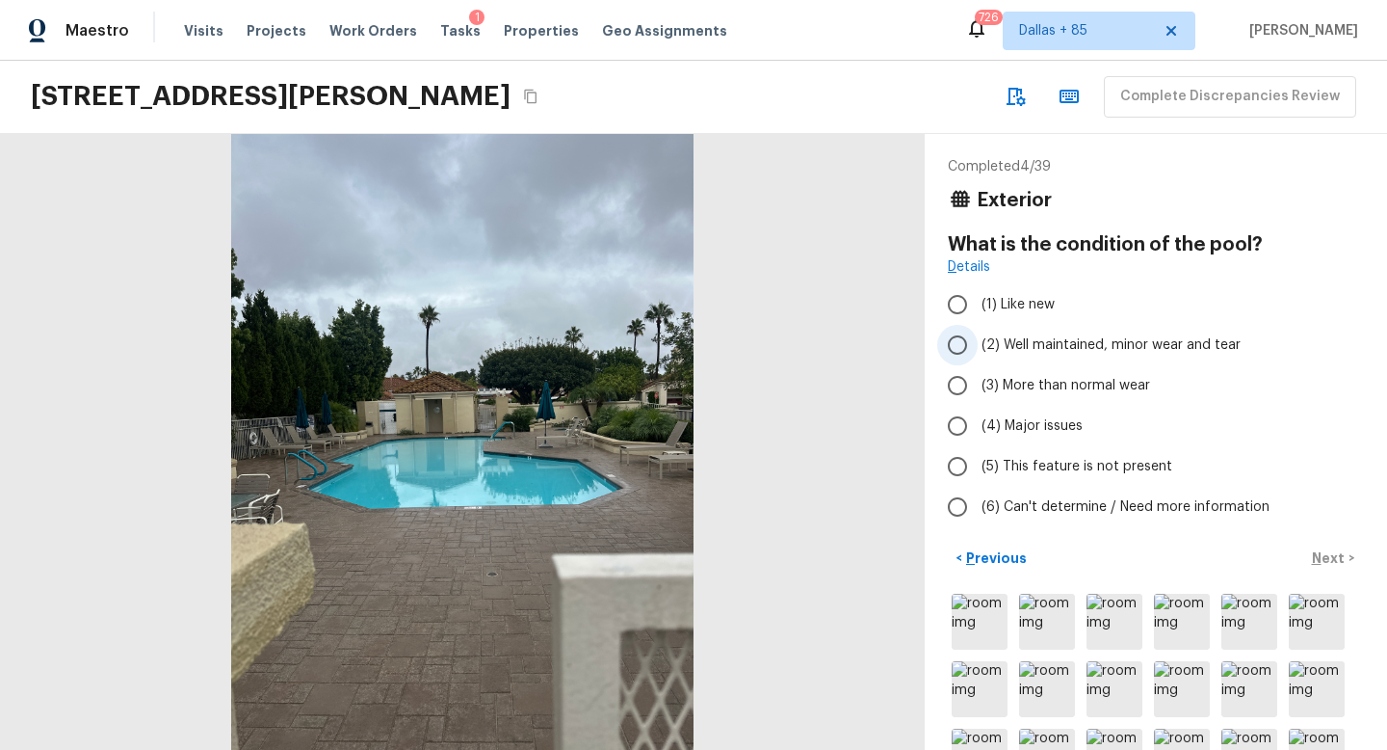
click at [1066, 338] on span "(2) Well maintained, minor wear and tear" at bounding box center [1111, 344] width 259 height 19
click at [978, 338] on input "(2) Well maintained, minor wear and tear" at bounding box center [957, 345] width 40 height 40
radio input "true"
click at [1324, 551] on p "Next" at bounding box center [1330, 557] width 37 height 19
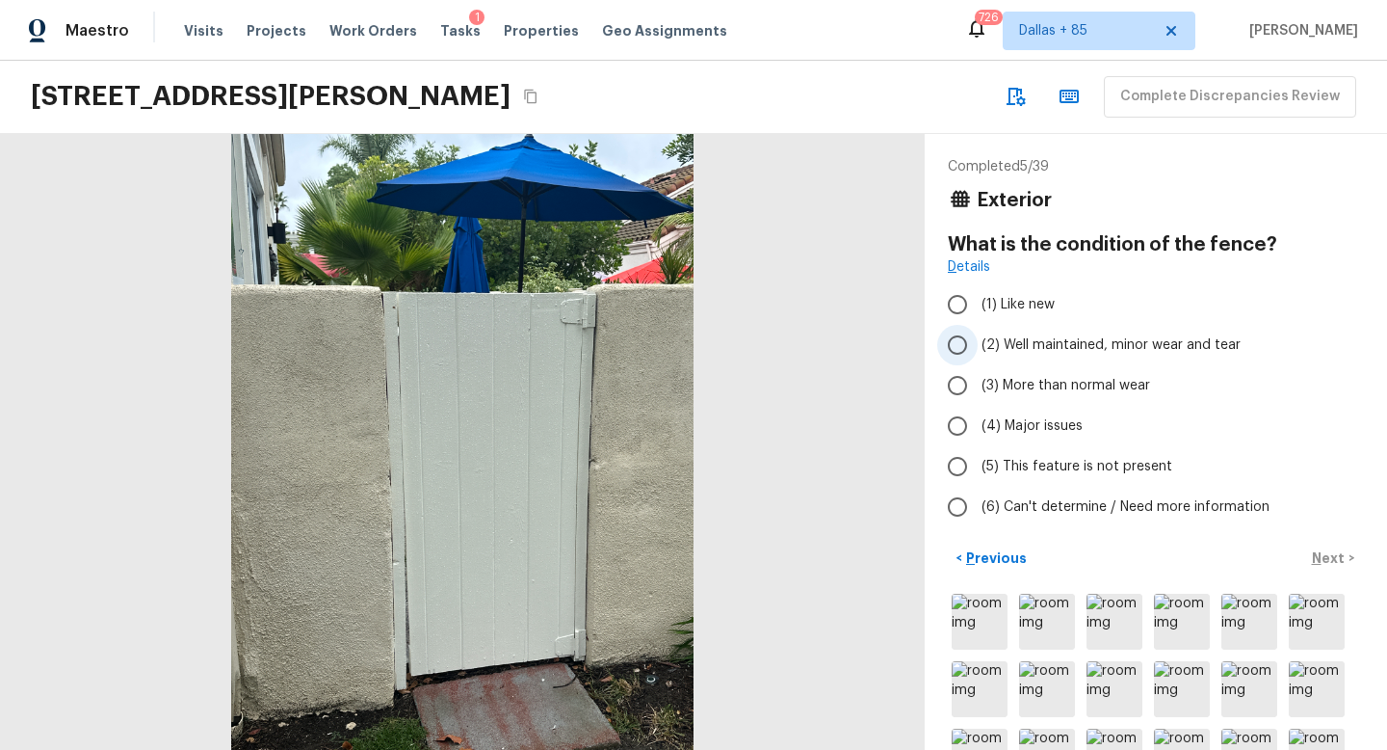
click at [1027, 343] on span "(2) Well maintained, minor wear and tear" at bounding box center [1111, 344] width 259 height 19
click at [978, 343] on input "(2) Well maintained, minor wear and tear" at bounding box center [957, 345] width 40 height 40
radio input "true"
click at [1316, 548] on p "Next" at bounding box center [1330, 557] width 37 height 19
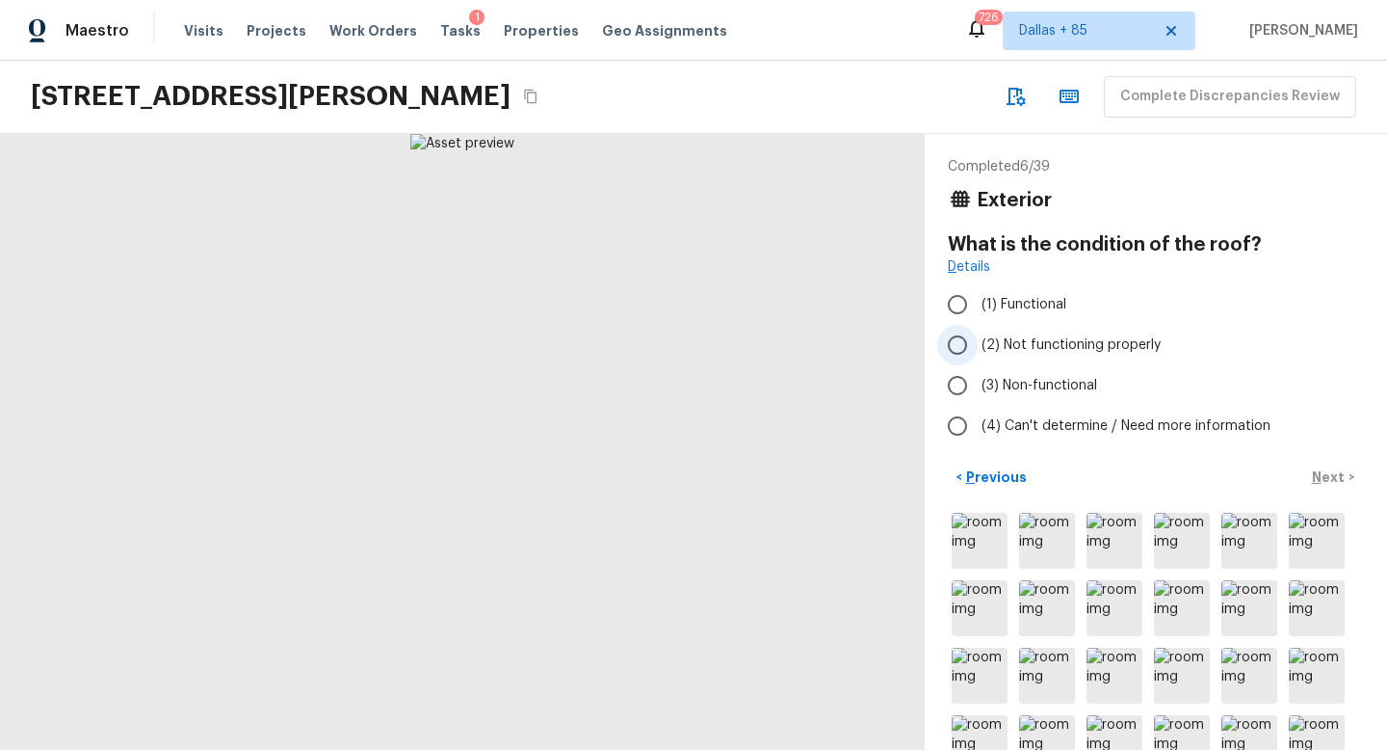
click at [1047, 357] on label "(2) Not functioning properly" at bounding box center [1142, 345] width 411 height 40
click at [978, 357] on input "(2) Not functioning properly" at bounding box center [957, 345] width 40 height 40
radio input "true"
click at [1006, 311] on span "(1) Functional" at bounding box center [1024, 304] width 85 height 19
click at [978, 311] on input "(1) Functional" at bounding box center [957, 304] width 40 height 40
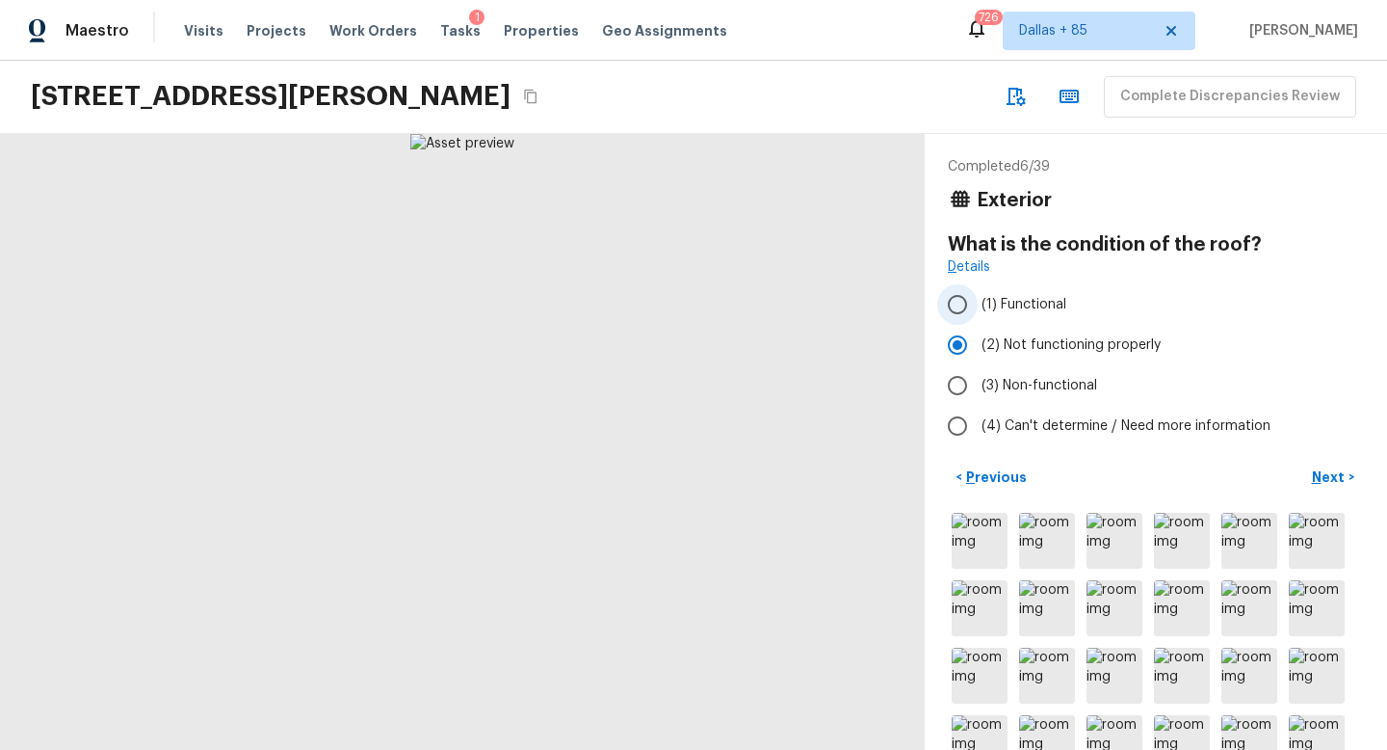
radio input "true"
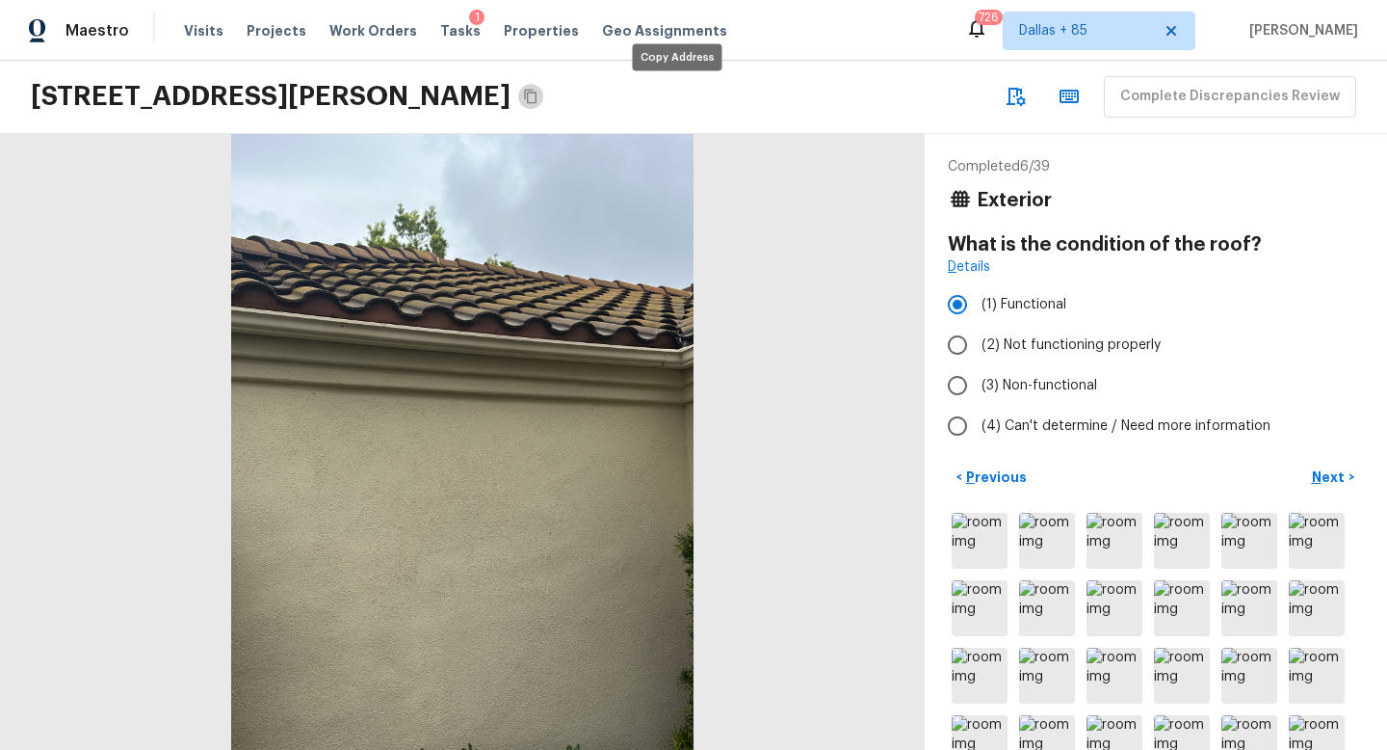
click at [539, 99] on icon "Copy Address" at bounding box center [530, 96] width 15 height 15
click at [1330, 472] on p "Next" at bounding box center [1330, 476] width 37 height 19
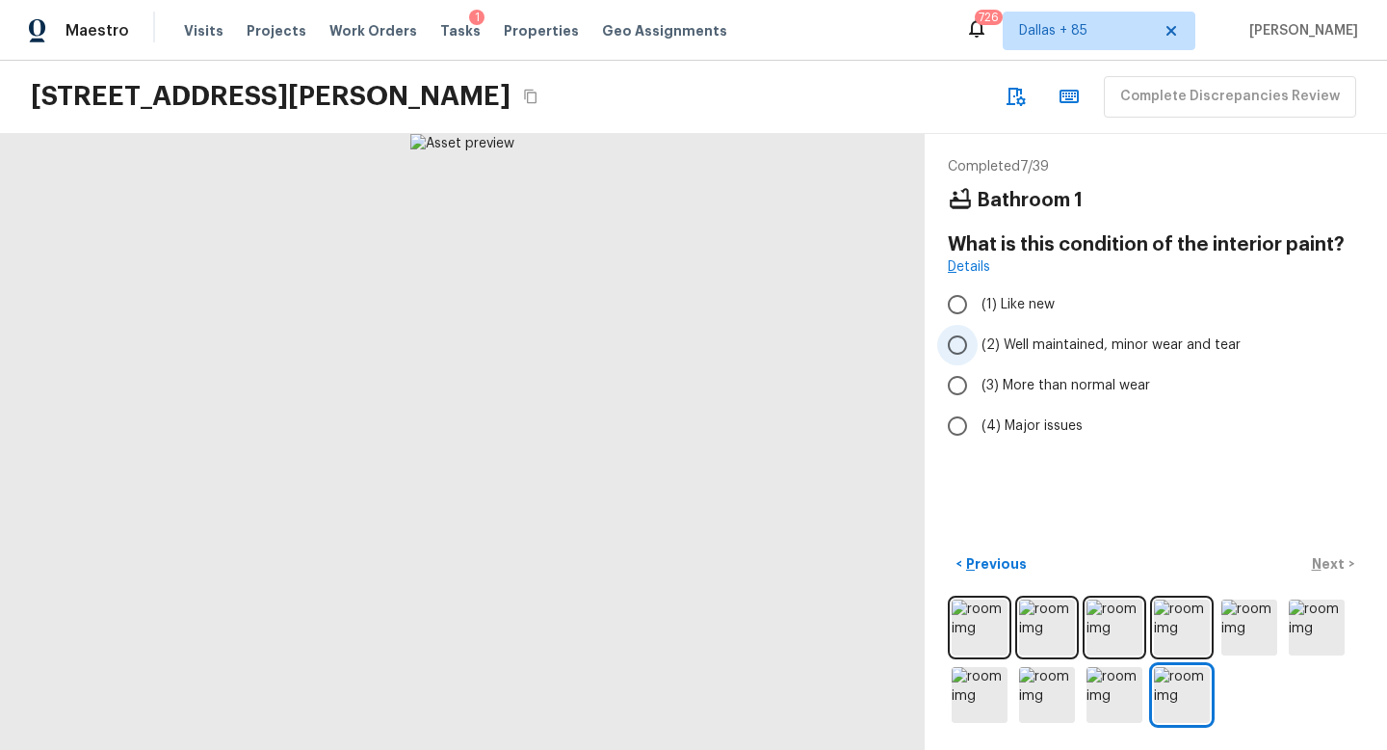
click at [1025, 331] on label "(2) Well maintained, minor wear and tear" at bounding box center [1142, 345] width 411 height 40
click at [978, 331] on input "(2) Well maintained, minor wear and tear" at bounding box center [957, 345] width 40 height 40
radio input "true"
click at [1331, 556] on p "Next" at bounding box center [1330, 563] width 37 height 19
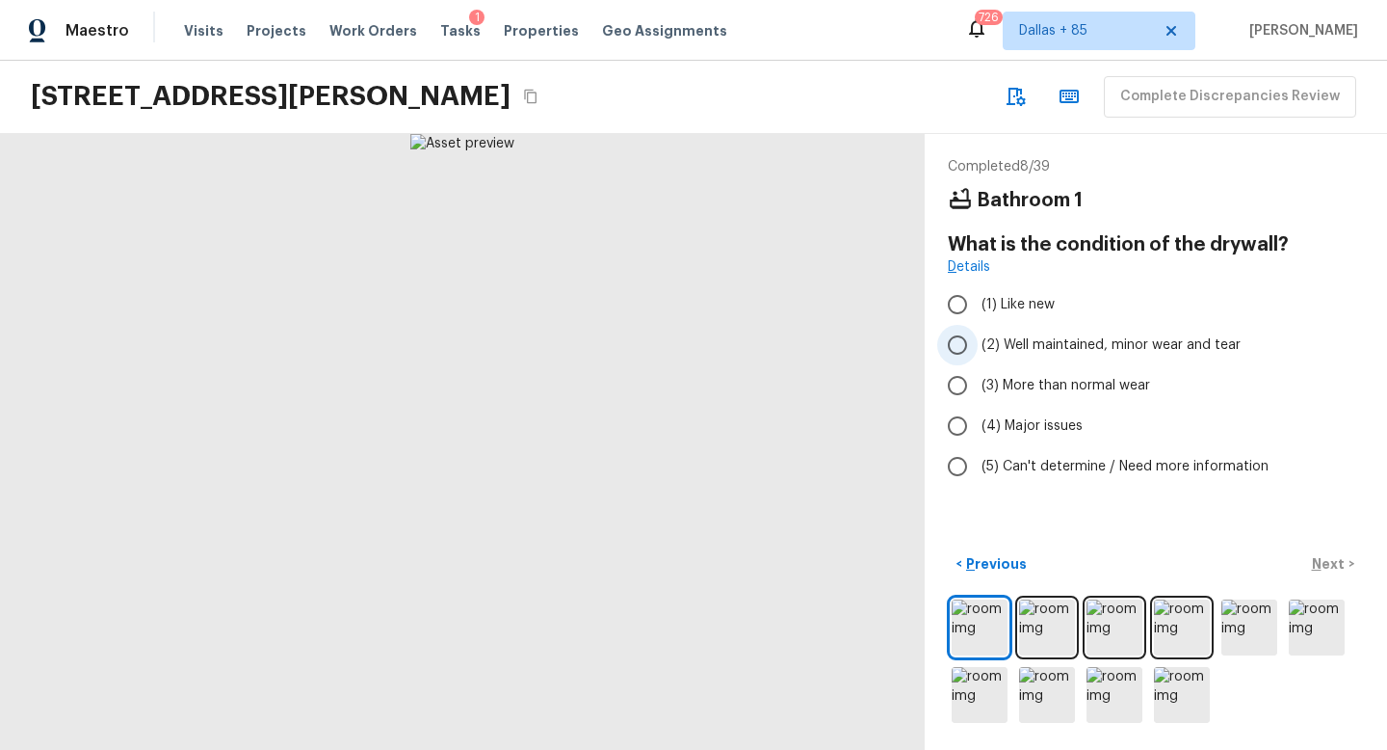
click at [1031, 346] on span "(2) Well maintained, minor wear and tear" at bounding box center [1111, 344] width 259 height 19
click at [978, 346] on input "(2) Well maintained, minor wear and tear" at bounding box center [957, 345] width 40 height 40
radio input "true"
click at [1328, 562] on p "Next" at bounding box center [1330, 563] width 37 height 19
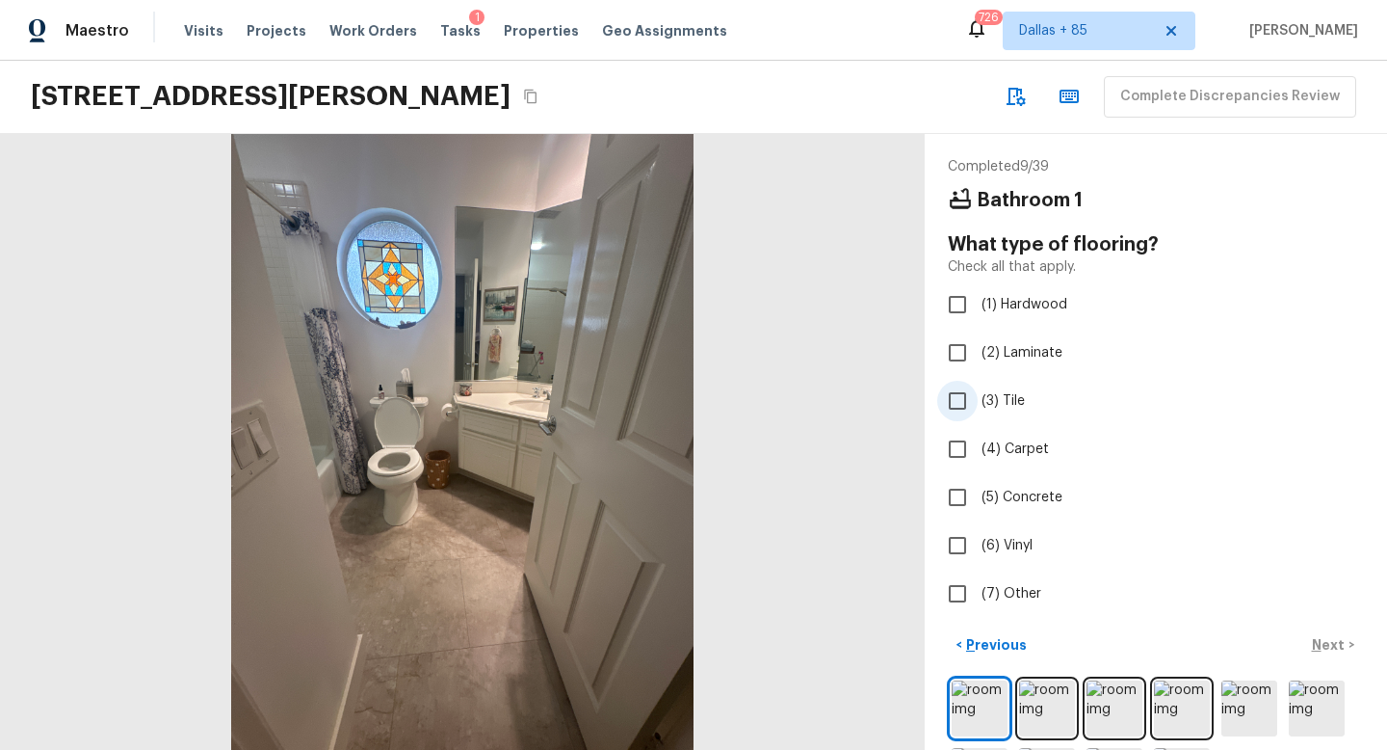
click at [962, 411] on input "(3) Tile" at bounding box center [957, 401] width 40 height 40
checkbox input "true"
click at [1335, 643] on p "Next" at bounding box center [1330, 644] width 37 height 19
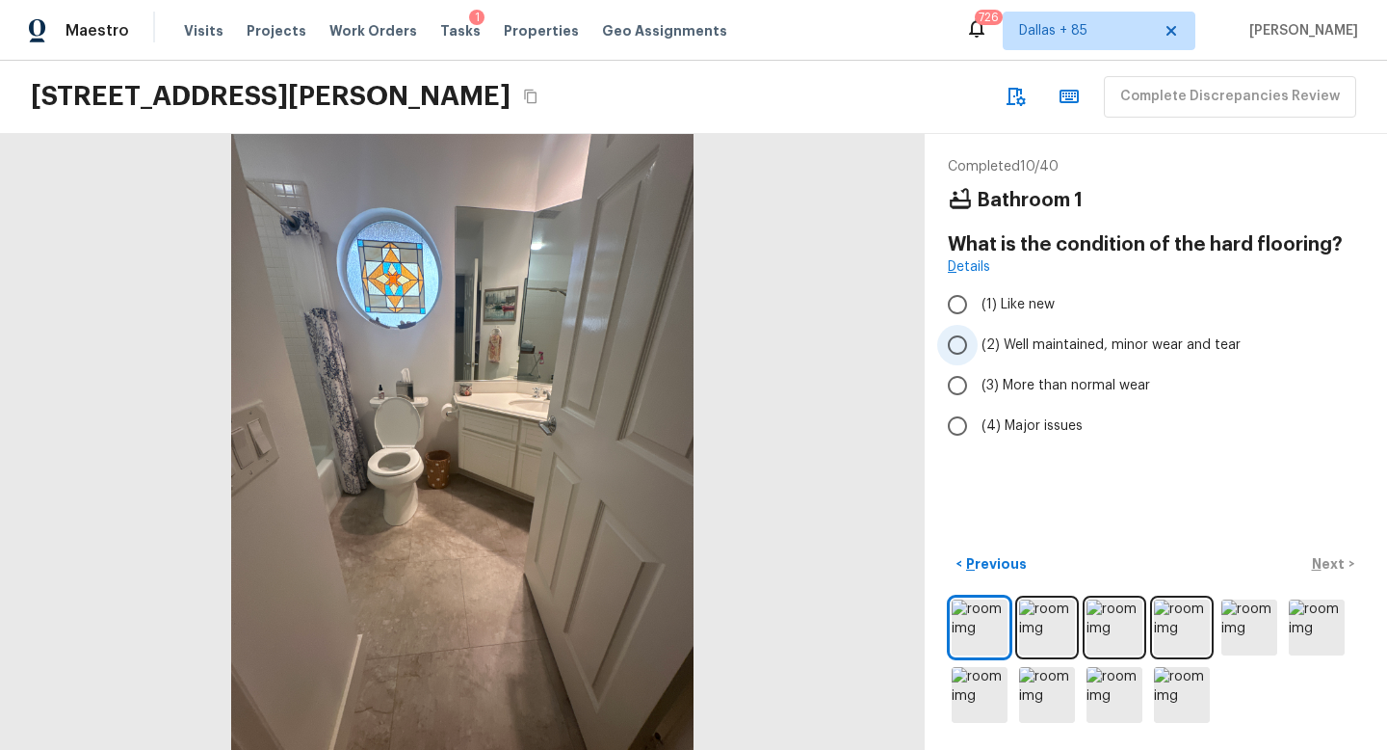
click at [1071, 336] on span "(2) Well maintained, minor wear and tear" at bounding box center [1111, 344] width 259 height 19
click at [978, 336] on input "(2) Well maintained, minor wear and tear" at bounding box center [957, 345] width 40 height 40
radio input "true"
click at [1356, 576] on button "Next >" at bounding box center [1334, 564] width 62 height 32
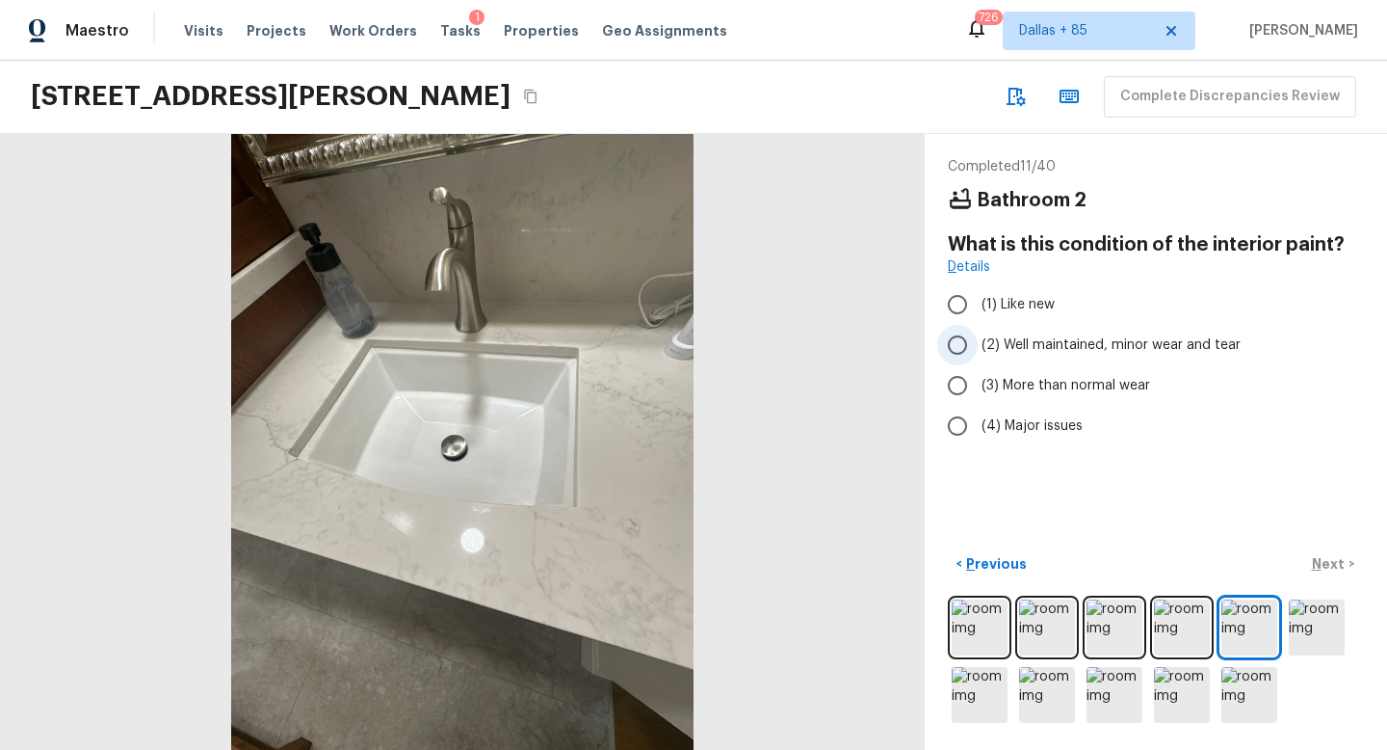
click at [1053, 348] on span "(2) Well maintained, minor wear and tear" at bounding box center [1111, 344] width 259 height 19
click at [978, 348] on input "(2) Well maintained, minor wear and tear" at bounding box center [957, 345] width 40 height 40
radio input "true"
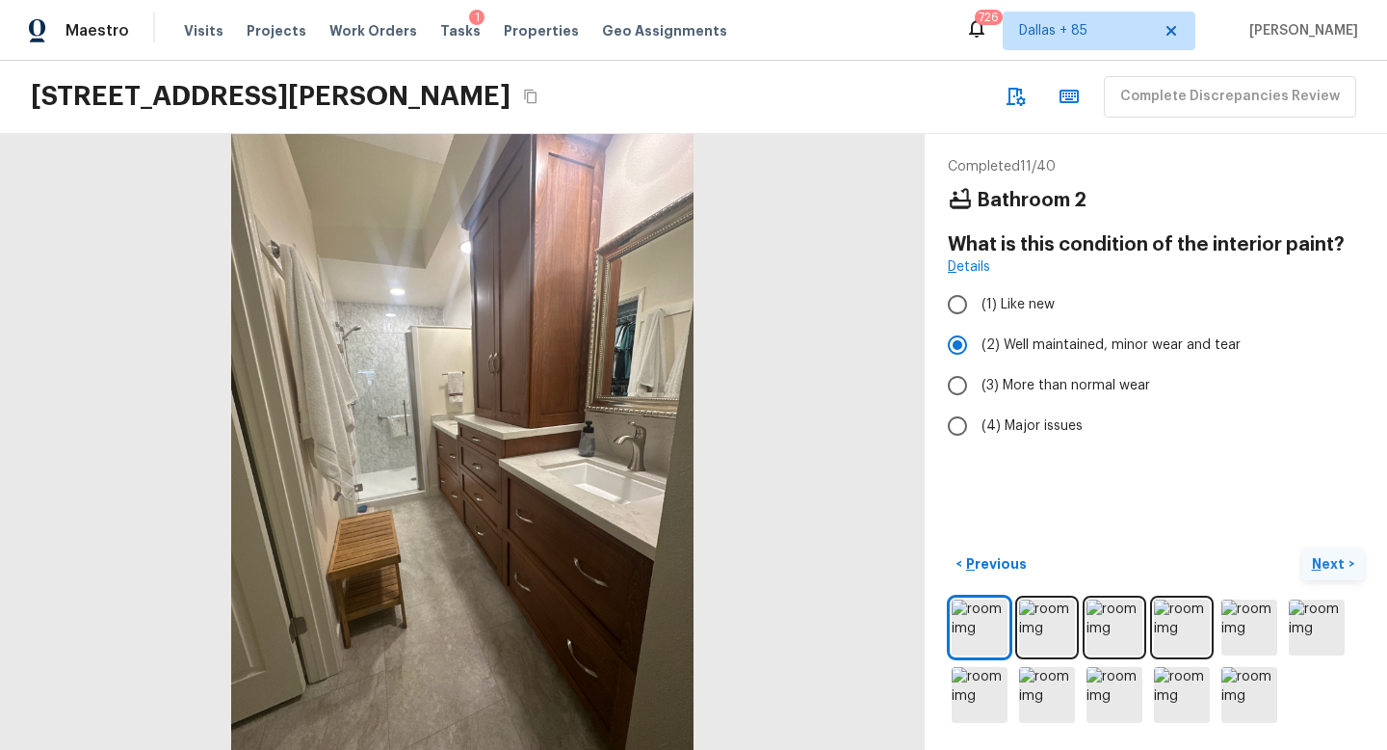
click at [1327, 562] on p "Next" at bounding box center [1330, 563] width 37 height 19
click at [1059, 351] on span "(2) Well maintained, minor wear and tear" at bounding box center [1111, 344] width 259 height 19
click at [978, 351] on input "(2) Well maintained, minor wear and tear" at bounding box center [957, 345] width 40 height 40
radio input "true"
click at [1339, 557] on p "Next" at bounding box center [1330, 563] width 37 height 19
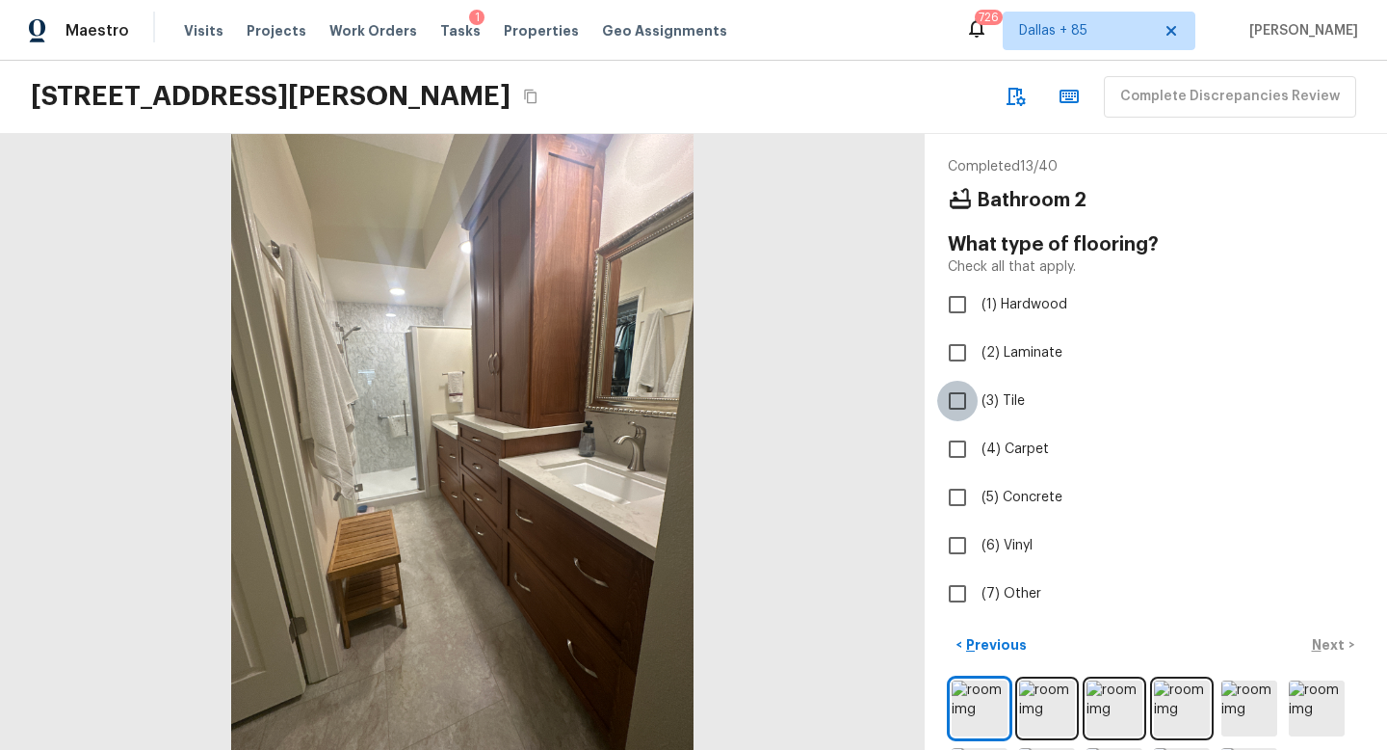
click at [973, 390] on input "(3) Tile" at bounding box center [957, 401] width 40 height 40
checkbox input "true"
click at [1317, 643] on p "Next" at bounding box center [1330, 644] width 37 height 19
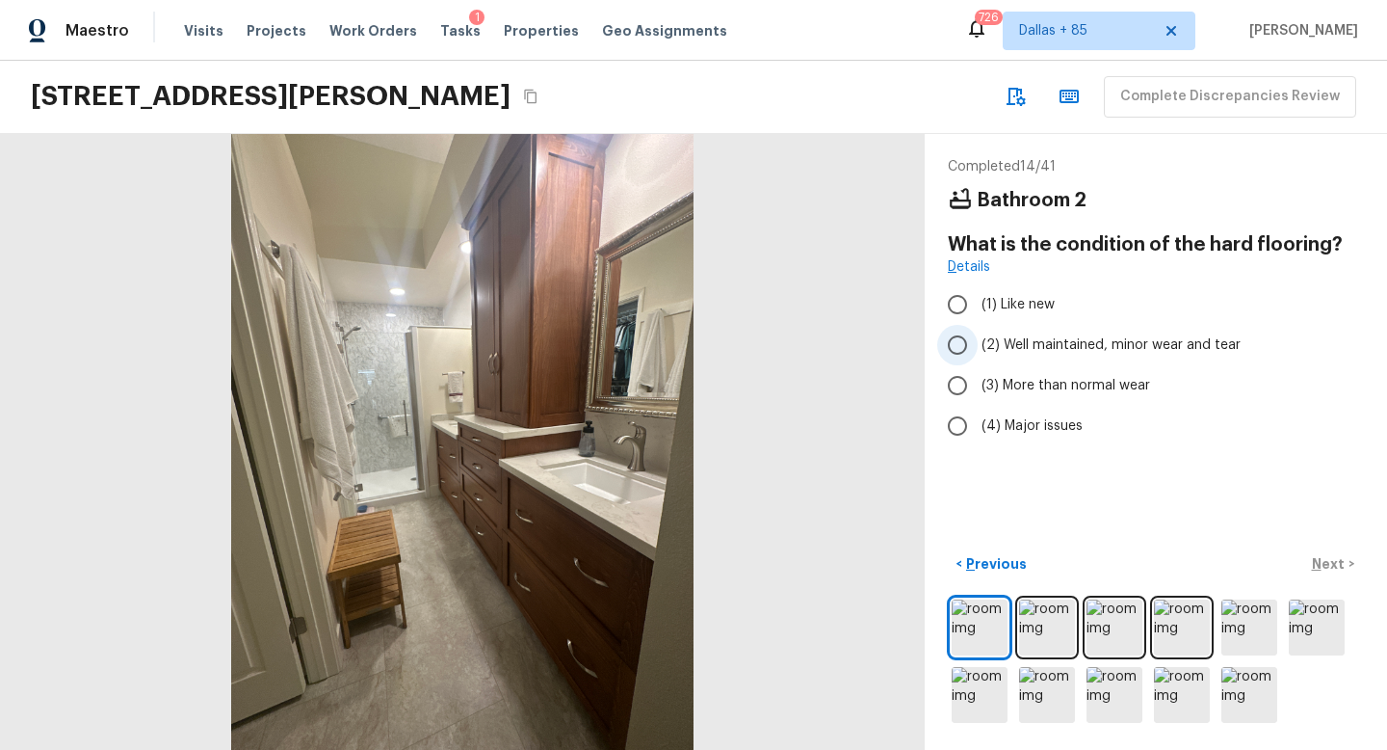
click at [1012, 337] on span "(2) Well maintained, minor wear and tear" at bounding box center [1111, 344] width 259 height 19
click at [978, 337] on input "(2) Well maintained, minor wear and tear" at bounding box center [957, 345] width 40 height 40
radio input "true"
click at [1327, 554] on p "Next" at bounding box center [1330, 563] width 37 height 19
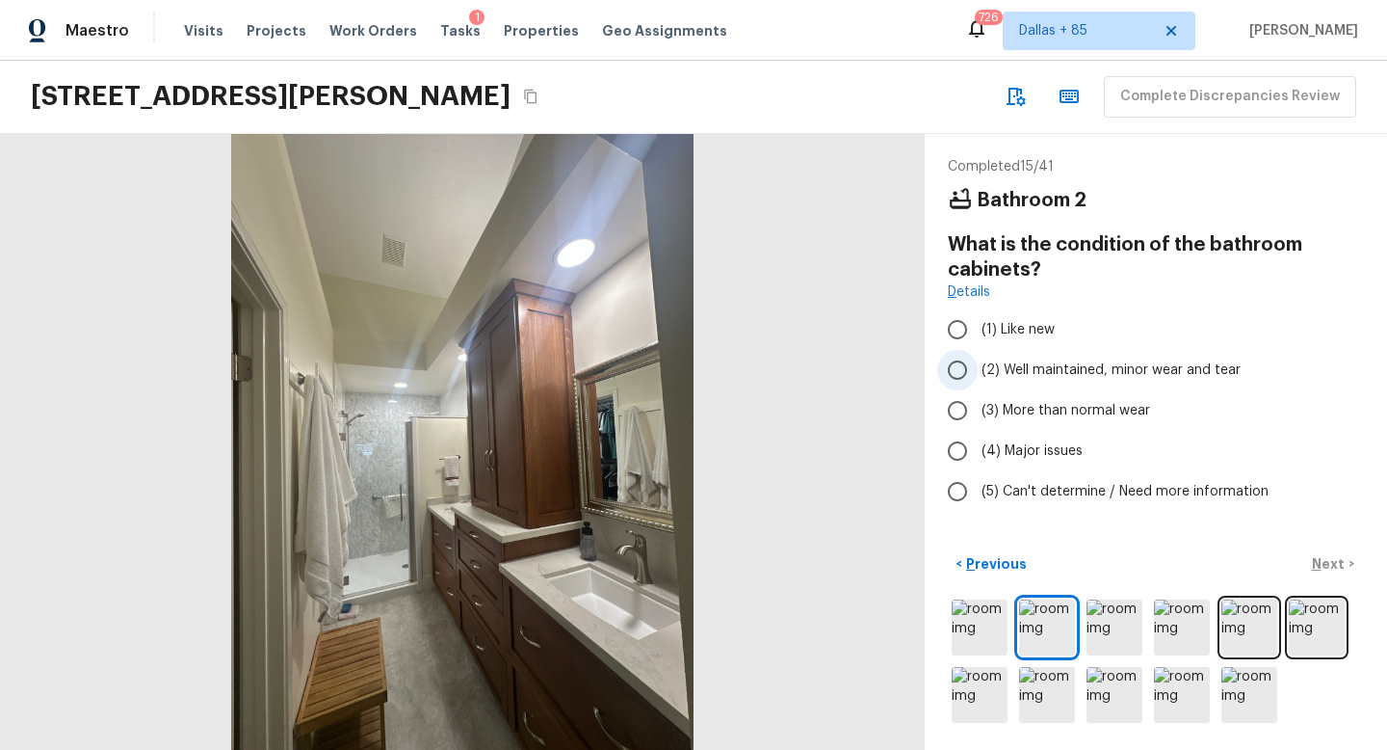
click at [1005, 363] on span "(2) Well maintained, minor wear and tear" at bounding box center [1111, 369] width 259 height 19
click at [978, 363] on input "(2) Well maintained, minor wear and tear" at bounding box center [957, 370] width 40 height 40
radio input "true"
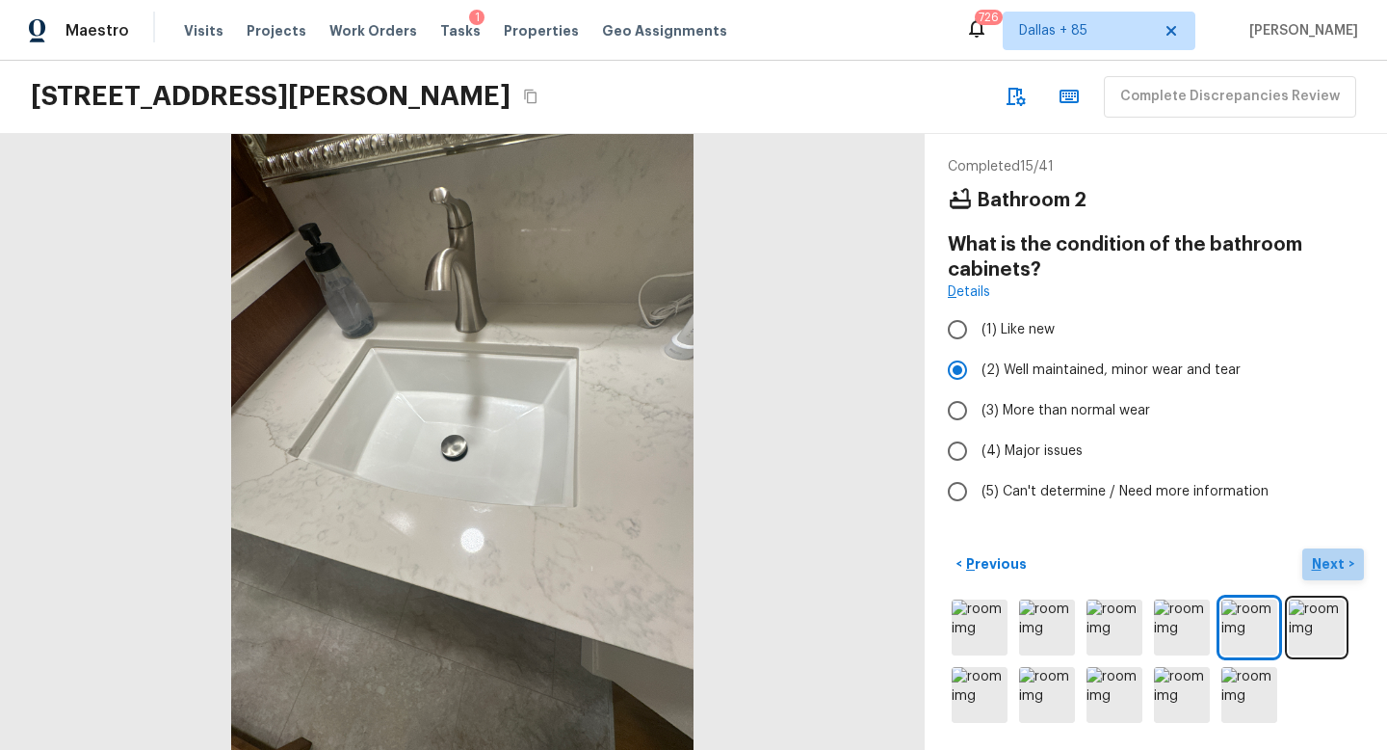
click at [1339, 574] on button "Next >" at bounding box center [1334, 564] width 62 height 32
click at [1049, 373] on span "(2) Well maintained, minor wear and tear" at bounding box center [1111, 369] width 259 height 19
click at [978, 373] on input "(2) Well maintained, minor wear and tear" at bounding box center [957, 370] width 40 height 40
radio input "true"
click at [1049, 373] on span "(2) Well maintained, minor wear and tear" at bounding box center [1111, 369] width 259 height 19
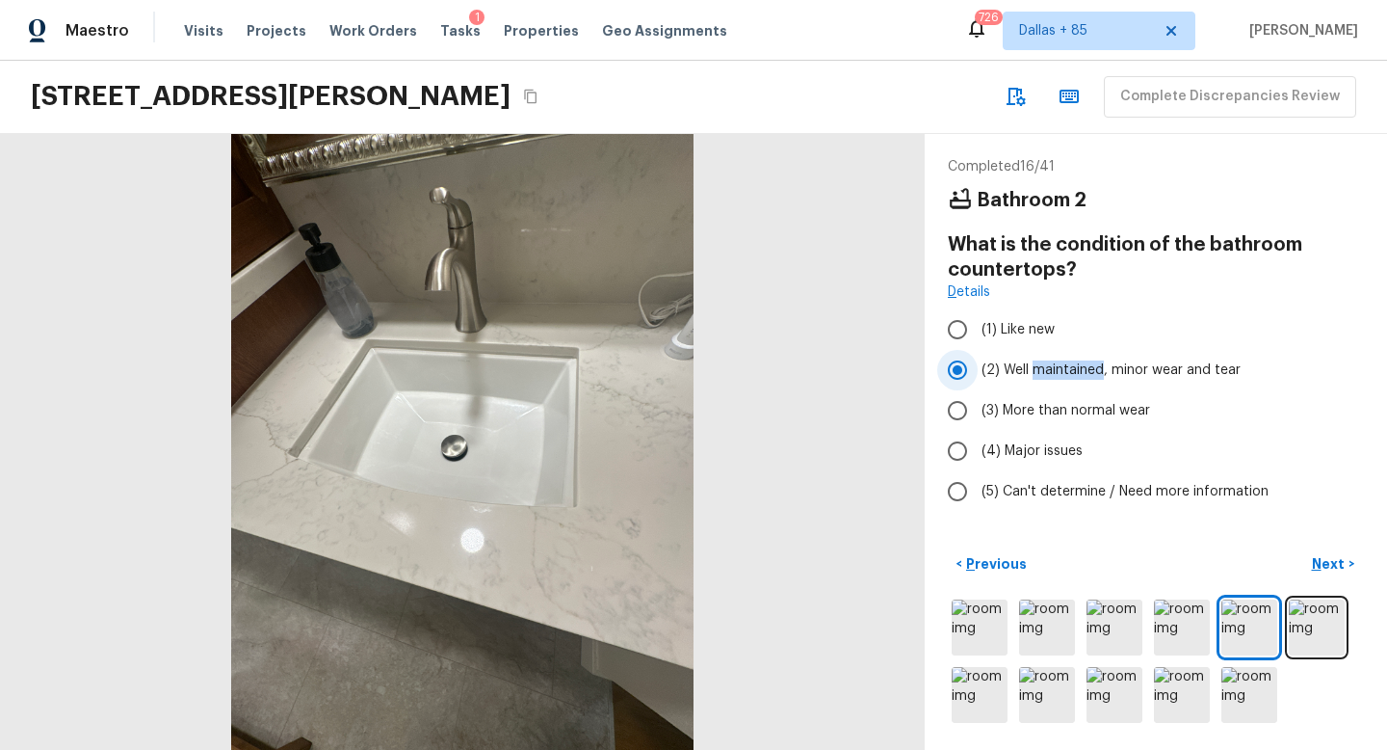
click at [978, 373] on input "(2) Well maintained, minor wear and tear" at bounding box center [957, 370] width 40 height 40
click at [1328, 559] on p "Next" at bounding box center [1330, 563] width 37 height 19
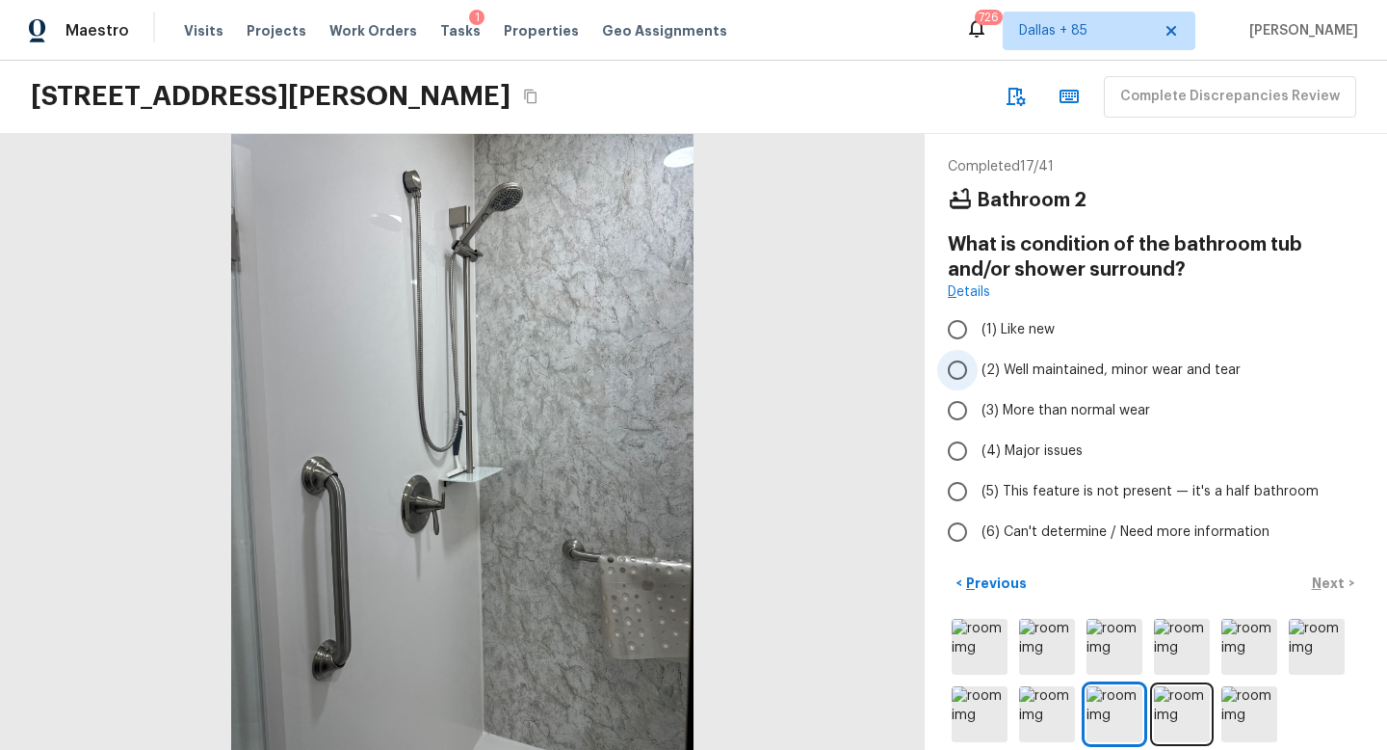
click at [1006, 356] on label "(2) Well maintained, minor wear and tear" at bounding box center [1142, 370] width 411 height 40
click at [978, 356] on input "(2) Well maintained, minor wear and tear" at bounding box center [957, 370] width 40 height 40
radio input "true"
click at [1348, 572] on button "Next >" at bounding box center [1334, 583] width 62 height 32
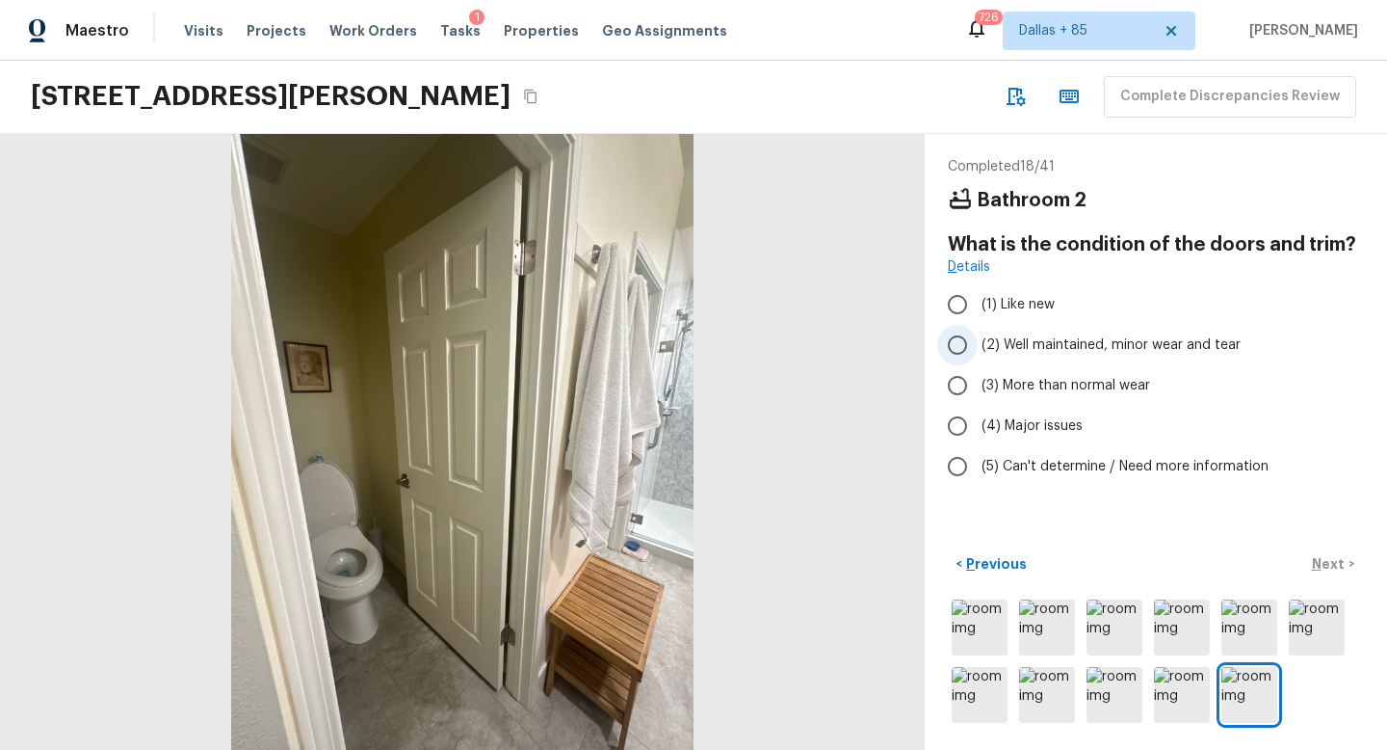
click at [1106, 338] on span "(2) Well maintained, minor wear and tear" at bounding box center [1111, 344] width 259 height 19
click at [978, 338] on input "(2) Well maintained, minor wear and tear" at bounding box center [957, 345] width 40 height 40
radio input "true"
click at [1337, 556] on p "Next" at bounding box center [1330, 563] width 37 height 19
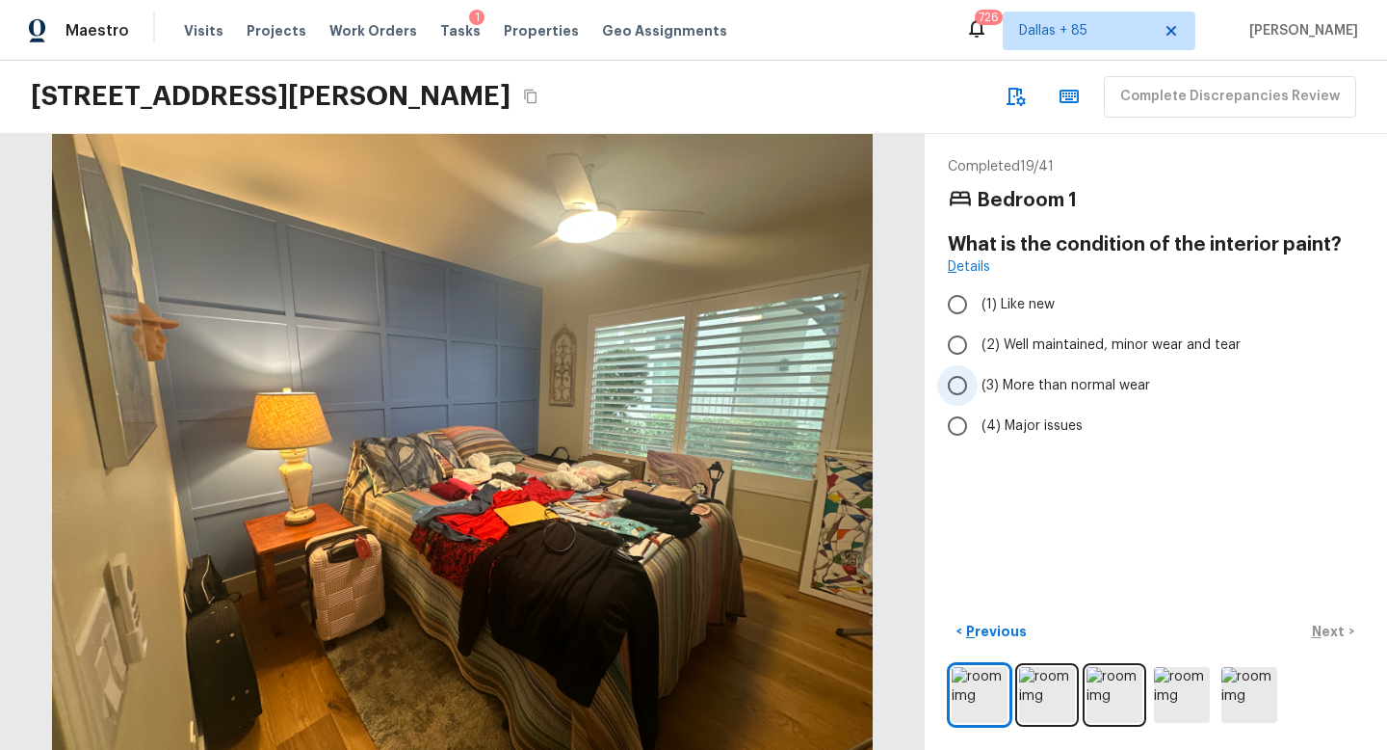
click at [1000, 379] on span "(3) More than normal wear" at bounding box center [1066, 385] width 169 height 19
click at [978, 379] on input "(3) More than normal wear" at bounding box center [957, 385] width 40 height 40
radio input "true"
click at [1336, 633] on p "Next" at bounding box center [1330, 630] width 37 height 19
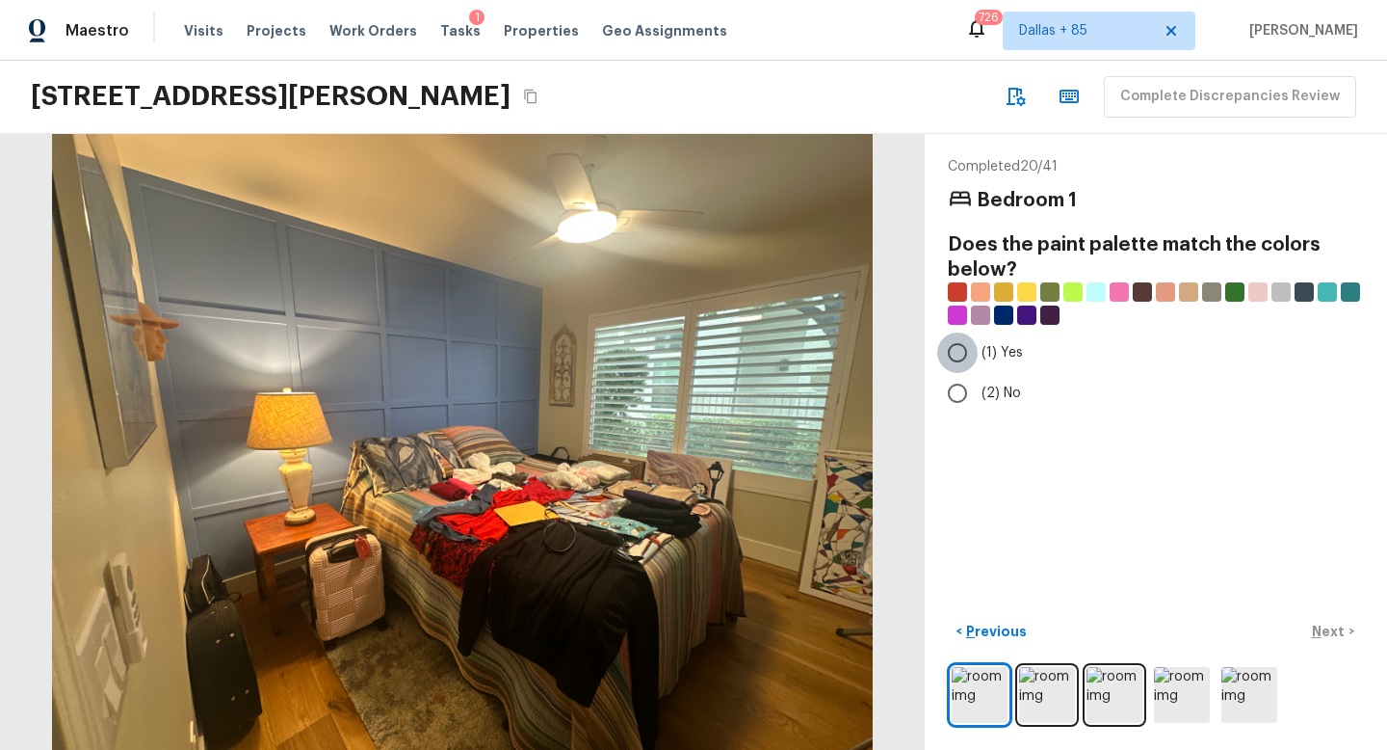
click at [976, 362] on input "(1) Yes" at bounding box center [957, 352] width 40 height 40
radio input "true"
click at [1331, 631] on p "Next" at bounding box center [1330, 630] width 37 height 19
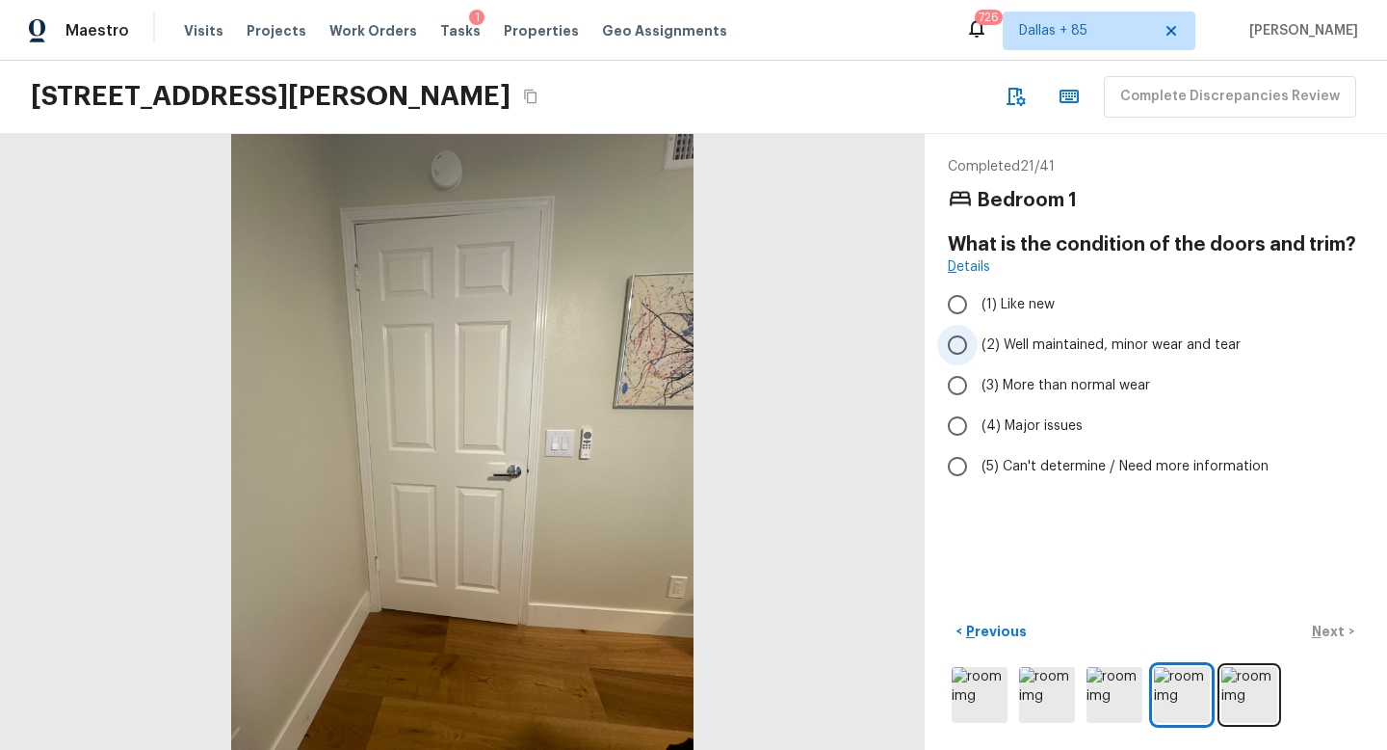
click at [1011, 341] on span "(2) Well maintained, minor wear and tear" at bounding box center [1111, 344] width 259 height 19
click at [978, 341] on input "(2) Well maintained, minor wear and tear" at bounding box center [957, 345] width 40 height 40
radio input "true"
click at [1344, 631] on p "Next" at bounding box center [1330, 630] width 37 height 19
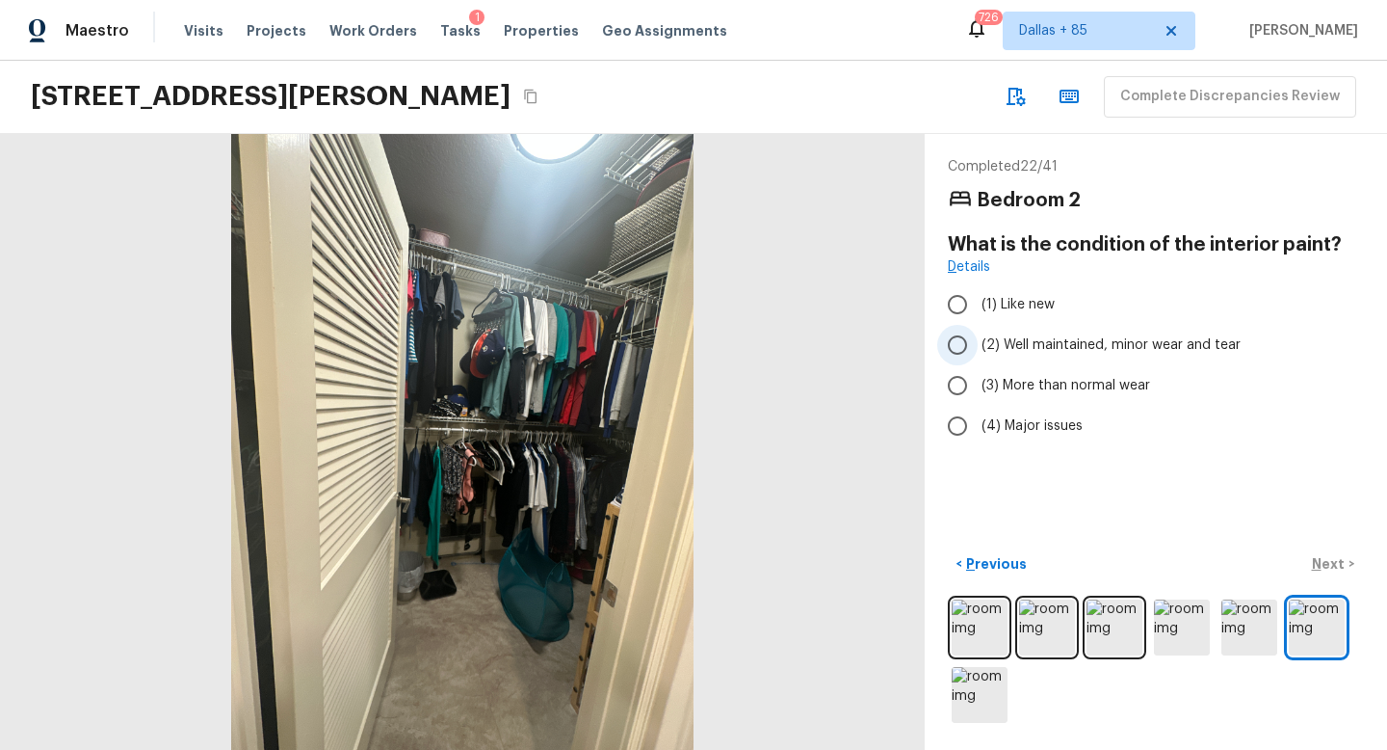
click at [1039, 336] on span "(2) Well maintained, minor wear and tear" at bounding box center [1111, 344] width 259 height 19
click at [978, 336] on input "(2) Well maintained, minor wear and tear" at bounding box center [957, 345] width 40 height 40
radio input "true"
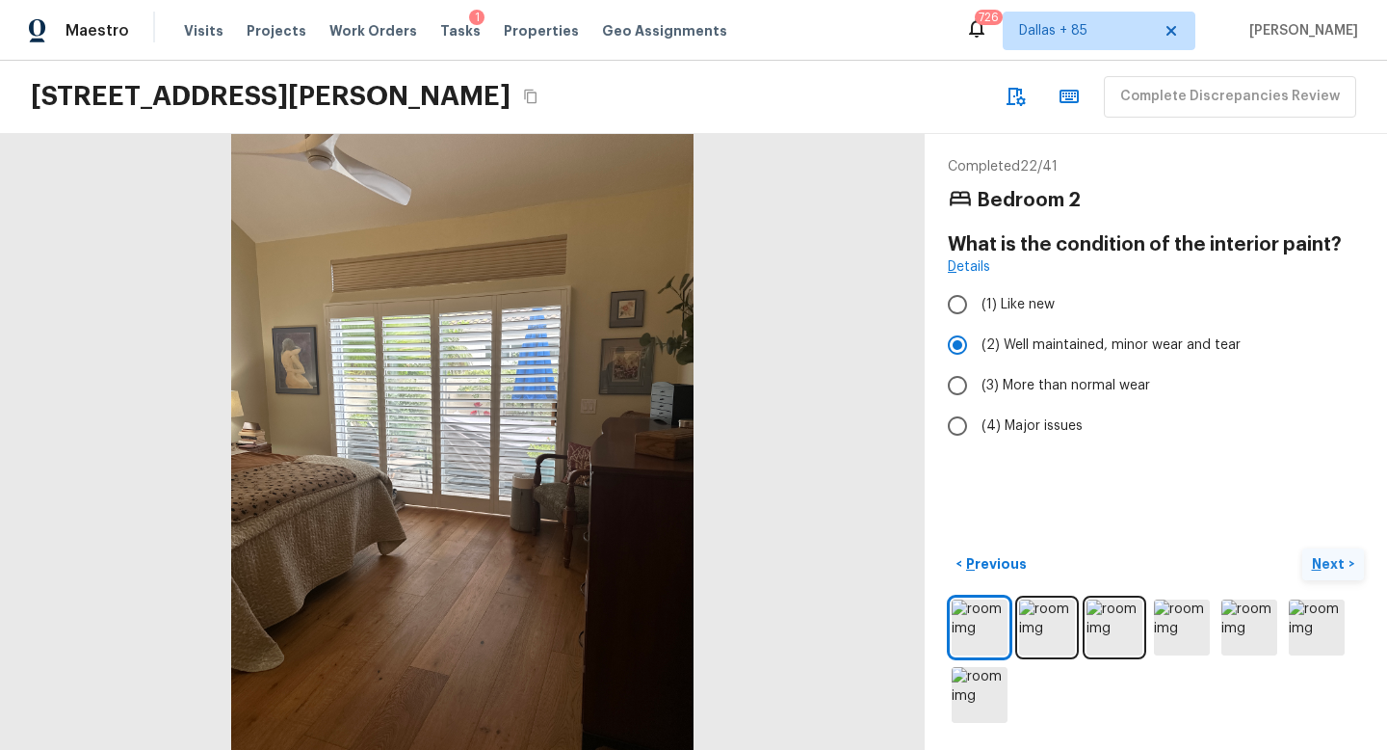
click at [1325, 559] on p "Next" at bounding box center [1330, 563] width 37 height 19
click at [1100, 350] on span "(2) Well maintained, minor wear and tear" at bounding box center [1111, 344] width 259 height 19
click at [978, 350] on input "(2) Well maintained, minor wear and tear" at bounding box center [957, 345] width 40 height 40
radio input "true"
click at [1322, 558] on p "Next" at bounding box center [1330, 563] width 37 height 19
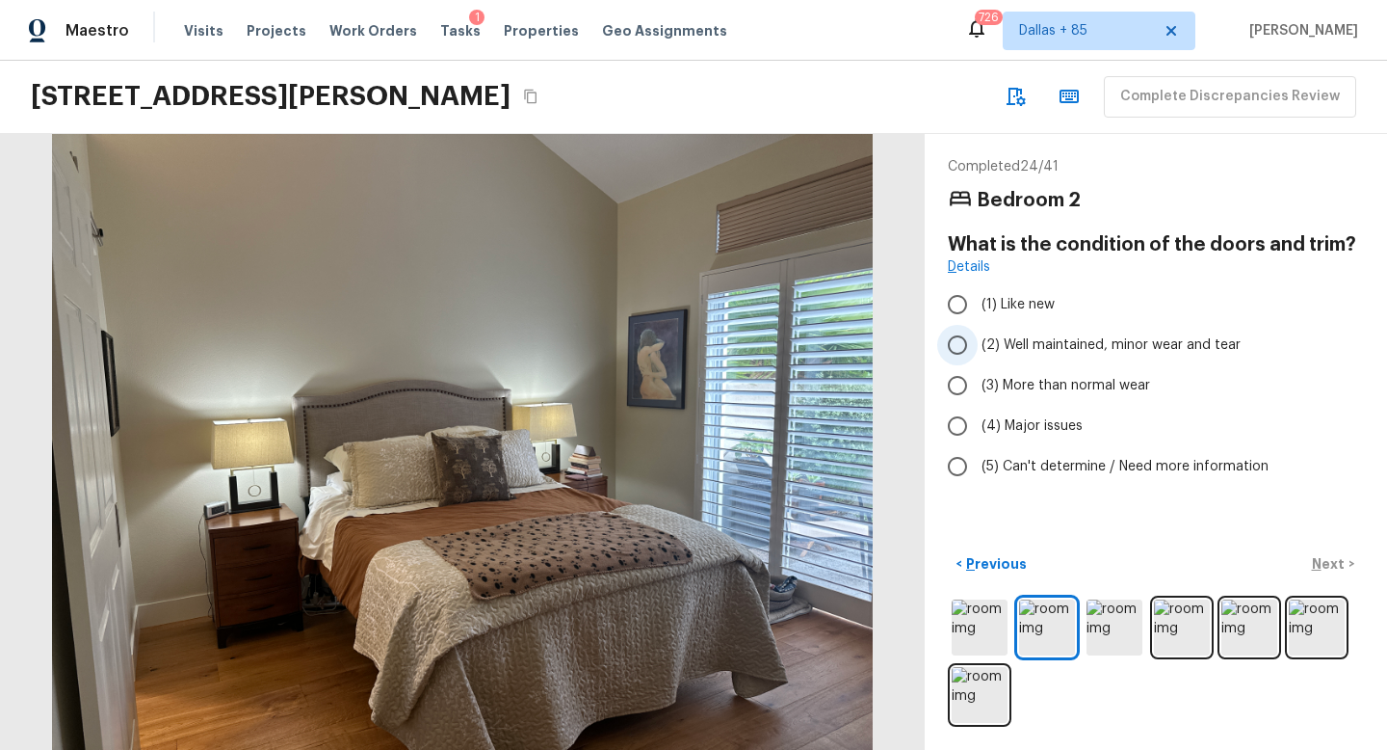
click at [1001, 335] on span "(2) Well maintained, minor wear and tear" at bounding box center [1111, 344] width 259 height 19
click at [978, 335] on input "(2) Well maintained, minor wear and tear" at bounding box center [957, 345] width 40 height 40
radio input "true"
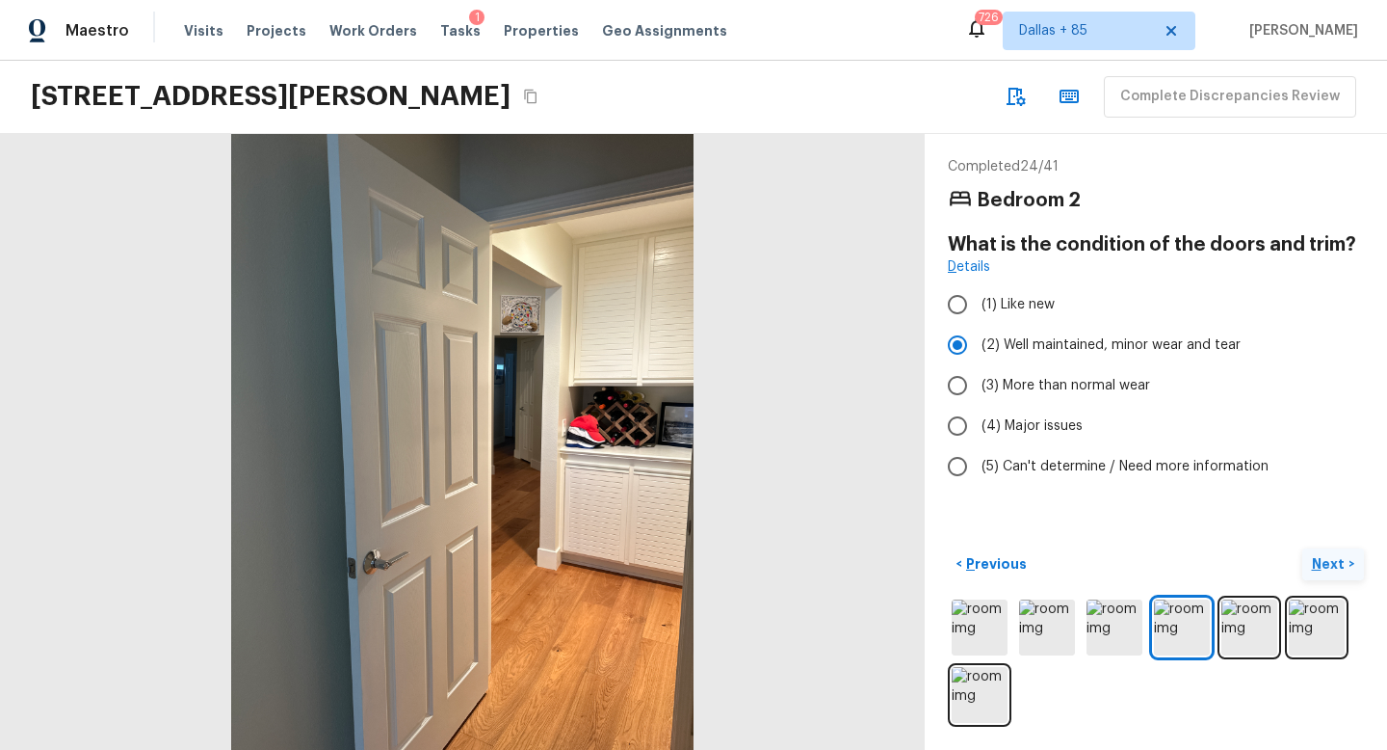
click at [1330, 557] on p "Next" at bounding box center [1330, 563] width 37 height 19
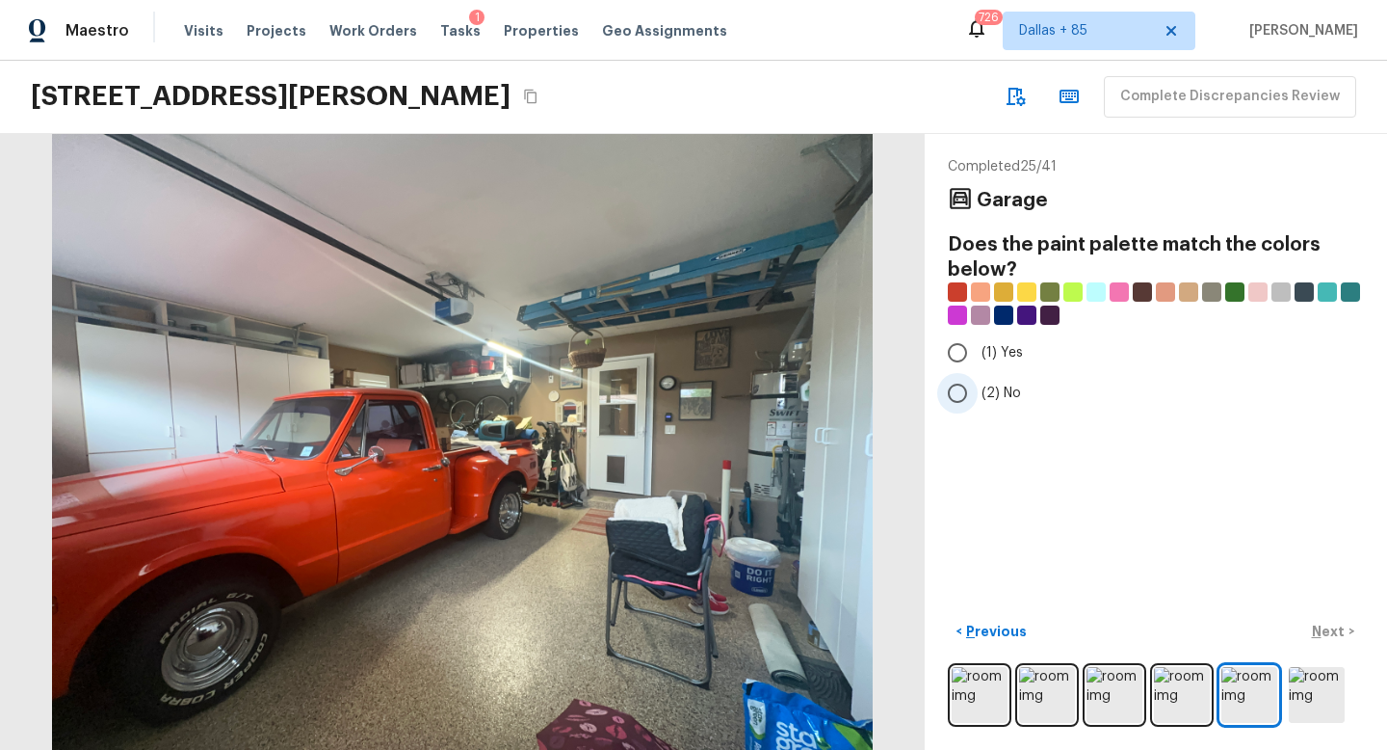
click at [1094, 407] on label "(2) No" at bounding box center [1142, 393] width 411 height 40
click at [978, 407] on input "(2) No" at bounding box center [957, 393] width 40 height 40
radio input "true"
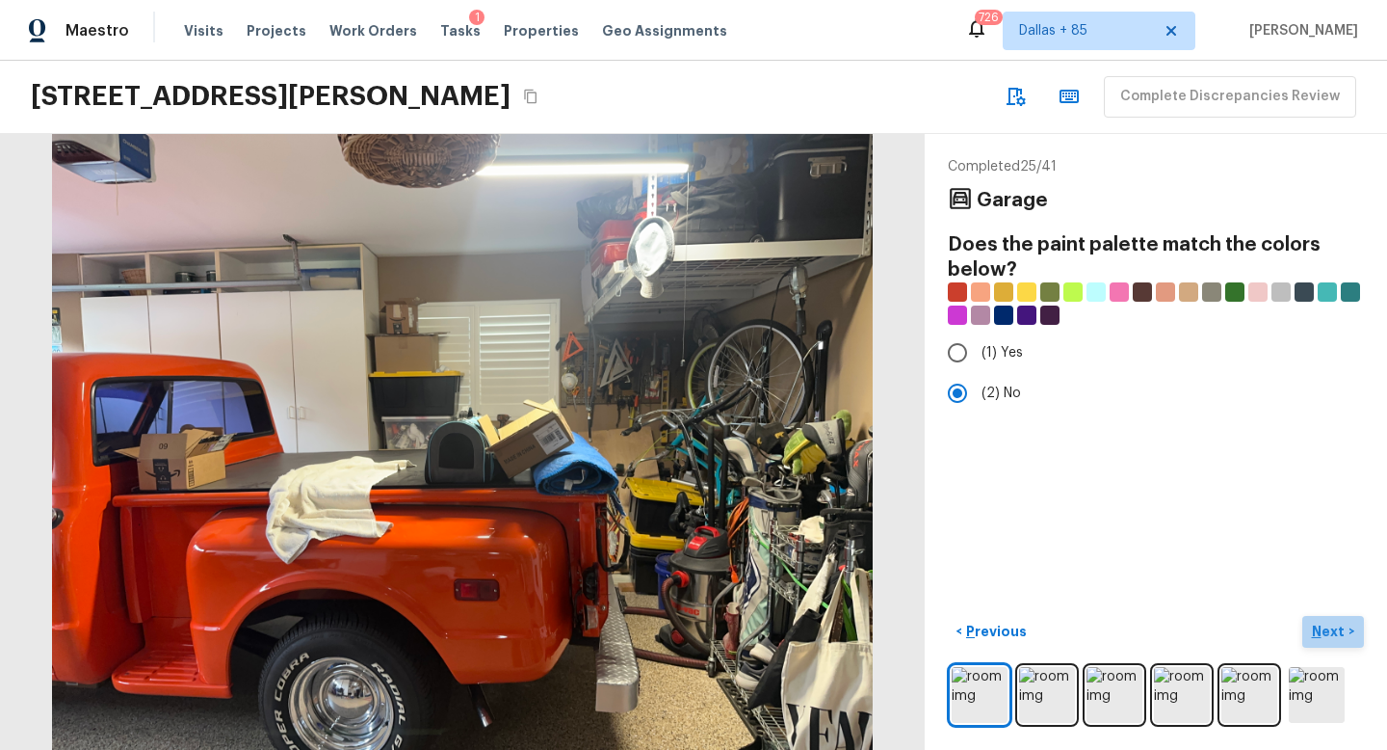
click at [1340, 619] on button "Next >" at bounding box center [1334, 632] width 62 height 32
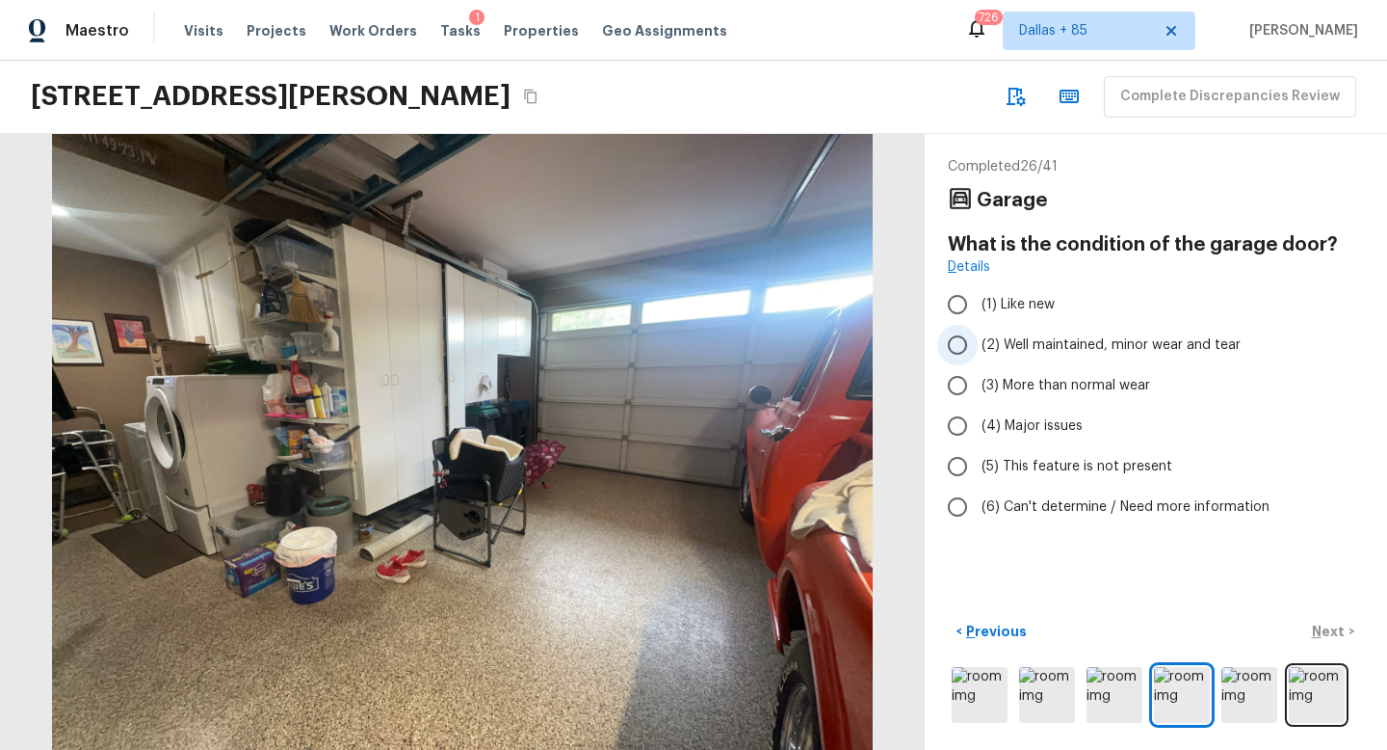
click at [1095, 342] on span "(2) Well maintained, minor wear and tear" at bounding box center [1111, 344] width 259 height 19
click at [978, 342] on input "(2) Well maintained, minor wear and tear" at bounding box center [957, 345] width 40 height 40
radio input "true"
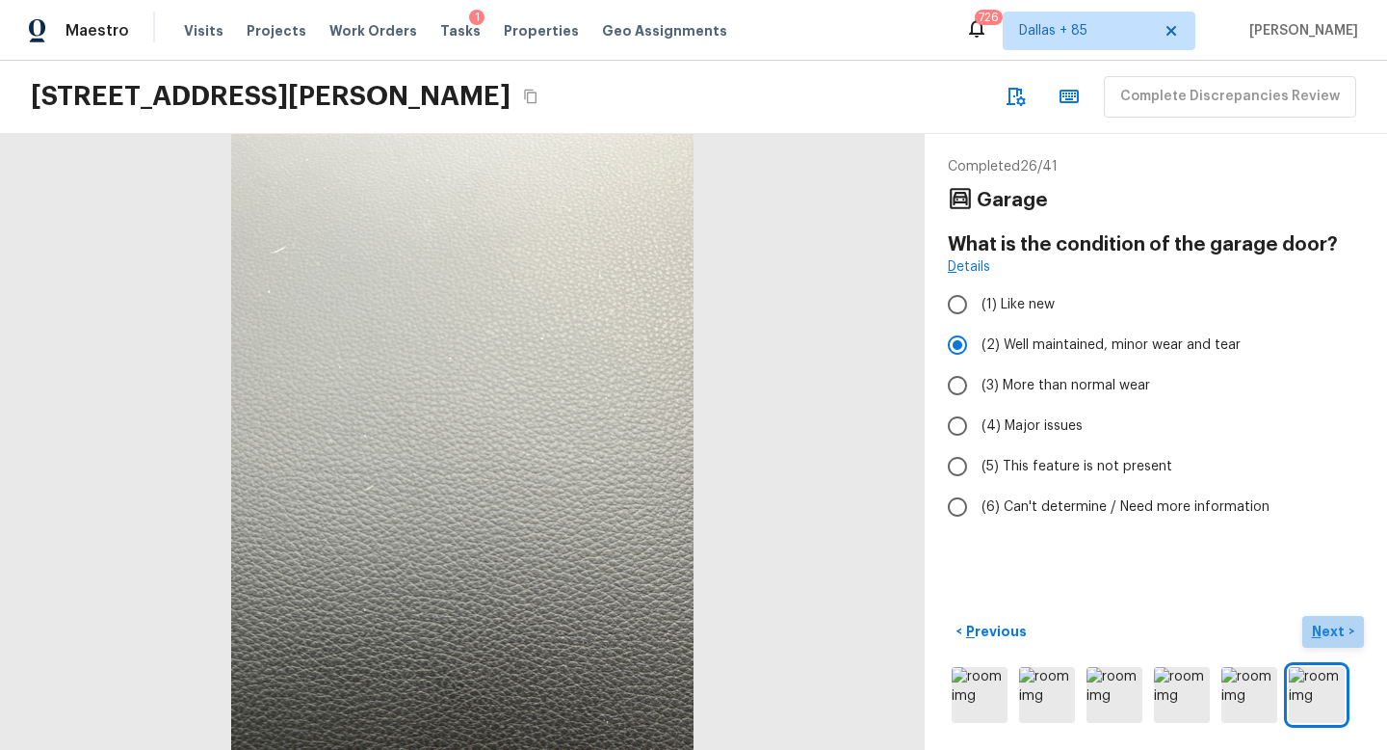
click at [1334, 625] on p "Next" at bounding box center [1330, 630] width 37 height 19
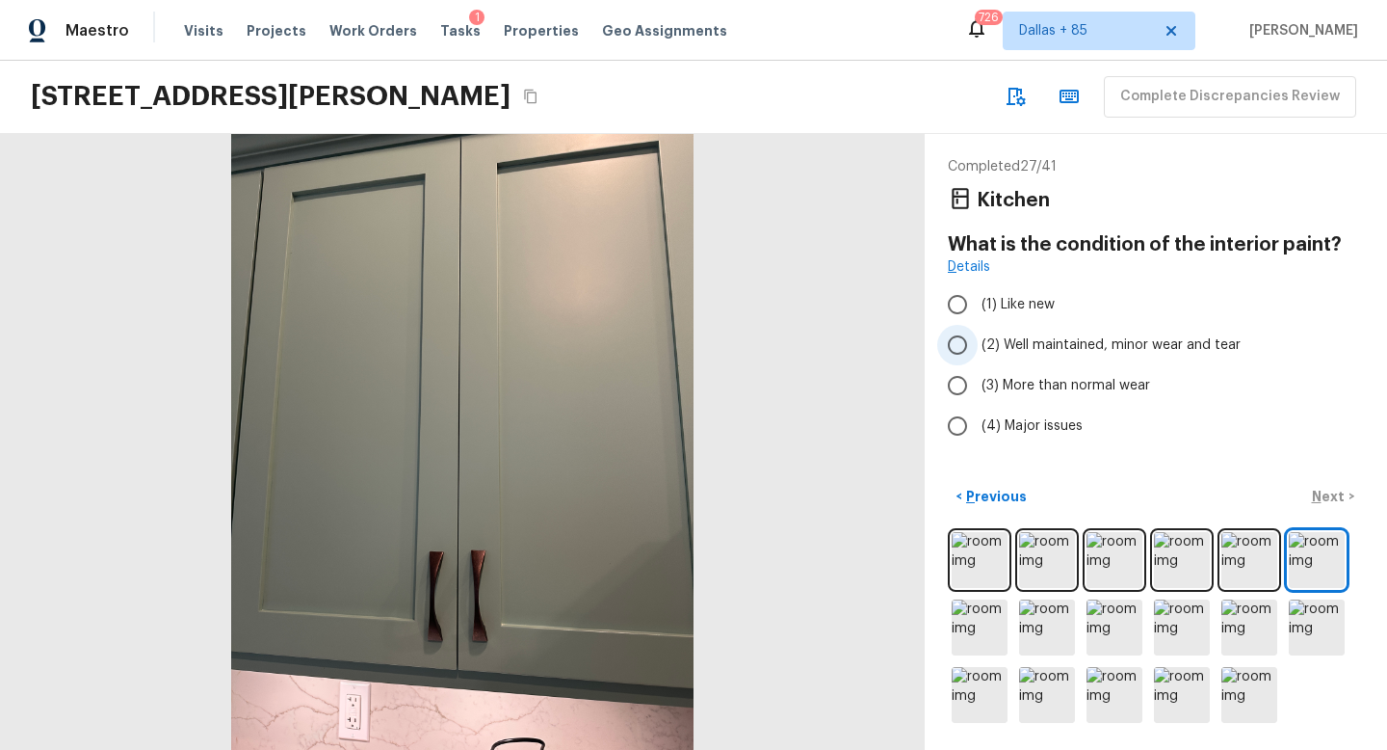
click at [1037, 338] on span "(2) Well maintained, minor wear and tear" at bounding box center [1111, 344] width 259 height 19
click at [978, 338] on input "(2) Well maintained, minor wear and tear" at bounding box center [957, 345] width 40 height 40
radio input "true"
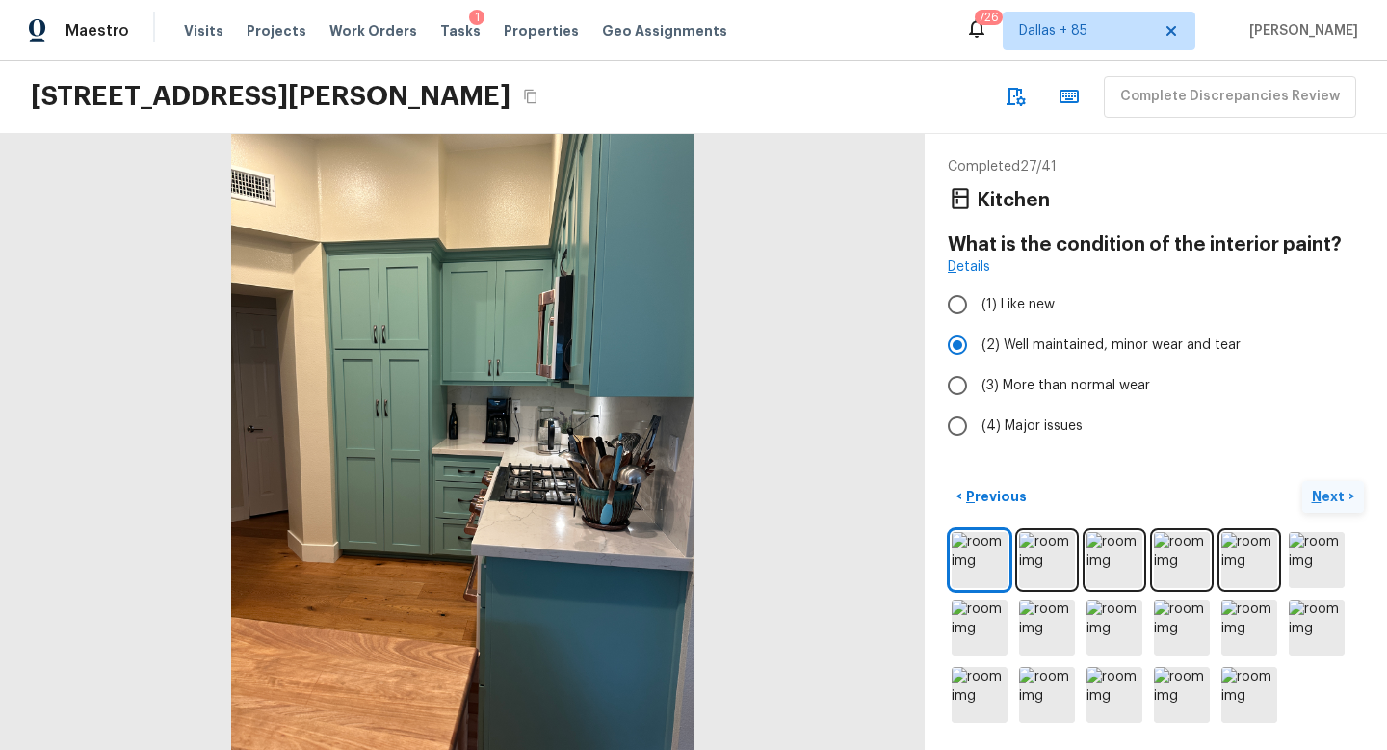
click at [1331, 490] on p "Next" at bounding box center [1330, 496] width 37 height 19
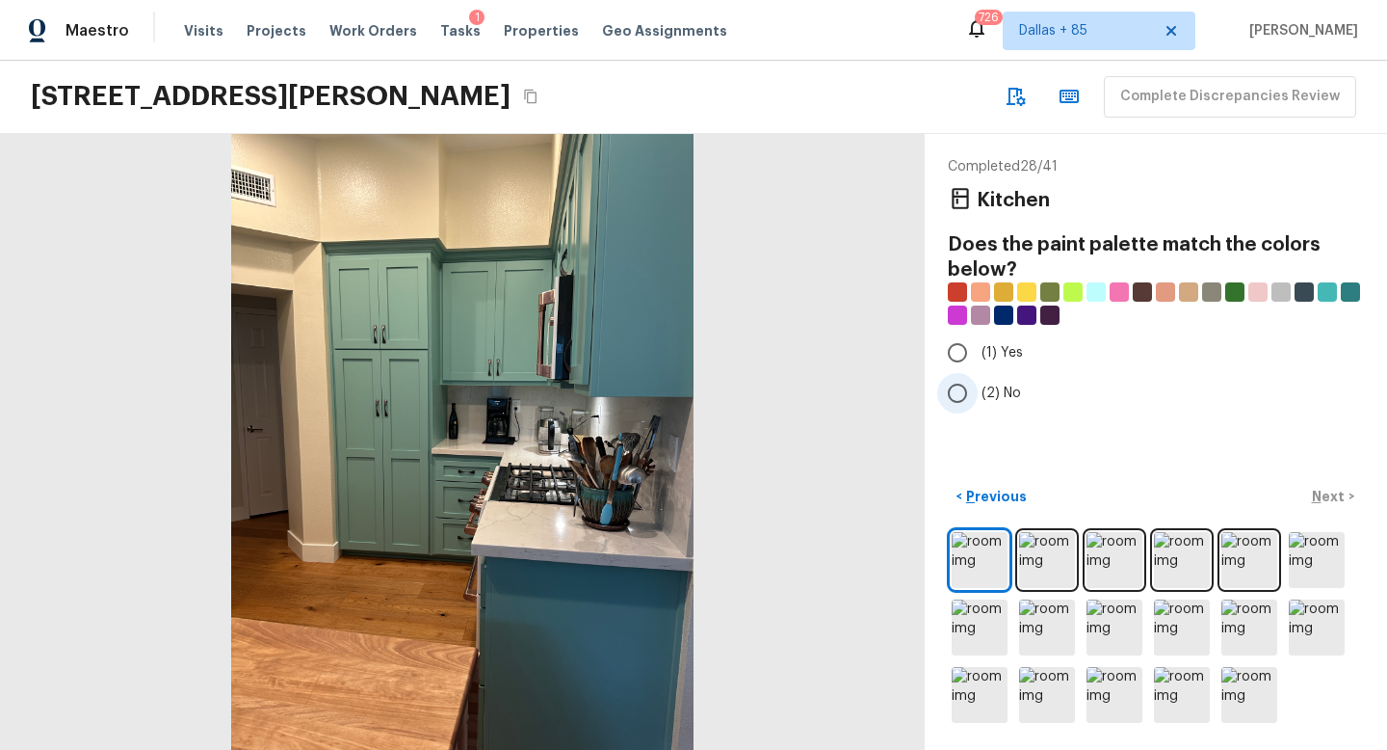
click at [959, 382] on input "(2) No" at bounding box center [957, 393] width 40 height 40
radio input "true"
click at [1331, 501] on p "Next" at bounding box center [1330, 496] width 37 height 19
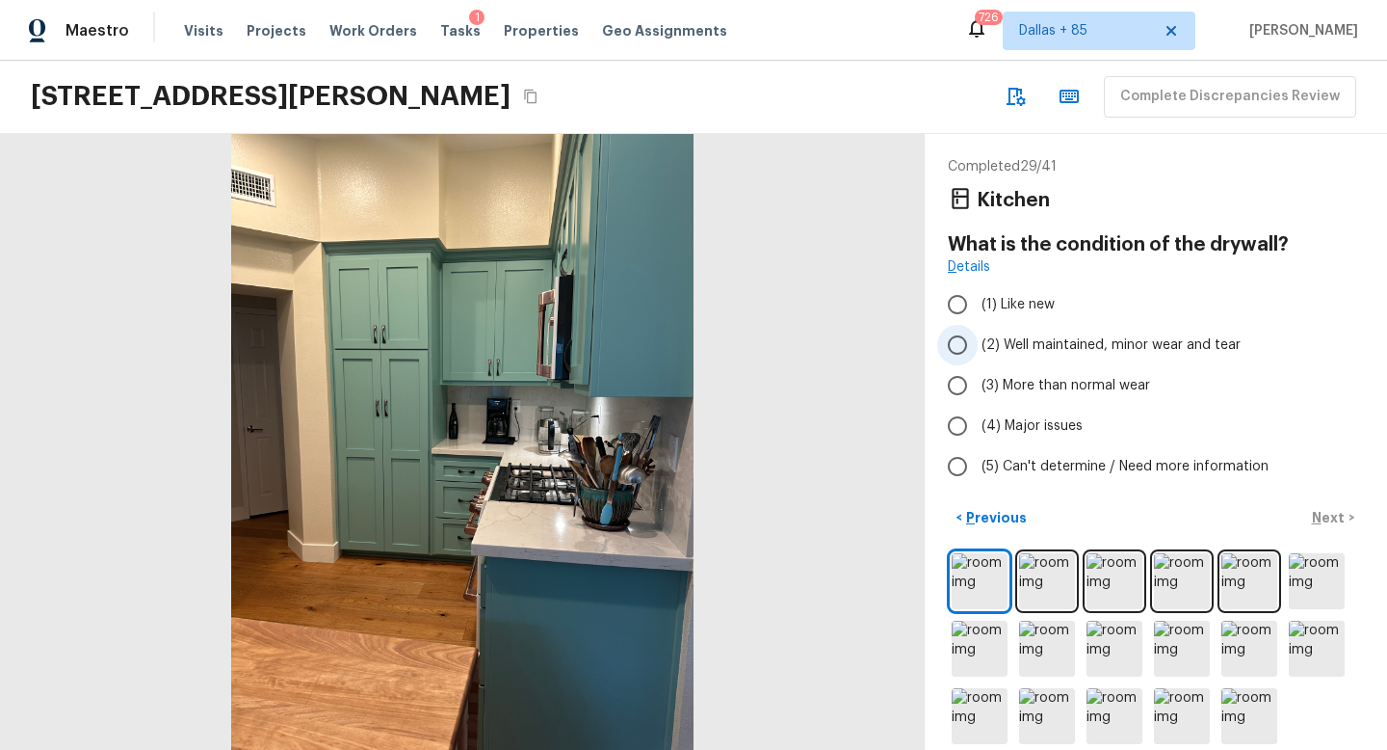
click at [1012, 333] on label "(2) Well maintained, minor wear and tear" at bounding box center [1142, 345] width 411 height 40
click at [978, 333] on input "(2) Well maintained, minor wear and tear" at bounding box center [957, 345] width 40 height 40
radio input "true"
click at [1342, 509] on p "Next" at bounding box center [1330, 517] width 37 height 19
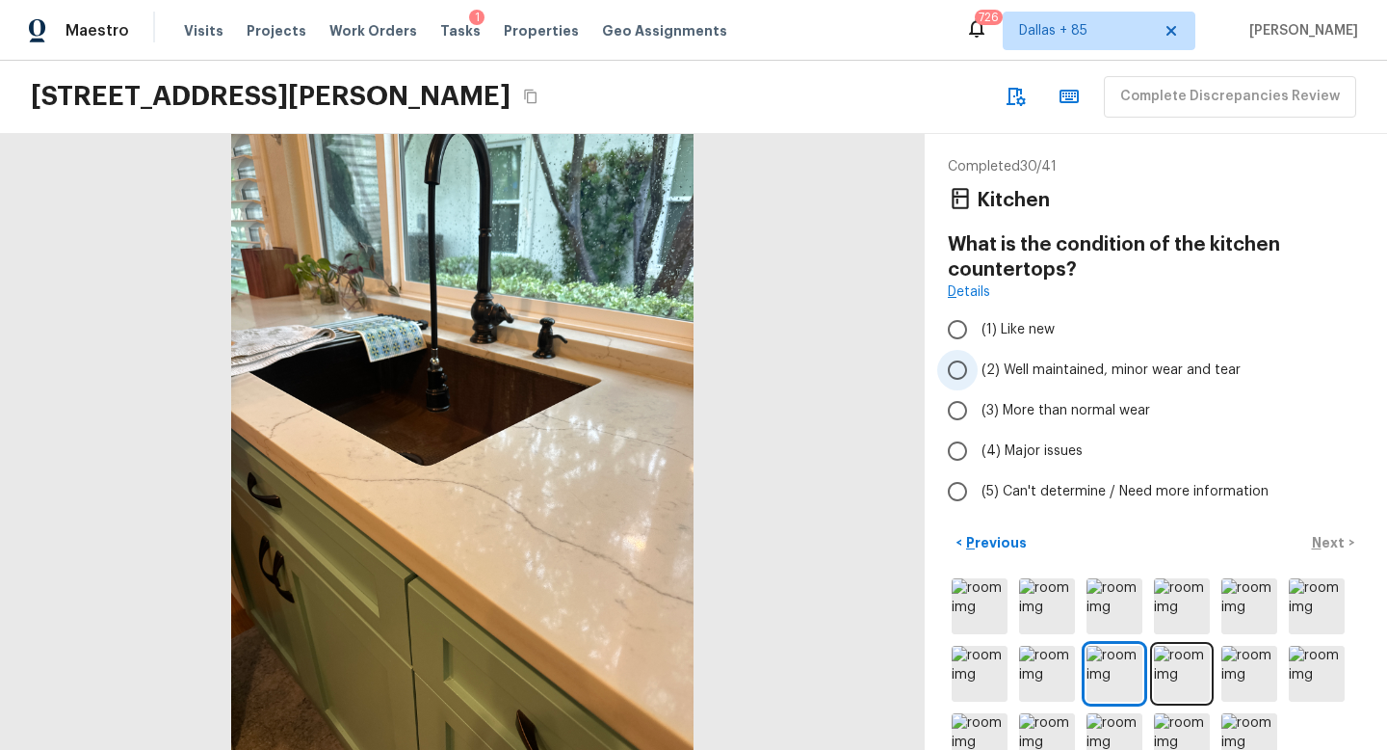
click at [999, 362] on span "(2) Well maintained, minor wear and tear" at bounding box center [1111, 369] width 259 height 19
click at [978, 362] on input "(2) Well maintained, minor wear and tear" at bounding box center [957, 370] width 40 height 40
radio input "true"
click at [1327, 532] on button "Next >" at bounding box center [1334, 543] width 62 height 32
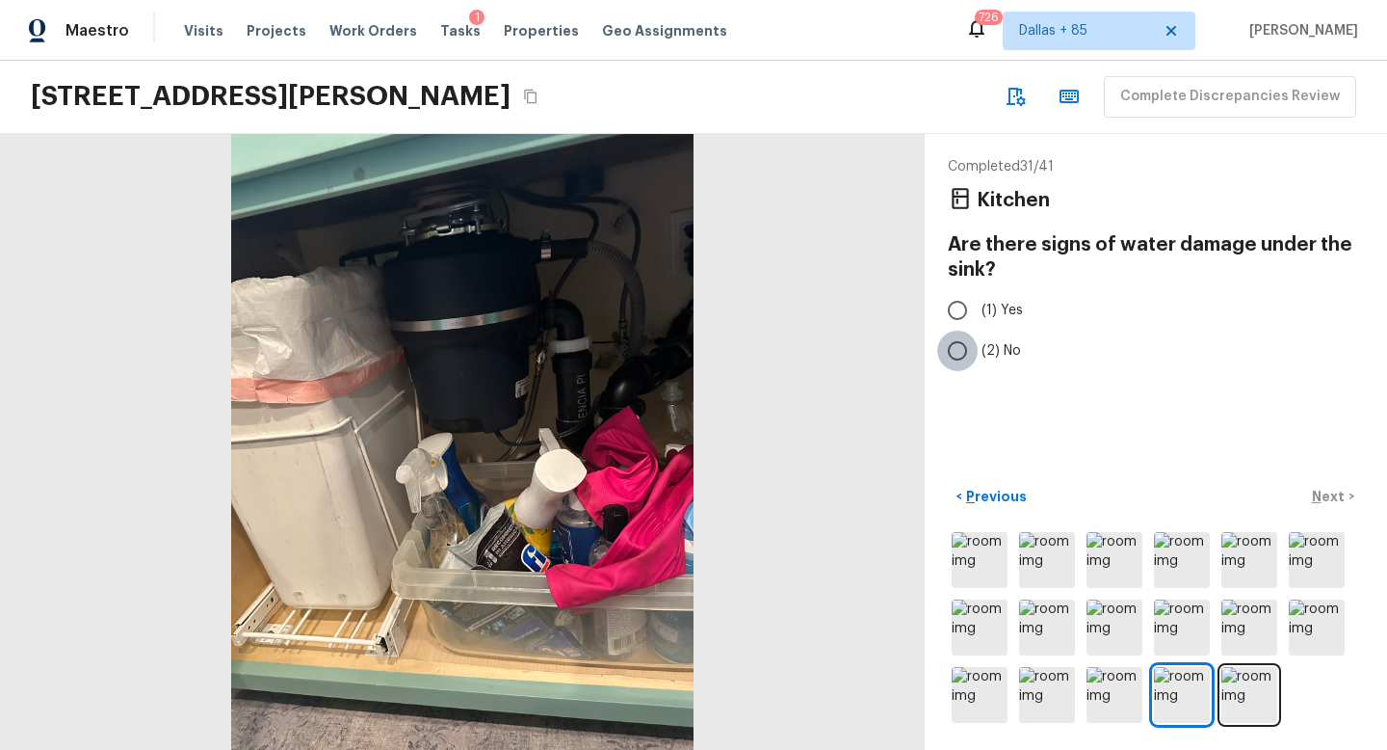
click at [969, 341] on input "(2) No" at bounding box center [957, 350] width 40 height 40
radio input "true"
click at [1358, 500] on button "Next >" at bounding box center [1334, 497] width 62 height 32
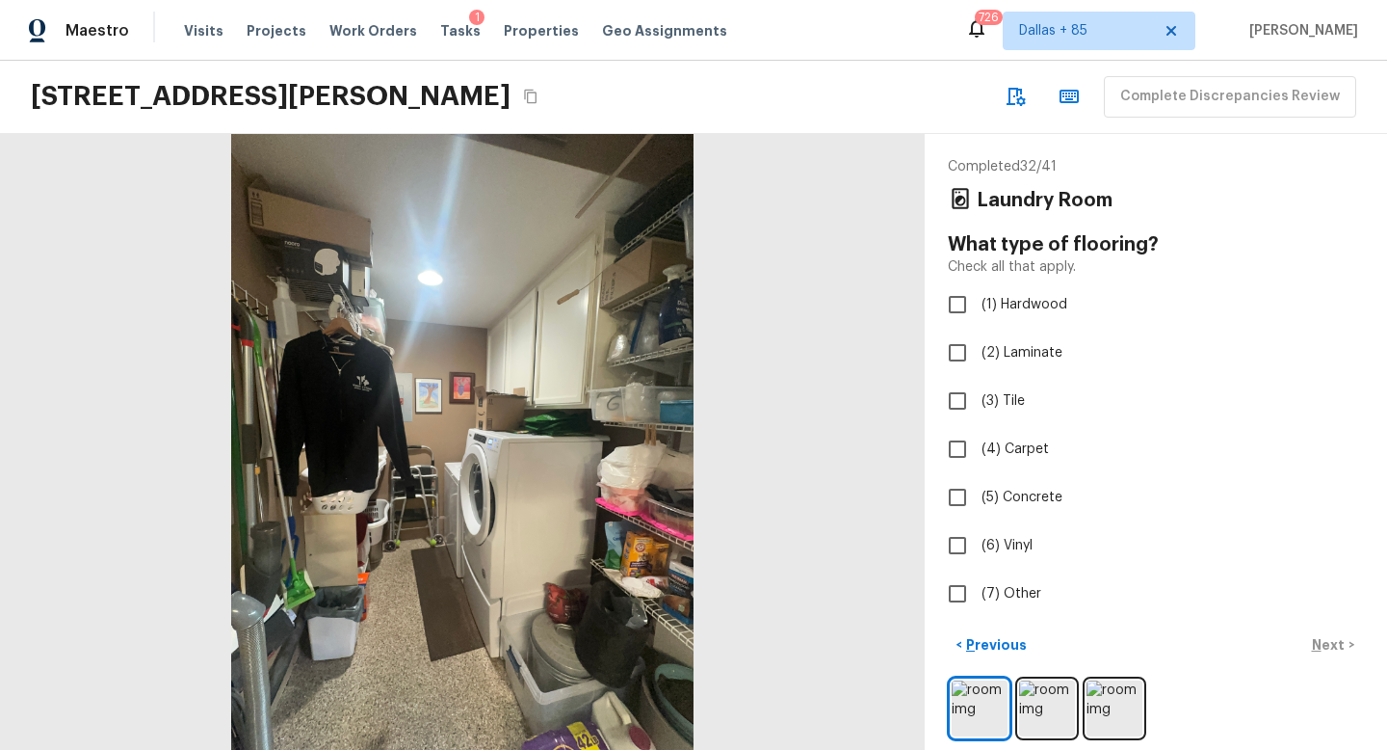
click at [409, 681] on div at bounding box center [462, 442] width 925 height 616
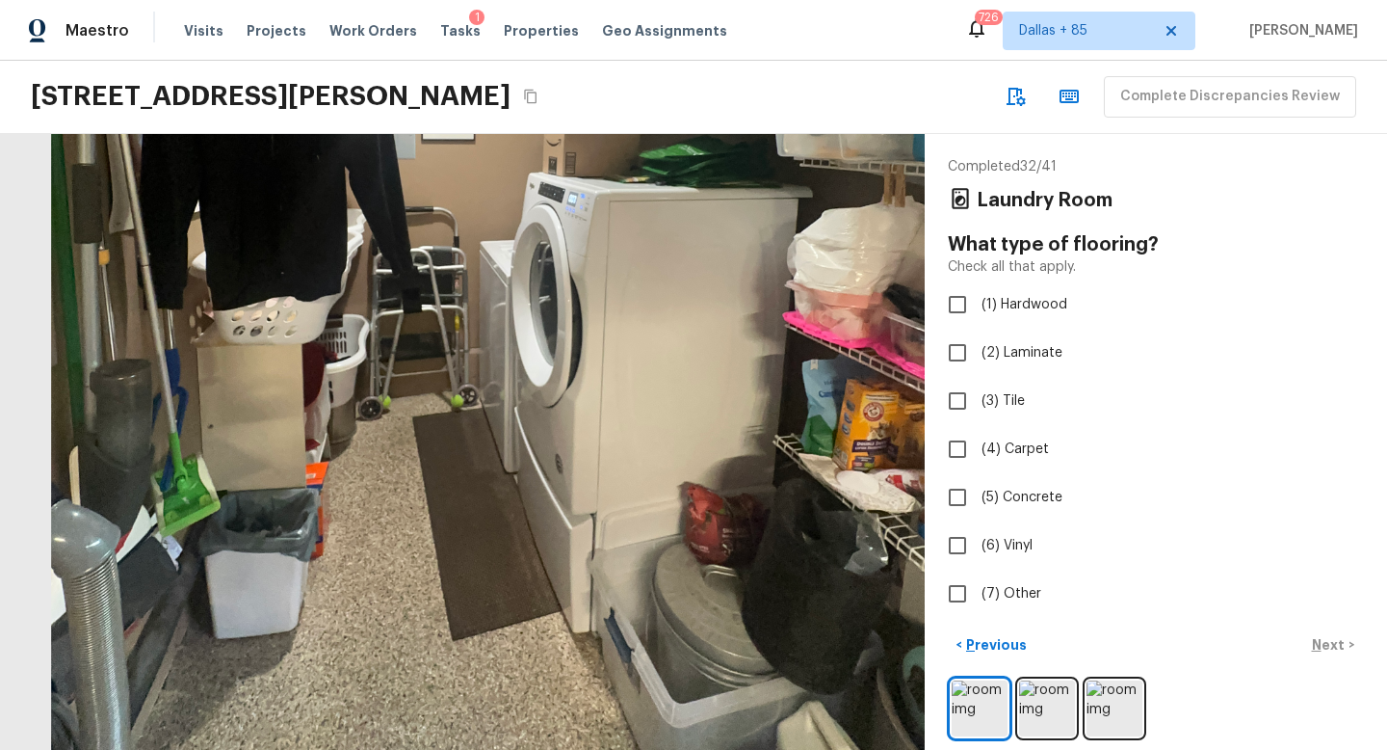
click at [409, 681] on div at bounding box center [516, 198] width 1859 height 1237
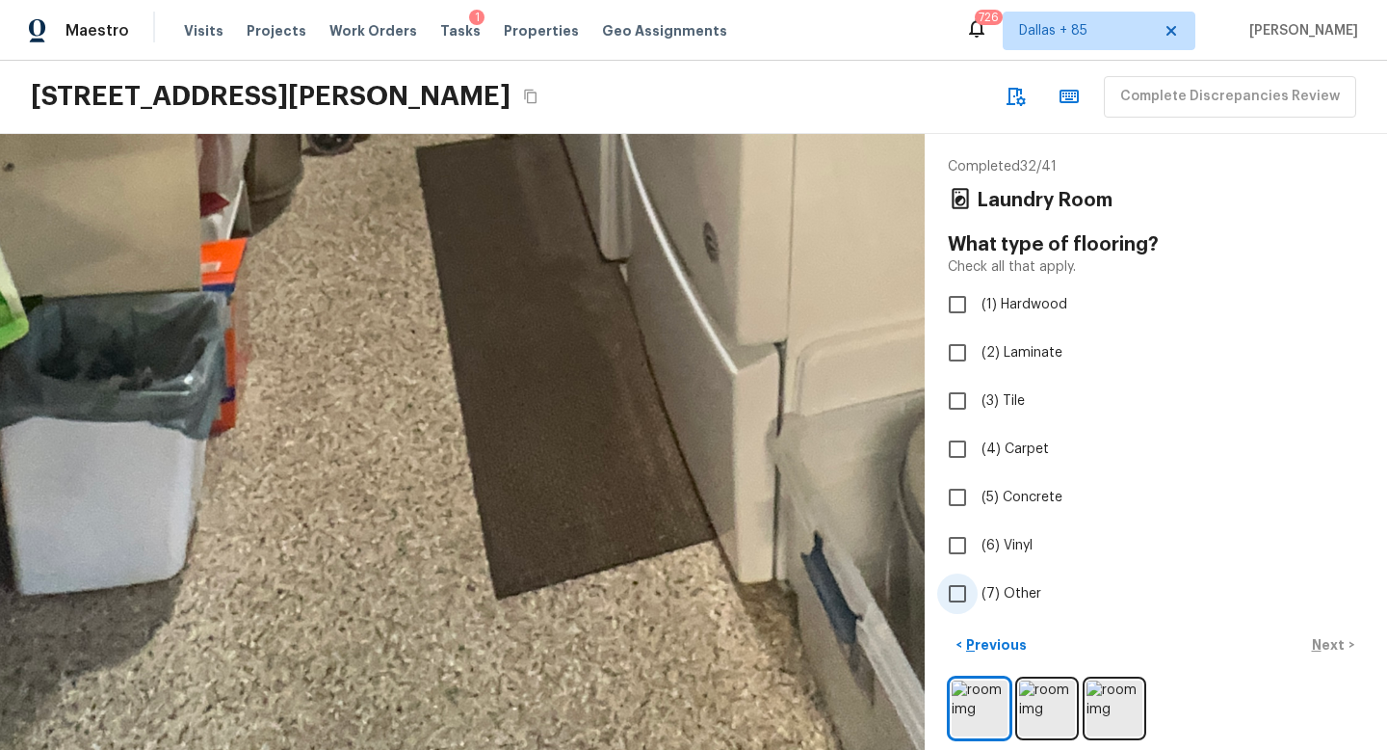
scroll to position [13, 0]
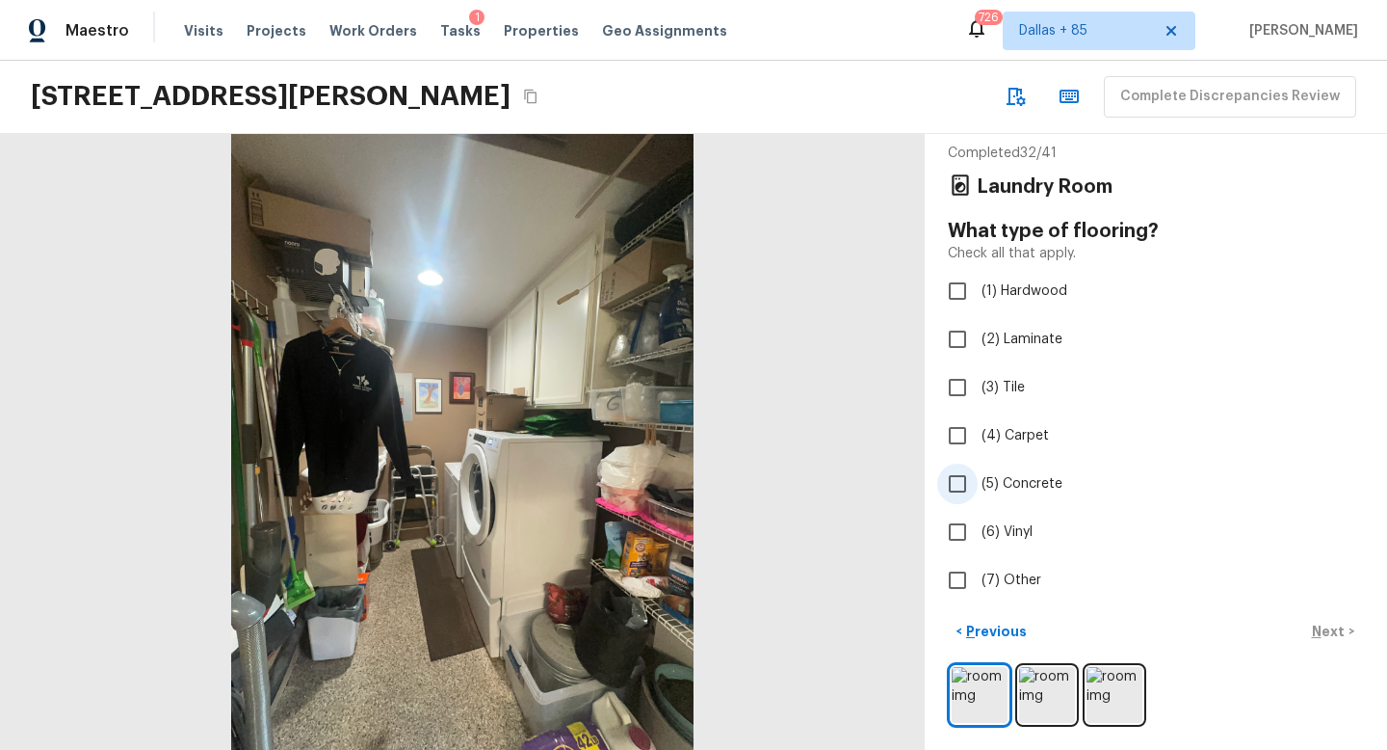
click at [982, 480] on span "(5) Concrete" at bounding box center [1022, 483] width 81 height 19
click at [978, 480] on input "(5) Concrete" at bounding box center [957, 483] width 40 height 40
checkbox input "true"
click at [1328, 637] on p "Next" at bounding box center [1330, 630] width 37 height 19
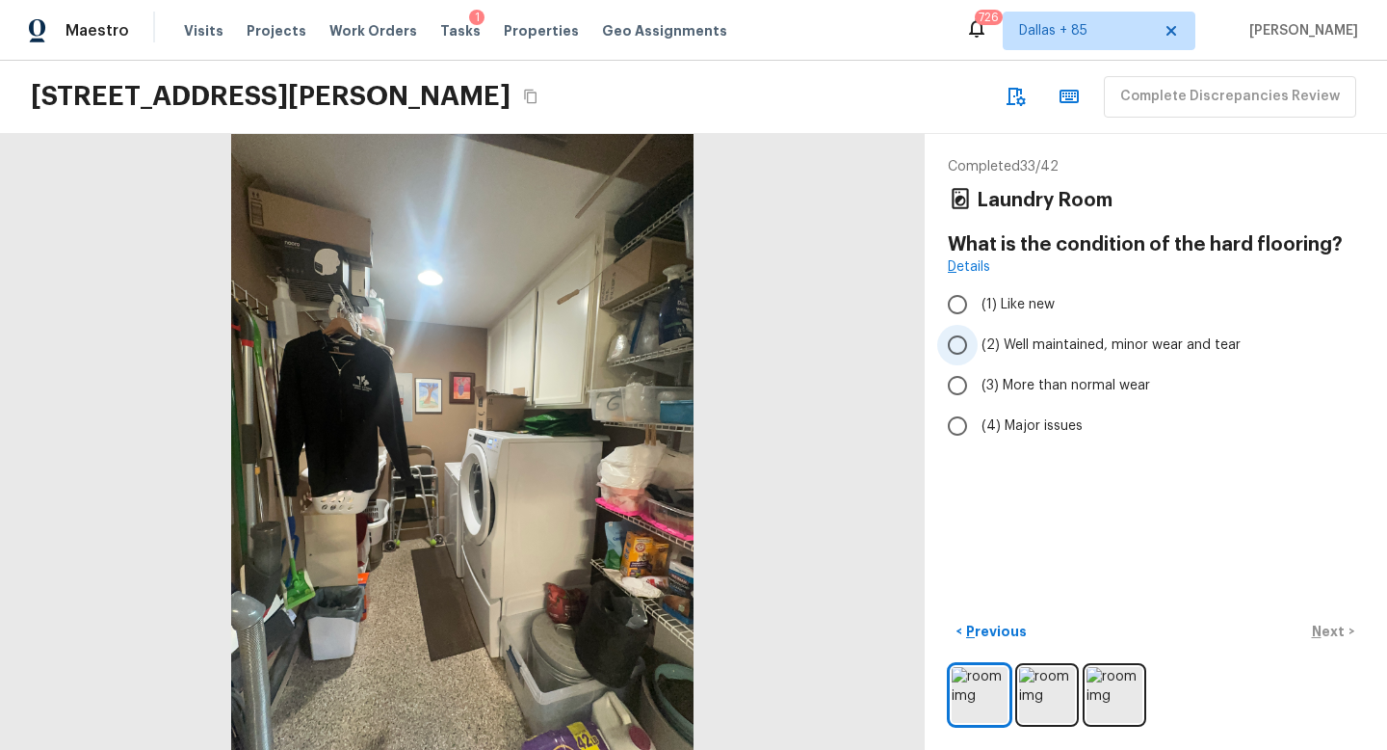
click at [1020, 339] on span "(2) Well maintained, minor wear and tear" at bounding box center [1111, 344] width 259 height 19
click at [978, 339] on input "(2) Well maintained, minor wear and tear" at bounding box center [957, 345] width 40 height 40
radio input "true"
click at [1341, 641] on button "Next >" at bounding box center [1334, 632] width 62 height 32
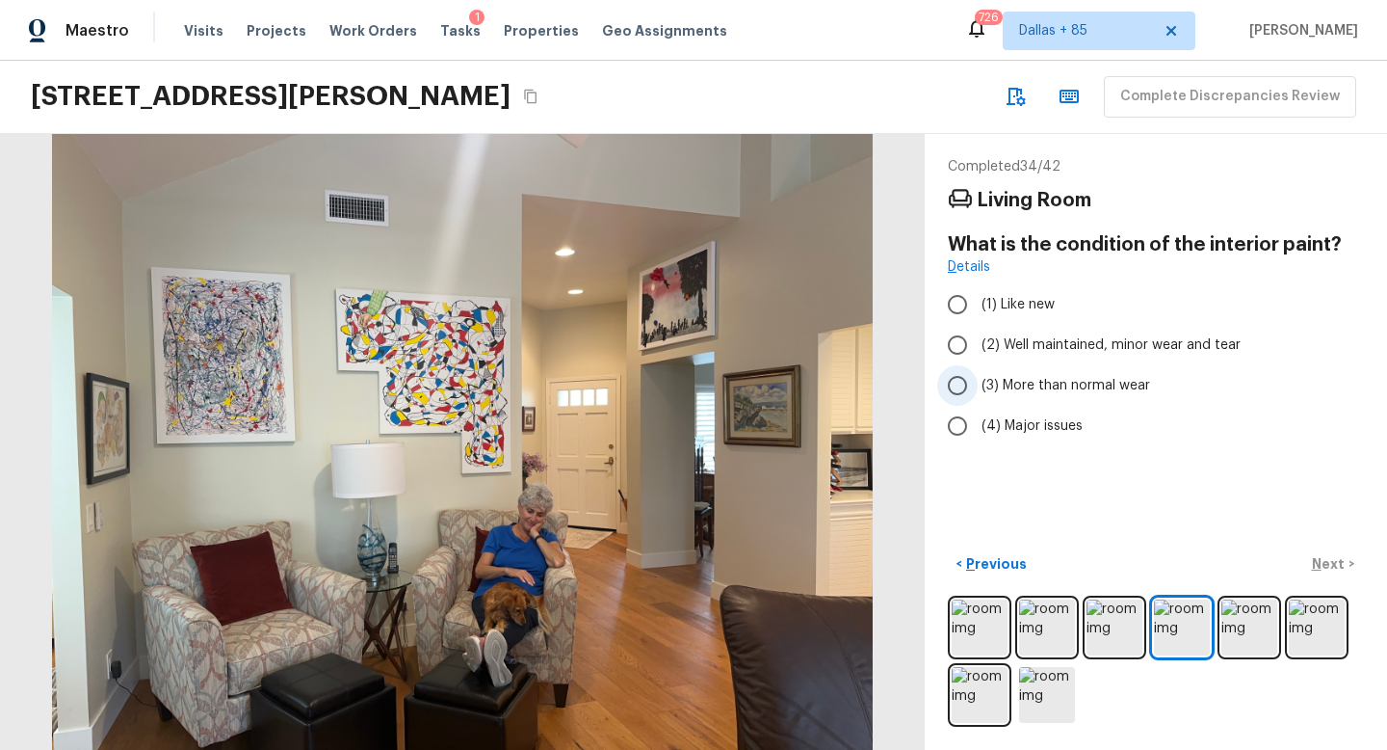
click at [1067, 381] on span "(3) More than normal wear" at bounding box center [1066, 385] width 169 height 19
click at [978, 381] on input "(3) More than normal wear" at bounding box center [957, 385] width 40 height 40
radio input "true"
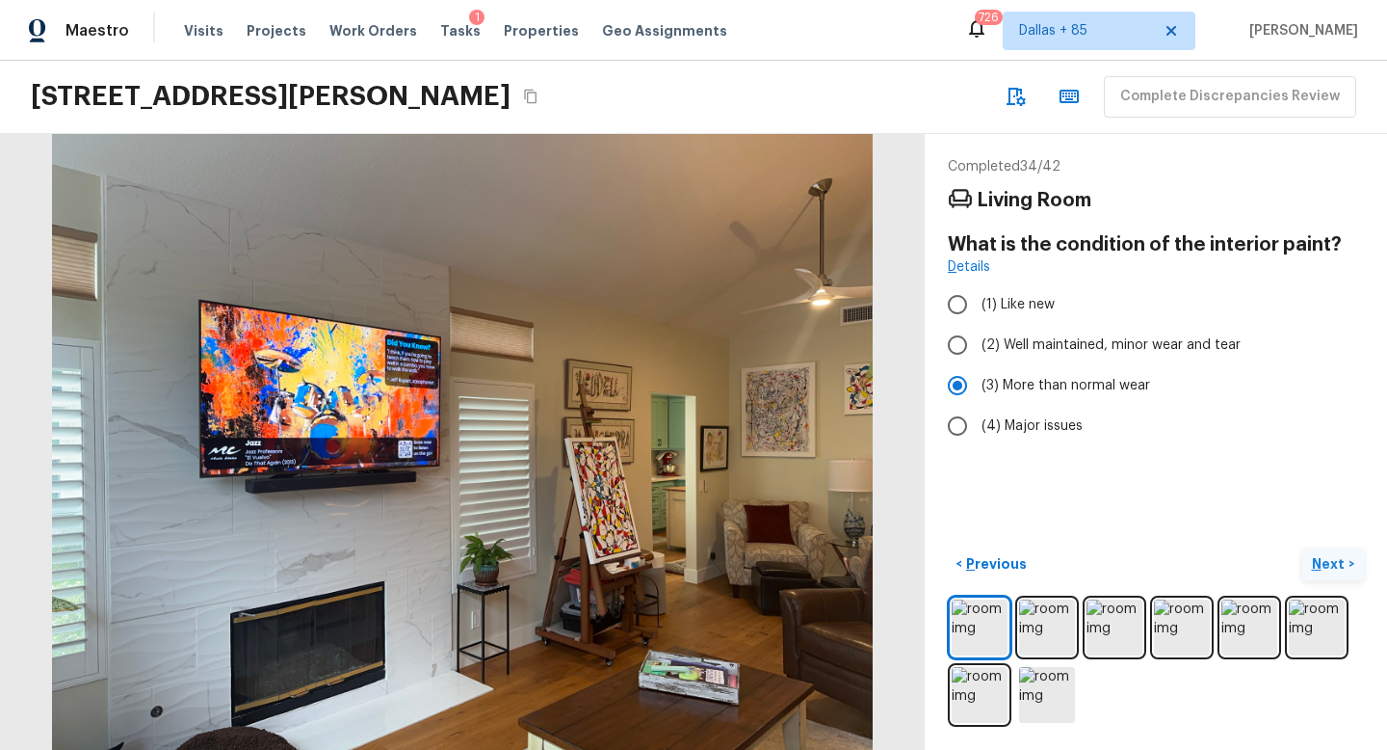
click at [1336, 557] on p "Next" at bounding box center [1330, 563] width 37 height 19
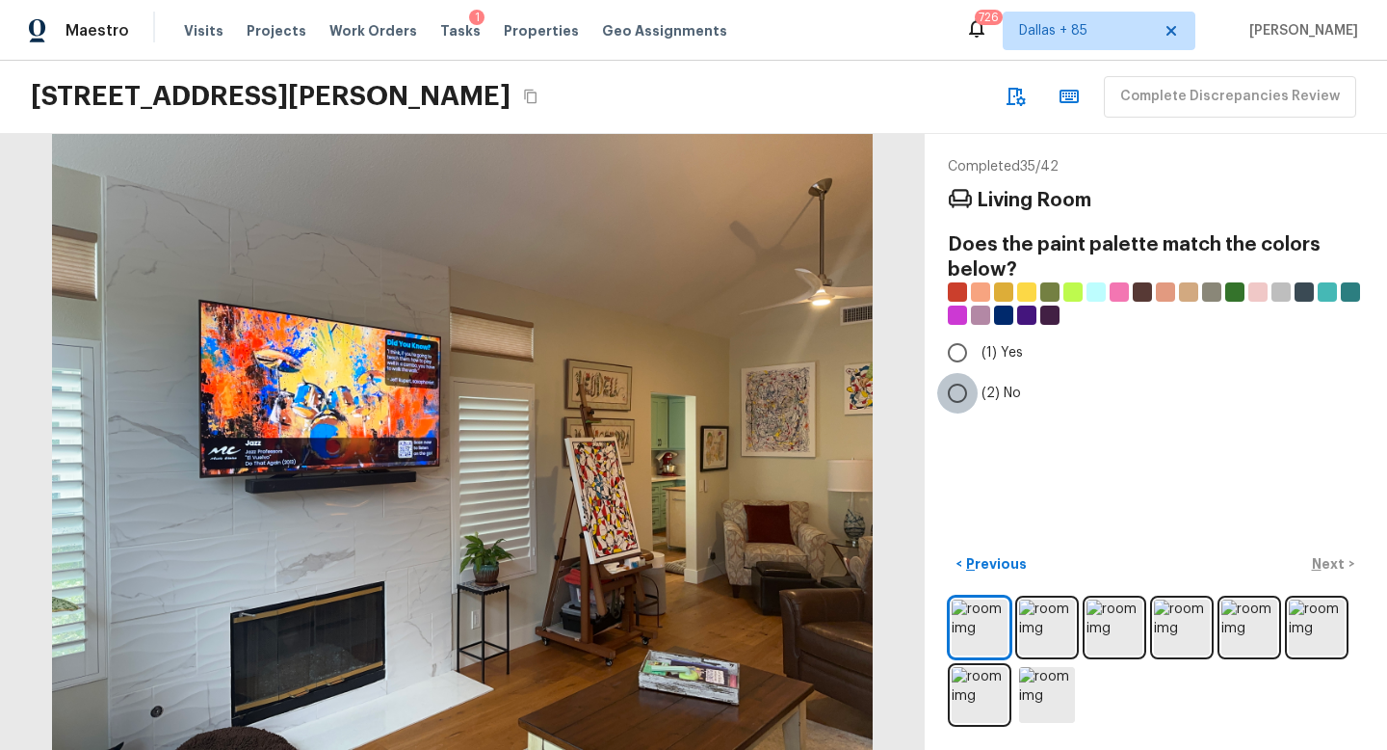
click at [961, 382] on input "(2) No" at bounding box center [957, 393] width 40 height 40
radio input "true"
click at [1316, 562] on p "Next" at bounding box center [1330, 563] width 37 height 19
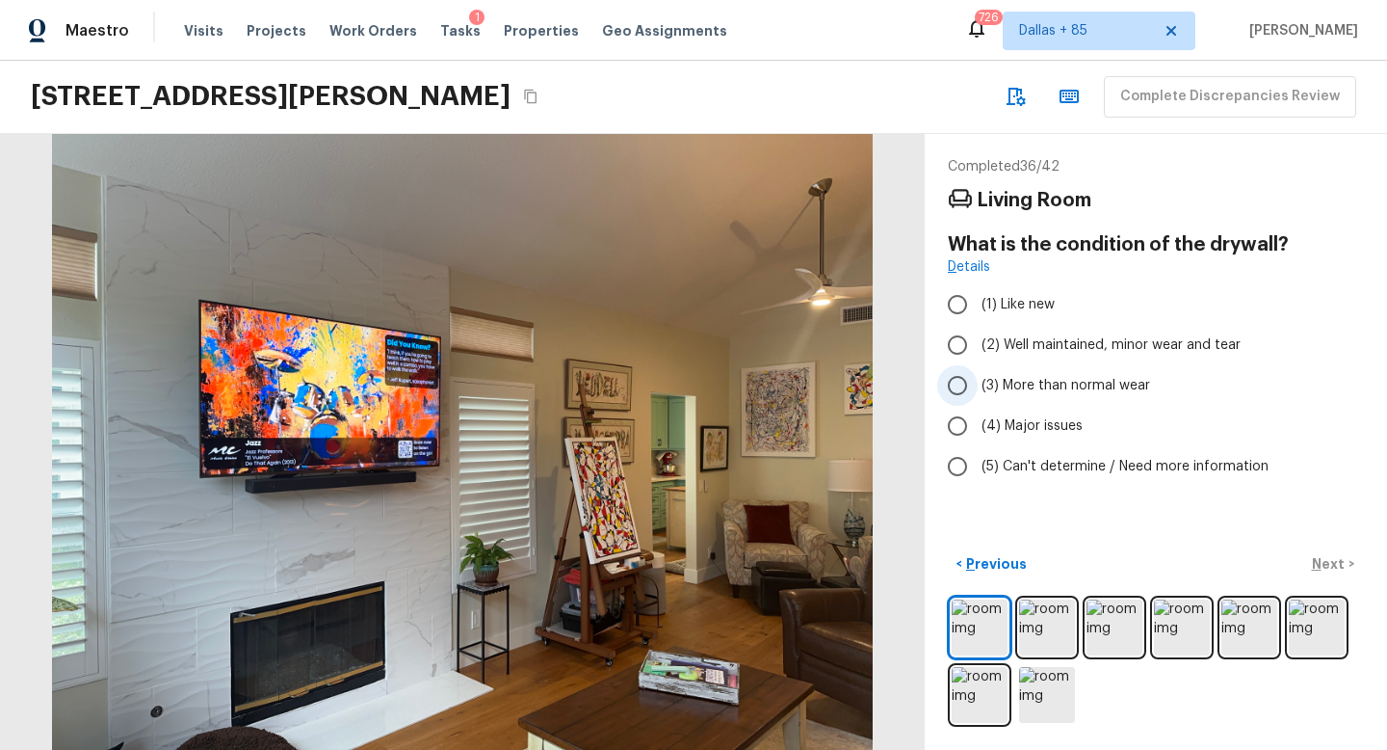
click at [989, 379] on span "(3) More than normal wear" at bounding box center [1066, 385] width 169 height 19
click at [978, 379] on input "(3) More than normal wear" at bounding box center [957, 385] width 40 height 40
radio input "true"
click at [1329, 555] on p "Next" at bounding box center [1330, 563] width 37 height 19
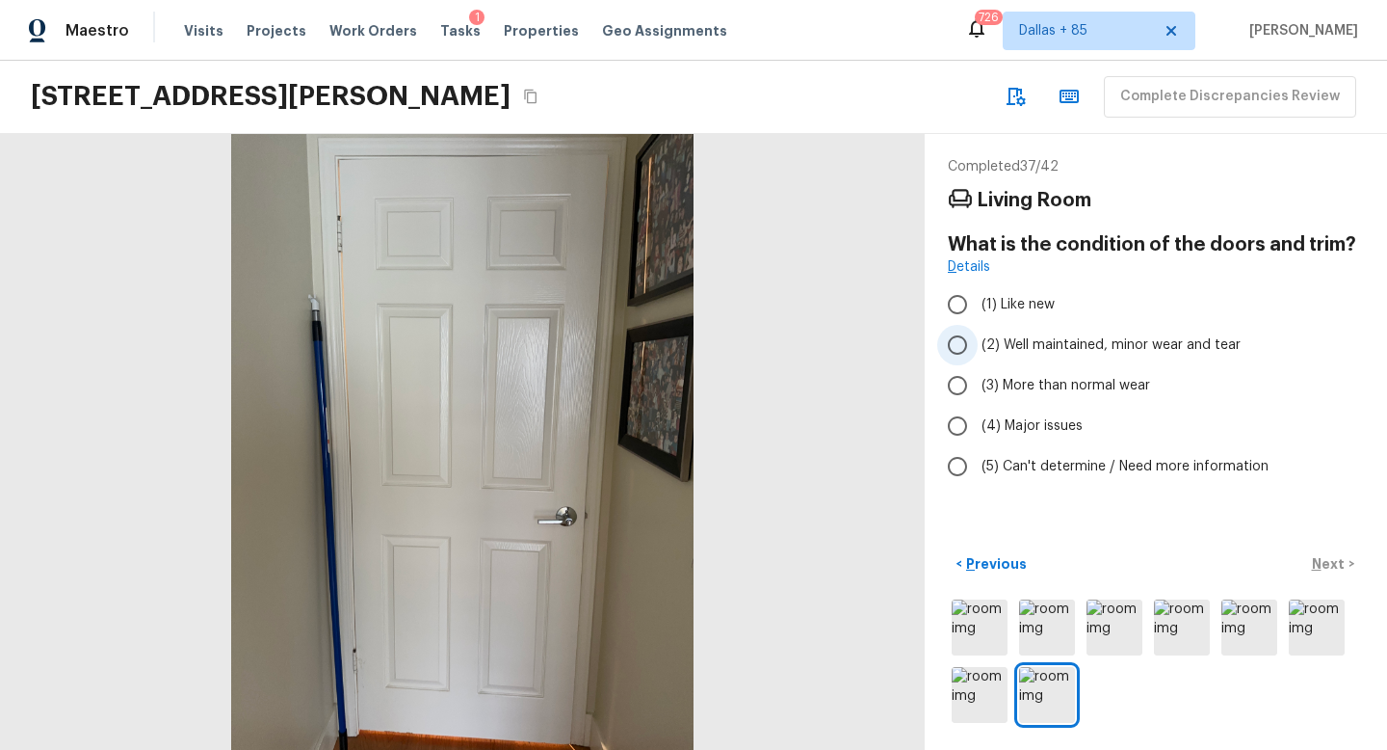
click at [986, 343] on span "(2) Well maintained, minor wear and tear" at bounding box center [1111, 344] width 259 height 19
click at [978, 343] on input "(2) Well maintained, minor wear and tear" at bounding box center [957, 345] width 40 height 40
radio input "true"
click at [1334, 555] on p "Next" at bounding box center [1330, 563] width 37 height 19
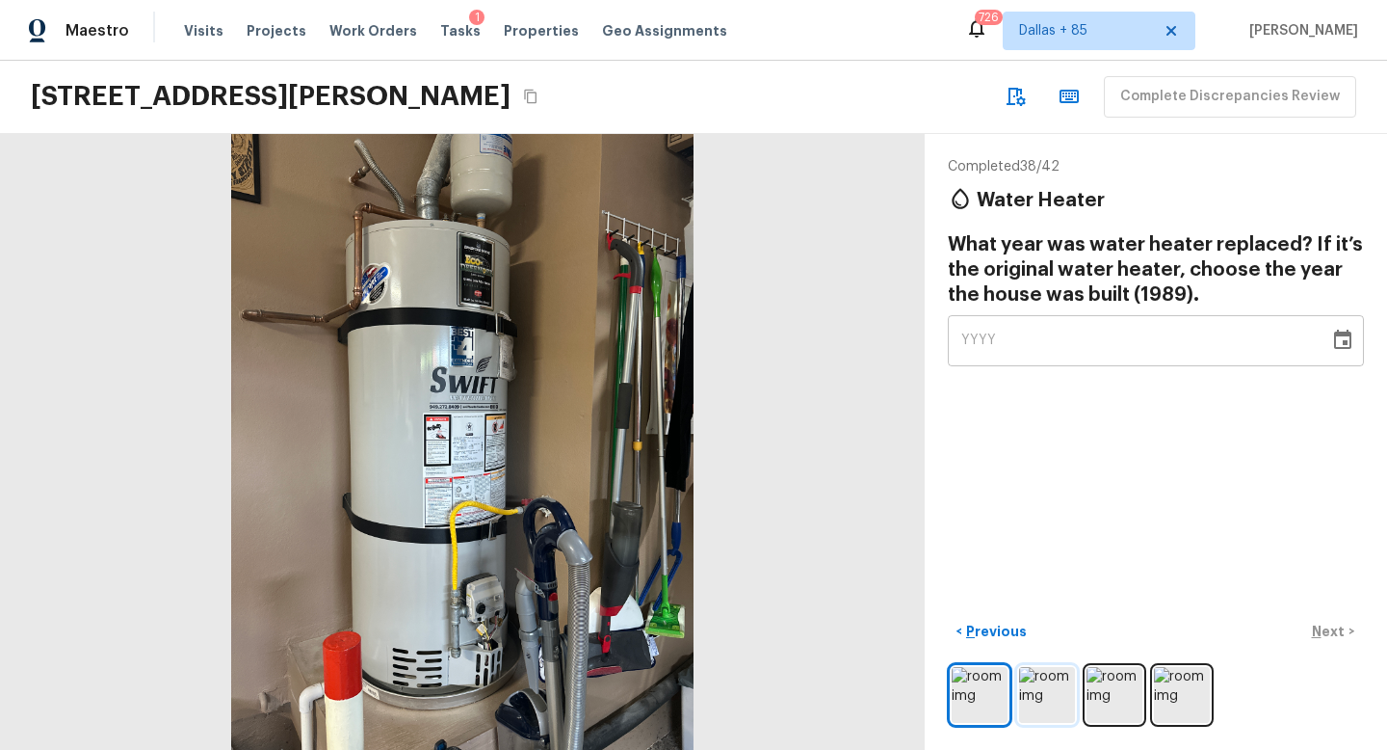
click at [1022, 680] on img at bounding box center [1047, 695] width 56 height 56
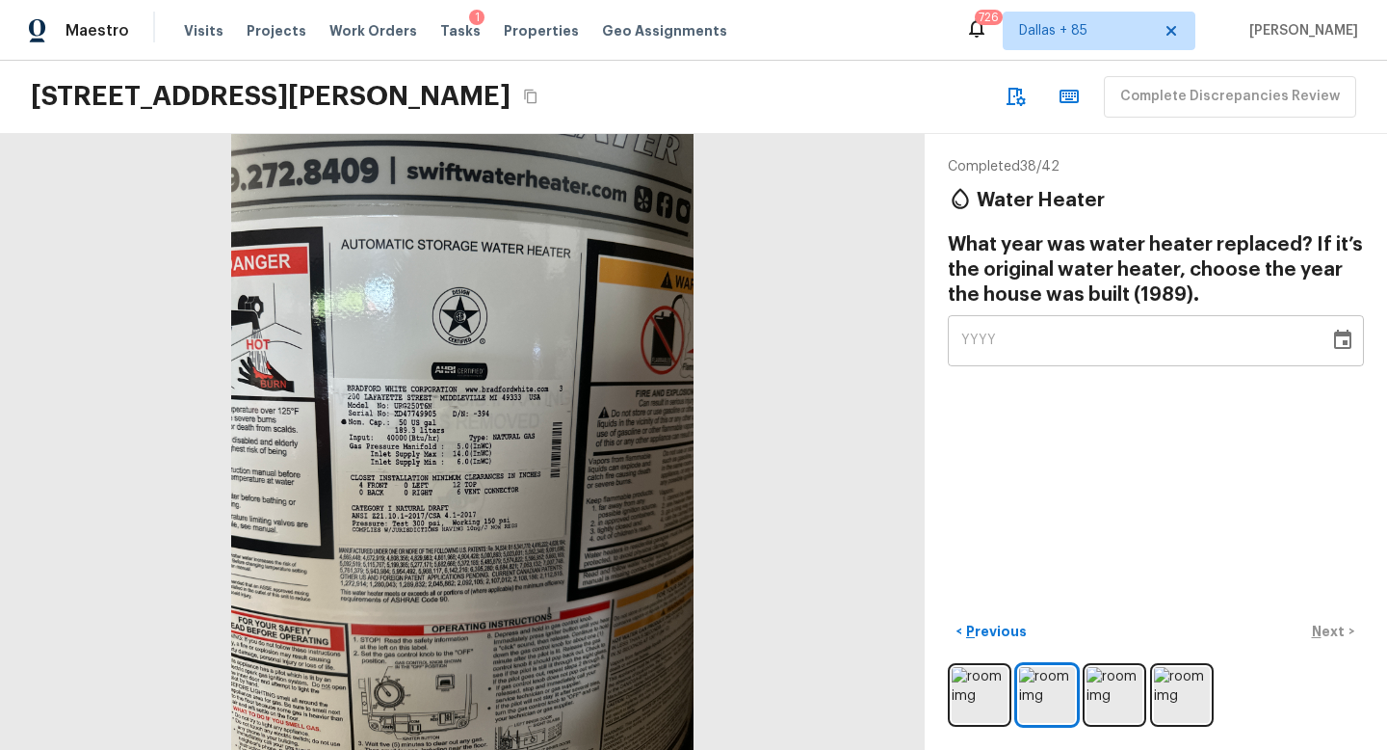
click at [440, 436] on div at bounding box center [462, 442] width 925 height 616
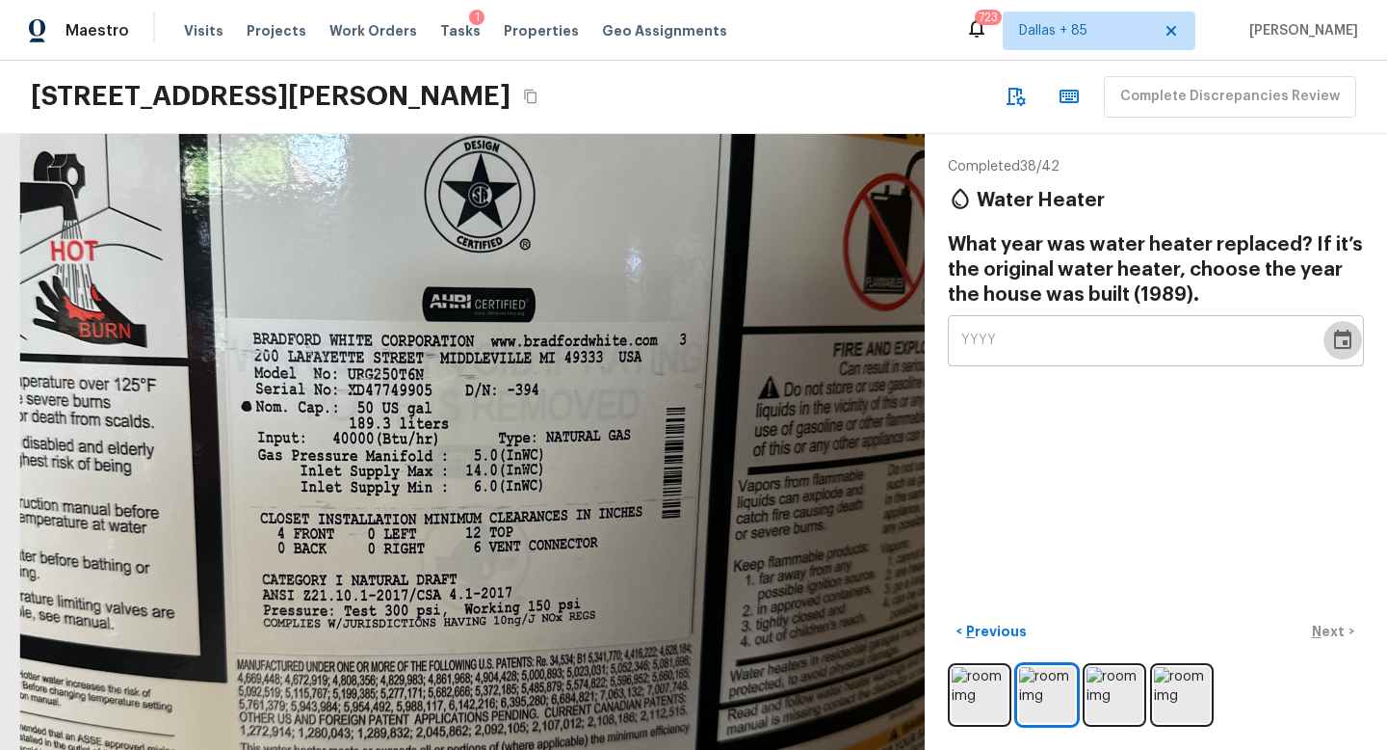
click at [1353, 335] on icon "Choose date" at bounding box center [1342, 340] width 23 height 23
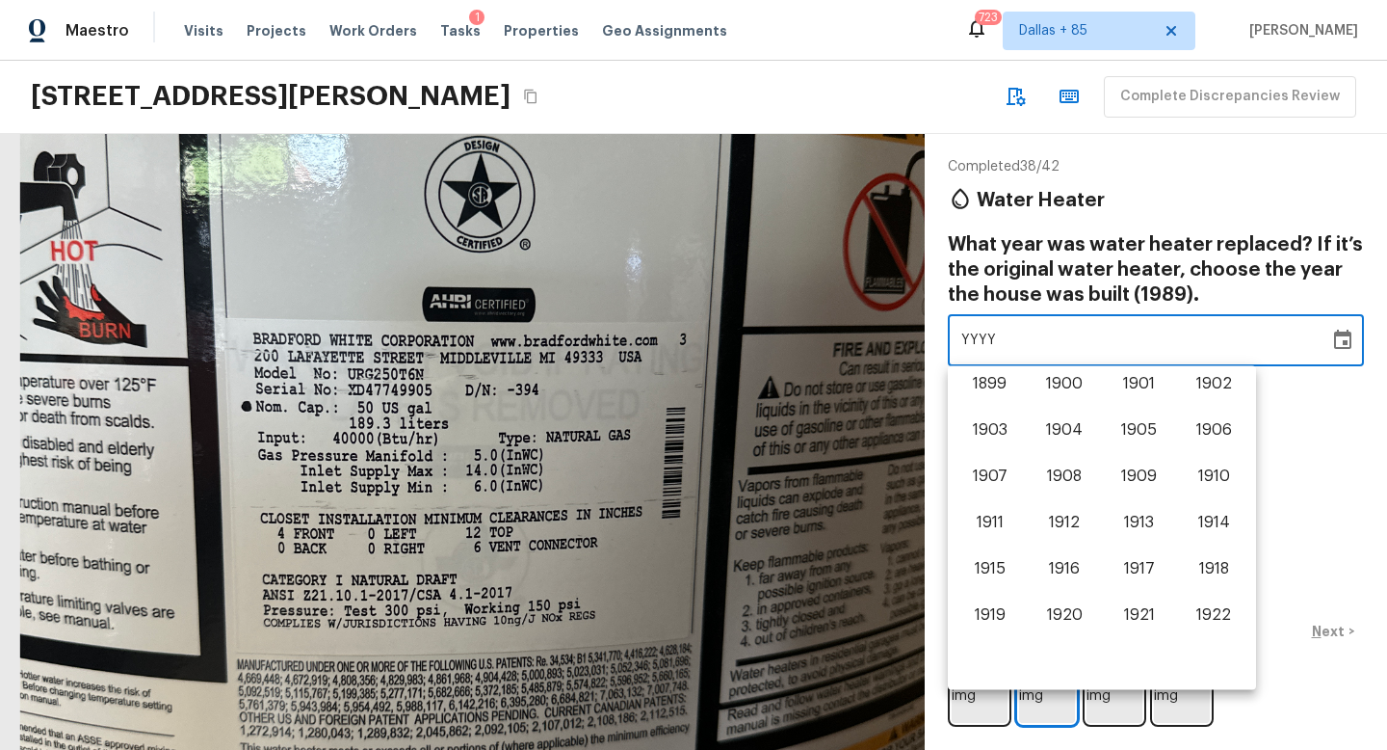
scroll to position [1199, 0]
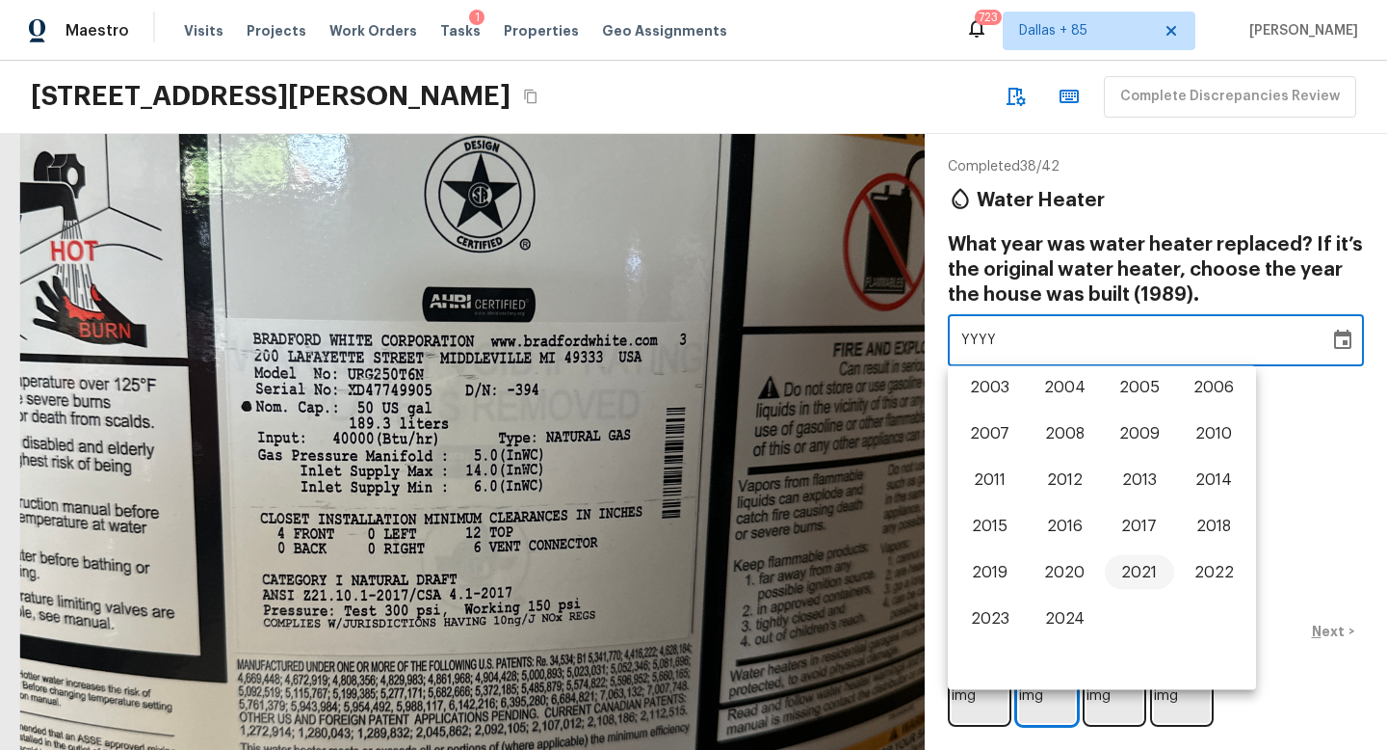
click at [1124, 573] on button "2021" at bounding box center [1139, 572] width 69 height 35
type input "2021"
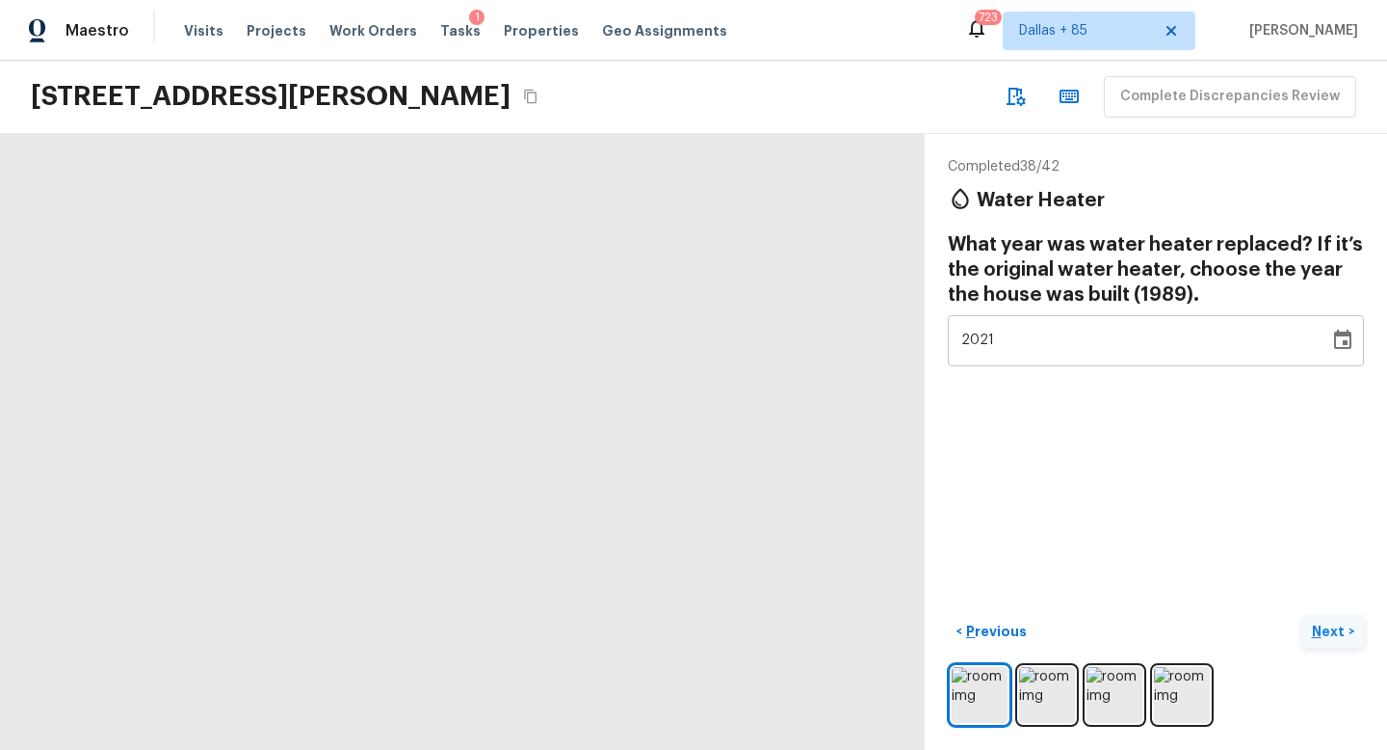
click at [1330, 627] on p "Next" at bounding box center [1330, 630] width 37 height 19
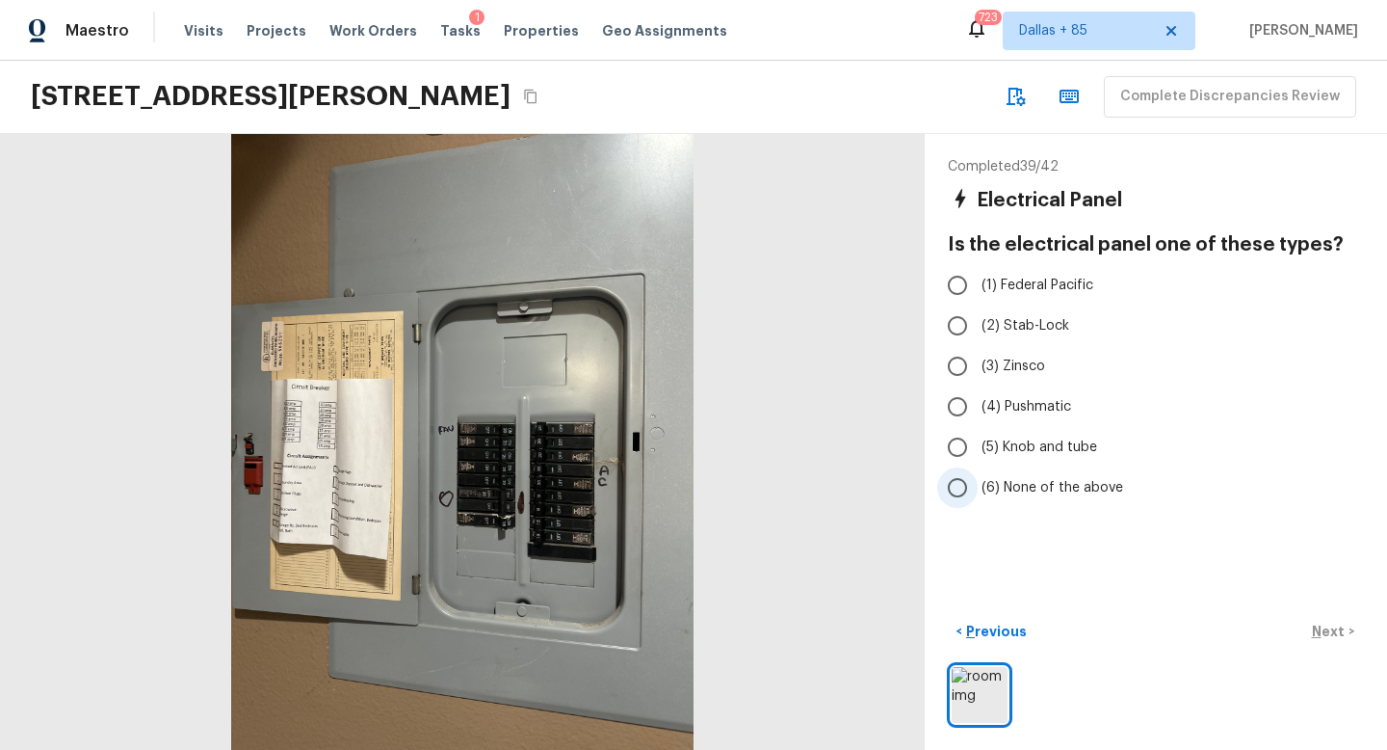
click at [1053, 489] on span "(6) None of the above" at bounding box center [1053, 487] width 142 height 19
click at [978, 489] on input "(6) None of the above" at bounding box center [957, 487] width 40 height 40
radio input "true"
click at [1335, 626] on p "Next" at bounding box center [1330, 630] width 37 height 19
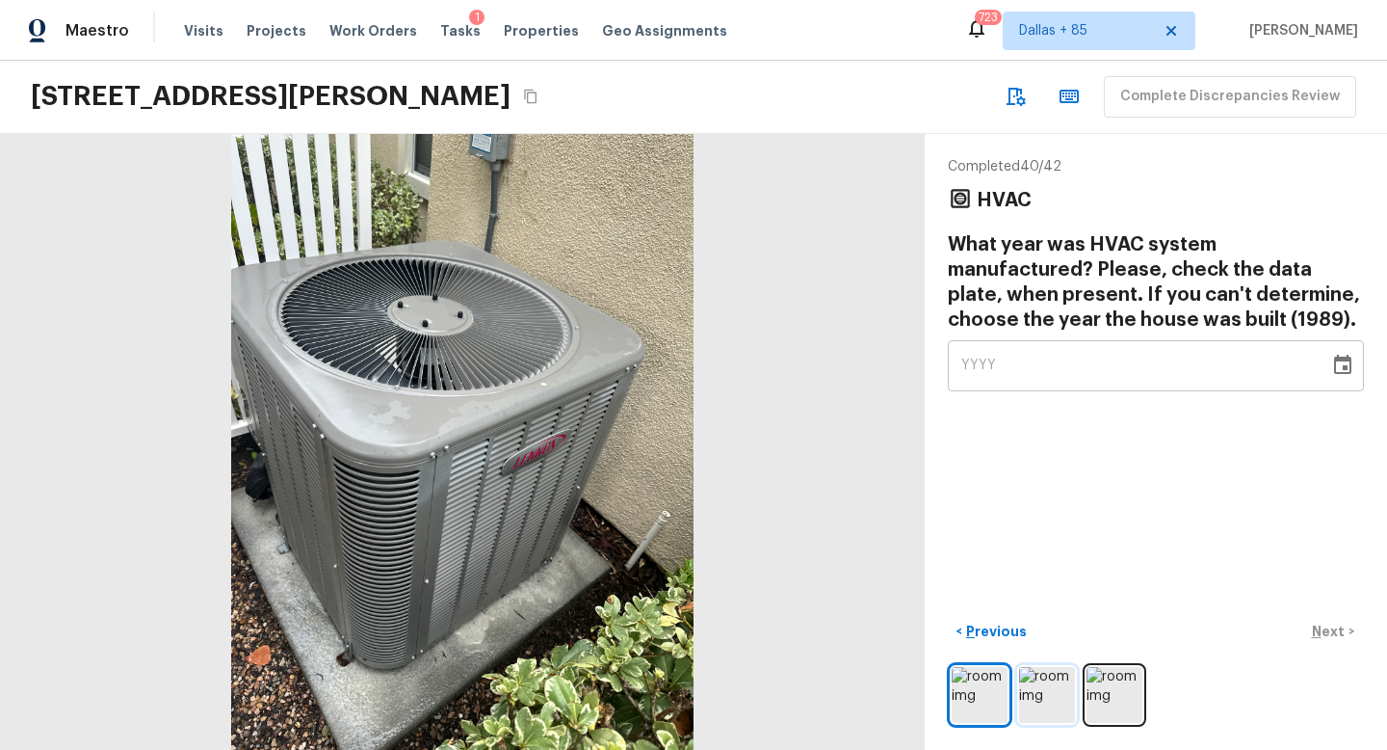
click at [1060, 682] on img at bounding box center [1047, 695] width 56 height 56
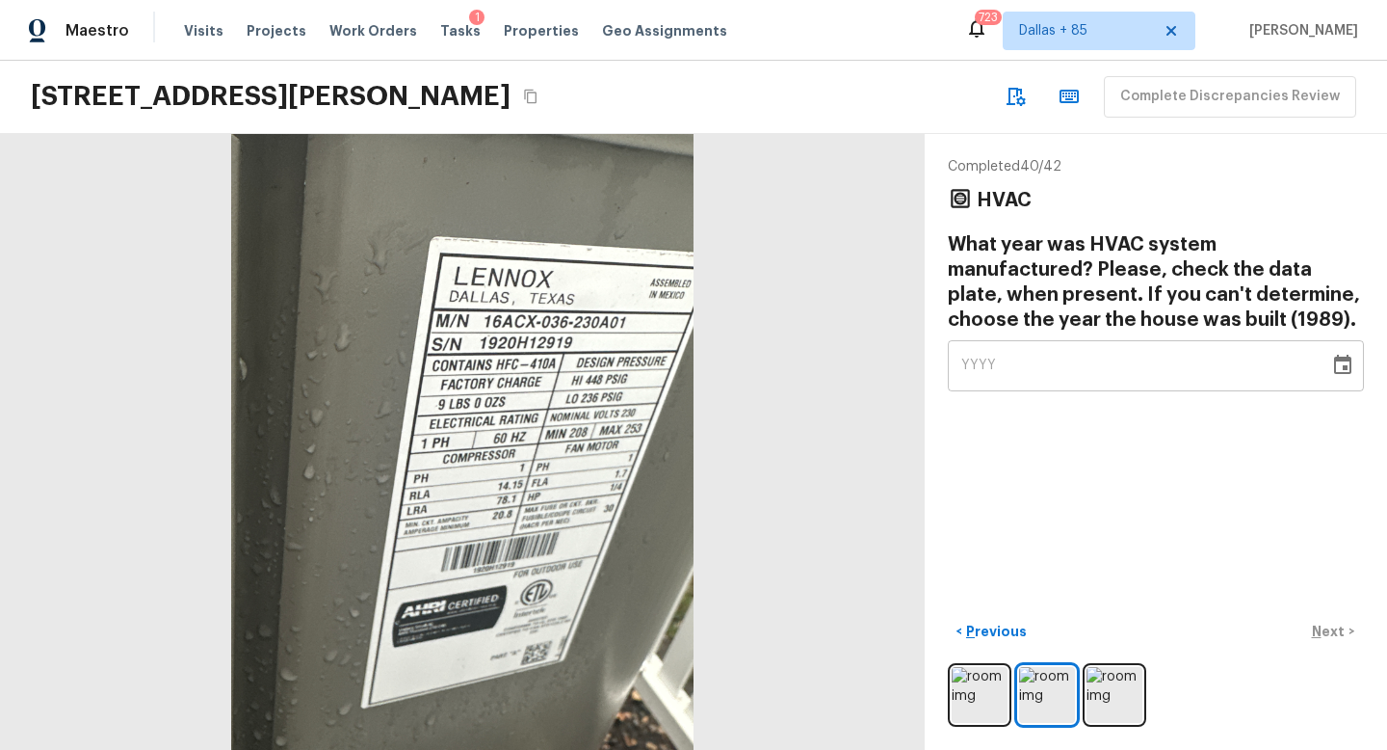
click at [1345, 361] on icon "Choose date" at bounding box center [1342, 365] width 23 height 23
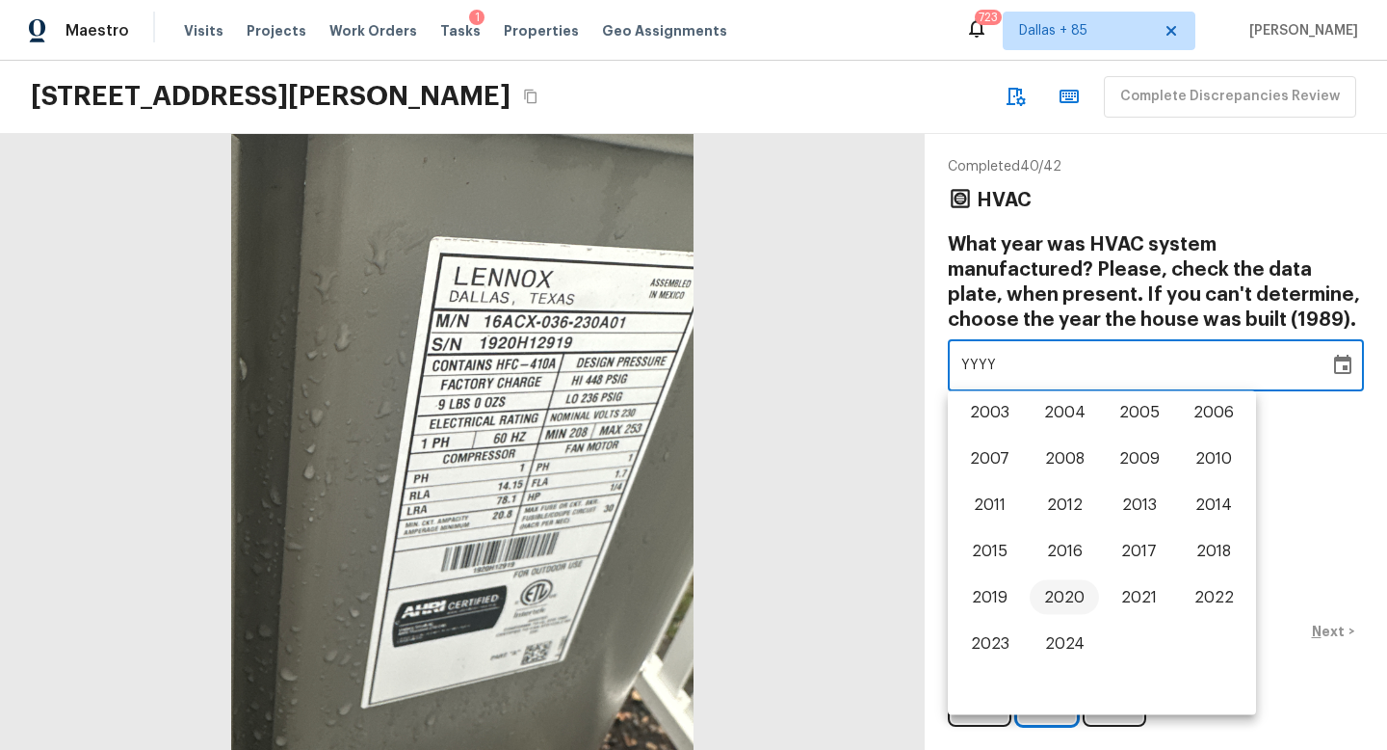
click at [1054, 589] on button "2020" at bounding box center [1064, 597] width 69 height 35
type input "2020"
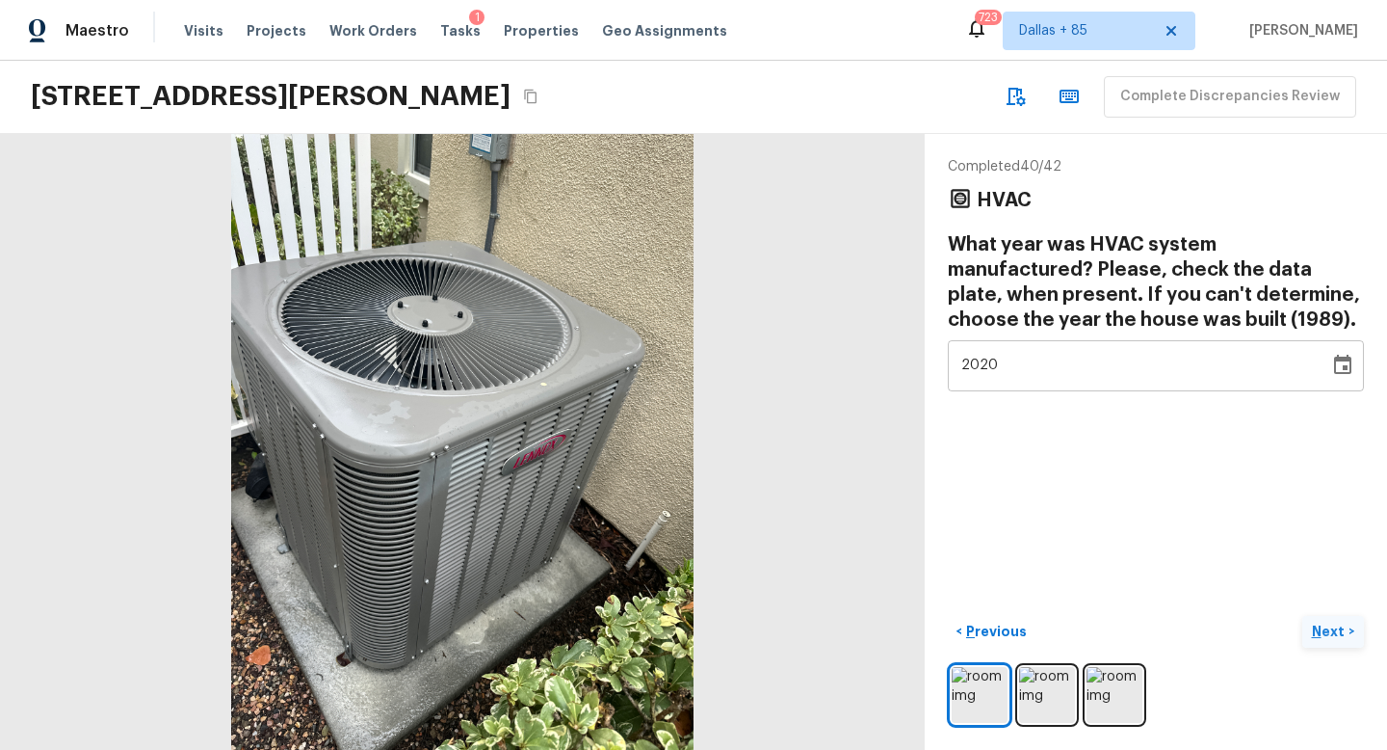
click at [1325, 622] on p "Next" at bounding box center [1330, 630] width 37 height 19
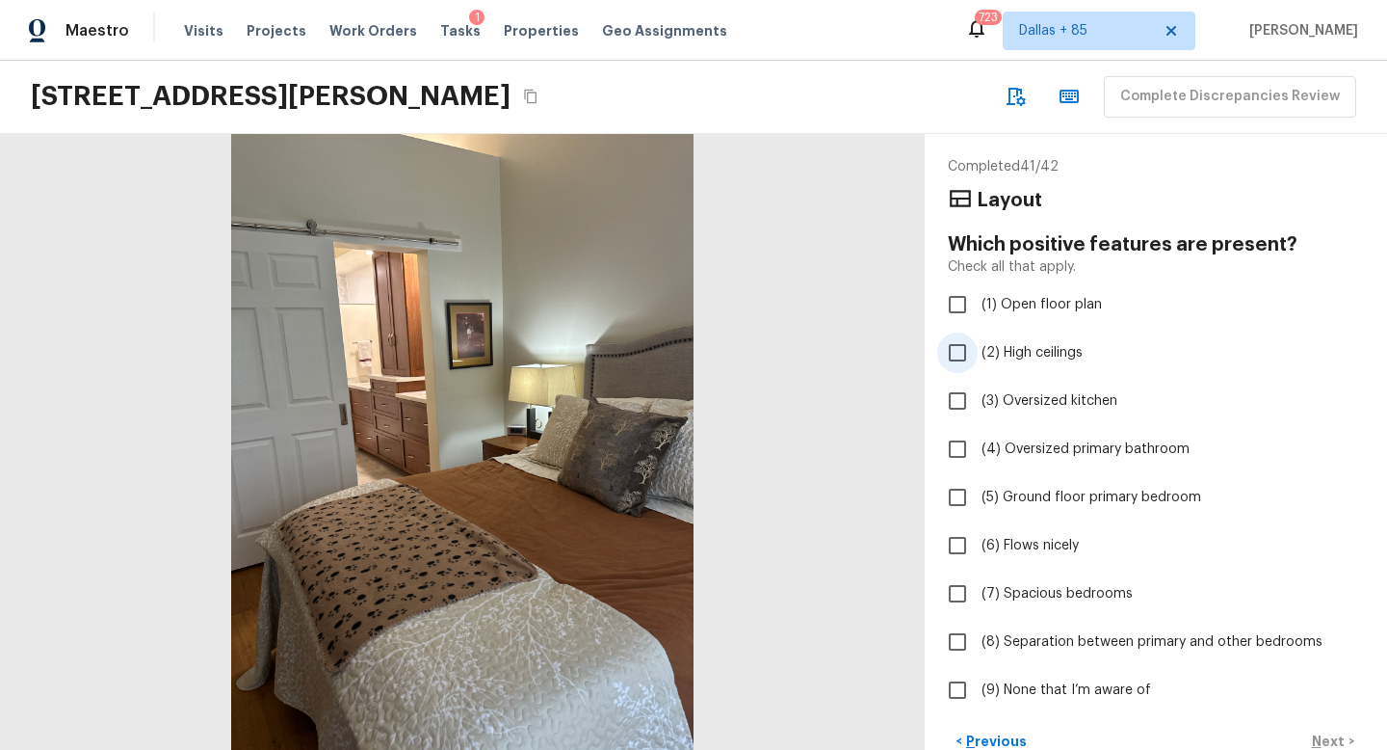
click at [1019, 343] on span "(2) High ceilings" at bounding box center [1032, 352] width 101 height 19
click at [978, 343] on input "(2) High ceilings" at bounding box center [957, 352] width 40 height 40
checkbox input "true"
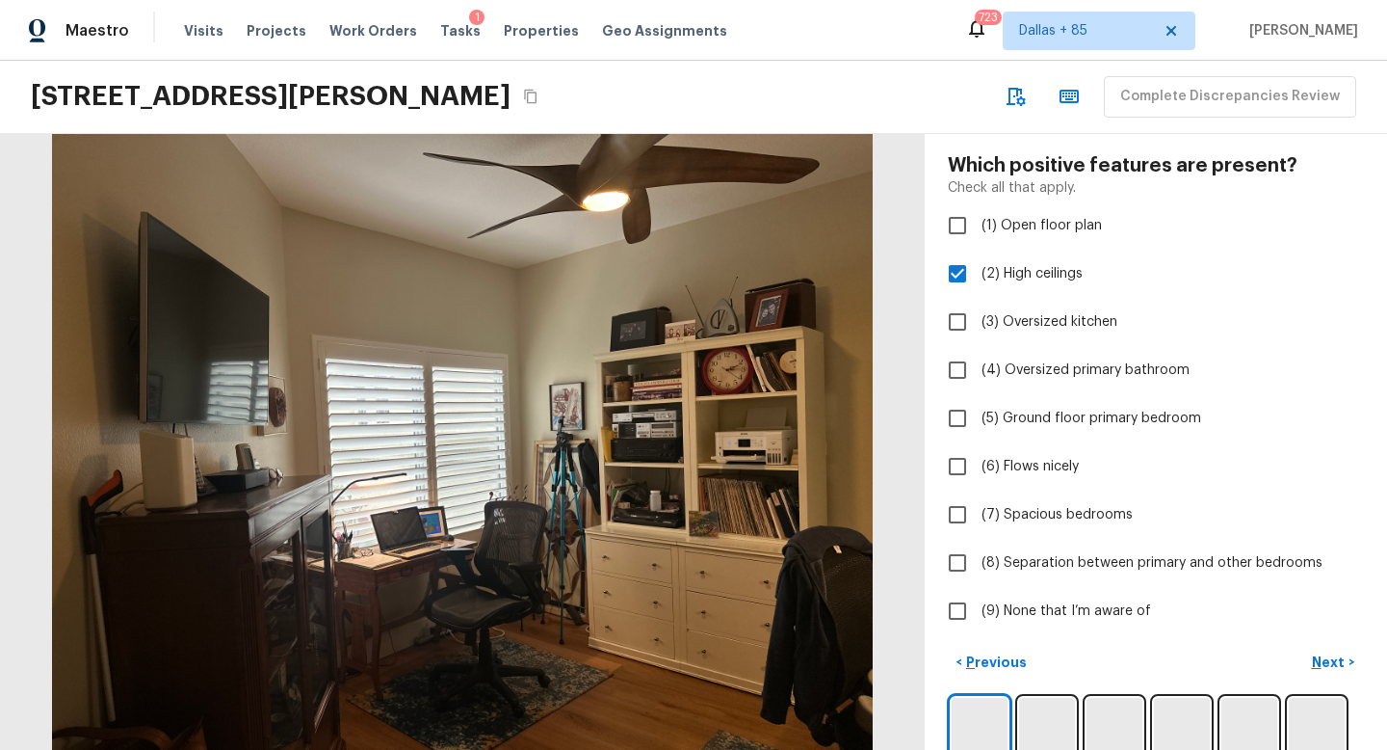
scroll to position [92, 0]
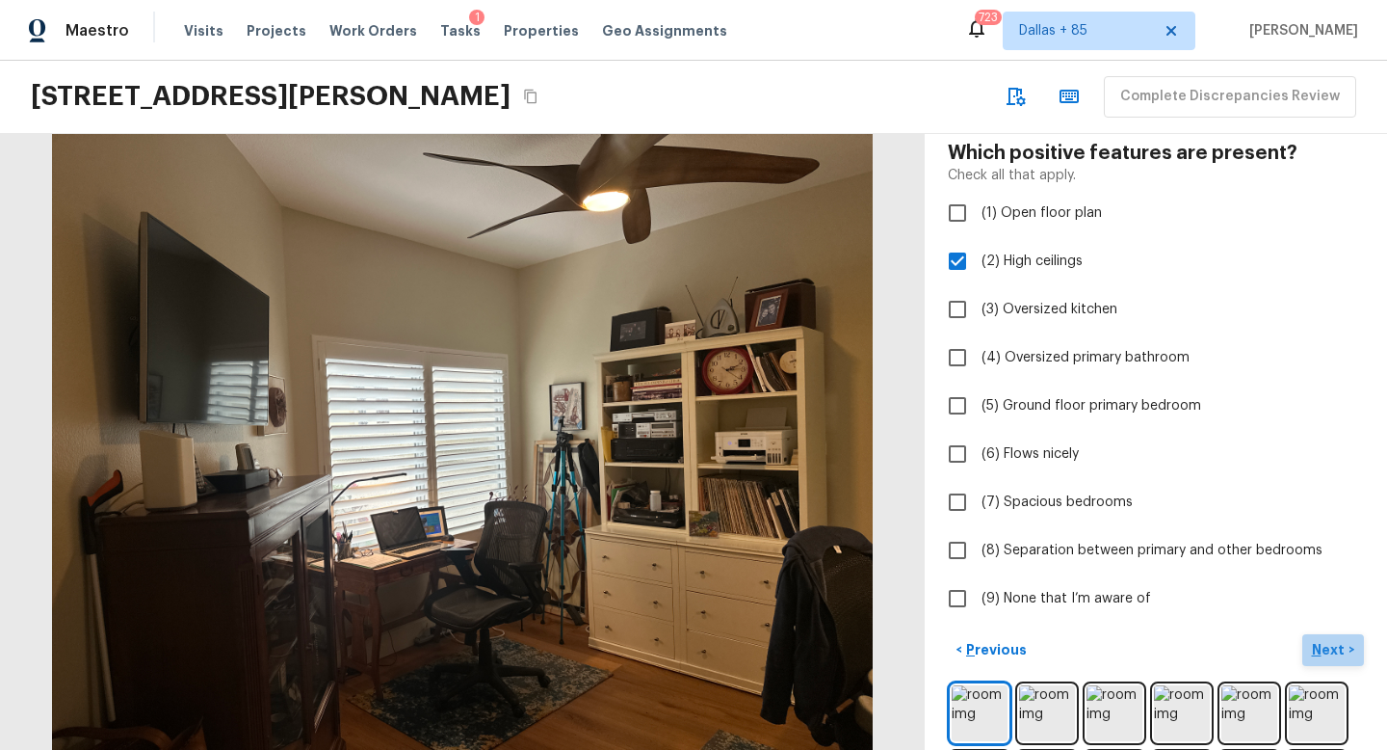
click at [1327, 647] on p "Next" at bounding box center [1330, 649] width 37 height 19
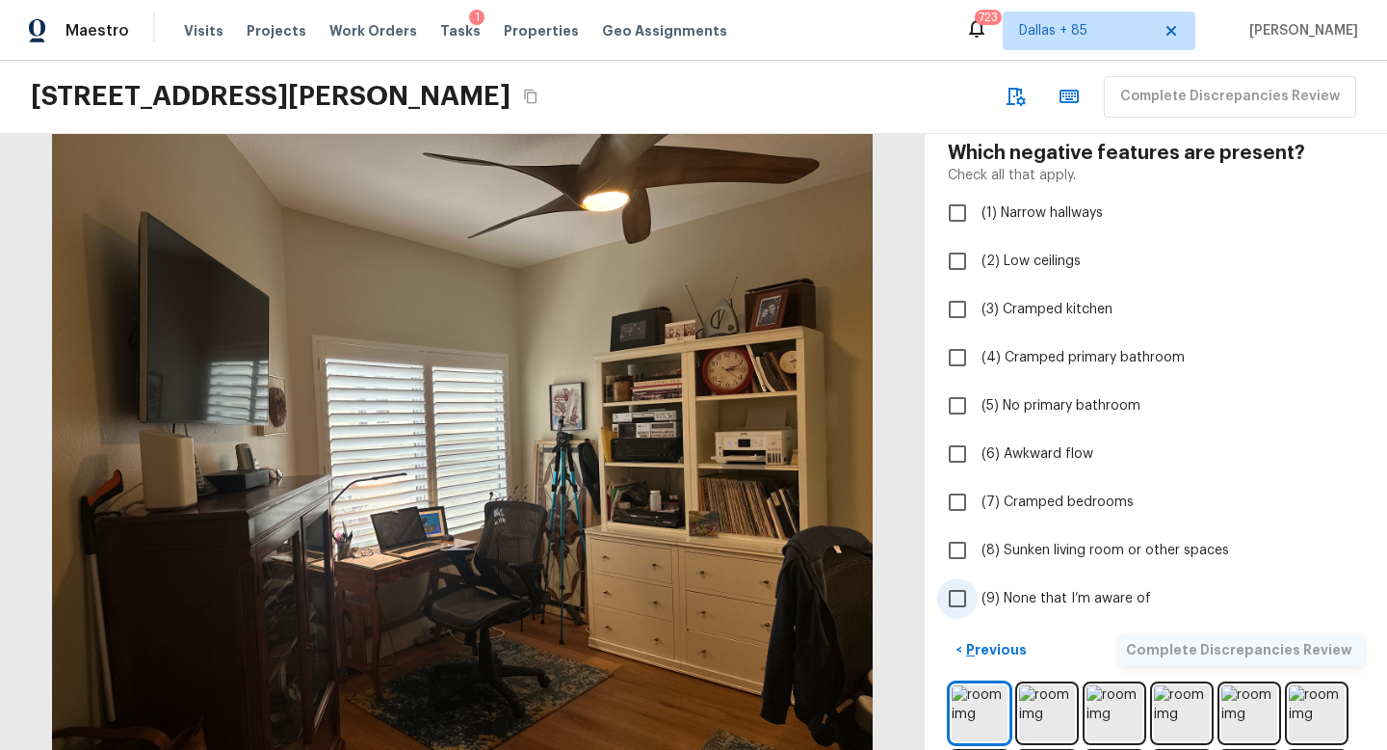
click at [961, 600] on input "(9) None that I’m aware of" at bounding box center [957, 598] width 40 height 40
checkbox input "true"
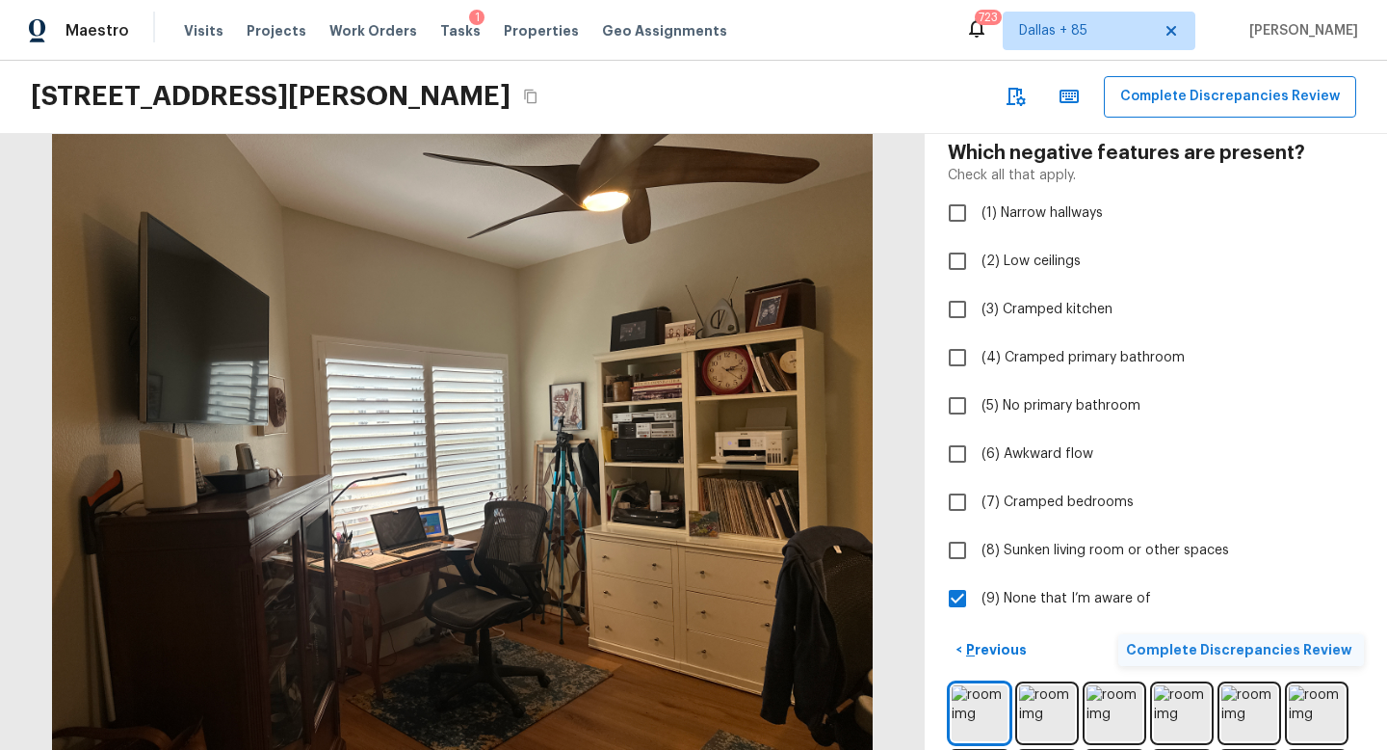
click at [1304, 650] on p "Complete Discrepancies Review" at bounding box center [1241, 649] width 230 height 19
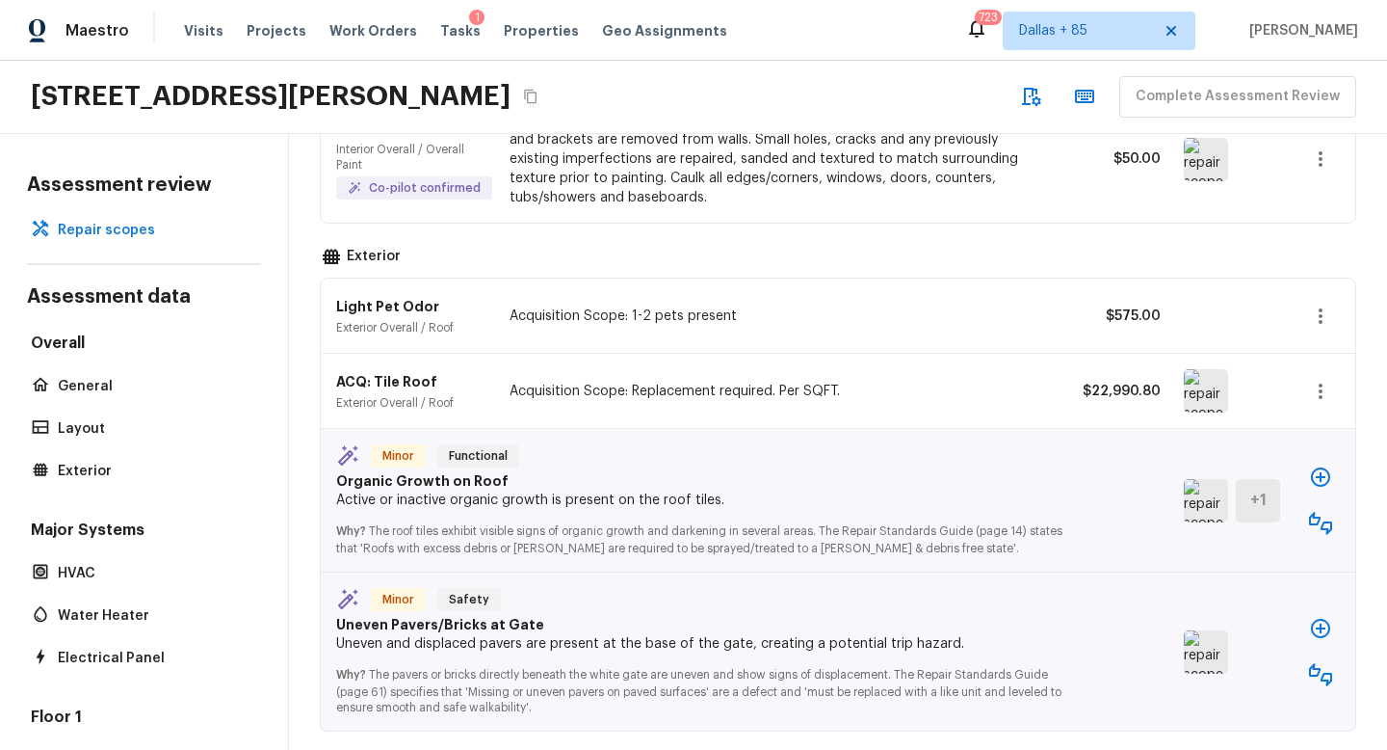
scroll to position [475, 0]
click at [1316, 505] on button "button" at bounding box center [1321, 522] width 39 height 39
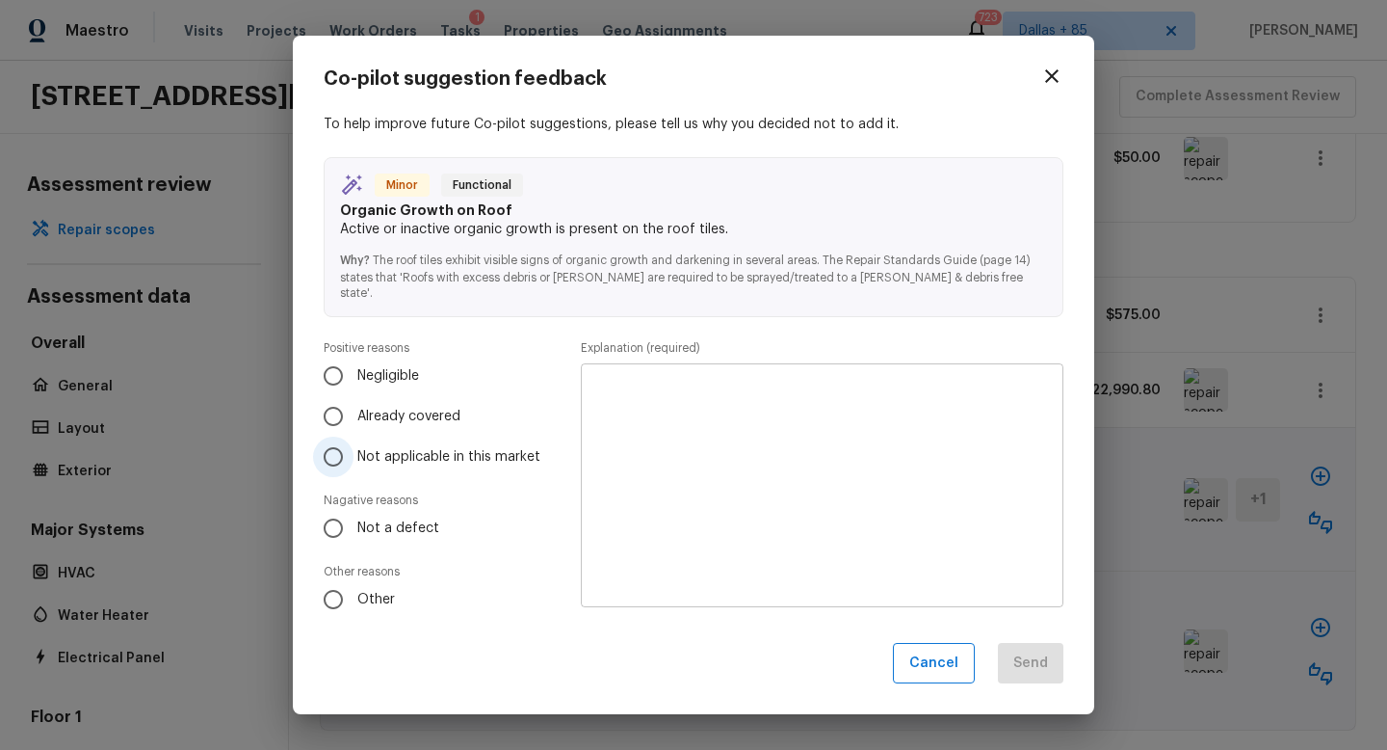
click at [329, 437] on input "Not applicable in this market" at bounding box center [333, 456] width 40 height 40
radio input "true"
click at [329, 406] on input "Already covered" at bounding box center [333, 416] width 40 height 40
radio input "true"
click at [590, 477] on div "x ​" at bounding box center [822, 485] width 483 height 244
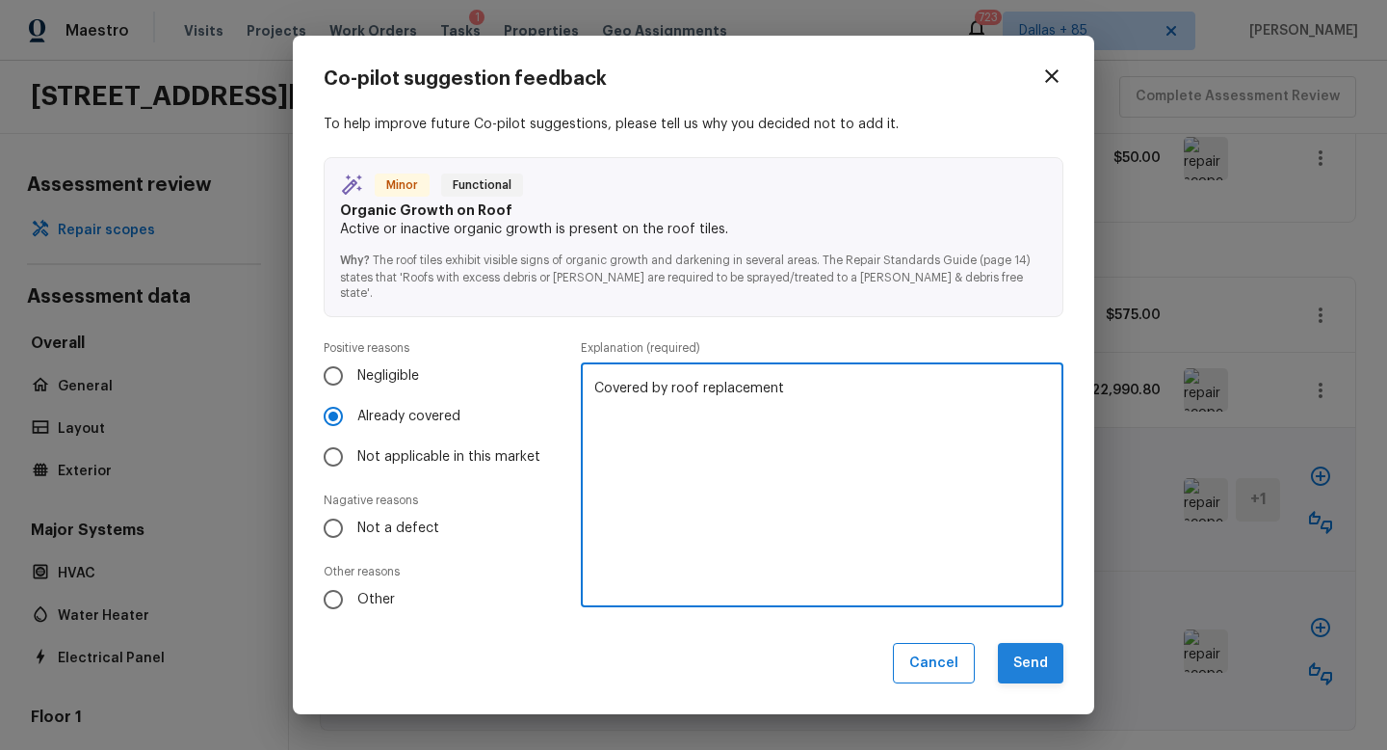
type textarea "Covered by roof replacement"
click at [1039, 666] on button "Send" at bounding box center [1031, 663] width 66 height 41
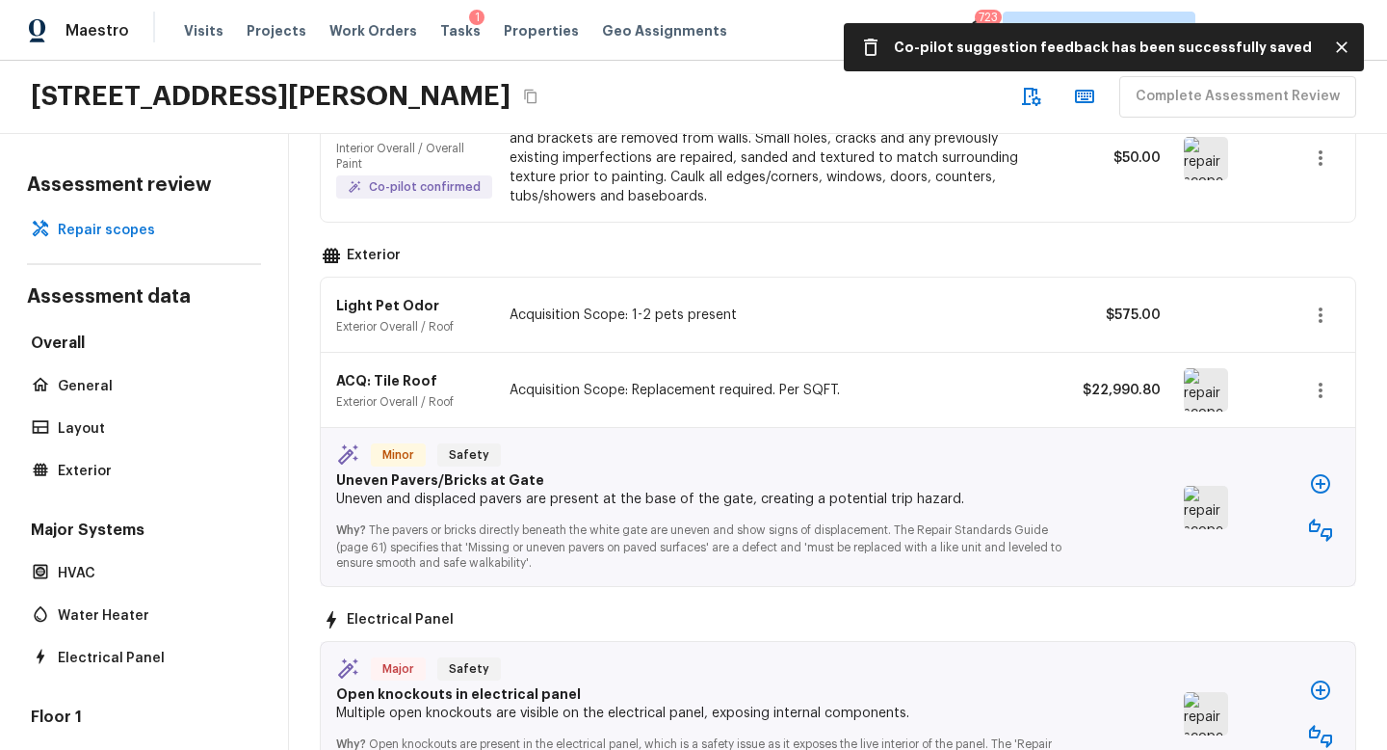
click at [1221, 519] on img at bounding box center [1206, 507] width 44 height 43
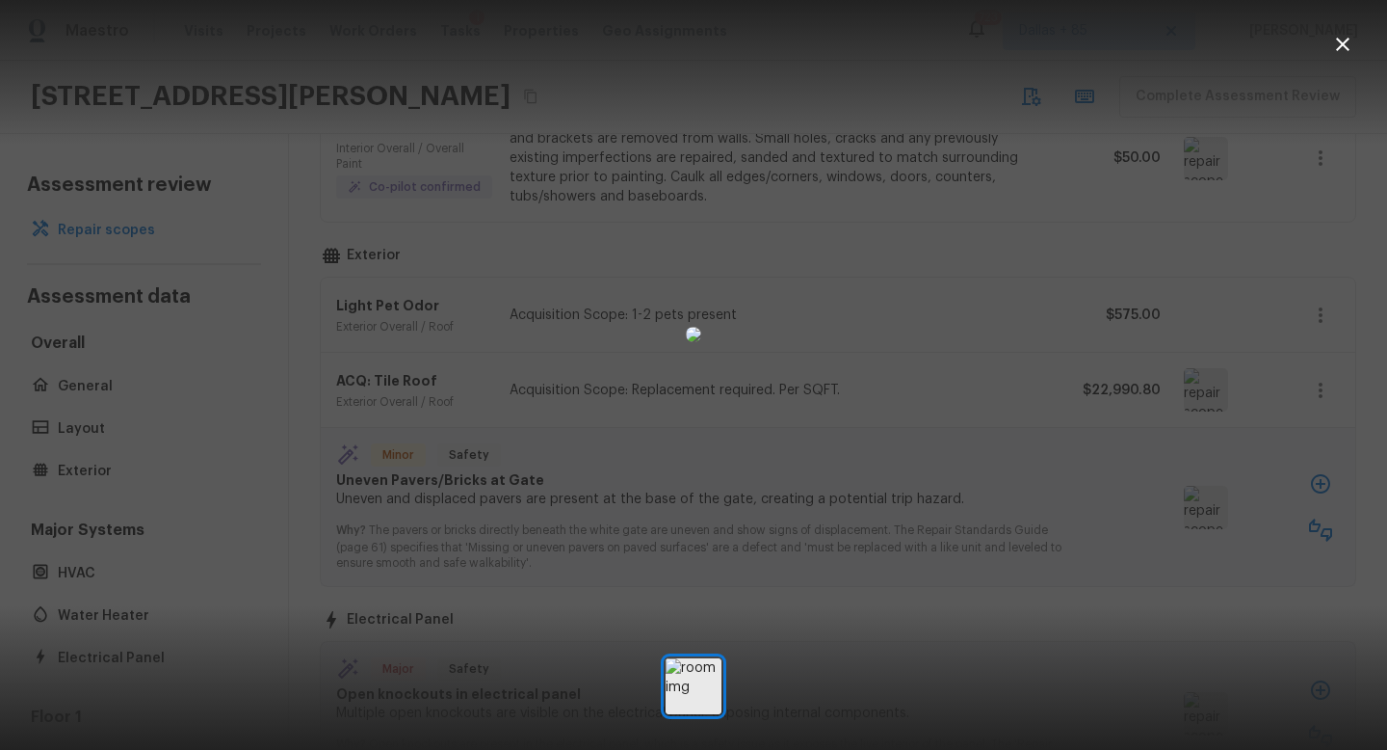
click at [1334, 35] on icon "button" at bounding box center [1342, 44] width 23 height 23
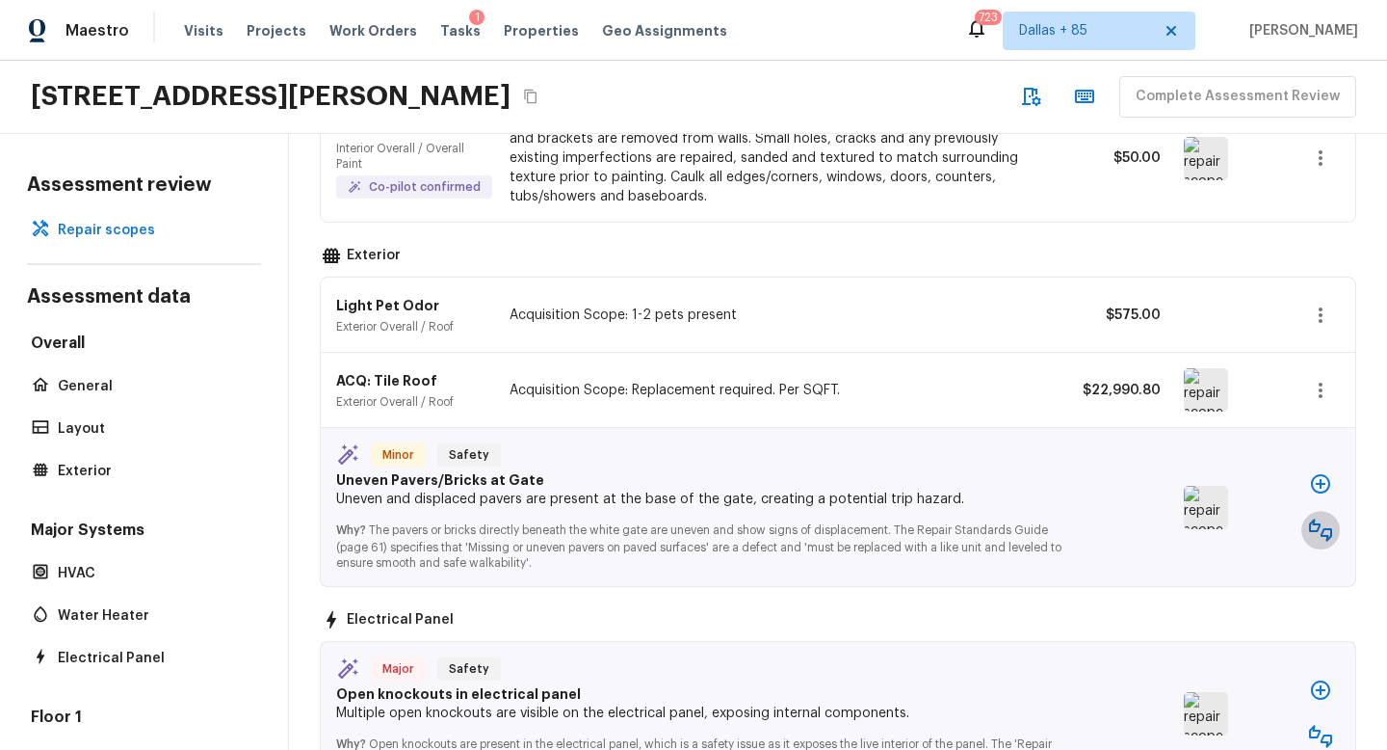
click at [1326, 534] on icon "button" at bounding box center [1320, 529] width 23 height 23
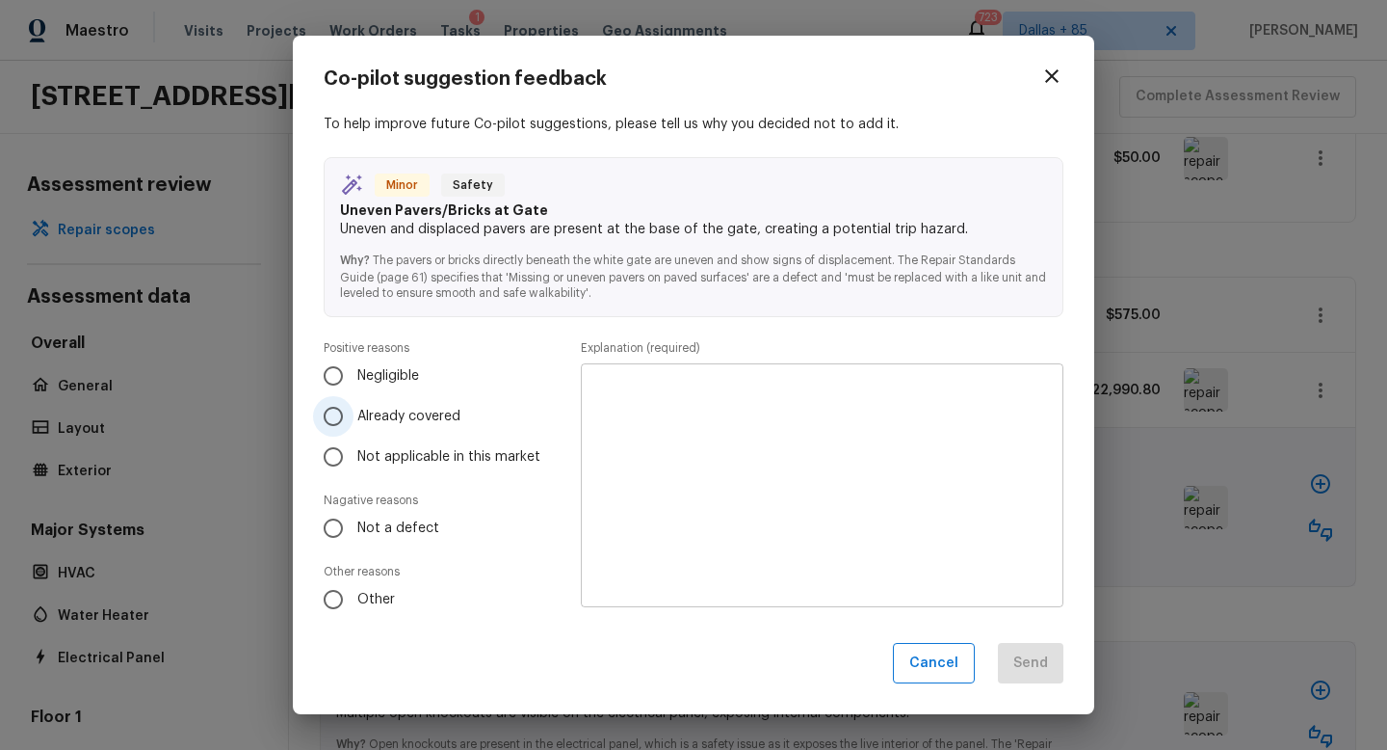
click at [359, 417] on span "Already covered" at bounding box center [408, 416] width 103 height 19
click at [354, 417] on input "Already covered" at bounding box center [333, 416] width 40 height 40
radio input "true"
click at [339, 523] on input "Not a defect" at bounding box center [333, 528] width 40 height 40
radio input "true"
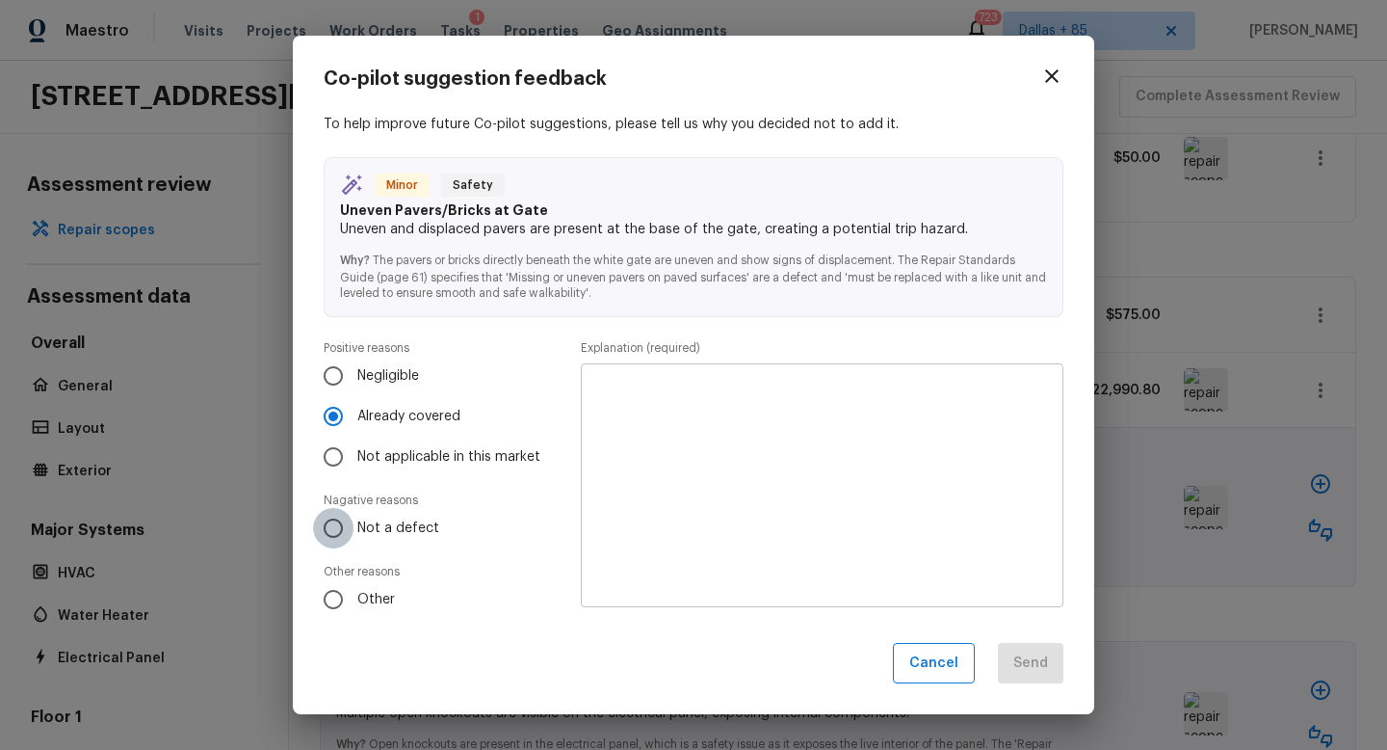
radio input "false"
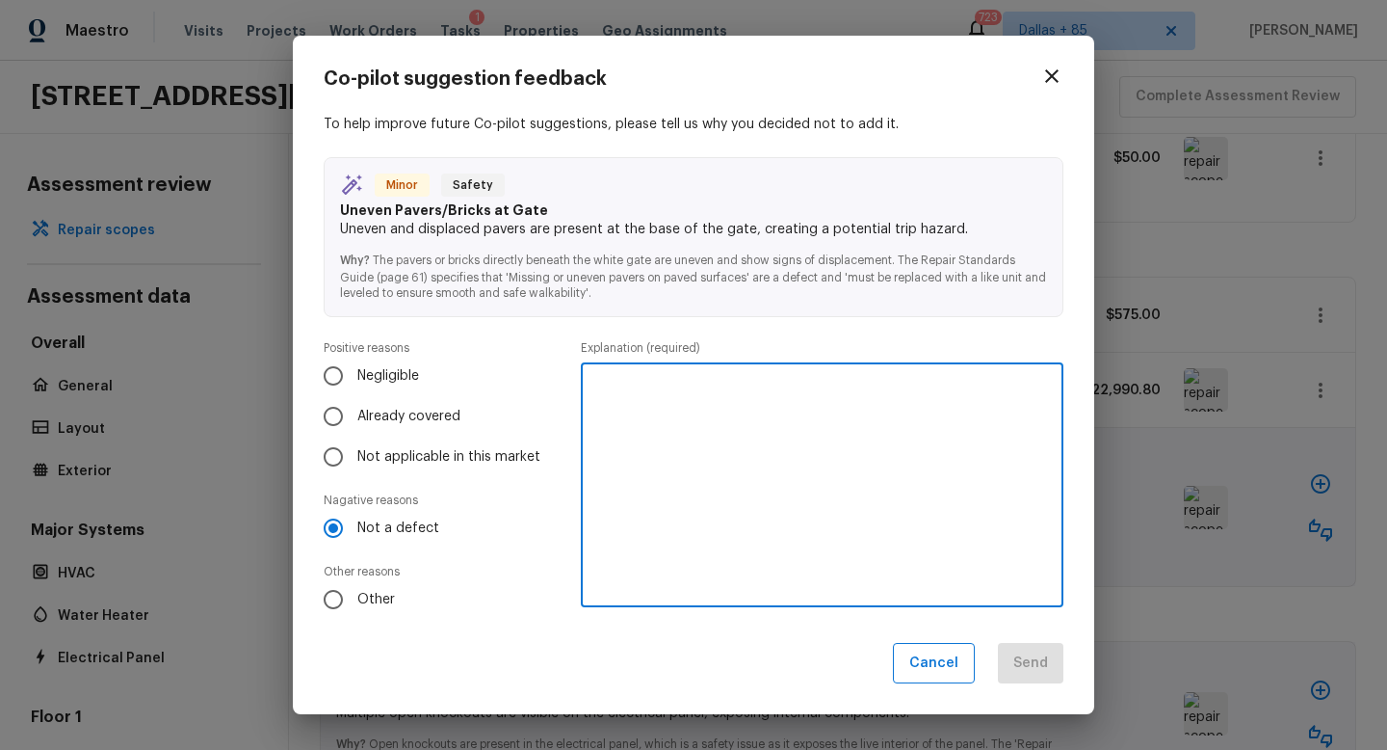
click at [737, 487] on textarea at bounding box center [822, 485] width 456 height 212
type textarea "Strucco slightly warn"
click at [1031, 657] on button "Send" at bounding box center [1031, 663] width 66 height 41
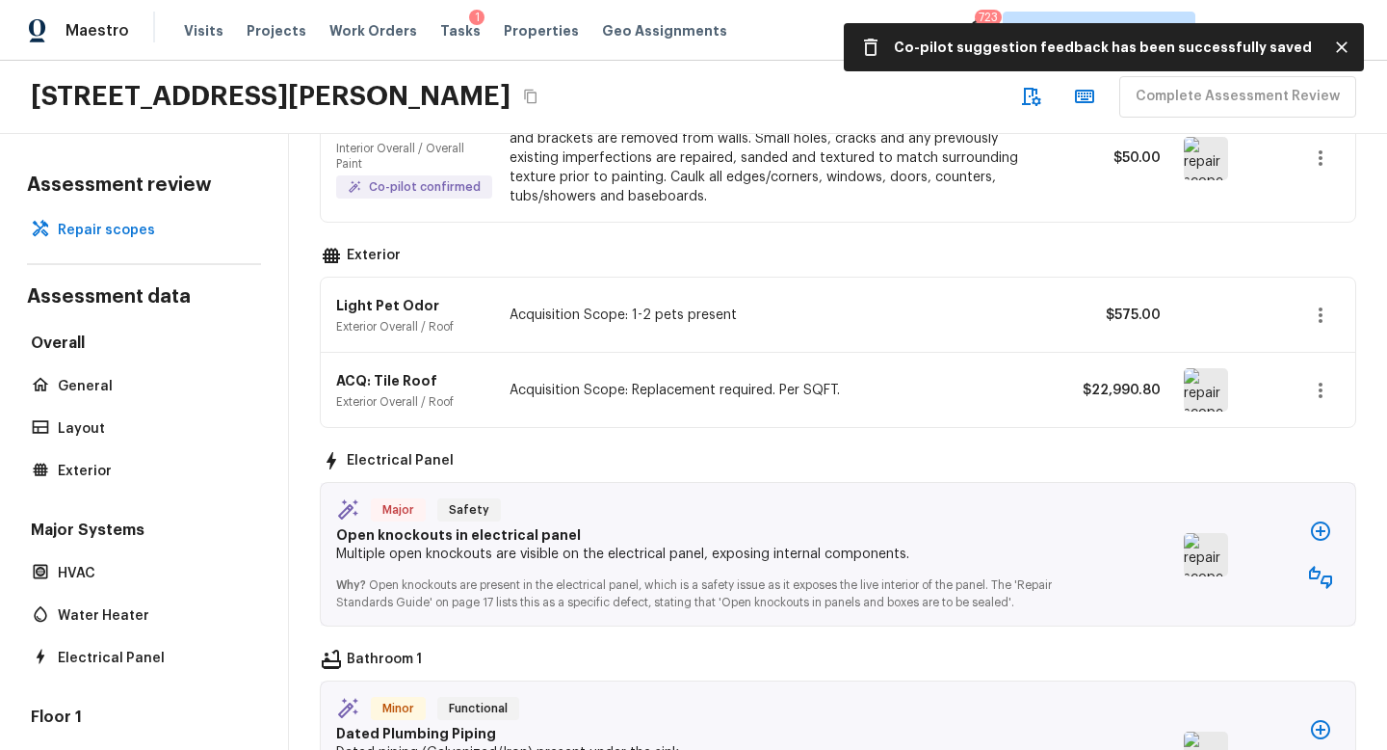
click at [1199, 554] on img at bounding box center [1206, 554] width 44 height 43
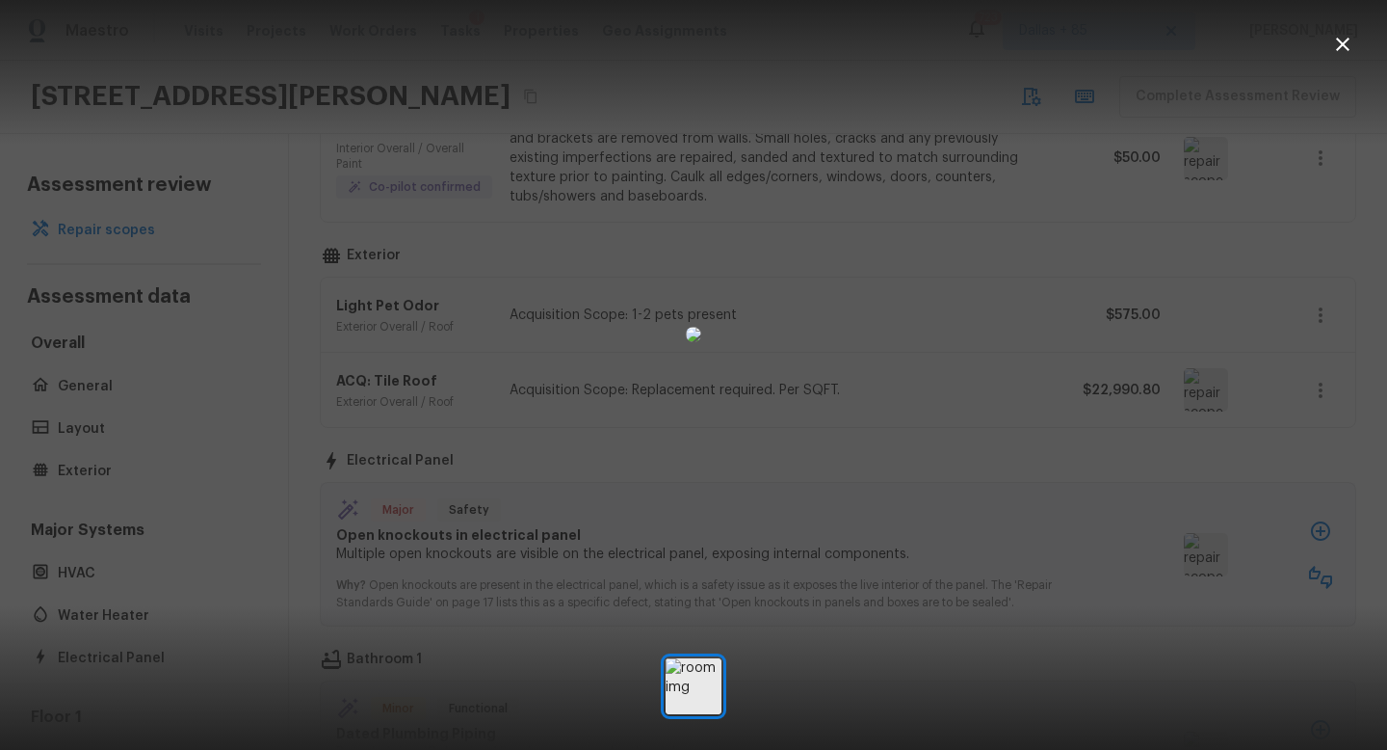
click at [701, 342] on img at bounding box center [693, 334] width 15 height 15
click at [1359, 35] on div at bounding box center [1343, 44] width 39 height 39
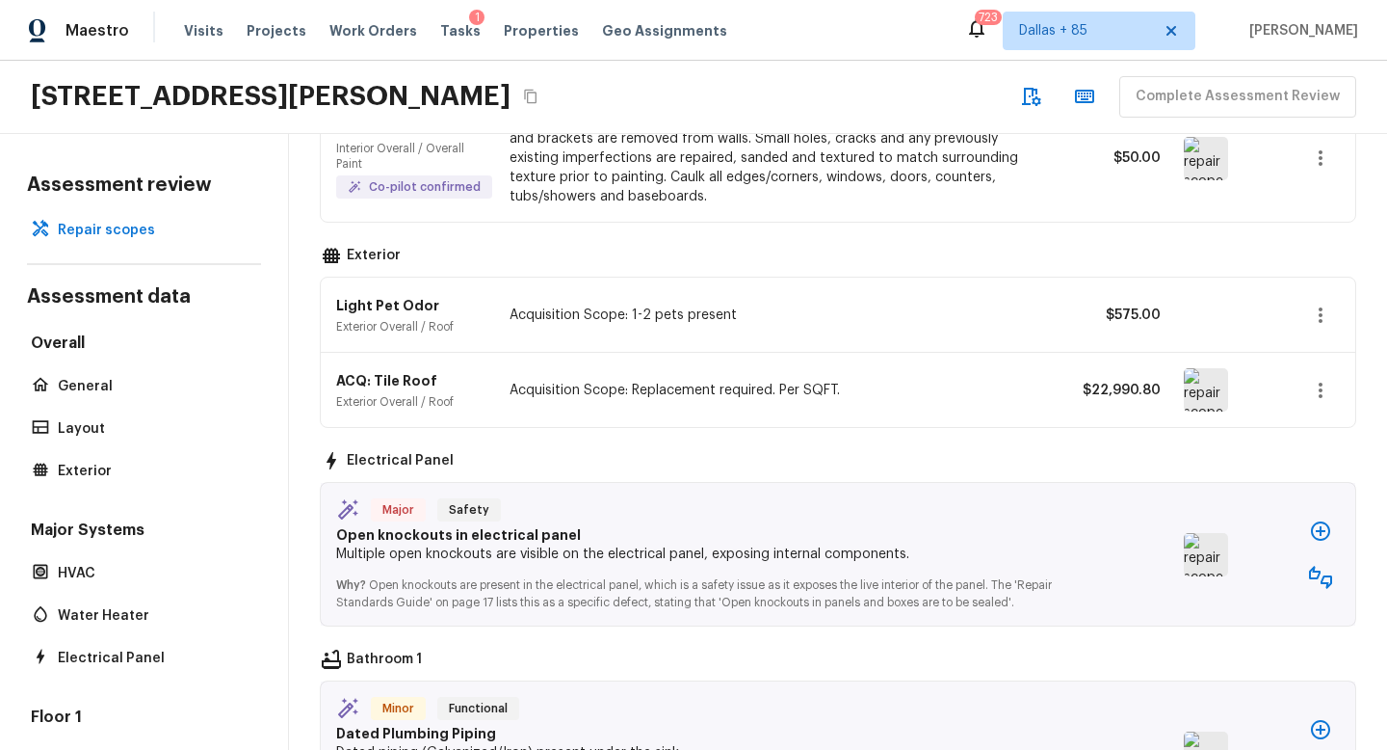
click at [1330, 595] on div at bounding box center [1321, 554] width 39 height 85
click at [1324, 584] on icon "button" at bounding box center [1320, 577] width 23 height 23
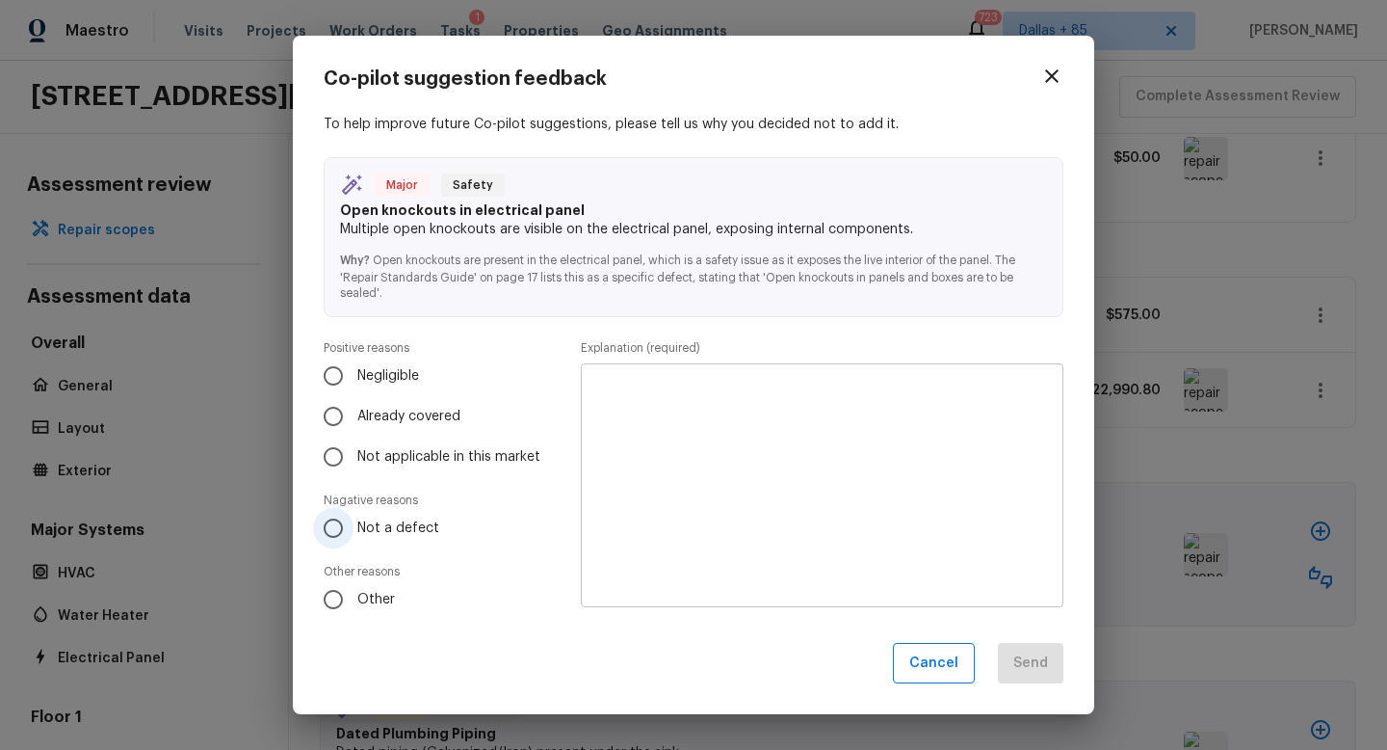
click at [401, 544] on label "Not a defect" at bounding box center [431, 528] width 237 height 40
click at [354, 544] on input "Not a defect" at bounding box center [333, 528] width 40 height 40
radio input "true"
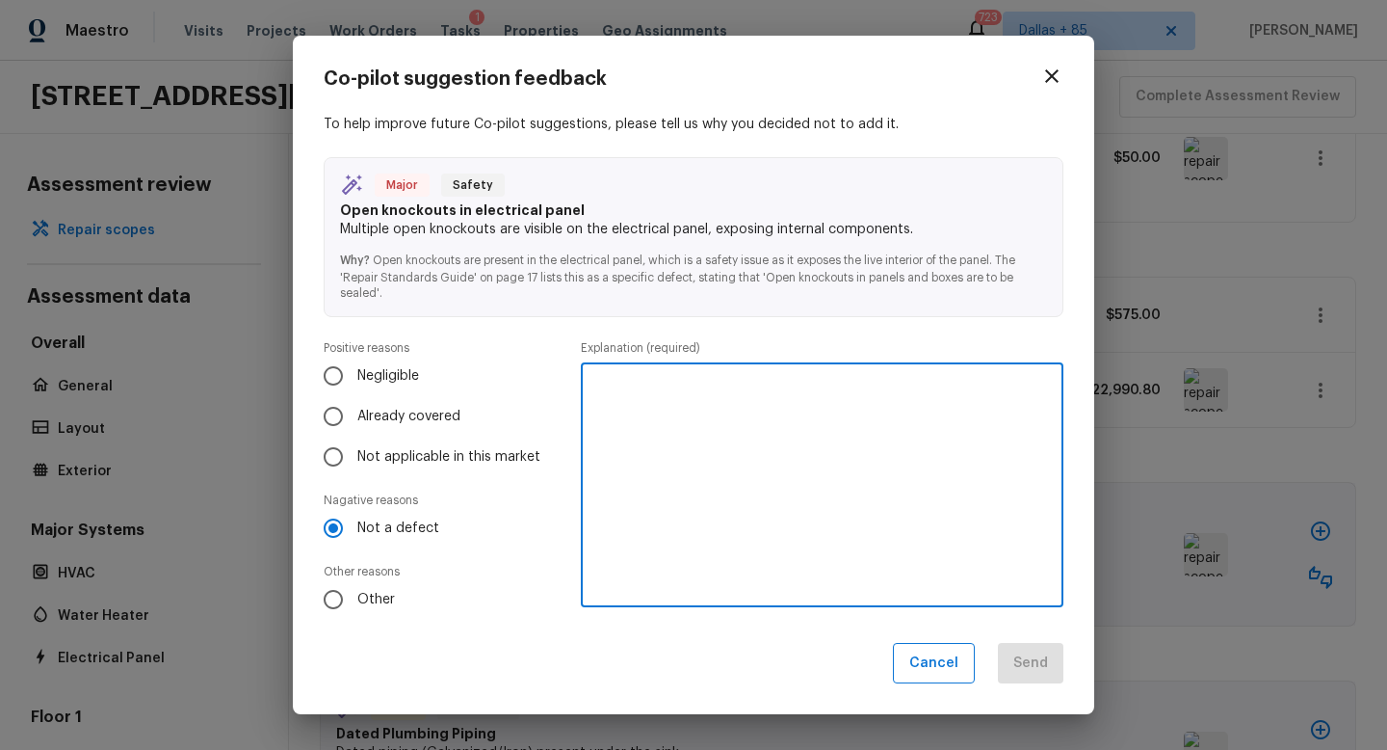
click at [704, 534] on textarea at bounding box center [822, 485] width 456 height 212
type textarea "No exposed knockouts"
click at [1017, 667] on button "Send" at bounding box center [1031, 663] width 66 height 41
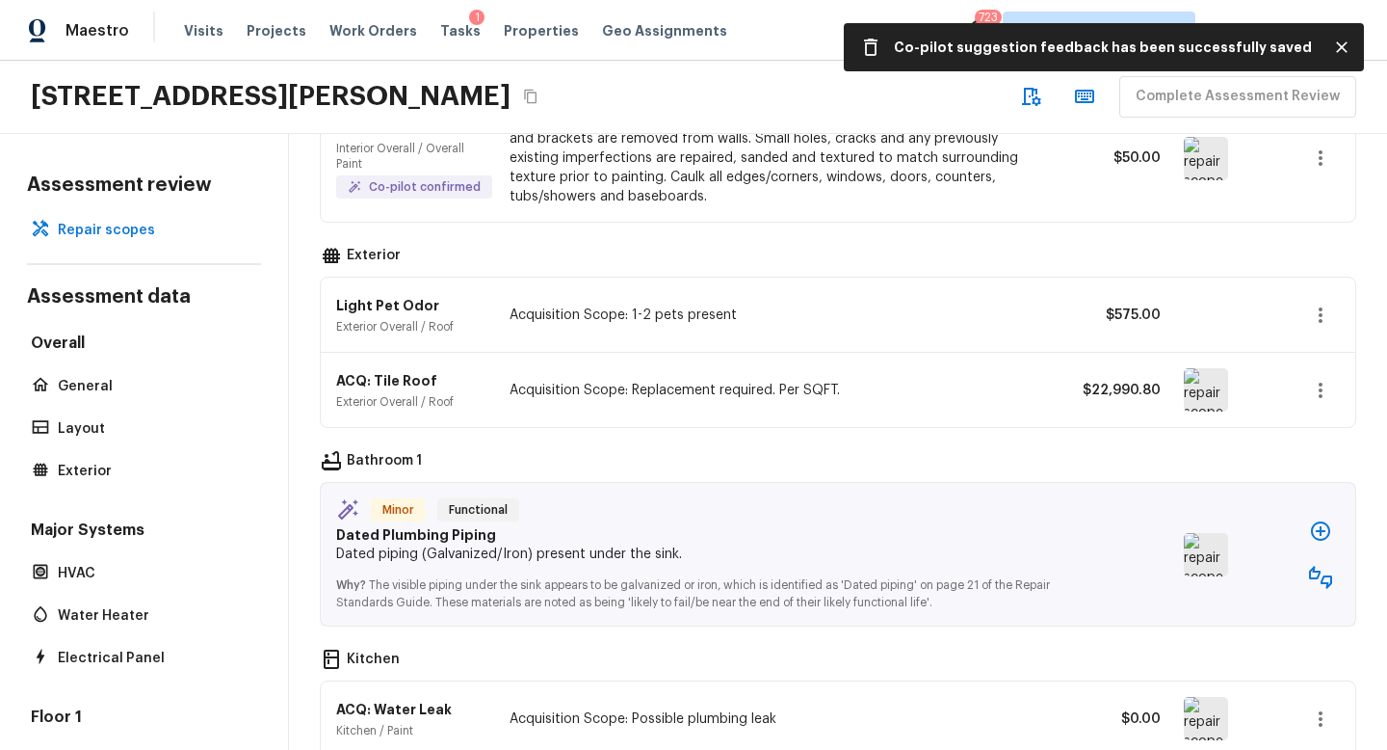
click at [1198, 554] on img at bounding box center [1206, 554] width 44 height 43
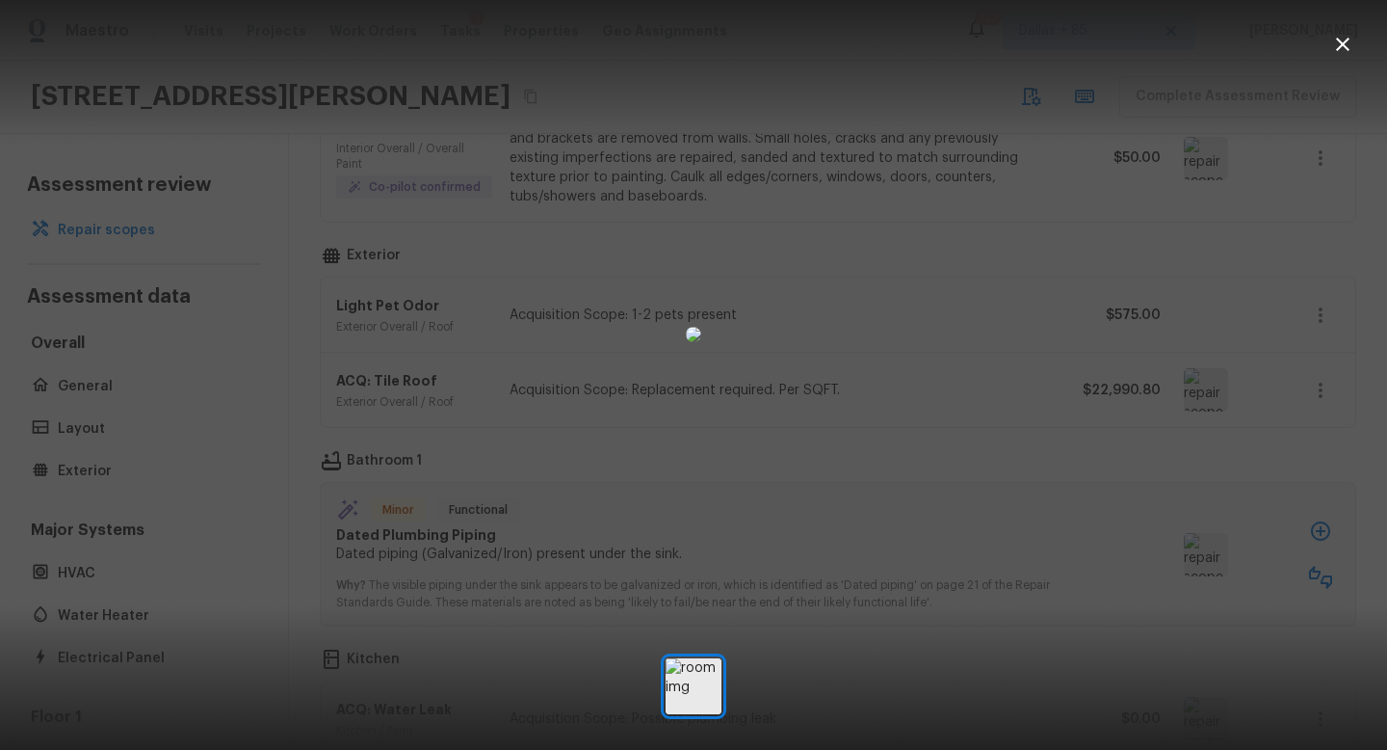
click at [1346, 49] on icon "button" at bounding box center [1342, 44] width 23 height 23
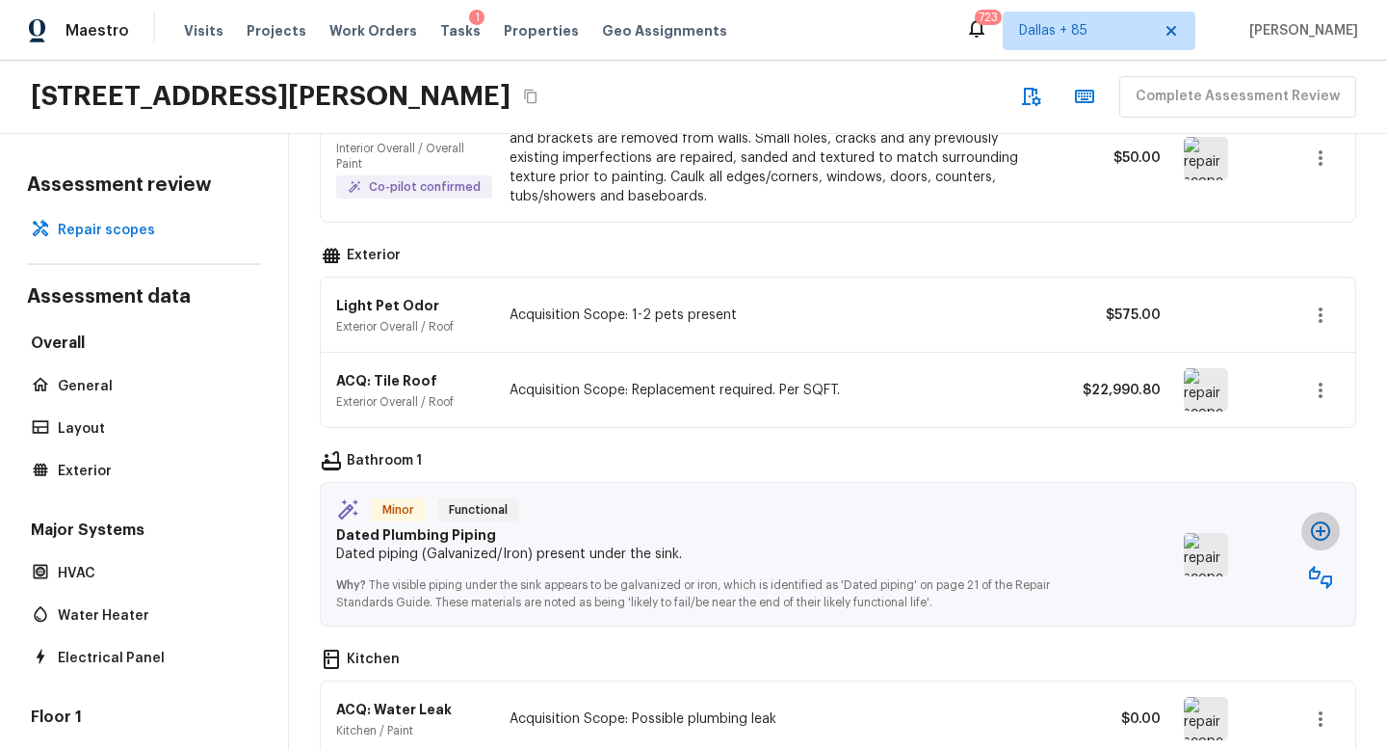
click at [1327, 532] on icon "button" at bounding box center [1320, 530] width 23 height 23
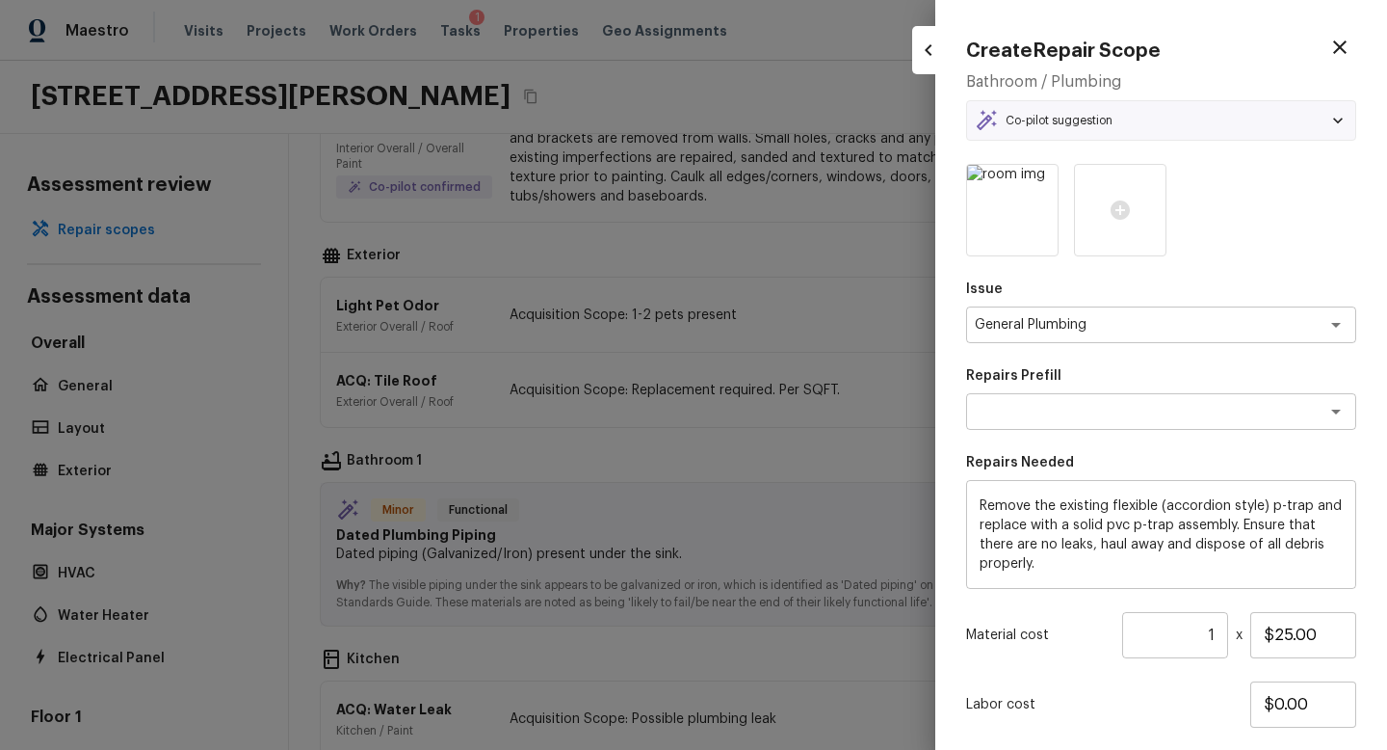
type textarea "Replace Flex Drain"
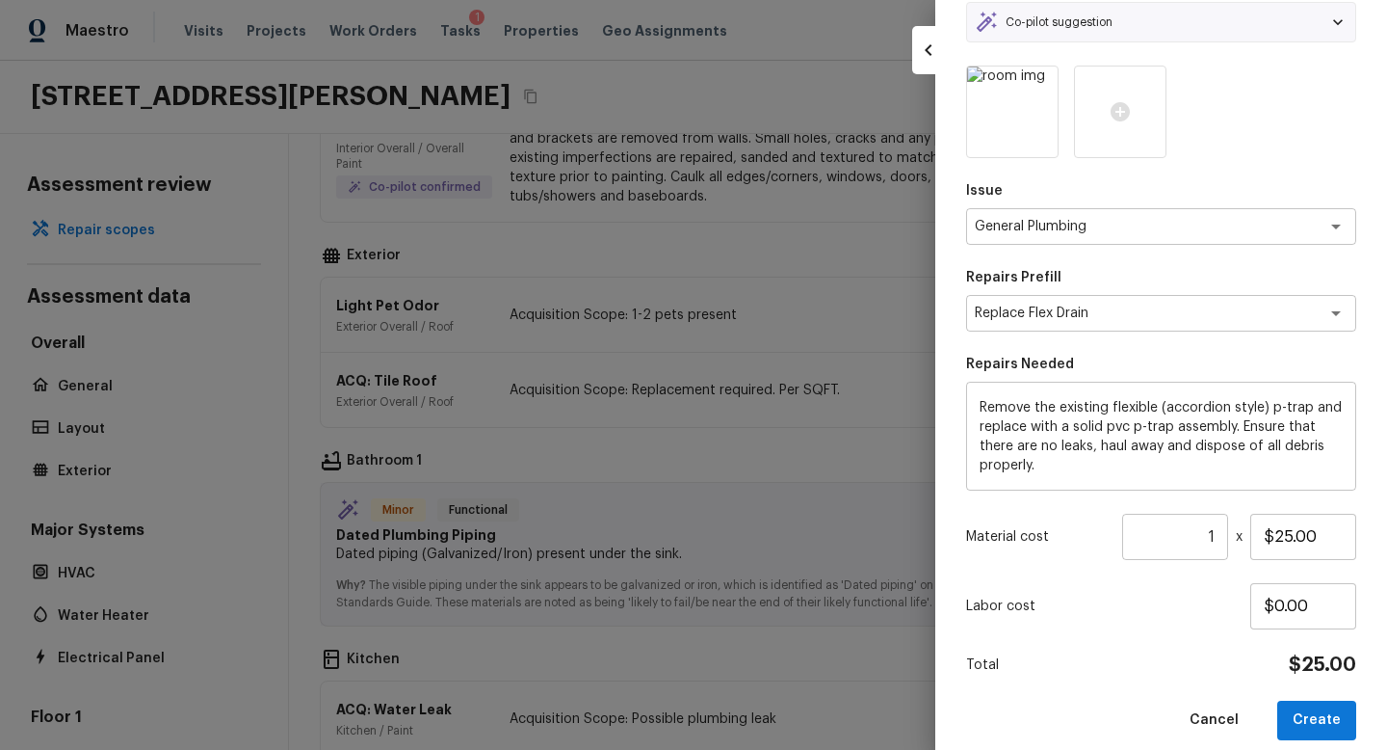
scroll to position [109, 0]
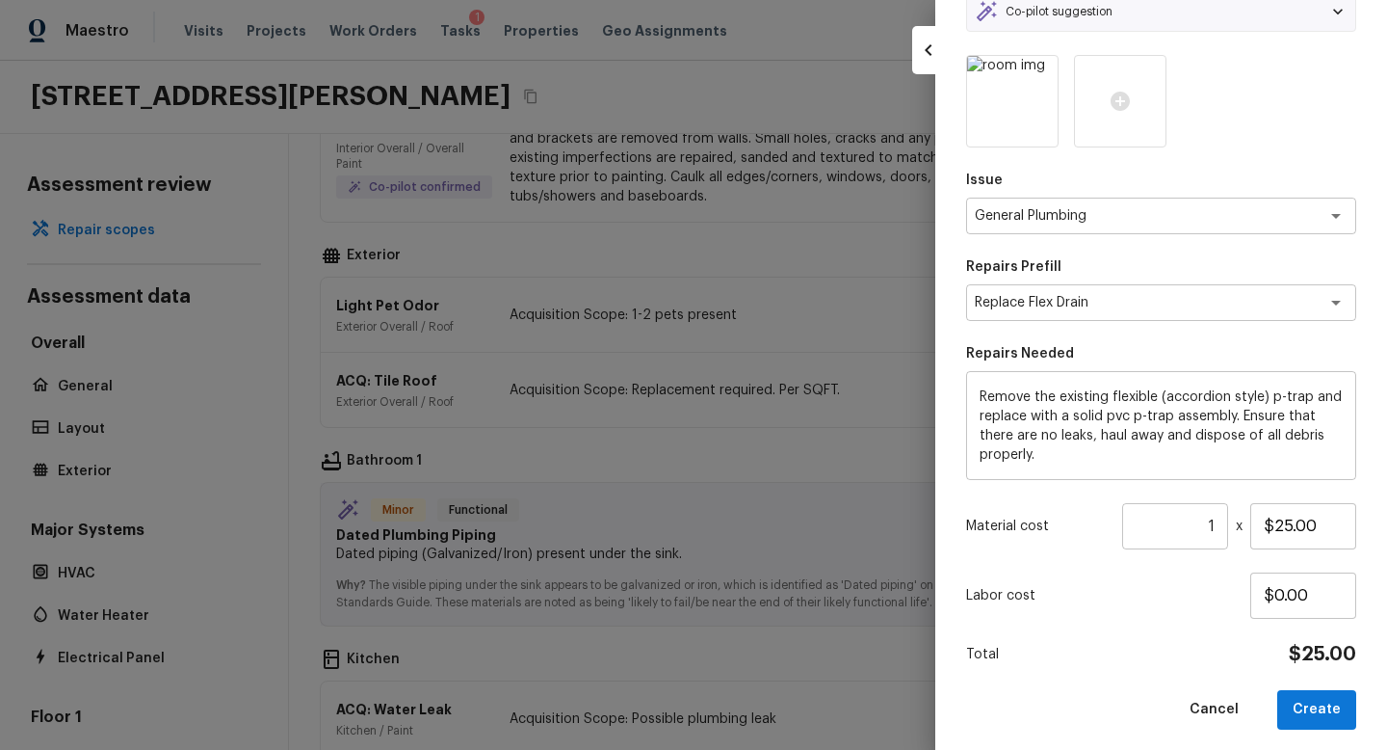
click at [1315, 687] on div "Issue General Plumbing x ​ Repairs Prefill Replace Flex Drain x ​ Repairs Neede…" at bounding box center [1161, 392] width 390 height 674
click at [1315, 702] on button "Create" at bounding box center [1317, 710] width 79 height 40
type input "$0.00"
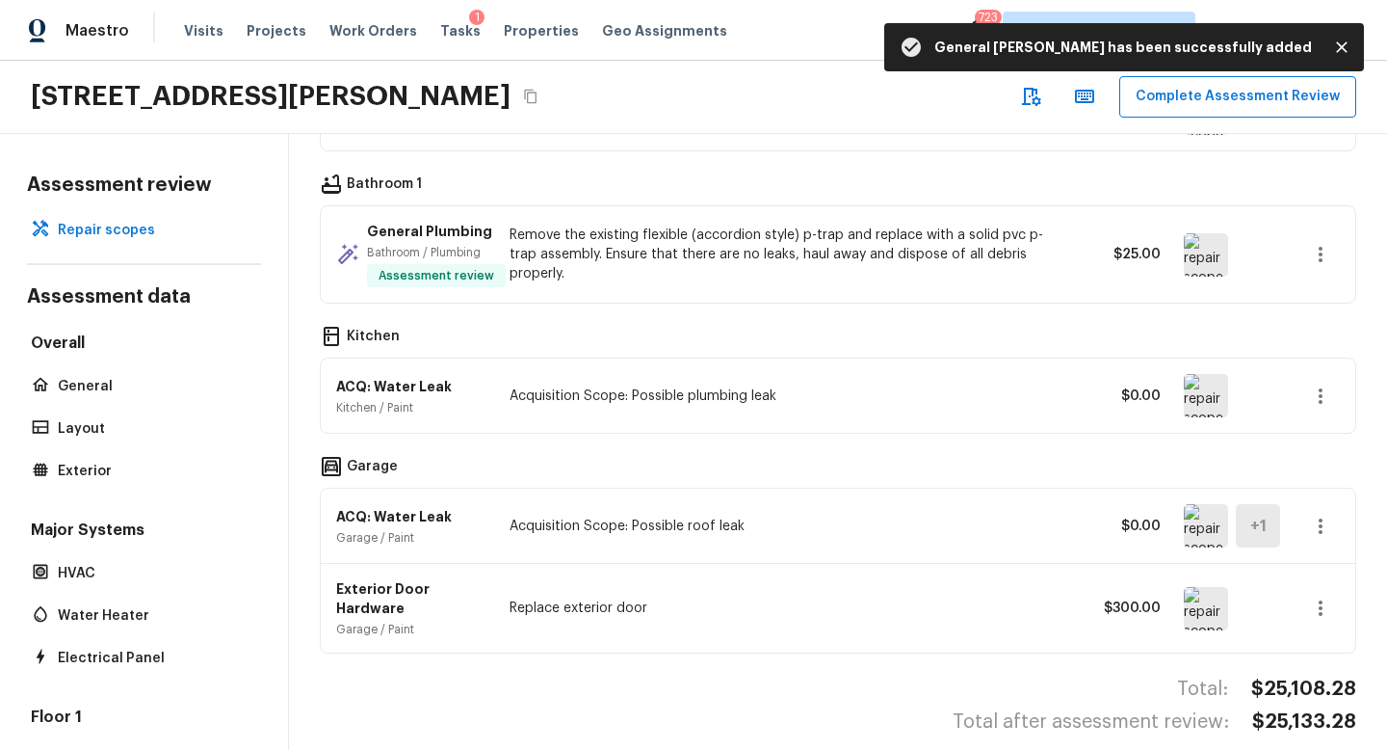
scroll to position [757, 0]
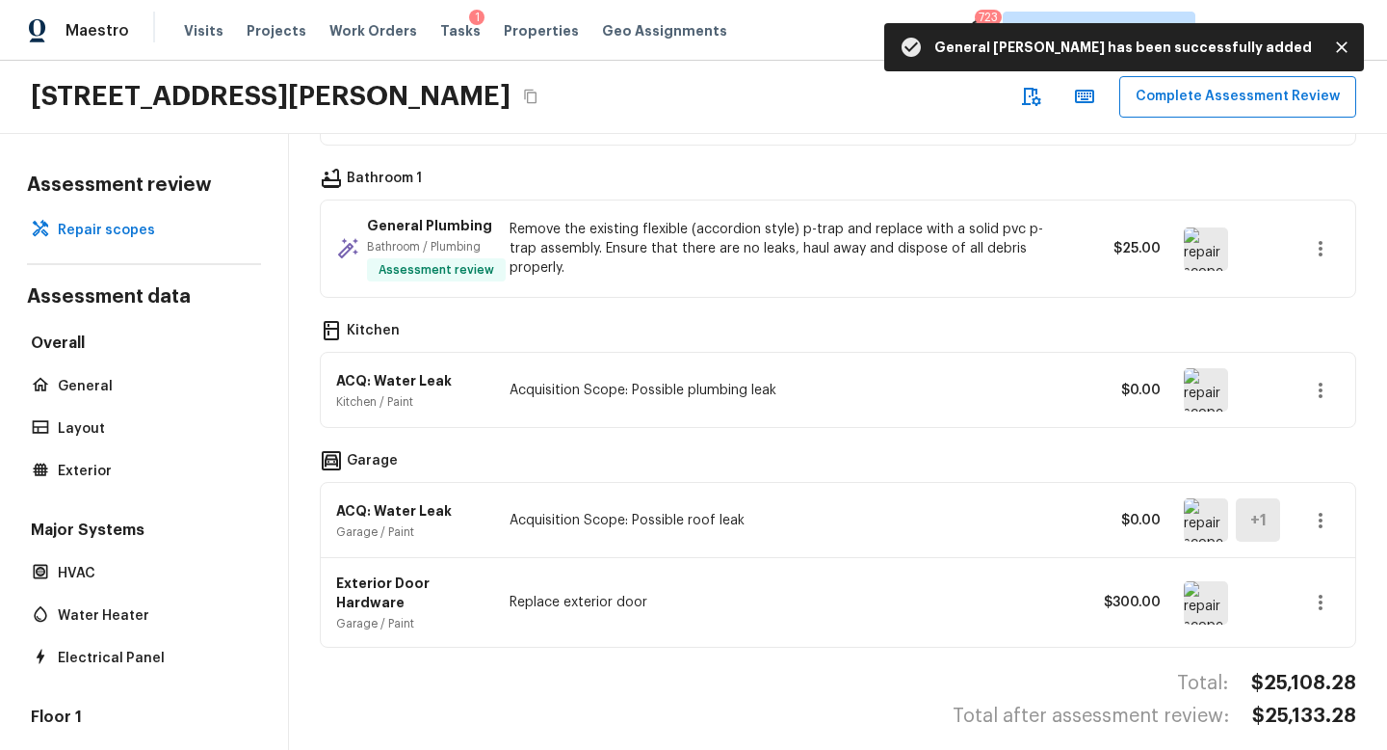
click at [1200, 394] on img at bounding box center [1206, 389] width 44 height 43
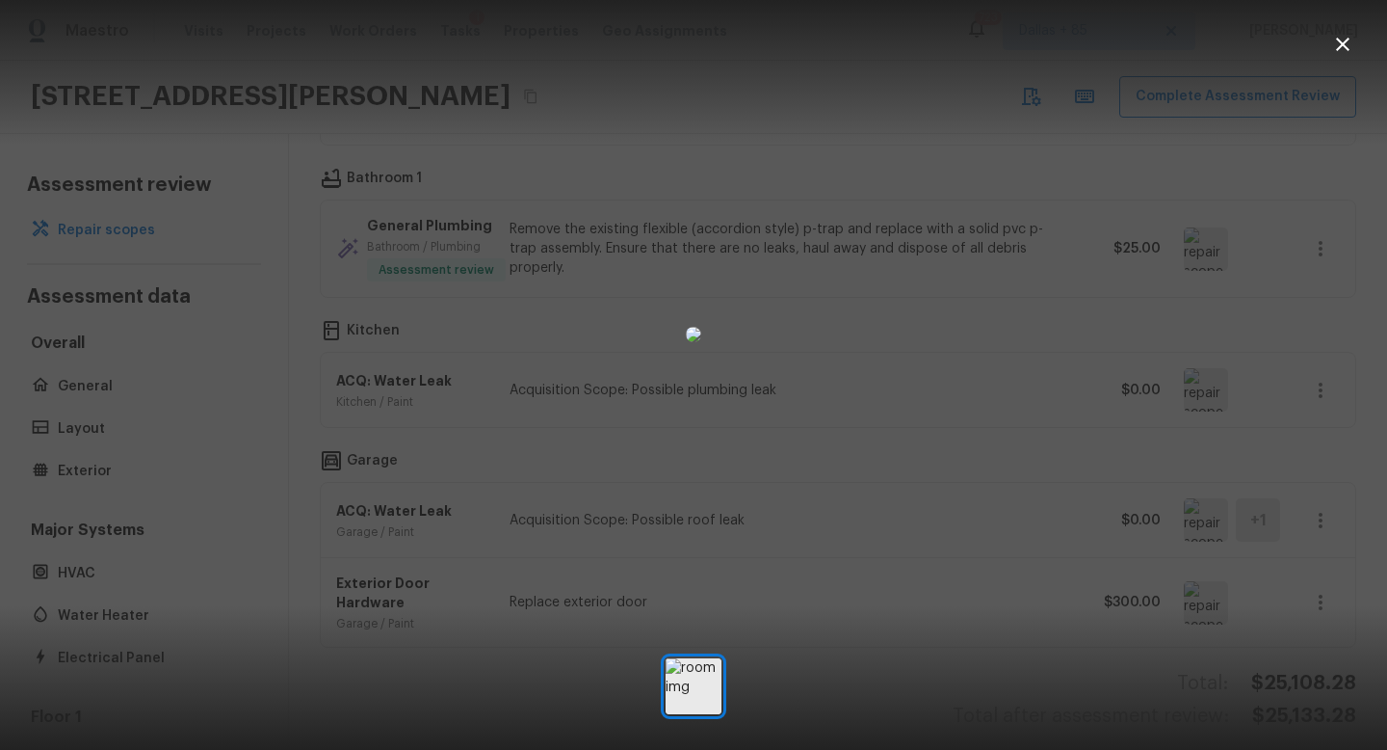
click at [1348, 51] on icon "button" at bounding box center [1342, 44] width 23 height 23
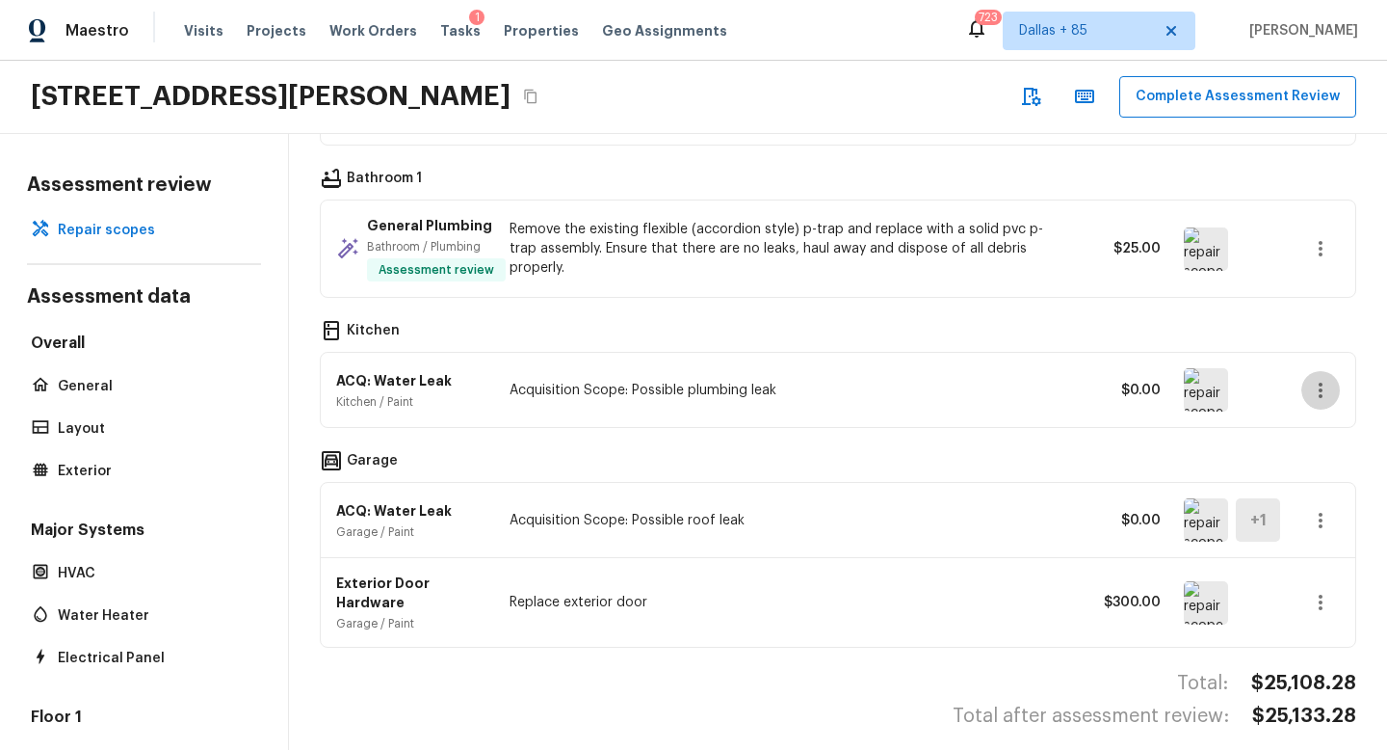
click at [1318, 387] on icon "button" at bounding box center [1320, 390] width 23 height 23
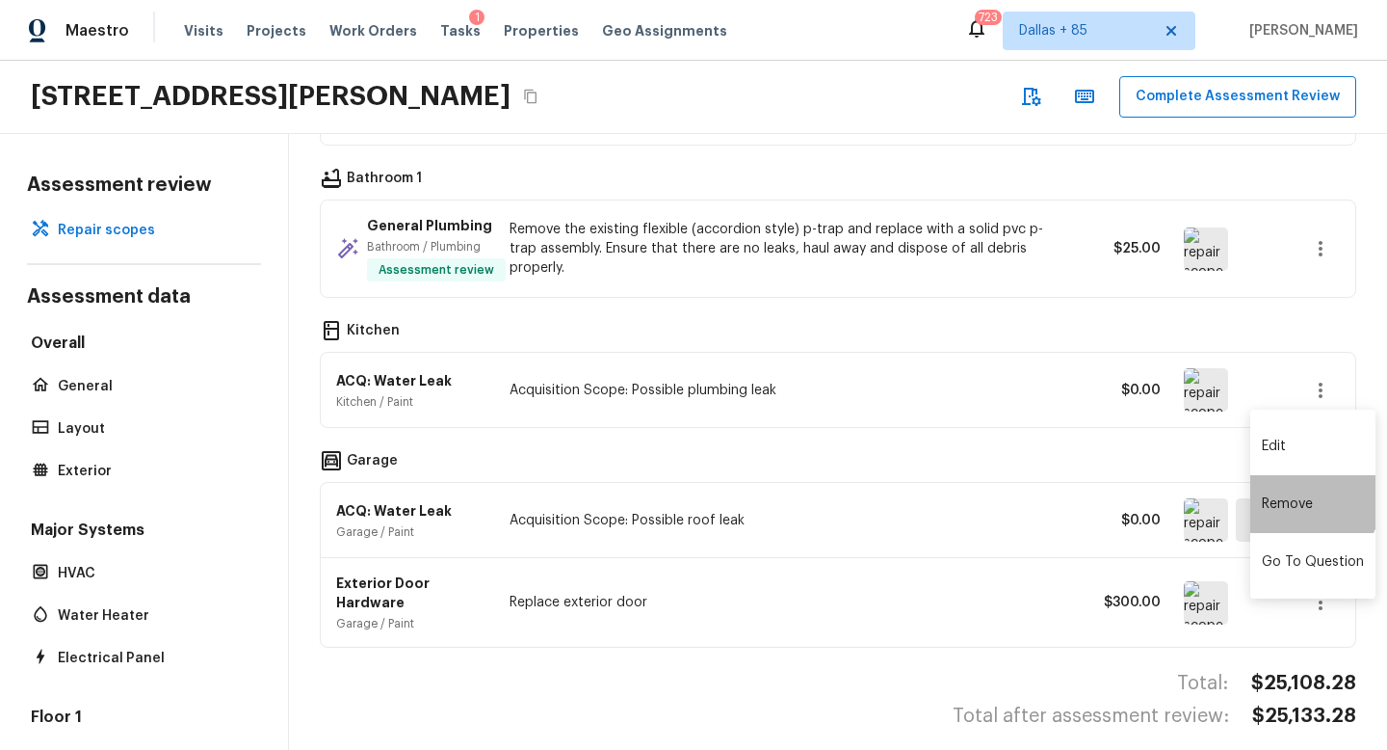
click at [1304, 499] on li "Remove" at bounding box center [1313, 504] width 125 height 58
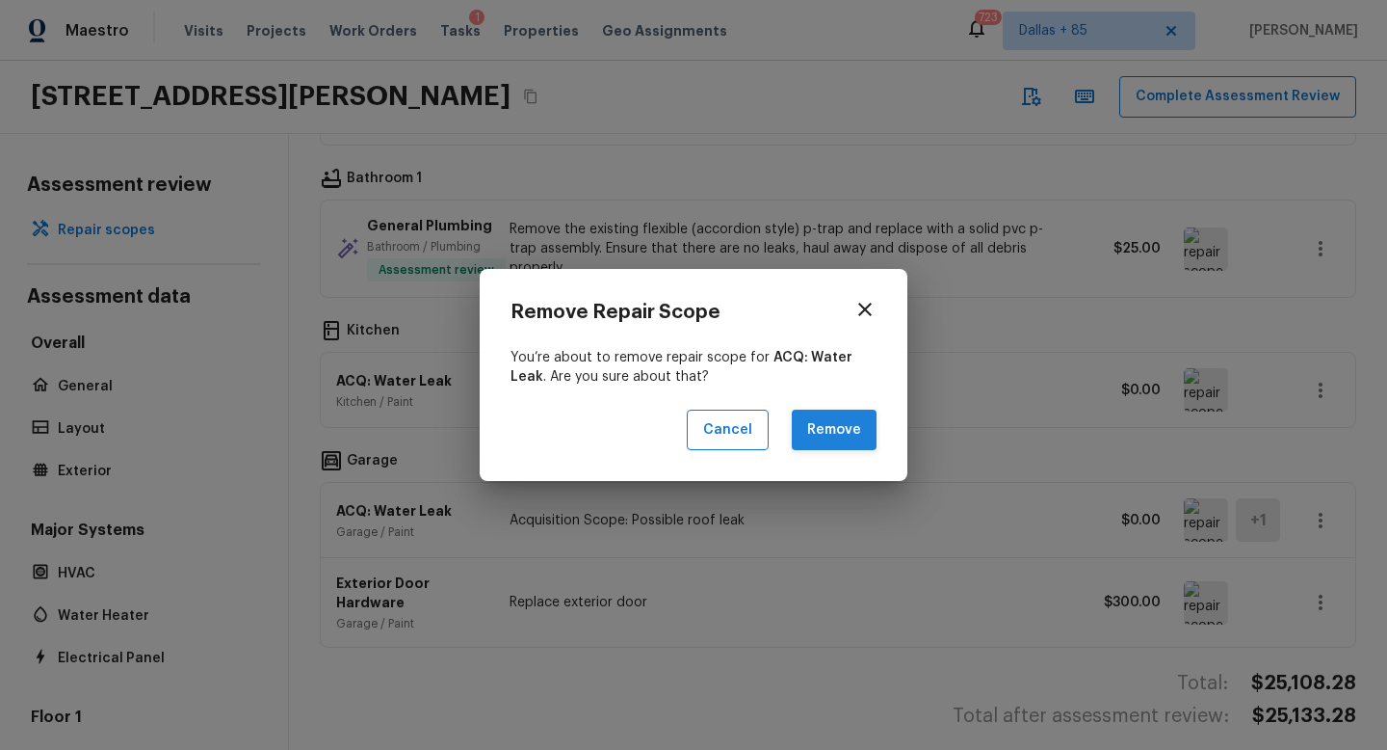
click at [836, 433] on button "Remove" at bounding box center [834, 429] width 85 height 41
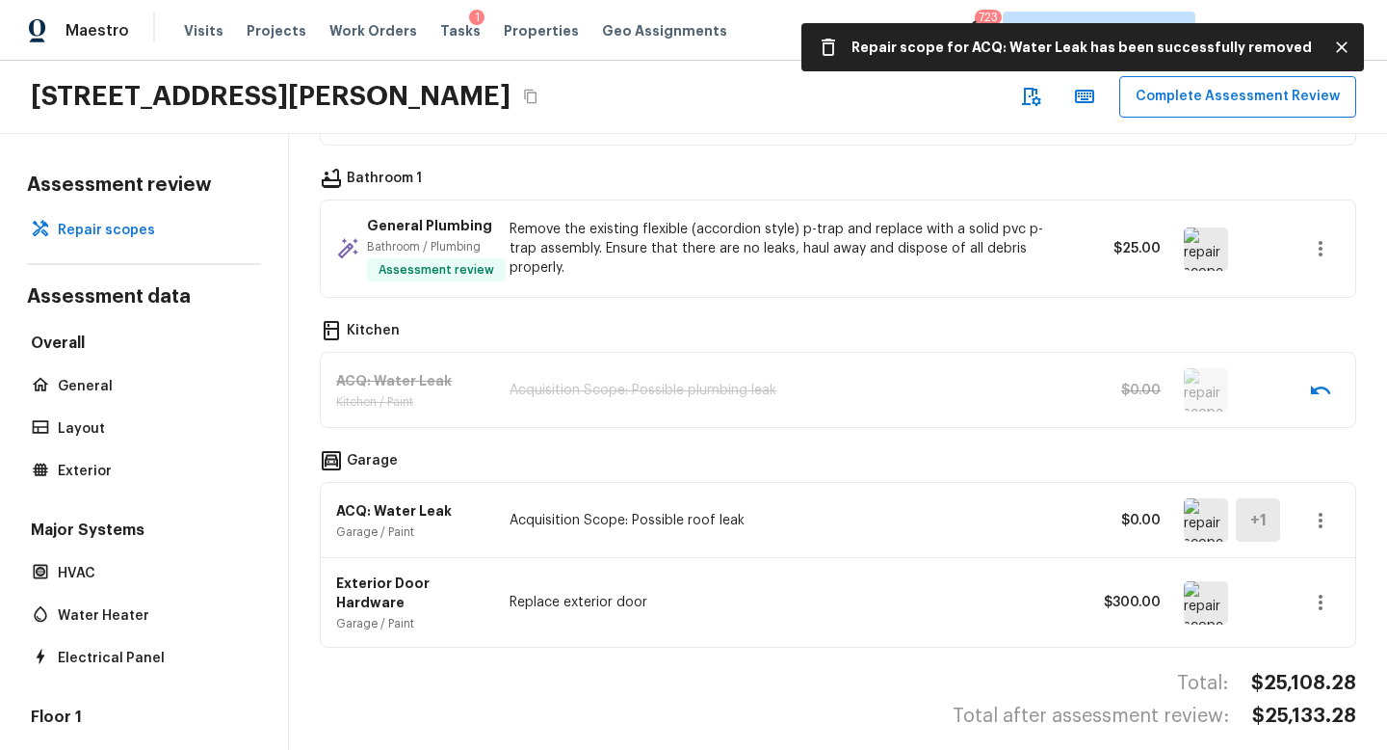
click at [1200, 514] on img at bounding box center [1206, 519] width 44 height 43
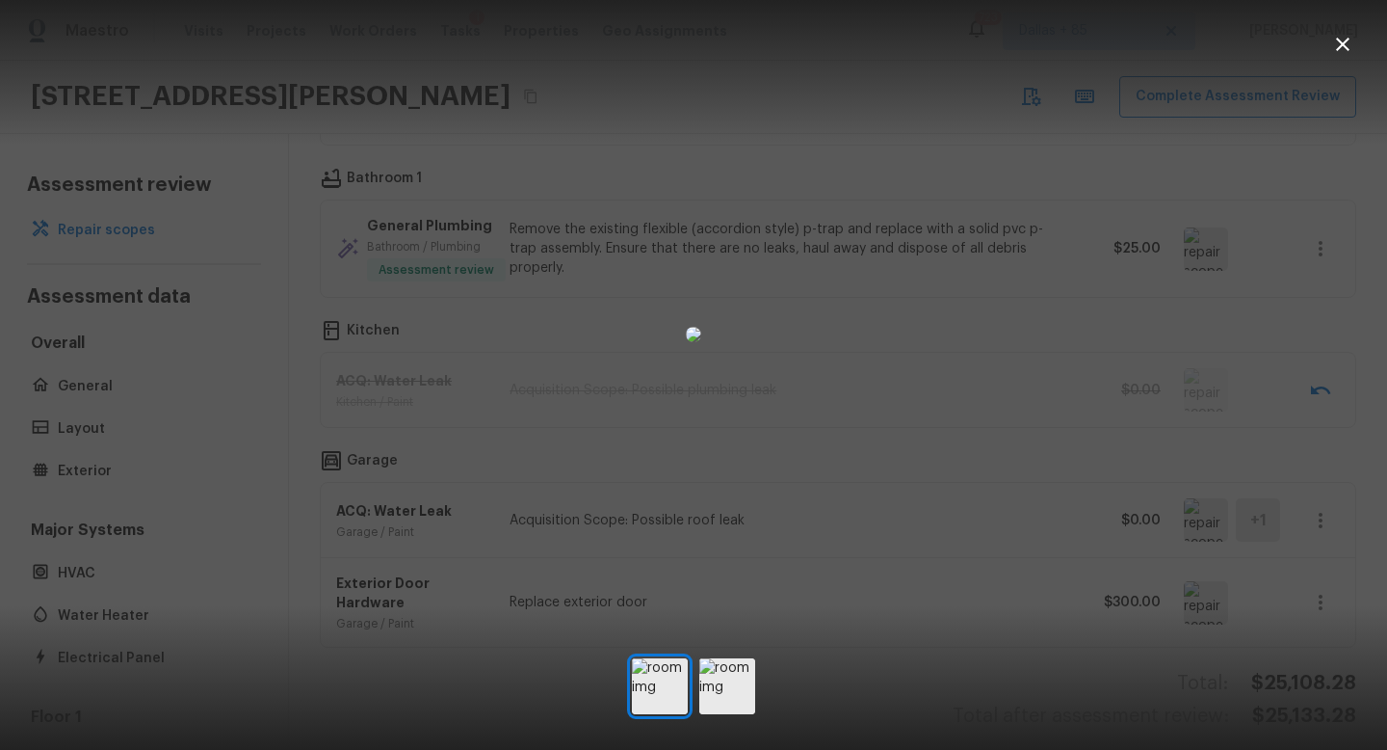
click at [1331, 44] on icon "button" at bounding box center [1342, 44] width 23 height 23
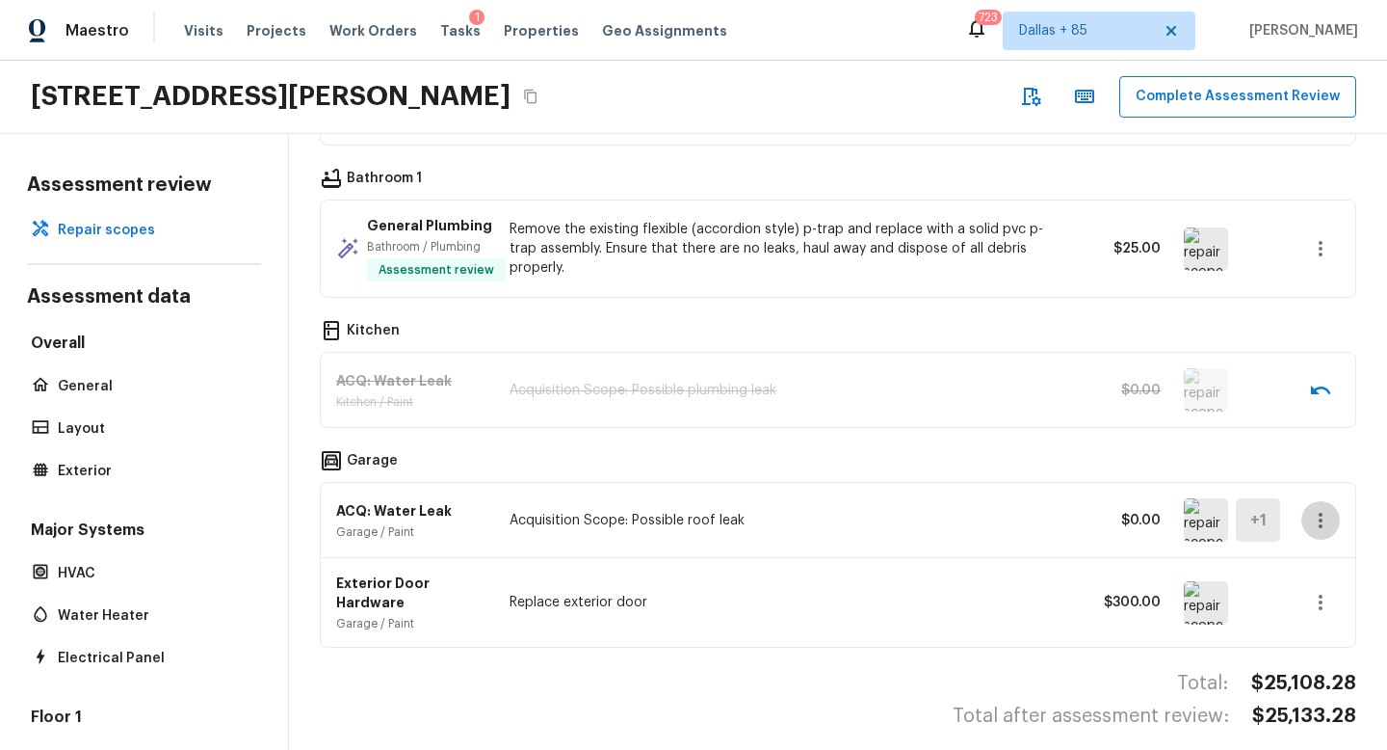
click at [1320, 514] on icon "button" at bounding box center [1321, 520] width 4 height 15
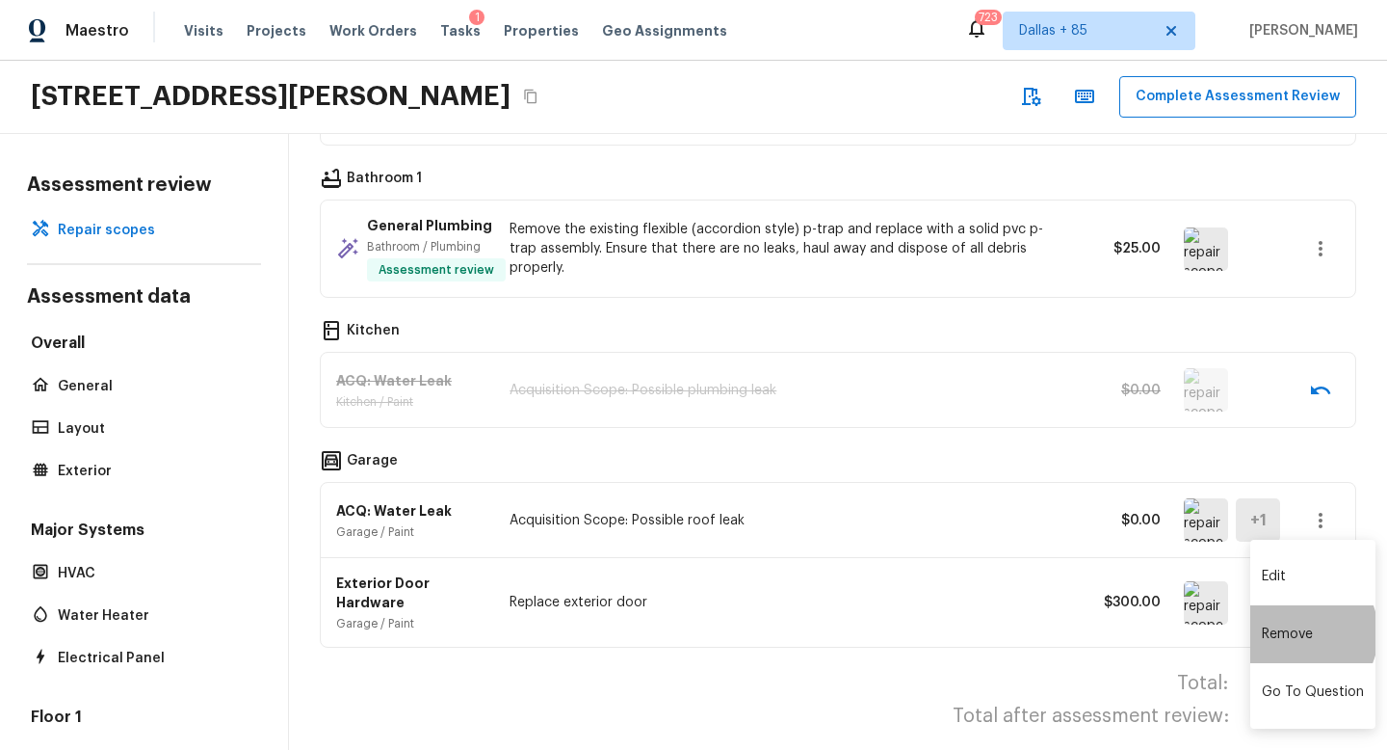
click at [1297, 633] on li "Remove" at bounding box center [1313, 634] width 125 height 58
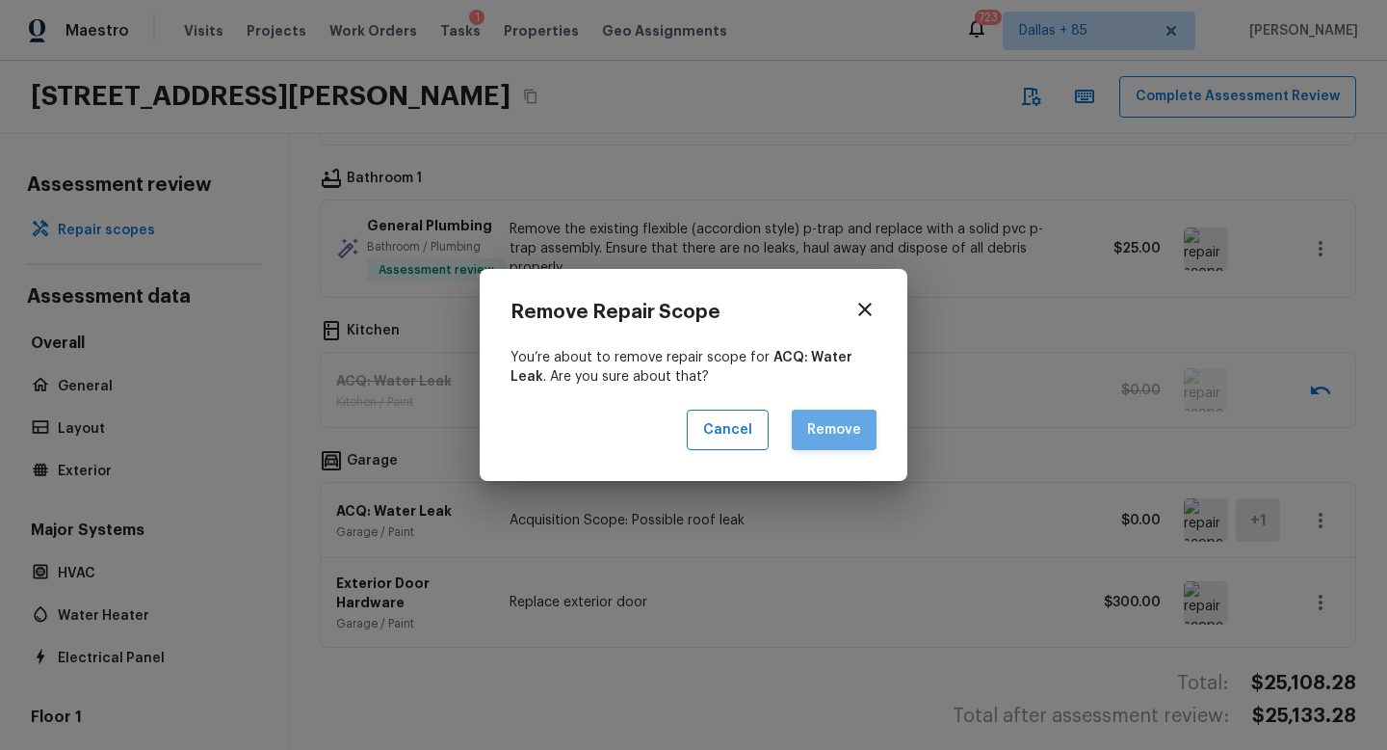
click at [852, 426] on button "Remove" at bounding box center [834, 429] width 85 height 41
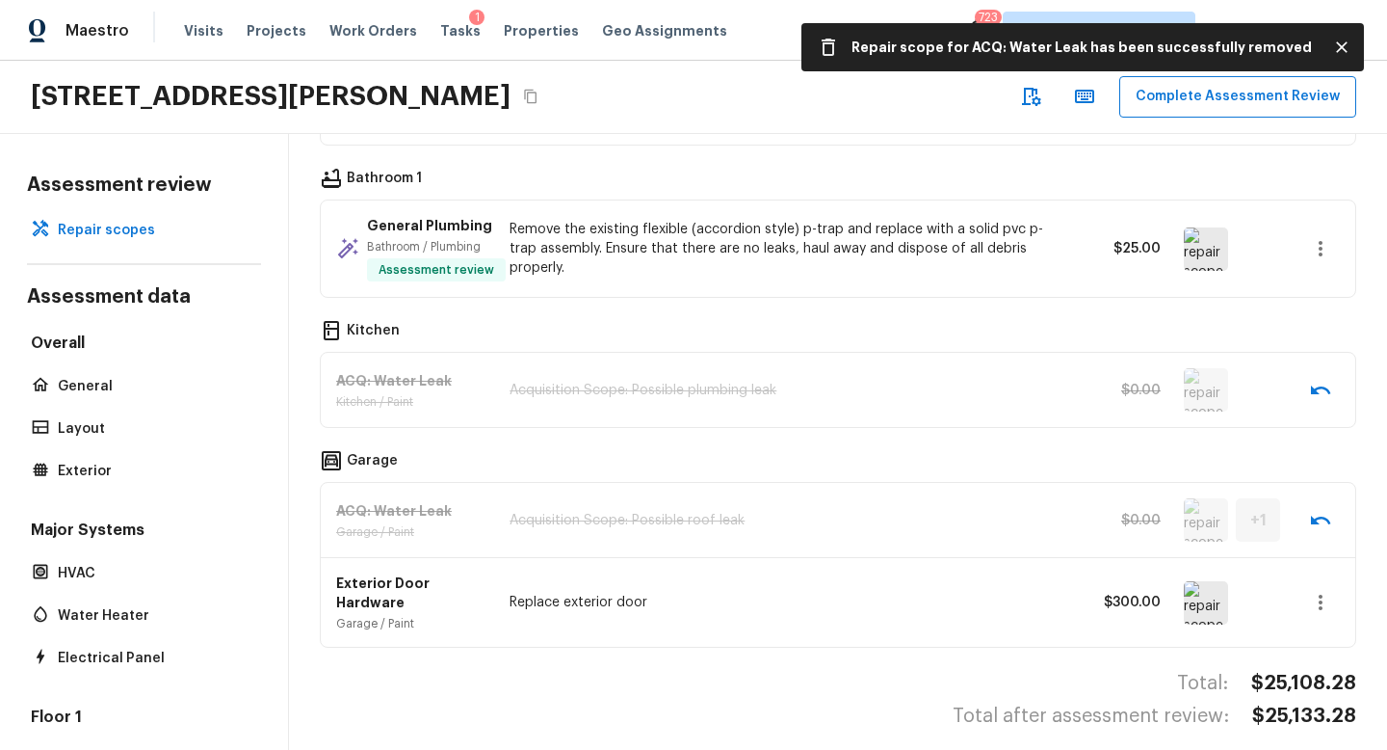
click at [1202, 598] on img at bounding box center [1206, 602] width 44 height 43
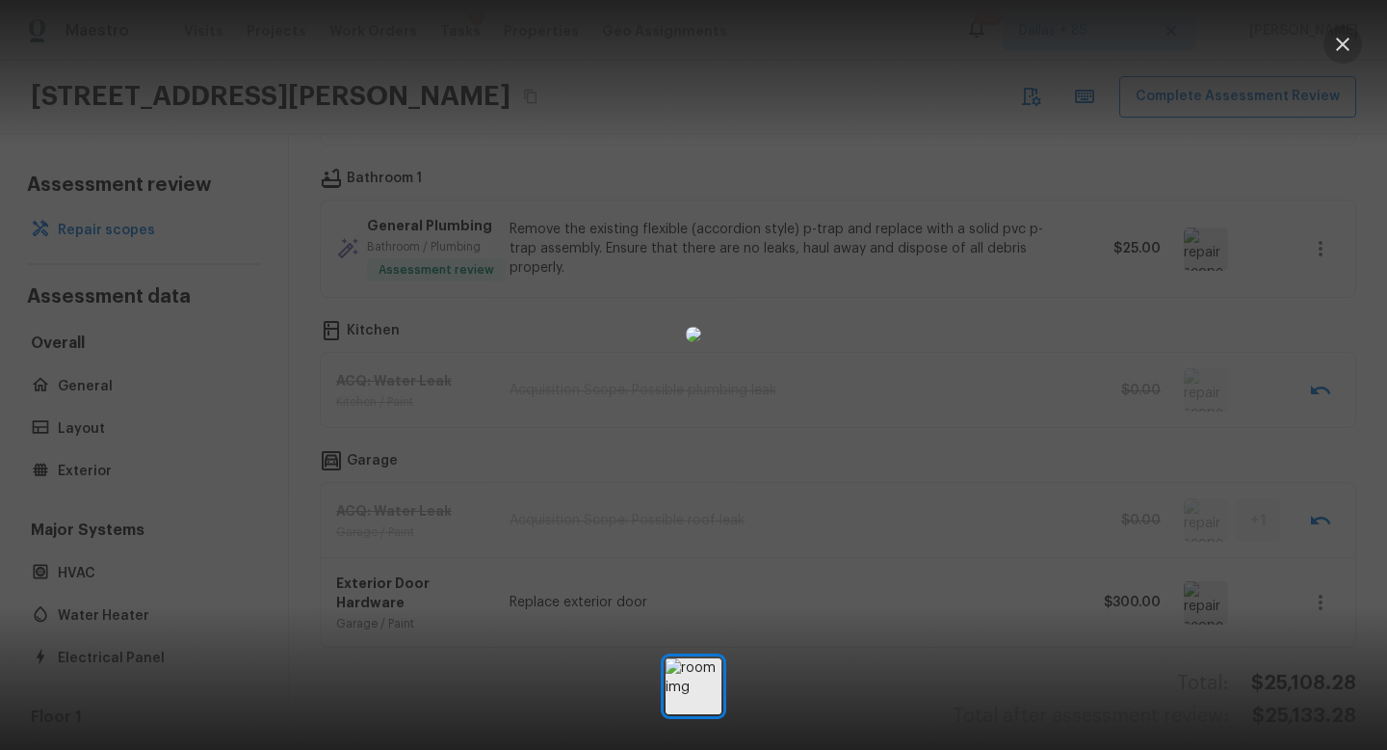
click at [1335, 45] on icon "button" at bounding box center [1342, 44] width 23 height 23
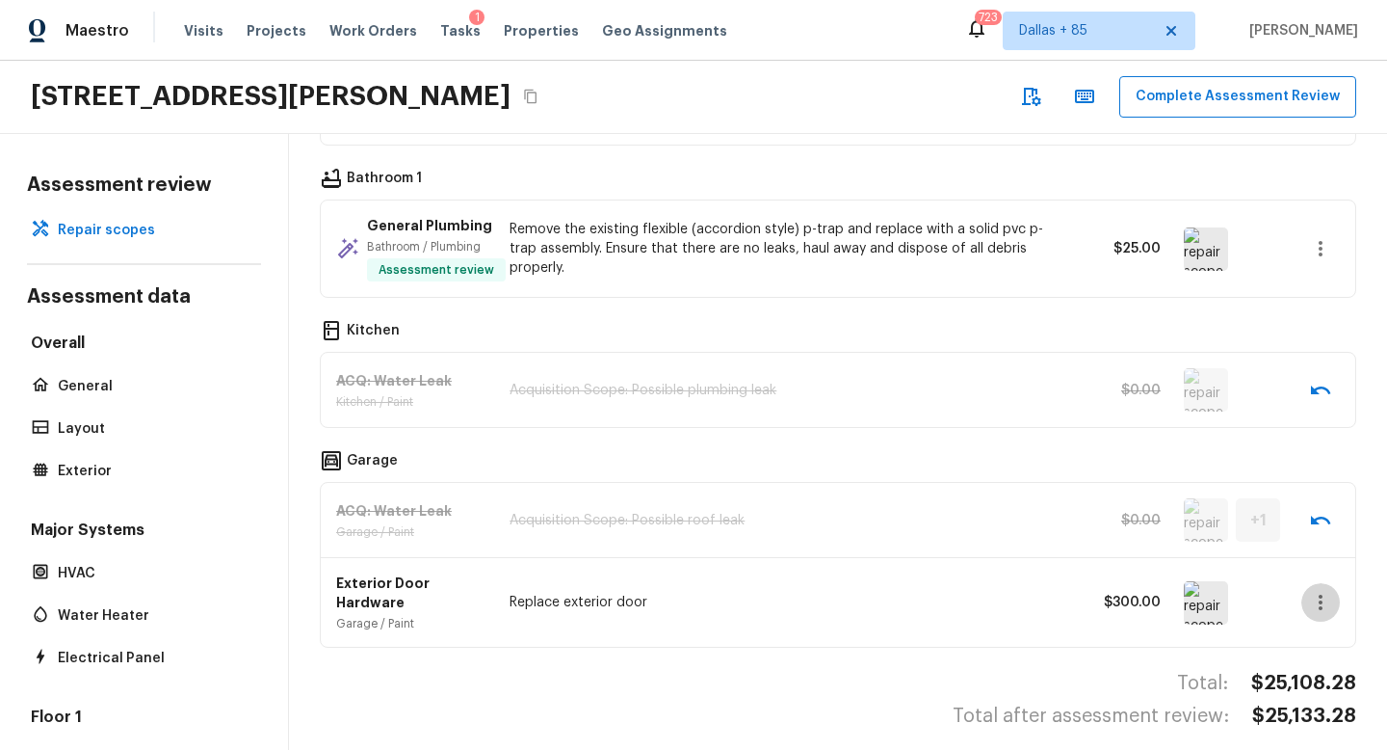
click at [1315, 588] on button "button" at bounding box center [1321, 602] width 39 height 39
click at [1275, 564] on li "Edit" at bounding box center [1313, 582] width 125 height 58
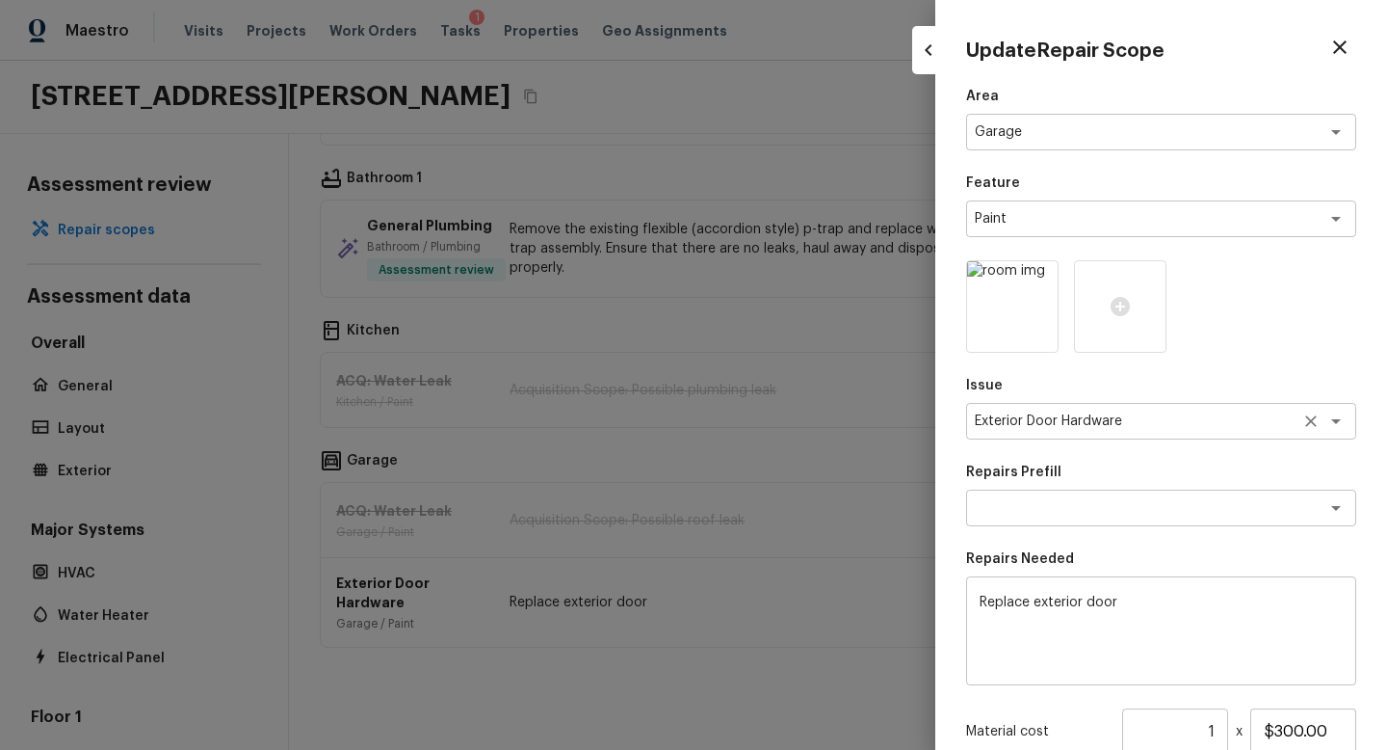
click at [1147, 435] on div "Exterior Door Hardware x ​" at bounding box center [1161, 421] width 390 height 37
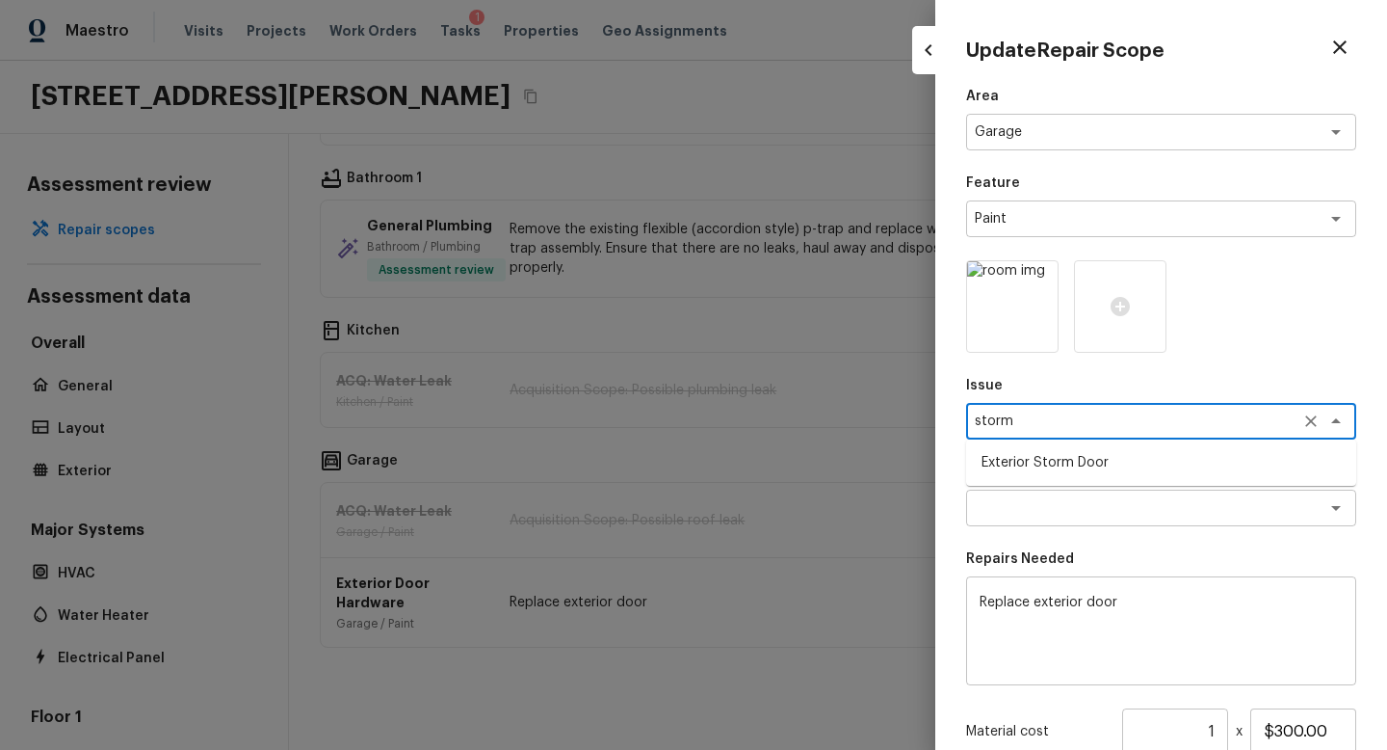
click at [1115, 462] on li "Exterior Storm Door" at bounding box center [1161, 462] width 390 height 31
type textarea "Exterior Storm Door"
click at [1094, 516] on textarea at bounding box center [1134, 507] width 319 height 19
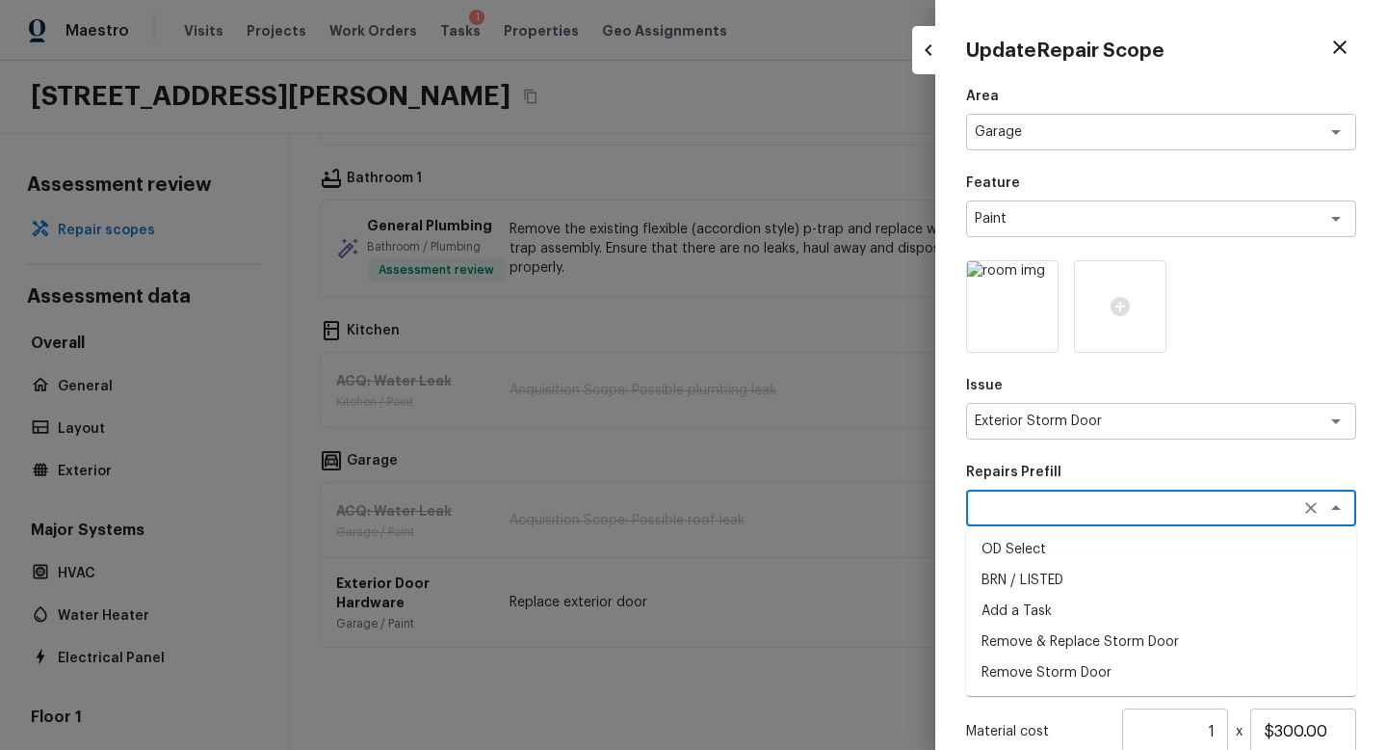
click at [1083, 671] on li "Remove Storm Door" at bounding box center [1161, 672] width 390 height 31
type textarea "Remove Storm Door"
type textarea "Remove the existing storm door. Repair any damage from the fasteners on the doo…"
type input "$36.99"
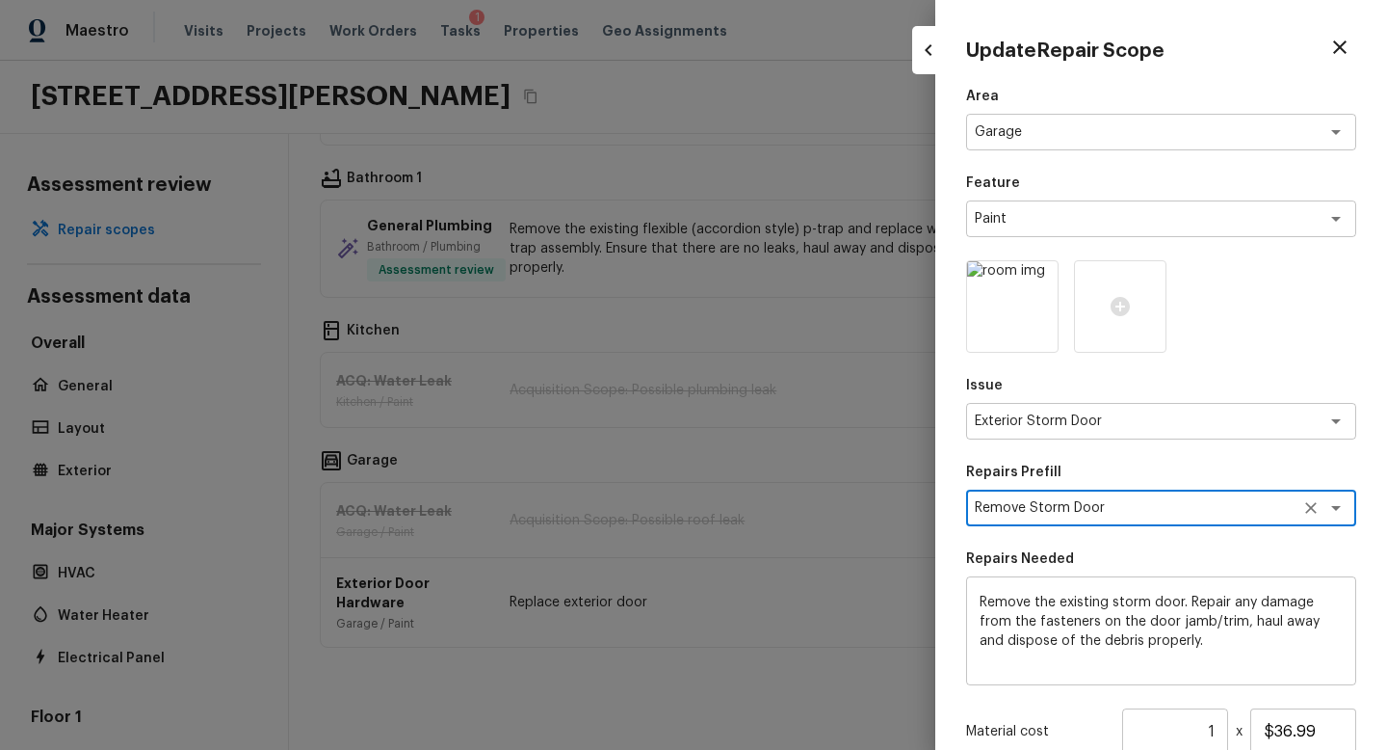
scroll to position [215, 0]
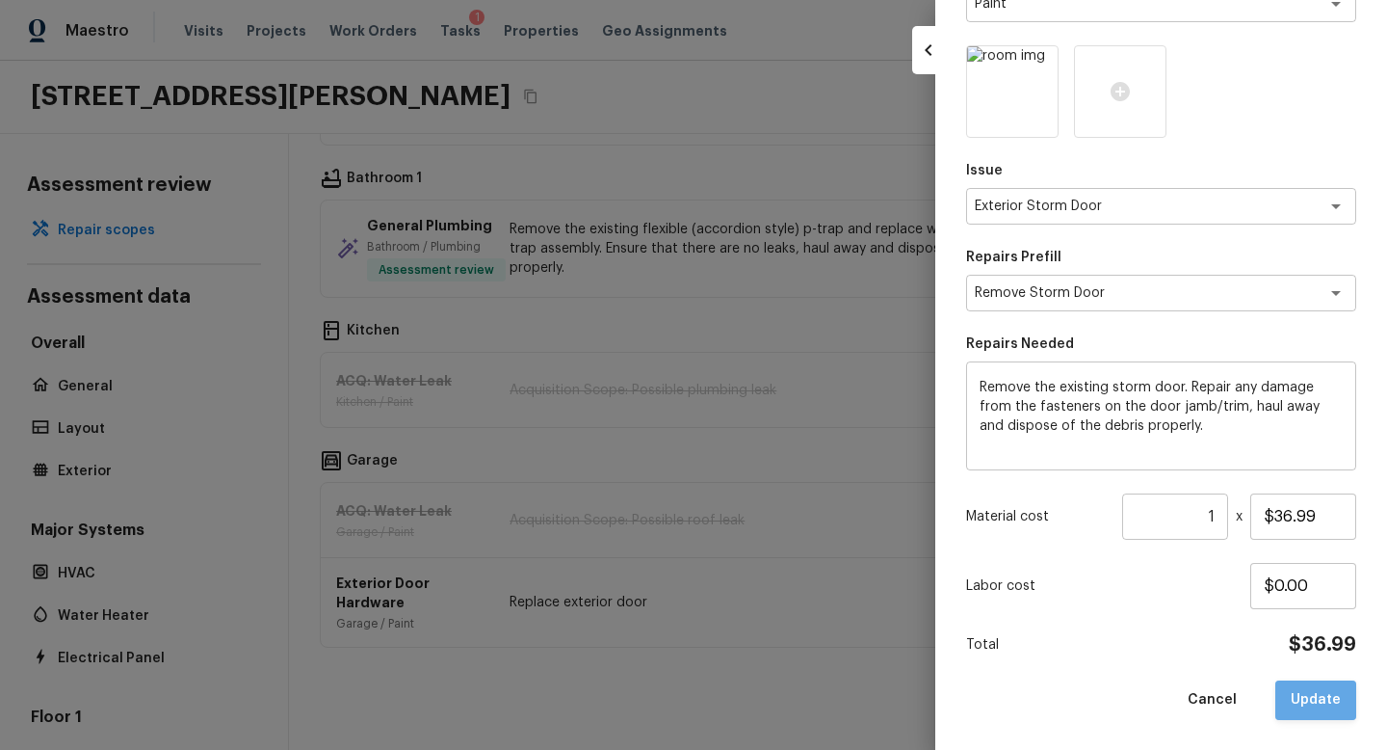
click at [1319, 698] on button "Update" at bounding box center [1316, 700] width 81 height 40
type input "$0.00"
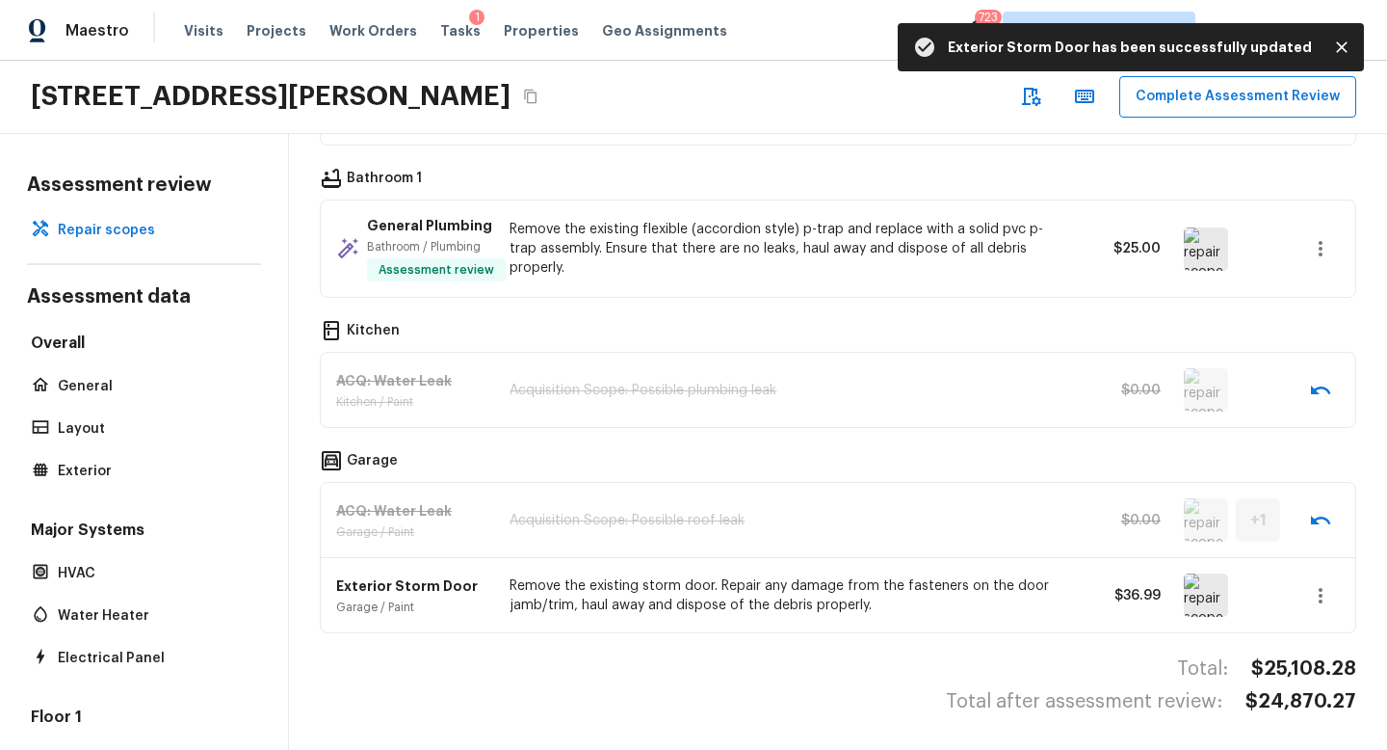
scroll to position [0, 0]
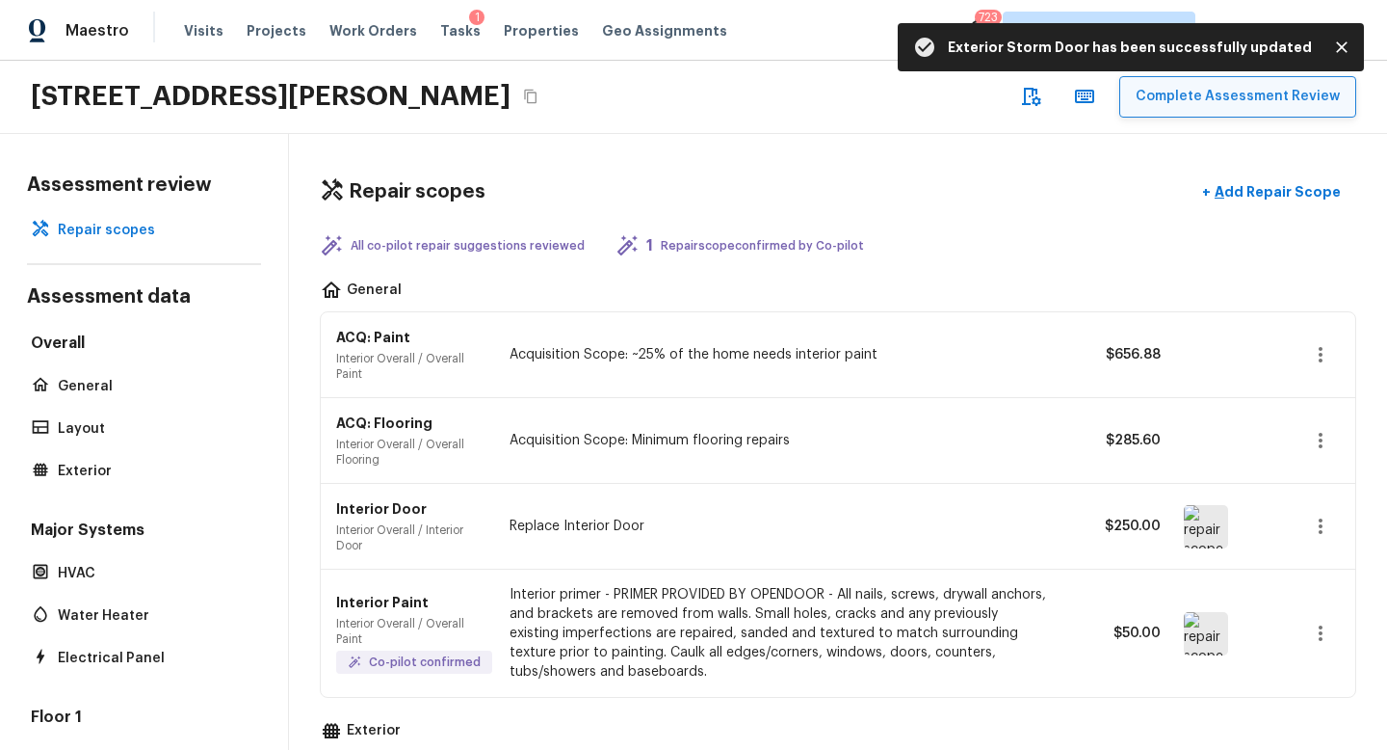
click at [1212, 92] on button "Complete Assessment Review" at bounding box center [1238, 96] width 237 height 41
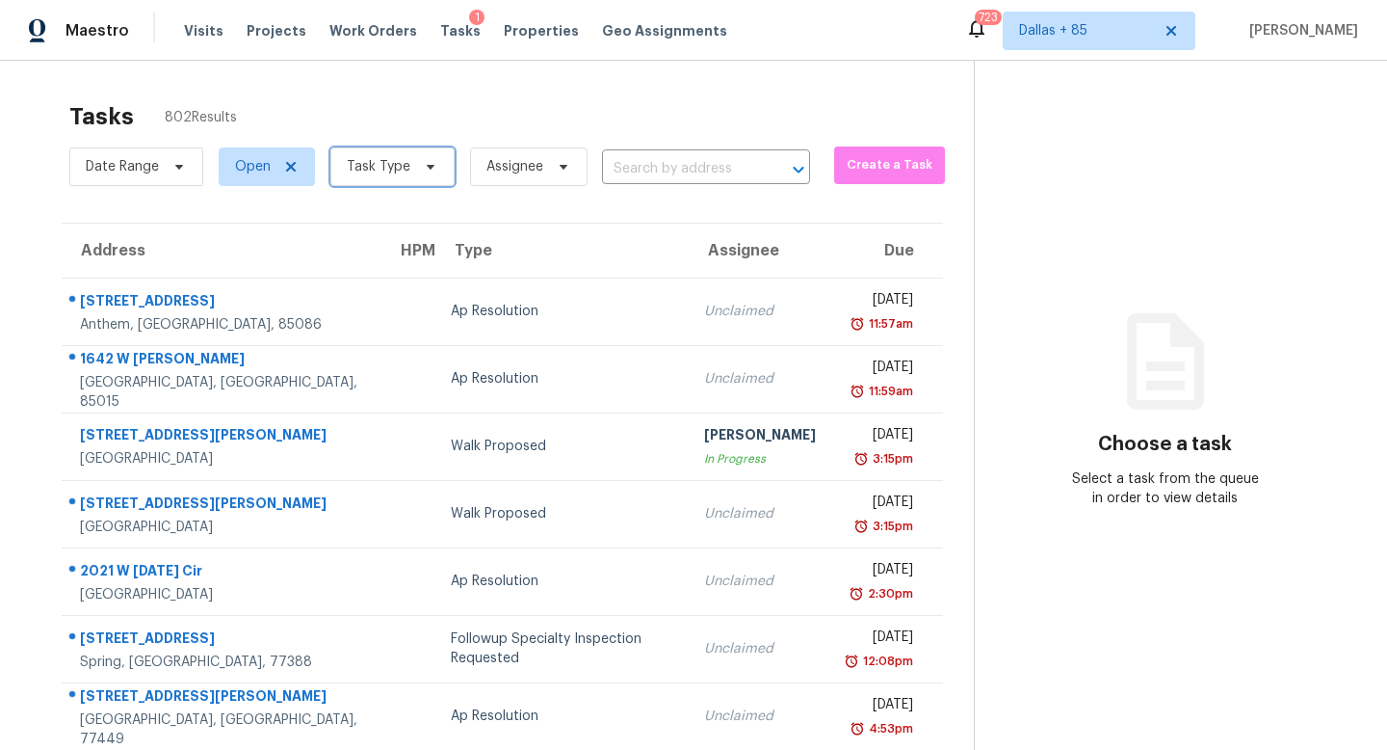
click at [435, 172] on span "Task Type" at bounding box center [392, 166] width 124 height 39
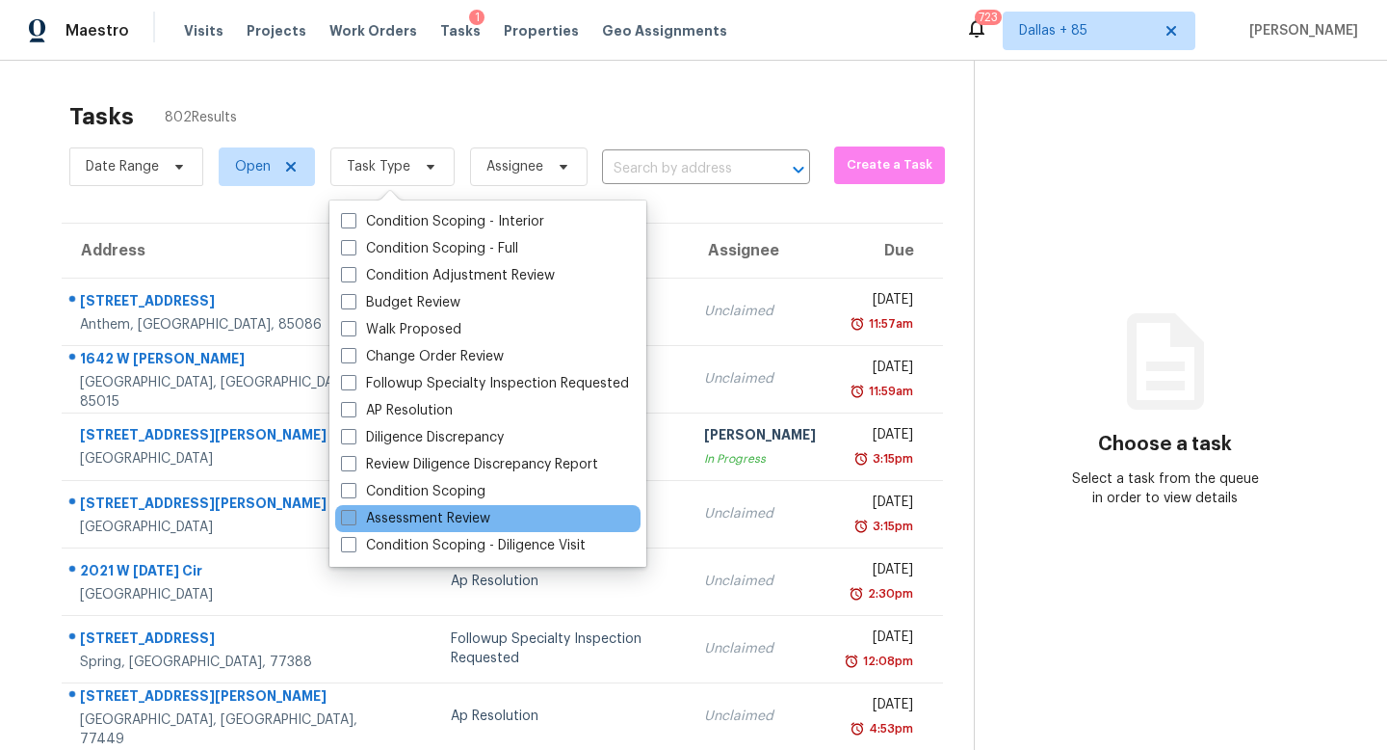
click at [453, 521] on label "Assessment Review" at bounding box center [415, 518] width 149 height 19
click at [354, 521] on input "Assessment Review" at bounding box center [347, 515] width 13 height 13
checkbox input "true"
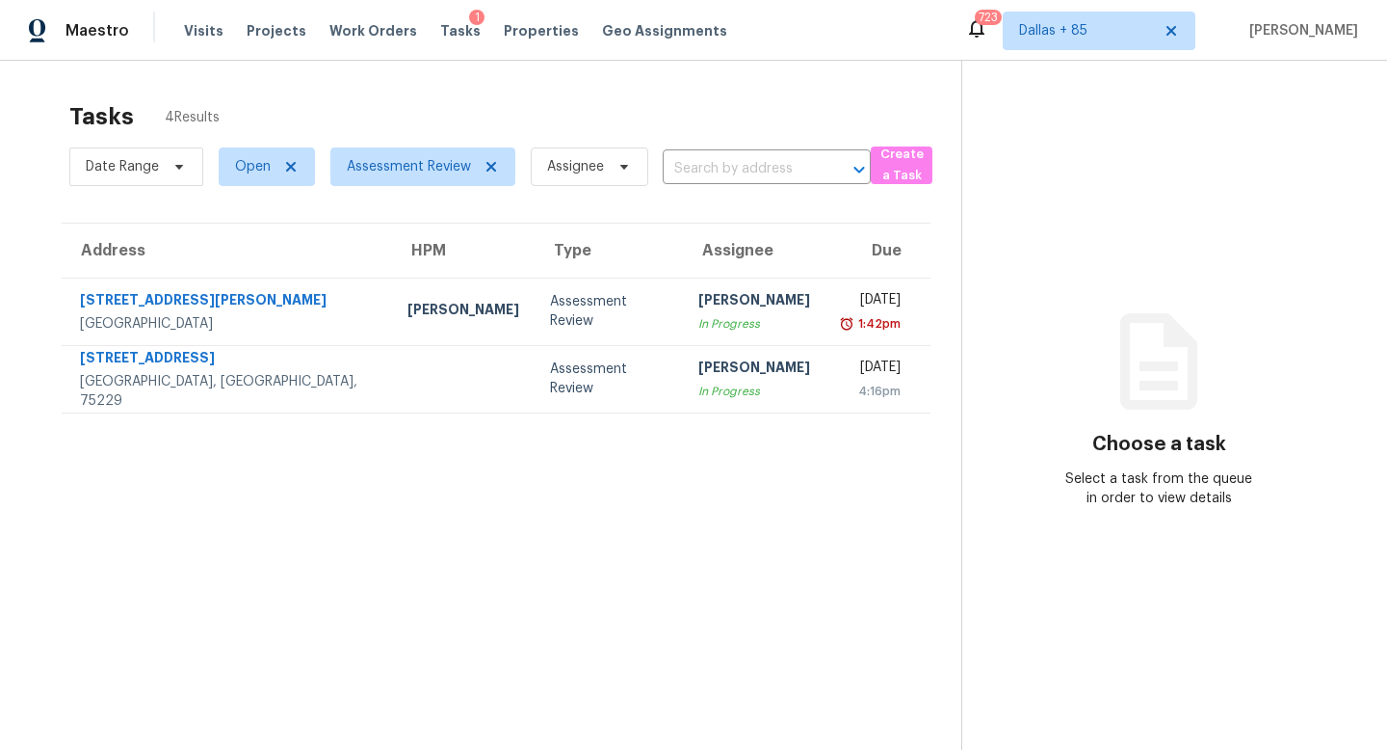
click at [1162, 358] on icon at bounding box center [1159, 361] width 116 height 116
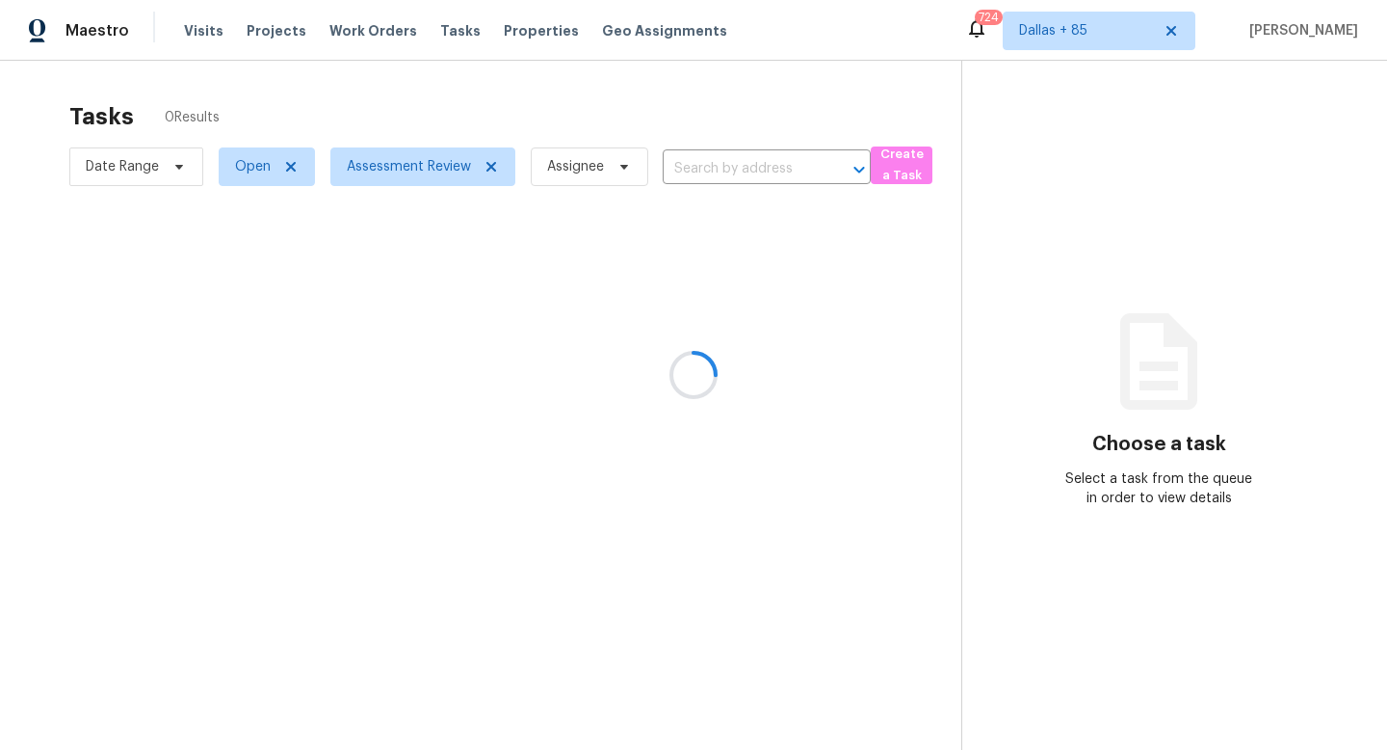
click at [1167, 32] on div at bounding box center [693, 375] width 1387 height 750
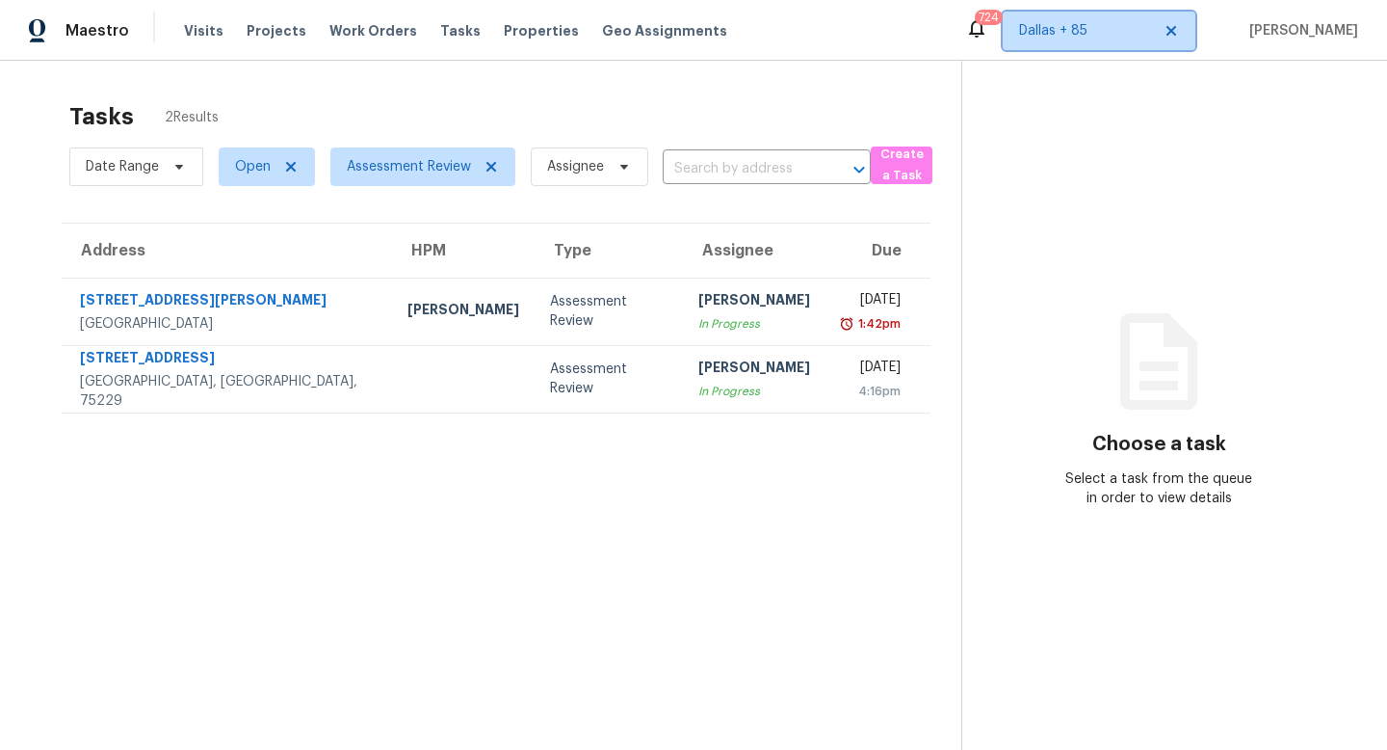
click at [1122, 31] on span "Dallas + 85" at bounding box center [1085, 30] width 132 height 19
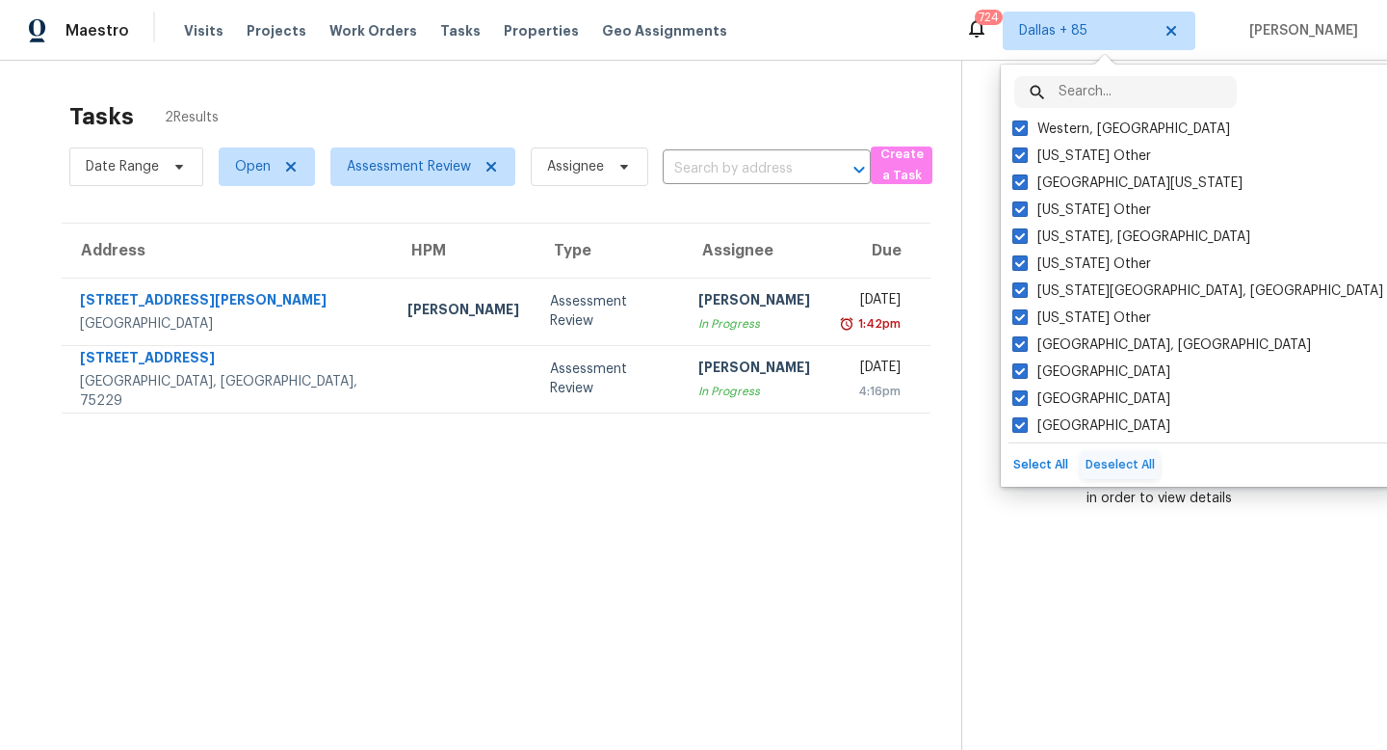
click at [1097, 462] on button "Deselect All" at bounding box center [1120, 465] width 79 height 28
checkbox input "false"
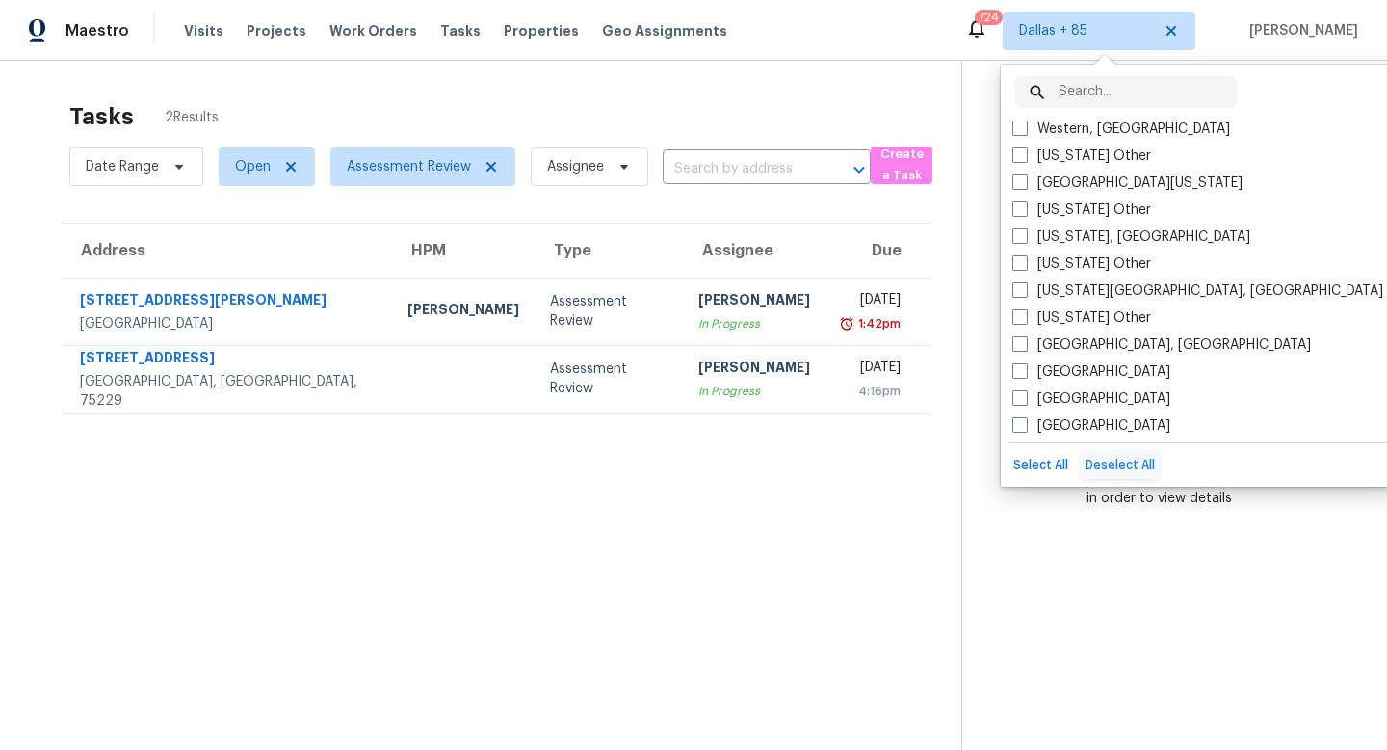
checkbox input "false"
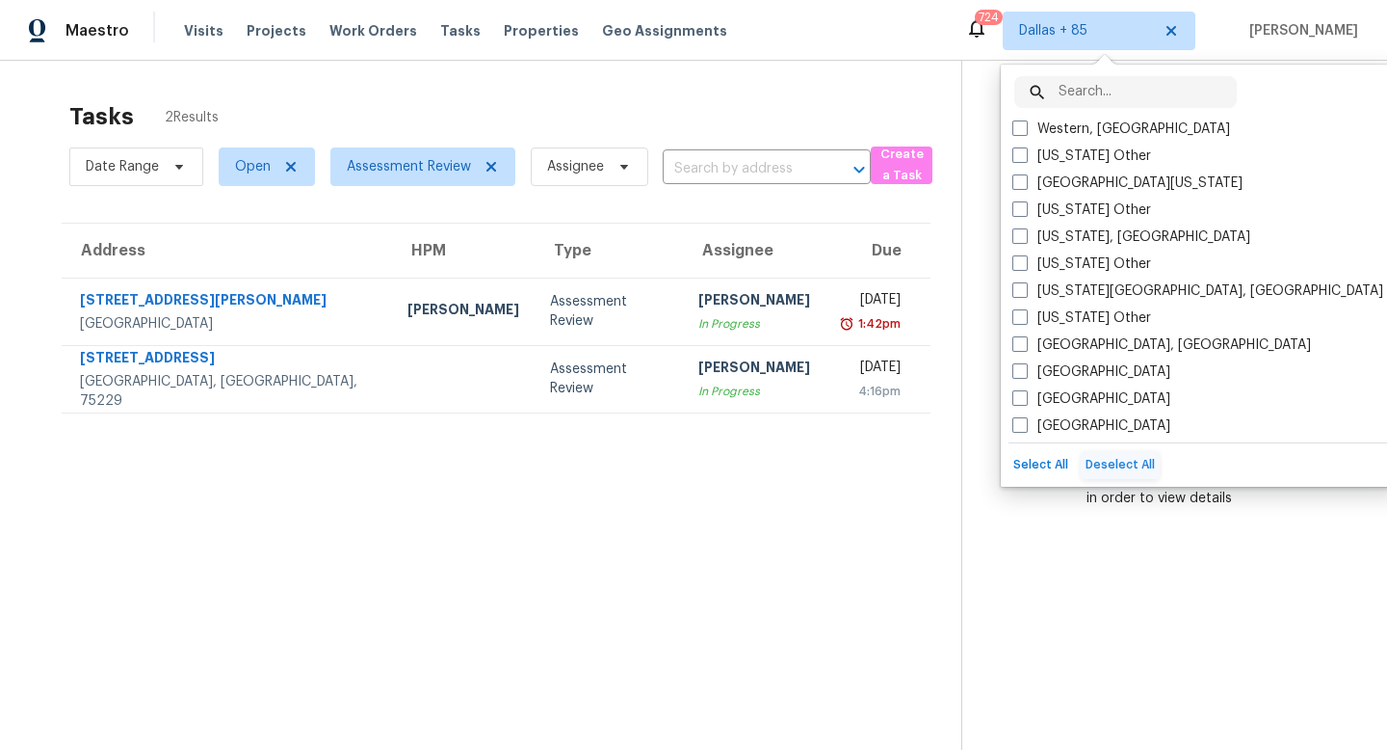
checkbox input "false"
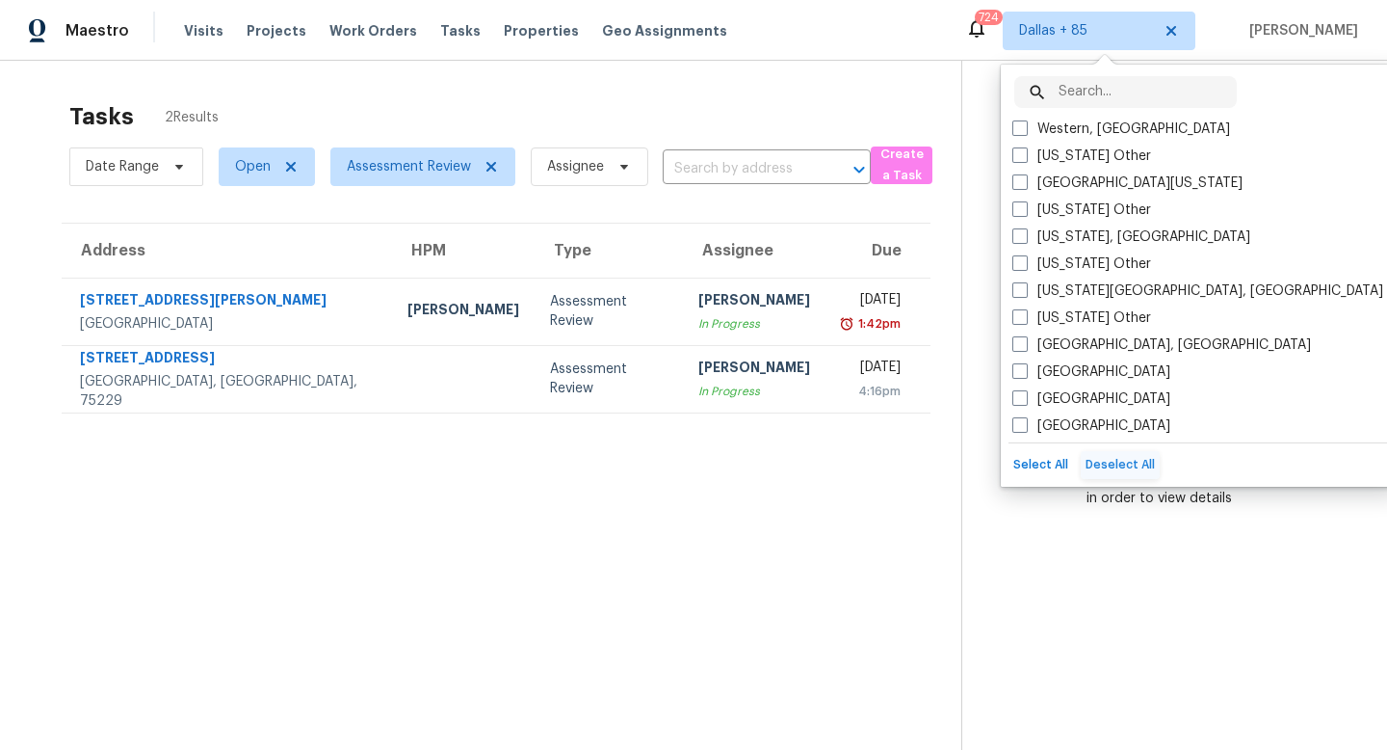
checkbox input "false"
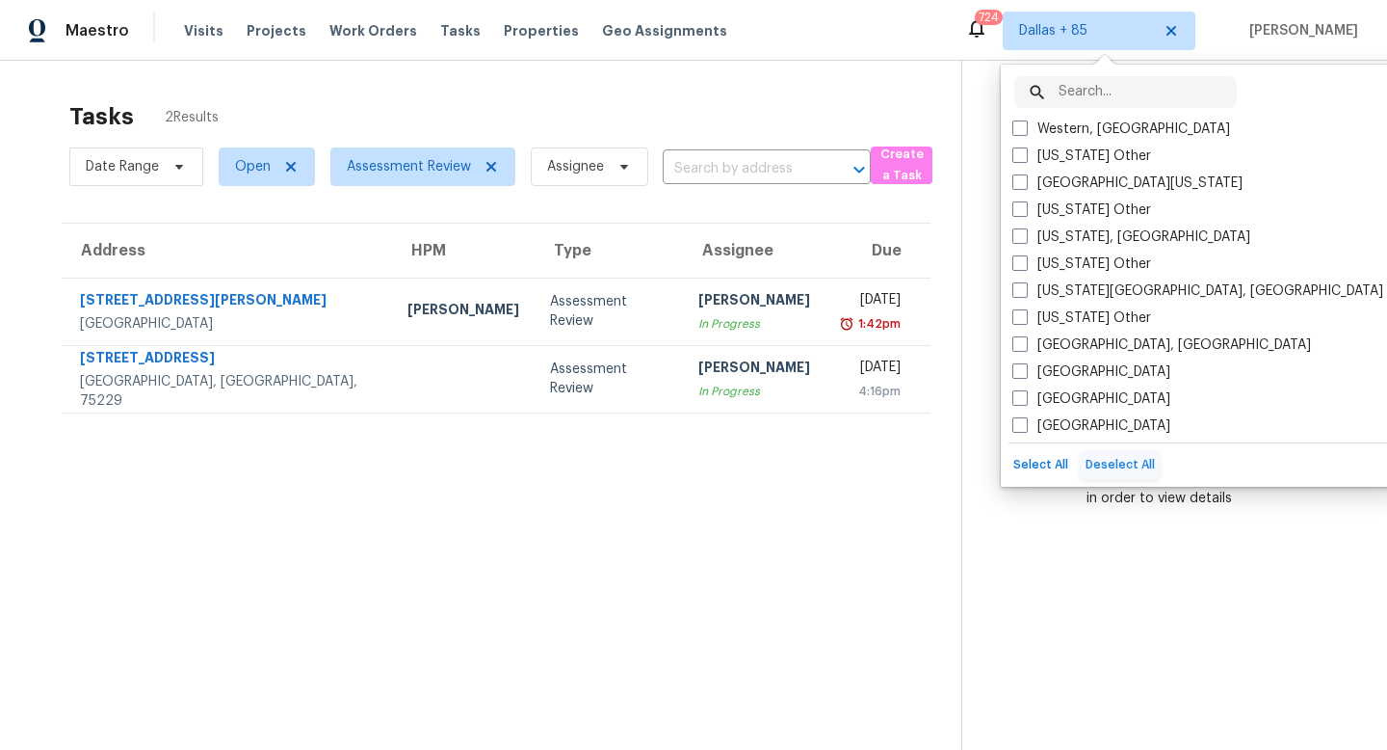
checkbox input "false"
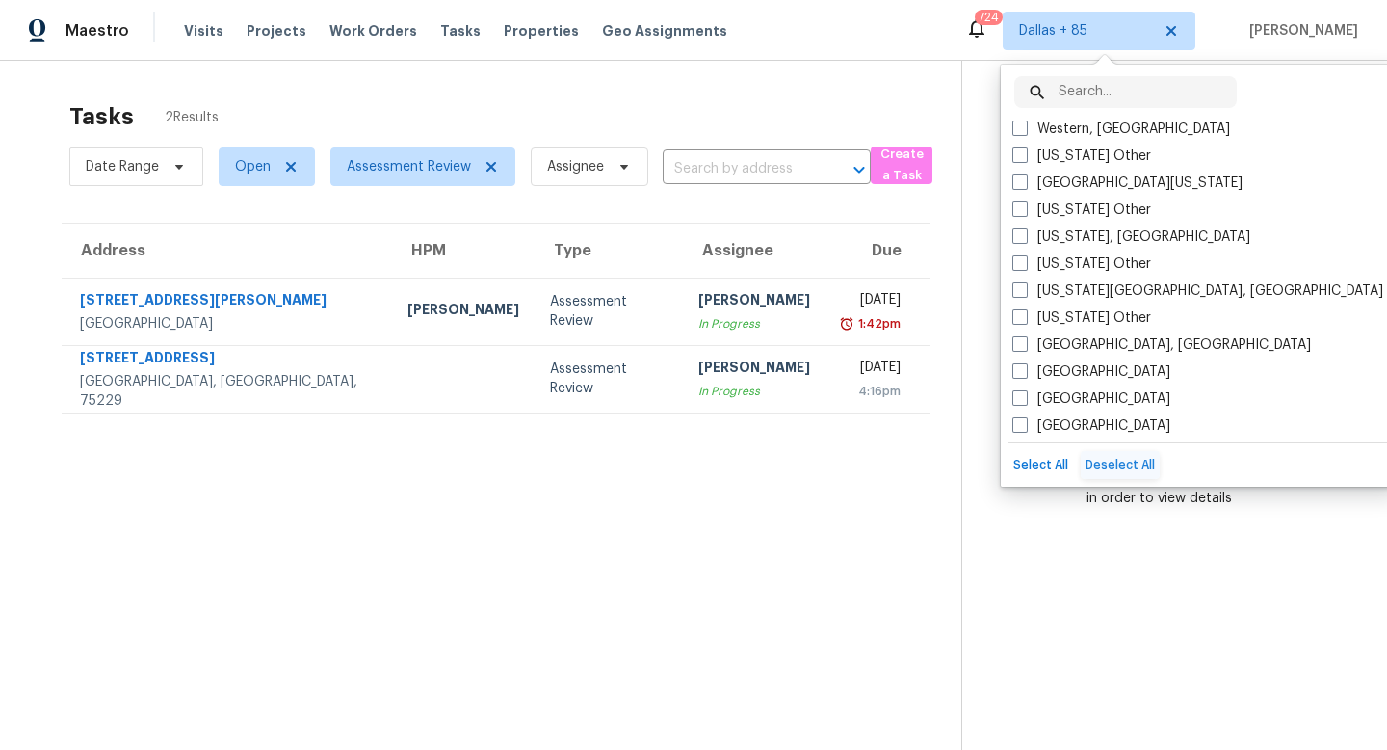
checkbox input "false"
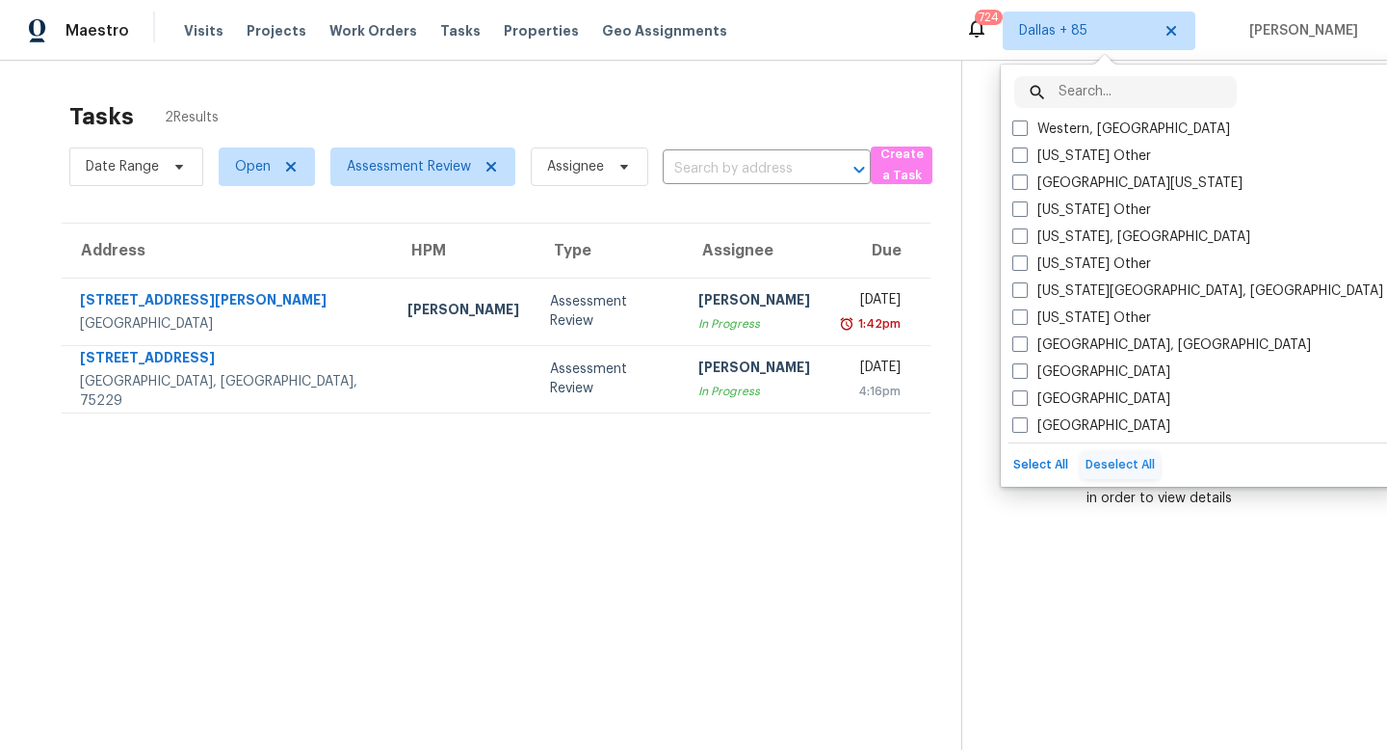
checkbox input "false"
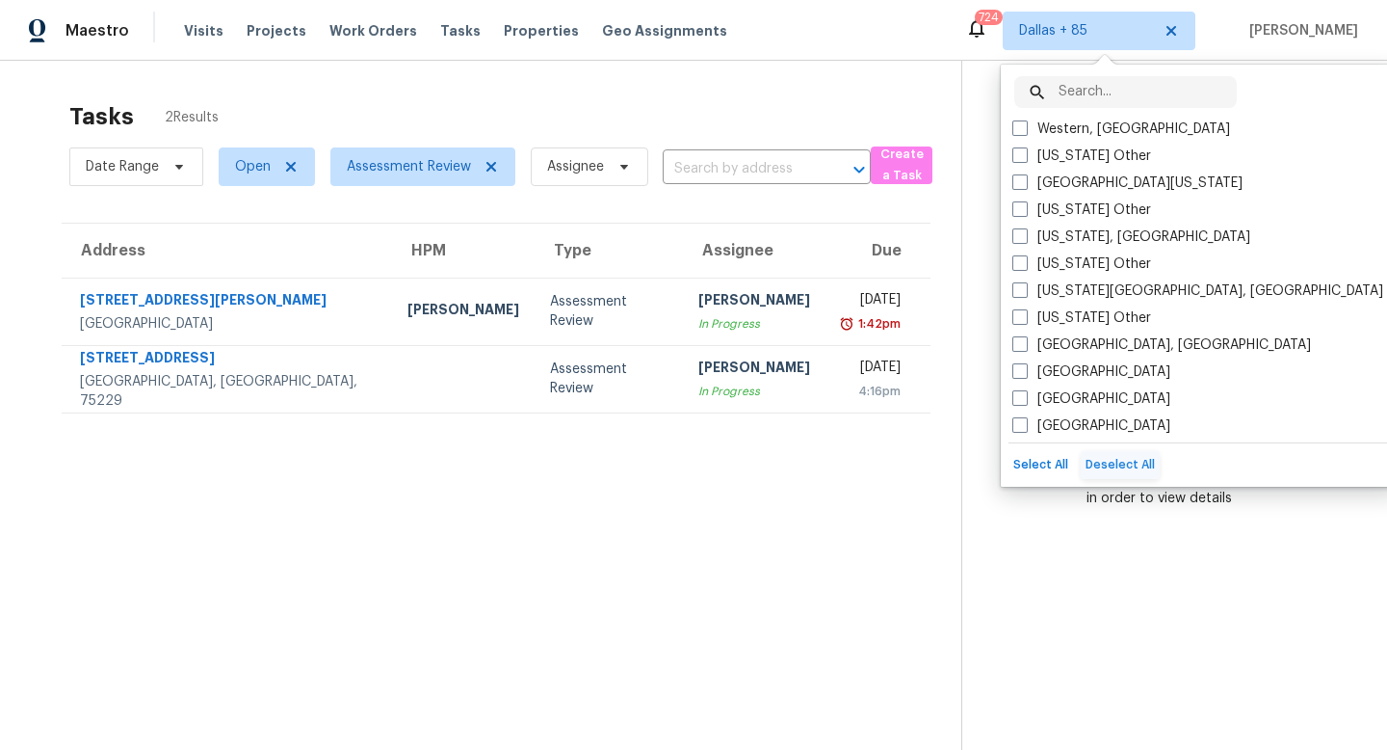
checkbox input "false"
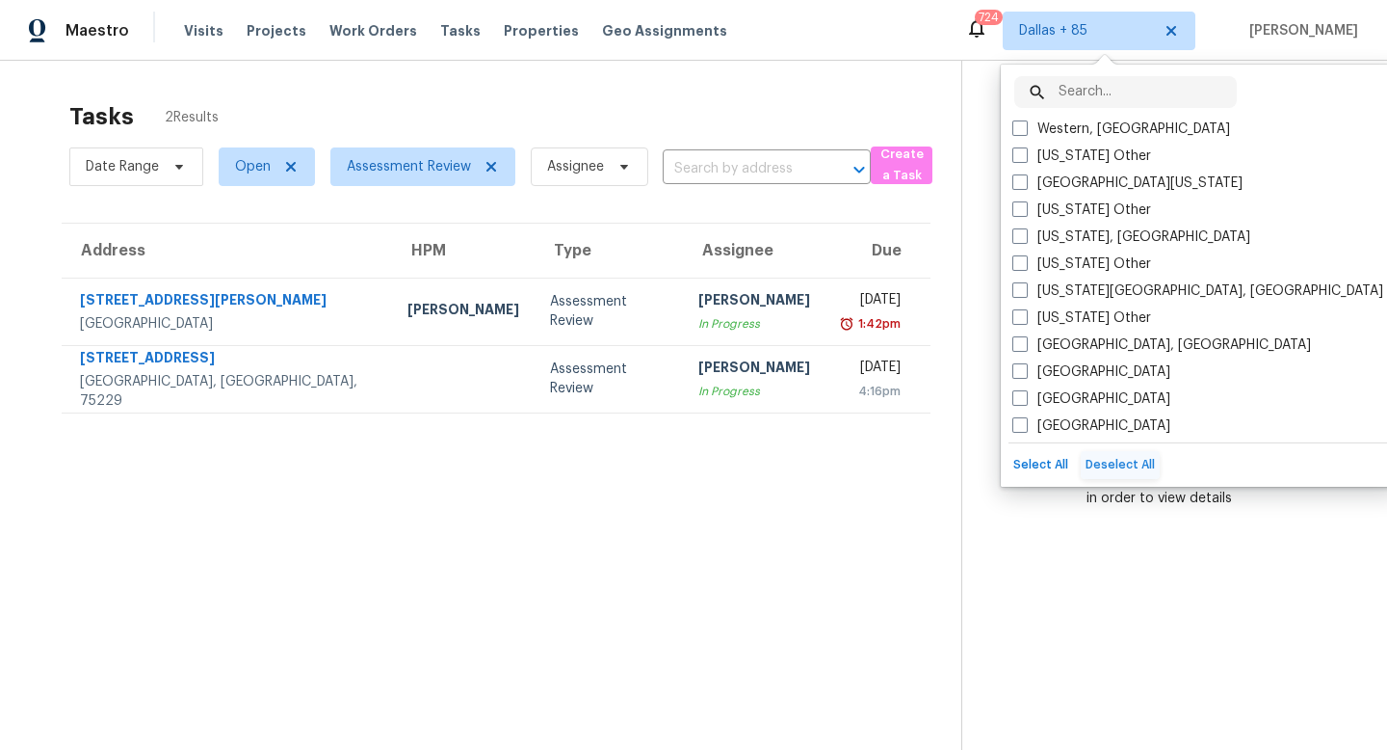
checkbox input "false"
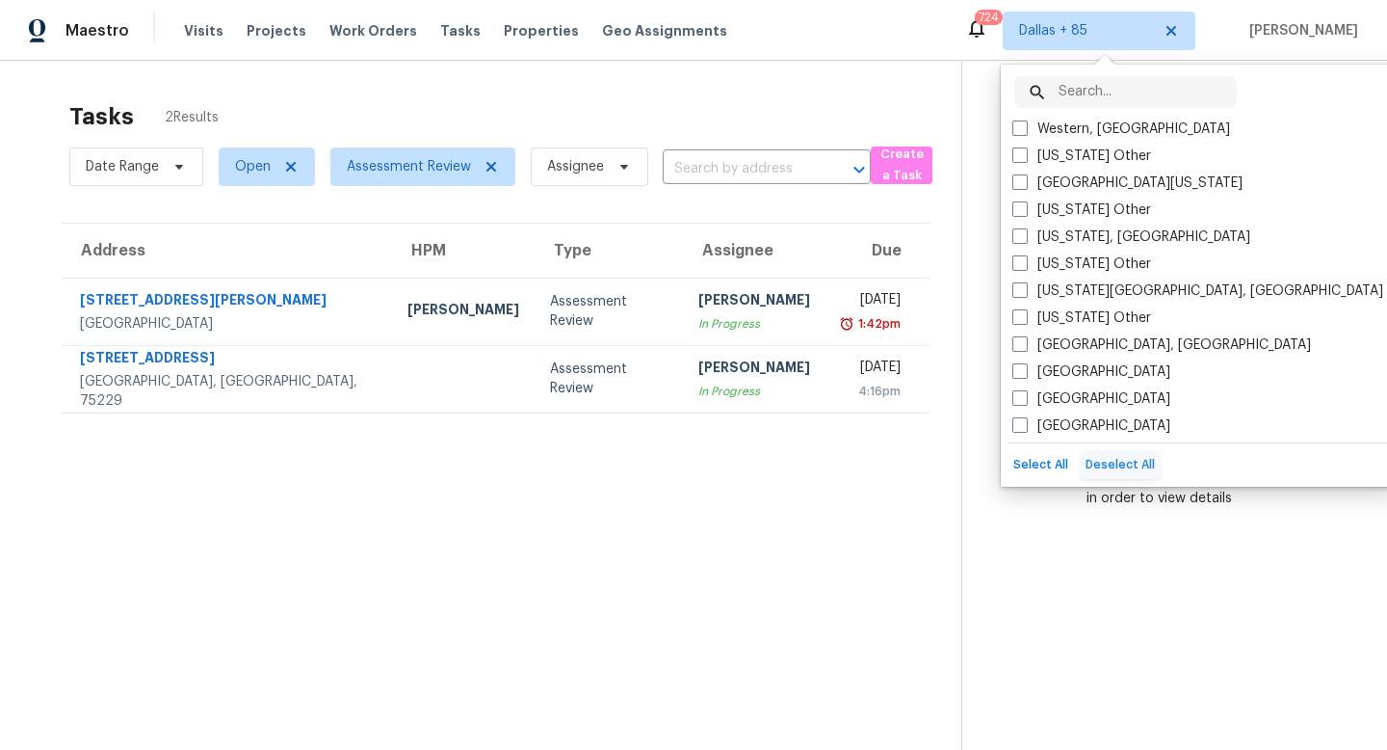
checkbox input "false"
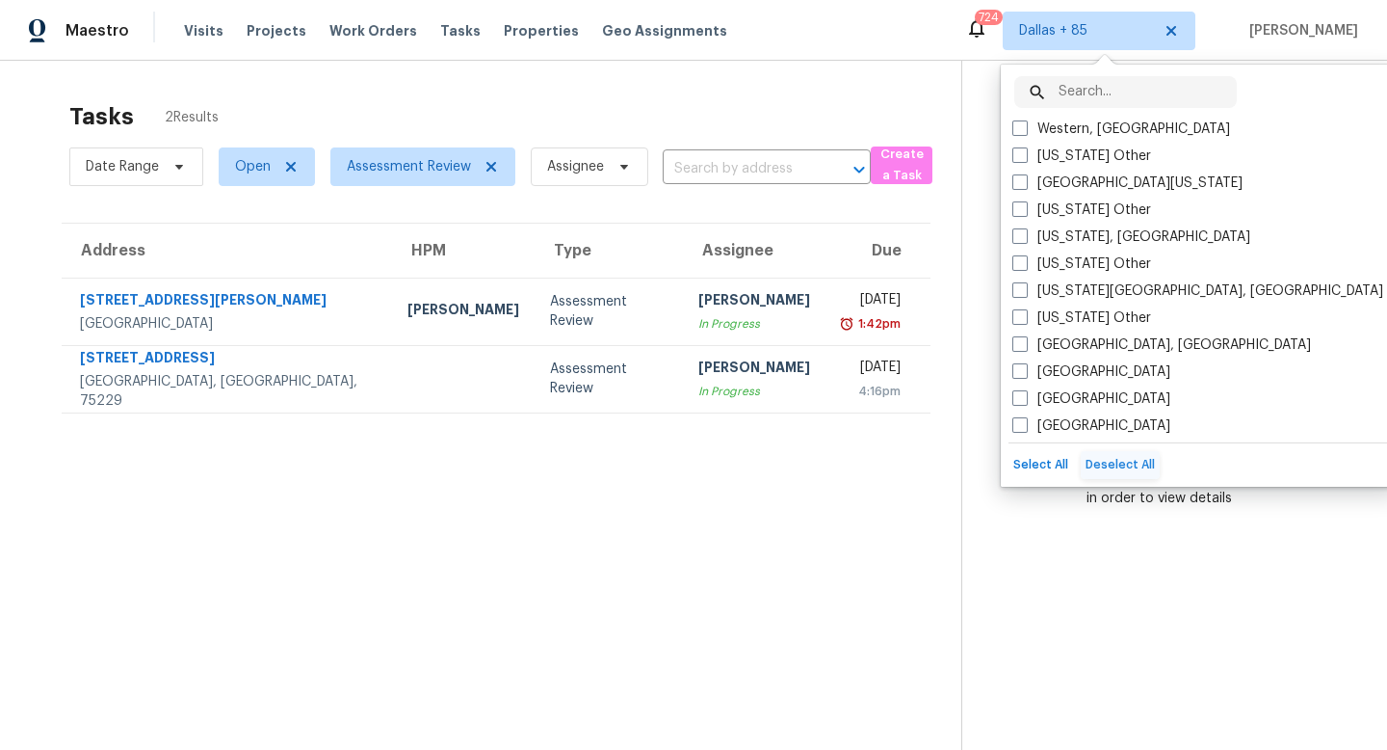
checkbox input "false"
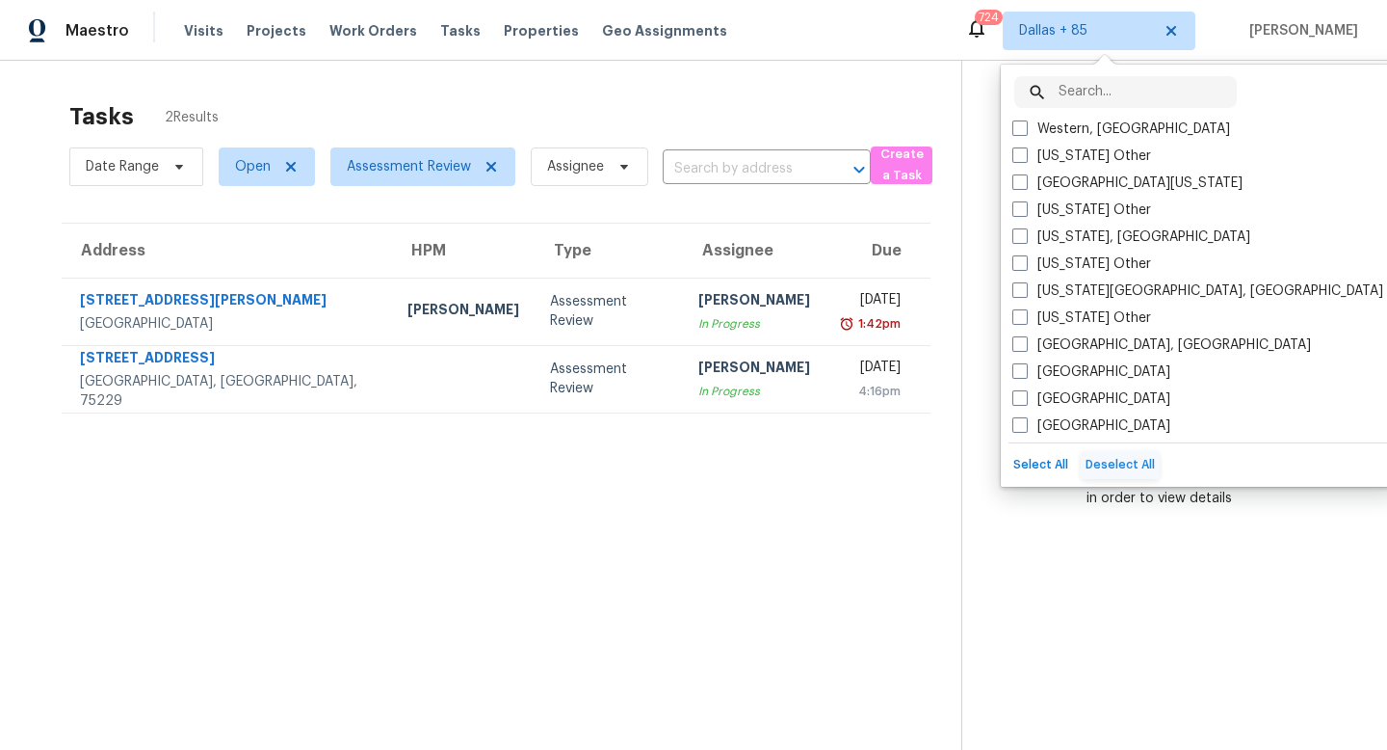
checkbox input "false"
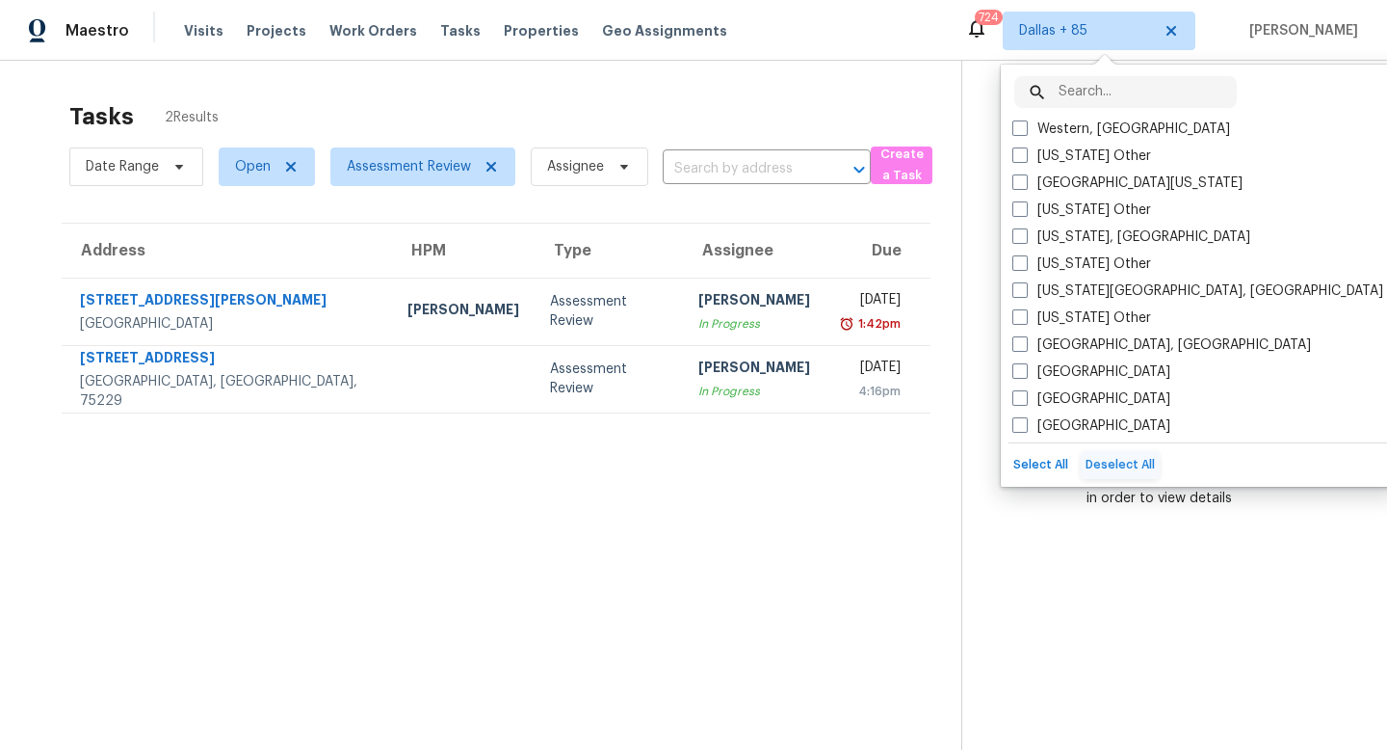
checkbox input "false"
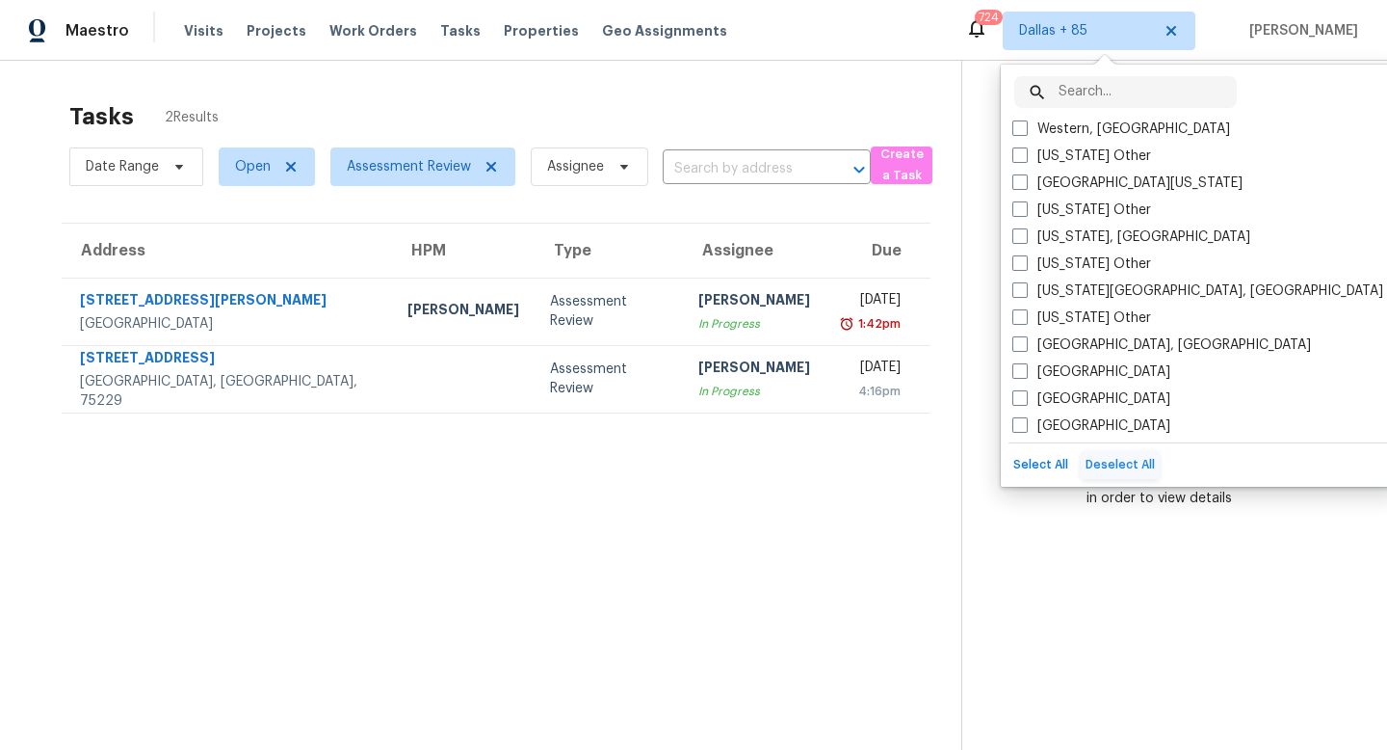
checkbox input "false"
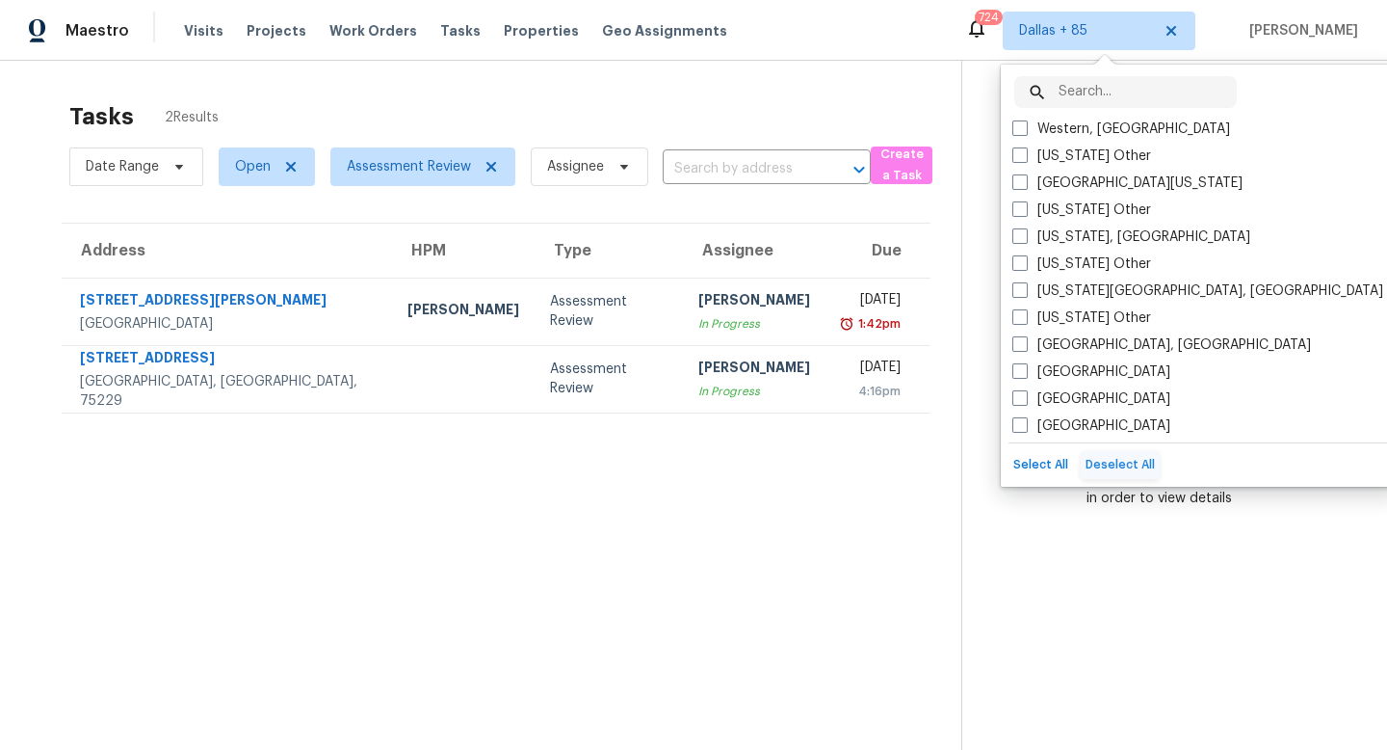
checkbox input "false"
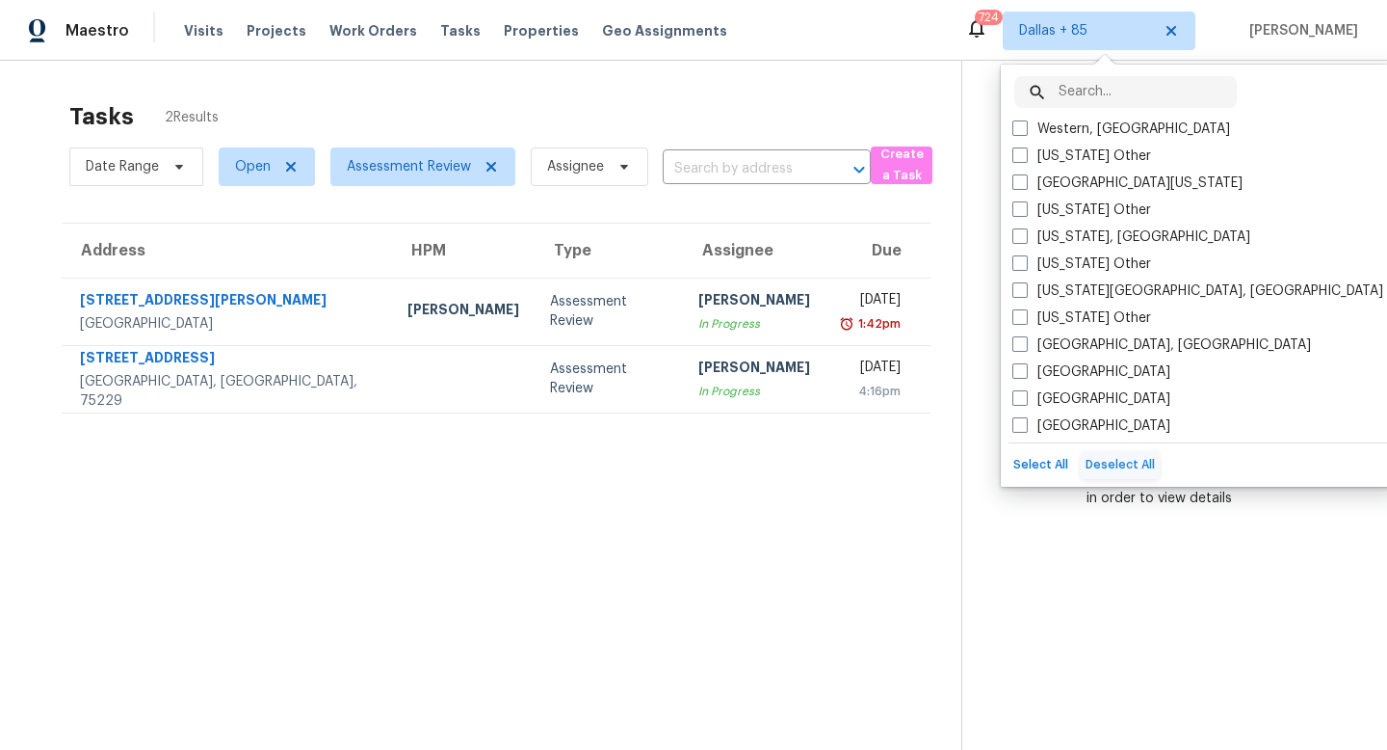
checkbox input "false"
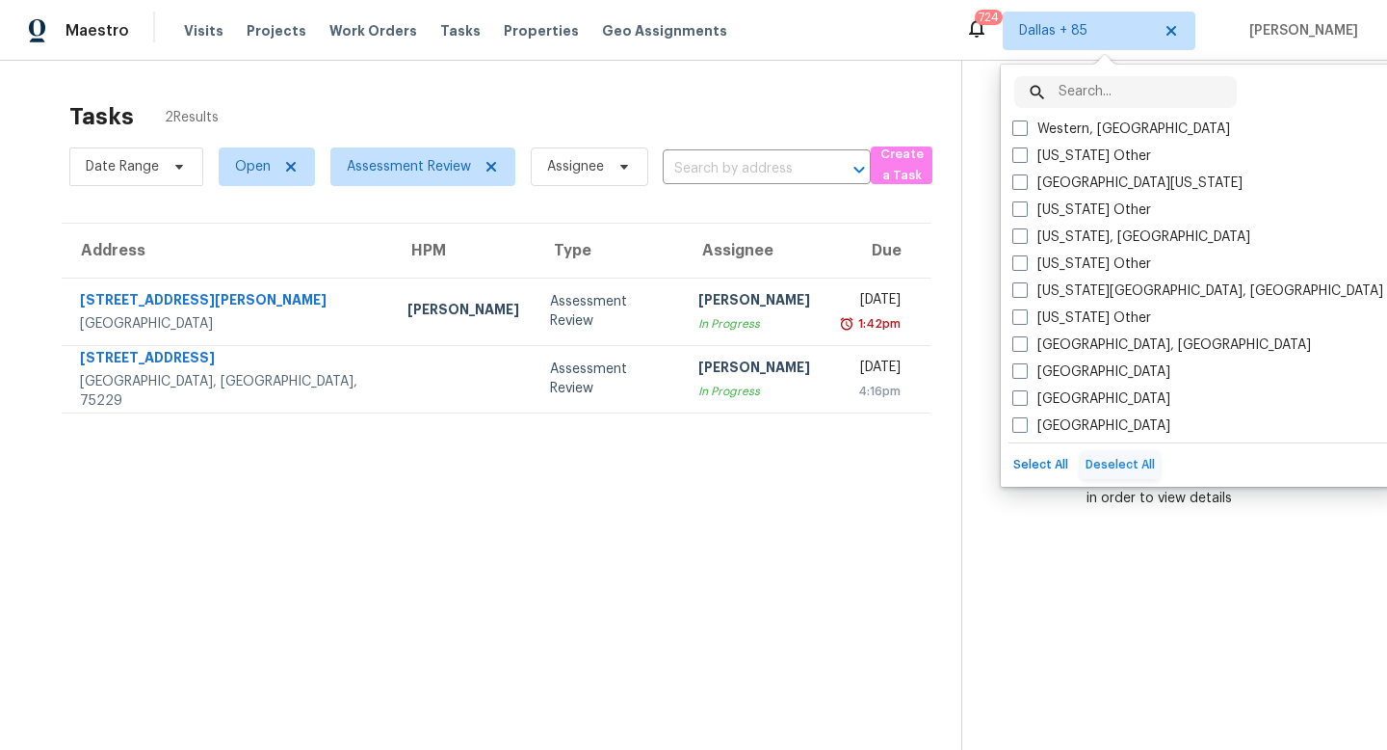
checkbox input "false"
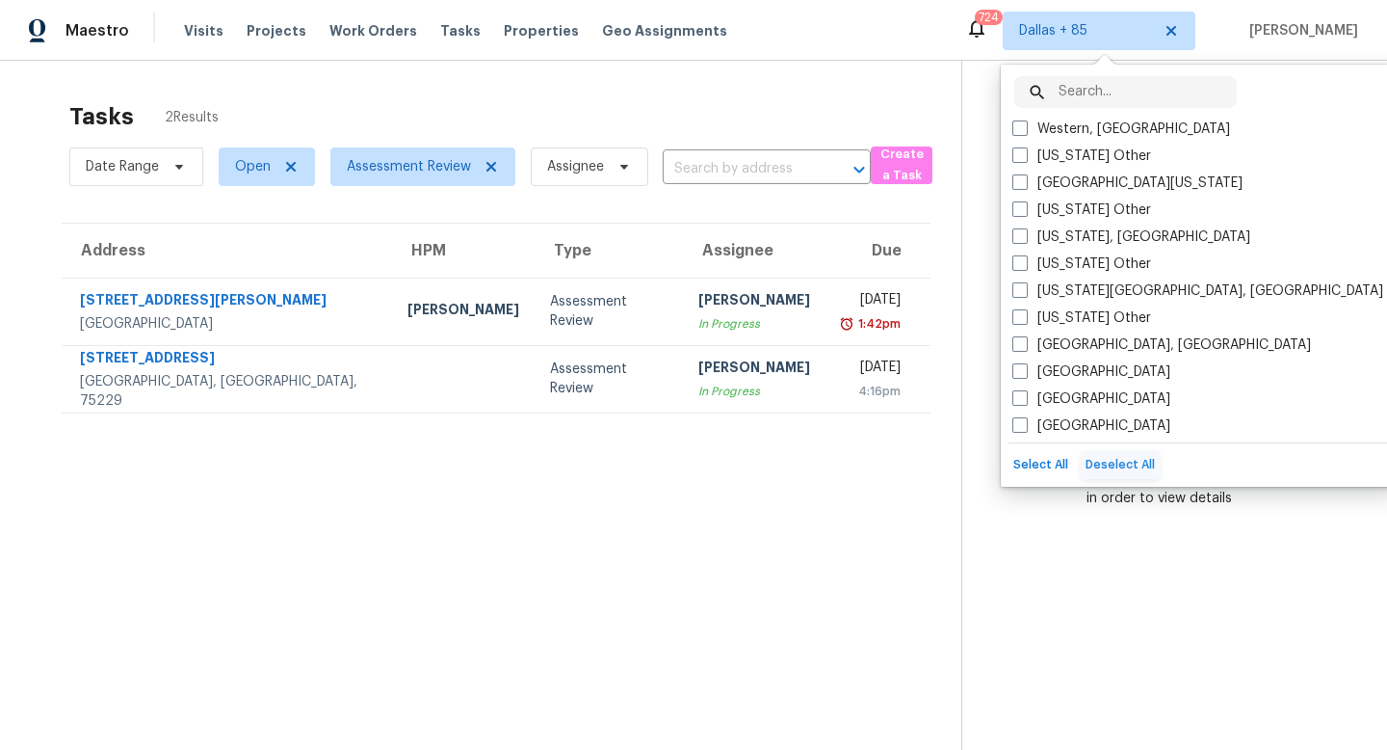
checkbox input "false"
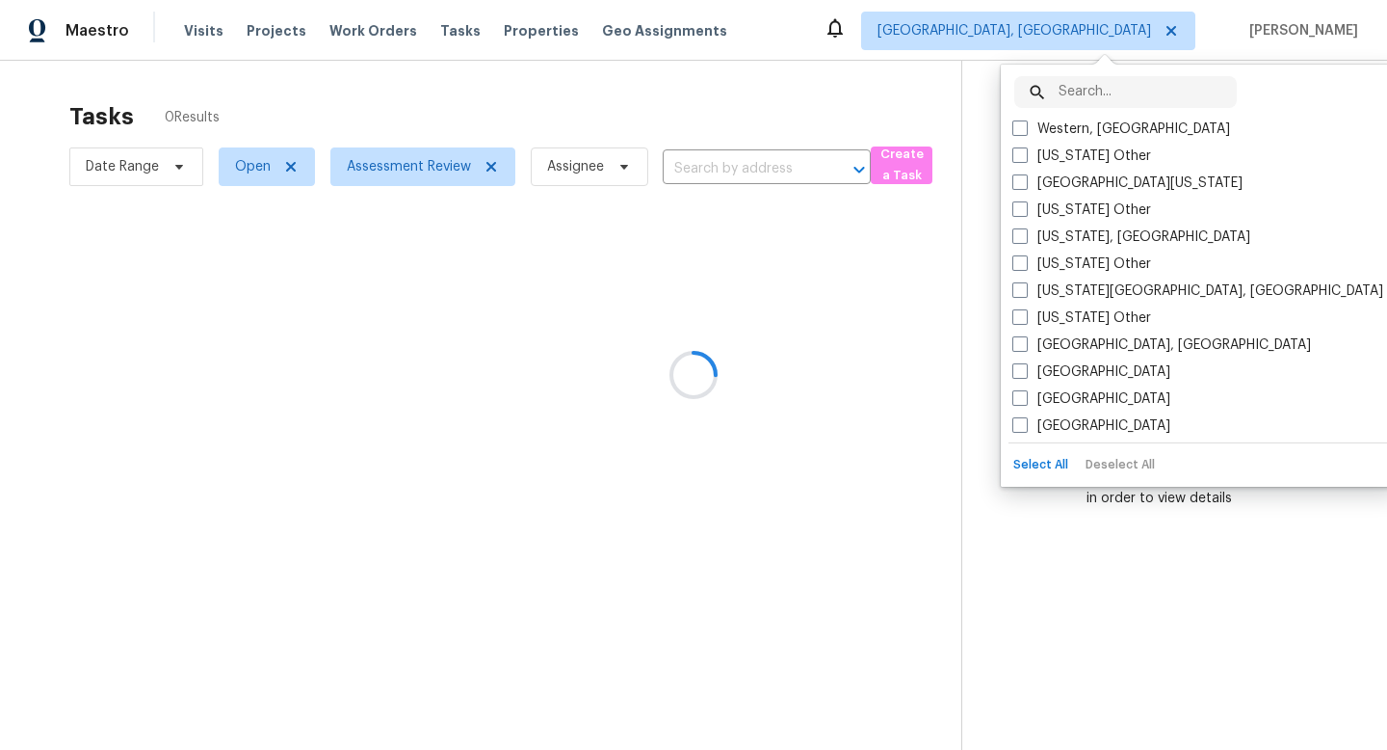
click at [1074, 90] on input "text" at bounding box center [1148, 92] width 178 height 32
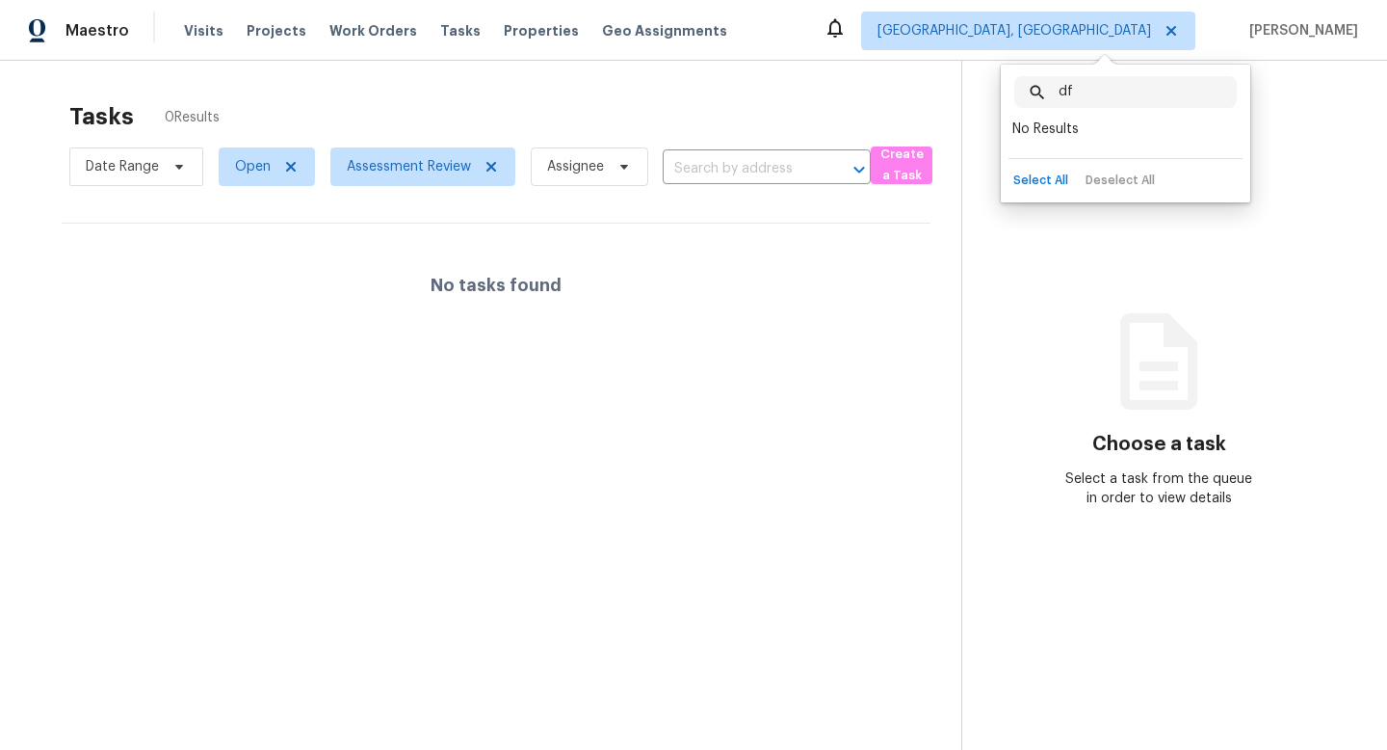
type input "d"
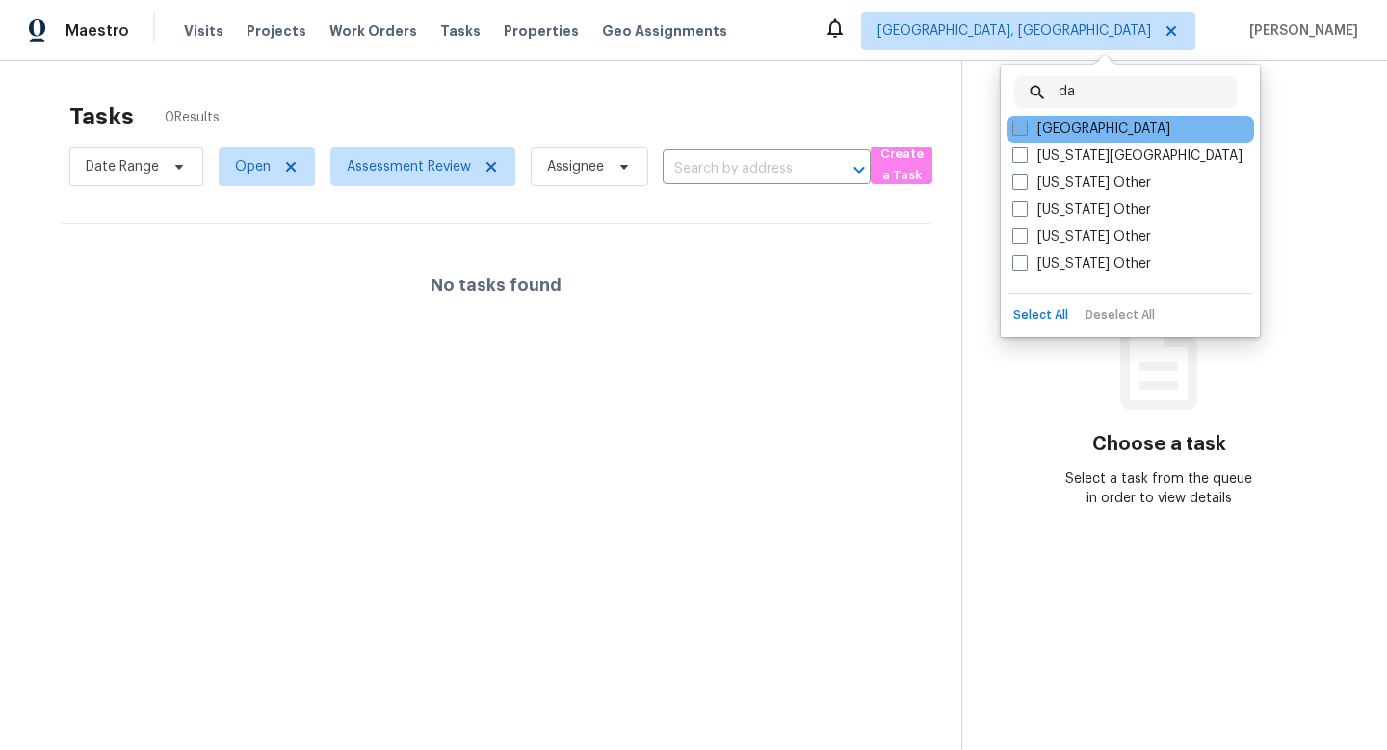
type input "da"
click at [1044, 135] on label "Dallas" at bounding box center [1092, 128] width 158 height 19
click at [1025, 132] on input "Dallas" at bounding box center [1019, 125] width 13 height 13
checkbox input "true"
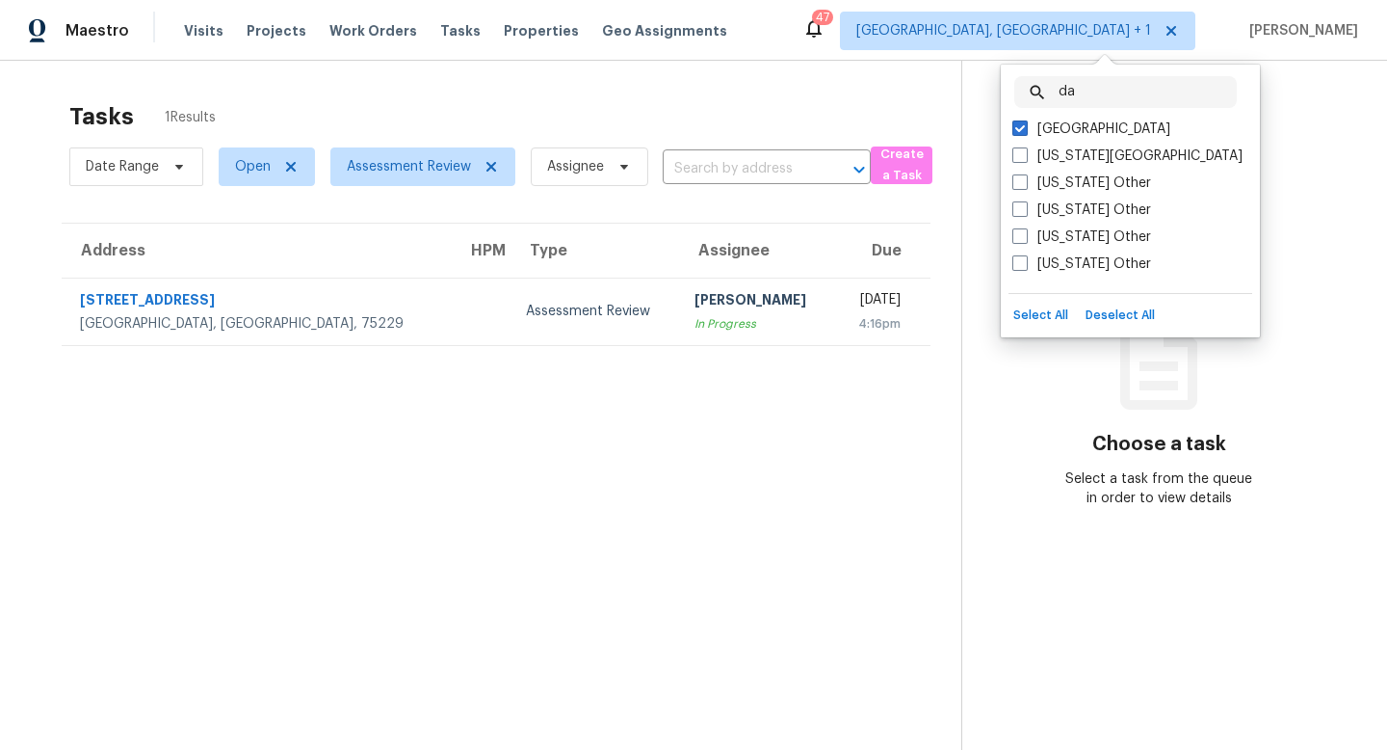
click at [594, 534] on section "Tasks 1 Results Date Range Open Assessment Review Assignee ​ Create a Task Addr…" at bounding box center [496, 451] width 931 height 719
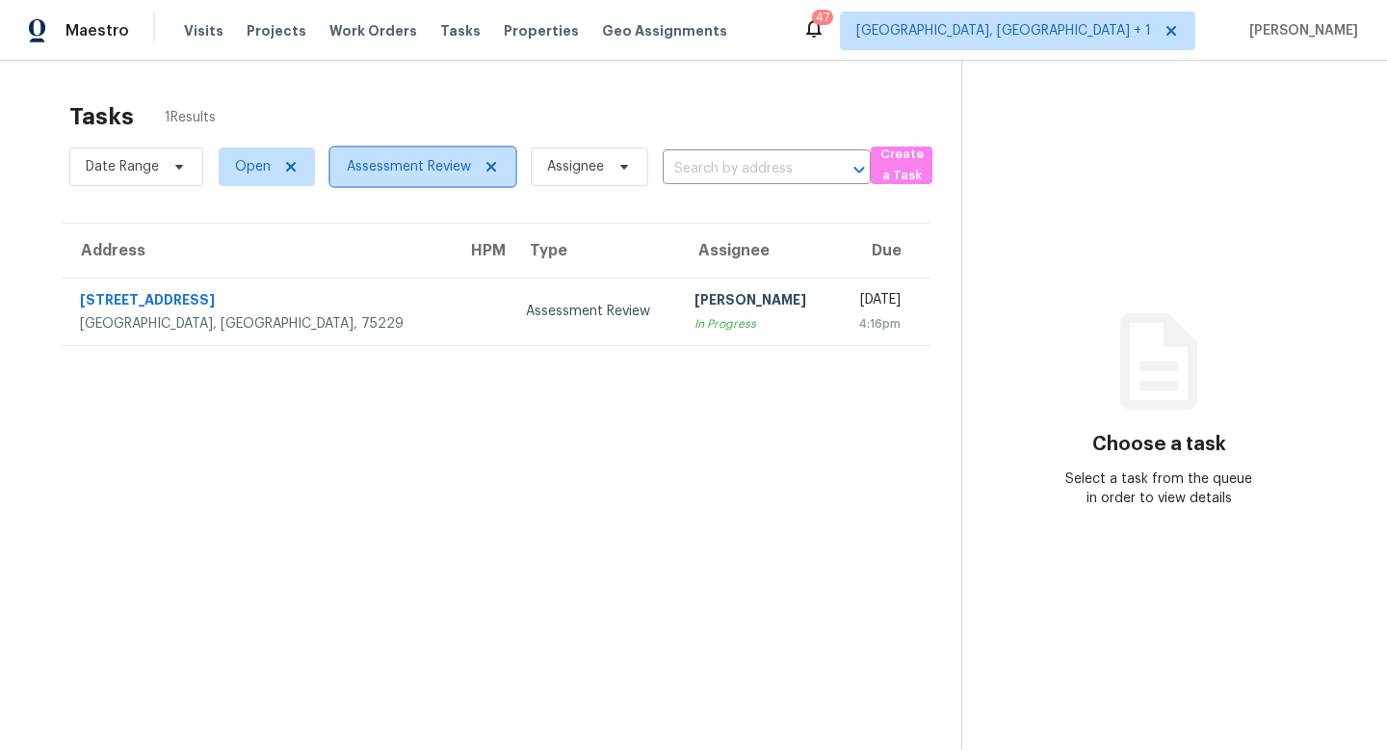
click at [495, 164] on icon at bounding box center [491, 166] width 15 height 15
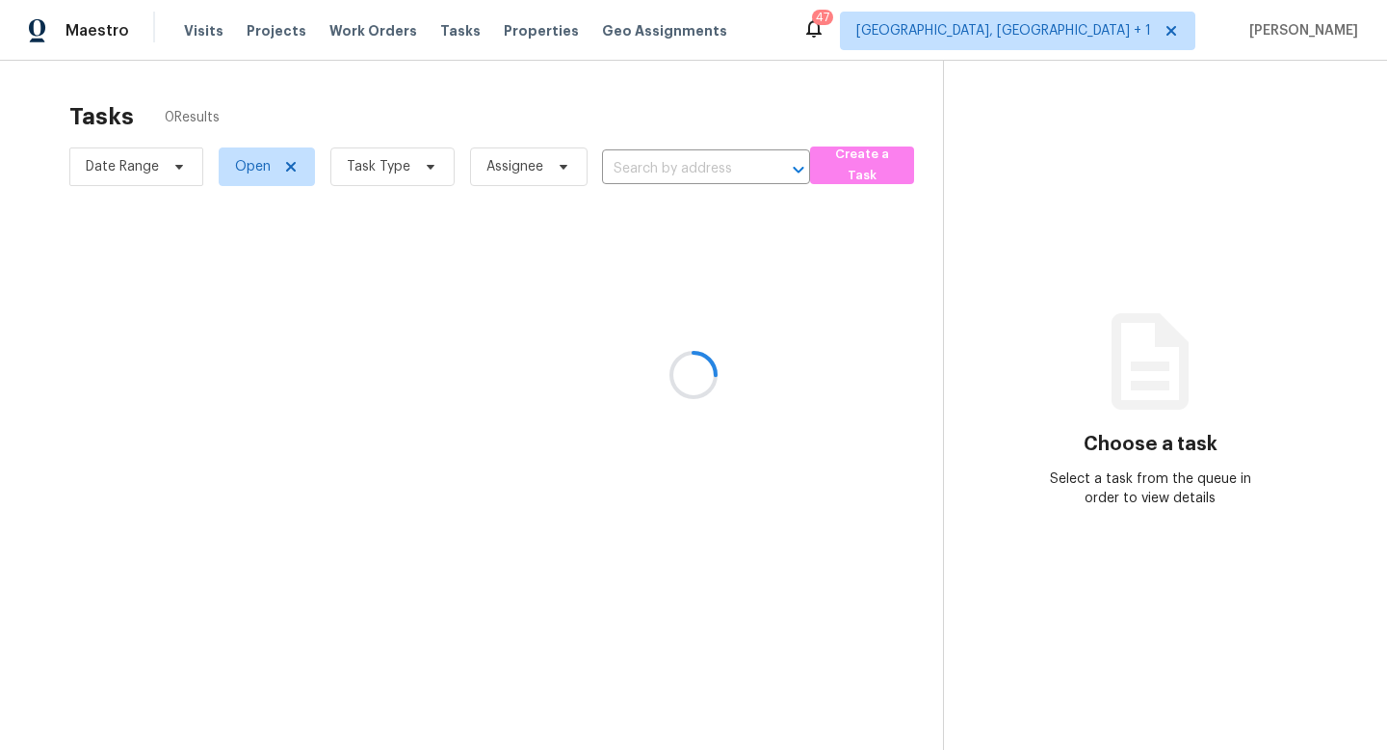
click at [412, 173] on div at bounding box center [693, 375] width 1387 height 750
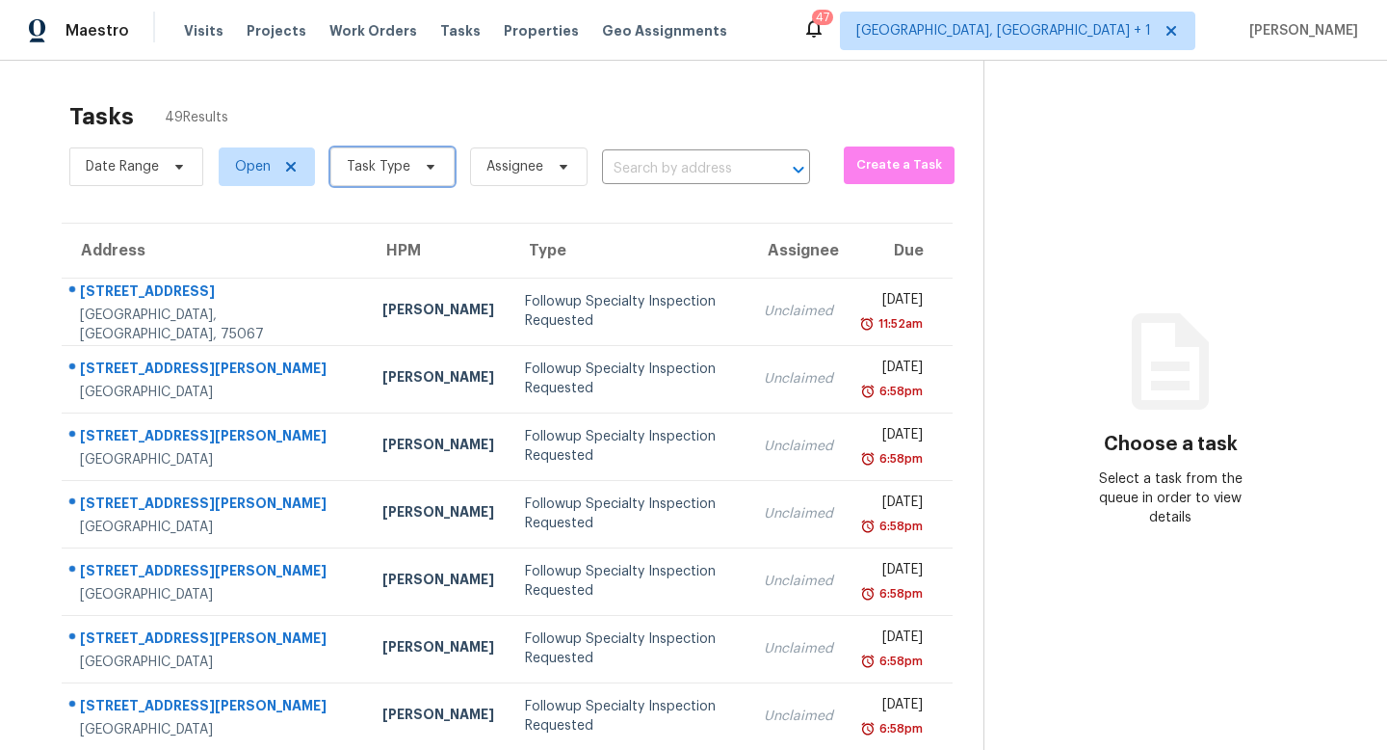
click at [423, 169] on icon at bounding box center [430, 166] width 15 height 15
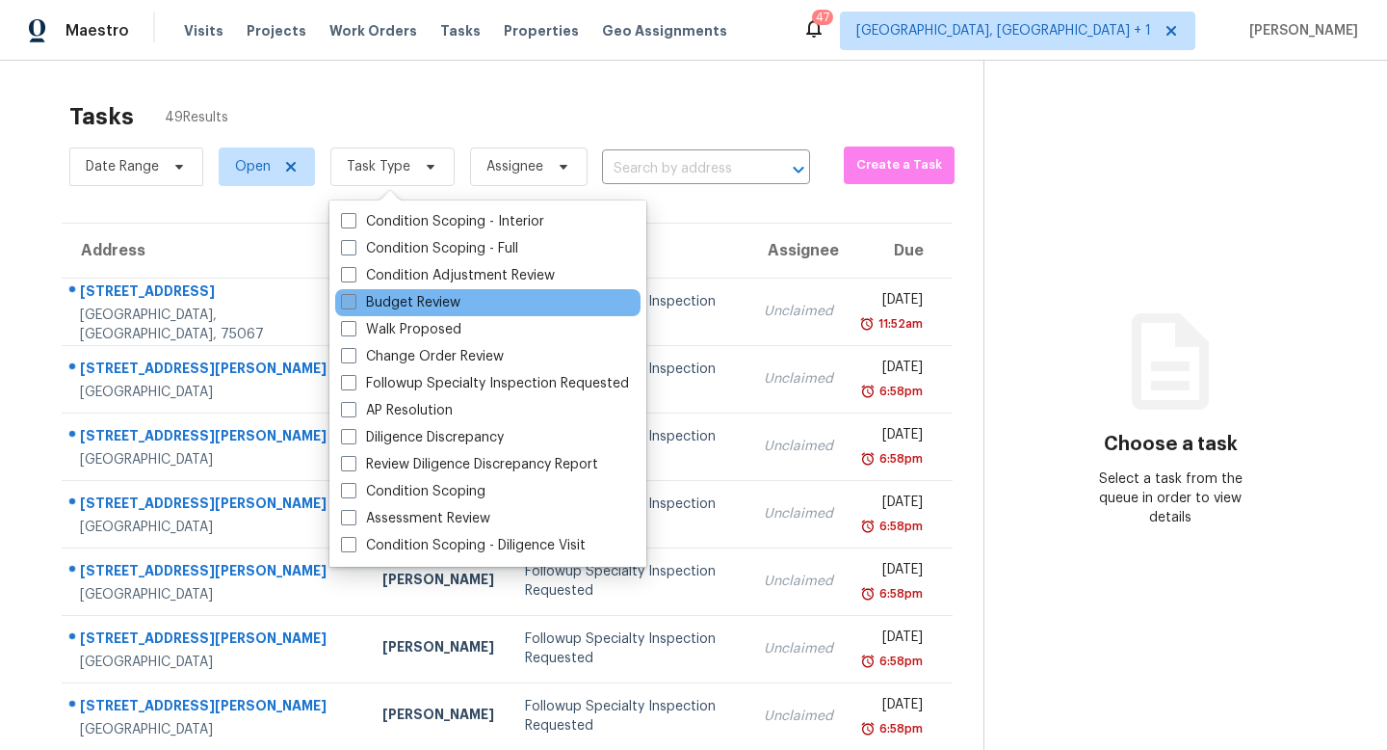
click at [410, 305] on label "Budget Review" at bounding box center [400, 302] width 119 height 19
click at [354, 305] on input "Budget Review" at bounding box center [347, 299] width 13 height 13
checkbox input "true"
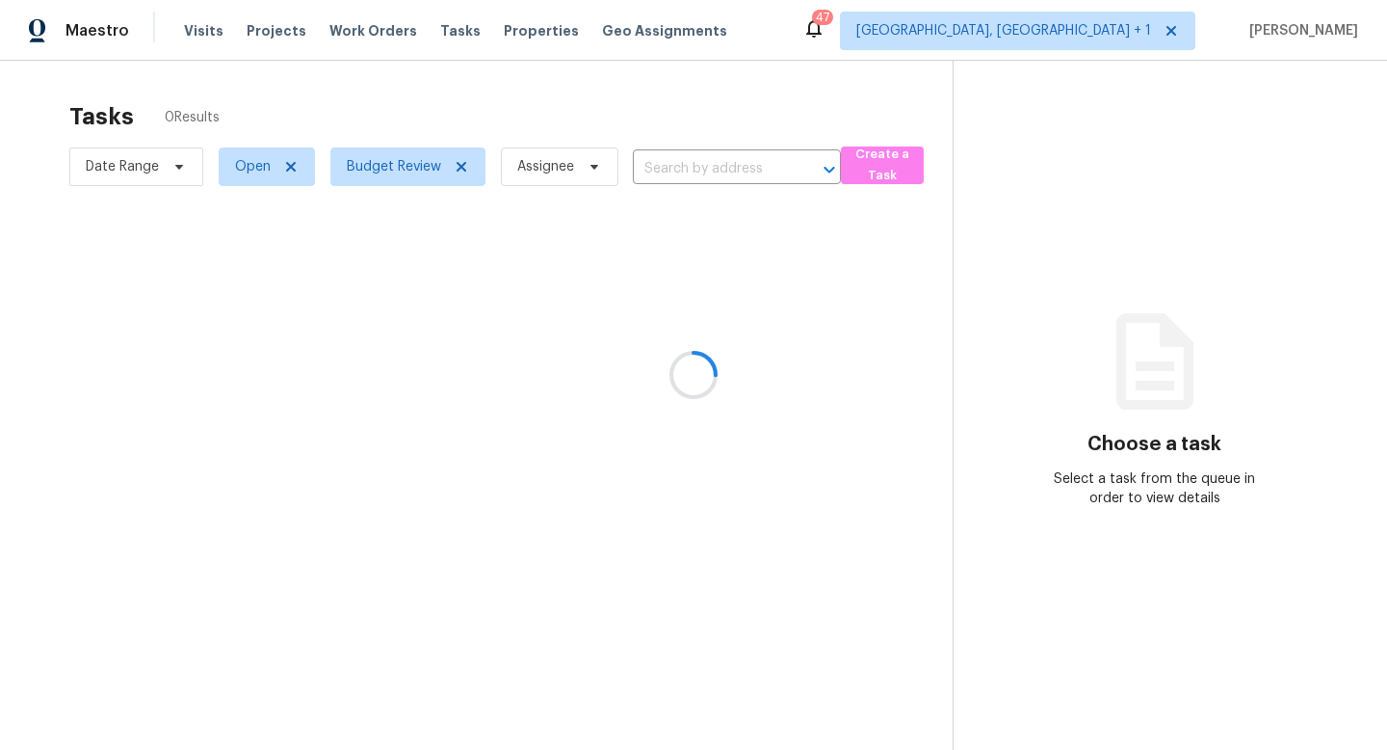
click at [493, 101] on div at bounding box center [693, 375] width 1387 height 750
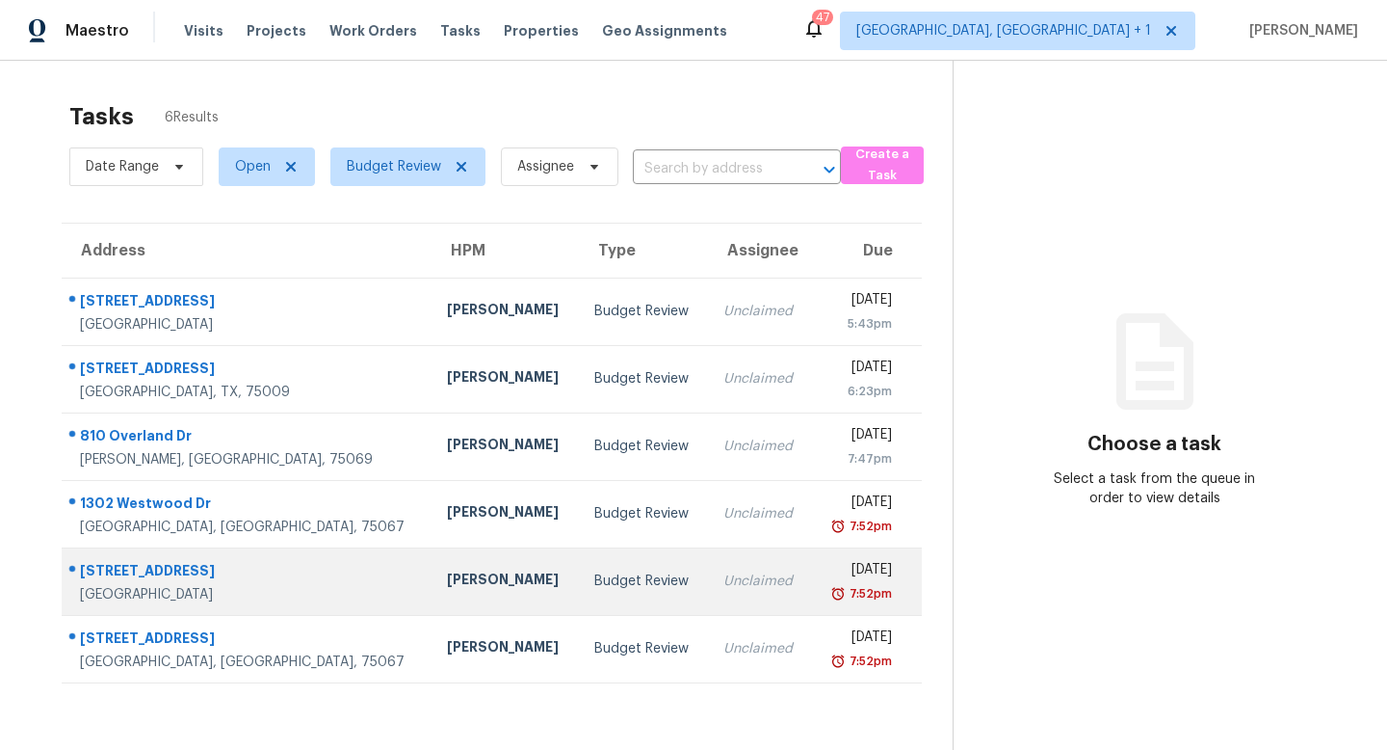
click at [827, 598] on div "7:52pm" at bounding box center [860, 593] width 66 height 19
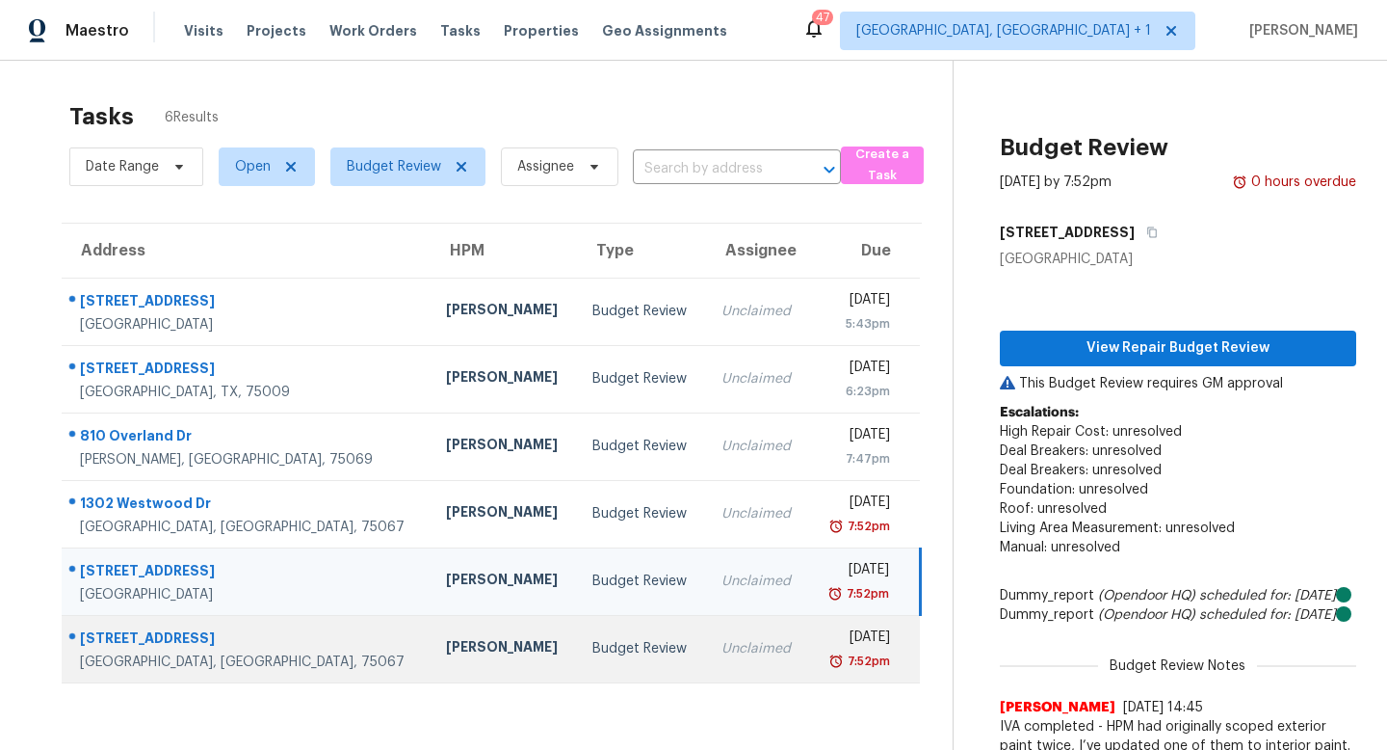
click at [825, 653] on div "7:52pm" at bounding box center [858, 660] width 66 height 19
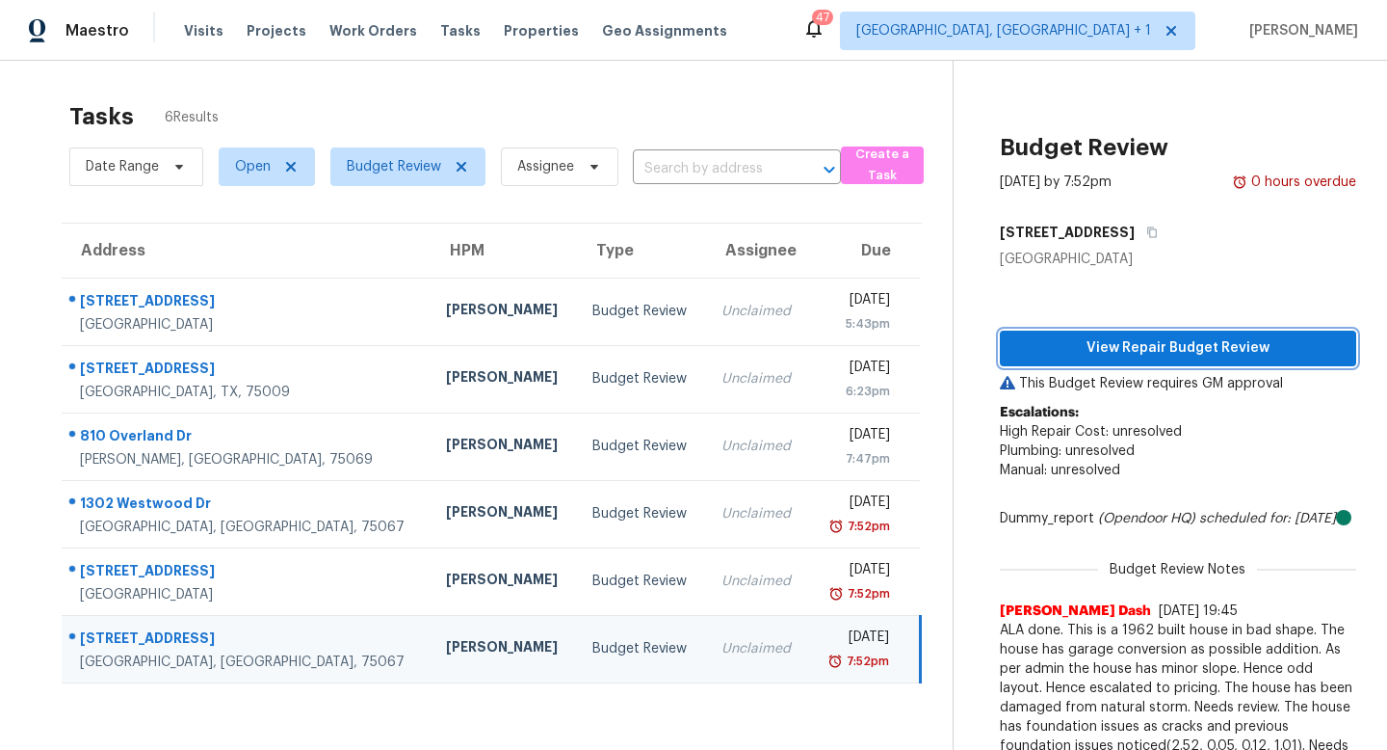
click at [1149, 341] on span "View Repair Budget Review" at bounding box center [1178, 348] width 326 height 24
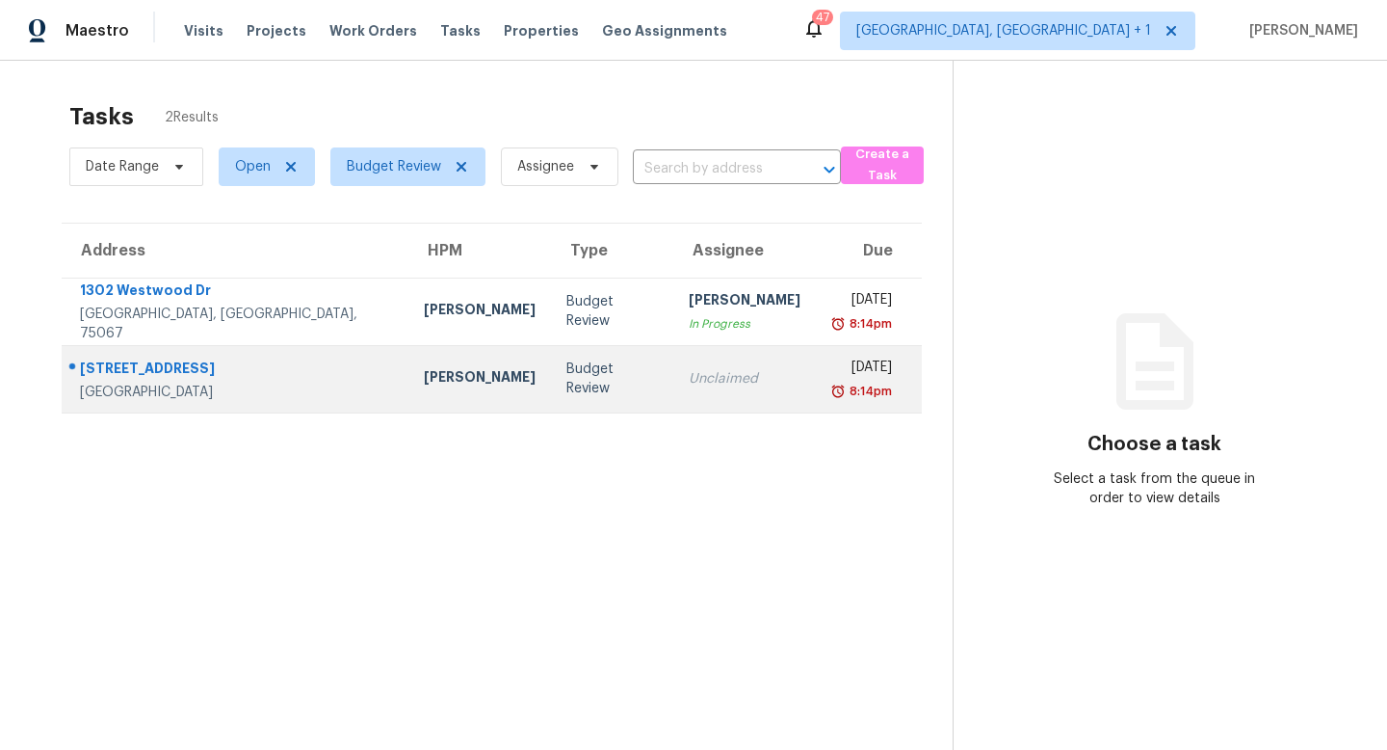
click at [567, 384] on div "Budget Review" at bounding box center [613, 378] width 92 height 39
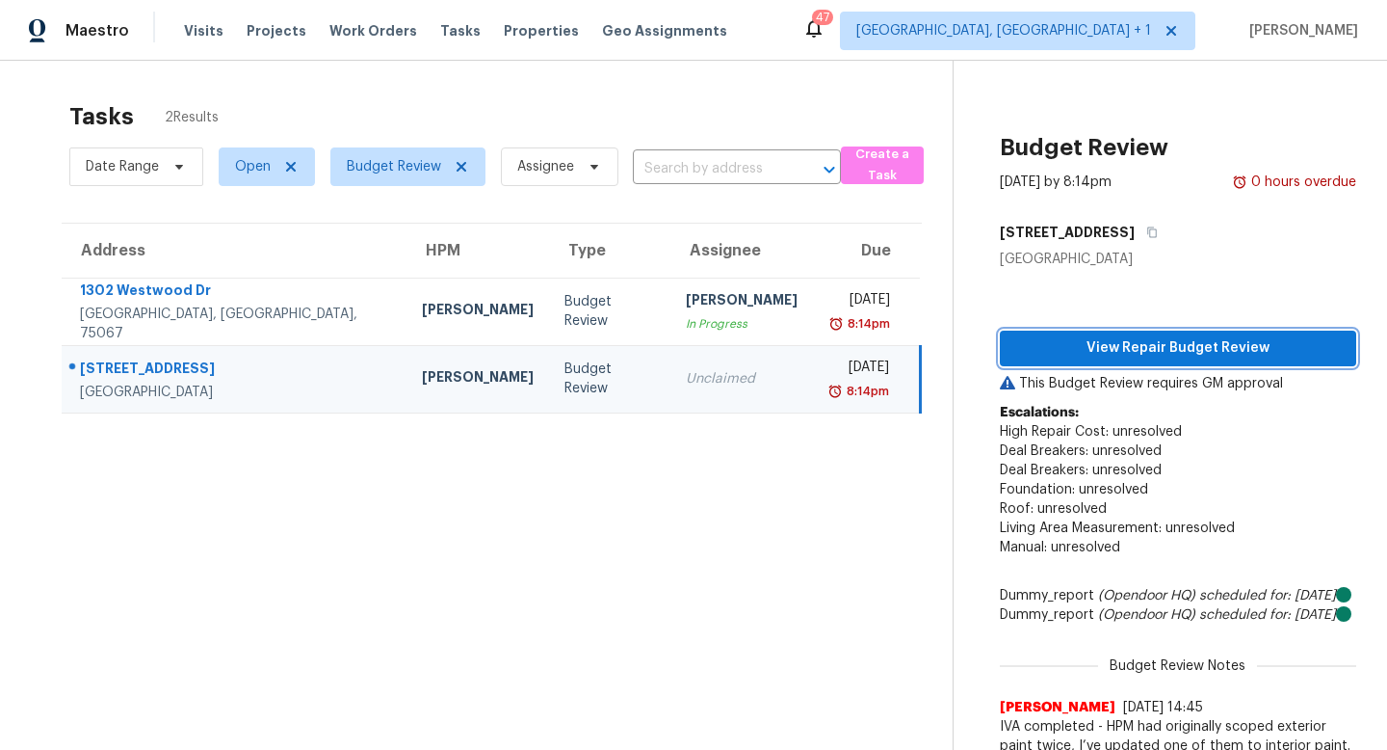
click at [1092, 355] on span "View Repair Budget Review" at bounding box center [1178, 348] width 326 height 24
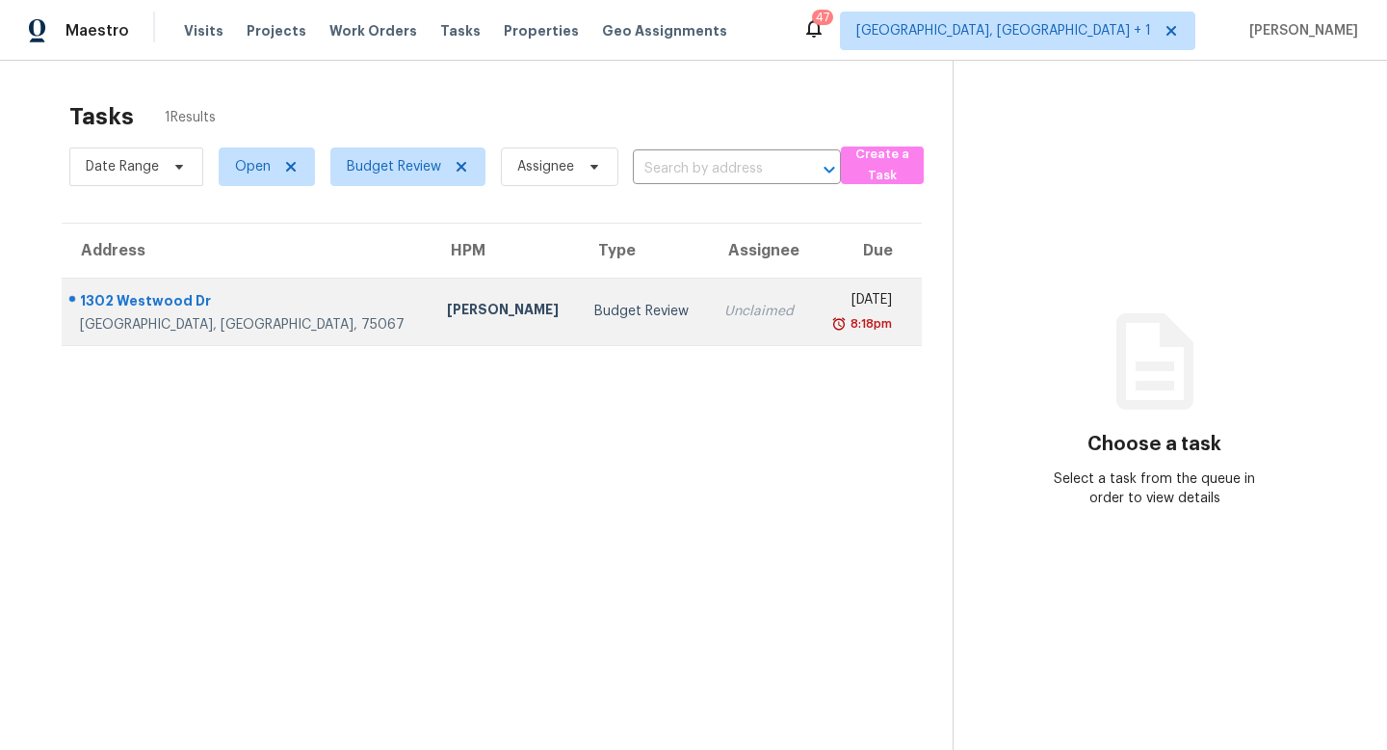
click at [594, 317] on div "Budget Review" at bounding box center [643, 311] width 98 height 19
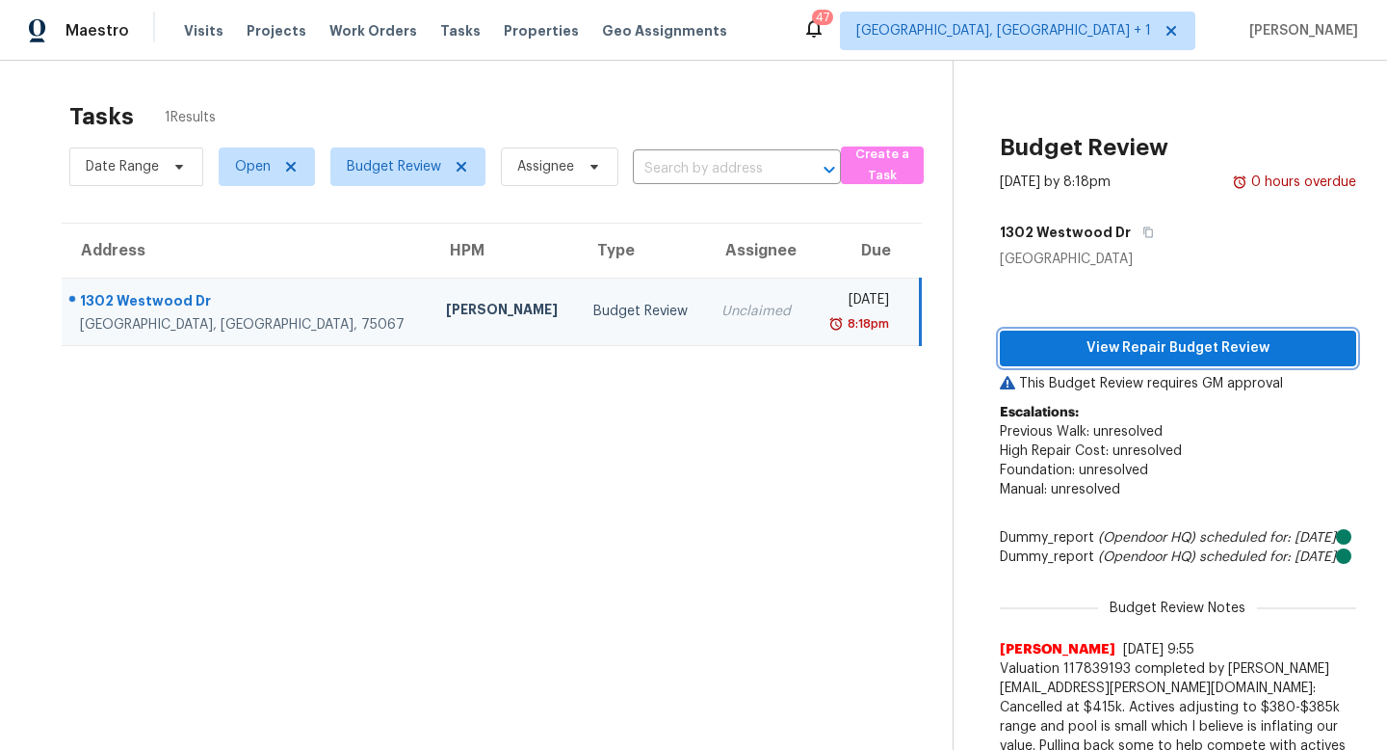
click at [1200, 351] on span "View Repair Budget Review" at bounding box center [1178, 348] width 326 height 24
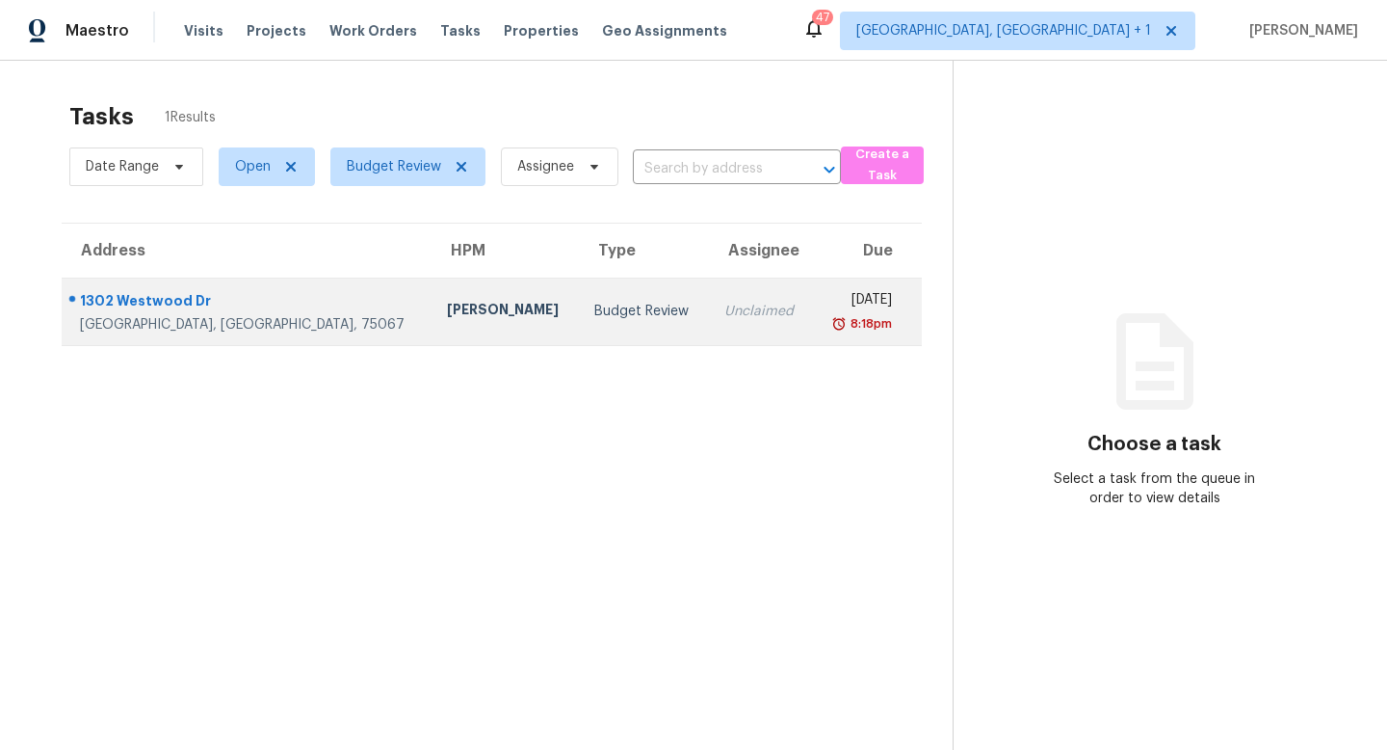
click at [709, 329] on td "Unclaimed" at bounding box center [760, 310] width 103 height 67
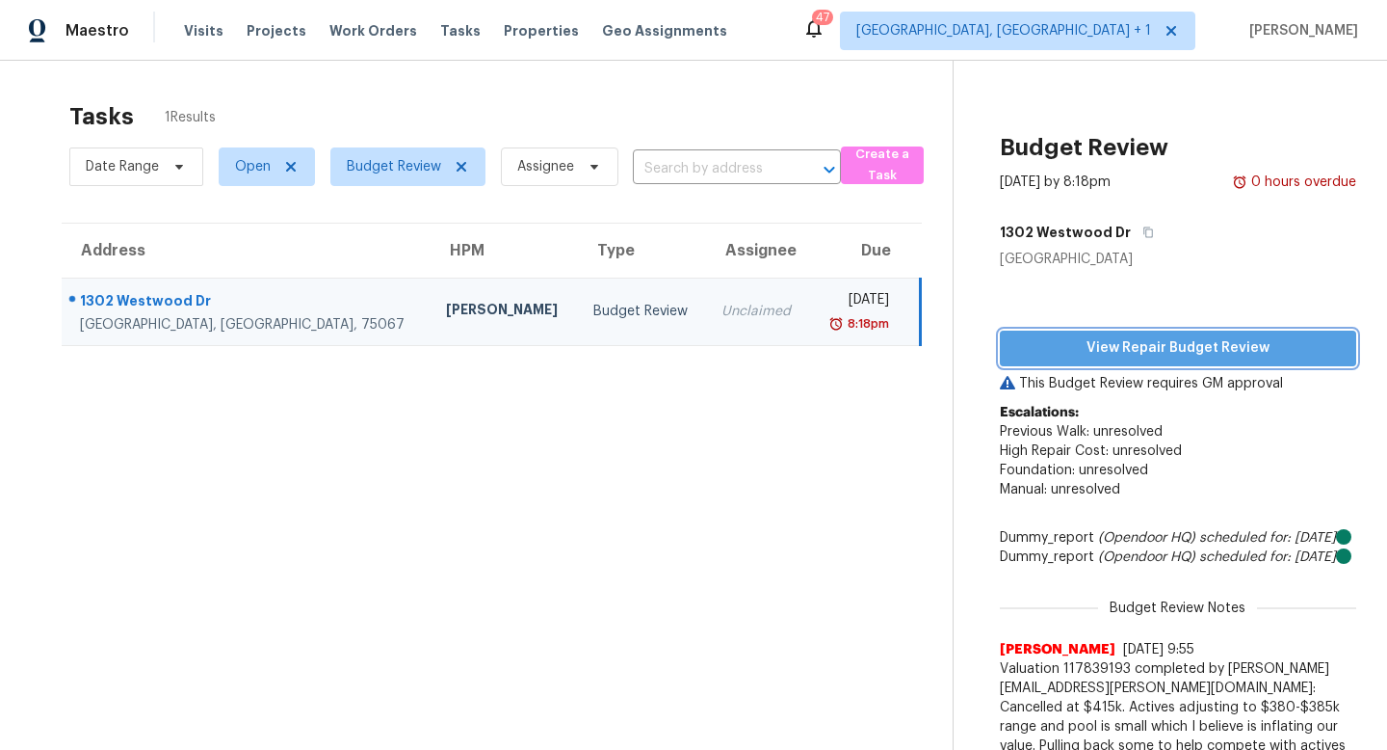
click at [1217, 355] on span "View Repair Budget Review" at bounding box center [1178, 348] width 326 height 24
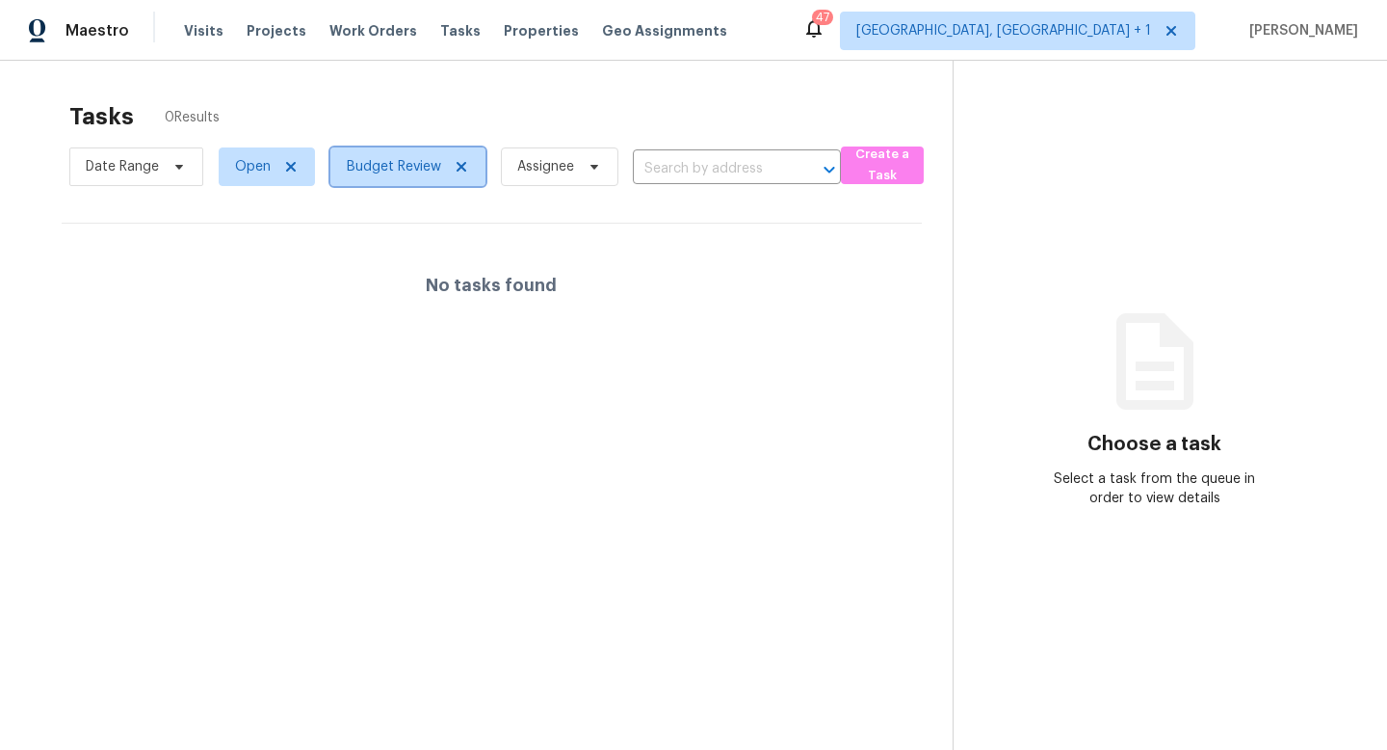
click at [459, 167] on icon at bounding box center [462, 167] width 10 height 10
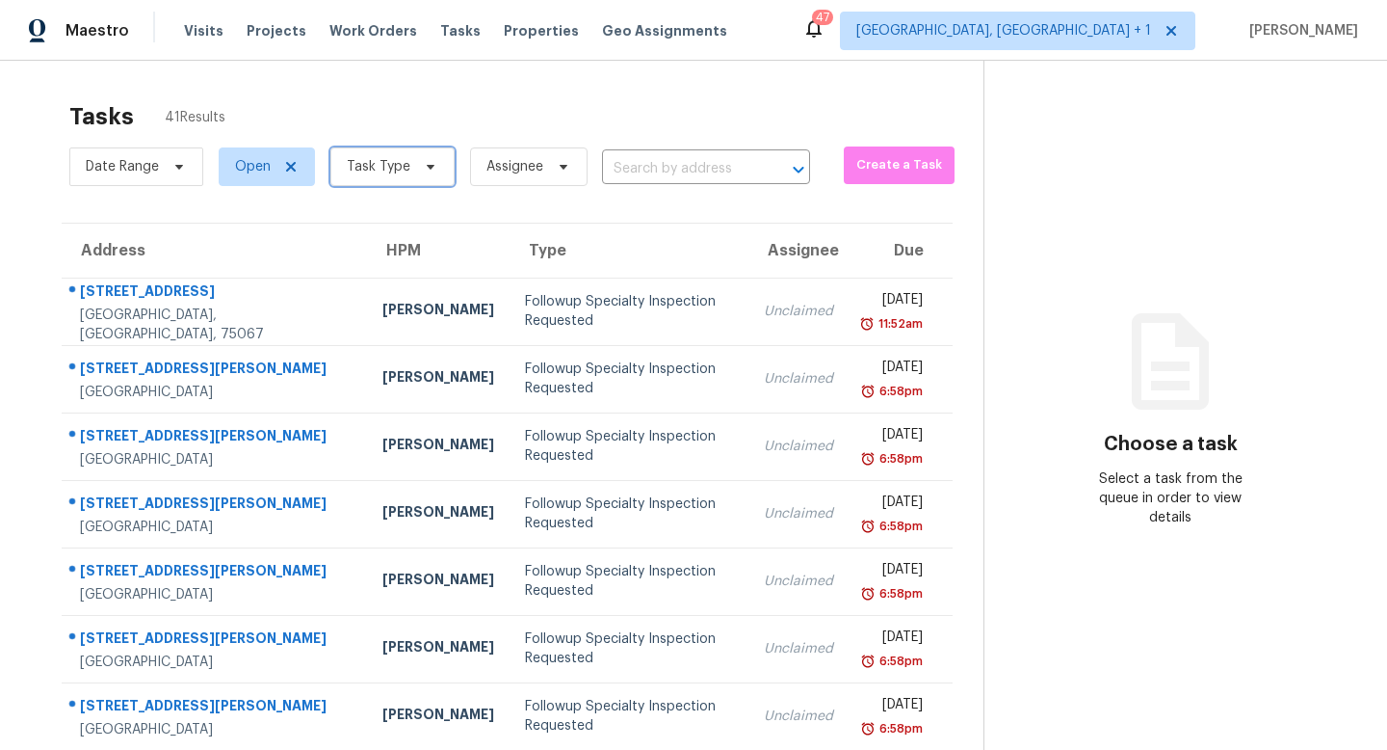
click at [386, 172] on span "Task Type" at bounding box center [379, 166] width 64 height 19
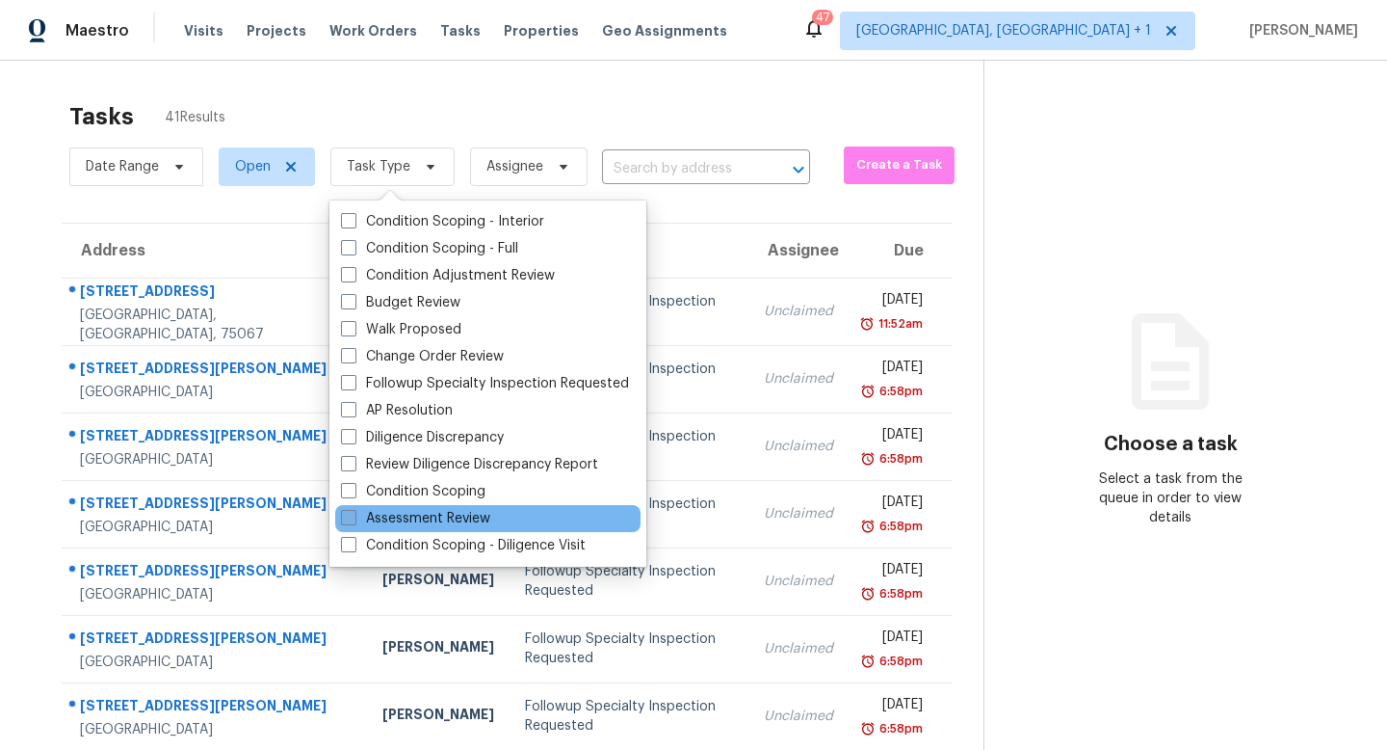
click at [430, 510] on label "Assessment Review" at bounding box center [415, 518] width 149 height 19
click at [354, 510] on input "Assessment Review" at bounding box center [347, 515] width 13 height 13
checkbox input "true"
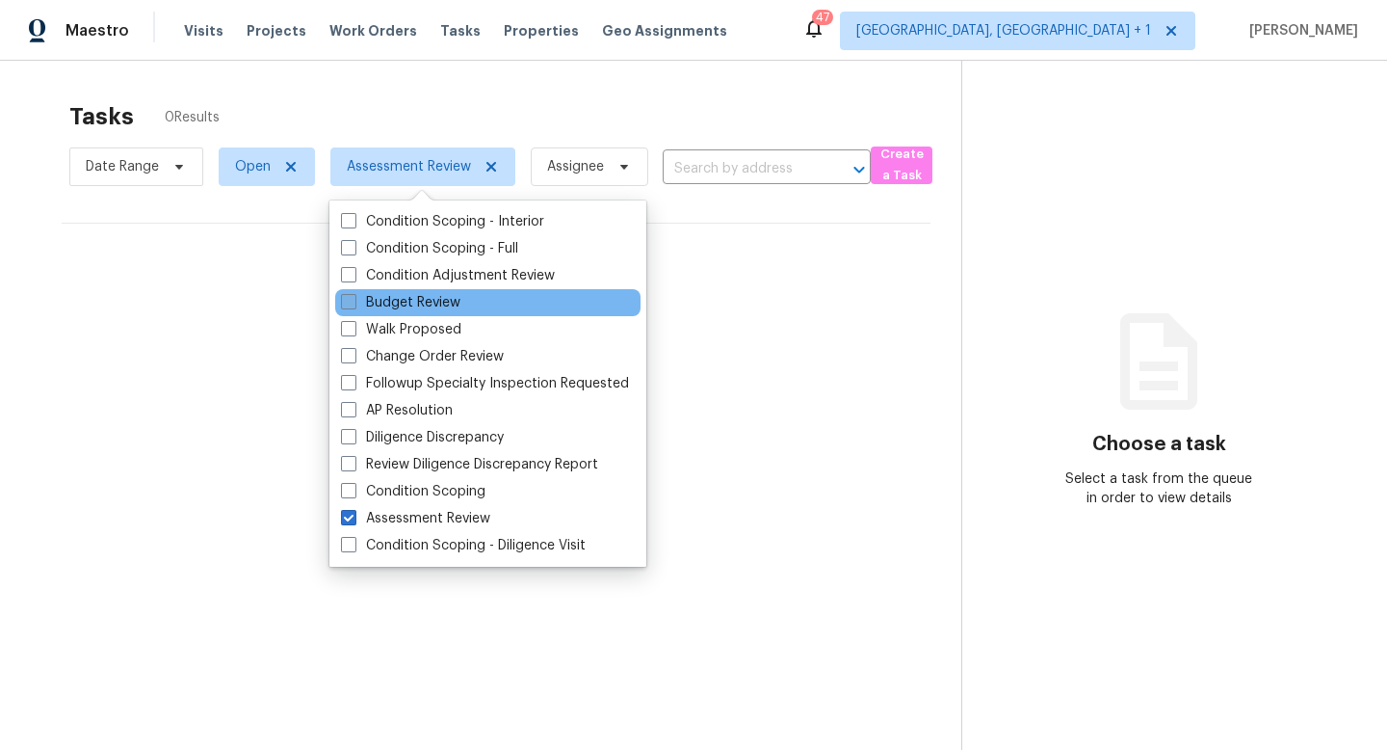
click at [434, 310] on label "Budget Review" at bounding box center [400, 302] width 119 height 19
click at [354, 305] on input "Budget Review" at bounding box center [347, 299] width 13 height 13
checkbox input "true"
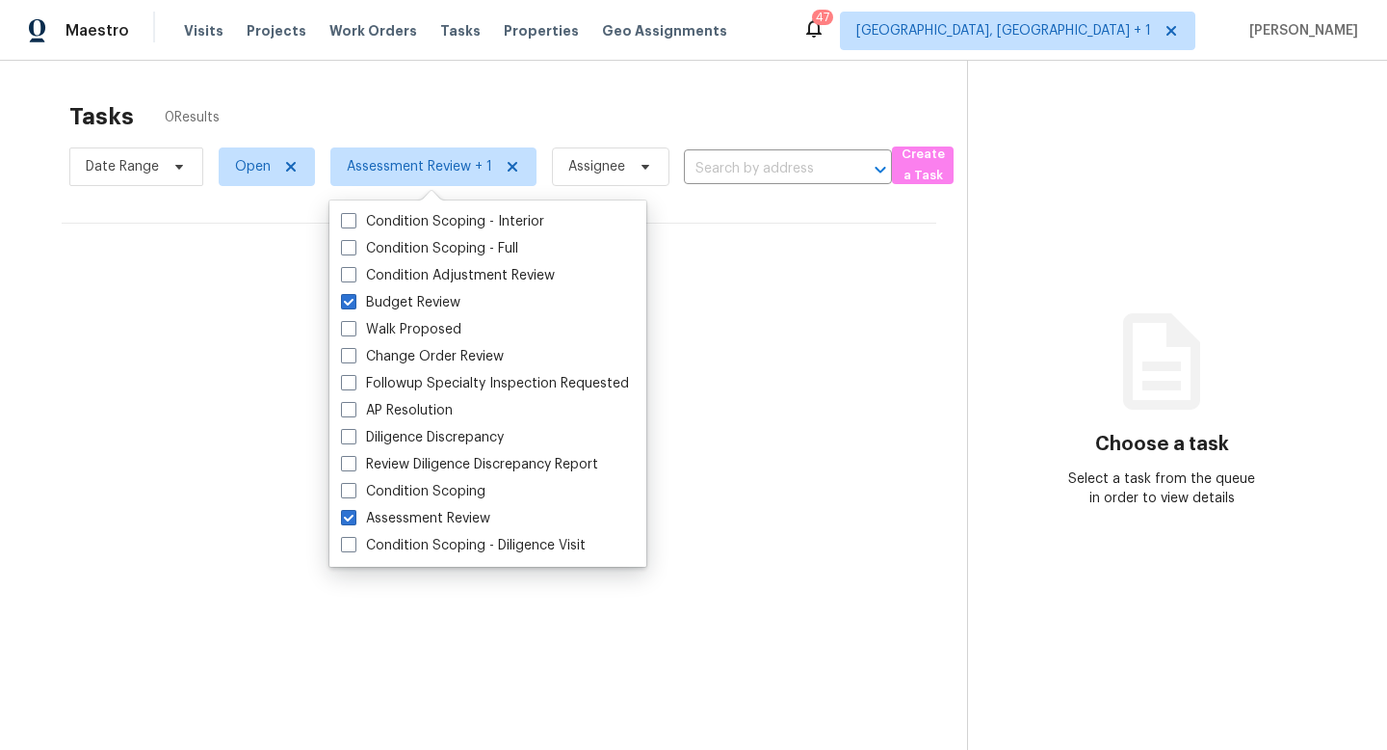
click at [1041, 105] on section "Choose a task Select a task from the queue in order to view details" at bounding box center [1161, 436] width 389 height 750
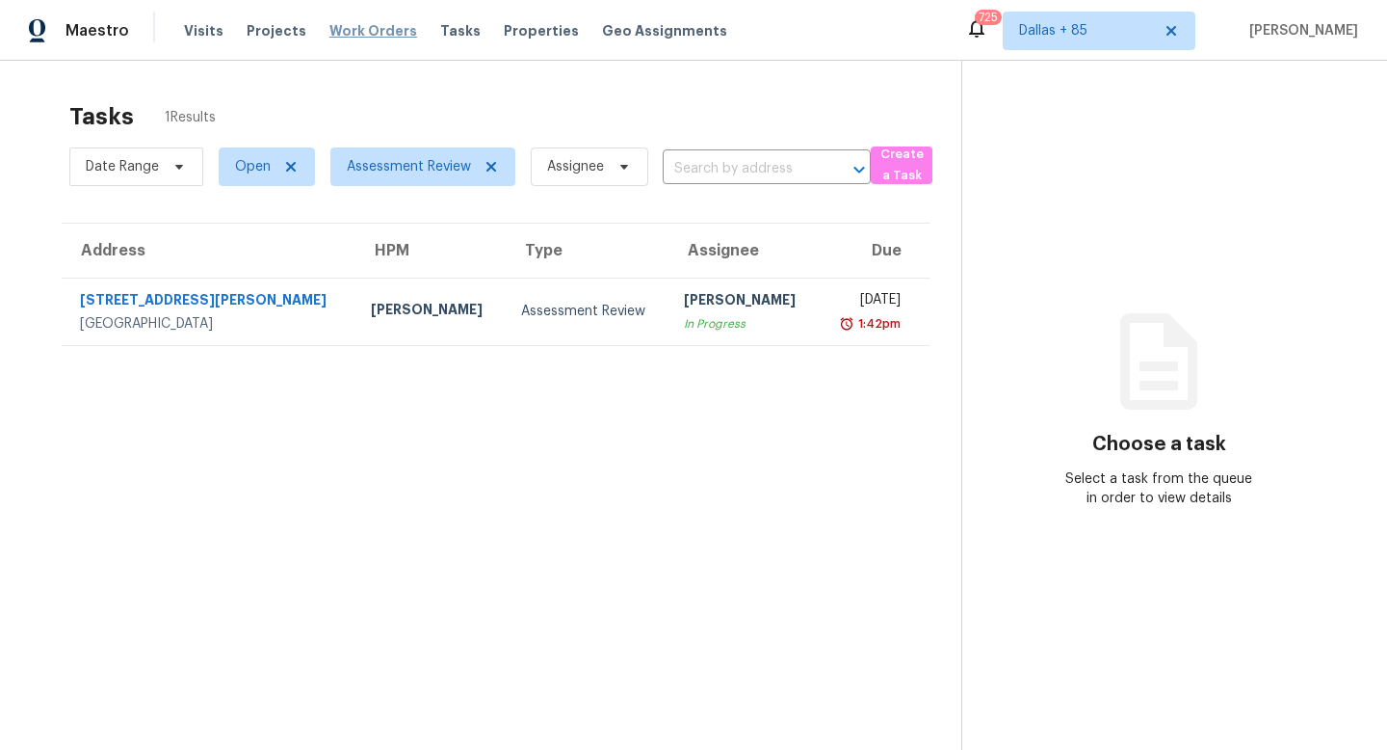
click at [375, 35] on span "Work Orders" at bounding box center [373, 30] width 88 height 19
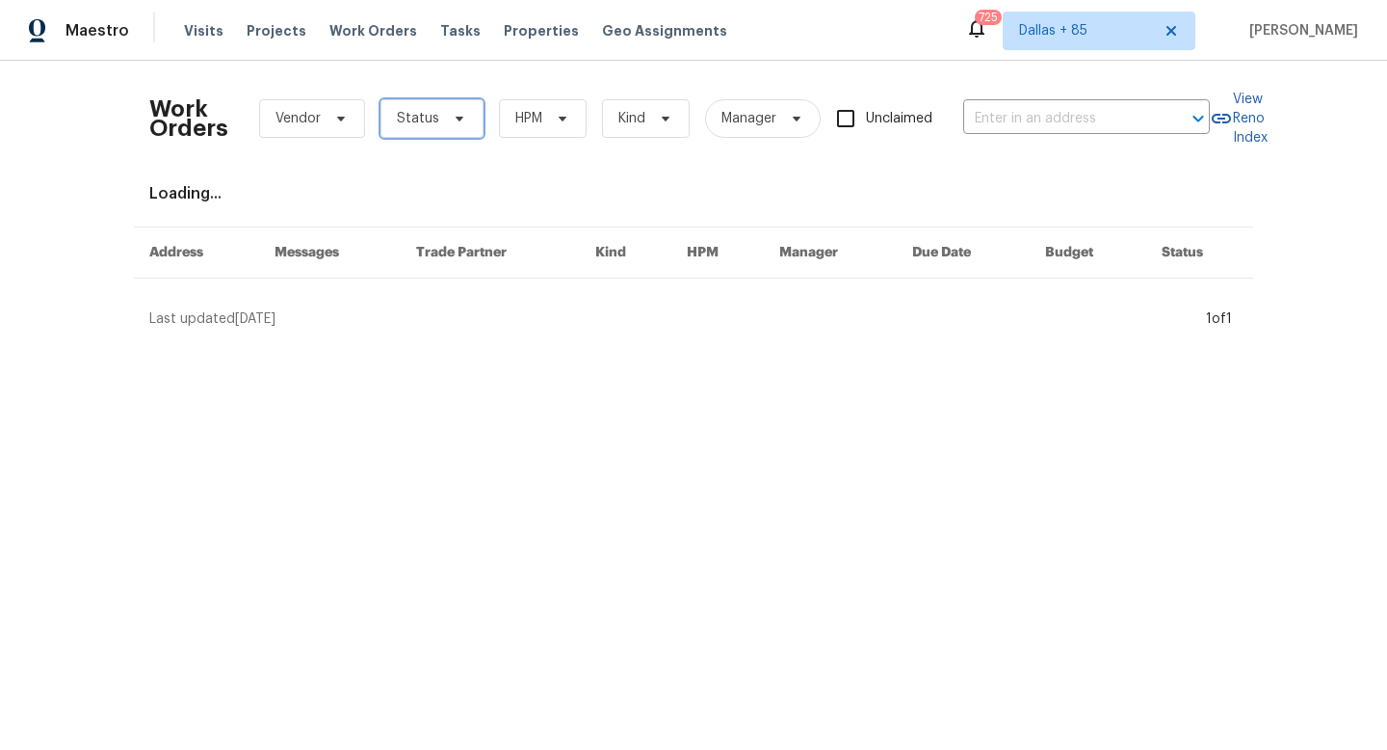
click at [456, 118] on icon at bounding box center [460, 119] width 8 height 5
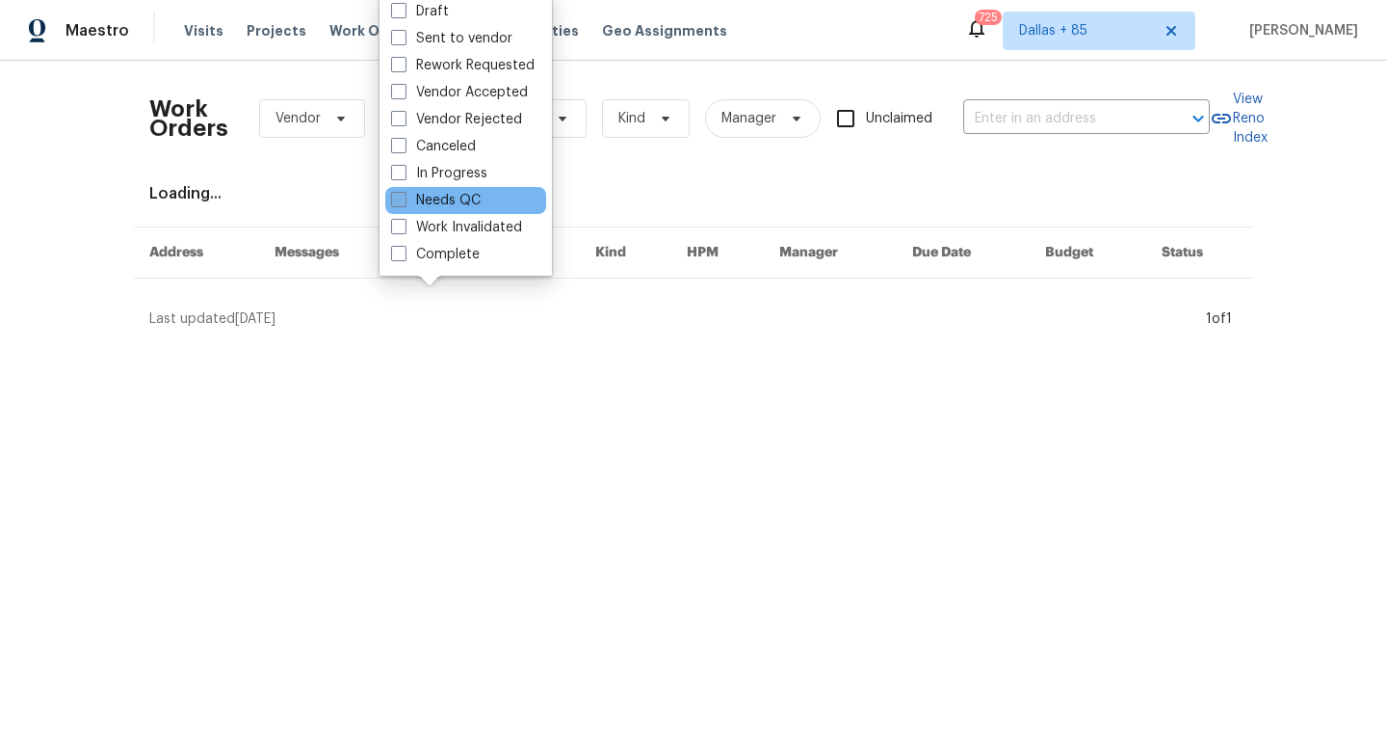
click at [443, 199] on label "Needs QC" at bounding box center [436, 200] width 90 height 19
click at [404, 199] on input "Needs QC" at bounding box center [397, 197] width 13 height 13
checkbox input "true"
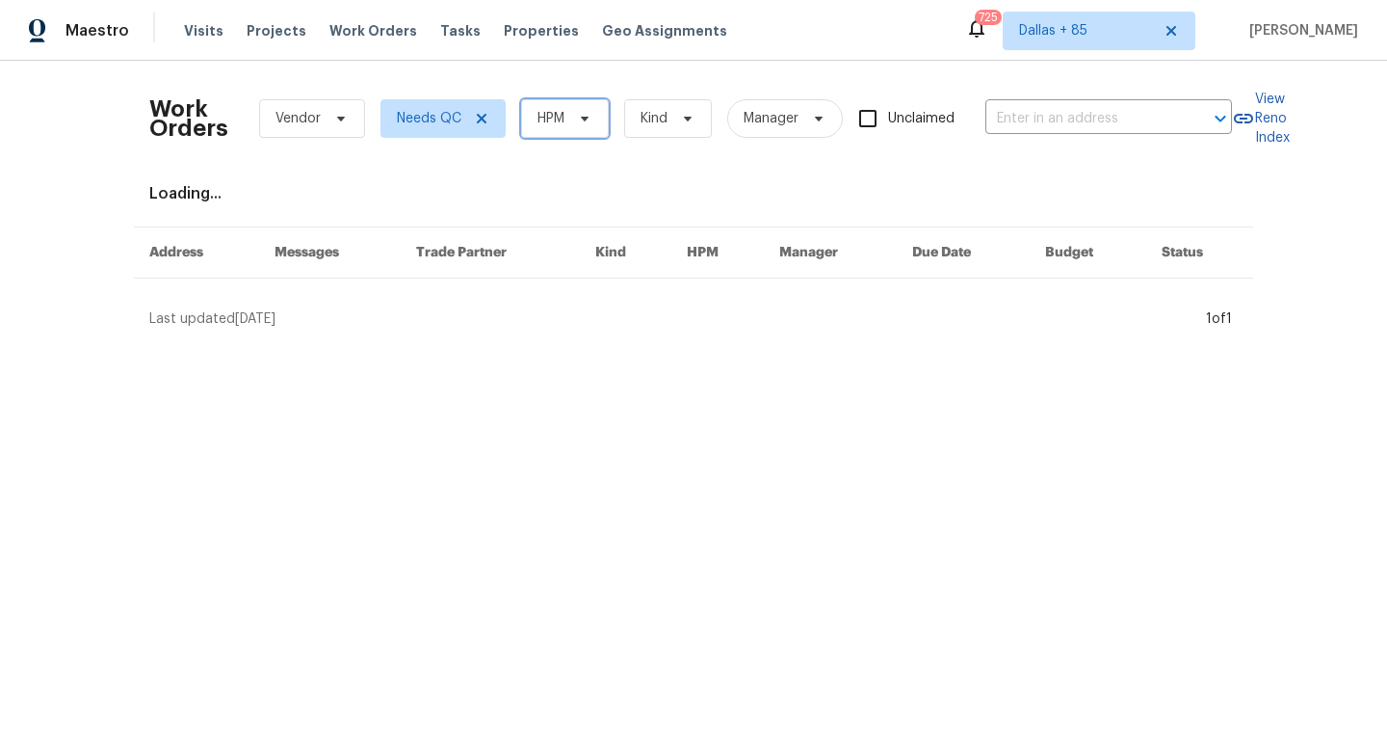
click at [563, 119] on span "HPM" at bounding box center [551, 118] width 27 height 19
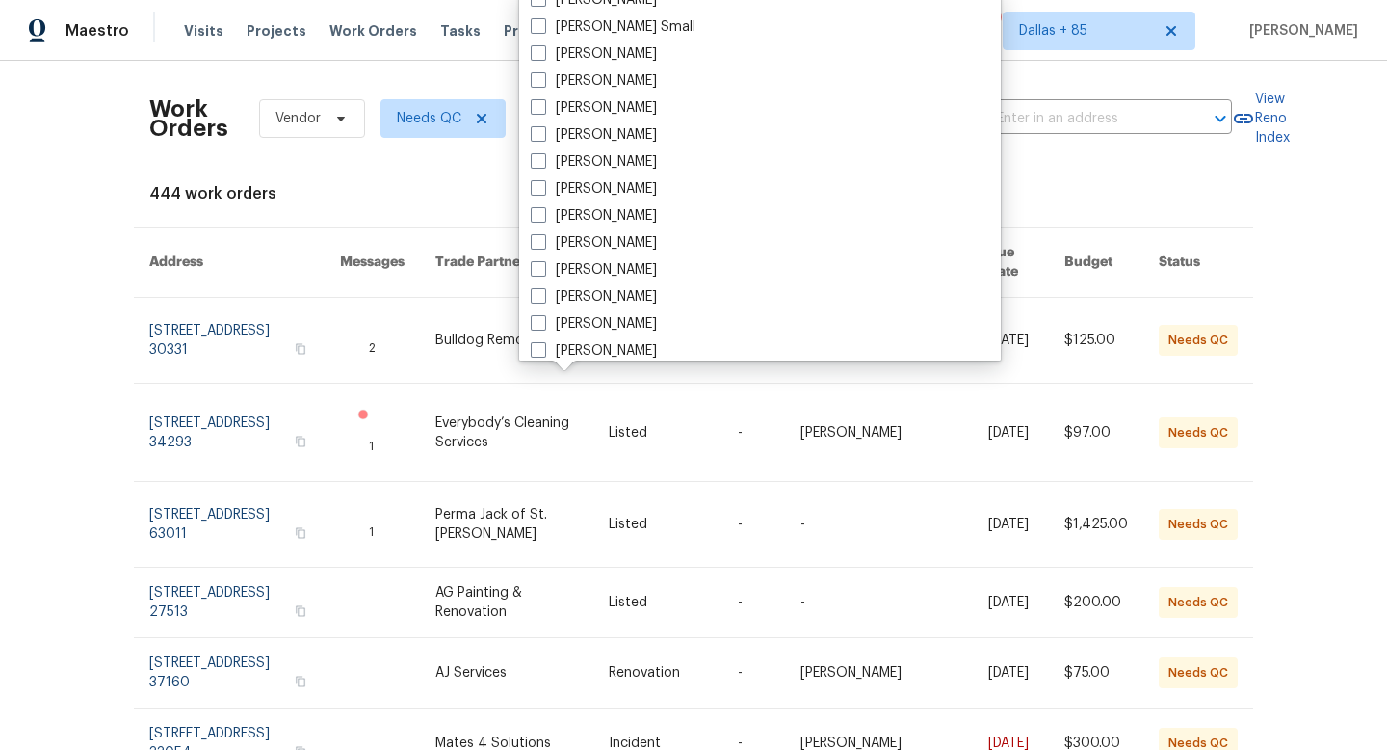
scroll to position [13648, 0]
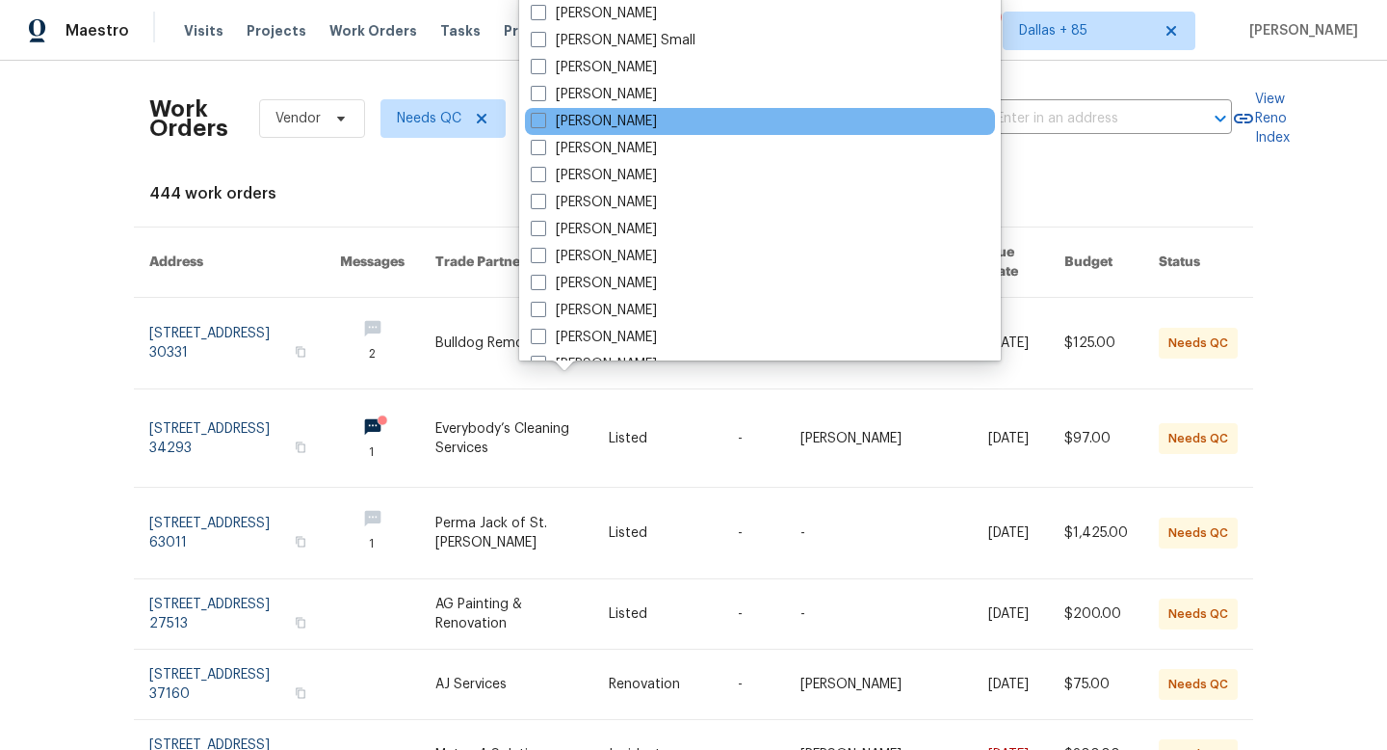
click at [549, 131] on div "[PERSON_NAME]" at bounding box center [760, 121] width 470 height 27
click at [540, 126] on span at bounding box center [538, 120] width 15 height 15
click at [540, 124] on input "[PERSON_NAME]" at bounding box center [537, 118] width 13 height 13
checkbox input "true"
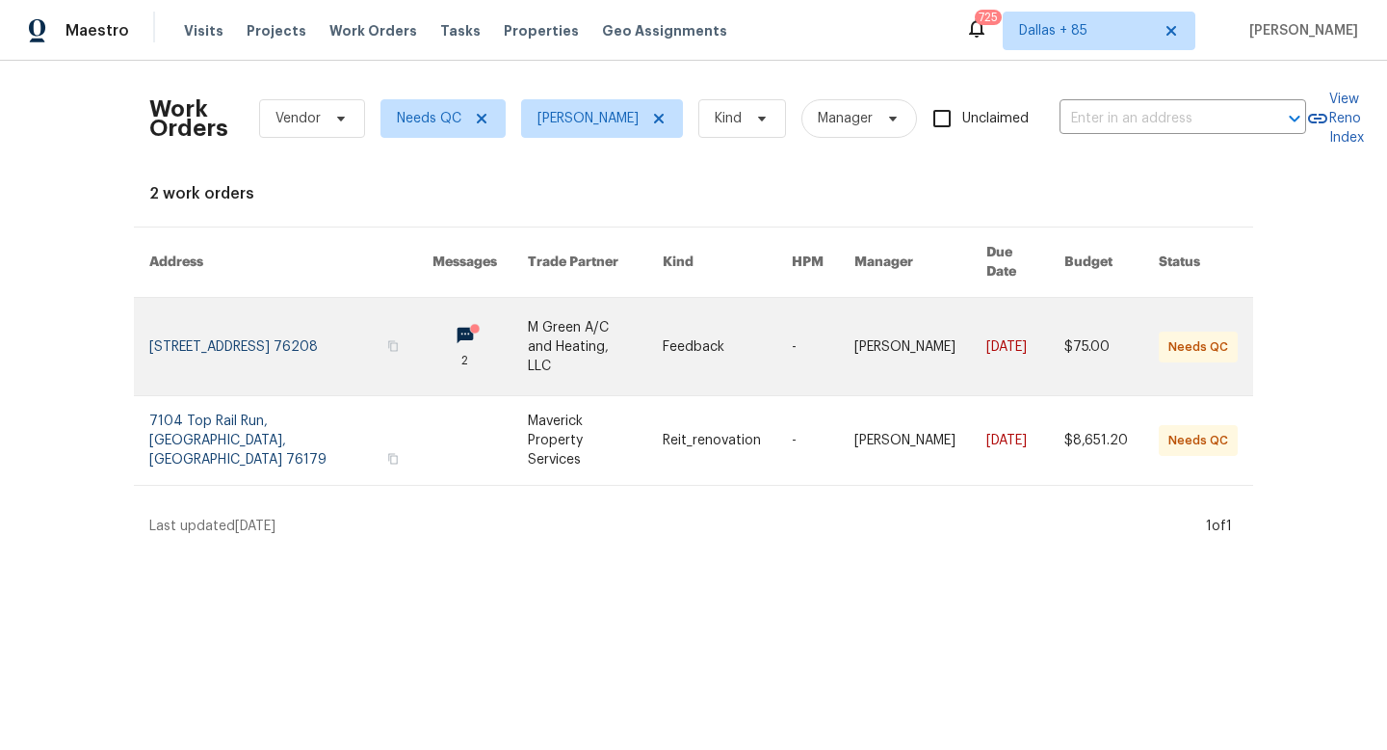
click at [470, 324] on circle at bounding box center [475, 329] width 10 height 10
click at [298, 304] on link at bounding box center [290, 346] width 283 height 97
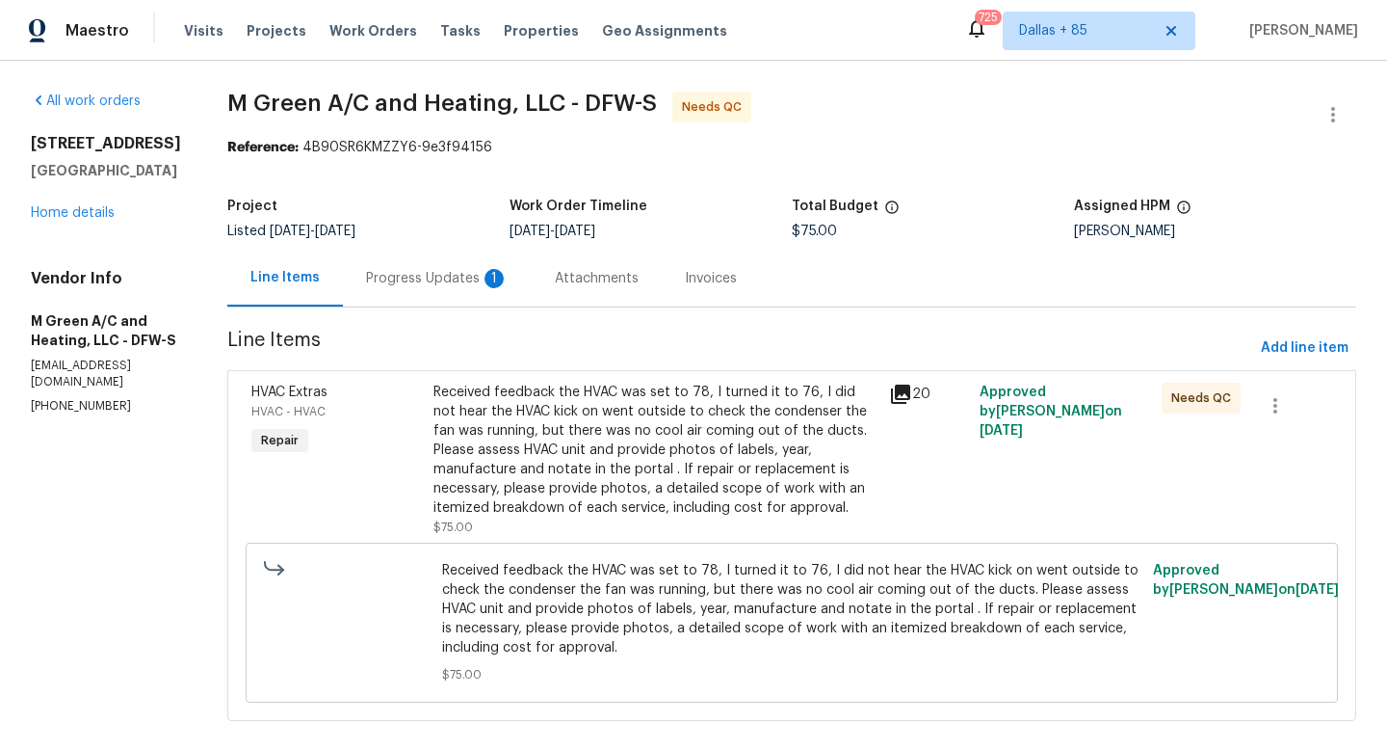
click at [488, 276] on div "Progress Updates 1" at bounding box center [437, 278] width 143 height 19
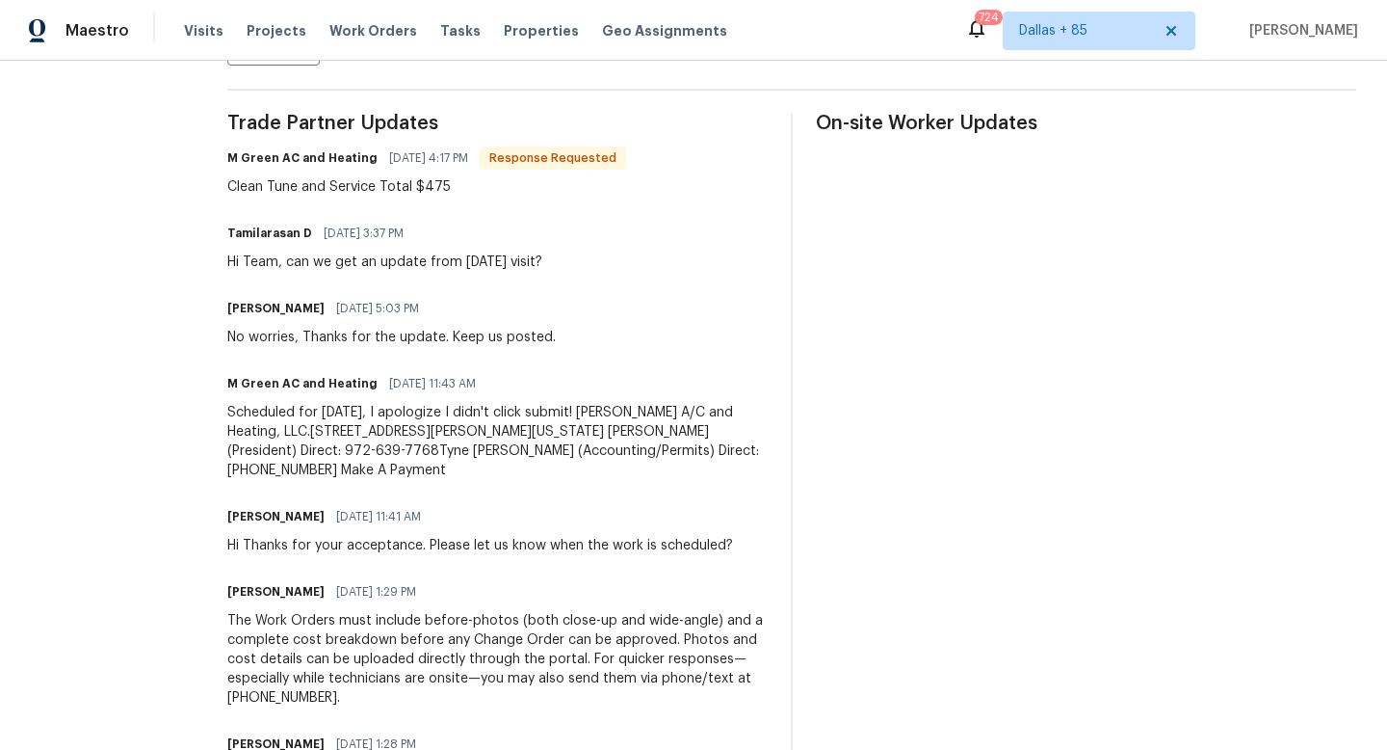
scroll to position [539, 0]
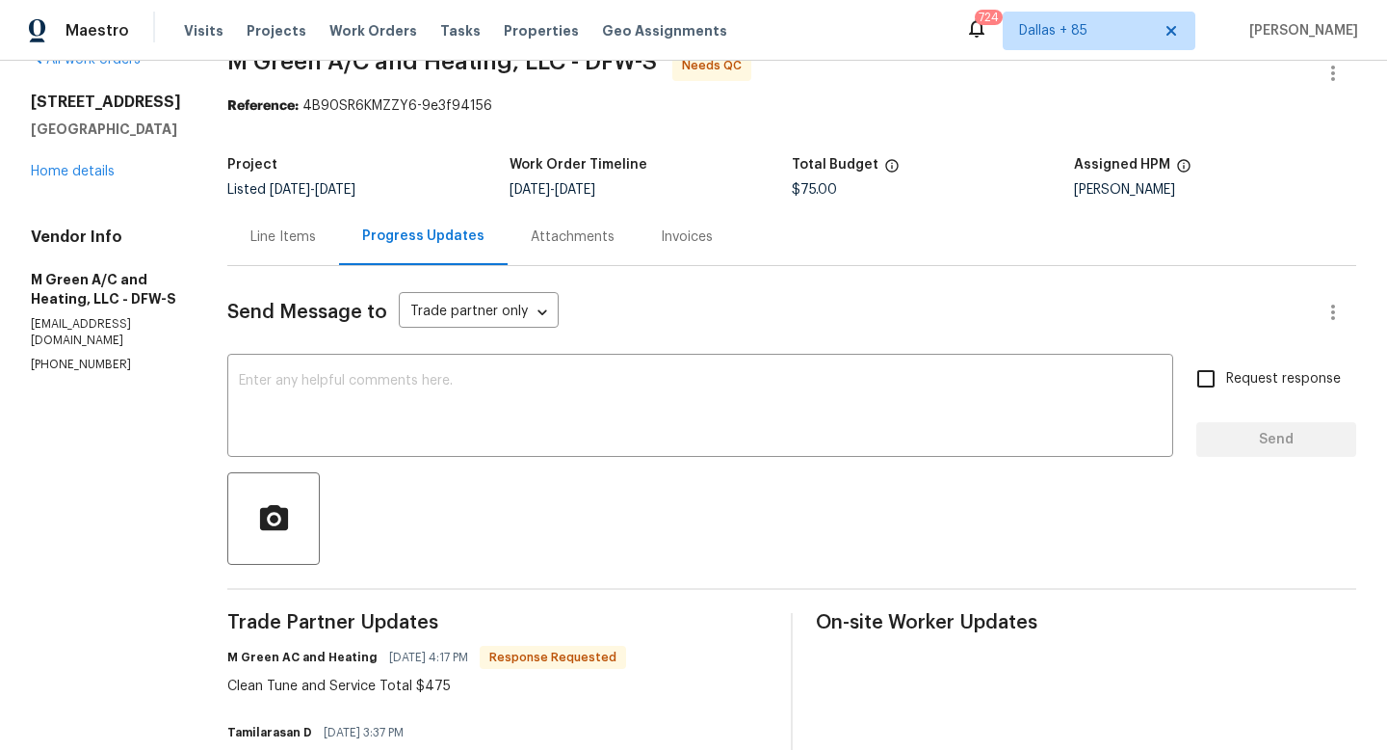
click at [316, 239] on div "Line Items" at bounding box center [283, 236] width 66 height 19
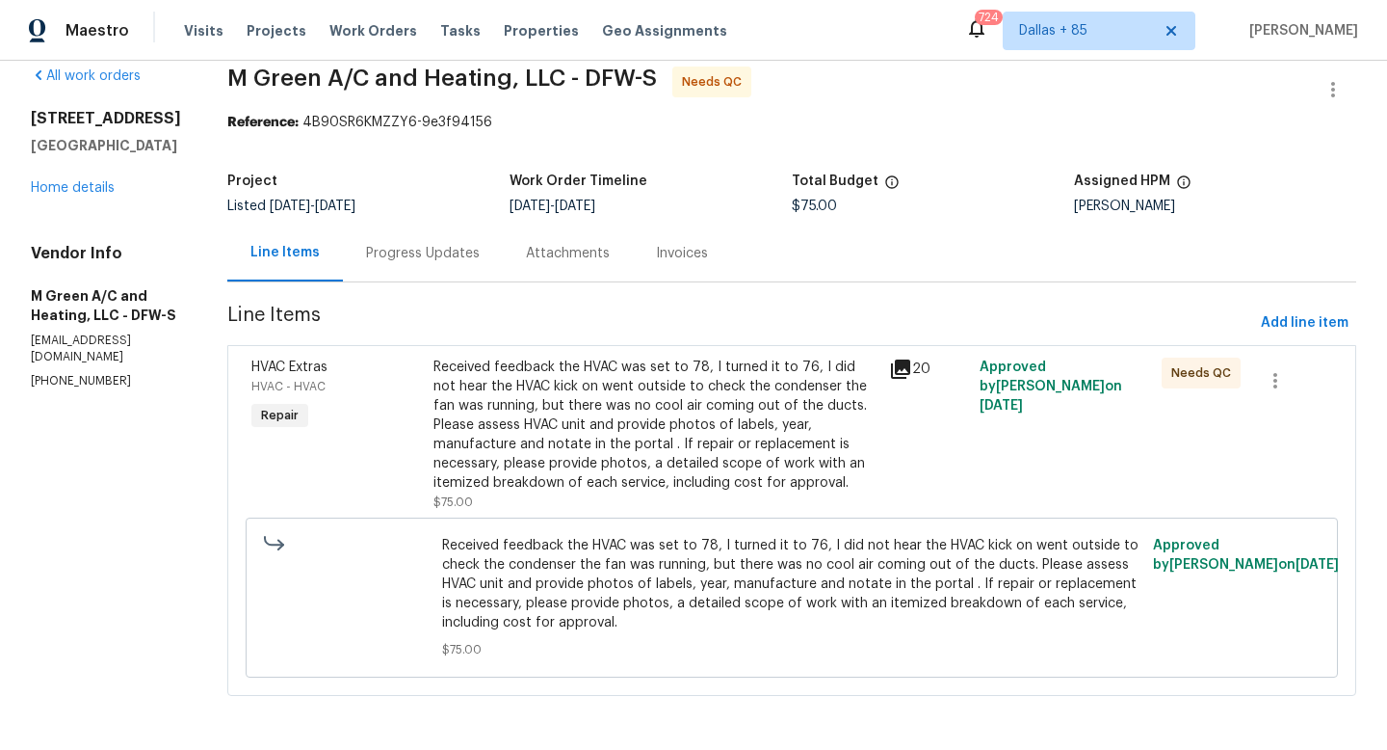
scroll to position [25, 0]
click at [912, 372] on icon at bounding box center [900, 368] width 23 height 23
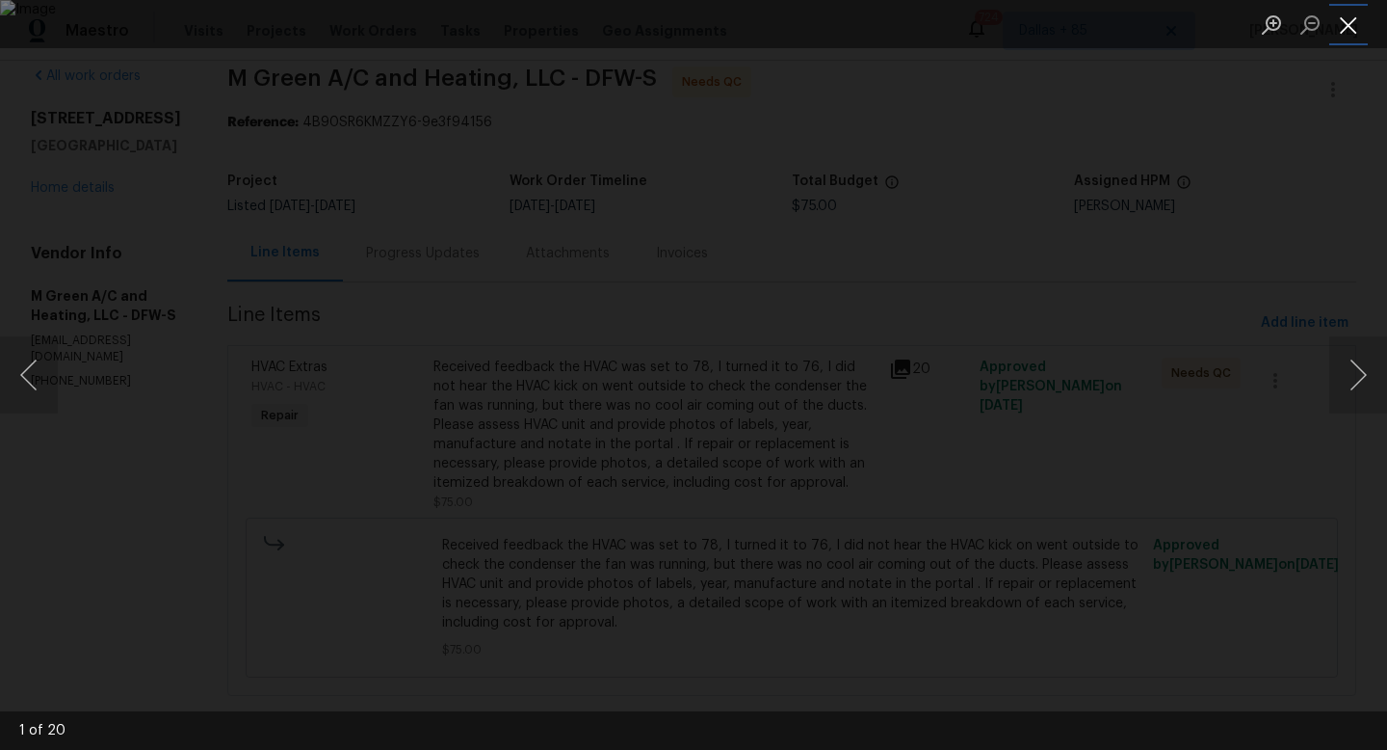
click at [1345, 18] on button "Close lightbox" at bounding box center [1349, 25] width 39 height 34
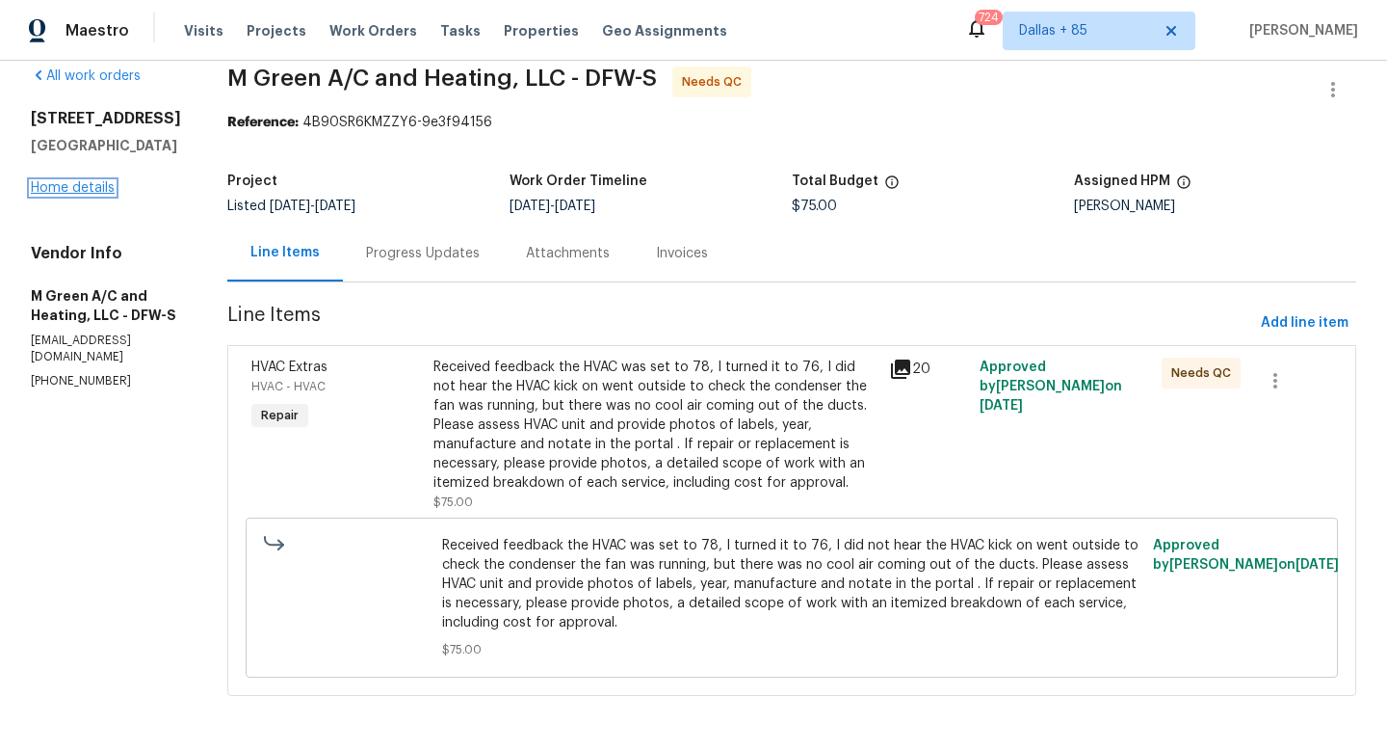
click at [105, 184] on link "Home details" at bounding box center [73, 187] width 84 height 13
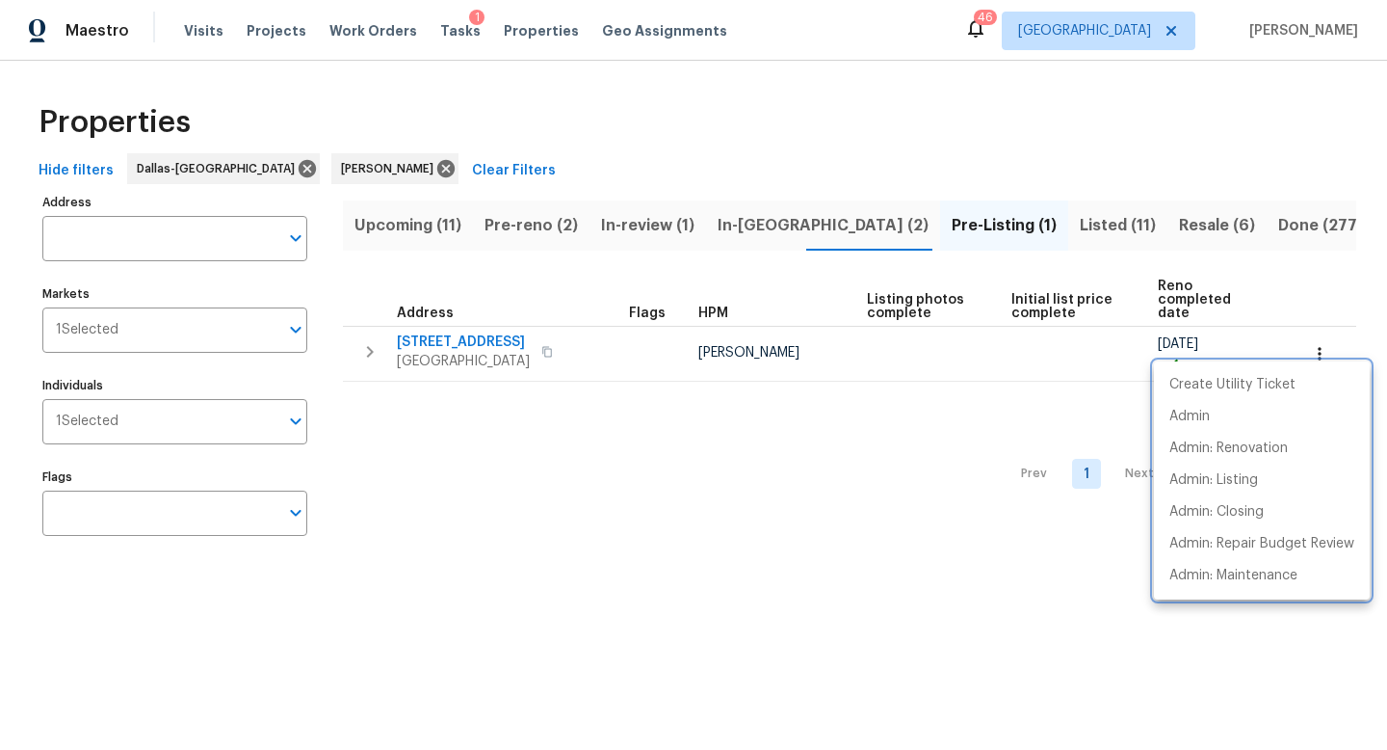
click at [789, 427] on div at bounding box center [693, 375] width 1387 height 750
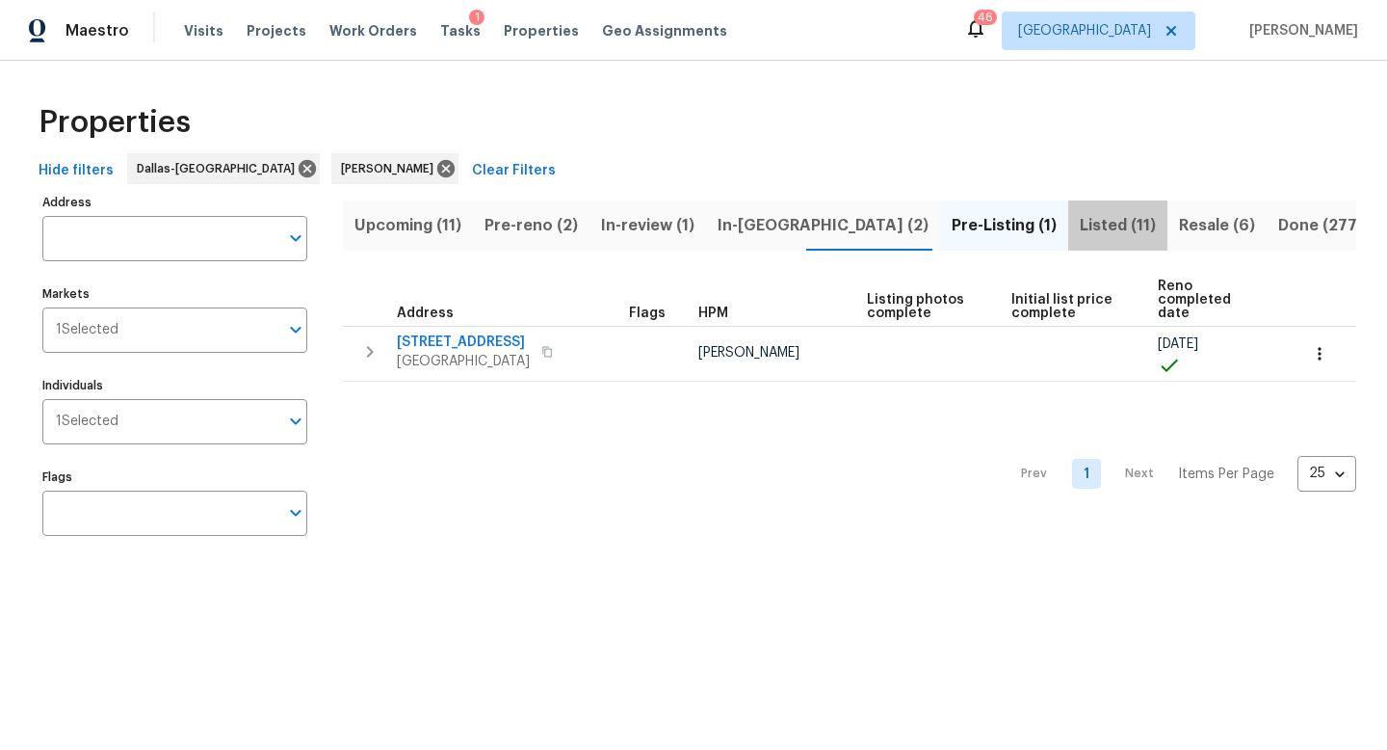
click at [1080, 231] on span "Listed (11)" at bounding box center [1118, 225] width 76 height 27
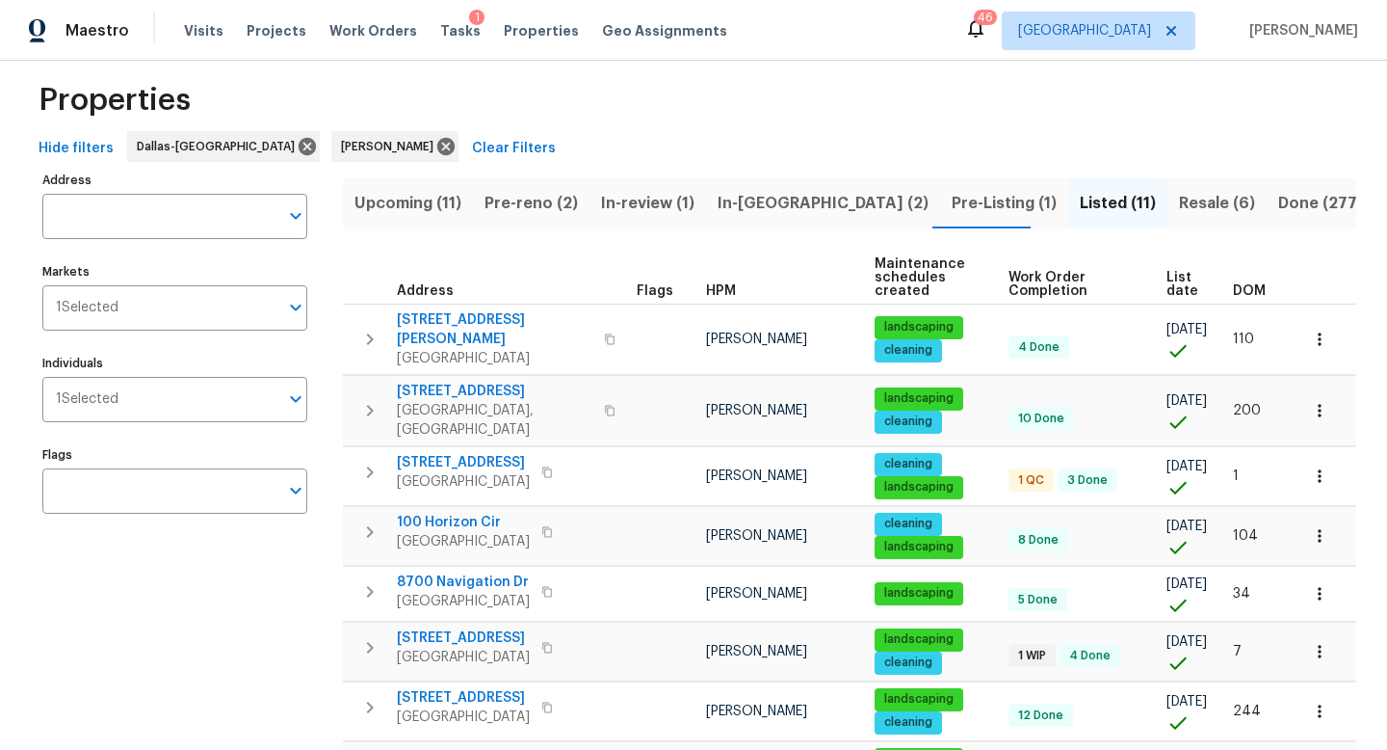
scroll to position [26, 0]
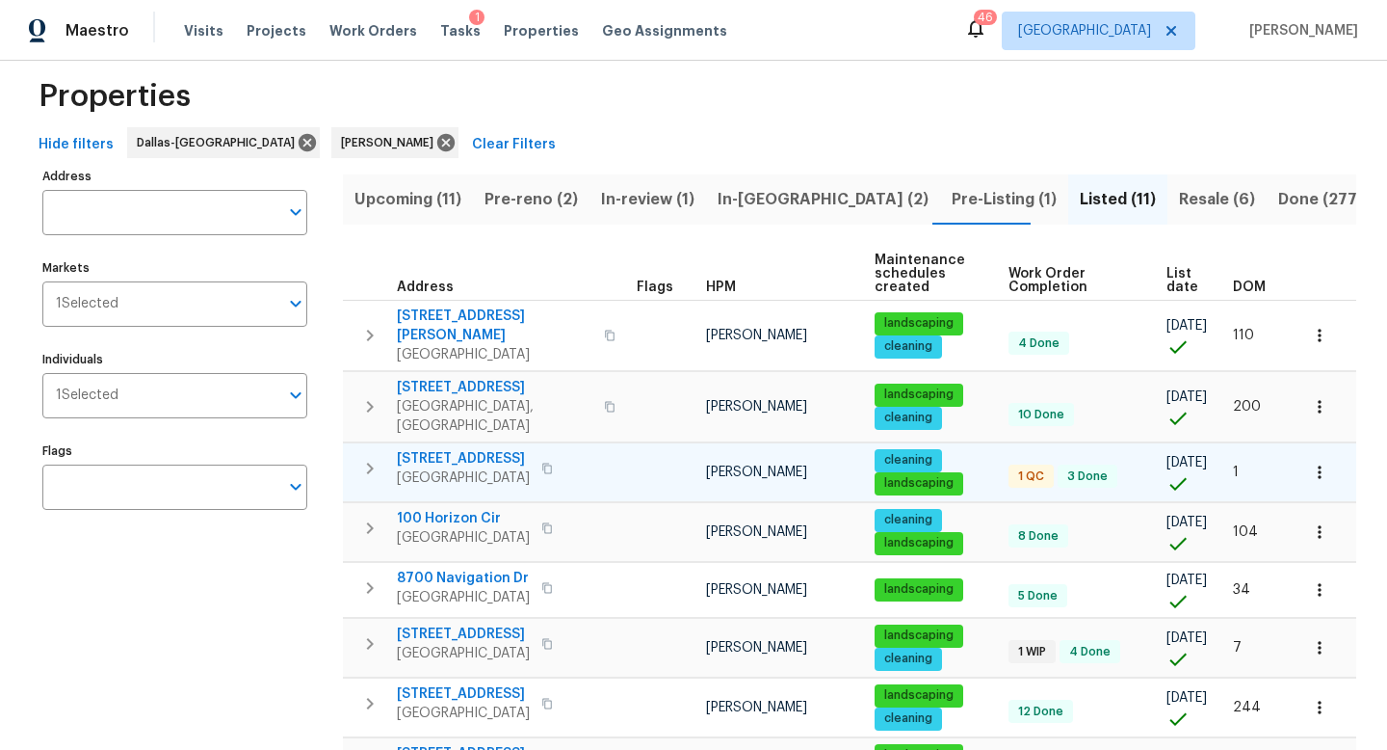
click at [477, 449] on span "[STREET_ADDRESS]" at bounding box center [463, 458] width 133 height 19
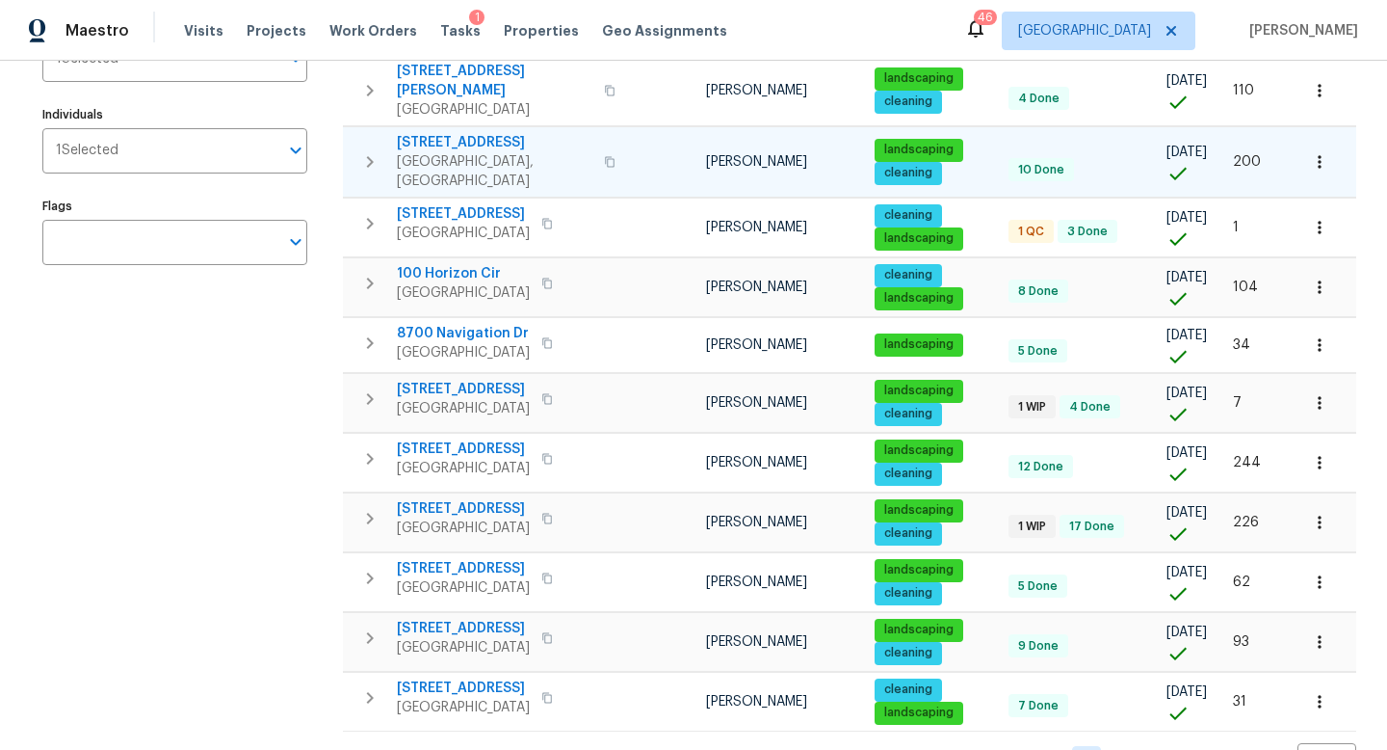
scroll to position [272, 0]
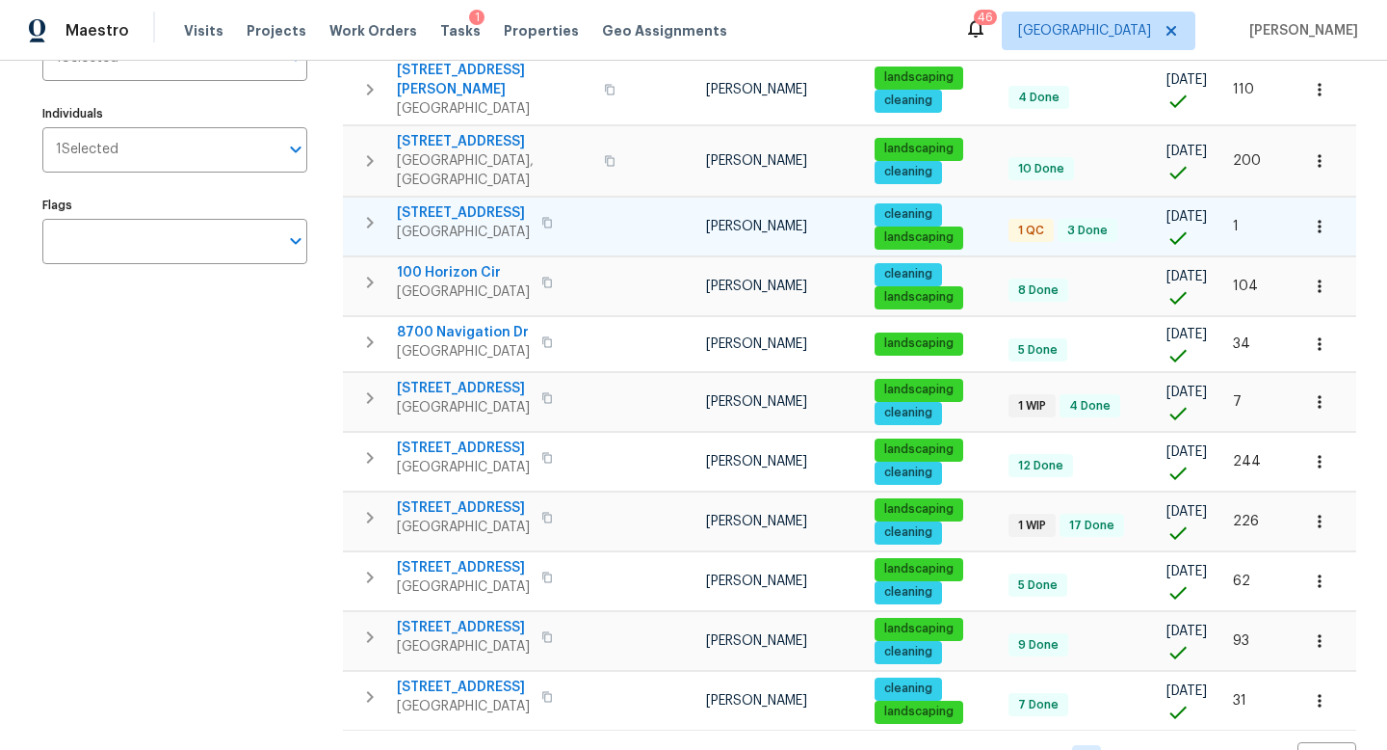
click at [1319, 217] on icon "button" at bounding box center [1319, 226] width 19 height 19
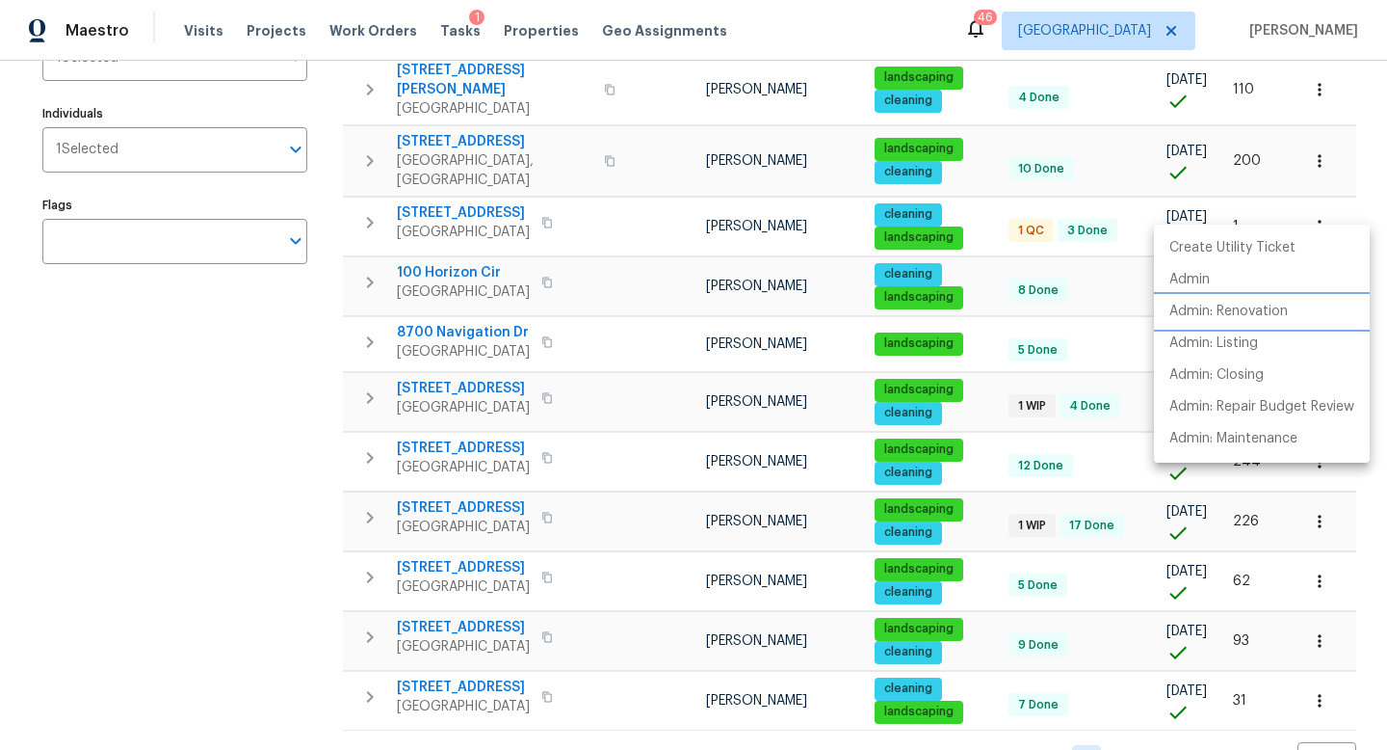
click at [1275, 323] on li "Admin: Renovation" at bounding box center [1262, 312] width 216 height 32
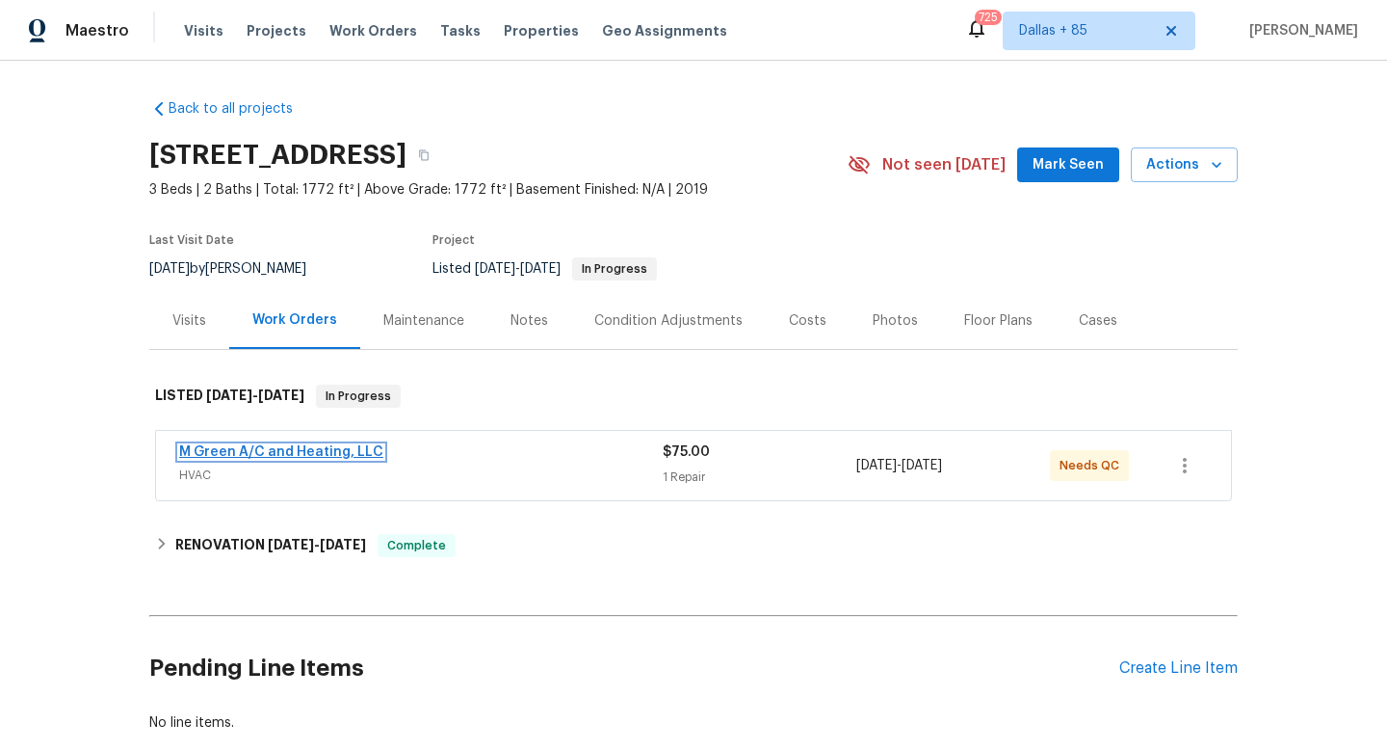
click at [326, 449] on link "M Green A/C and Heating, LLC" at bounding box center [281, 451] width 204 height 13
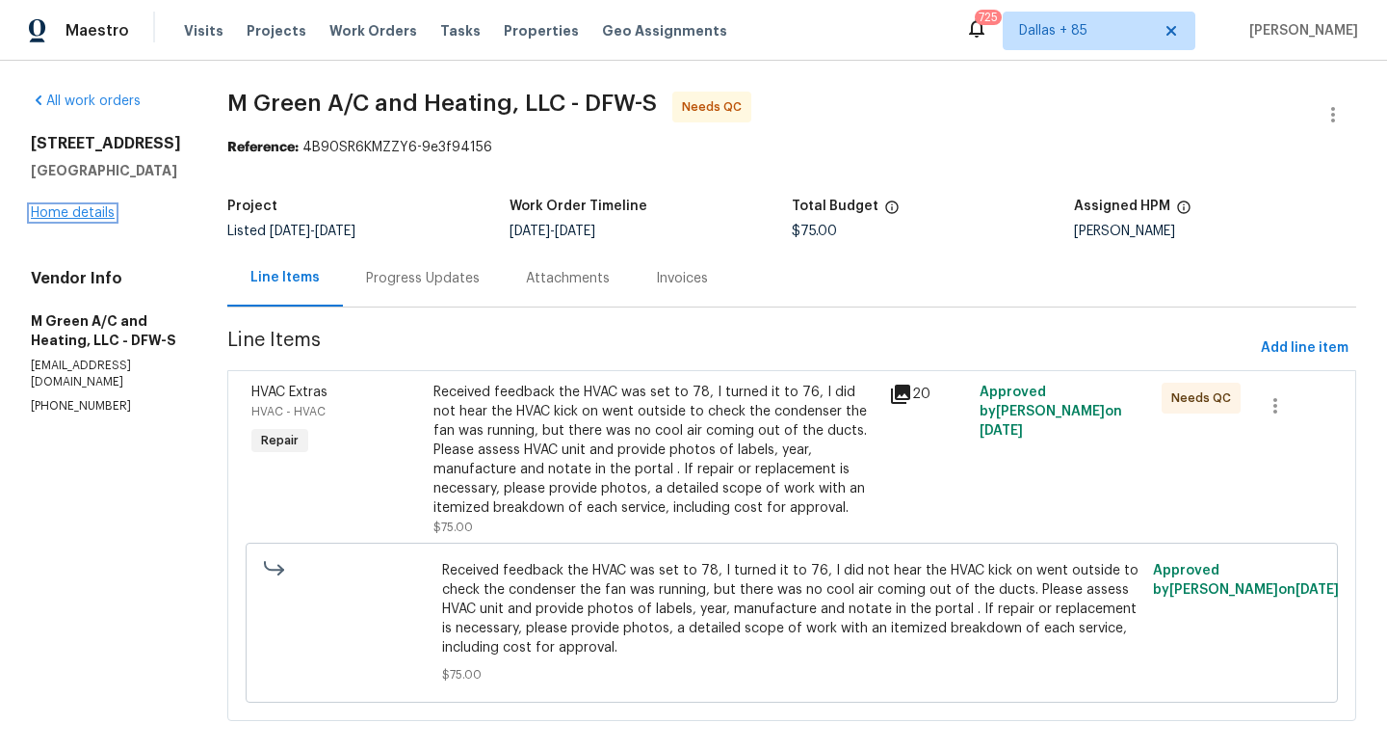
click at [79, 216] on link "Home details" at bounding box center [73, 212] width 84 height 13
